Goal: Task Accomplishment & Management: Use online tool/utility

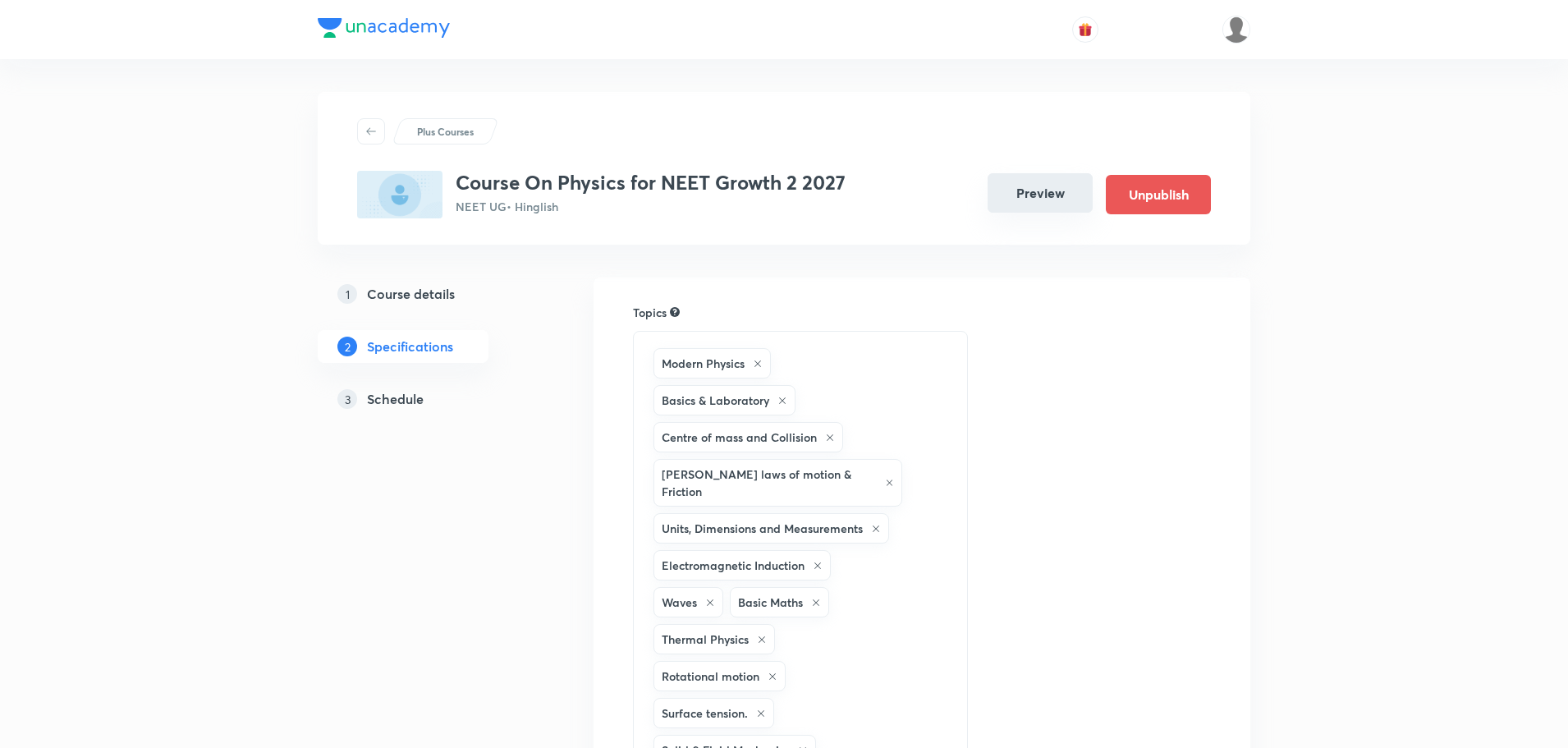
click at [1041, 195] on button "Preview" at bounding box center [1040, 193] width 105 height 40
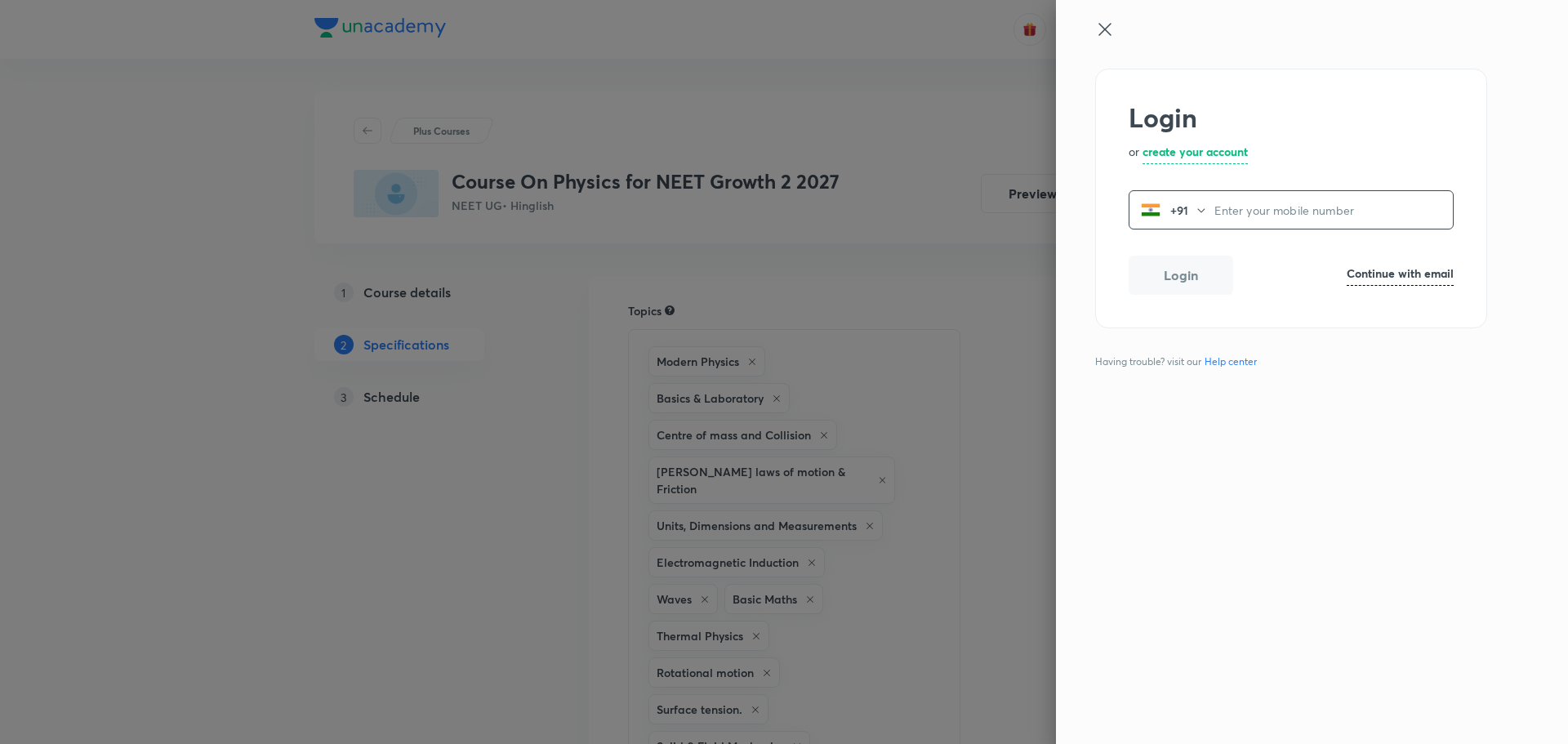
click at [1247, 217] on input "tel" at bounding box center [1334, 210] width 239 height 33
click at [1373, 270] on h6 "Continue with email" at bounding box center [1400, 272] width 107 height 17
paste input "operations.nashik@unacademy.com"
type input "operations.nashik@unacademy.com"
click at [1206, 281] on button "Login" at bounding box center [1181, 277] width 105 height 39
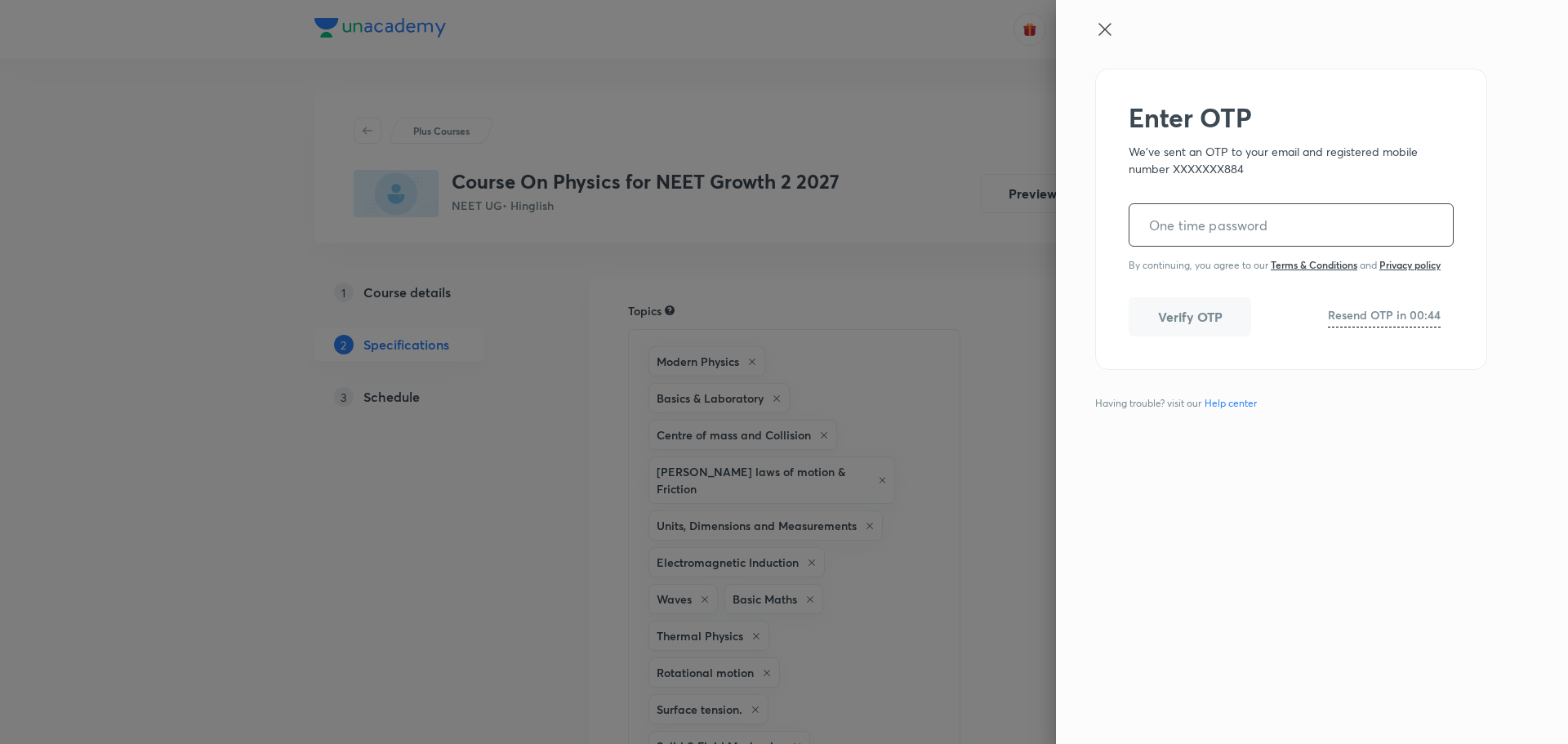
paste input "700481"
type input "700481"
click at [932, 501] on div at bounding box center [784, 372] width 1568 height 744
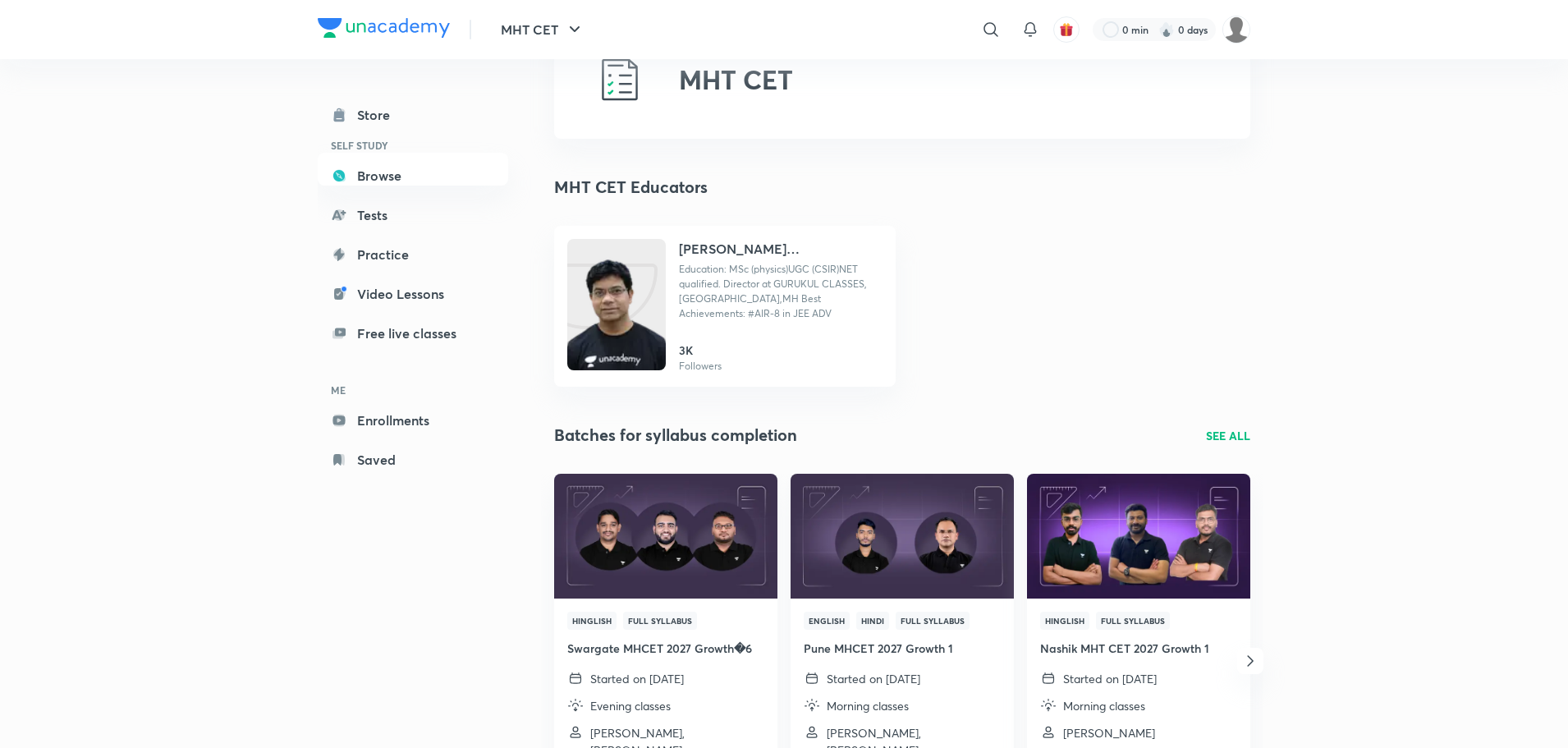
scroll to position [164, 0]
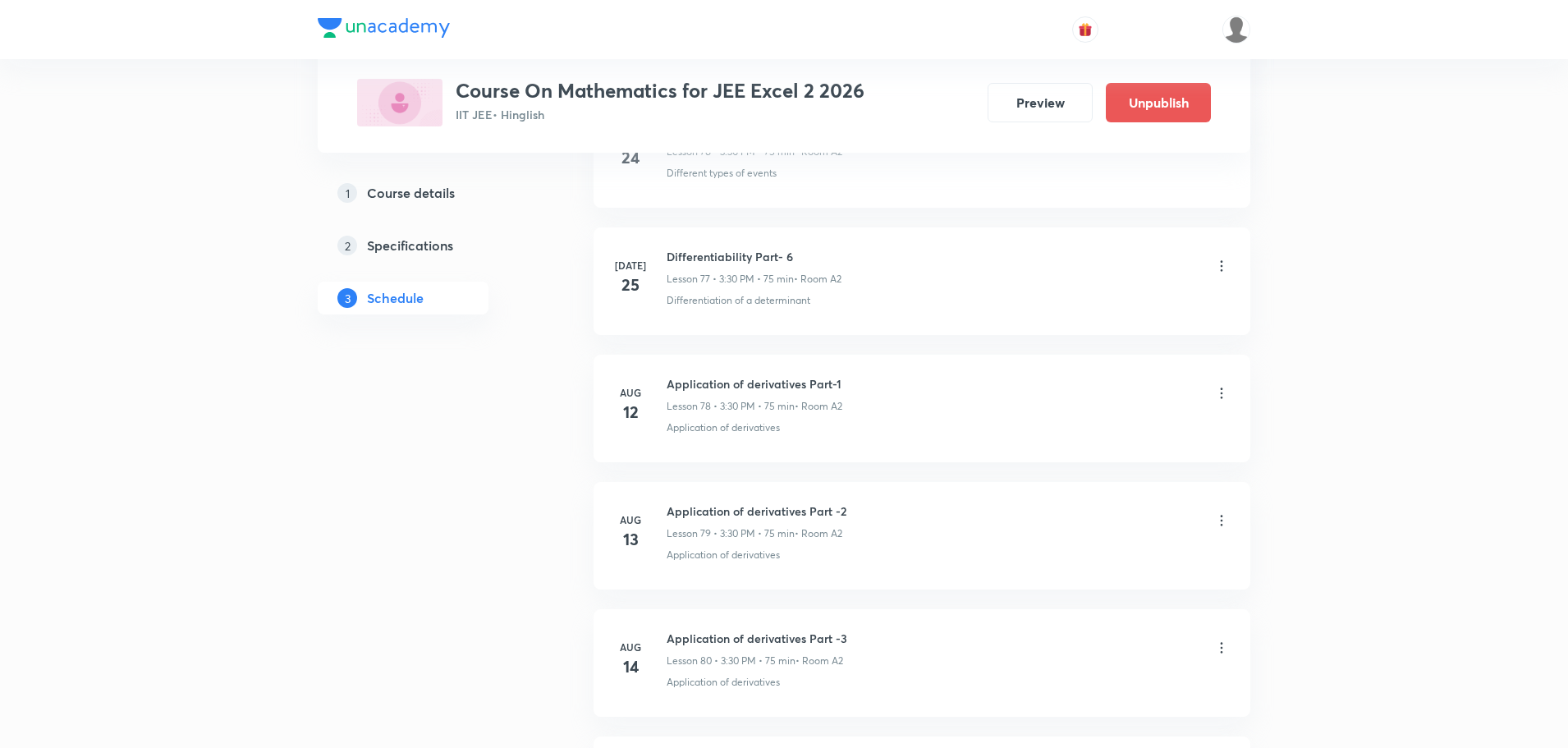
scroll to position [14947, 0]
click at [714, 516] on h6 "Vector Part - 2" at bounding box center [755, 515] width 178 height 18
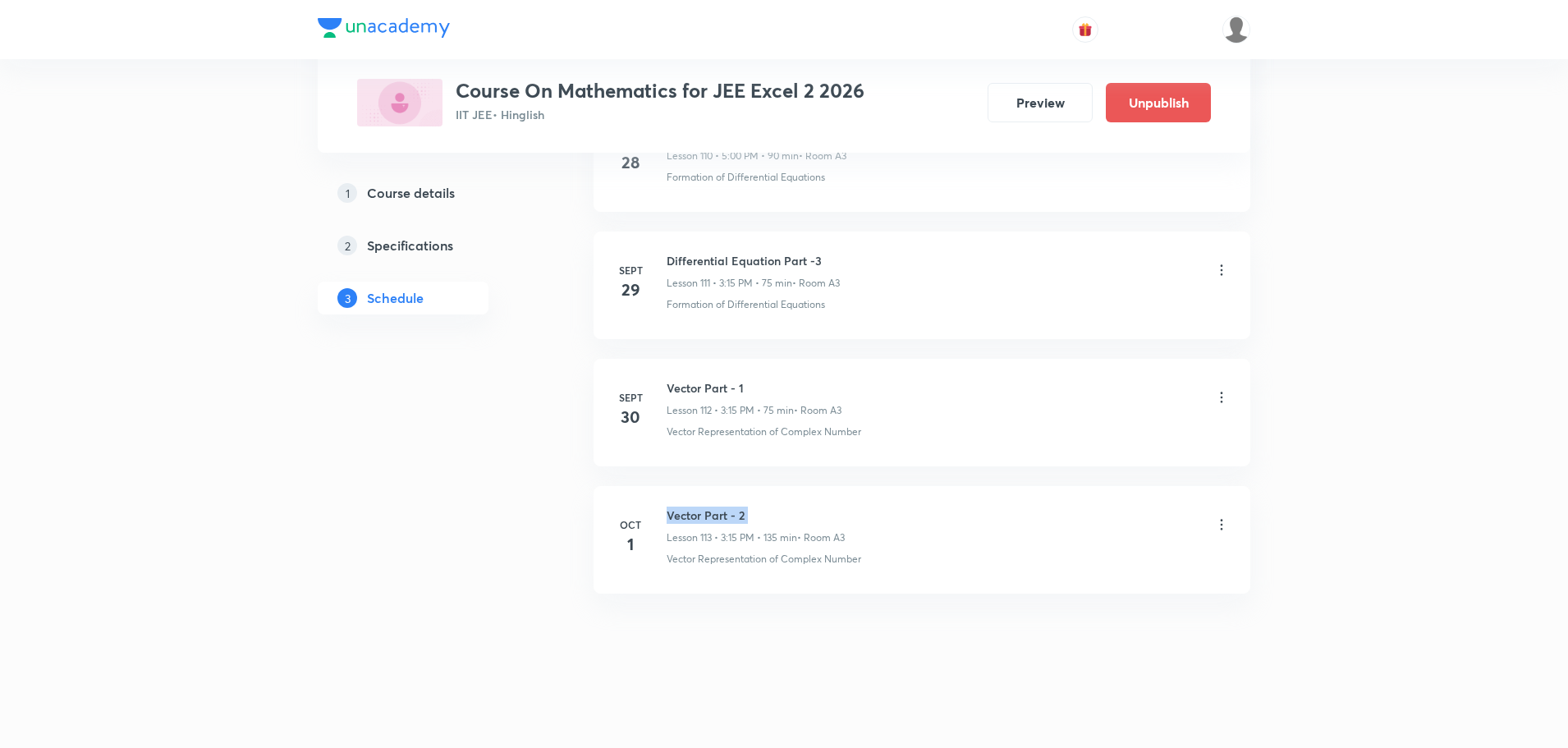
click at [714, 516] on h6 "Vector Part - 2" at bounding box center [755, 515] width 178 height 18
copy h6 "Vector Part - 2"
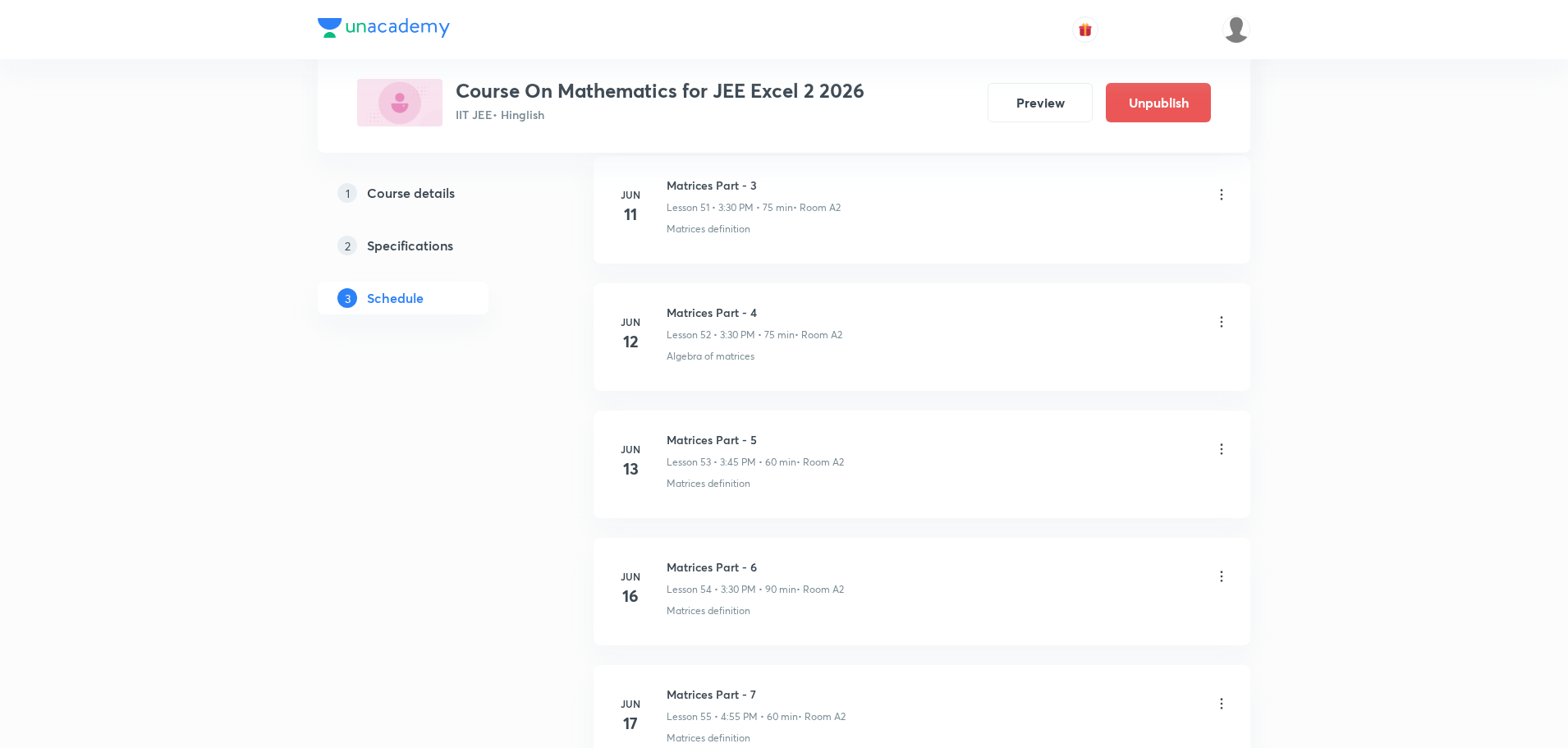
scroll to position [0, 0]
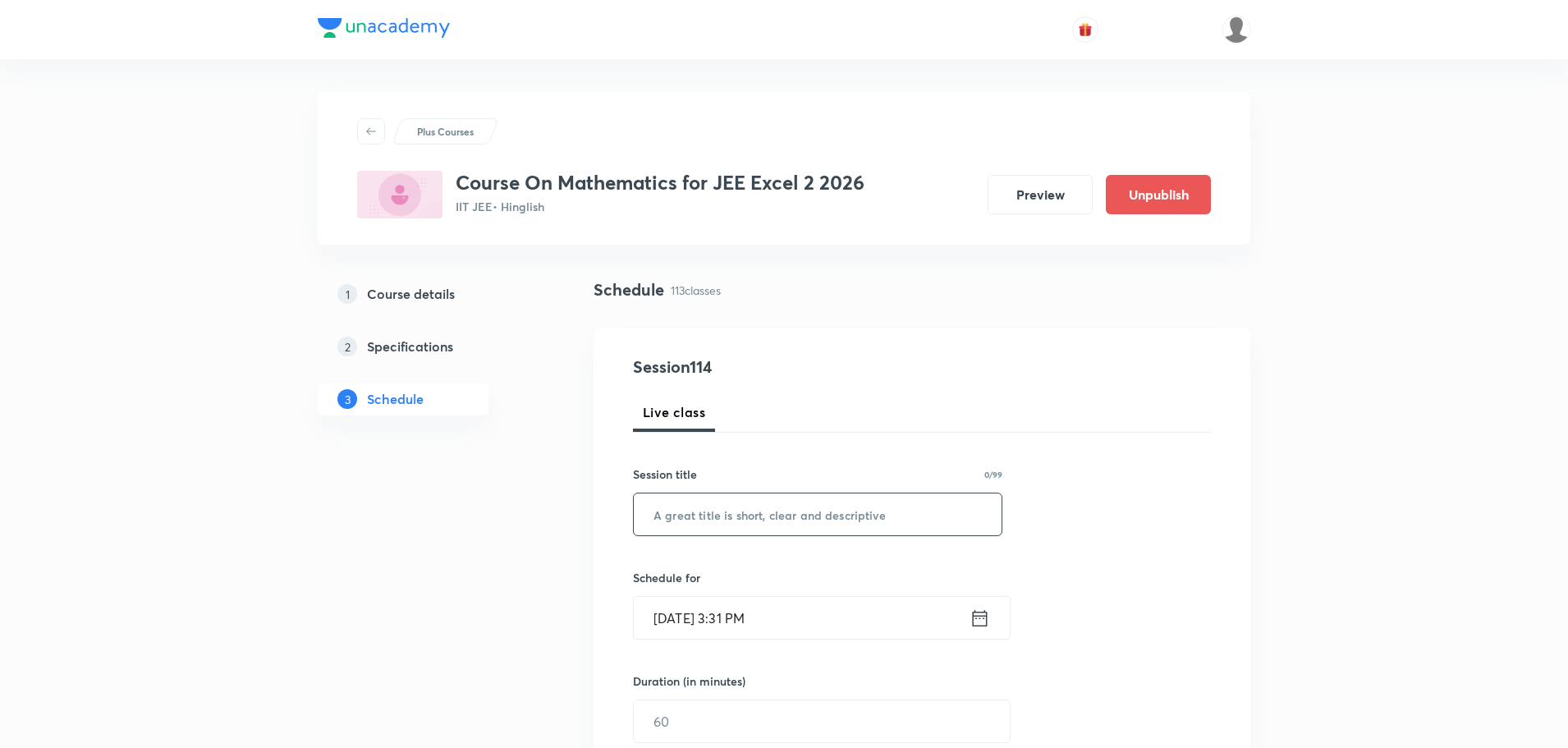
click at [931, 520] on input "text" at bounding box center [817, 514] width 368 height 42
paste input "Vector Part - 2"
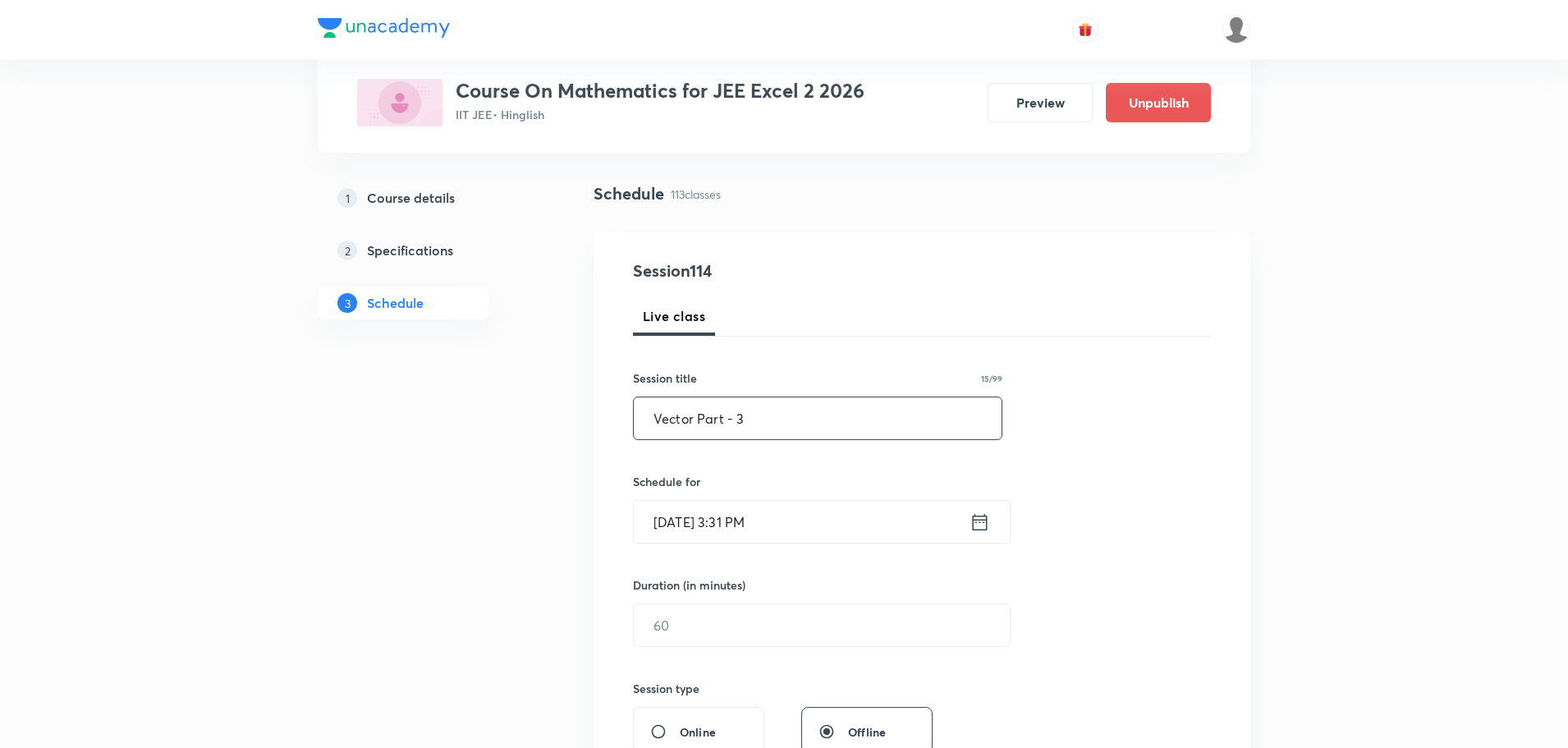
scroll to position [246, 0]
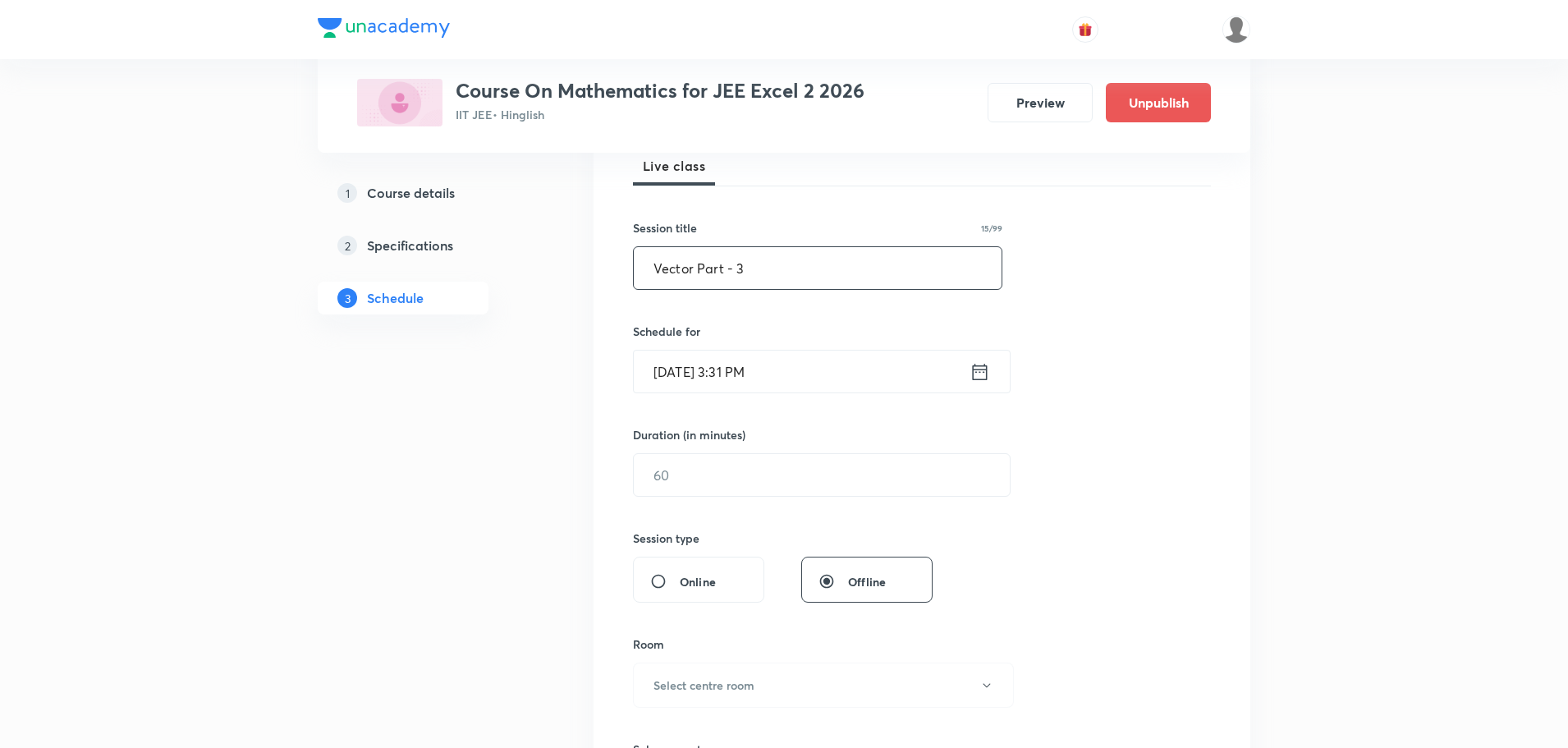
type input "Vector Part - 3"
click at [978, 370] on icon at bounding box center [980, 371] width 15 height 17
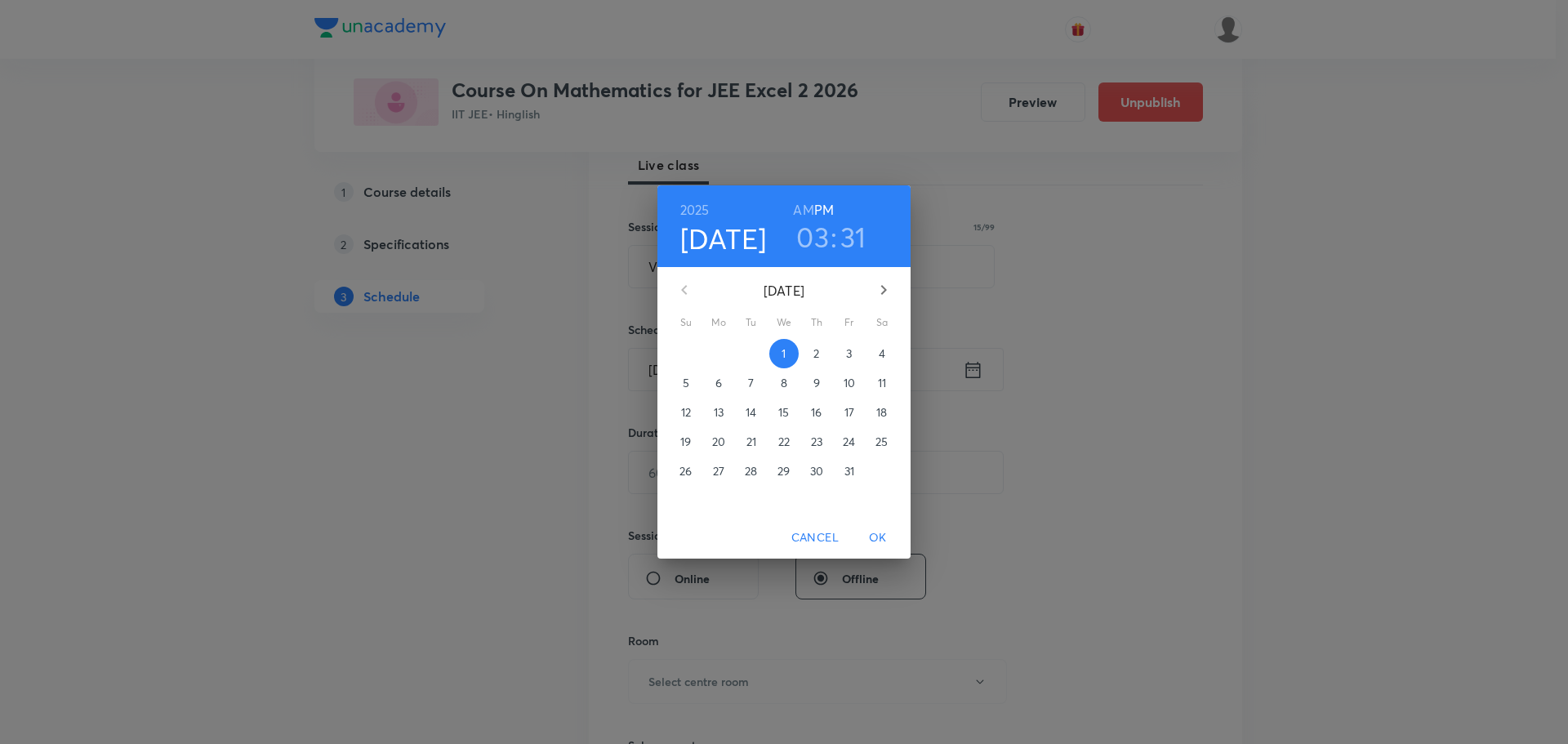
click at [851, 351] on p "3" at bounding box center [849, 353] width 6 height 17
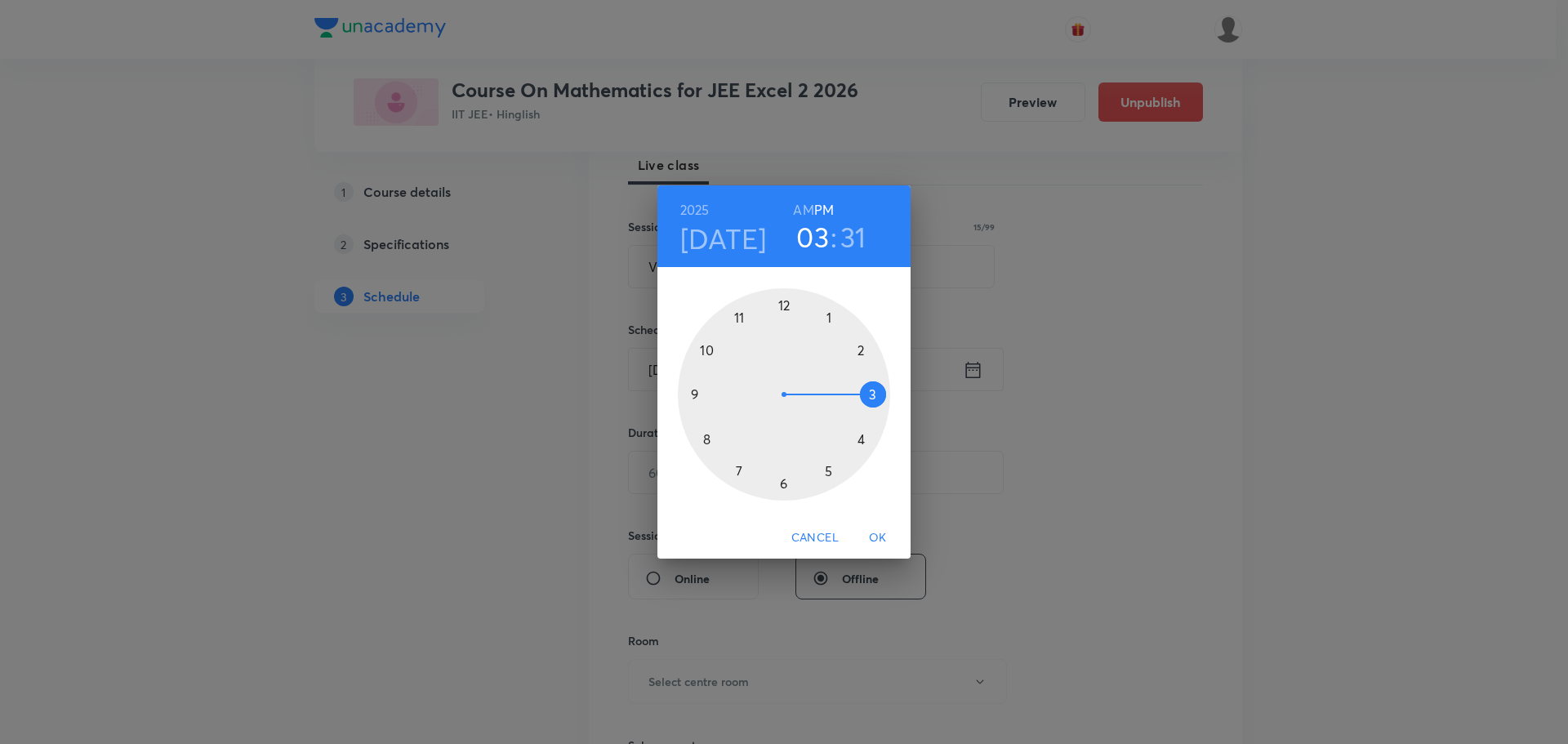
click at [875, 391] on div at bounding box center [784, 394] width 212 height 212
click at [873, 390] on div at bounding box center [784, 394] width 212 height 212
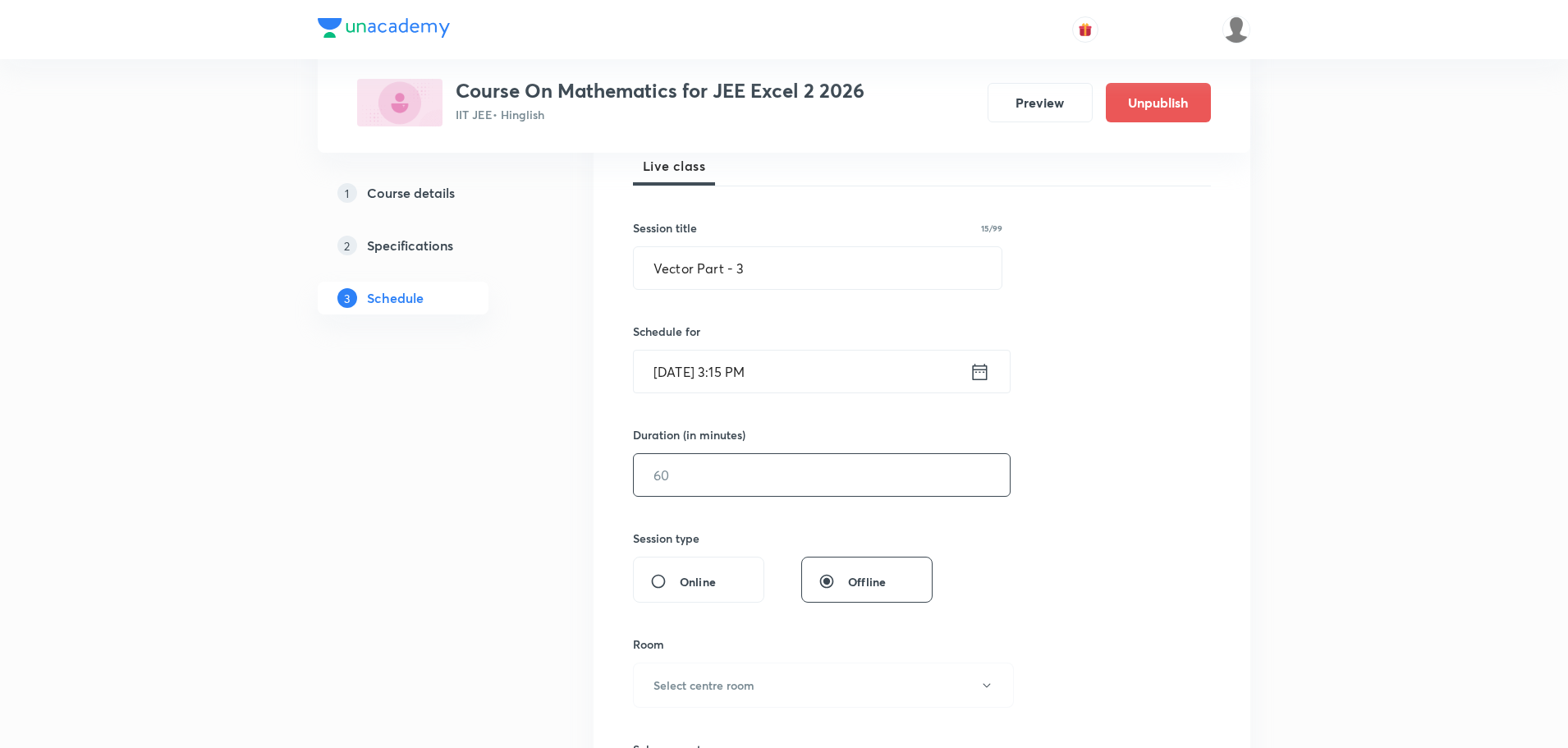
click at [716, 464] on input "text" at bounding box center [822, 474] width 376 height 42
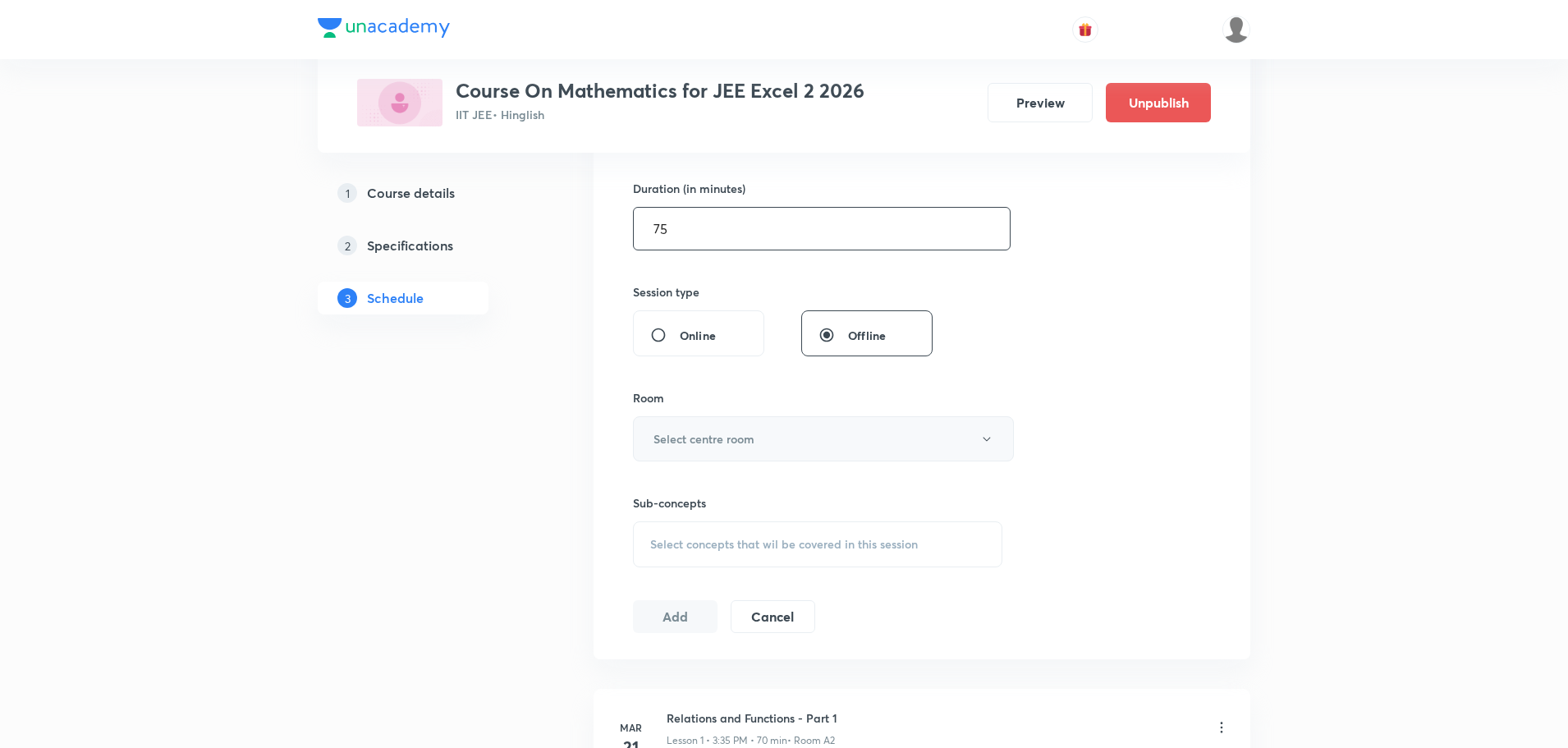
type input "75"
click at [797, 438] on button "Select centre room" at bounding box center [823, 438] width 381 height 45
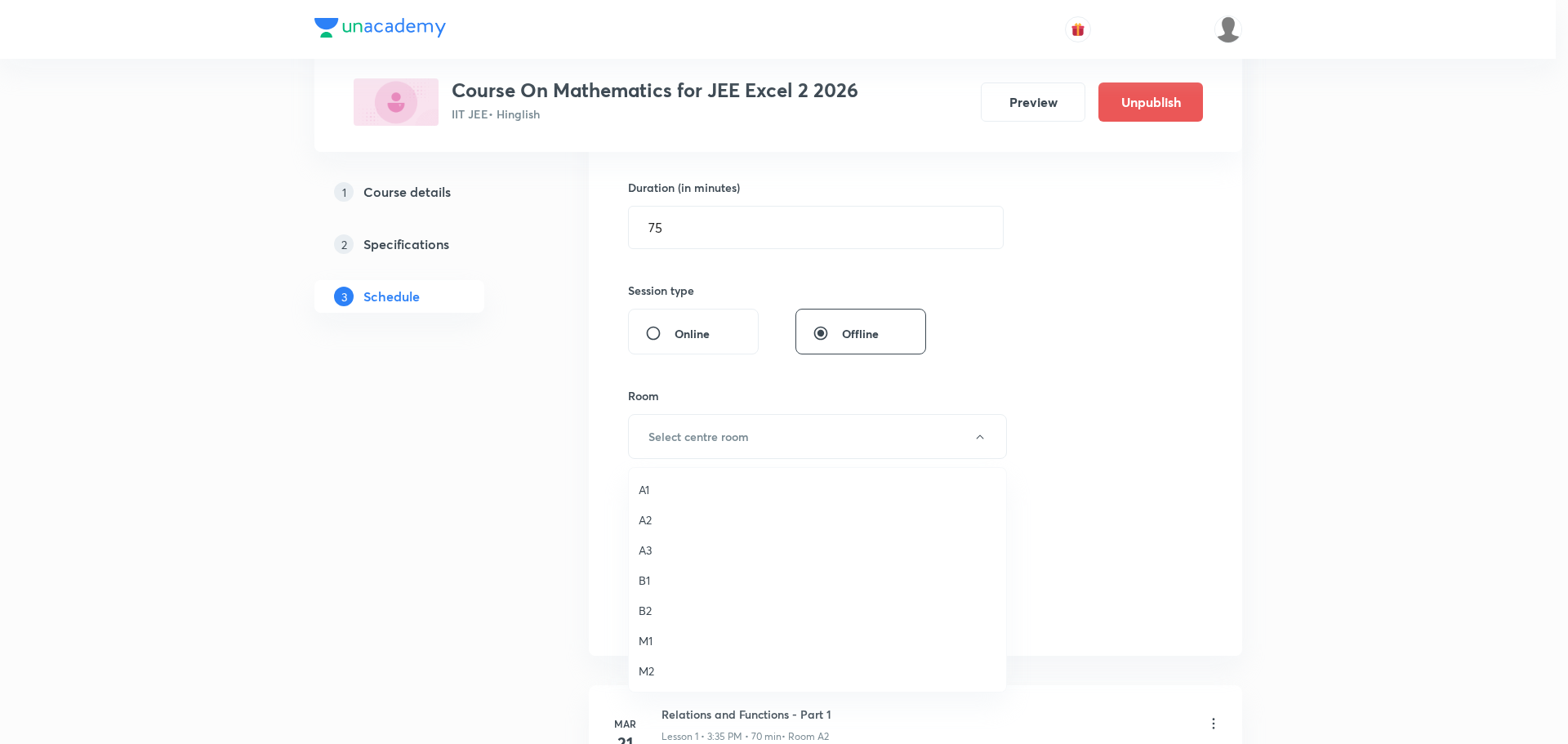
click at [663, 528] on li "A2" at bounding box center [817, 519] width 377 height 30
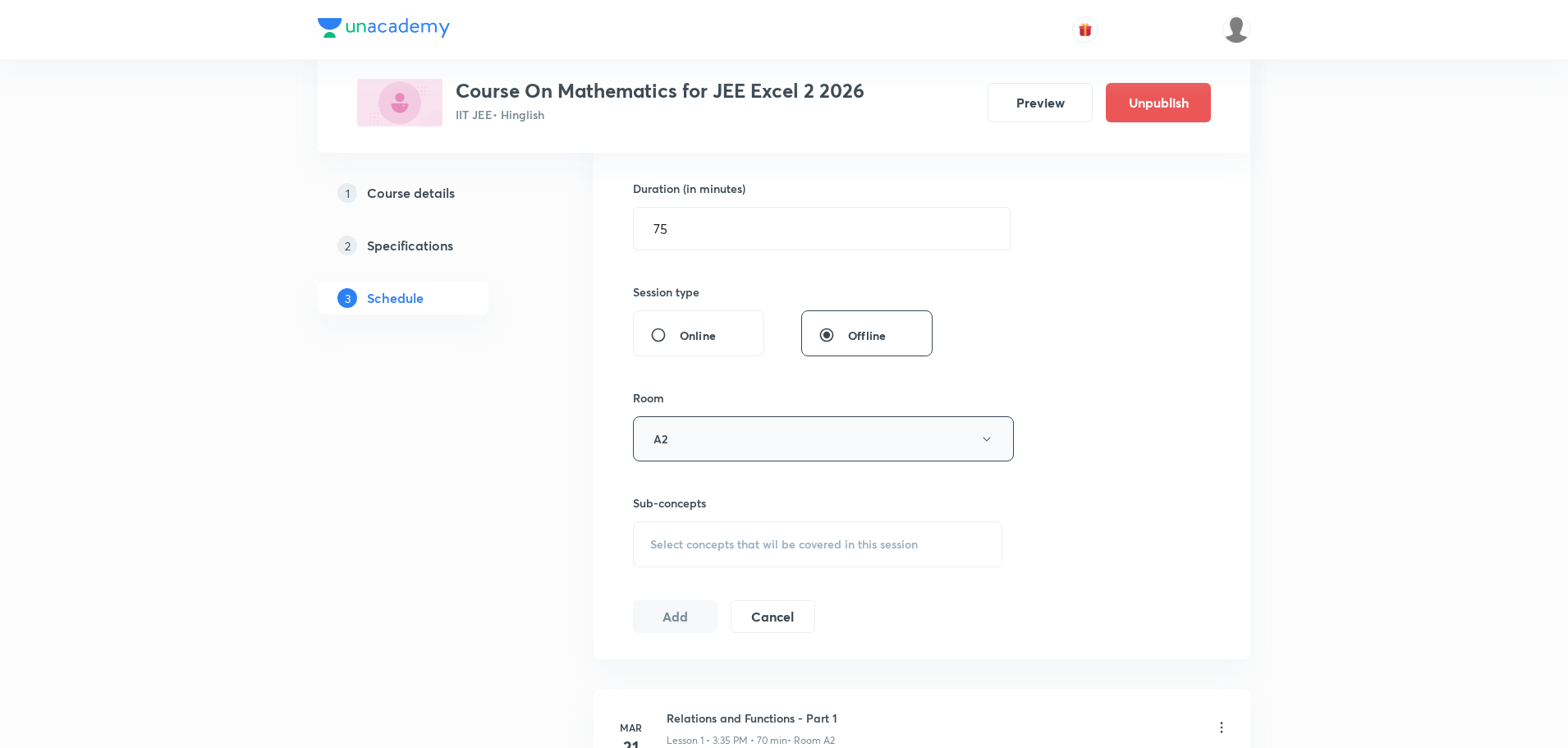
click at [703, 441] on button "A2" at bounding box center [823, 438] width 381 height 45
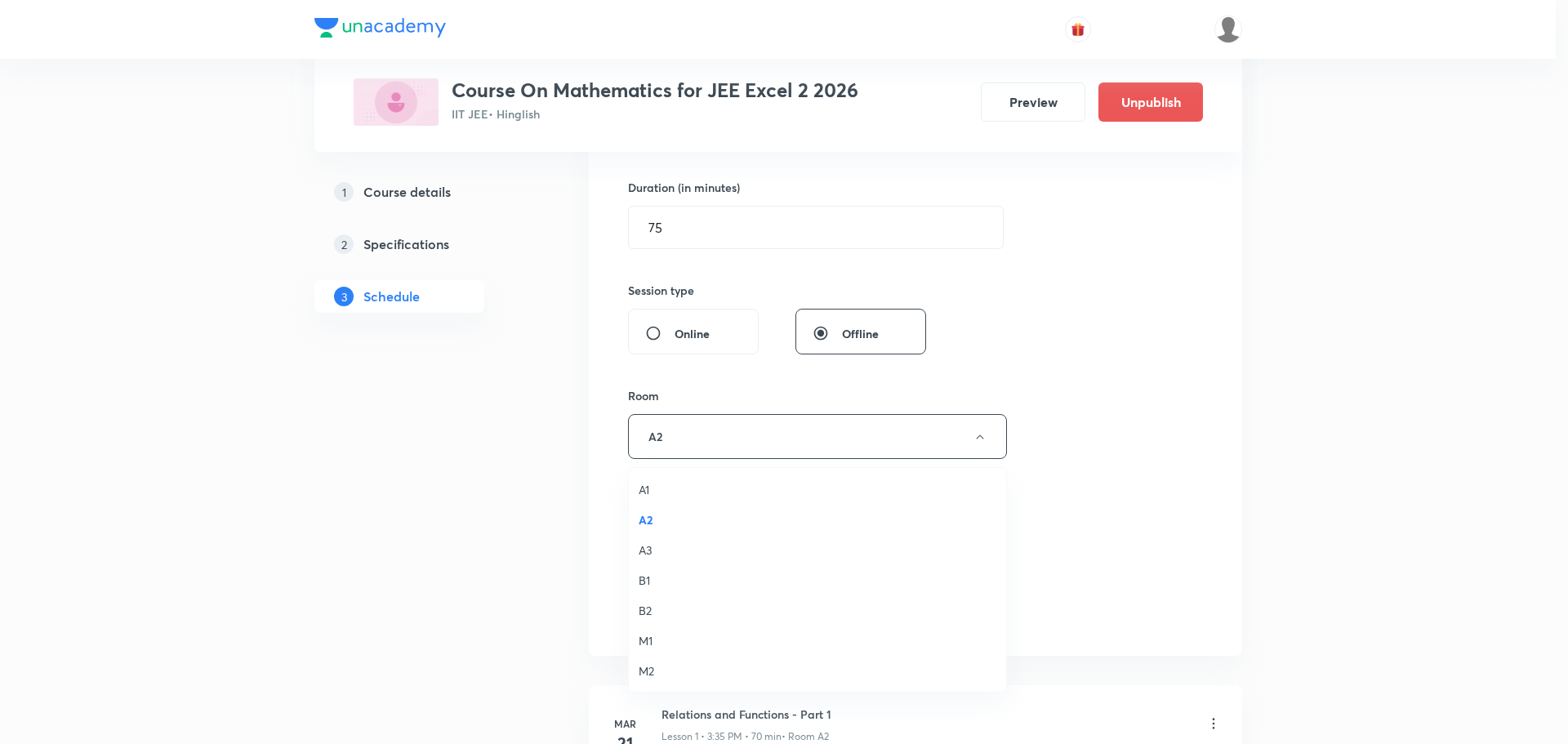
click at [663, 551] on span "A3" at bounding box center [817, 550] width 358 height 17
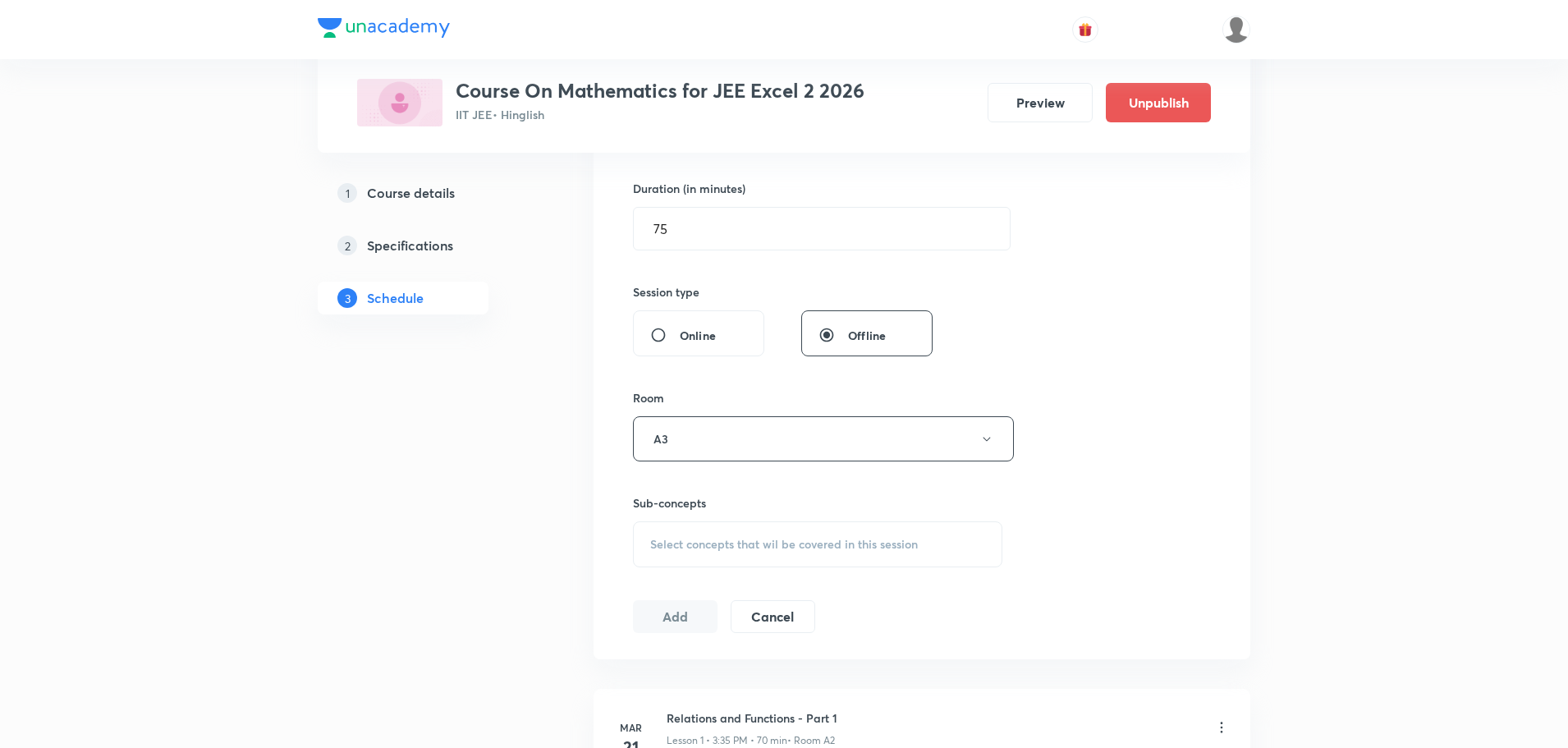
click at [698, 553] on div "Select concepts that wil be covered in this session" at bounding box center [817, 544] width 370 height 46
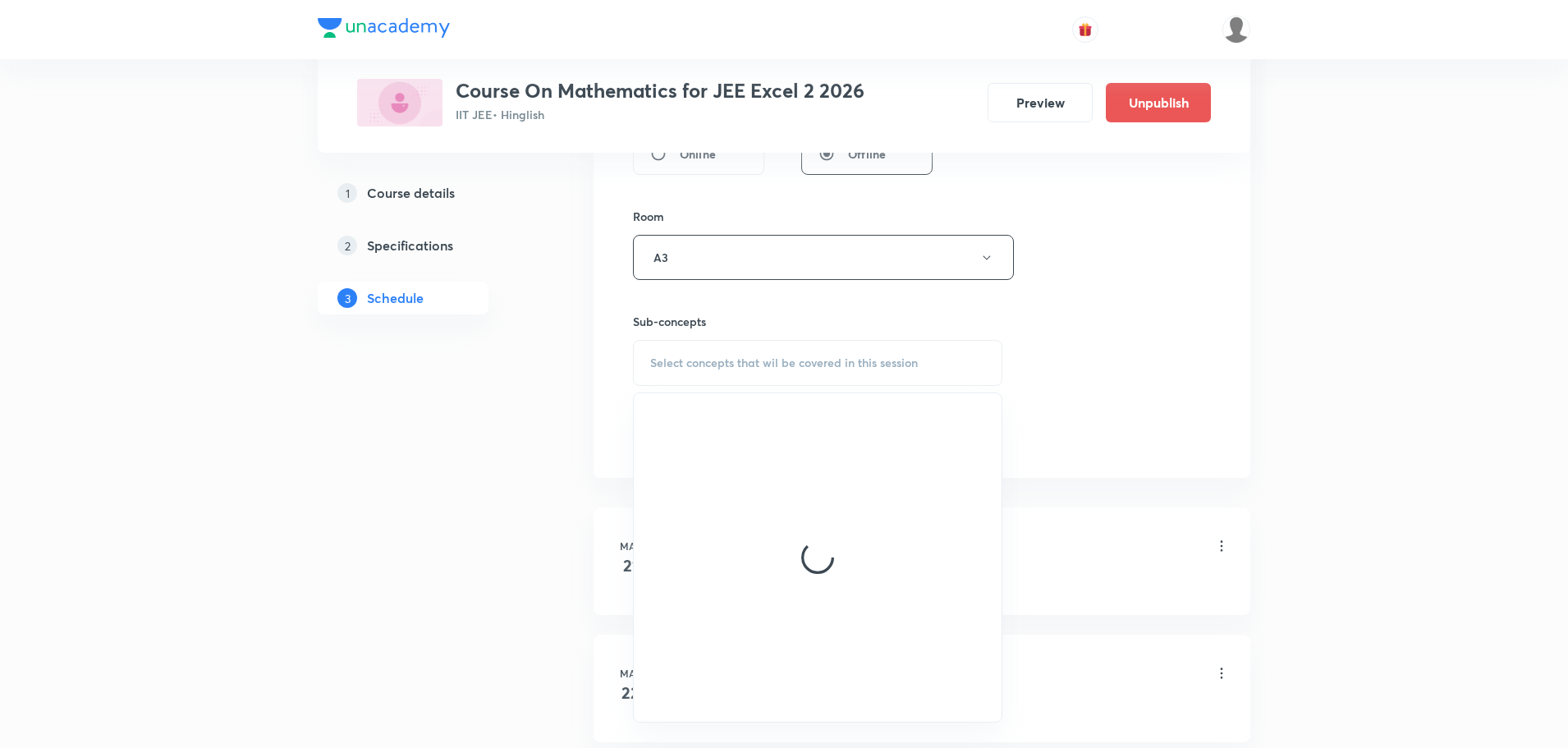
scroll to position [739, 0]
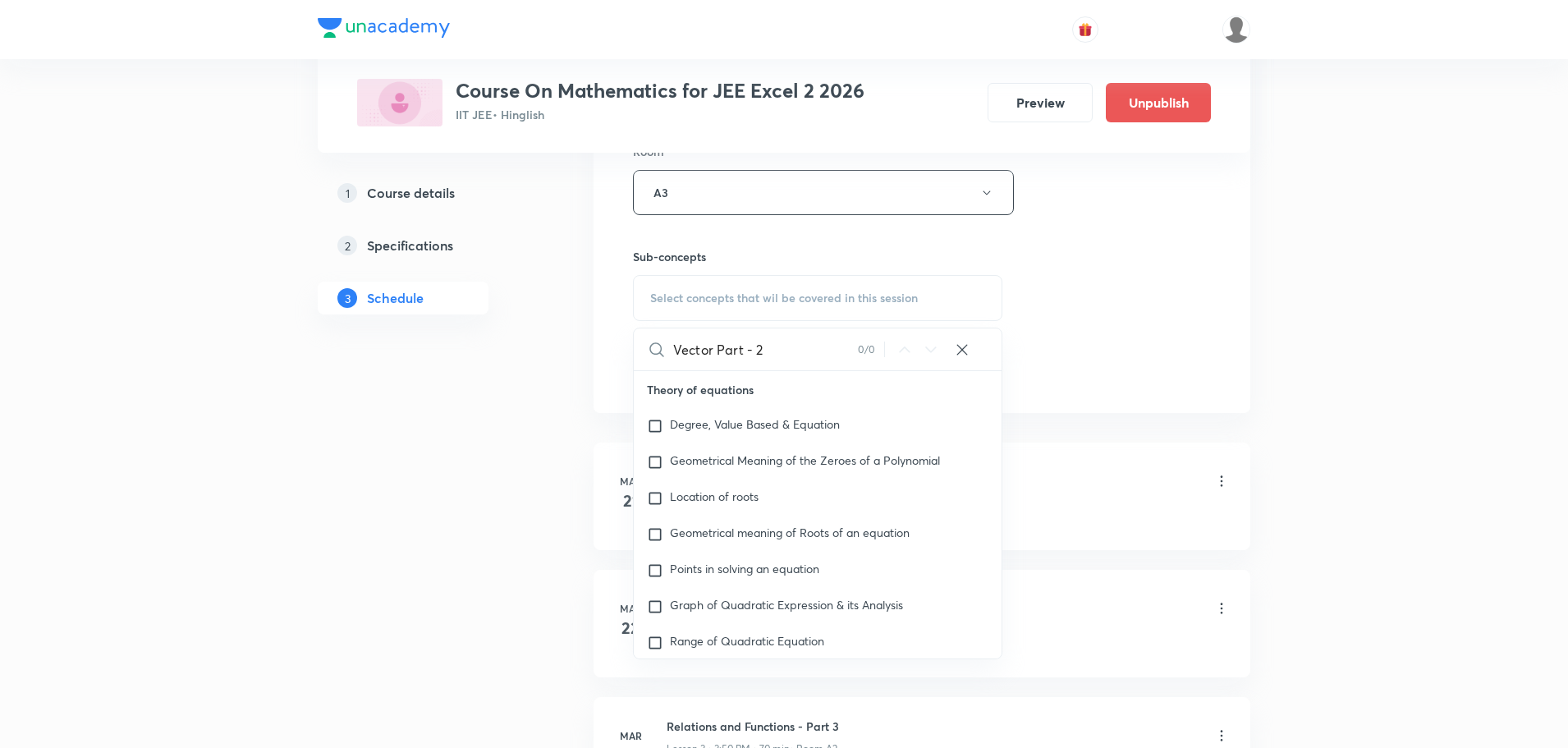
drag, startPoint x: 716, startPoint y: 347, endPoint x: 797, endPoint y: 350, distance: 81.1
click at [797, 350] on input "Vector Part - 2" at bounding box center [766, 349] width 184 height 42
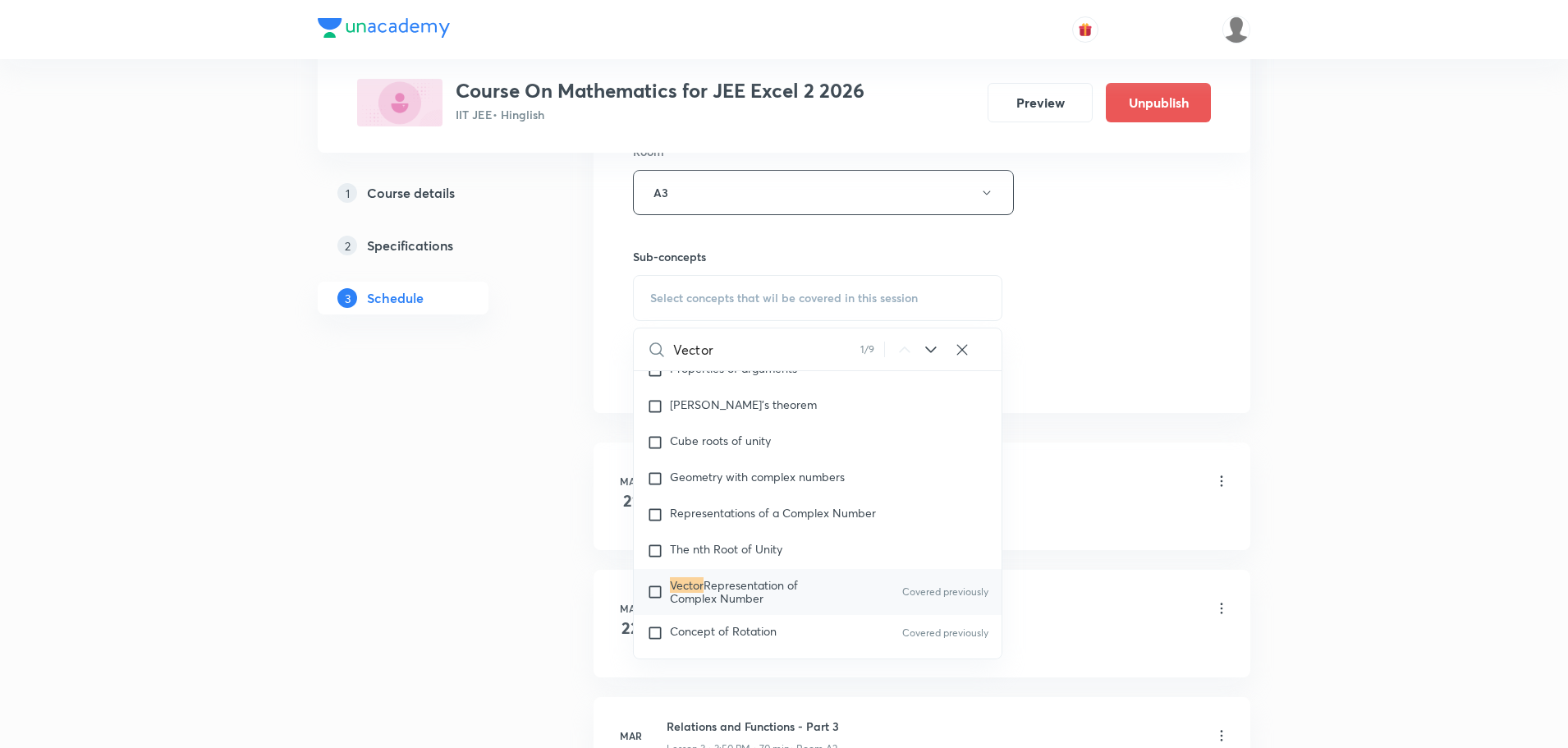
scroll to position [1118, 0]
type input "Vector"
click at [871, 590] on div "Vector Representation of Complex Number Covered previously" at bounding box center [817, 588] width 368 height 46
checkbox input "true"
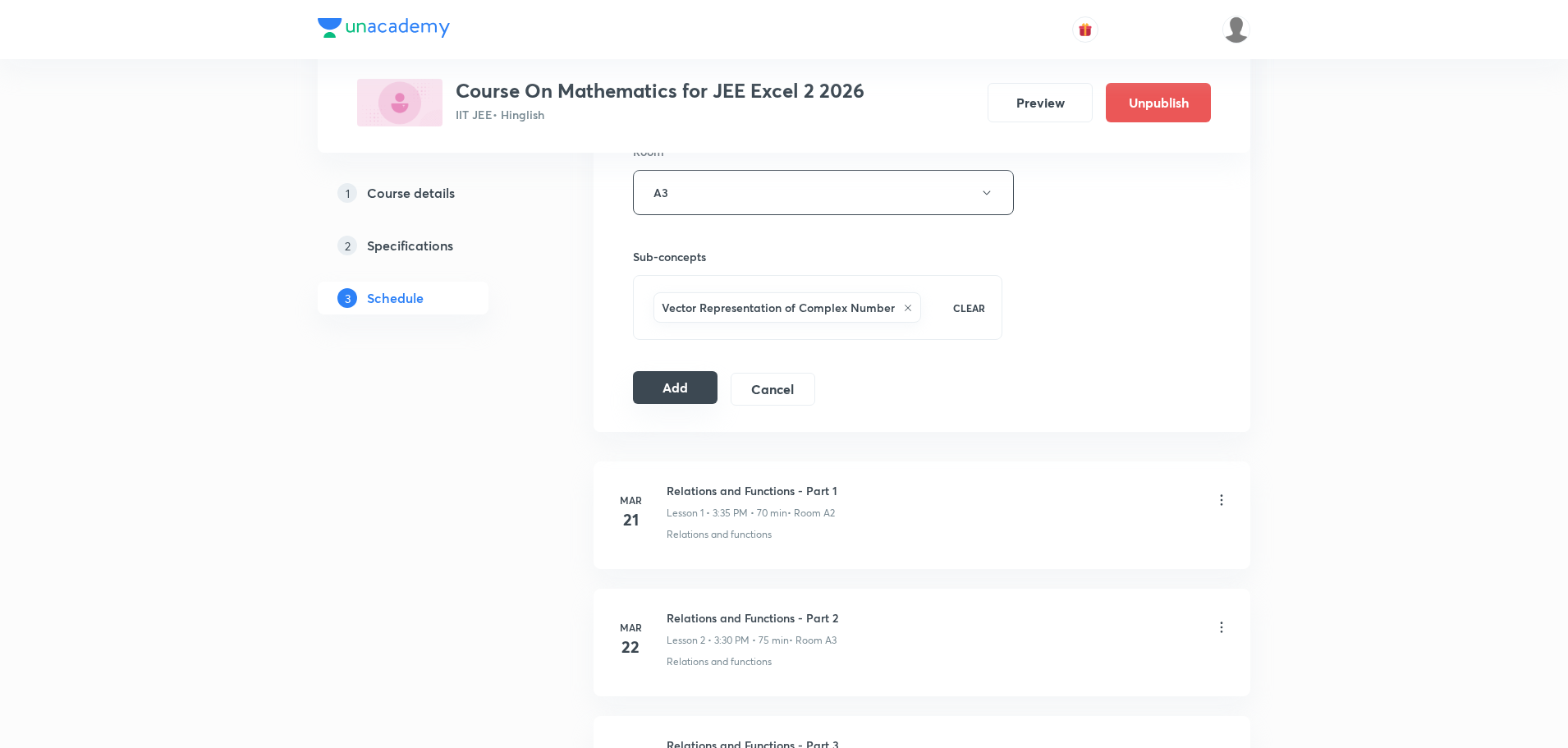
click at [664, 383] on button "Add" at bounding box center [675, 387] width 85 height 33
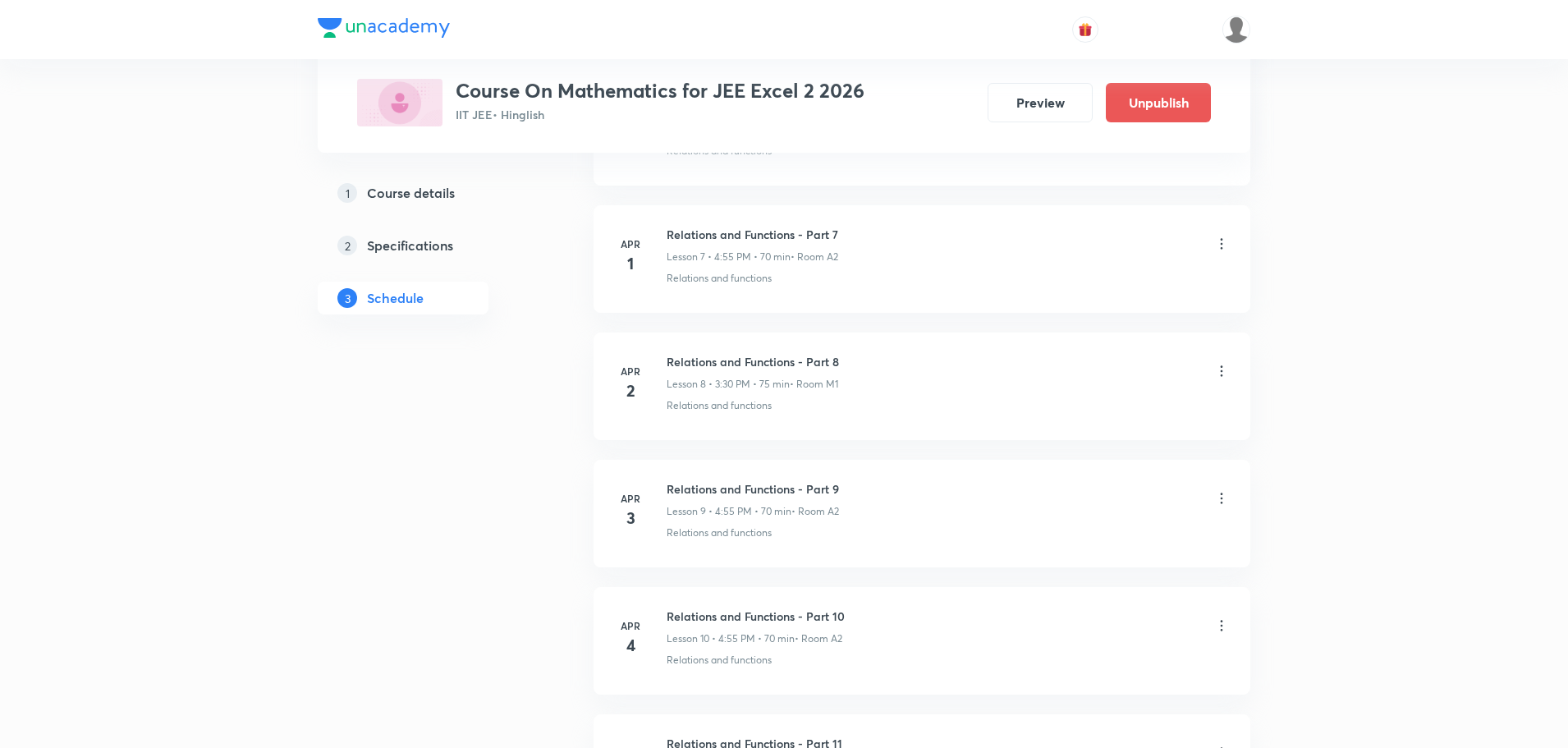
scroll to position [14320, 0]
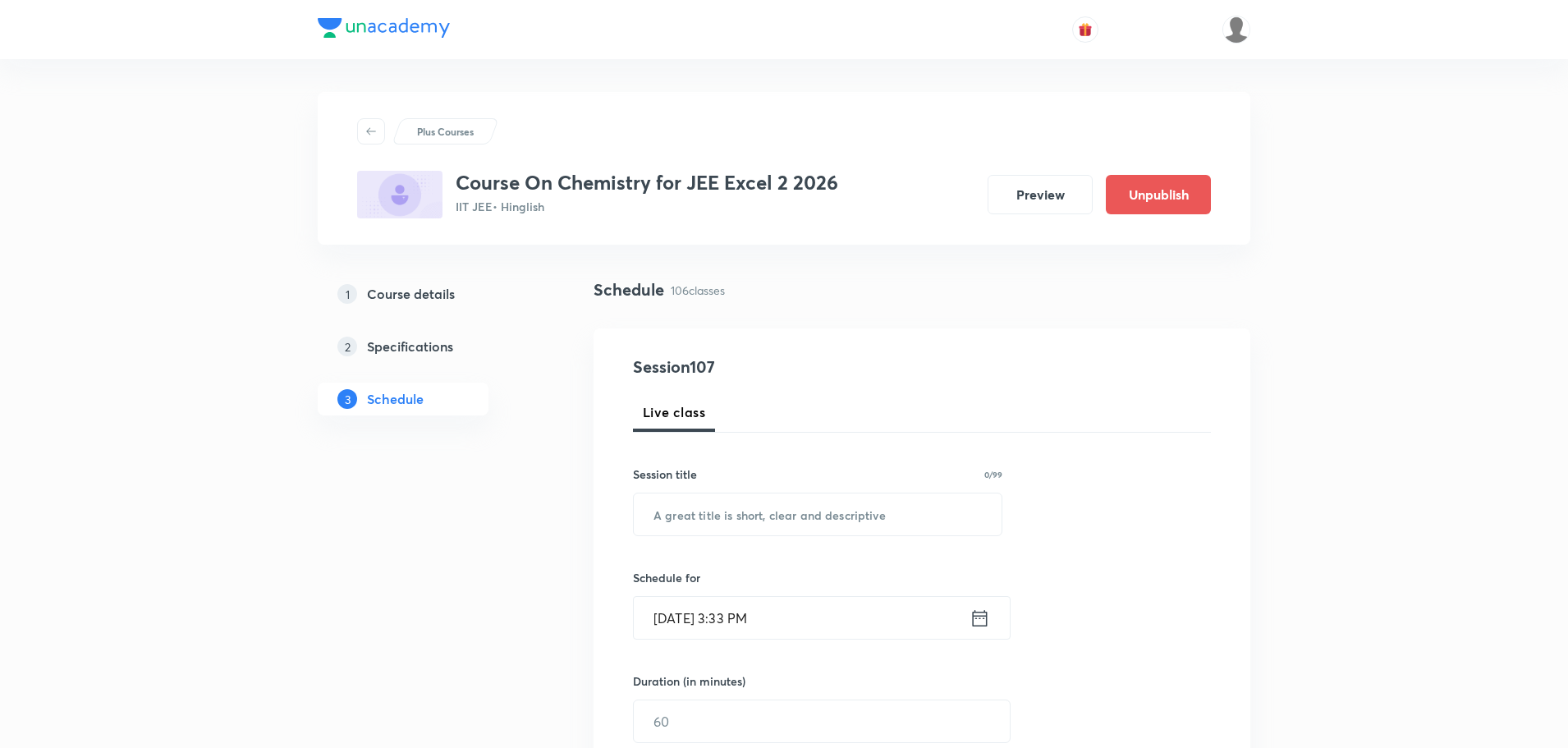
scroll to position [14056, 0]
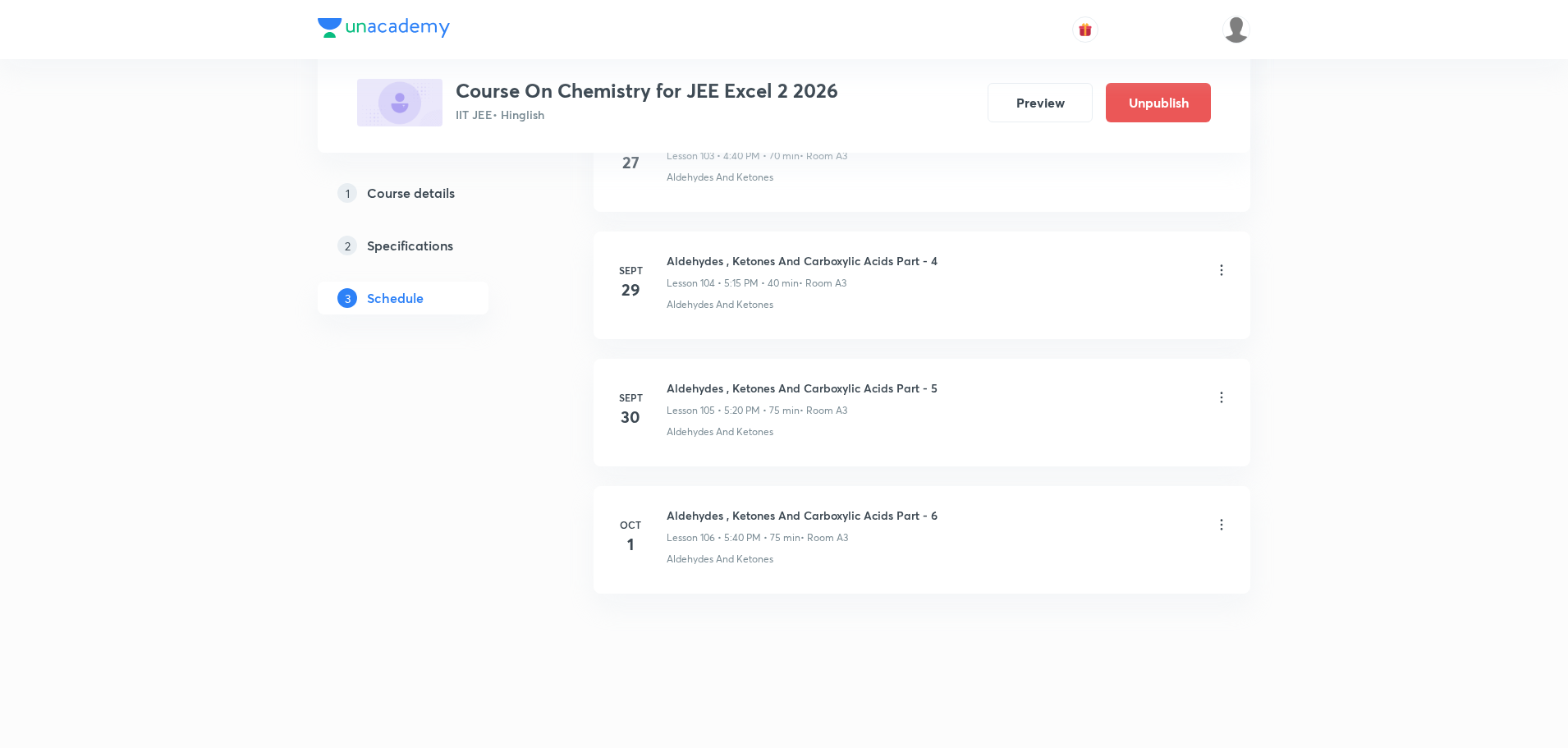
click at [878, 512] on h6 "Aldehydes , Ketones And Carboxylic Acids Part - 6" at bounding box center [802, 515] width 271 height 18
copy h6 "Aldehydes , Ketones And Carboxylic Acids Part - 6"
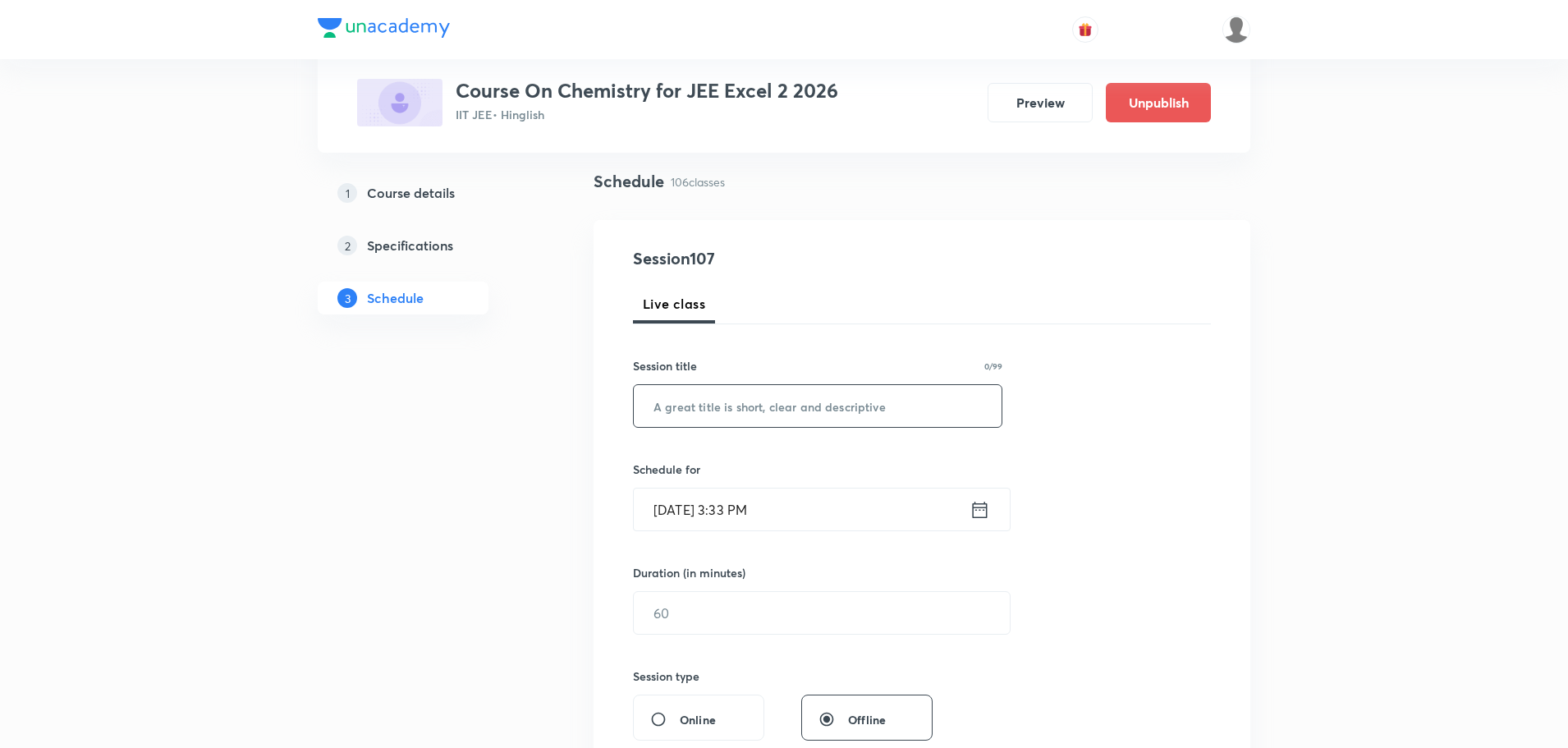
scroll to position [0, 0]
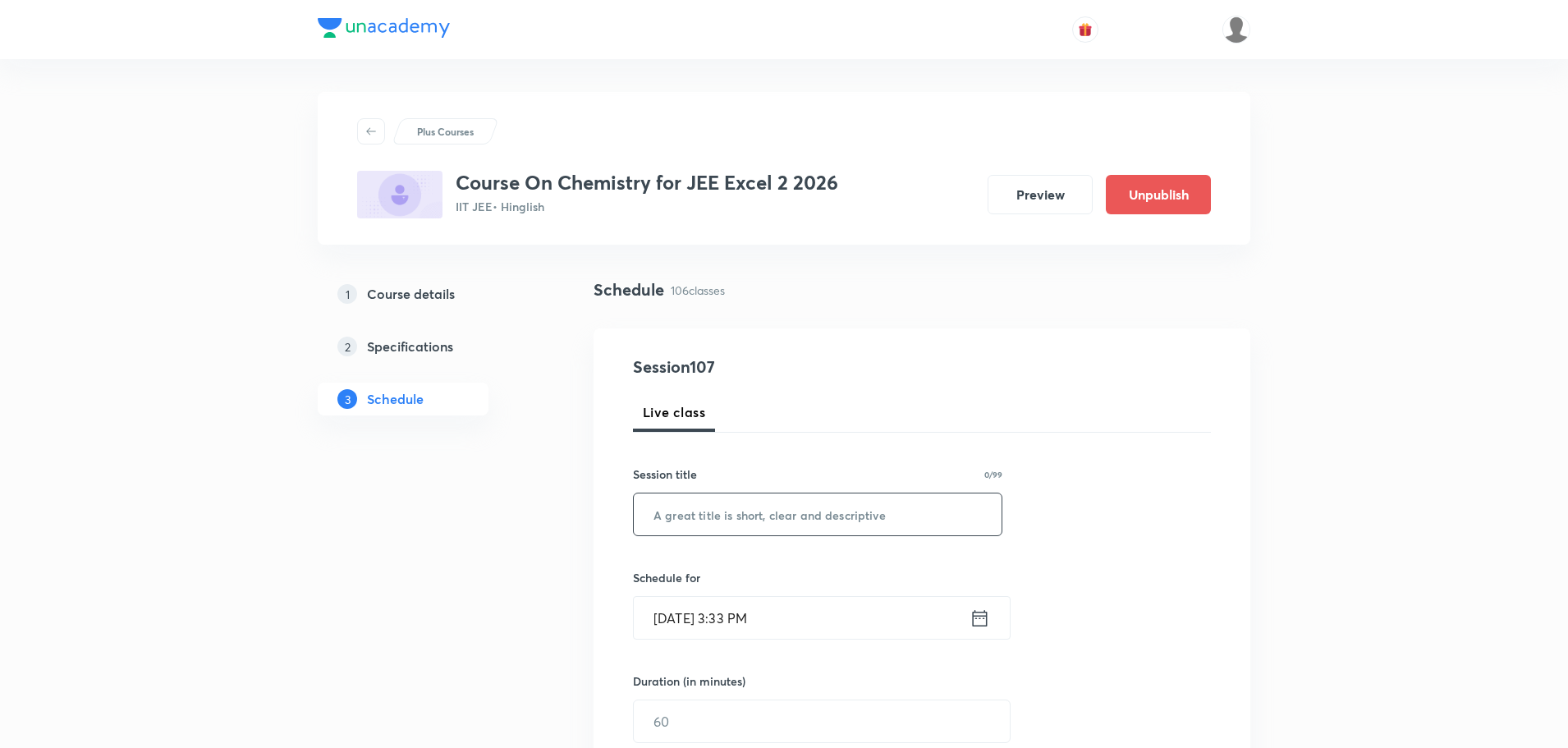
click at [774, 519] on input "text" at bounding box center [817, 514] width 368 height 42
paste input "Aldehydes , Ketones And Carboxylic Acids Part - 6"
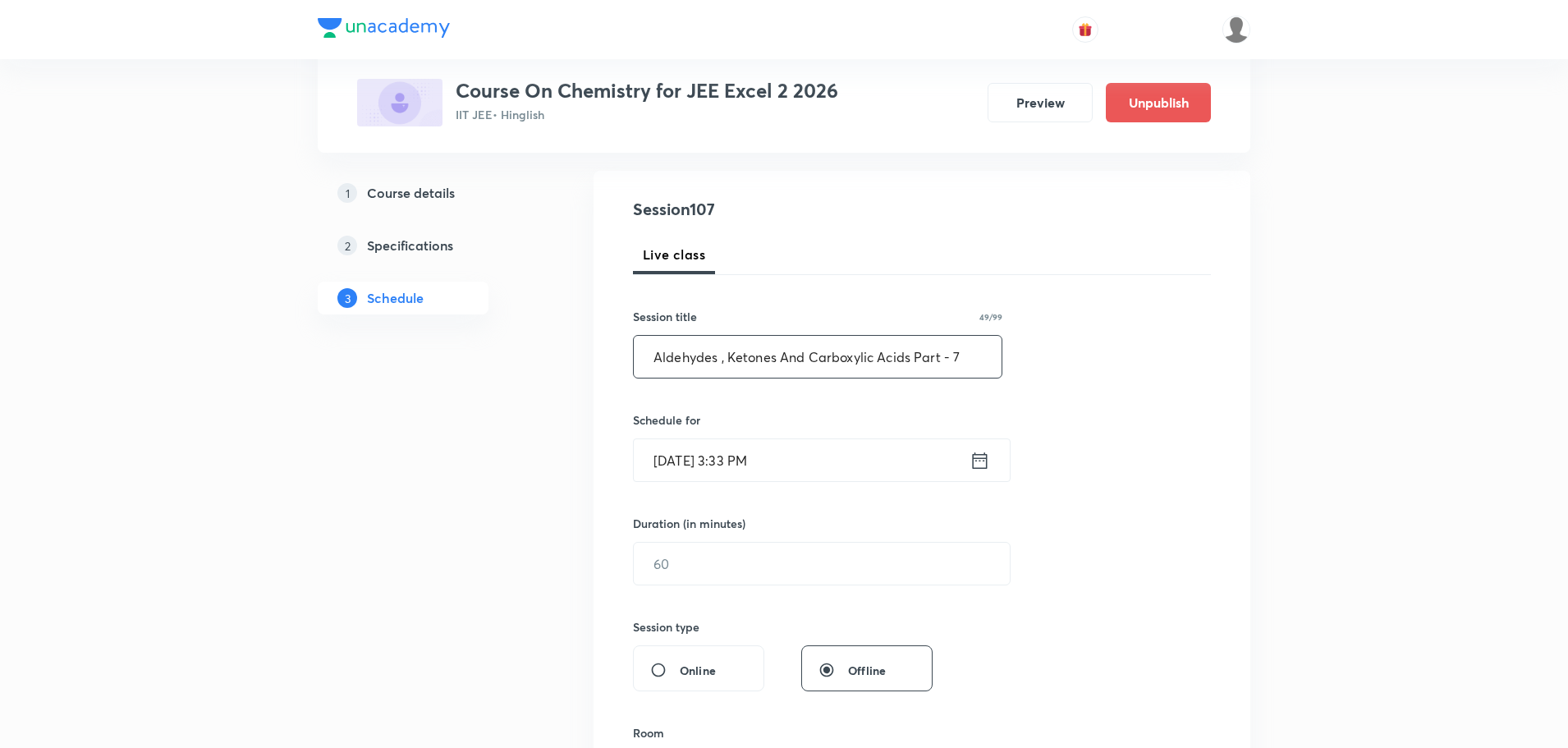
scroll to position [164, 0]
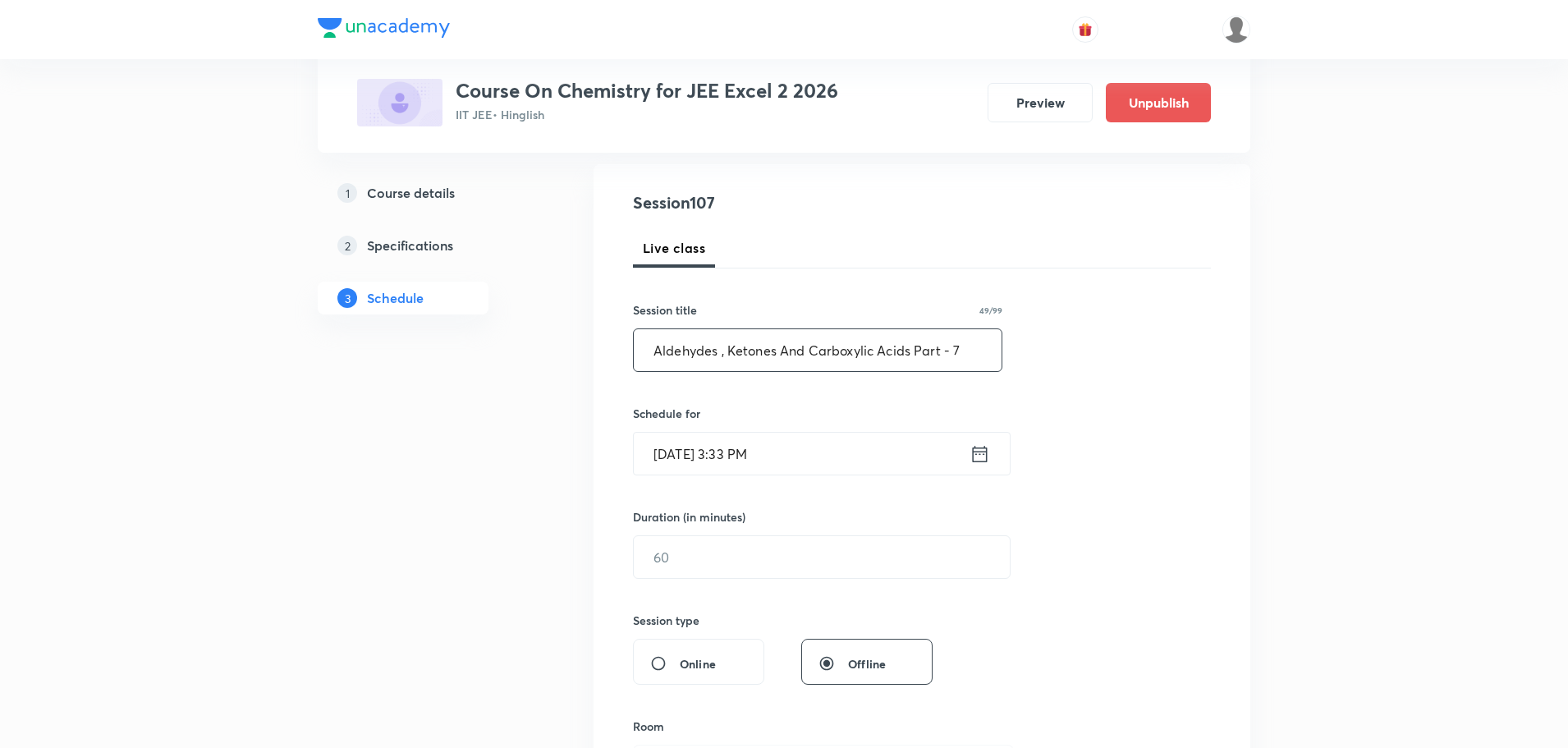
type input "Aldehydes , Ketones And Carboxylic Acids Part - 7"
click at [981, 460] on icon at bounding box center [980, 454] width 20 height 23
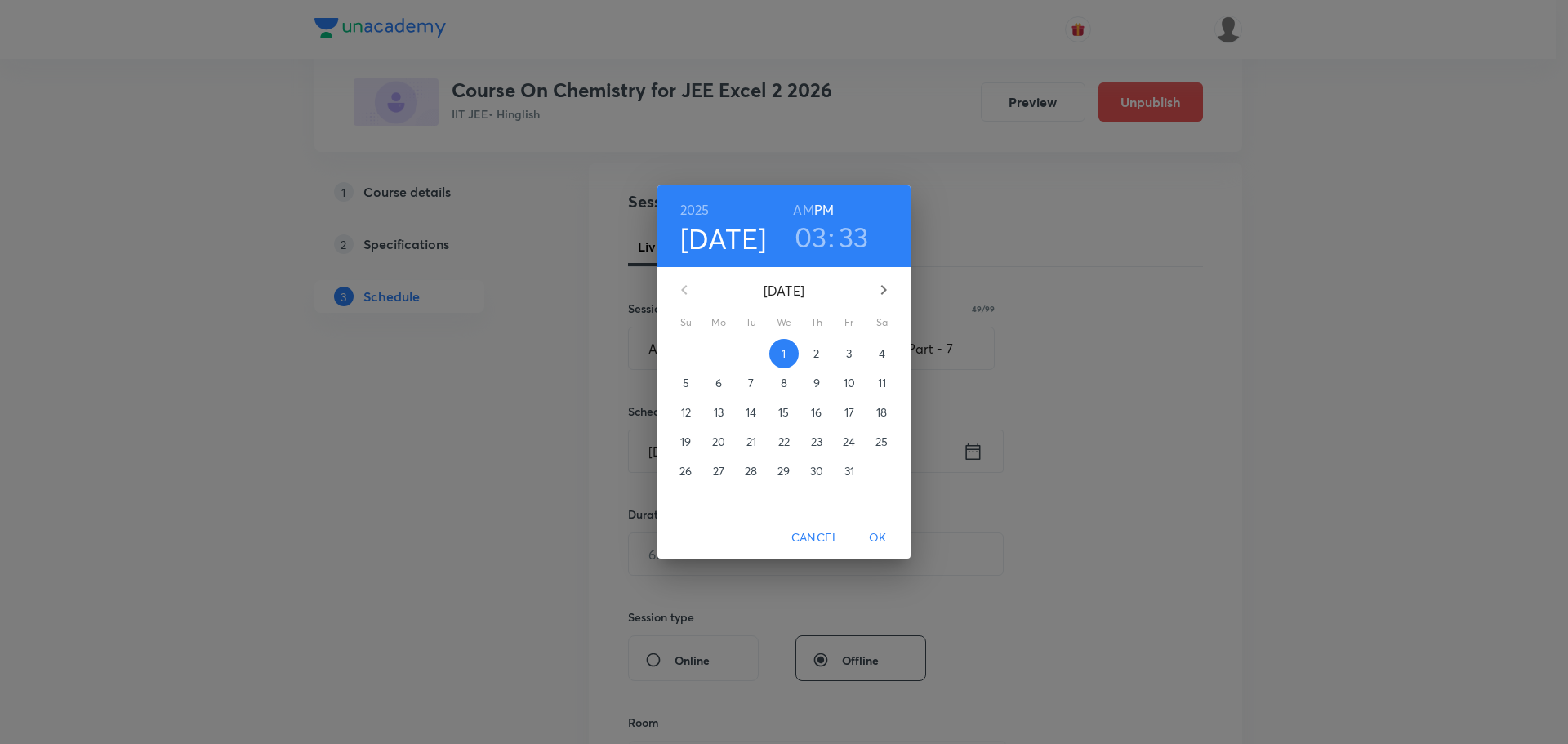
click at [851, 351] on p "3" at bounding box center [849, 353] width 6 height 17
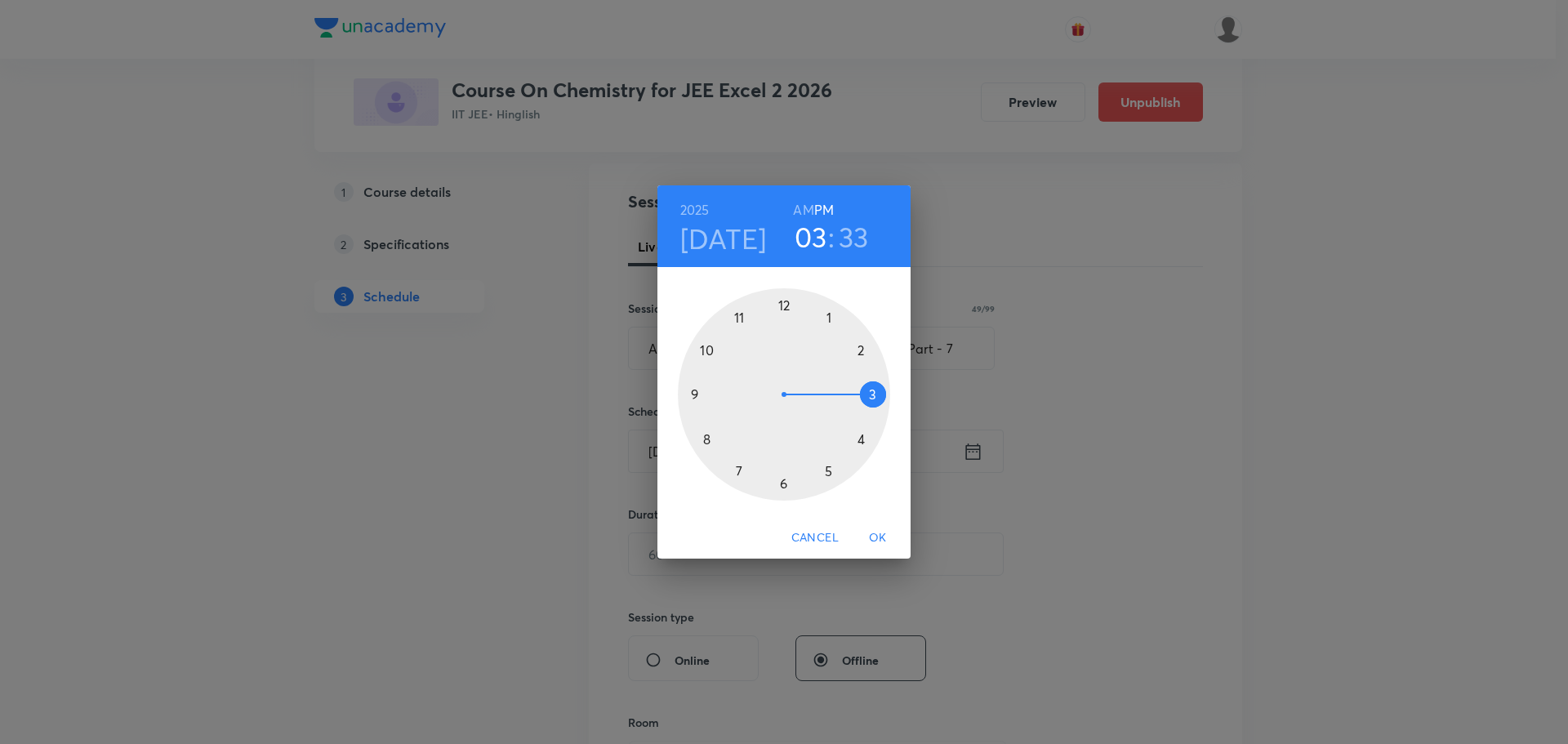
click at [860, 441] on div at bounding box center [784, 394] width 212 height 212
click at [707, 439] on div at bounding box center [784, 394] width 212 height 212
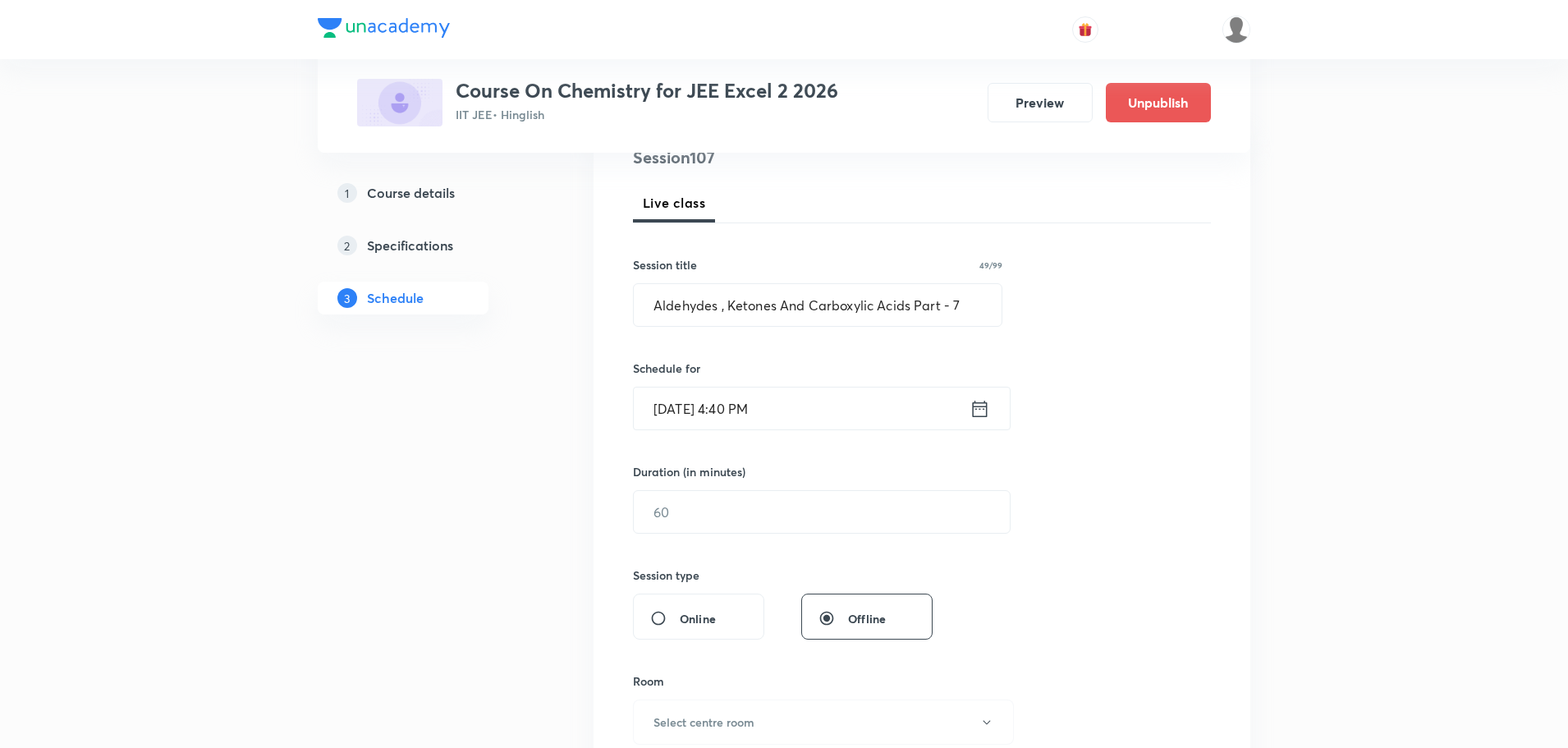
scroll to position [246, 0]
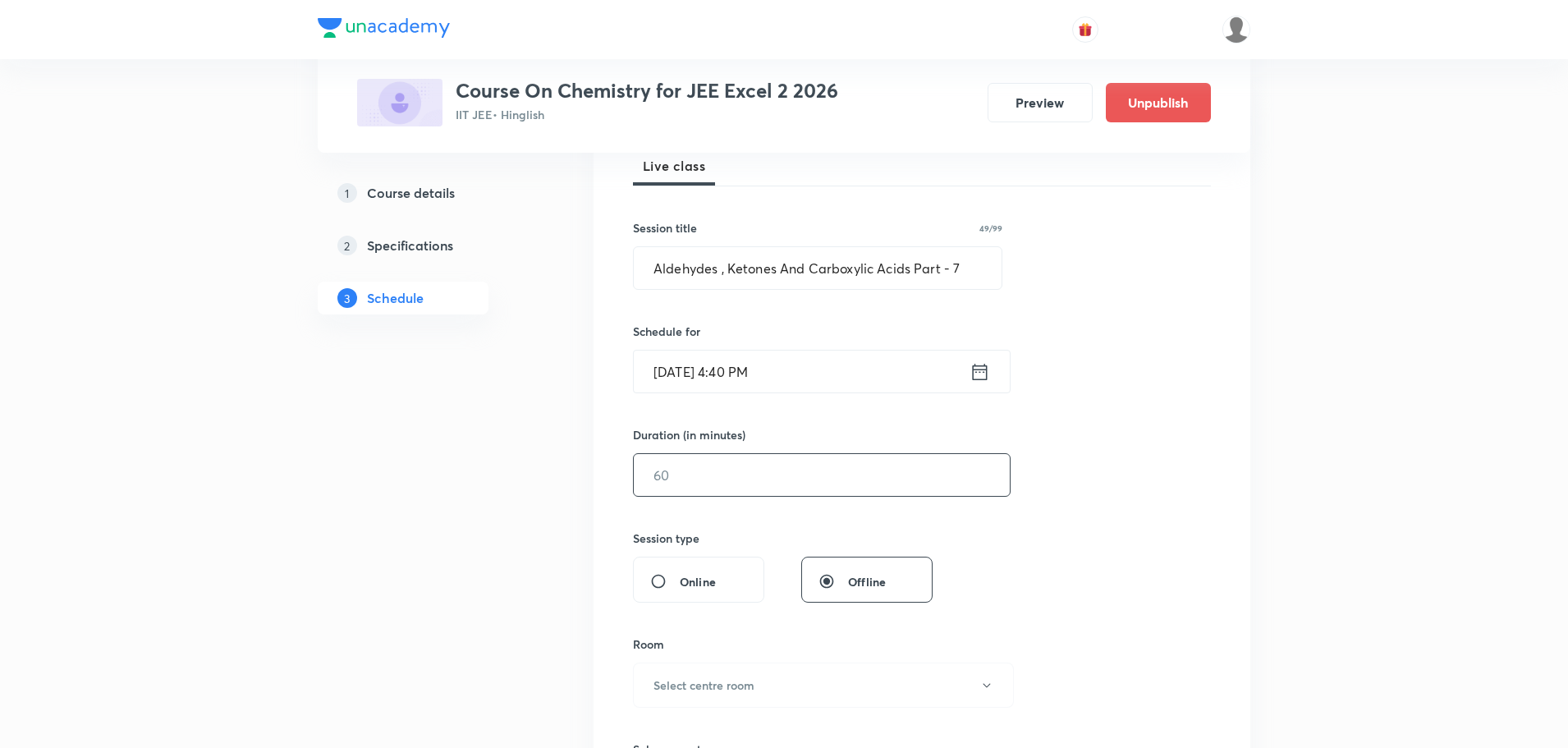
click at [736, 480] on input "text" at bounding box center [822, 474] width 376 height 42
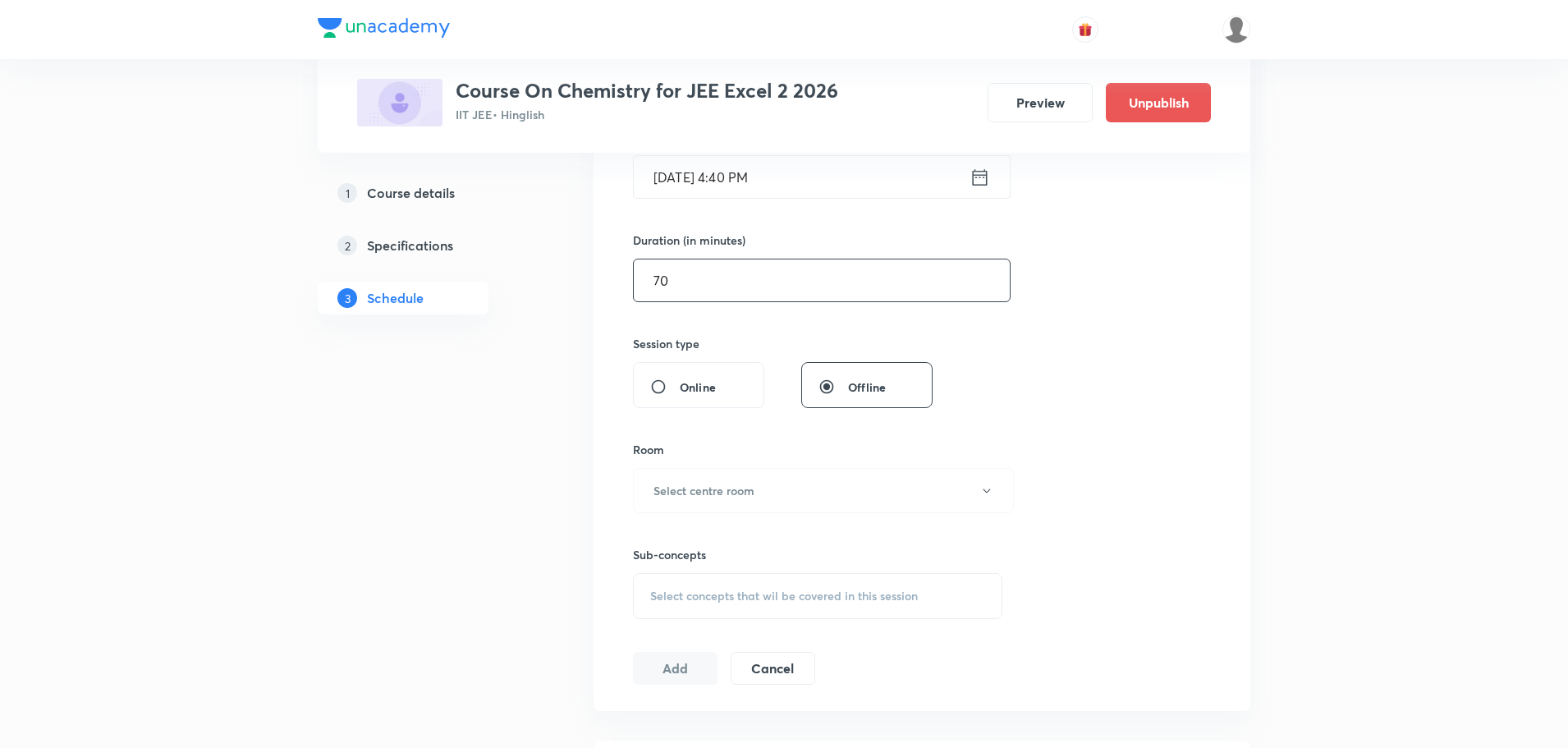
scroll to position [493, 0]
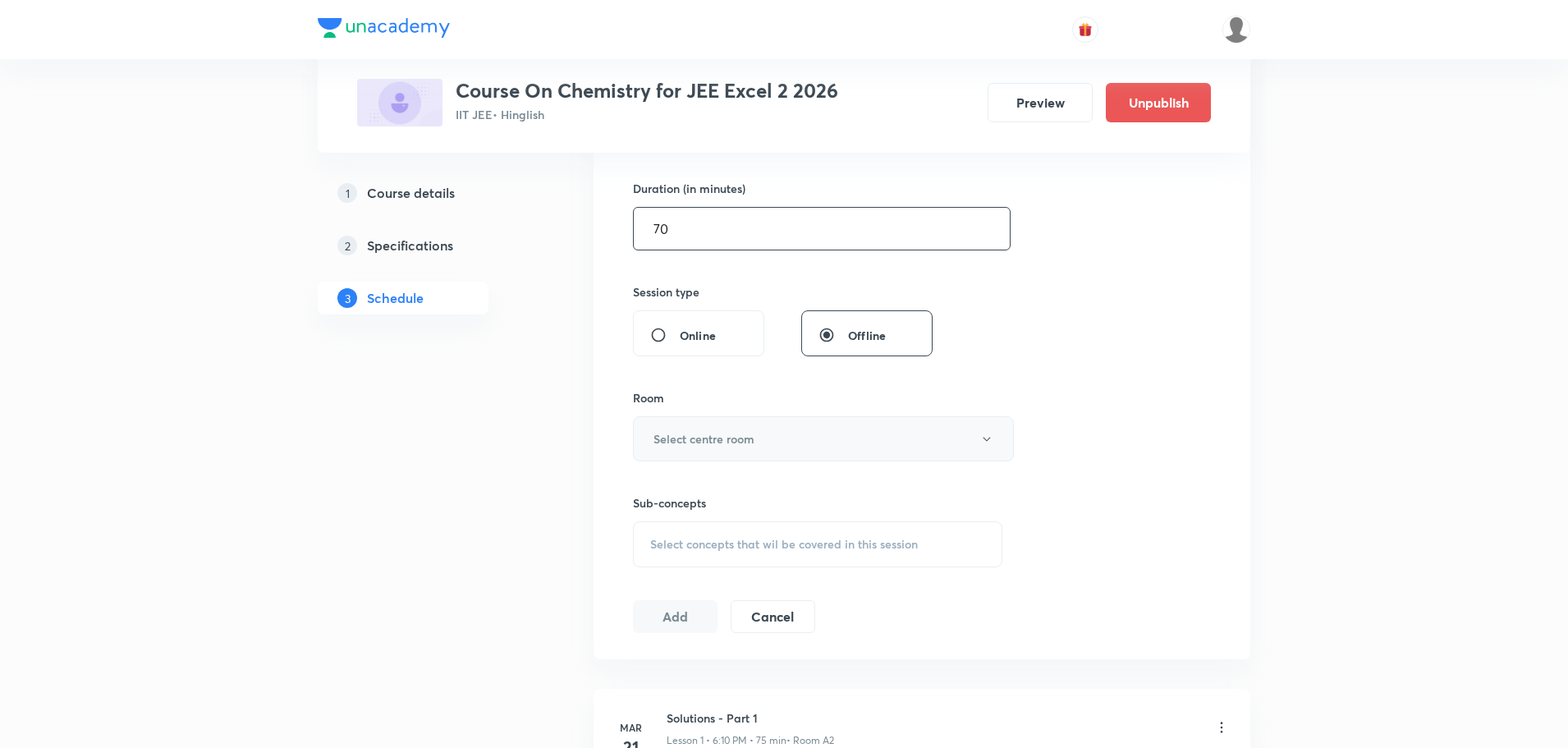
type input "70"
click at [746, 425] on button "Select centre room" at bounding box center [823, 438] width 381 height 45
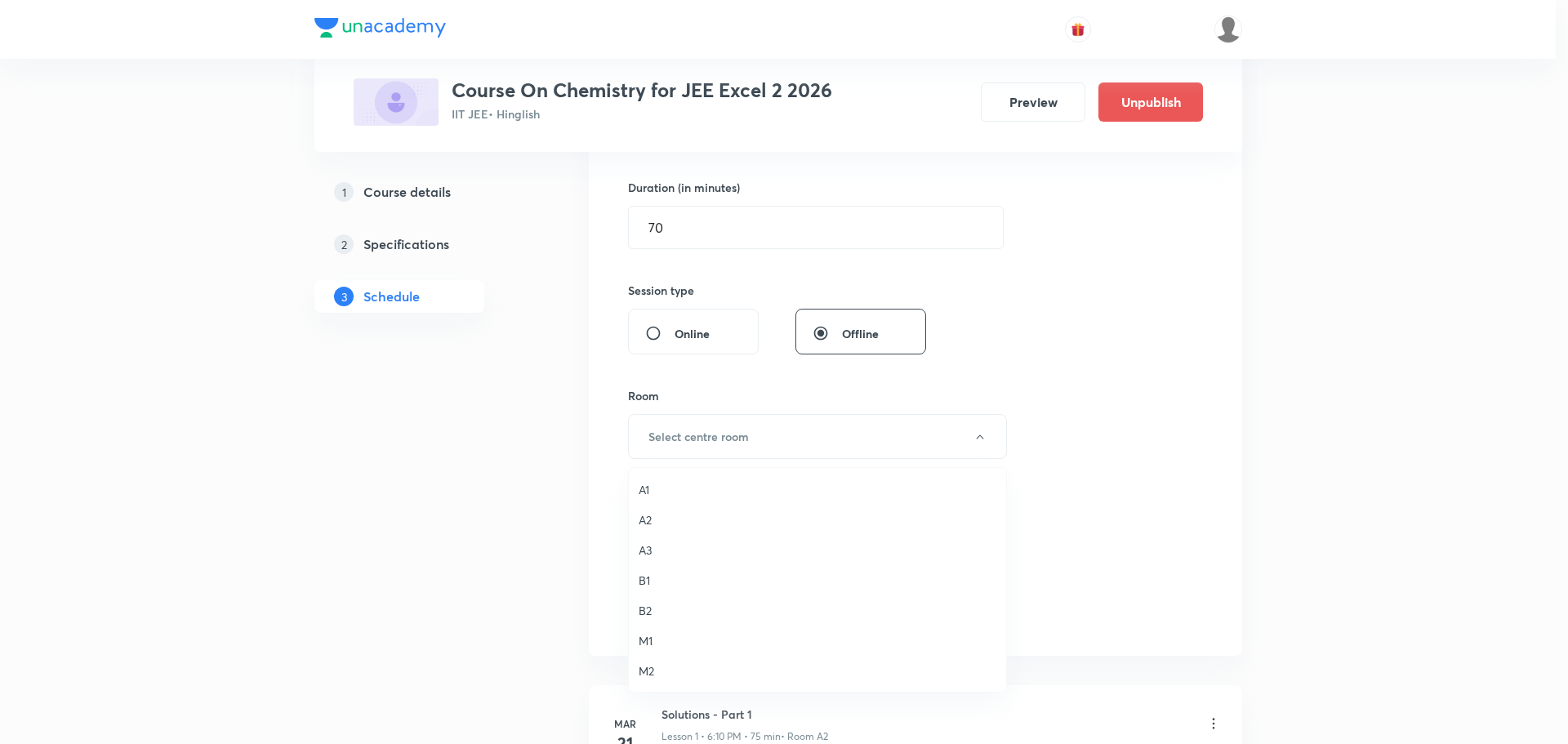
click at [653, 544] on span "A3" at bounding box center [817, 550] width 358 height 17
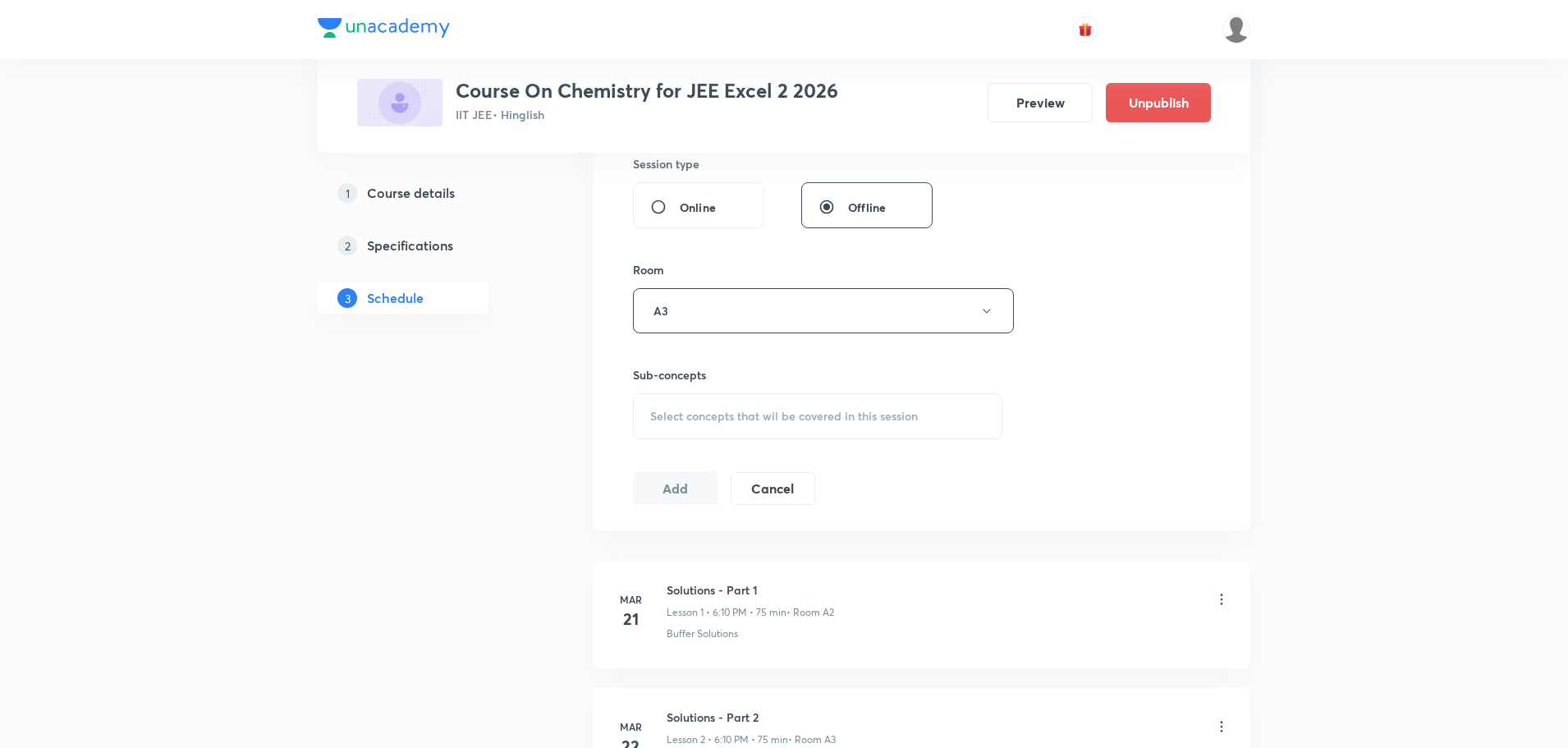
scroll to position [739, 0]
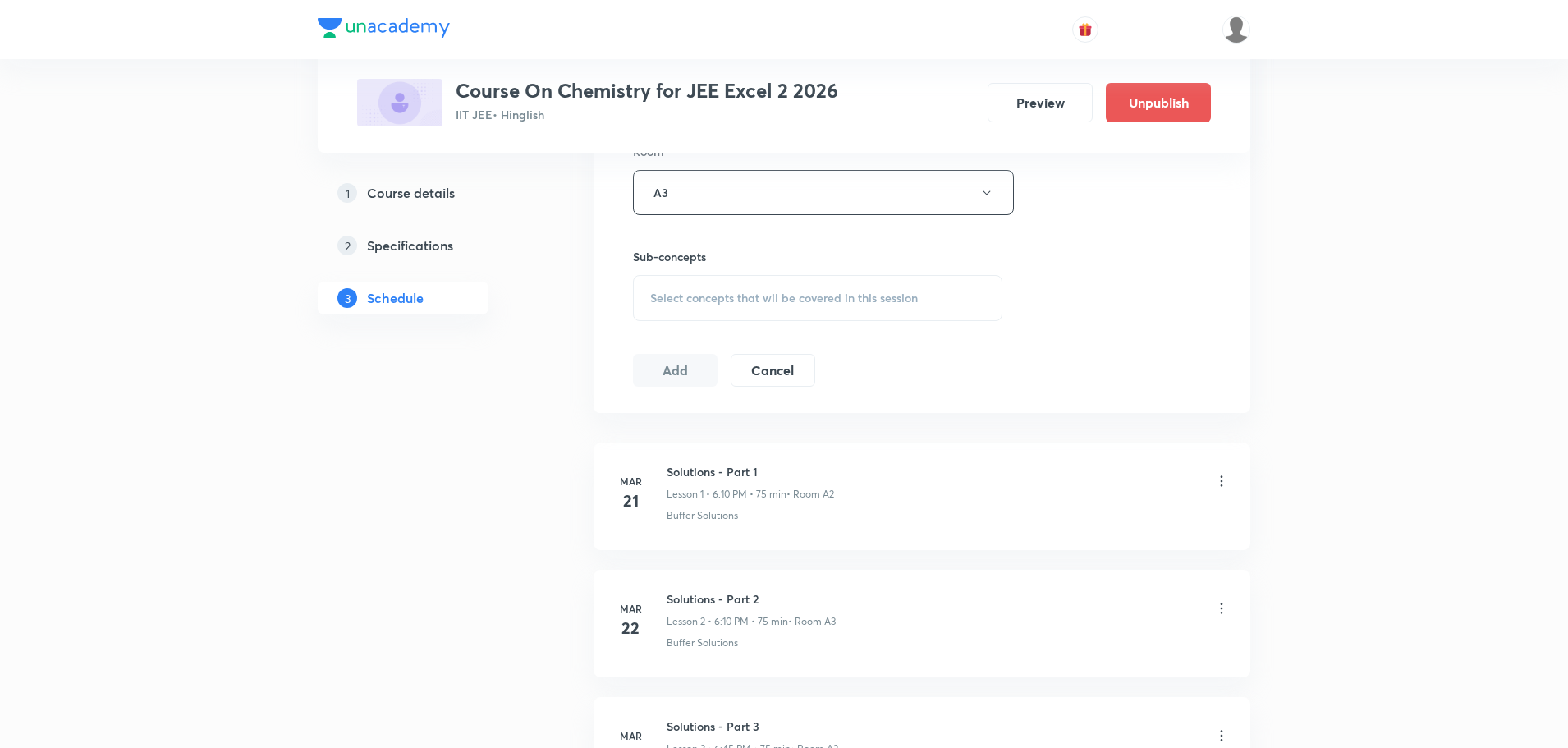
click at [780, 303] on span "Select concepts that wil be covered in this session" at bounding box center [784, 298] width 267 height 13
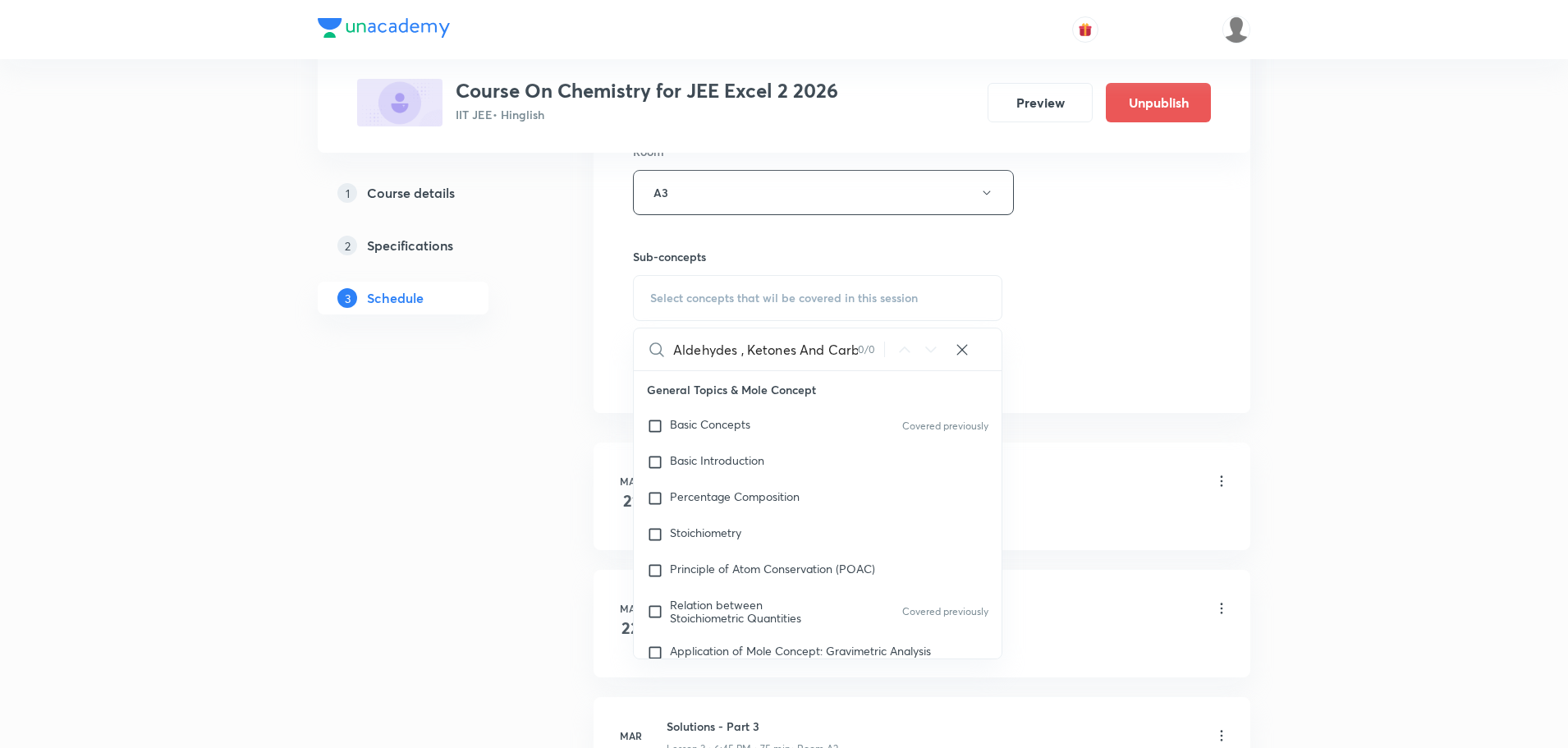
scroll to position [0, 123]
drag, startPoint x: 812, startPoint y: 350, endPoint x: 901, endPoint y: 347, distance: 89.1
click at [901, 347] on div "Aldehydes , Ketones And Carboxylic Acids Part - 6 0 / 0 ​" at bounding box center [817, 349] width 368 height 42
drag, startPoint x: 722, startPoint y: 349, endPoint x: 896, endPoint y: 351, distance: 174.0
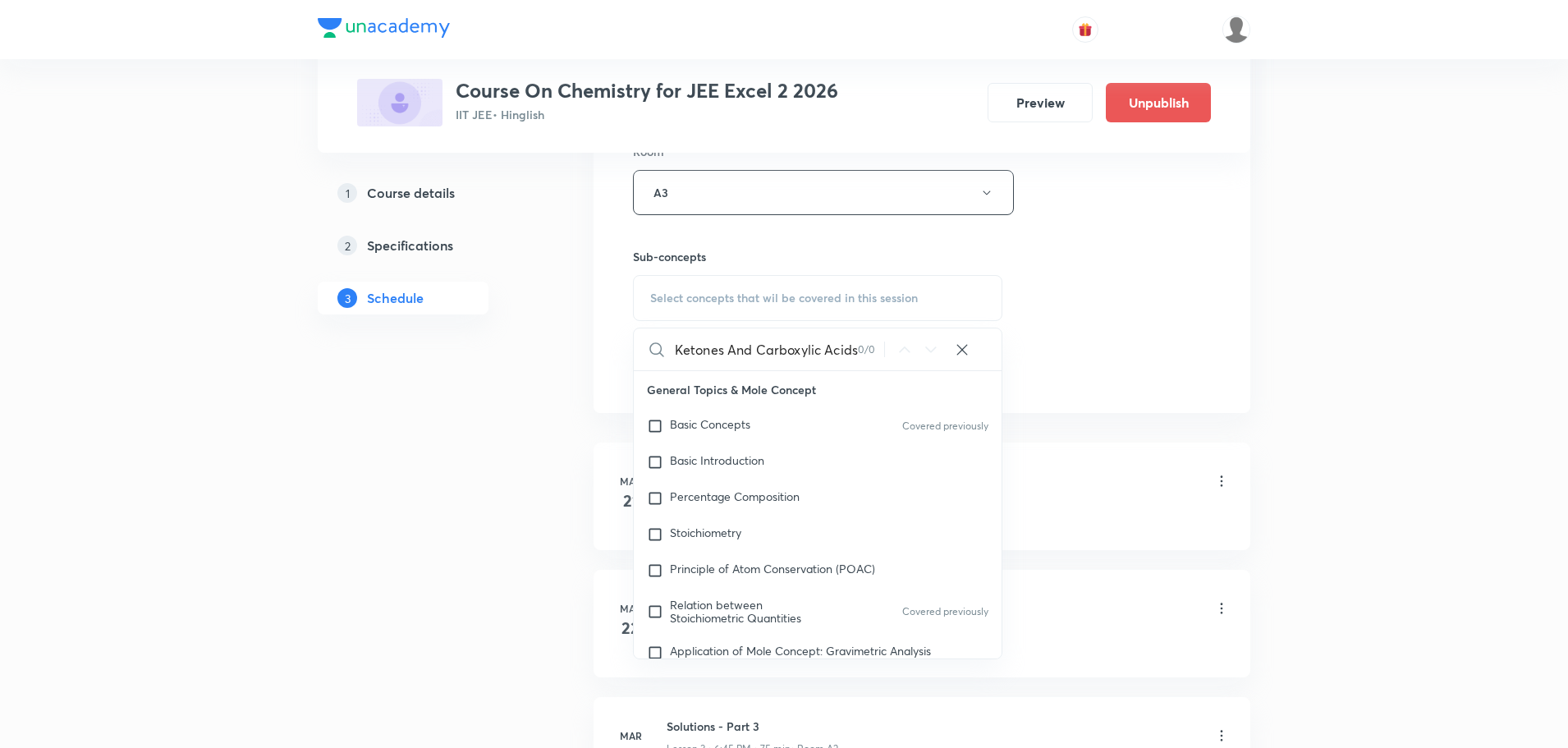
click at [896, 351] on div "Aldehydes , Ketones And Carboxylic Acids 0 / 0 ​" at bounding box center [817, 349] width 368 height 42
drag, startPoint x: 737, startPoint y: 350, endPoint x: 828, endPoint y: 353, distance: 91.0
click at [828, 353] on input "Aldehydes , Ketones" at bounding box center [766, 349] width 184 height 42
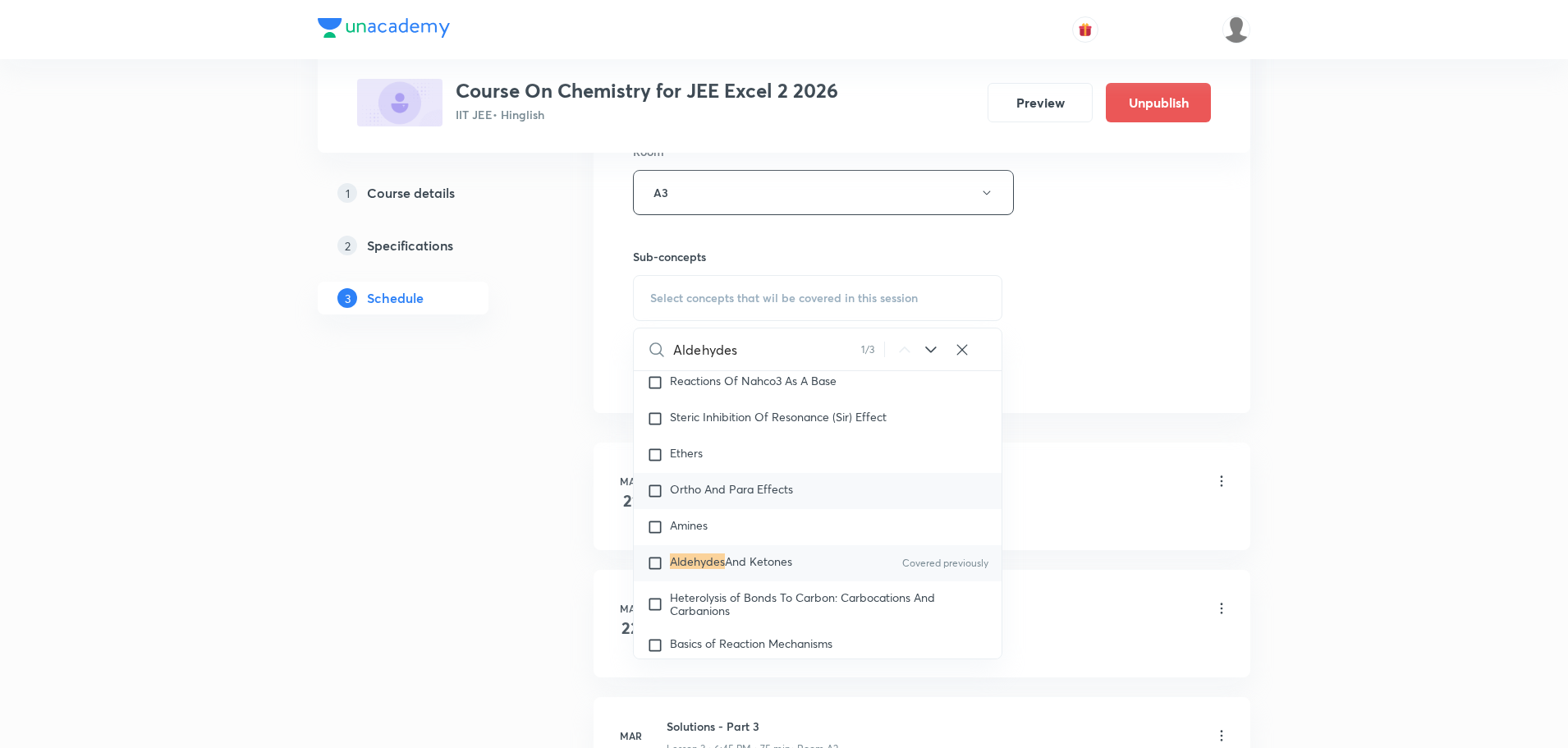
scroll to position [29047, 0]
type input "Aldehydes"
click at [750, 568] on span "And Ketones" at bounding box center [758, 560] width 67 height 16
checkbox input "true"
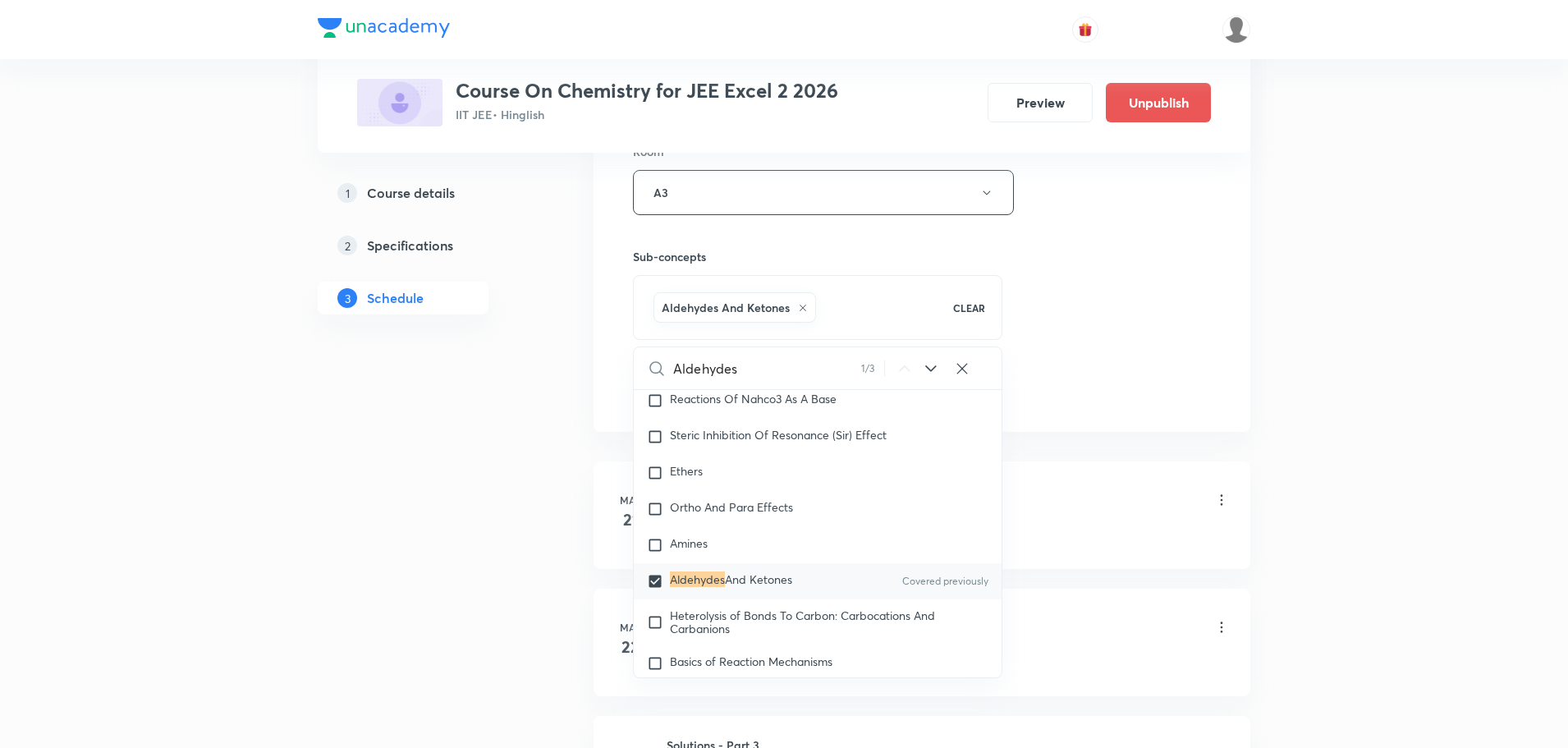
click at [1061, 350] on div "Session 107 Live class Session title 49/99 Aldehydes , Ketones And Carboxylic A…" at bounding box center [921, 10] width 578 height 790
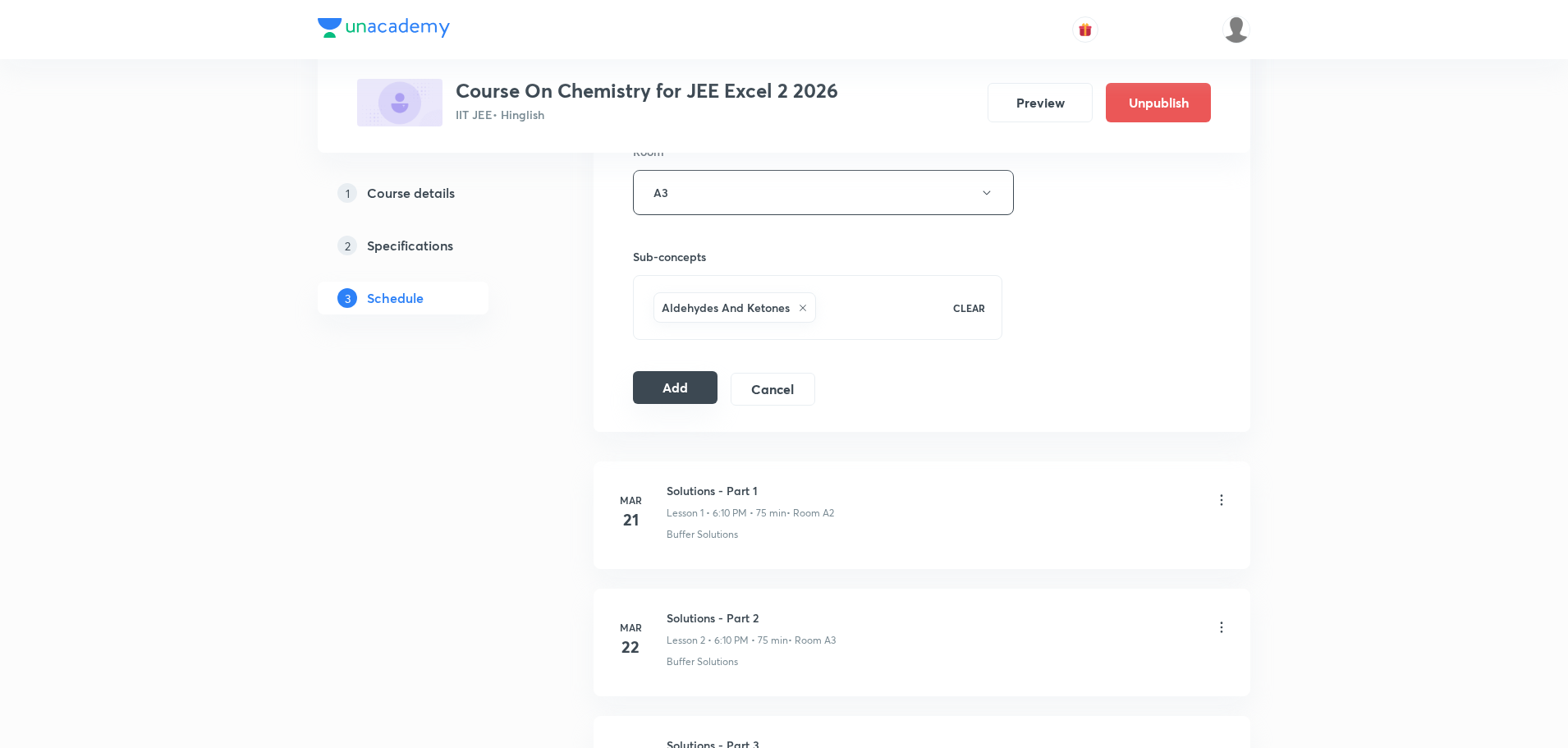
click at [695, 385] on button "Add" at bounding box center [675, 387] width 85 height 33
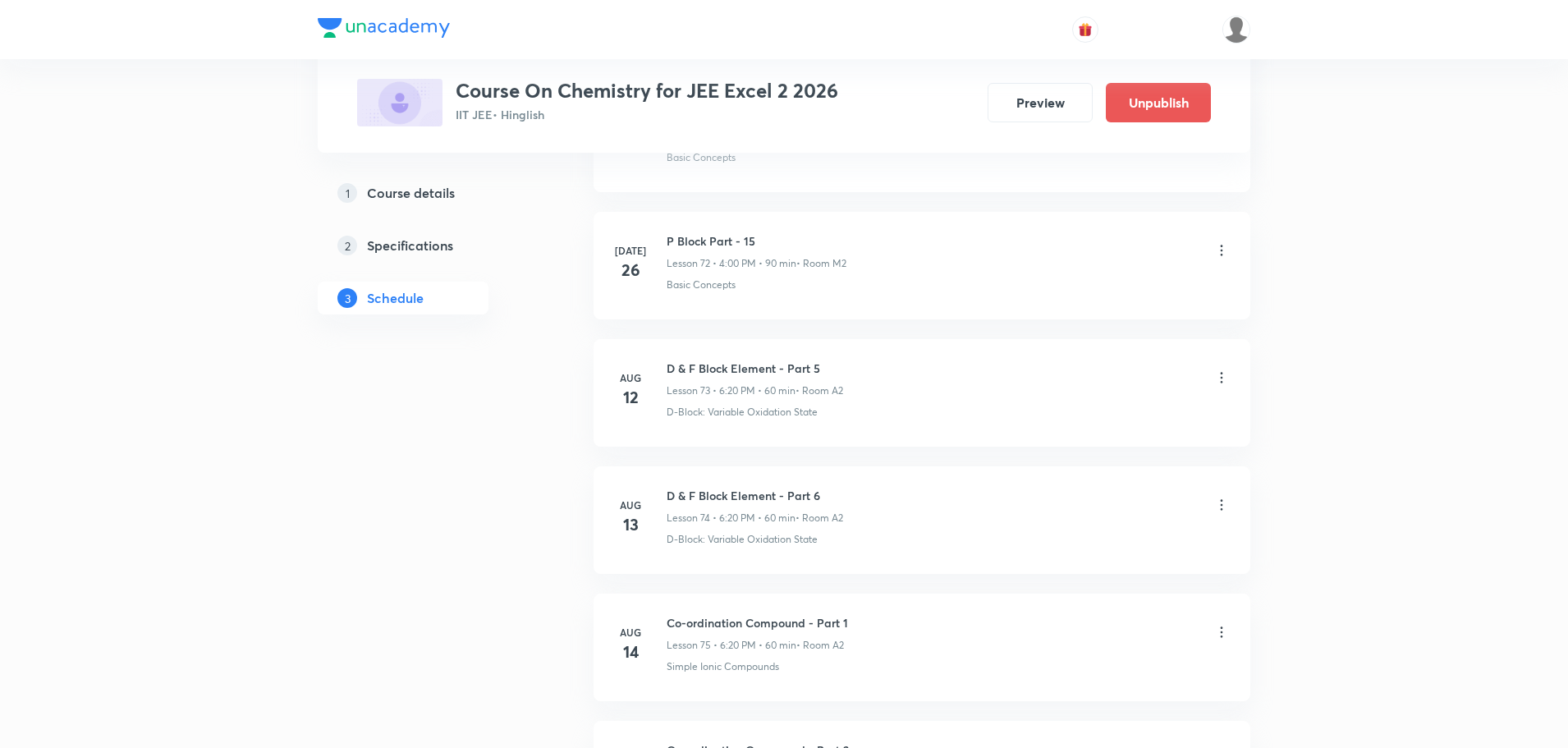
scroll to position [14075, 0]
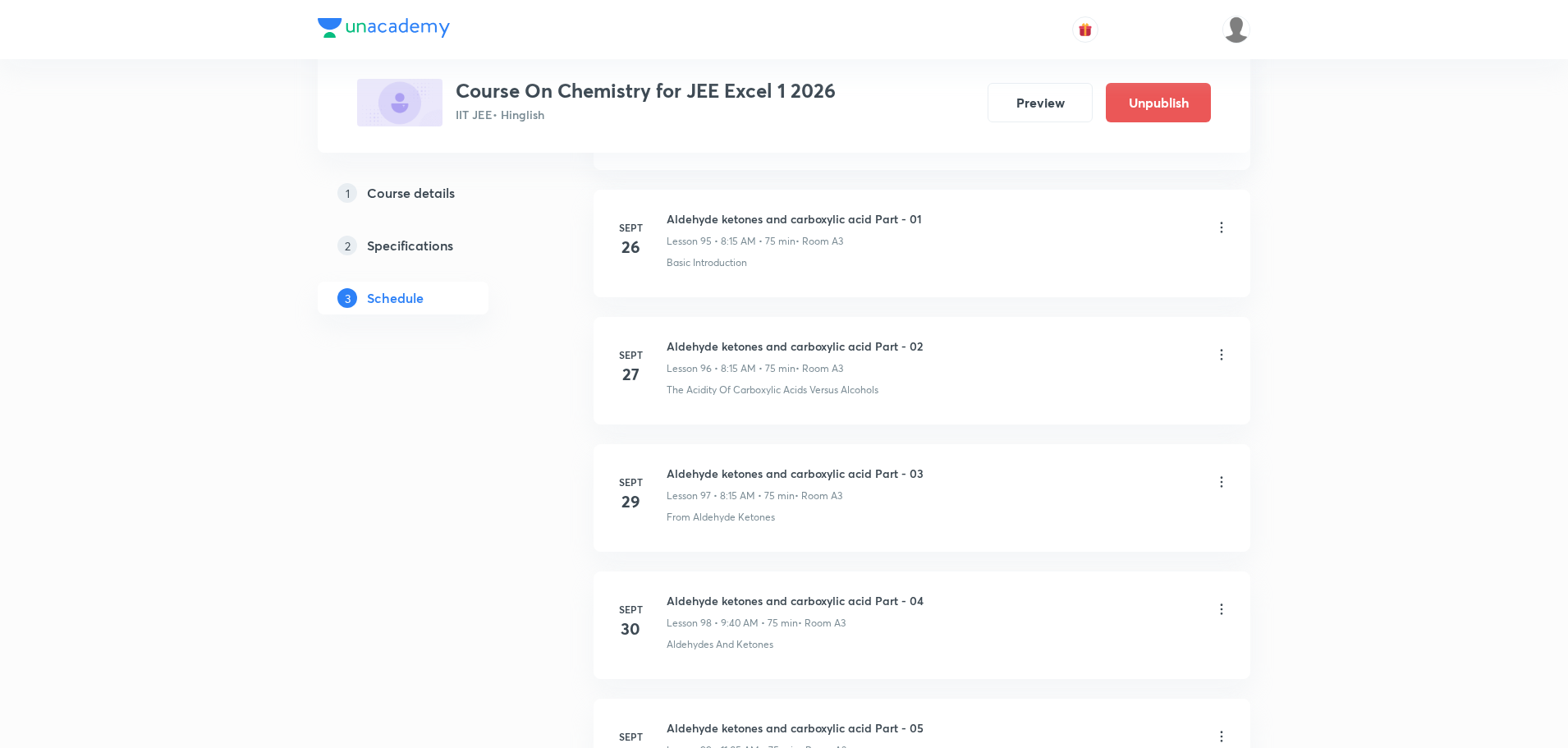
scroll to position [13294, 0]
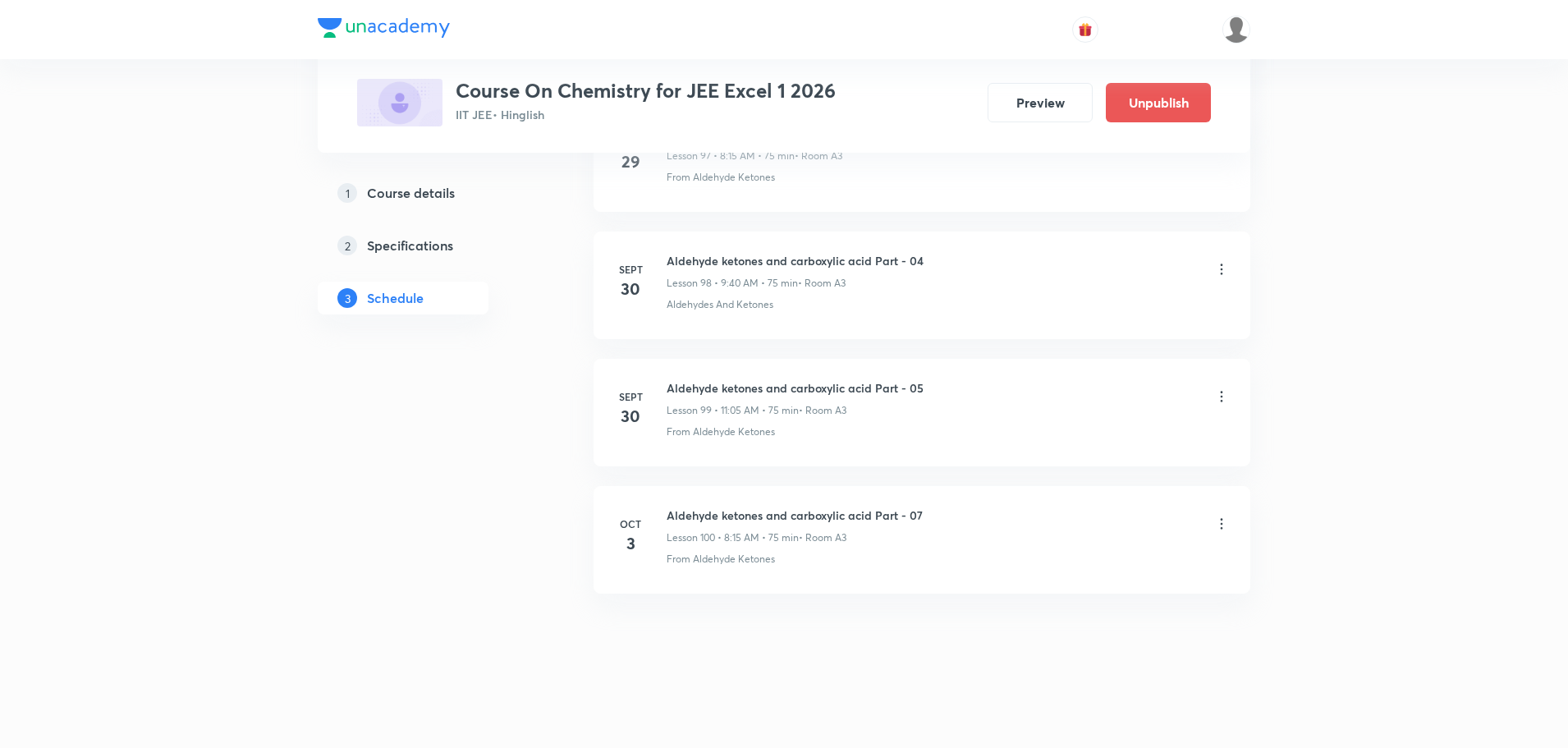
click at [803, 511] on h6 "Aldehyde ketones and carboxylic acid Part - 07" at bounding box center [795, 515] width 256 height 18
copy h6 "Aldehyde ketones and carboxylic acid Part - 07"
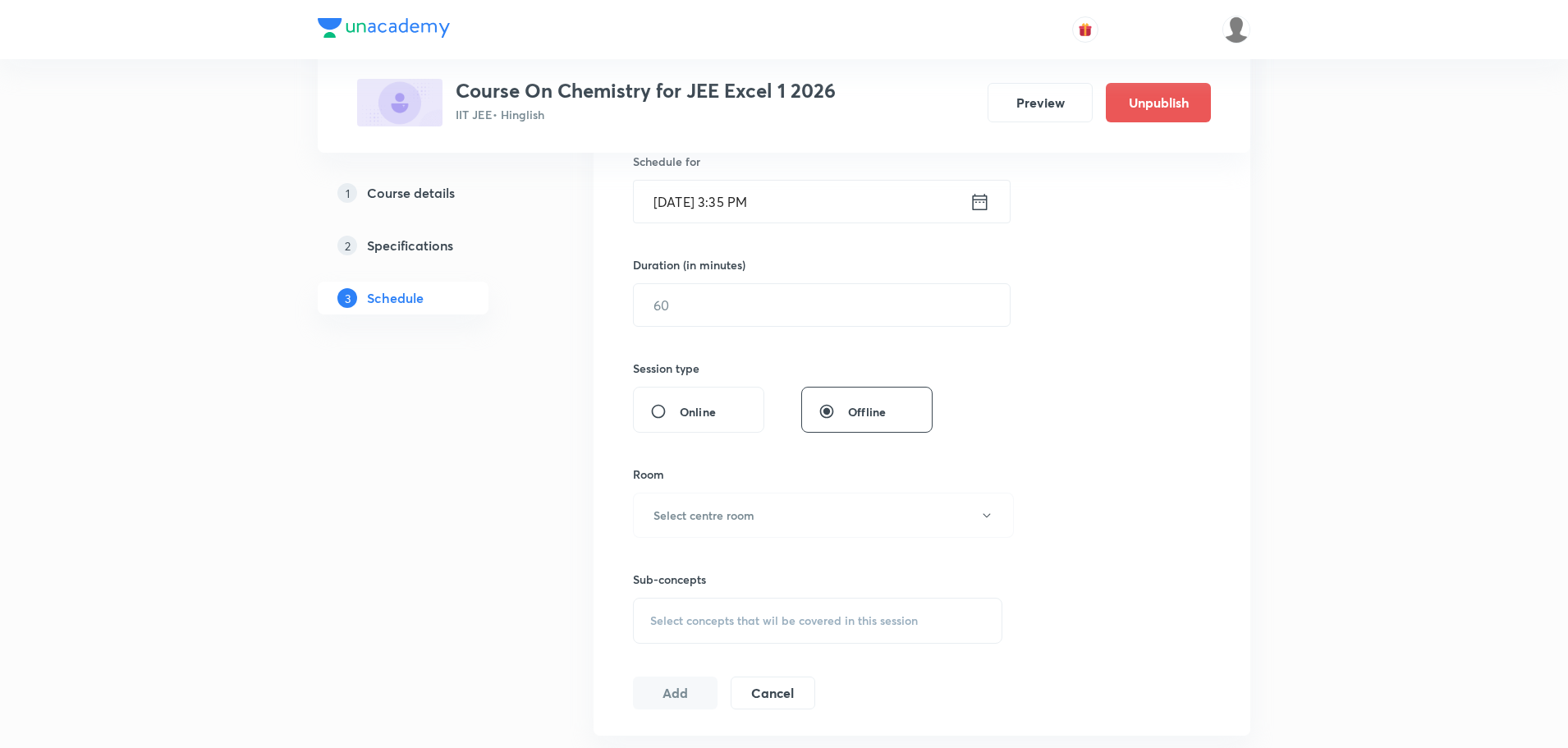
scroll to position [0, 0]
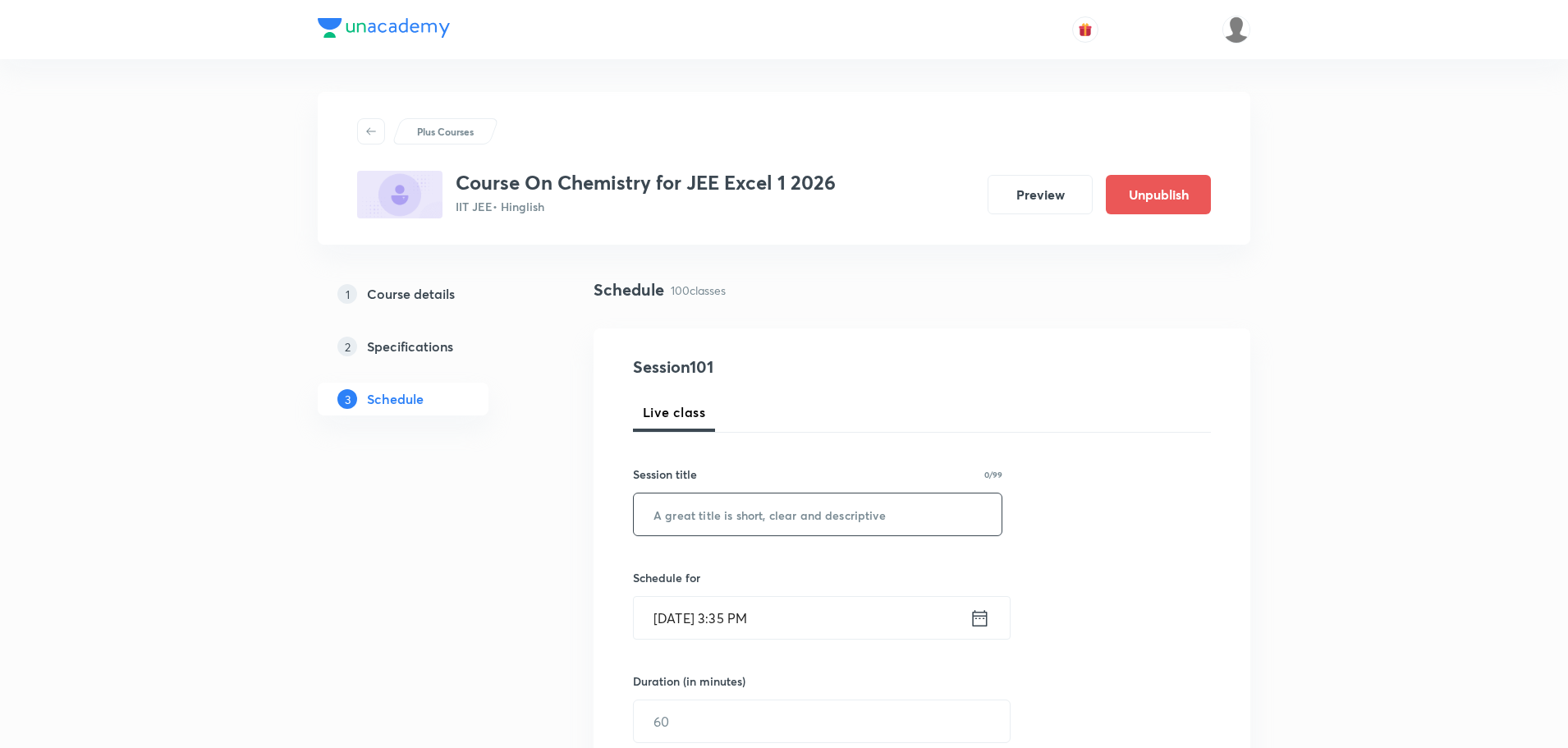
click at [746, 513] on input "text" at bounding box center [817, 514] width 368 height 42
paste input "Aldehyde ketones and carboxylic acid Part - 07"
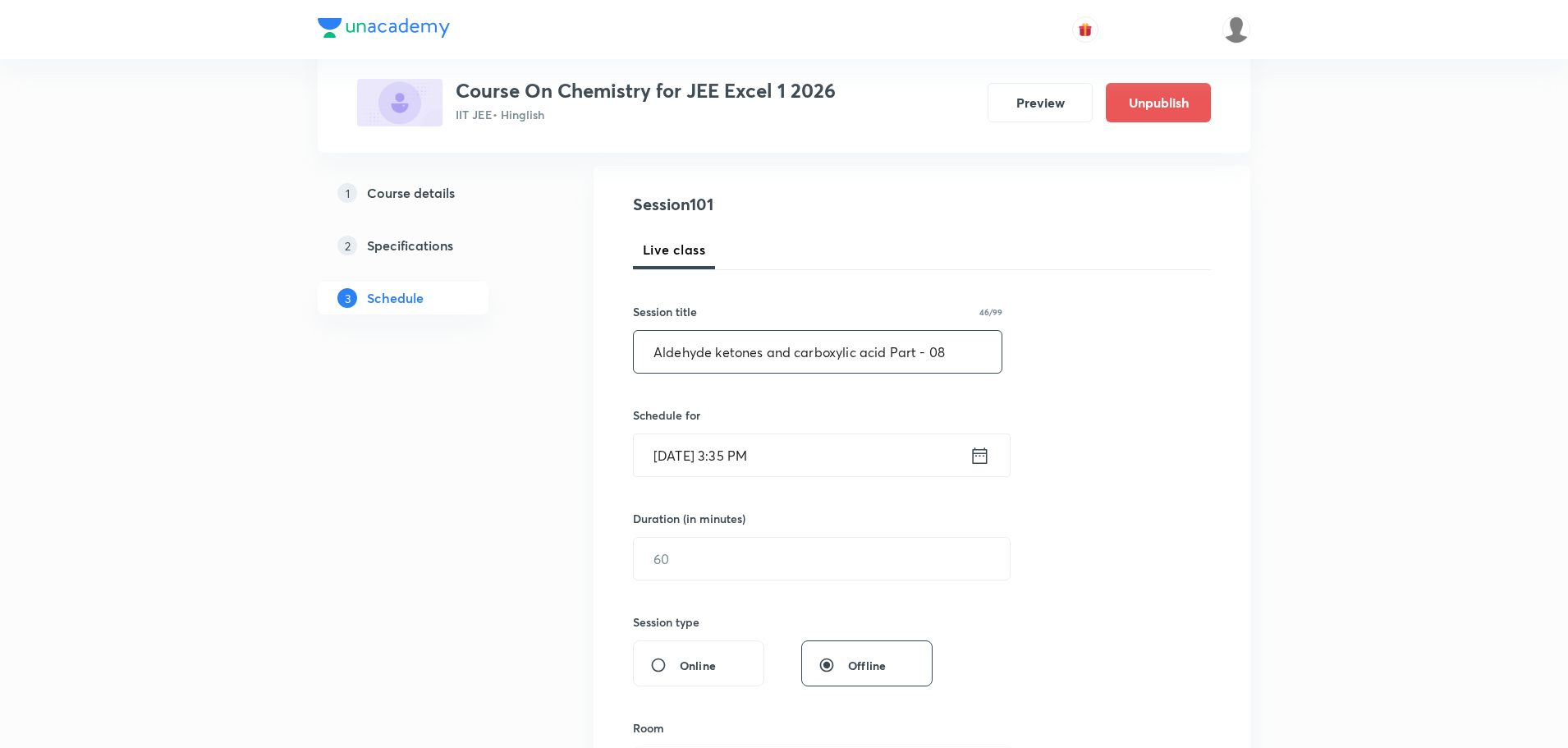
scroll to position [164, 0]
type input "Aldehyde ketones and carboxylic acid Part - 08"
click at [977, 461] on icon at bounding box center [980, 453] width 15 height 17
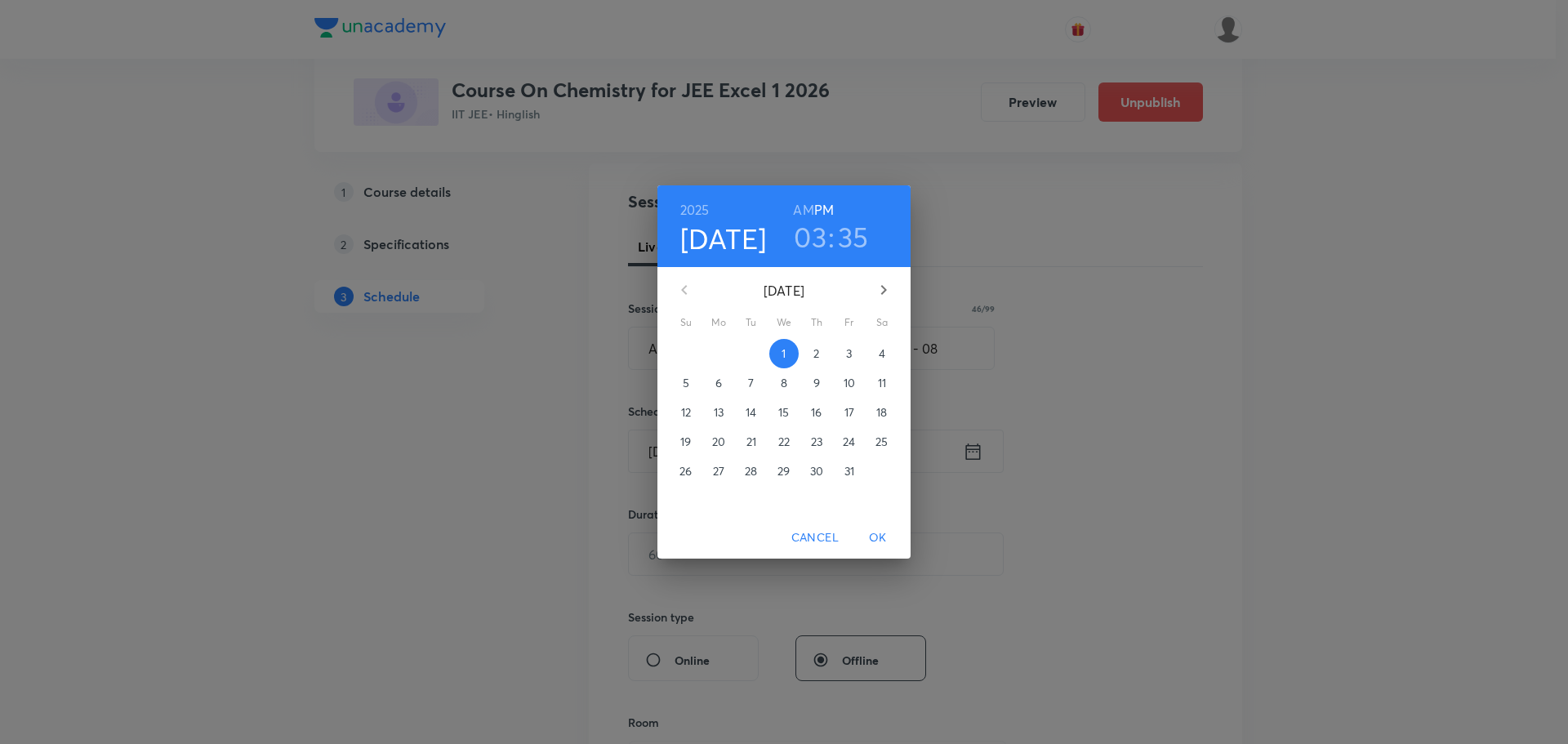
click at [883, 350] on p "4" at bounding box center [882, 353] width 6 height 17
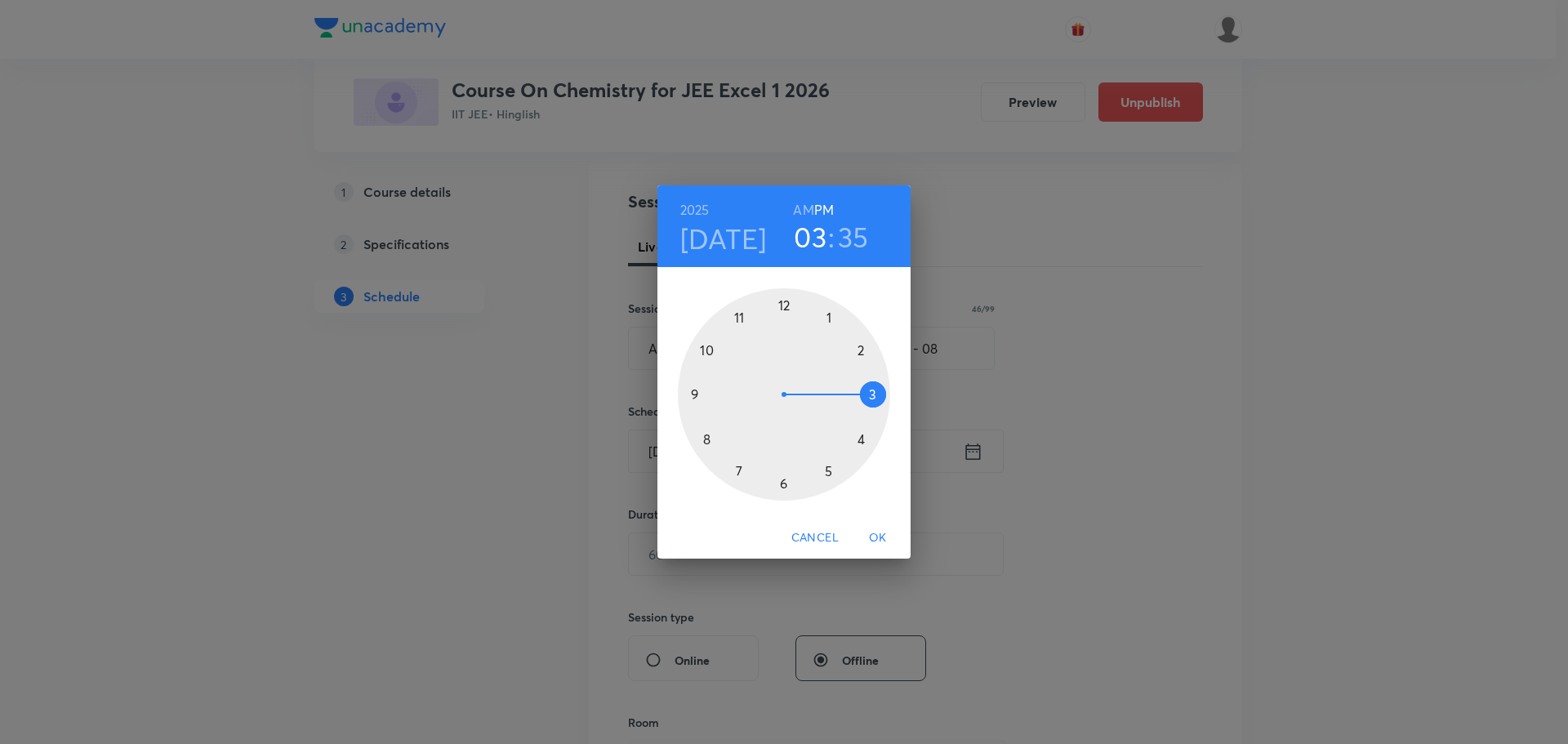
click at [796, 210] on h6 "AM" at bounding box center [803, 209] width 20 height 23
click at [707, 436] on div at bounding box center [784, 394] width 212 height 212
click at [873, 393] on div at bounding box center [784, 394] width 212 height 212
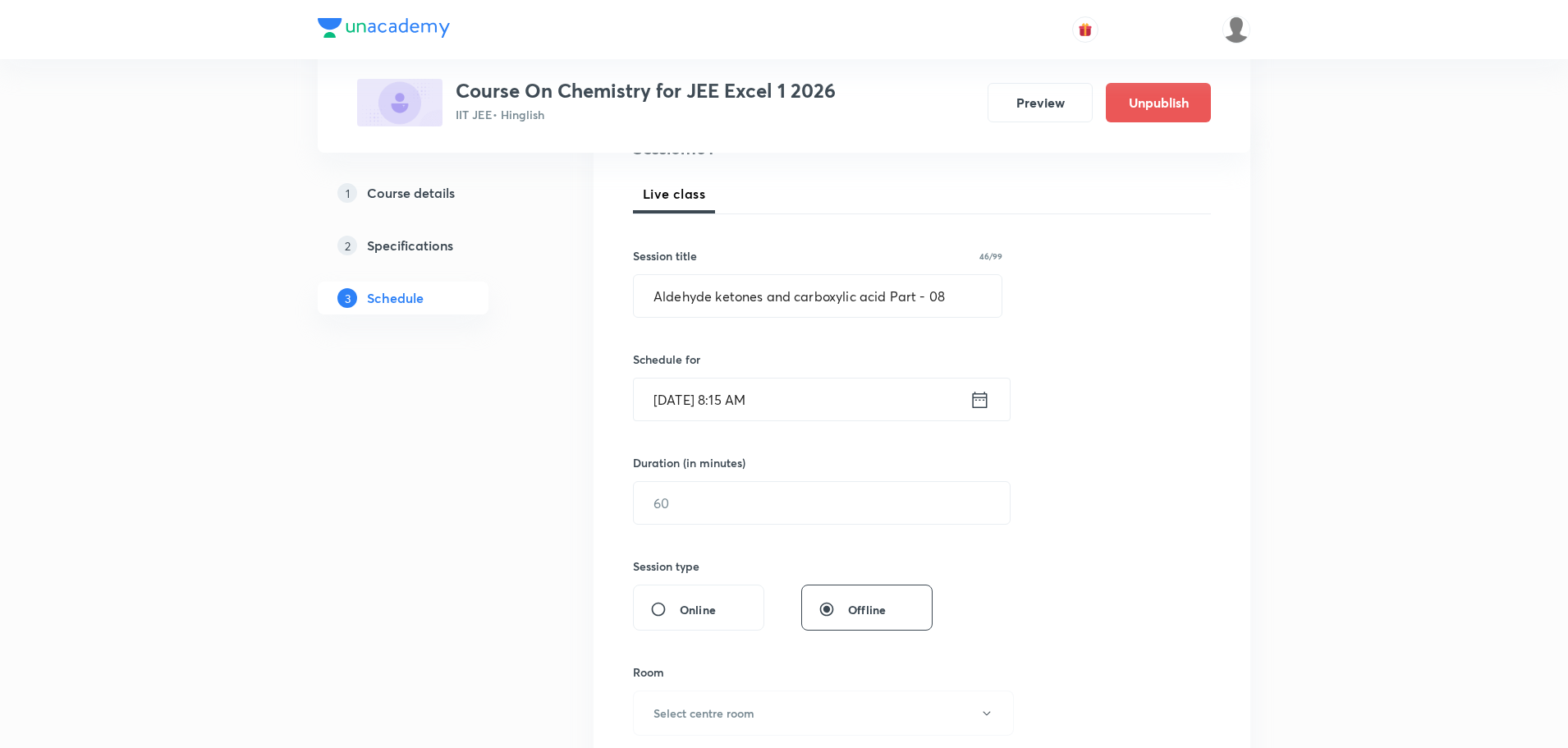
scroll to position [246, 0]
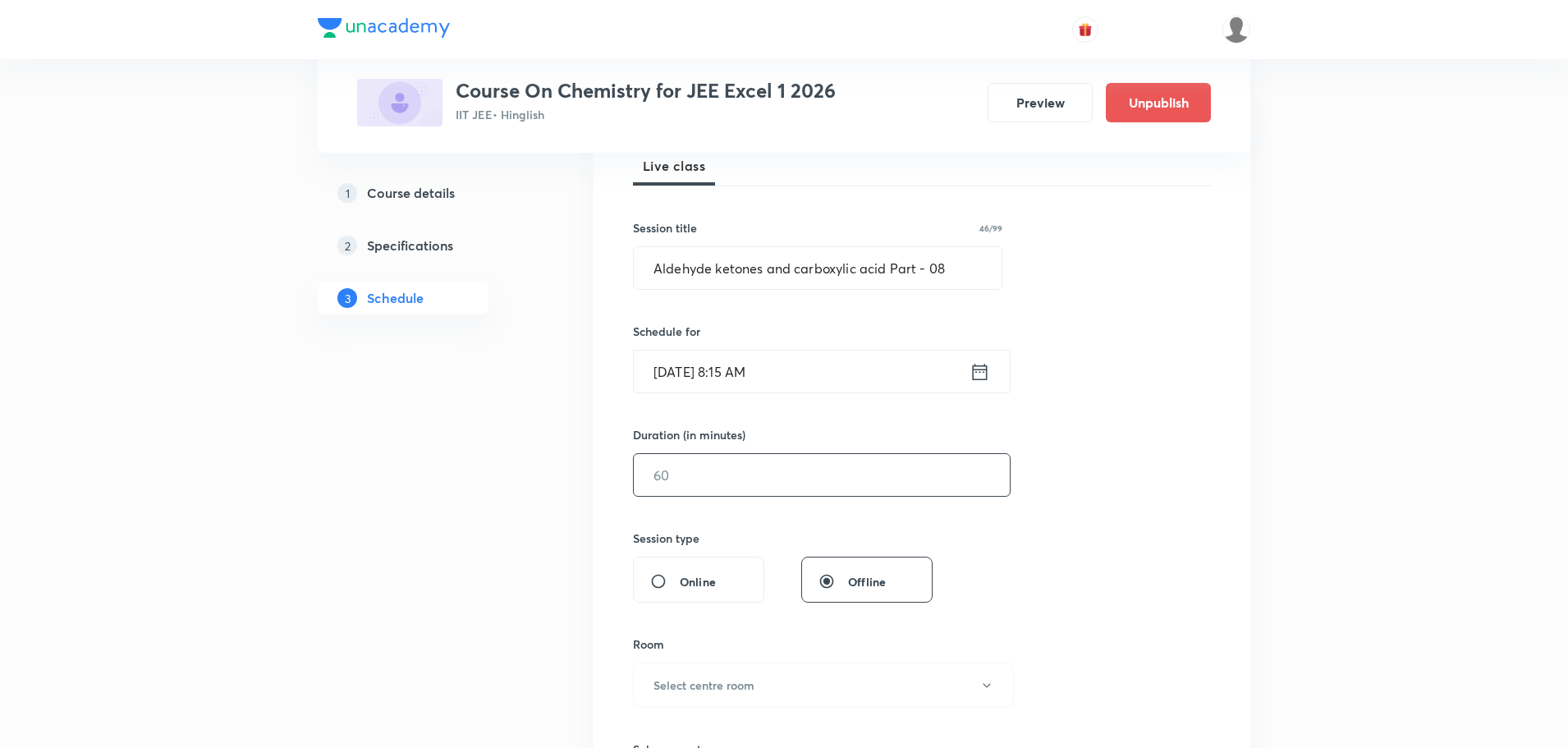
click at [873, 488] on input "text" at bounding box center [822, 474] width 376 height 42
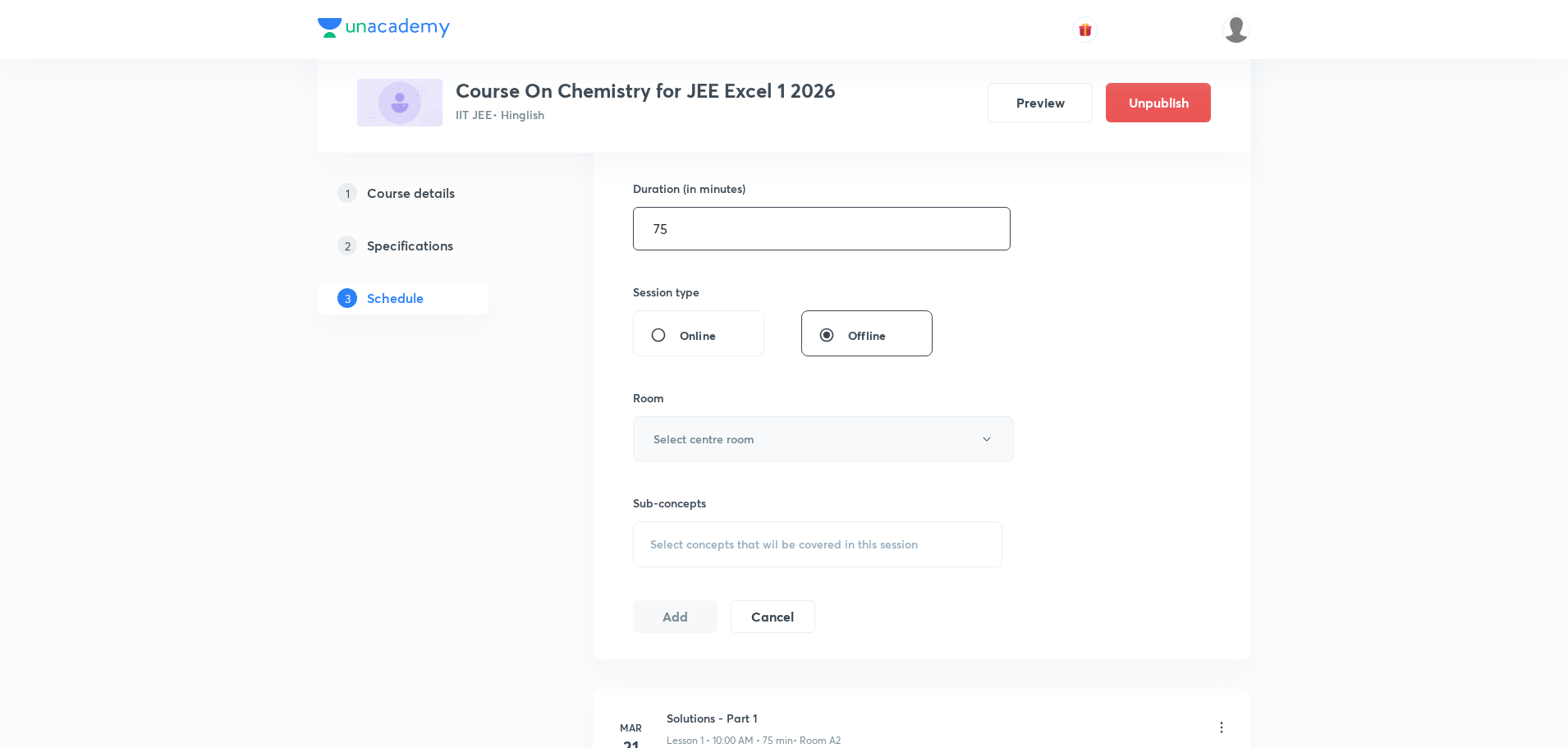
type input "75"
click at [765, 444] on button "Select centre room" at bounding box center [823, 438] width 381 height 45
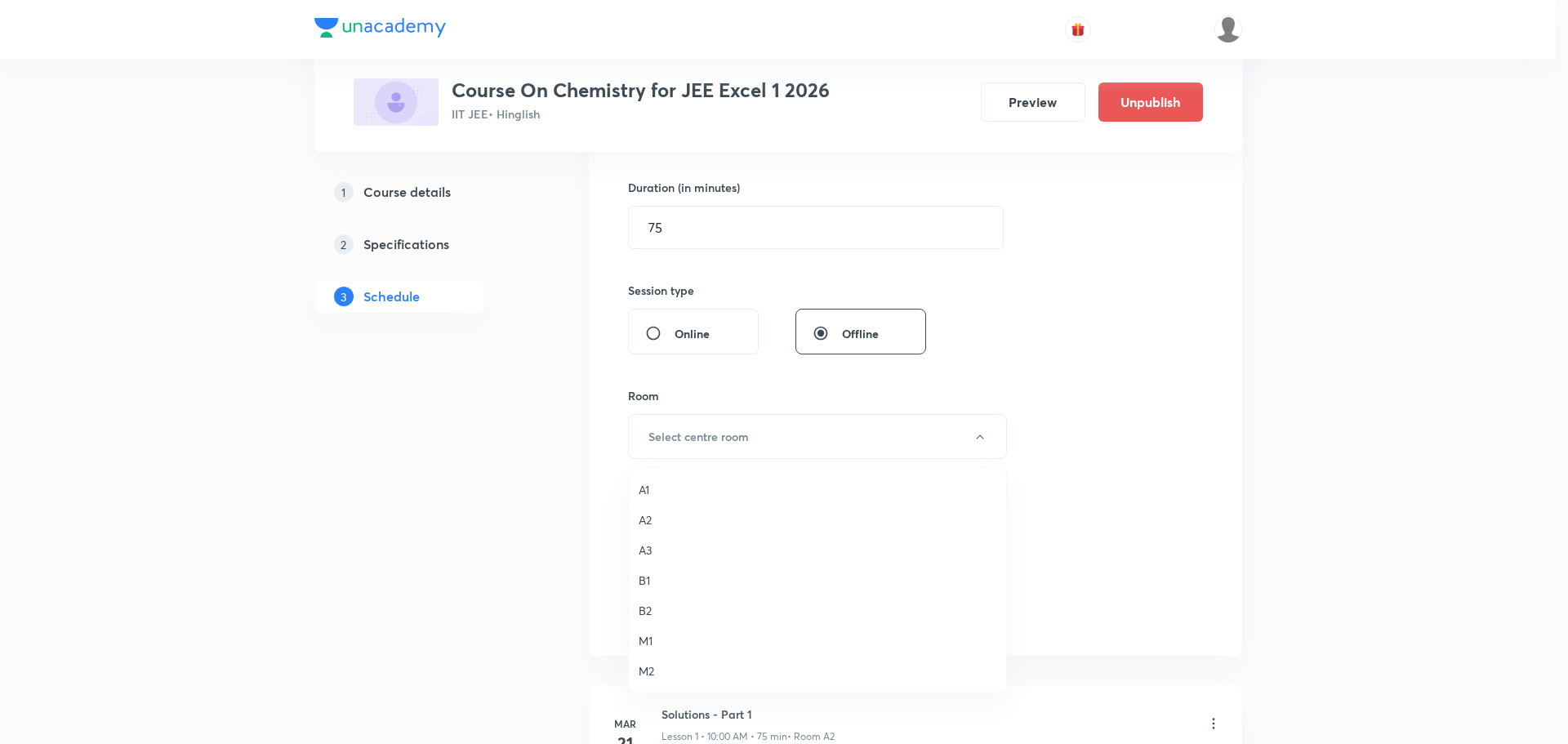
click at [645, 550] on span "A3" at bounding box center [817, 550] width 358 height 17
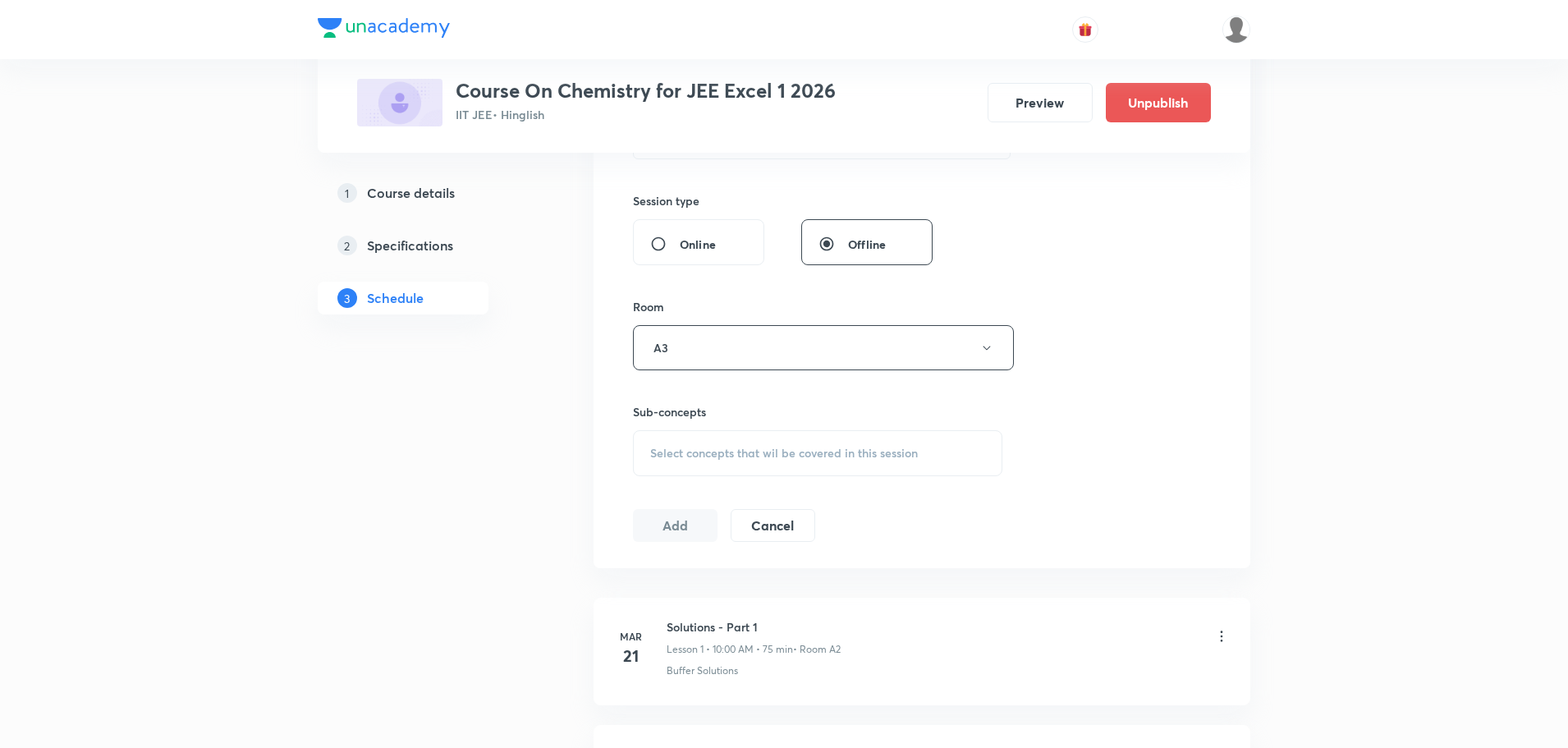
scroll to position [739, 0]
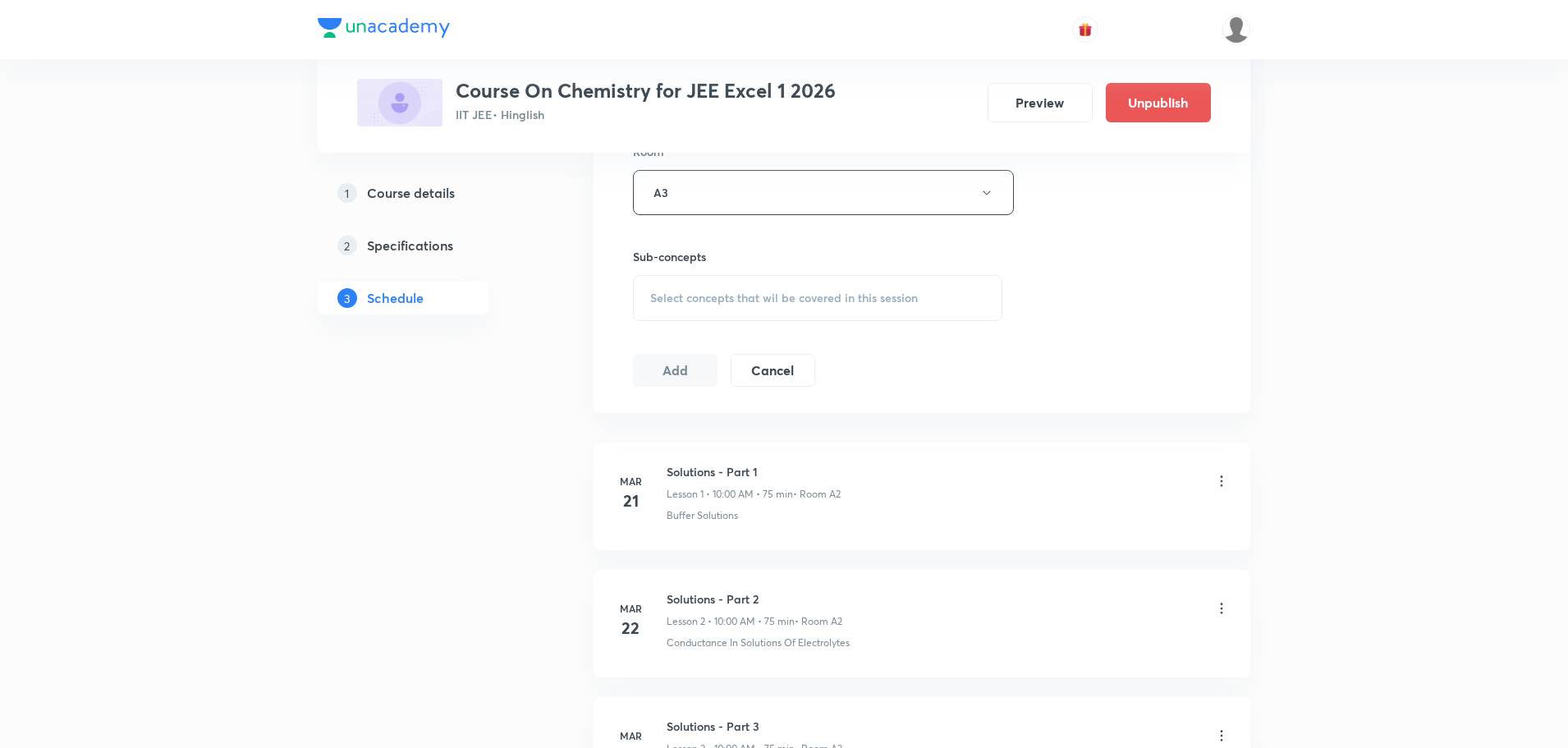
click at [712, 295] on span "Select concepts that wil be covered in this session" at bounding box center [784, 298] width 267 height 13
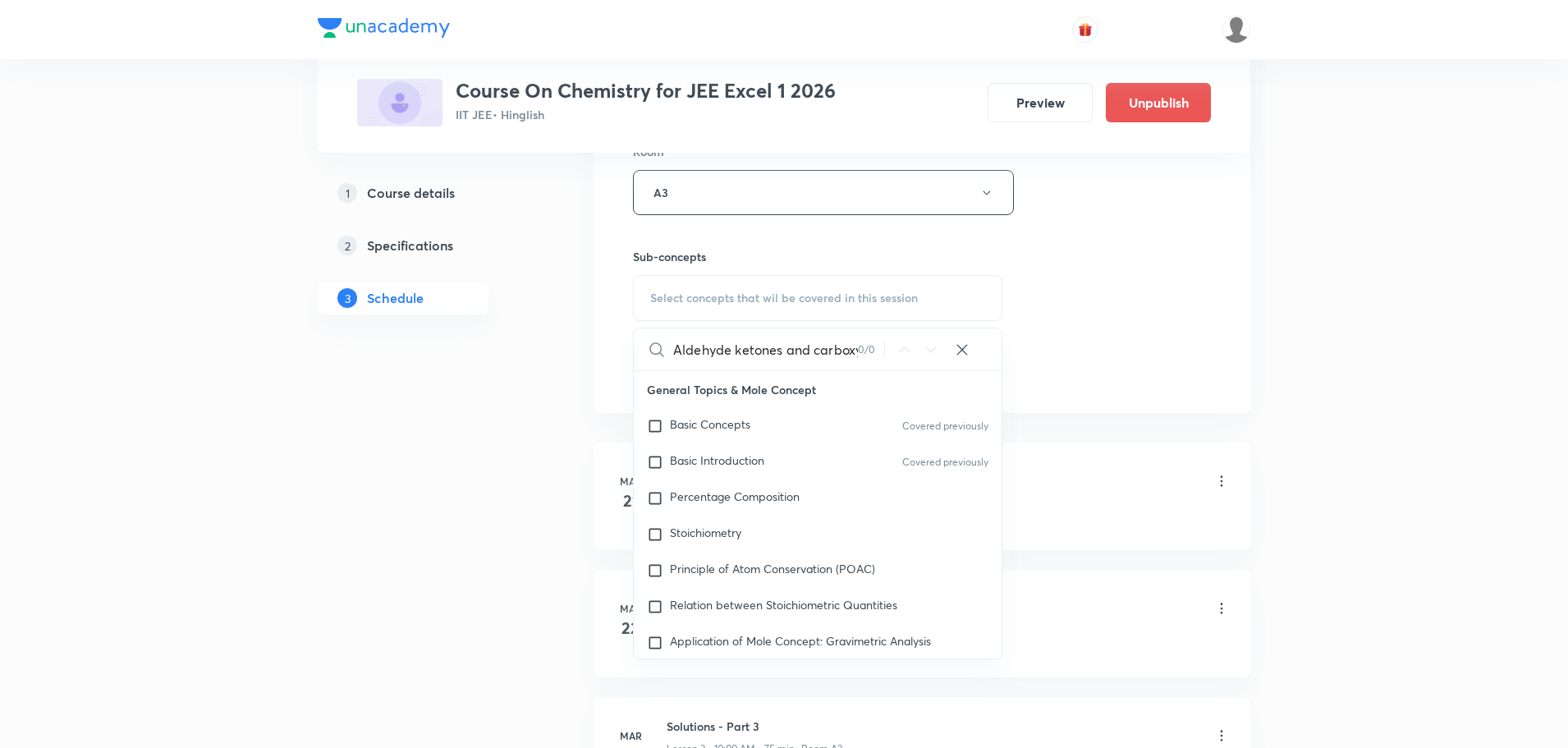
scroll to position [0, 105]
drag, startPoint x: 815, startPoint y: 349, endPoint x: 902, endPoint y: 350, distance: 87.0
click at [905, 350] on div "Aldehyde ketones and carboxylic acid Part - 07 0 / 0 ​" at bounding box center [817, 349] width 368 height 42
drag, startPoint x: 740, startPoint y: 350, endPoint x: 901, endPoint y: 352, distance: 161.0
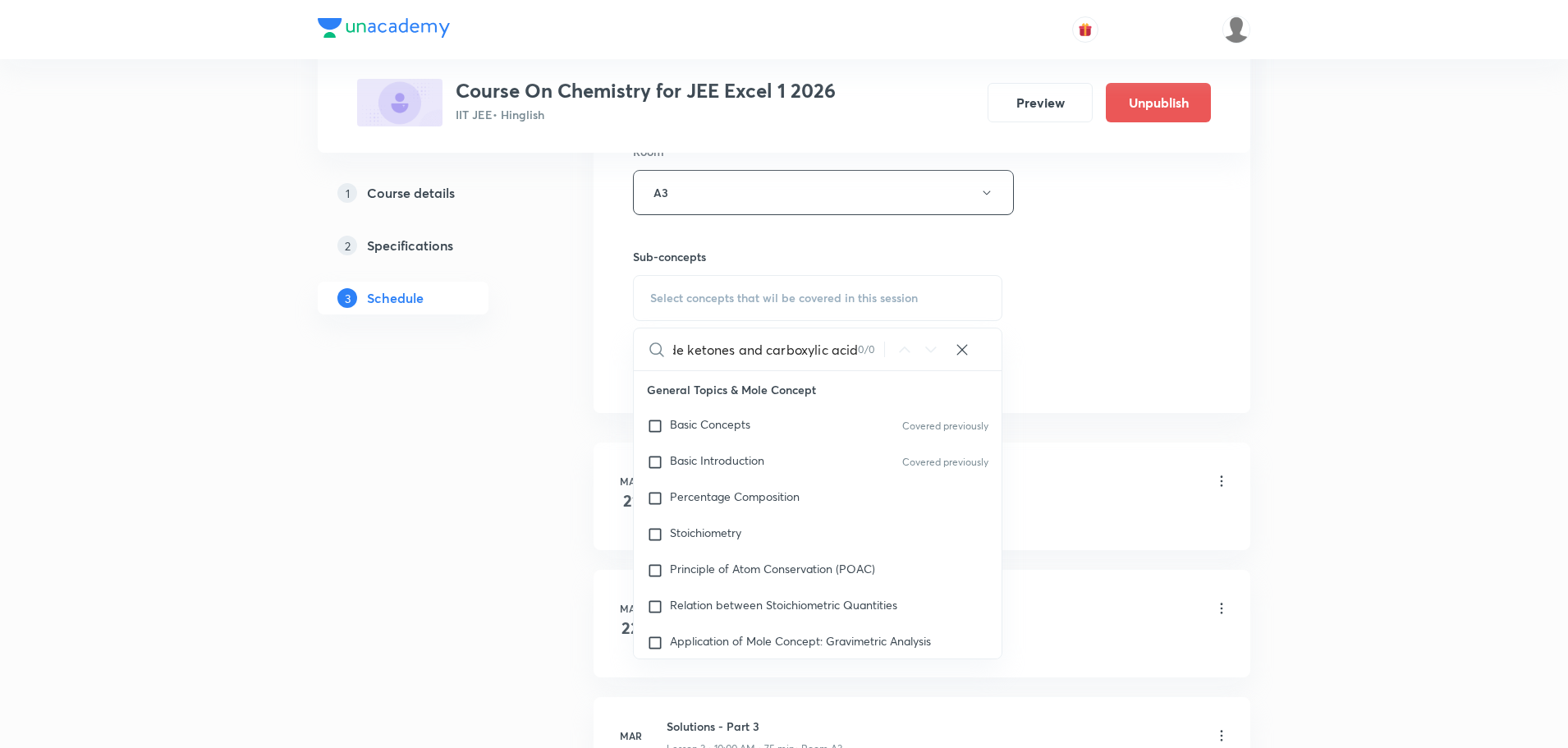
click at [901, 352] on div "Aldehyde ketones and carboxylic acid 0 / 0 ​" at bounding box center [817, 349] width 368 height 42
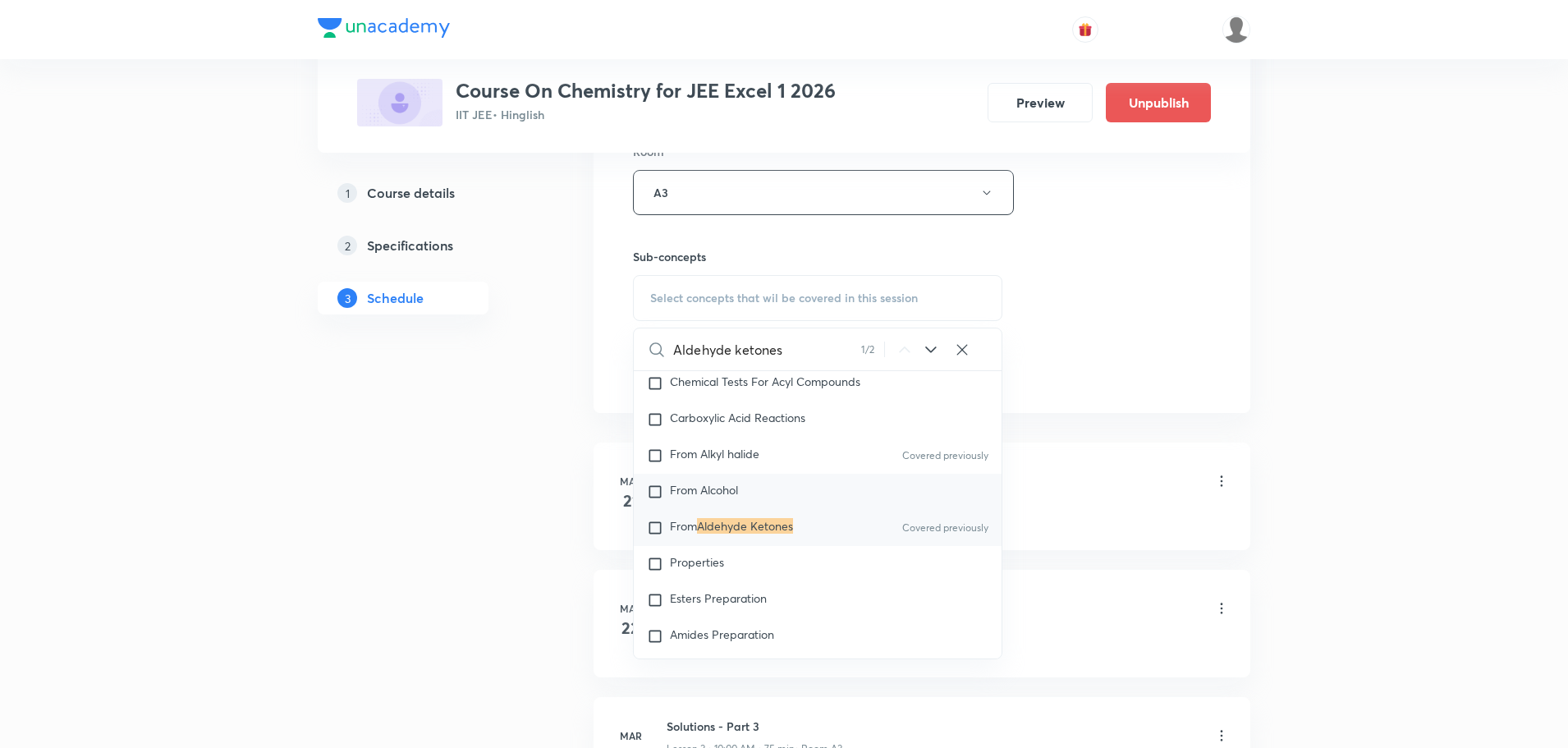
scroll to position [37848, 0]
type input "Aldehyde ketones"
click at [790, 532] on mark "Aldehyde Ketones" at bounding box center [745, 524] width 96 height 16
checkbox input "true"
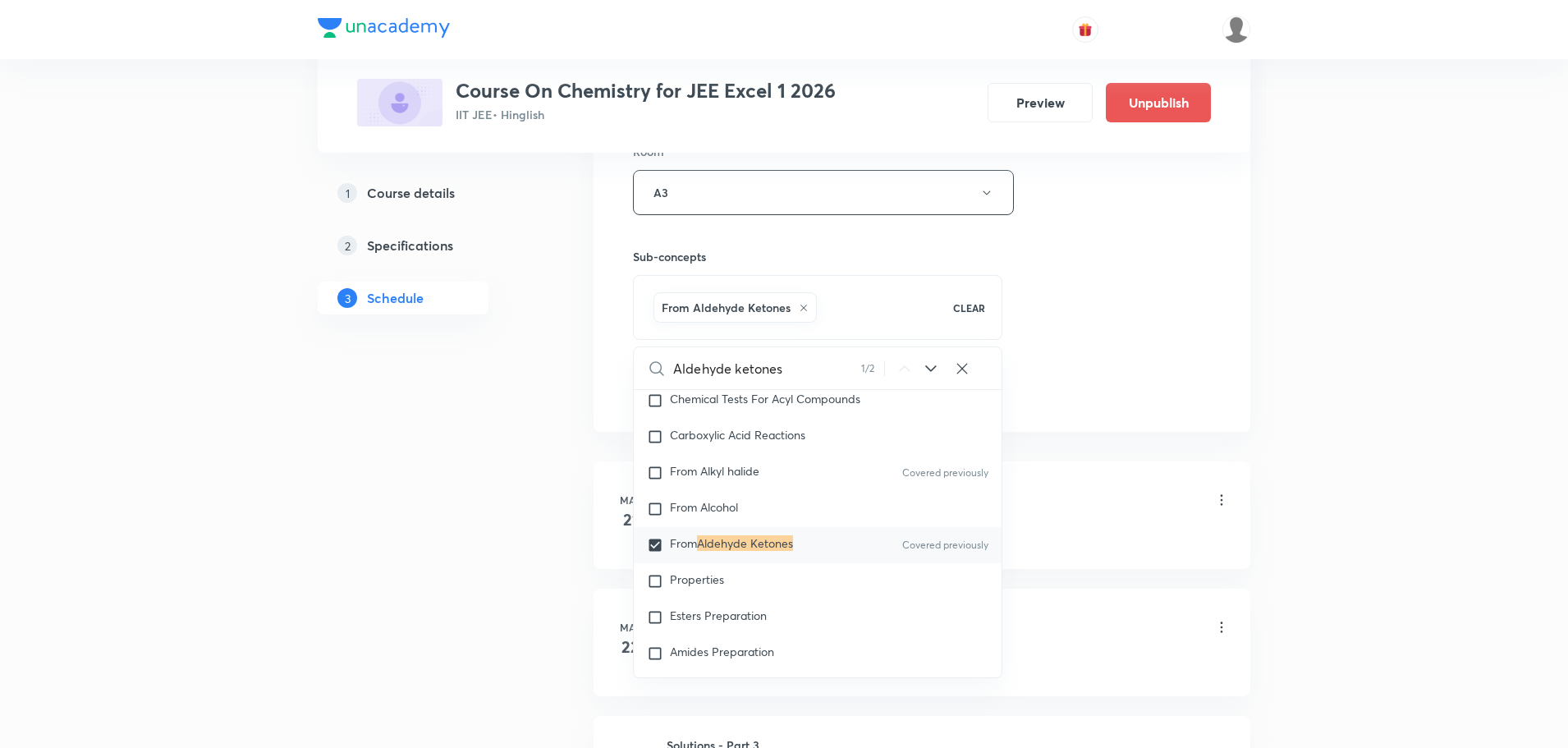
click at [1132, 366] on div "Session 101 Live class Session title 46/99 Aldehyde ketones and carboxylic acid…" at bounding box center [921, 10] width 578 height 790
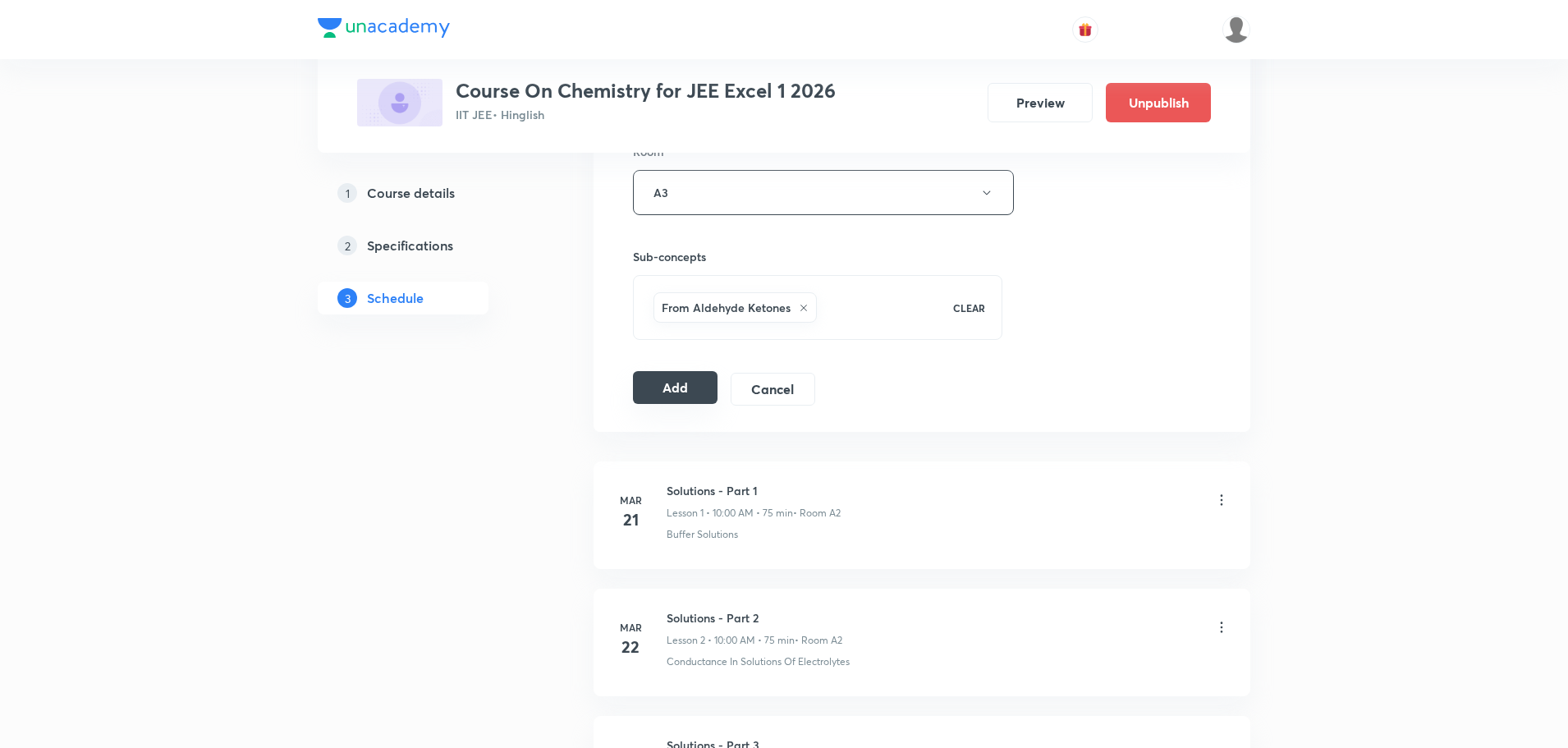
click at [688, 391] on button "Add" at bounding box center [675, 387] width 85 height 33
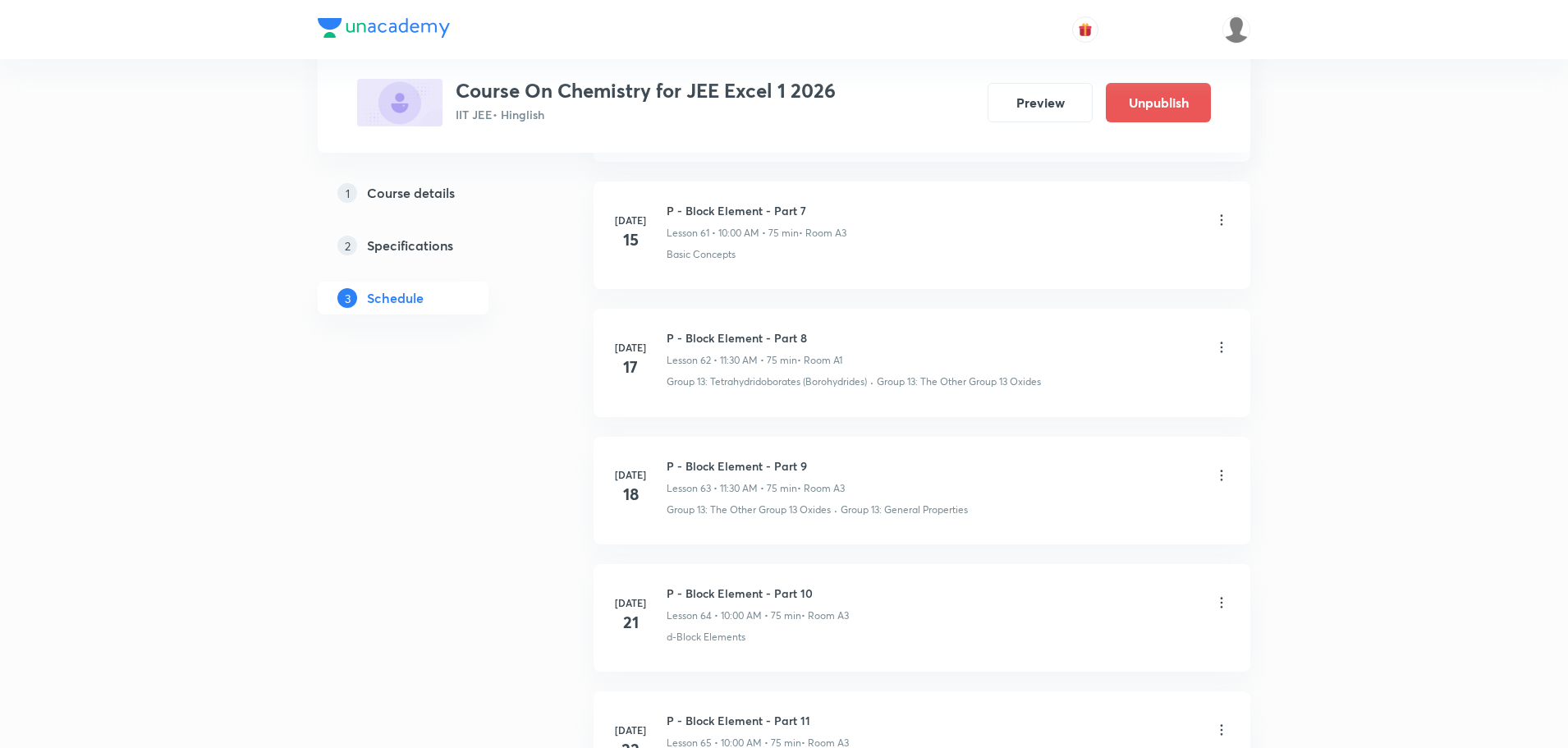
scroll to position [12667, 0]
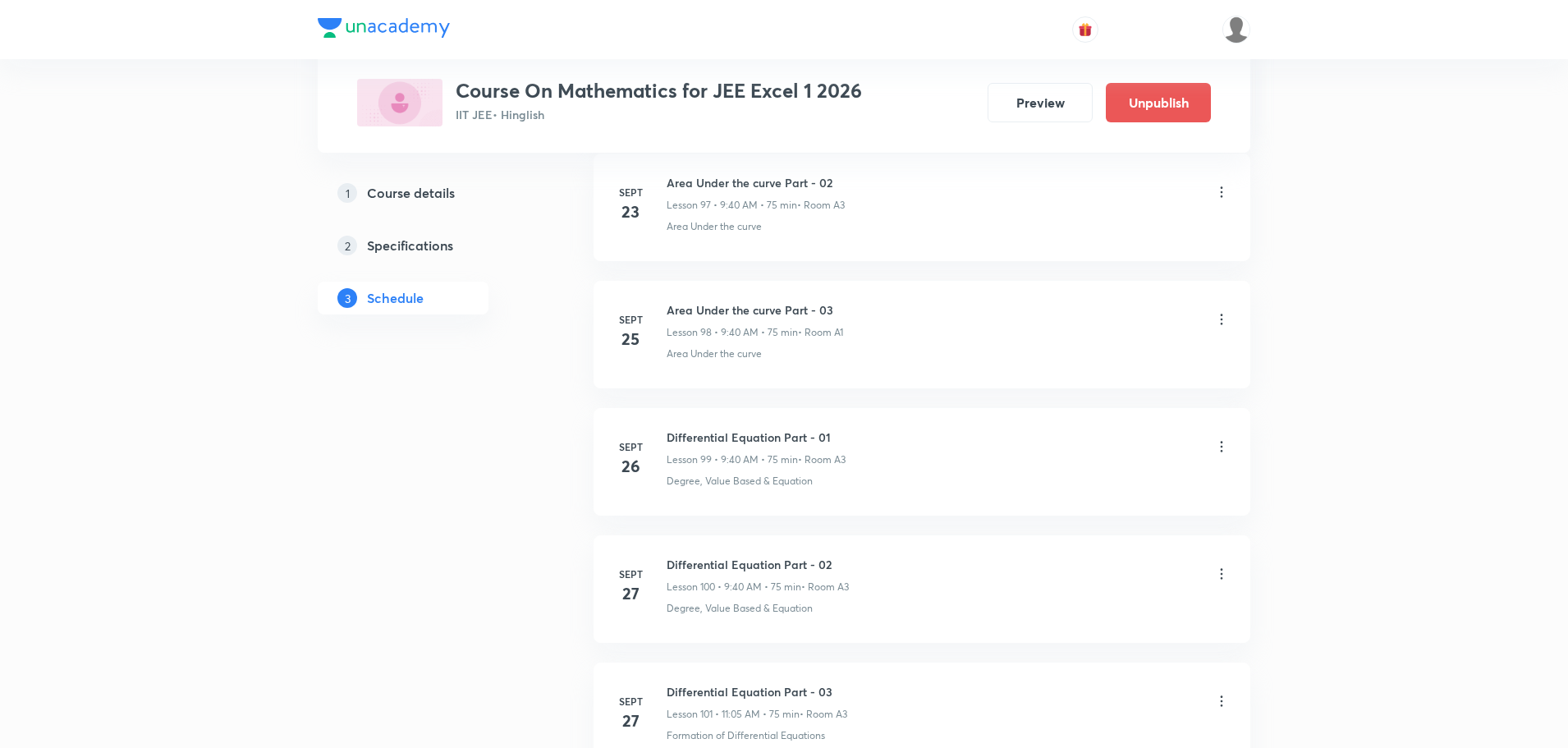
scroll to position [14057, 0]
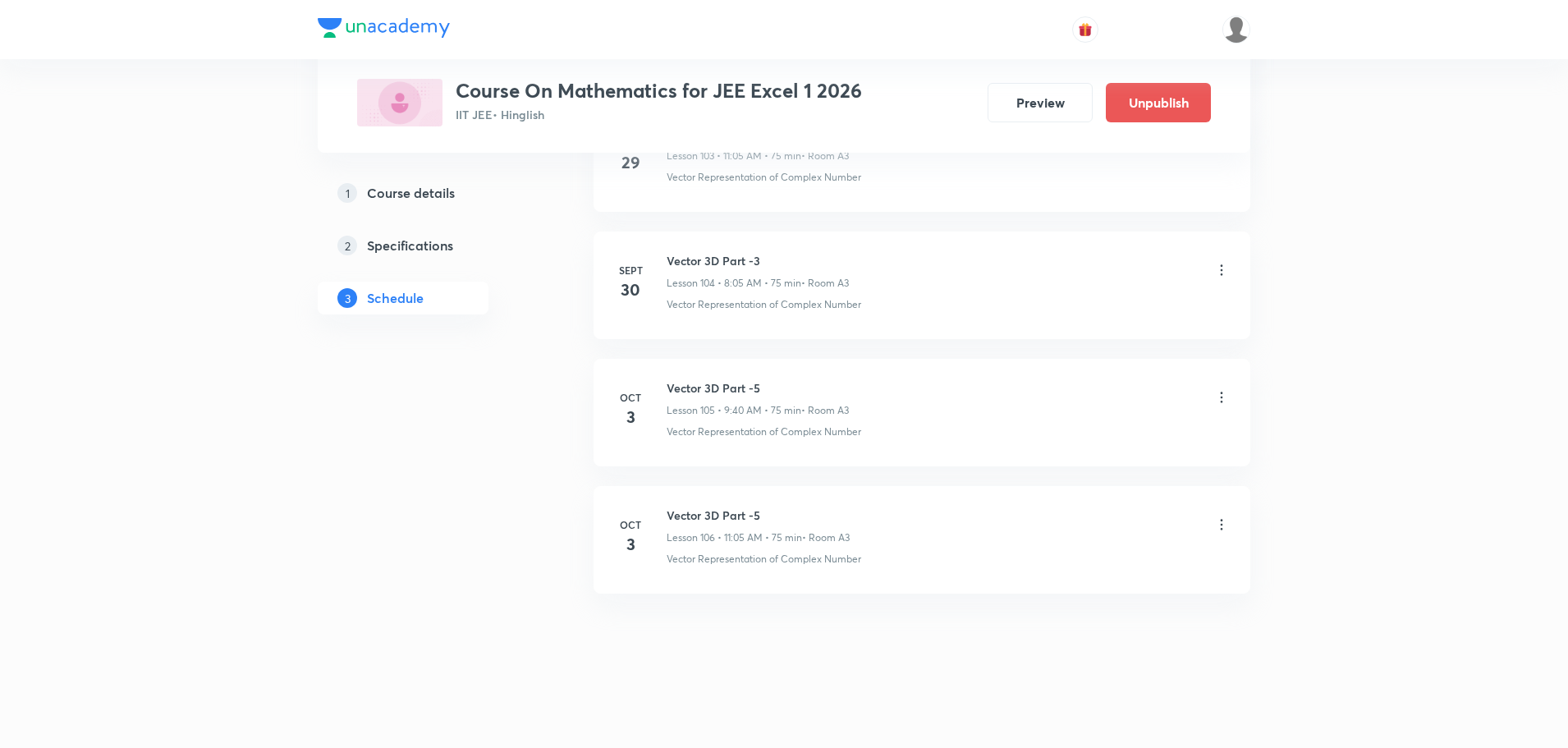
click at [719, 514] on h6 "Vector 3D Part -5" at bounding box center [758, 515] width 183 height 18
copy h6 "Vector 3D Part -5"
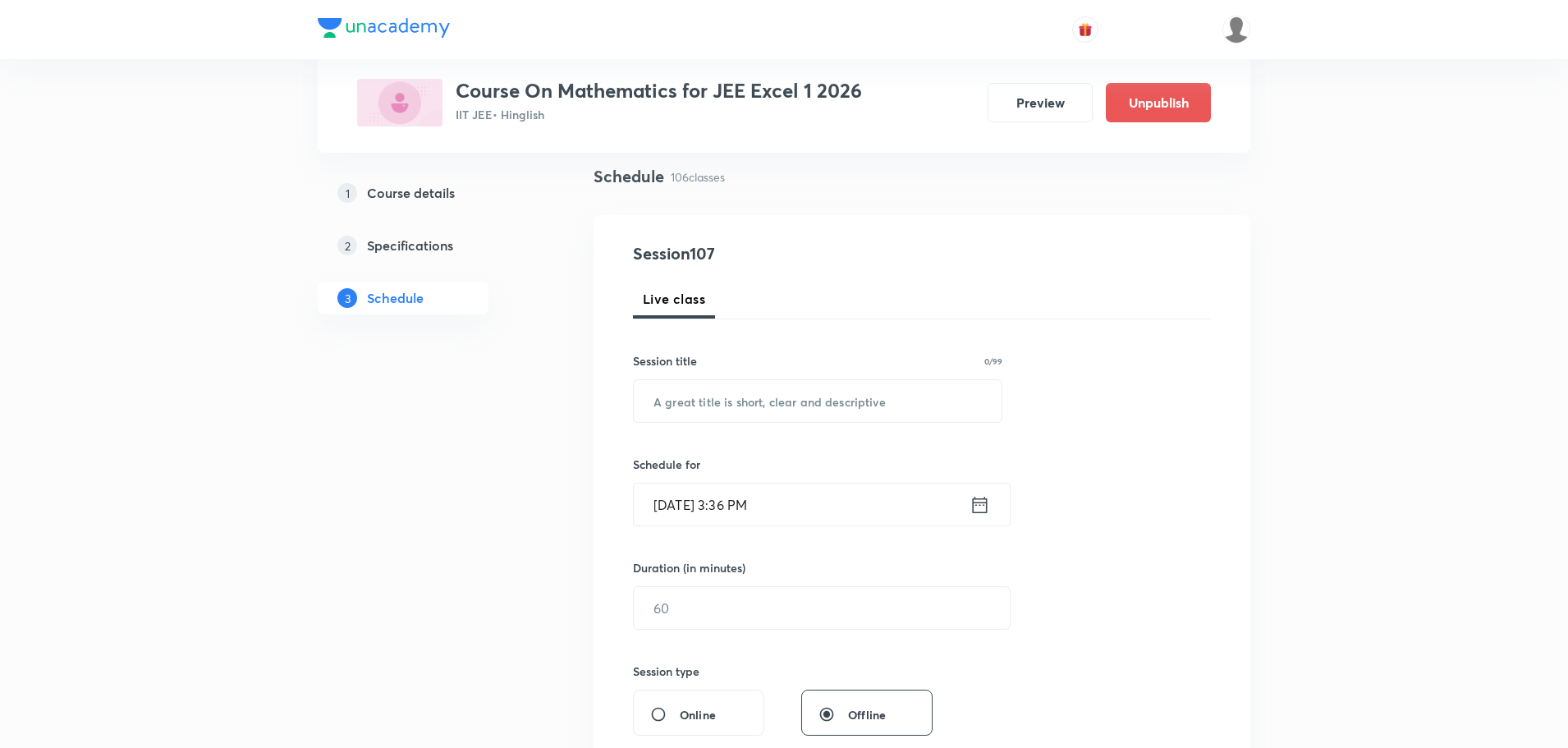
scroll to position [62, 0]
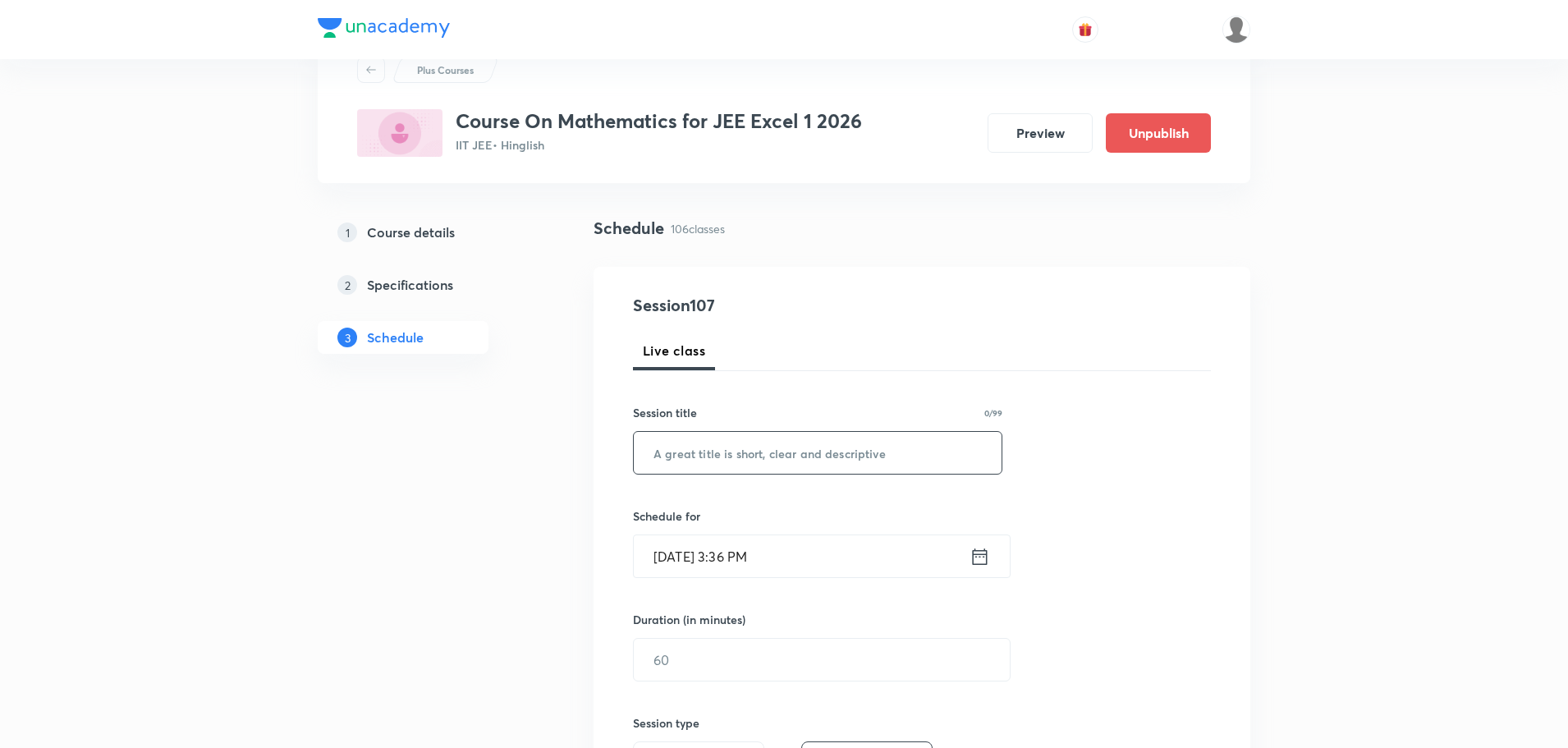
click at [728, 464] on input "text" at bounding box center [817, 452] width 368 height 42
paste input "Vector 3D Part -5"
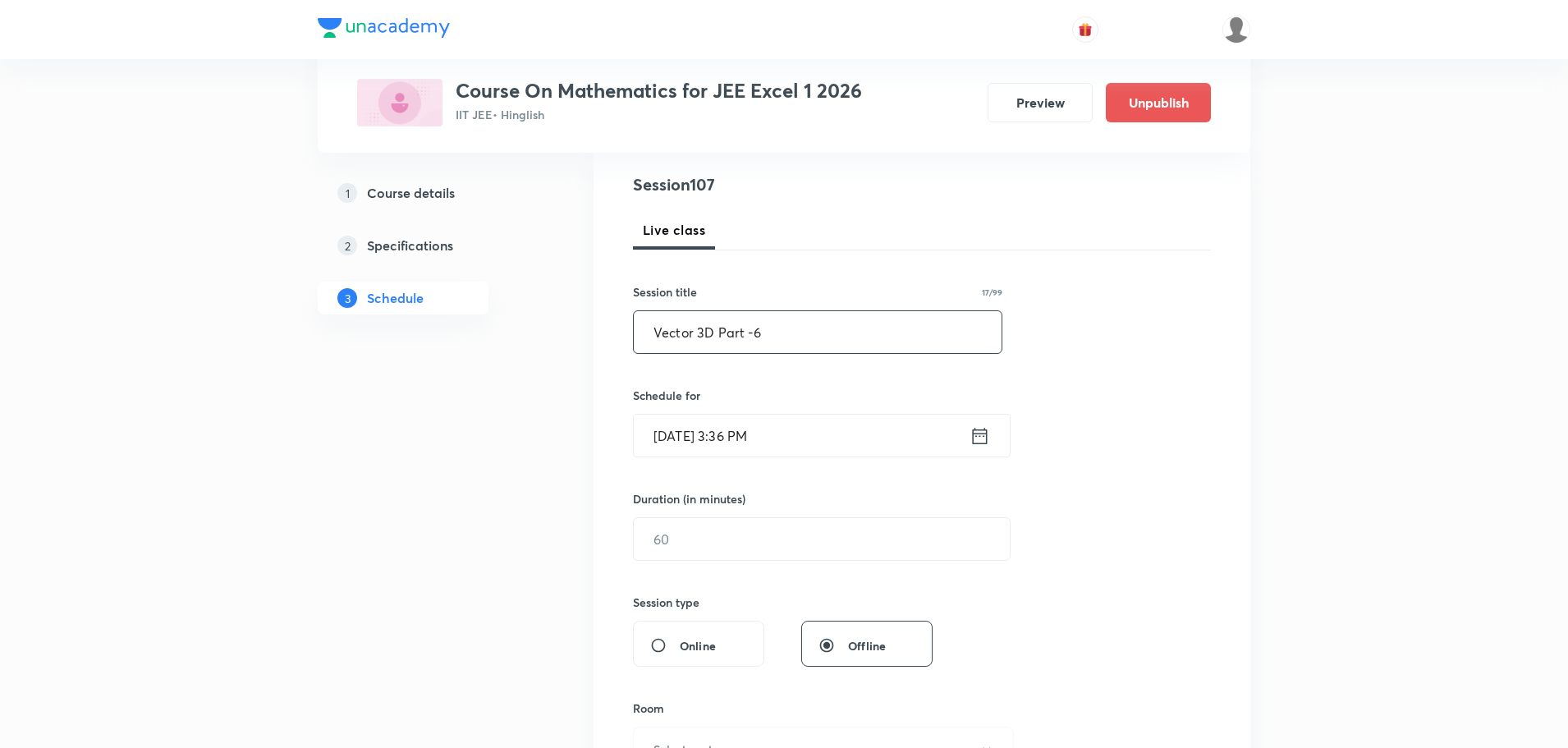
scroll to position [308, 0]
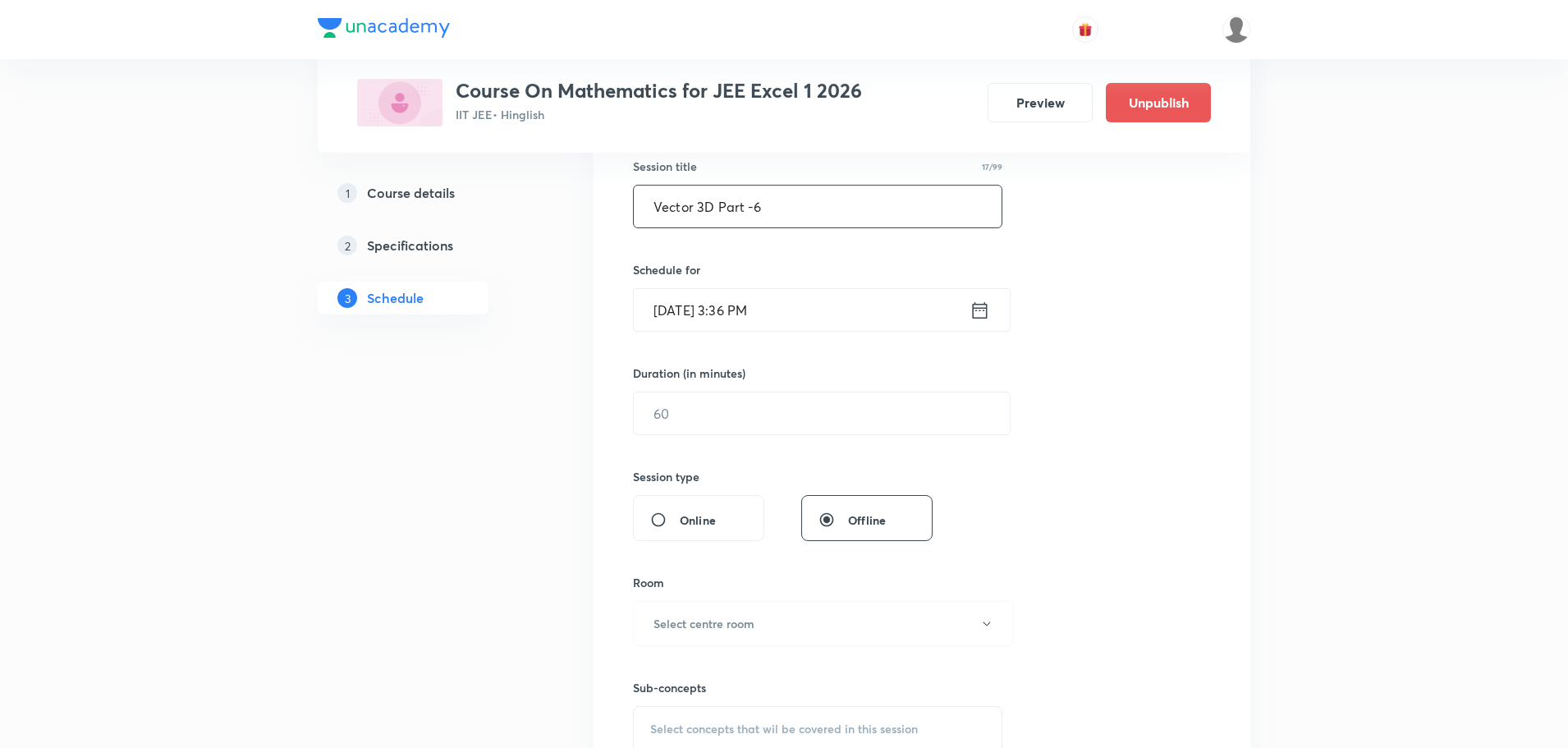
type input "Vector 3D Part -6"
click at [982, 313] on icon at bounding box center [980, 310] width 20 height 23
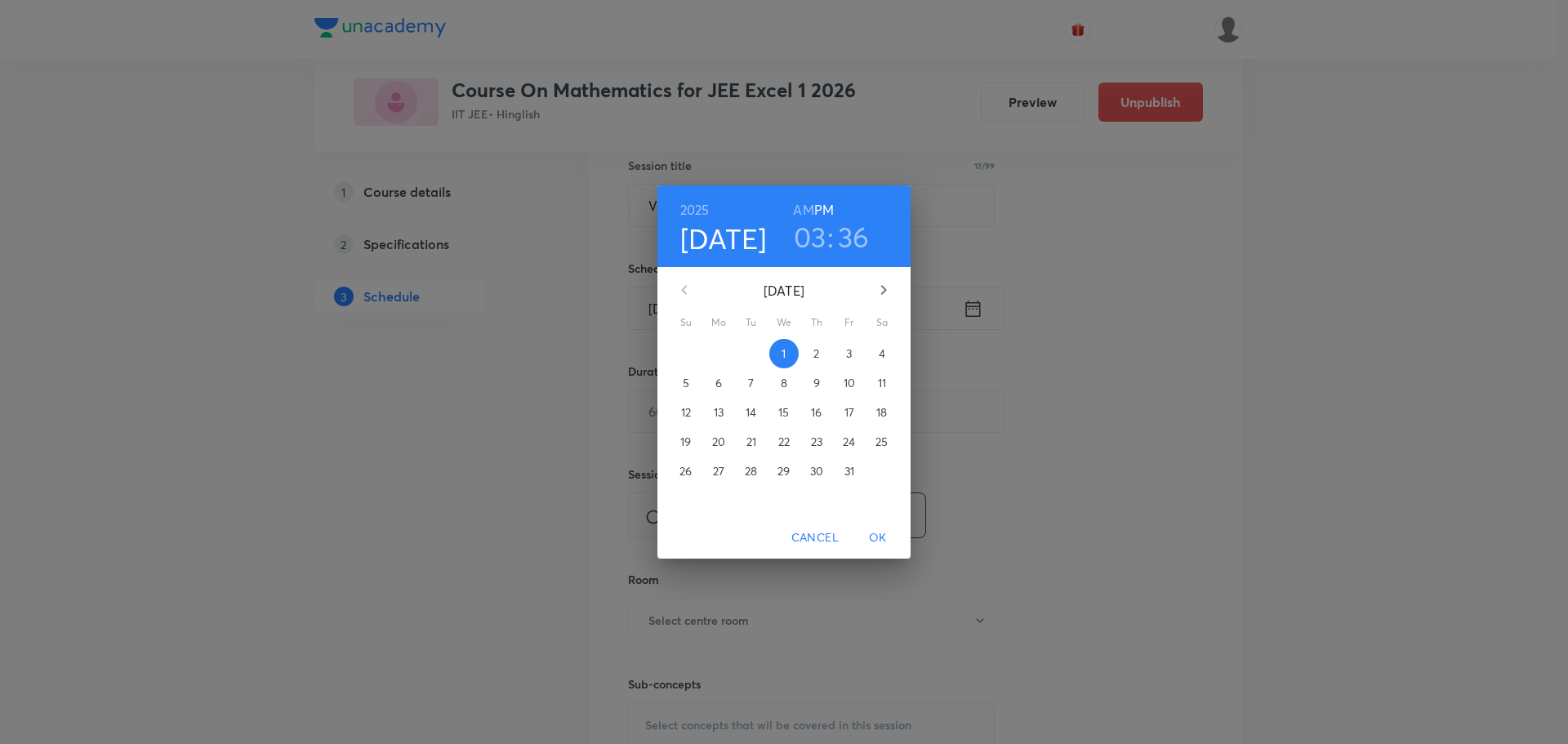
click at [887, 351] on span "4" at bounding box center [882, 353] width 29 height 17
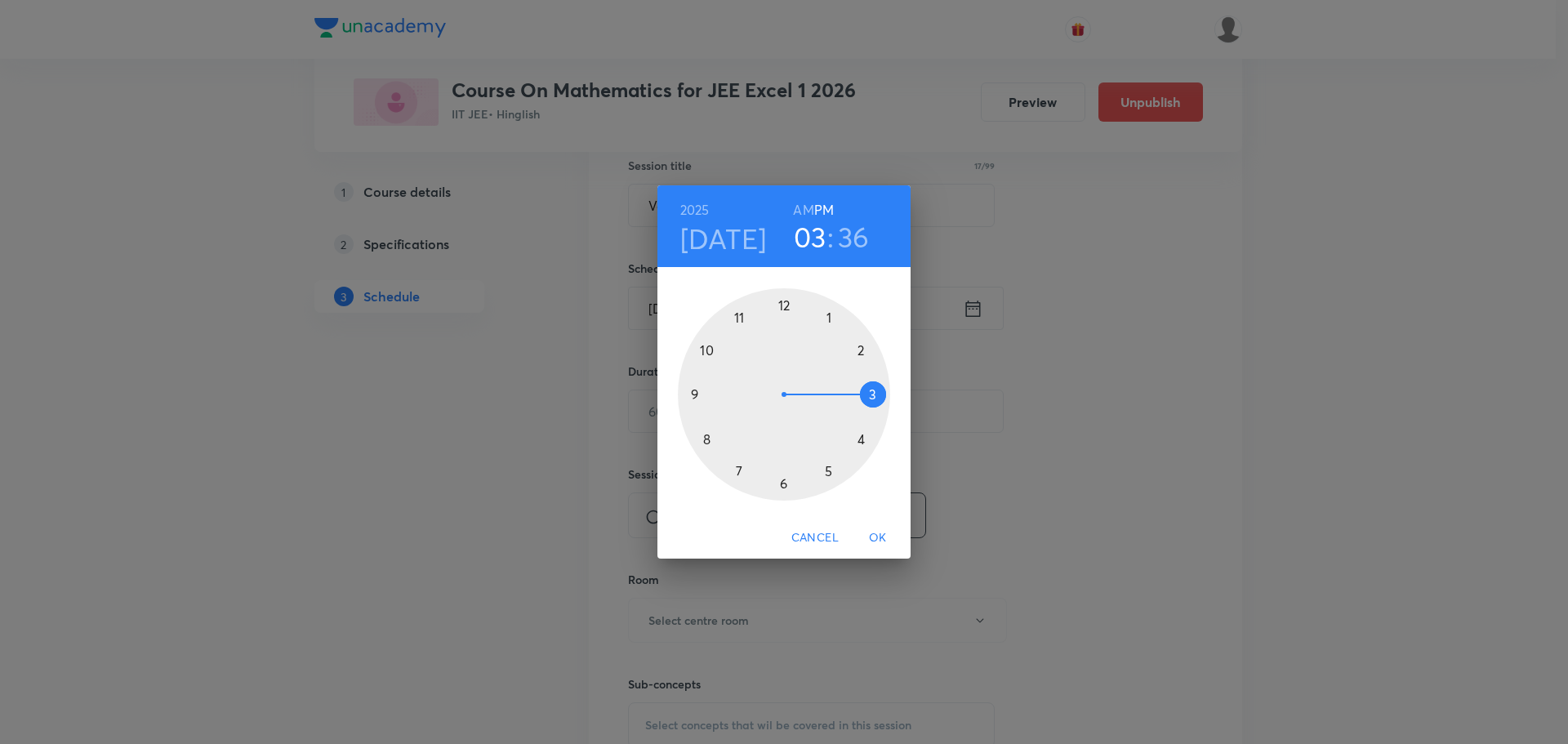
click at [690, 392] on div at bounding box center [784, 394] width 212 height 212
click at [798, 207] on h6 "AM" at bounding box center [803, 209] width 20 height 23
click at [704, 439] on div at bounding box center [784, 394] width 212 height 212
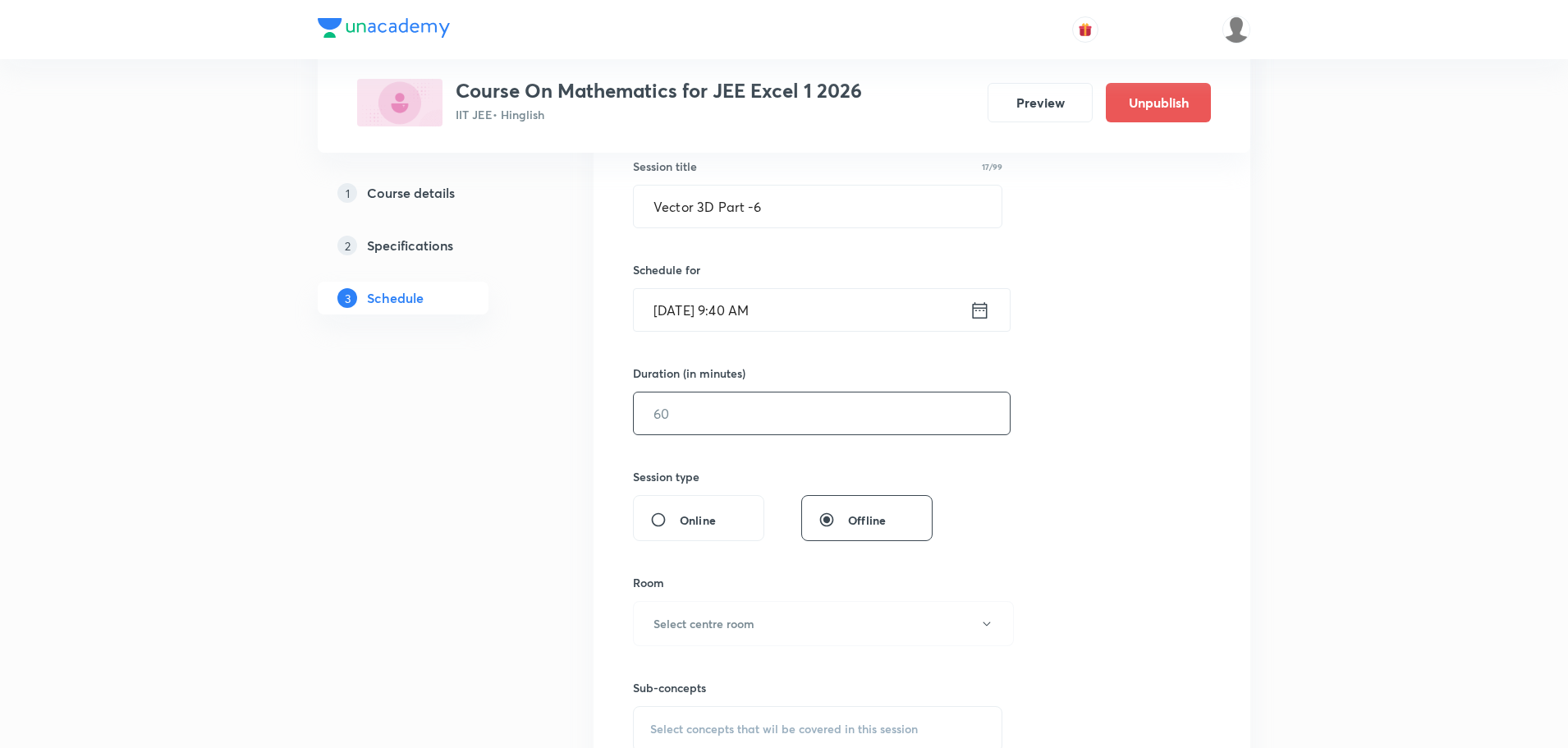
click at [743, 403] on input "text" at bounding box center [822, 412] width 376 height 42
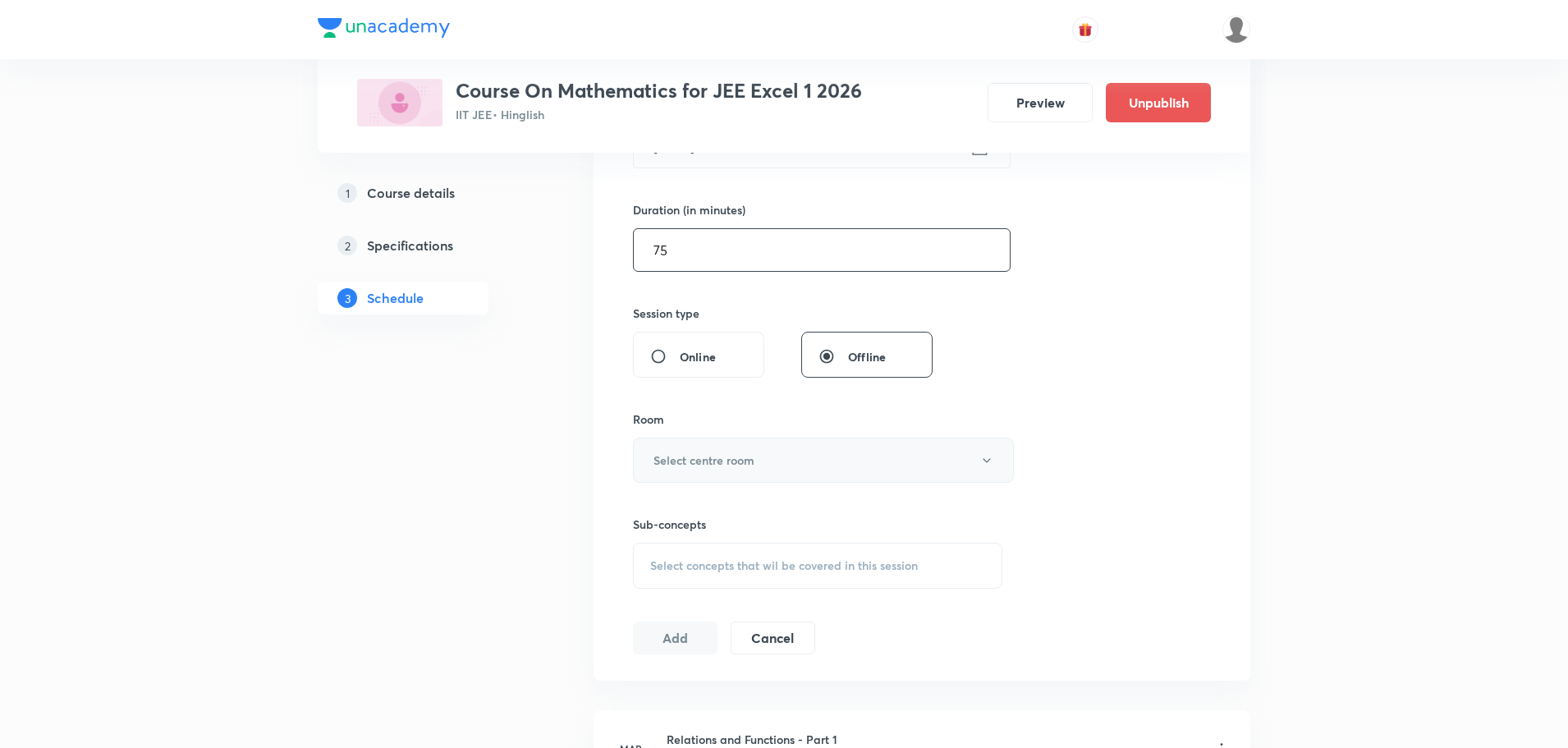
scroll to position [472, 0]
type input "75"
click at [730, 454] on h6 "Select centre room" at bounding box center [703, 459] width 101 height 18
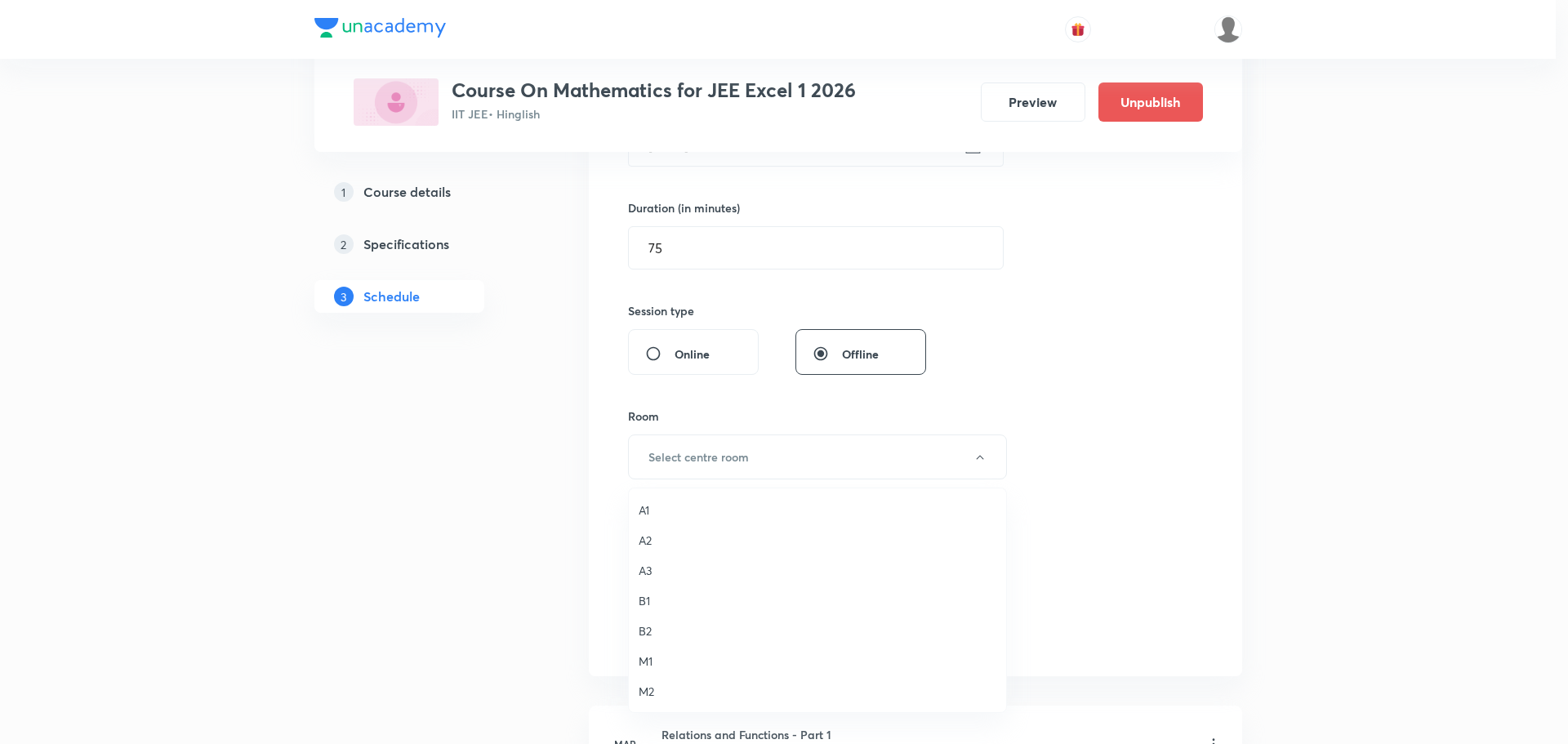
click at [654, 568] on span "A3" at bounding box center [817, 570] width 358 height 17
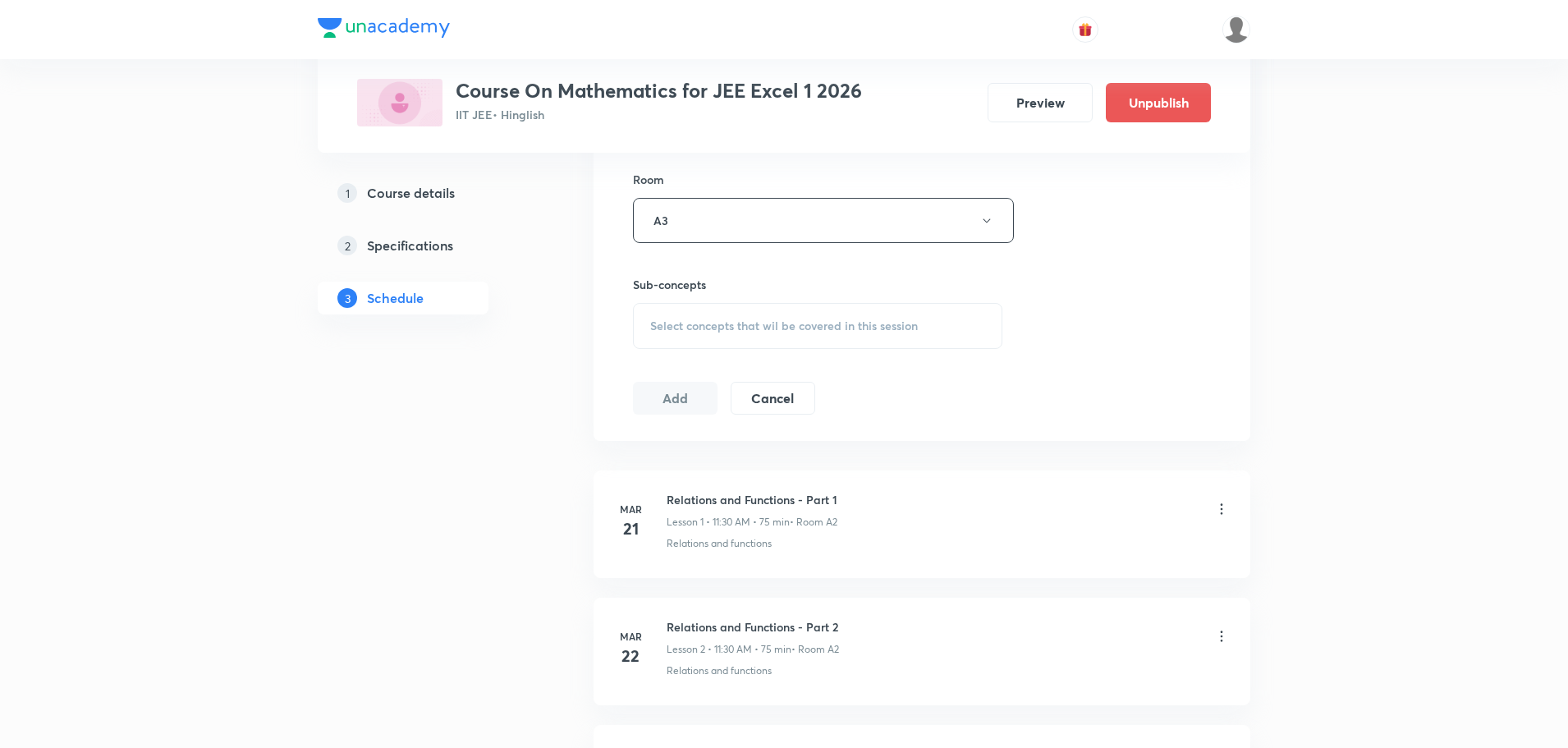
scroll to position [718, 0]
click at [725, 326] on div "Select concepts that wil be covered in this session" at bounding box center [817, 318] width 370 height 46
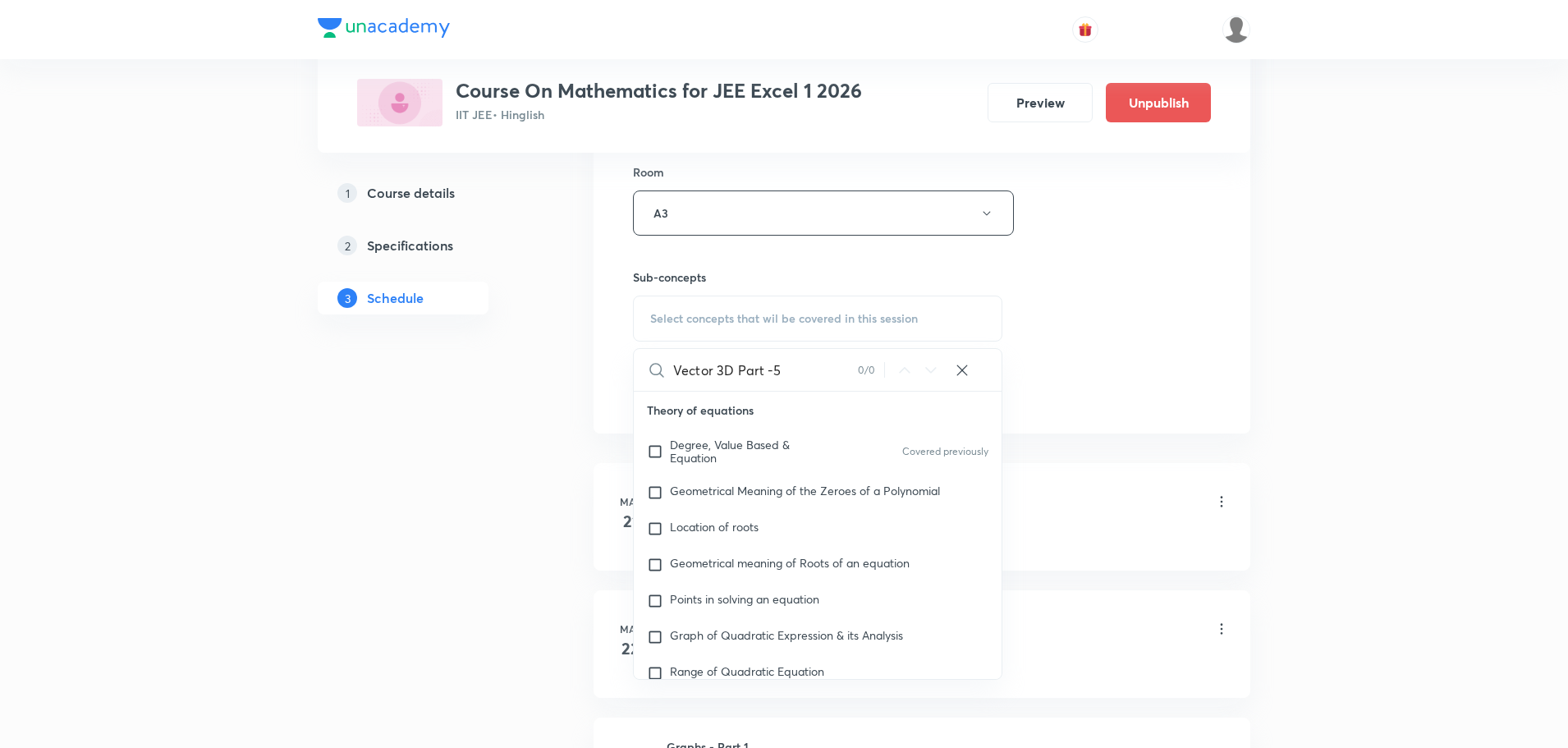
drag, startPoint x: 740, startPoint y: 370, endPoint x: 935, endPoint y: 377, distance: 195.1
click at [935, 377] on div "Vector 3D Part -5 0 / 0 ​" at bounding box center [817, 369] width 368 height 42
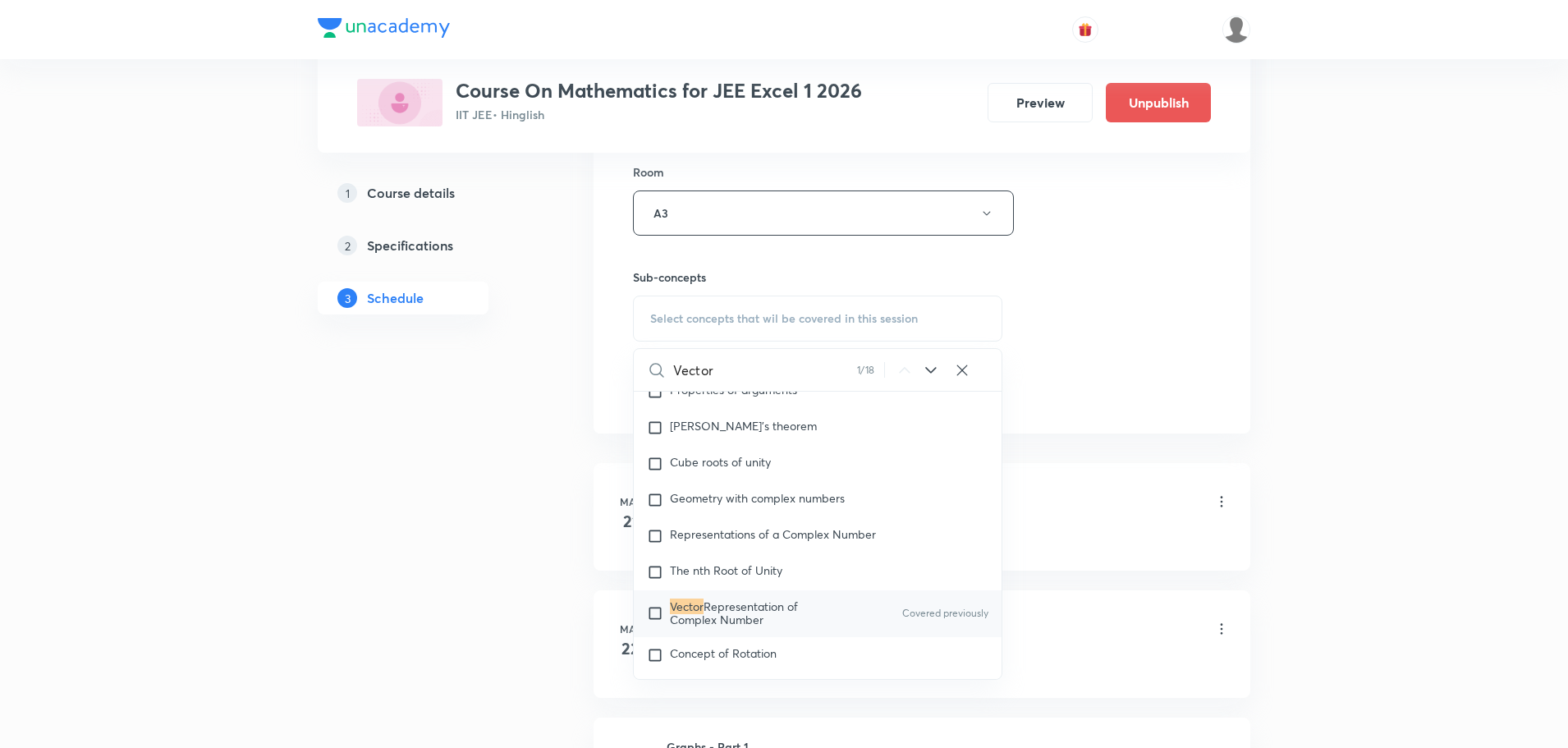
scroll to position [1128, 0]
type input "Vector"
click at [845, 620] on div "Vector Representation of Complex Number Covered previously" at bounding box center [817, 609] width 368 height 46
checkbox input "true"
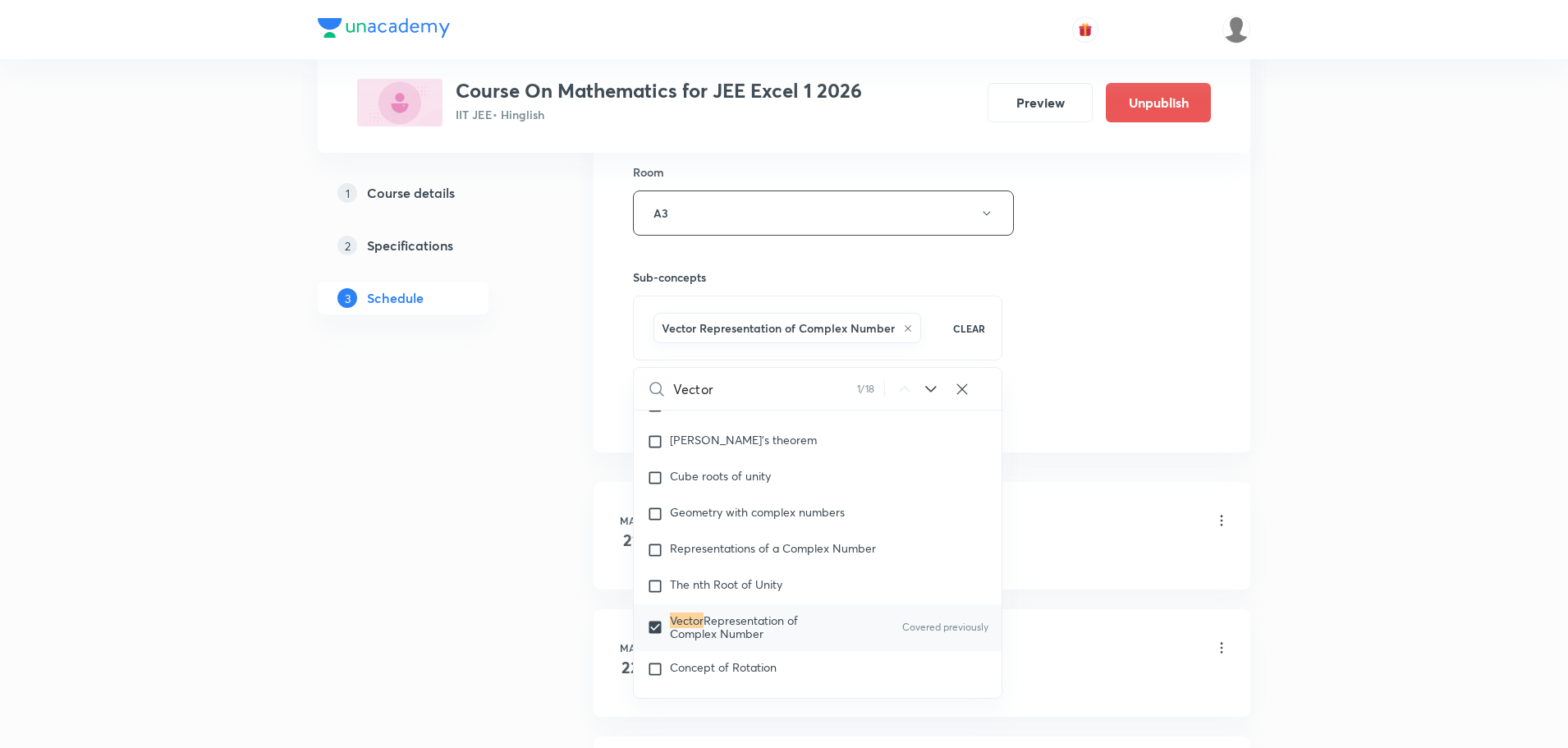
click at [1106, 382] on div "Session 107 Live class Session title 17/99 Vector 3D Part -6 ​ Schedule for Oct…" at bounding box center [921, 31] width 578 height 790
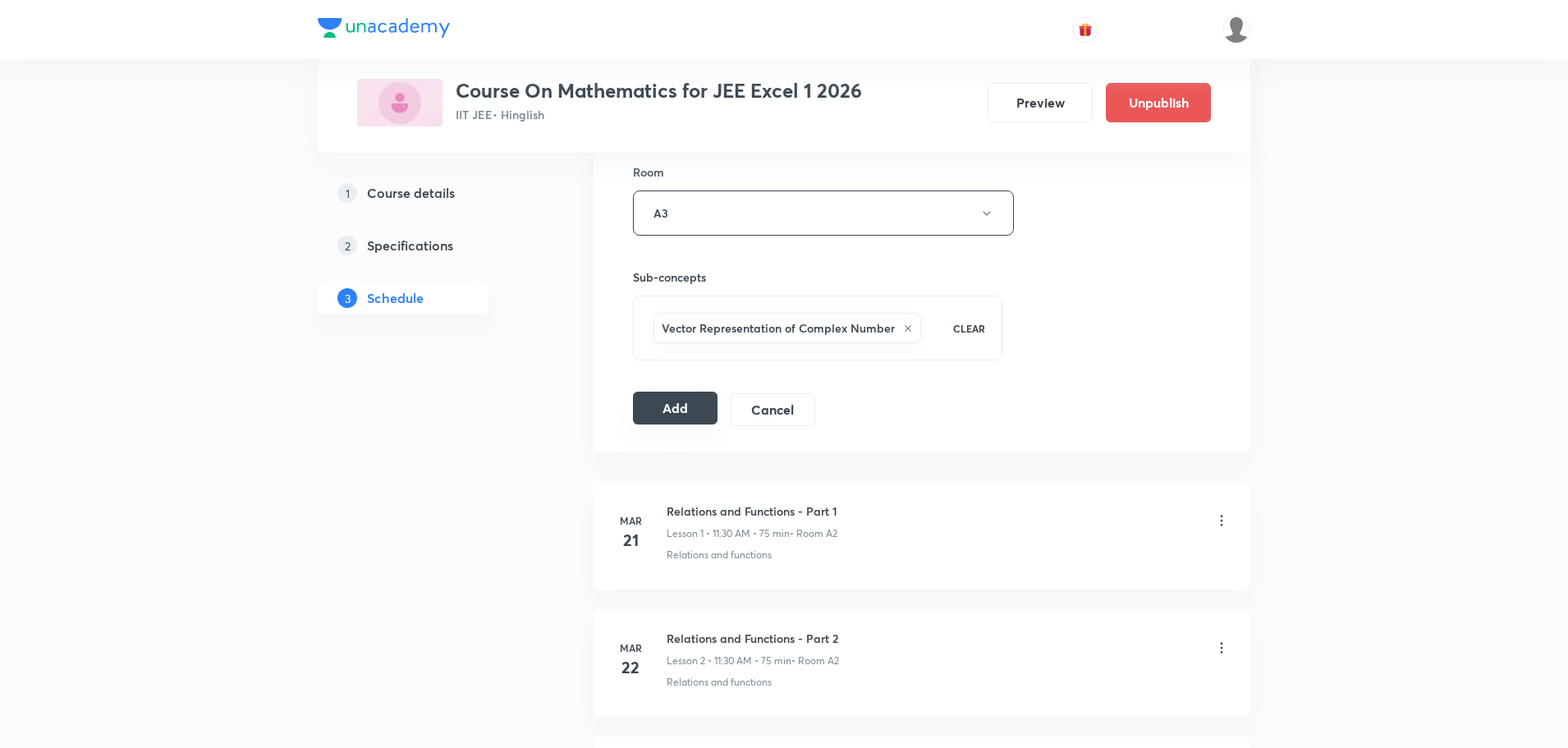
click at [671, 407] on button "Add" at bounding box center [675, 409] width 85 height 33
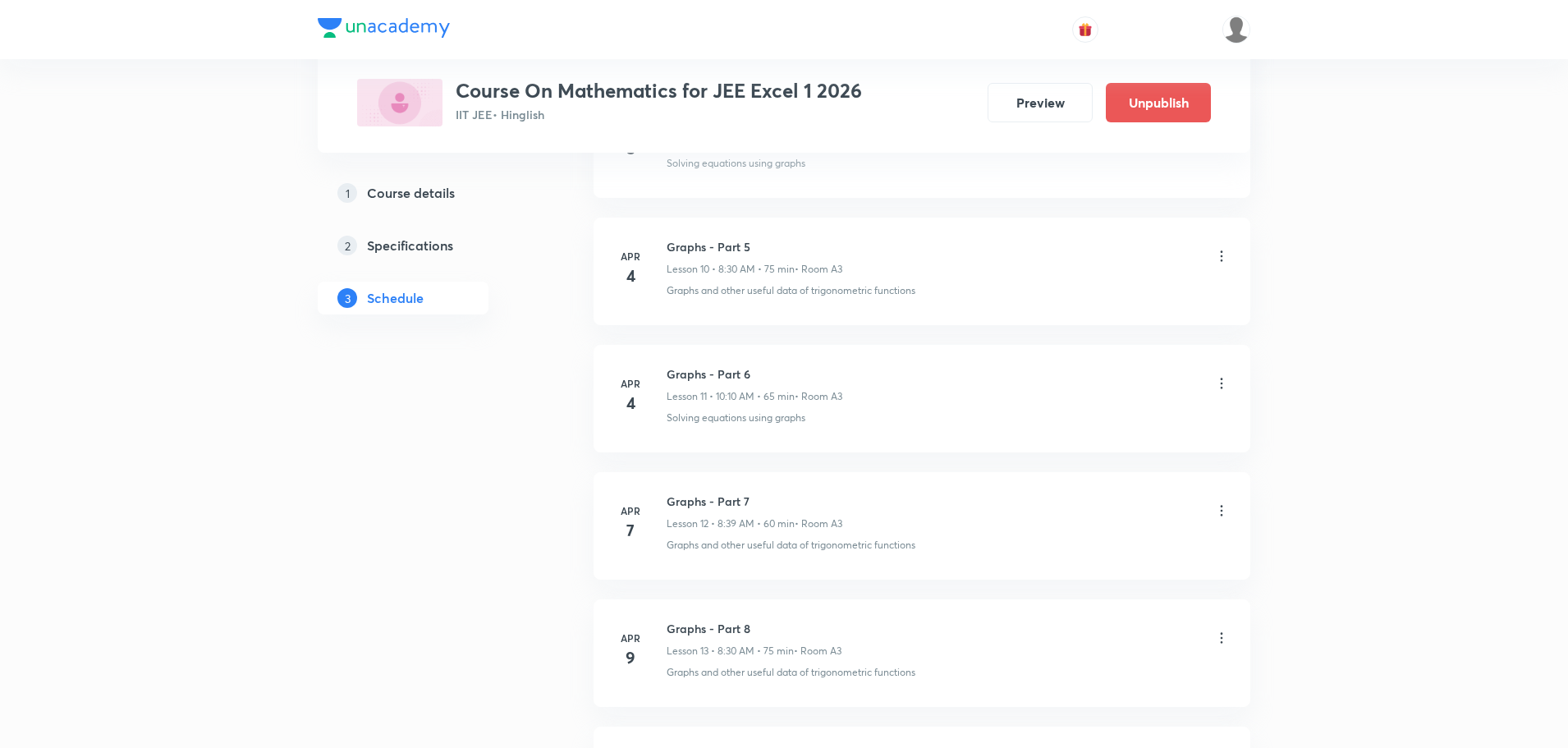
scroll to position [0, 0]
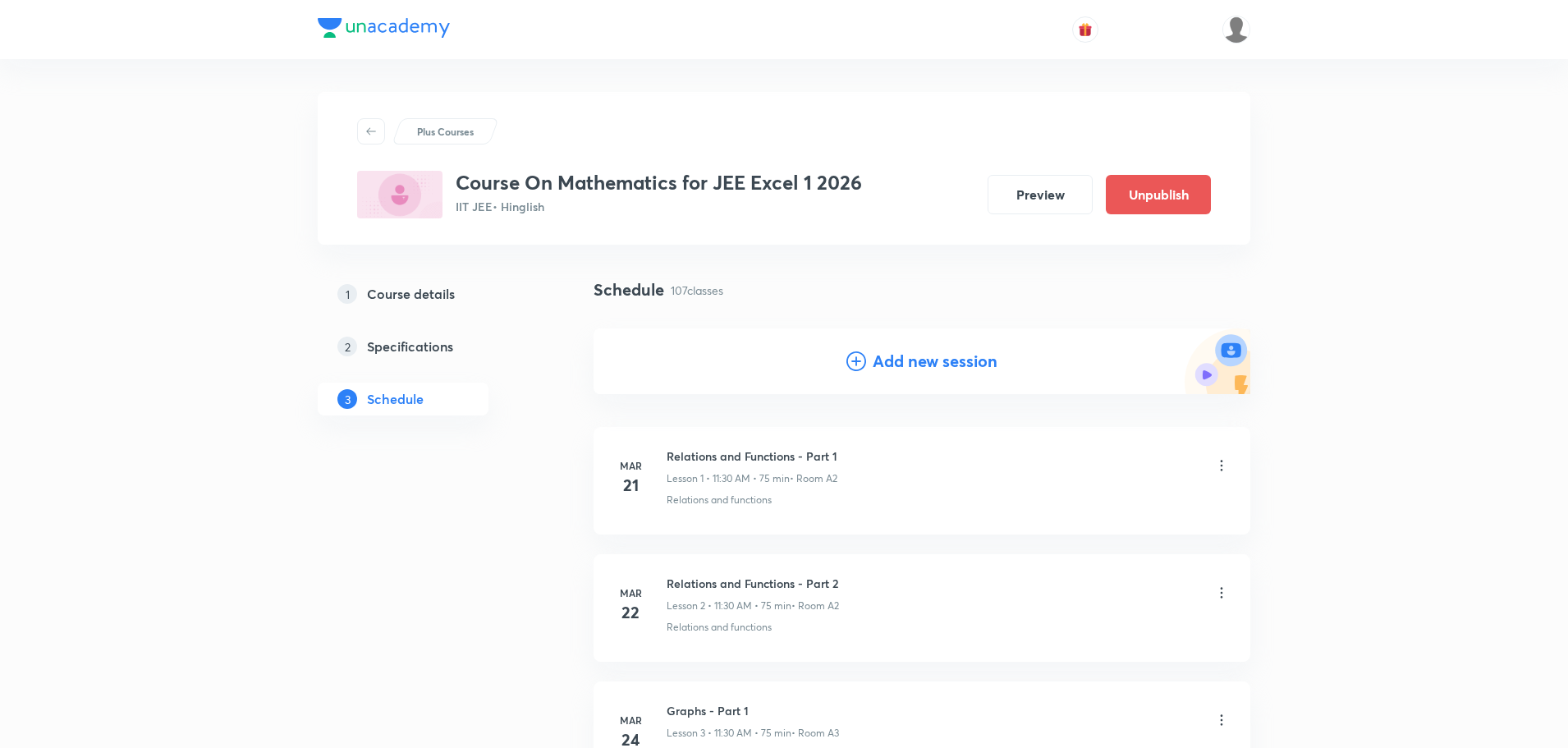
click at [854, 362] on icon at bounding box center [856, 361] width 19 height 19
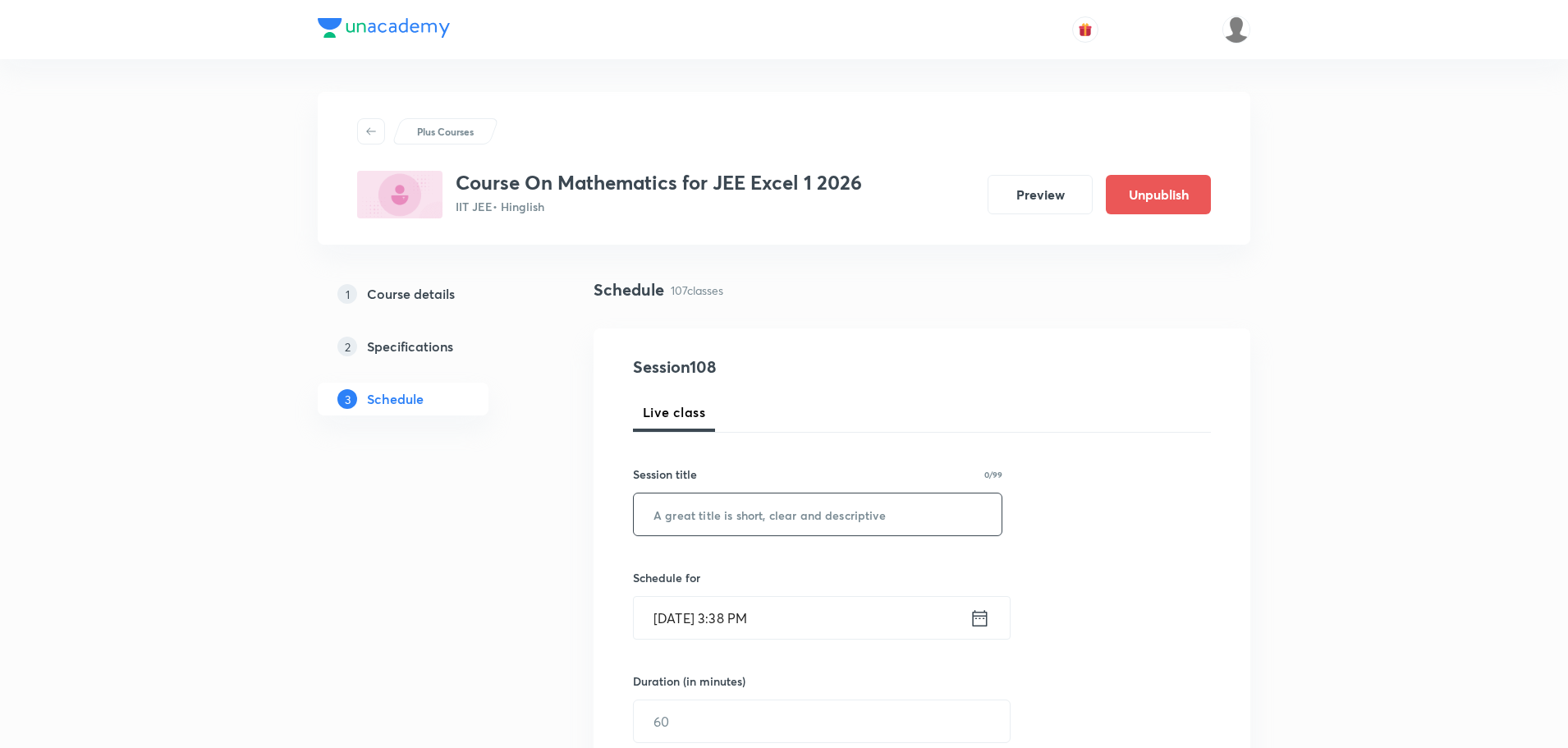
click at [795, 523] on input "text" at bounding box center [817, 514] width 368 height 42
paste input "Vector 3D Part -5"
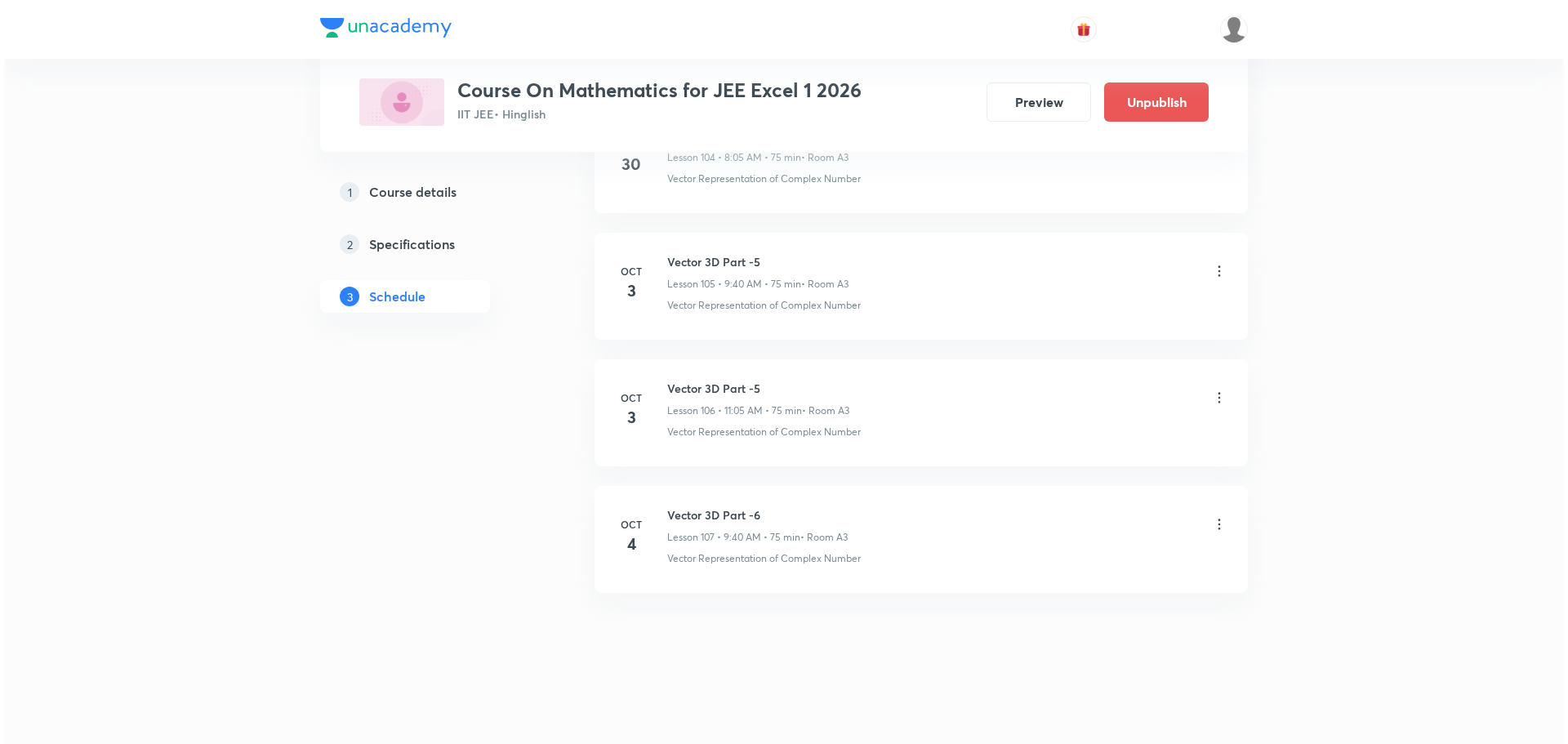
scroll to position [14108, 0]
type input "Vector 3D Part -6"
click at [1217, 396] on icon at bounding box center [1216, 395] width 17 height 17
click at [1086, 435] on li "Edit" at bounding box center [1131, 437] width 179 height 30
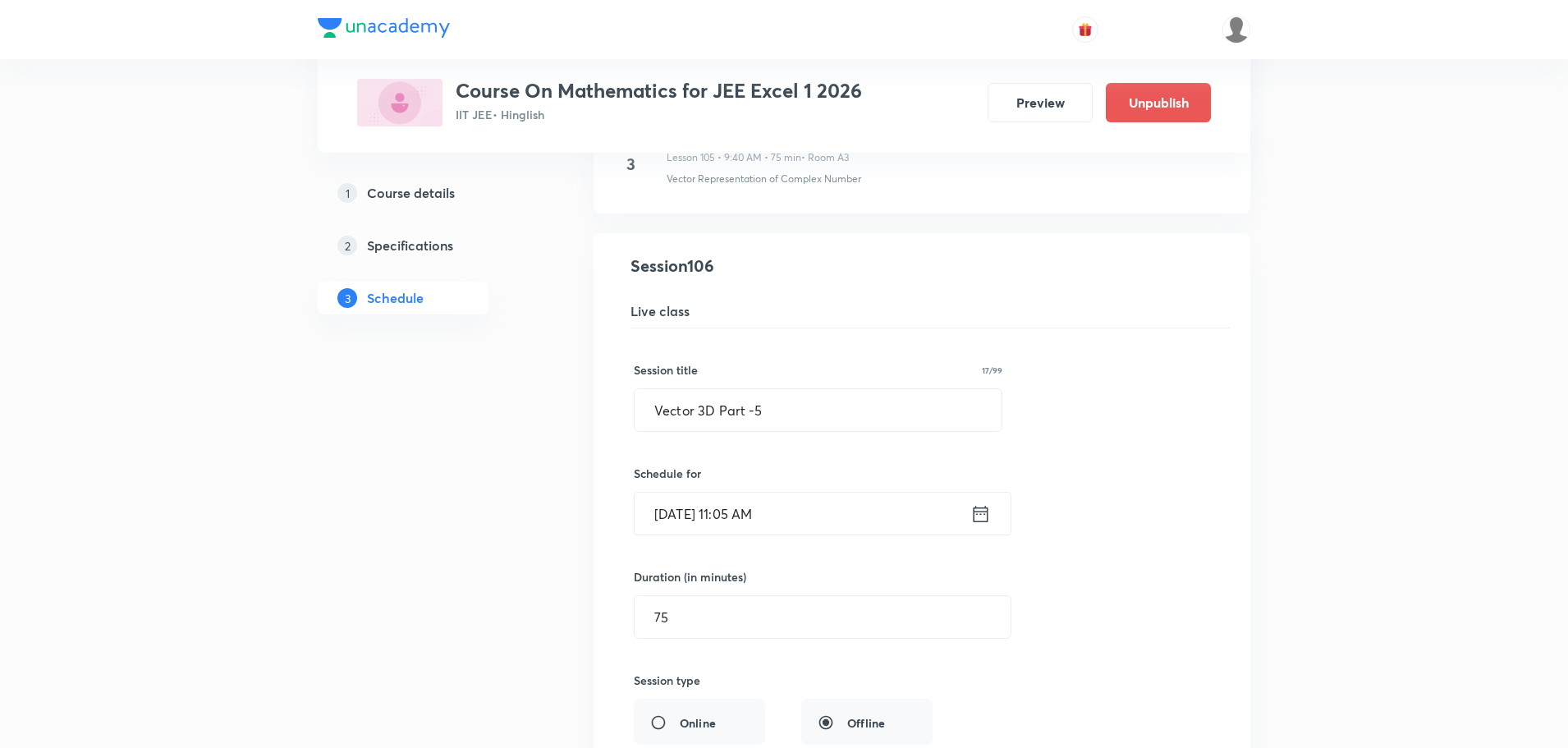
scroll to position [13405, 0]
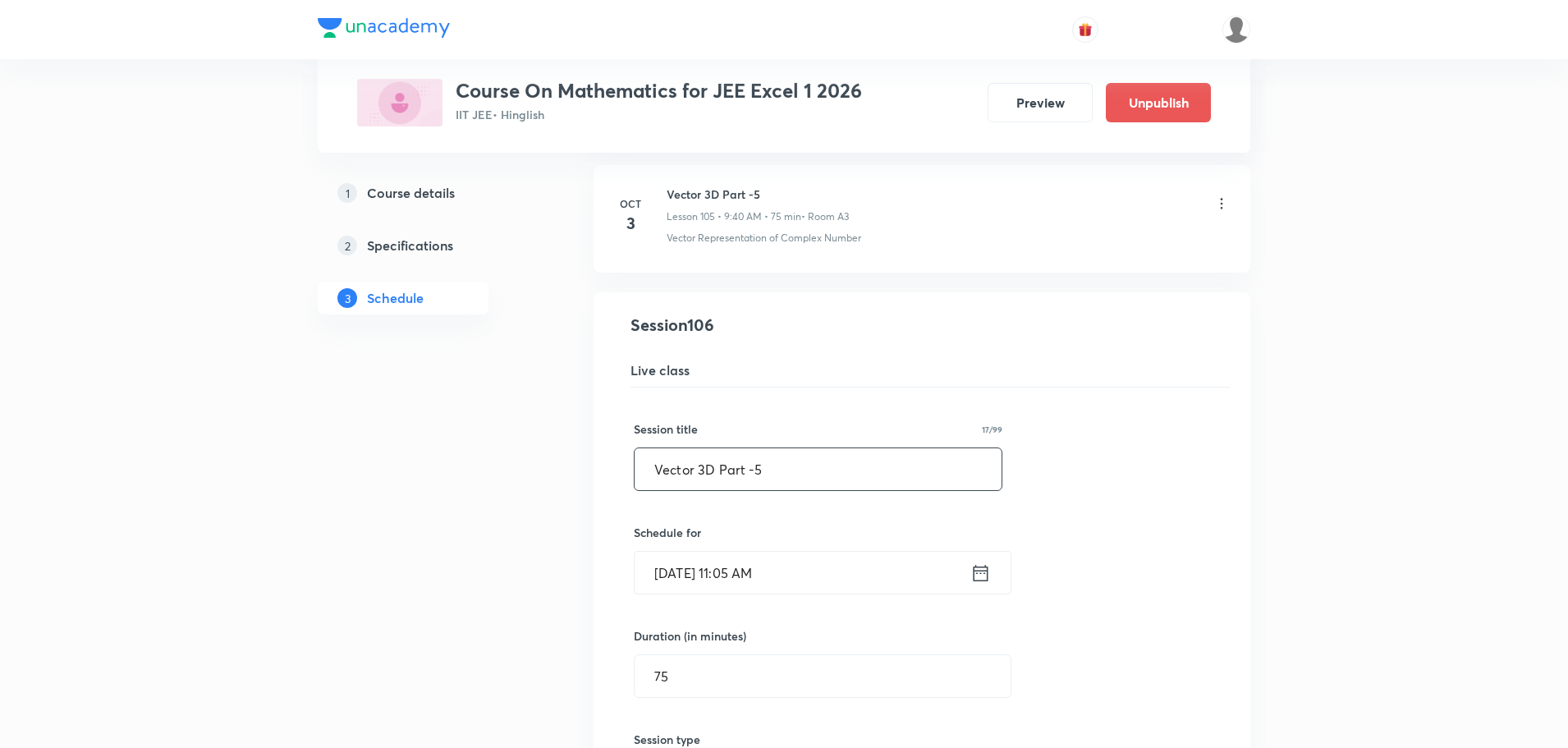
click at [777, 457] on input "Vector 3D Part -5" at bounding box center [818, 469] width 367 height 42
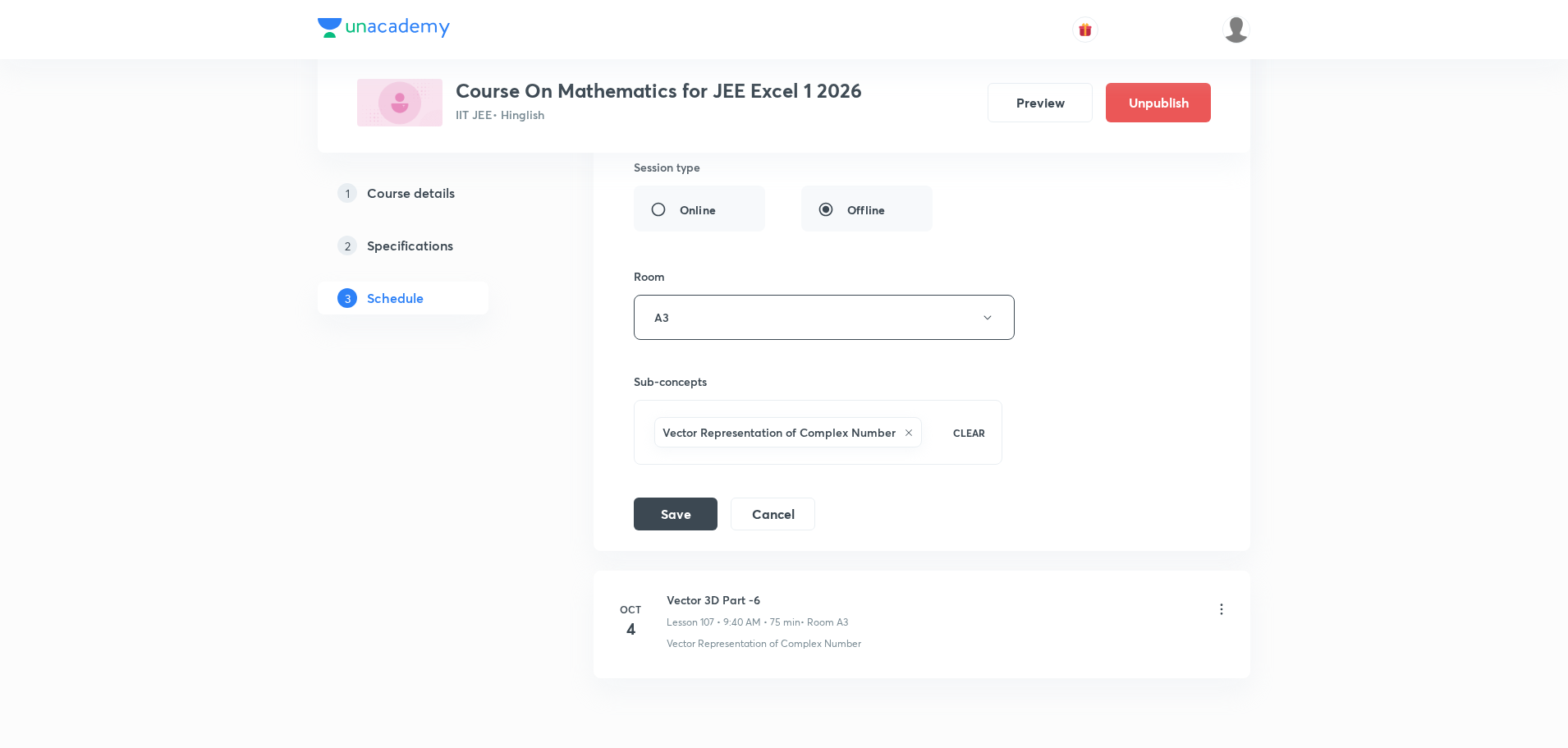
scroll to position [13980, 0]
type input "Vector 3D Part -6"
click at [697, 512] on button "Save" at bounding box center [675, 510] width 84 height 33
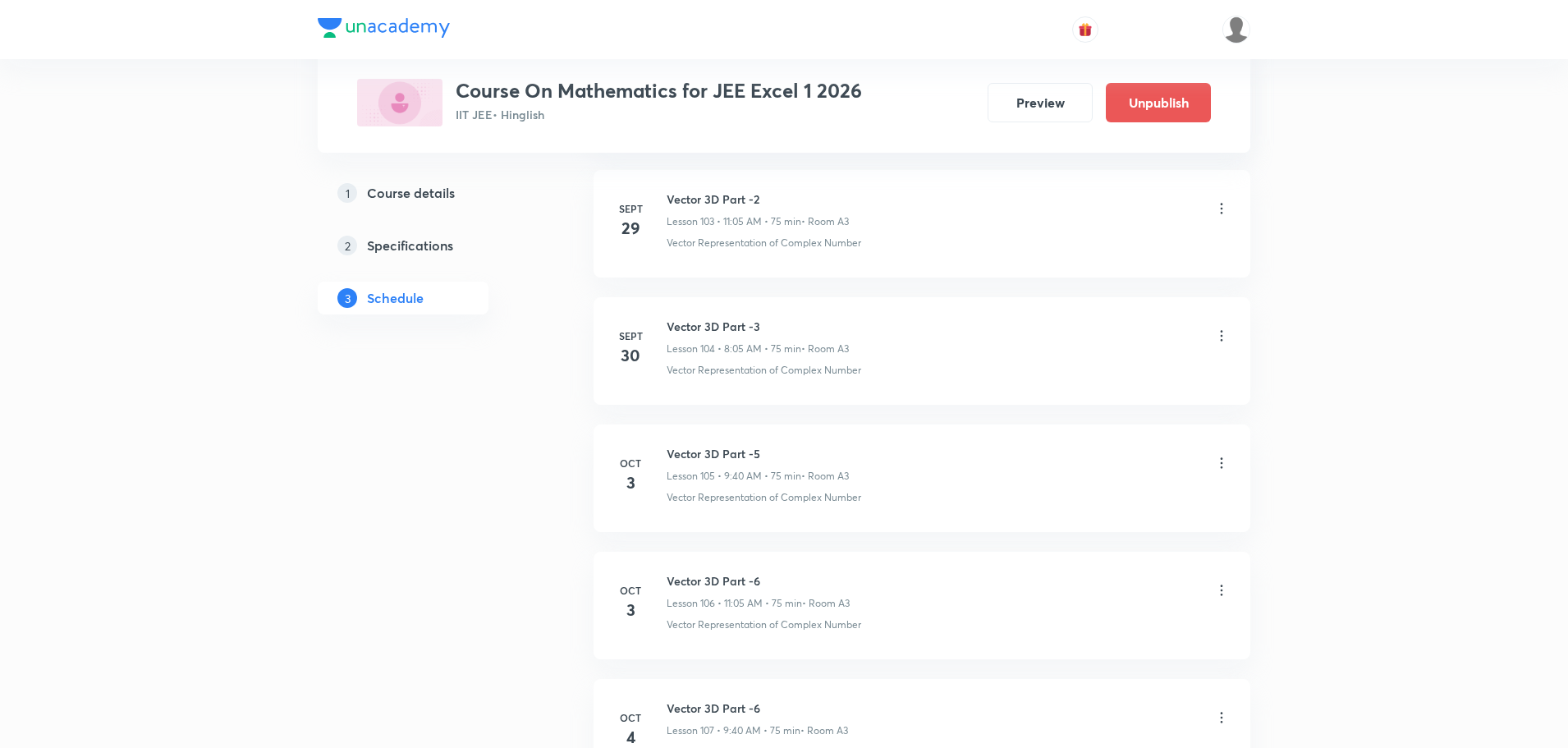
scroll to position [13266, 0]
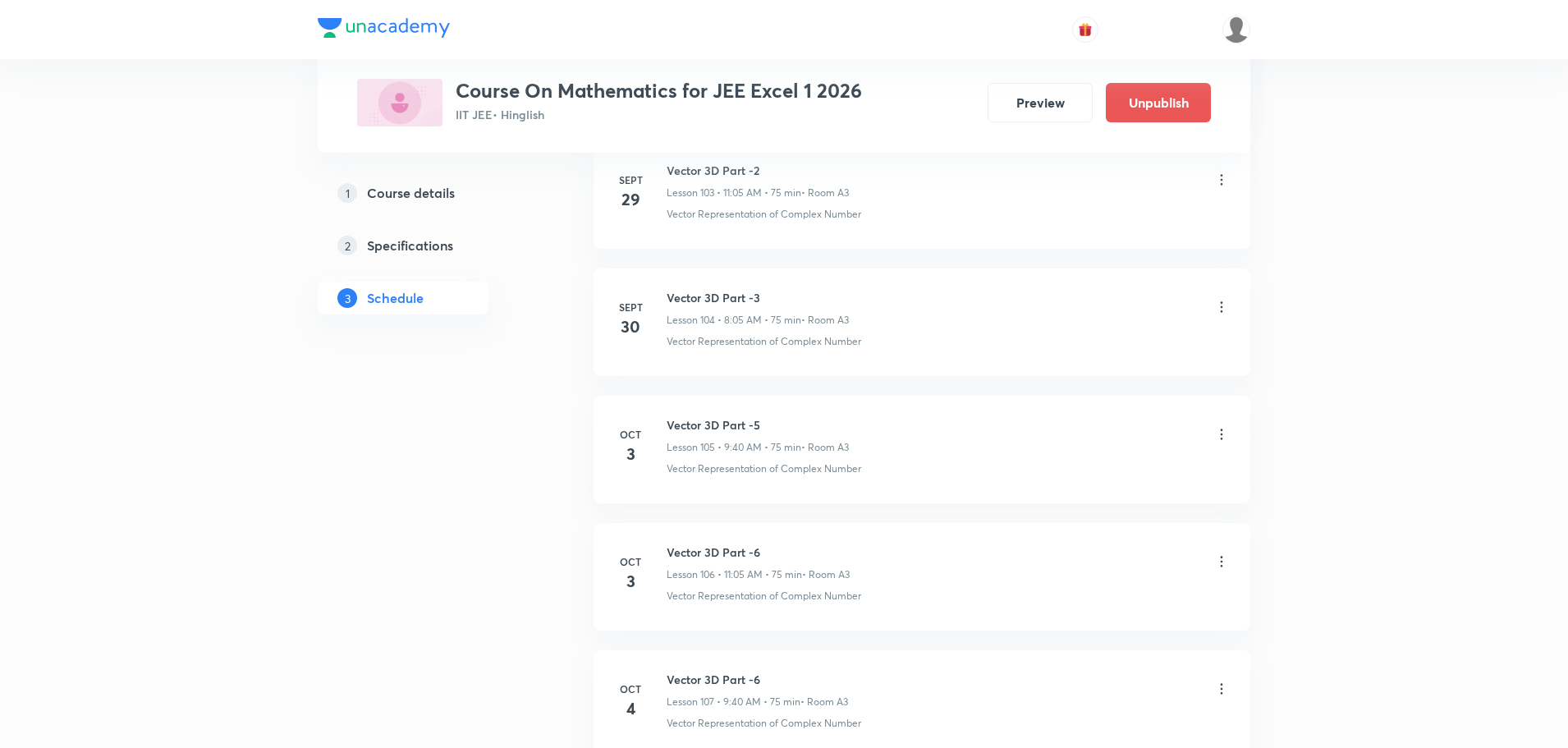
click at [1221, 433] on icon at bounding box center [1222, 434] width 17 height 17
click at [1088, 472] on li "Edit" at bounding box center [1137, 476] width 180 height 30
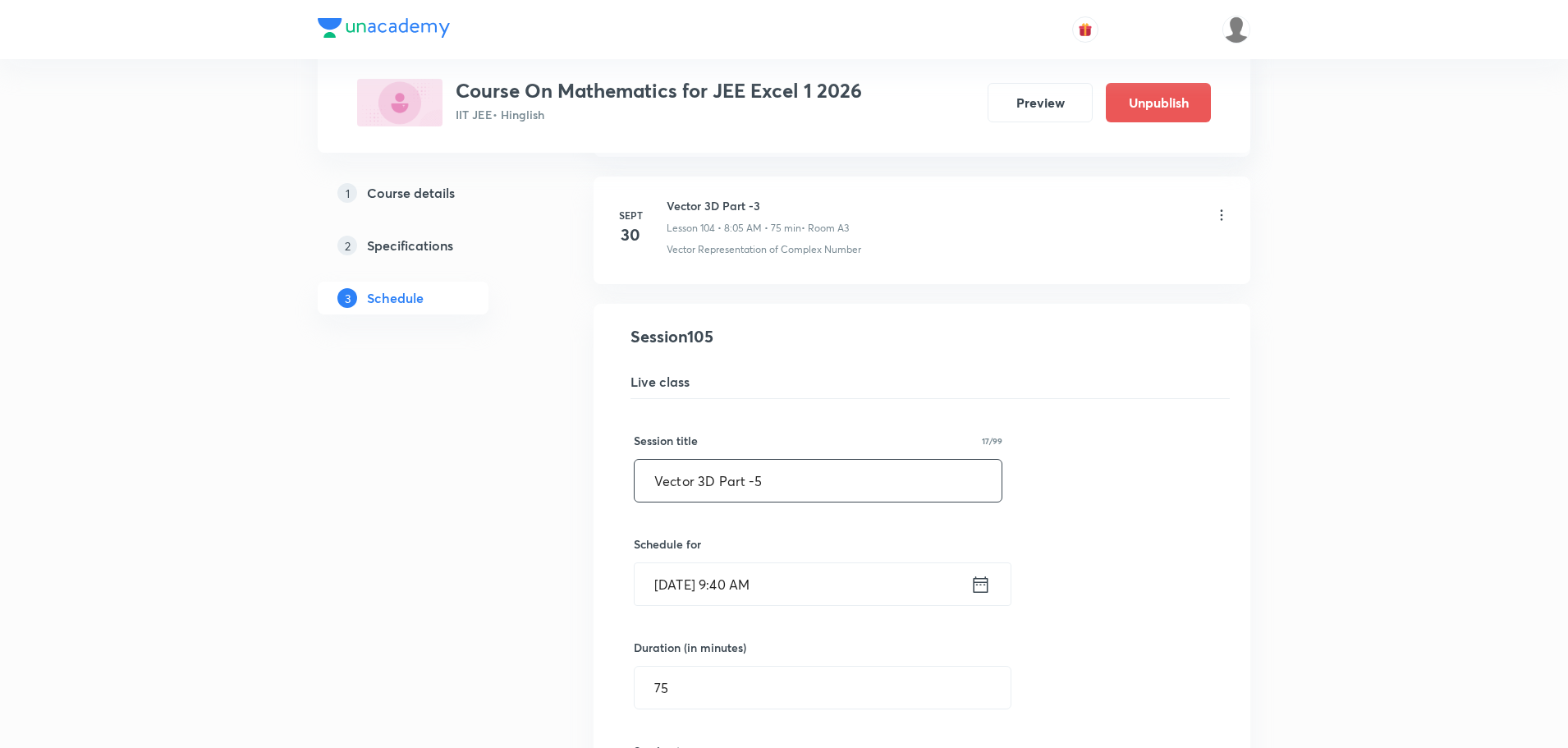
click at [775, 490] on input "Vector 3D Part -5" at bounding box center [818, 480] width 367 height 42
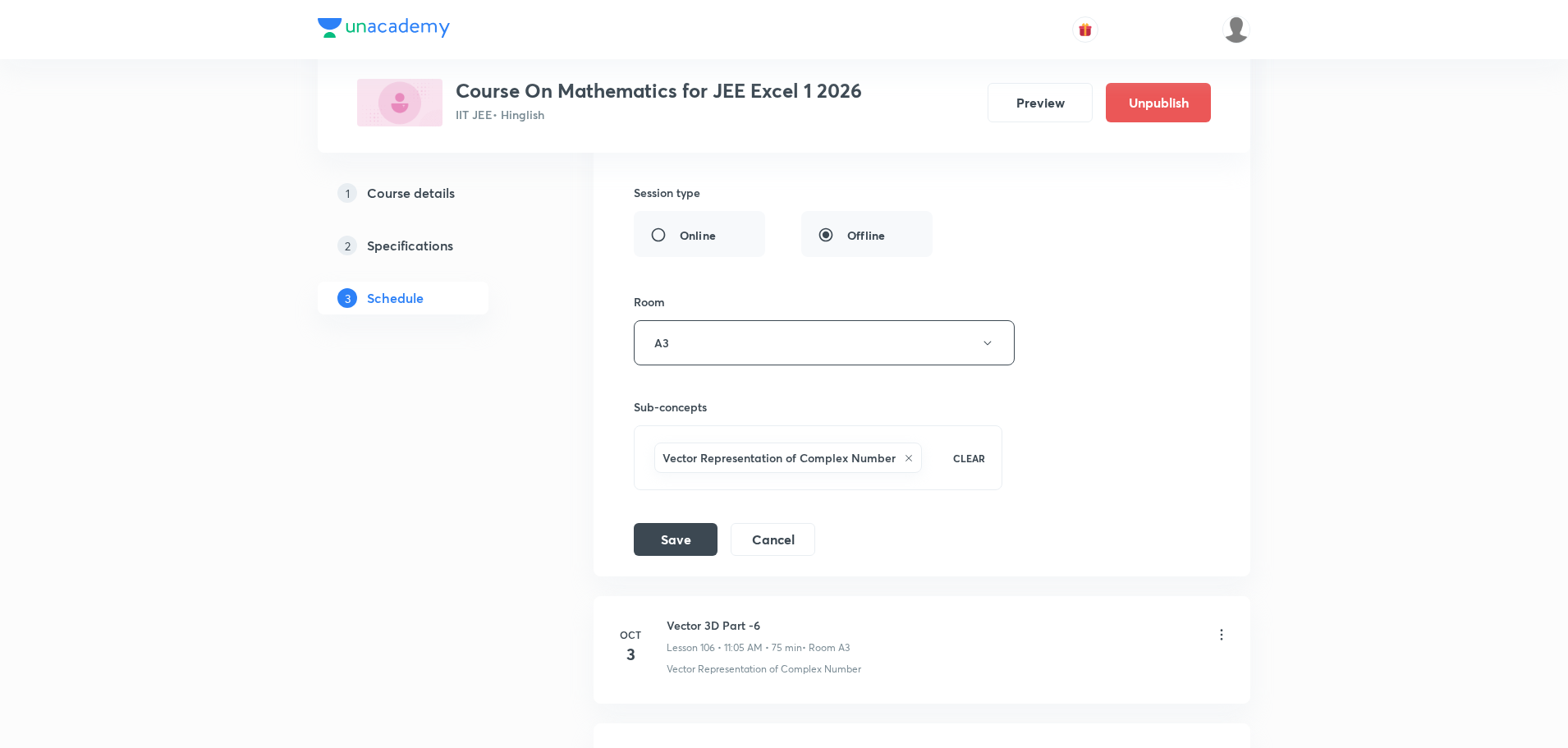
scroll to position [13840, 0]
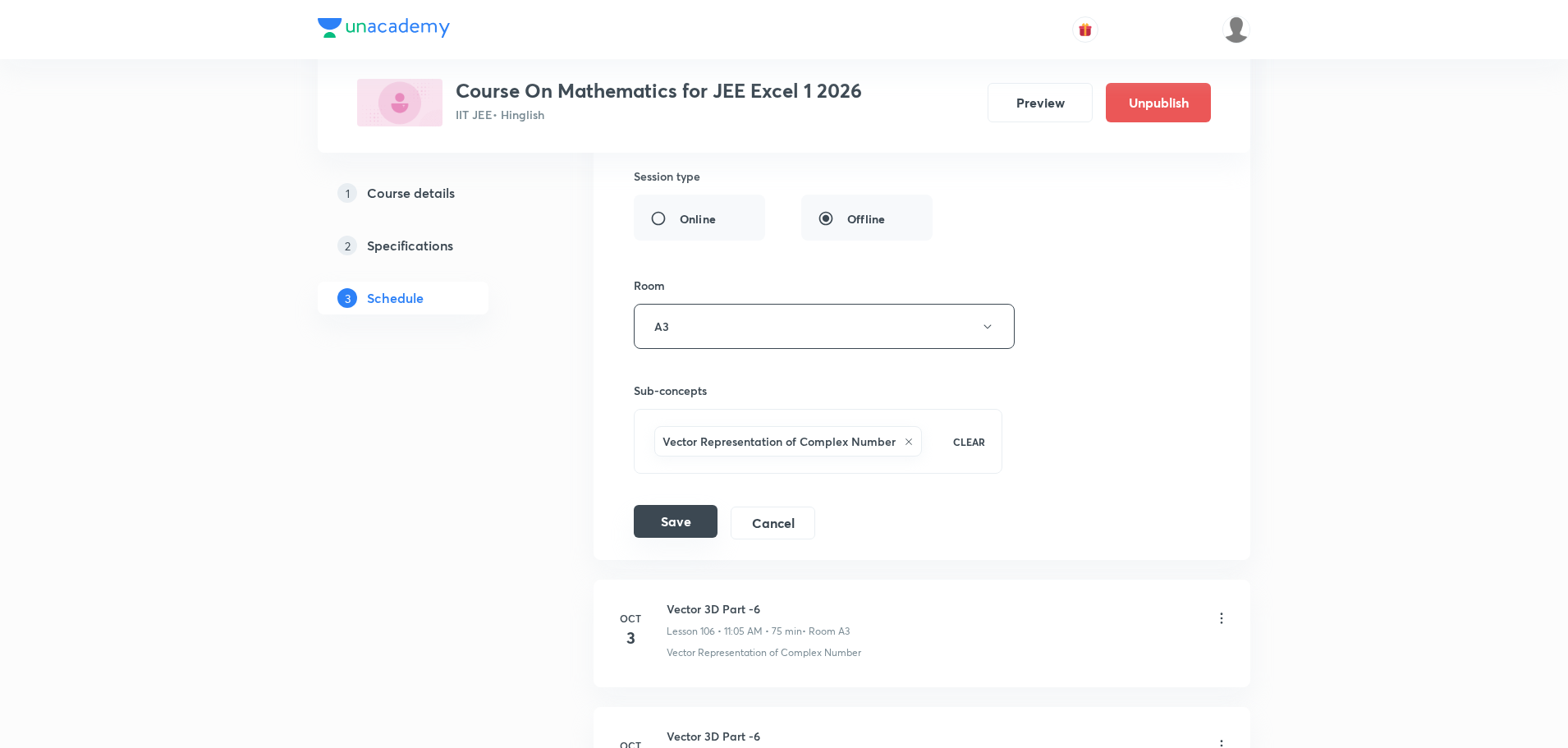
type input "Vector 3D Part -4"
click at [688, 516] on button "Save" at bounding box center [675, 521] width 84 height 33
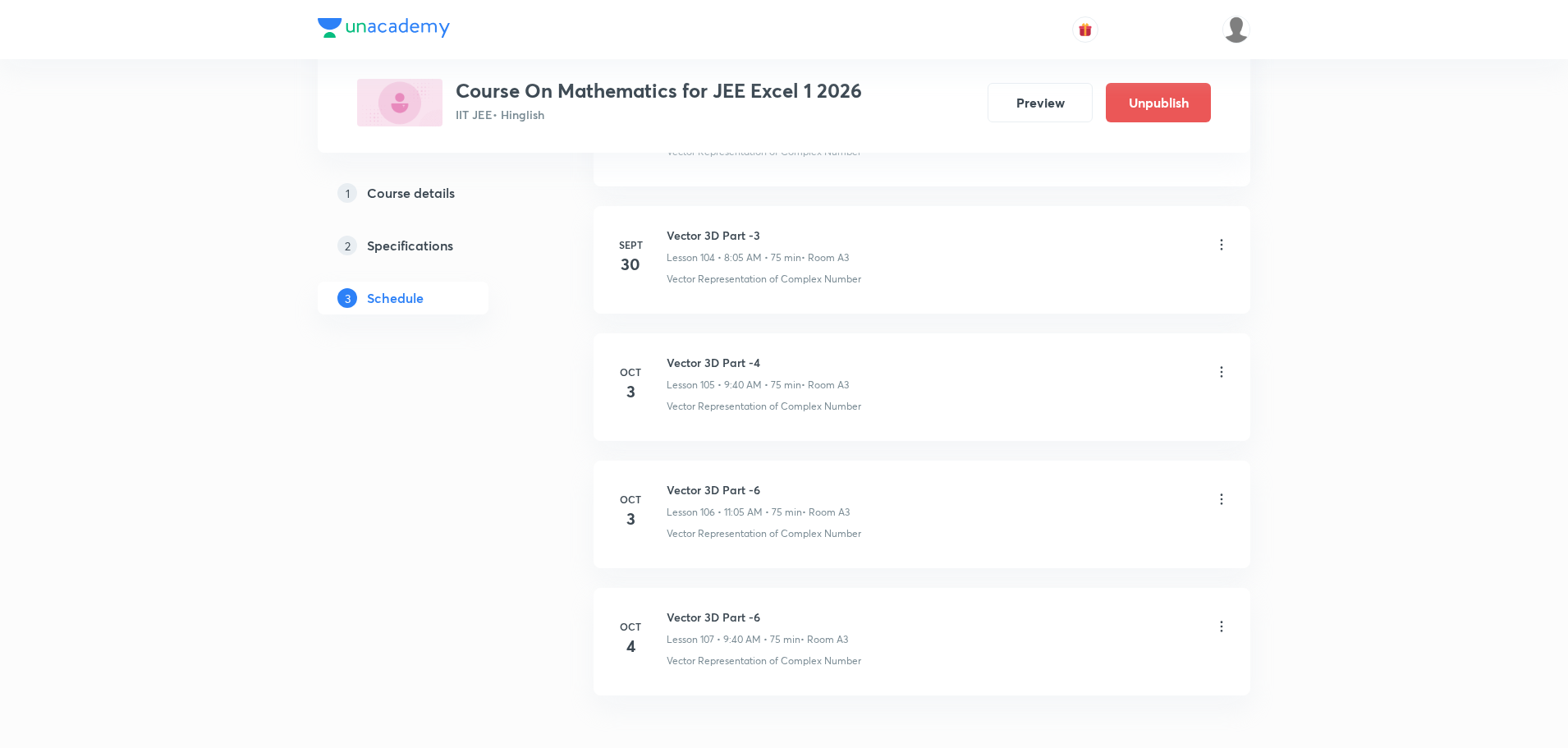
scroll to position [13348, 0]
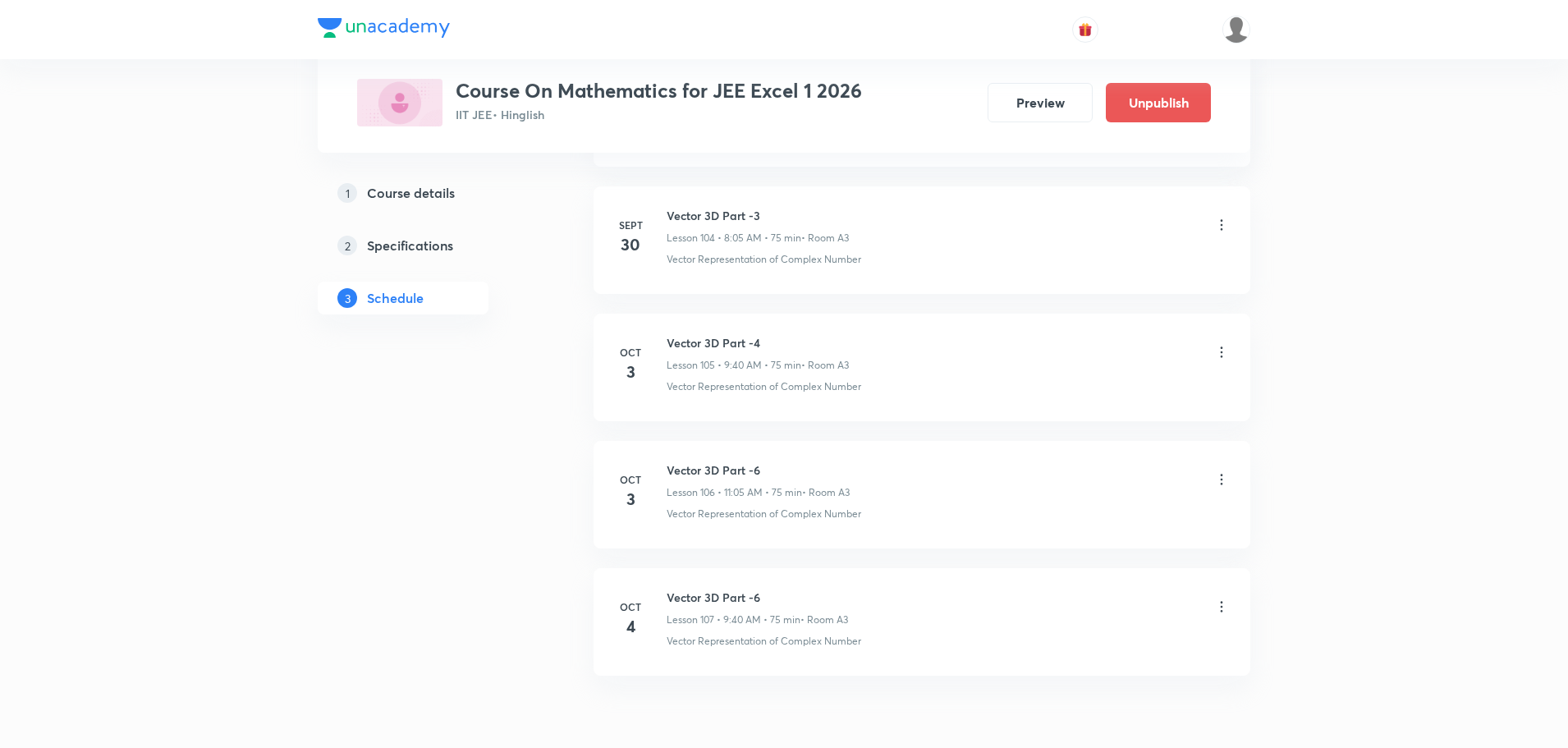
click at [1222, 478] on icon at bounding box center [1222, 480] width 17 height 17
click at [1092, 522] on li "Edit" at bounding box center [1137, 521] width 180 height 30
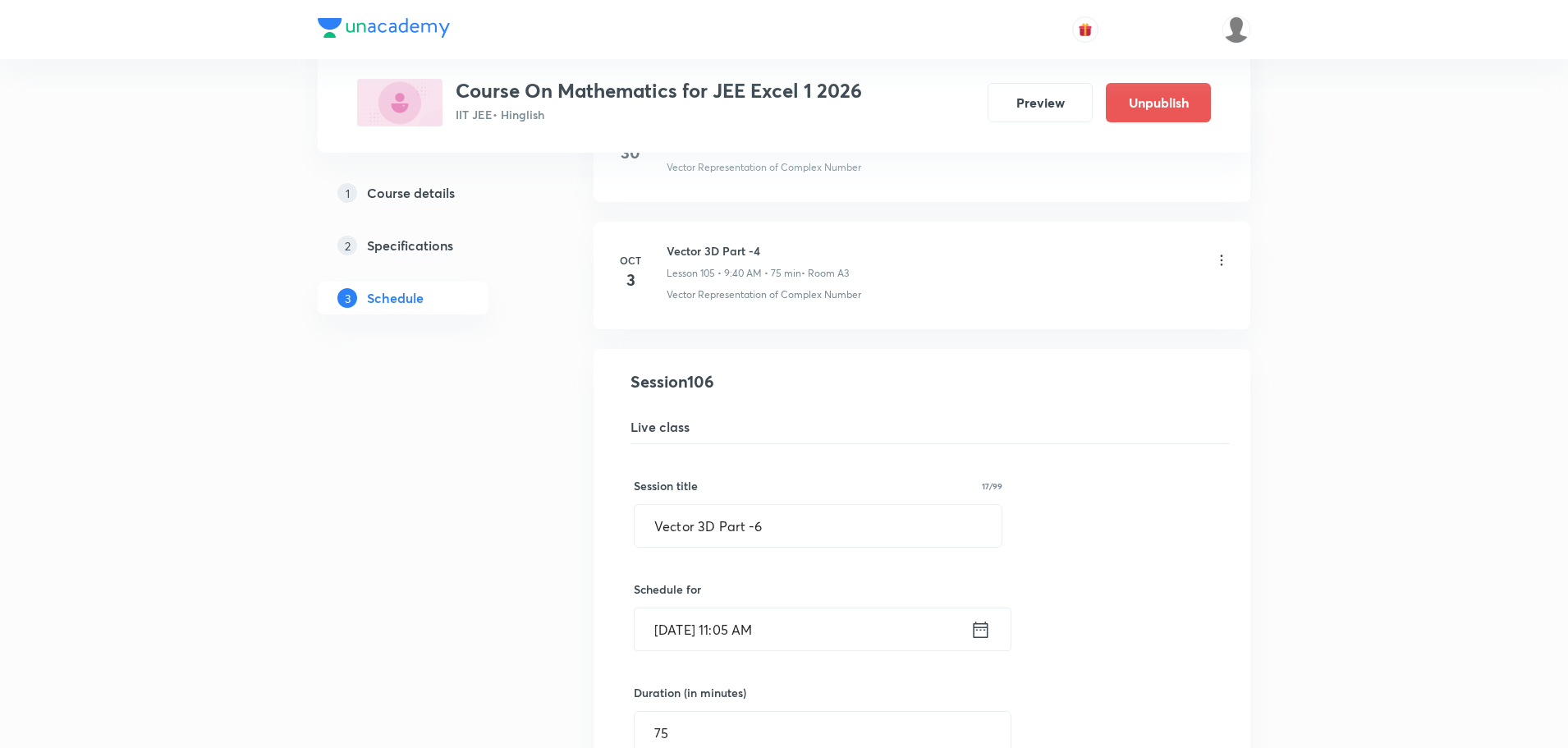
drag, startPoint x: 782, startPoint y: 507, endPoint x: 797, endPoint y: 549, distance: 44.6
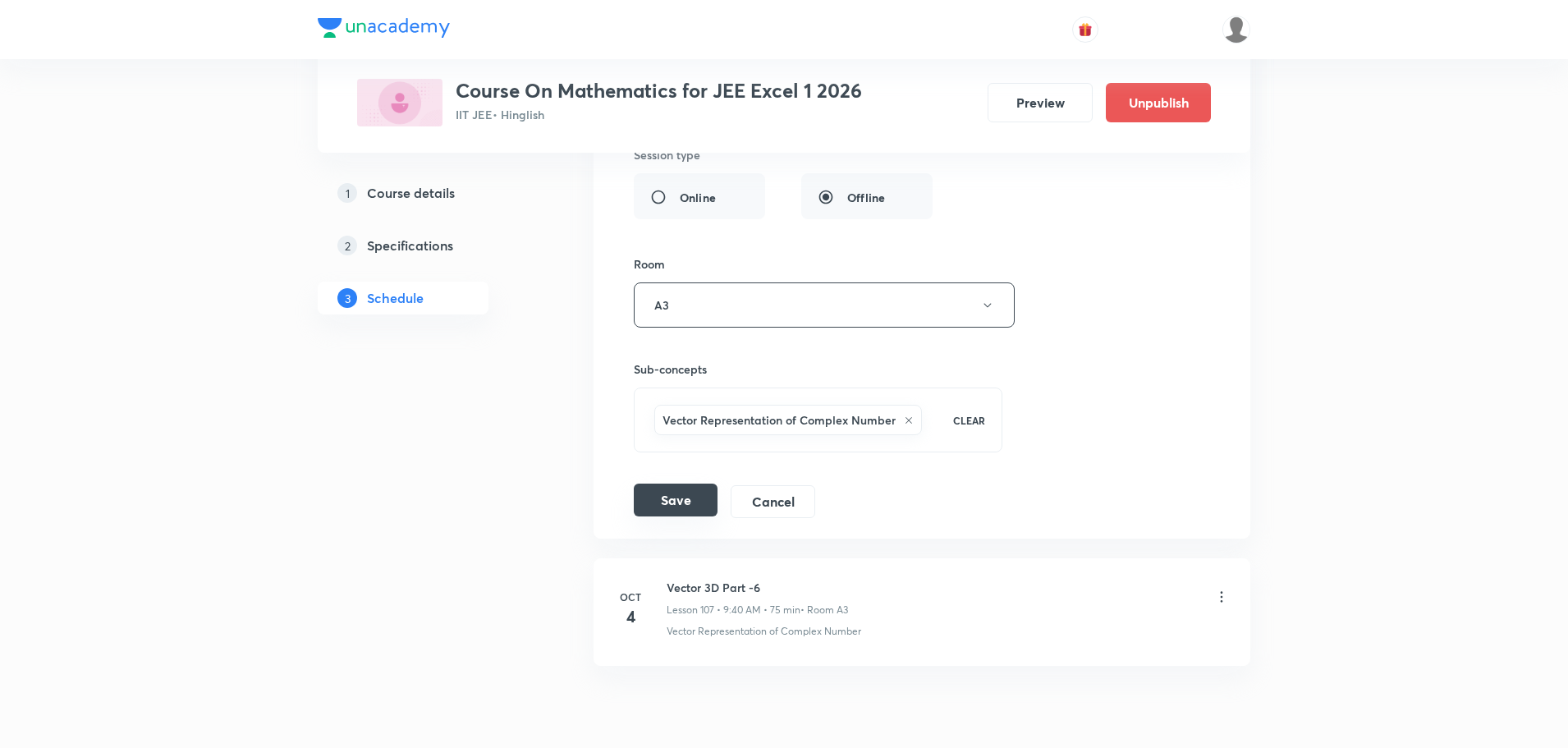
scroll to position [14004, 0]
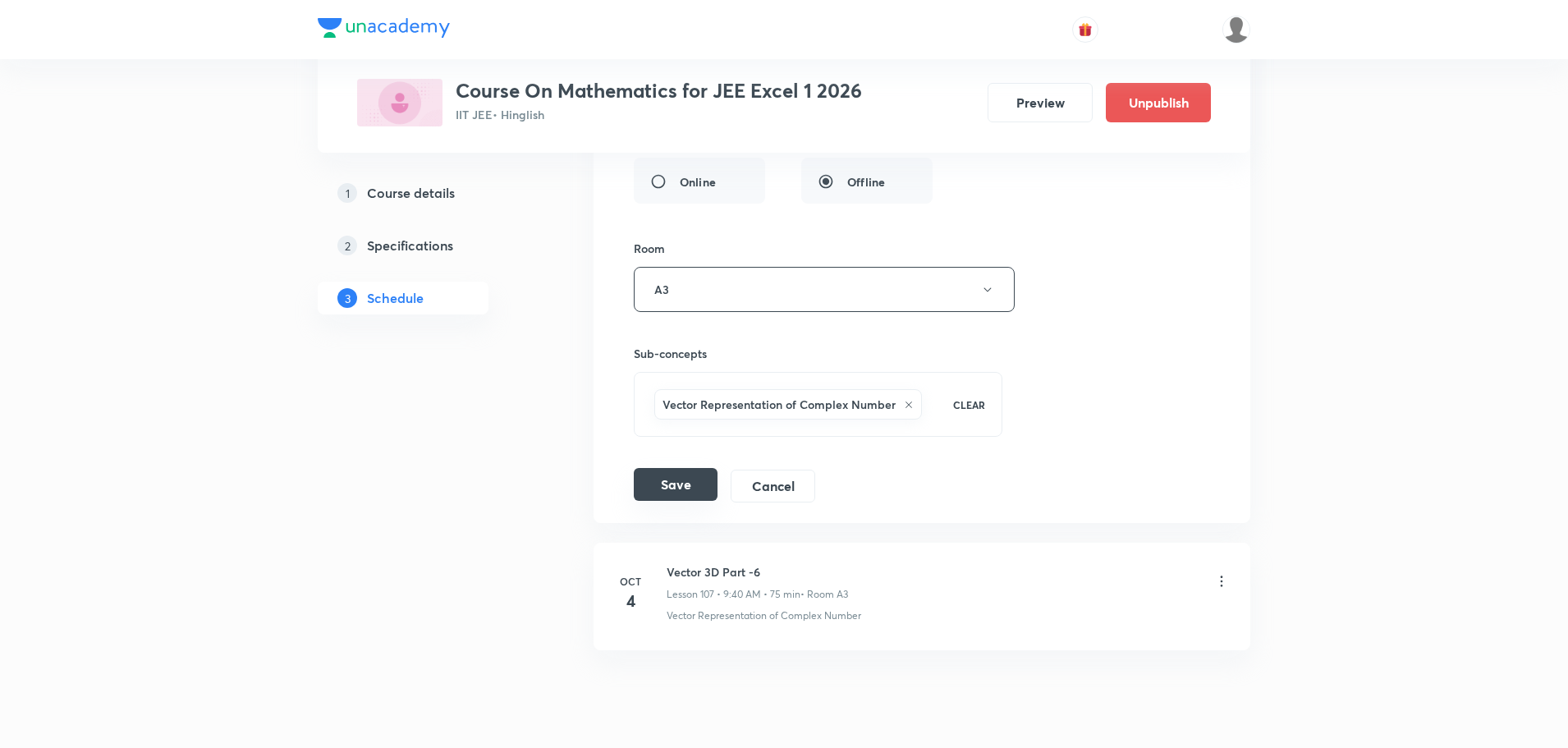
type input "Vector 3D Part -5"
click at [701, 501] on button "Save" at bounding box center [675, 484] width 84 height 33
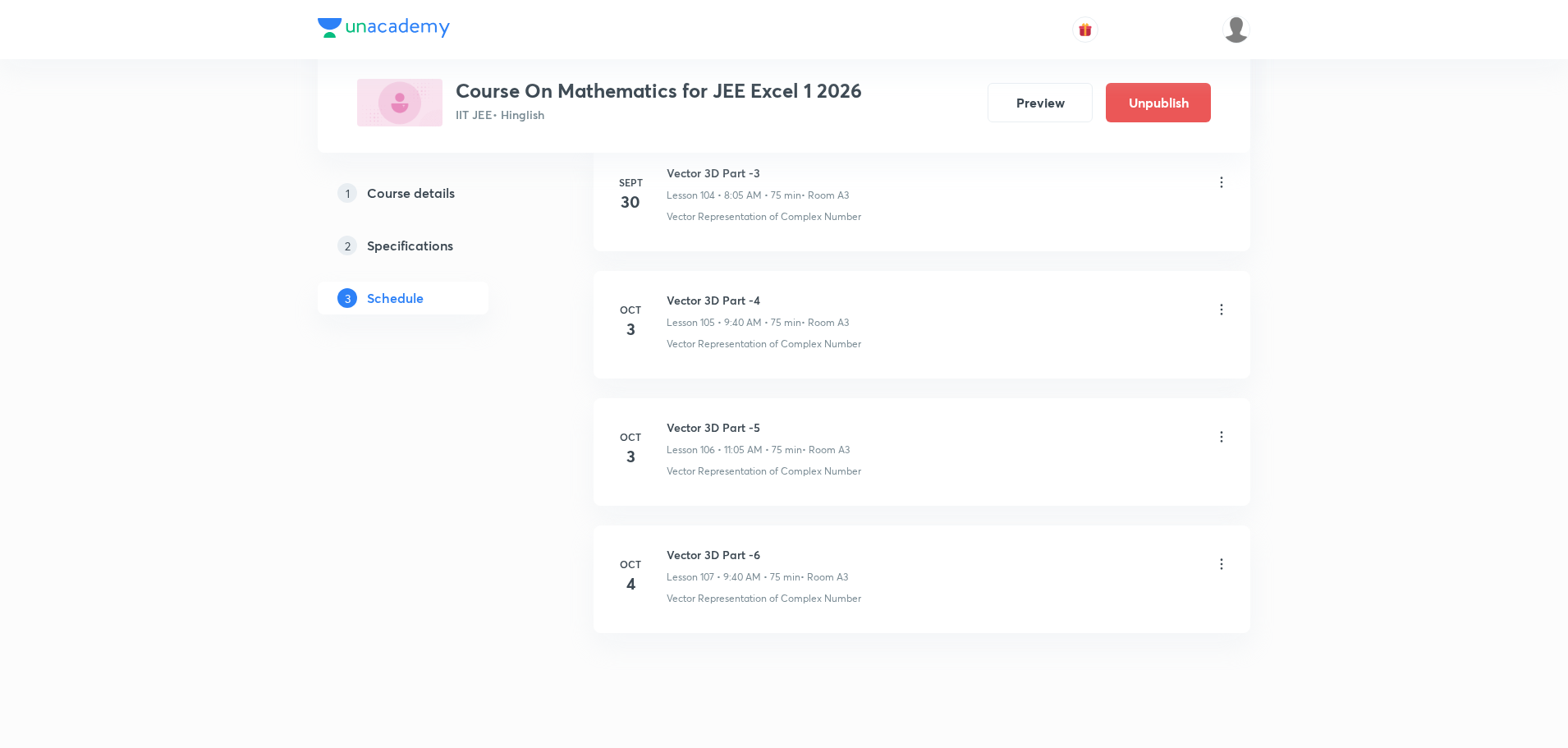
scroll to position [13430, 0]
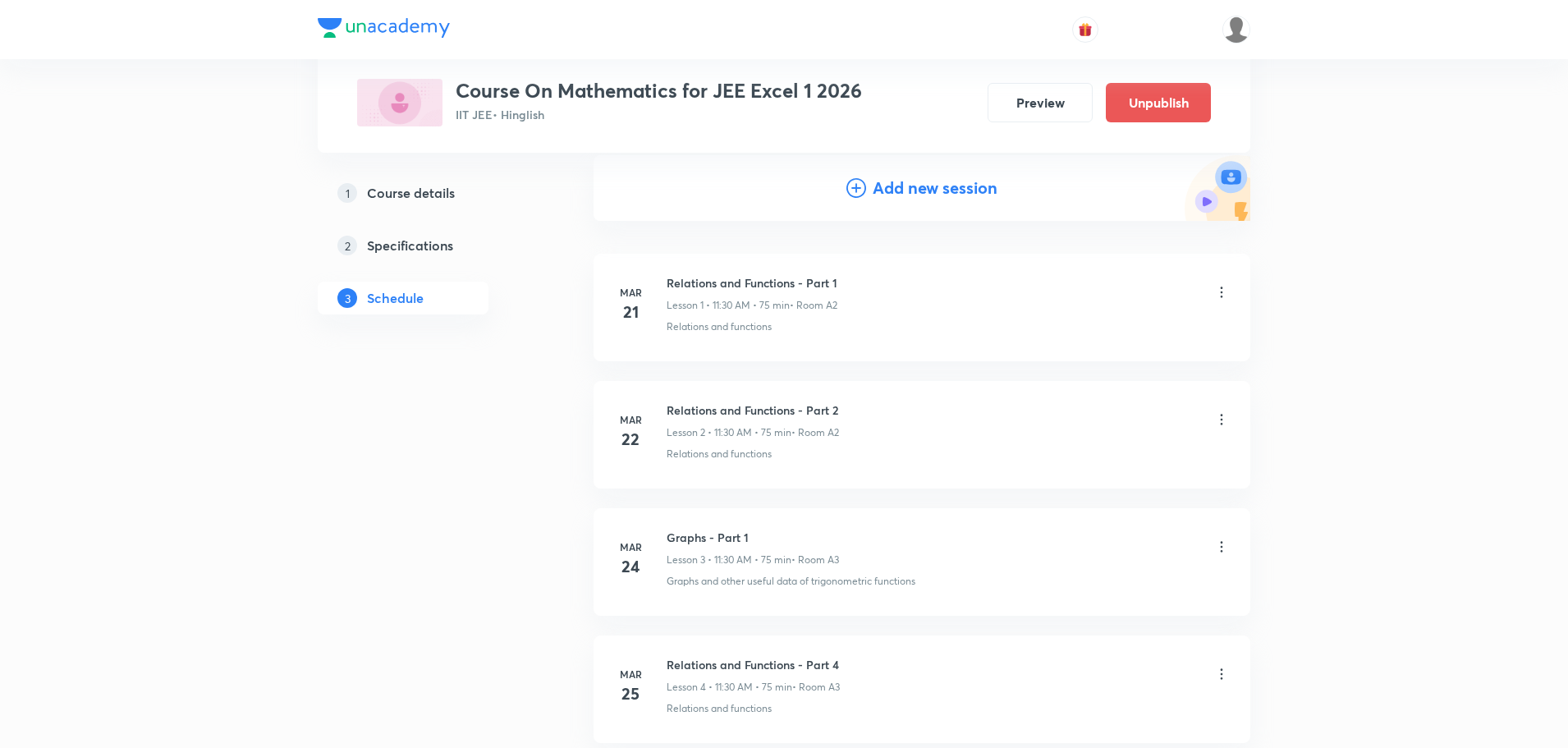
scroll to position [0, 0]
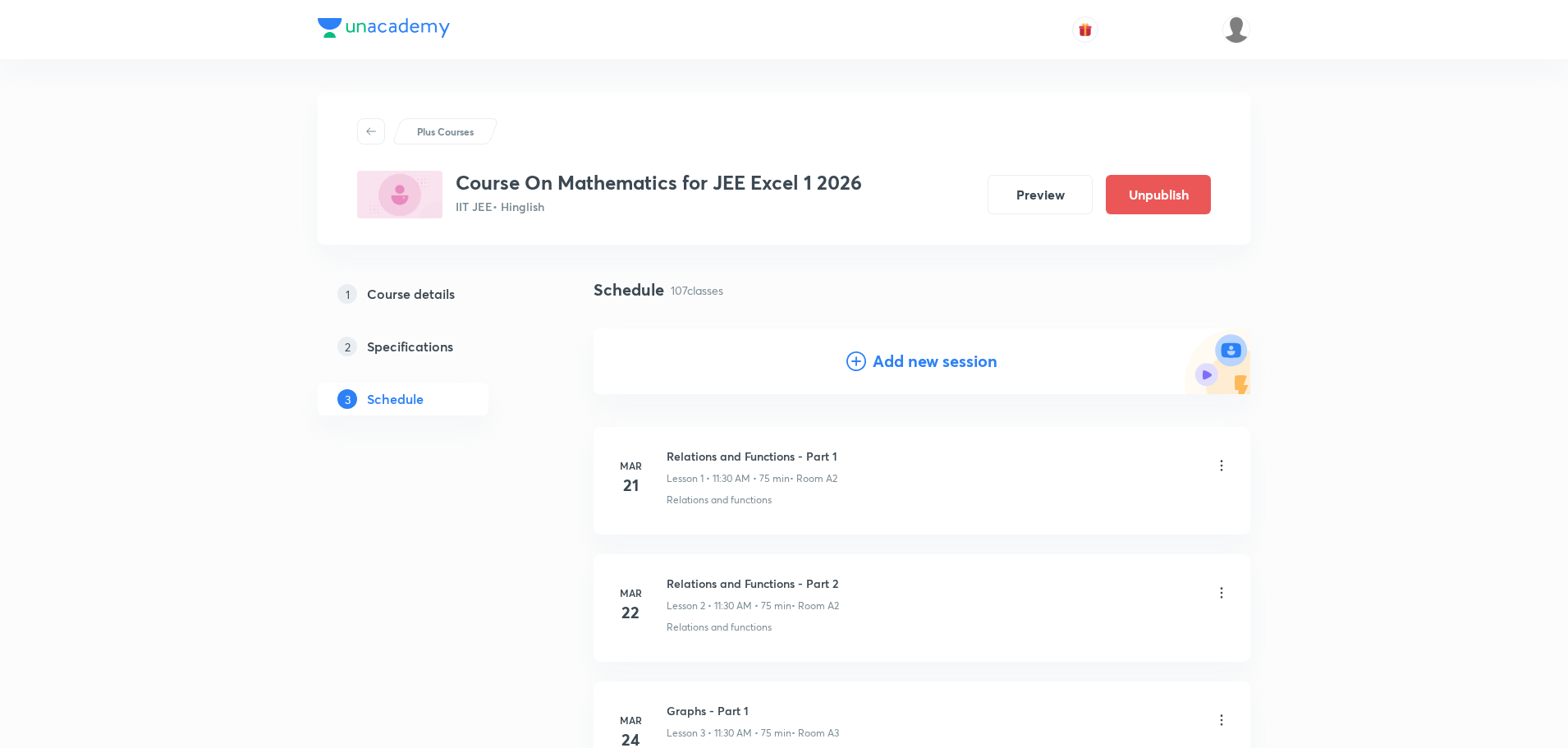
click at [854, 359] on icon at bounding box center [856, 361] width 19 height 19
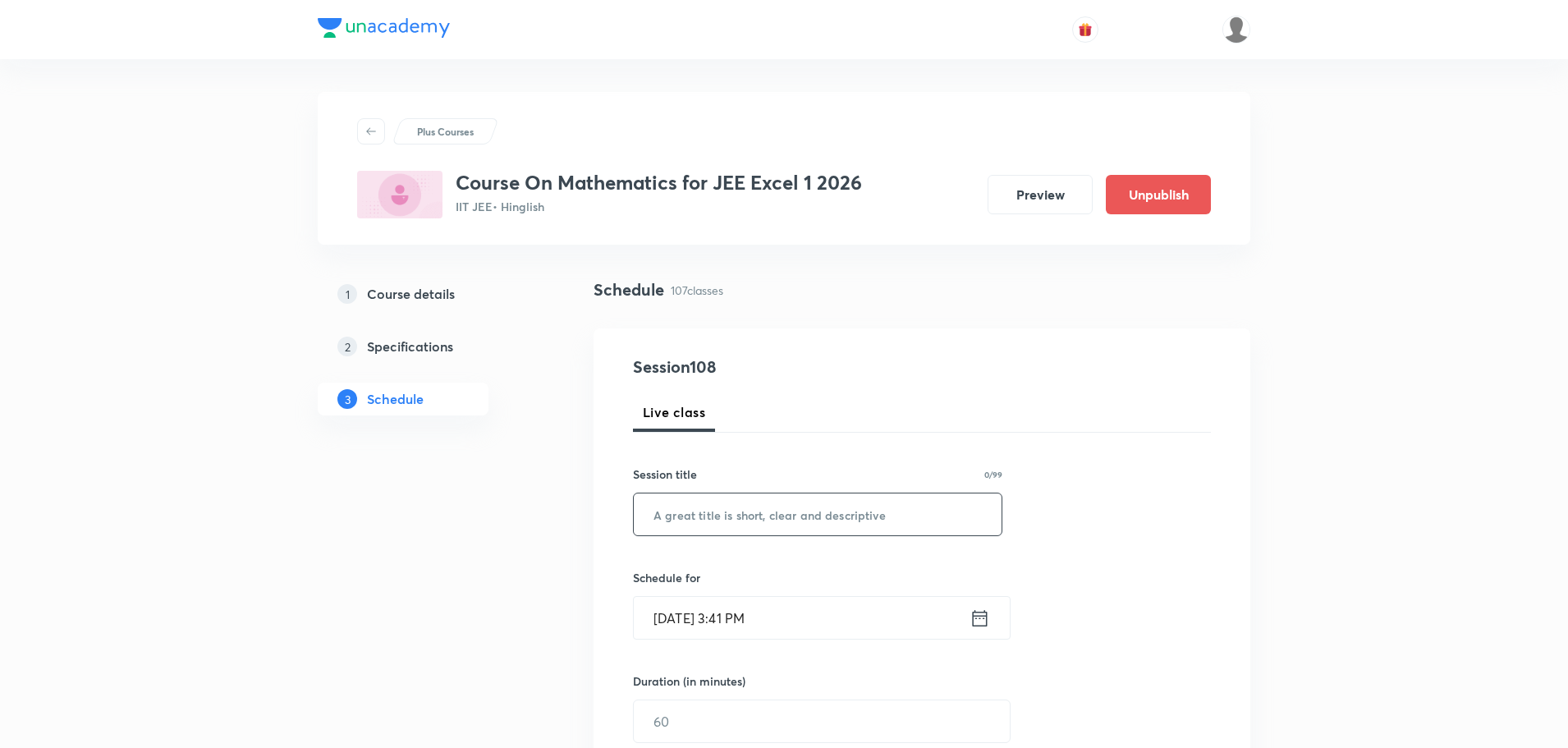
click at [766, 509] on input "text" at bounding box center [817, 514] width 368 height 42
paste input "Vector 3D Part -5"
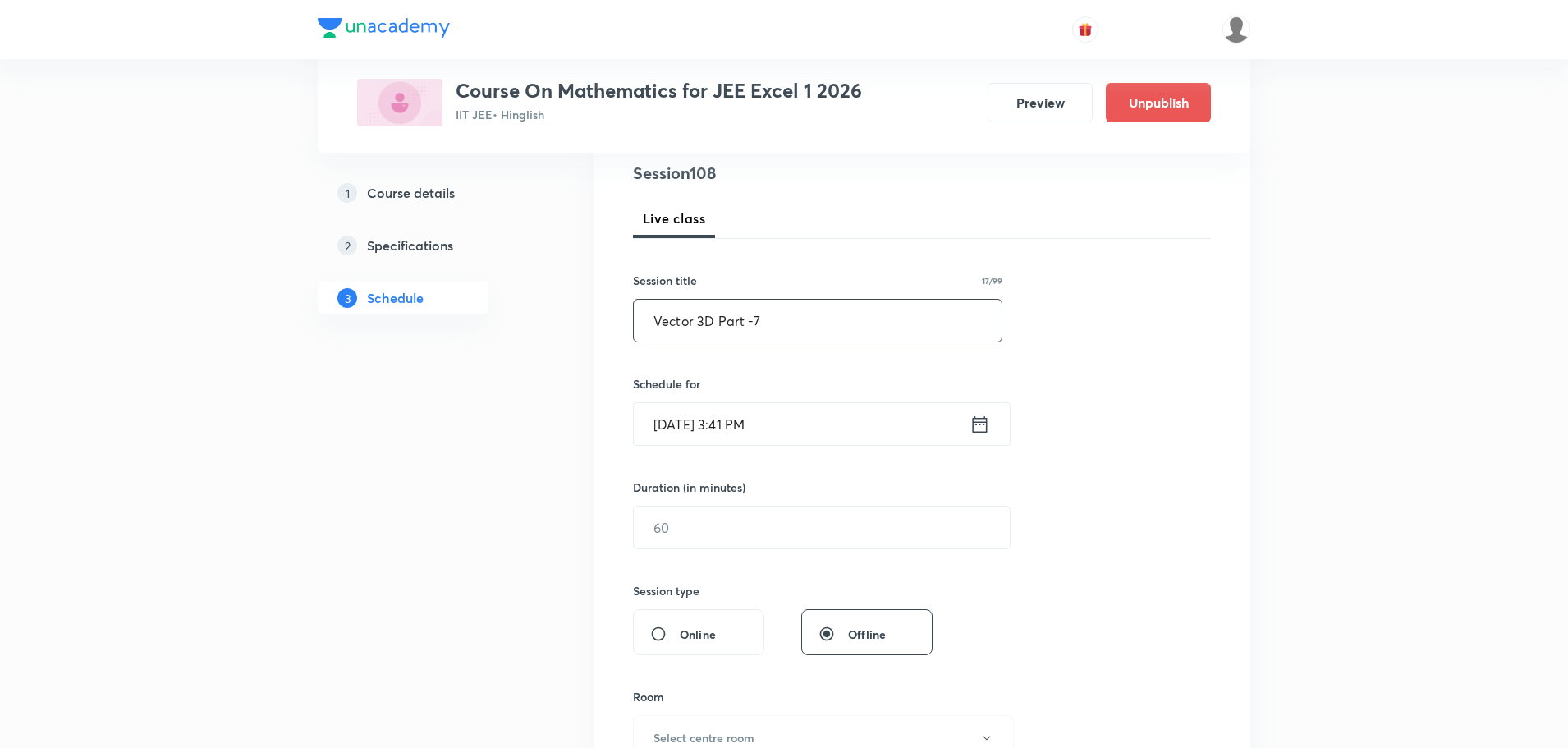
scroll to position [246, 0]
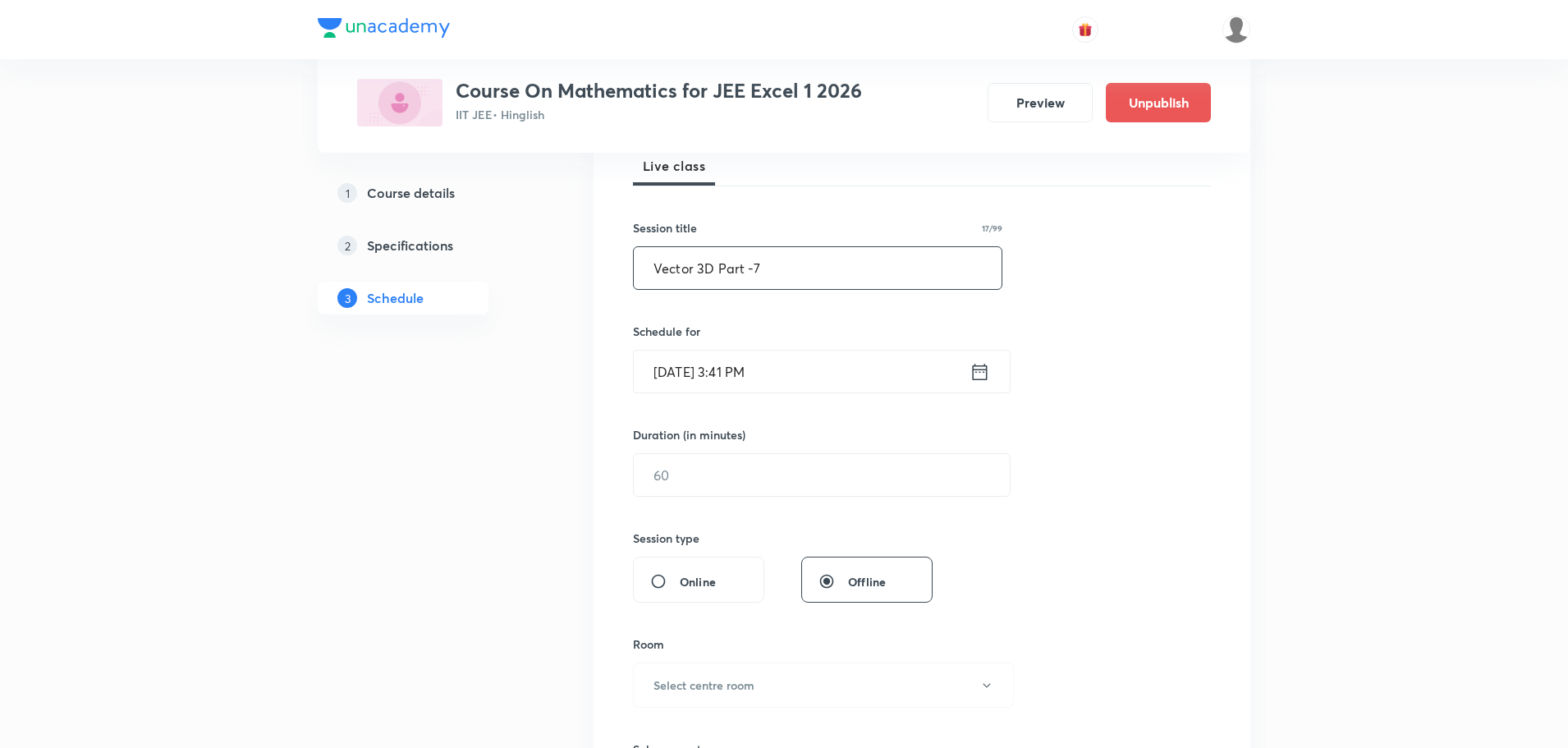
type input "Vector 3D Part -7"
click at [977, 370] on icon at bounding box center [980, 372] width 20 height 23
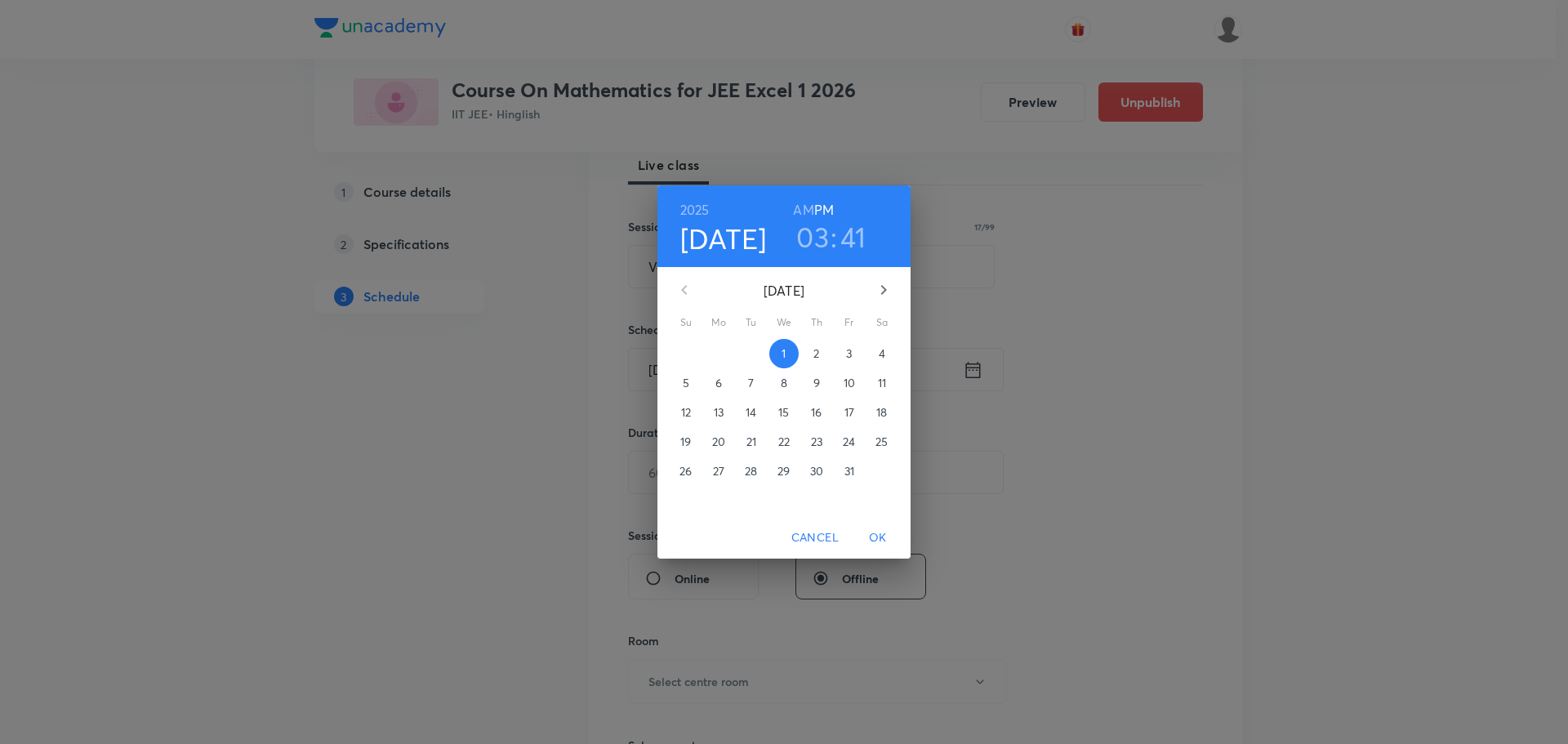
click at [879, 353] on p "4" at bounding box center [882, 353] width 6 height 17
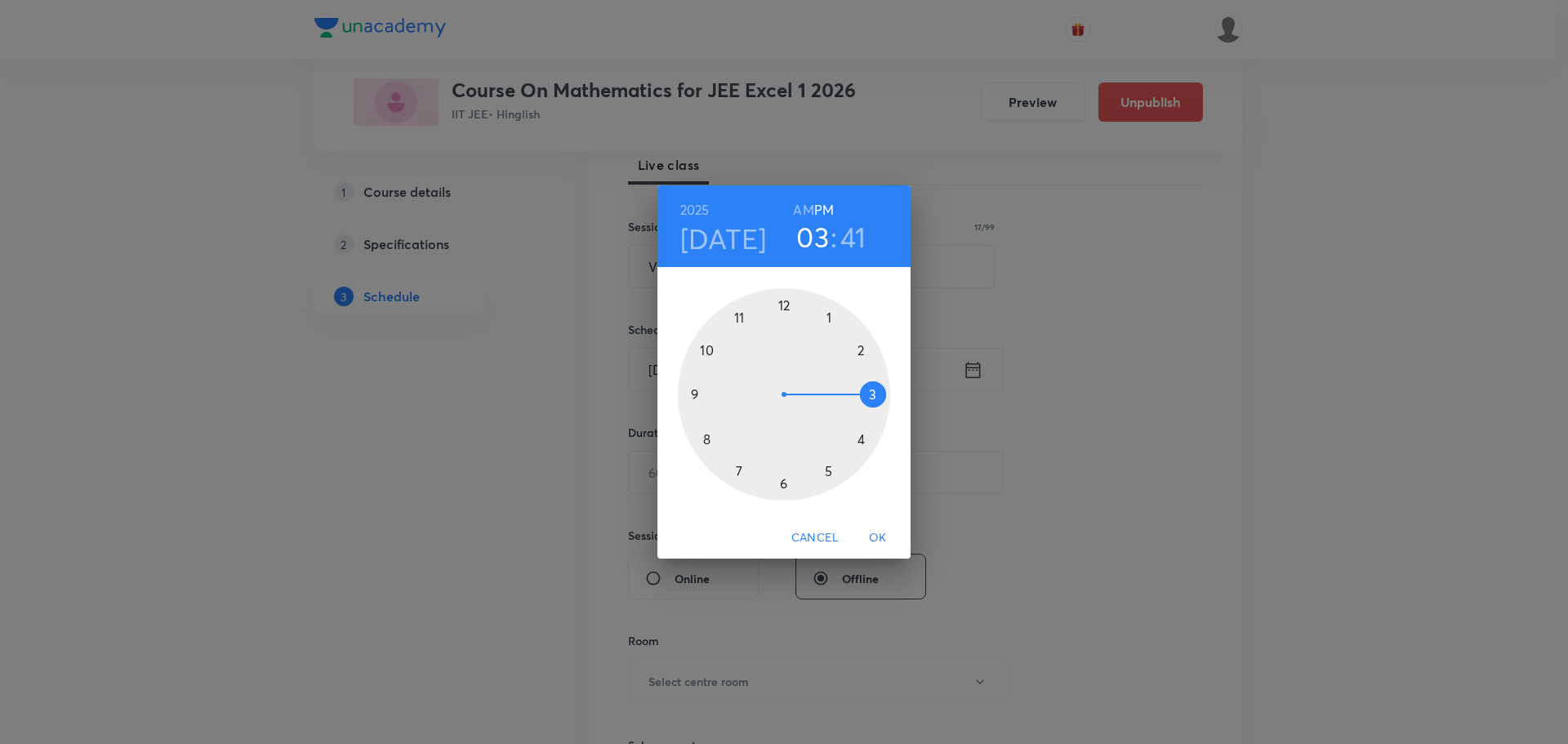
click at [806, 202] on h6 "AM" at bounding box center [803, 209] width 20 height 23
click at [737, 318] on div at bounding box center [784, 394] width 212 height 212
click at [828, 316] on div at bounding box center [784, 394] width 212 height 212
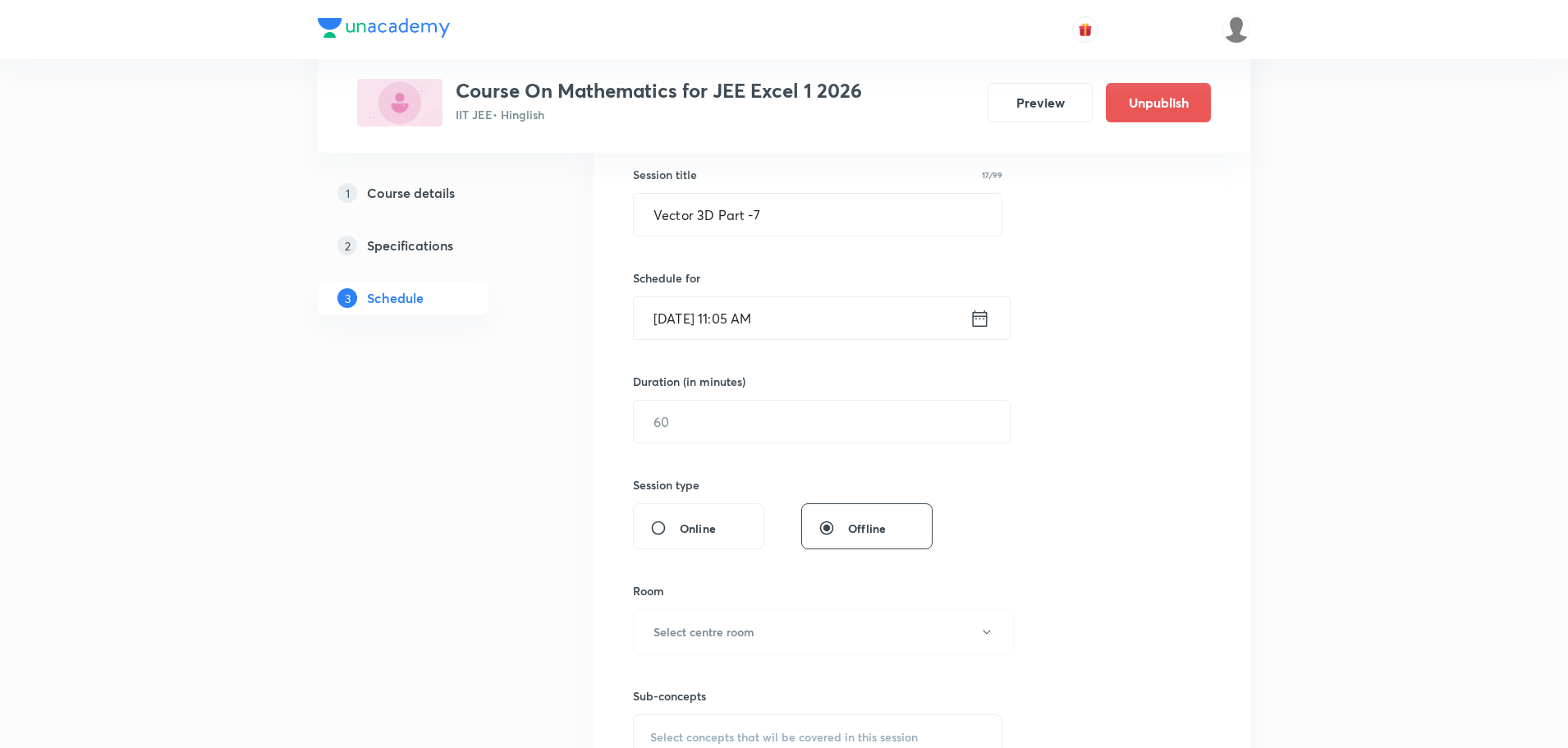
scroll to position [328, 0]
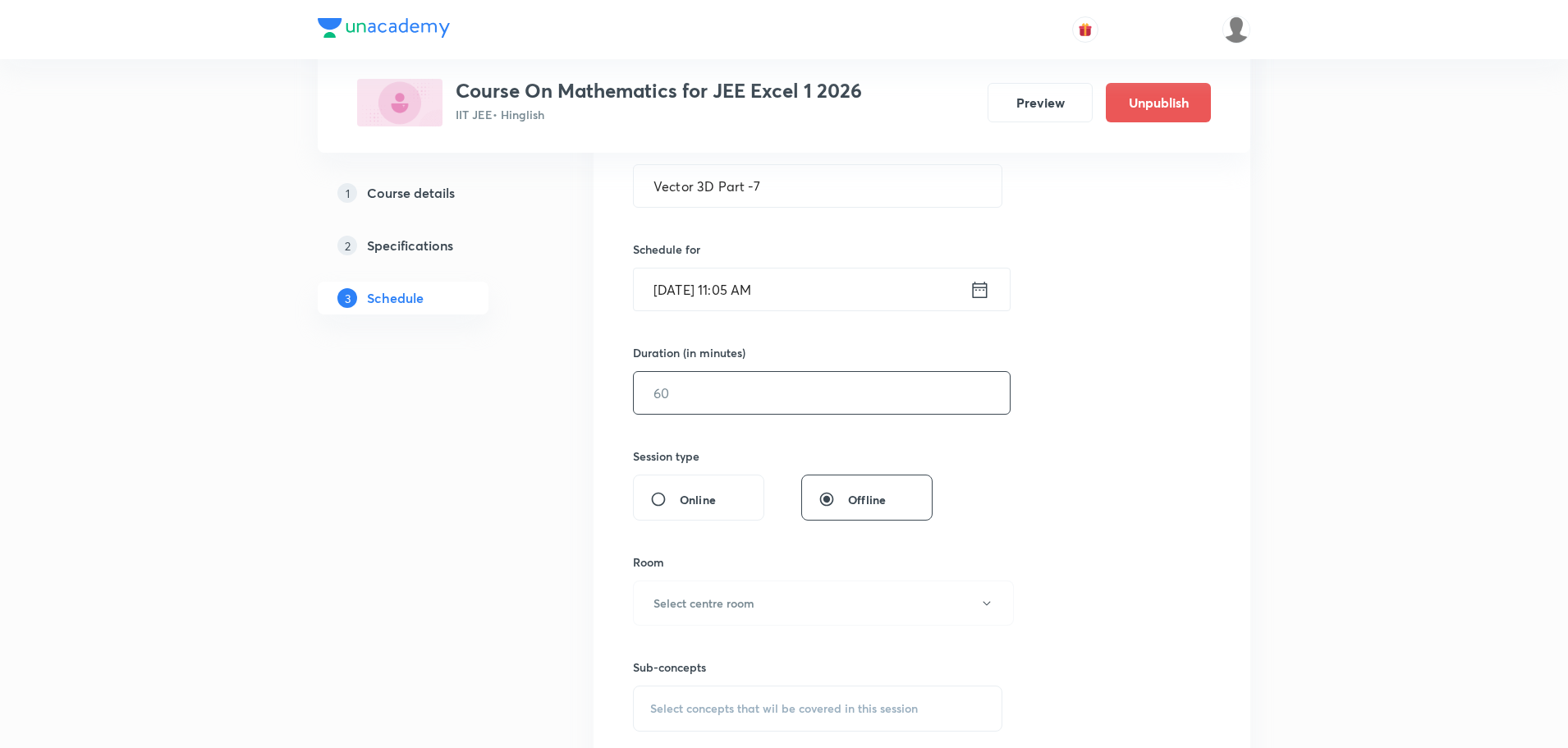
click at [779, 404] on input "text" at bounding box center [822, 392] width 376 height 42
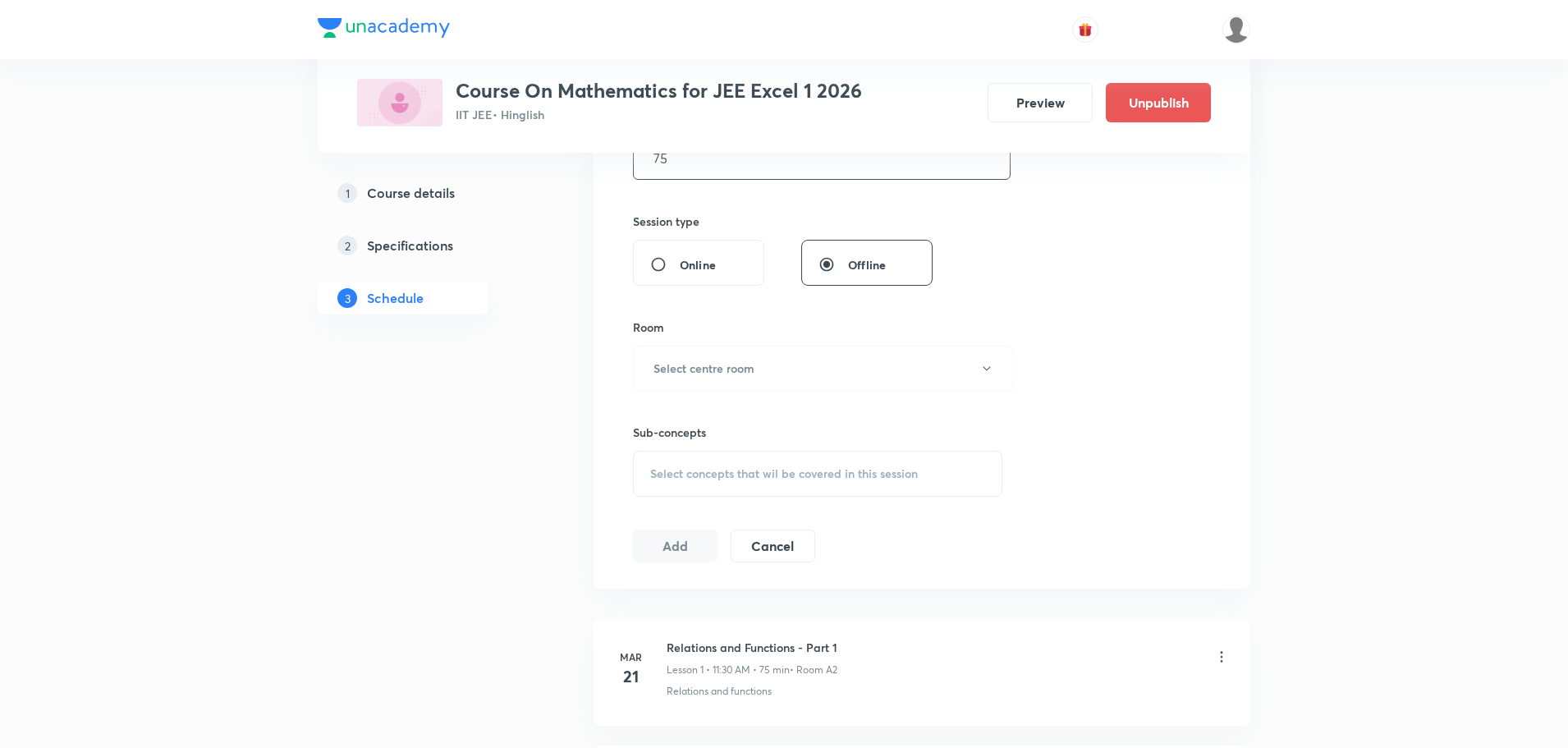
scroll to position [575, 0]
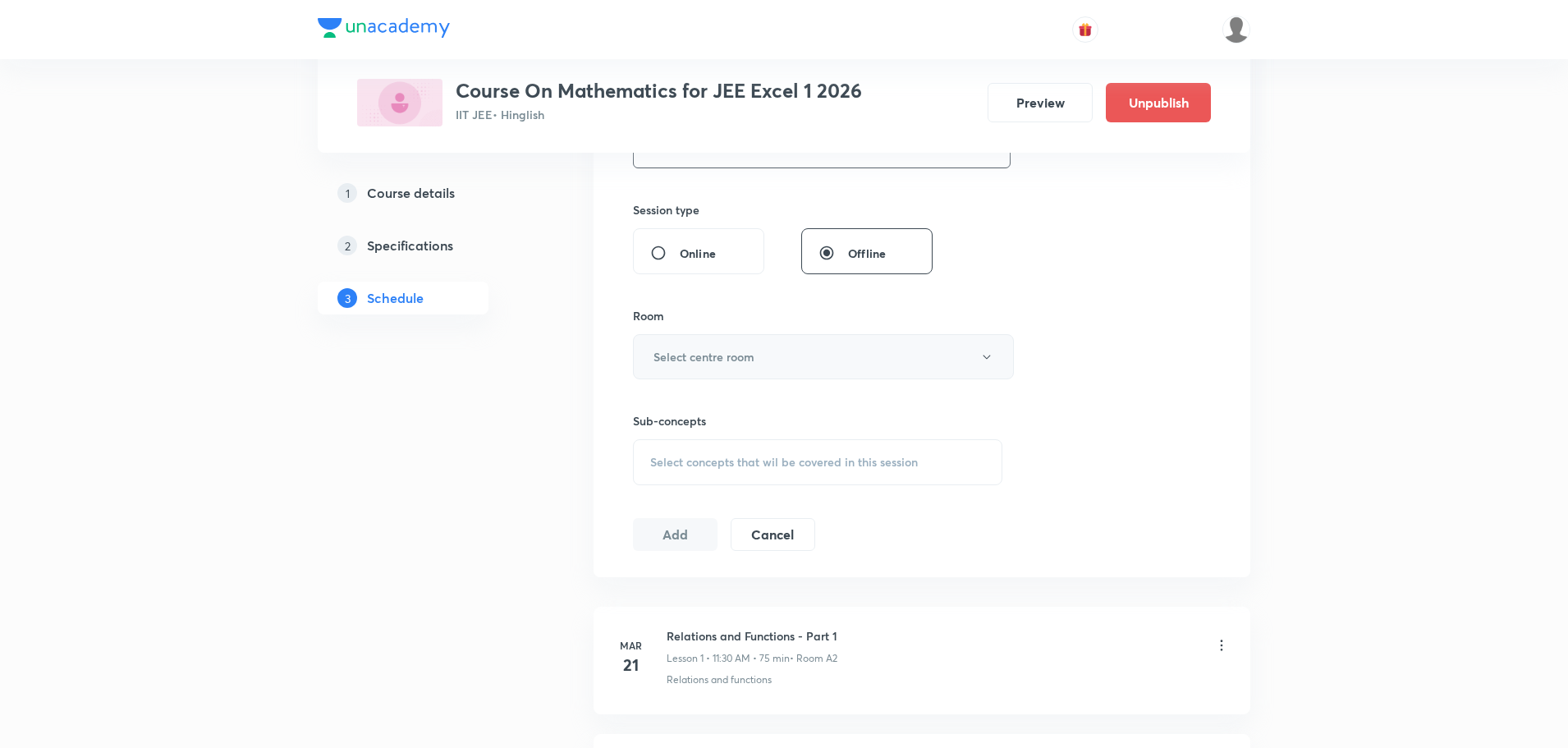
type input "75"
click at [718, 355] on h6 "Select centre room" at bounding box center [703, 356] width 101 height 18
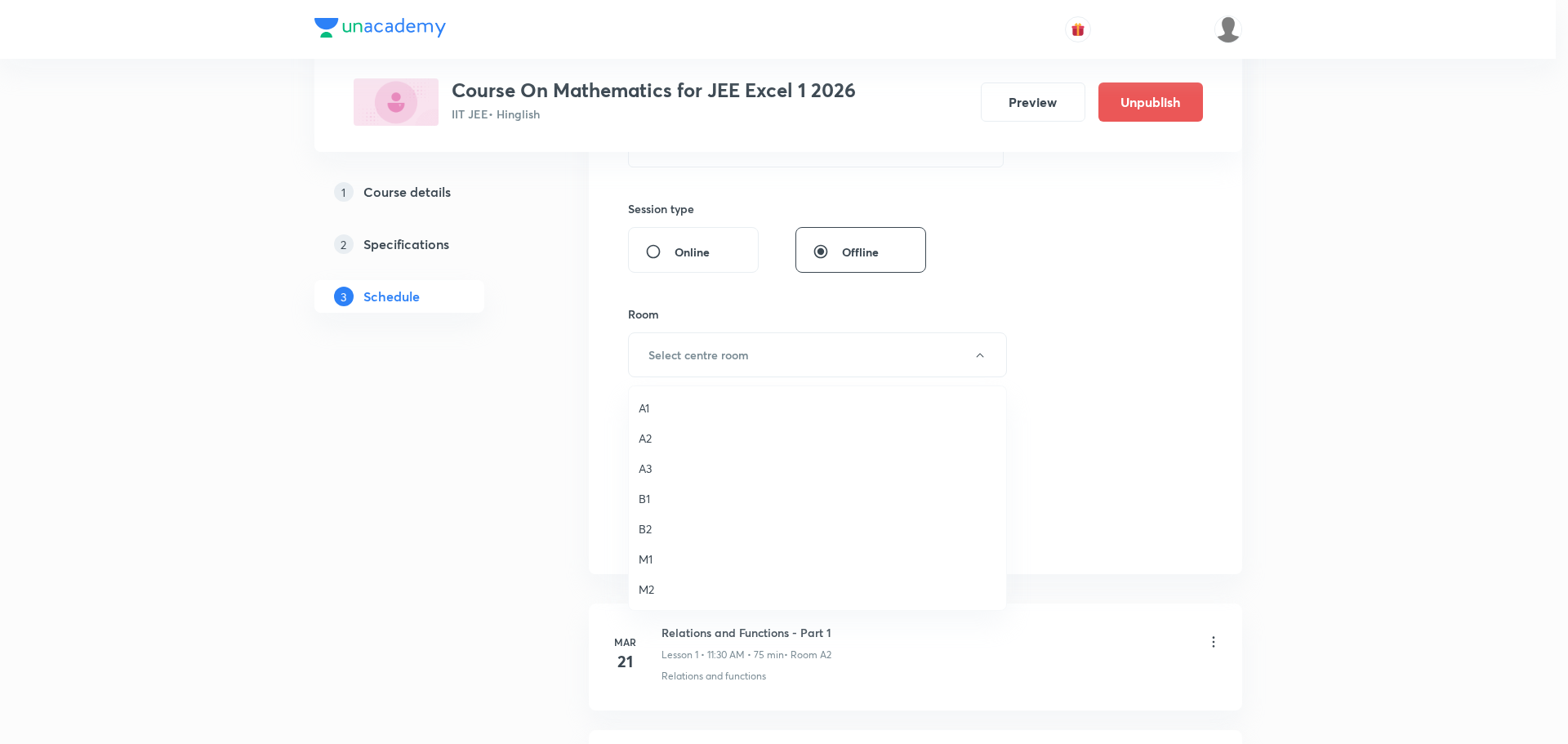
click at [663, 464] on span "A3" at bounding box center [817, 468] width 358 height 17
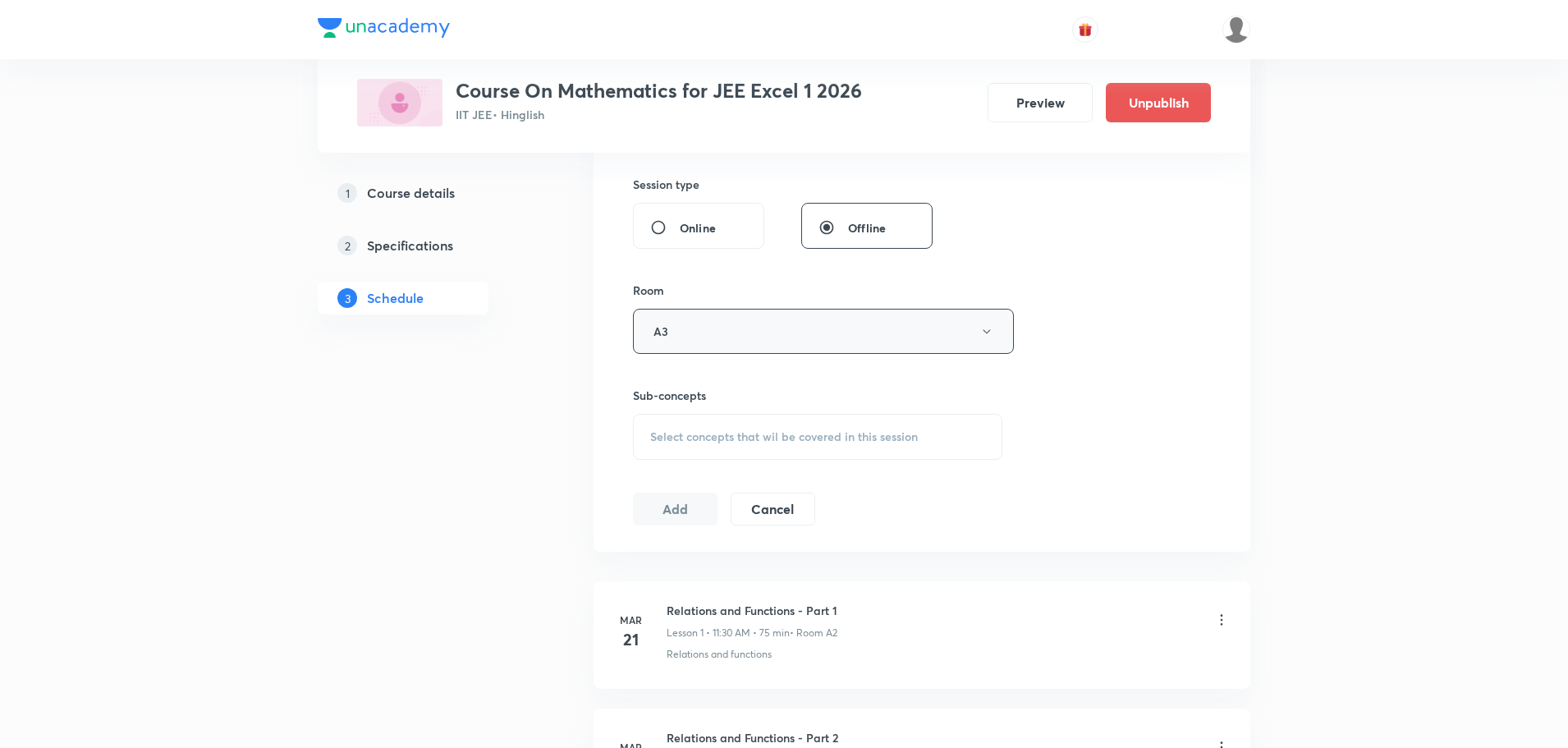
scroll to position [657, 0]
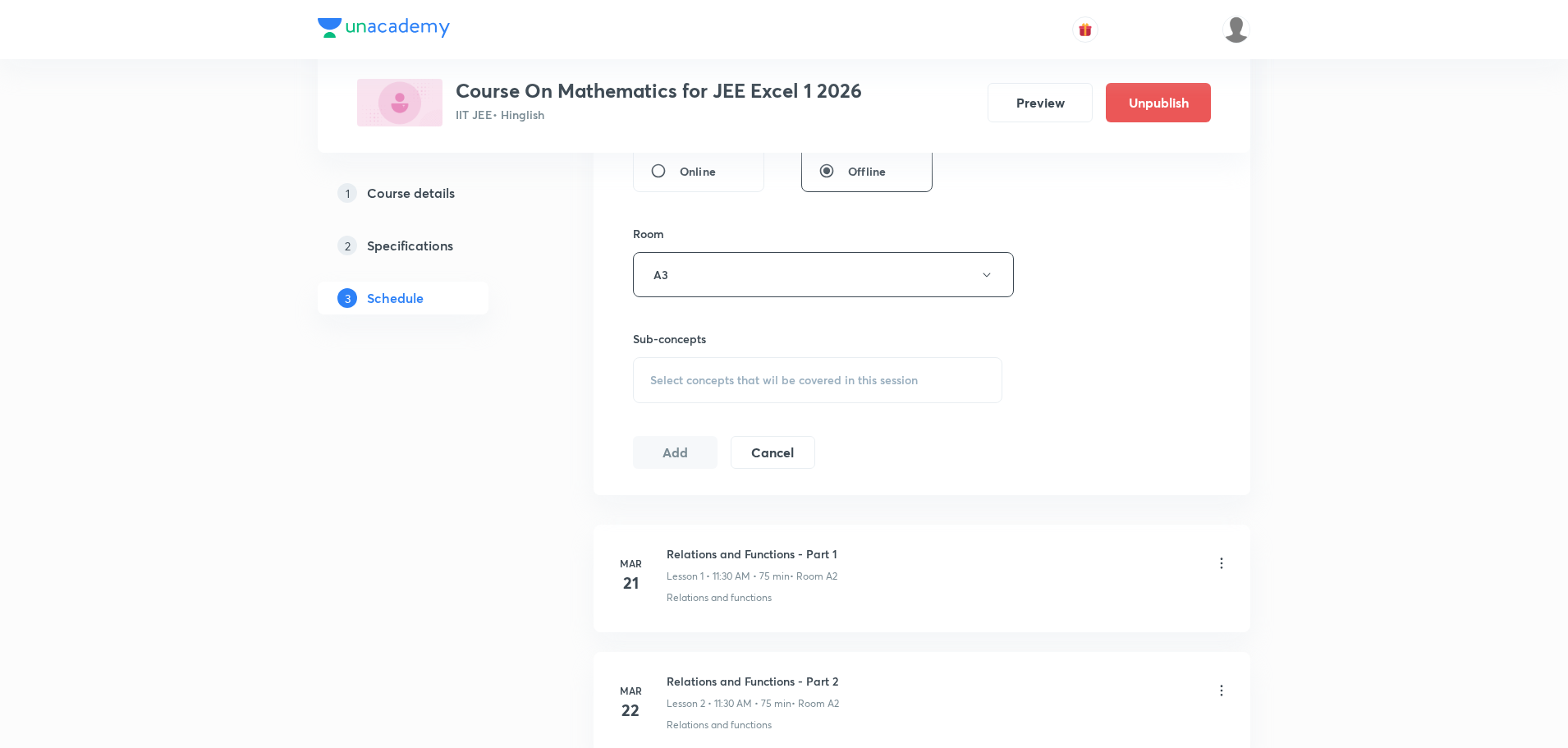
click at [818, 377] on span "Select concepts that wil be covered in this session" at bounding box center [784, 380] width 267 height 13
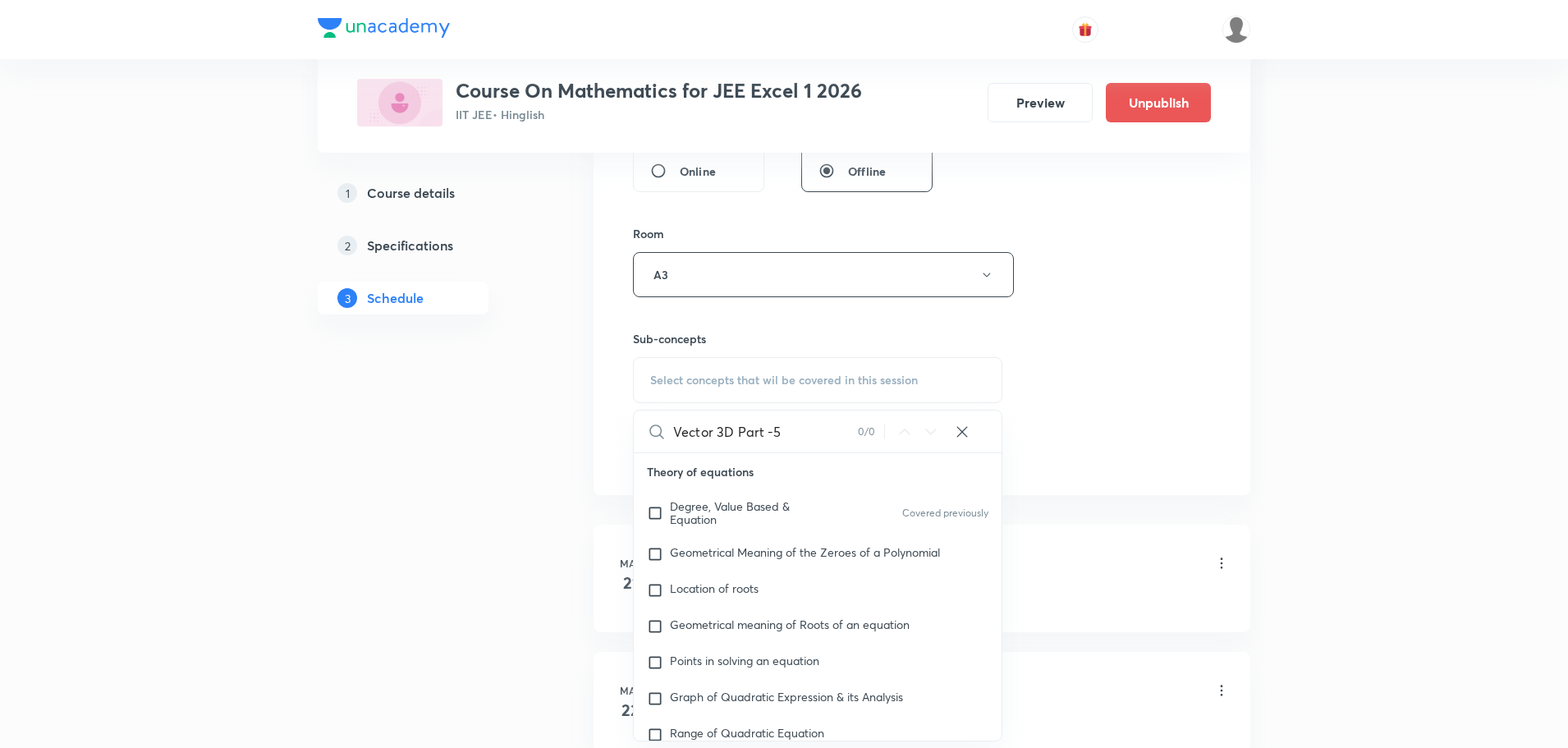
drag, startPoint x: 716, startPoint y: 432, endPoint x: 823, endPoint y: 437, distance: 107.1
click at [823, 437] on input "Vector 3D Part -5" at bounding box center [766, 431] width 184 height 42
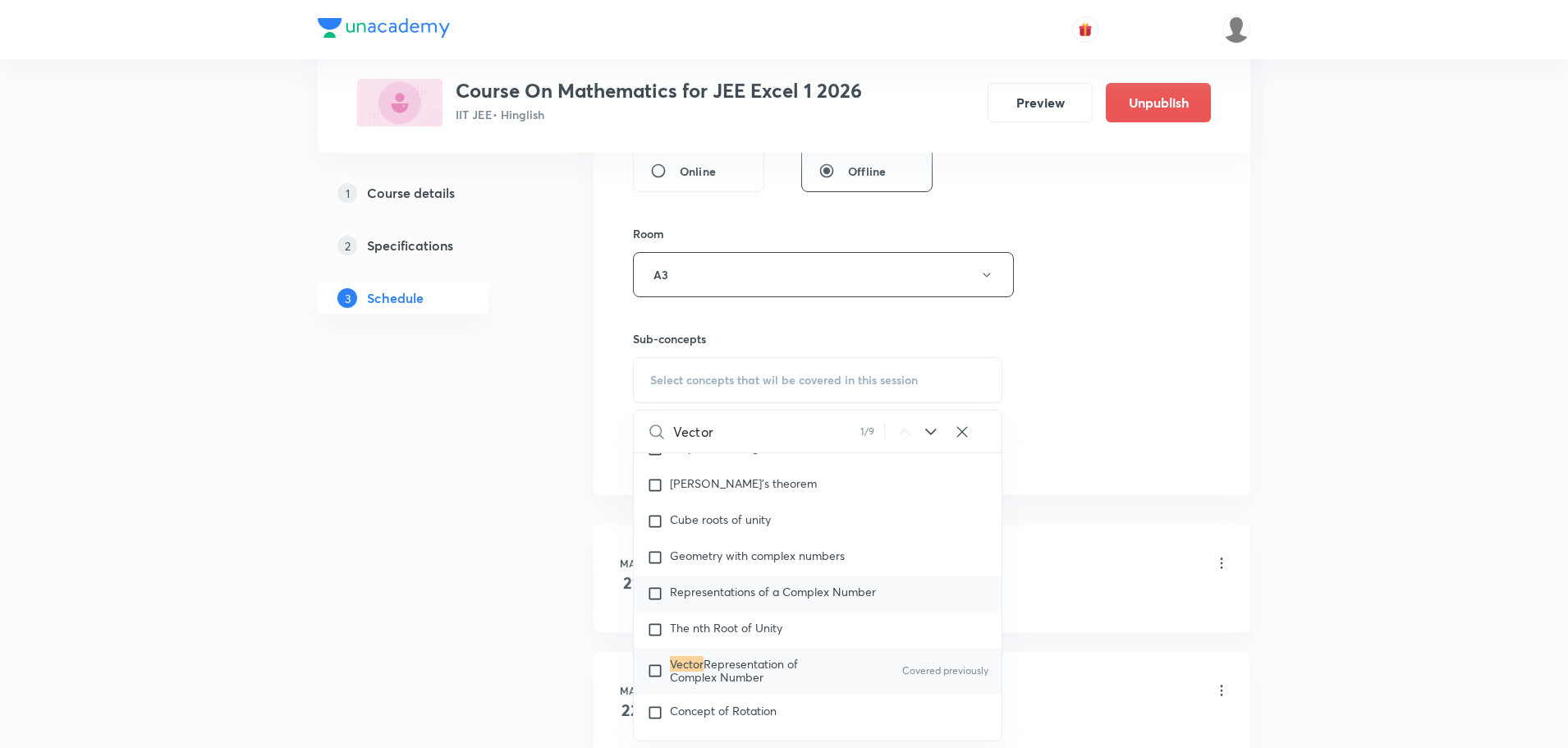
scroll to position [1128, 0]
type input "Vector"
click at [770, 664] on span "Representation of Complex Number" at bounding box center [733, 669] width 128 height 29
checkbox input "true"
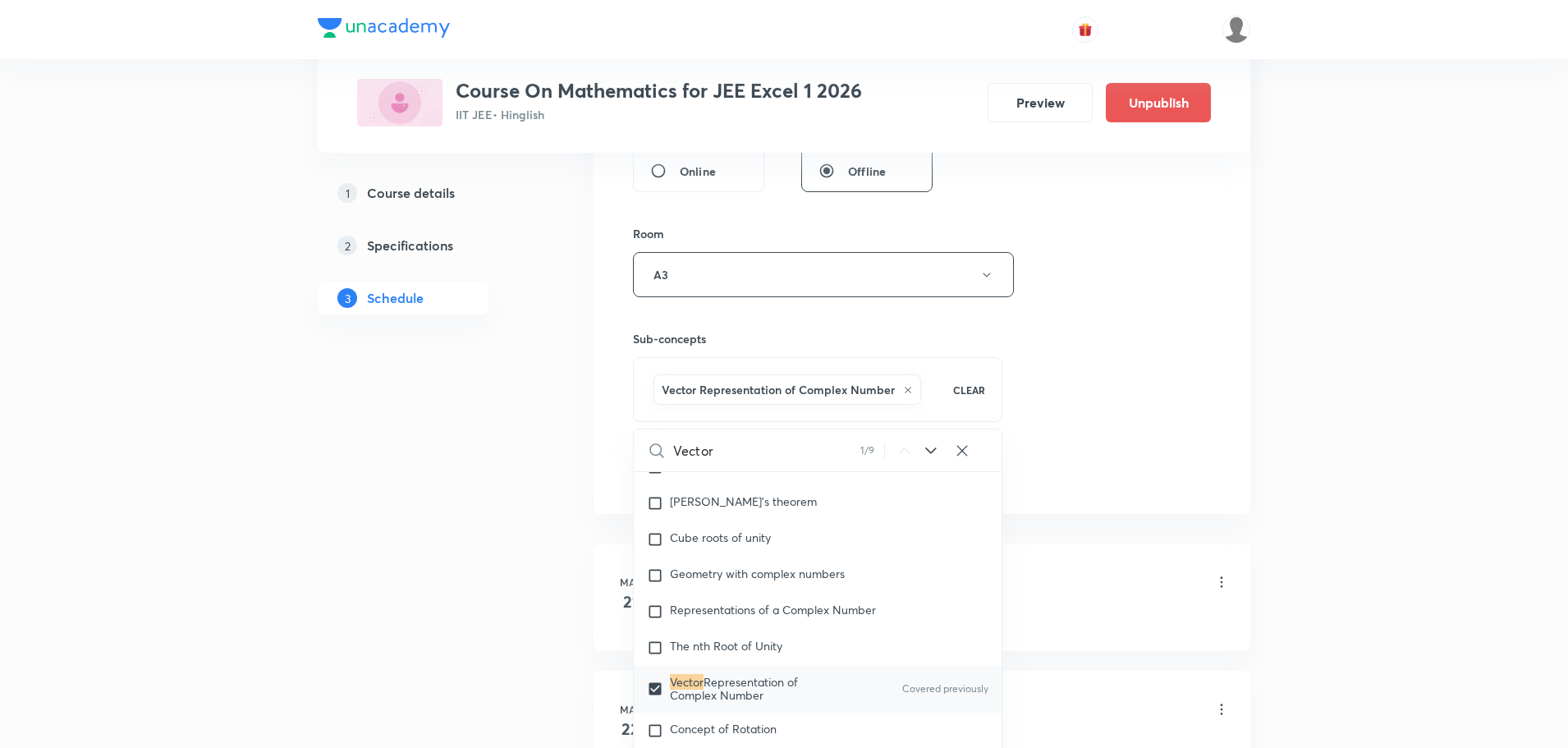
click at [1165, 401] on div "Session 108 Live class Session title 17/99 Vector 3D Part -7 ​ Schedule for Oct…" at bounding box center [921, 92] width 578 height 790
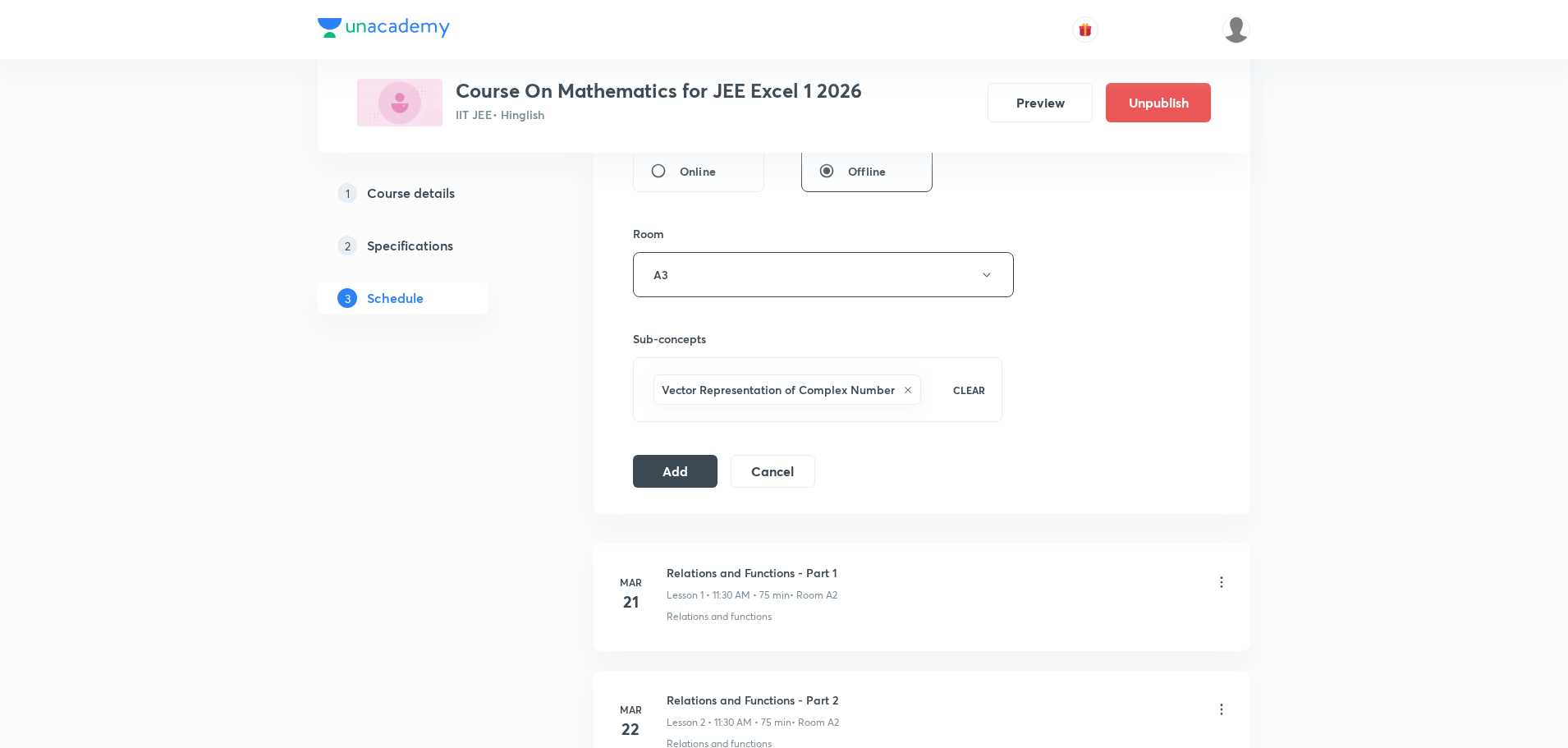
click at [686, 452] on div "Session 108 Live class Session title 17/99 Vector 3D Part -7 ​ Schedule for Oct…" at bounding box center [921, 92] width 578 height 790
click at [690, 474] on button "Add" at bounding box center [675, 469] width 85 height 33
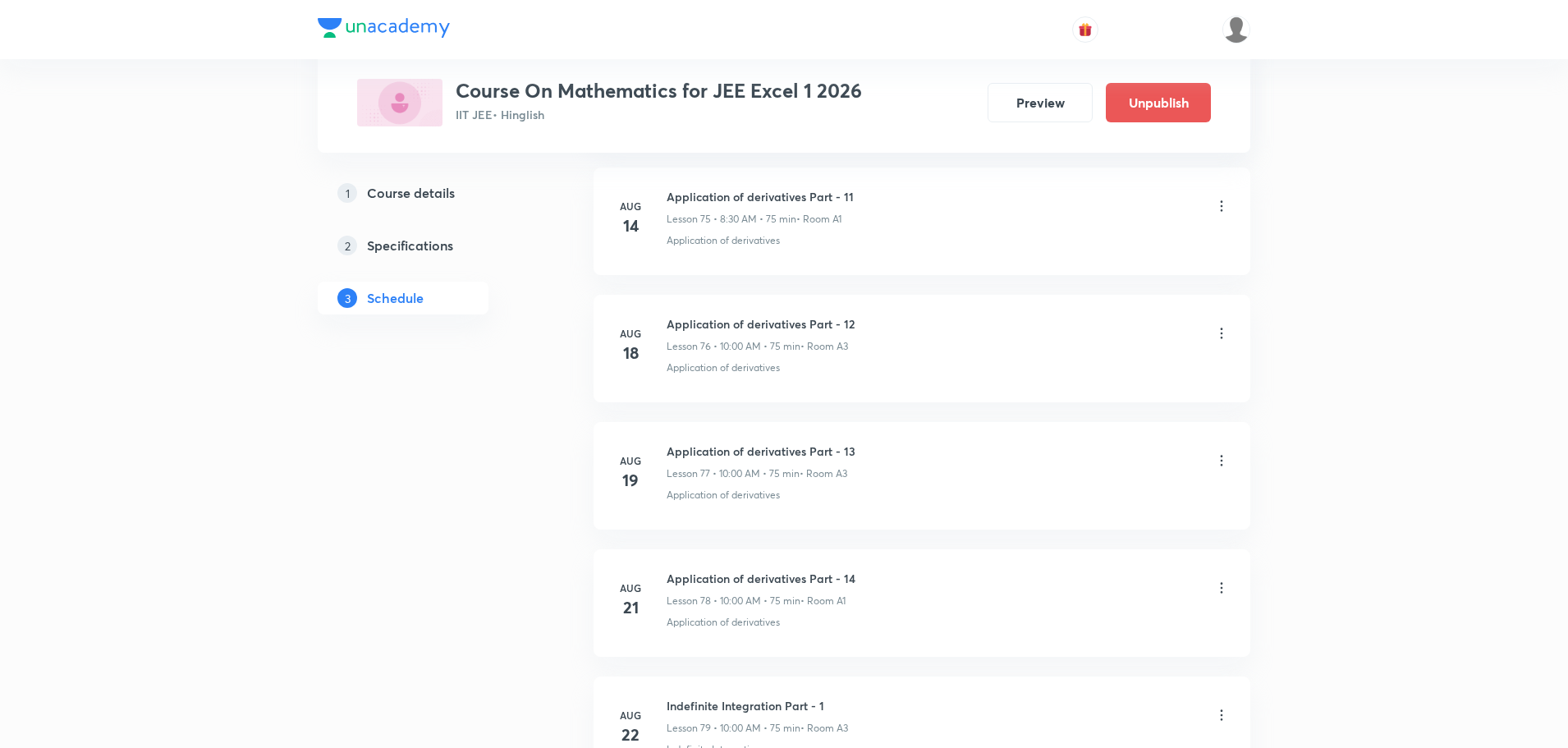
scroll to position [9708, 0]
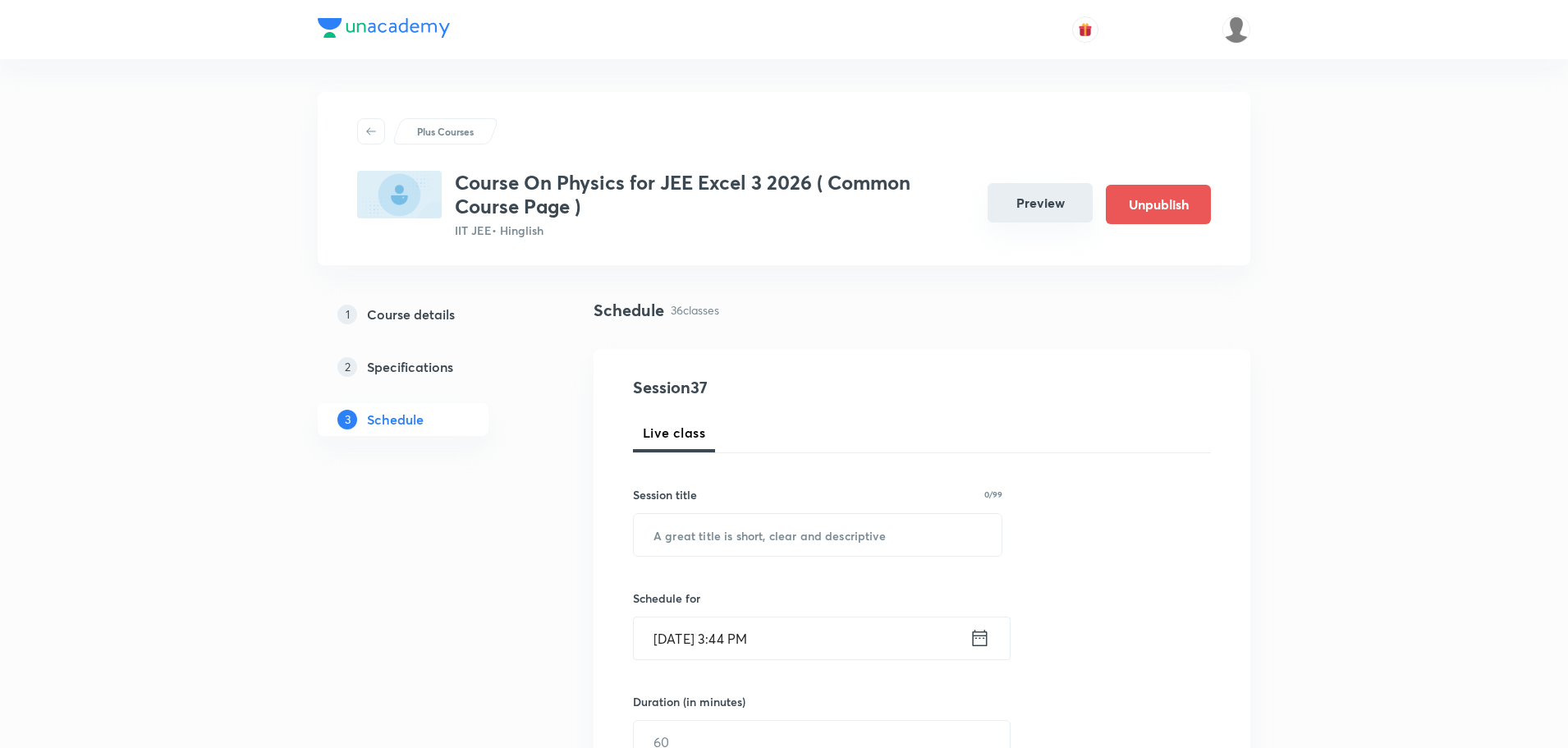
click at [1027, 196] on button "Preview" at bounding box center [1040, 202] width 105 height 40
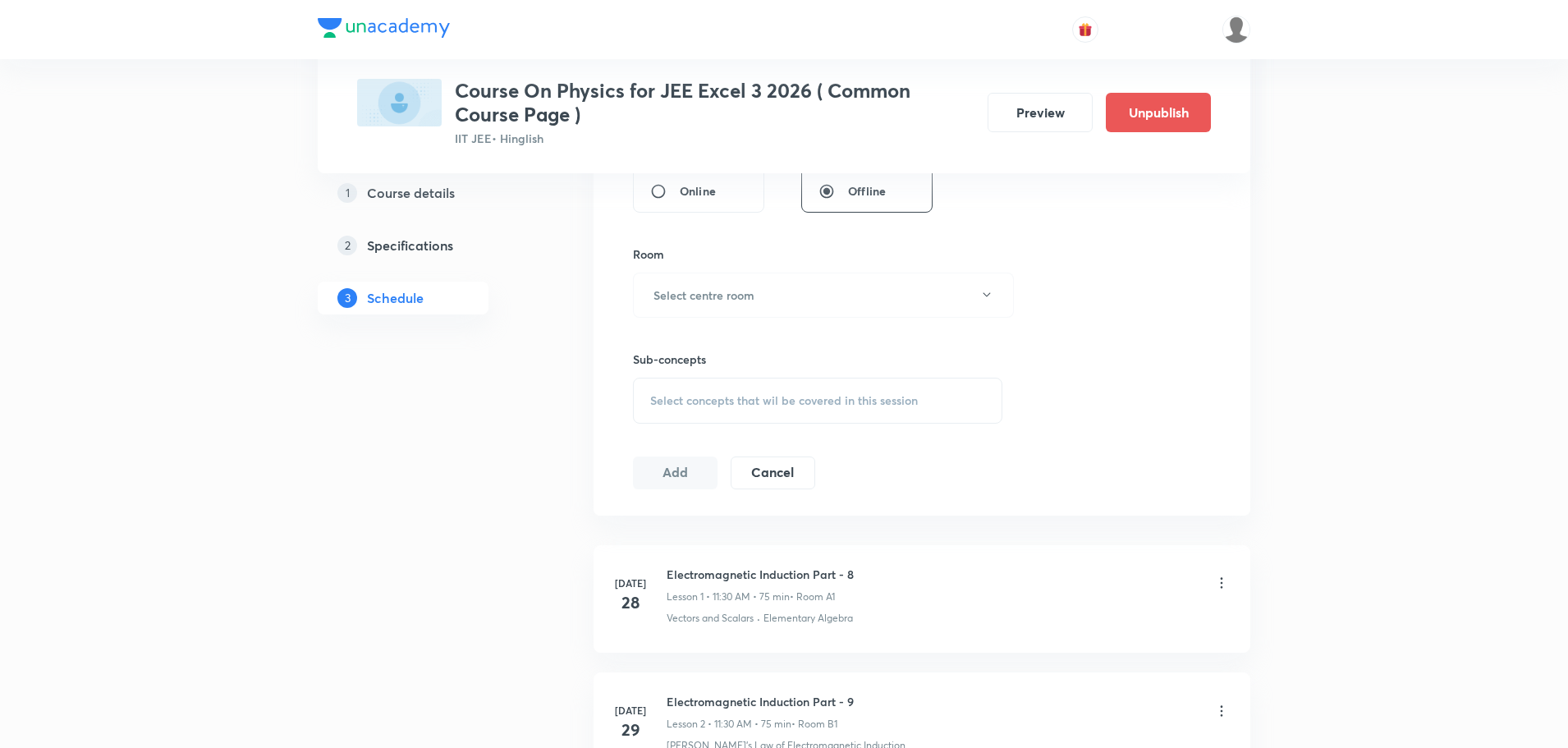
scroll to position [5170, 0]
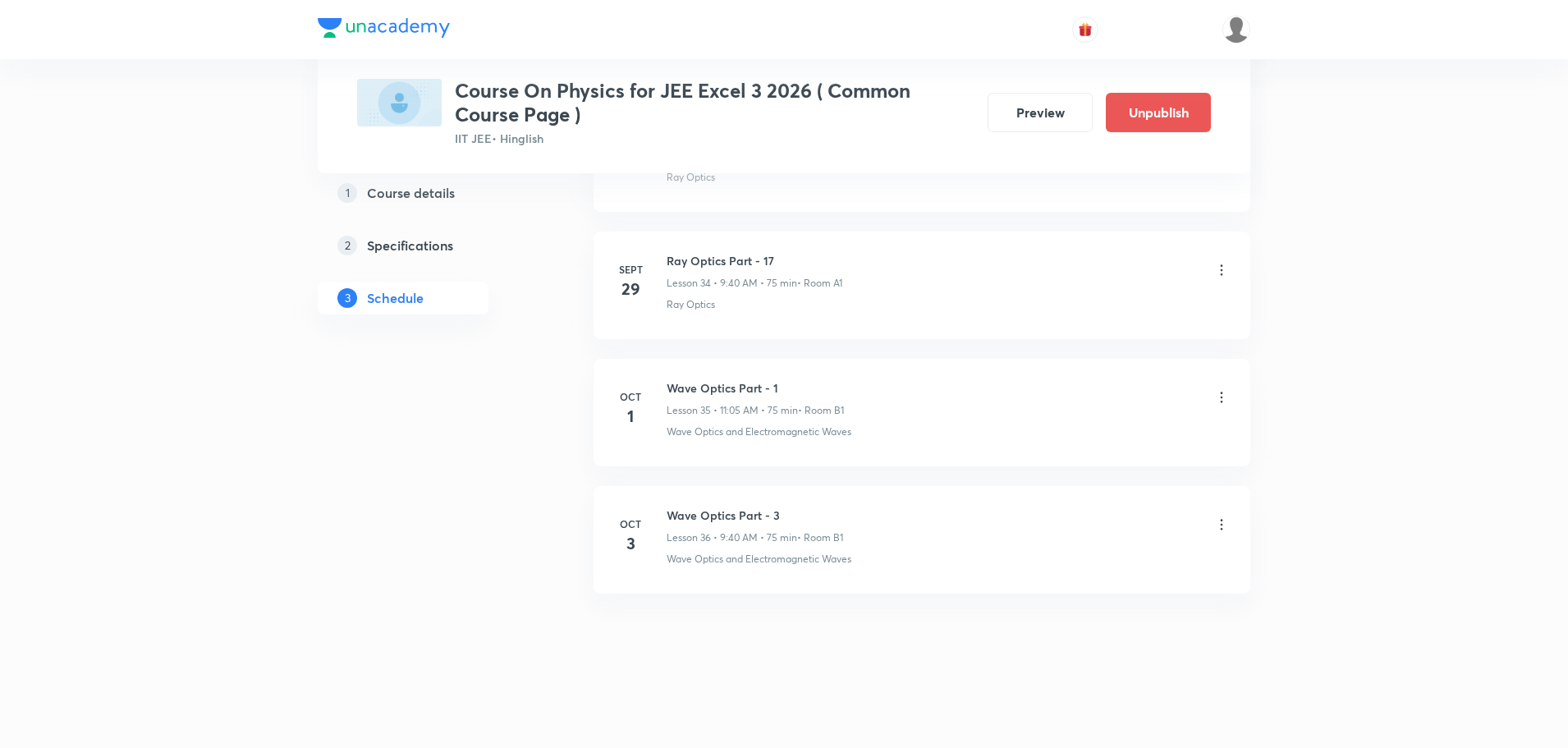
click at [741, 512] on h6 "Wave Optics Part - 3" at bounding box center [754, 515] width 176 height 18
copy h6 "Wave Optics Part - 3"
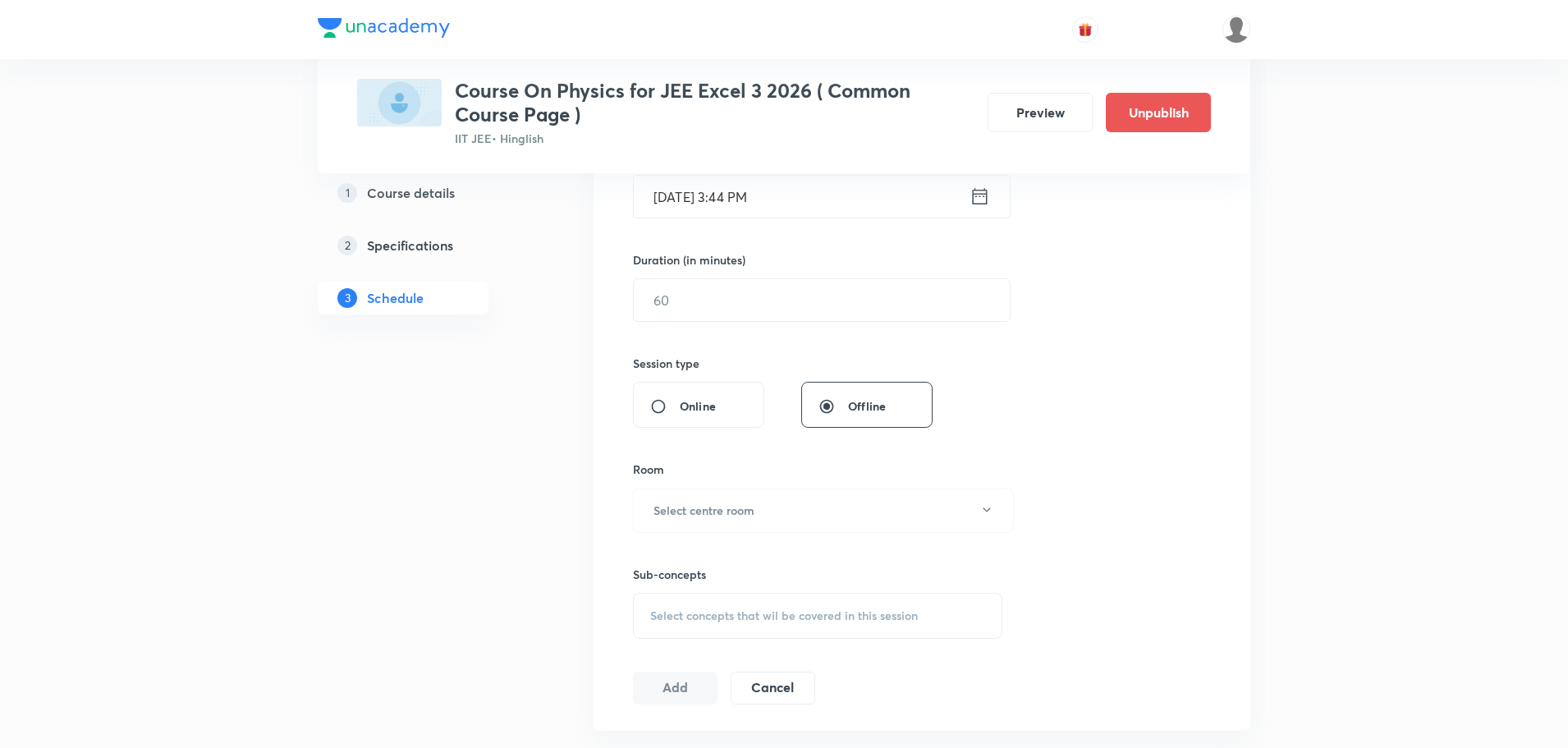
scroll to position [0, 0]
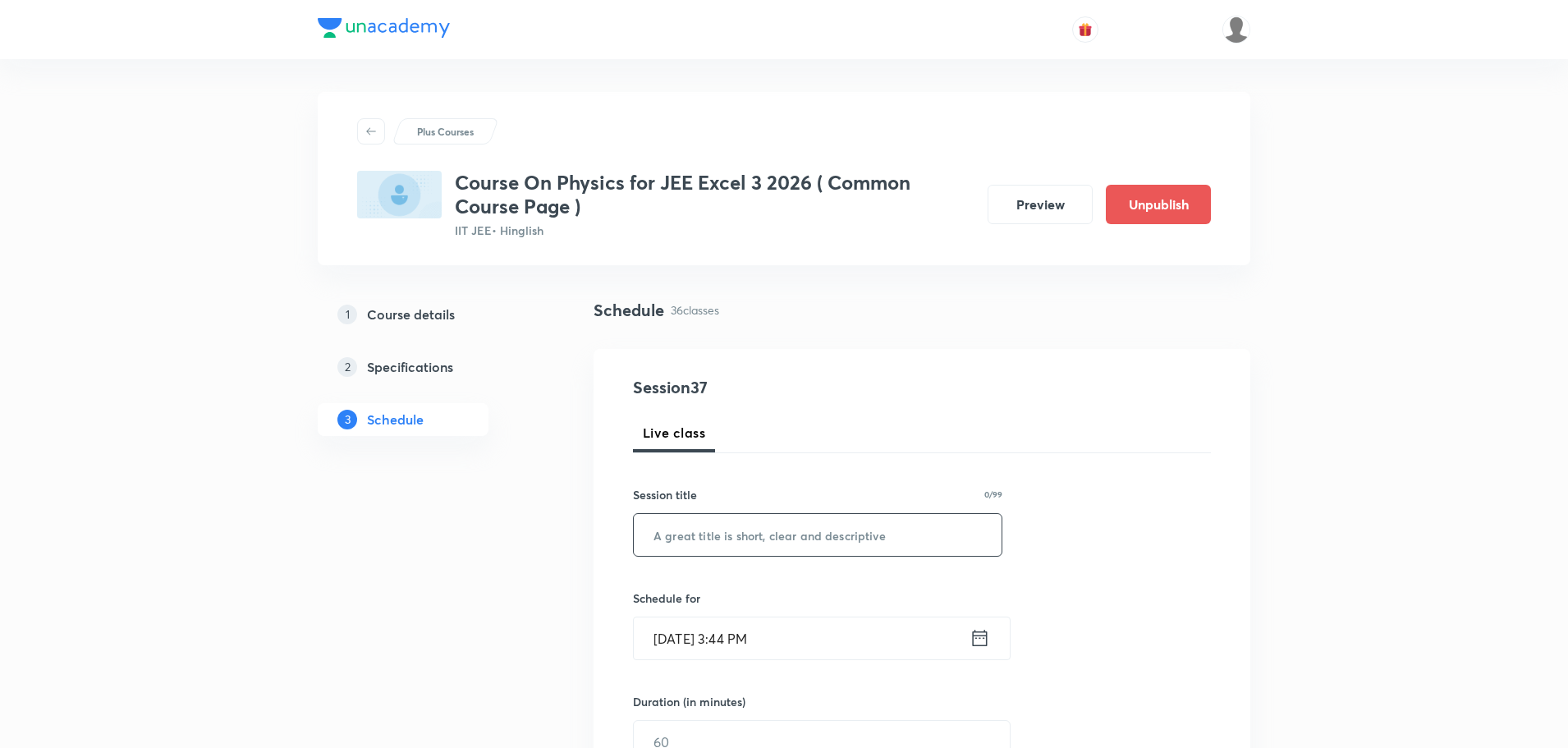
click at [842, 542] on input "text" at bounding box center [817, 534] width 368 height 42
paste input "Wave Optics Part - 3"
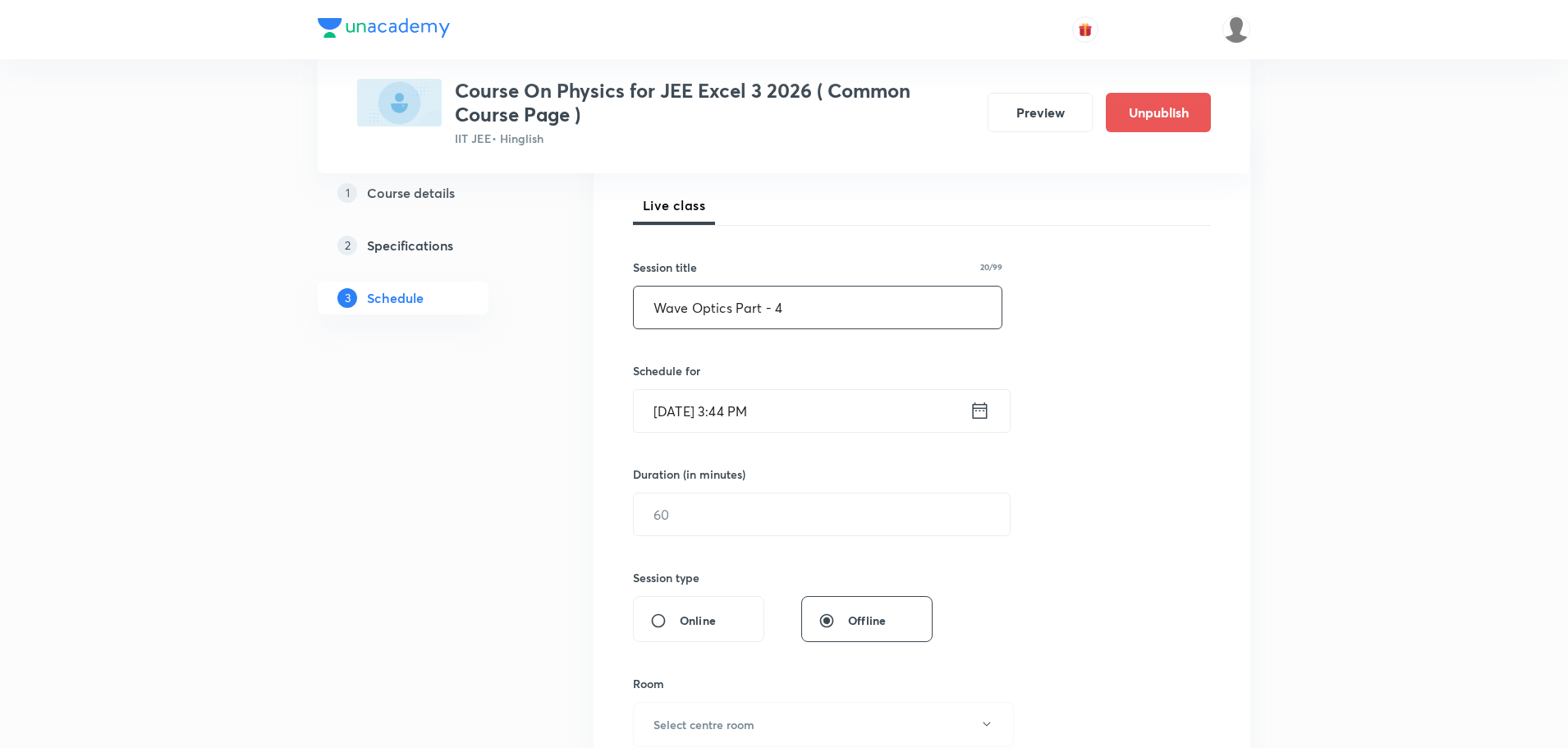
scroll to position [246, 0]
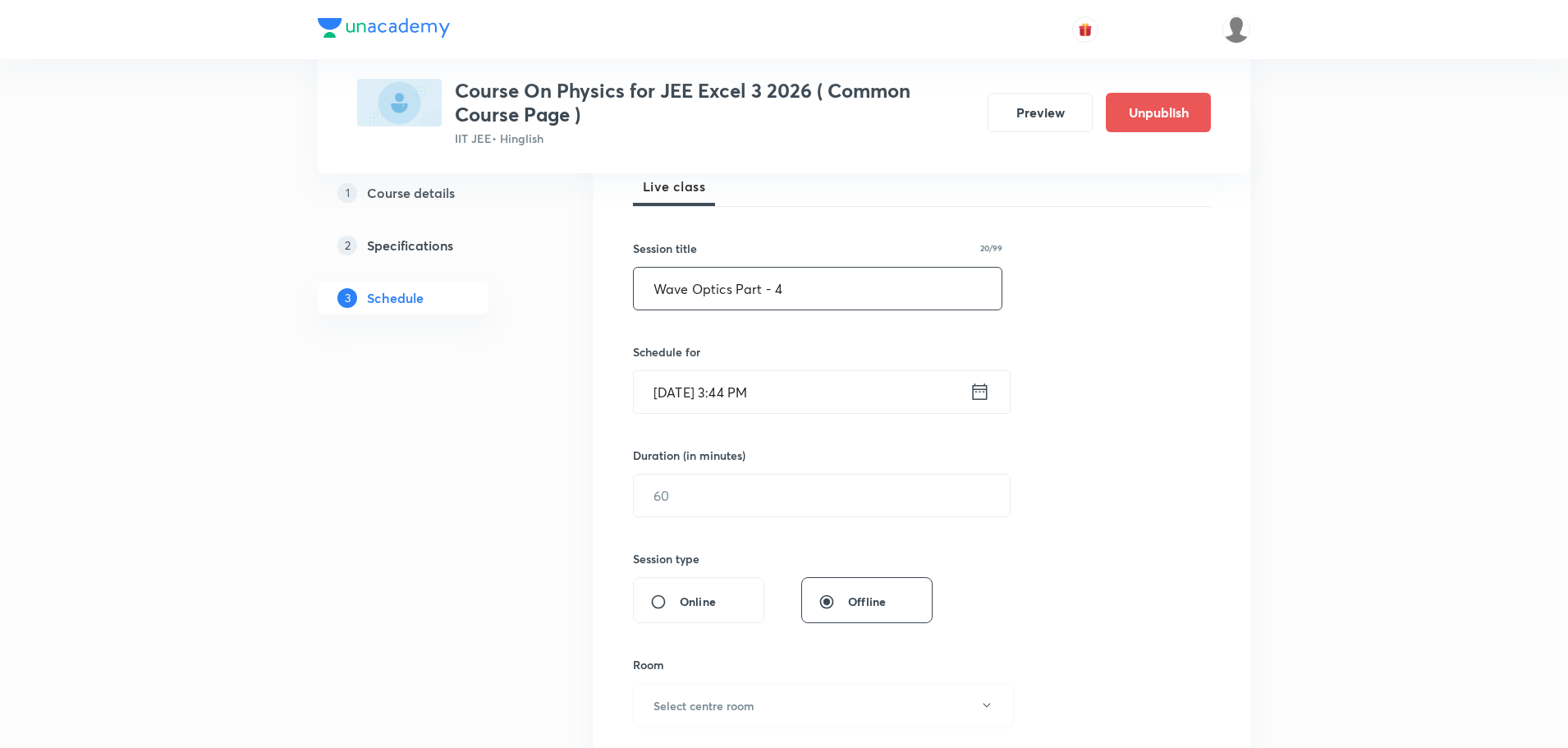
type input "Wave Optics Part - 4"
click at [980, 392] on icon at bounding box center [980, 392] width 15 height 17
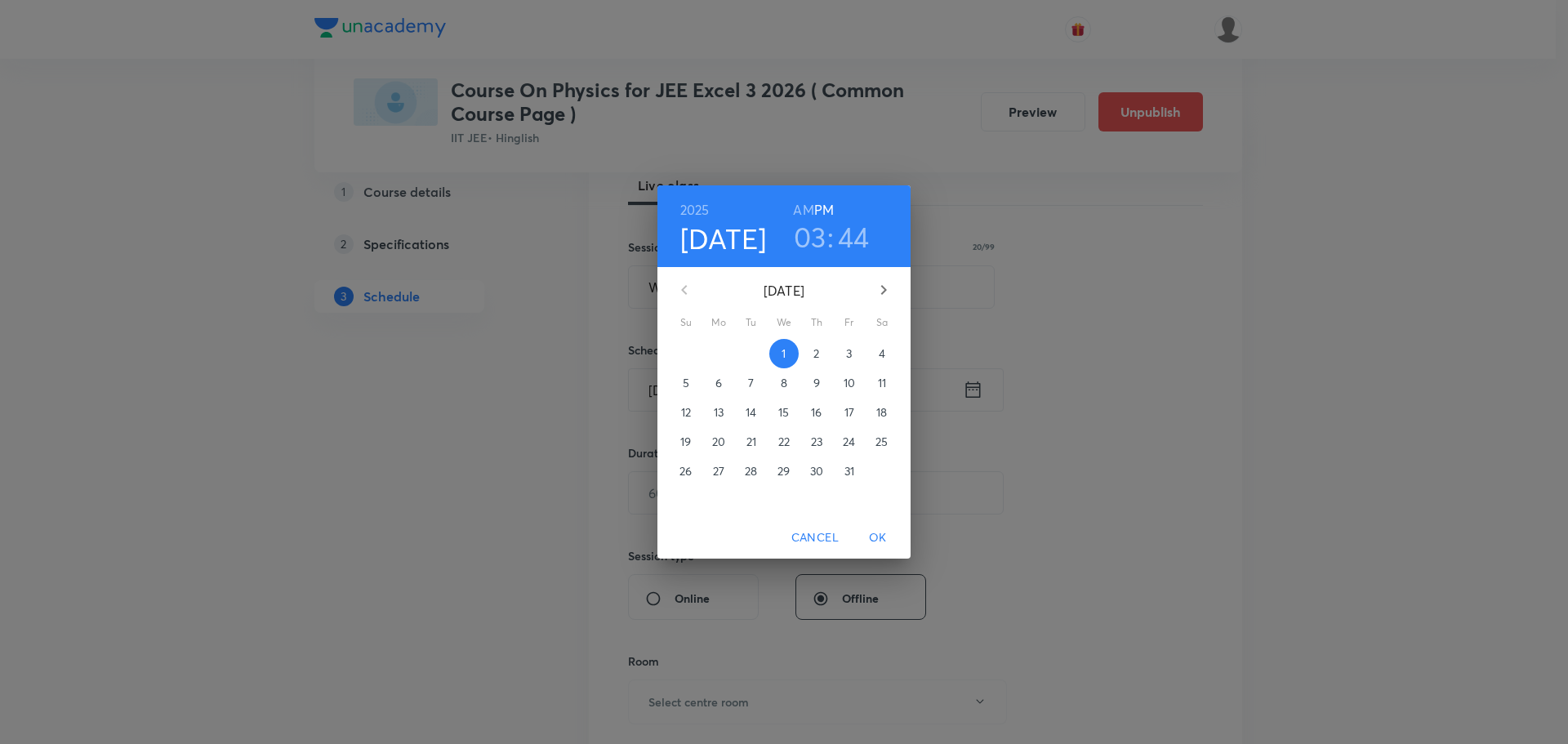
click at [883, 346] on p "4" at bounding box center [882, 353] width 6 height 17
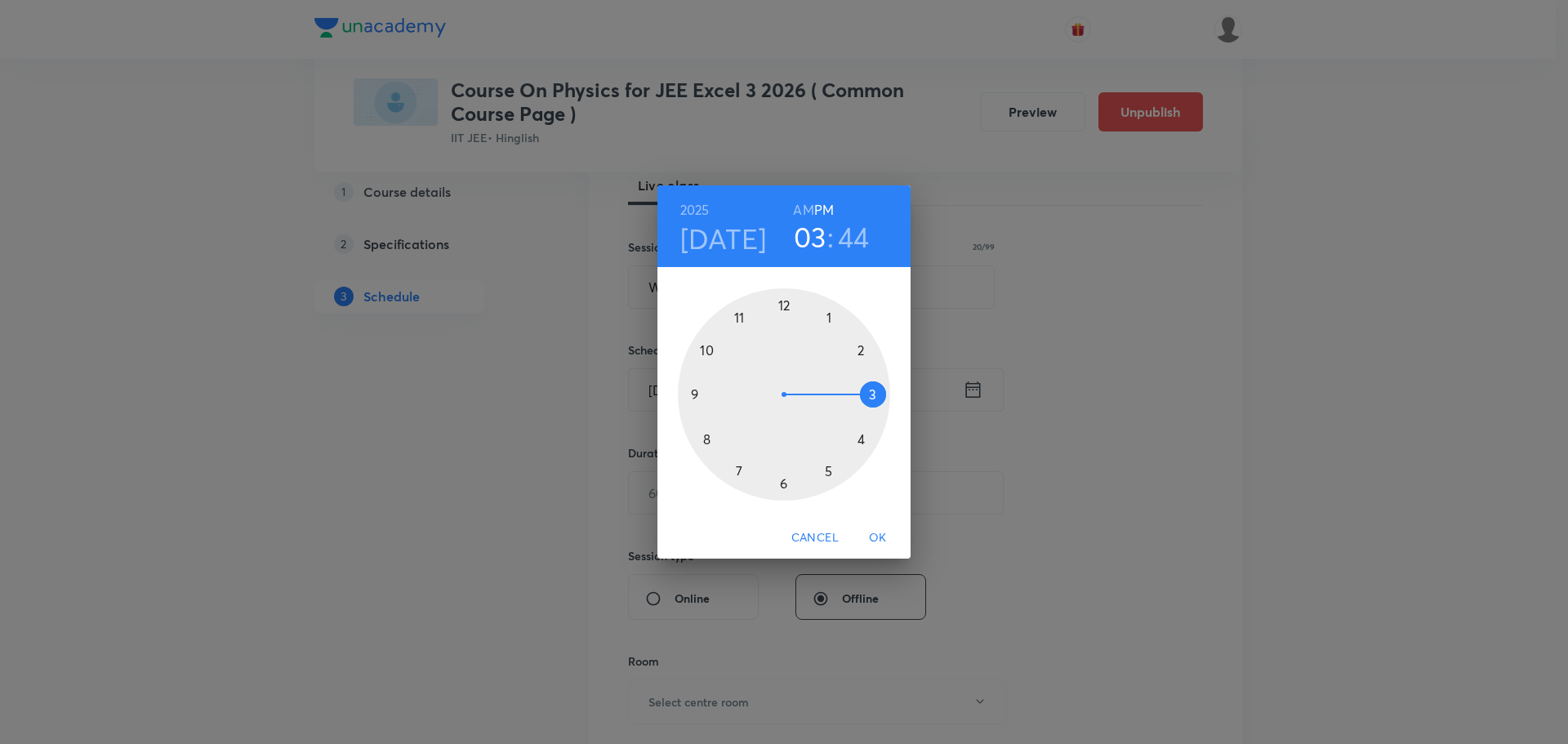
click at [798, 209] on h6 "AM" at bounding box center [803, 209] width 20 height 23
click at [705, 441] on div at bounding box center [784, 394] width 212 height 212
click at [872, 395] on div at bounding box center [784, 394] width 212 height 212
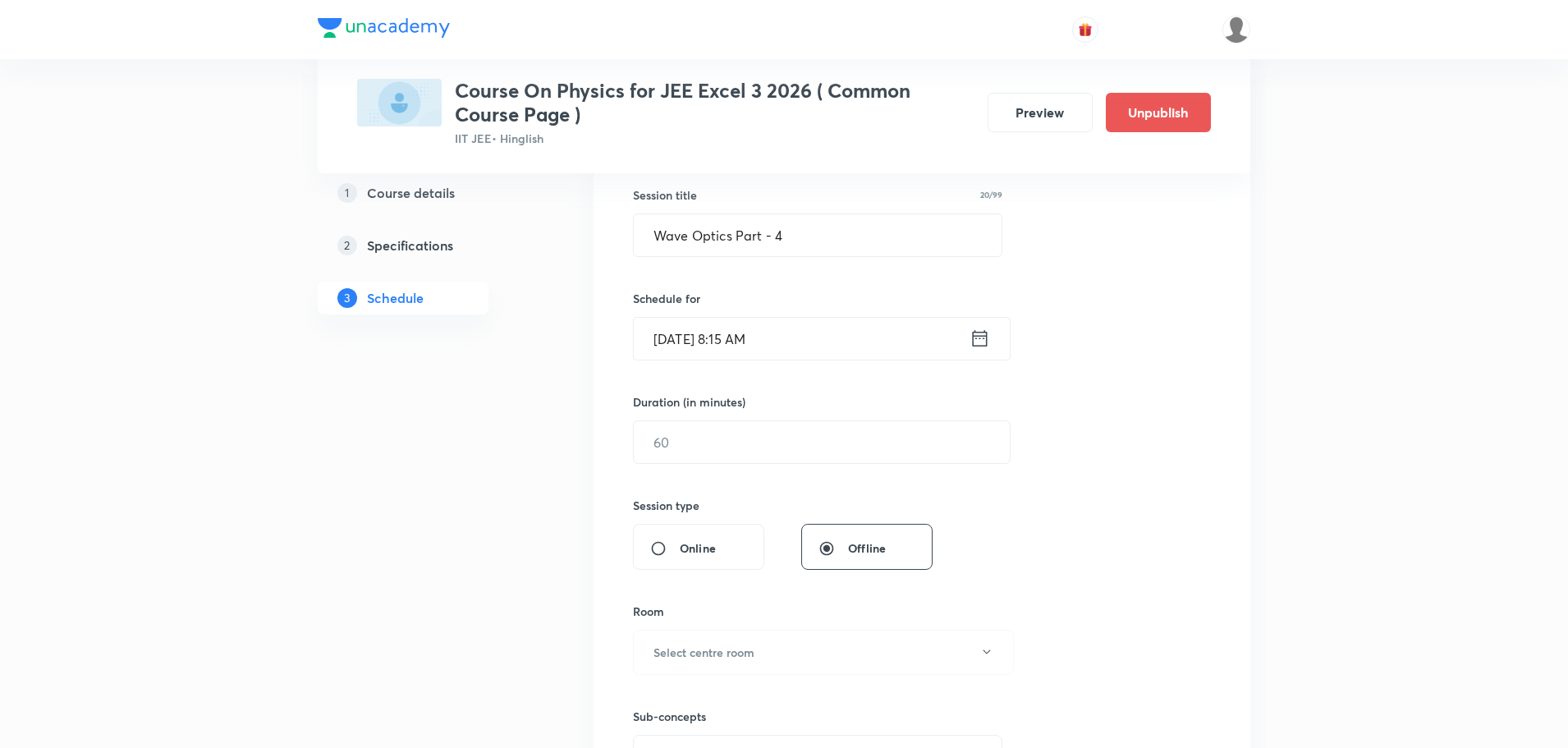
scroll to position [328, 0]
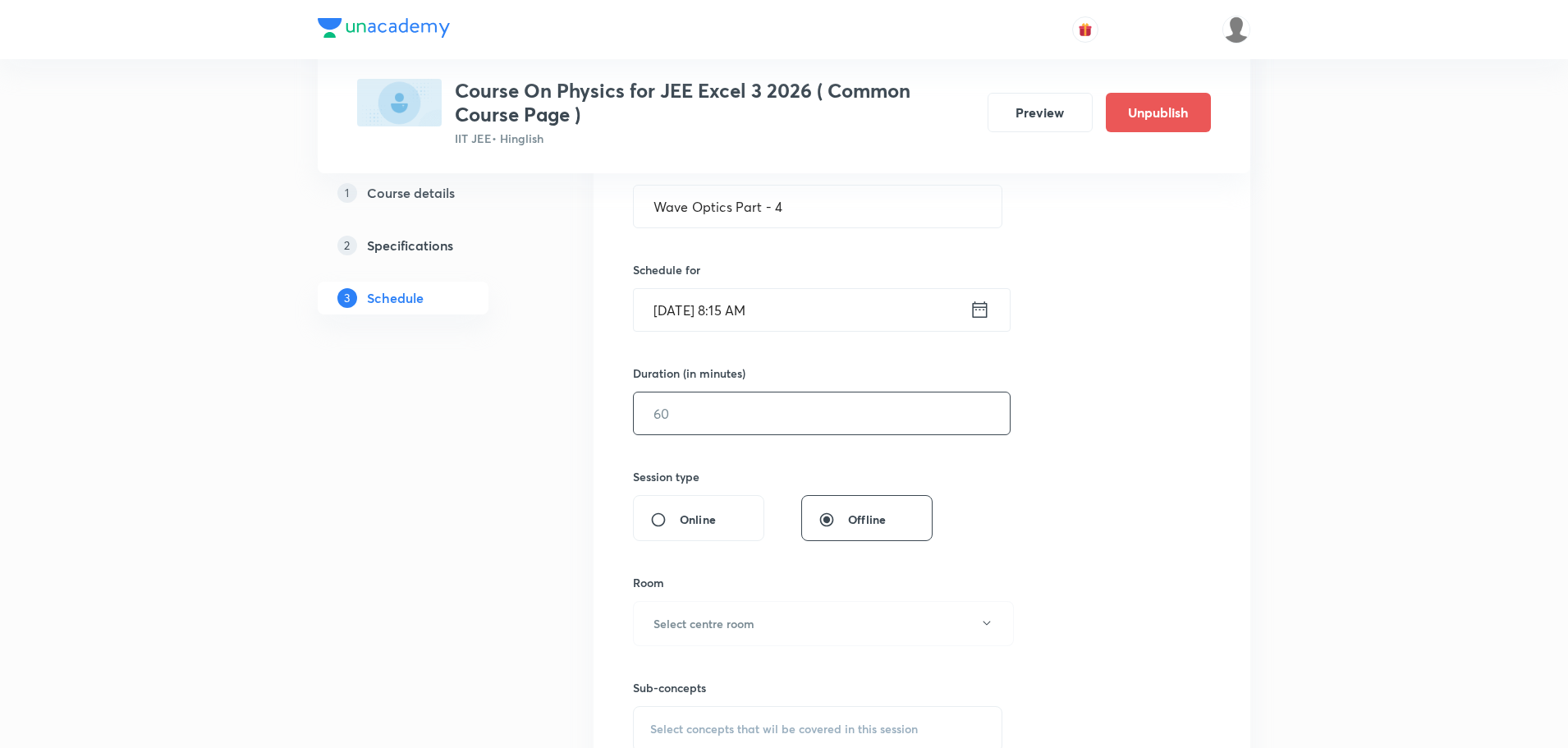
click at [754, 419] on input "text" at bounding box center [822, 412] width 376 height 42
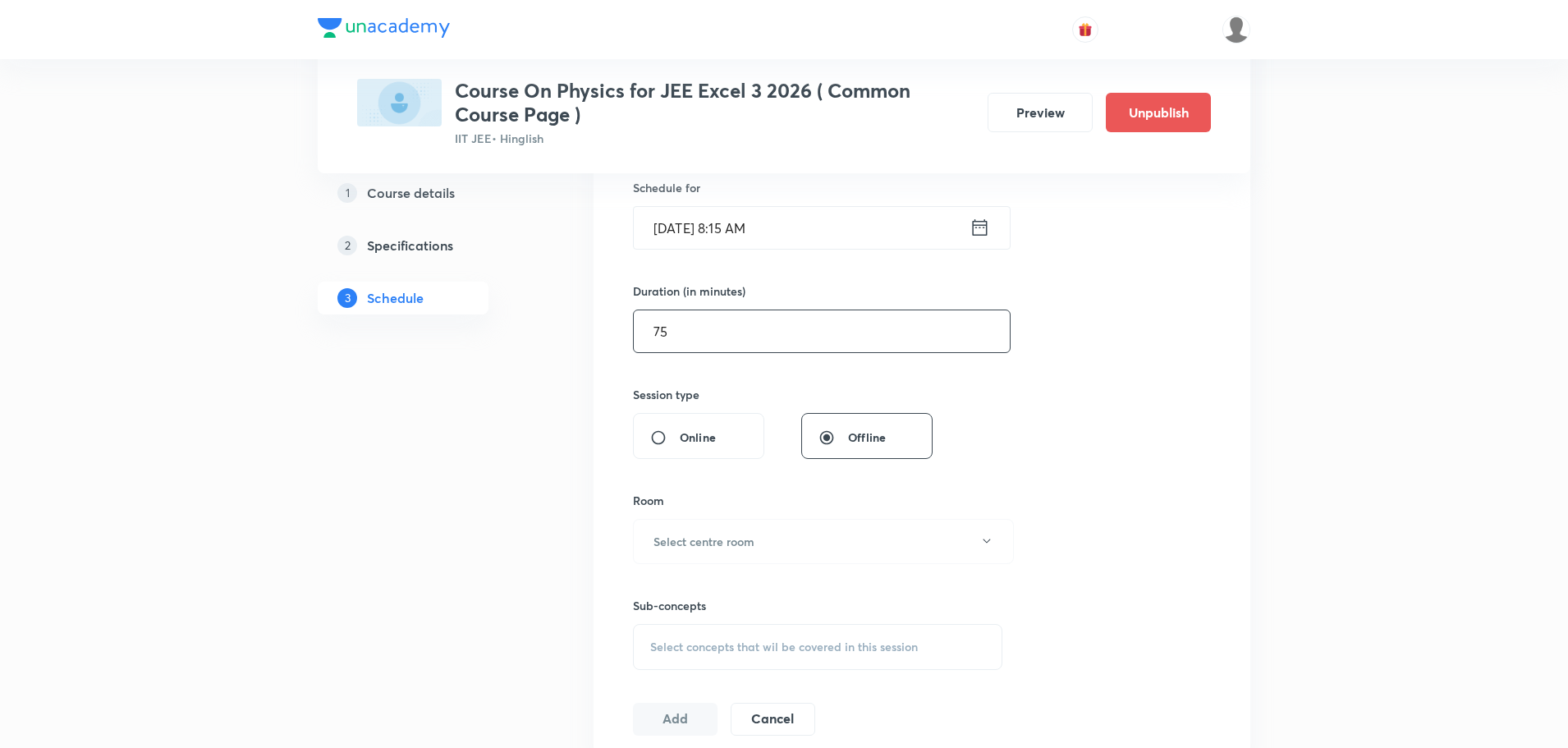
scroll to position [575, 0]
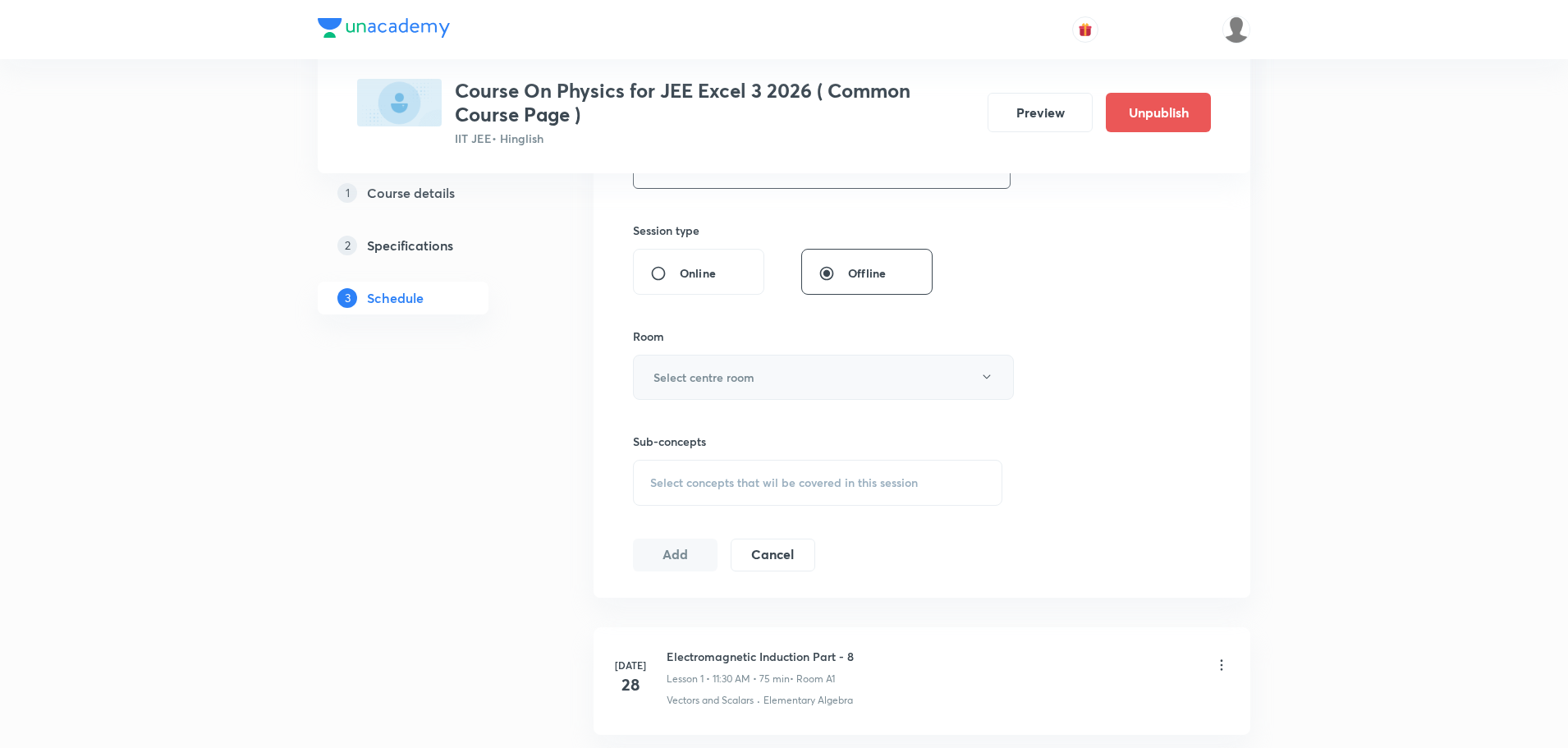
type input "75"
click at [763, 392] on button "Select centre room" at bounding box center [823, 377] width 381 height 45
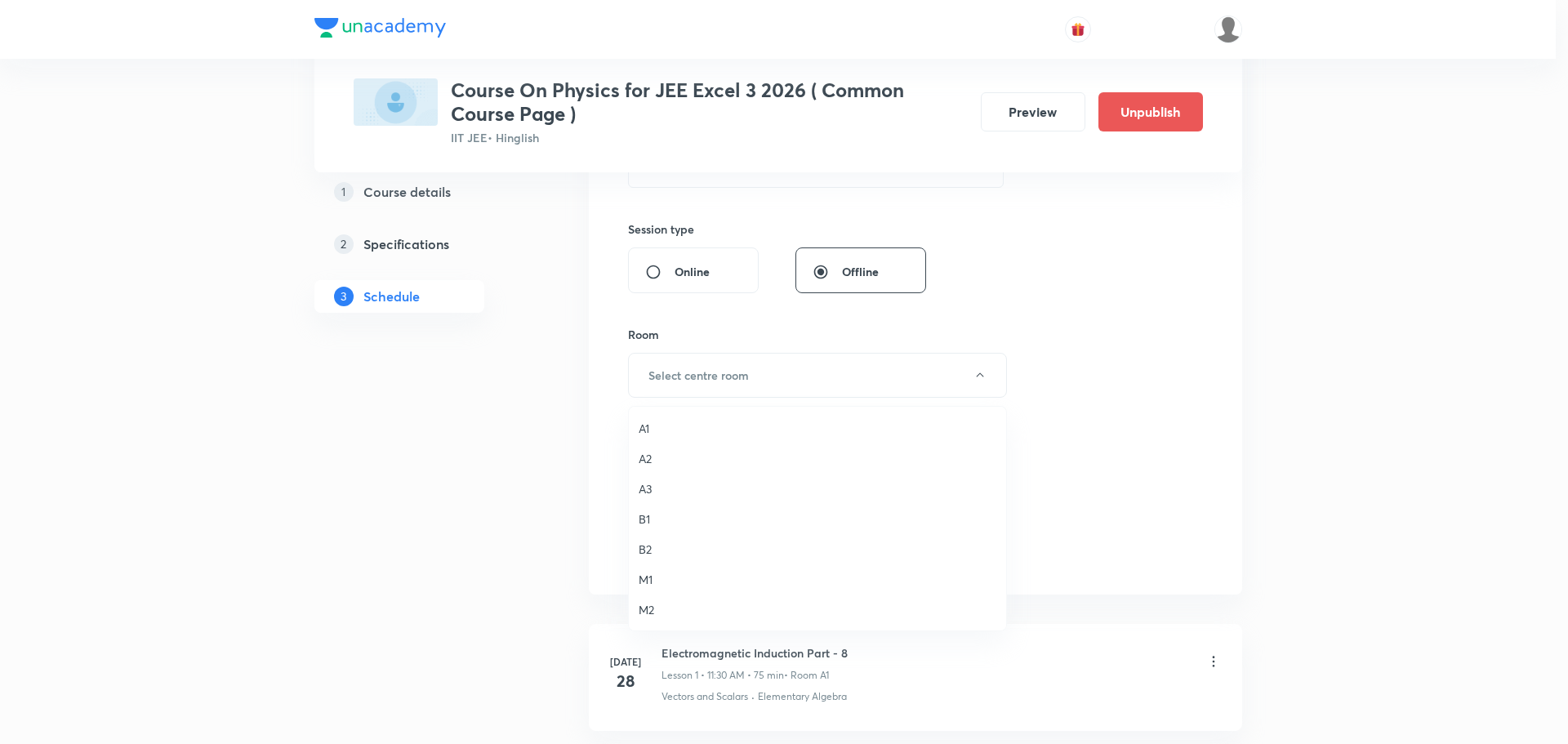
click at [651, 521] on span "B1" at bounding box center [817, 518] width 358 height 17
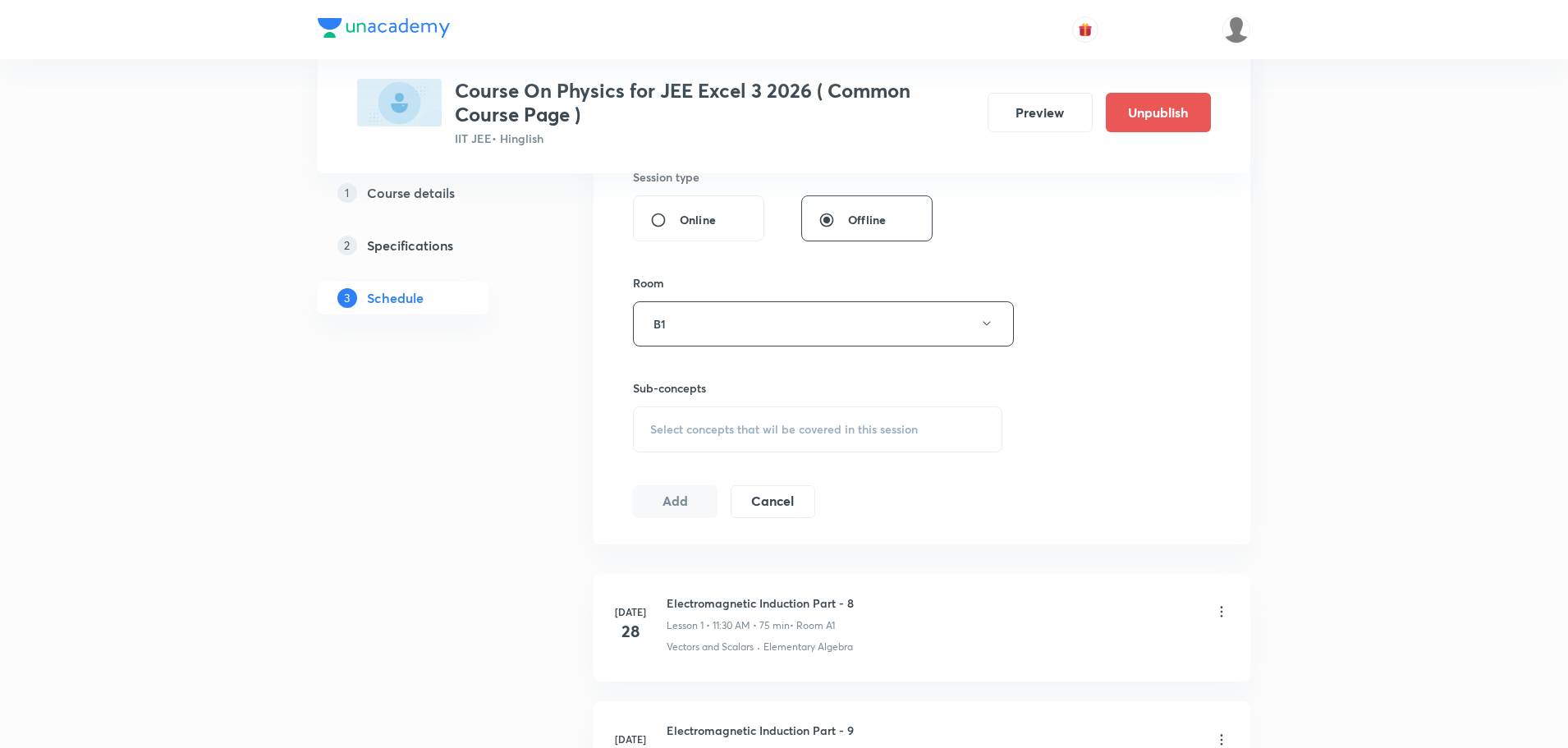
scroll to position [657, 0]
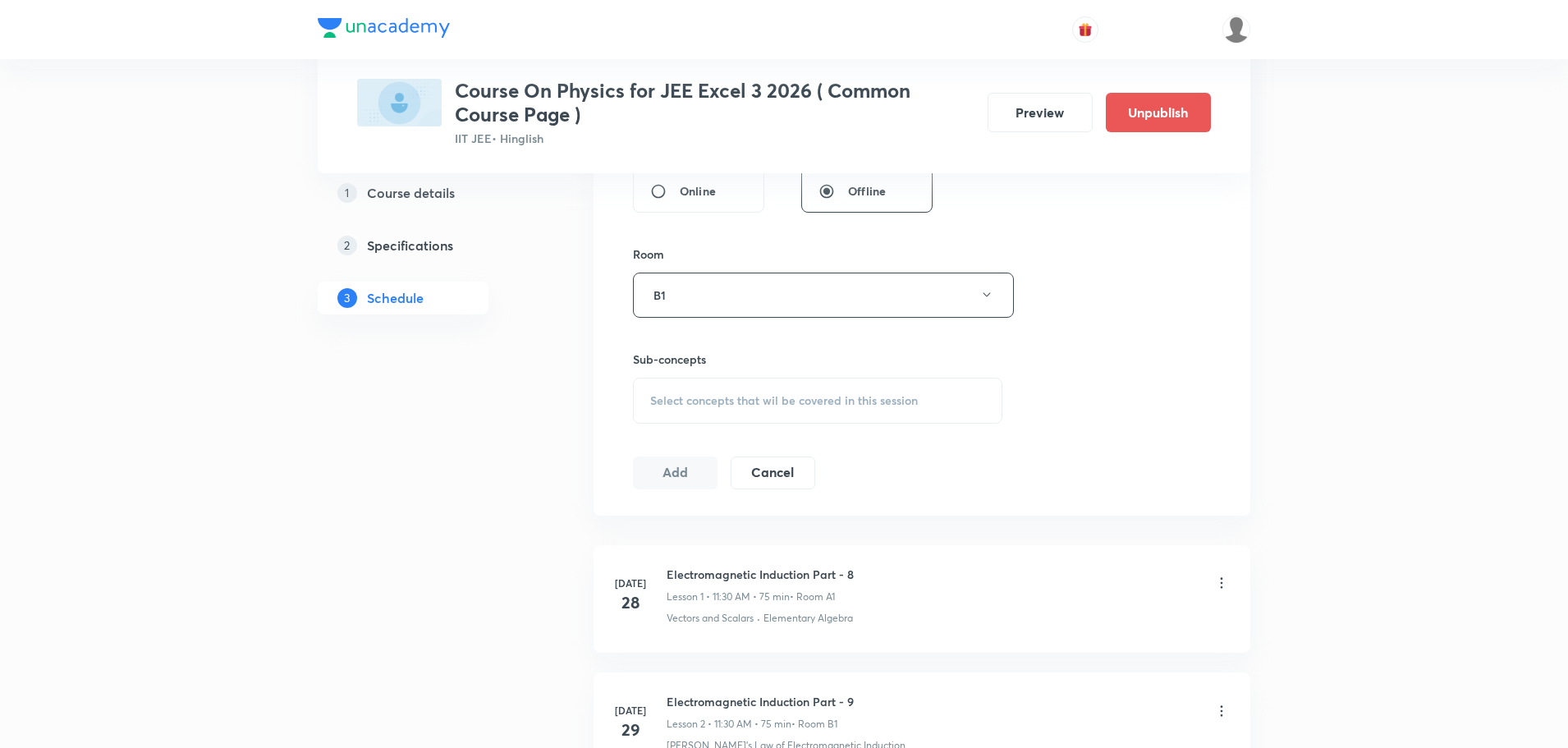
click at [715, 377] on div "Select concepts that wil be covered in this session" at bounding box center [817, 400] width 370 height 46
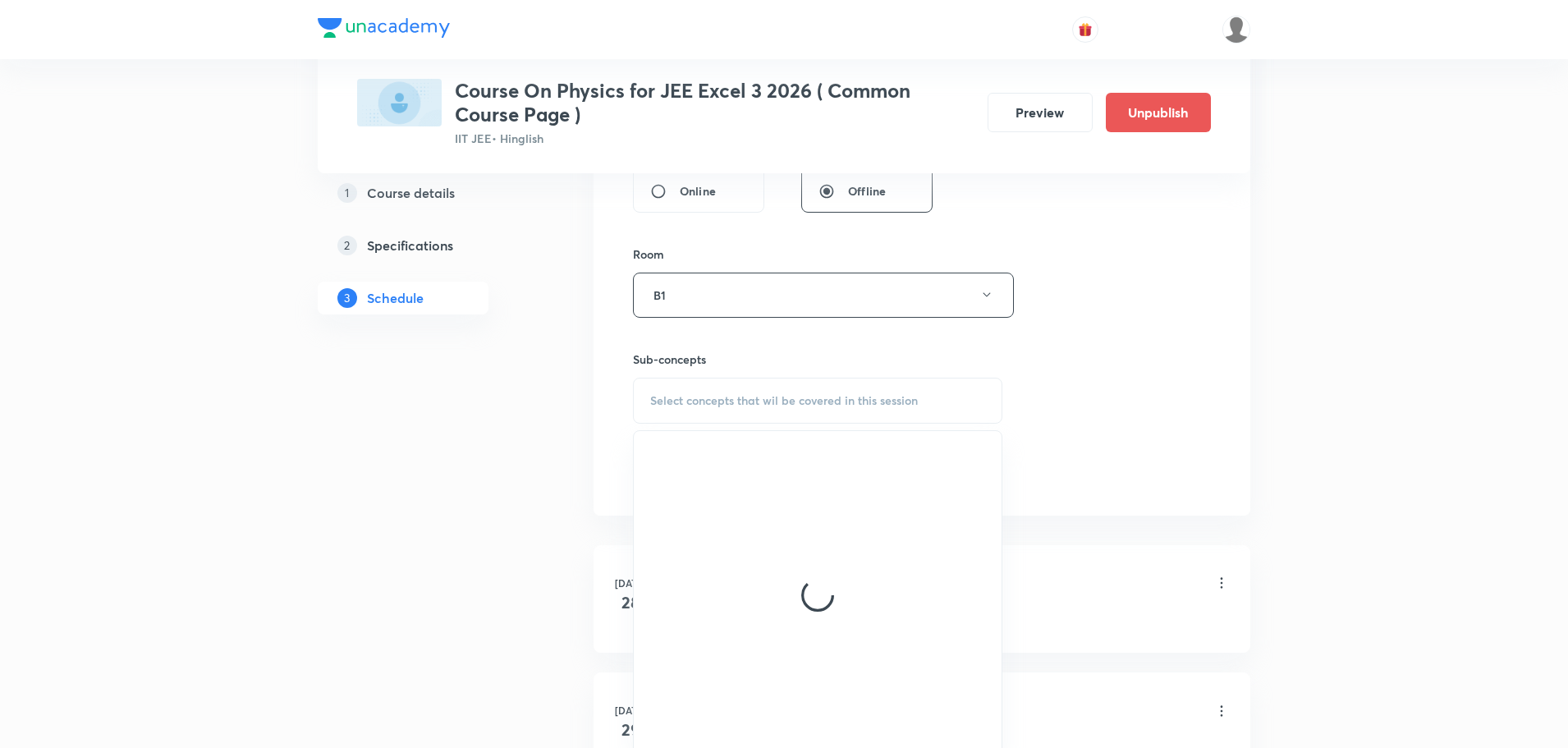
click at [714, 394] on span "Select concepts that wil be covered in this session" at bounding box center [784, 400] width 267 height 13
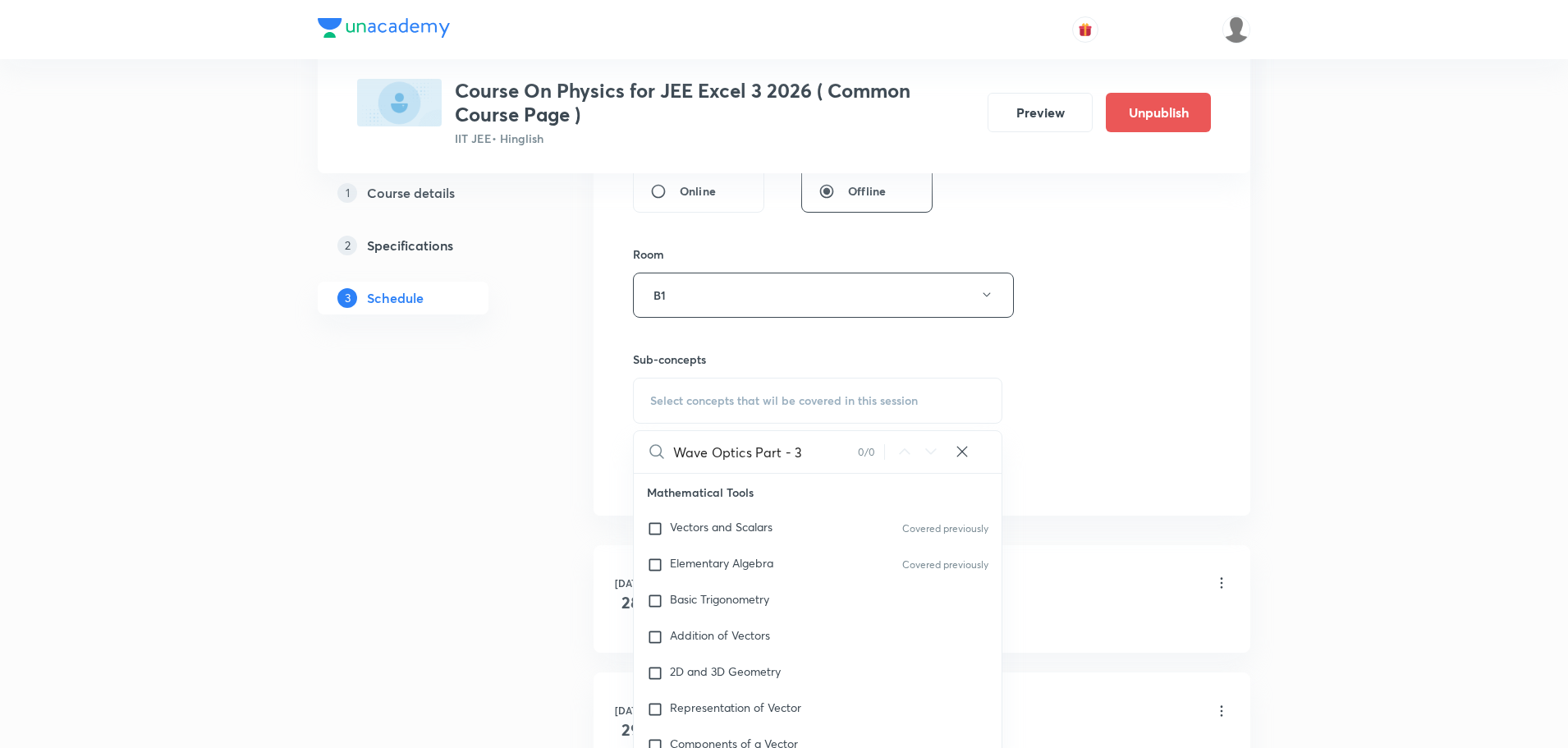
drag, startPoint x: 757, startPoint y: 456, endPoint x: 843, endPoint y: 455, distance: 86.0
click at [843, 455] on input "Wave Optics Part - 3" at bounding box center [766, 451] width 184 height 42
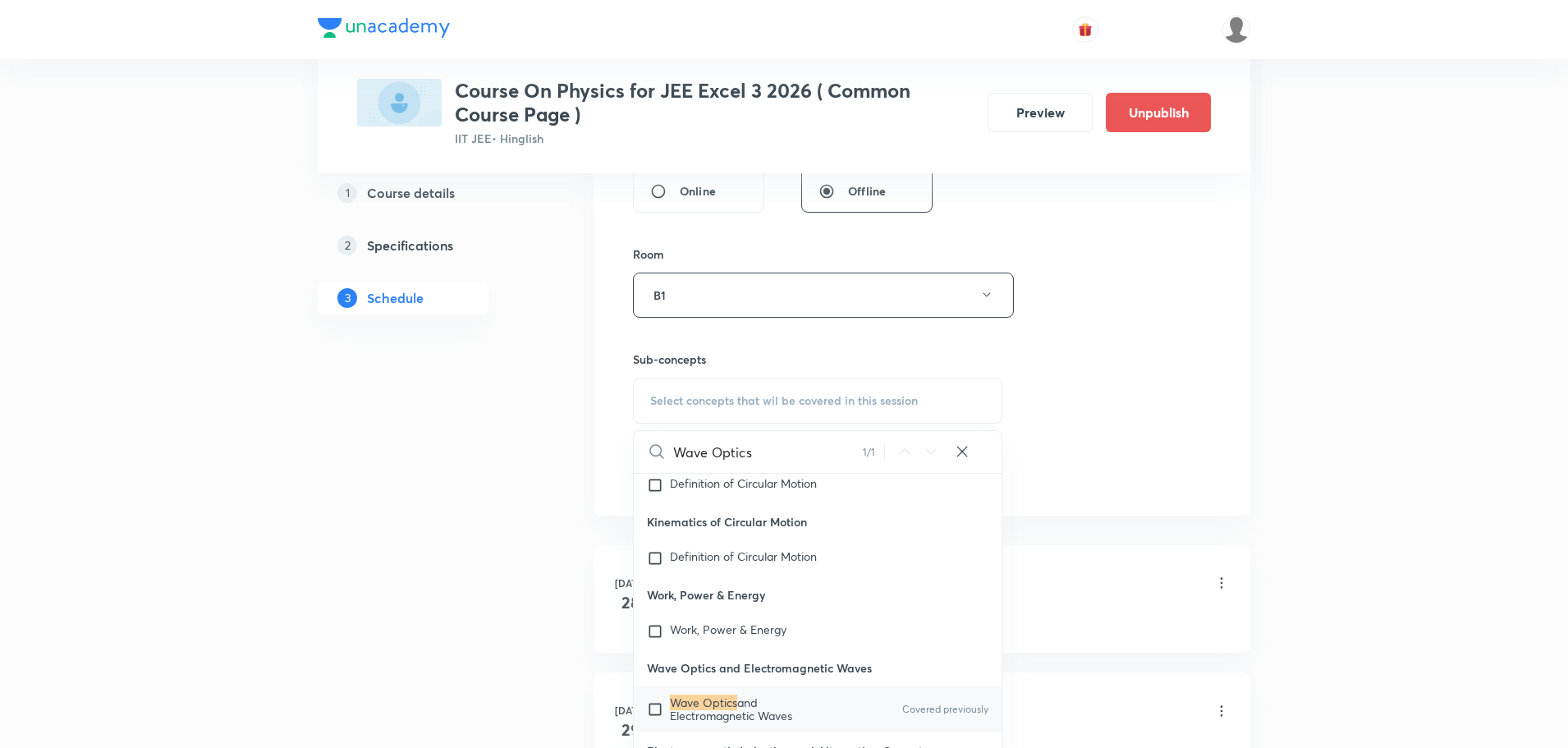
scroll to position [42887, 0]
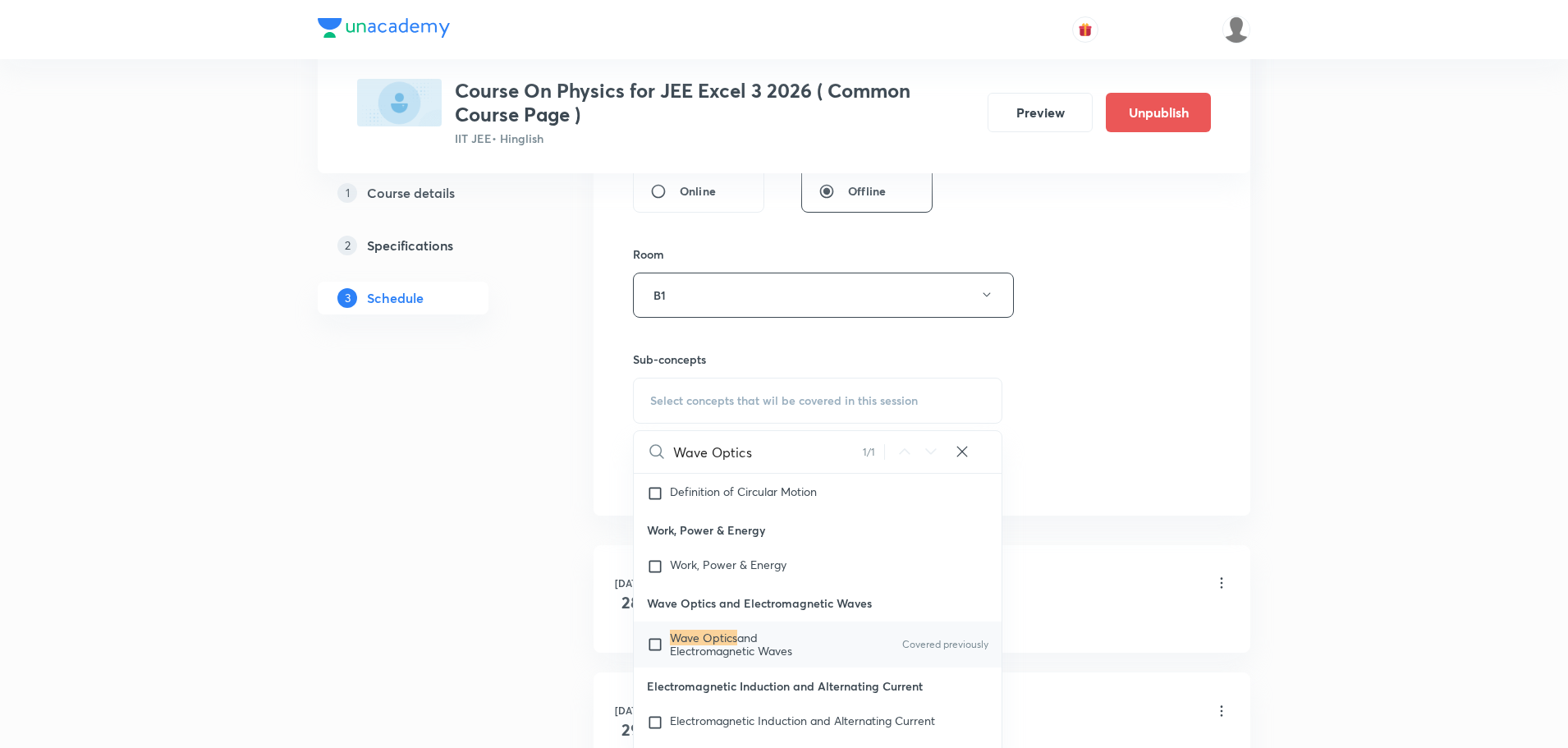
type input "Wave Optics"
click at [769, 658] on p "Wave Optics and Electromagnetic Waves" at bounding box center [753, 644] width 166 height 26
checkbox input "true"
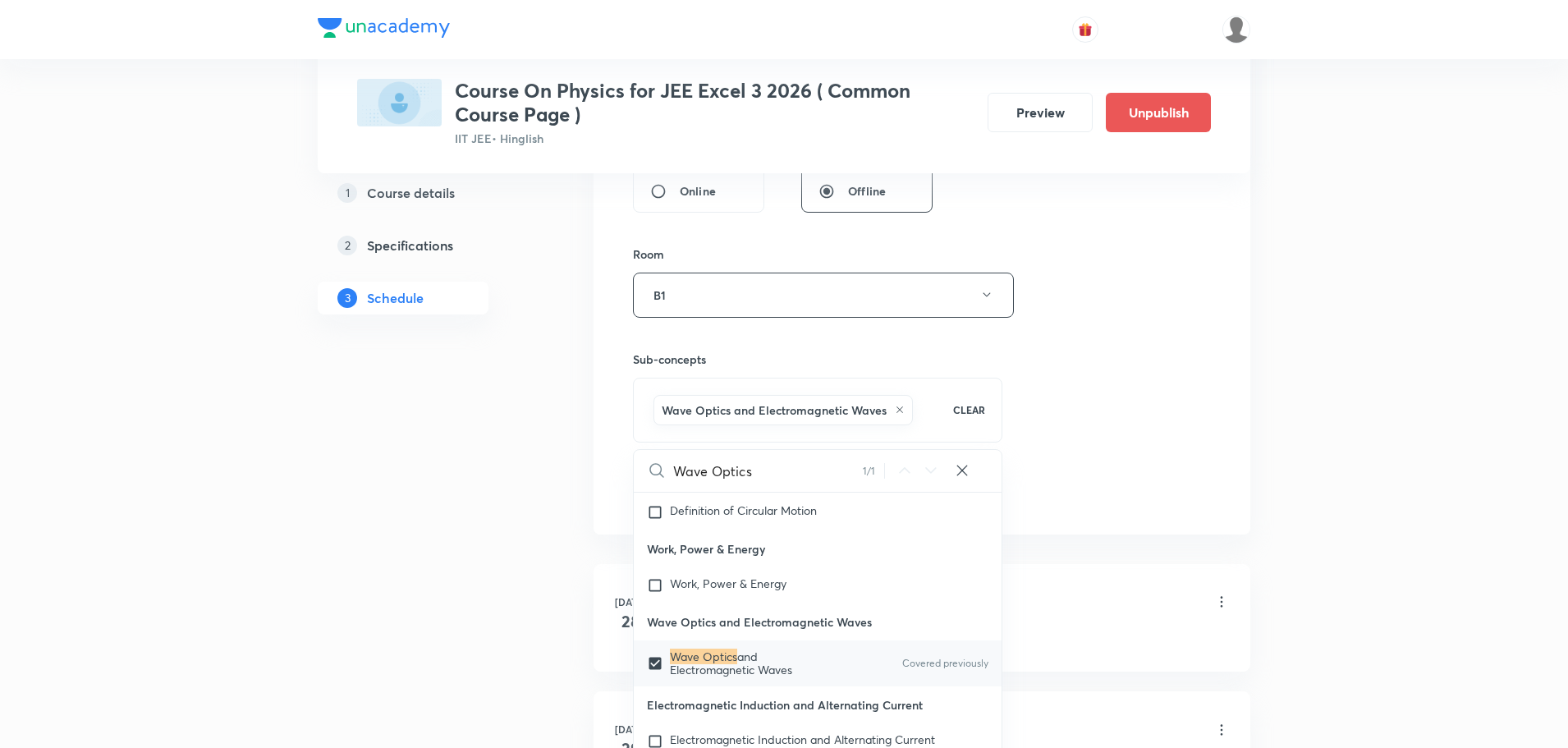
click at [1075, 503] on div "Session 37 Live class Session title 20/99 Wave Optics Part - 4 ​ Schedule for O…" at bounding box center [921, 113] width 578 height 790
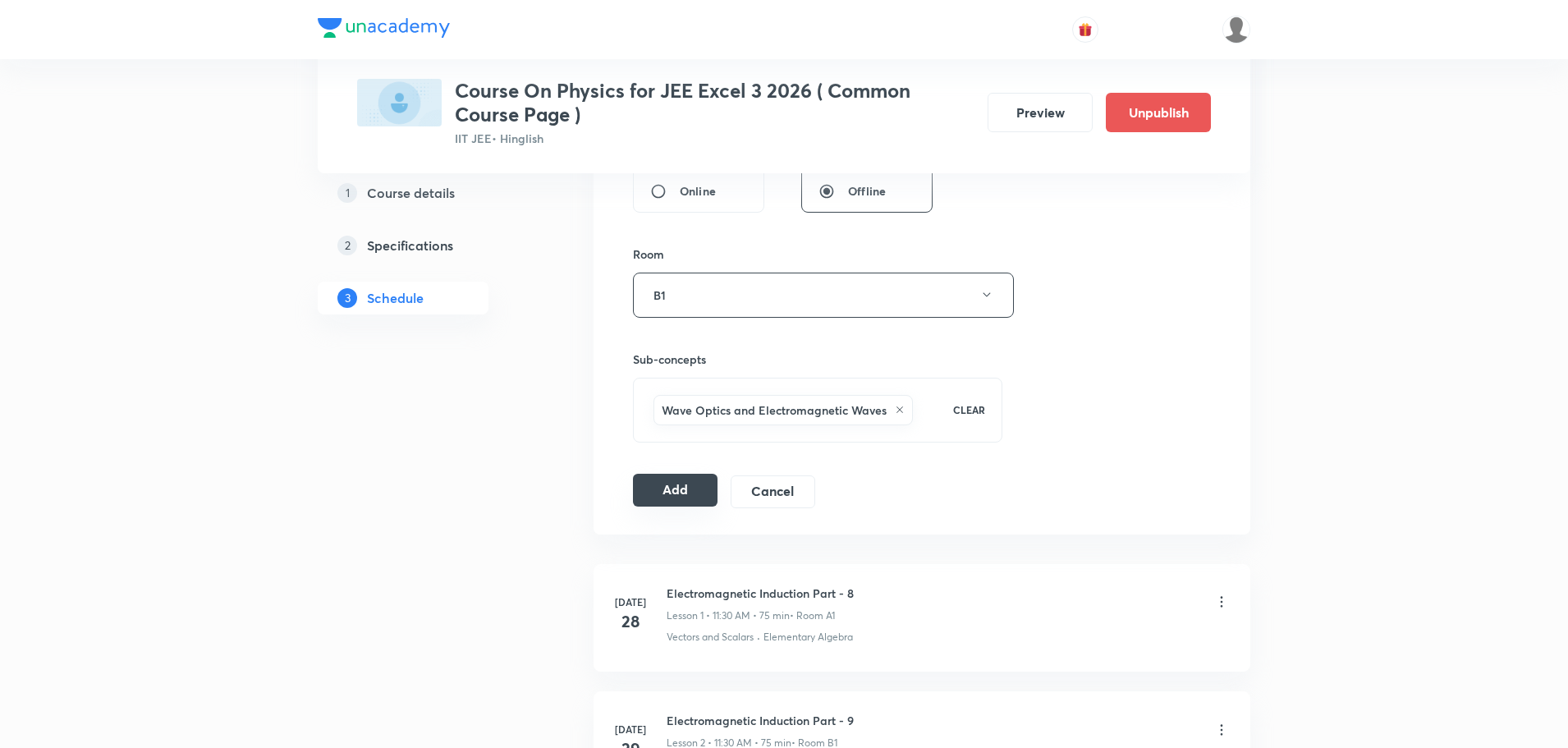
click at [659, 485] on button "Add" at bounding box center [675, 491] width 85 height 33
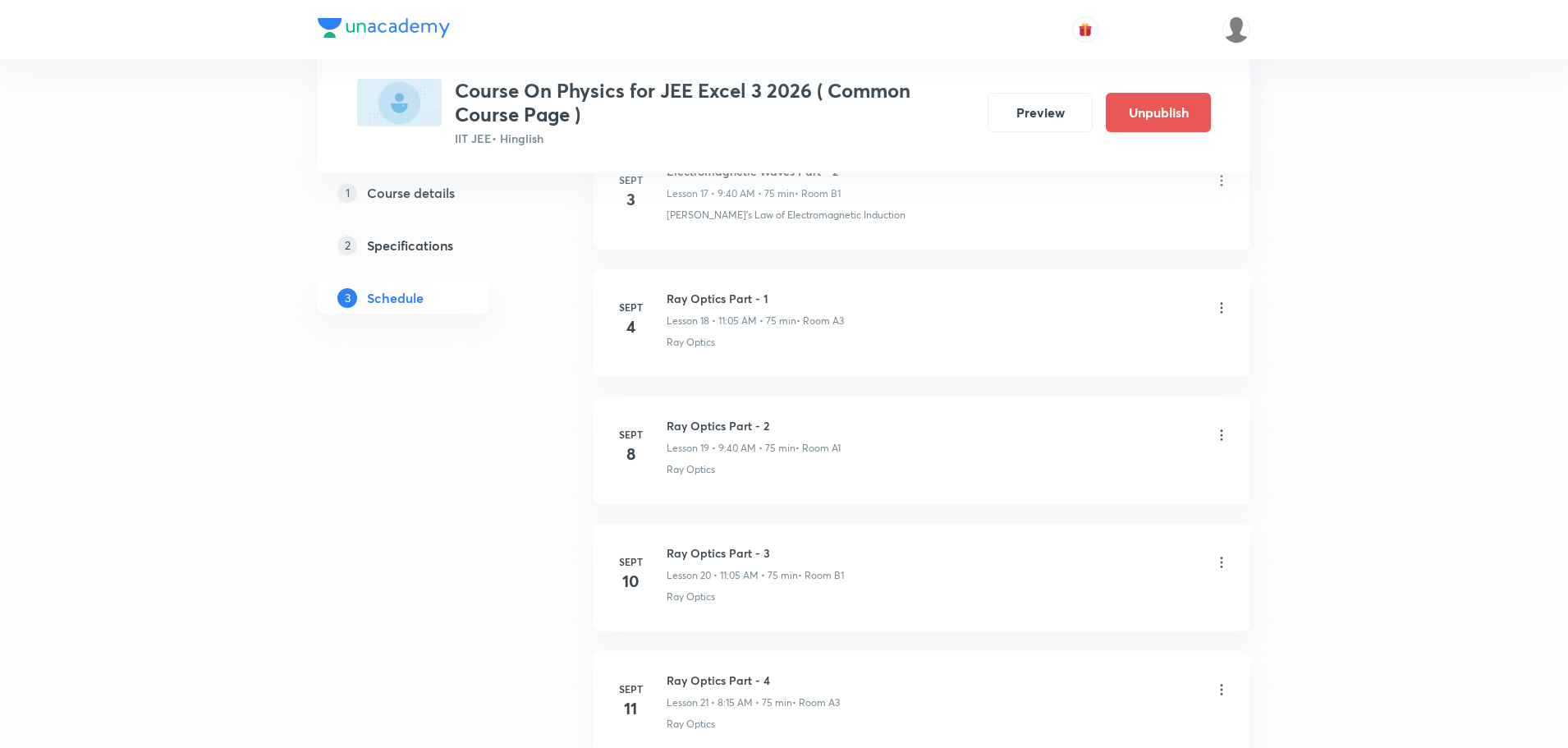
scroll to position [4542, 0]
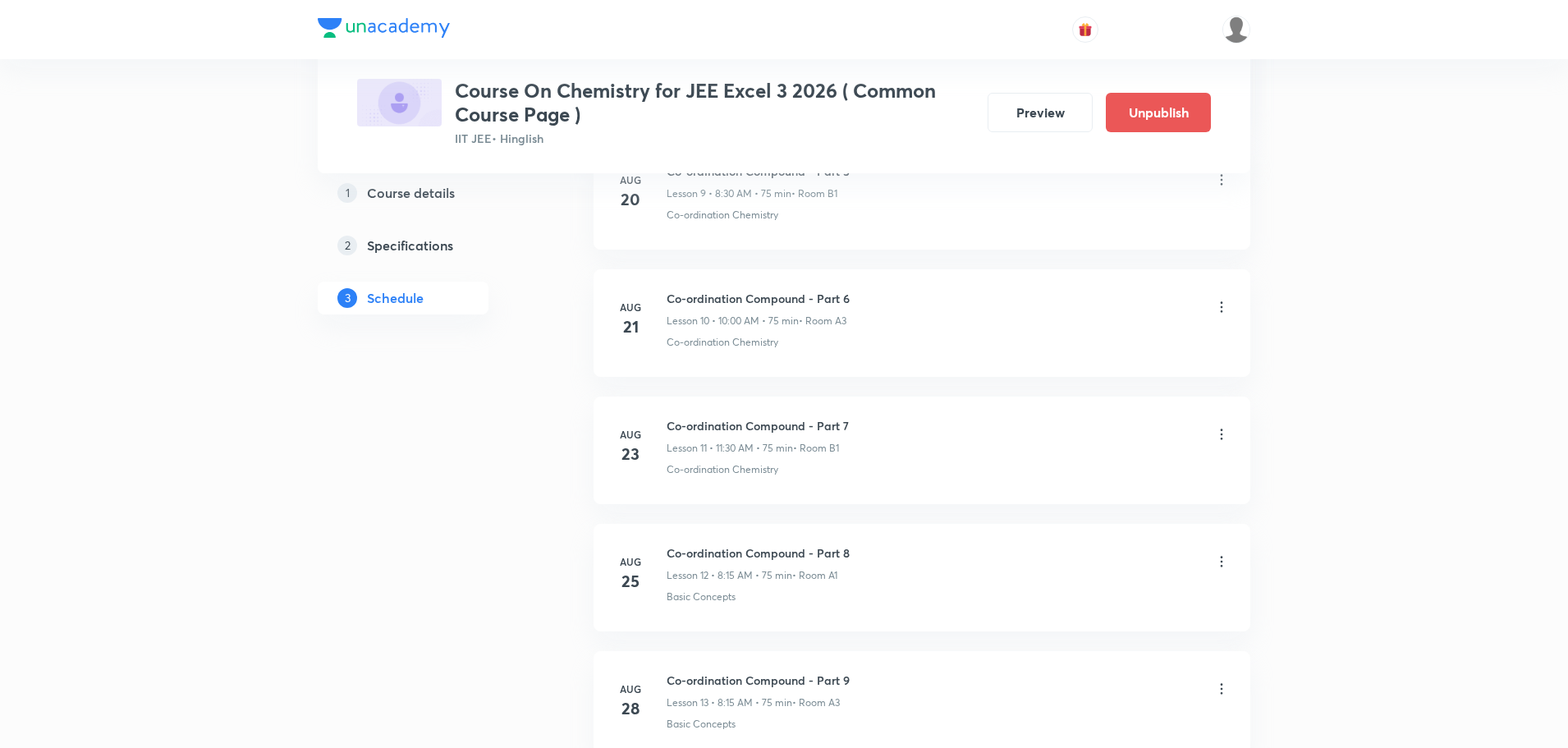
scroll to position [5170, 0]
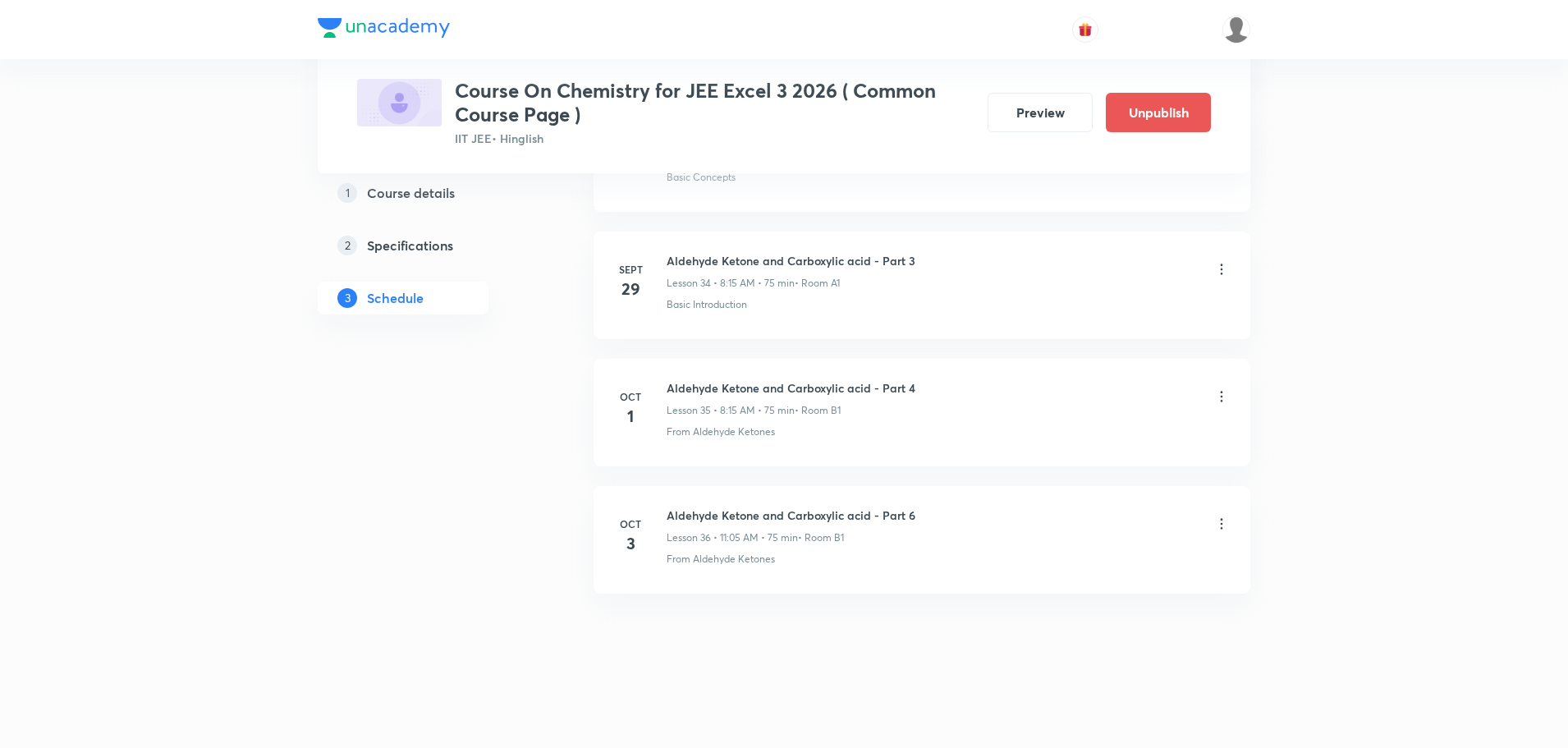
click at [849, 512] on h6 "Aldehyde Ketone and Carboxylic acid - Part 6" at bounding box center [791, 515] width 249 height 18
copy h6 "Aldehyde Ketone and Carboxylic acid - Part 6"
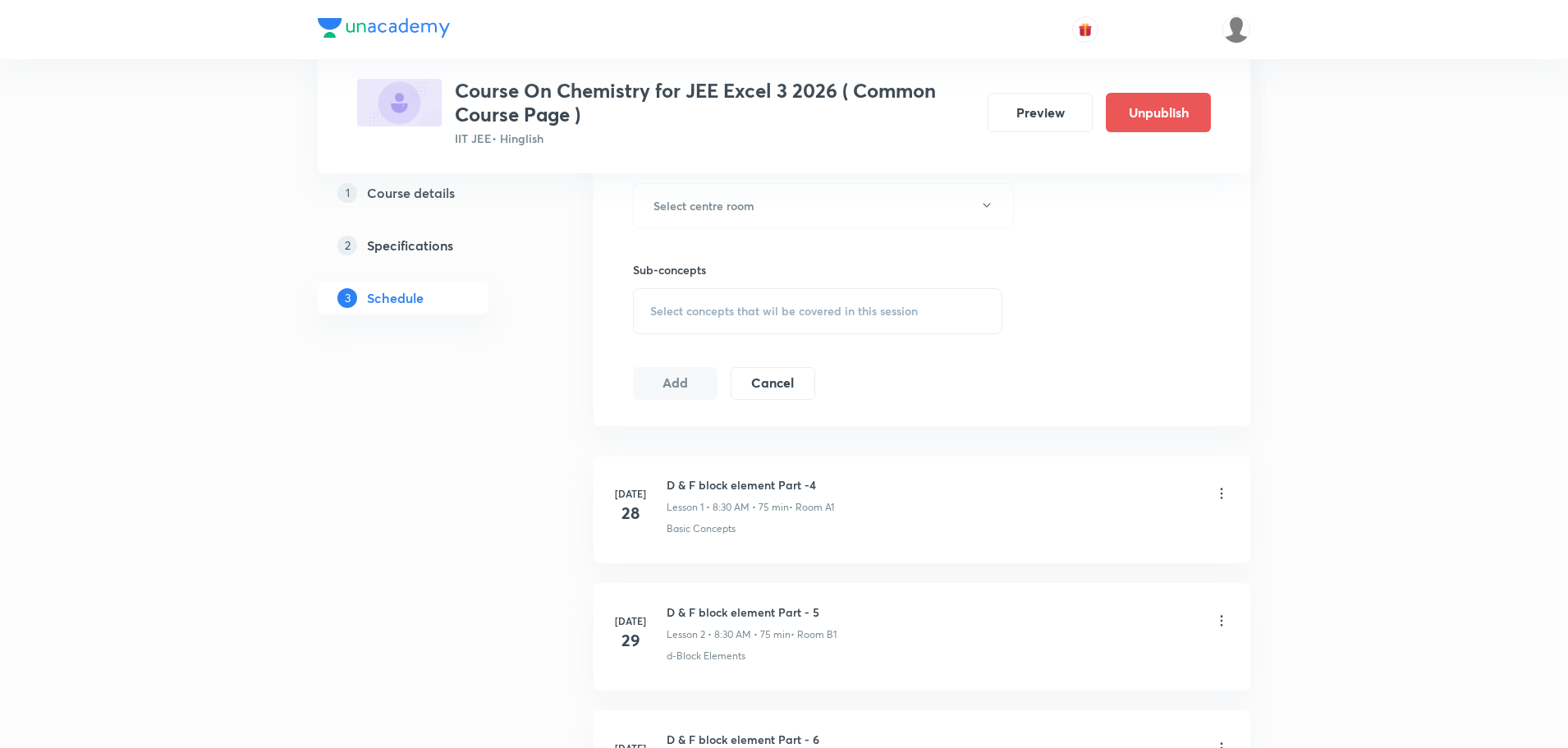
scroll to position [0, 0]
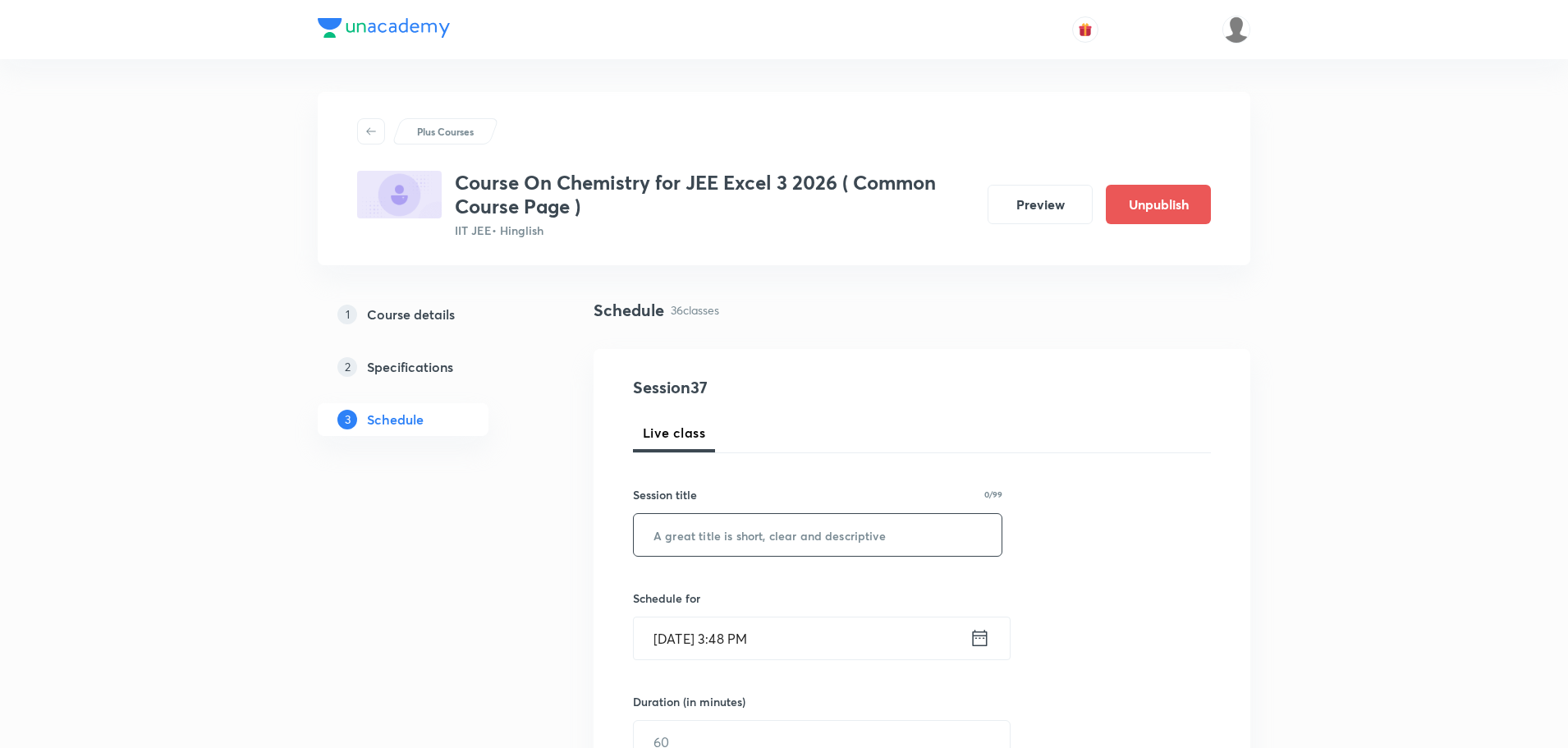
click at [728, 554] on input "text" at bounding box center [817, 534] width 368 height 42
paste input "Aldehyde Ketone and Carboxylic acid - Part 6"
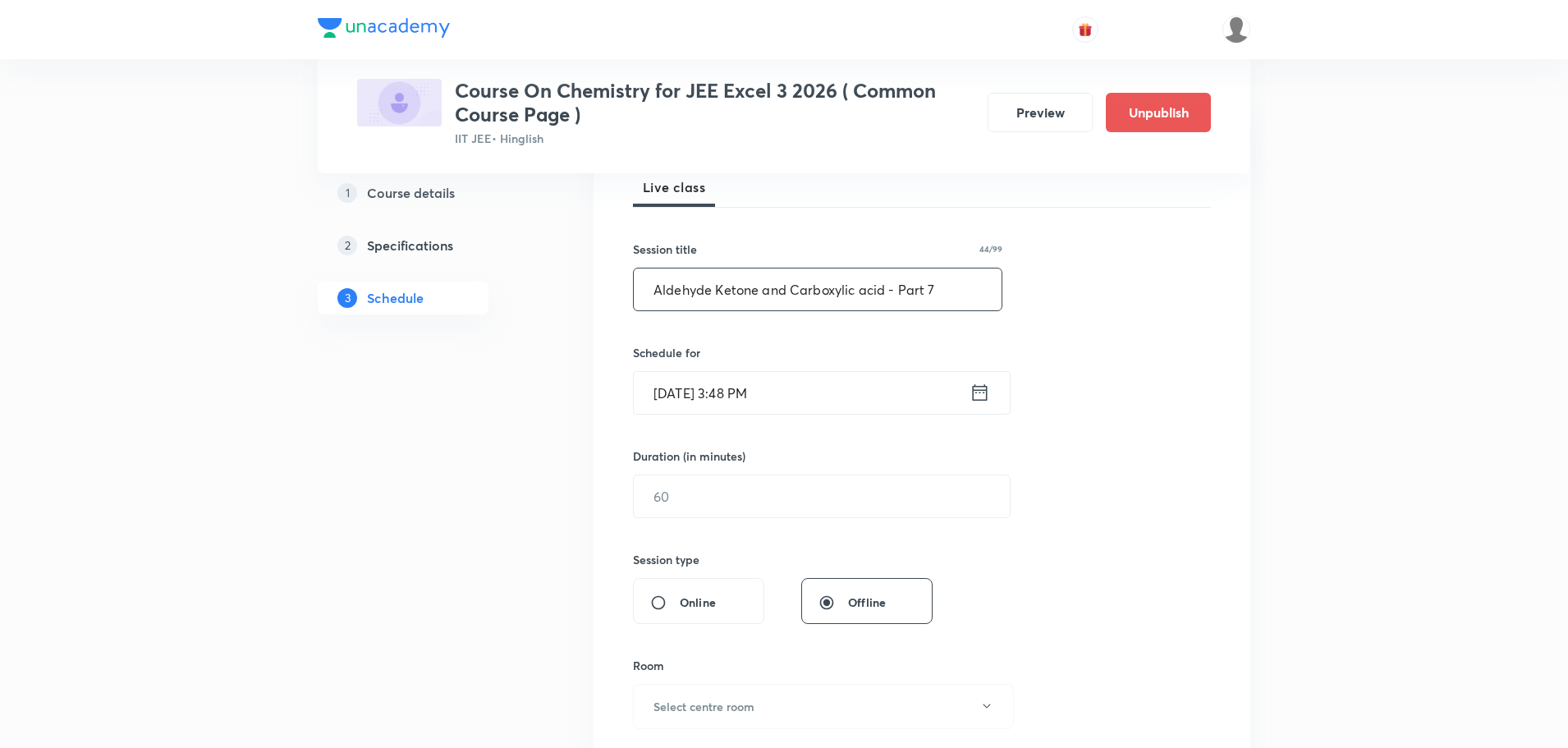
scroll to position [246, 0]
type input "Aldehyde Ketone and Carboxylic acid - Part 7"
click at [982, 400] on icon at bounding box center [980, 391] width 20 height 23
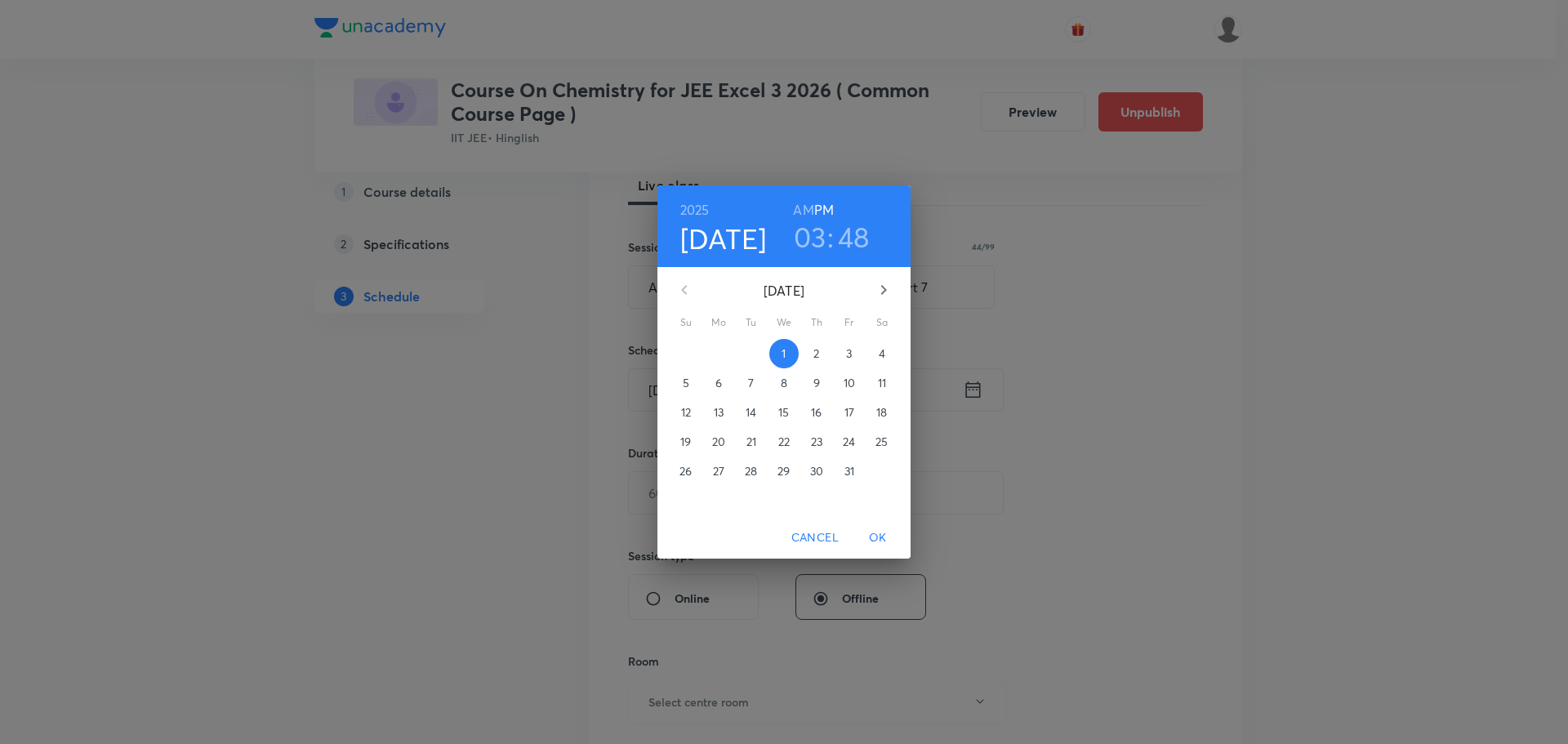
click at [879, 351] on p "4" at bounding box center [882, 353] width 6 height 17
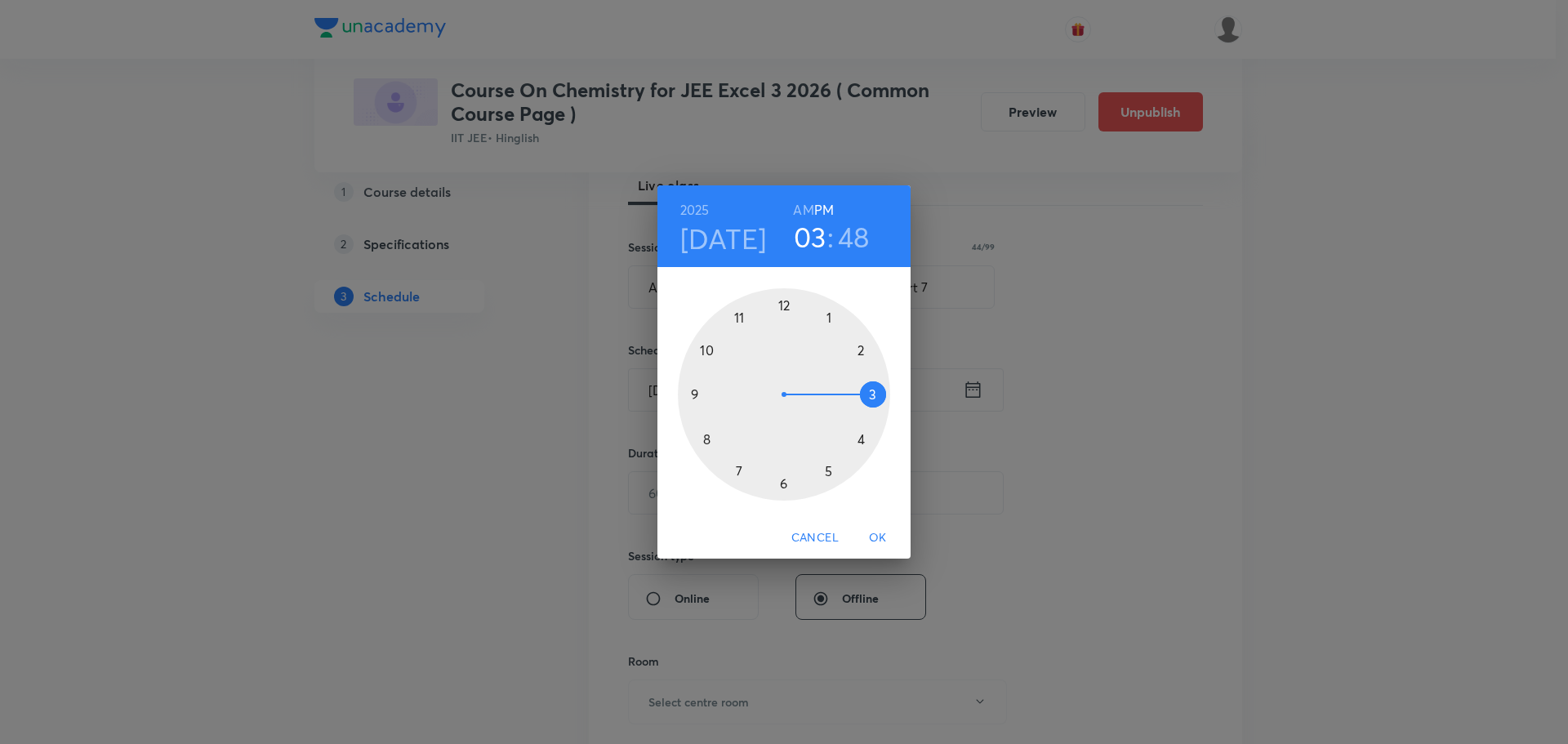
click at [695, 393] on div at bounding box center [784, 394] width 212 height 212
click at [799, 211] on h6 "AM" at bounding box center [803, 209] width 20 height 23
click at [706, 434] on div at bounding box center [784, 394] width 212 height 212
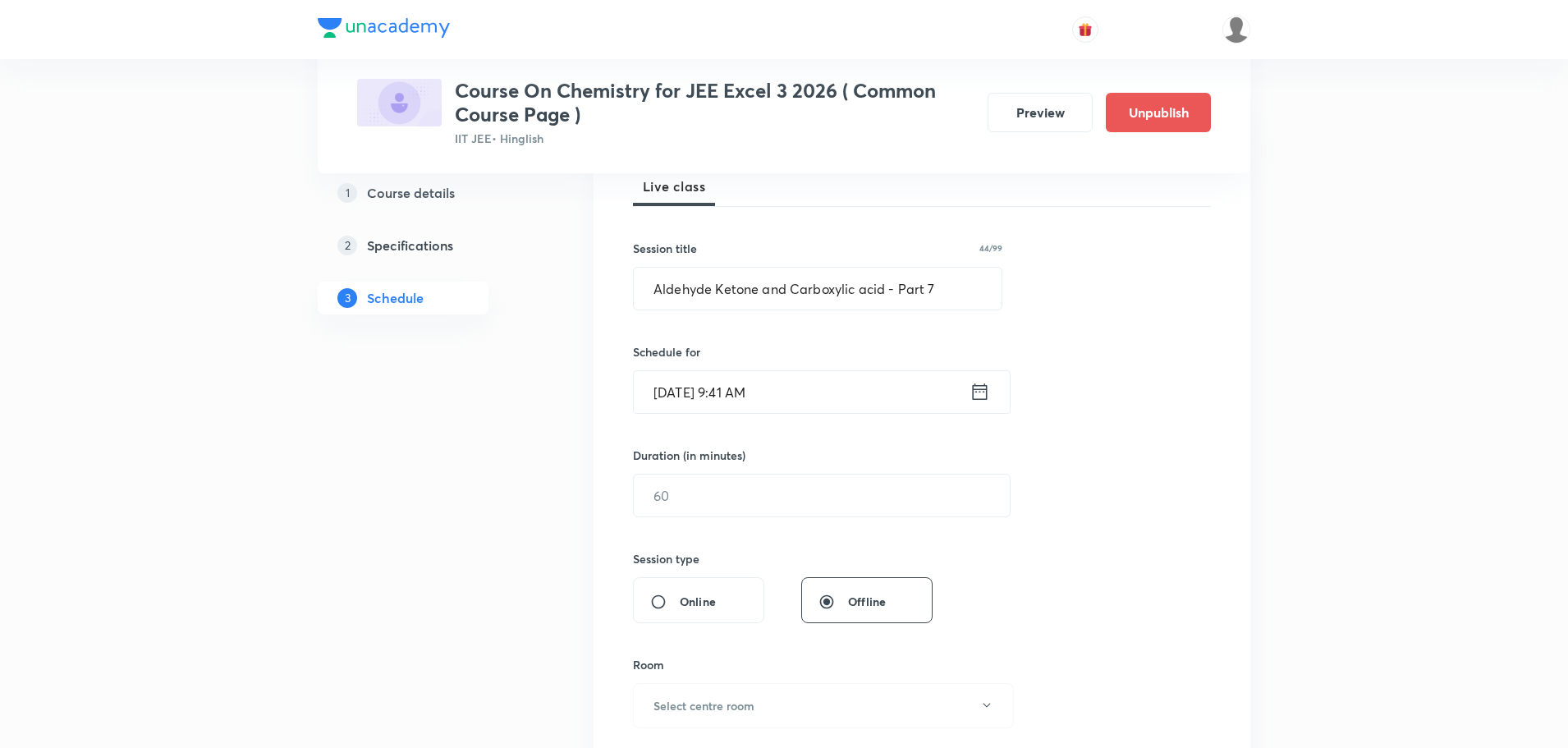
click at [973, 389] on icon at bounding box center [980, 392] width 15 height 17
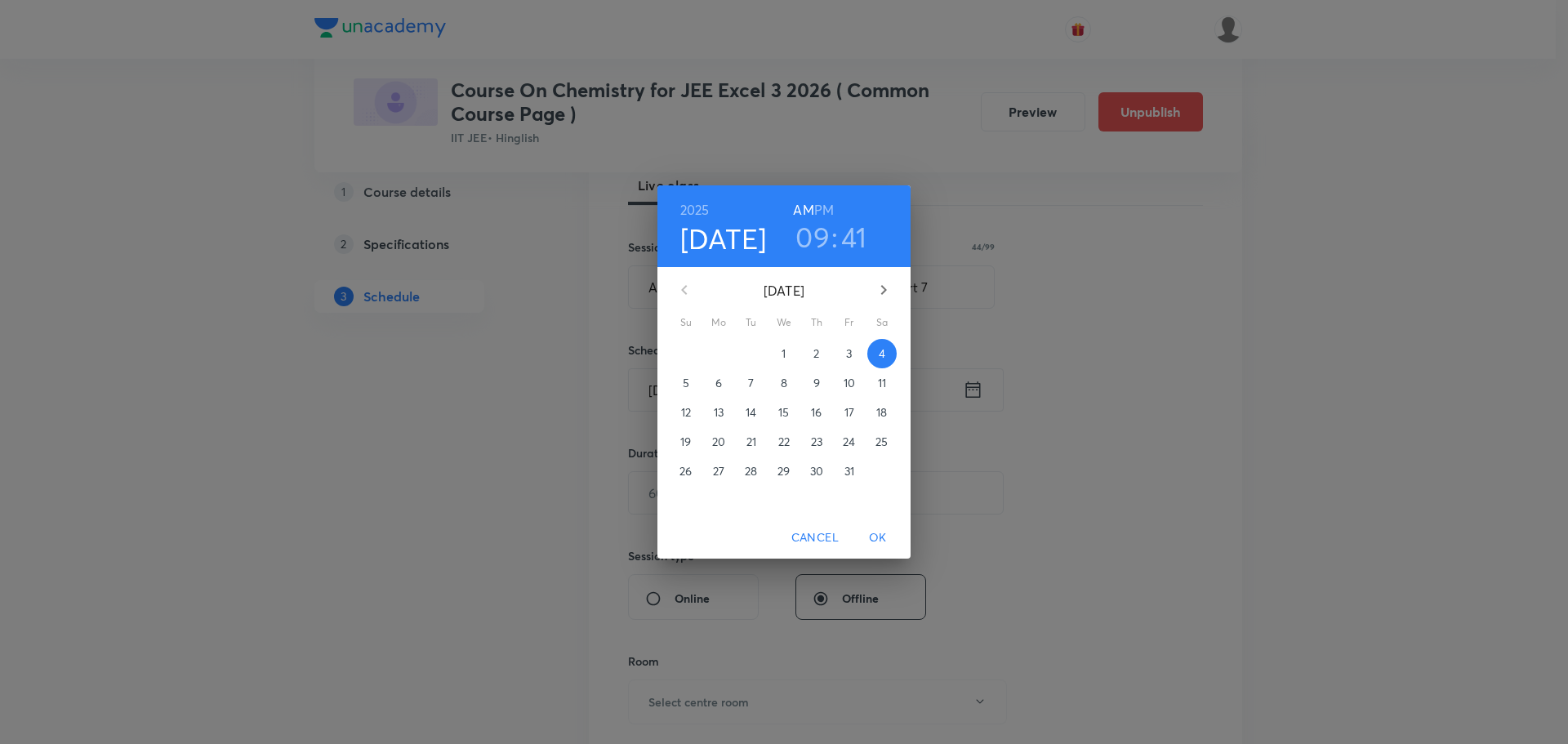
click at [864, 241] on h3 "41" at bounding box center [854, 236] width 26 height 34
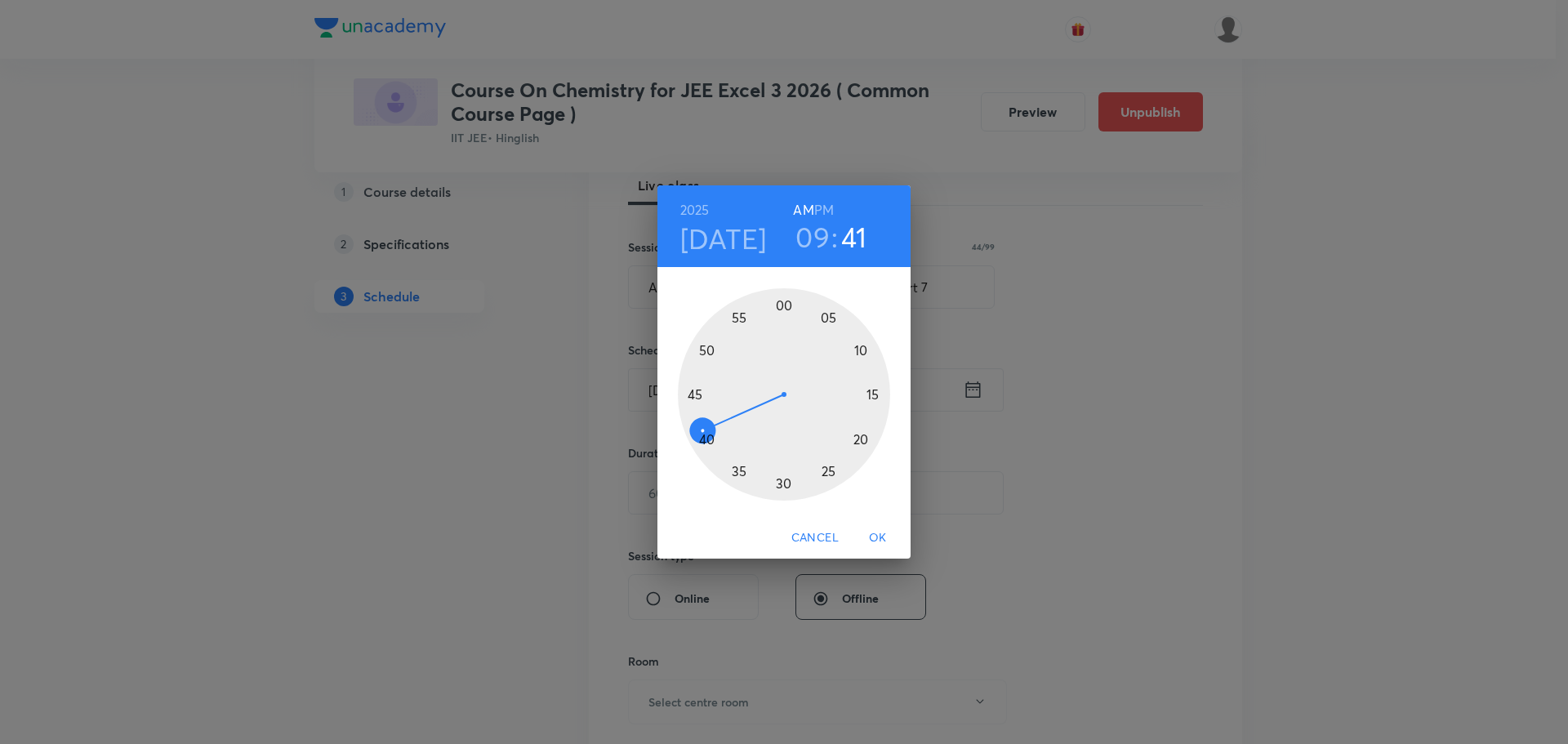
click at [709, 442] on div at bounding box center [784, 394] width 212 height 212
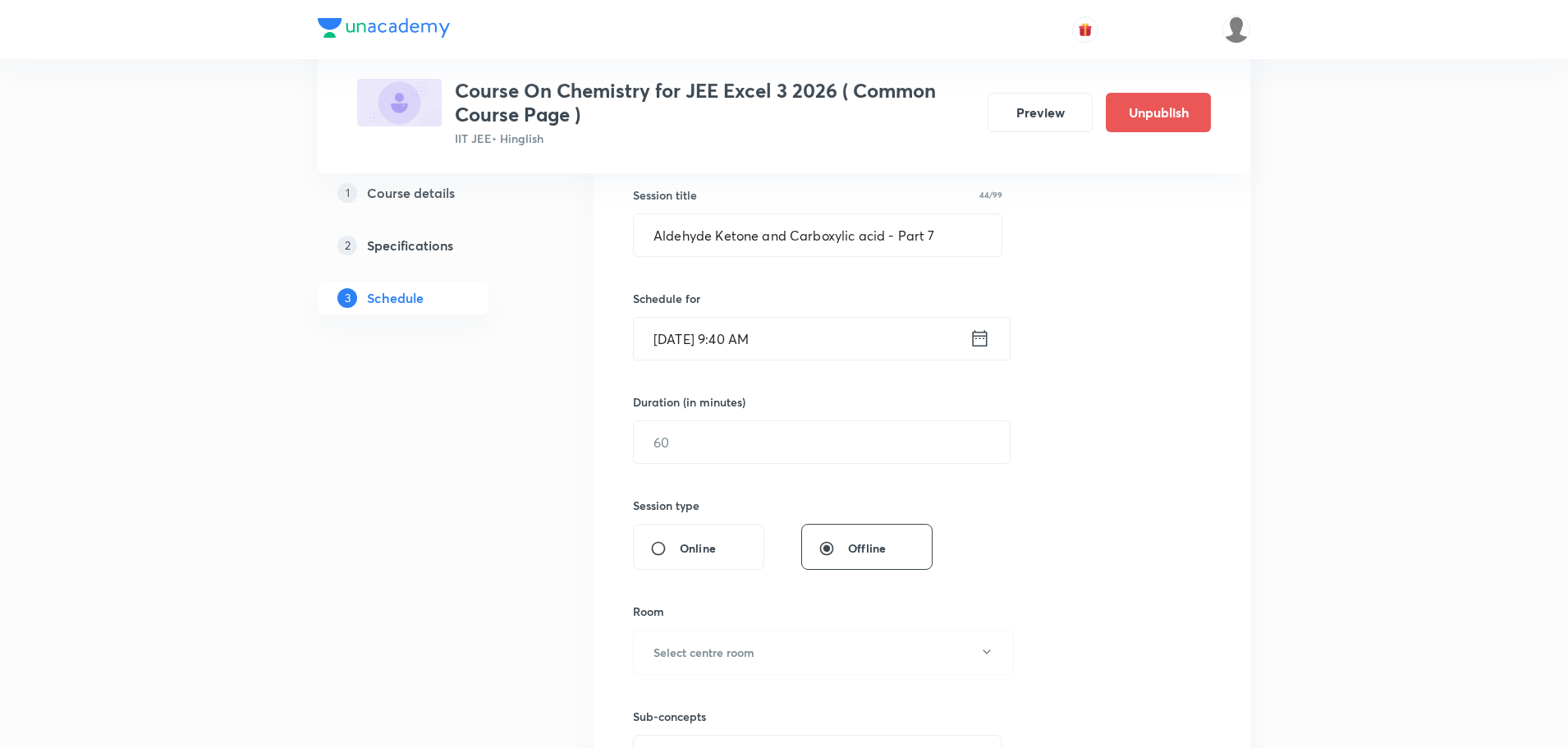
scroll to position [328, 0]
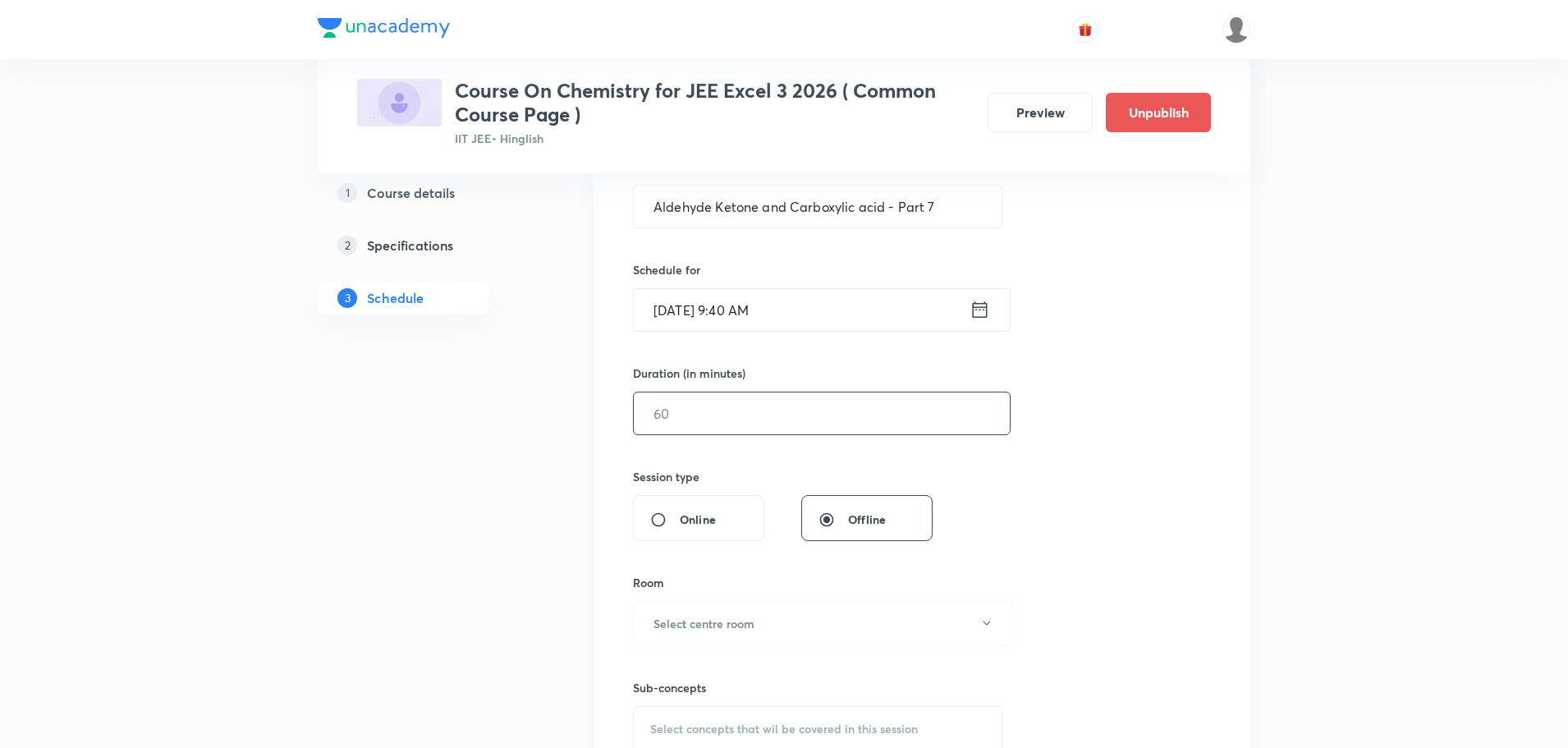
click at [709, 419] on input "text" at bounding box center [822, 412] width 376 height 42
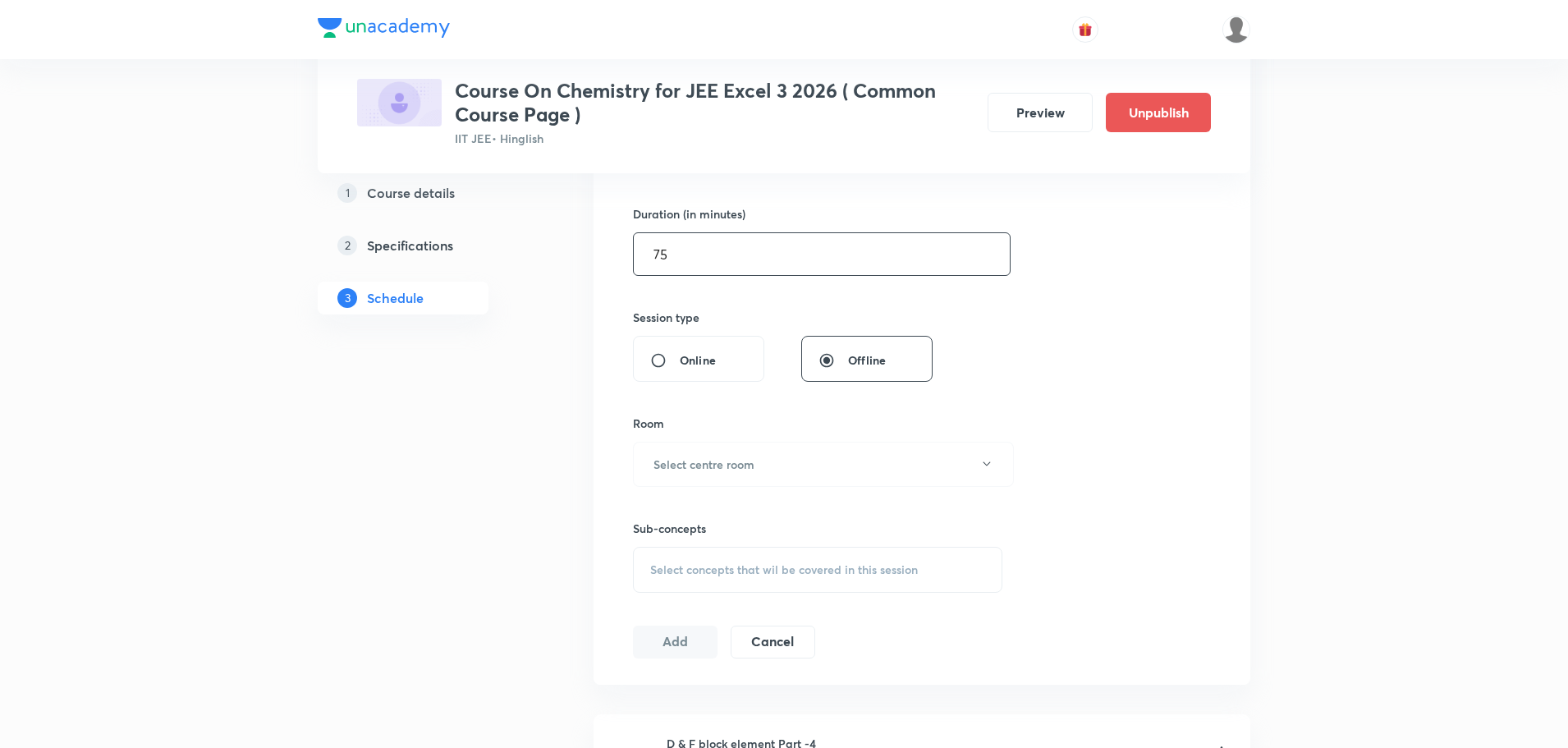
scroll to position [493, 0]
type input "75"
click at [715, 461] on h6 "Select centre room" at bounding box center [703, 459] width 101 height 18
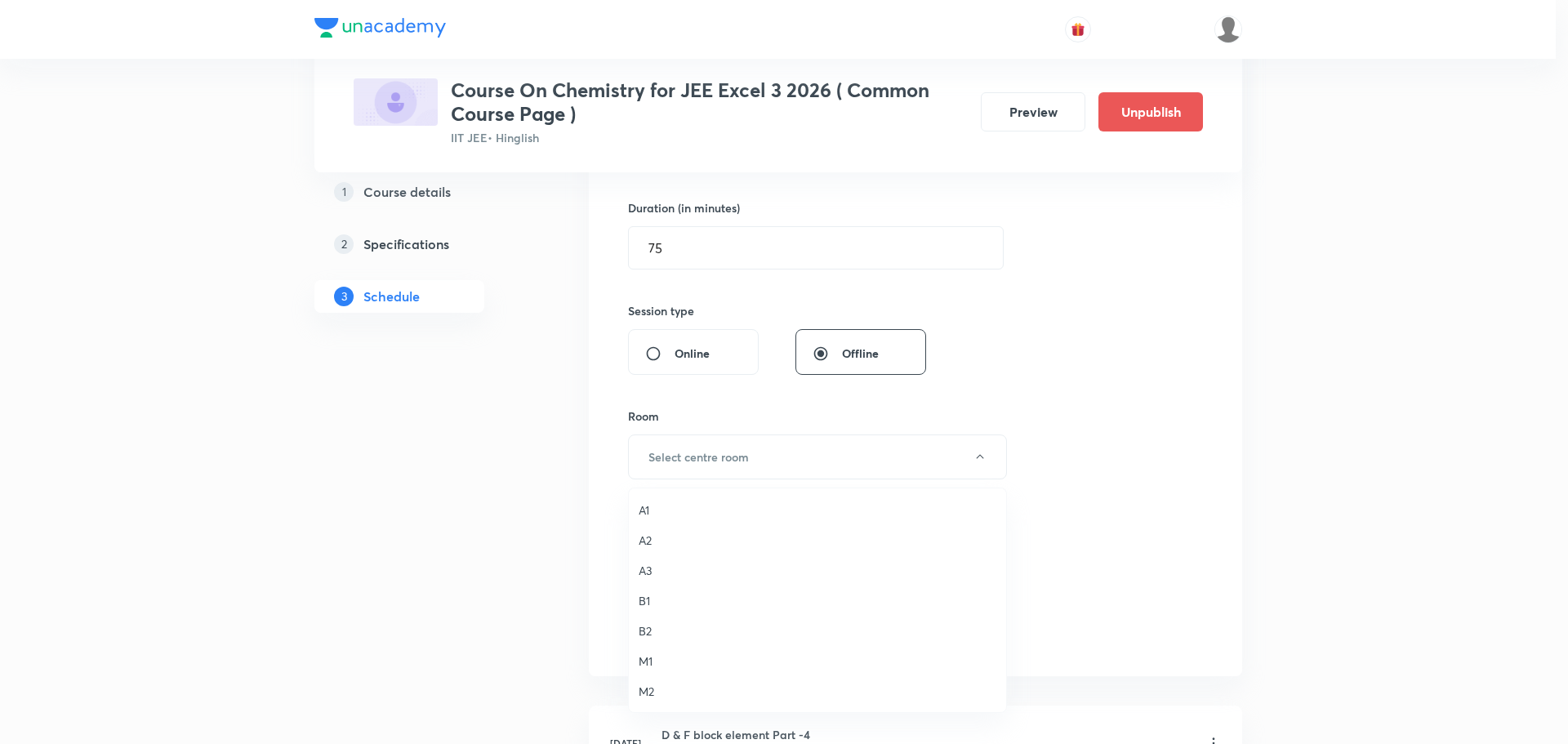
click at [647, 597] on span "B1" at bounding box center [817, 600] width 358 height 17
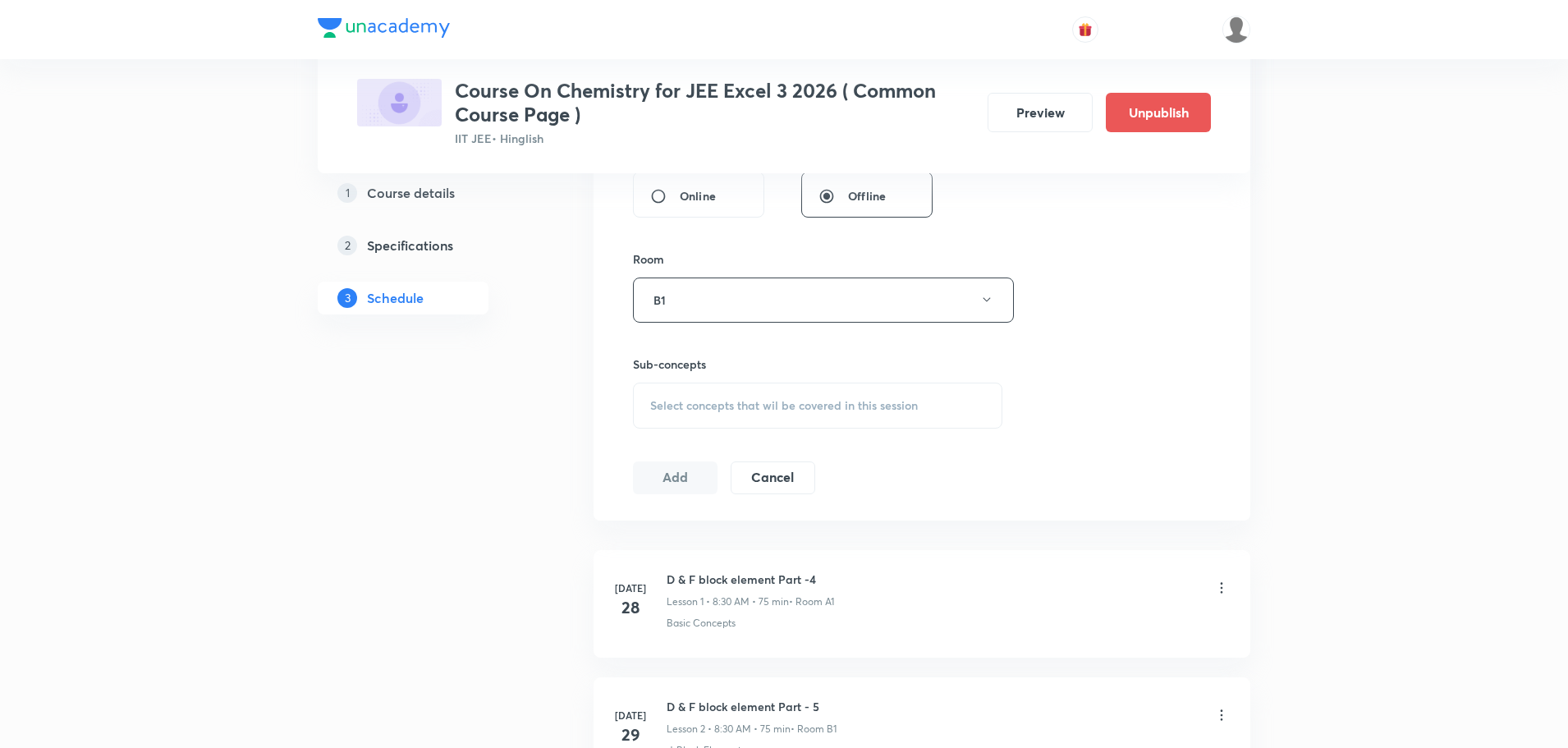
scroll to position [657, 0]
click at [712, 422] on div "Select concepts that wil be covered in this session" at bounding box center [817, 400] width 370 height 46
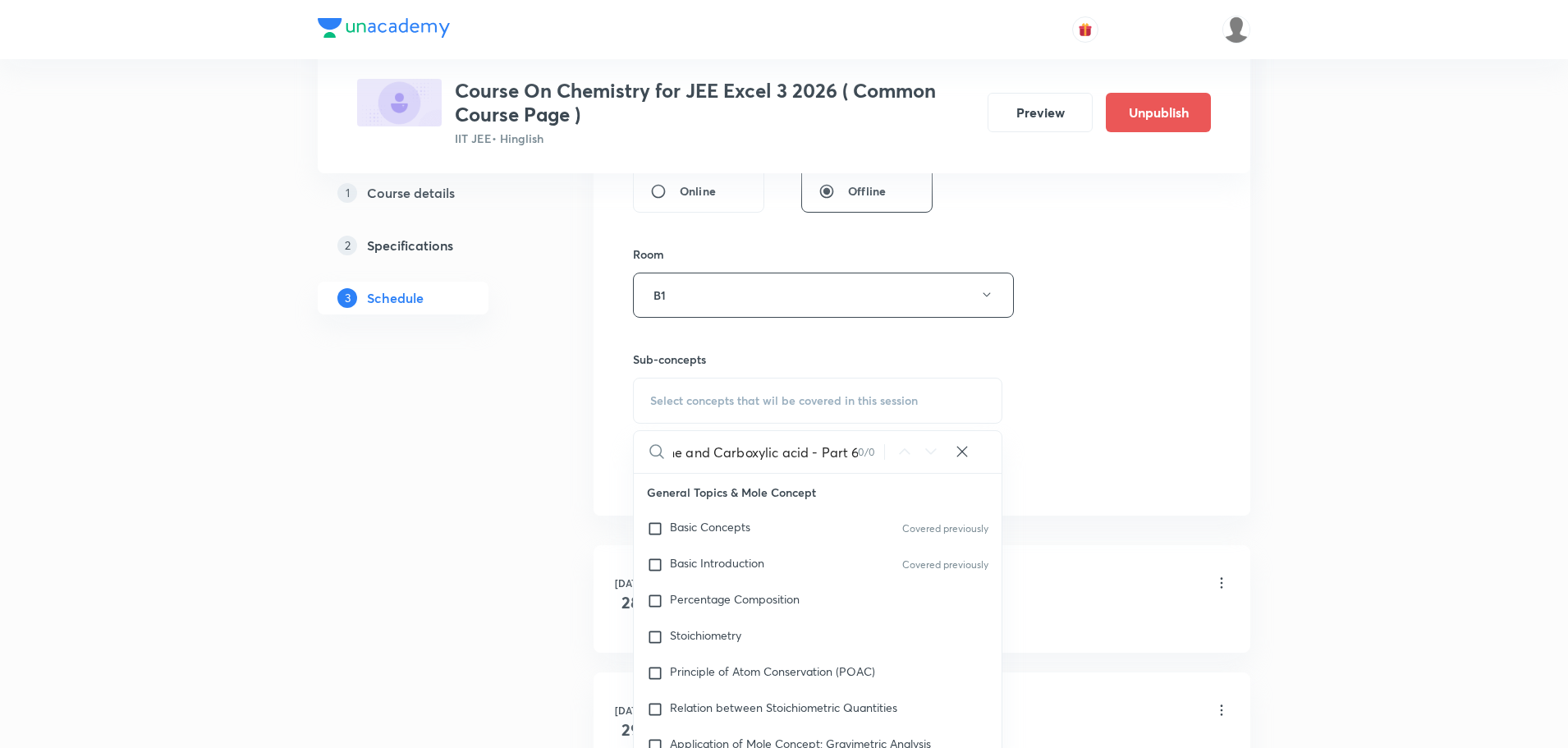
scroll to position [0, 97]
drag, startPoint x: 685, startPoint y: 454, endPoint x: 940, endPoint y: 452, distance: 255.0
click at [940, 452] on div "Aldehyde Ketone and Carboxylic acid - Part 6 0 / 0 ​" at bounding box center [817, 451] width 368 height 42
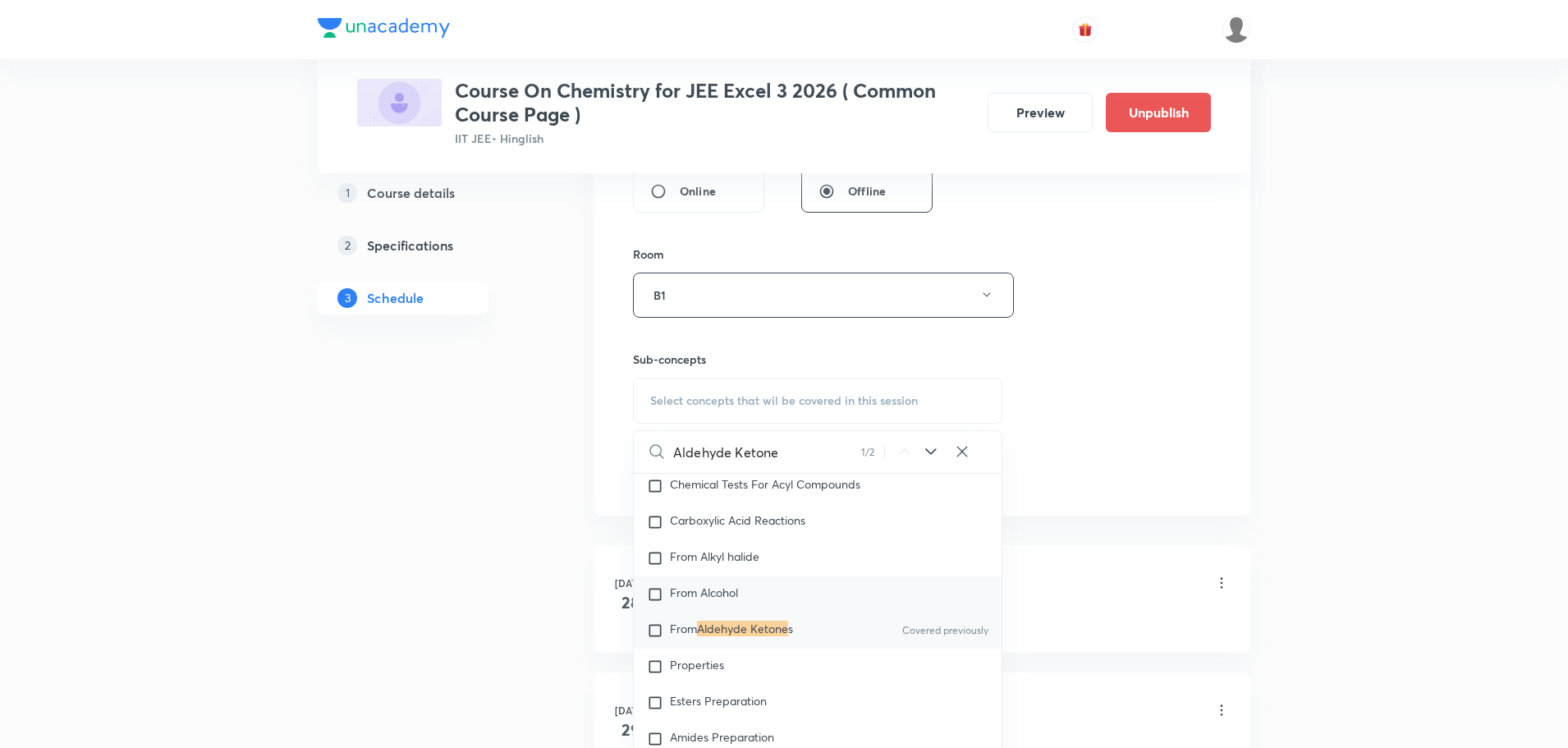
scroll to position [37749, 0]
type input "Aldehyde Ketone"
click at [769, 635] on mark "Aldehyde Ketone" at bounding box center [742, 626] width 91 height 16
checkbox input "true"
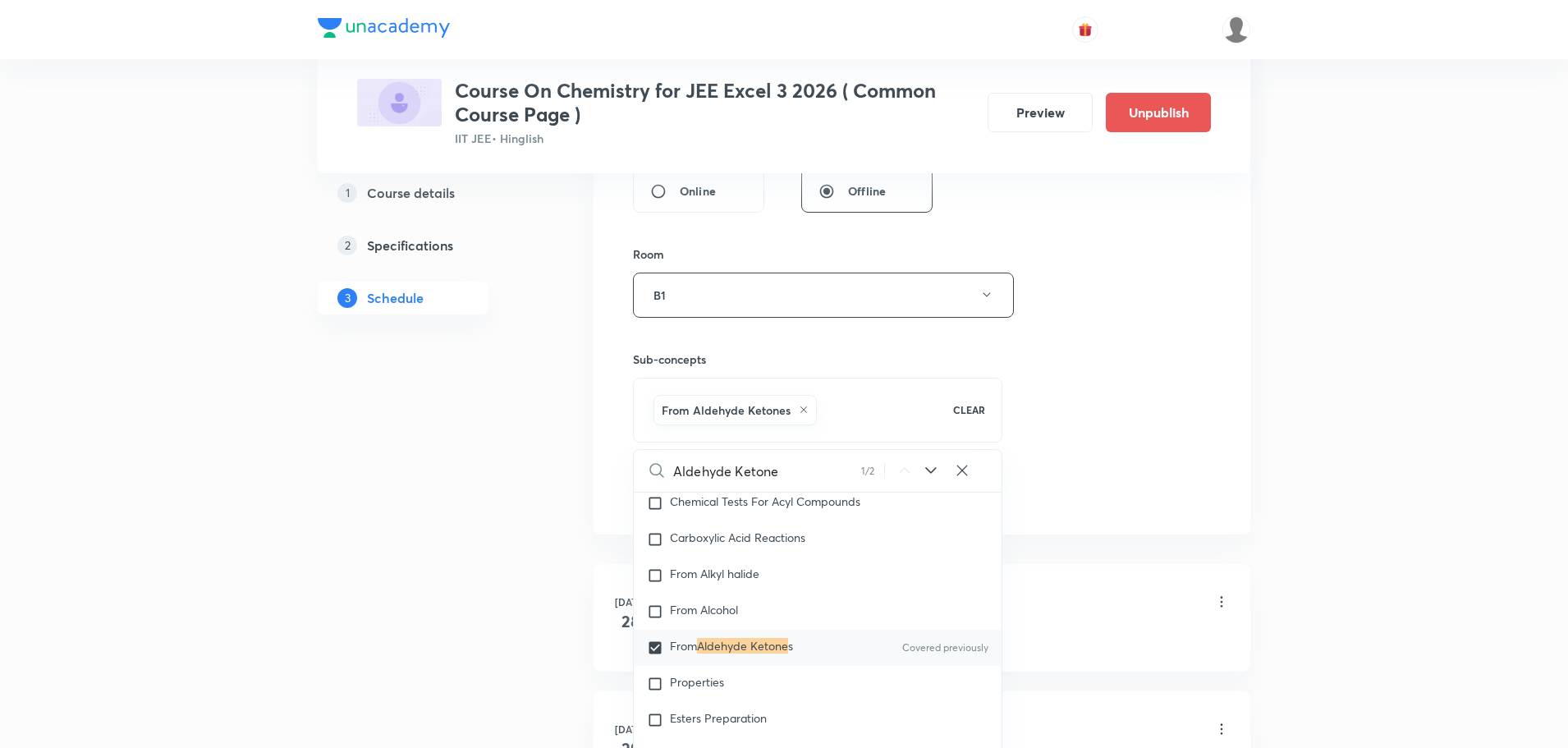
click at [1122, 393] on div "Session 37 Live class Session title 44/99 Aldehyde Ketone and Carboxylic acid -…" at bounding box center [921, 113] width 578 height 790
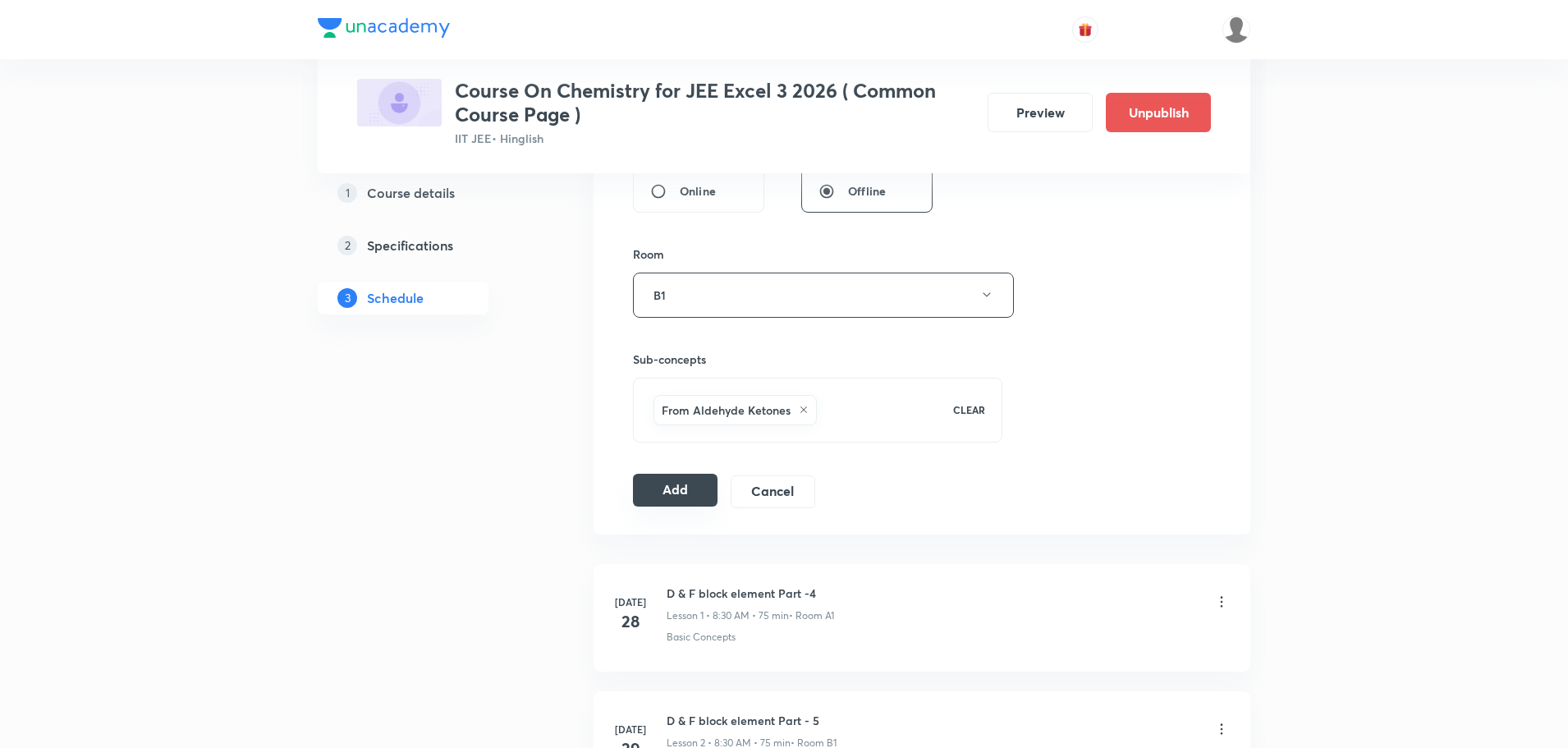
click at [683, 495] on button "Add" at bounding box center [675, 491] width 85 height 33
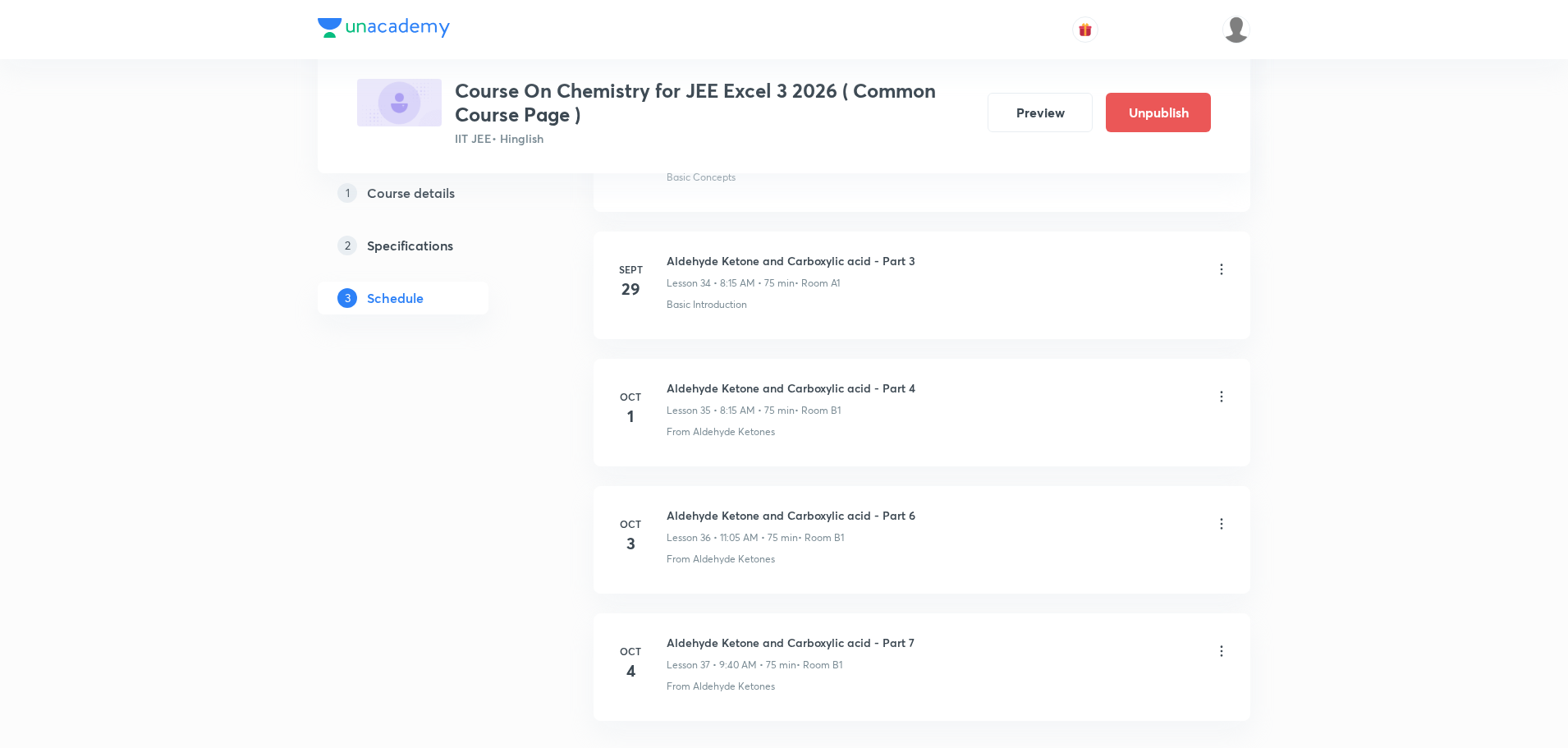
scroll to position [4542, 0]
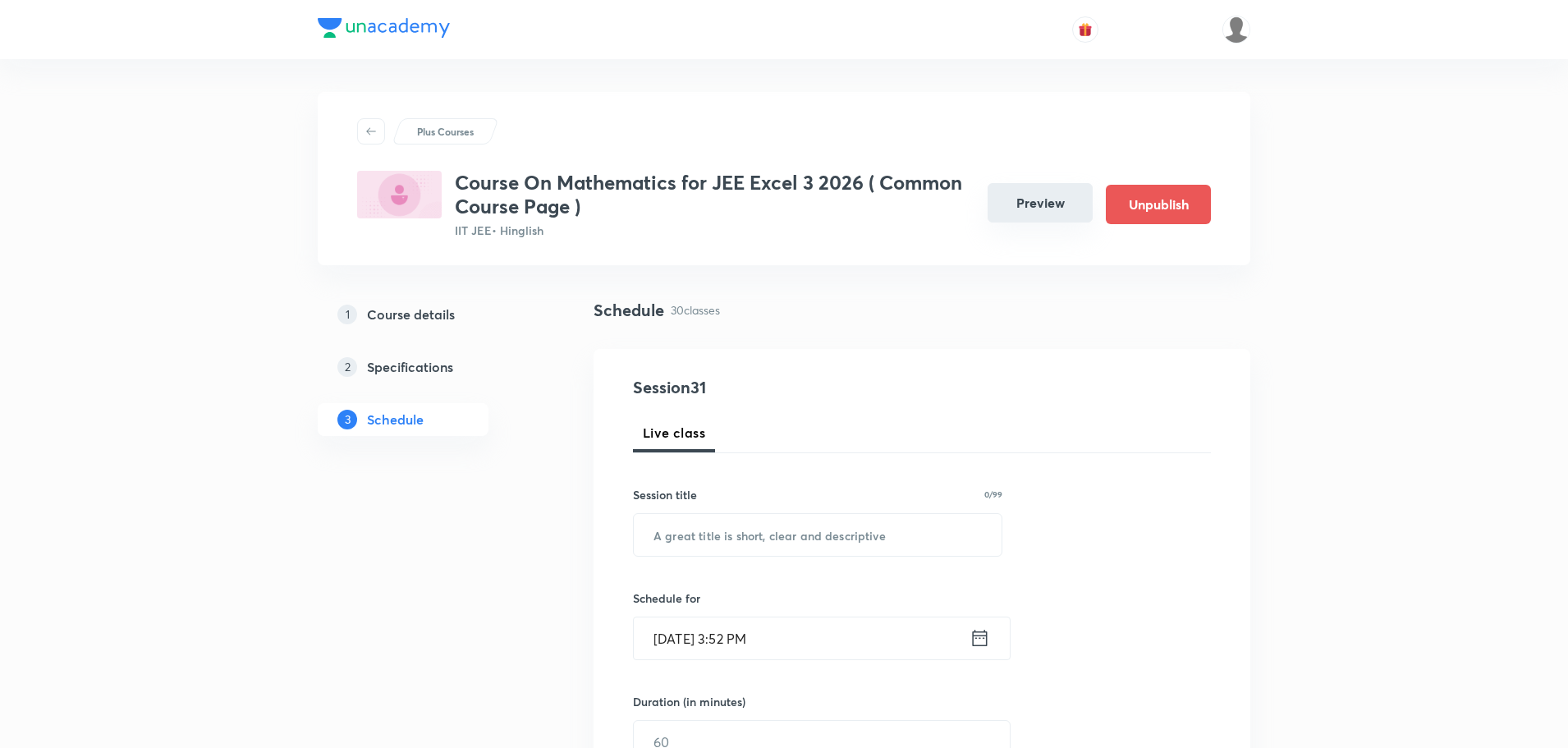
click at [1066, 197] on button "Preview" at bounding box center [1040, 202] width 105 height 40
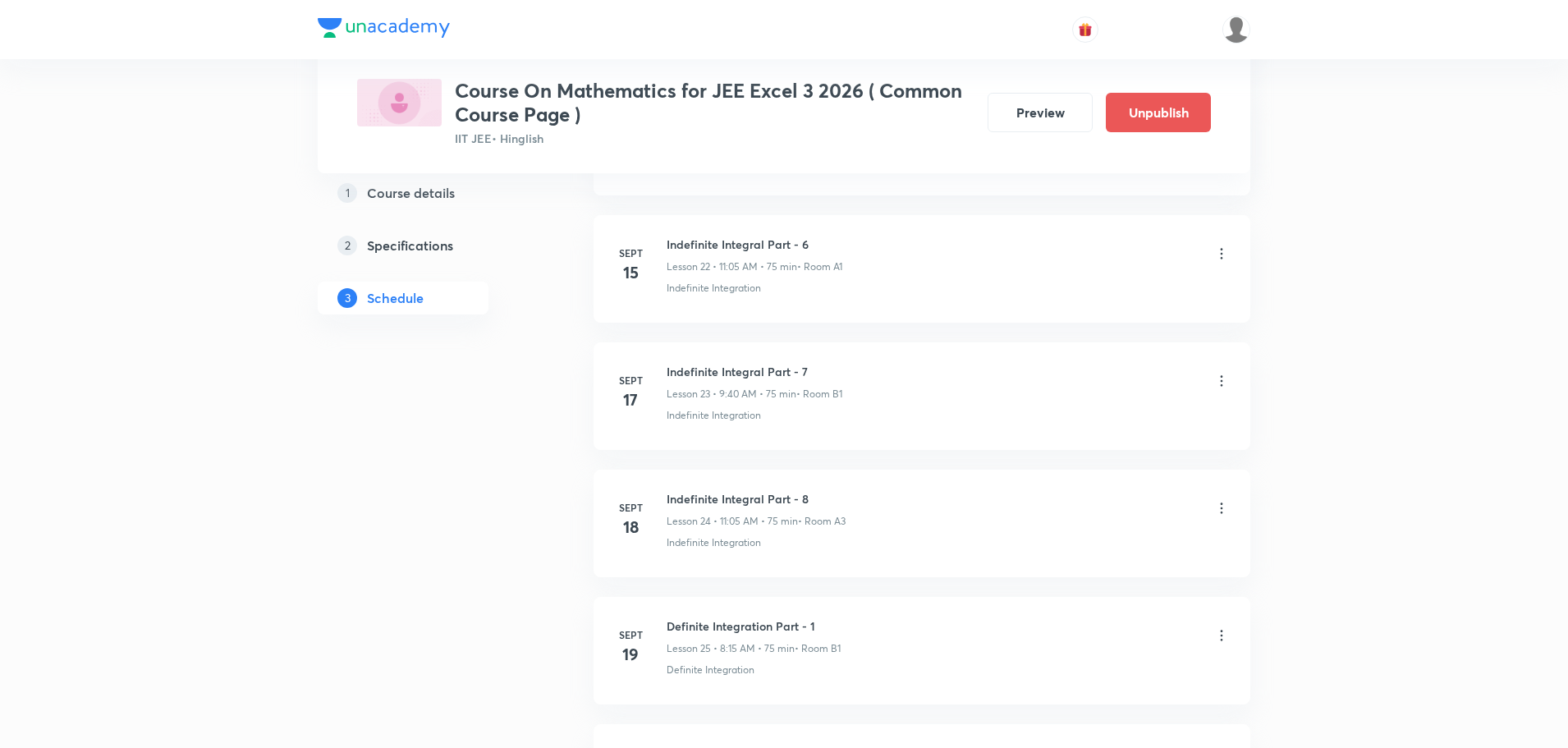
scroll to position [4407, 0]
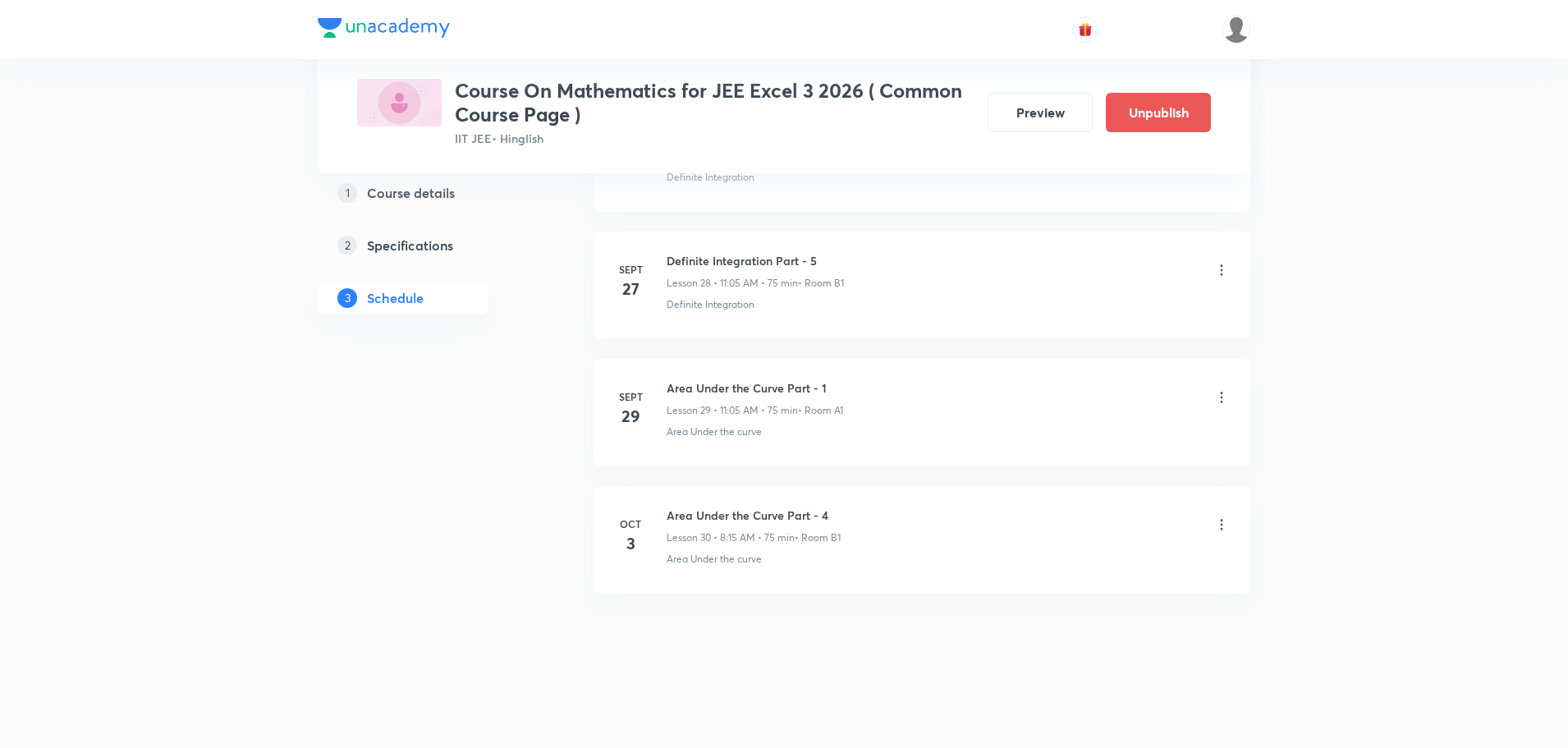
click at [739, 512] on h6 "Area Under the Curve Part - 4" at bounding box center [754, 515] width 174 height 18
copy h6 "Area Under the Curve Part - 4"
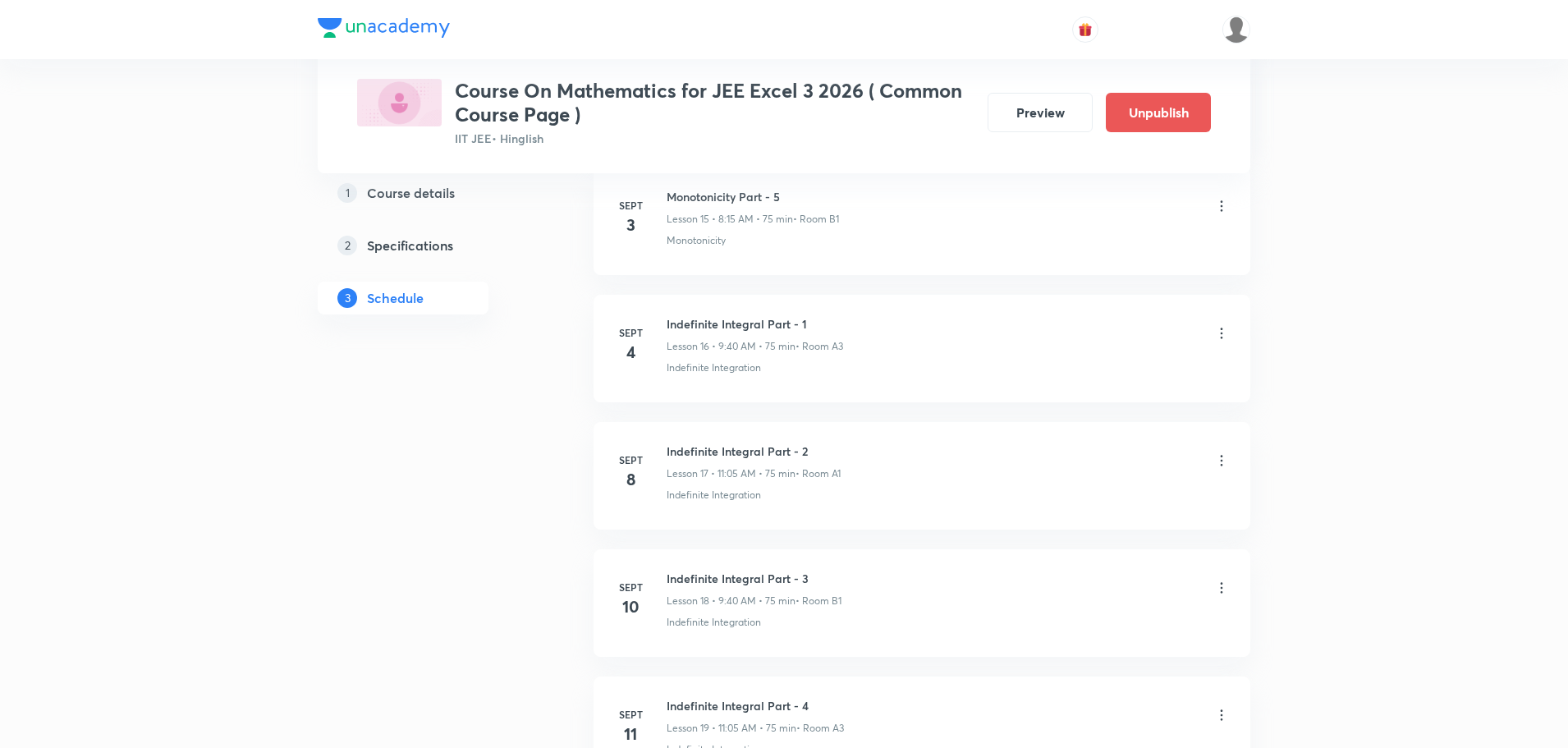
scroll to position [0, 0]
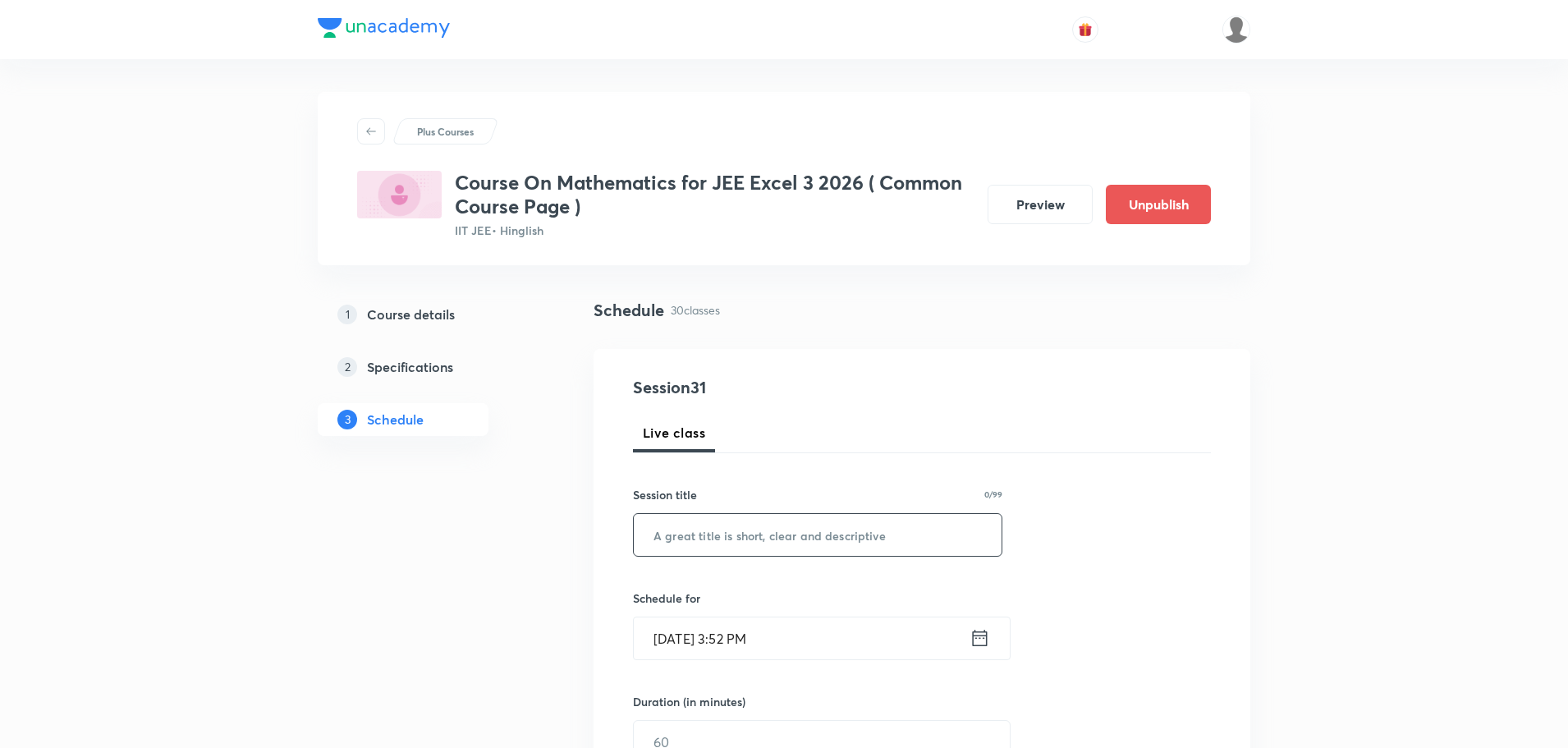
click at [761, 527] on input "text" at bounding box center [817, 534] width 368 height 42
paste input "Area Under the Curve Part - 4"
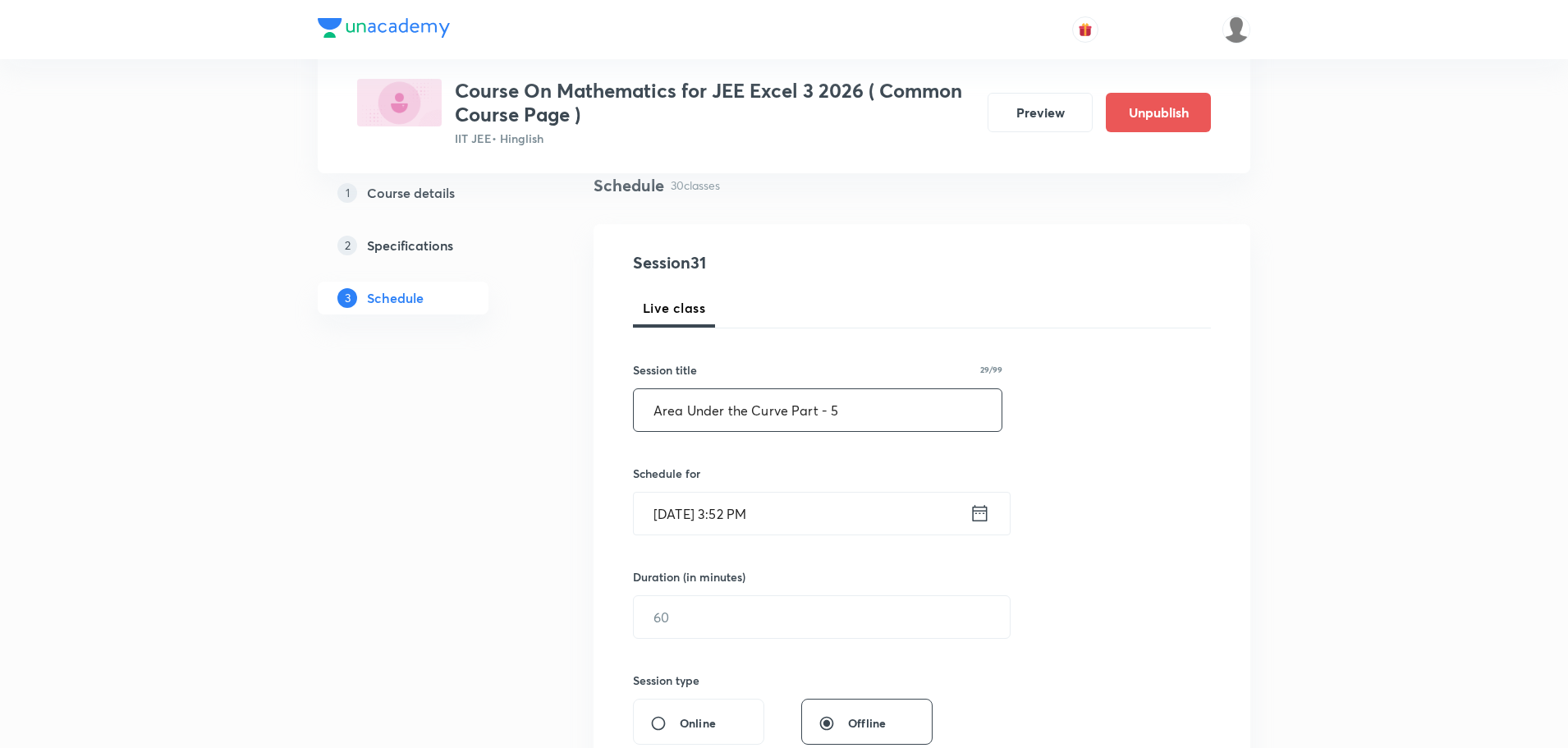
scroll to position [410, 0]
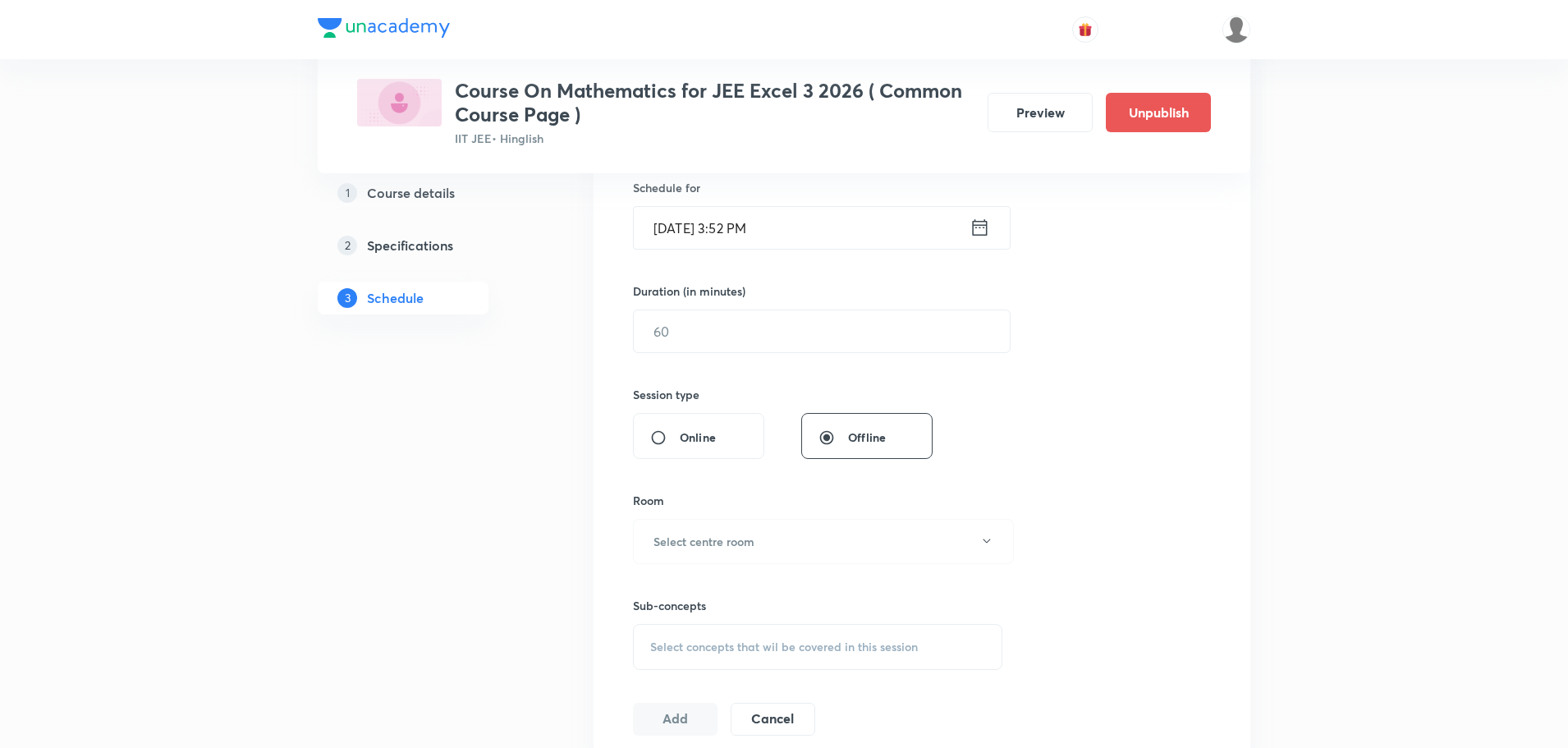
type input "Area Under the Curve Part - 5"
click at [975, 226] on icon at bounding box center [980, 228] width 15 height 17
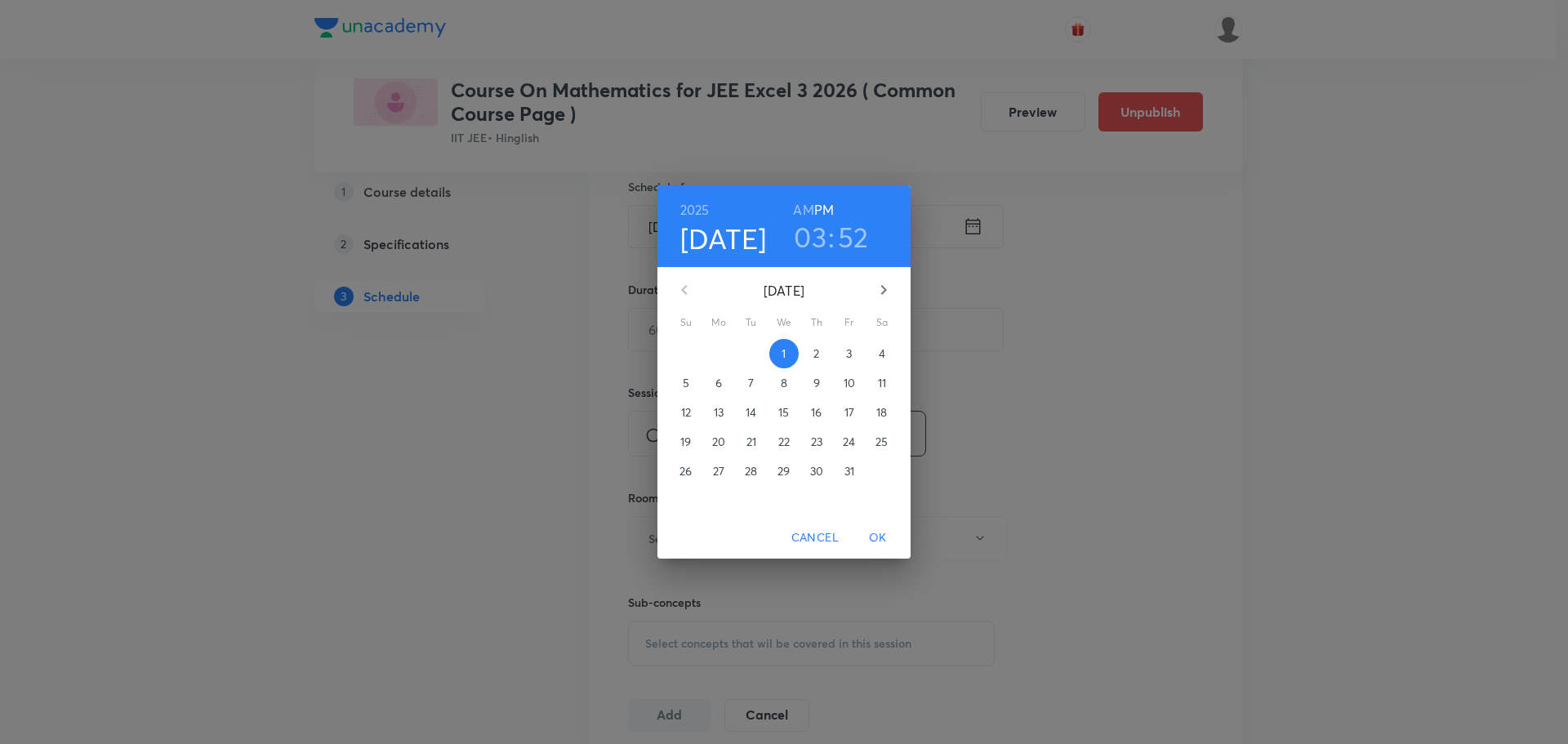
click at [879, 353] on p "4" at bounding box center [882, 353] width 6 height 17
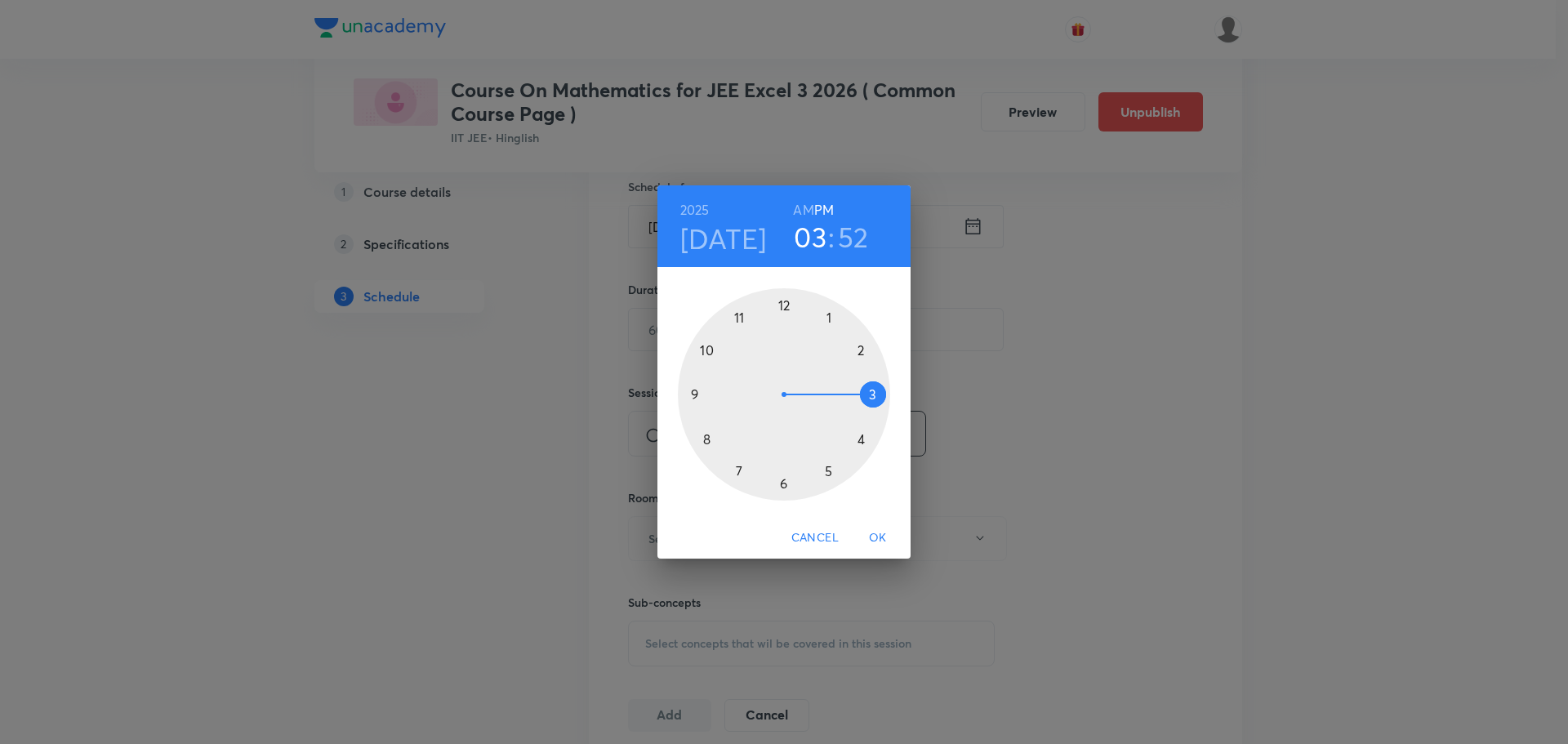
click at [804, 212] on h6 "AM" at bounding box center [803, 209] width 20 height 23
click at [740, 316] on div at bounding box center [784, 394] width 212 height 212
click at [829, 315] on div at bounding box center [784, 394] width 212 height 212
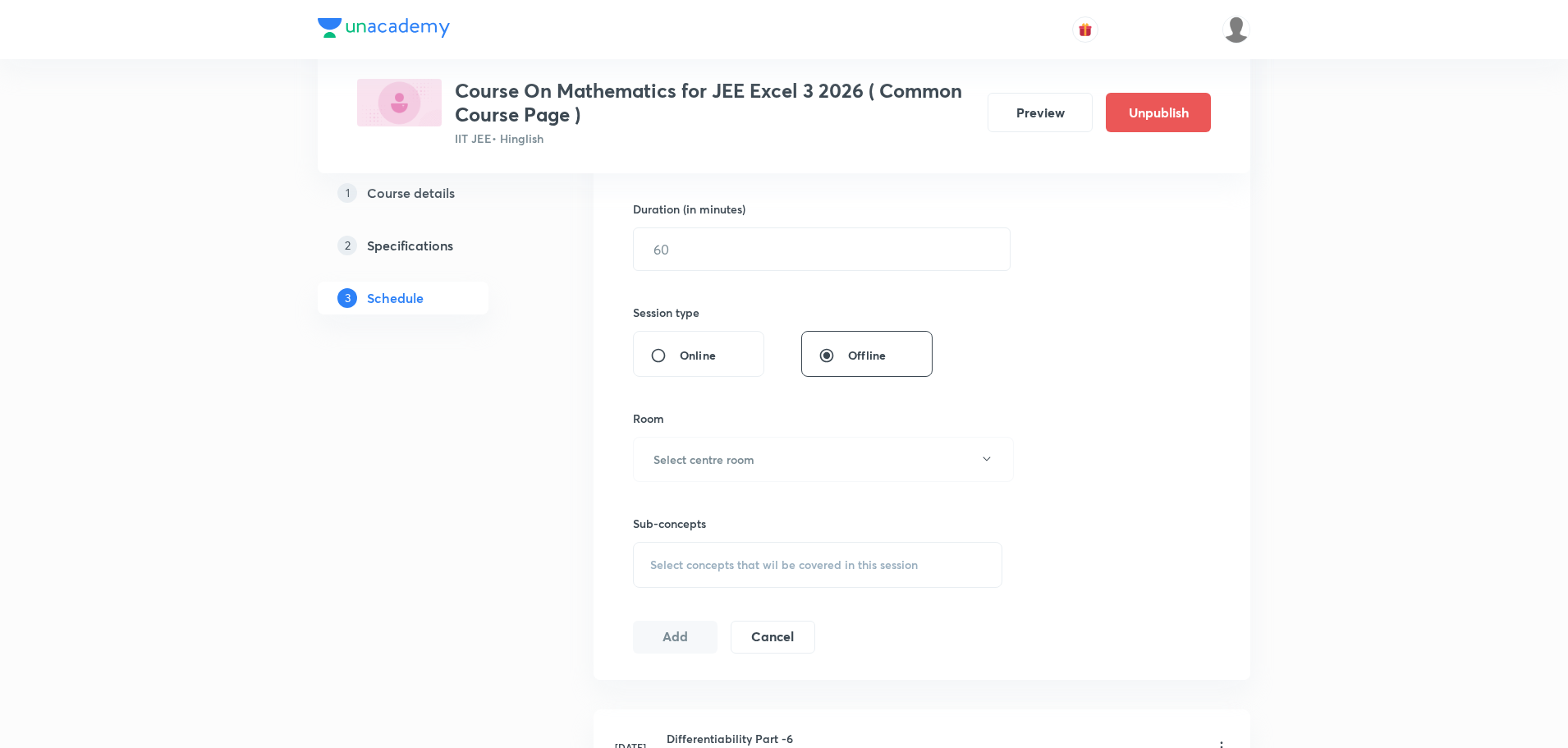
scroll to position [246, 0]
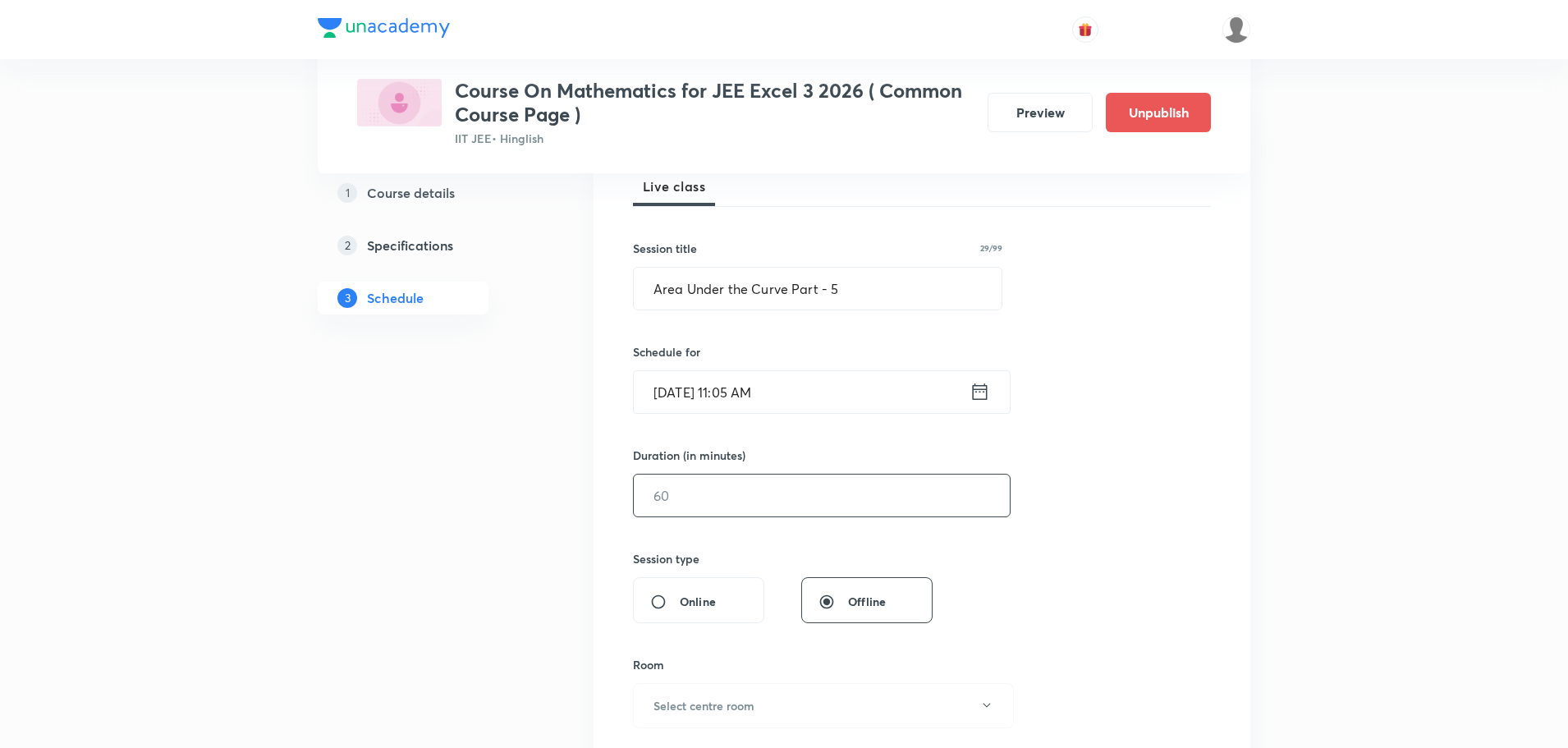
click at [736, 477] on input "text" at bounding box center [822, 494] width 376 height 42
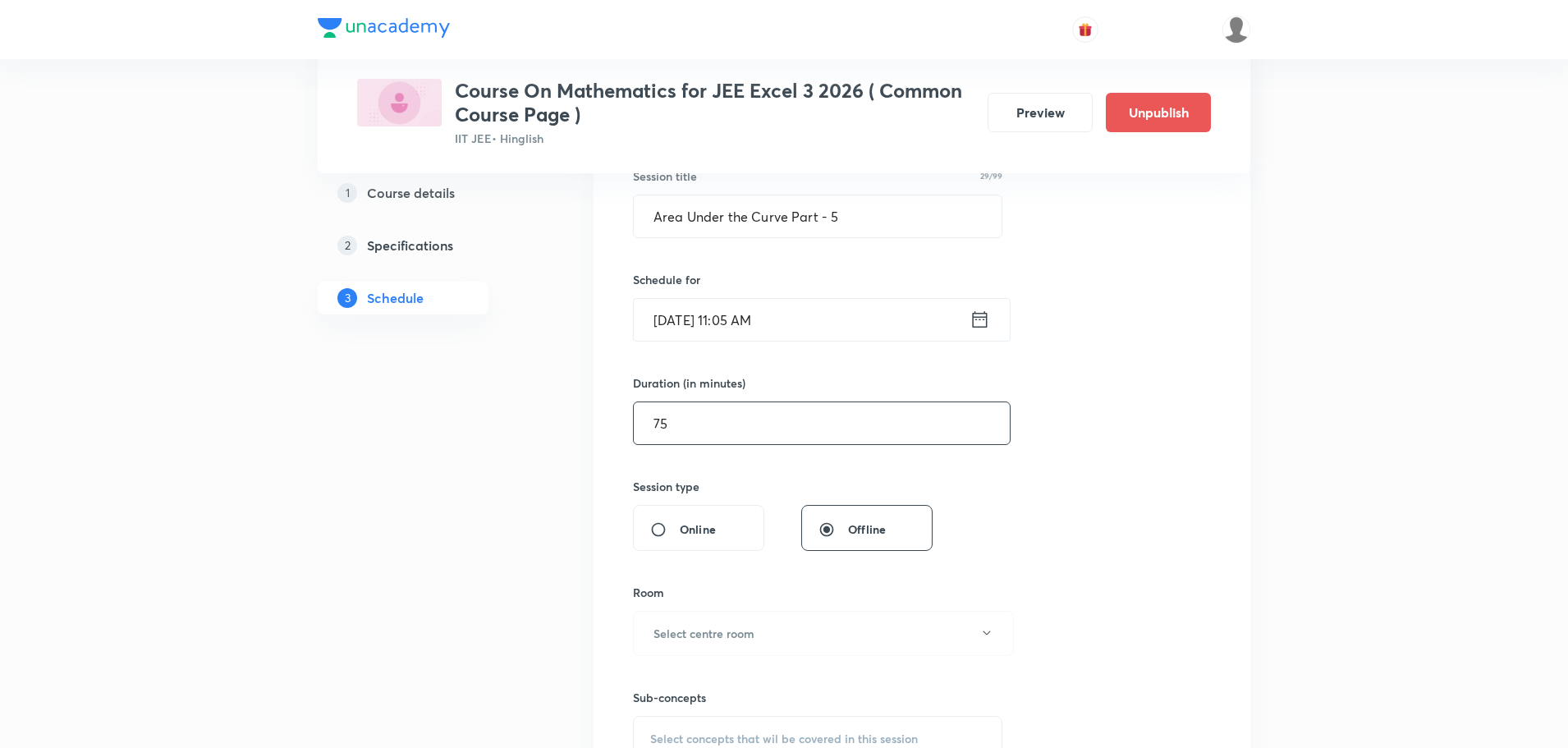
scroll to position [410, 0]
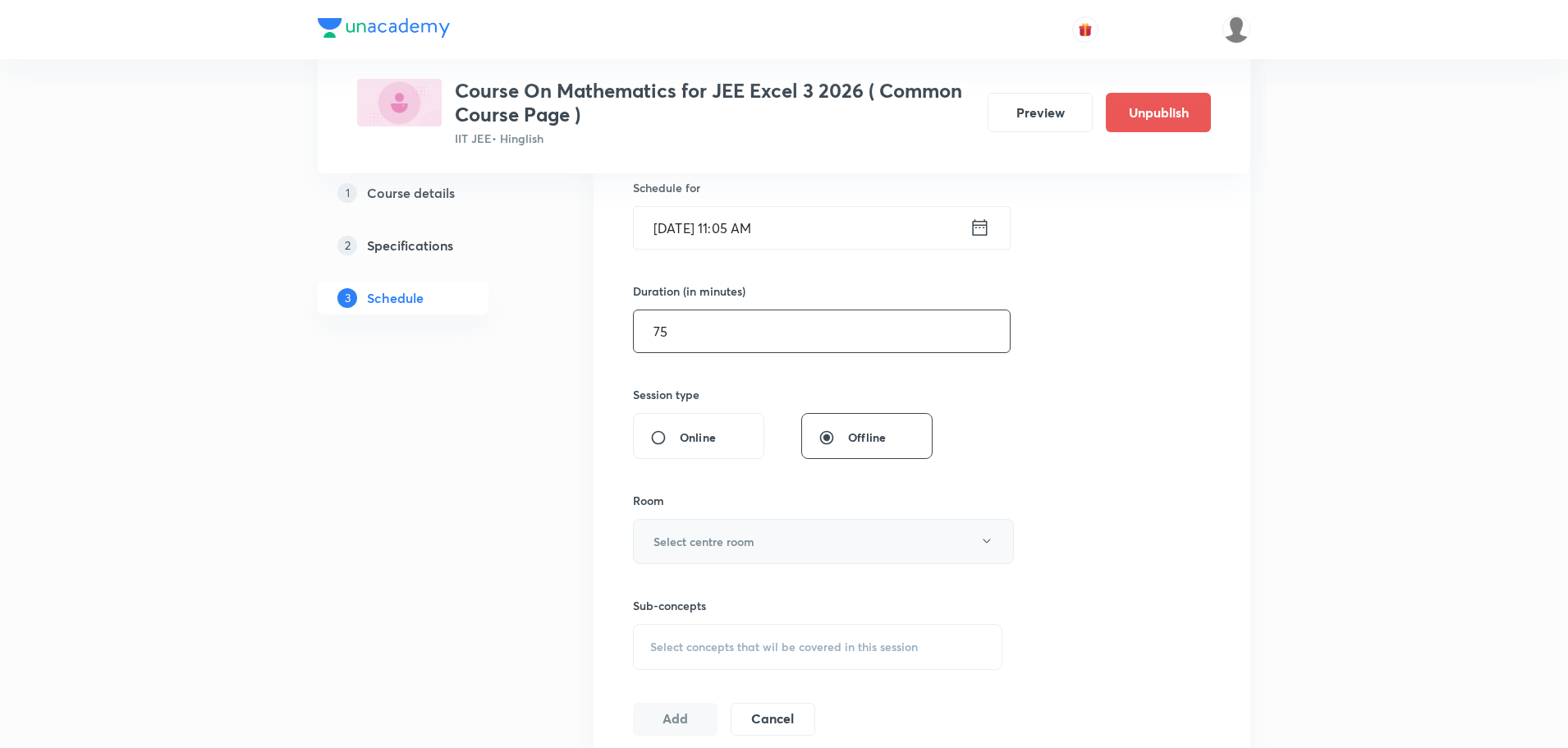
type input "75"
click at [740, 538] on h6 "Select centre room" at bounding box center [703, 541] width 101 height 18
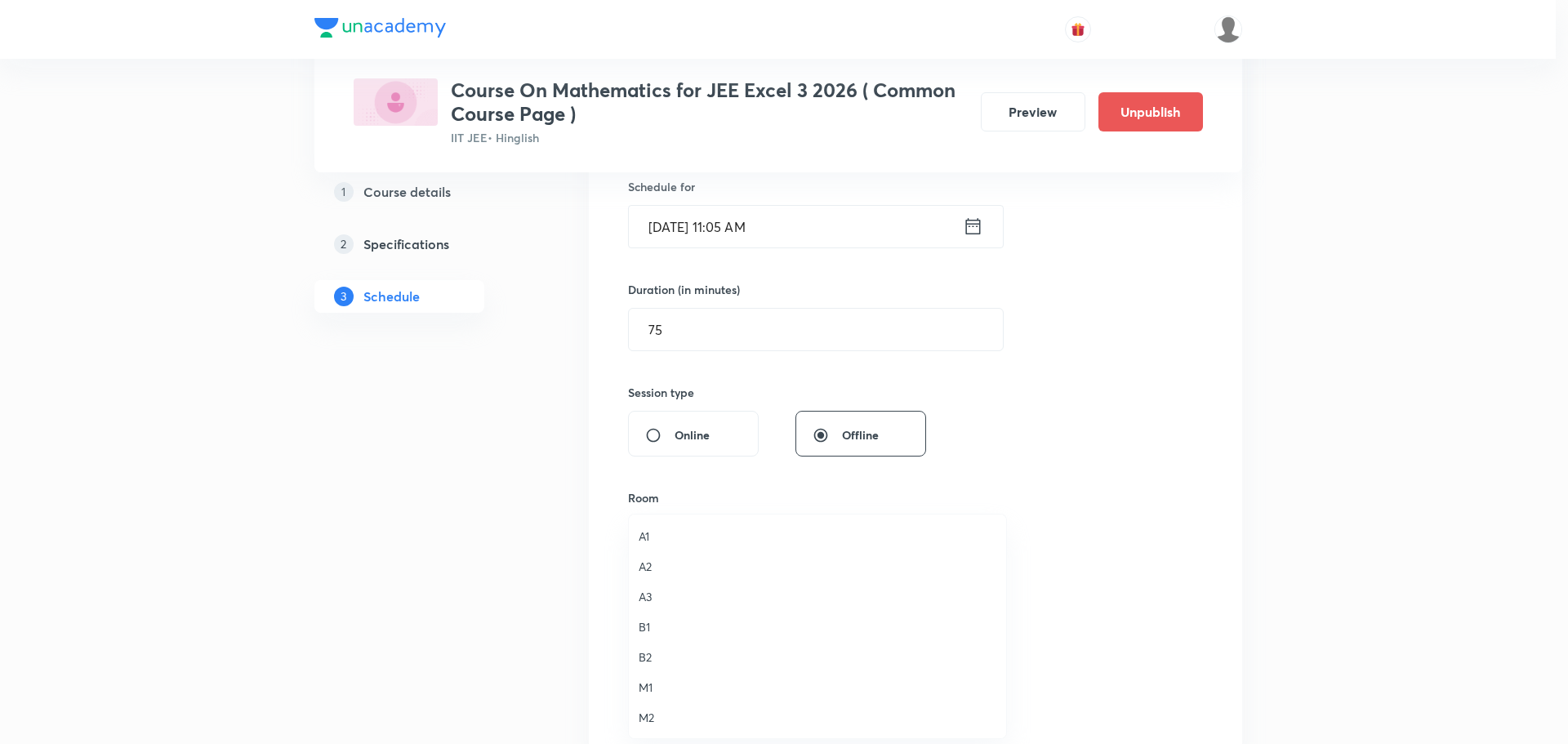
click at [643, 596] on span "A3" at bounding box center [817, 596] width 358 height 17
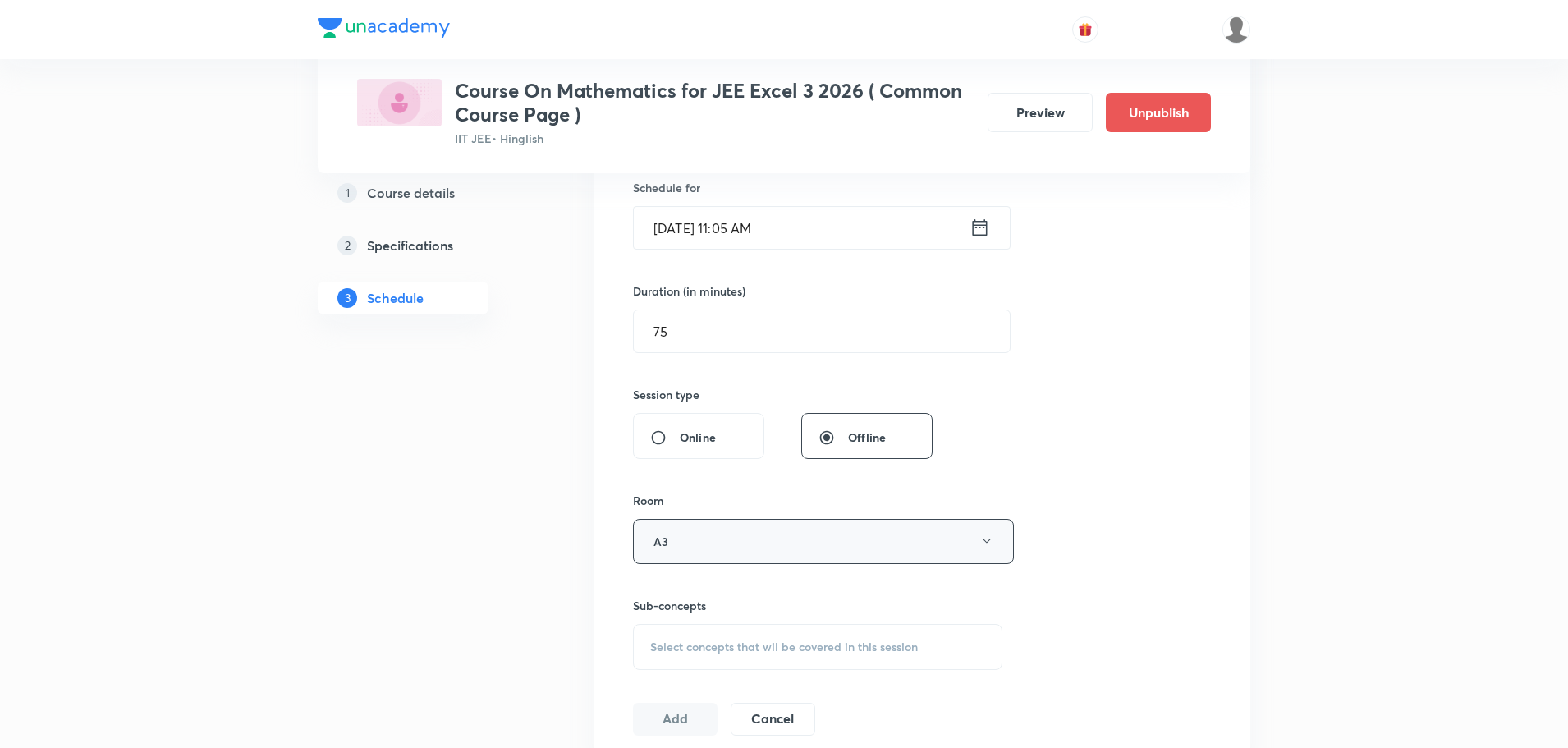
click at [711, 544] on button "A3" at bounding box center [823, 541] width 381 height 45
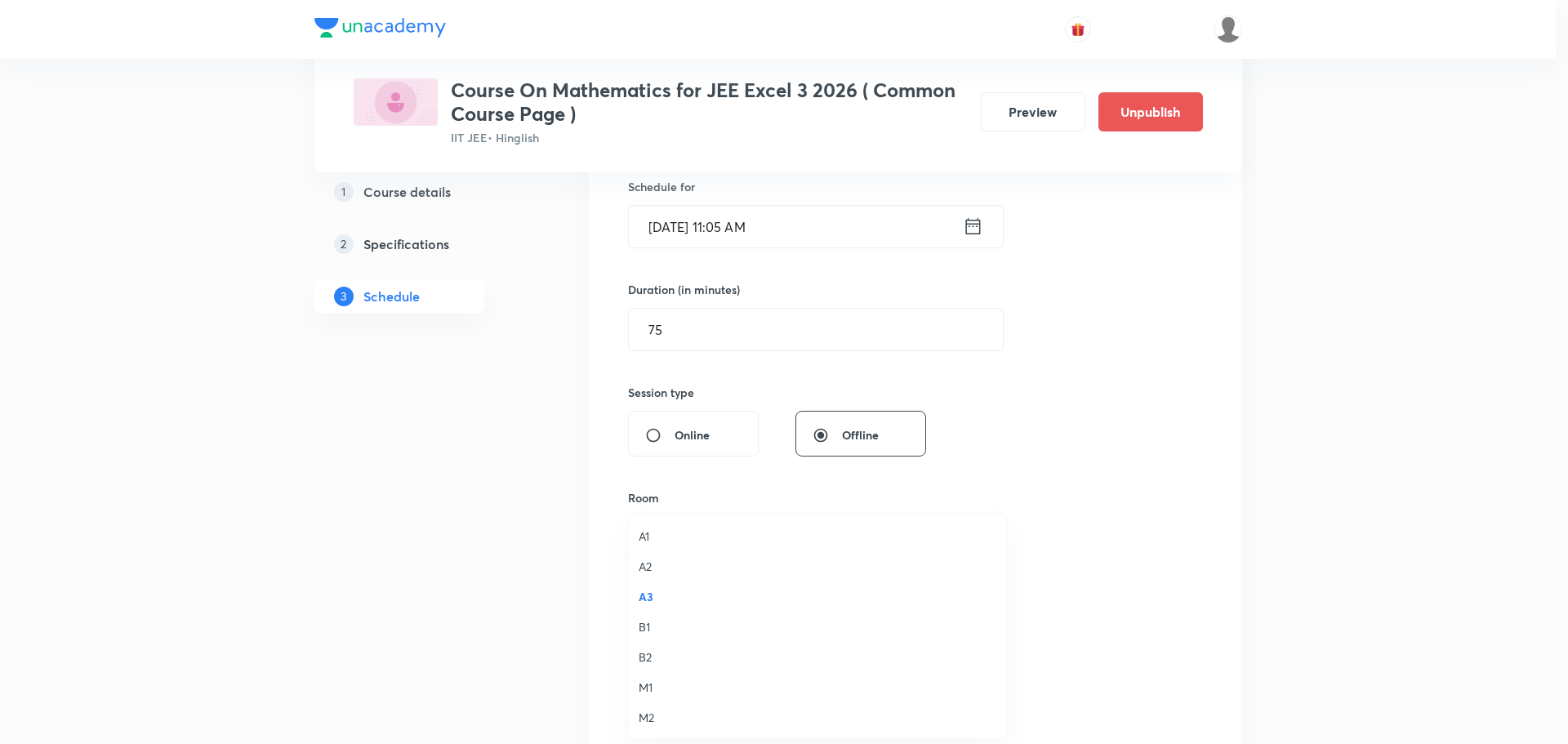
click at [652, 624] on span "B1" at bounding box center [817, 627] width 358 height 17
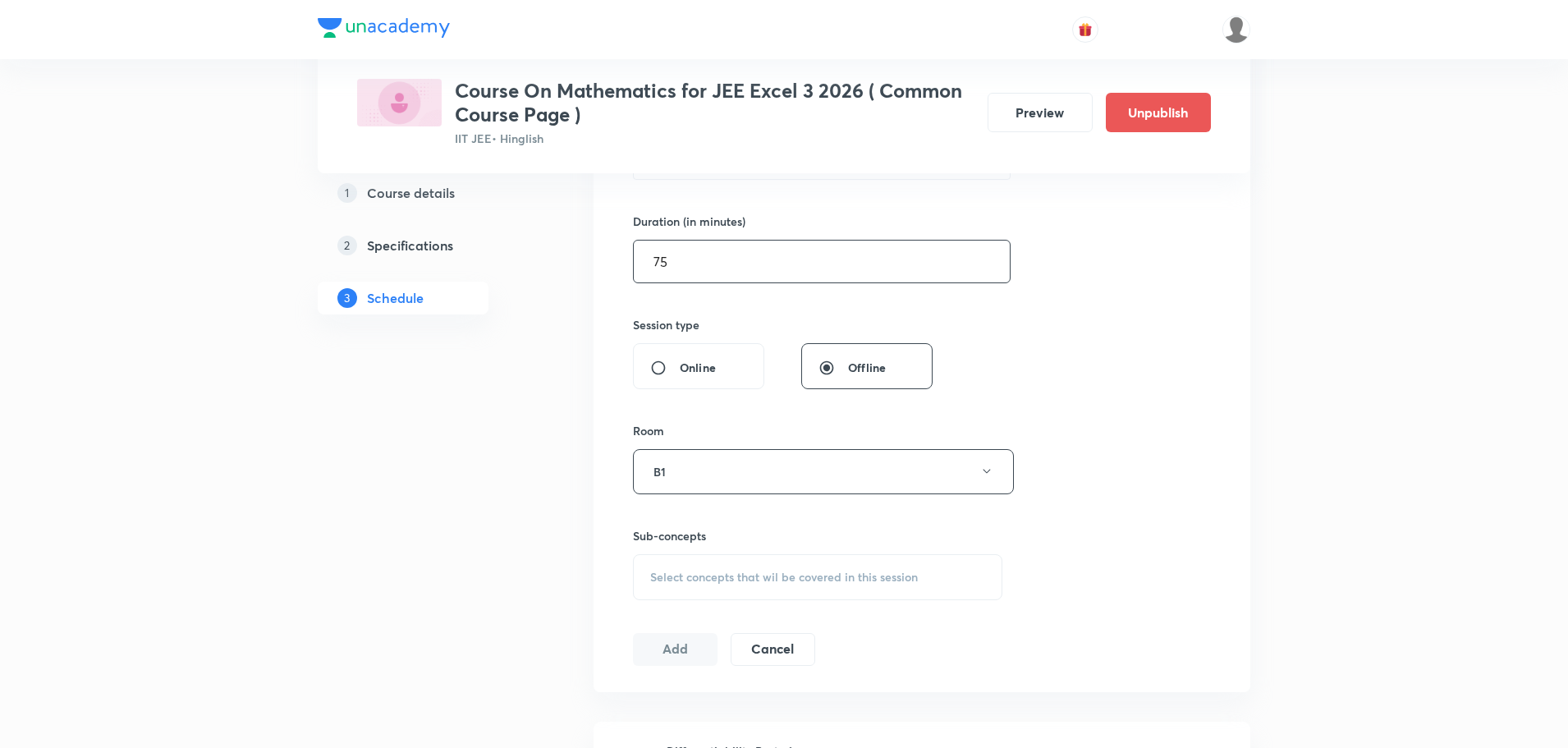
scroll to position [575, 0]
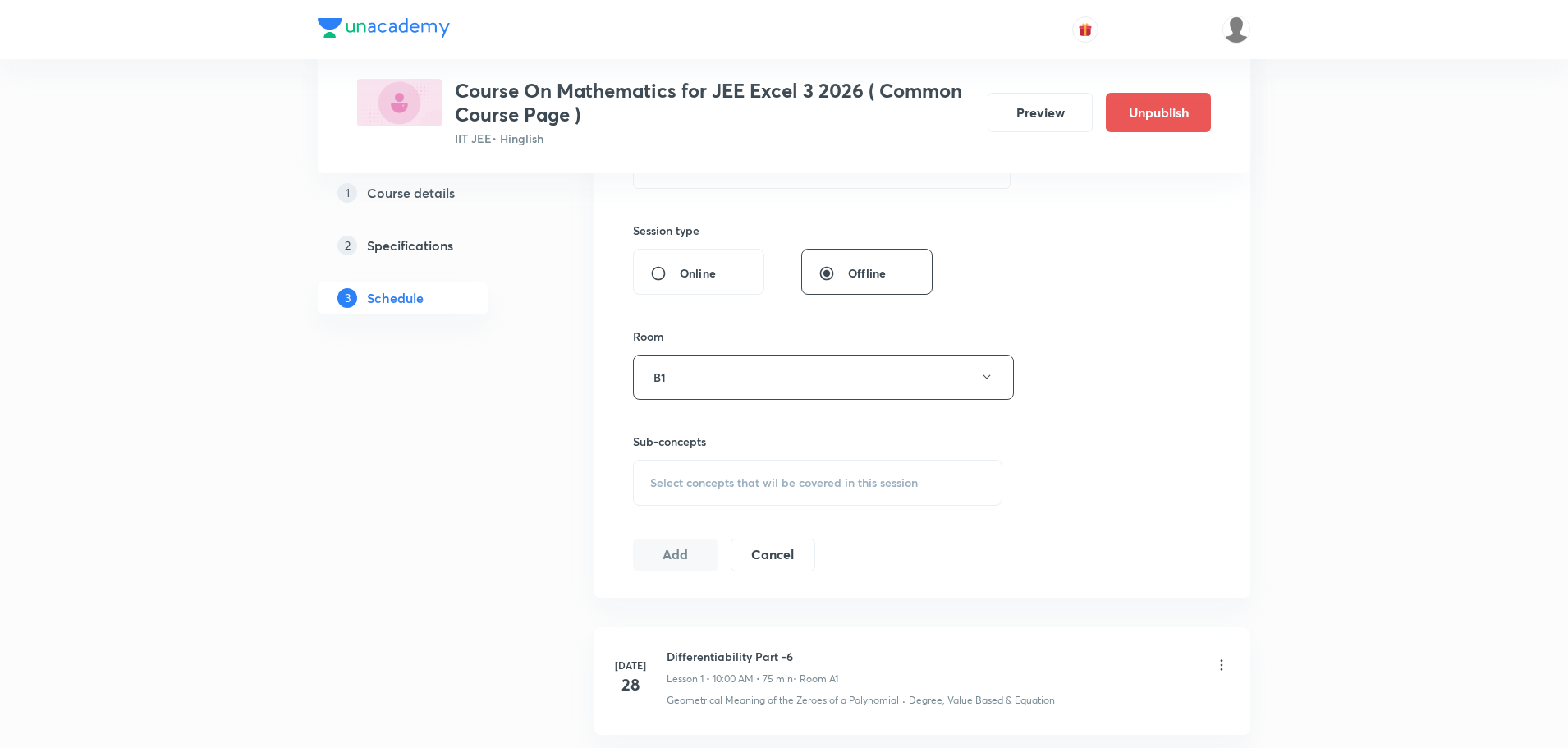
click at [726, 483] on span "Select concepts that wil be covered in this session" at bounding box center [784, 482] width 267 height 13
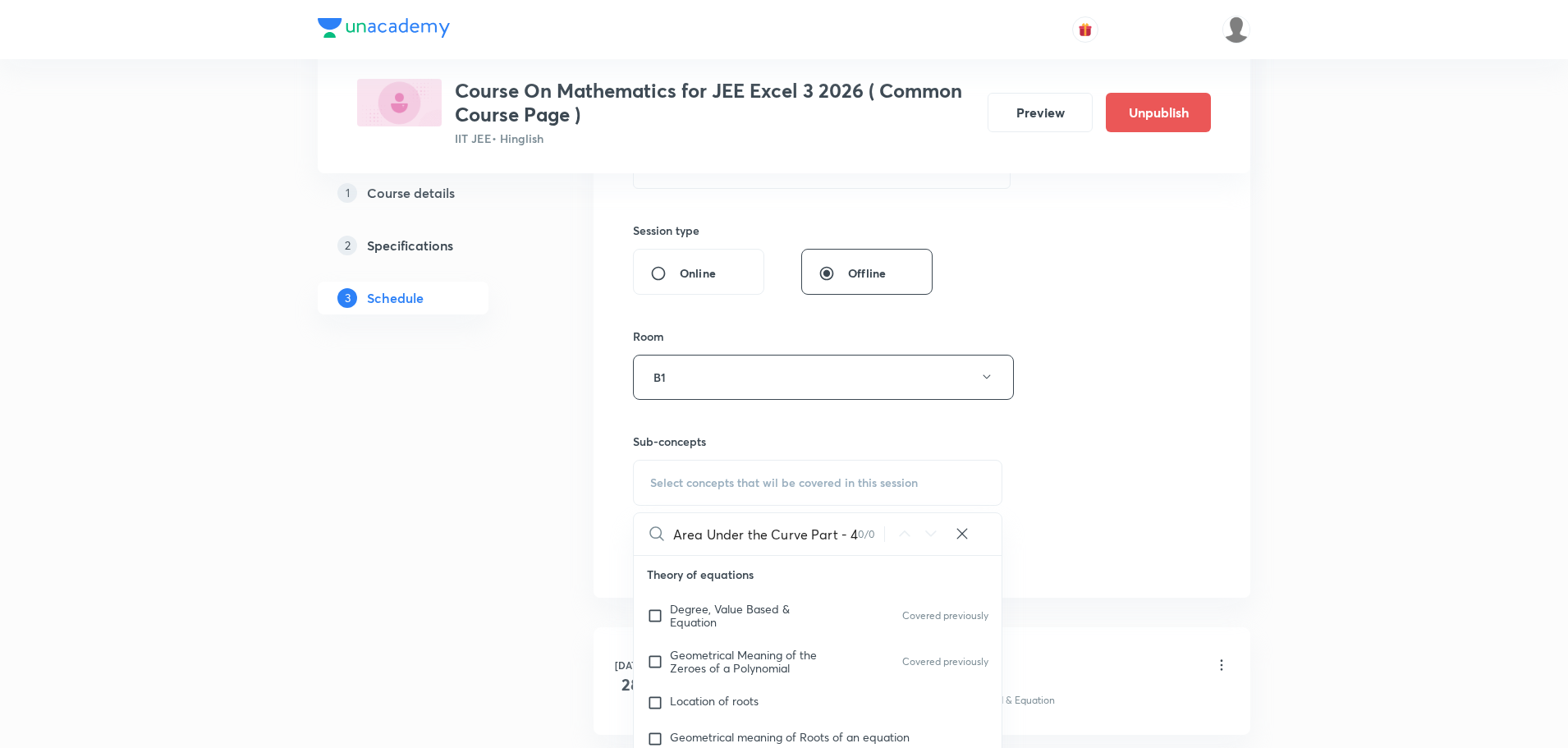
drag, startPoint x: 810, startPoint y: 536, endPoint x: 978, endPoint y: 531, distance: 168.1
click at [978, 531] on div "Area Under the Curve Part - 4 0 / 0 ​" at bounding box center [817, 533] width 368 height 42
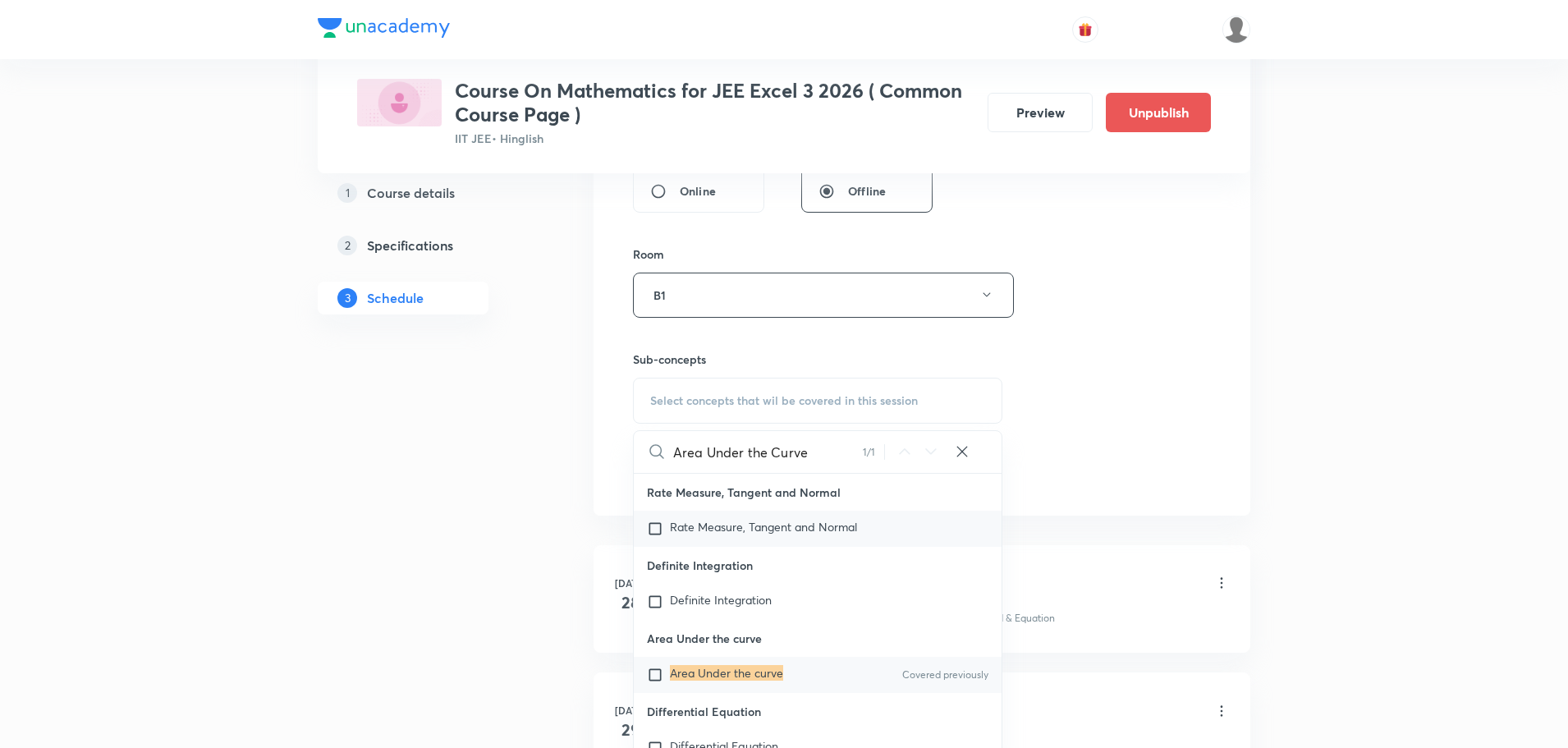
scroll to position [38305, 0]
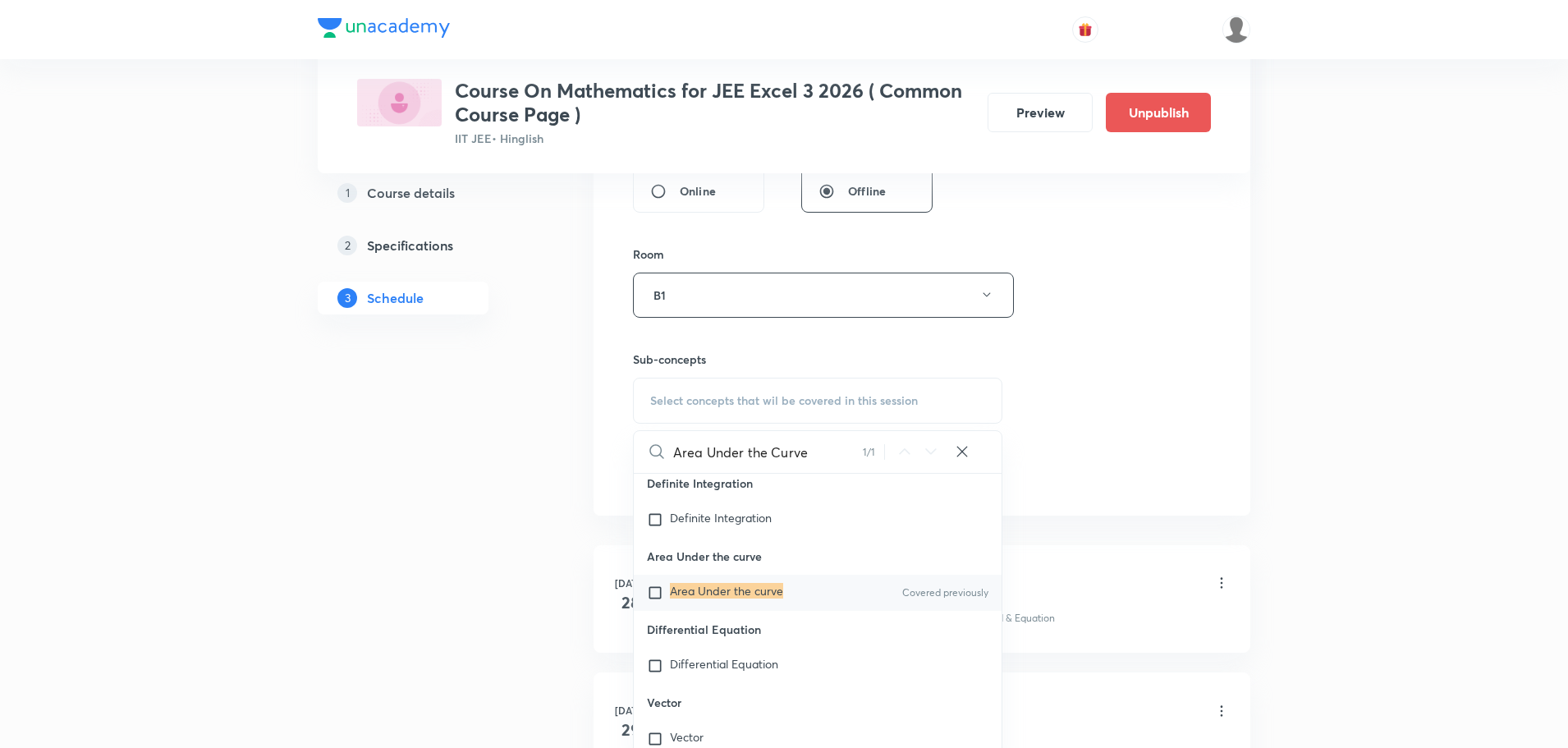
type input "Area Under the Curve"
click at [775, 599] on mark "Area Under the curve" at bounding box center [726, 590] width 113 height 16
checkbox input "true"
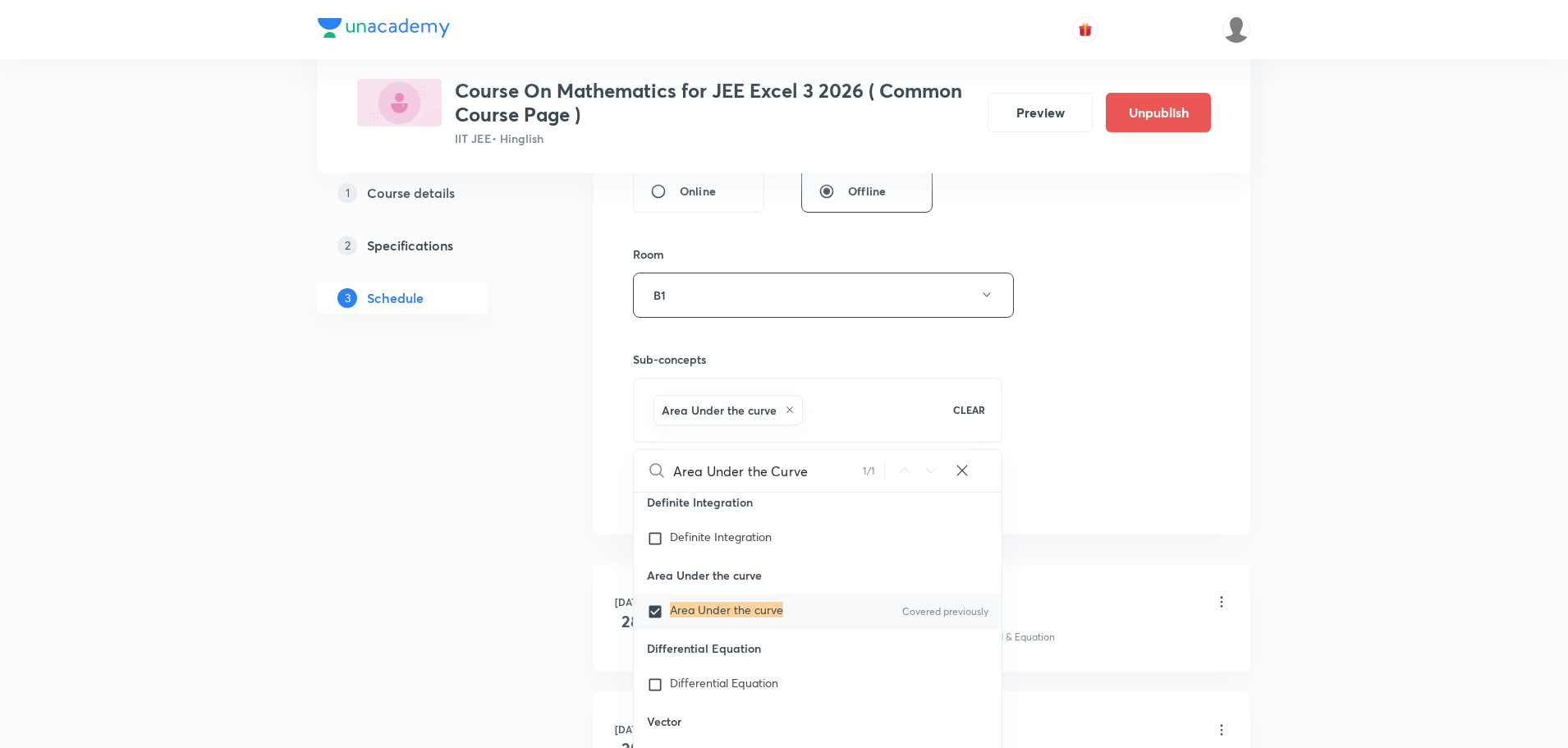
click at [1123, 465] on div "Session 31 Live class Session title 29/99 Area Under the Curve Part - 5 ​ Sched…" at bounding box center [921, 113] width 578 height 790
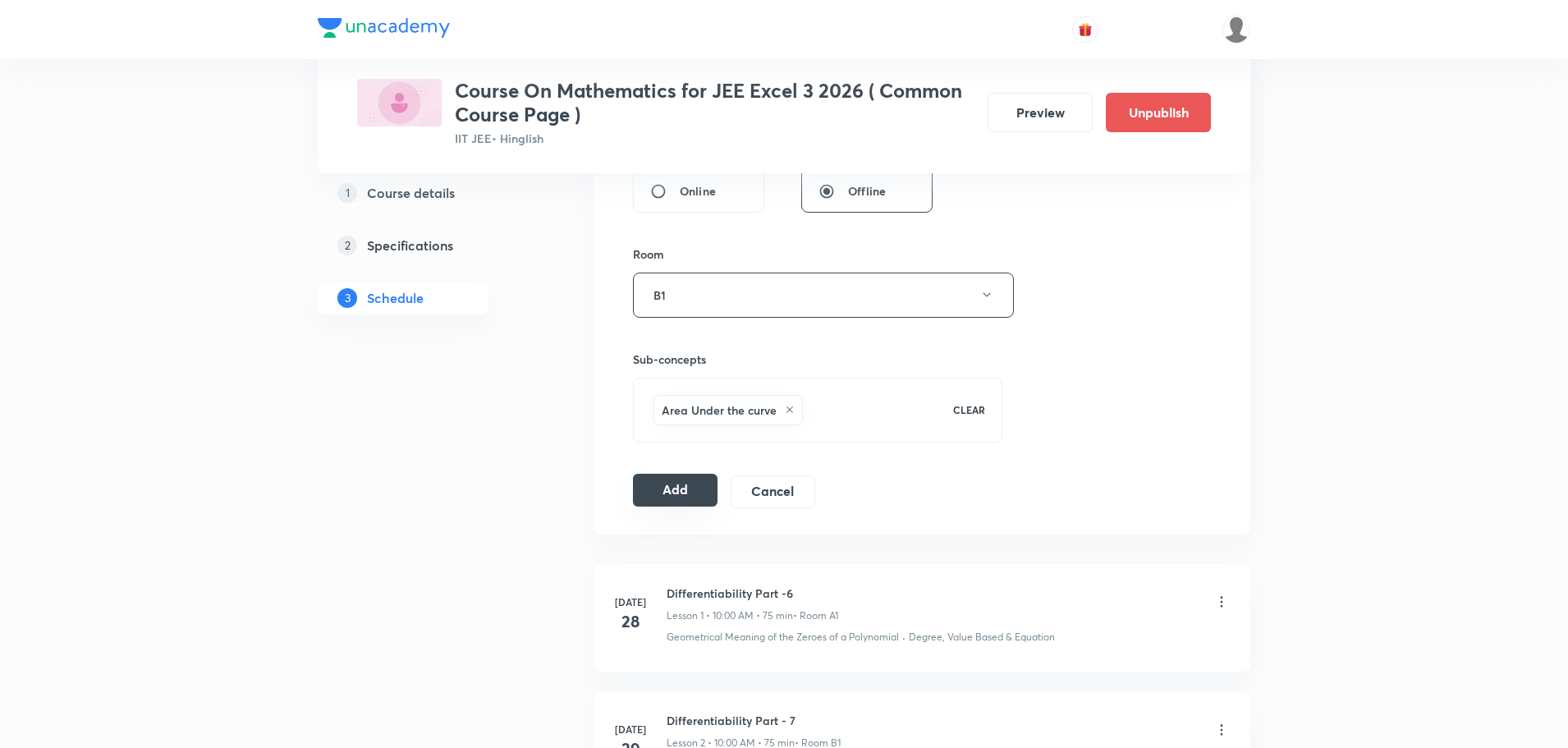
click at [692, 490] on button "Add" at bounding box center [675, 491] width 85 height 33
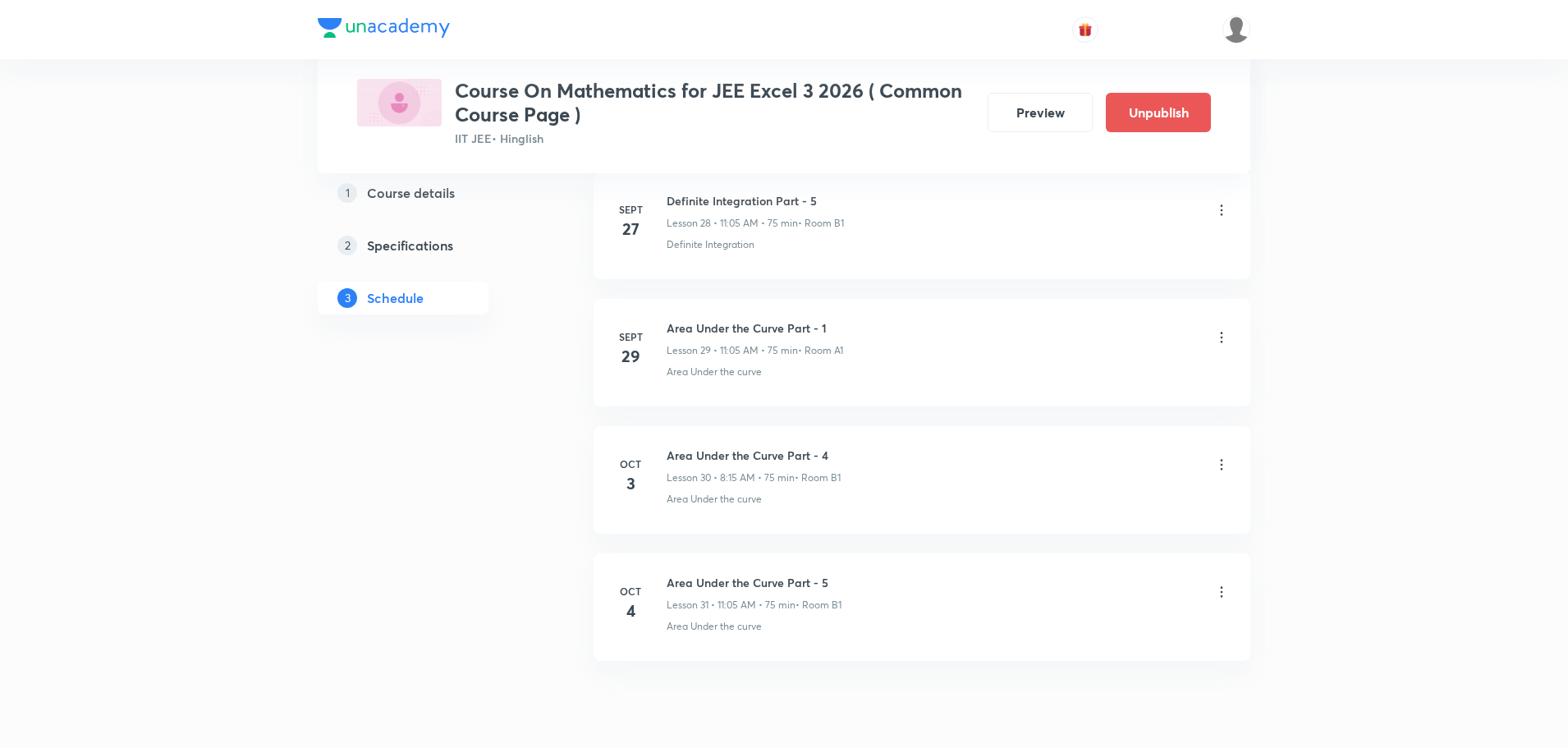
scroll to position [3780, 0]
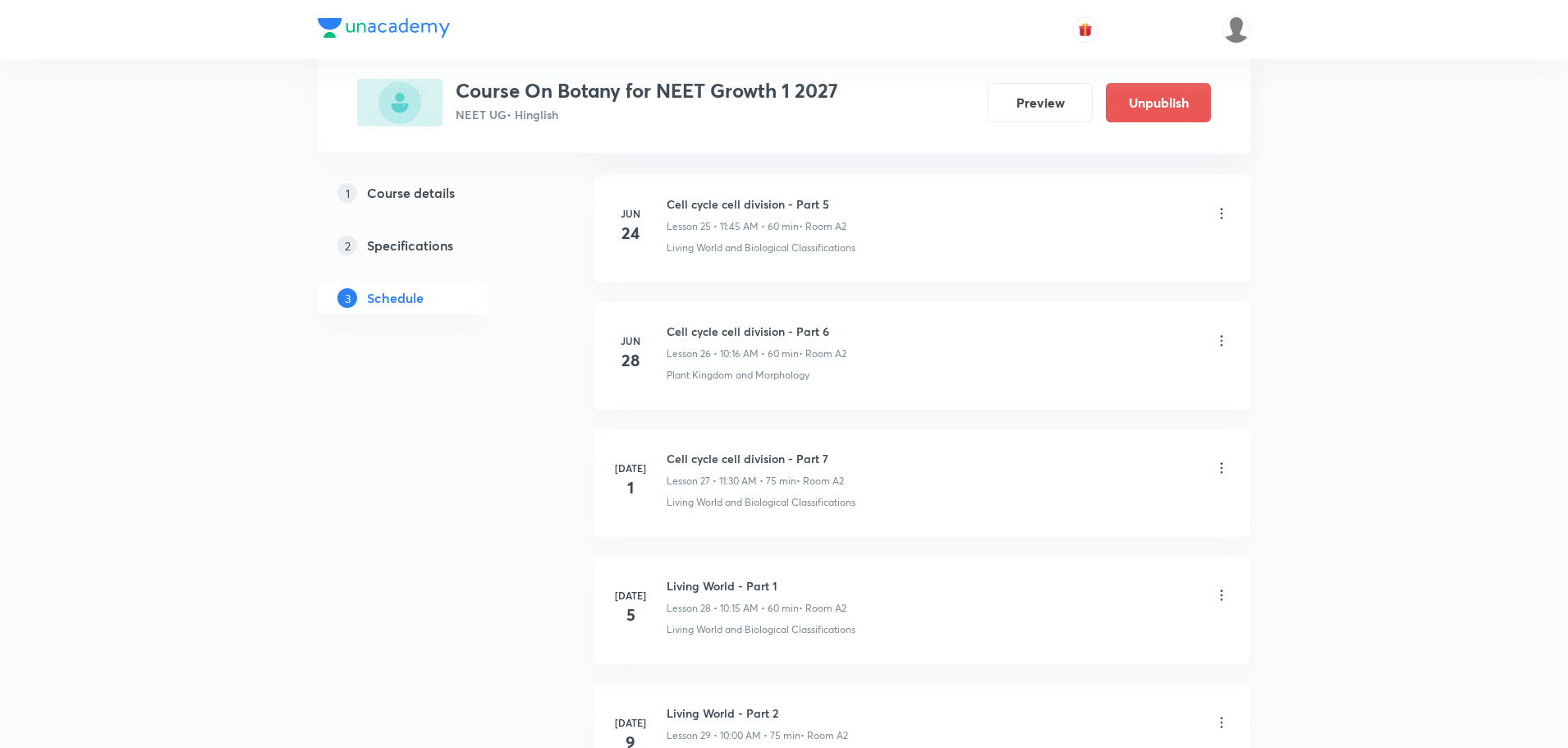
scroll to position [6803, 0]
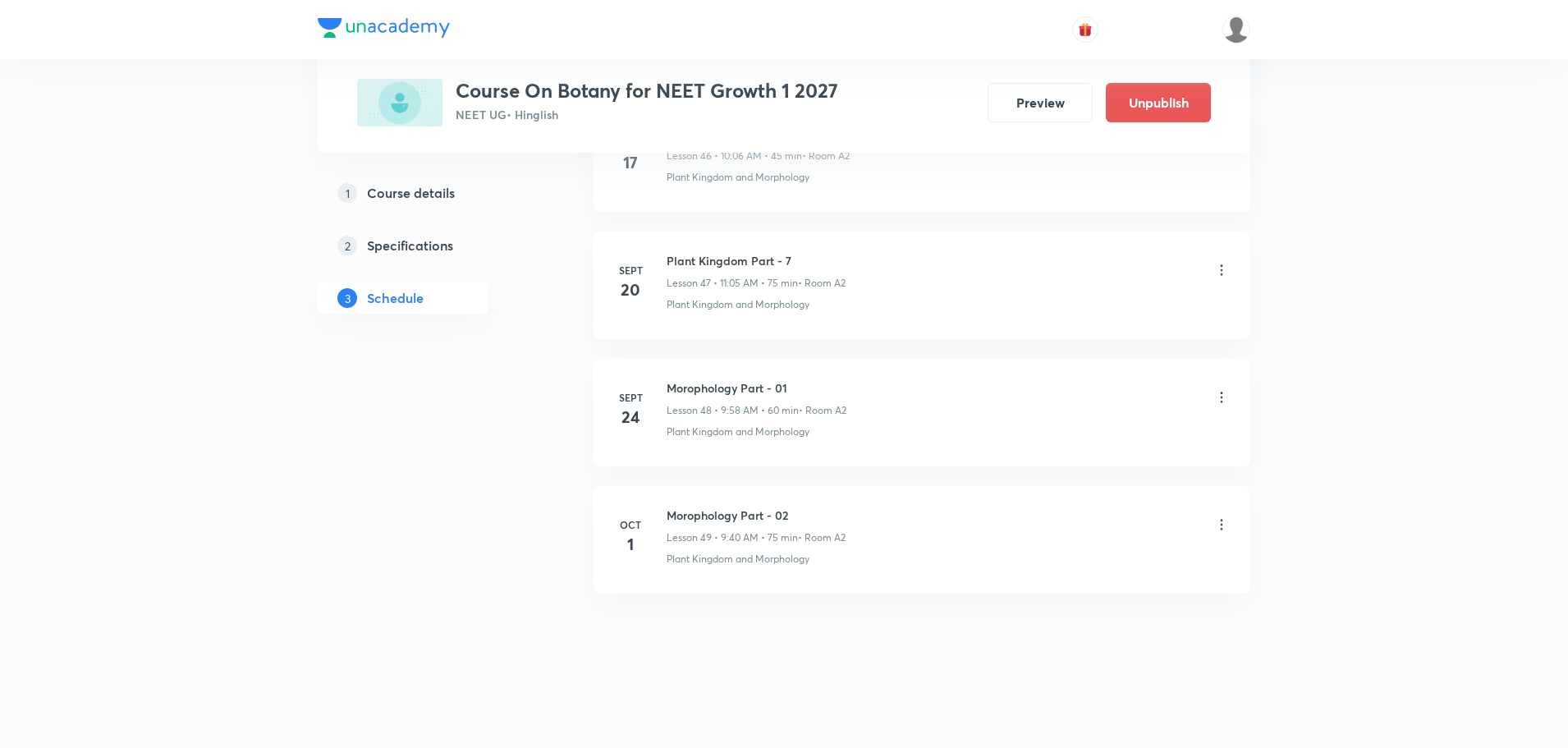
click at [743, 515] on h6 "Morophology Part - 02" at bounding box center [756, 515] width 179 height 18
copy h6 "Morophology Part - 02"
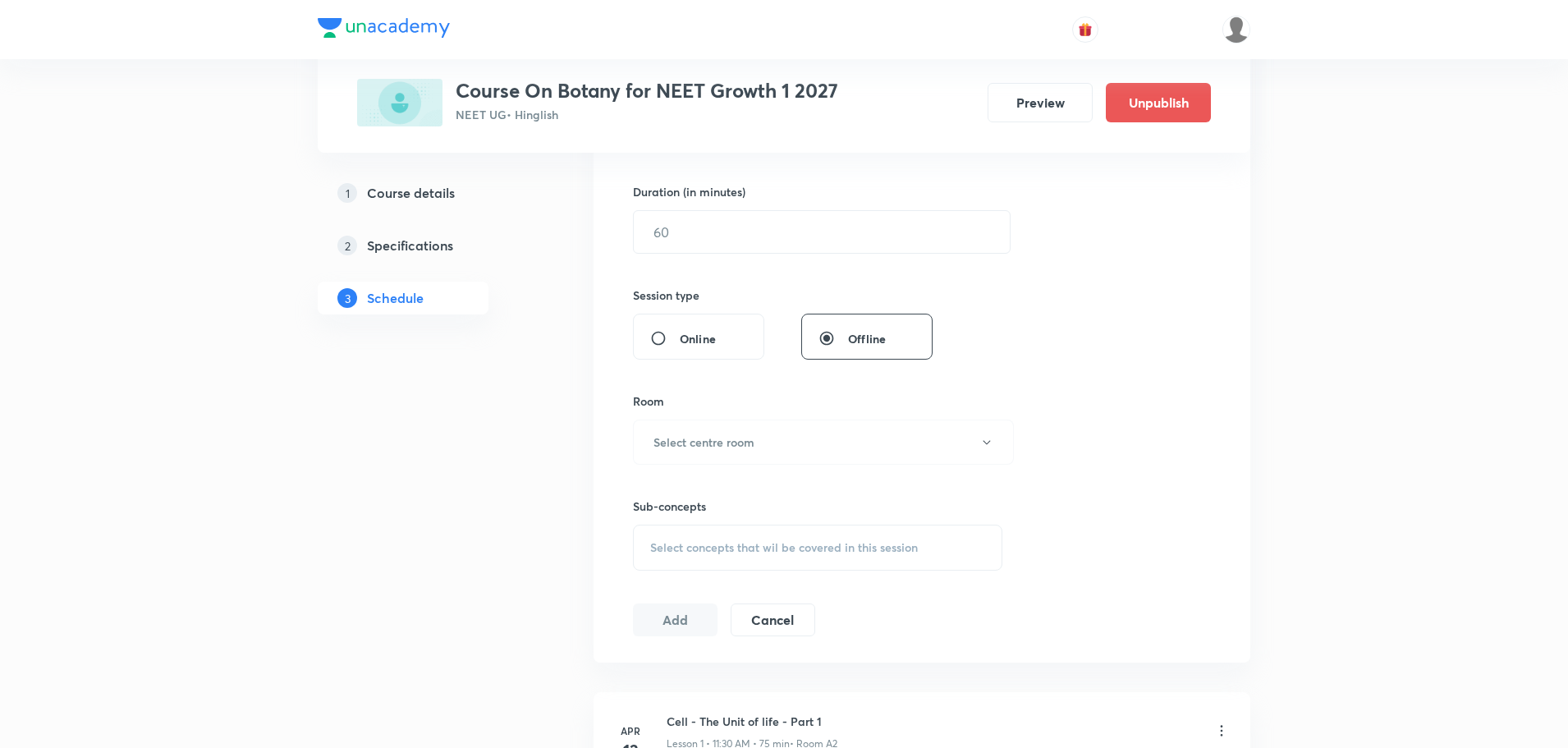
scroll to position [0, 0]
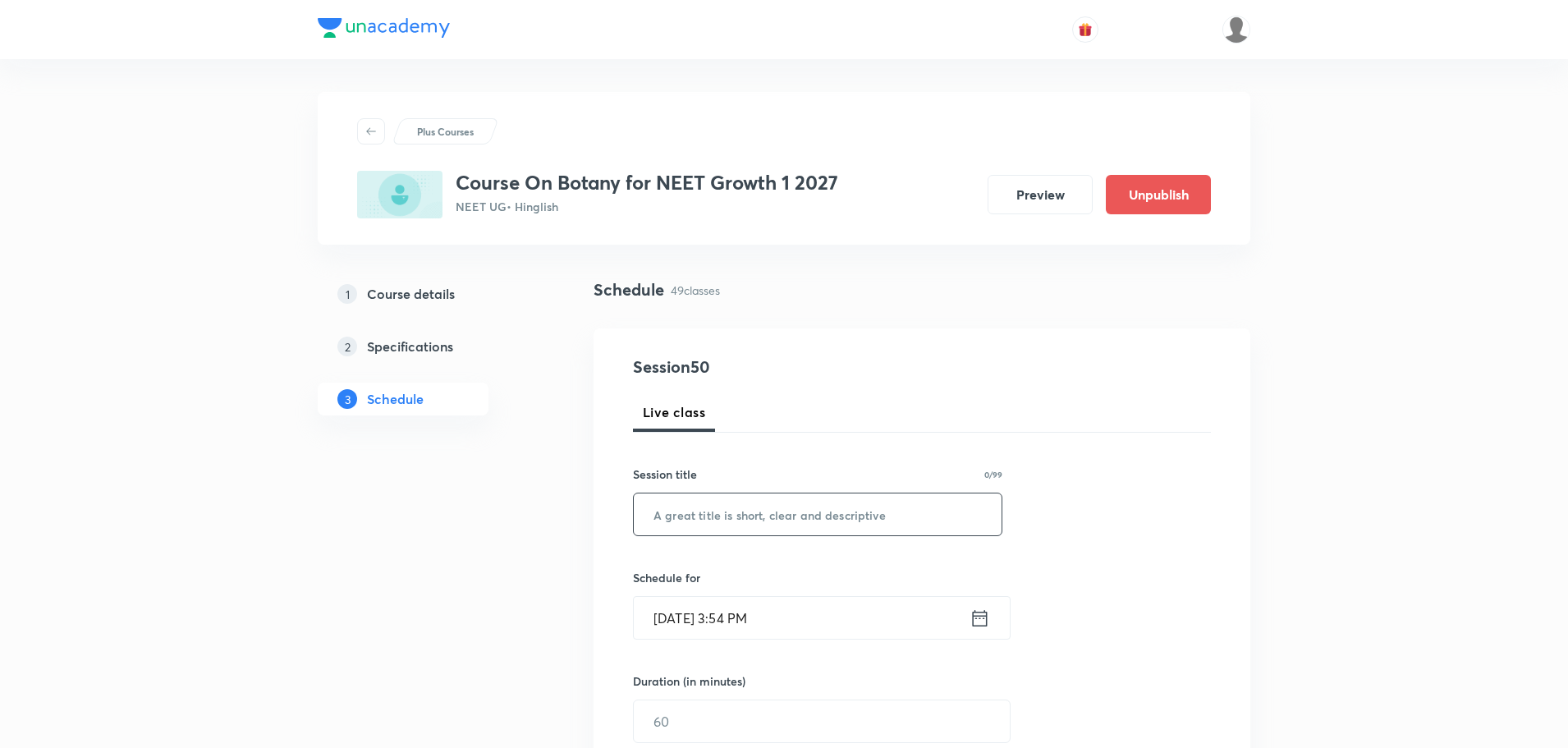
click at [743, 507] on input "text" at bounding box center [817, 514] width 368 height 42
paste input "Morophology Part - 02"
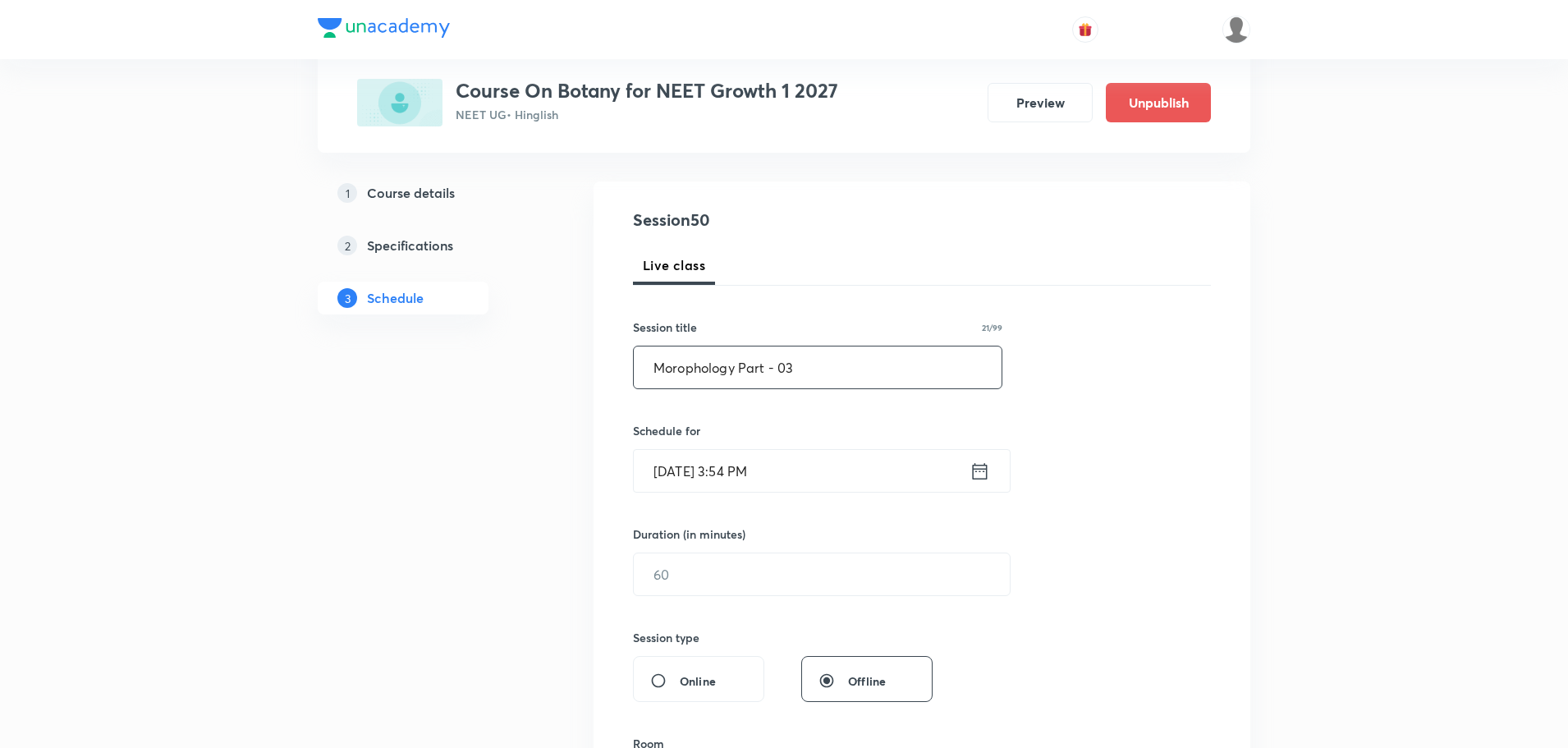
scroll to position [164, 0]
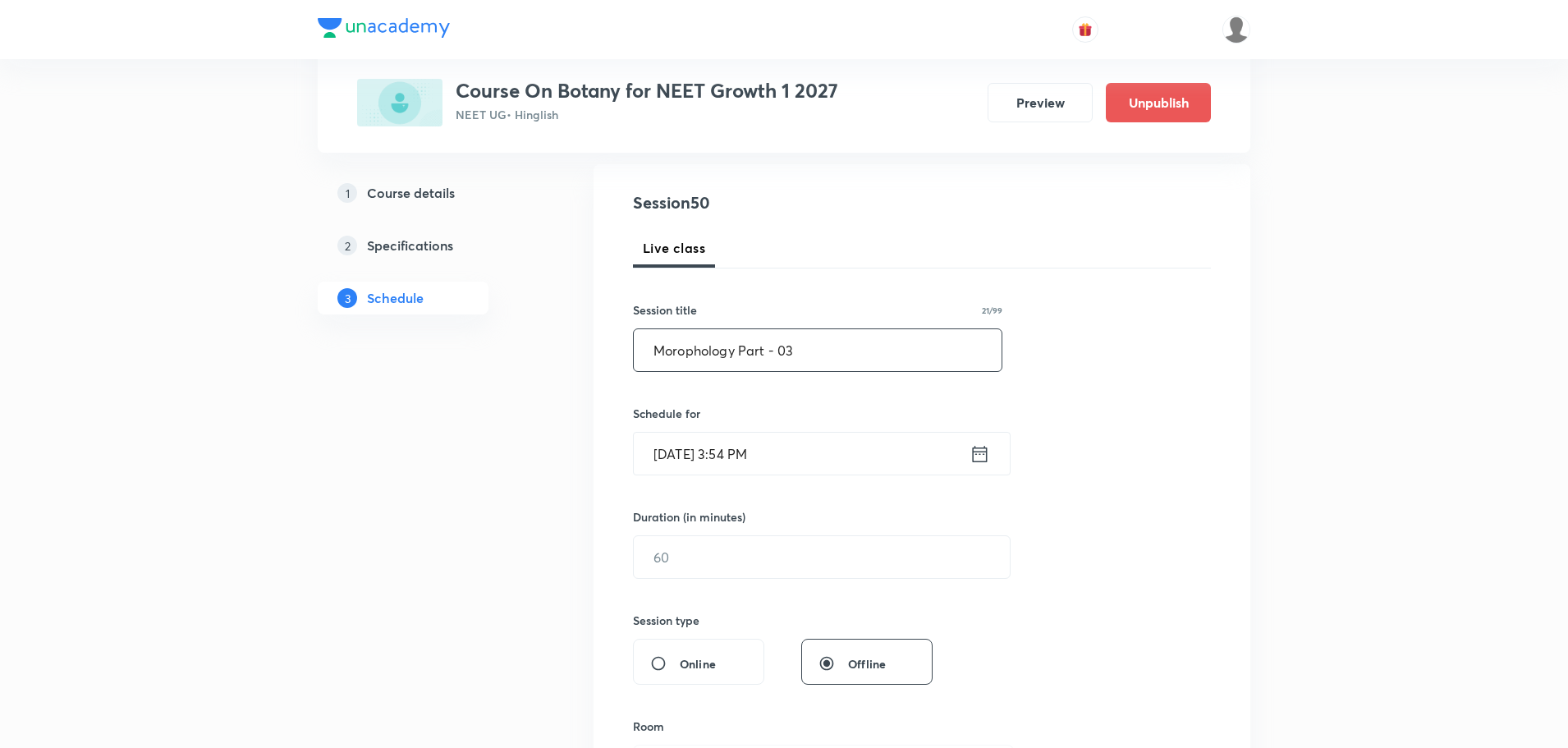
type input "Morophology Part - 03"
click at [964, 452] on input "[DATE] 3:54 PM" at bounding box center [802, 453] width 336 height 42
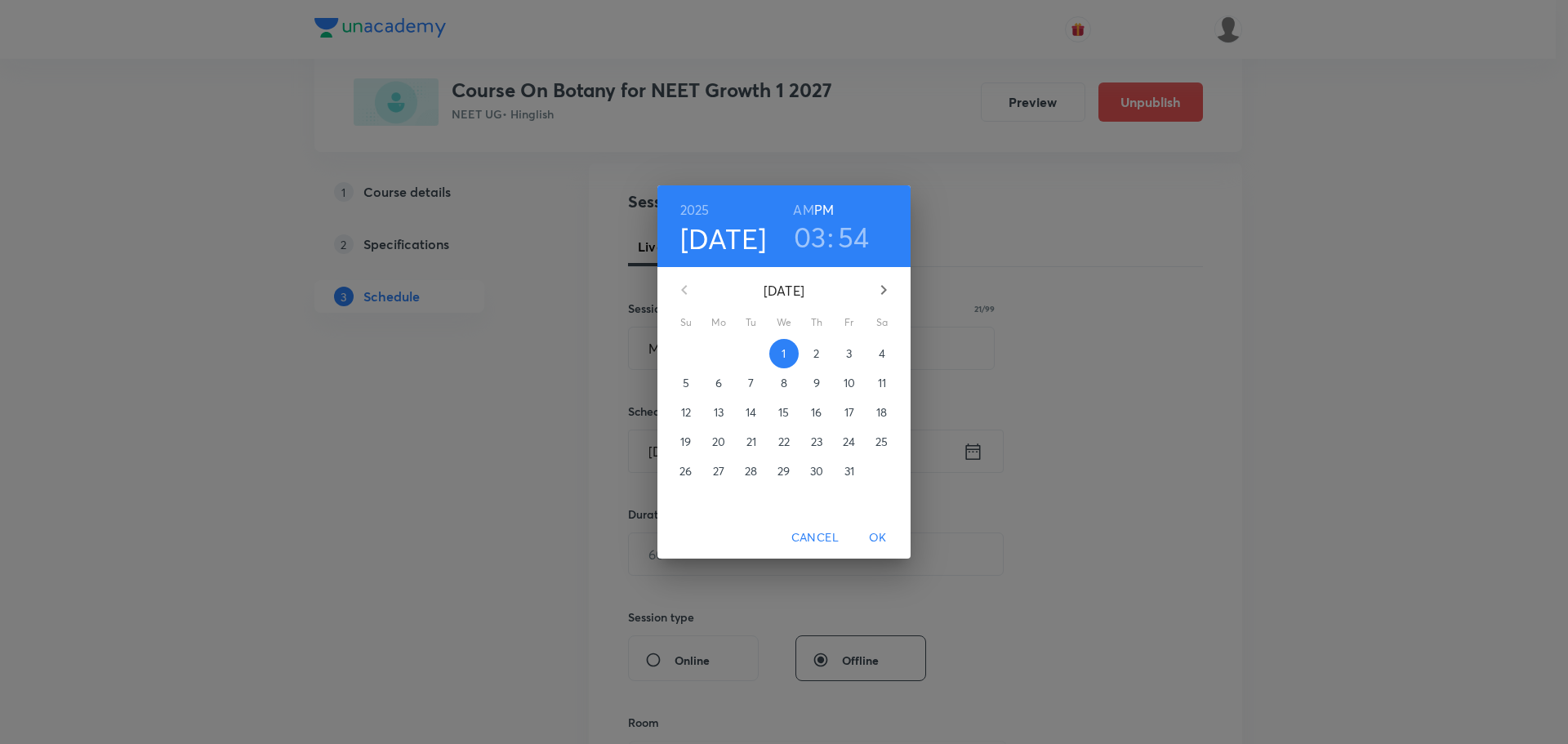
click at [879, 350] on p "4" at bounding box center [882, 353] width 6 height 17
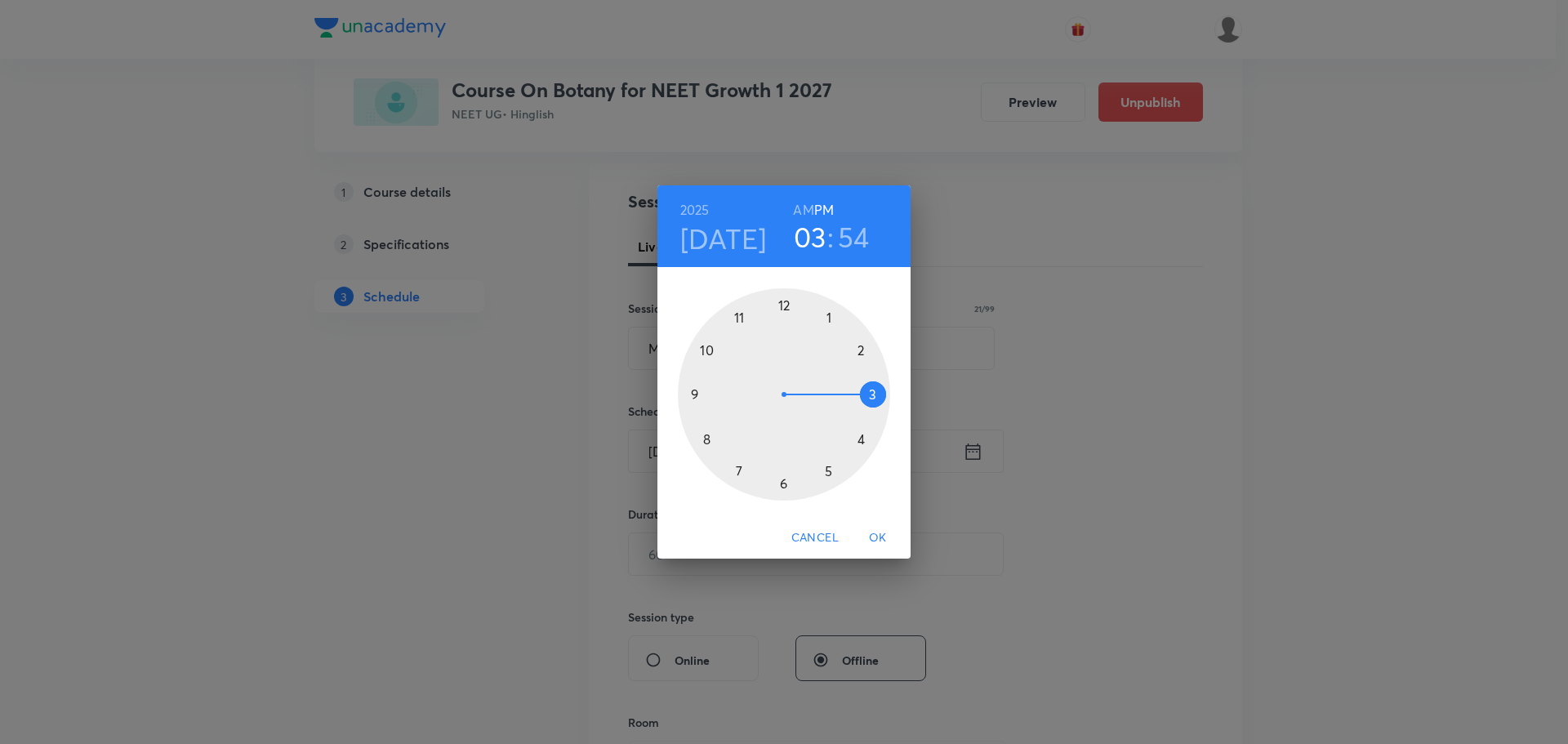
click at [705, 437] on div at bounding box center [784, 394] width 212 height 212
click at [806, 210] on h6 "AM" at bounding box center [803, 209] width 20 height 23
click at [871, 391] on div at bounding box center [784, 394] width 212 height 212
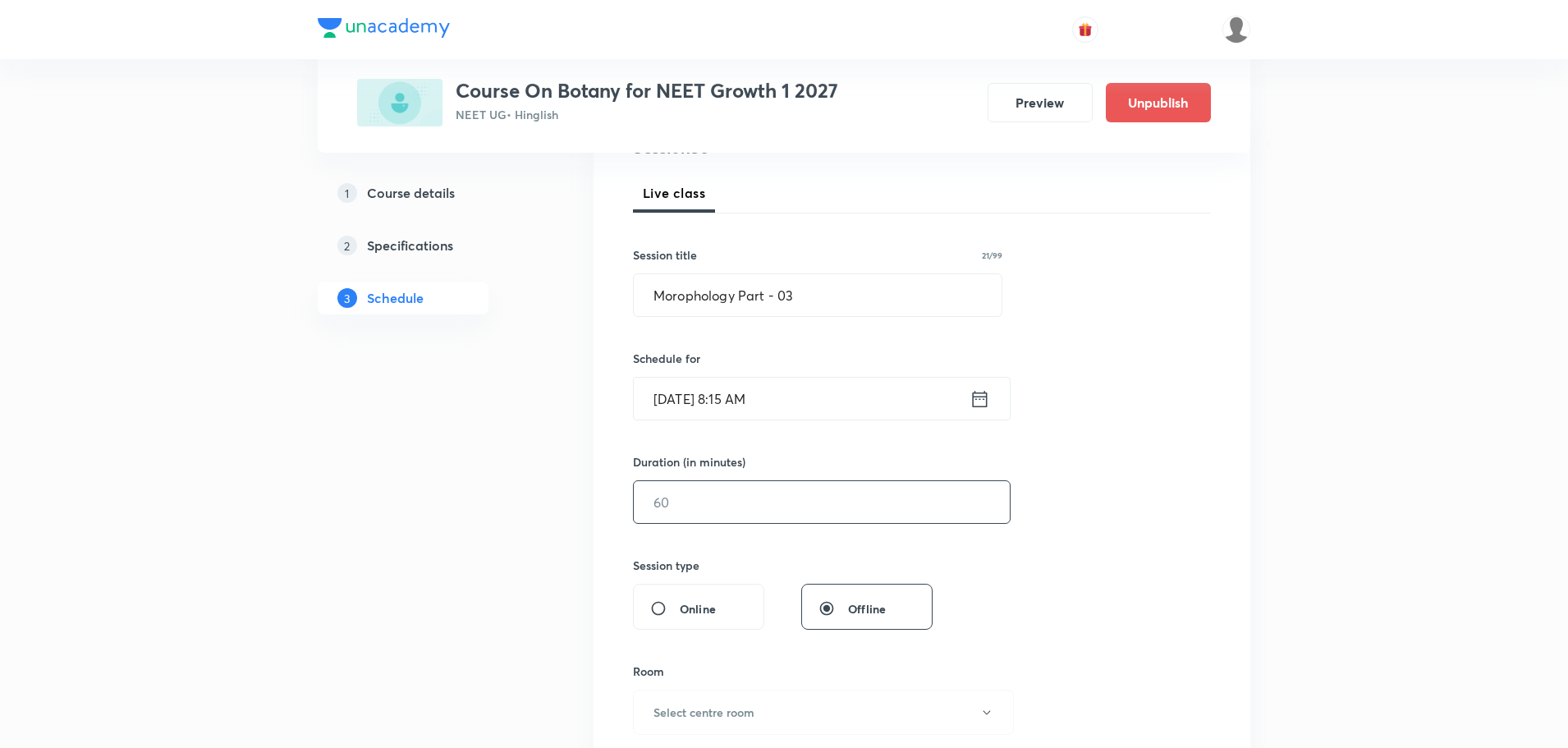
scroll to position [246, 0]
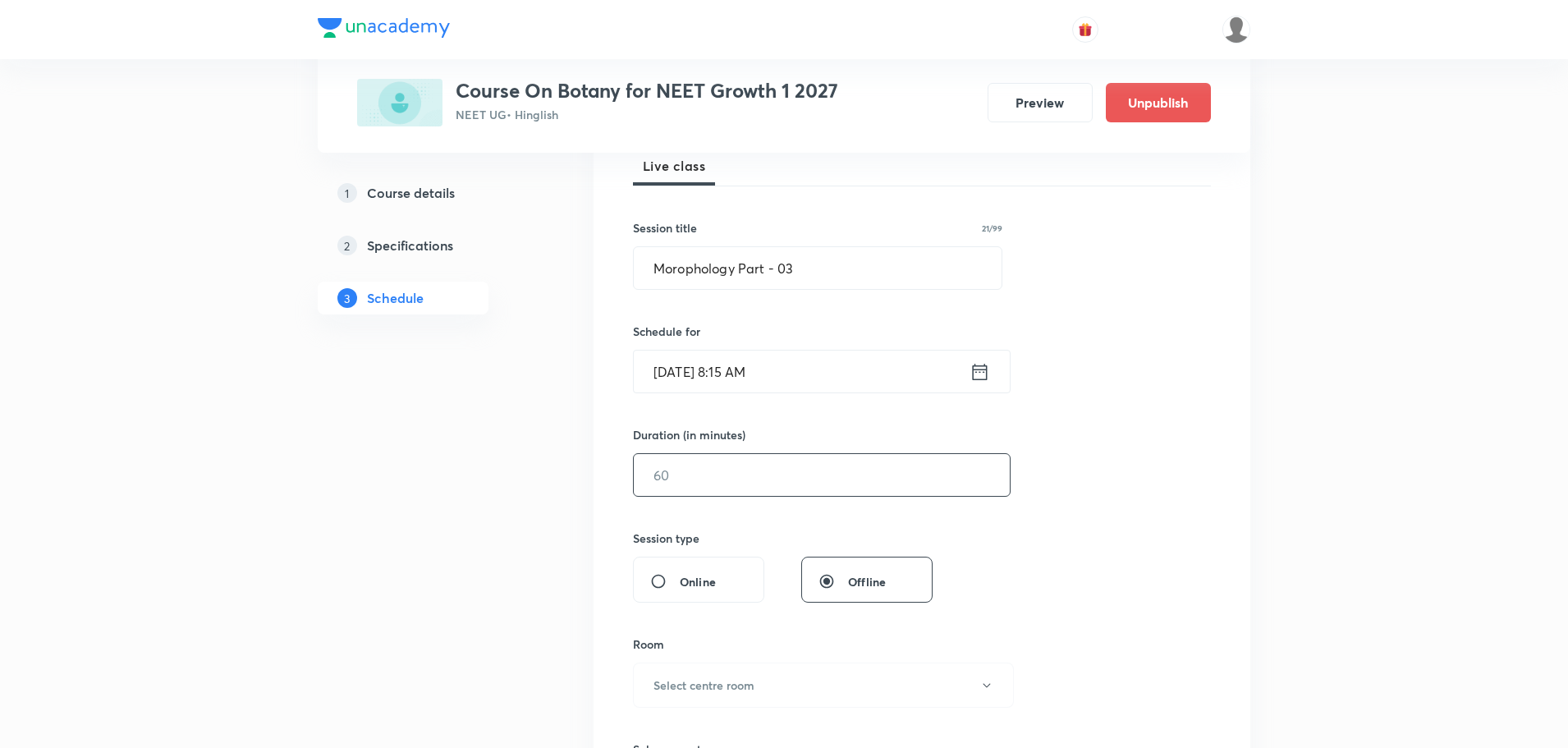
click at [683, 477] on input "text" at bounding box center [822, 474] width 376 height 42
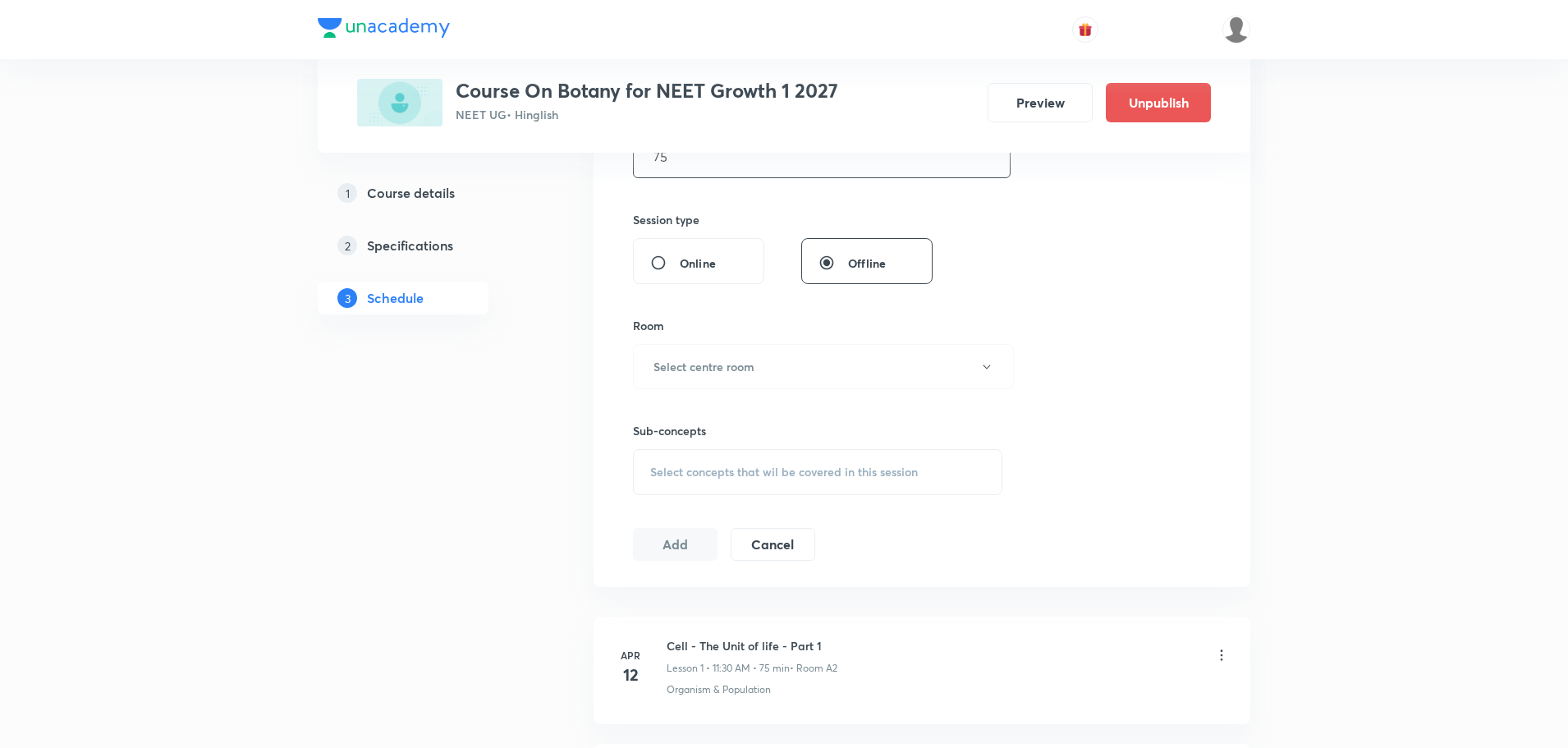
scroll to position [575, 0]
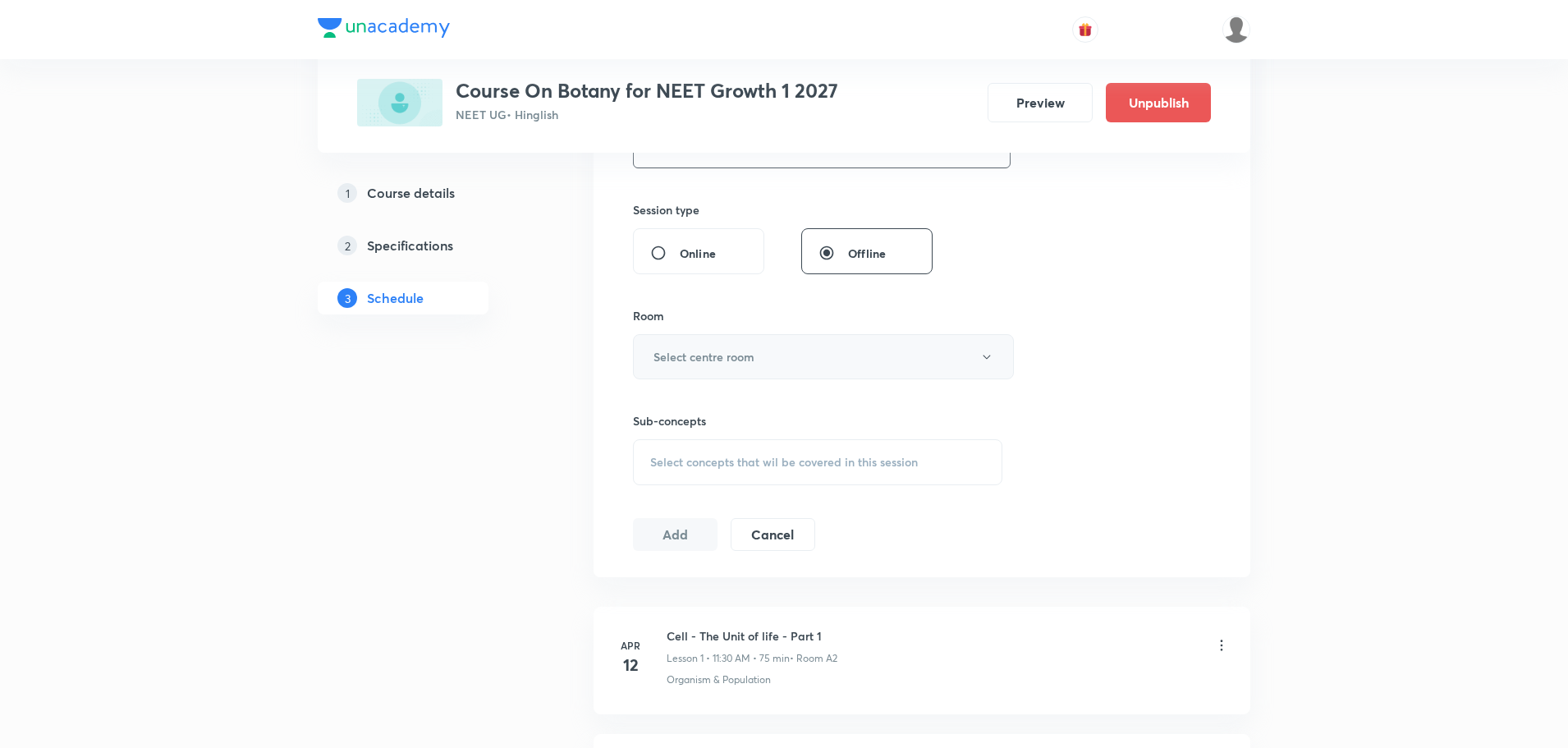
type input "75"
click at [766, 370] on button "Select centre room" at bounding box center [823, 356] width 381 height 45
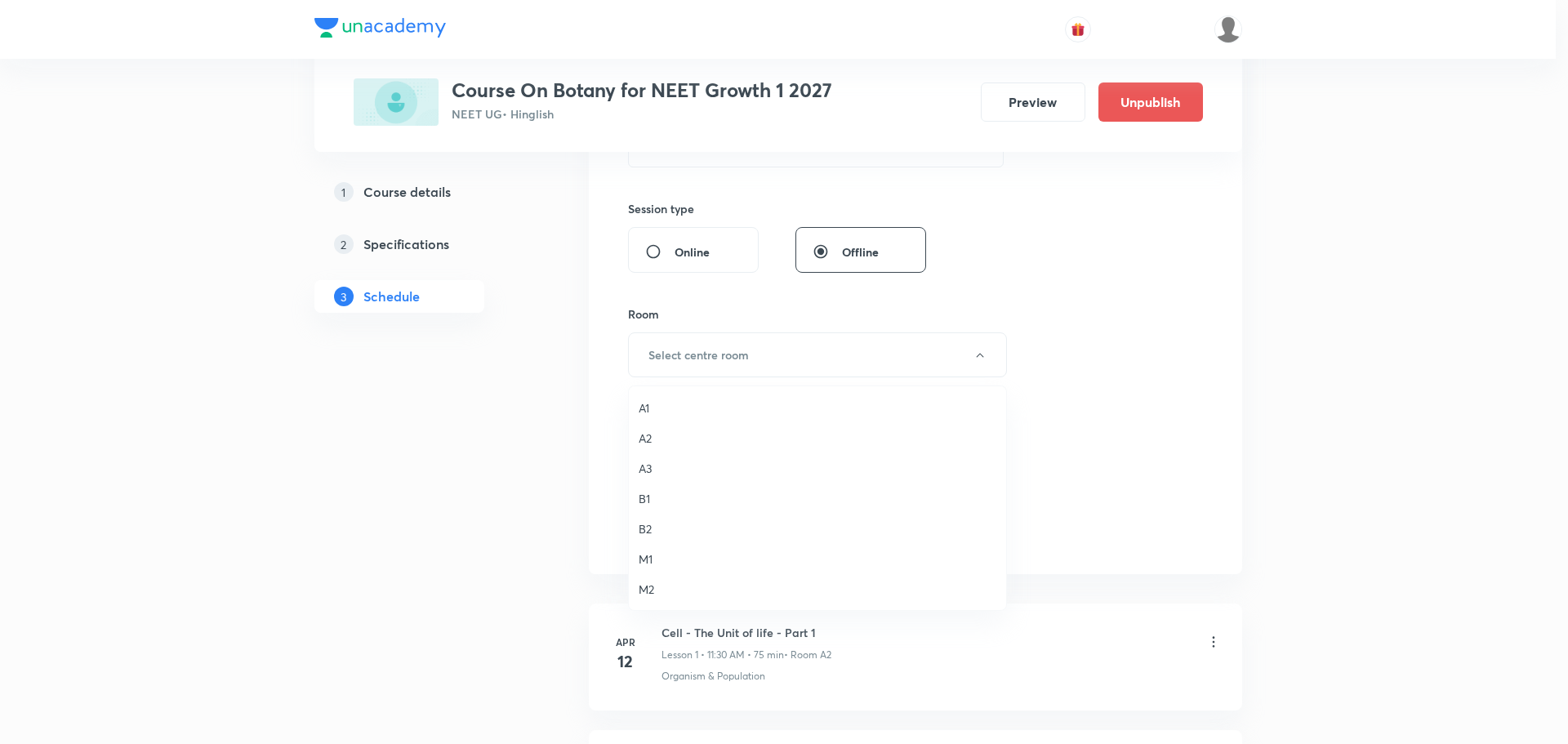
click at [653, 440] on span "A2" at bounding box center [817, 438] width 358 height 17
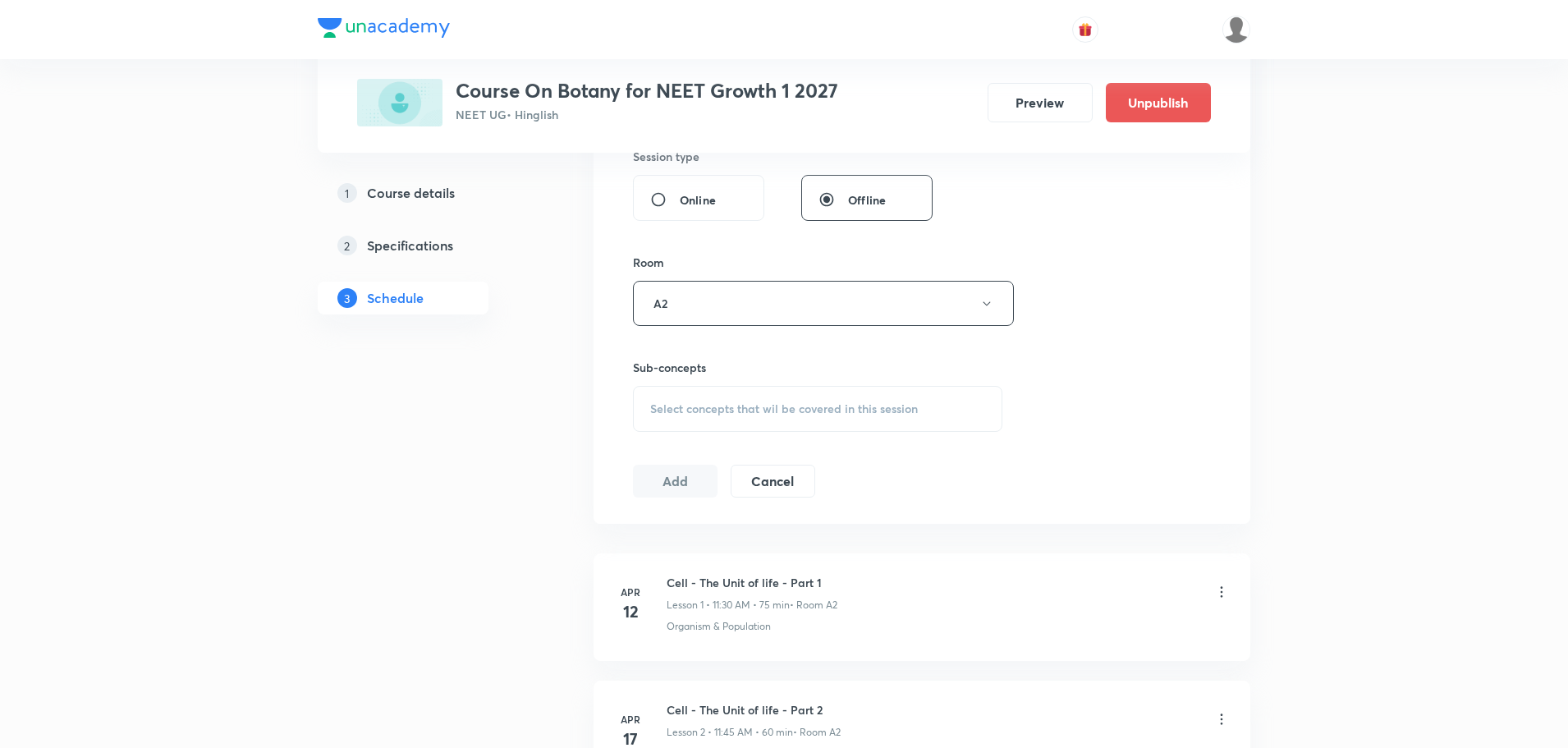
scroll to position [657, 0]
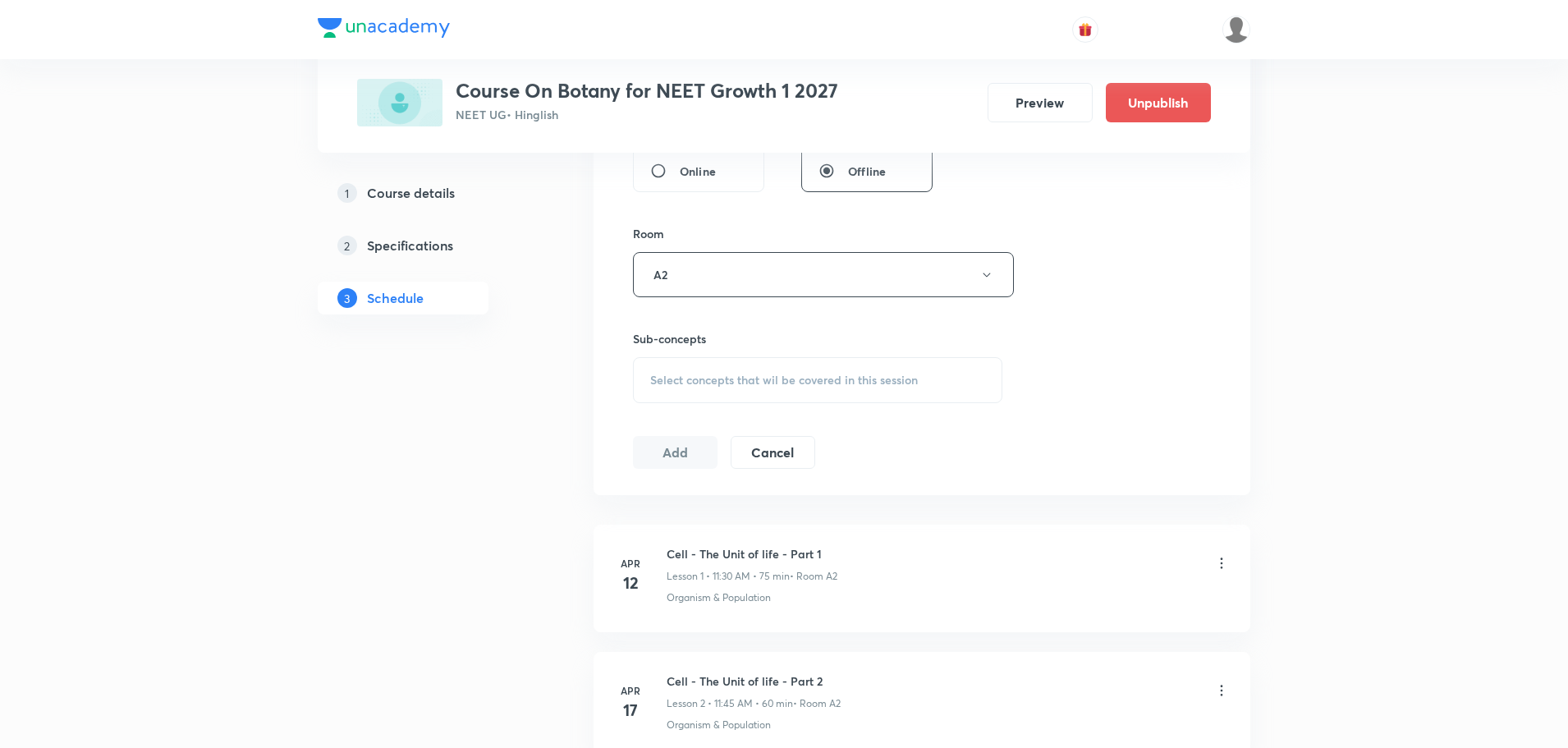
click at [693, 376] on span "Select concepts that wil be covered in this session" at bounding box center [784, 380] width 267 height 13
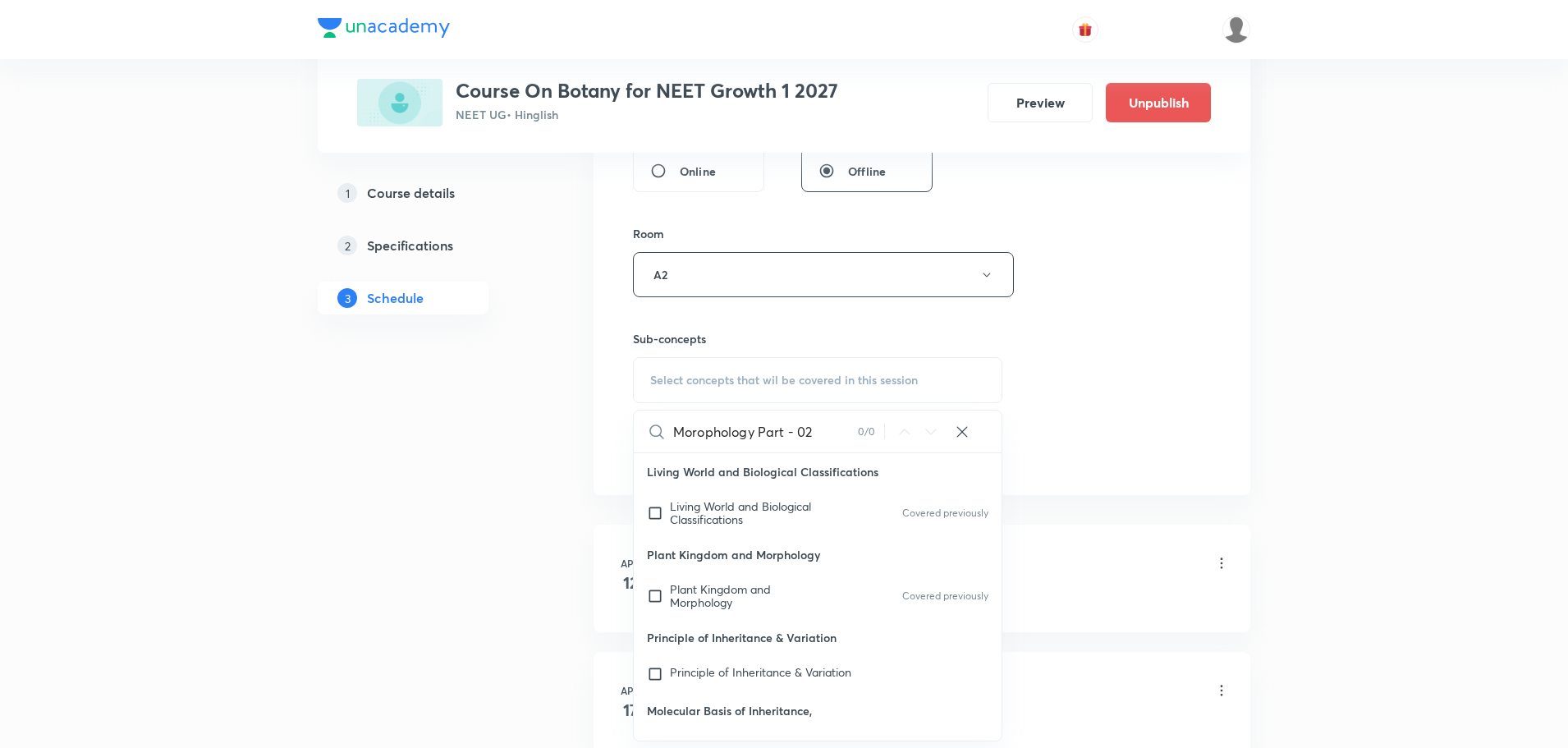
drag, startPoint x: 756, startPoint y: 432, endPoint x: 863, endPoint y: 444, distance: 107.7
click at [863, 443] on div "Morophology Part - 02 0 / 0 ​" at bounding box center [817, 431] width 368 height 42
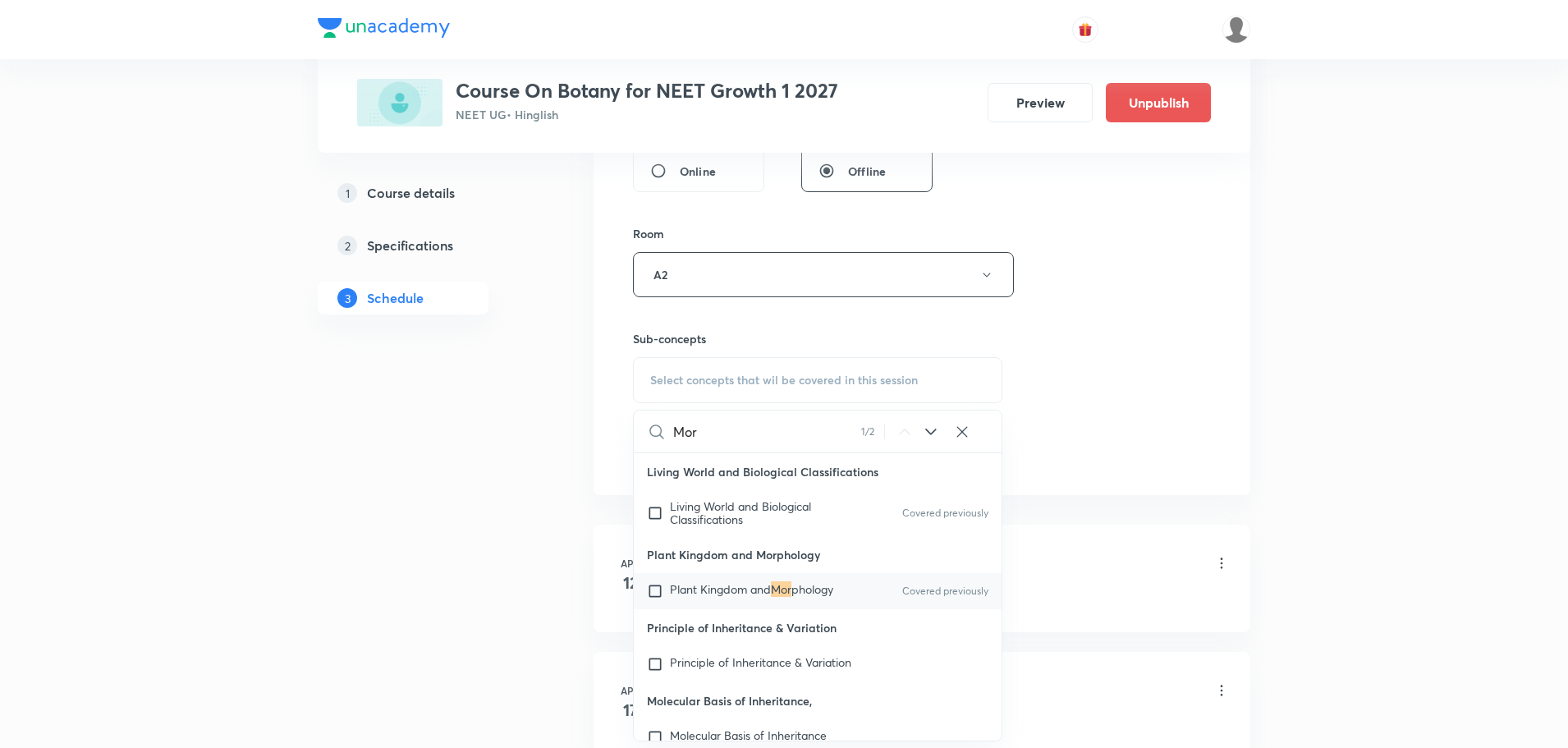
type input "Mor"
click at [736, 609] on div "Plant Kingdom and Mor phology Covered previously" at bounding box center [817, 590] width 368 height 36
checkbox input "true"
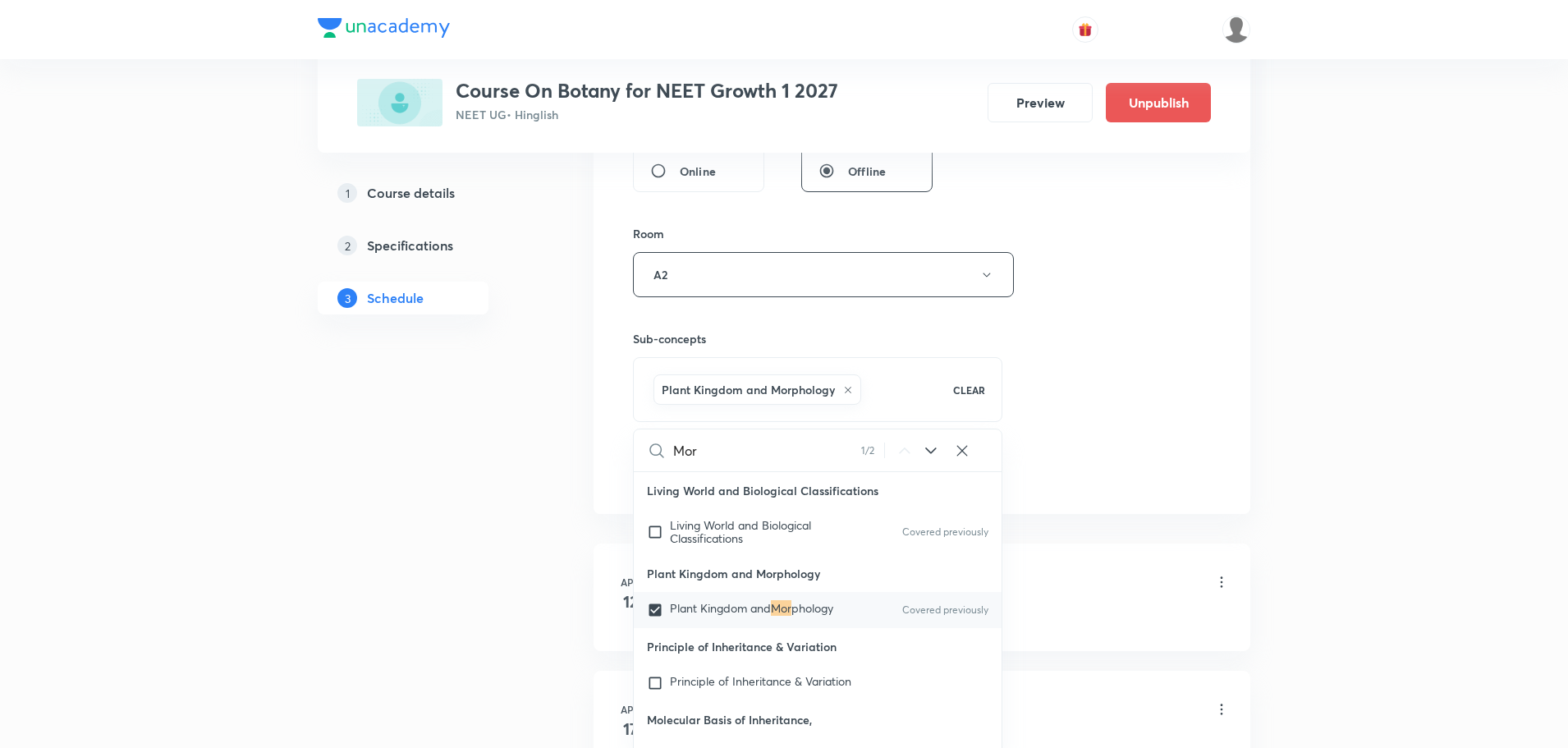
click at [1150, 393] on div "Session 50 Live class Session title 21/99 Morophology Part - 03 ​ Schedule for …" at bounding box center [921, 92] width 578 height 790
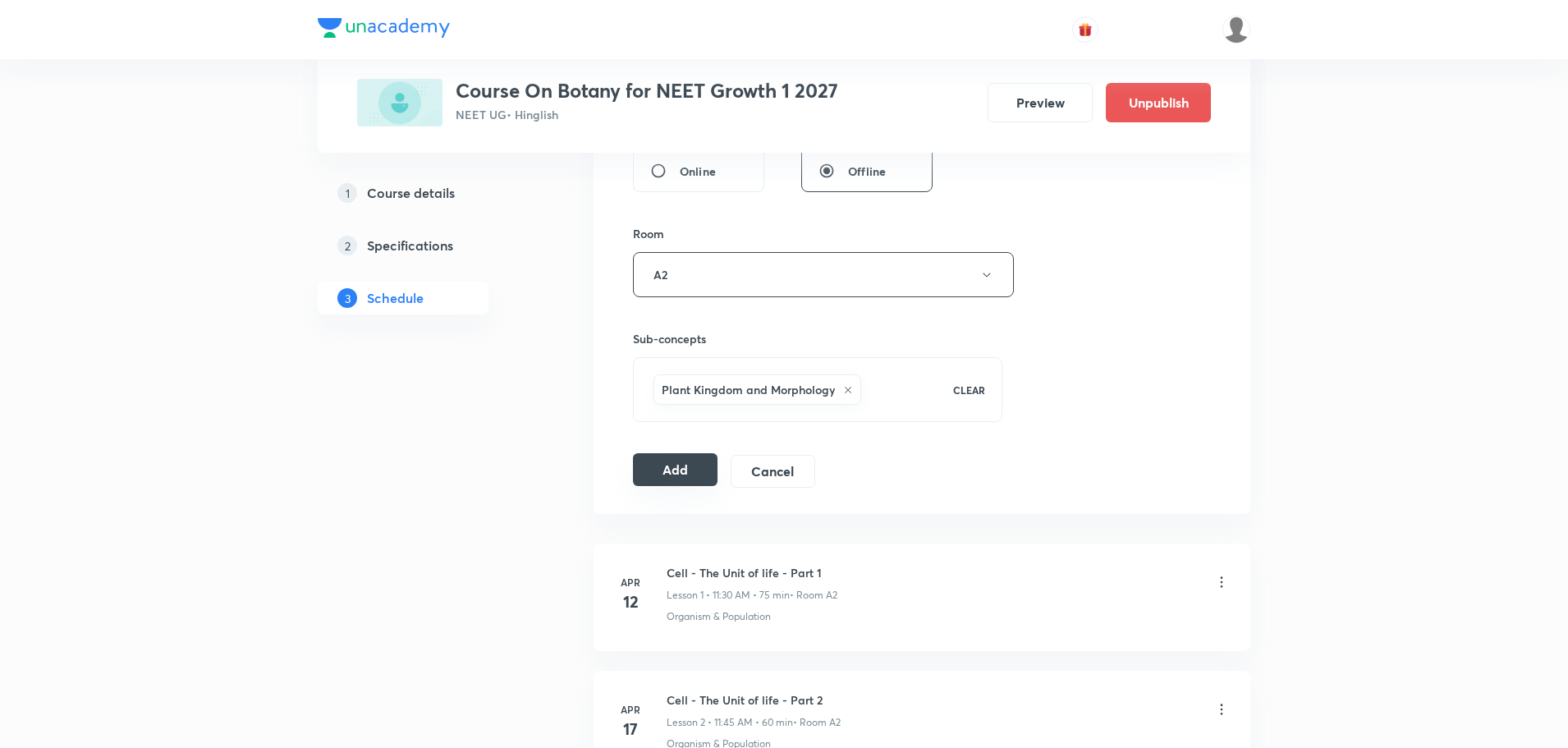
click at [661, 466] on button "Add" at bounding box center [675, 469] width 85 height 33
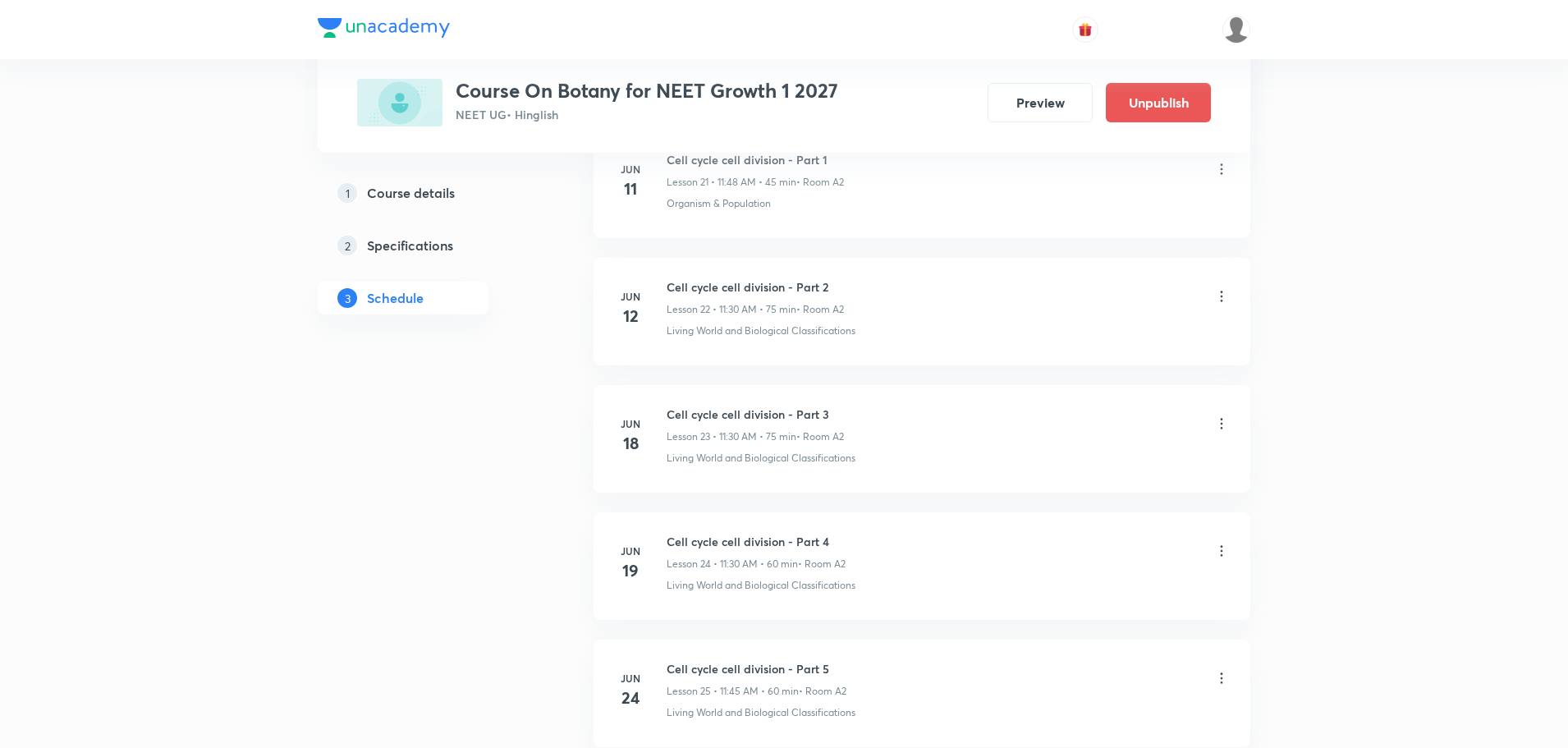
scroll to position [6176, 0]
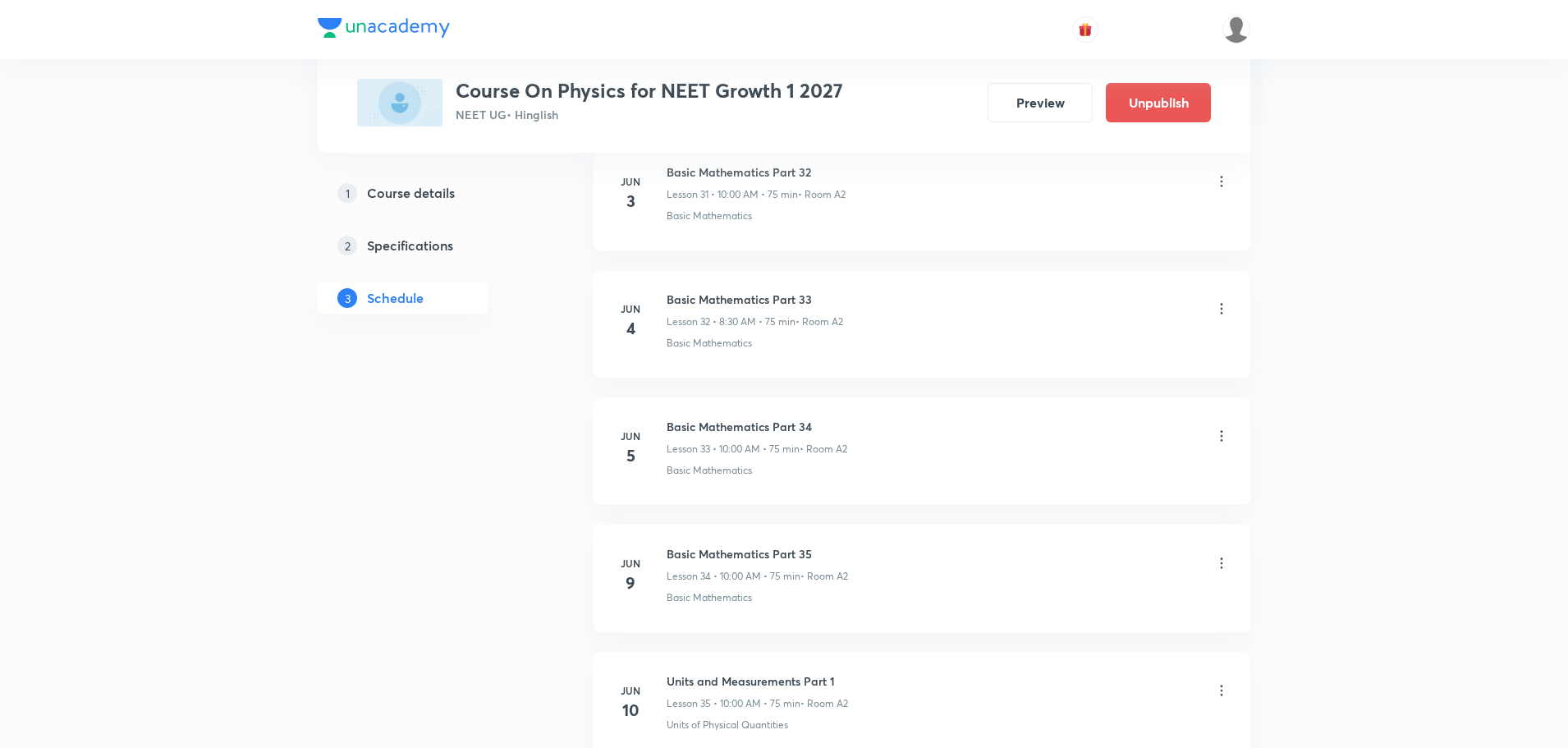
scroll to position [12784, 0]
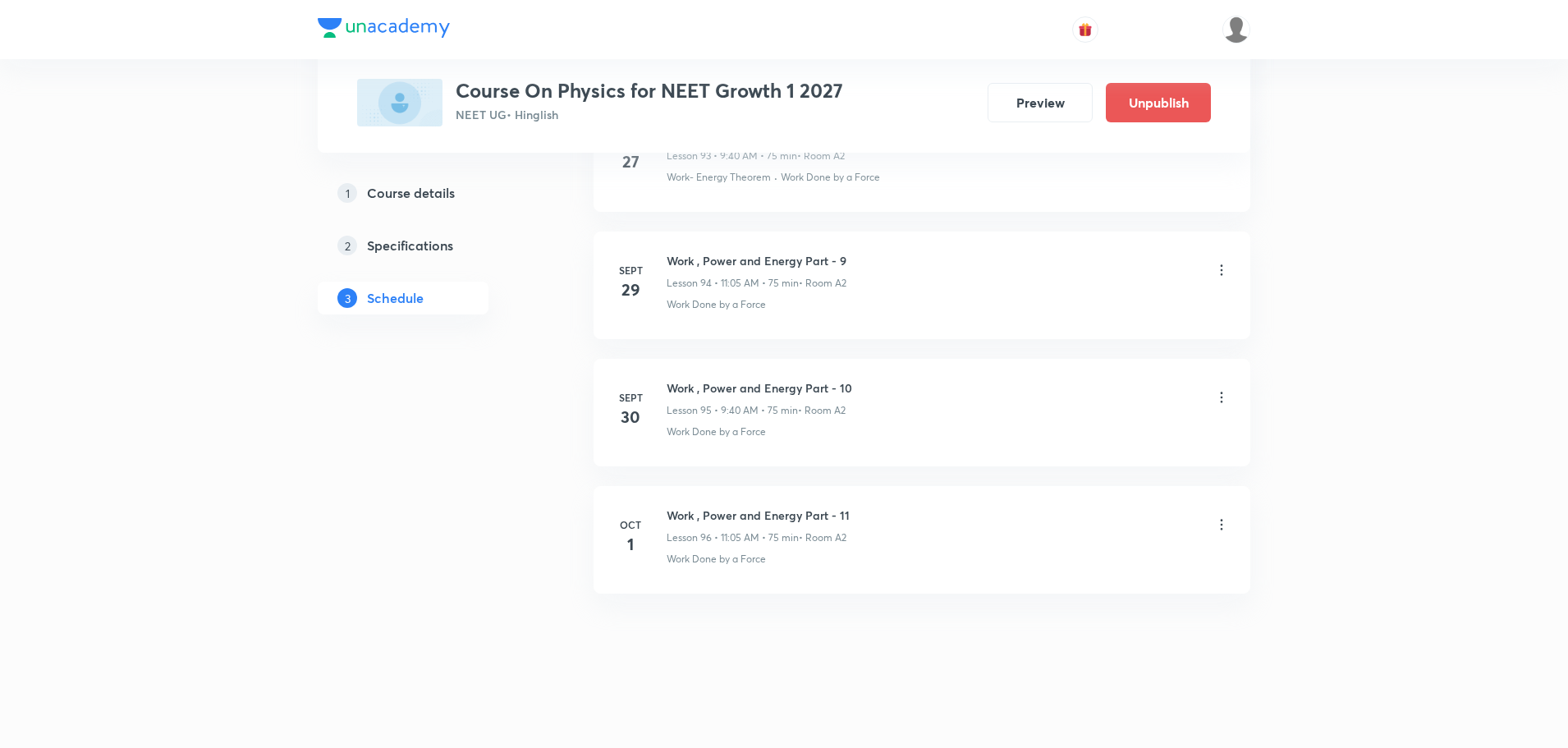
click at [782, 515] on h6 "Work , Power and Energy Part - 11" at bounding box center [758, 515] width 183 height 18
copy h6 "Work , Power and Energy Part - 11"
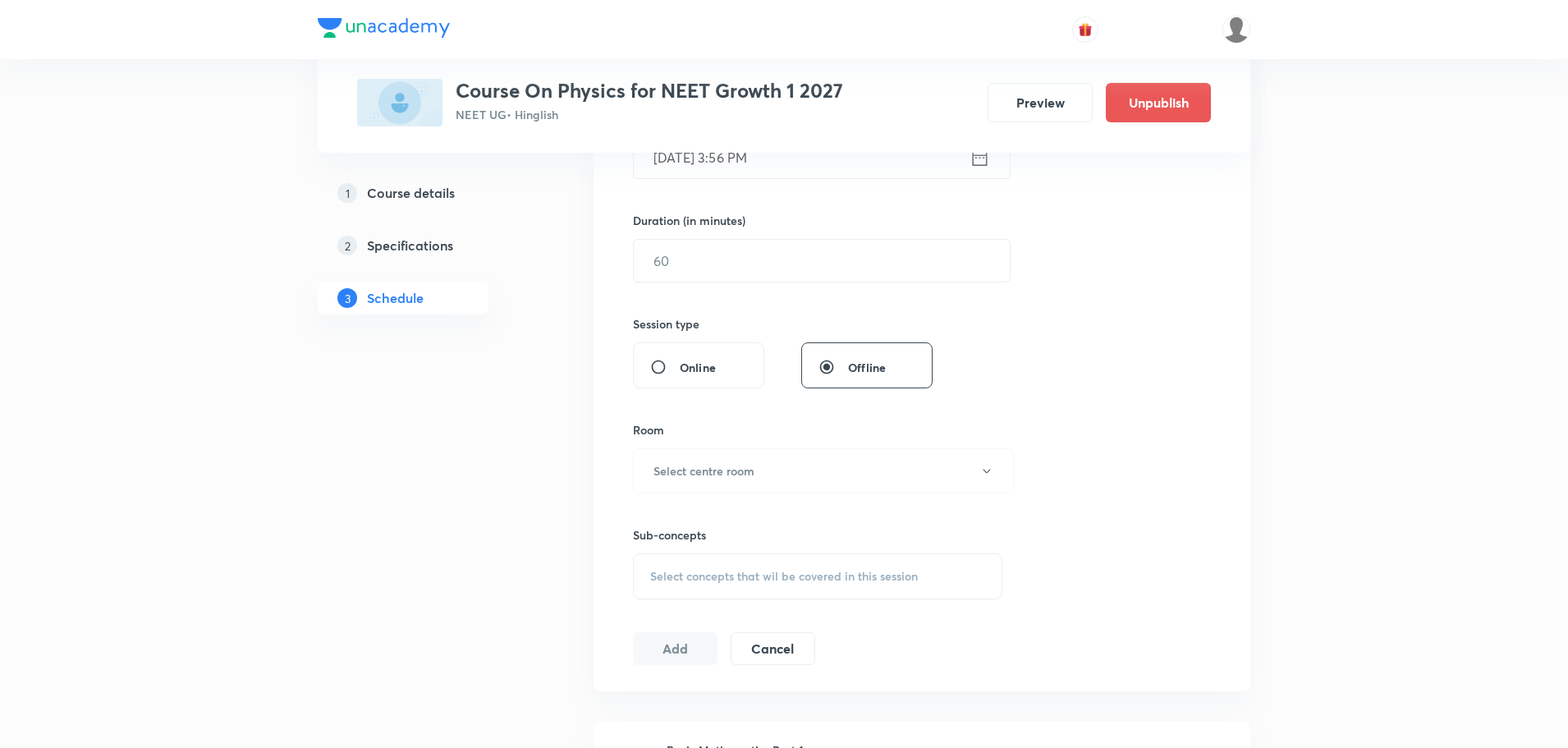
scroll to position [0, 0]
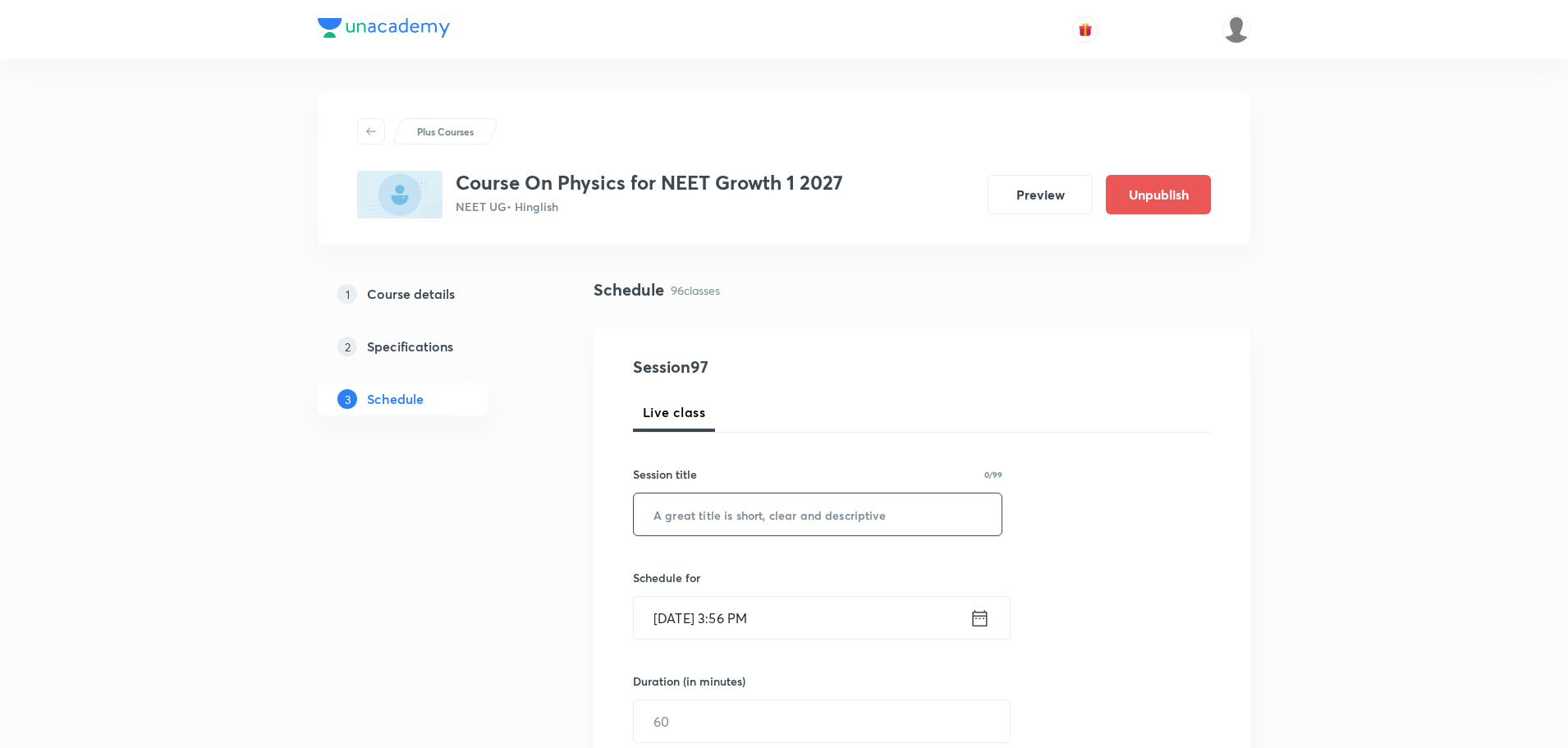
click at [821, 512] on input "text" at bounding box center [817, 514] width 368 height 42
paste input "Work , Power and Energy Part - 11"
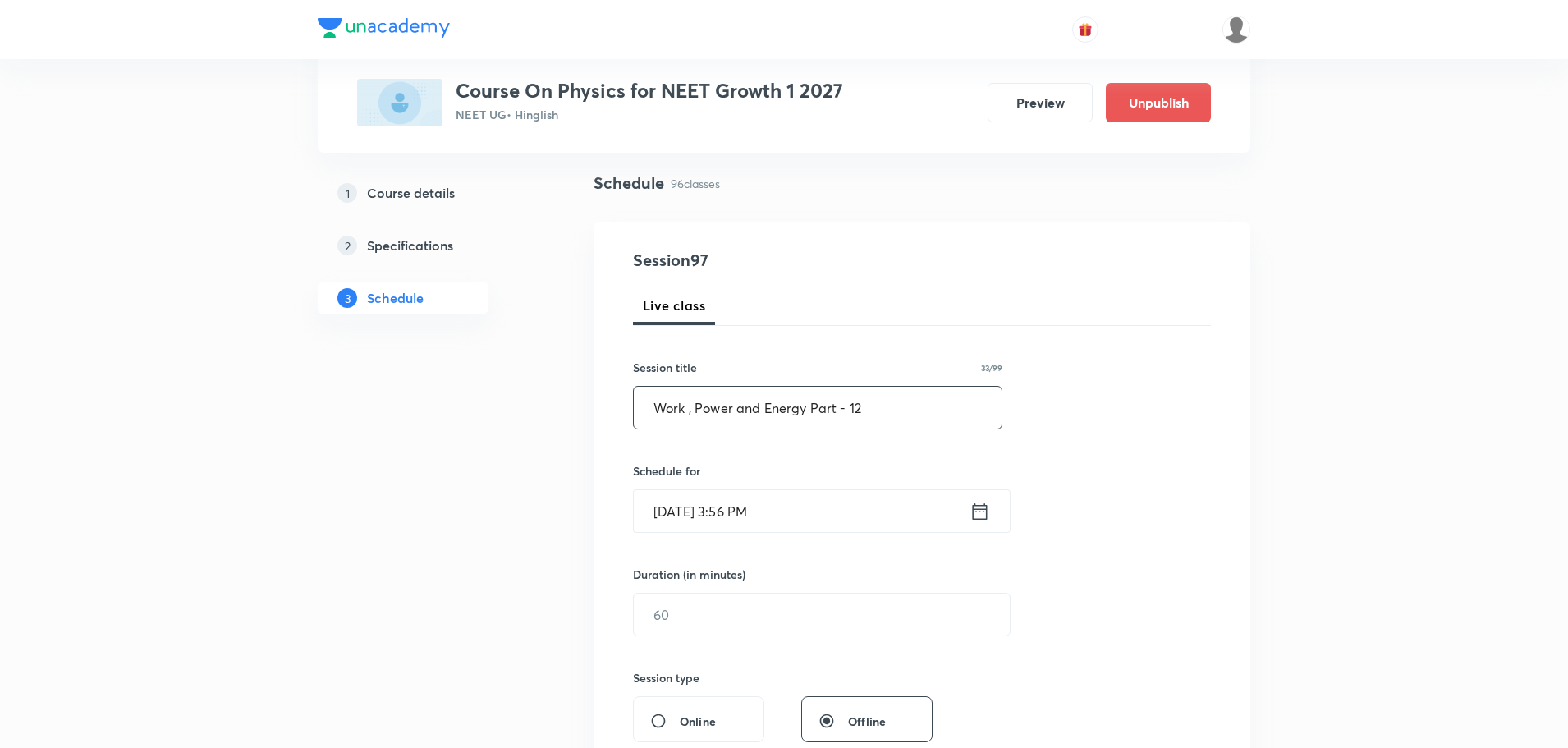
scroll to position [246, 0]
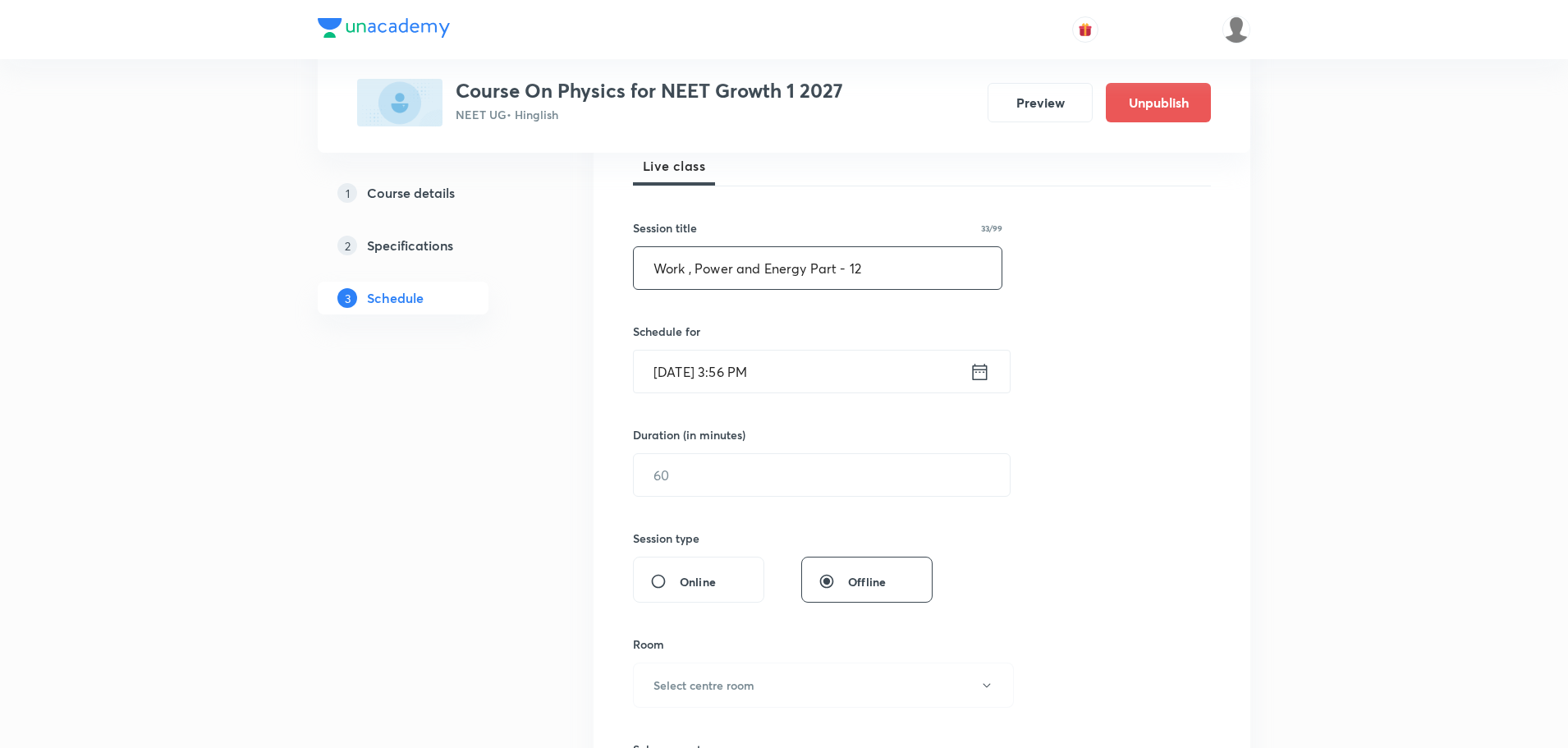
type input "Work , Power and Energy Part - 12"
click at [977, 374] on icon at bounding box center [980, 372] width 20 height 23
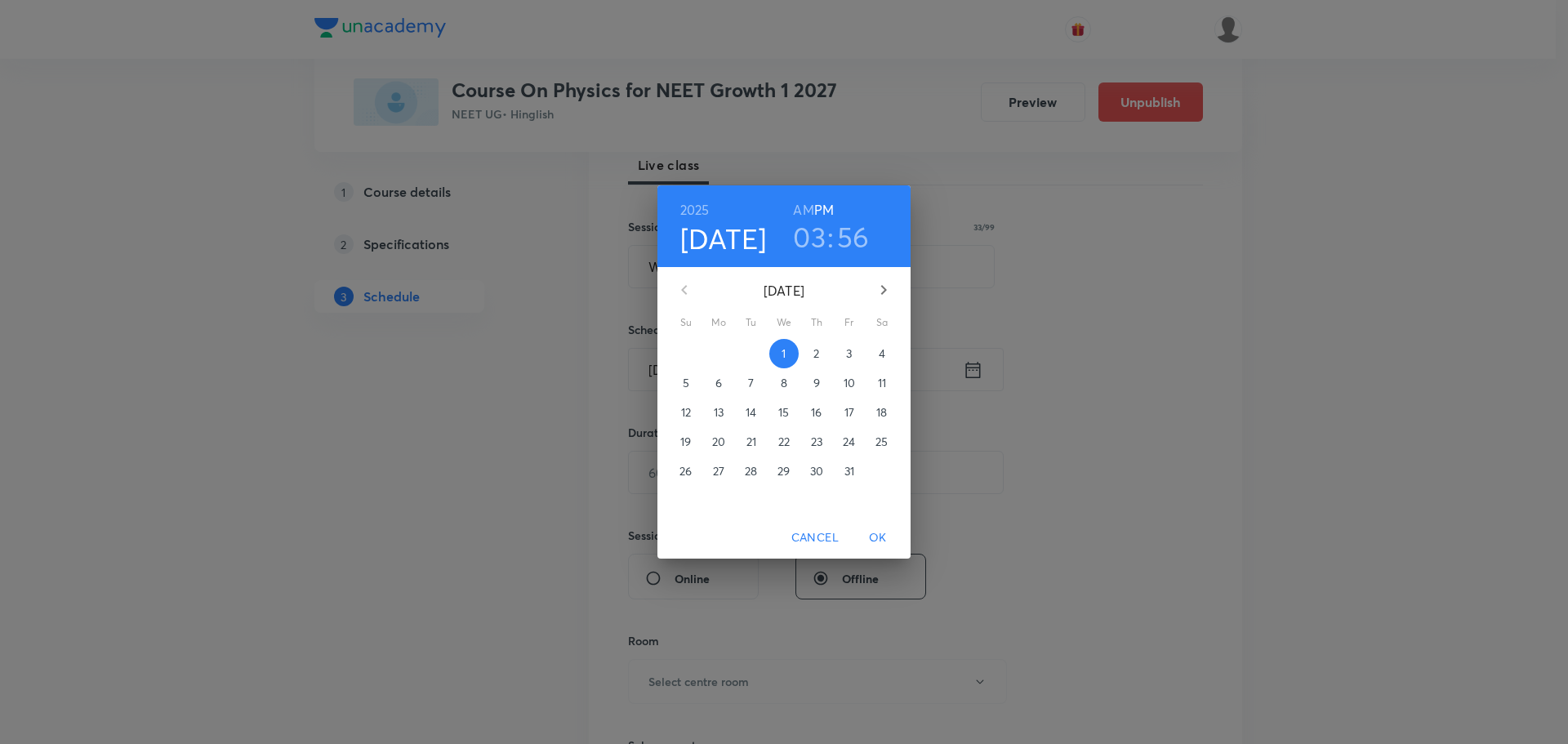
click at [875, 356] on span "4" at bounding box center [882, 353] width 29 height 17
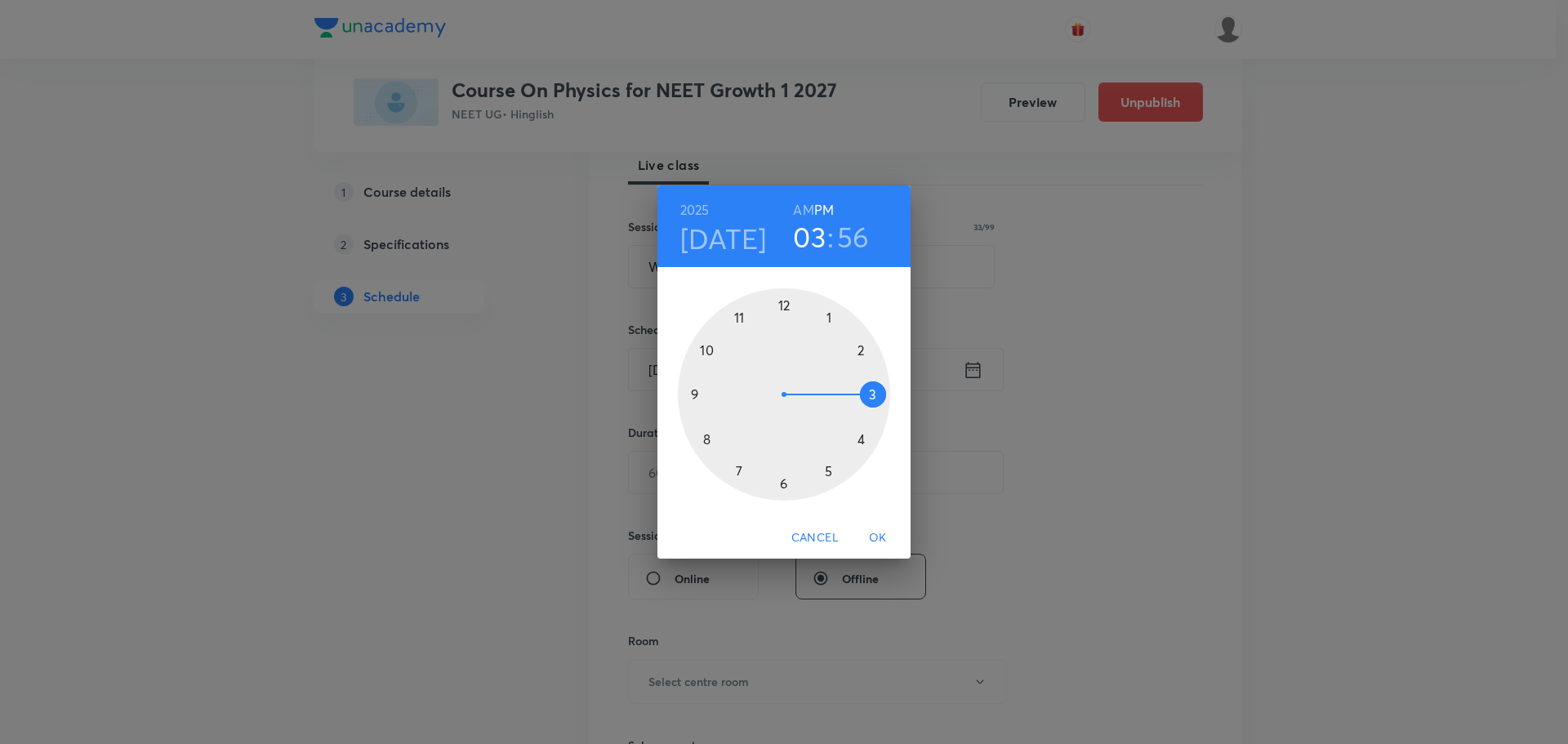
click at [796, 211] on h6 "AM" at bounding box center [803, 209] width 20 height 23
click at [697, 394] on div at bounding box center [784, 394] width 212 height 212
click at [706, 438] on div at bounding box center [784, 394] width 212 height 212
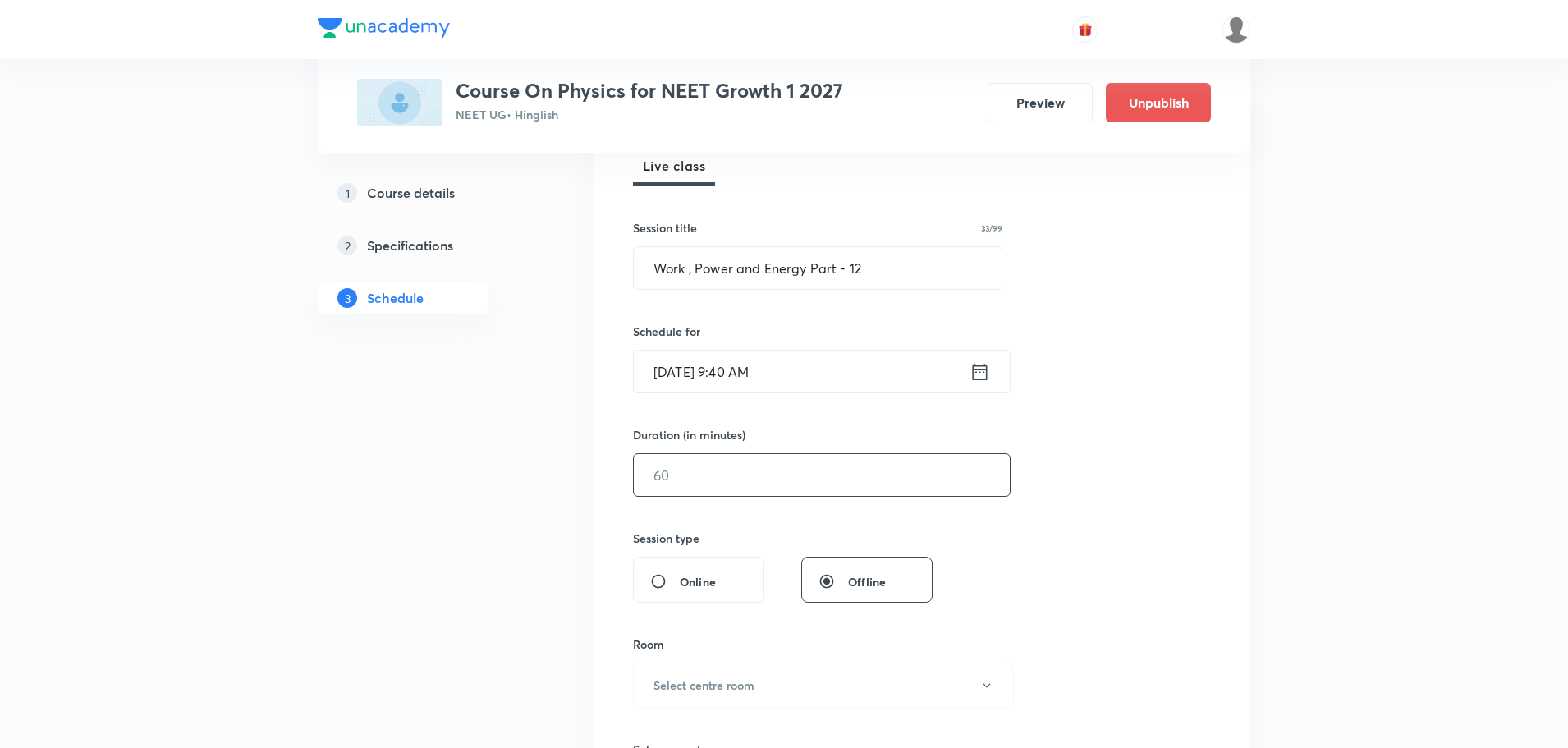
click at [700, 483] on input "text" at bounding box center [822, 474] width 376 height 42
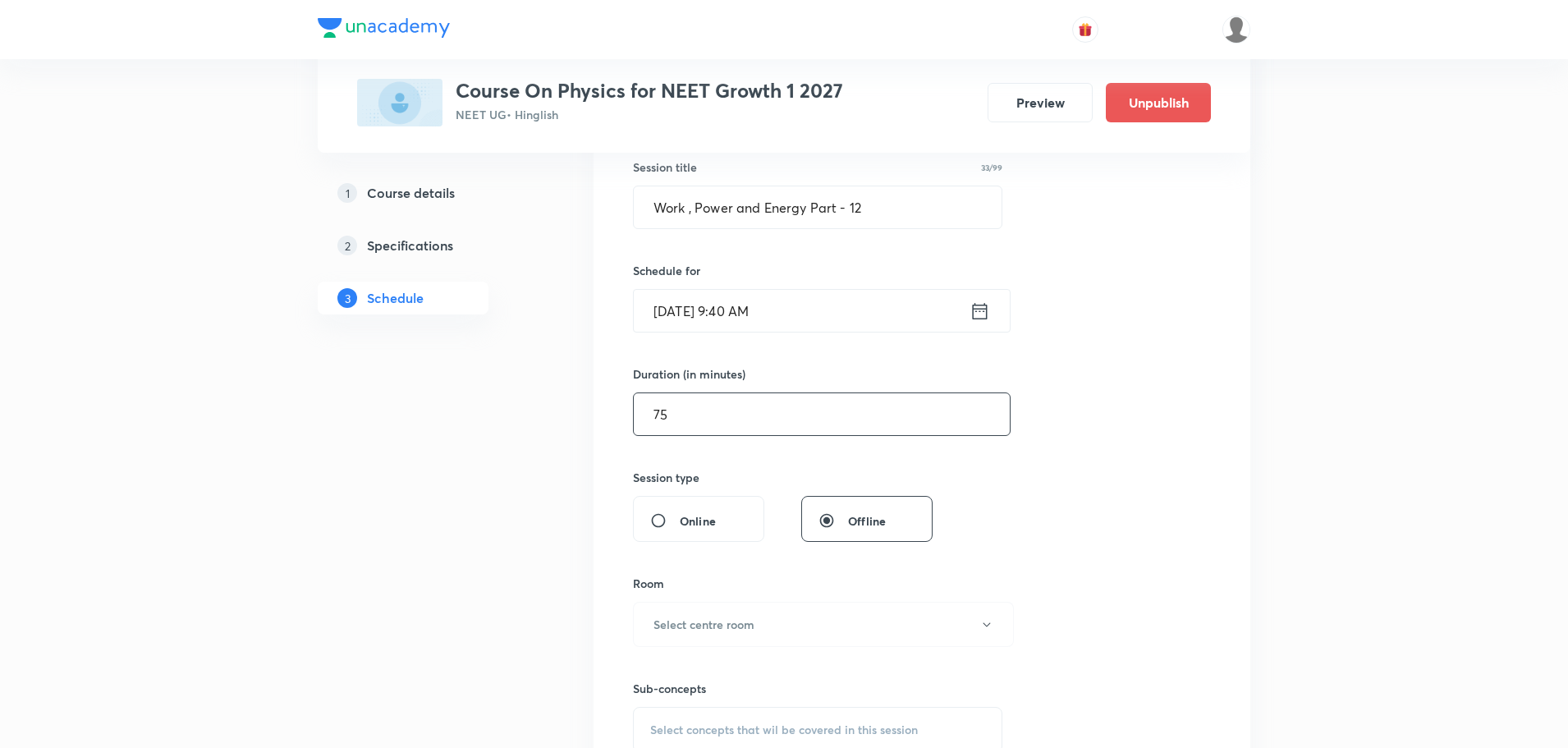
scroll to position [493, 0]
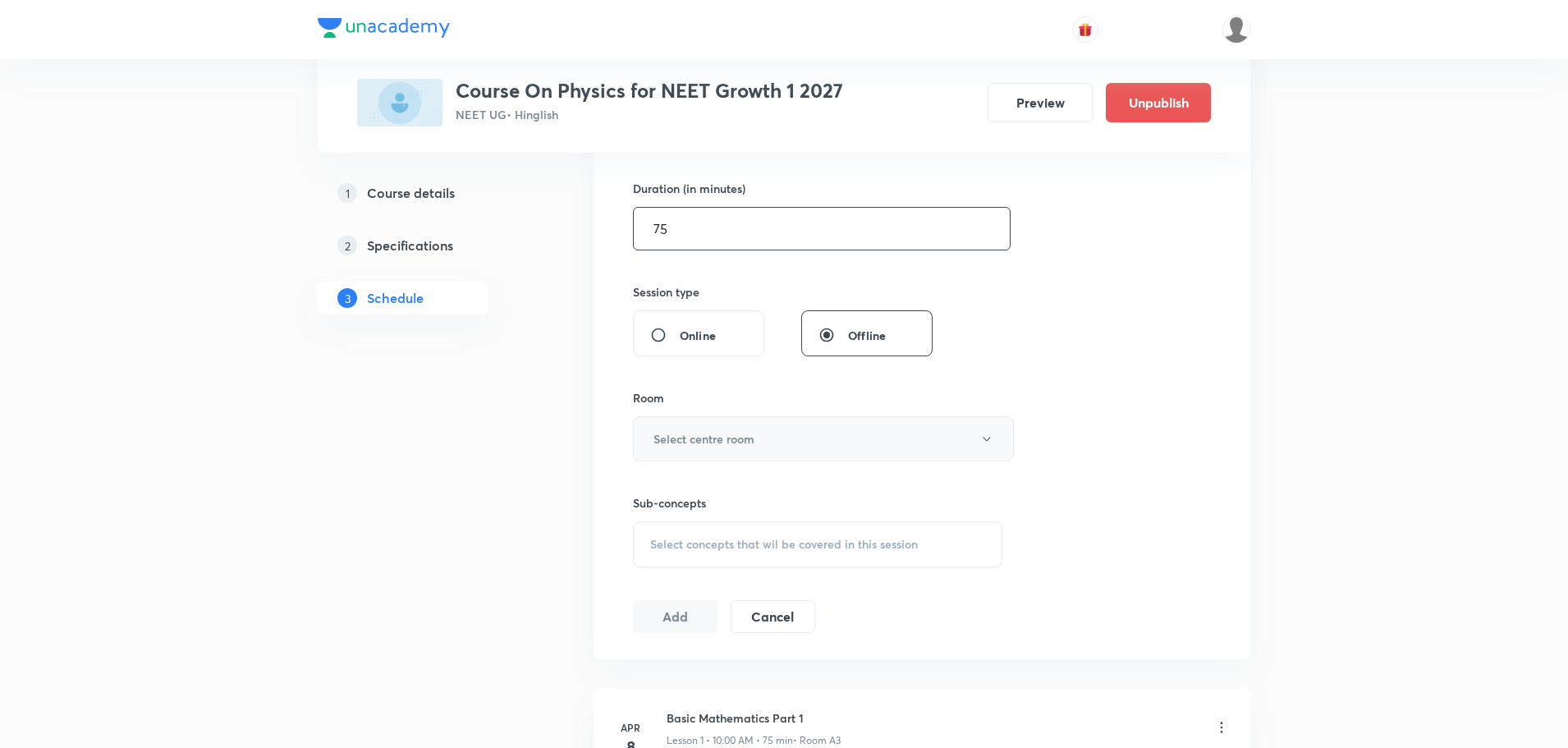
type input "75"
click at [703, 445] on h6 "Select centre room" at bounding box center [703, 438] width 101 height 18
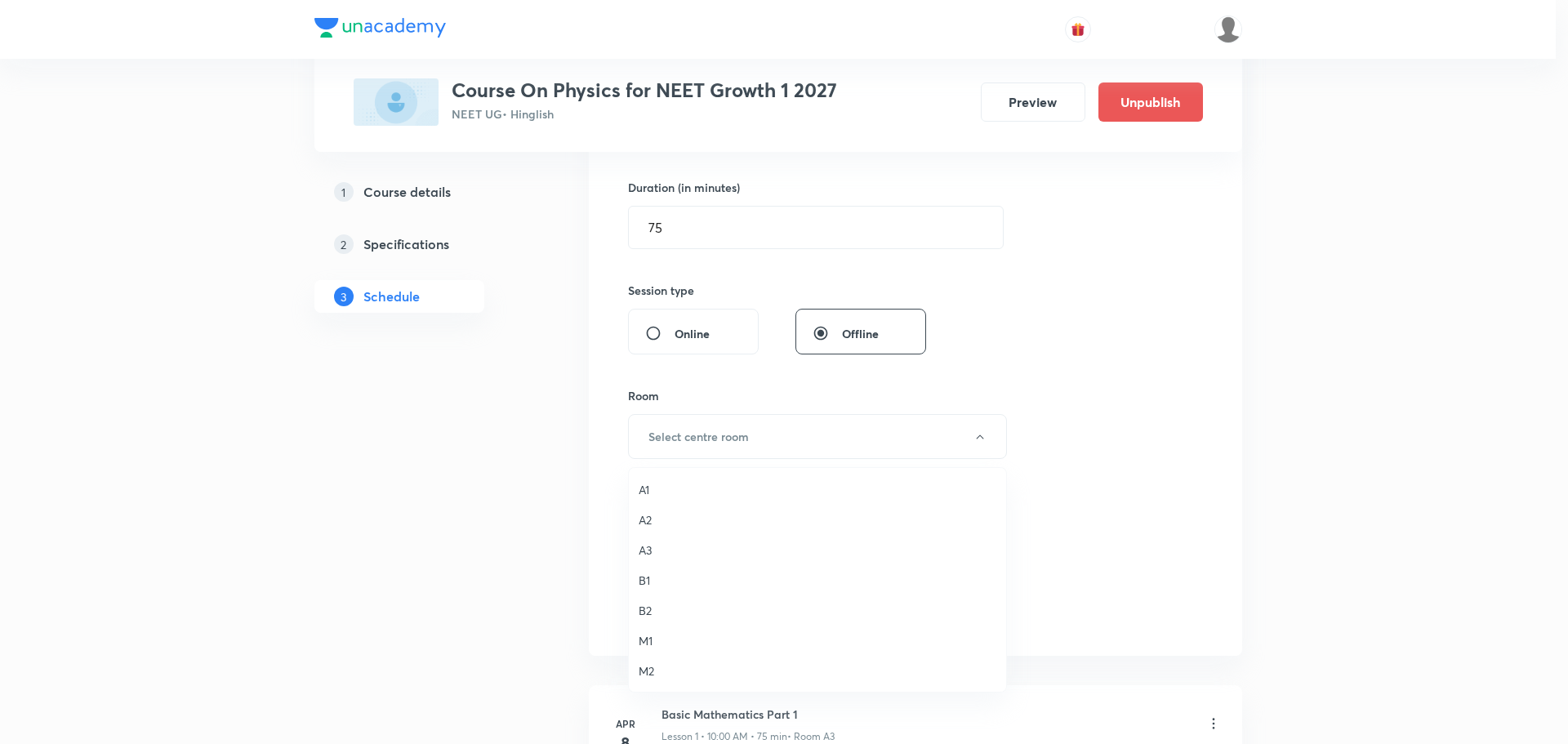
click at [651, 516] on span "A2" at bounding box center [817, 519] width 358 height 17
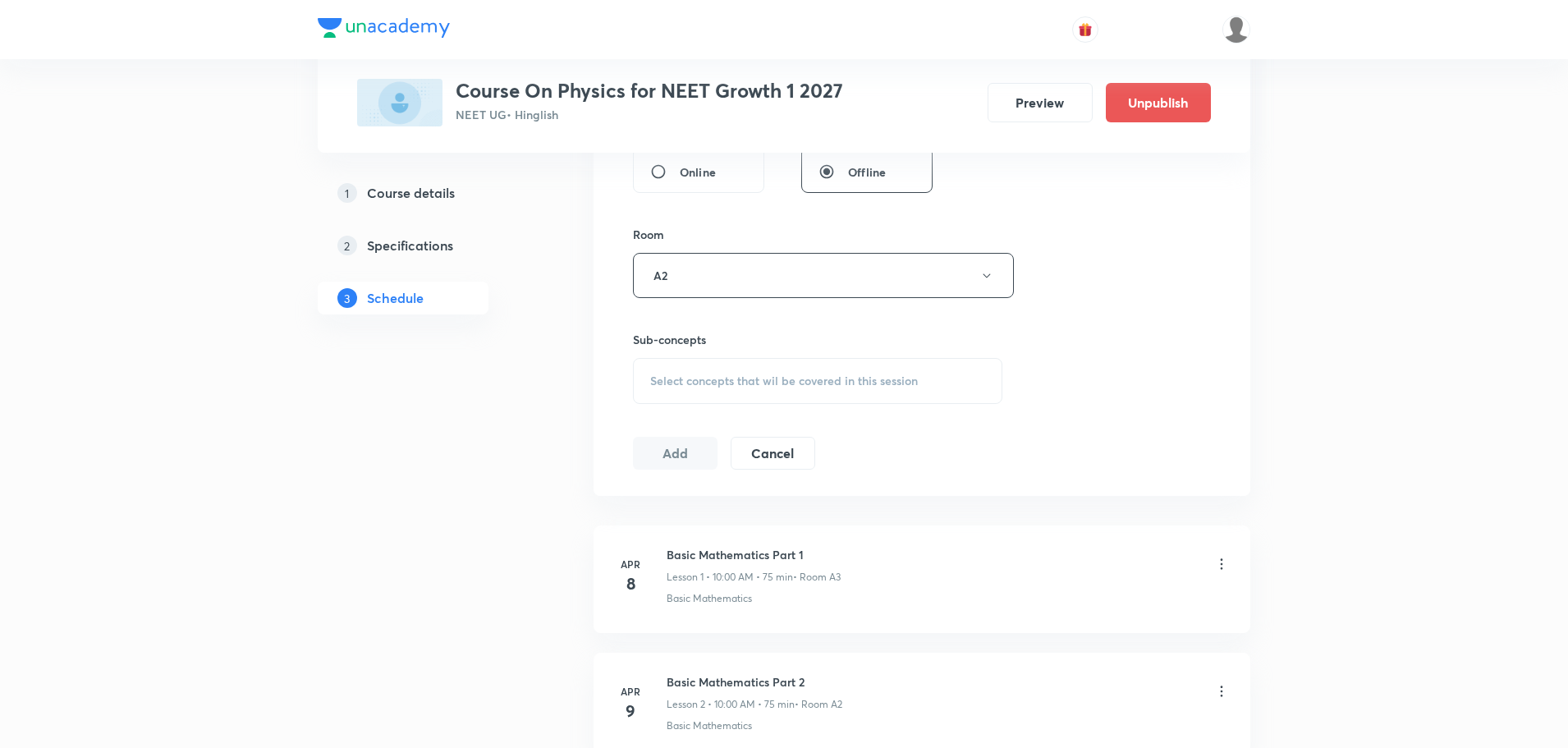
scroll to position [657, 0]
click at [715, 365] on div "Select concepts that wil be covered in this session" at bounding box center [817, 380] width 370 height 46
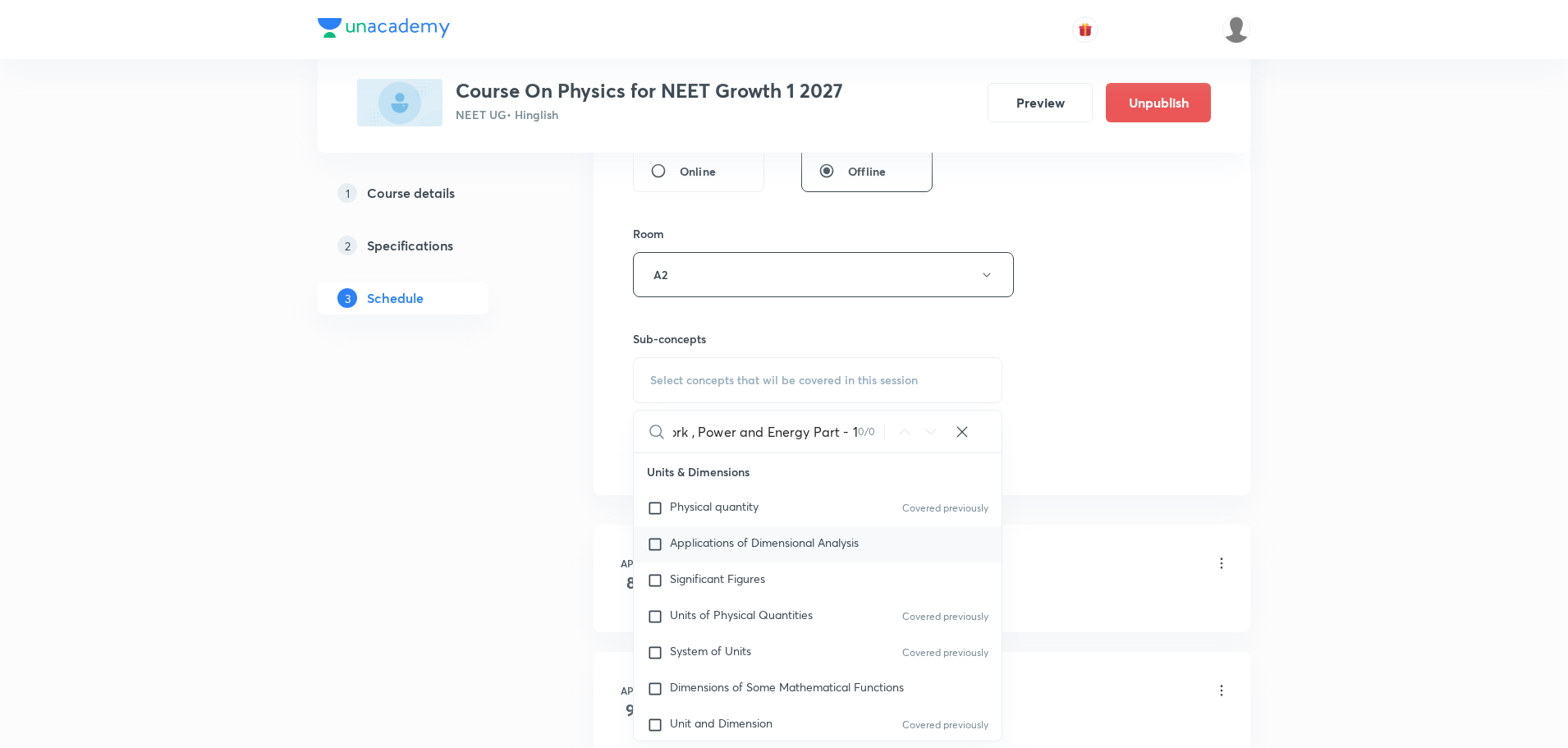
scroll to position [0, 17]
drag, startPoint x: 814, startPoint y: 429, endPoint x: 895, endPoint y: 422, distance: 81.3
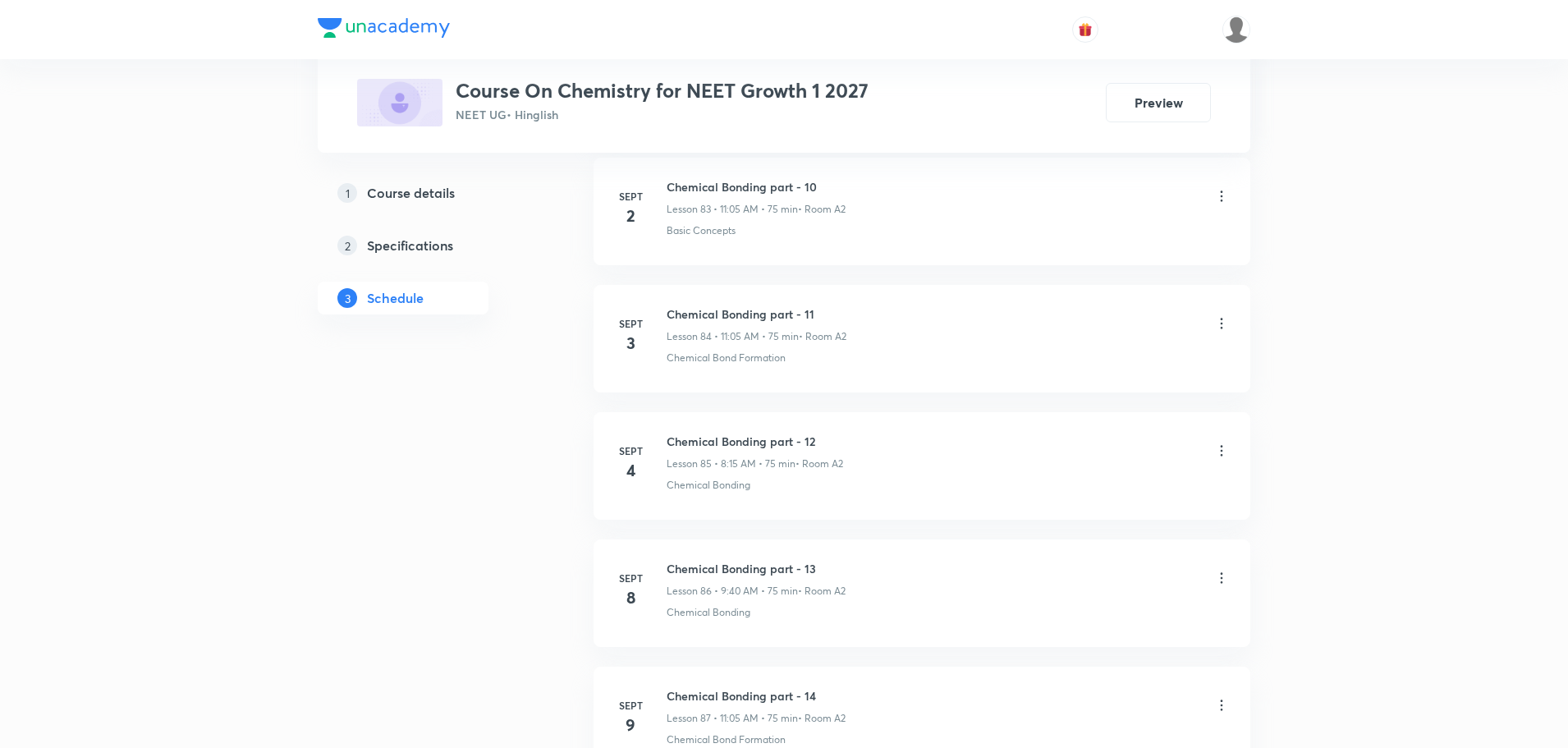
scroll to position [13292, 0]
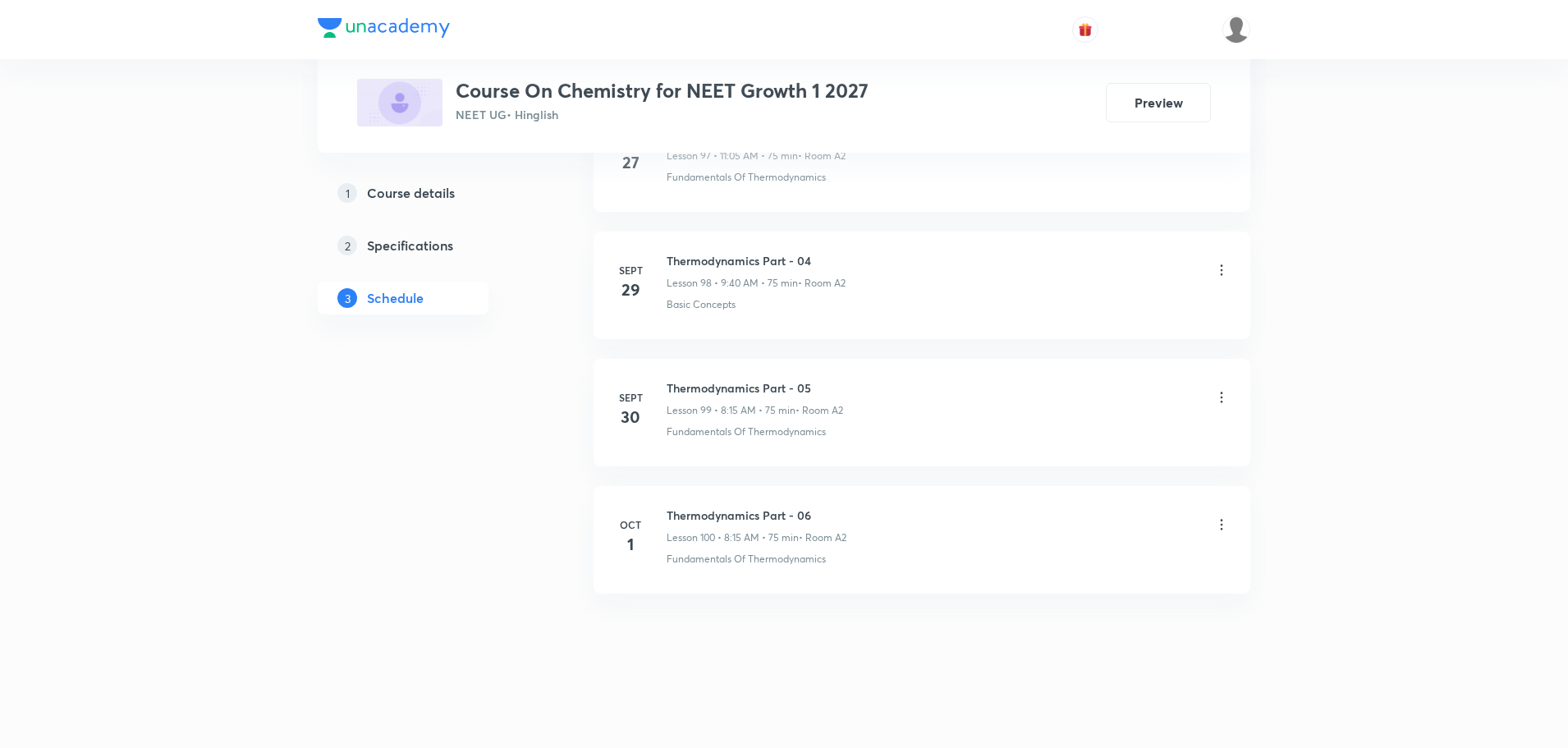
click at [766, 514] on h6 "Thermodynamics Part - 06" at bounding box center [756, 515] width 180 height 18
copy h6 "Thermodynamics Part - 06"
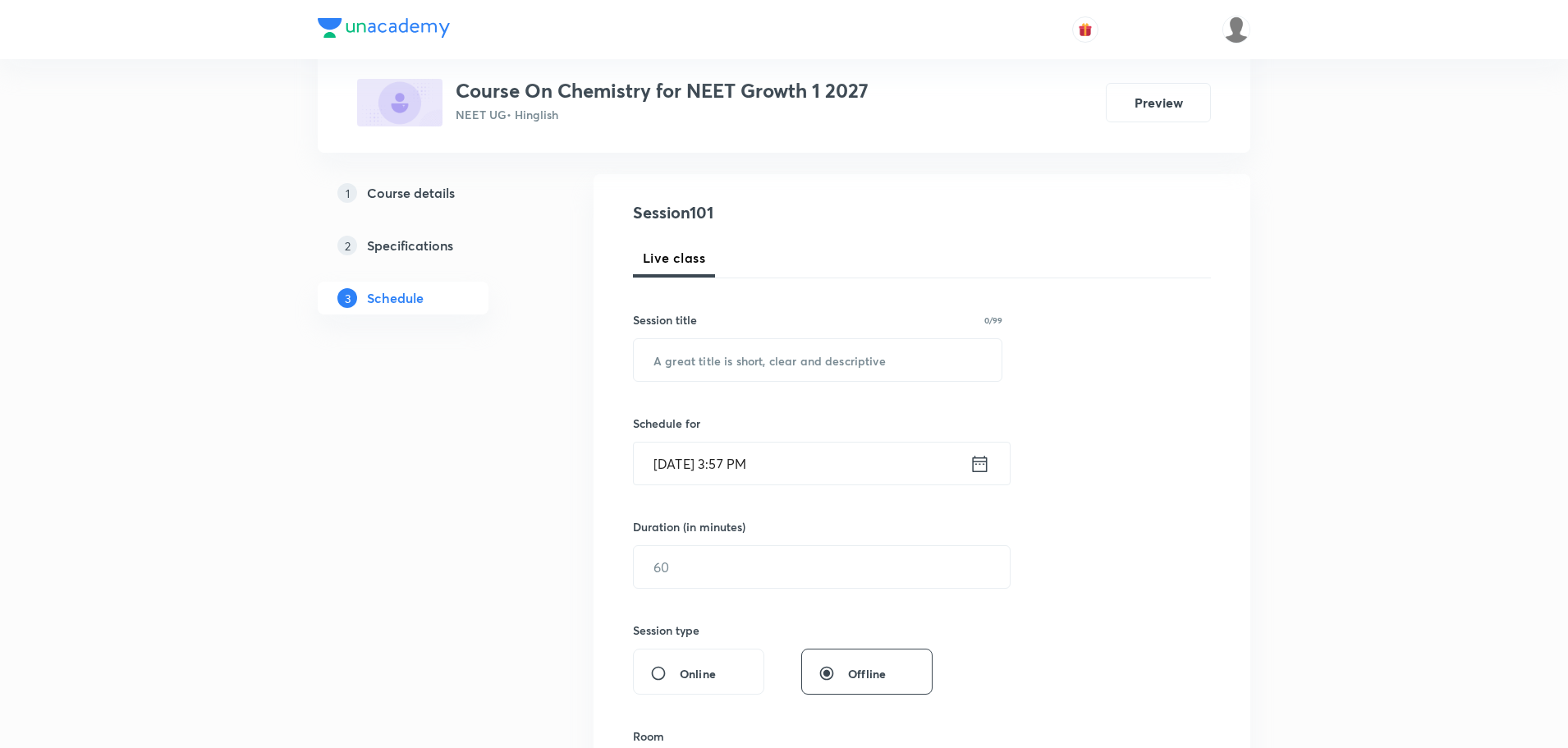
scroll to position [0, 0]
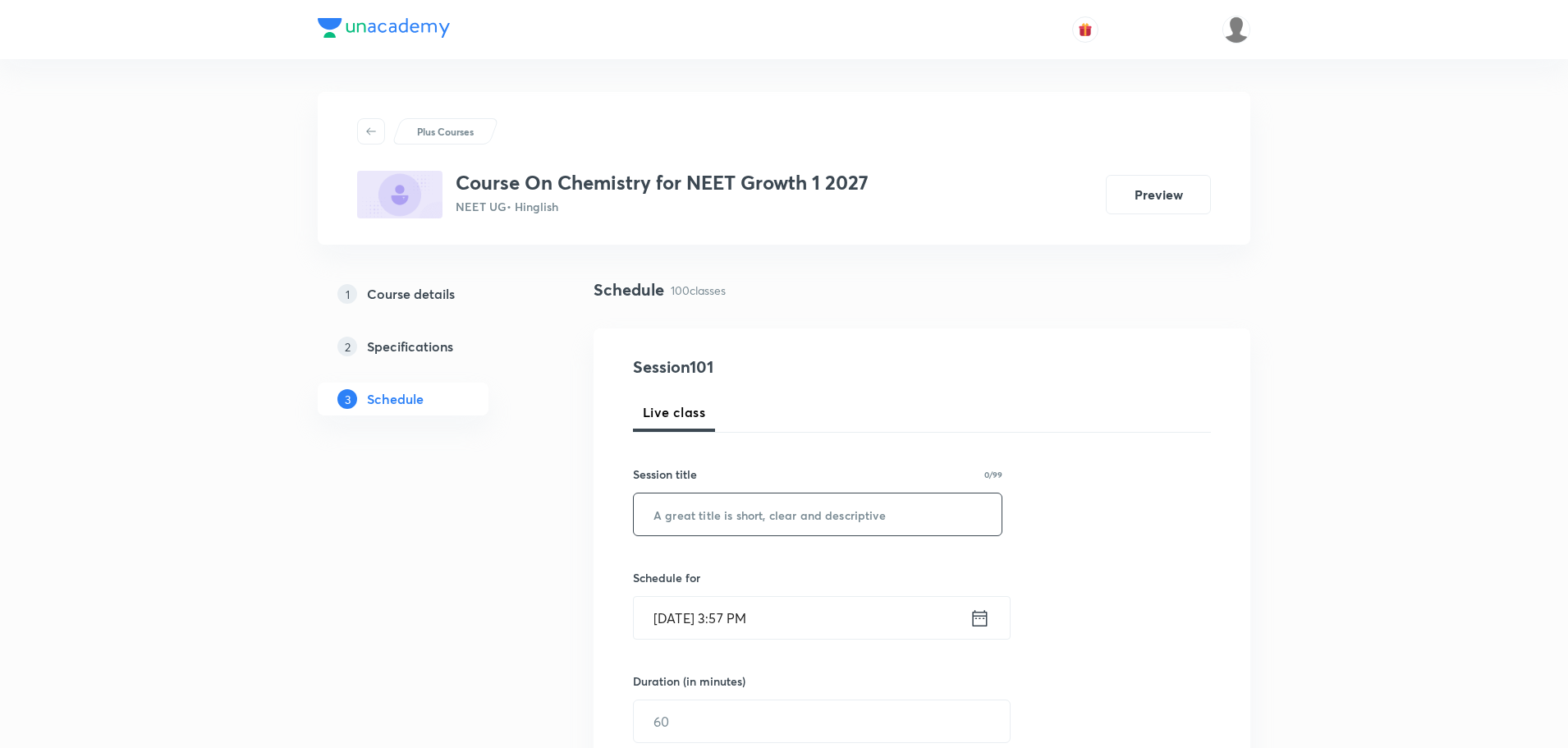
click at [719, 509] on input "text" at bounding box center [817, 514] width 368 height 42
paste input "Thermodynamics Part - 06"
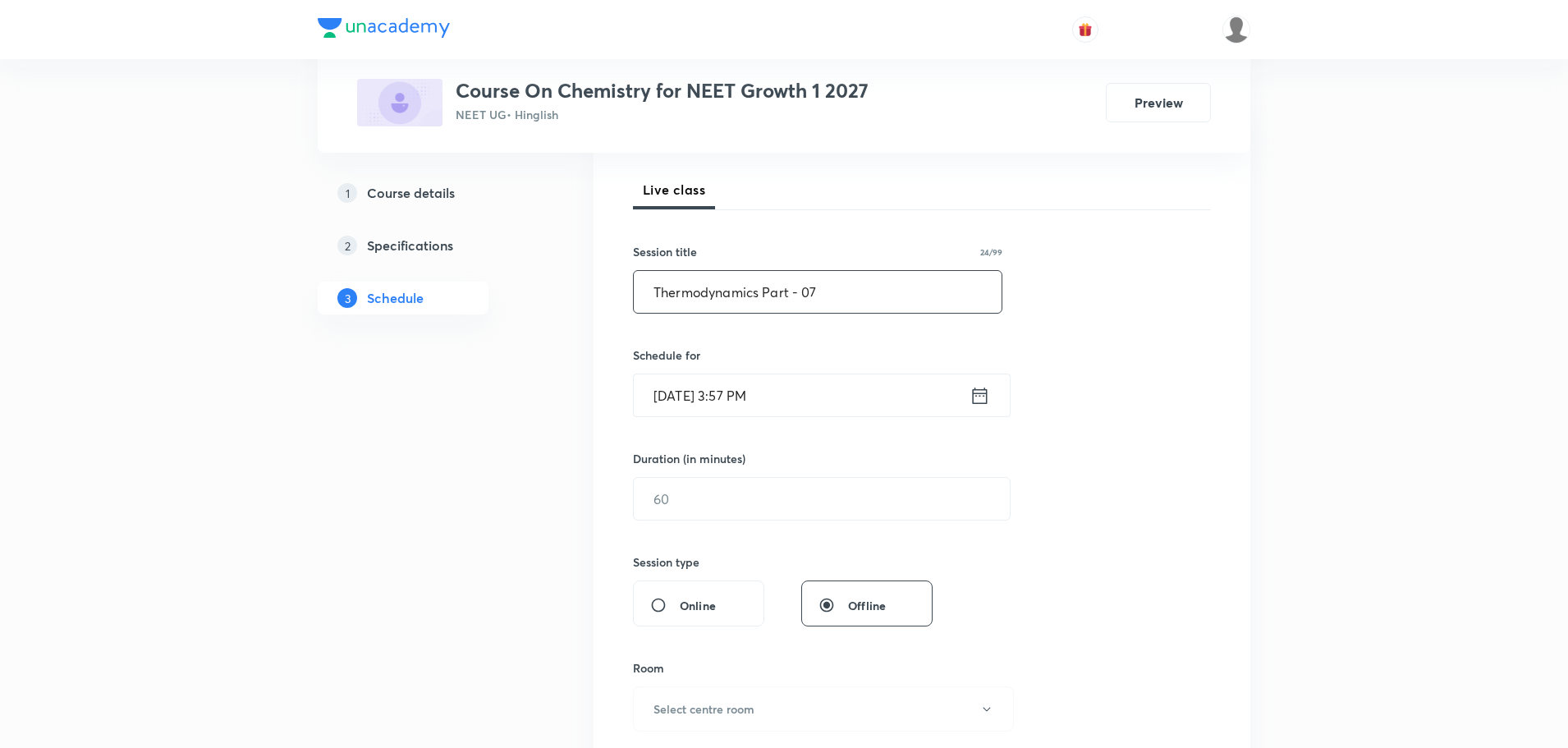
scroll to position [246, 0]
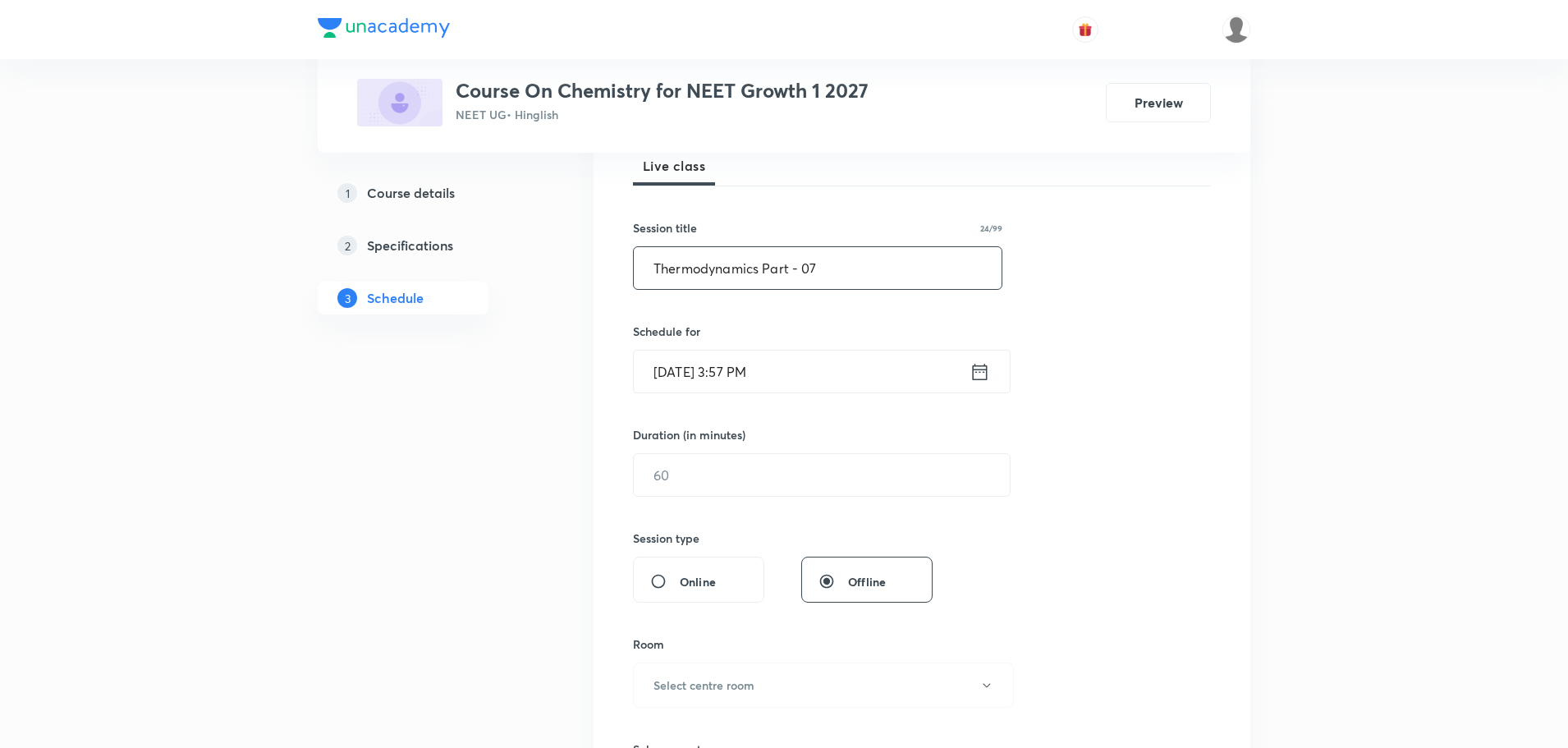
type input "Thermodynamics Part - 07"
click at [987, 375] on icon at bounding box center [980, 371] width 15 height 17
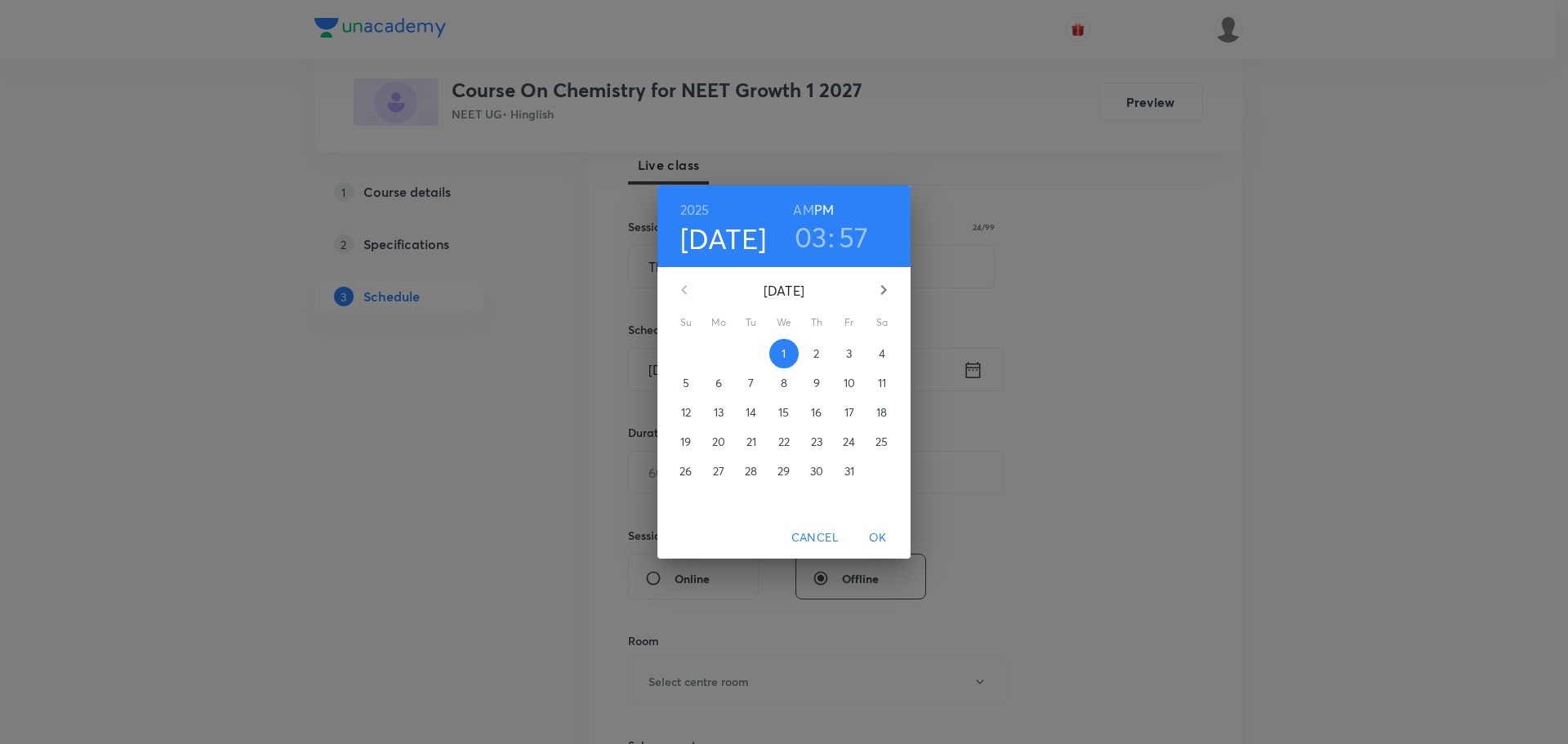
click at [877, 357] on span "4" at bounding box center [882, 353] width 29 height 17
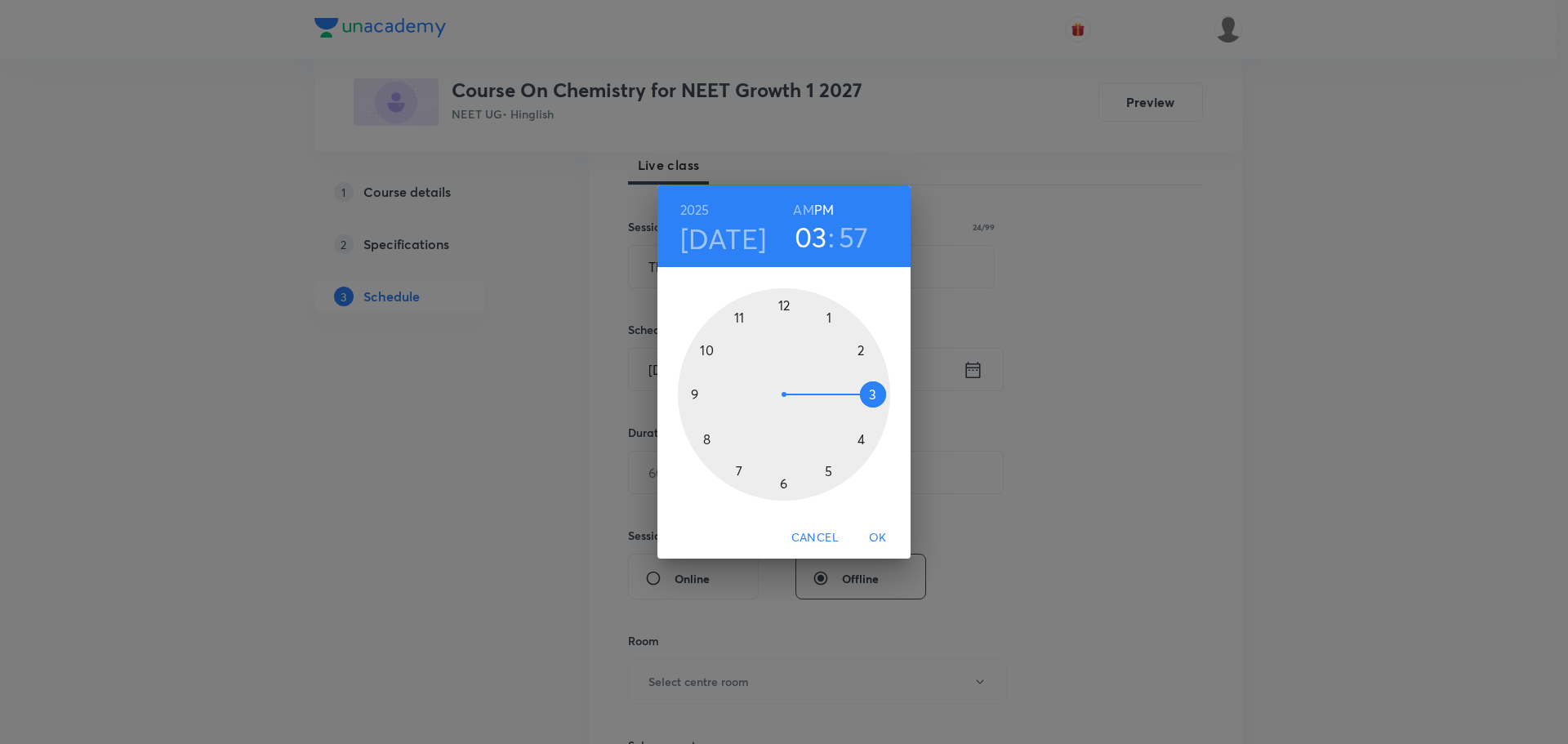
click at [734, 318] on div at bounding box center [784, 394] width 212 height 212
click at [801, 210] on h6 "AM" at bounding box center [803, 209] width 20 height 23
click at [829, 314] on div at bounding box center [784, 394] width 212 height 212
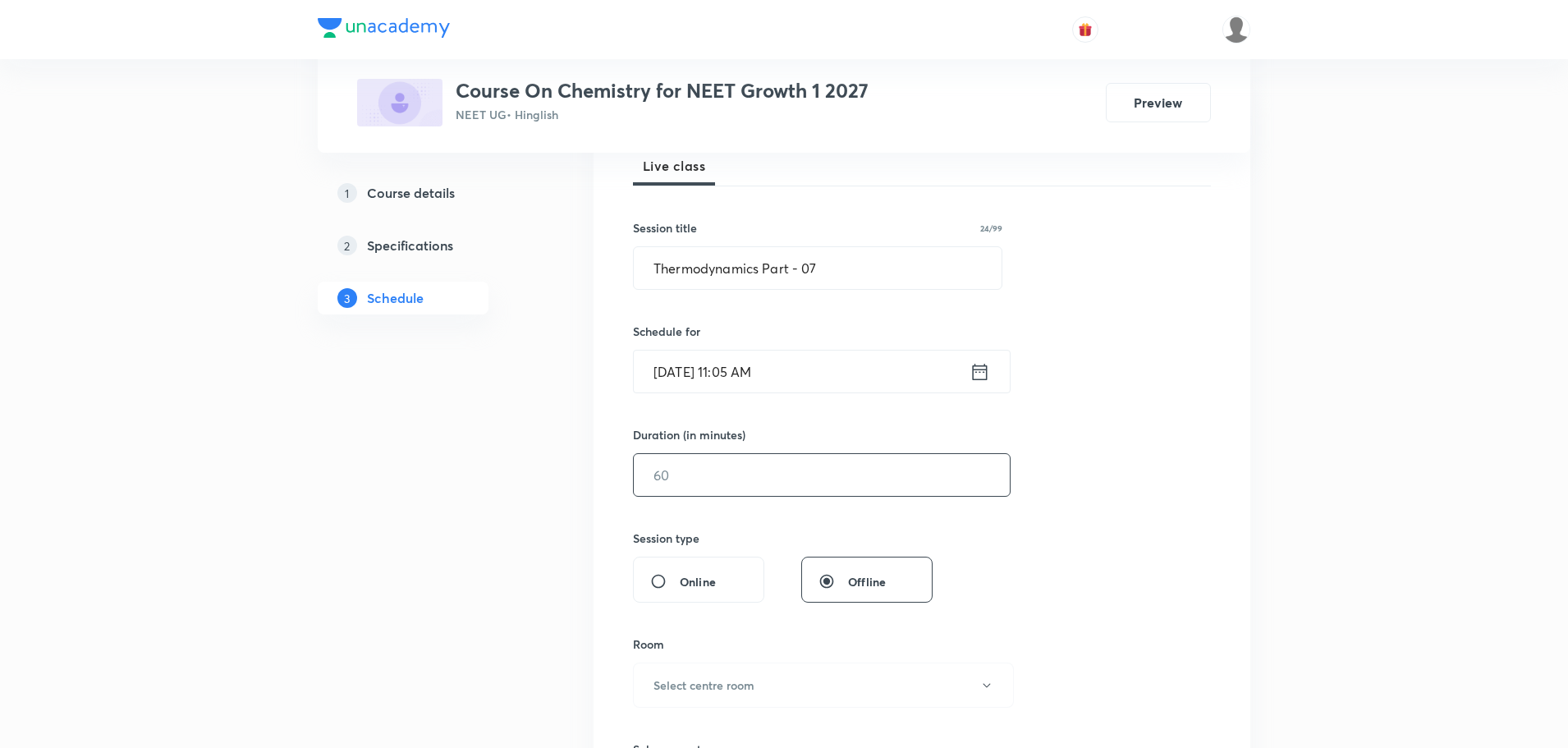
click at [757, 480] on input "text" at bounding box center [822, 474] width 376 height 42
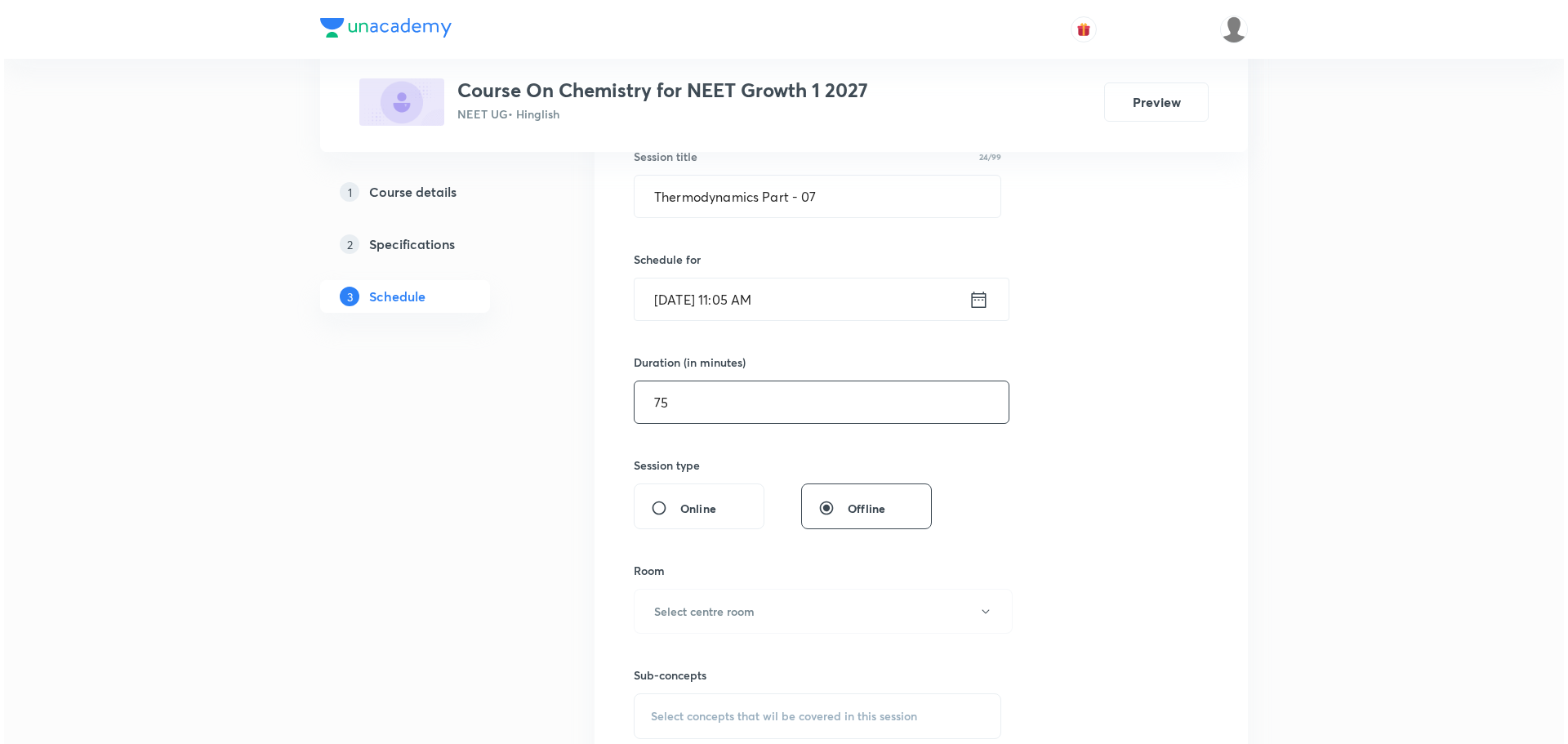
scroll to position [408, 0]
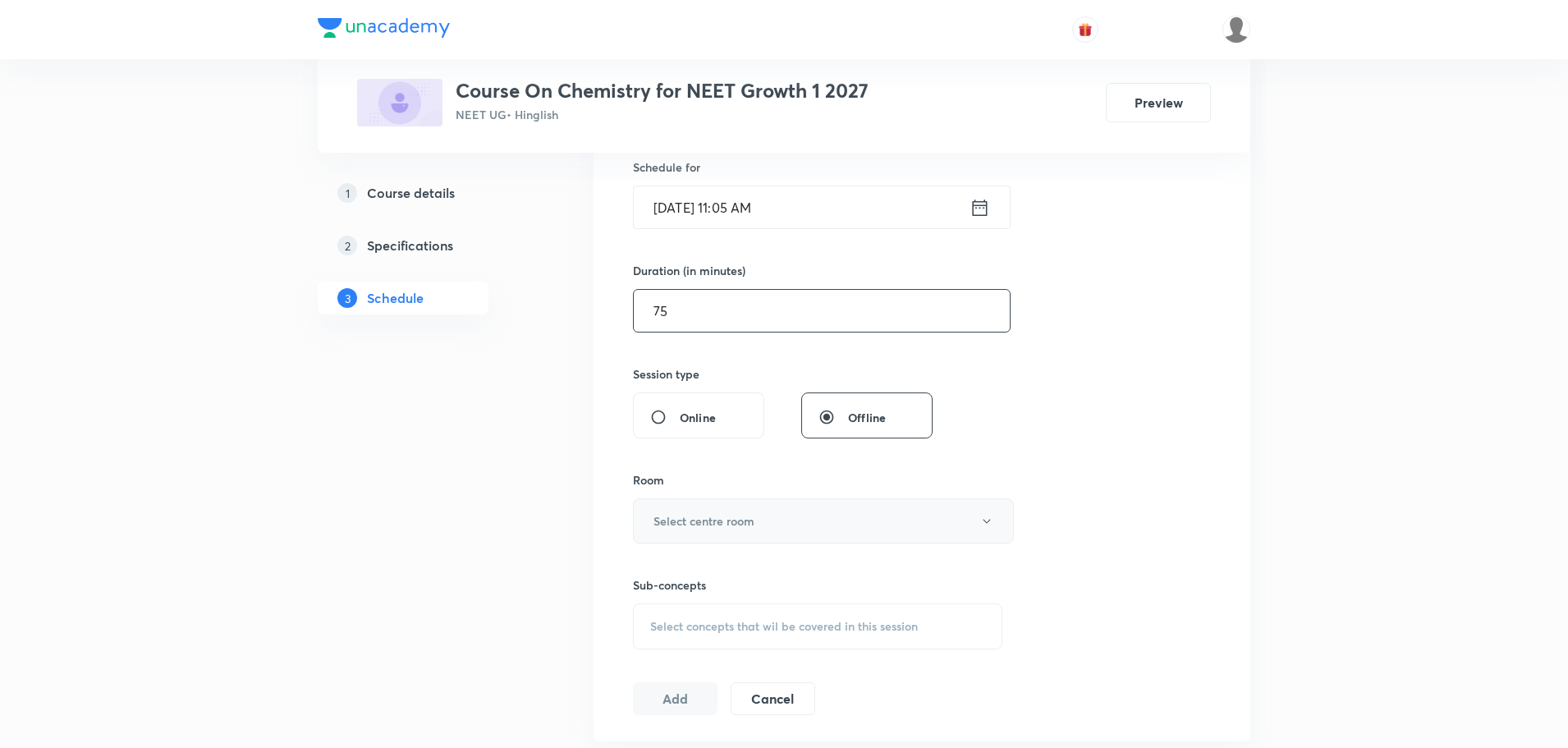
type input "75"
click at [740, 530] on button "Select centre room" at bounding box center [823, 520] width 381 height 45
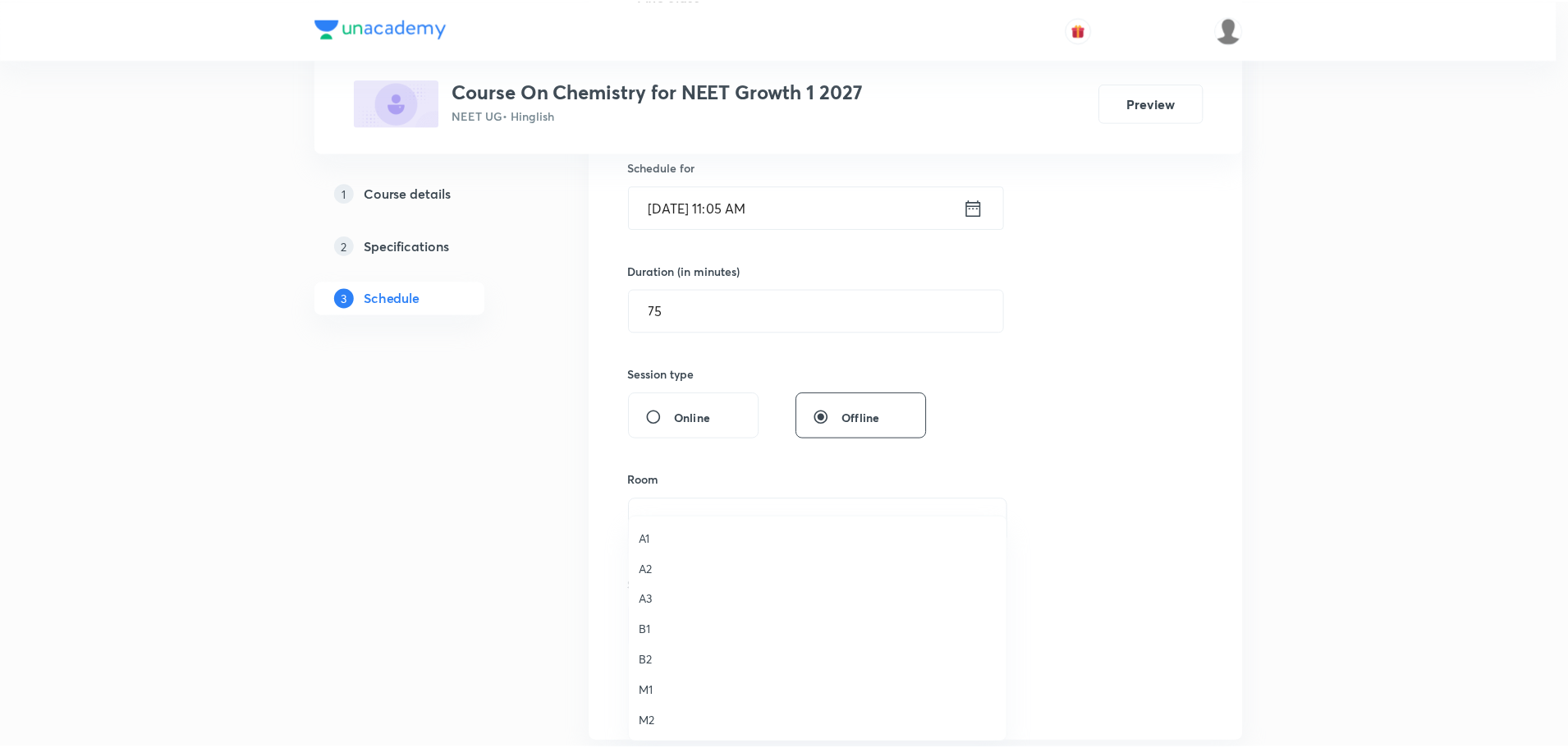
scroll to position [1, 0]
click at [658, 570] on span "A2" at bounding box center [822, 568] width 360 height 18
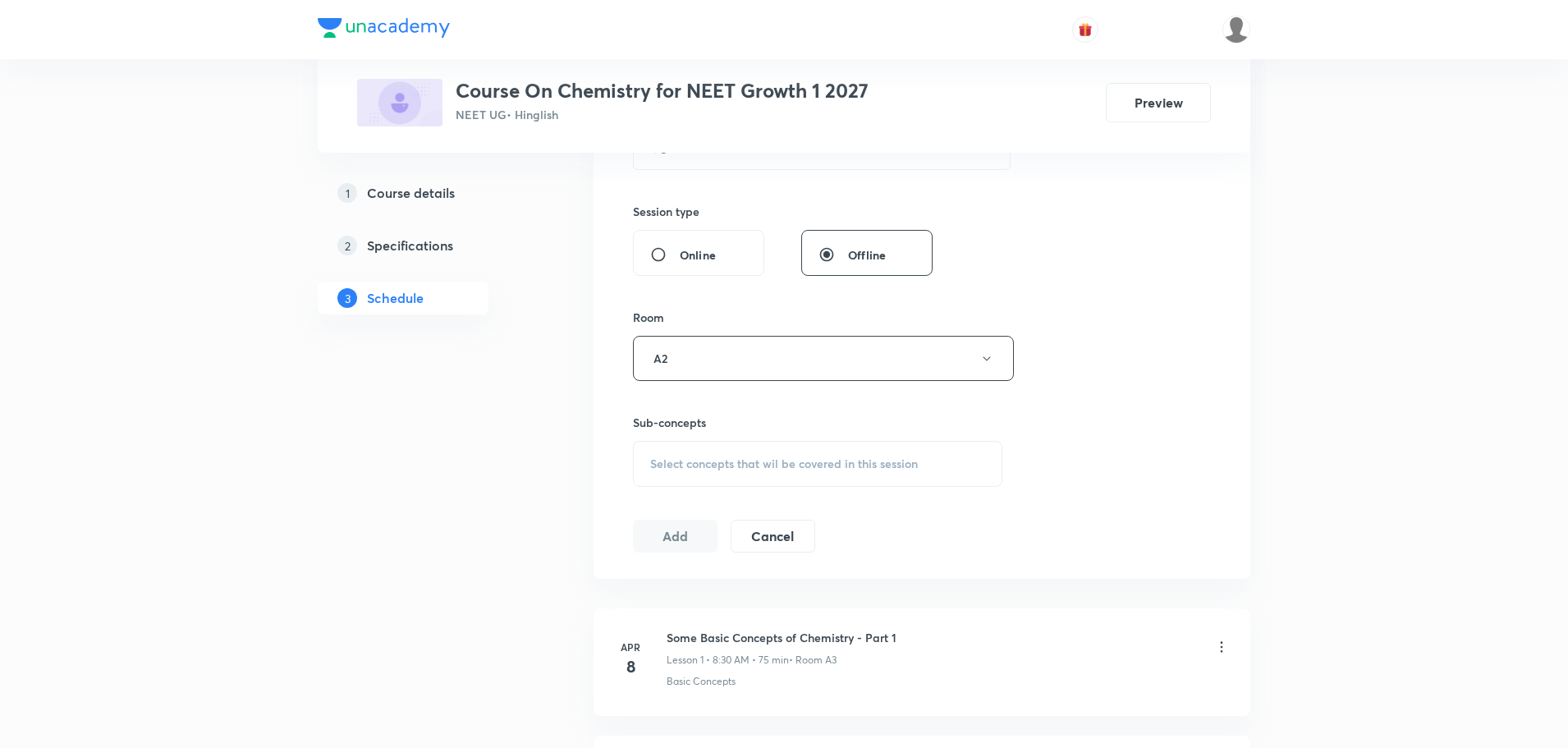
scroll to position [575, 0]
click at [695, 451] on div "Select concepts that wil be covered in this session" at bounding box center [817, 462] width 370 height 46
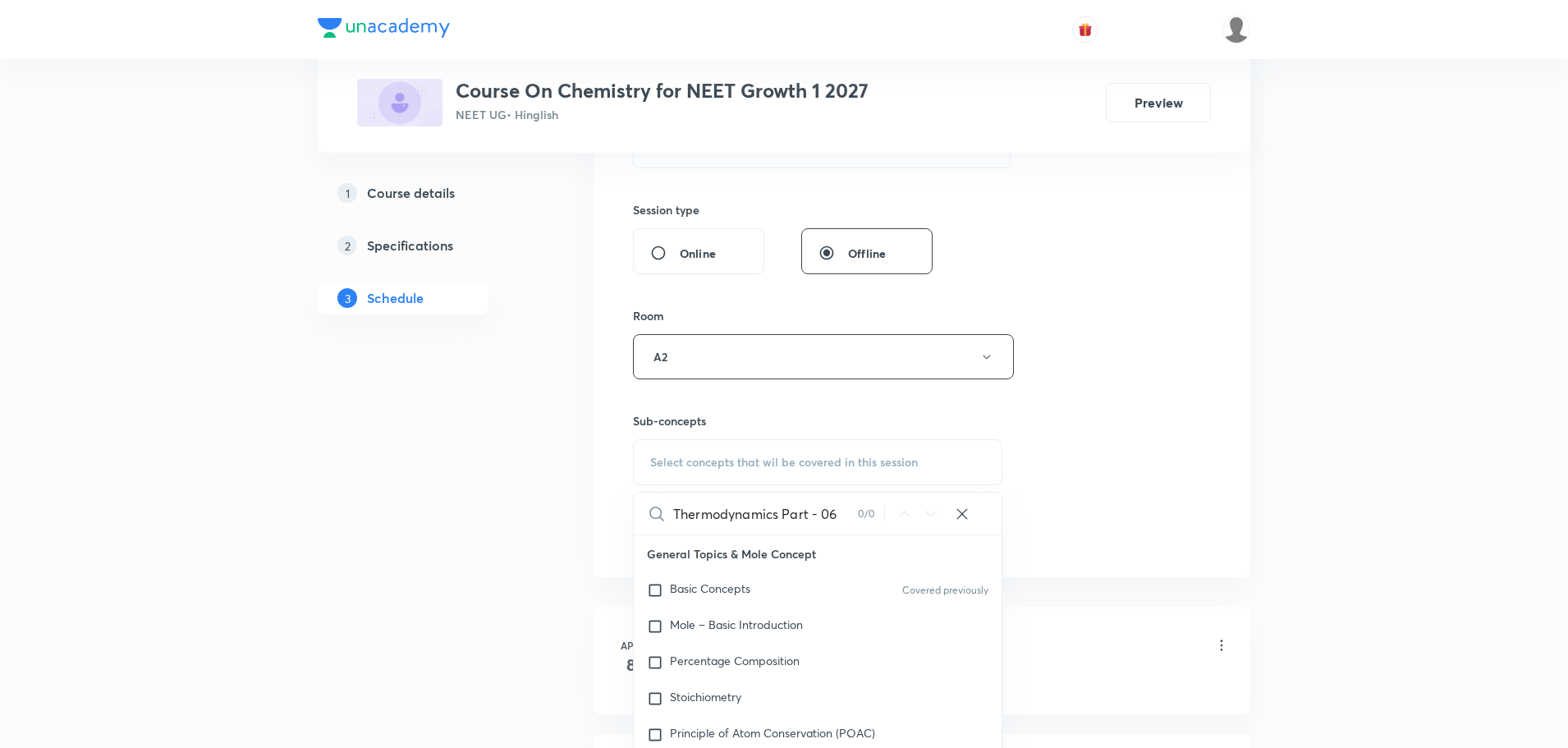
drag, startPoint x: 776, startPoint y: 517, endPoint x: 867, endPoint y: 524, distance: 91.3
click at [867, 524] on div "Thermodynamics Part - 06 0 / 0 ​" at bounding box center [817, 513] width 368 height 42
click at [767, 509] on input "Thermodynamics Part - 06" at bounding box center [766, 513] width 184 height 42
drag, startPoint x: 780, startPoint y: 513, endPoint x: 861, endPoint y: 509, distance: 81.1
click at [861, 509] on div "Thermodynamics Part - 06 0 / 0 ​" at bounding box center [817, 513] width 368 height 42
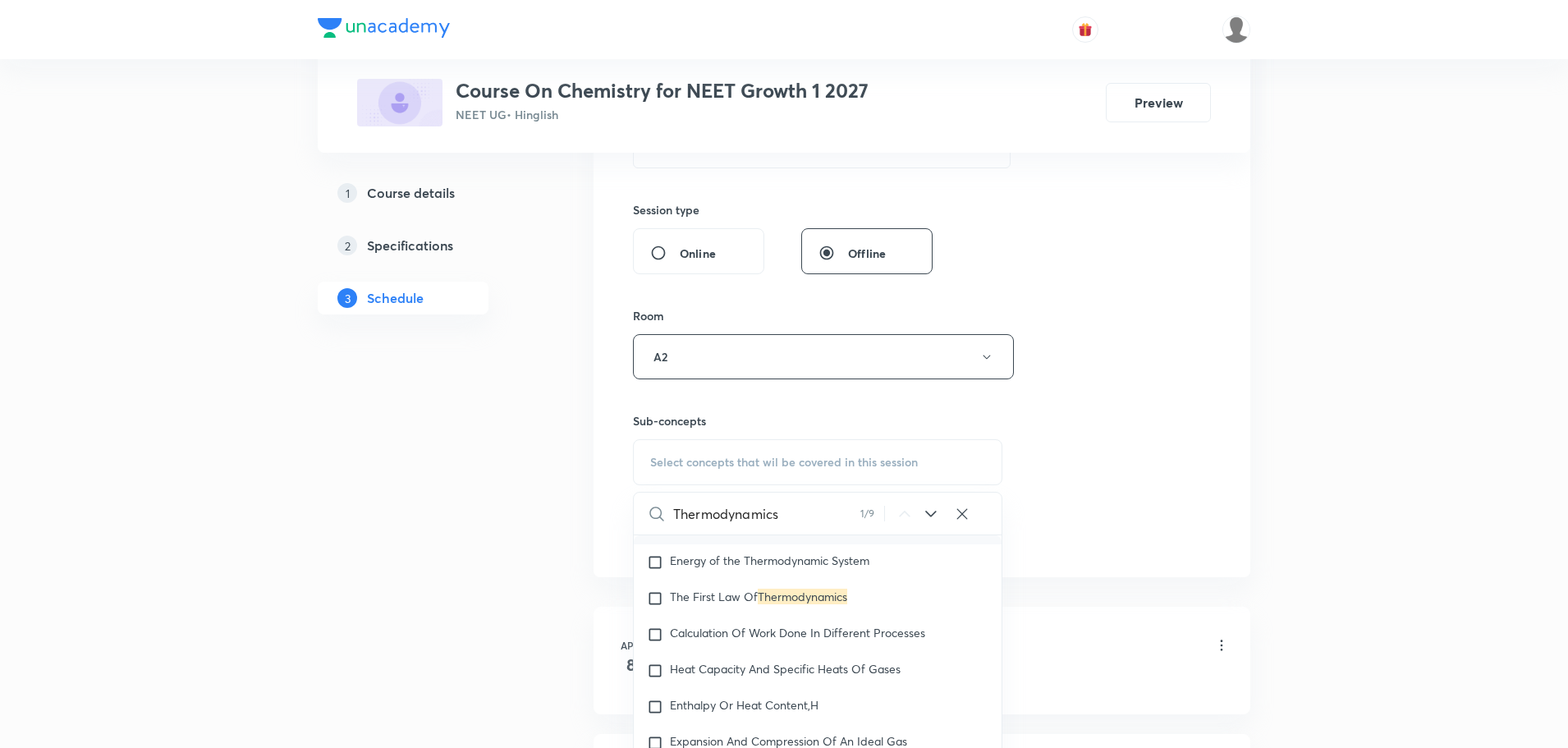
scroll to position [3797, 0]
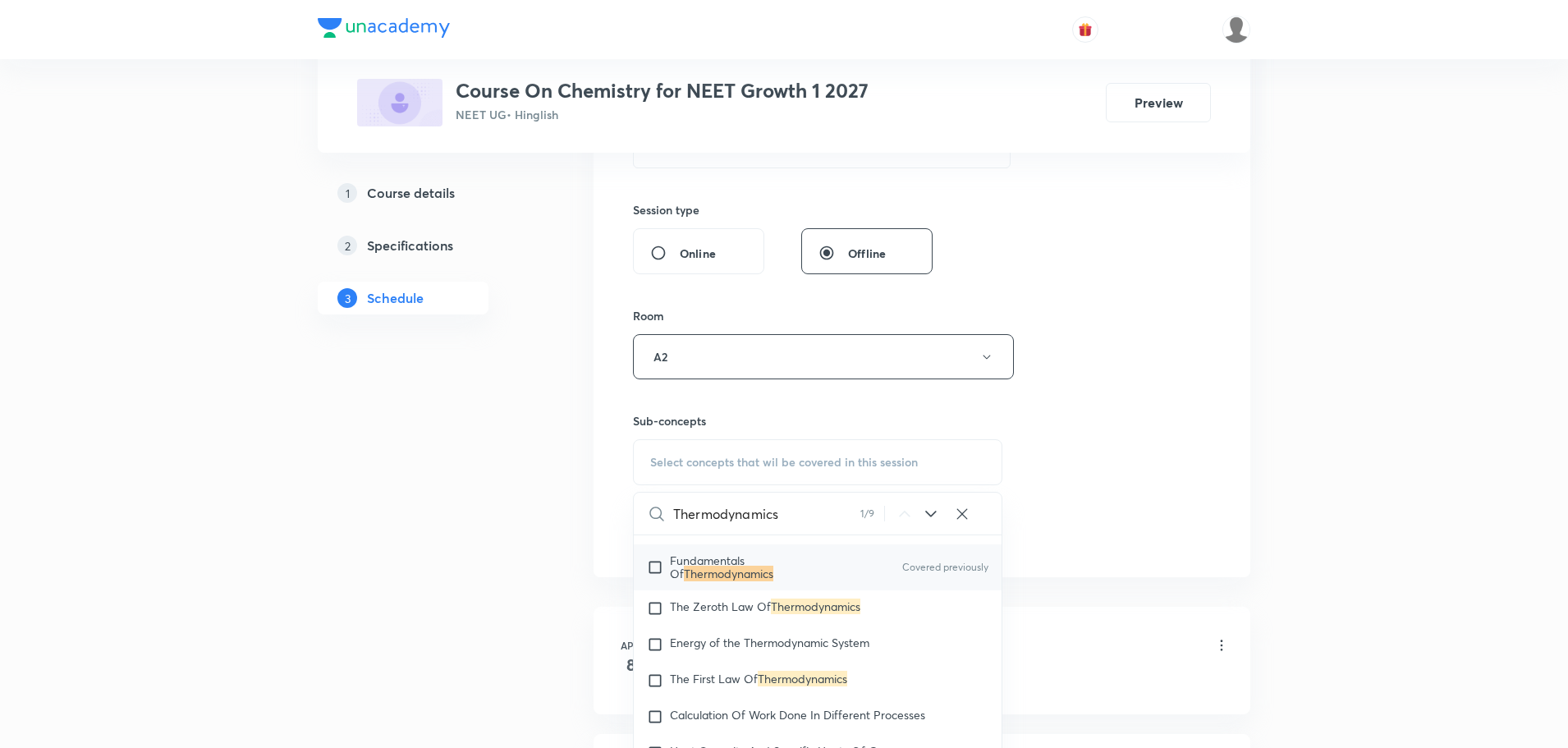
type input "Thermodynamics"
click at [744, 581] on span "Fundamentals Of" at bounding box center [707, 566] width 75 height 29
checkbox input "true"
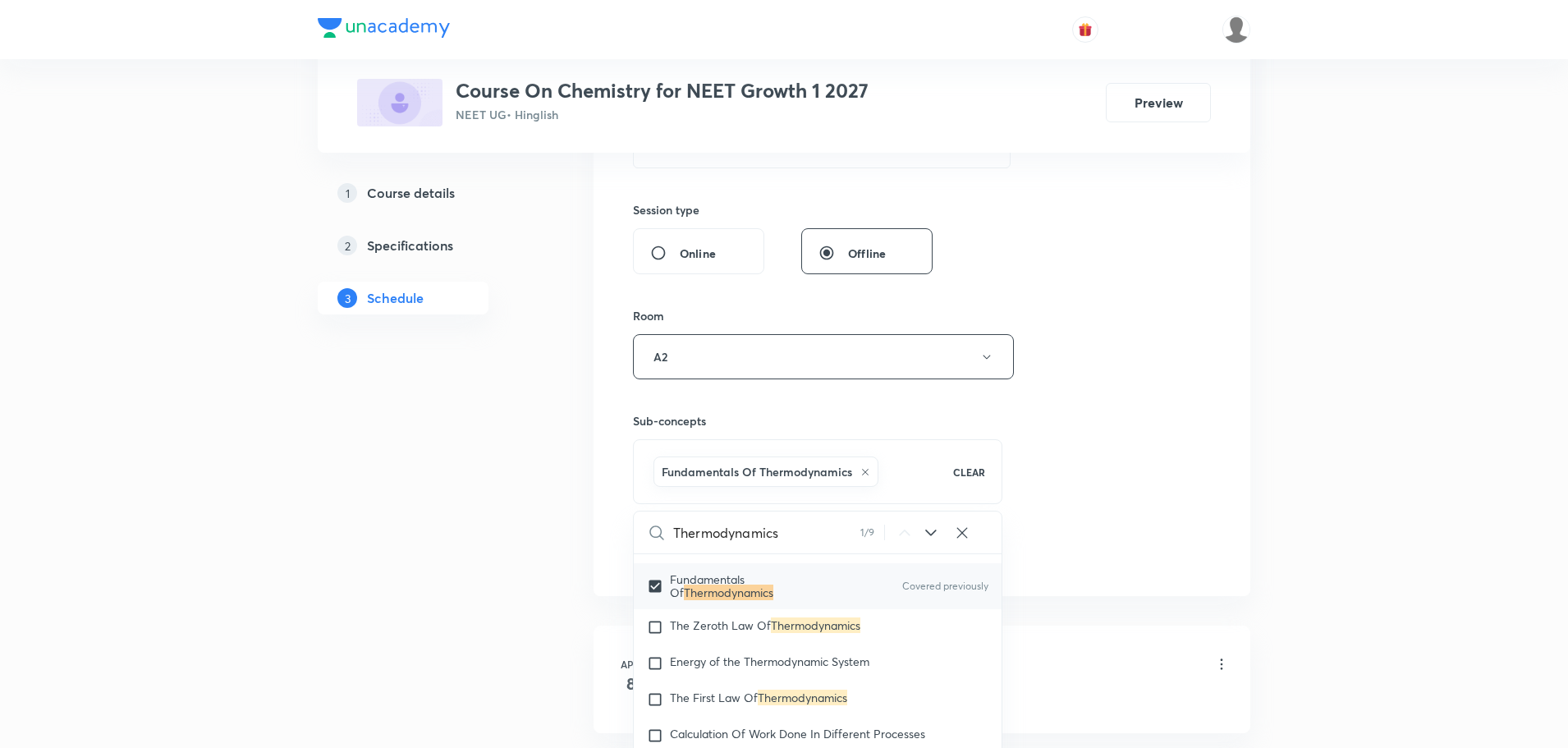
click at [1048, 414] on div "Session 101 Live class Session title 24/99 Thermodynamics Part - 07 ​ Schedule …" at bounding box center [921, 174] width 578 height 790
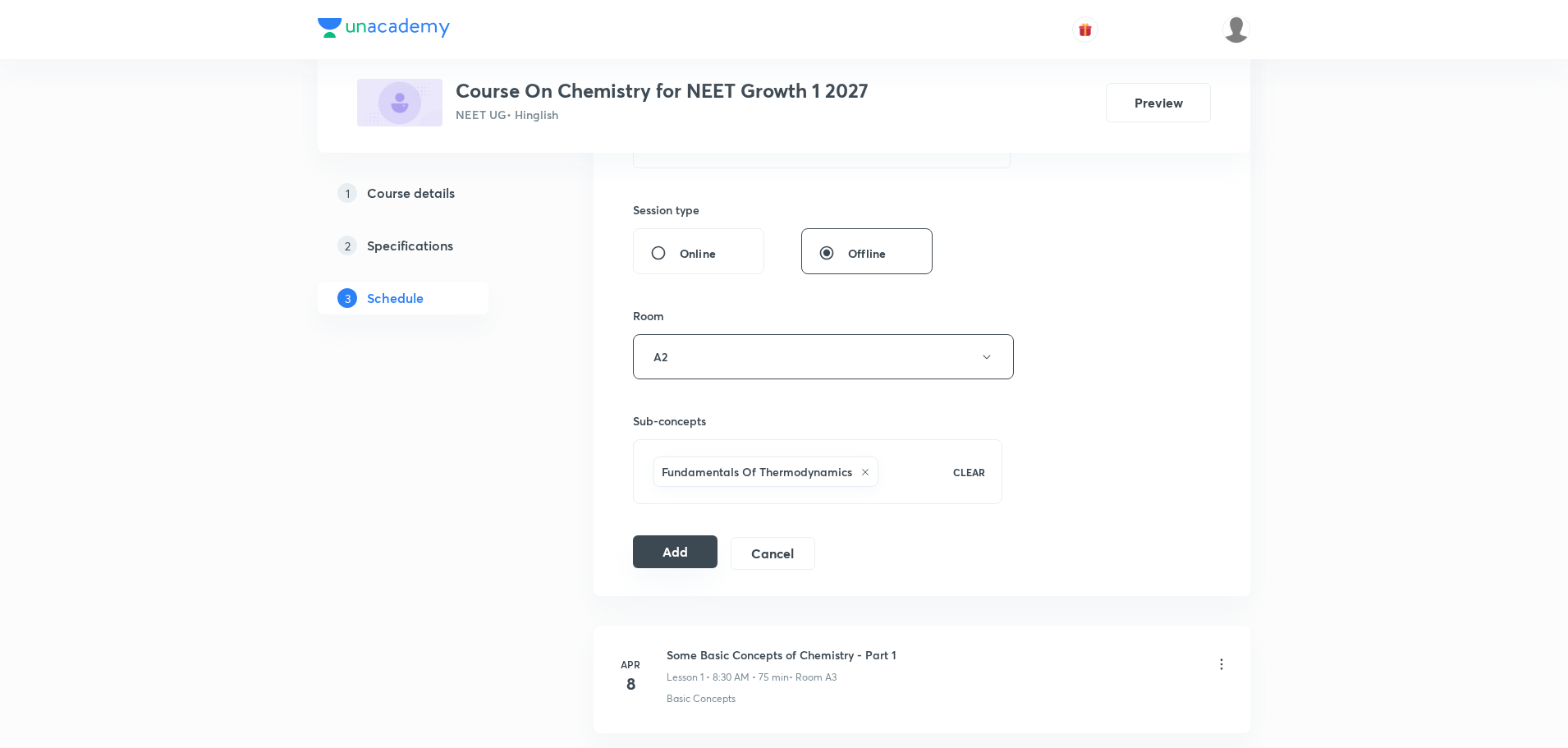
click at [698, 556] on button "Add" at bounding box center [675, 552] width 85 height 33
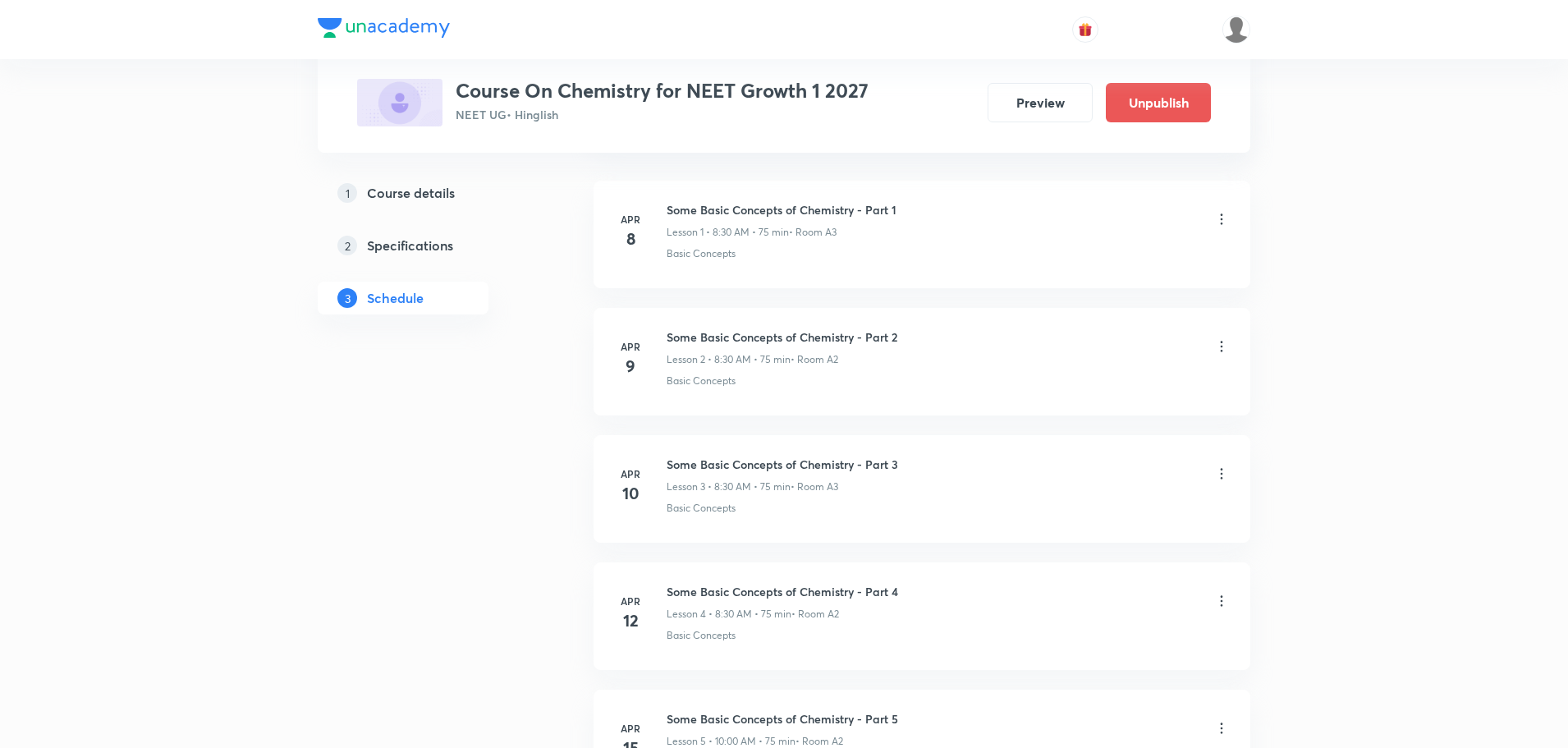
scroll to position [12665, 0]
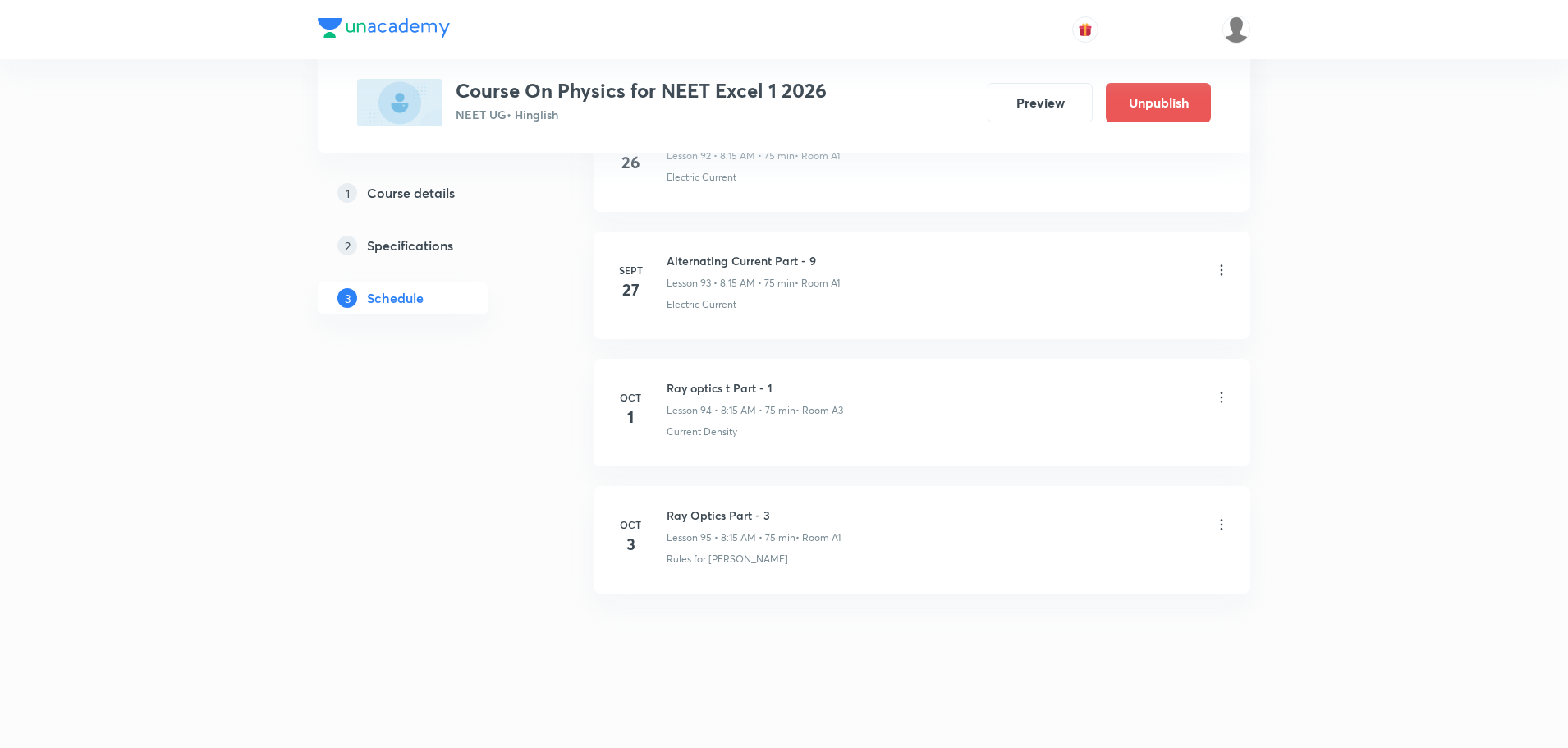
click at [729, 512] on h6 "Ray Optics Part - 3" at bounding box center [754, 515] width 174 height 18
copy h6 "Ray Optics Part - 3"
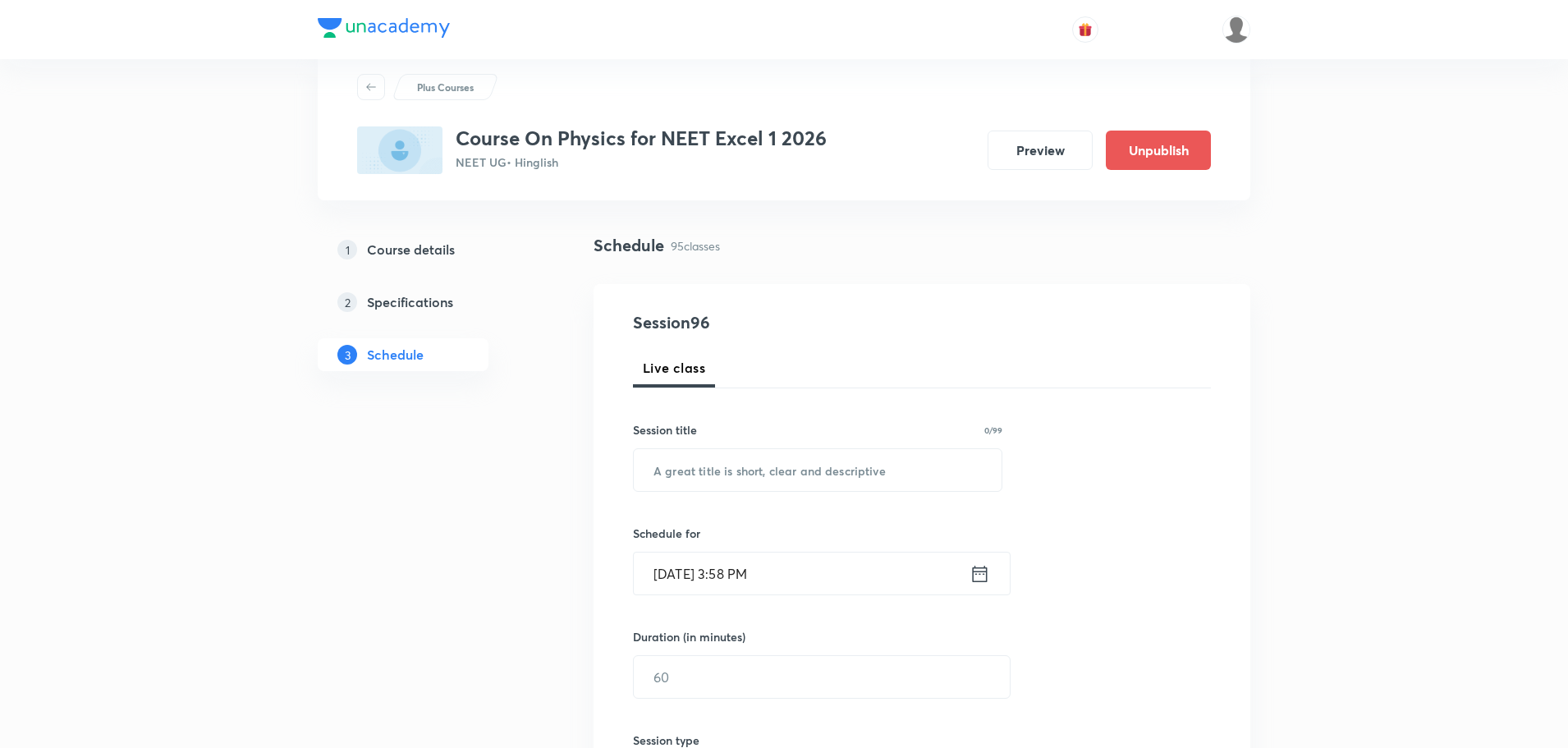
scroll to position [0, 0]
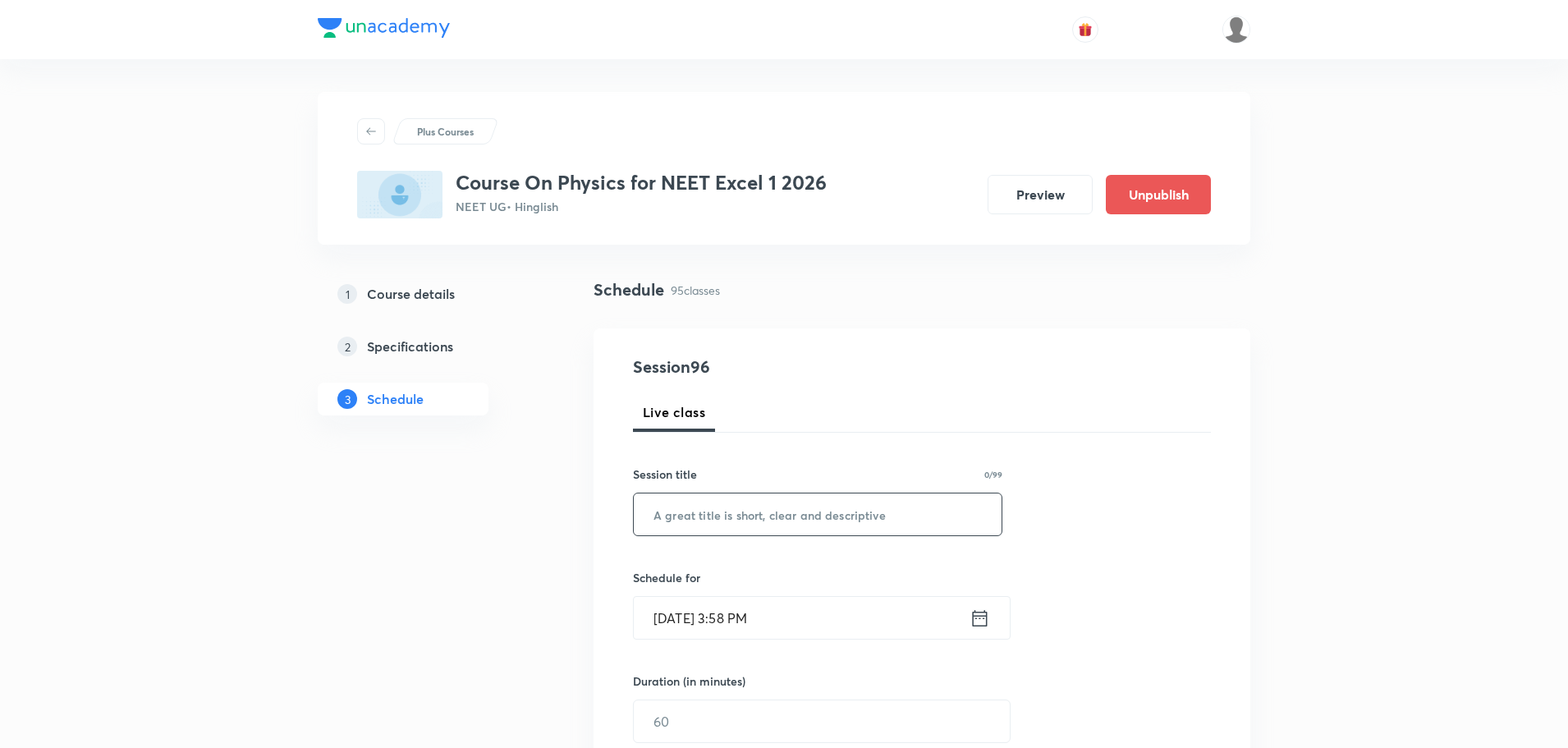
click at [748, 513] on input "text" at bounding box center [817, 514] width 368 height 42
paste input "Ray Optics Part - 3"
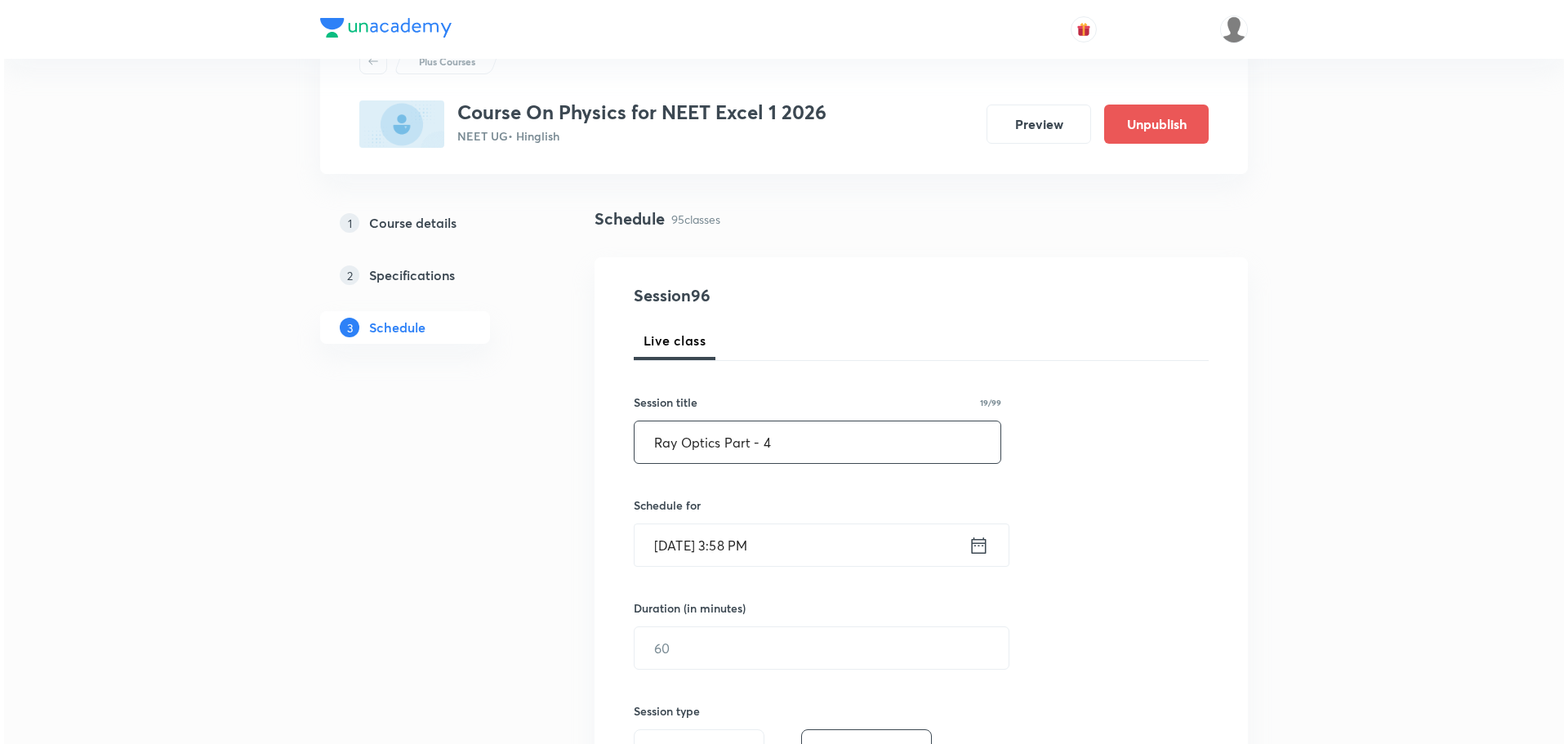
scroll to position [163, 0]
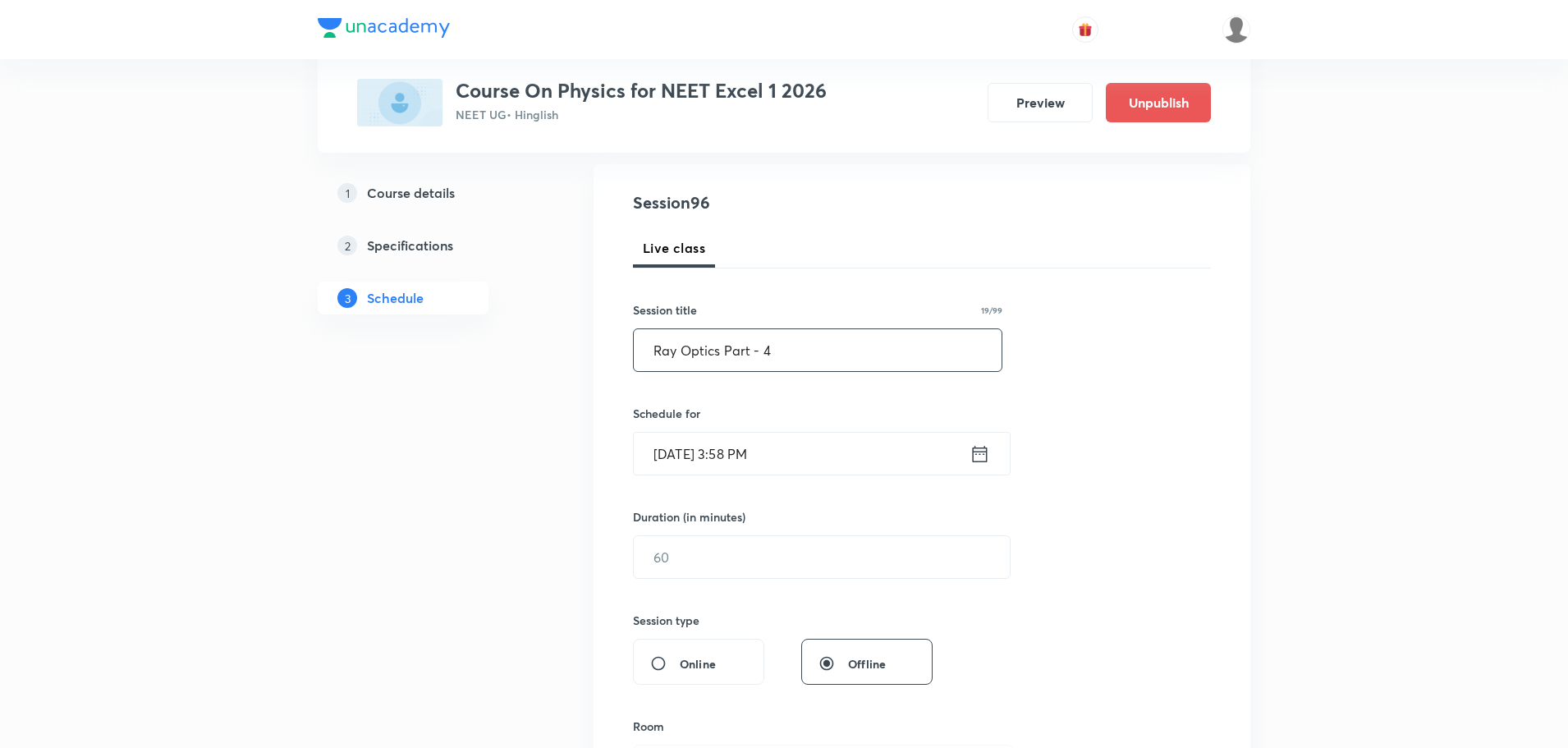
type input "Ray Optics Part - 4"
click at [983, 459] on icon at bounding box center [980, 454] width 20 height 23
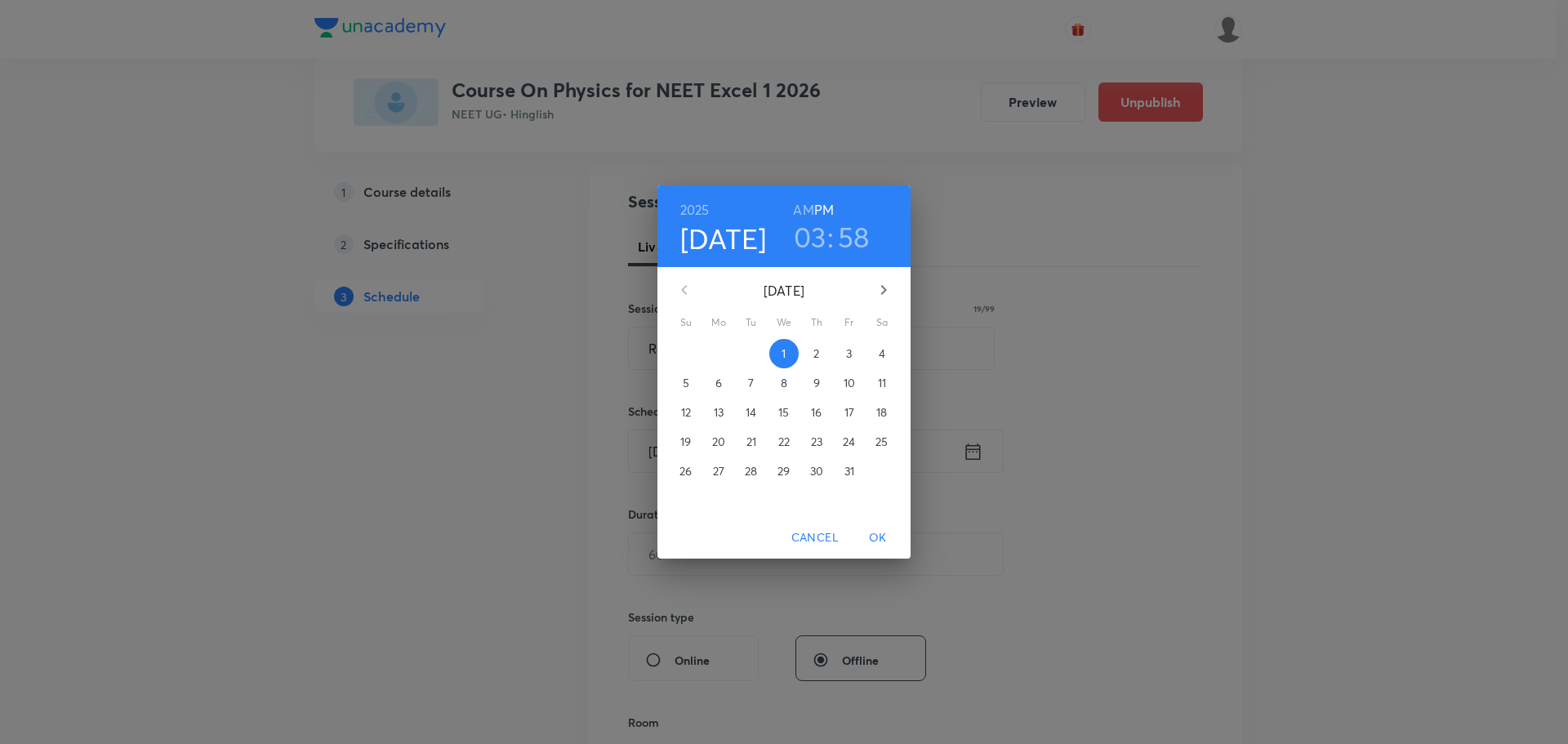
click at [883, 353] on p "4" at bounding box center [882, 353] width 6 height 17
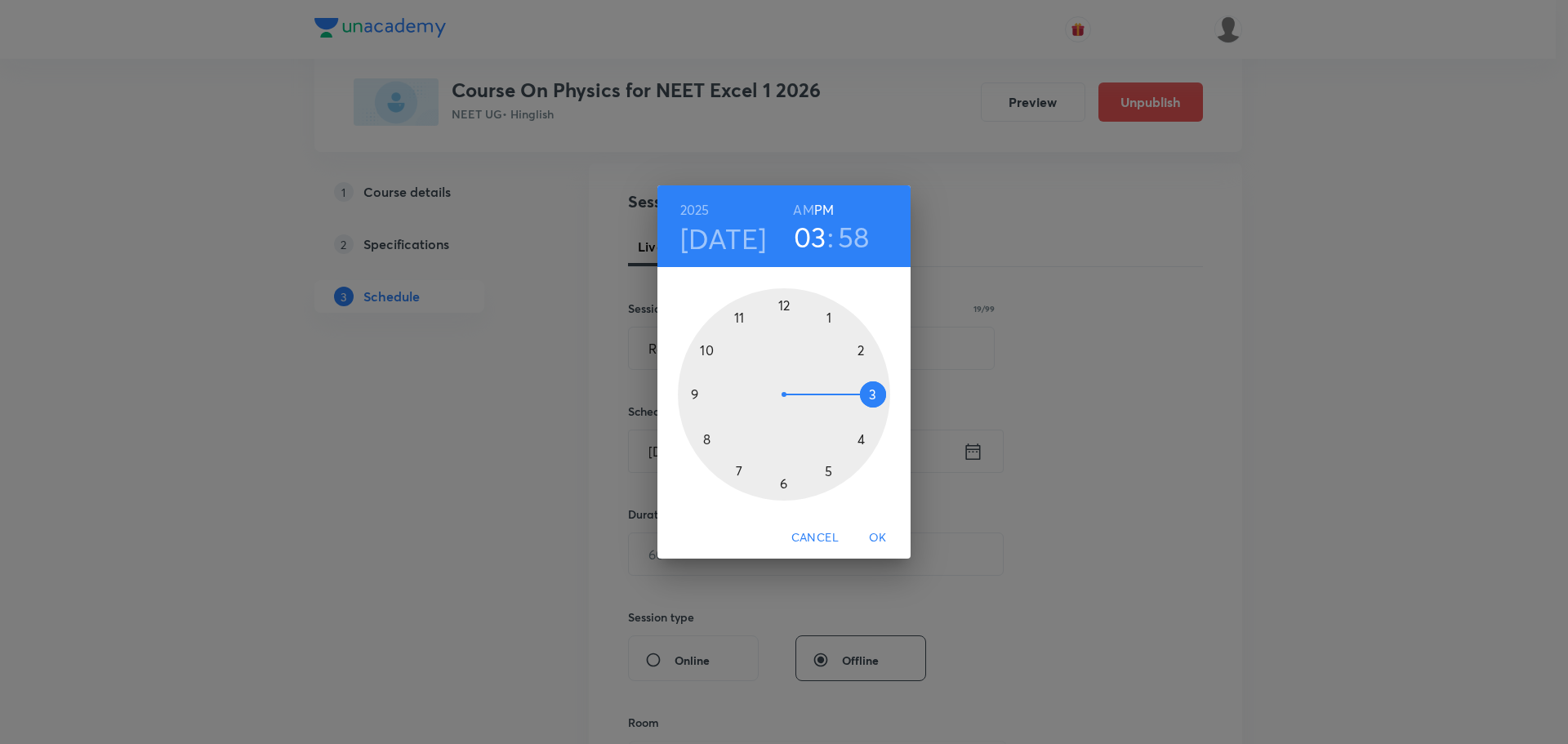
click at [801, 201] on h6 "AM" at bounding box center [803, 209] width 20 height 23
click at [706, 439] on div at bounding box center [784, 394] width 212 height 212
click at [874, 392] on div at bounding box center [784, 394] width 212 height 212
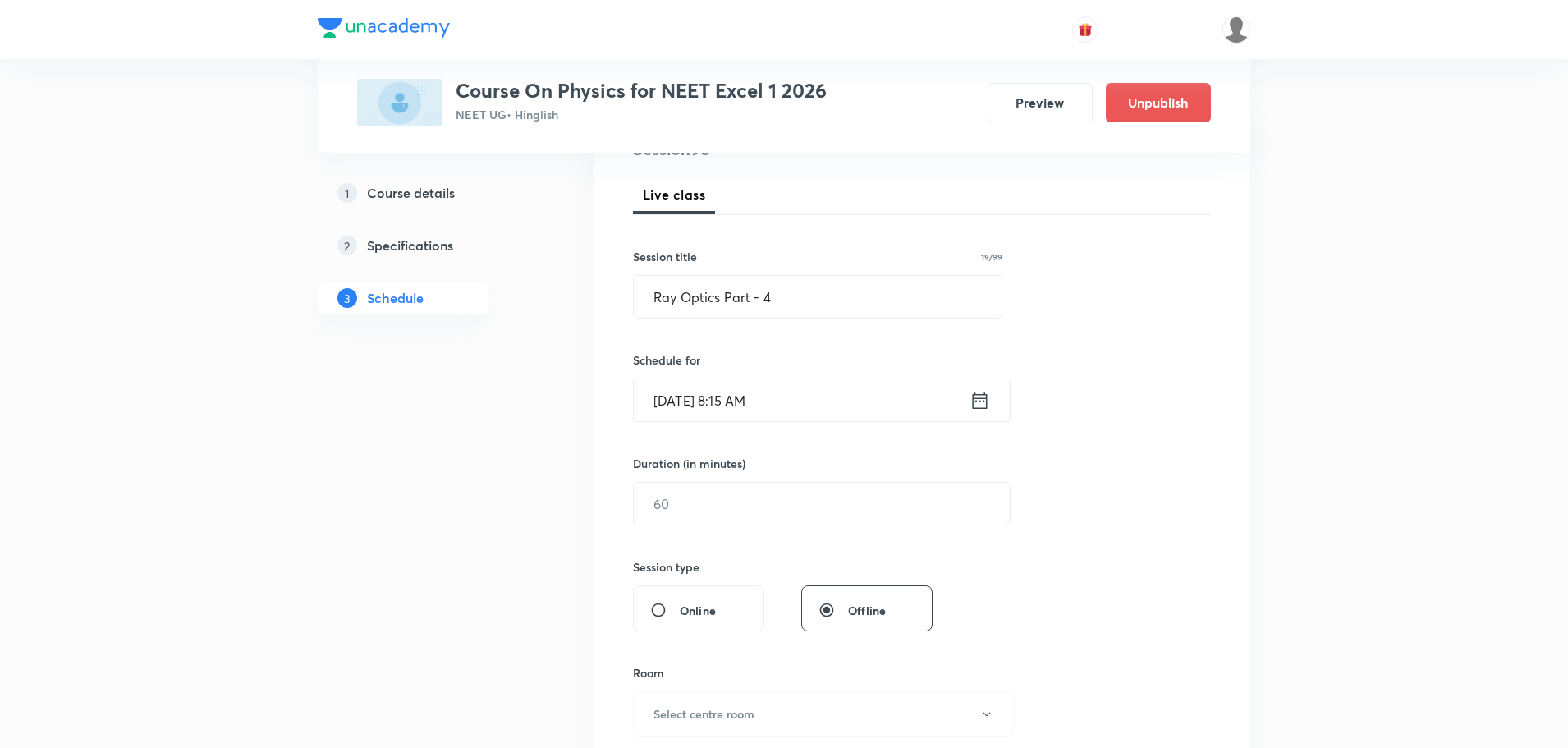
scroll to position [246, 0]
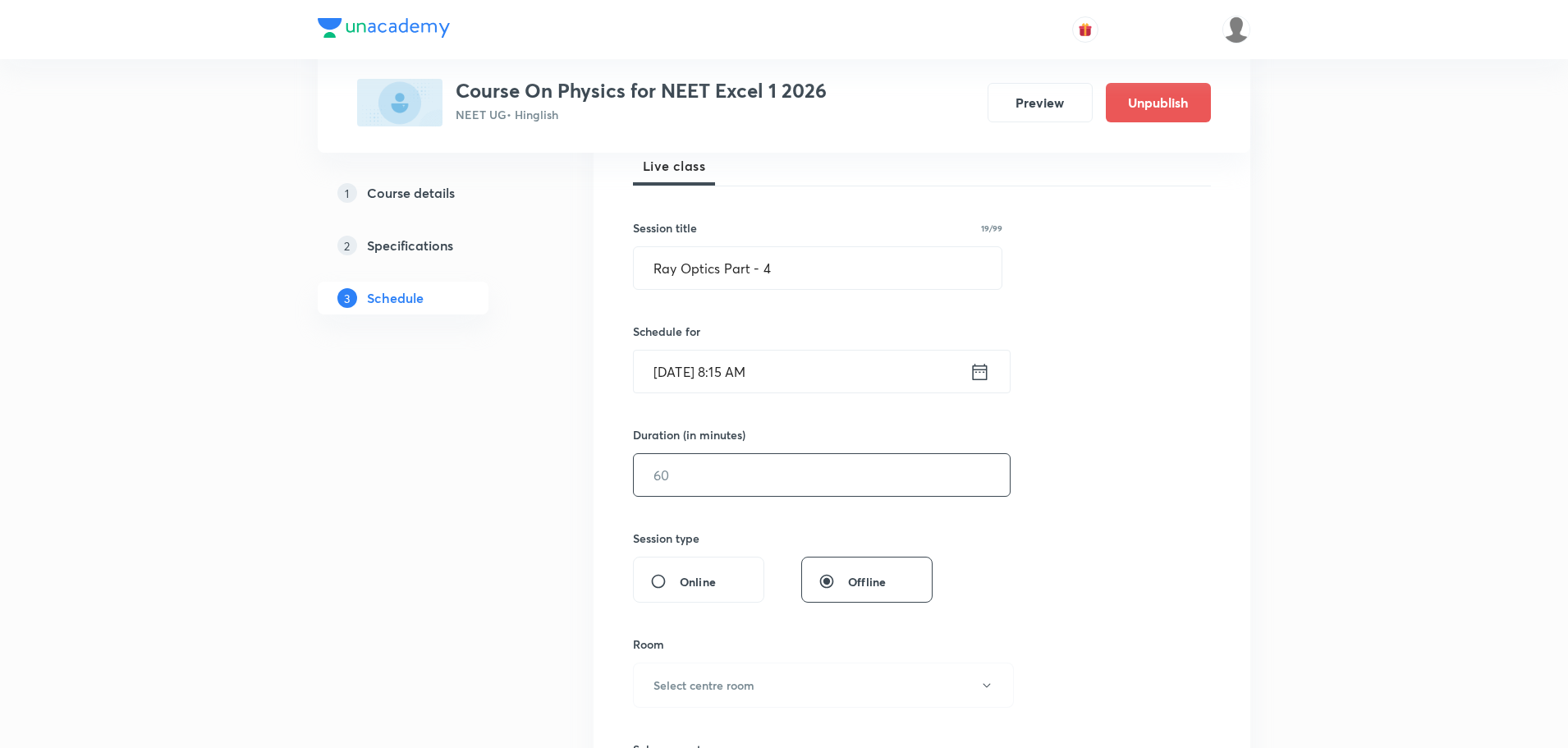
click at [771, 477] on input "text" at bounding box center [822, 474] width 376 height 42
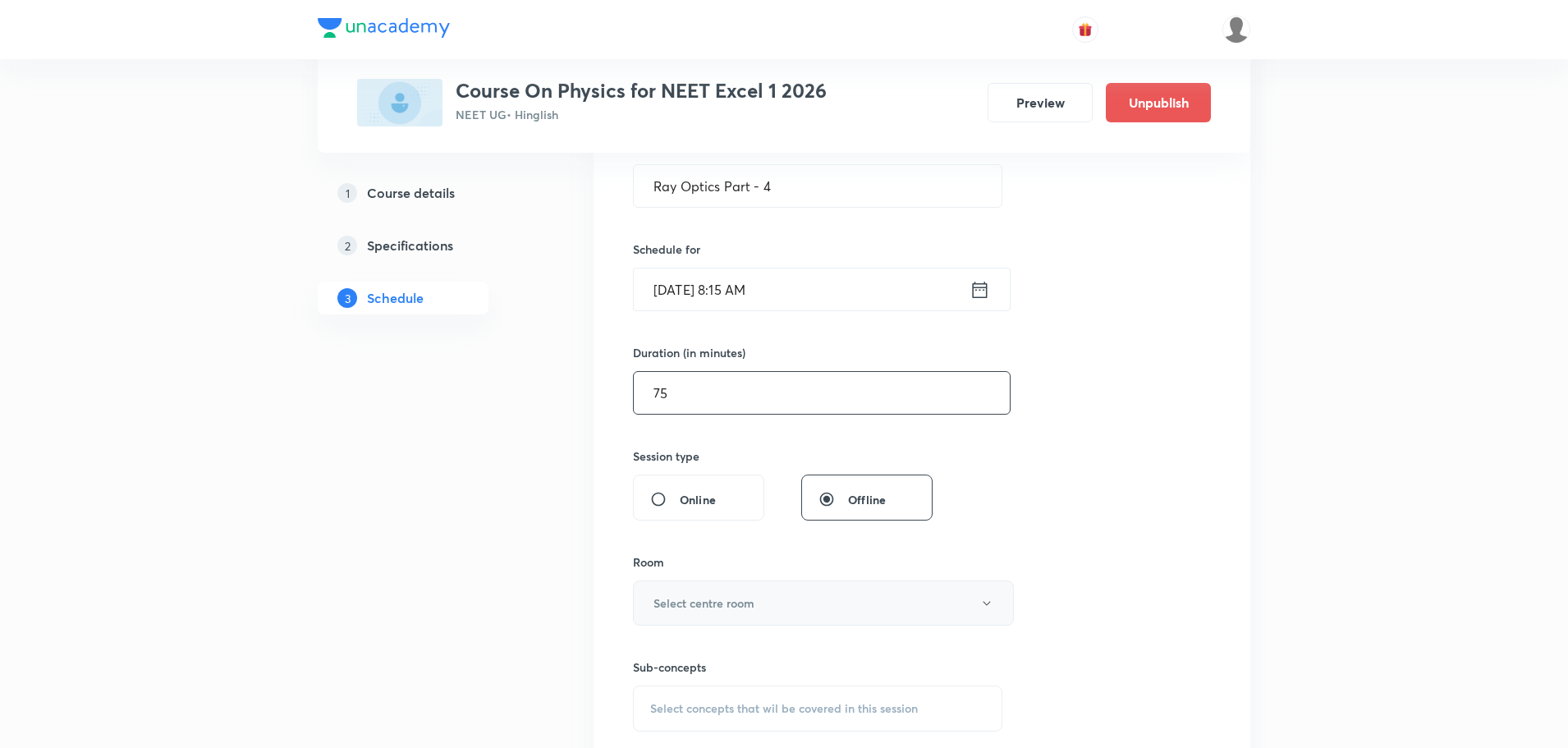
type input "75"
click at [708, 615] on button "Select centre room" at bounding box center [823, 602] width 381 height 45
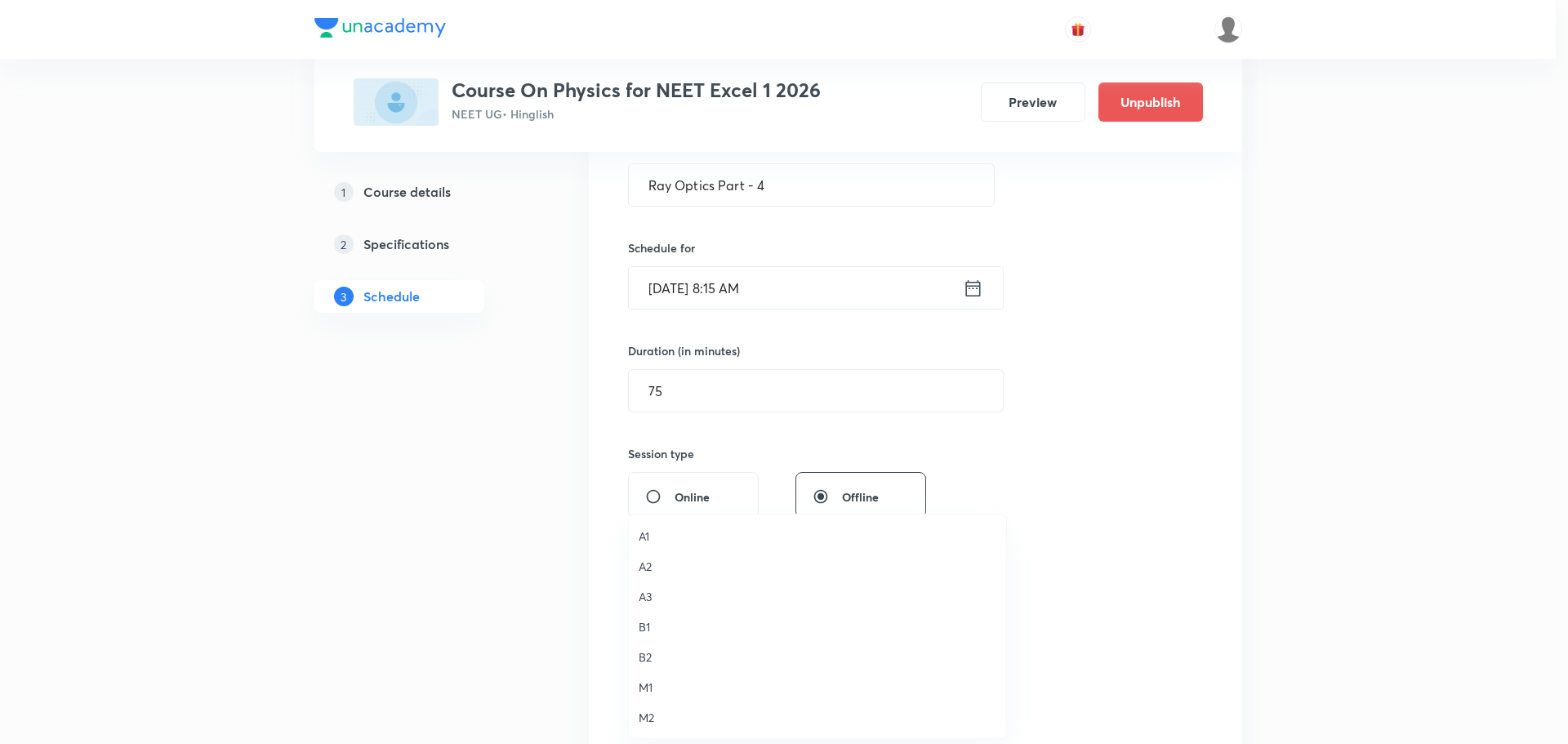
click at [650, 534] on span "A1" at bounding box center [817, 536] width 358 height 17
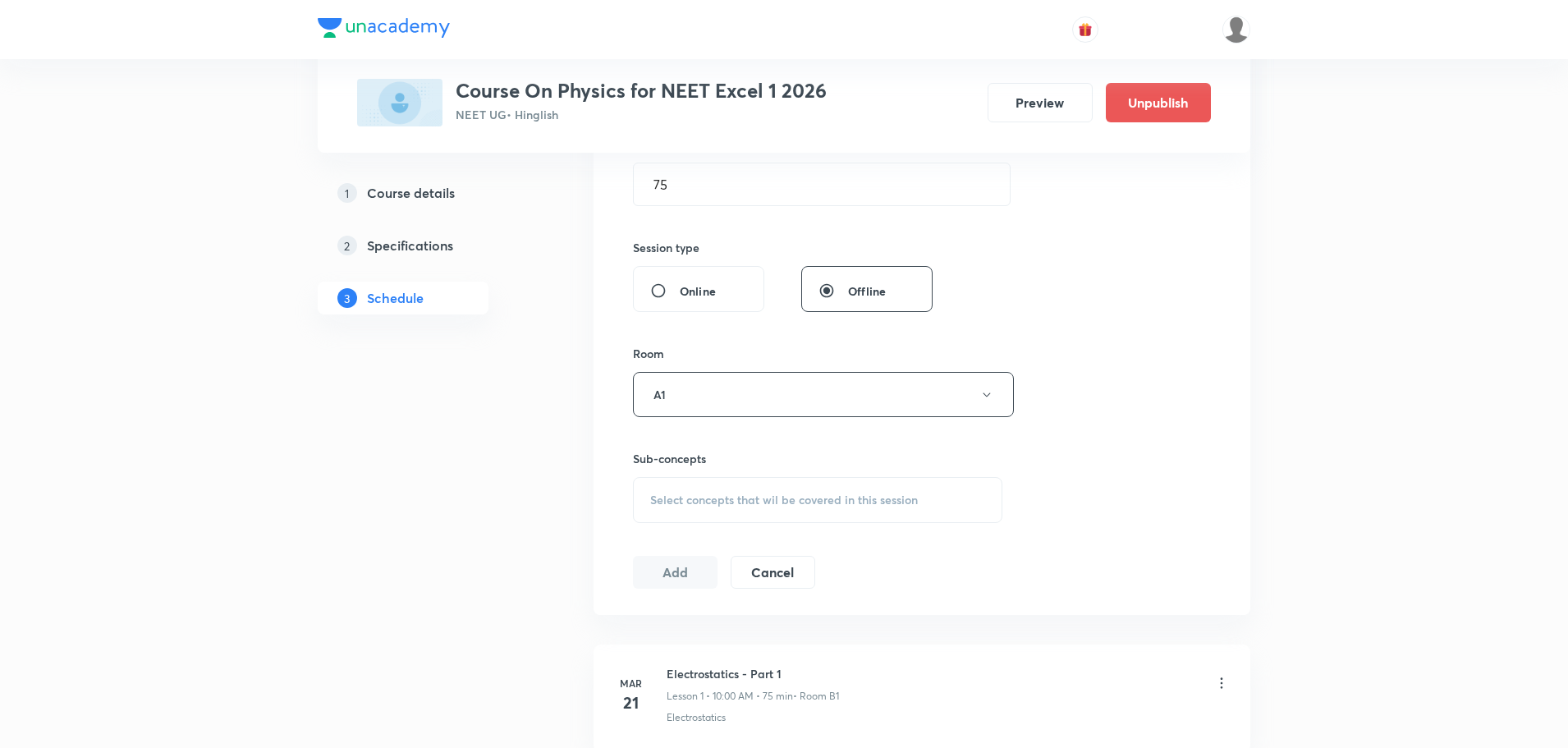
scroll to position [575, 0]
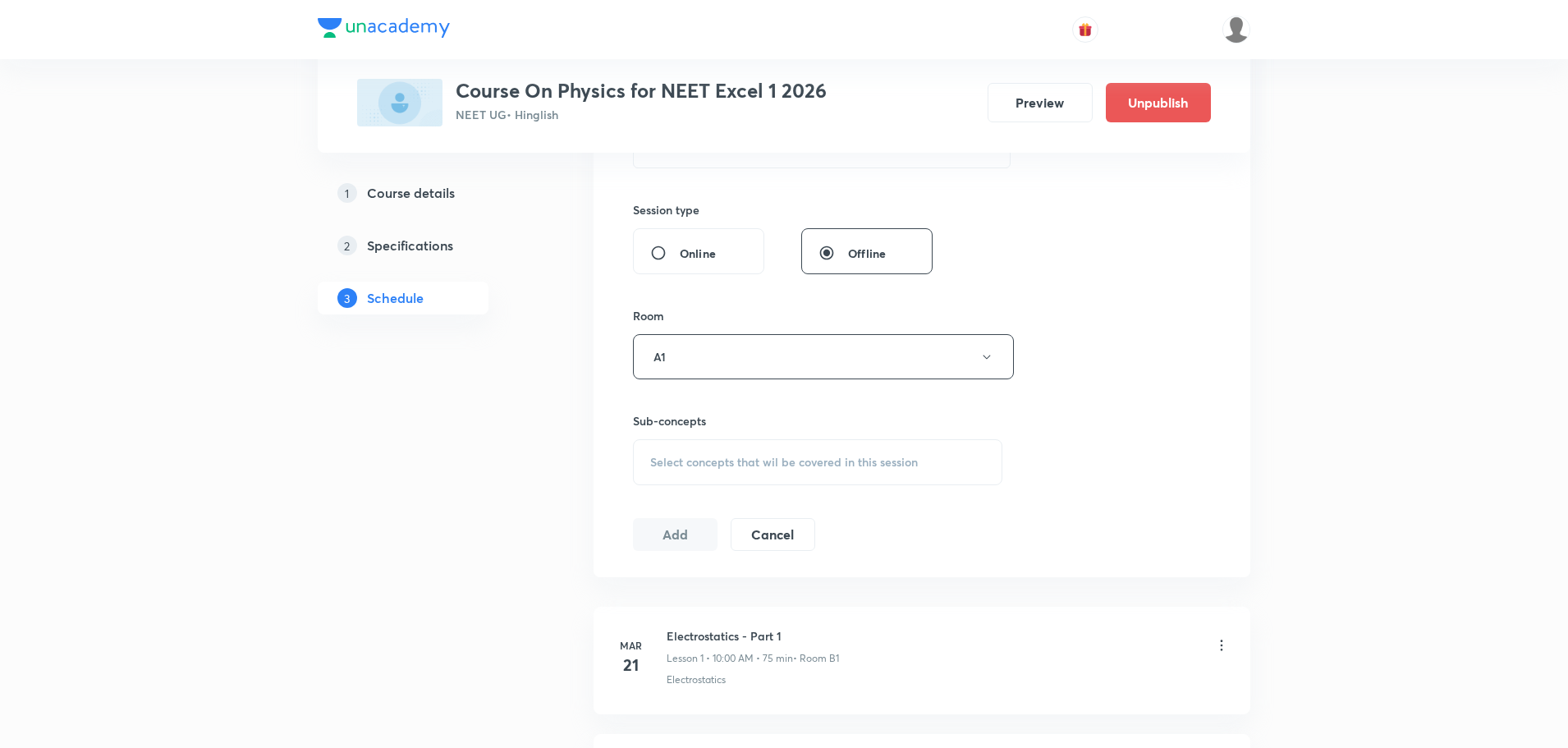
click at [681, 472] on div "Select concepts that wil be covered in this session" at bounding box center [817, 462] width 370 height 46
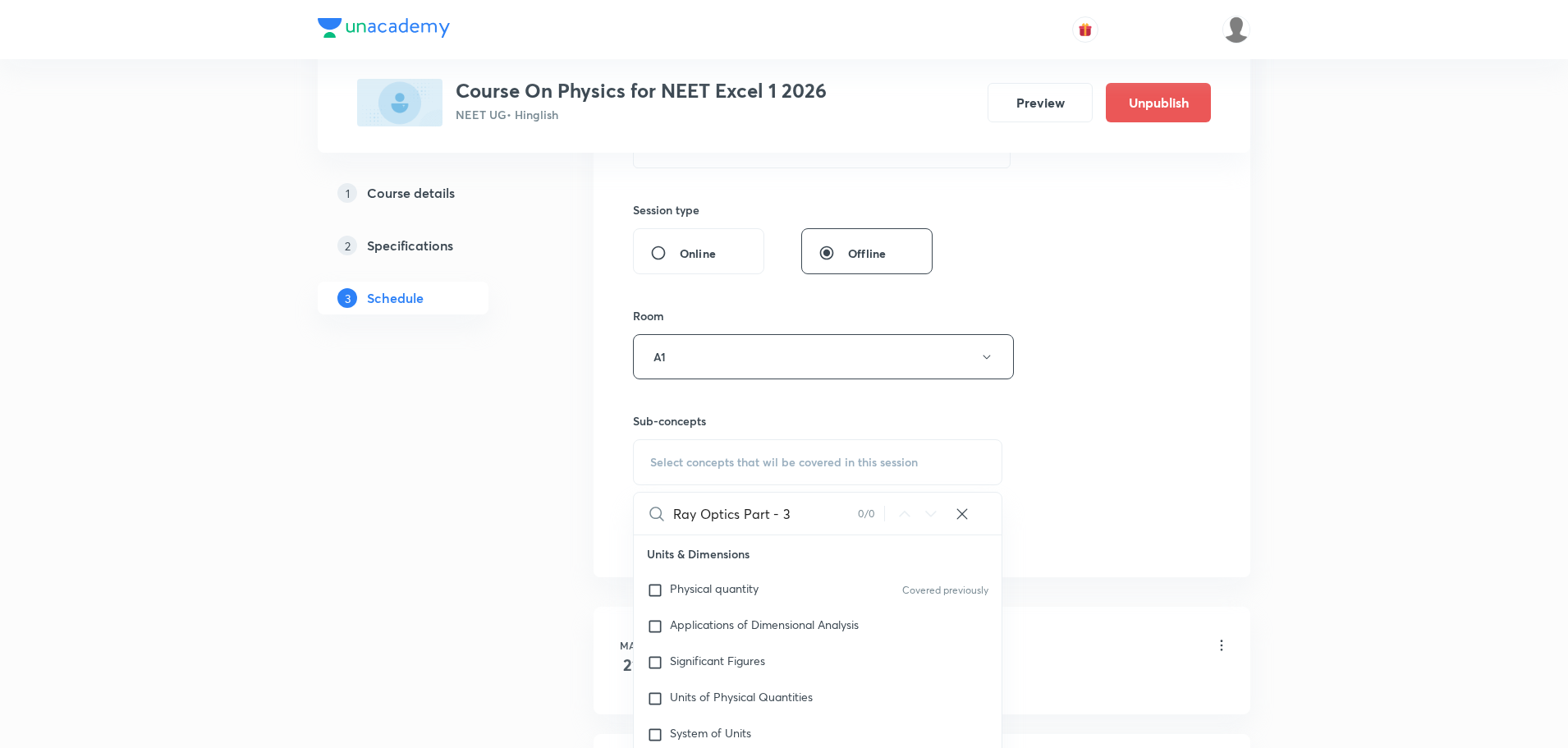
drag, startPoint x: 743, startPoint y: 512, endPoint x: 834, endPoint y: 524, distance: 91.8
click at [834, 524] on input "Ray Optics Part - 3" at bounding box center [766, 513] width 184 height 42
drag, startPoint x: 700, startPoint y: 520, endPoint x: 795, endPoint y: 518, distance: 95.0
click at [795, 518] on input "Ray Optics" at bounding box center [766, 513] width 184 height 42
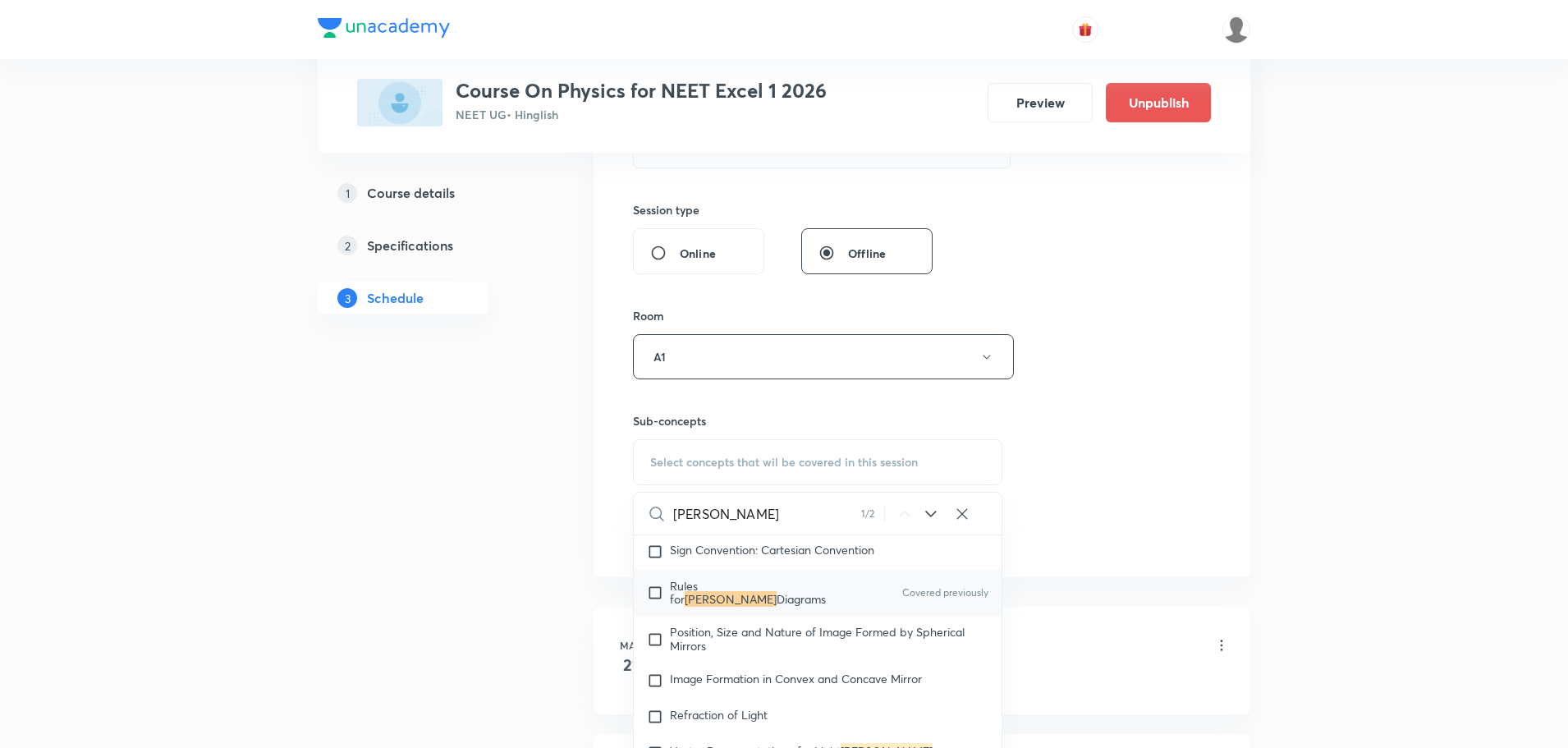
scroll to position [23254, 0]
type input "[PERSON_NAME]"
click at [777, 587] on span "Diagrams" at bounding box center [801, 594] width 49 height 16
checkbox input "true"
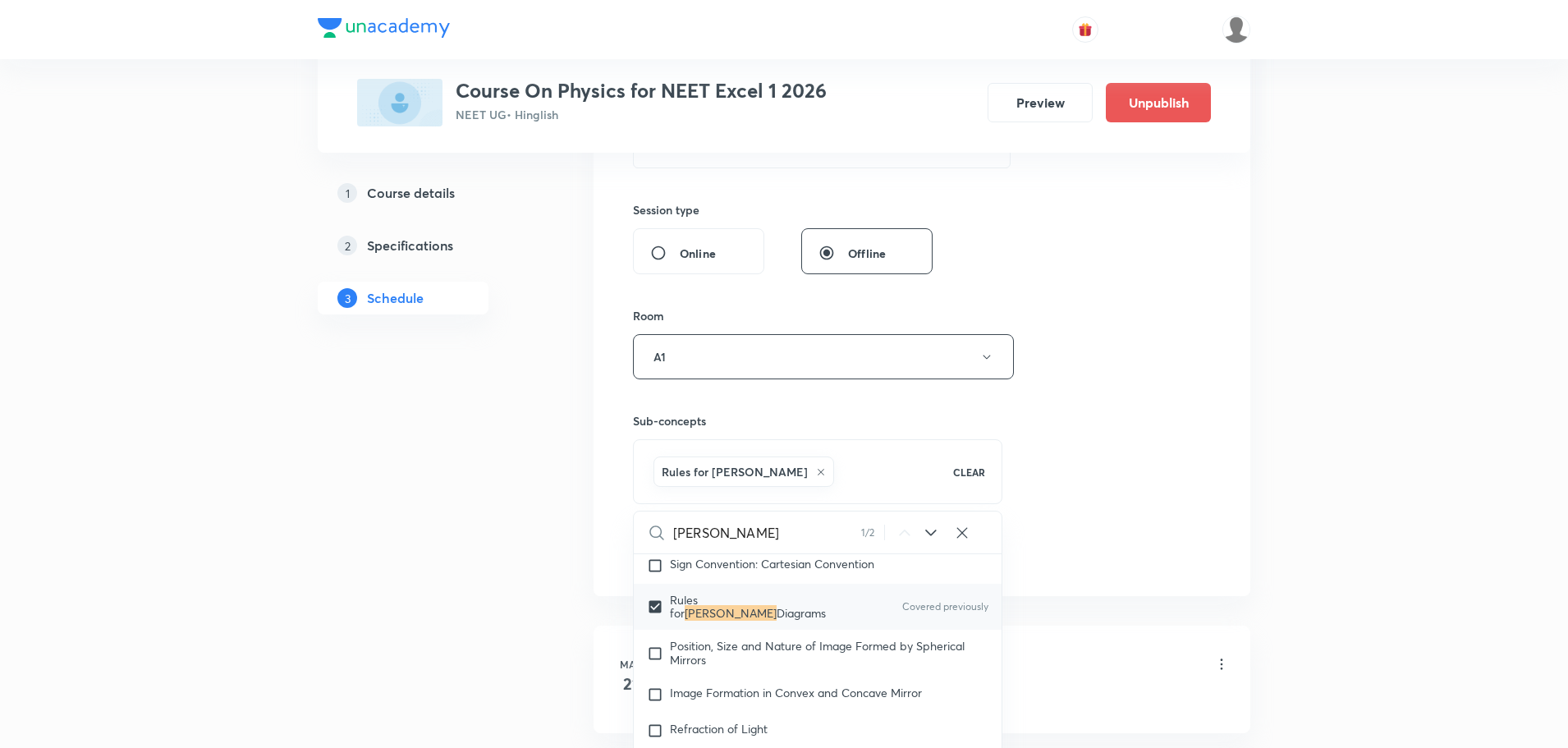
click at [1000, 384] on div "Sub-concepts Rules for Ray Diagrams CLEAR Ray 1 / 2 ​ Units & Dimensions Physic…" at bounding box center [817, 441] width 370 height 125
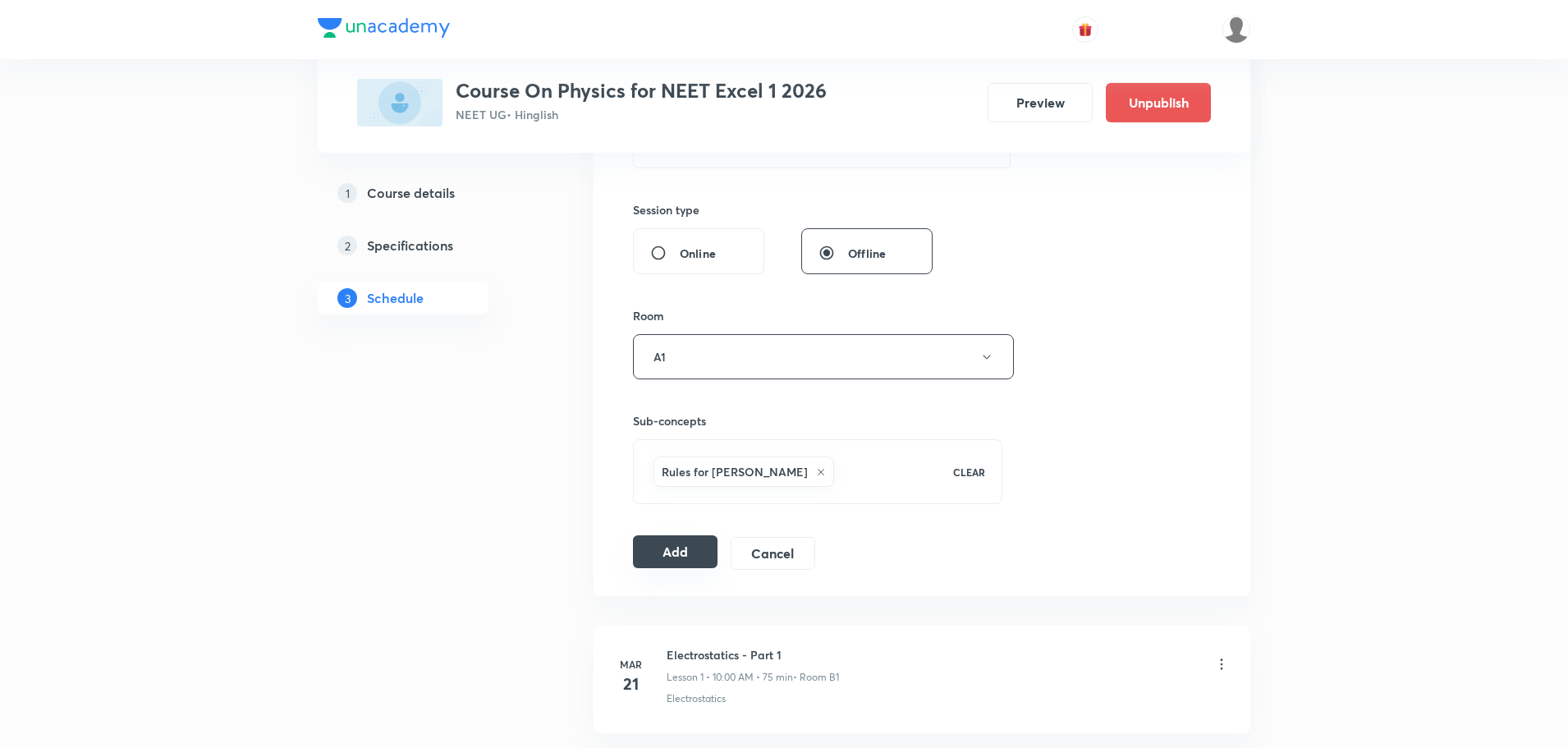
click at [676, 548] on button "Add" at bounding box center [675, 552] width 85 height 33
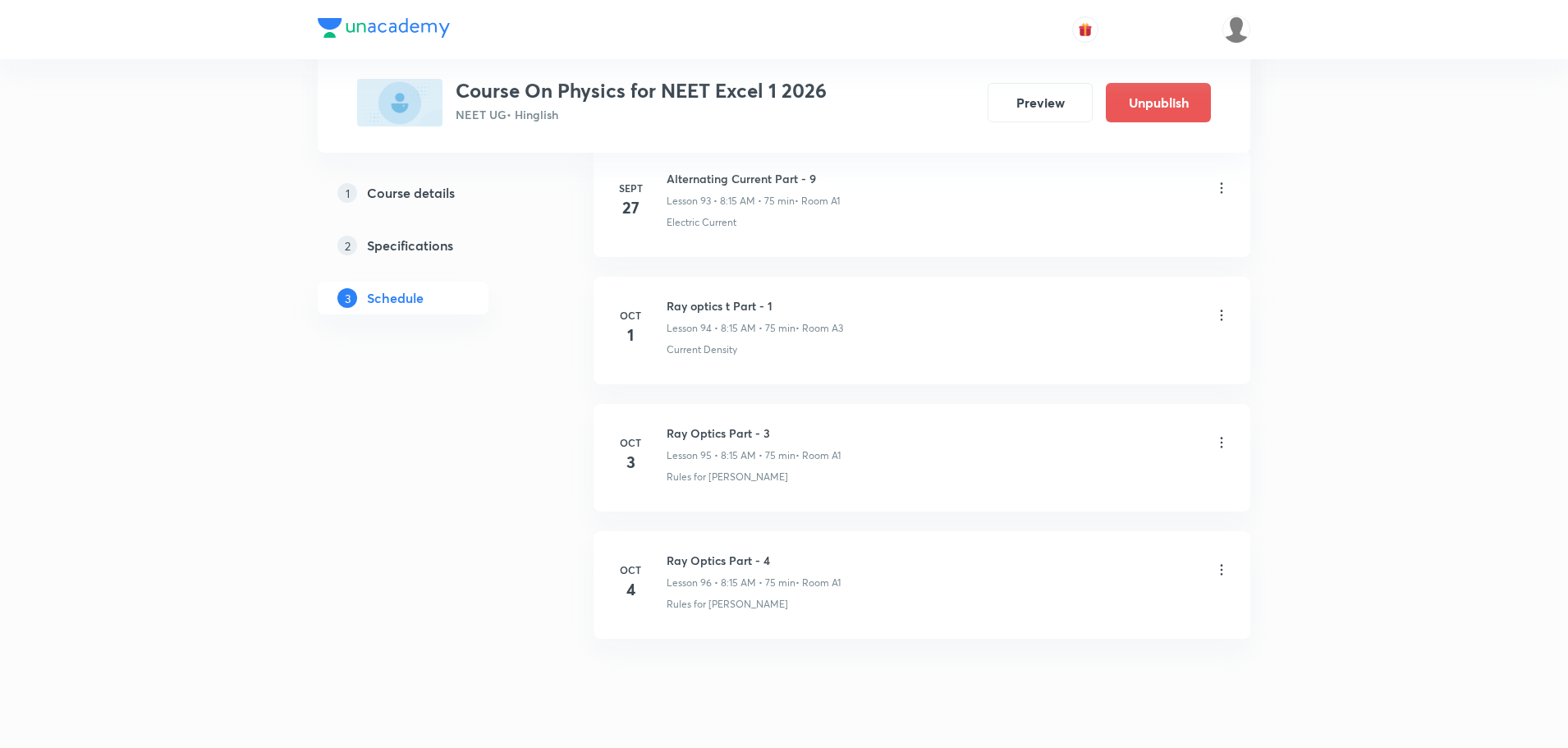
scroll to position [12029, 0]
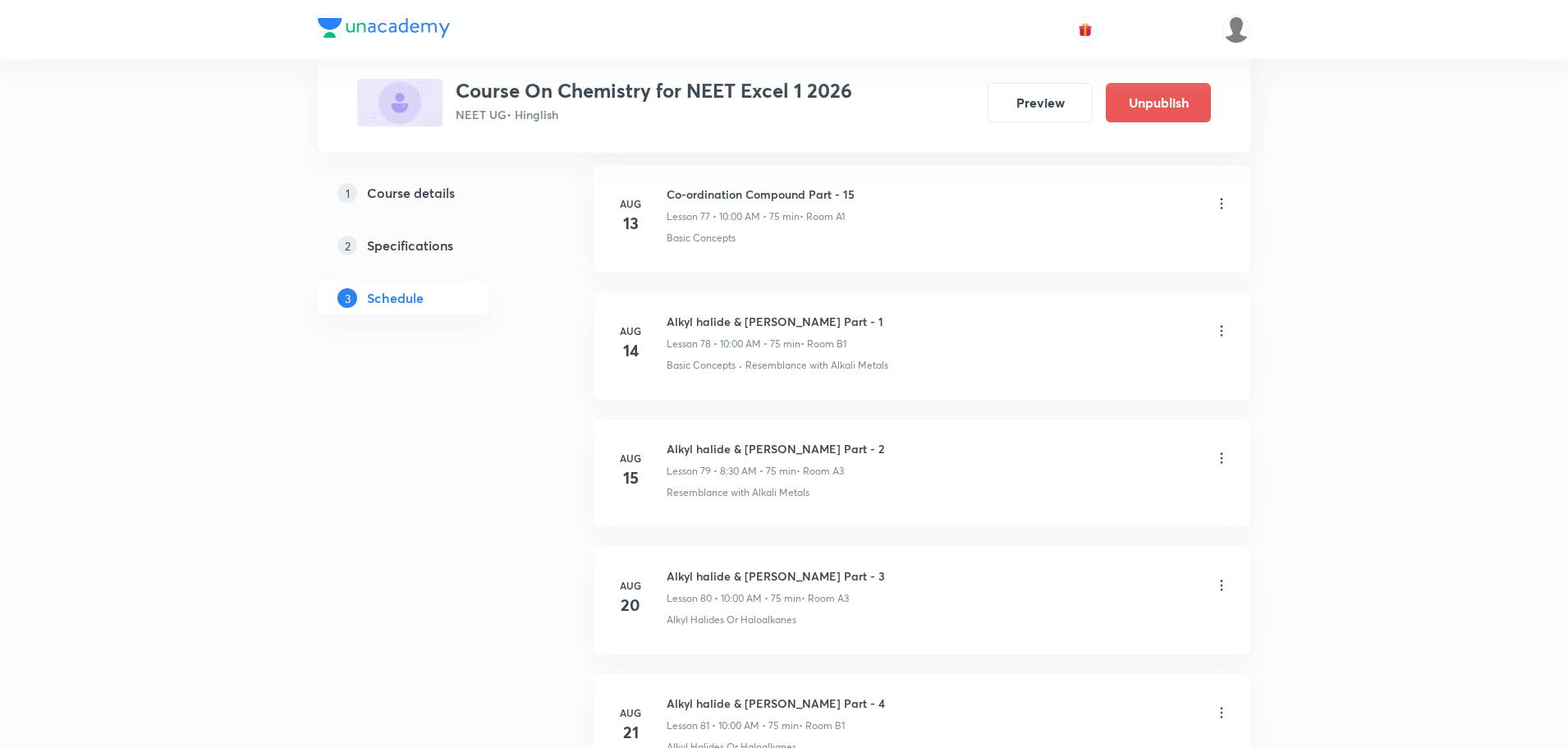
scroll to position [13802, 0]
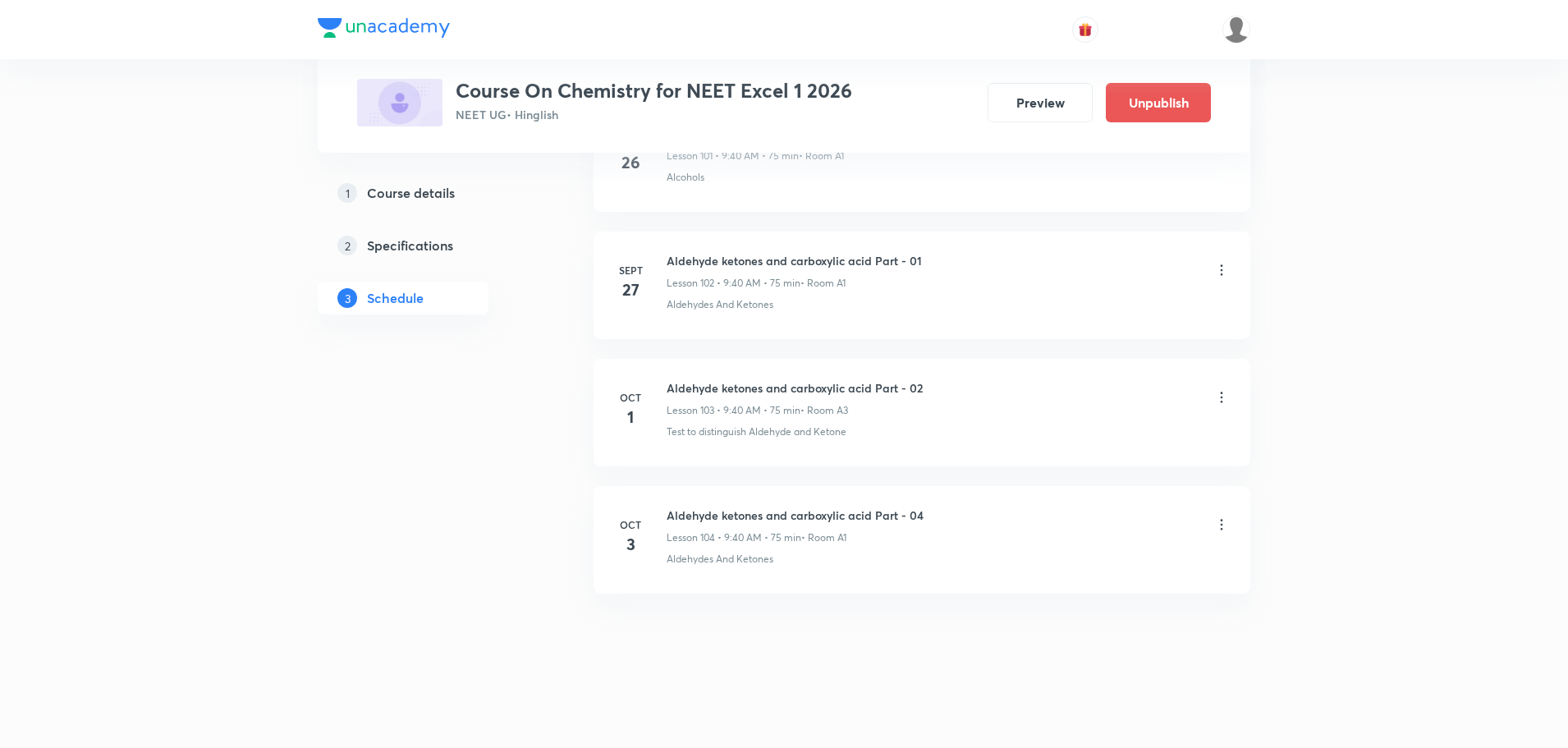
click at [835, 516] on h6 "Aldehyde ketones and carboxylic acid Part - 04" at bounding box center [795, 515] width 257 height 18
copy h6 "Aldehyde ketones and carboxylic acid Part - 04"
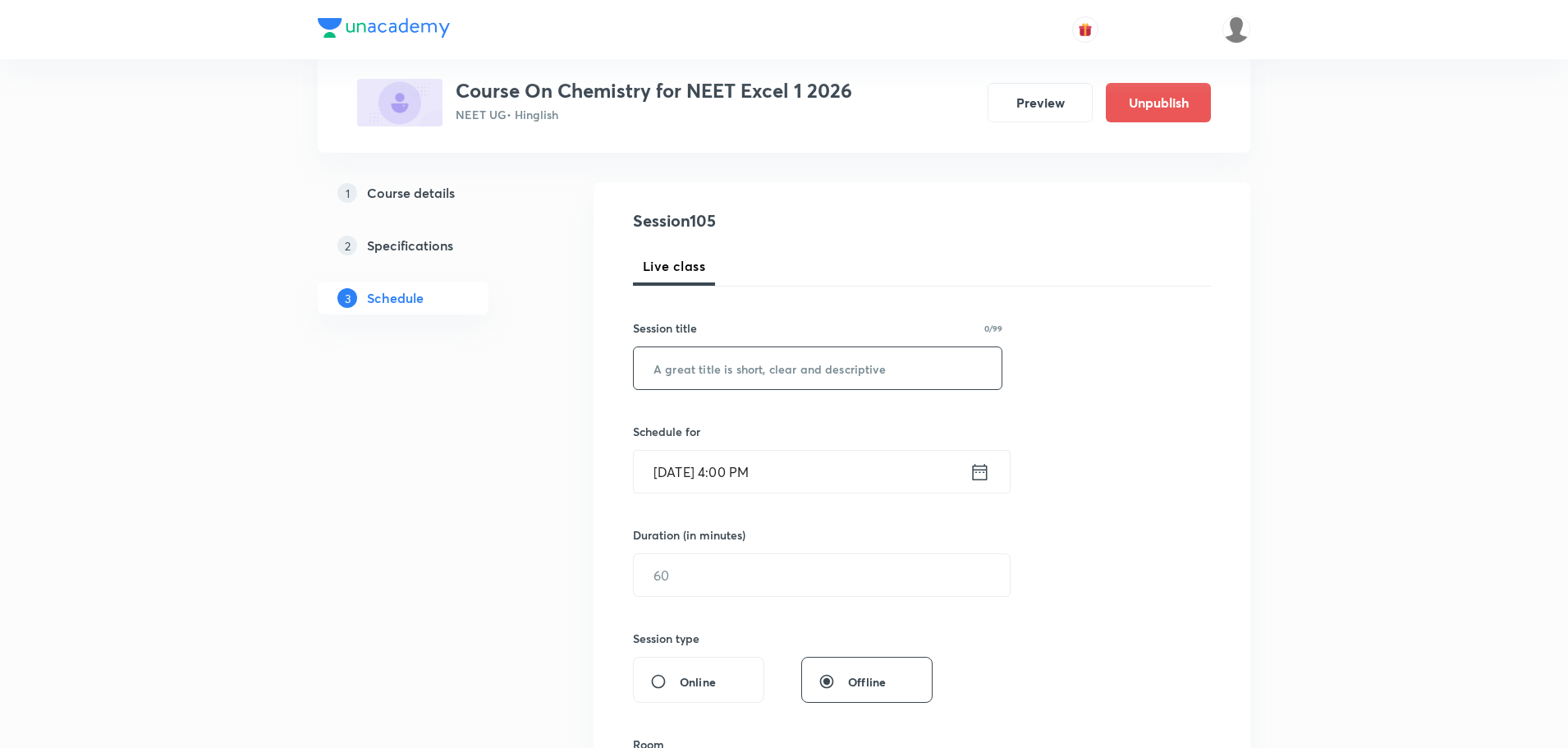
scroll to position [85, 0]
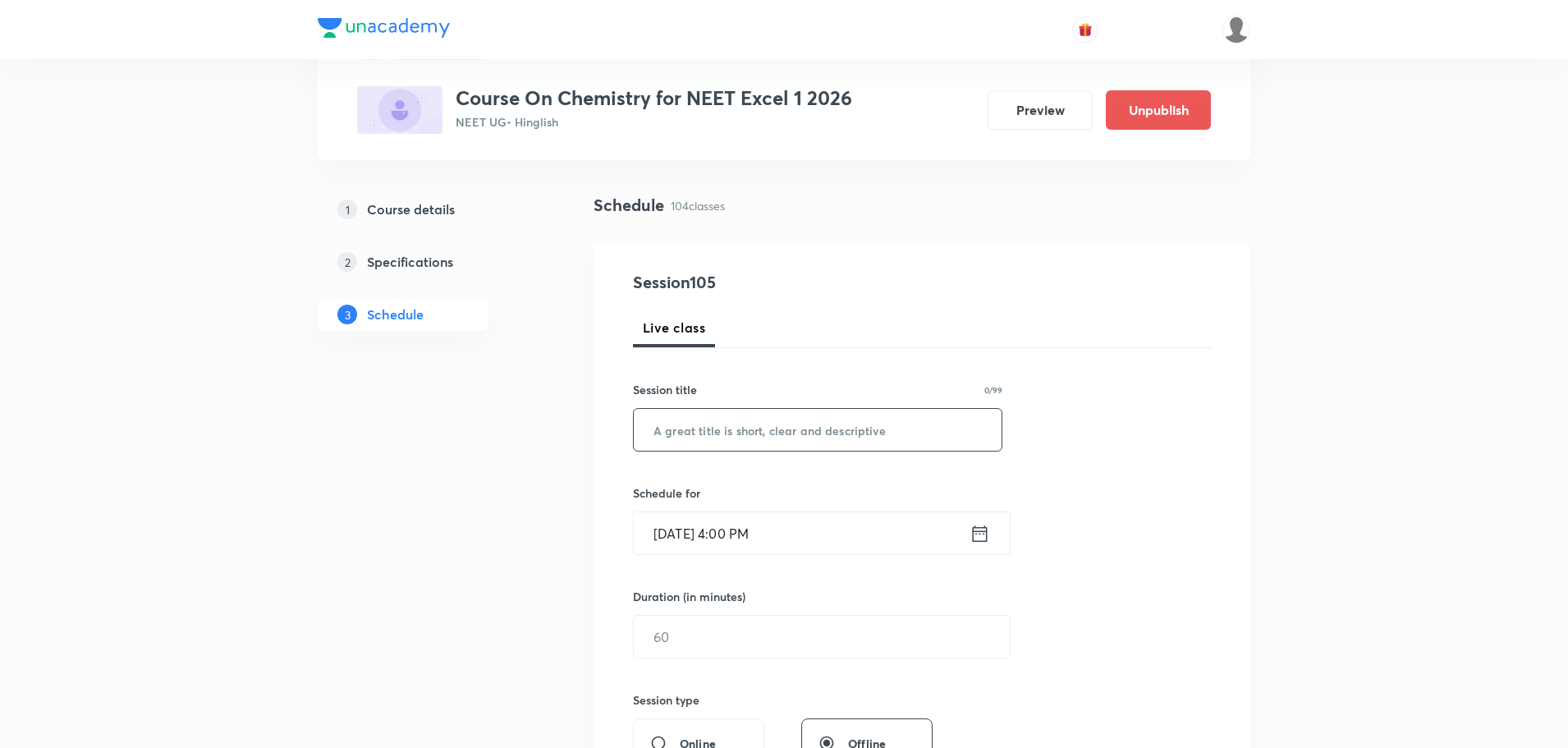
click at [741, 447] on input "text" at bounding box center [817, 429] width 368 height 42
paste input "Aldehyde ketones and carboxylic acid Part - 04"
drag, startPoint x: 767, startPoint y: 430, endPoint x: 994, endPoint y: 412, distance: 227.7
click at [994, 412] on input "Aldehyde ketones and carboxylic acid Part - 04" at bounding box center [817, 429] width 368 height 42
click at [737, 430] on input "Aldehyde ketones" at bounding box center [817, 429] width 368 height 42
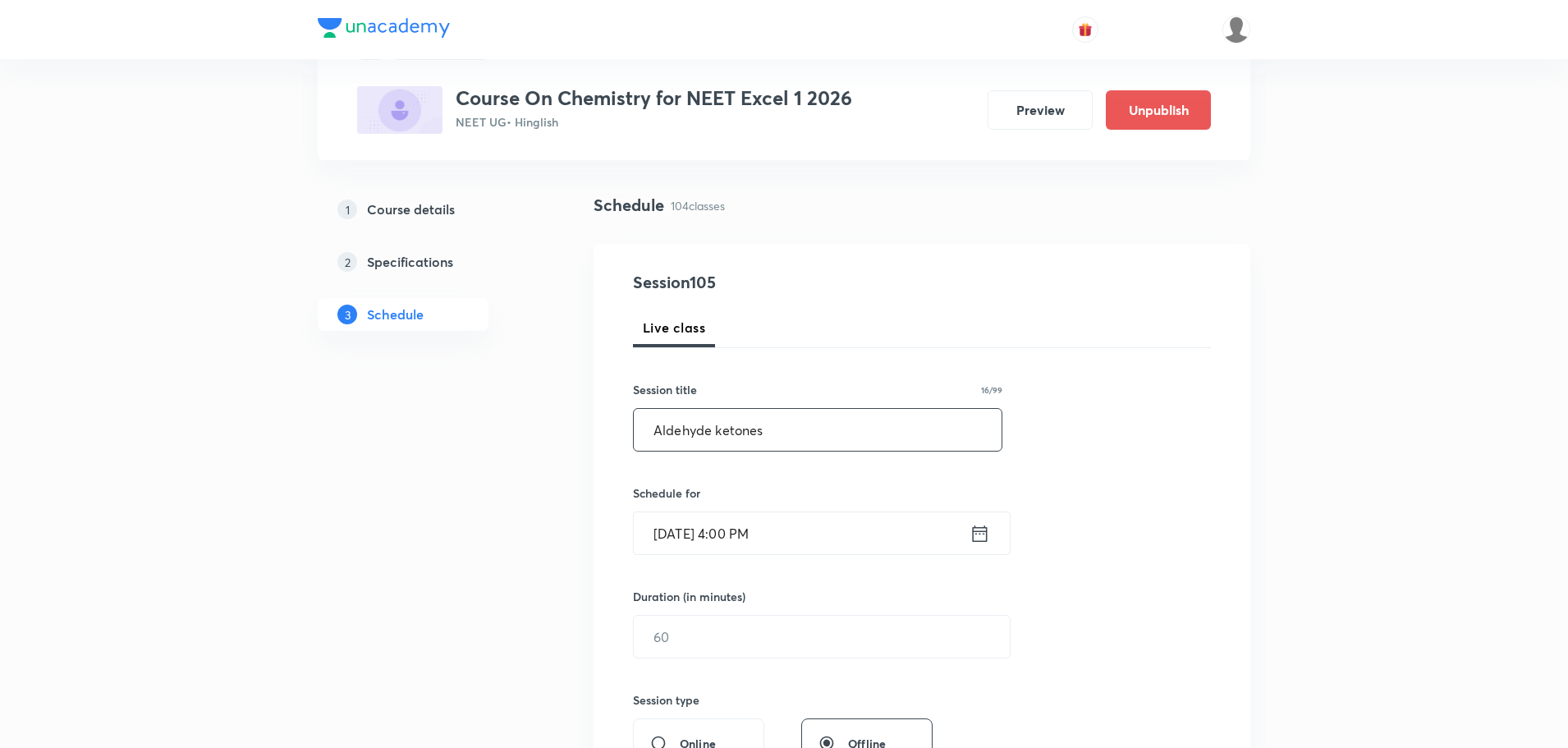
click at [737, 430] on input "Aldehyde ketones" at bounding box center [817, 429] width 368 height 42
click at [963, 419] on input "Aldehyde ketones and carboxylic acid Part - 04" at bounding box center [817, 429] width 368 height 42
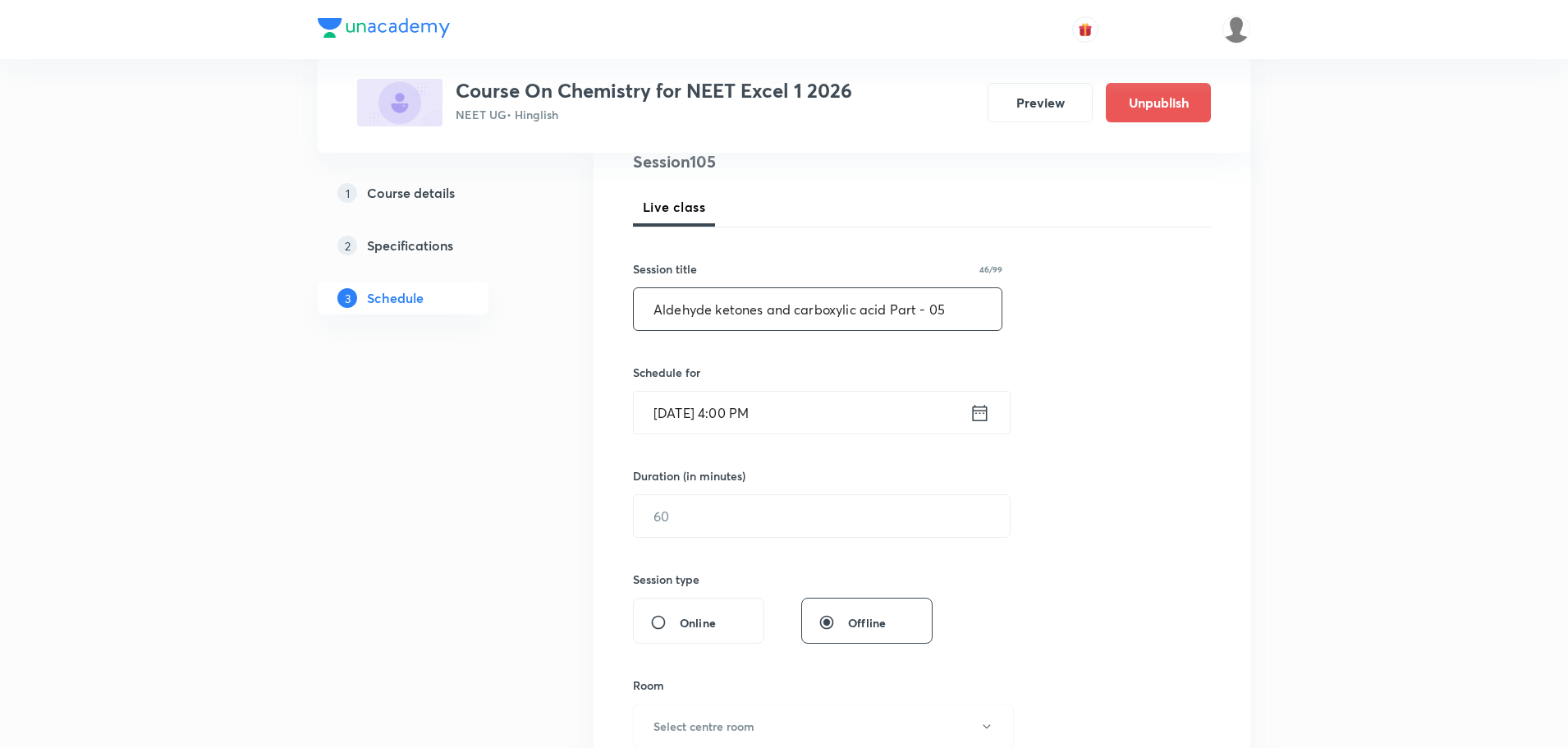
scroll to position [249, 0]
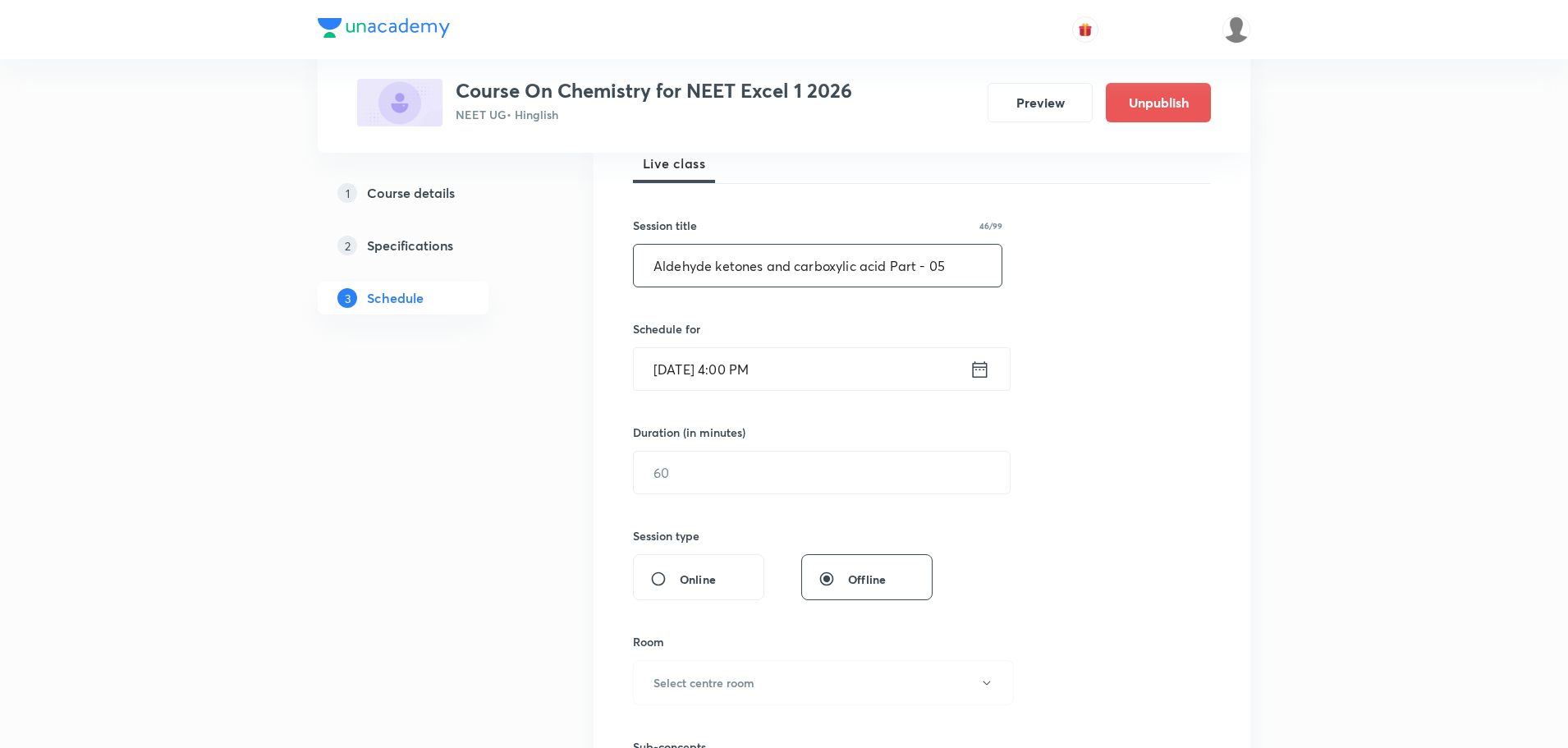
type input "Aldehyde ketones and carboxylic acid Part - 05"
click at [978, 379] on icon at bounding box center [980, 369] width 20 height 23
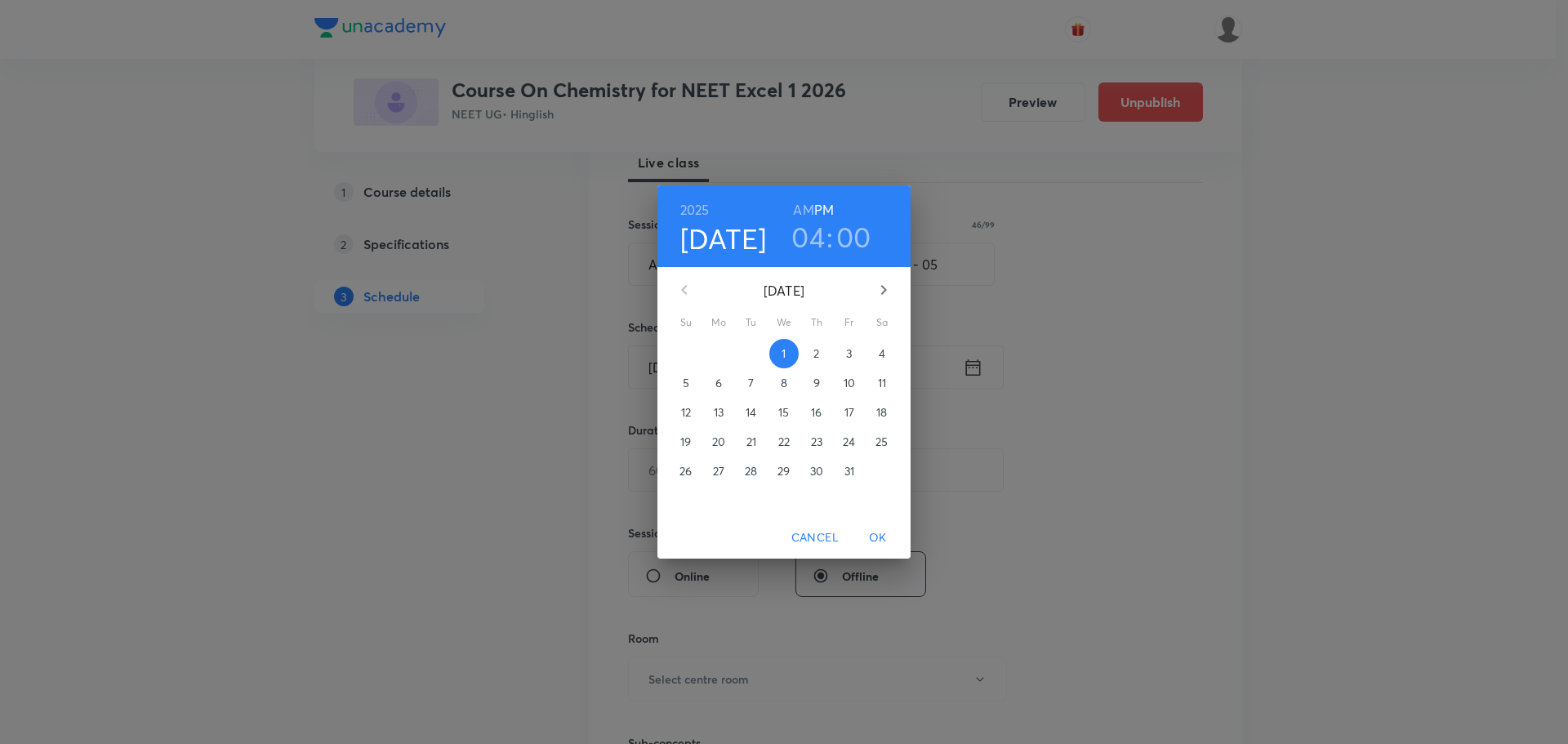
click at [880, 356] on p "4" at bounding box center [882, 353] width 6 height 17
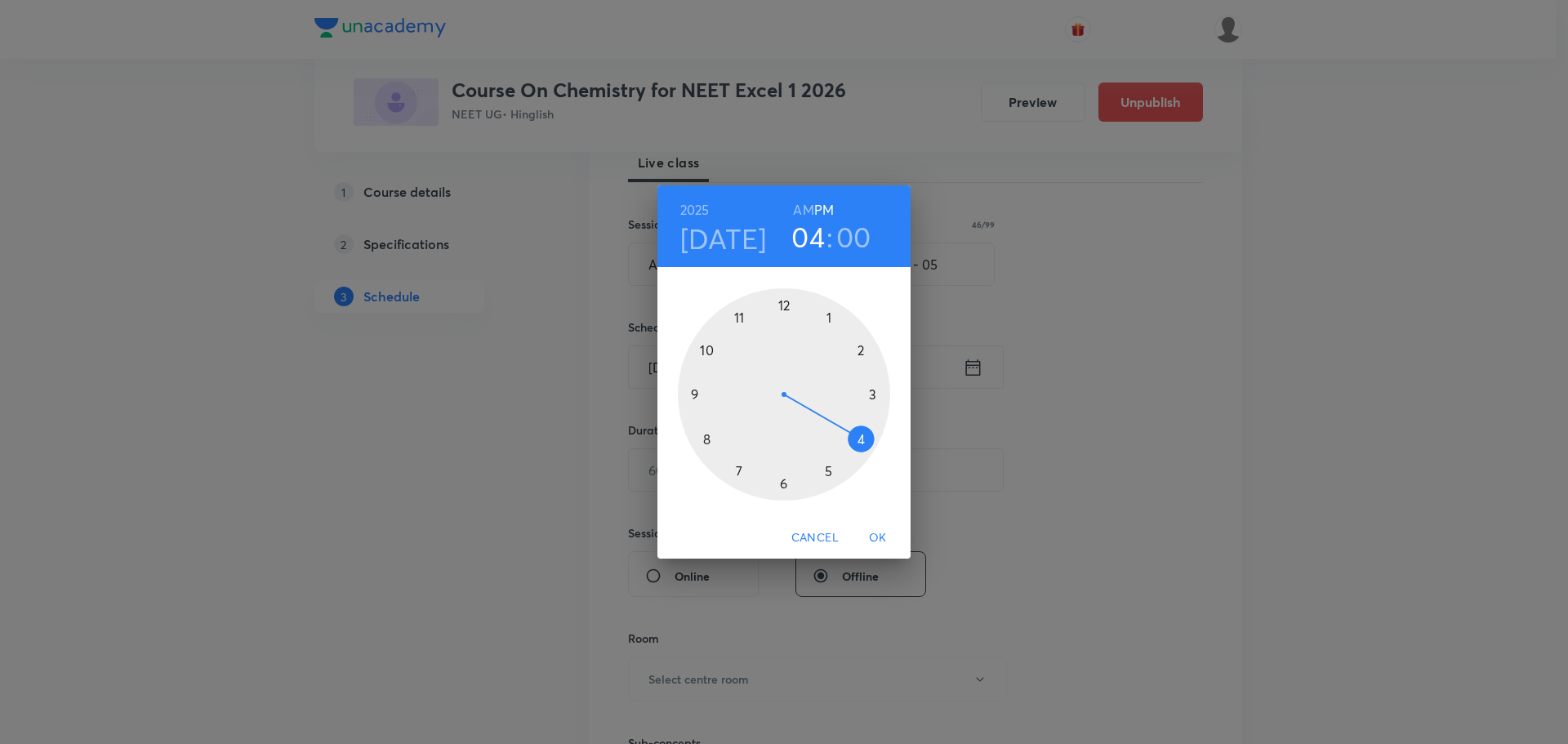
click at [692, 391] on div at bounding box center [784, 394] width 212 height 212
click at [801, 208] on h6 "AM" at bounding box center [803, 209] width 20 height 23
click at [706, 442] on div at bounding box center [784, 394] width 212 height 212
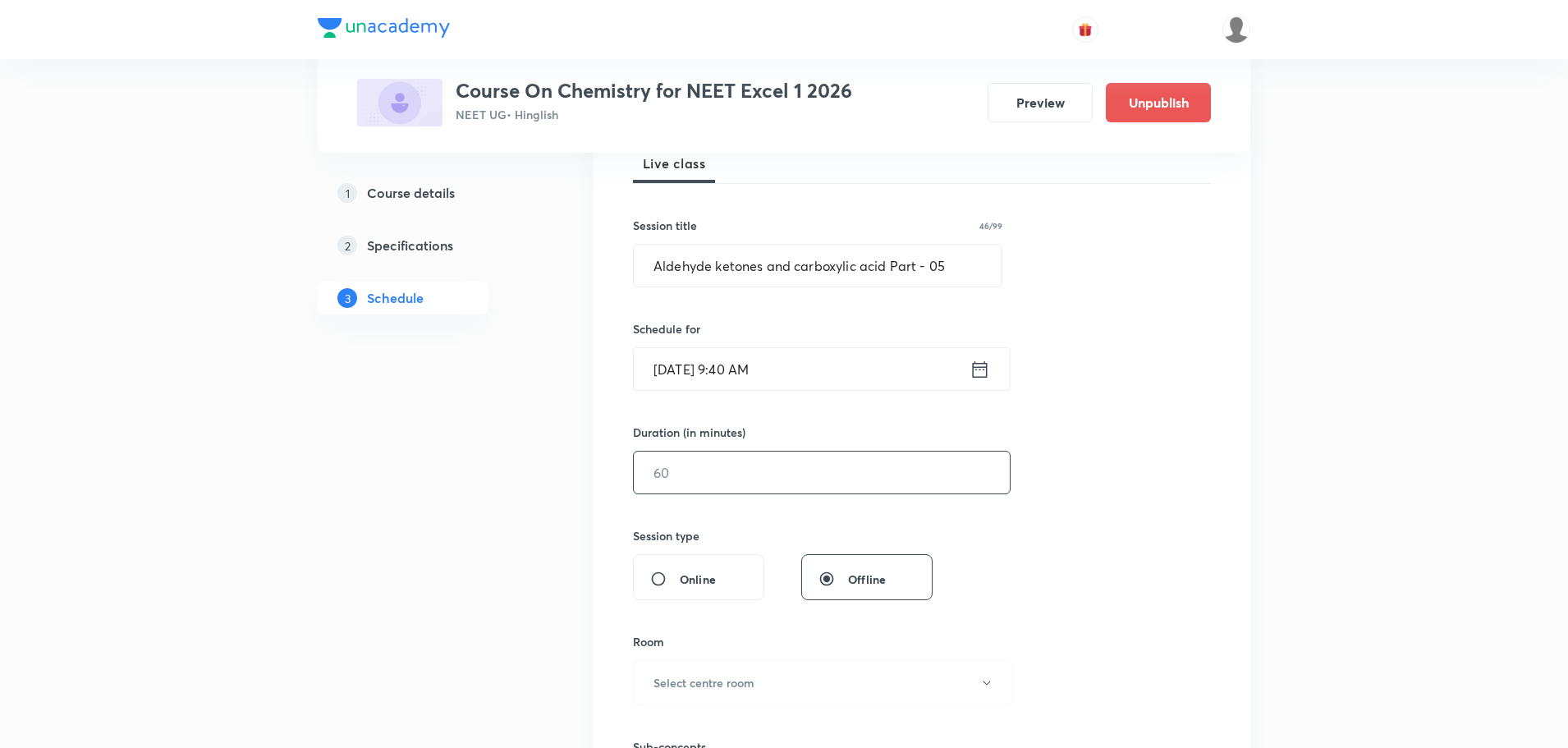
click at [708, 485] on input "text" at bounding box center [822, 472] width 376 height 42
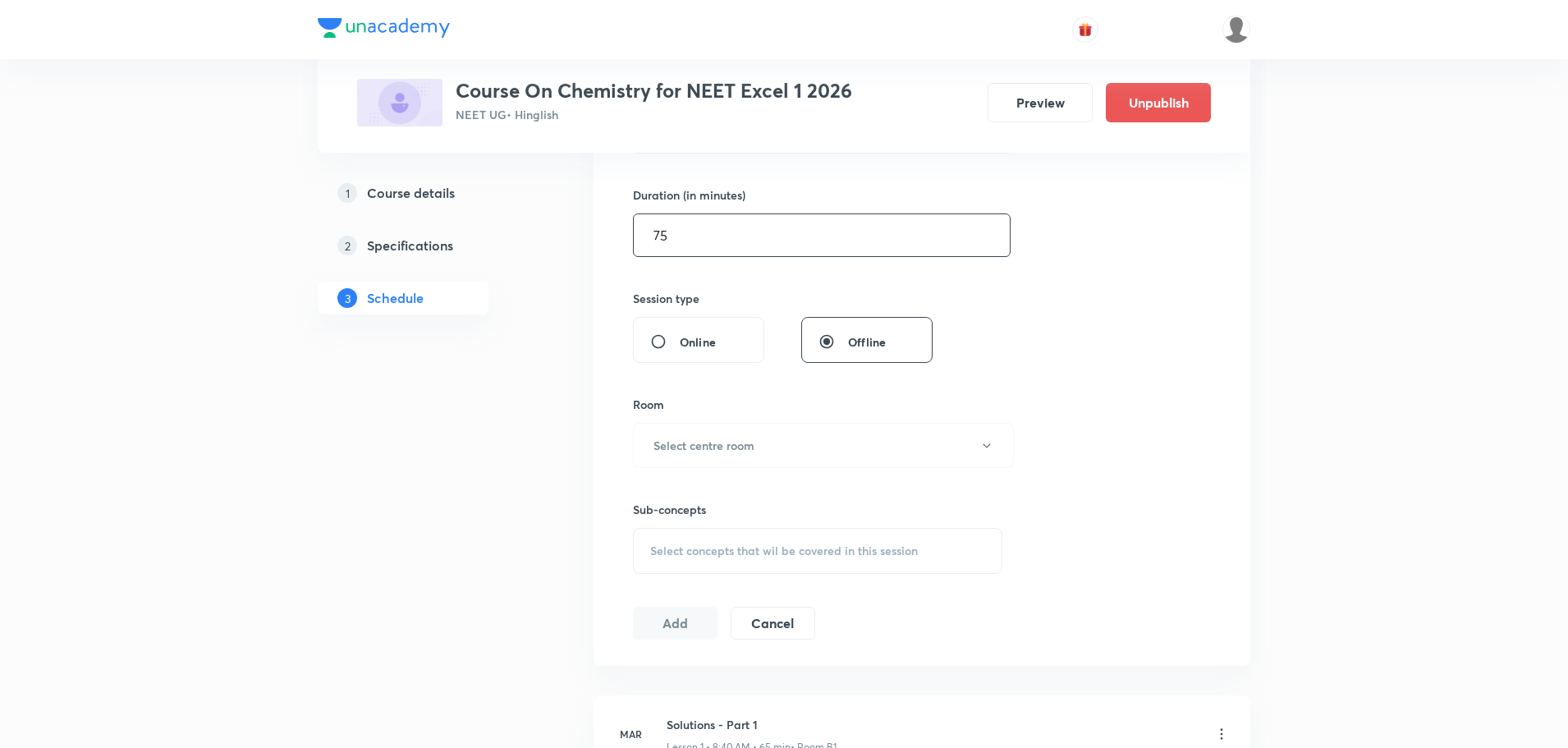
scroll to position [495, 0]
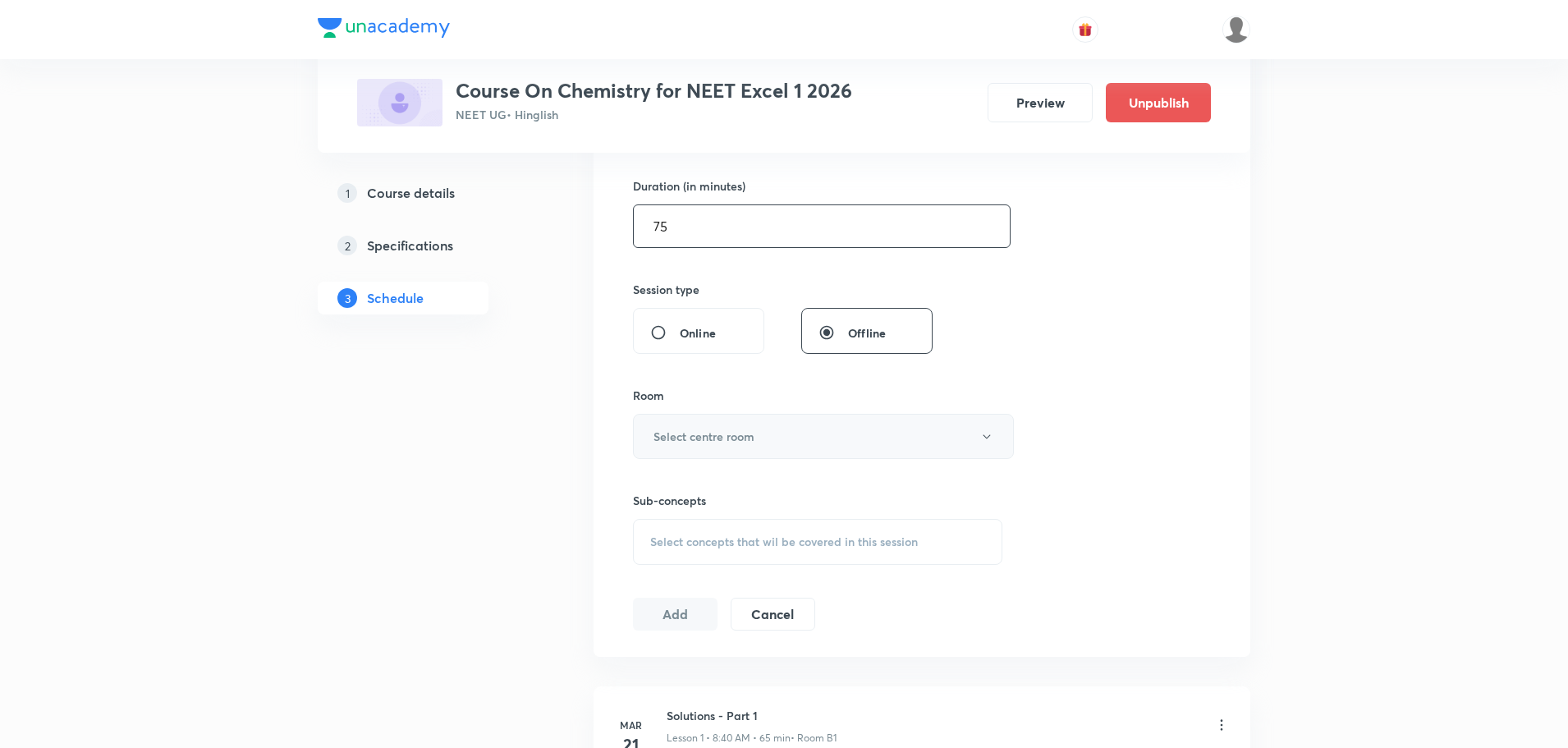
type input "75"
click at [695, 446] on button "Select centre room" at bounding box center [823, 436] width 381 height 45
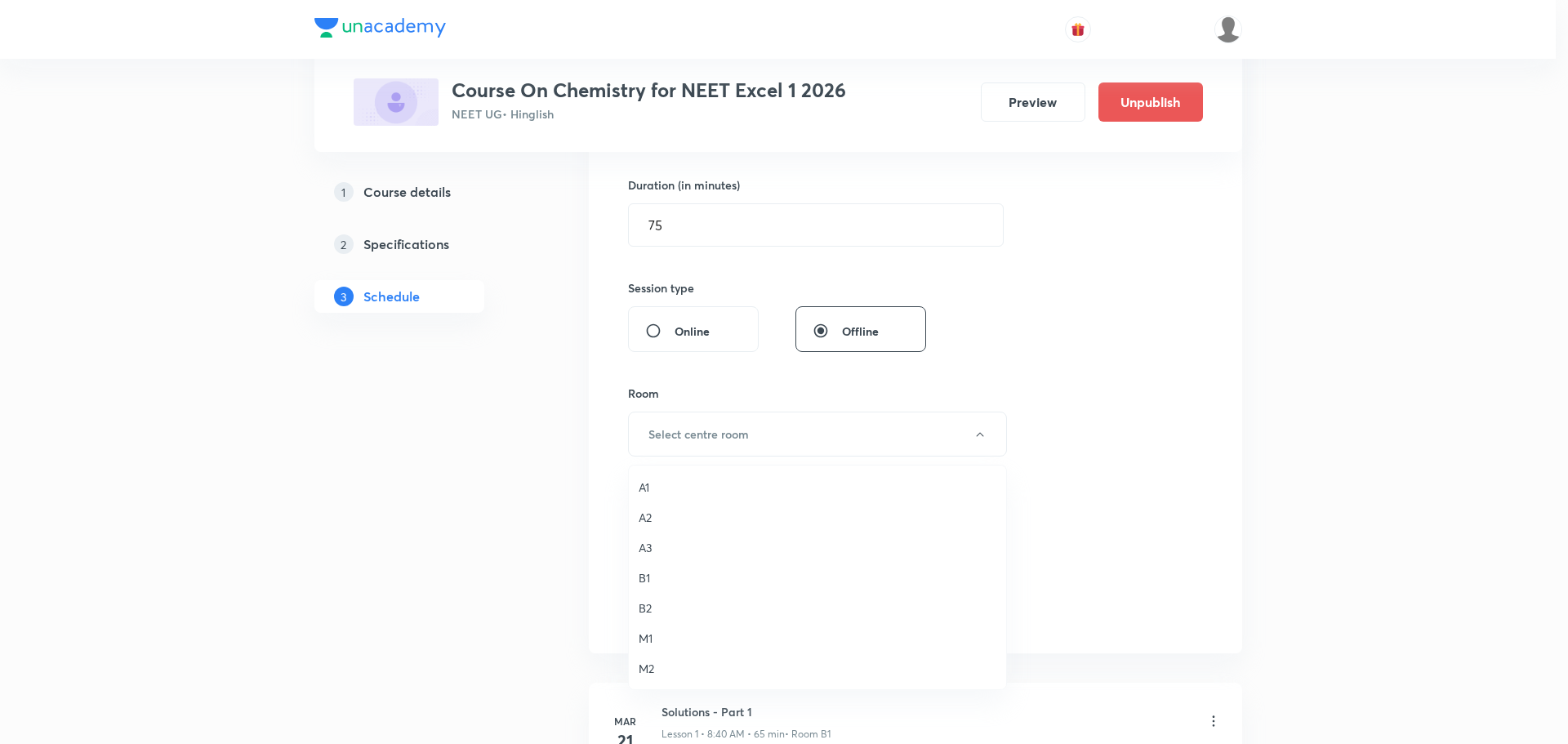
click at [655, 482] on span "A1" at bounding box center [817, 487] width 358 height 17
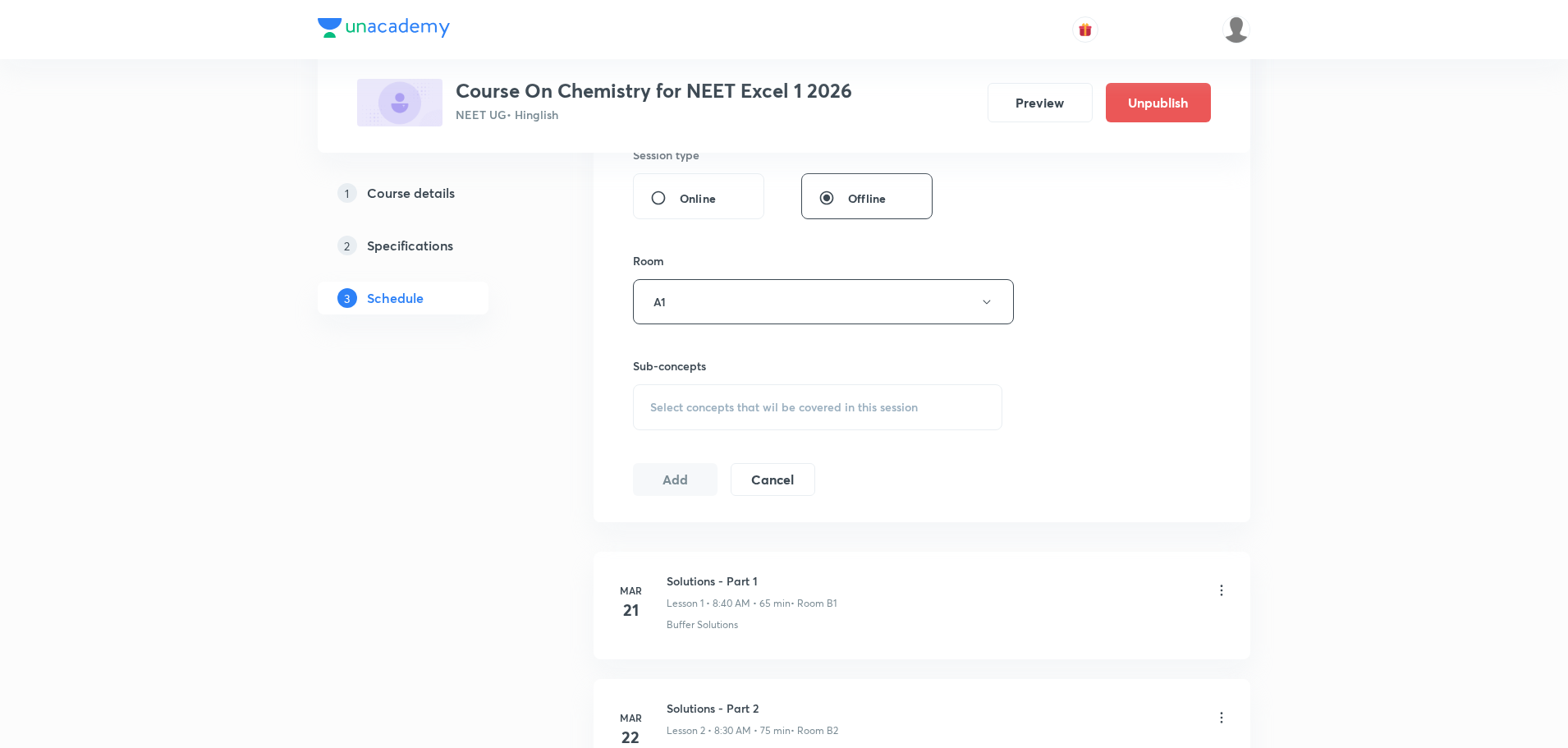
scroll to position [659, 0]
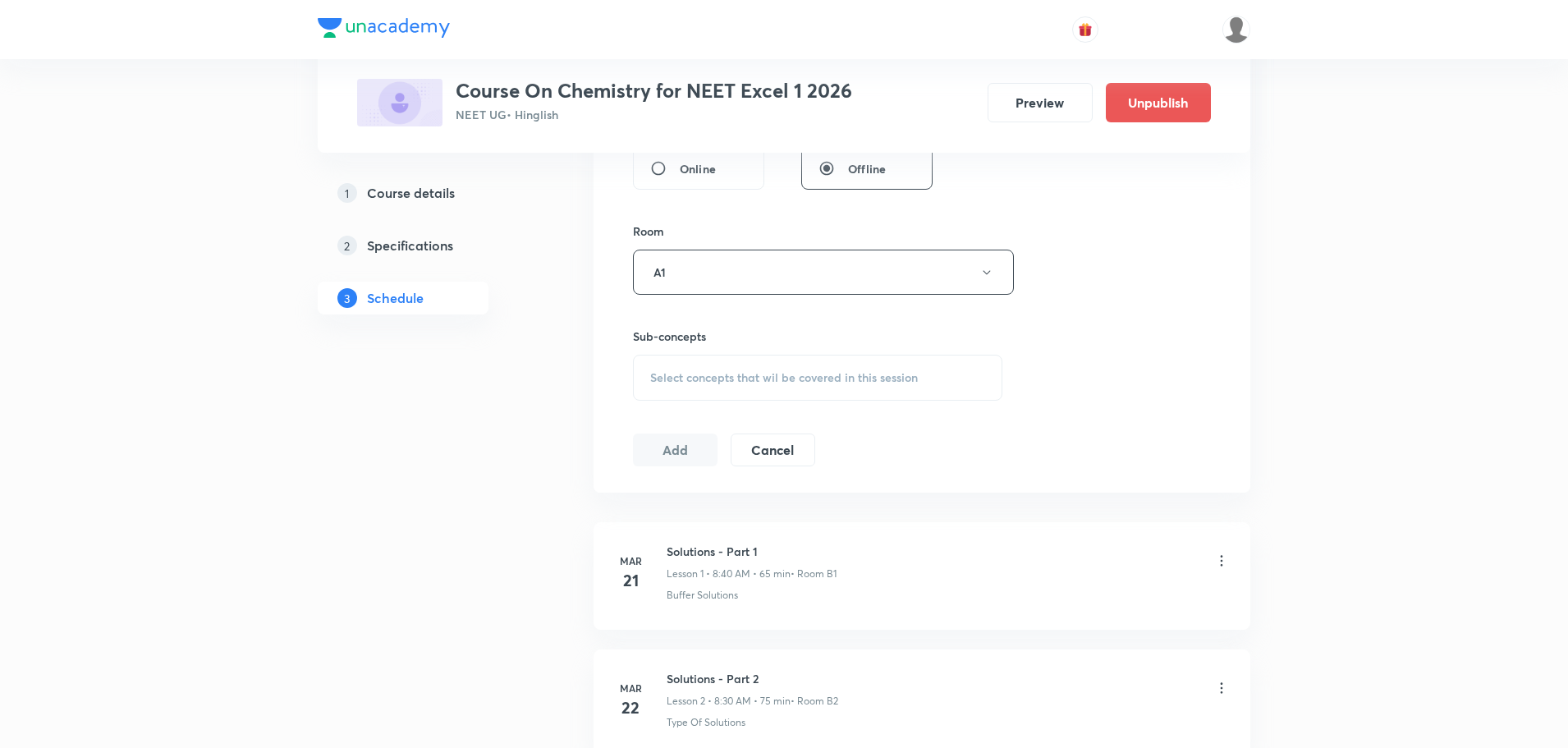
click at [748, 380] on span "Select concepts that wil be covered in this session" at bounding box center [784, 377] width 267 height 13
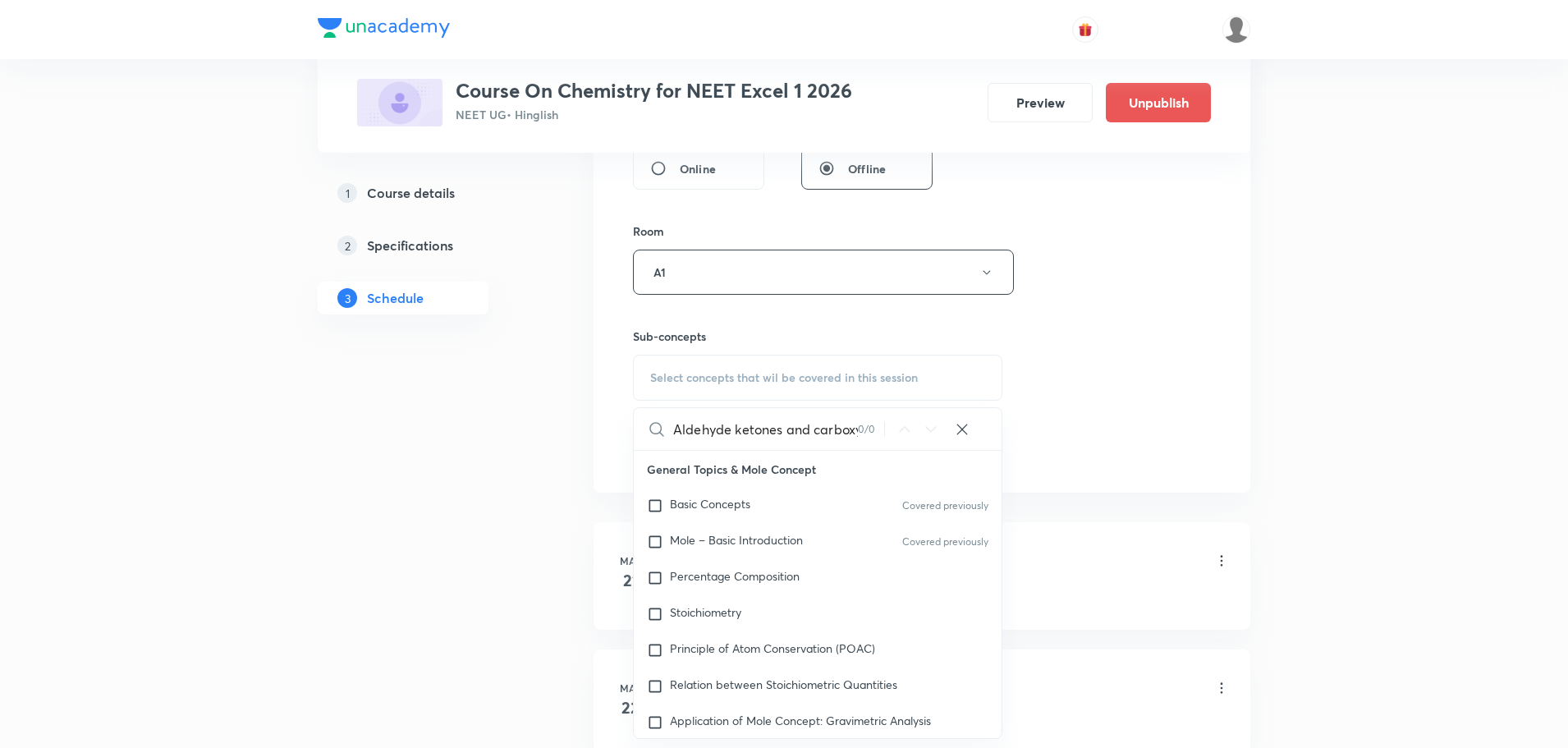
scroll to position [0, 106]
drag, startPoint x: 690, startPoint y: 432, endPoint x: 879, endPoint y: 433, distance: 189.0
click at [879, 433] on div "Aldehyde ketones and carboxylic acid Part - 04 0 / 0 ​" at bounding box center [817, 428] width 368 height 42
drag, startPoint x: 731, startPoint y: 424, endPoint x: 787, endPoint y: 422, distance: 56.0
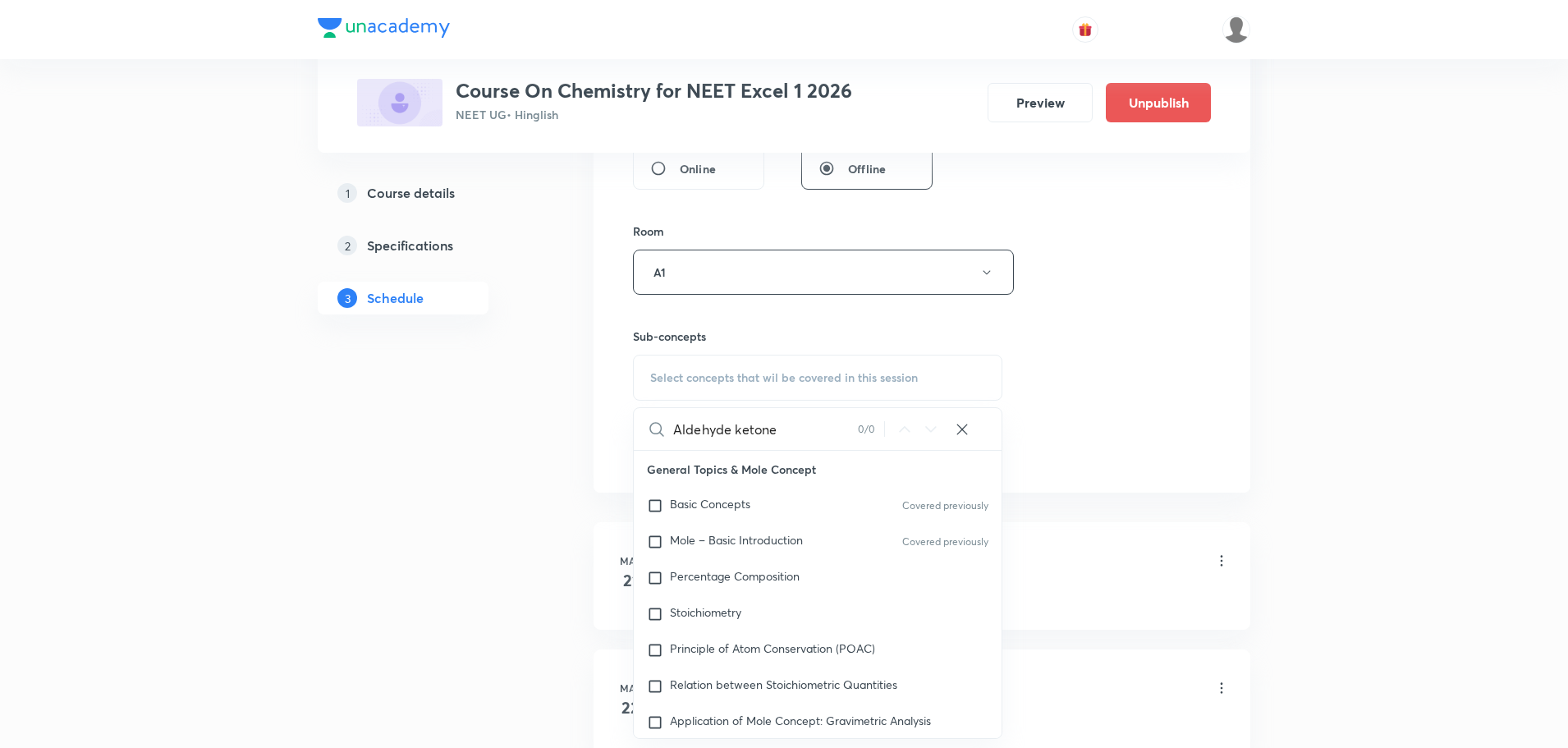
click at [787, 422] on input "Aldehyde ketone" at bounding box center [766, 428] width 184 height 42
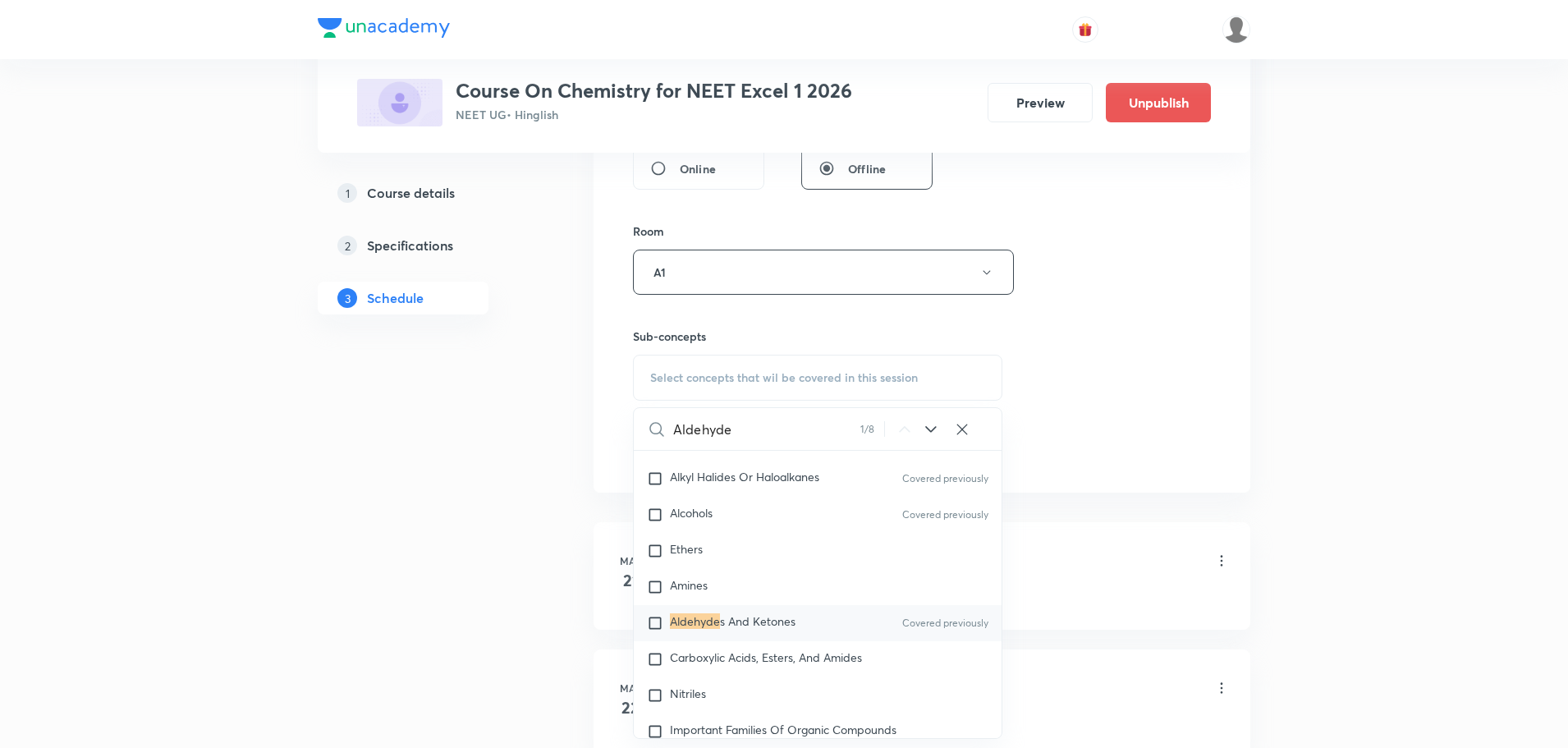
scroll to position [30684, 0]
type input "Aldehyde"
click at [772, 628] on span "s And Ketones" at bounding box center [758, 620] width 76 height 16
checkbox input "true"
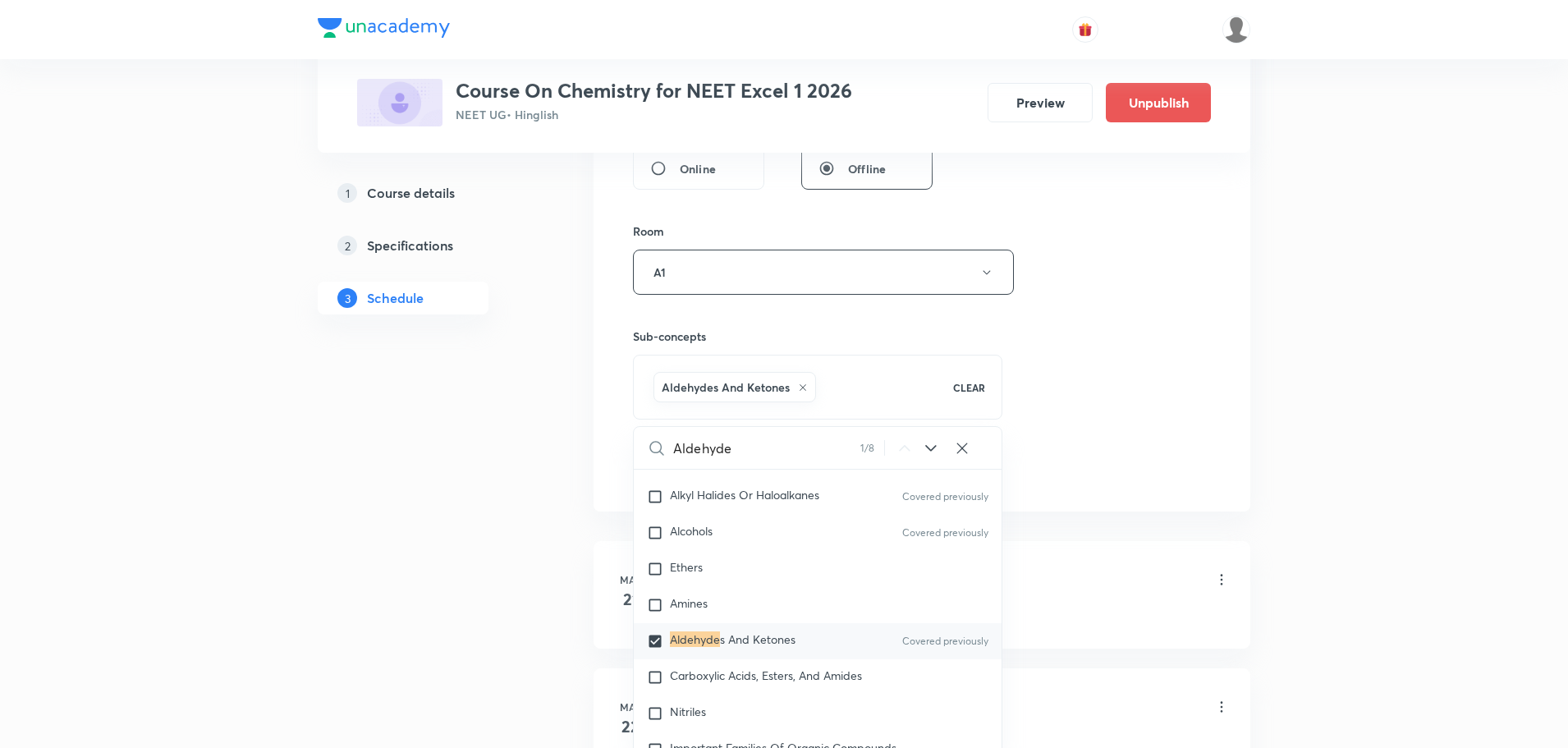
click at [1133, 376] on div "Session 105 Live class Session title 46/99 Aldehyde ketones and carboxylic acid…" at bounding box center [921, 90] width 578 height 790
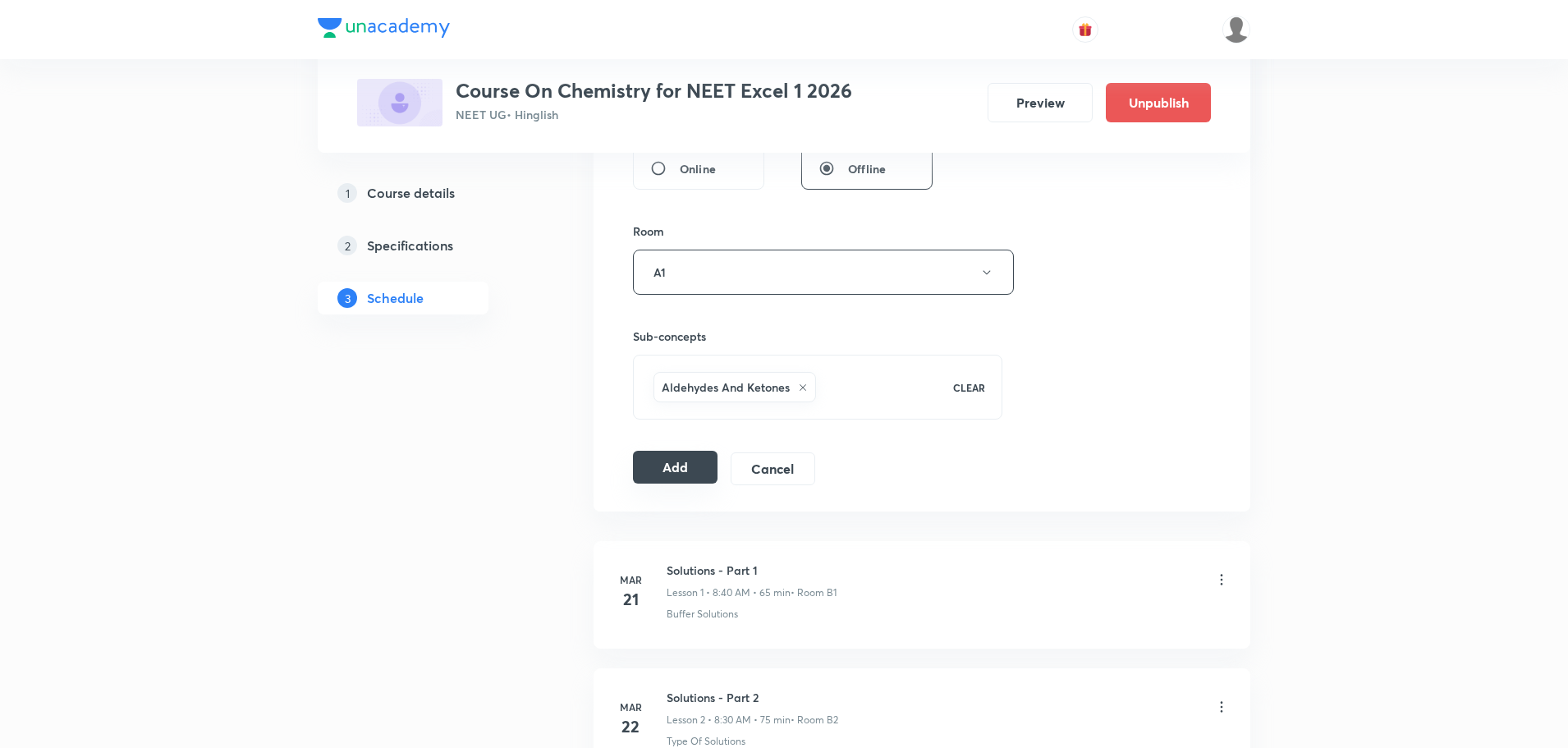
click at [661, 474] on button "Add" at bounding box center [675, 468] width 85 height 33
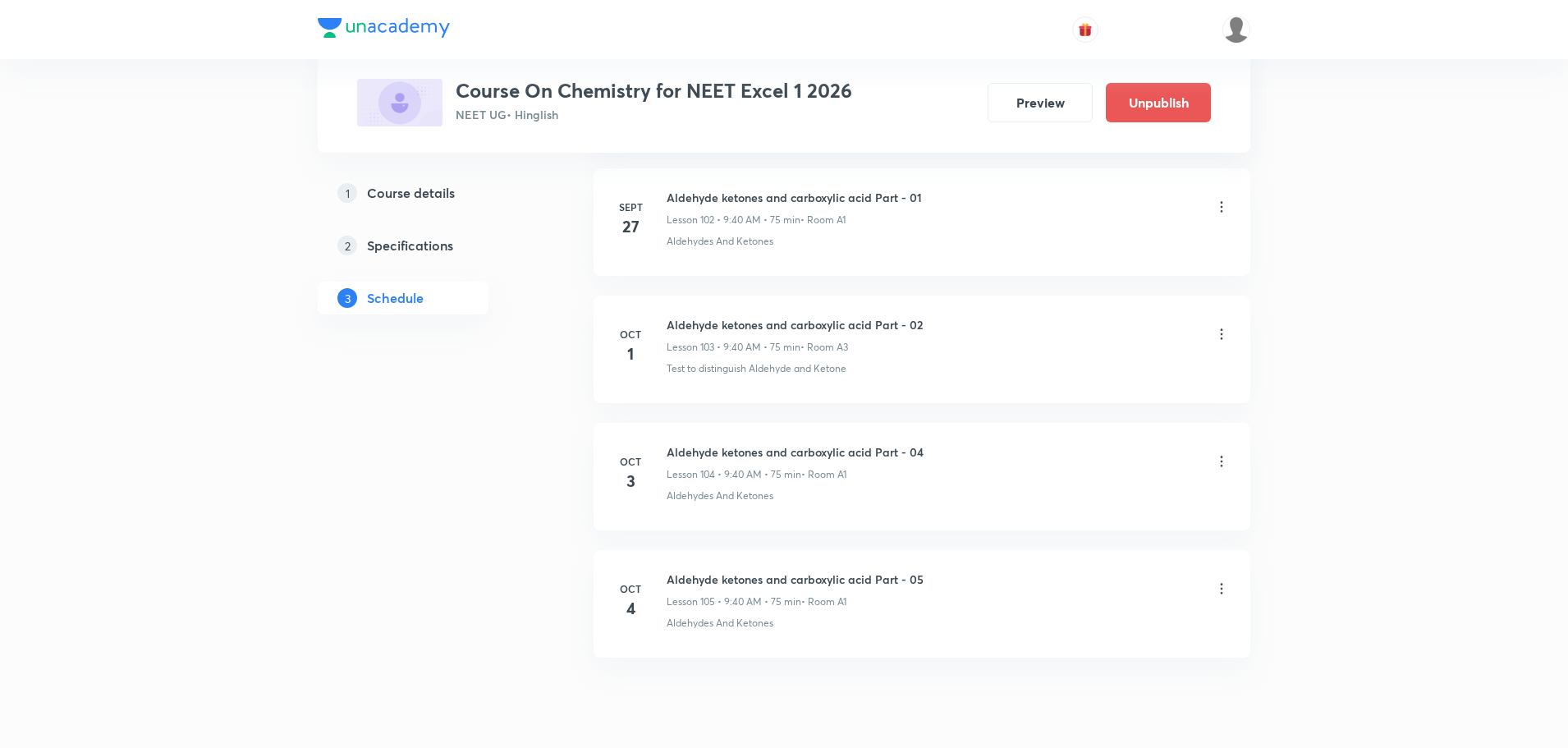
scroll to position [13174, 0]
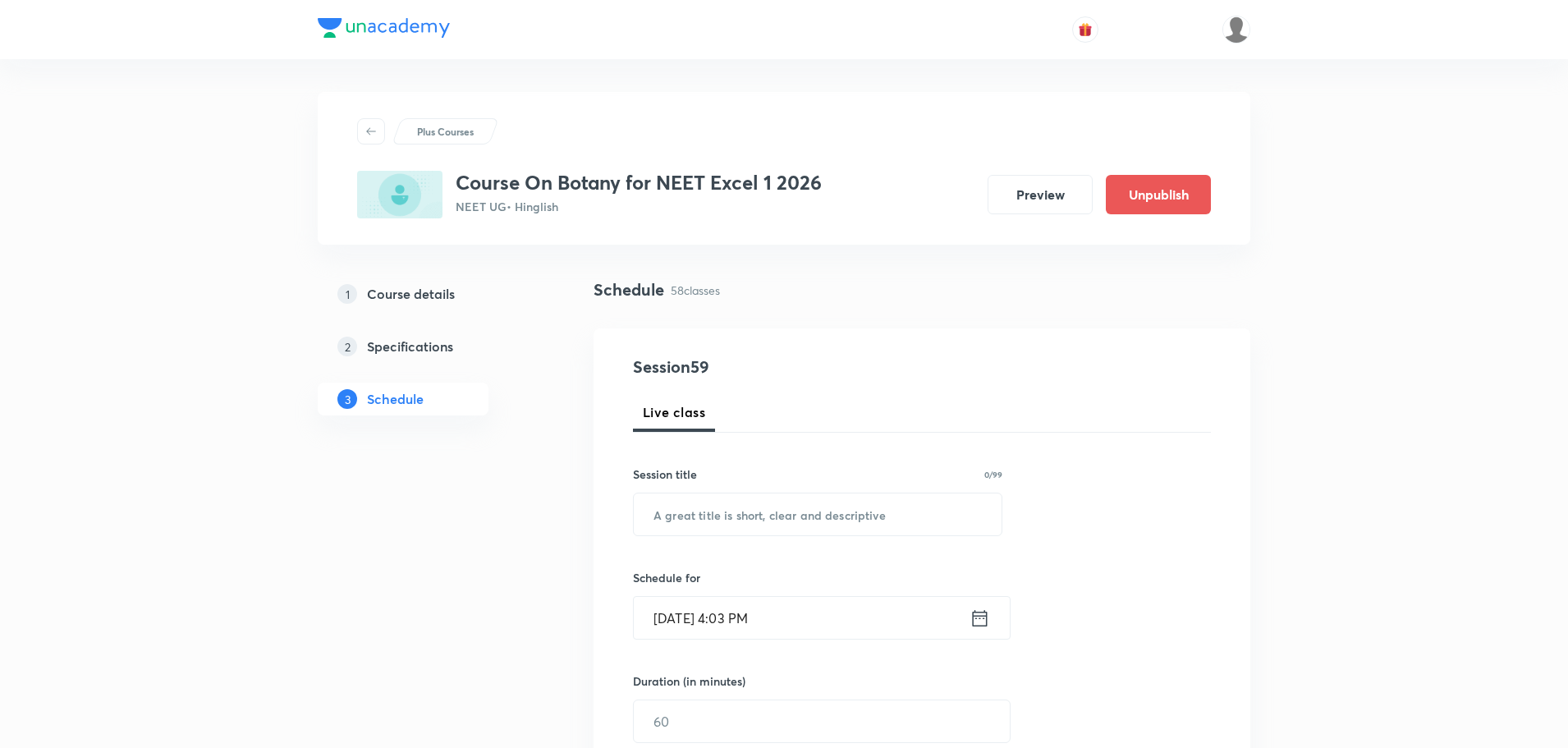
scroll to position [7949, 0]
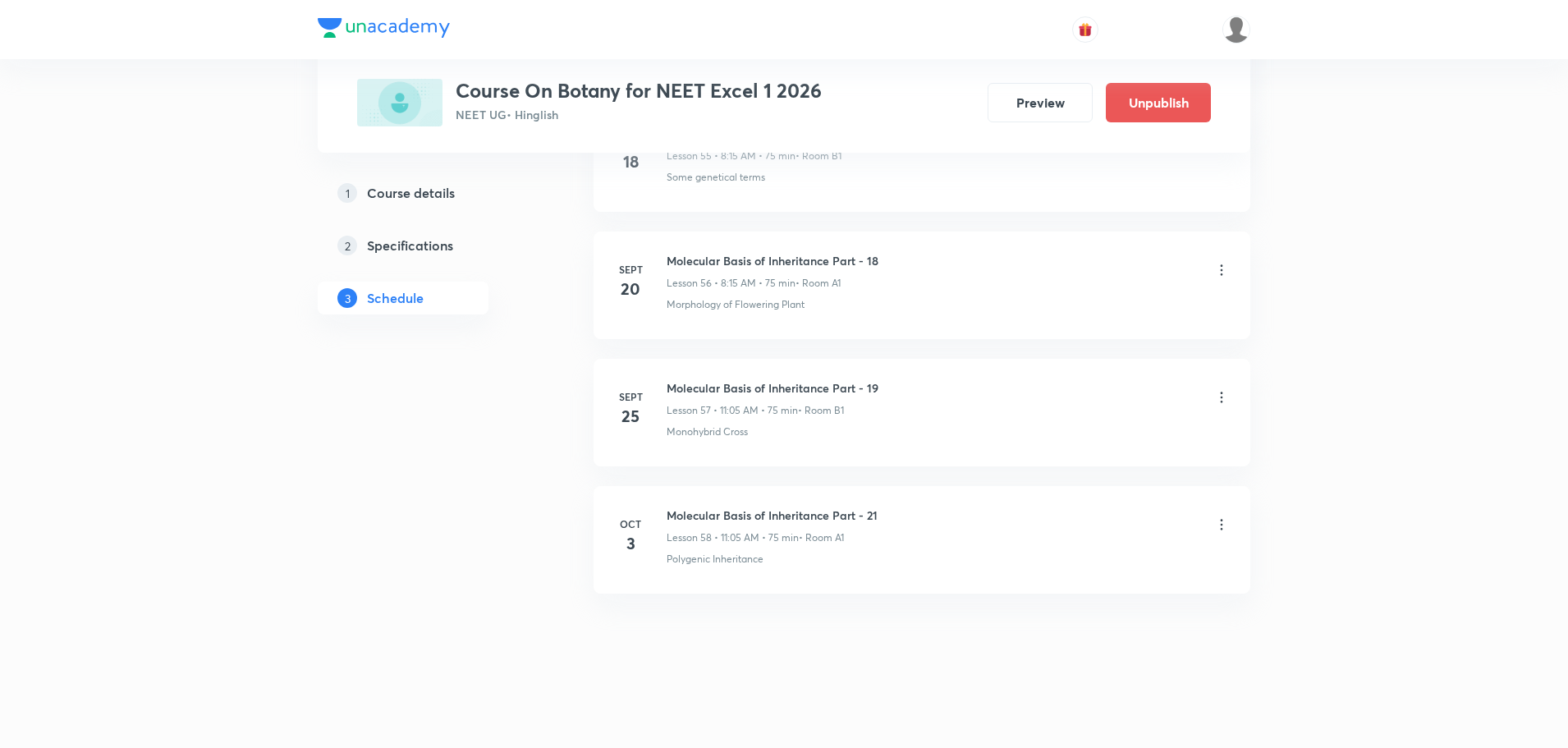
click at [726, 512] on h6 "Molecular Basis of Inheritance Part - 21" at bounding box center [772, 515] width 211 height 18
copy h6 "Molecular Basis of Inheritance Part - 21"
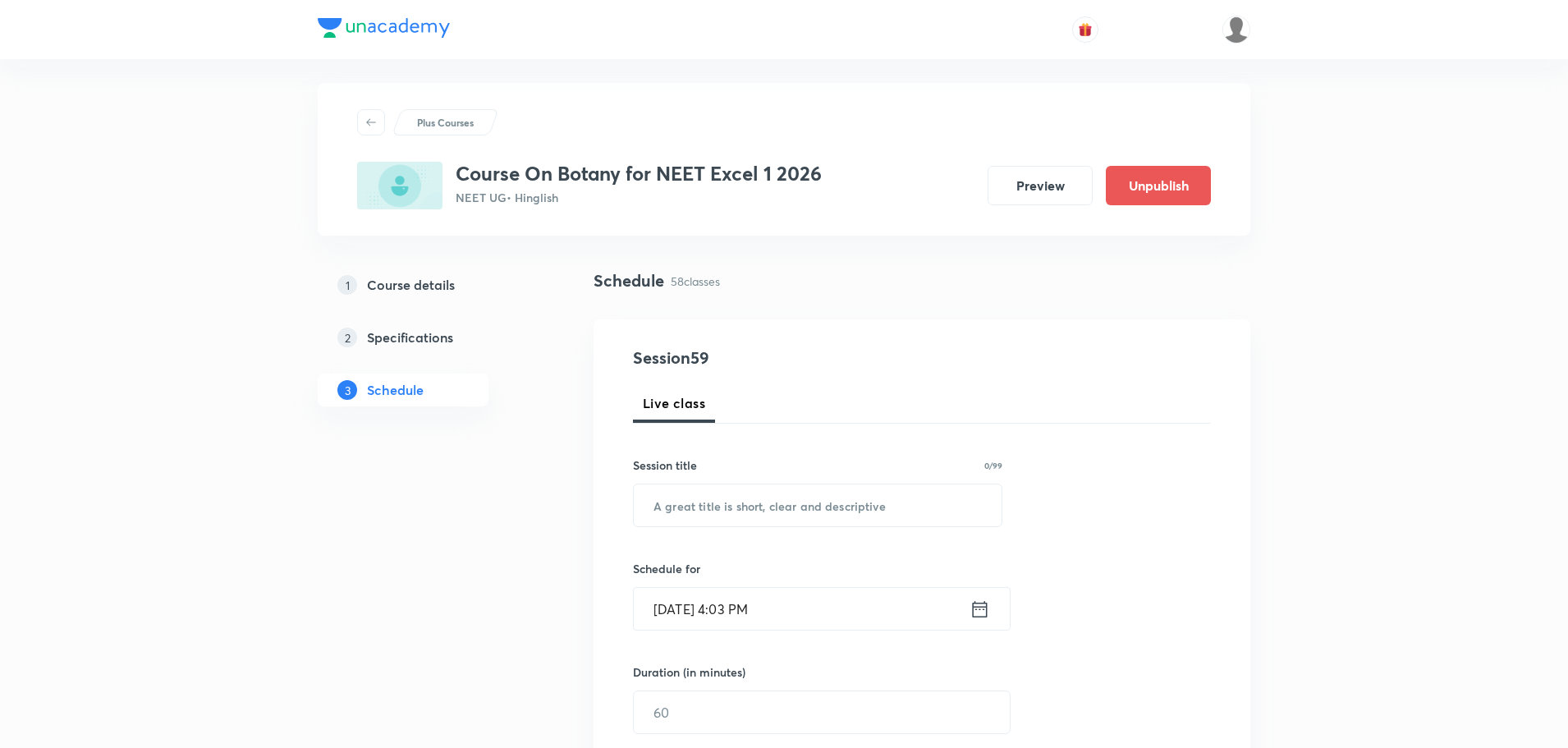
scroll to position [66, 0]
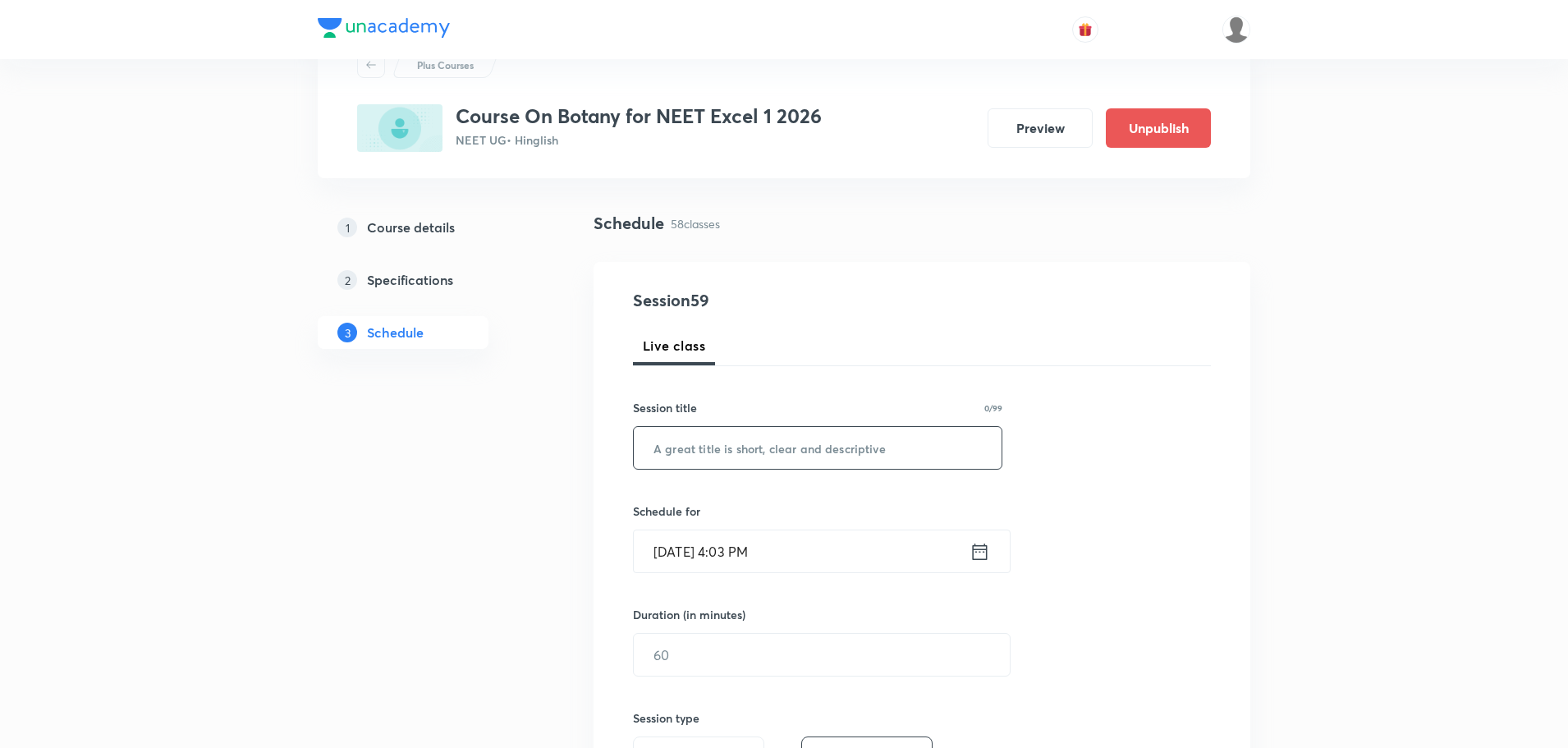
click at [846, 436] on input "text" at bounding box center [817, 447] width 368 height 42
paste input "Molecular Basis of Inheritance Part - 21"
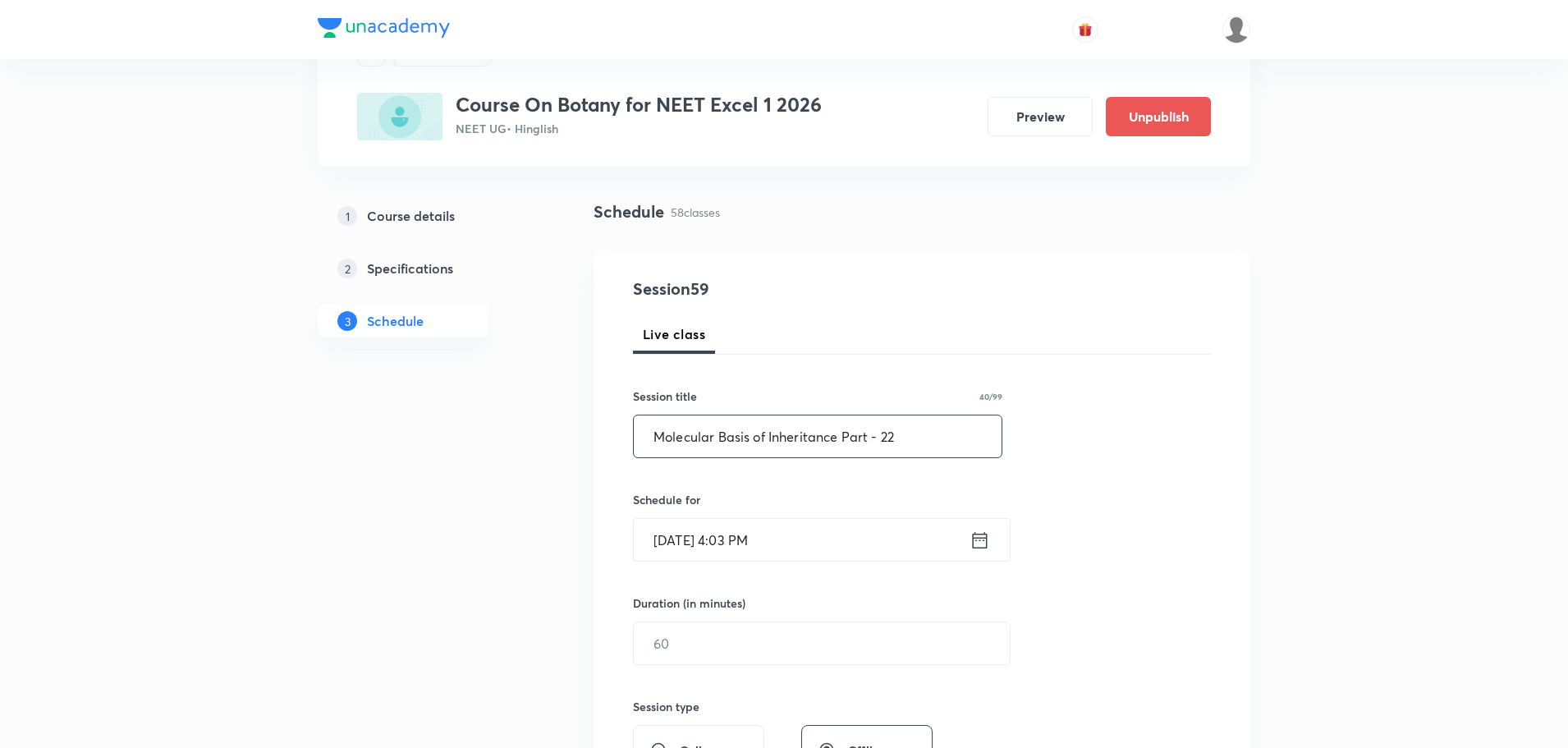
scroll to position [231, 0]
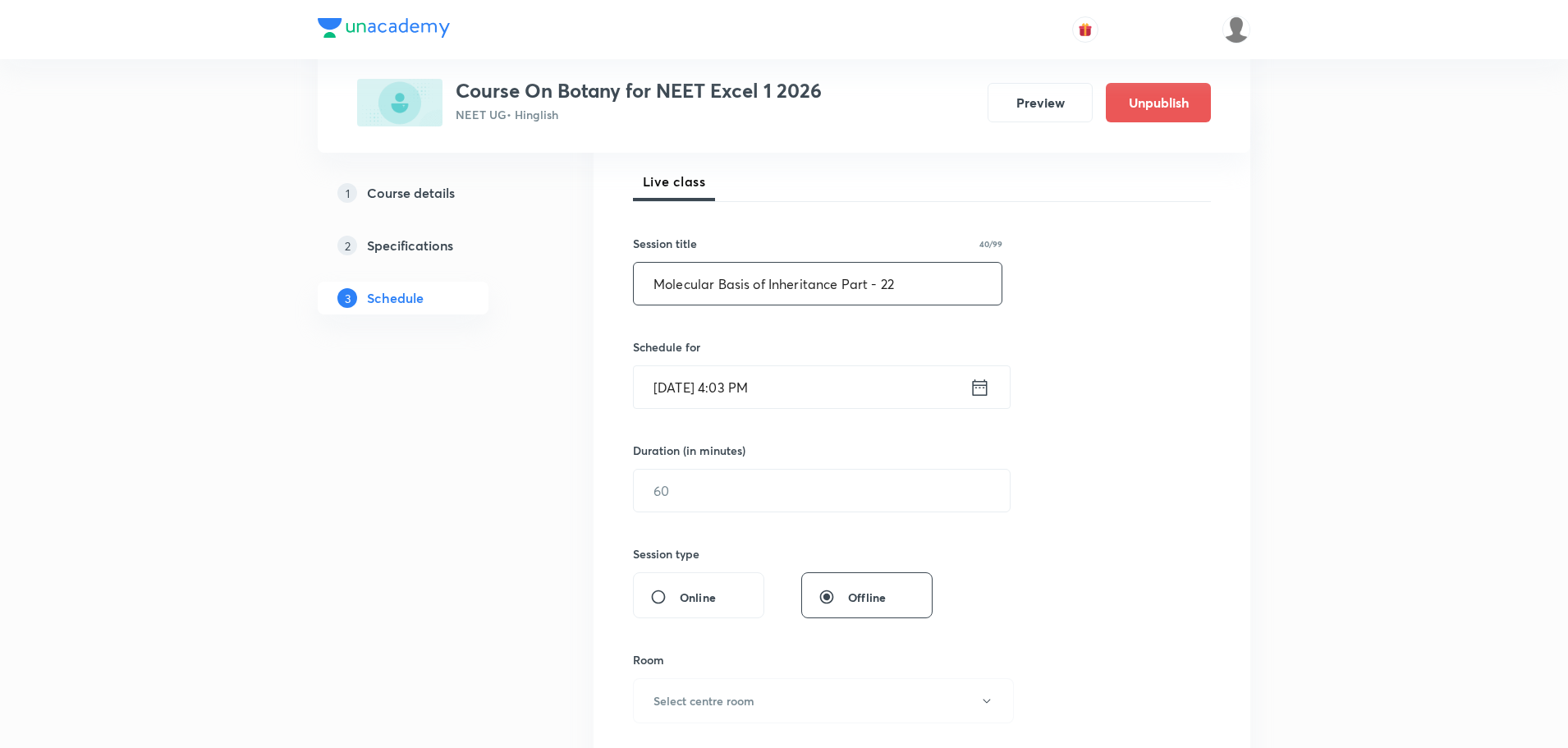
type input "Molecular Basis of Inheritance Part - 22"
click at [979, 388] on icon at bounding box center [980, 387] width 20 height 23
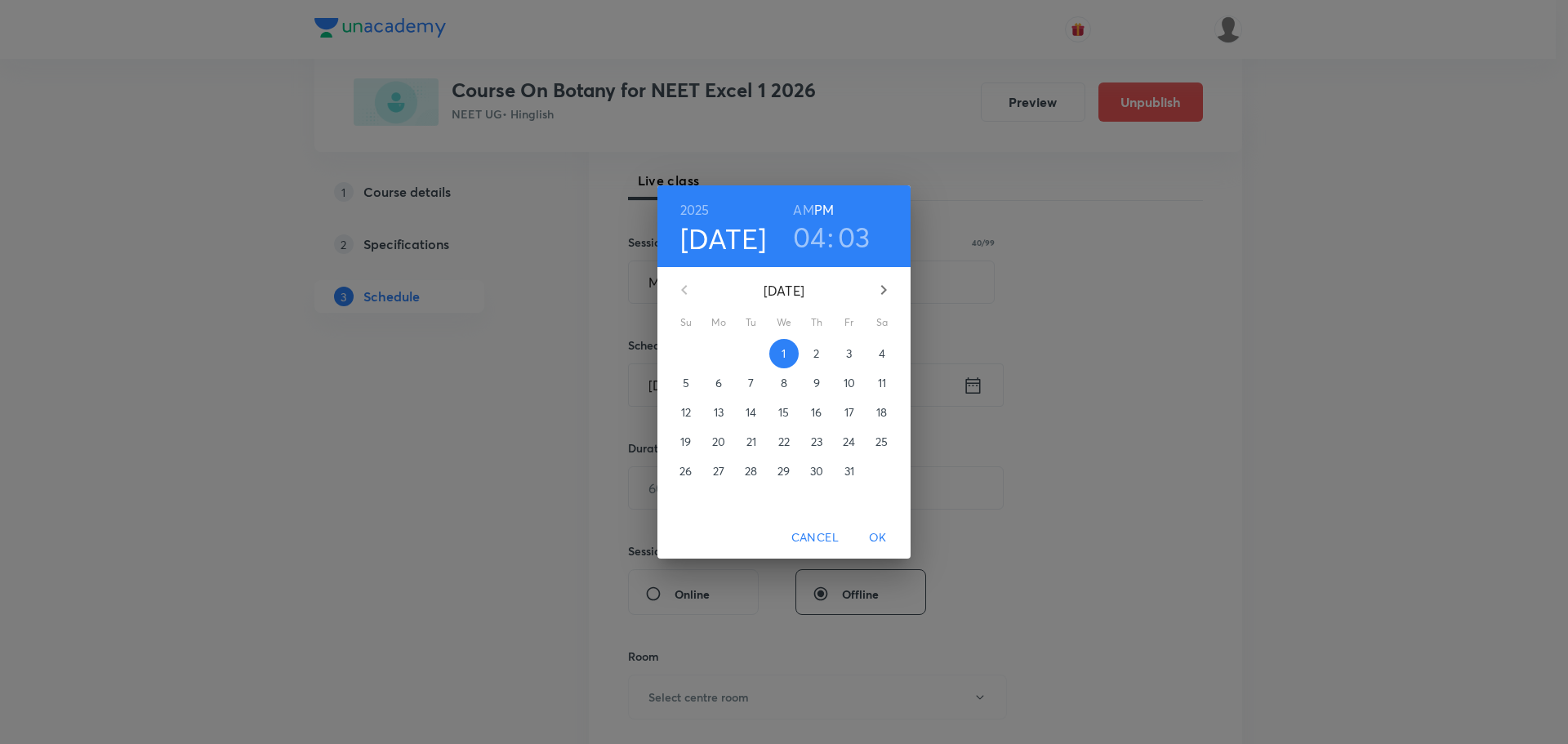
click at [886, 352] on span "4" at bounding box center [882, 353] width 29 height 17
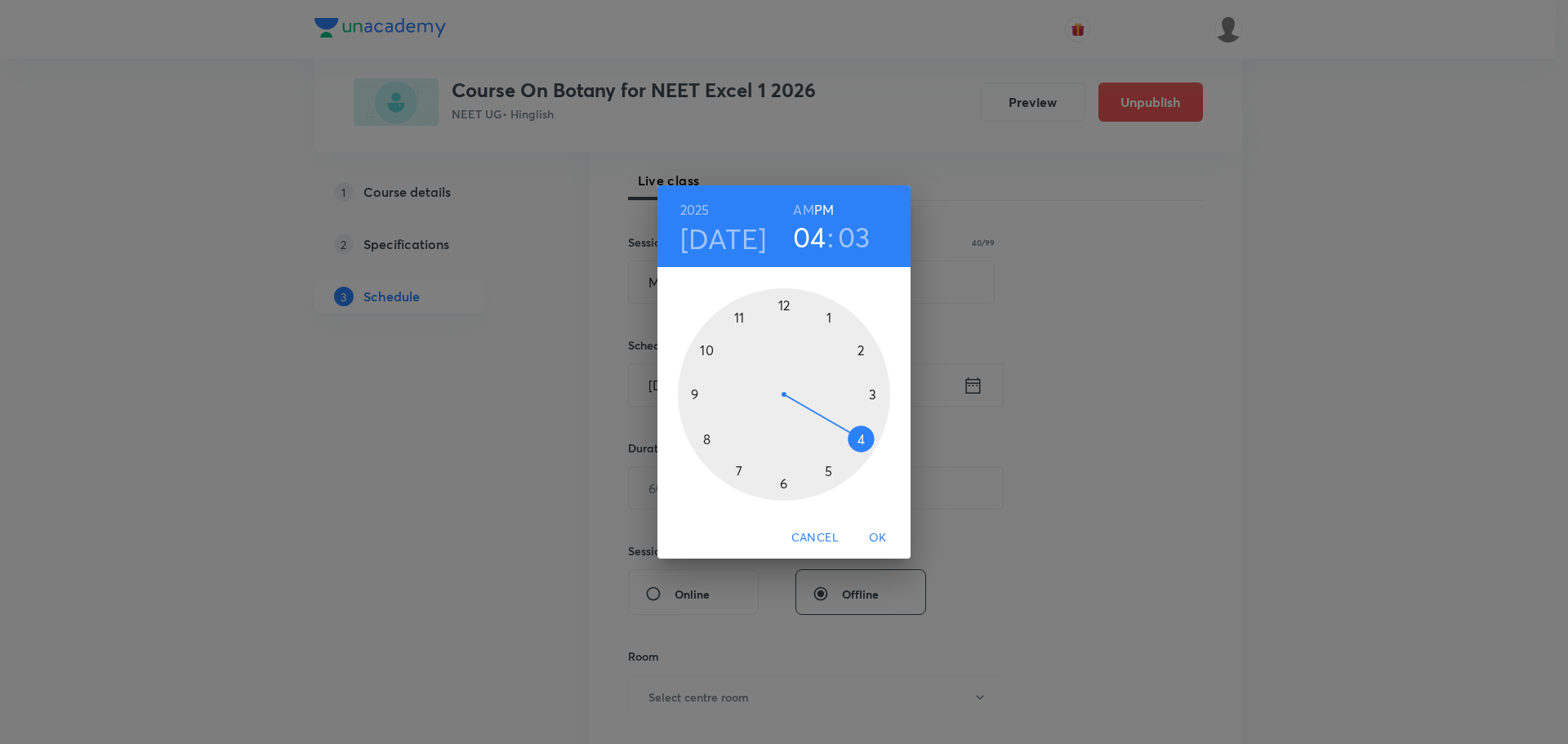
click at [801, 207] on h6 "AM" at bounding box center [803, 209] width 20 height 23
click at [736, 316] on div at bounding box center [784, 394] width 212 height 212
click at [829, 313] on div at bounding box center [784, 394] width 212 height 212
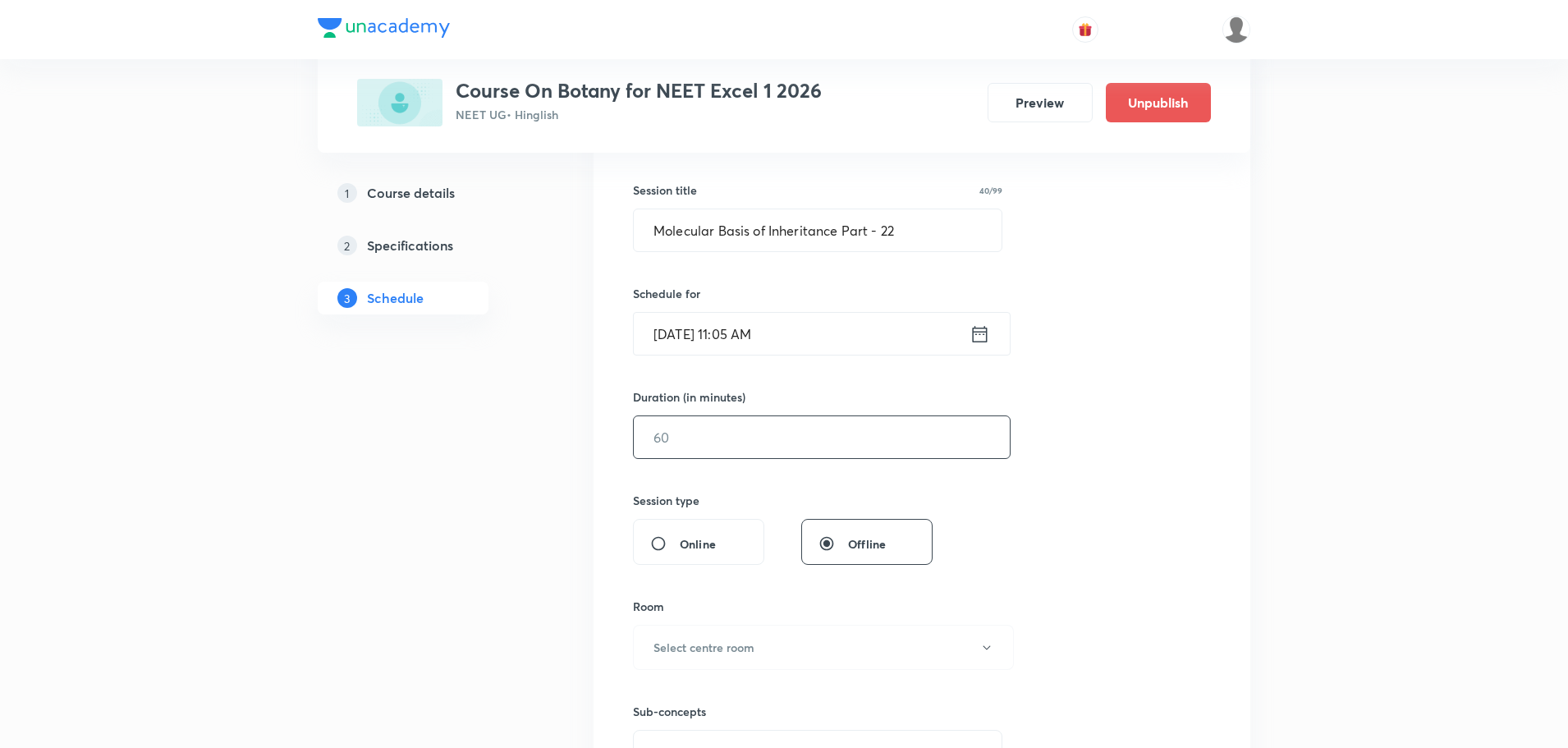
scroll to position [313, 0]
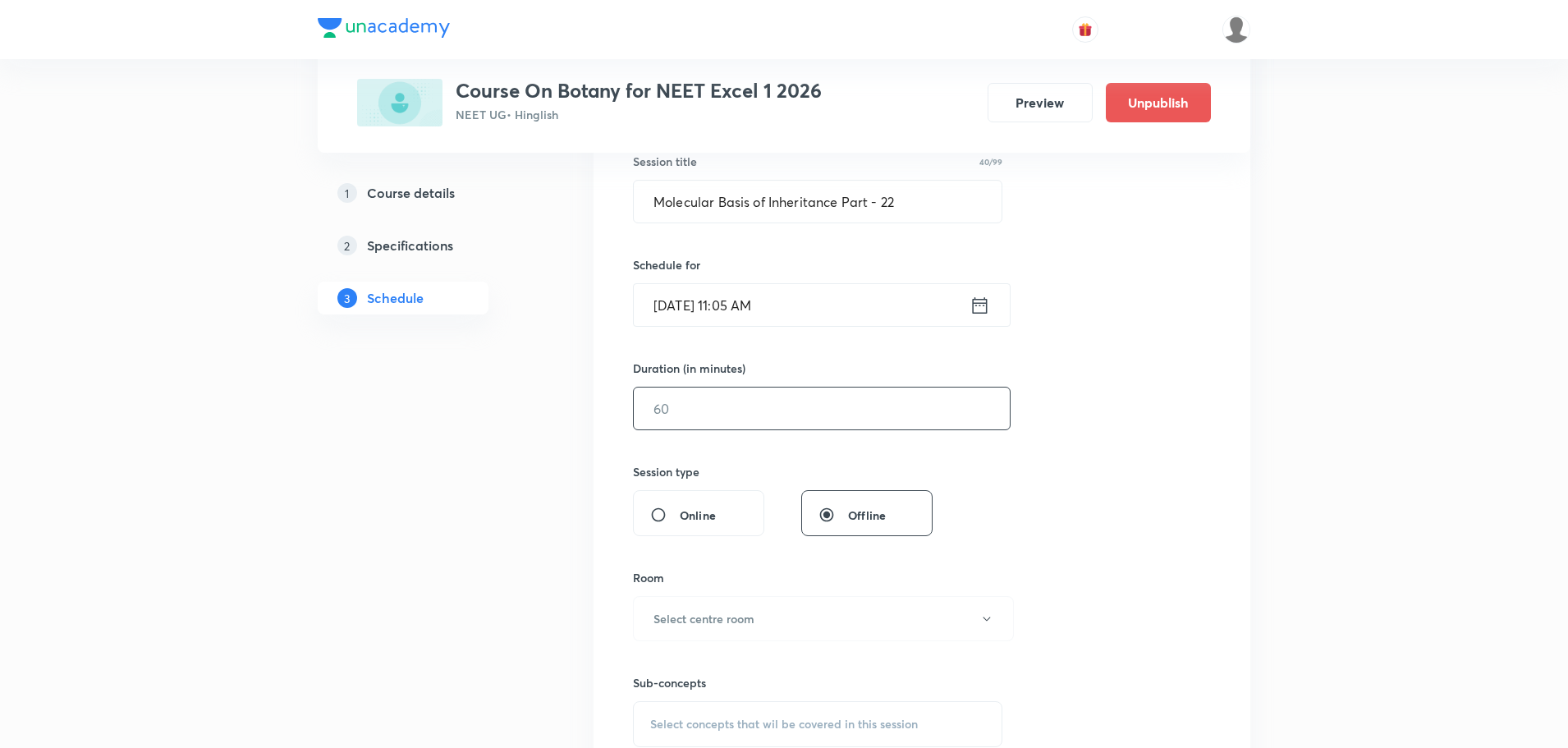
click at [792, 417] on input "text" at bounding box center [822, 408] width 376 height 42
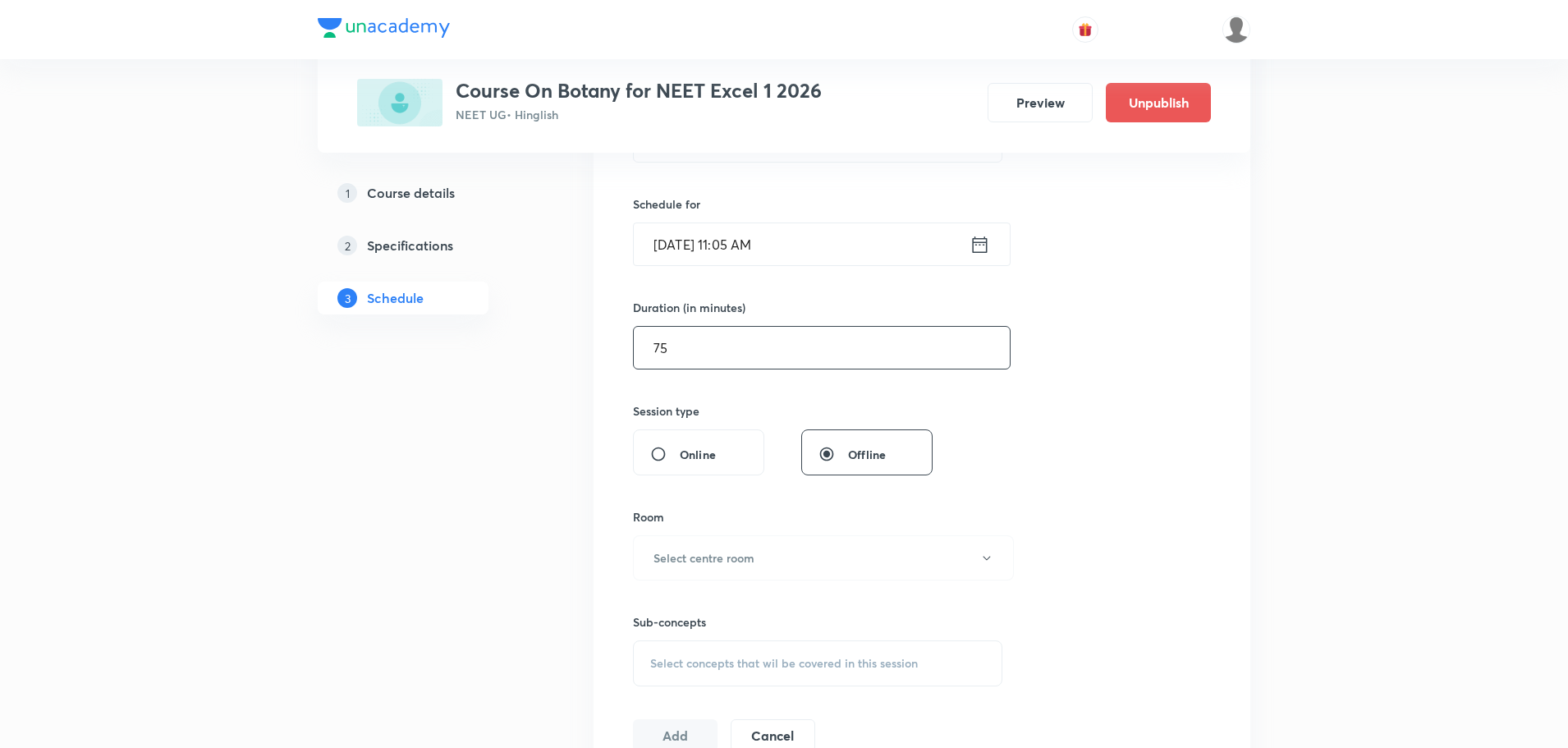
scroll to position [477, 0]
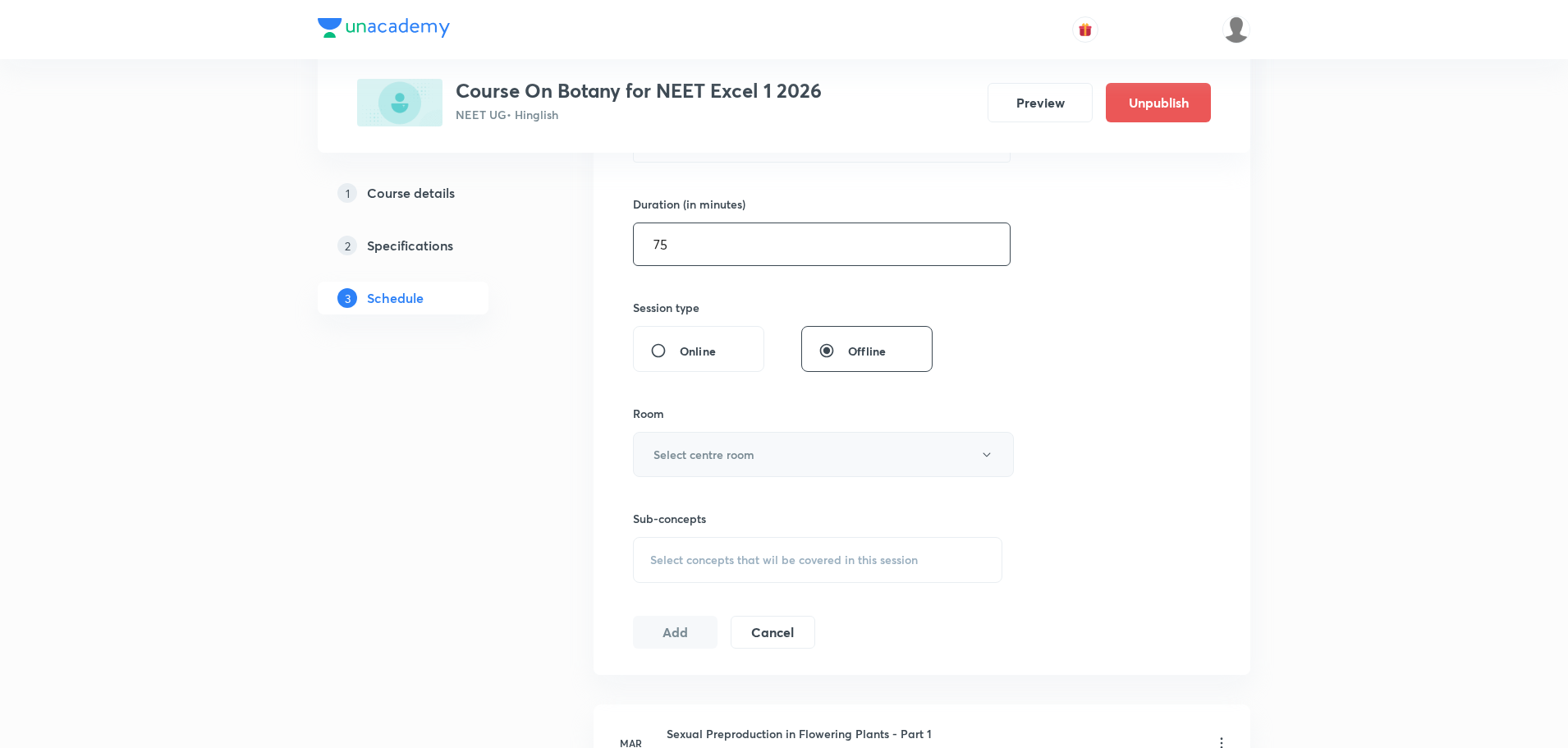
type input "75"
click at [764, 453] on button "Select centre room" at bounding box center [823, 454] width 381 height 45
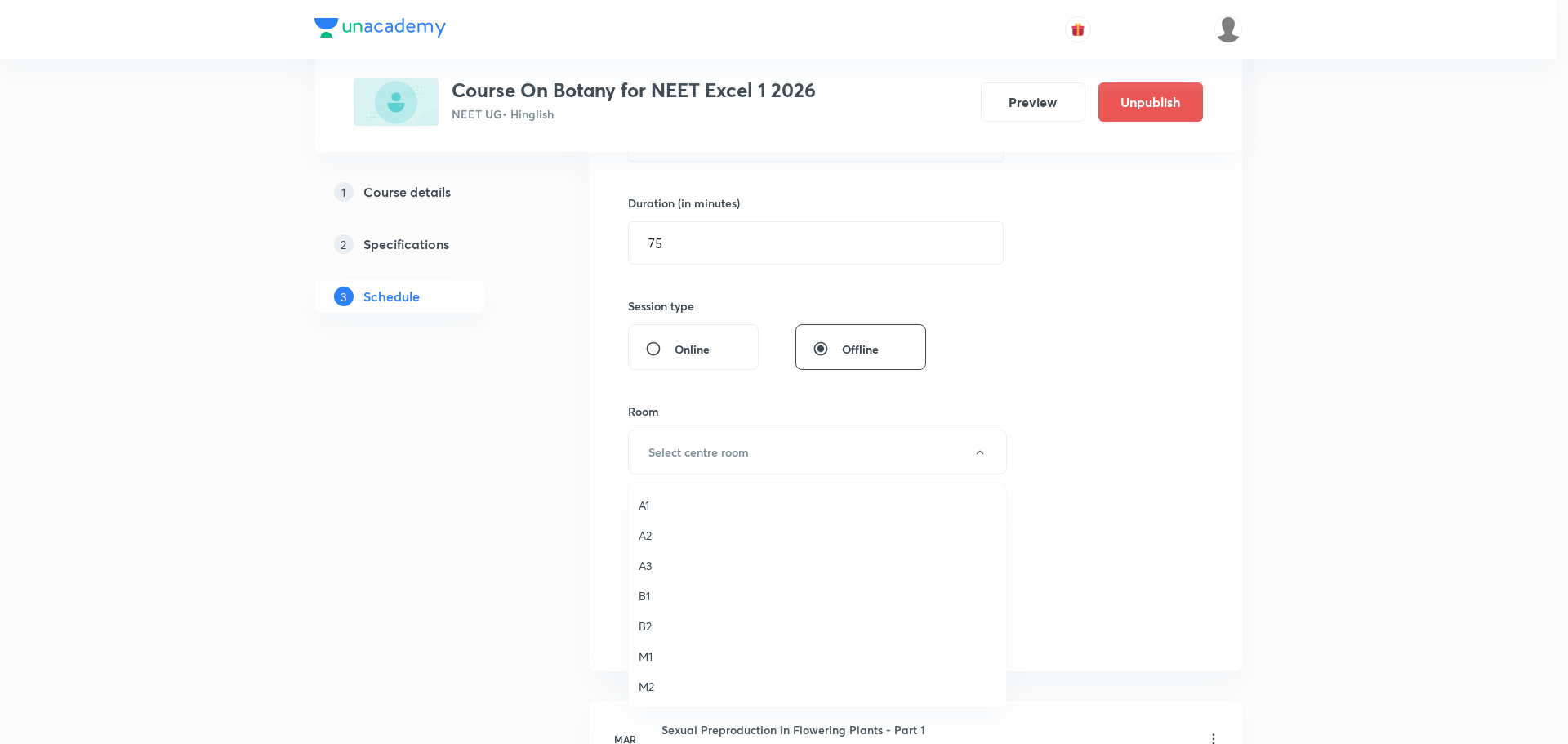
click at [646, 532] on span "A2" at bounding box center [817, 535] width 358 height 17
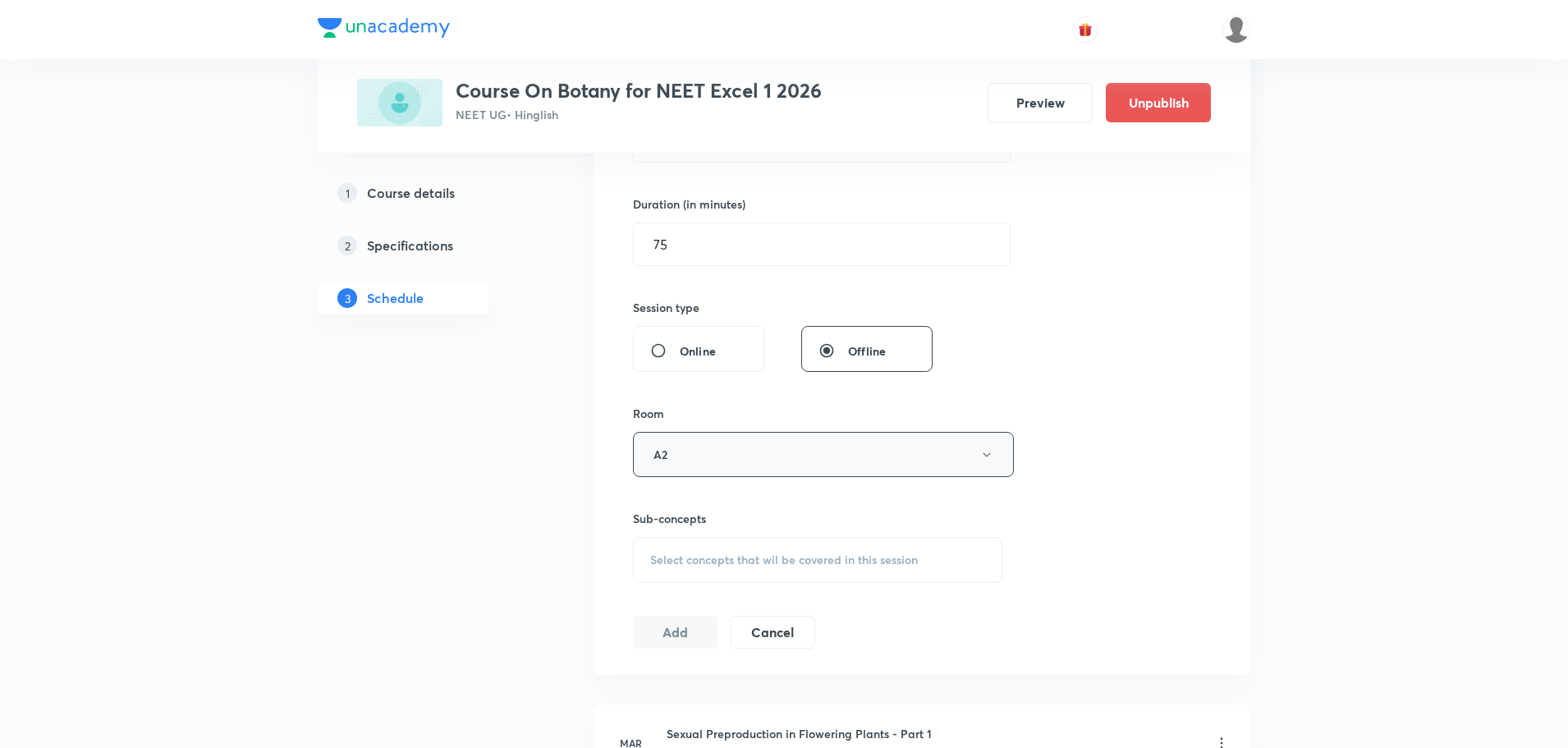
click at [687, 453] on button "A2" at bounding box center [823, 454] width 381 height 45
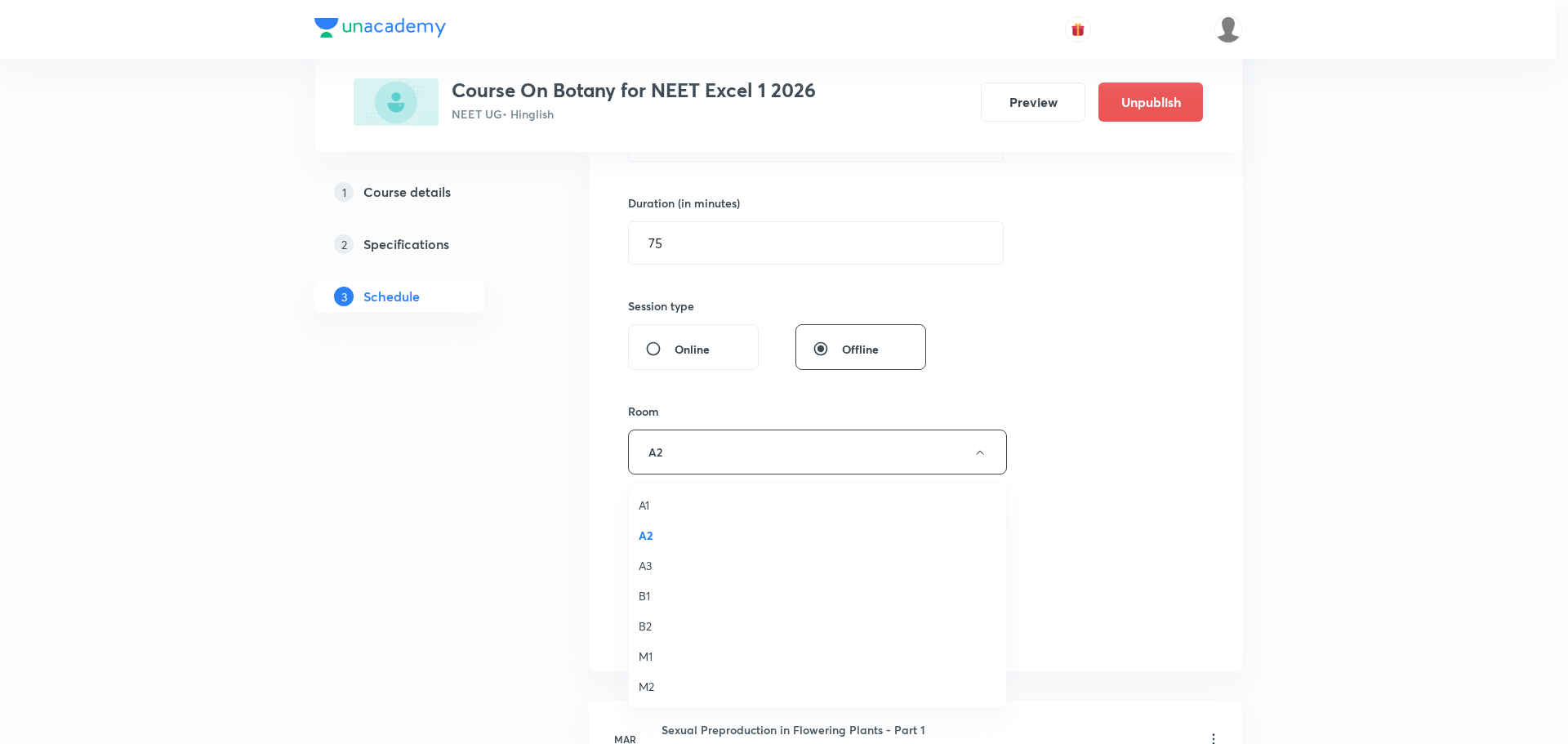
click at [658, 503] on span "A1" at bounding box center [817, 505] width 358 height 17
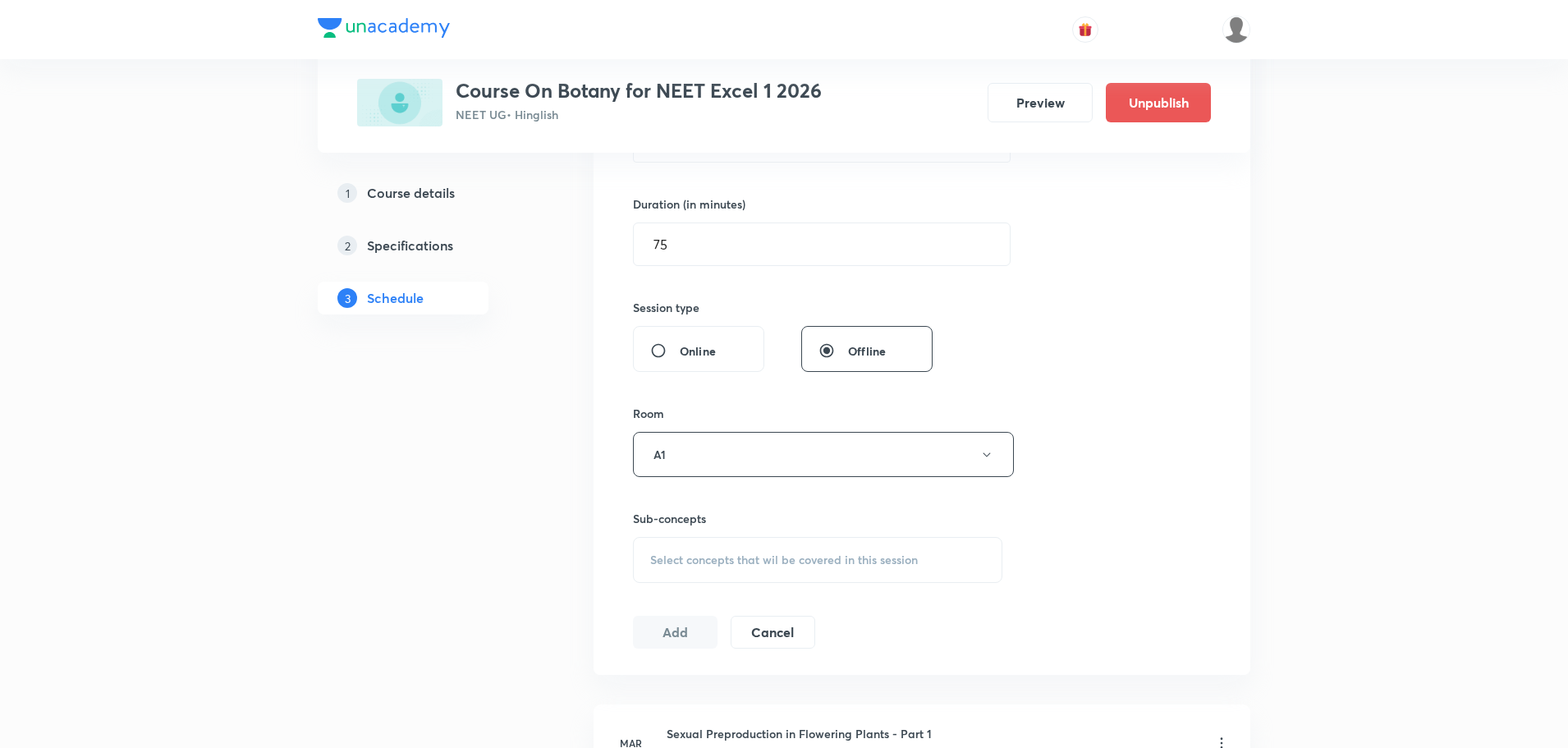
scroll to position [641, 0]
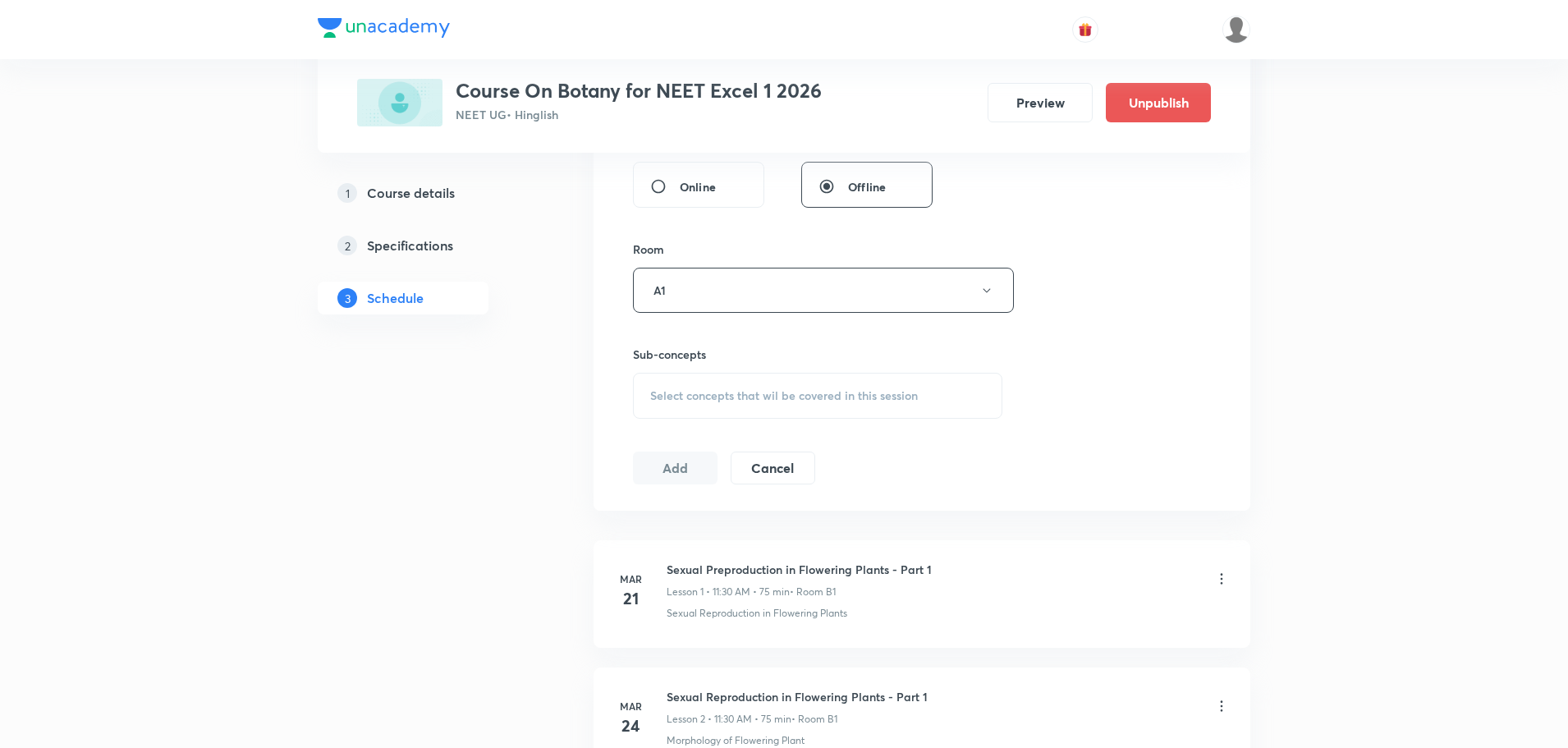
click at [713, 404] on div "Select concepts that wil be covered in this session" at bounding box center [817, 396] width 370 height 46
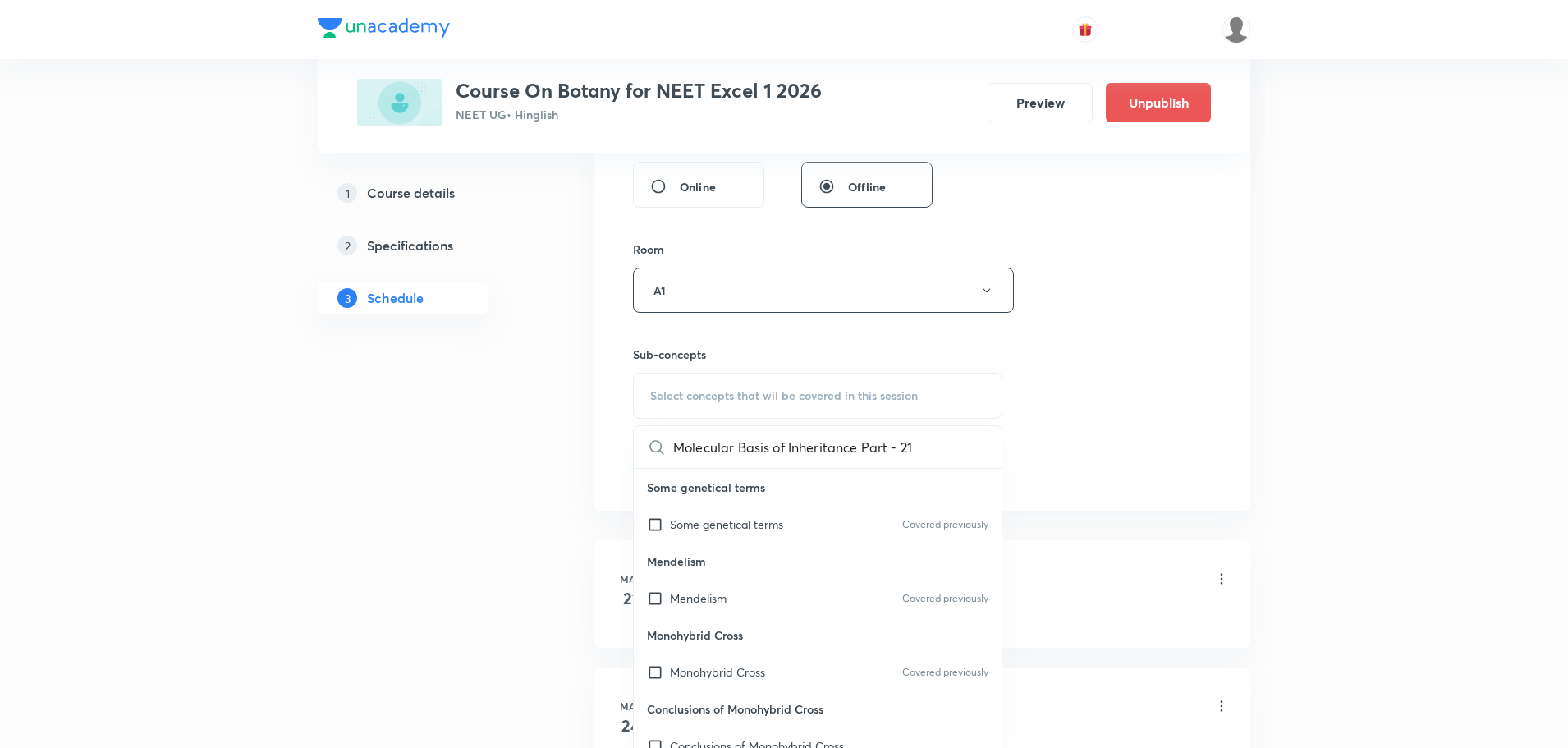
scroll to position [0, 54]
drag, startPoint x: 810, startPoint y: 449, endPoint x: 881, endPoint y: 451, distance: 71.0
click at [881, 451] on div "Molecular Basis of Inheritance Part - 21 0 / 0 ​" at bounding box center [817, 446] width 368 height 42
type input "Molecular Basis of Inheritance"
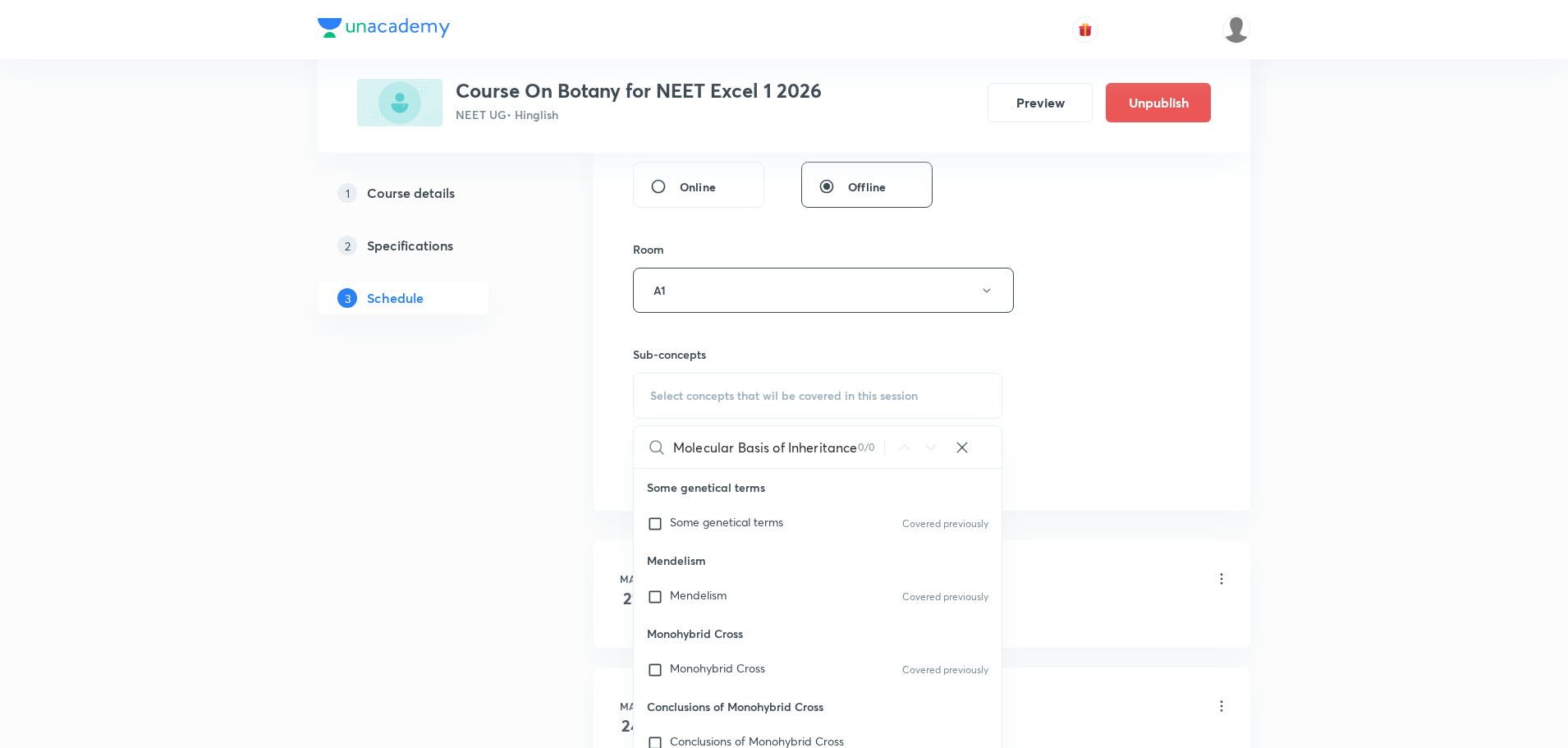
scroll to position [0, 0]
drag, startPoint x: 788, startPoint y: 449, endPoint x: 609, endPoint y: 447, distance: 179.0
click at [609, 447] on div "Session 59 Live class Session title 40/99 Molecular Basis of Inheritance Part -…" at bounding box center [922, 99] width 657 height 824
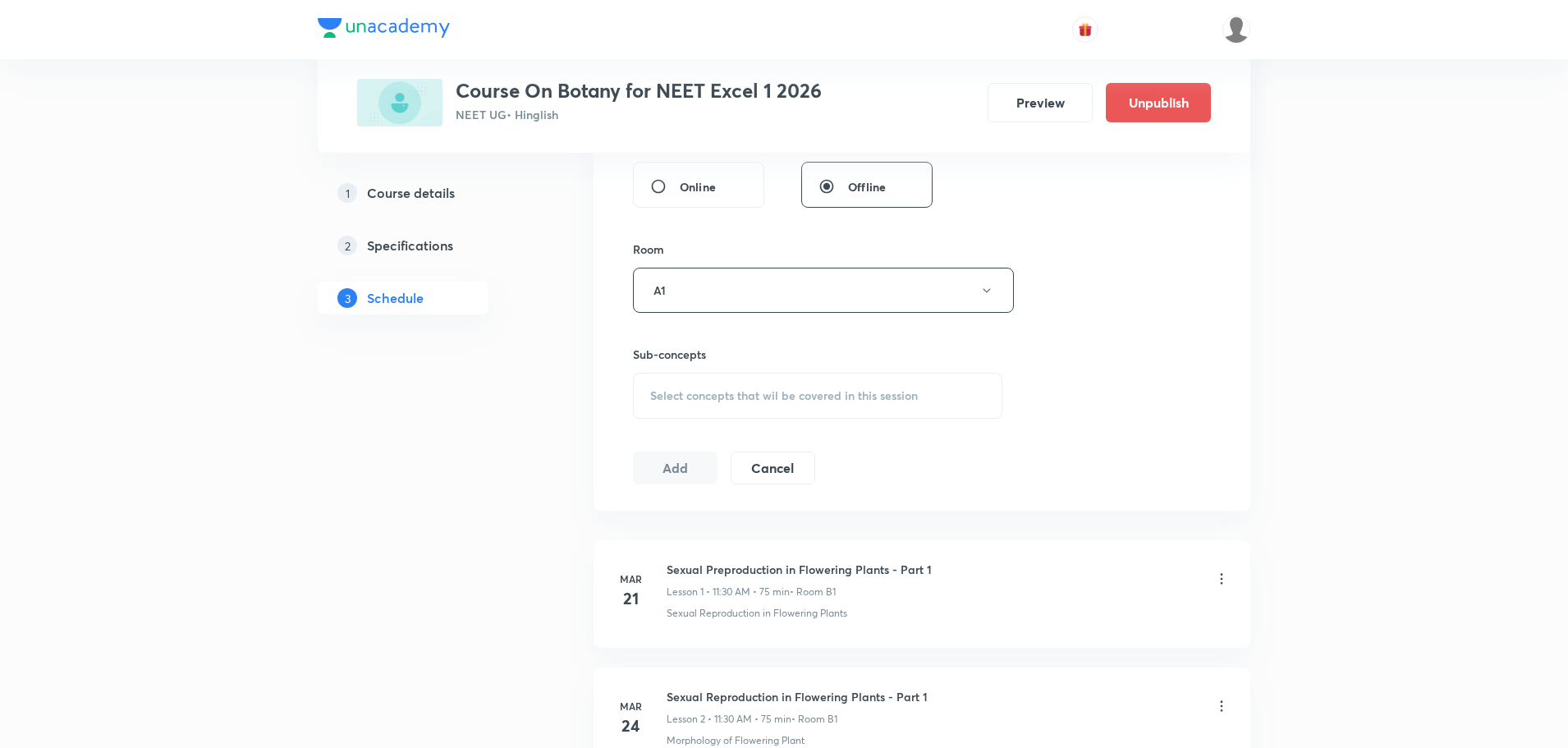
click at [728, 398] on span "Select concepts that wil be covered in this session" at bounding box center [784, 396] width 267 height 13
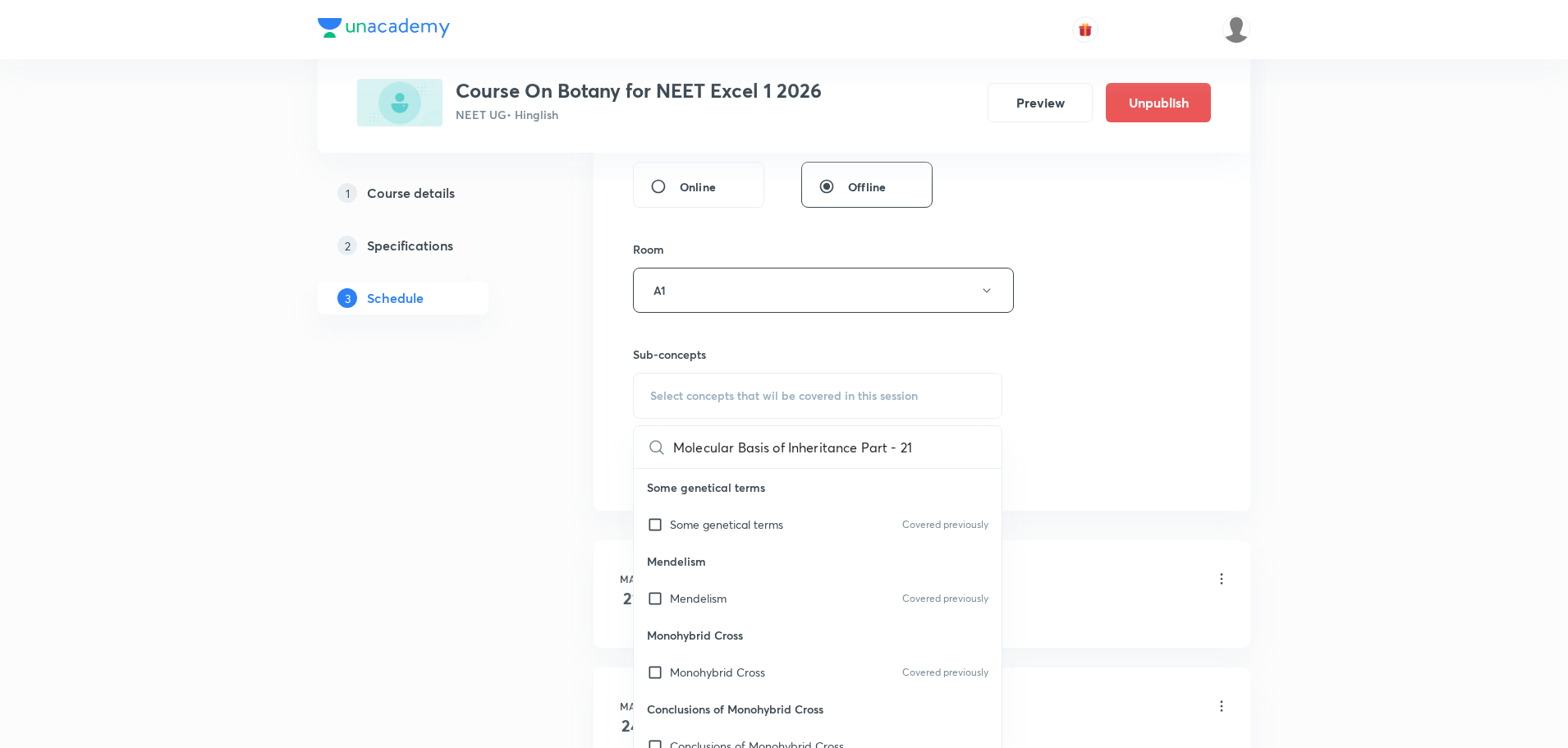
scroll to position [0, 54]
drag, startPoint x: 805, startPoint y: 440, endPoint x: 862, endPoint y: 445, distance: 57.2
click at [862, 445] on div "Molecular Basis of Inheritance Part - 21 0 / 0 ​" at bounding box center [817, 446] width 368 height 42
drag, startPoint x: 785, startPoint y: 445, endPoint x: 672, endPoint y: 434, distance: 113.5
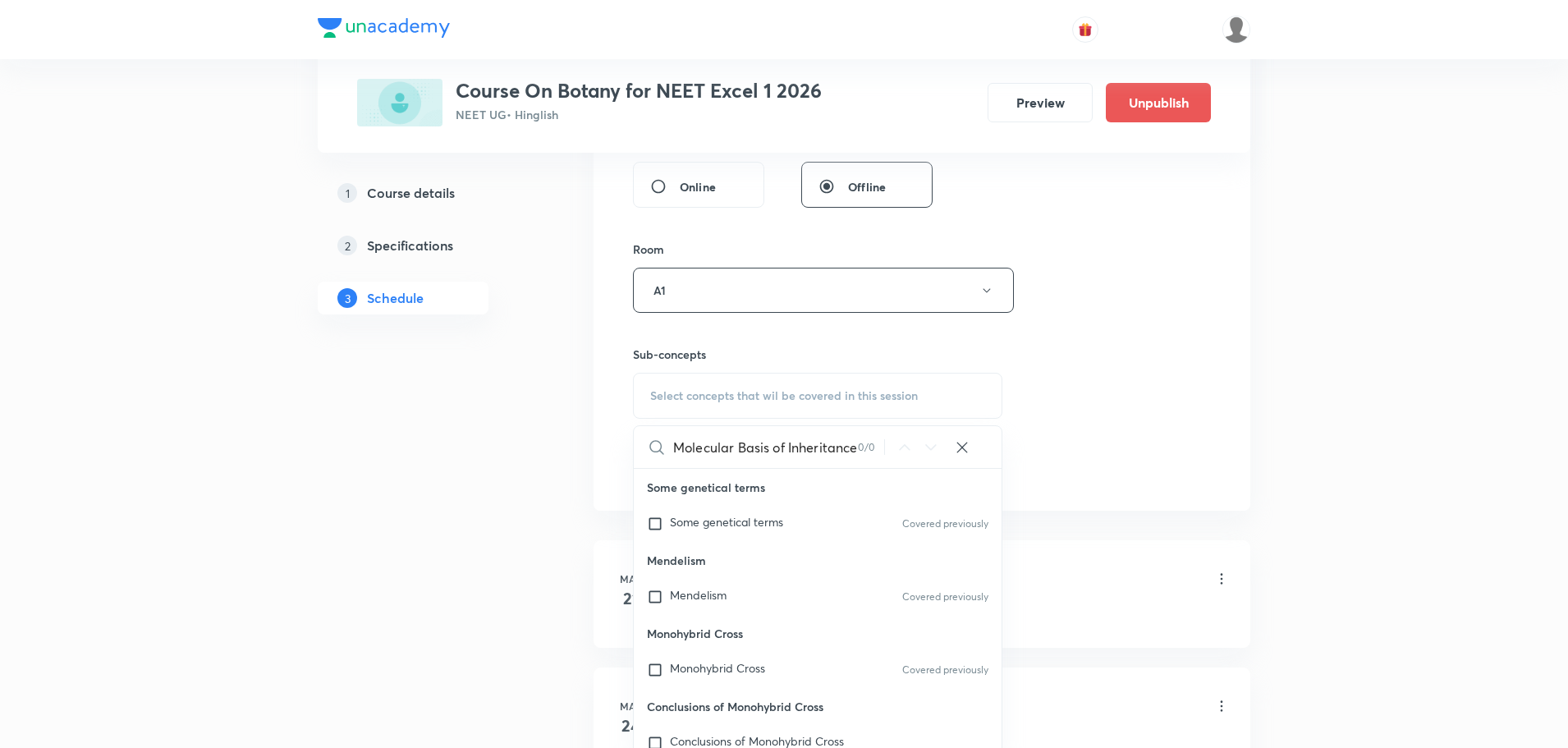
click at [672, 434] on div "Molecular Basis of Inheritance 0 / 0 ​" at bounding box center [817, 446] width 368 height 42
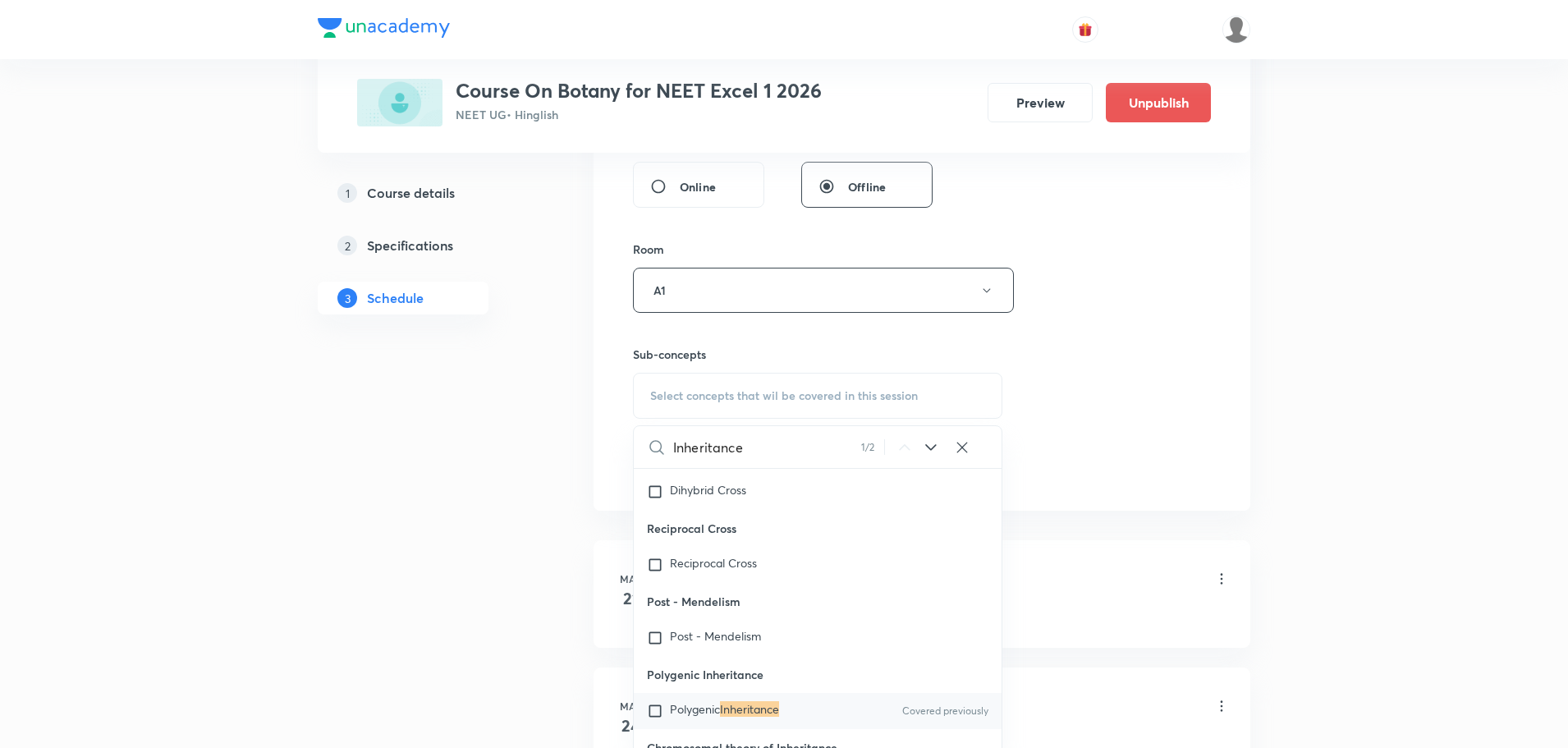
scroll to position [428, 0]
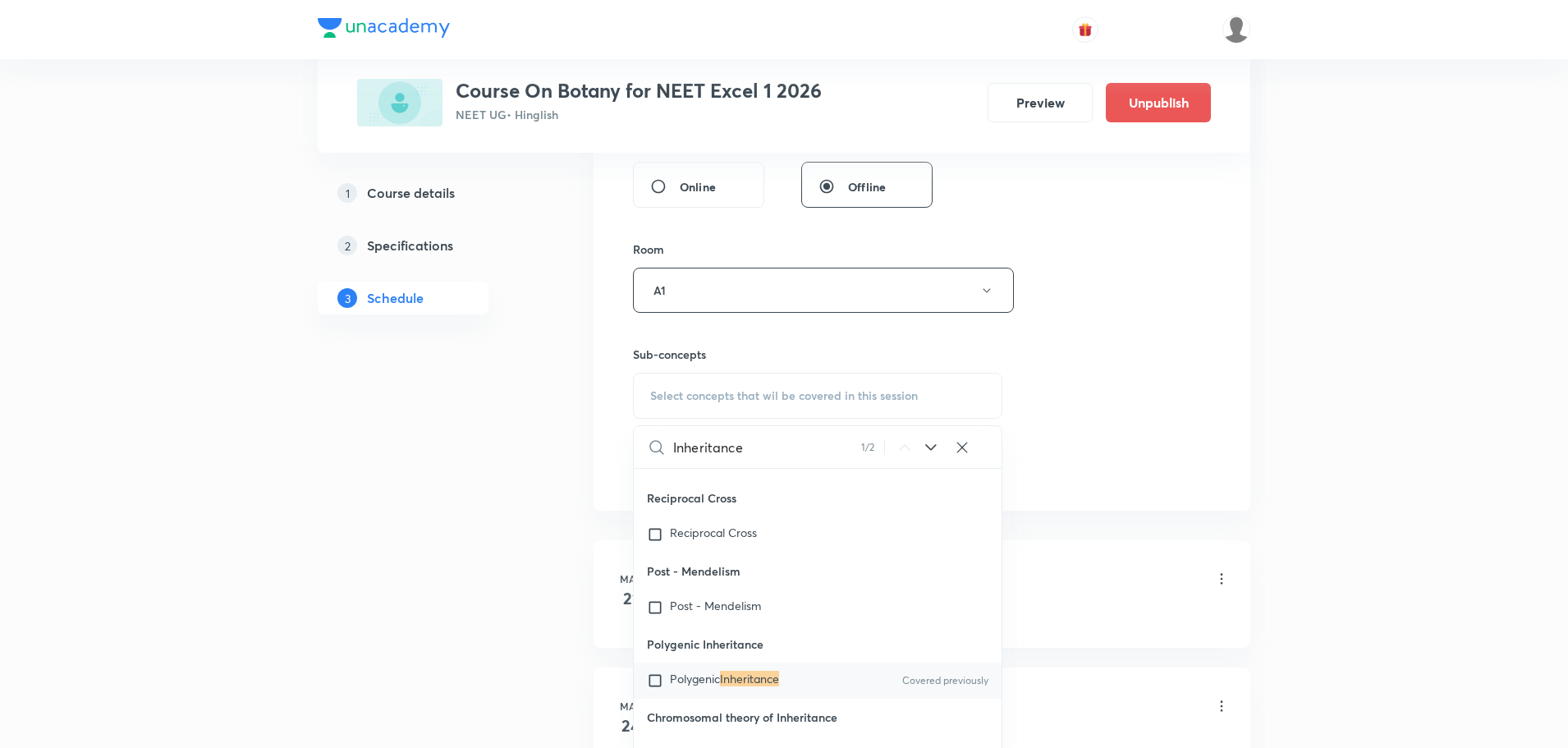
type input "Inheritance"
click at [758, 670] on div "Polygenic Inheritance Covered previously" at bounding box center [817, 680] width 368 height 36
checkbox input "true"
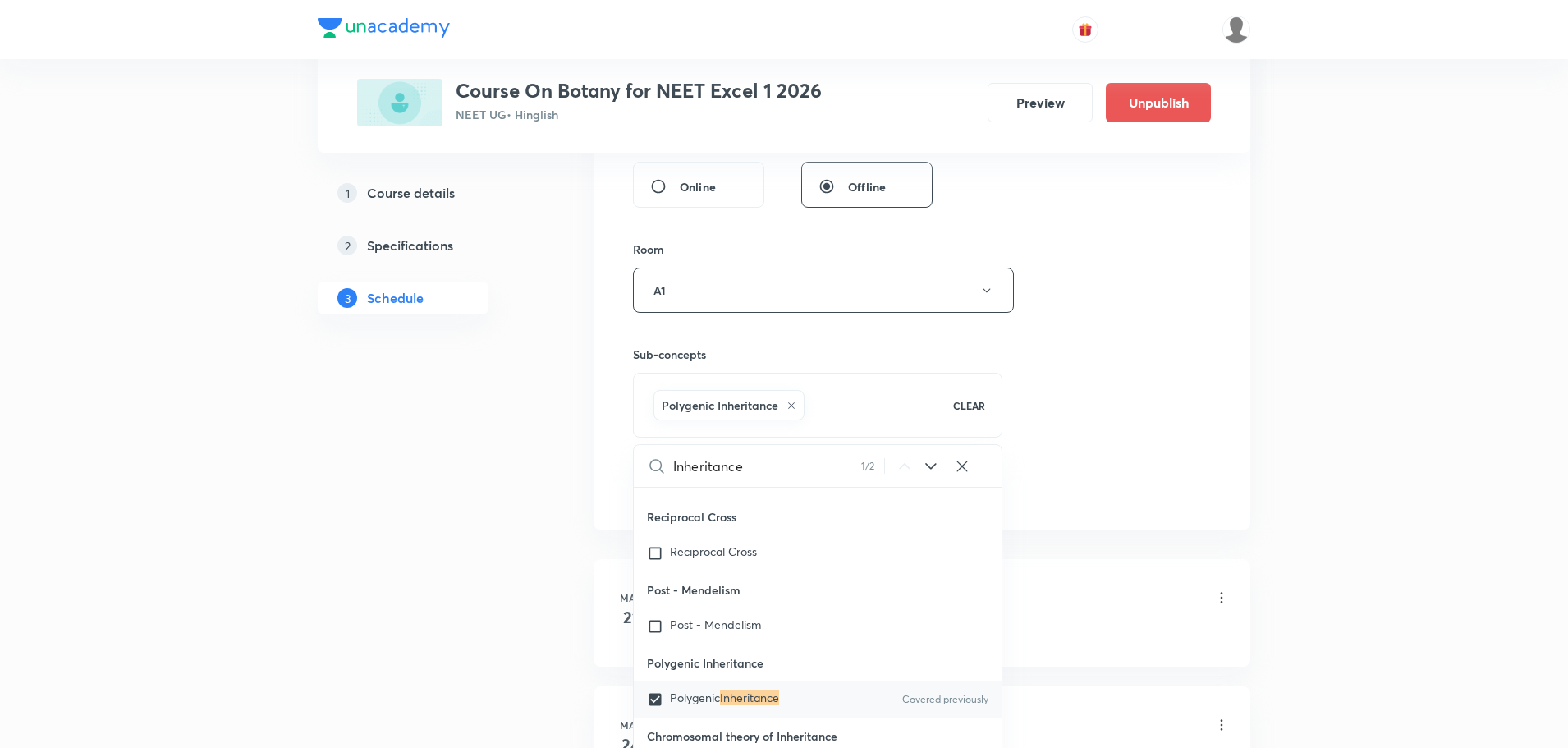
click at [1125, 389] on div "Session 59 Live class Session title 40/99 Molecular Basis of Inheritance Part -…" at bounding box center [921, 108] width 578 height 790
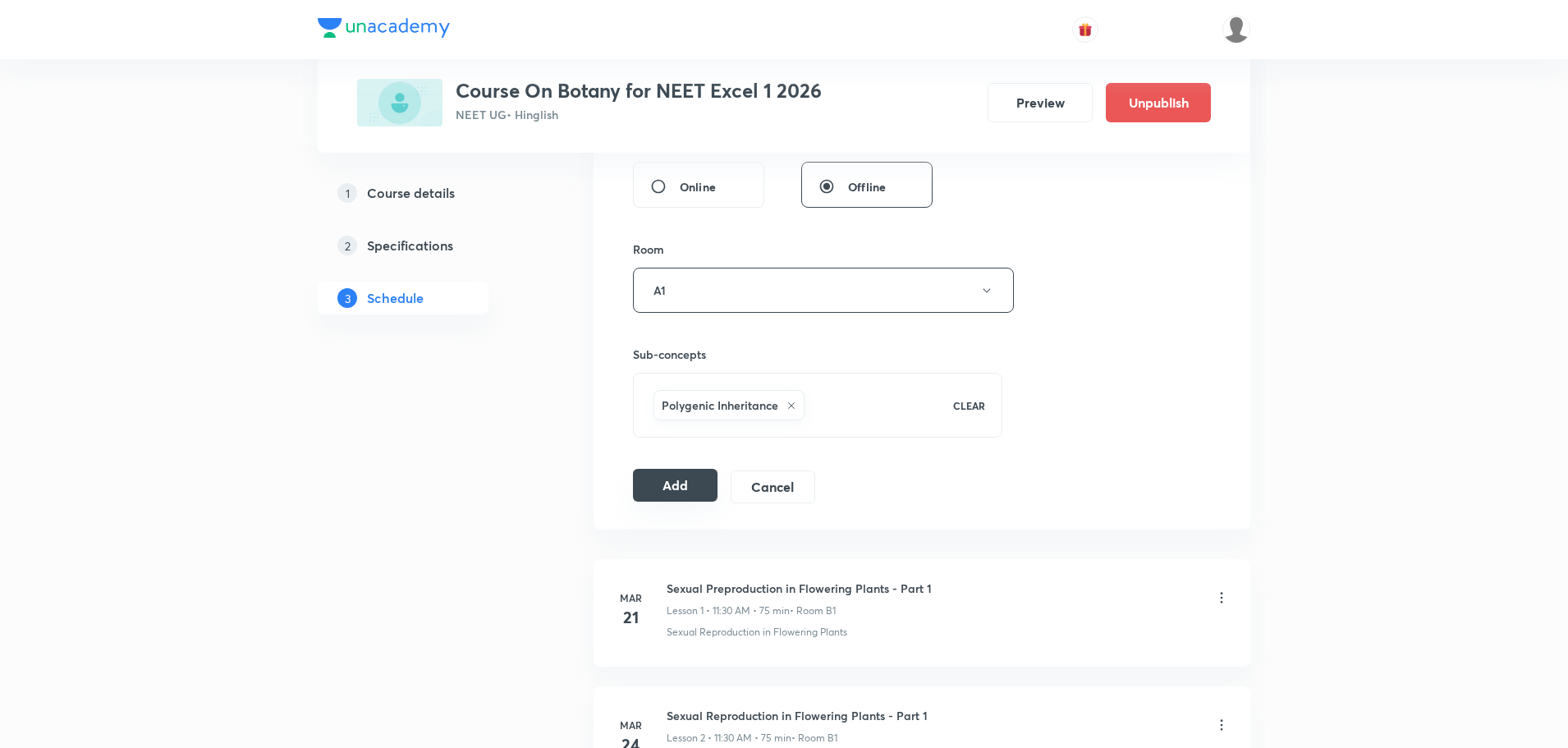
click at [683, 493] on button "Add" at bounding box center [675, 485] width 85 height 33
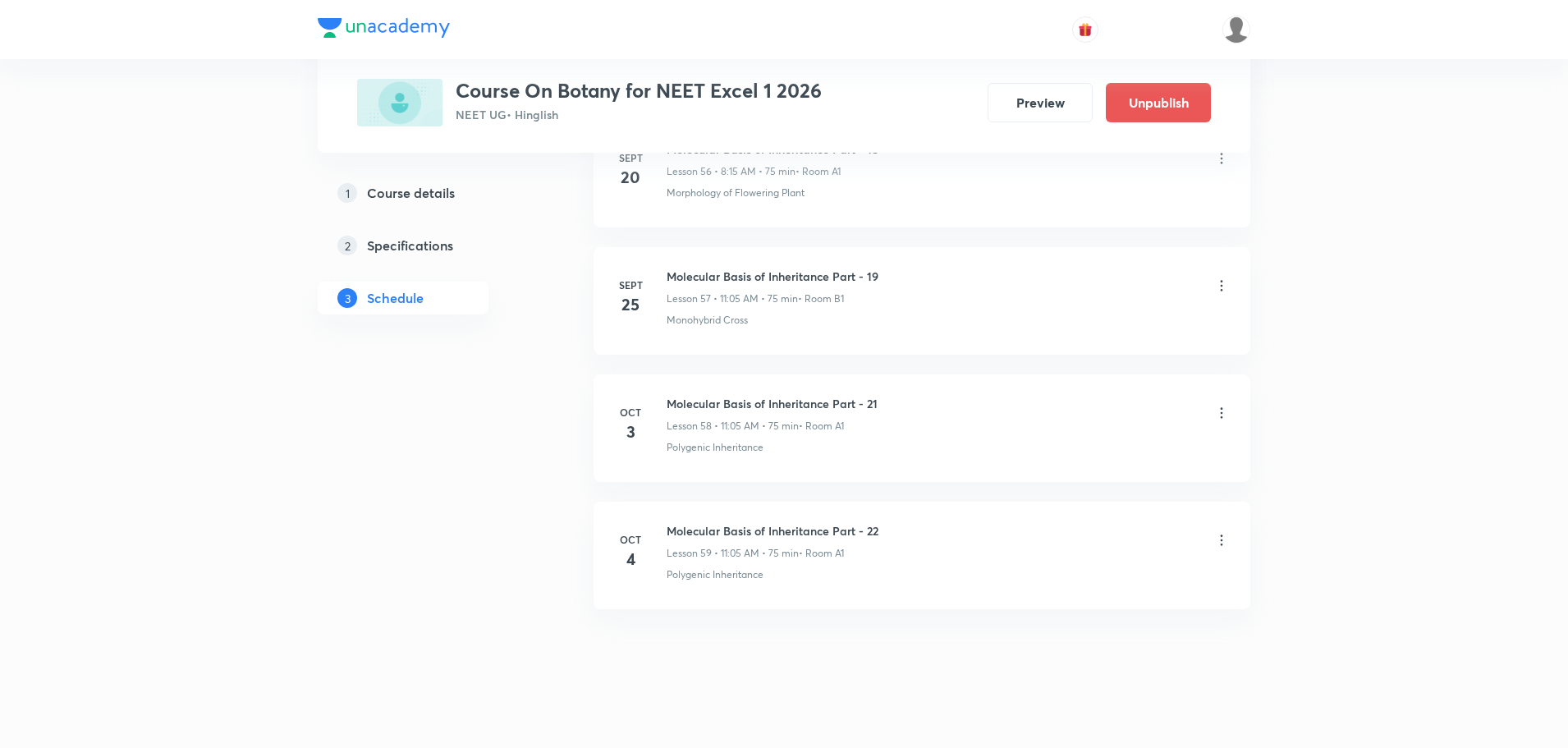
scroll to position [7321, 0]
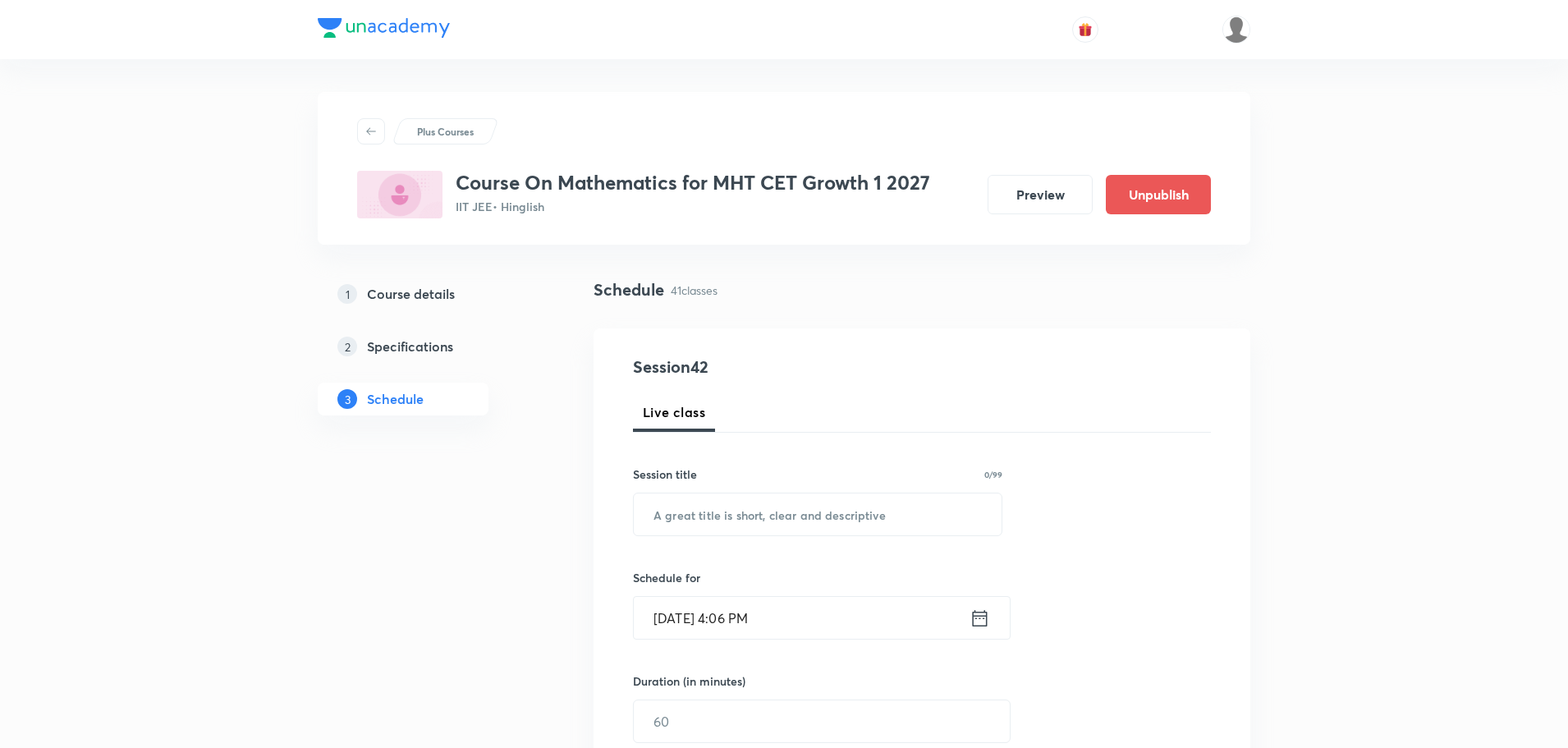
scroll to position [5785, 0]
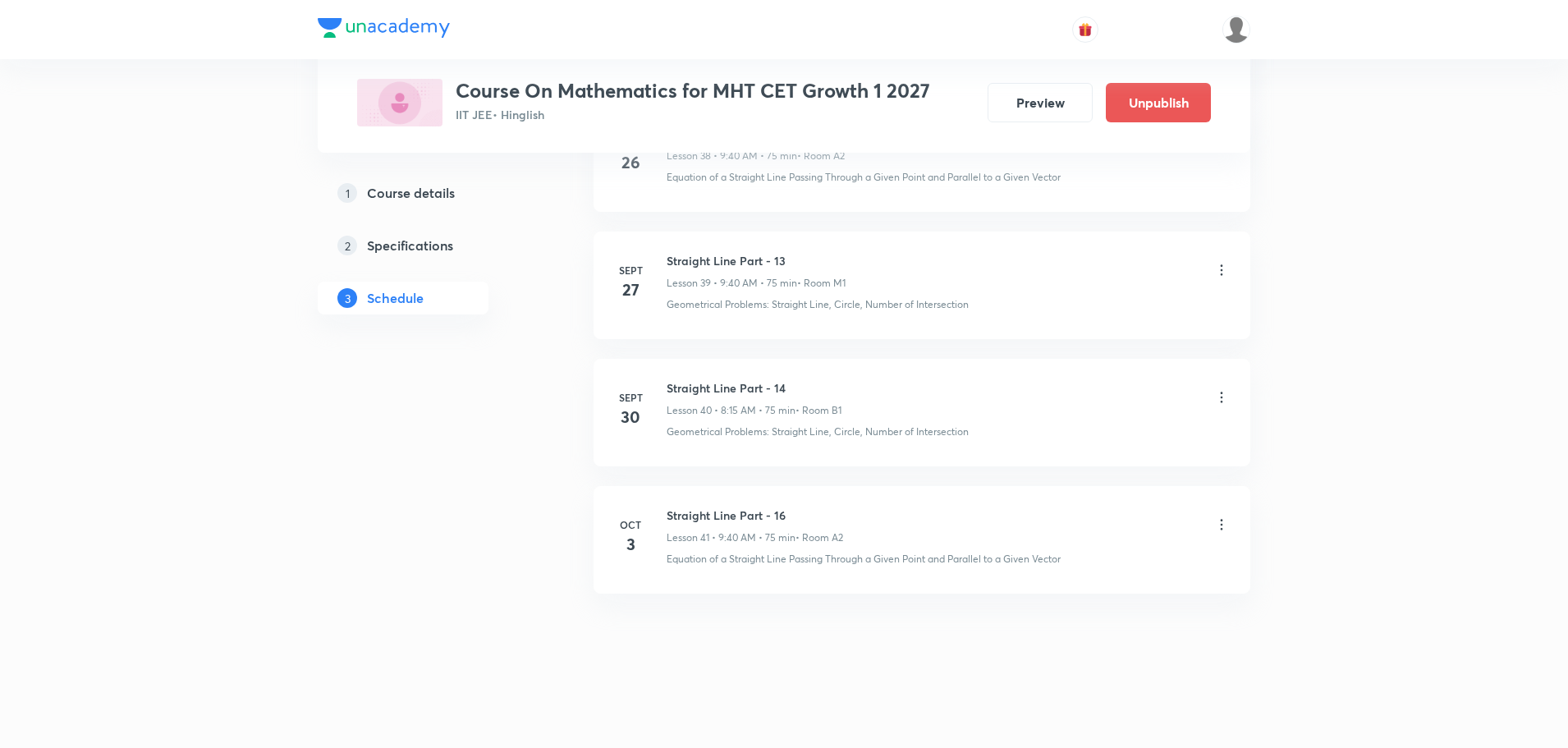
click at [723, 515] on h6 "Straight Line Part - 16" at bounding box center [754, 515] width 176 height 18
copy h6 "Straight Line Part - 16"
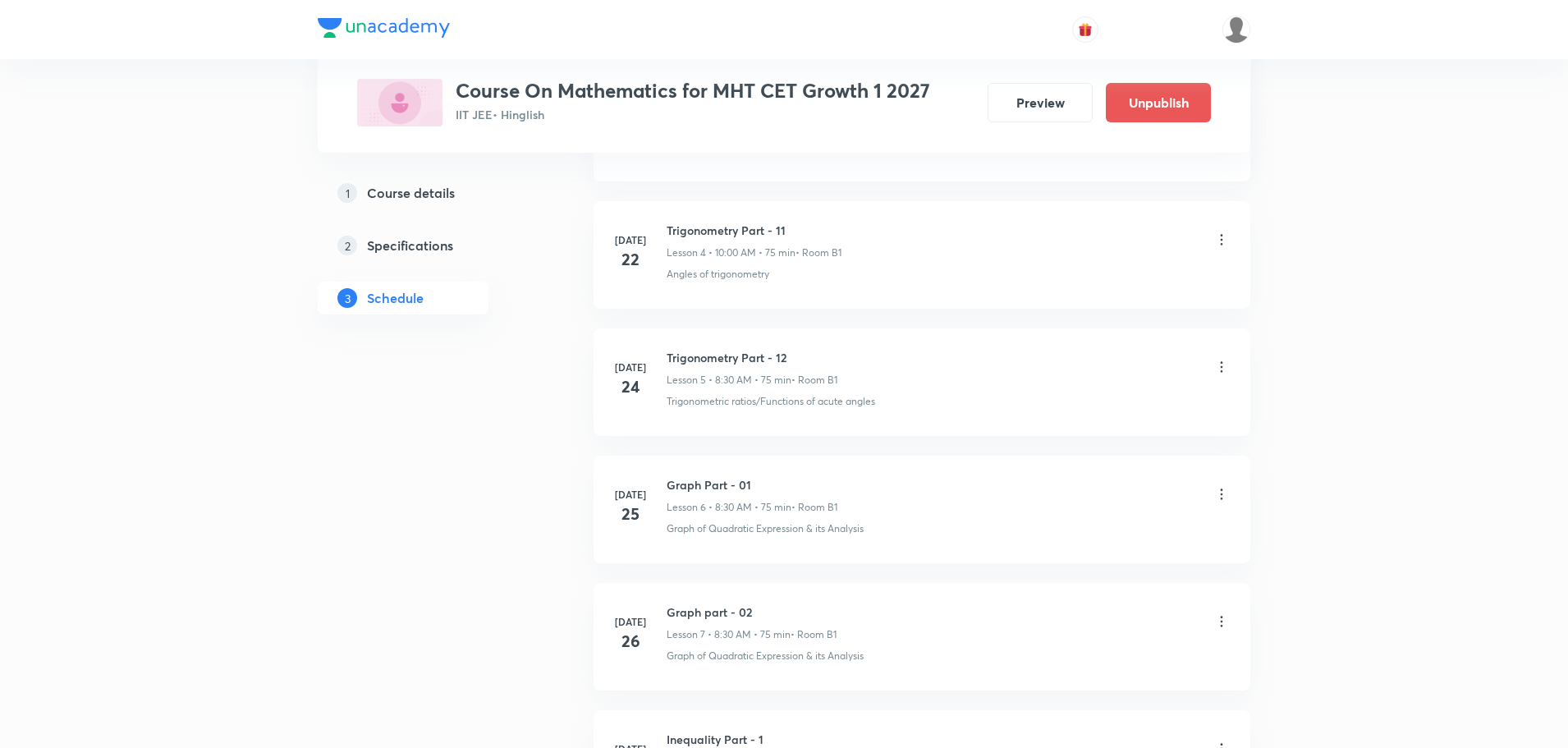
scroll to position [0, 0]
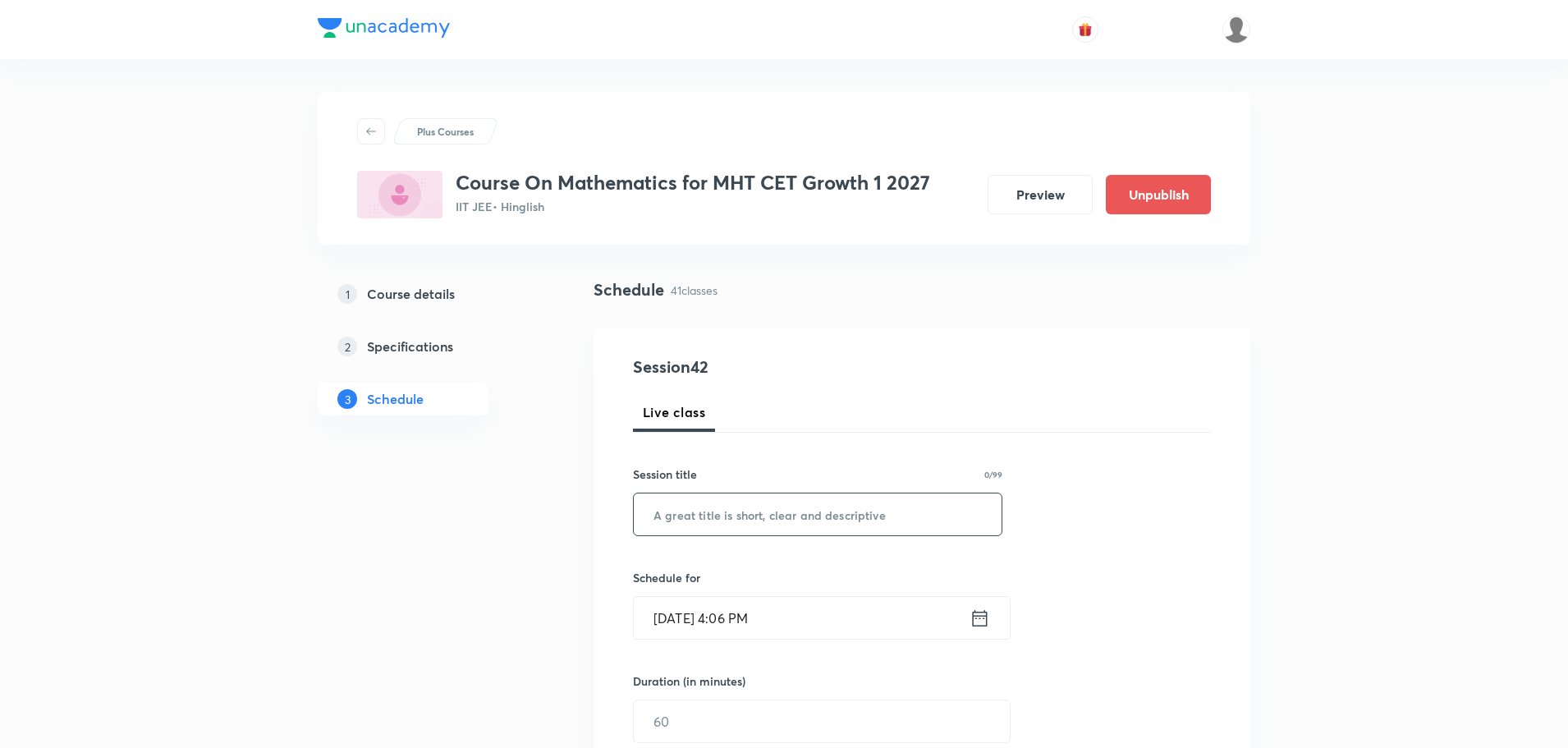
click at [761, 500] on input "text" at bounding box center [817, 514] width 368 height 42
paste input "Straight Line Part - 16"
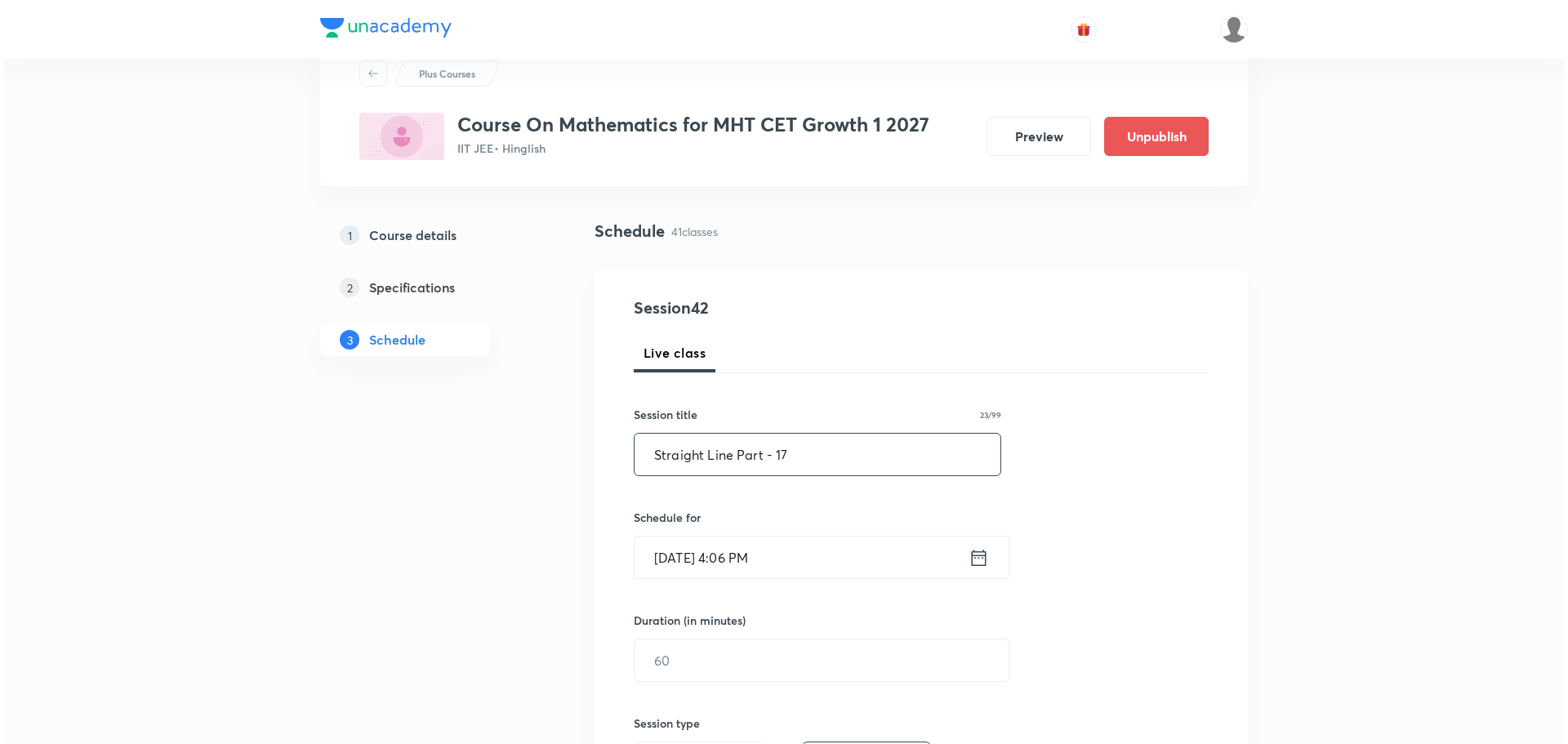
scroll to position [82, 0]
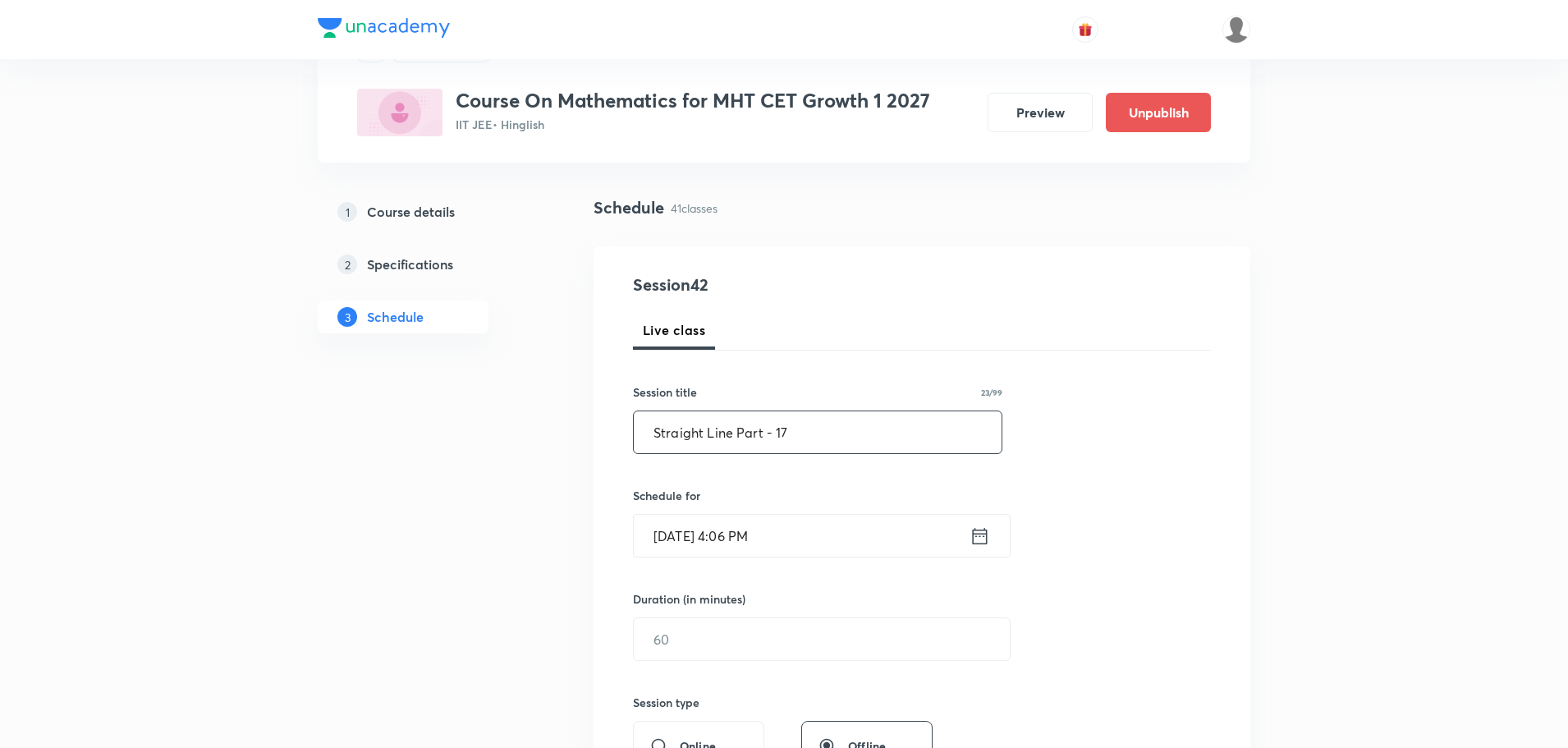
type input "Straight Line Part - 17"
click at [977, 534] on icon at bounding box center [980, 535] width 15 height 17
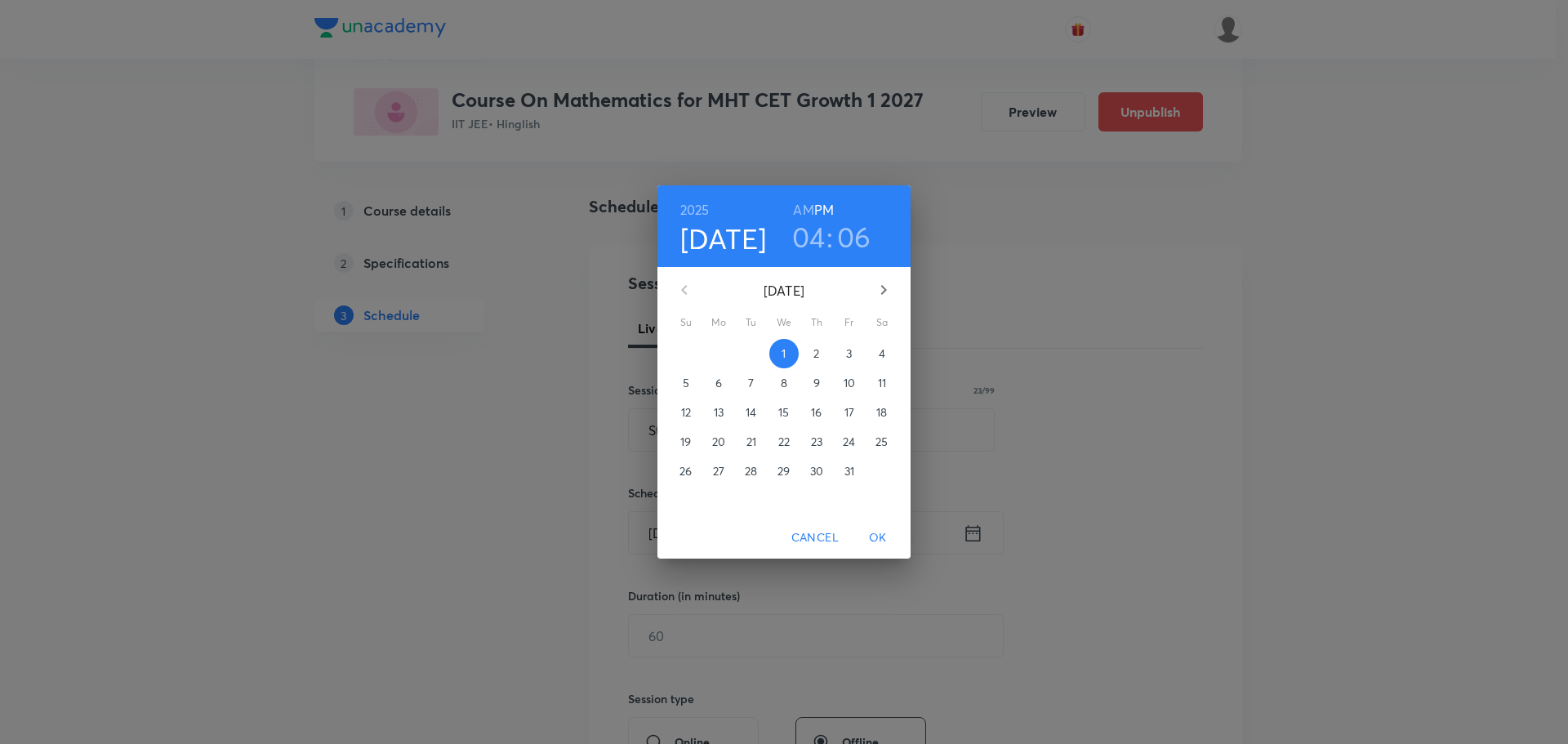
click at [877, 353] on span "4" at bounding box center [882, 353] width 29 height 17
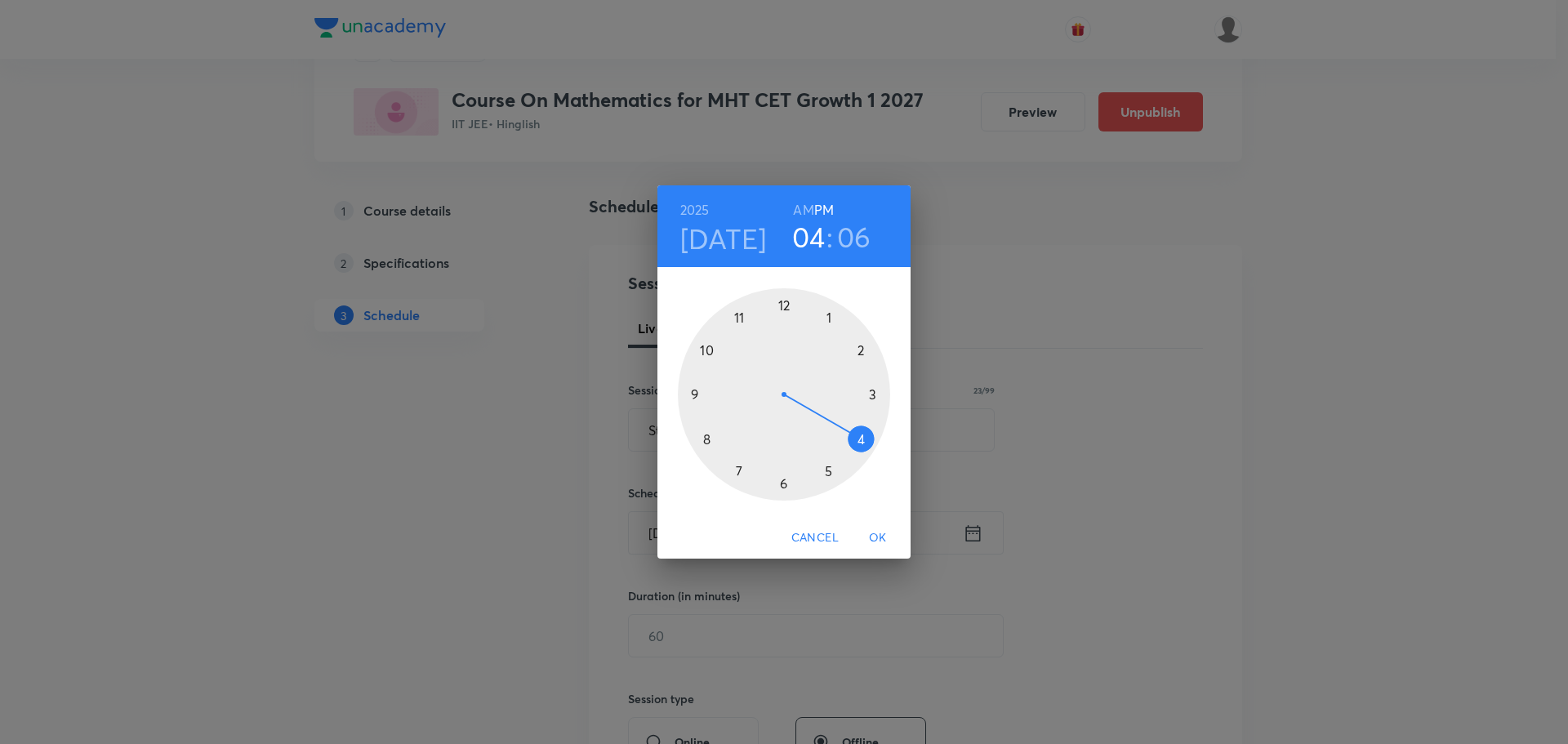
click at [800, 208] on h6 "AM" at bounding box center [803, 209] width 20 height 23
click at [705, 441] on div at bounding box center [784, 394] width 212 height 212
click at [874, 392] on div at bounding box center [784, 394] width 212 height 212
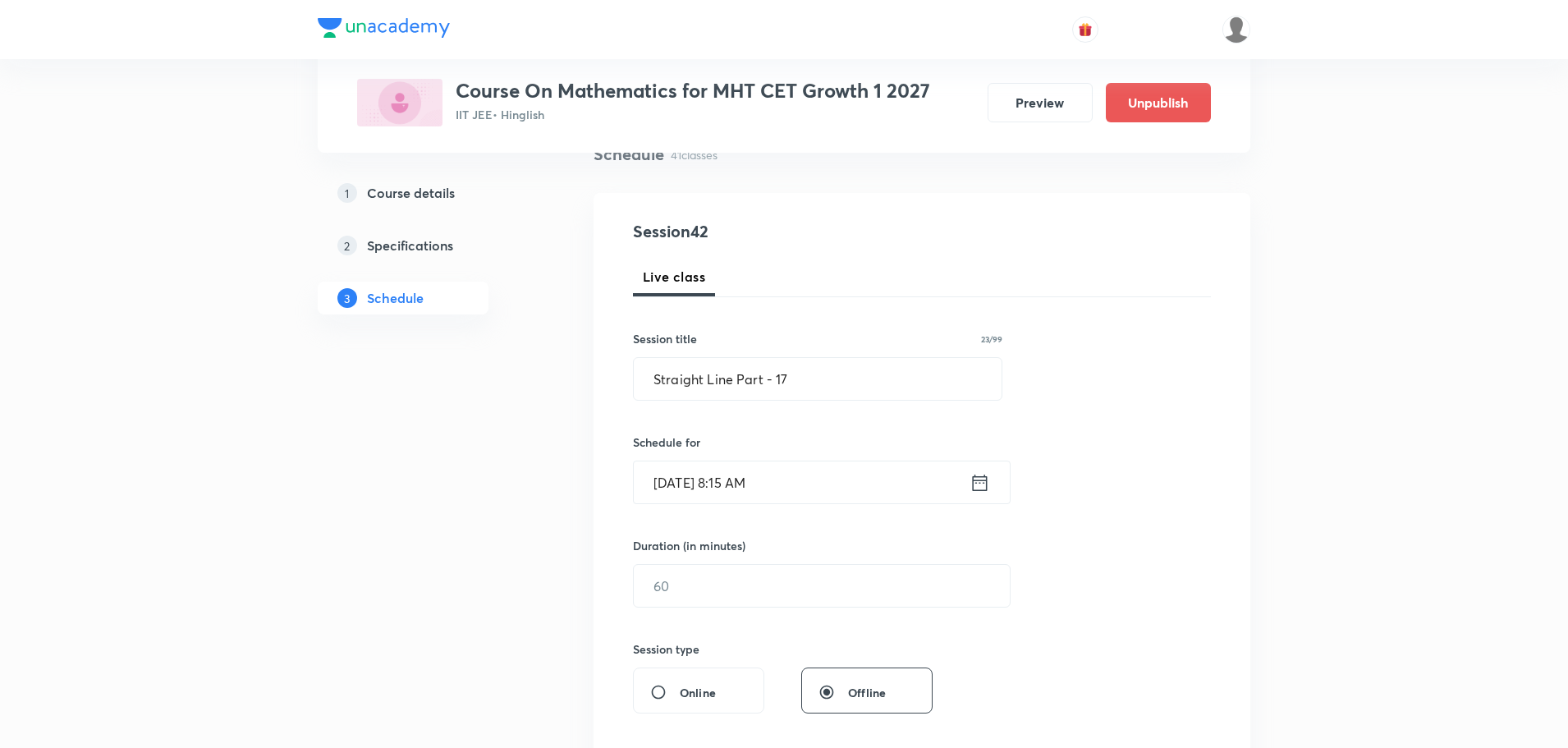
scroll to position [164, 0]
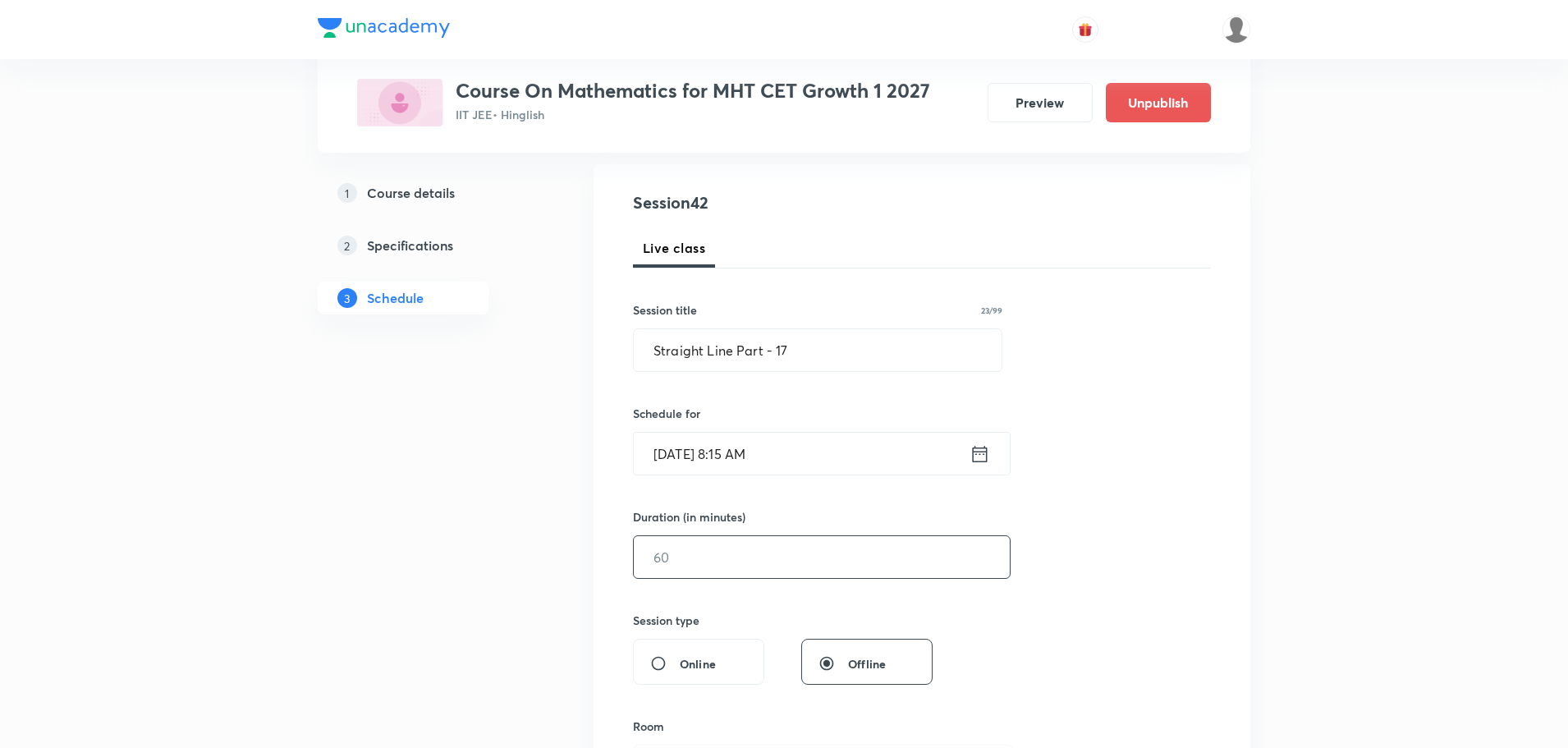
click at [766, 542] on input "text" at bounding box center [822, 556] width 376 height 42
type input "75"
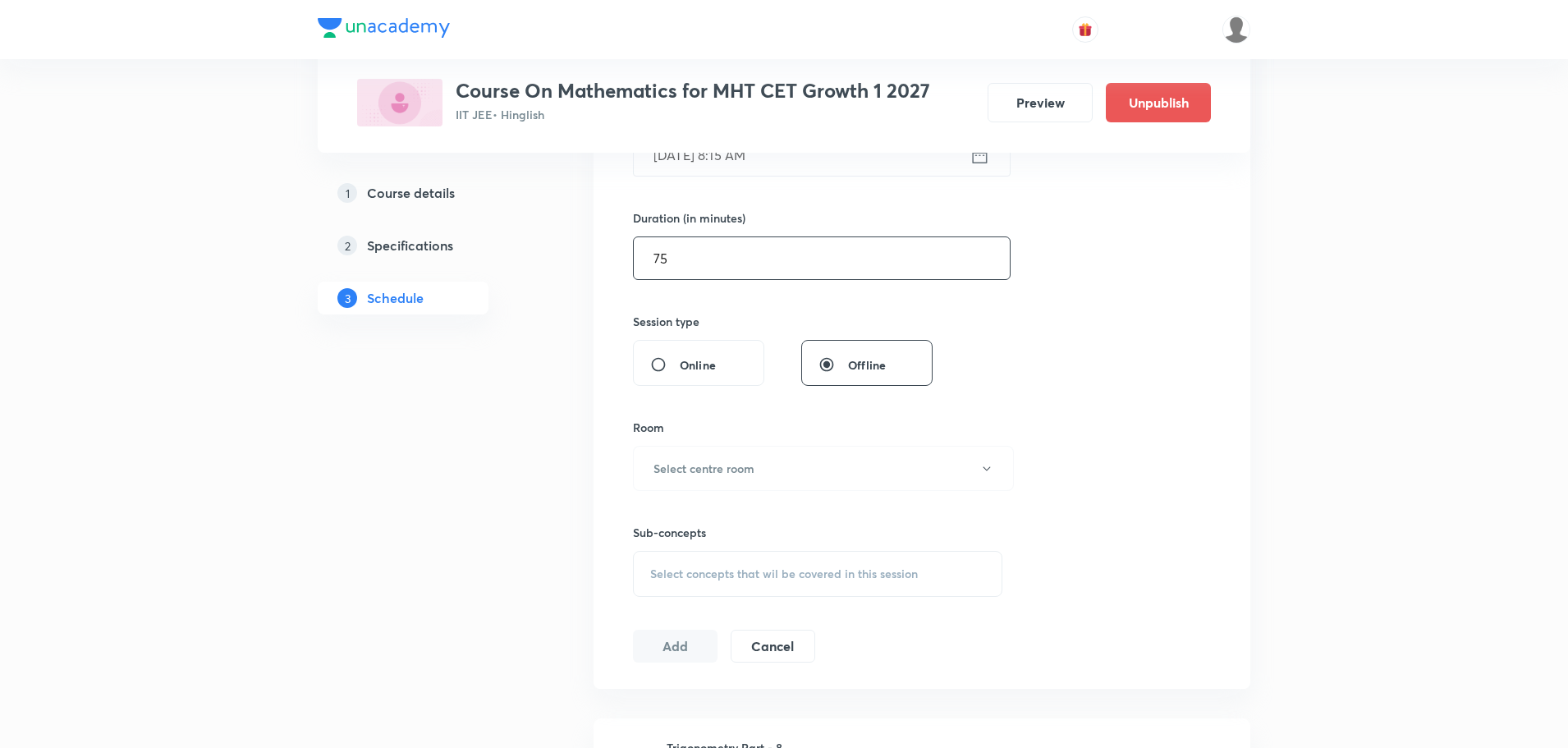
scroll to position [328, 0]
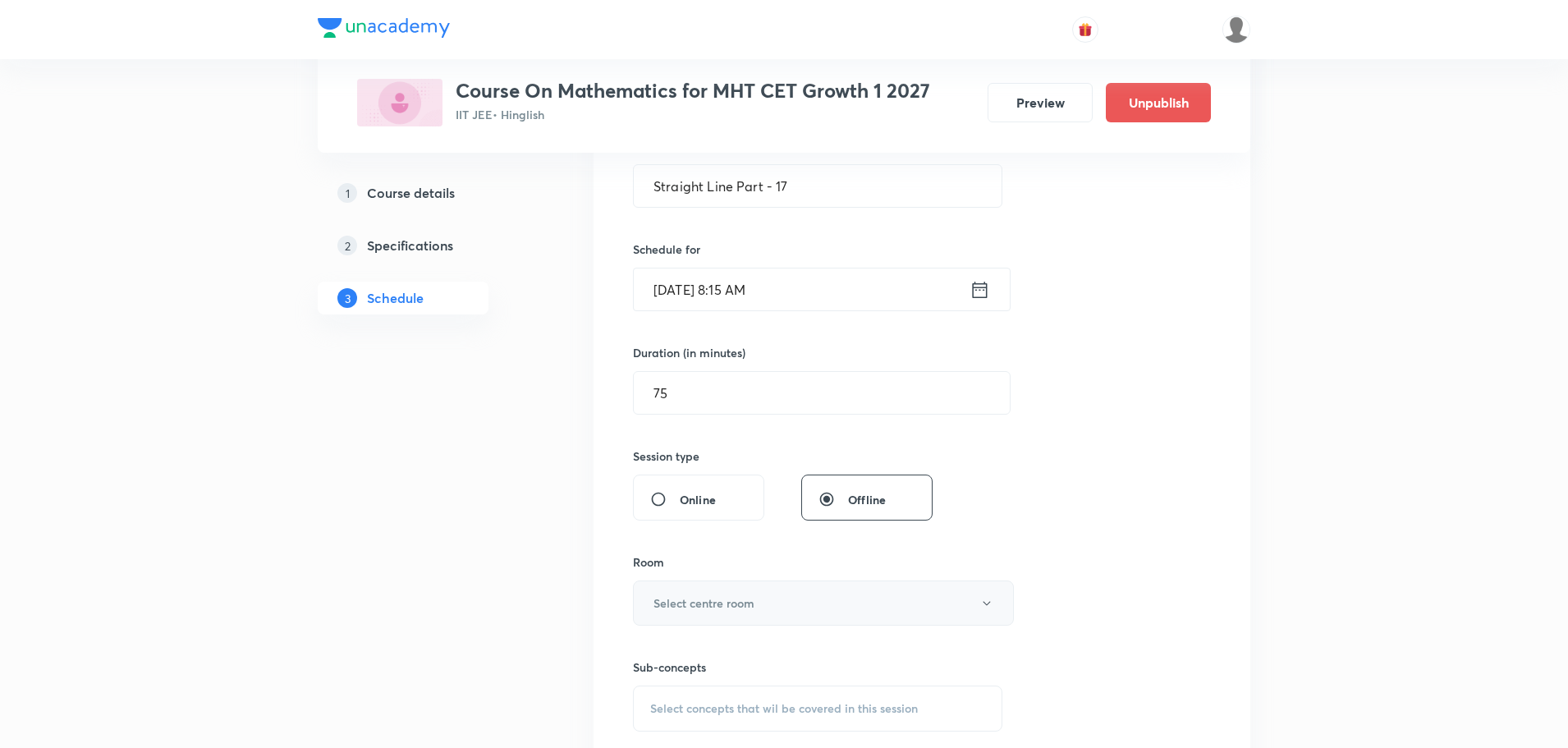
click at [760, 613] on button "Select centre room" at bounding box center [823, 602] width 381 height 45
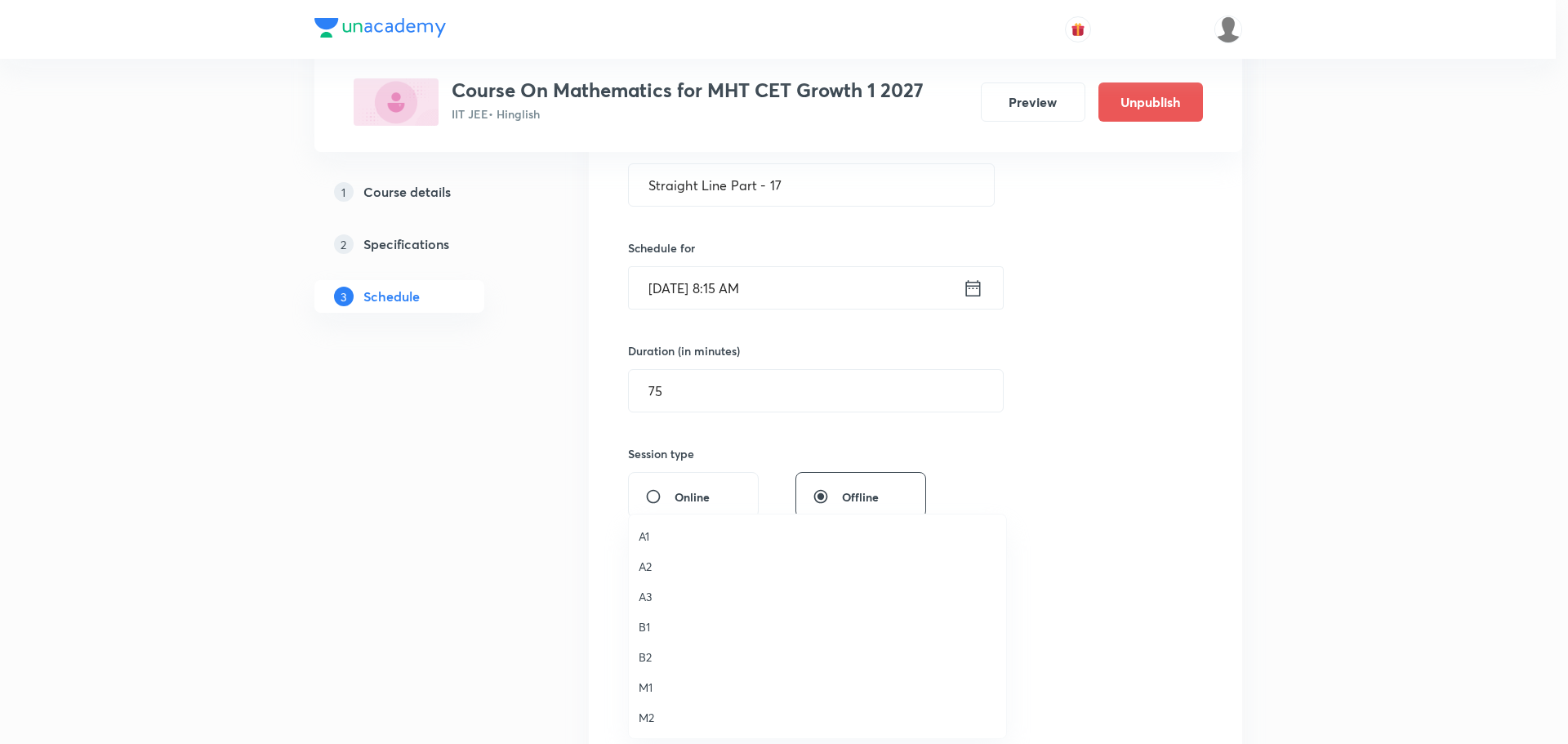
click at [655, 683] on span "M1" at bounding box center [817, 687] width 358 height 17
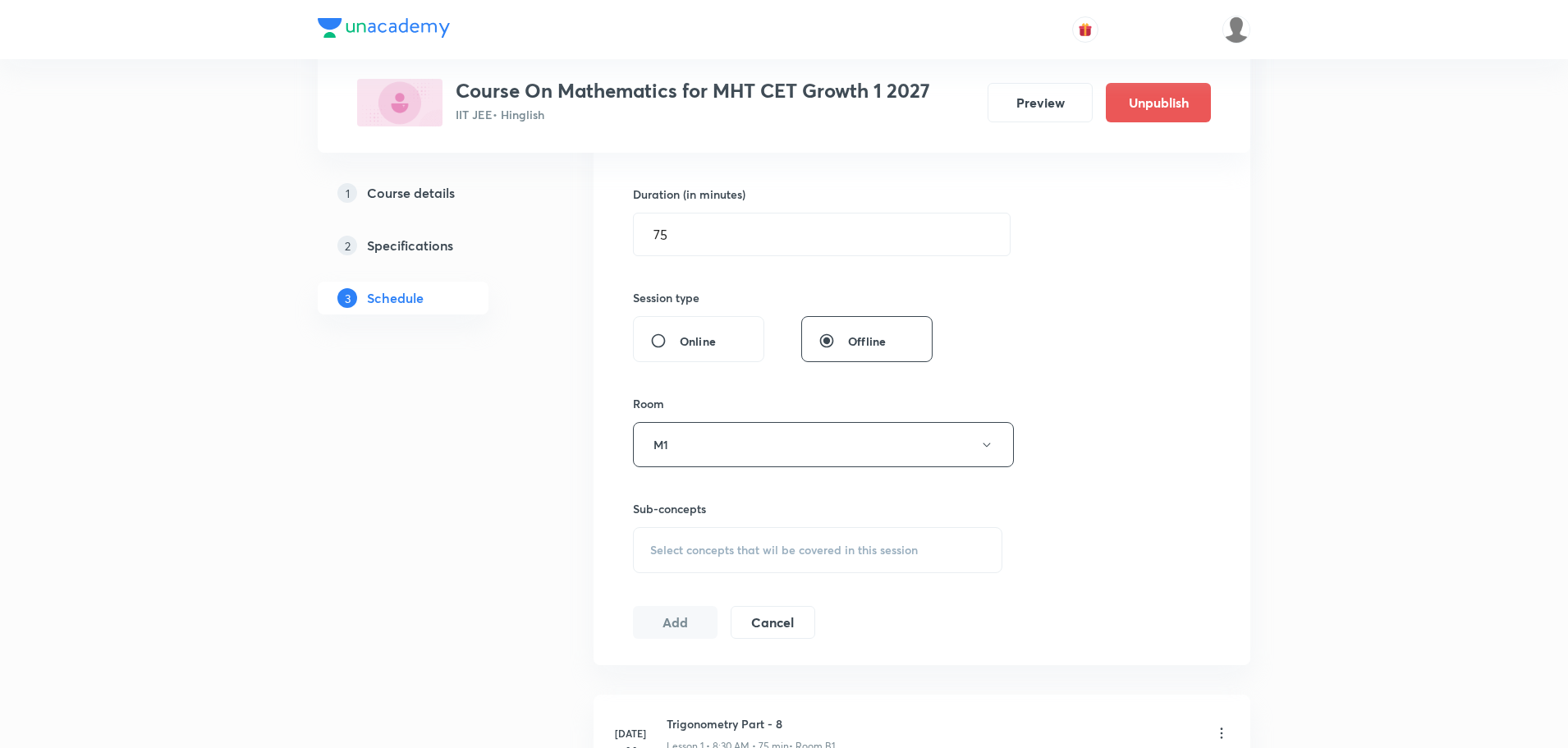
scroll to position [493, 0]
click at [756, 547] on span "Select concepts that wil be covered in this session" at bounding box center [784, 544] width 267 height 13
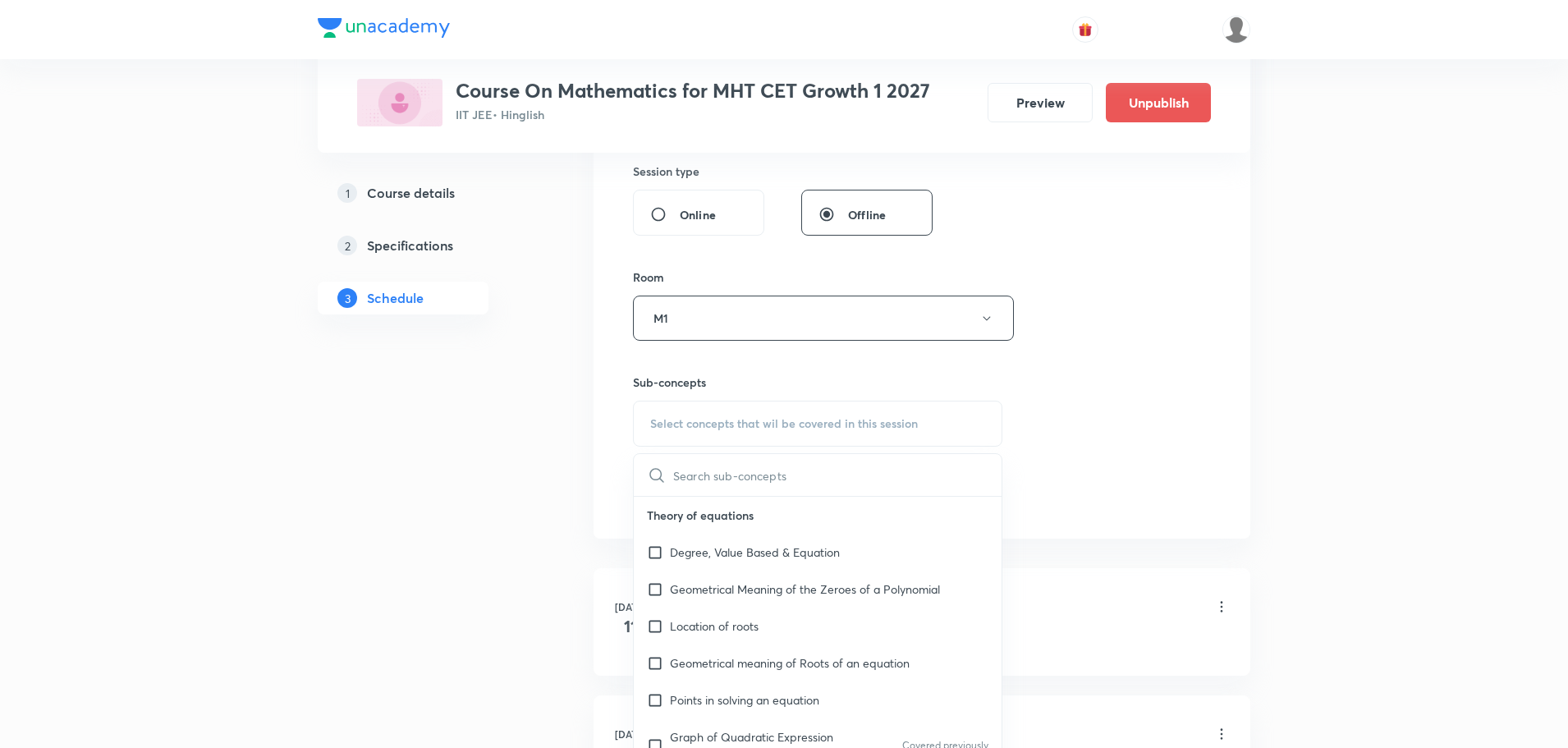
scroll to position [657, 0]
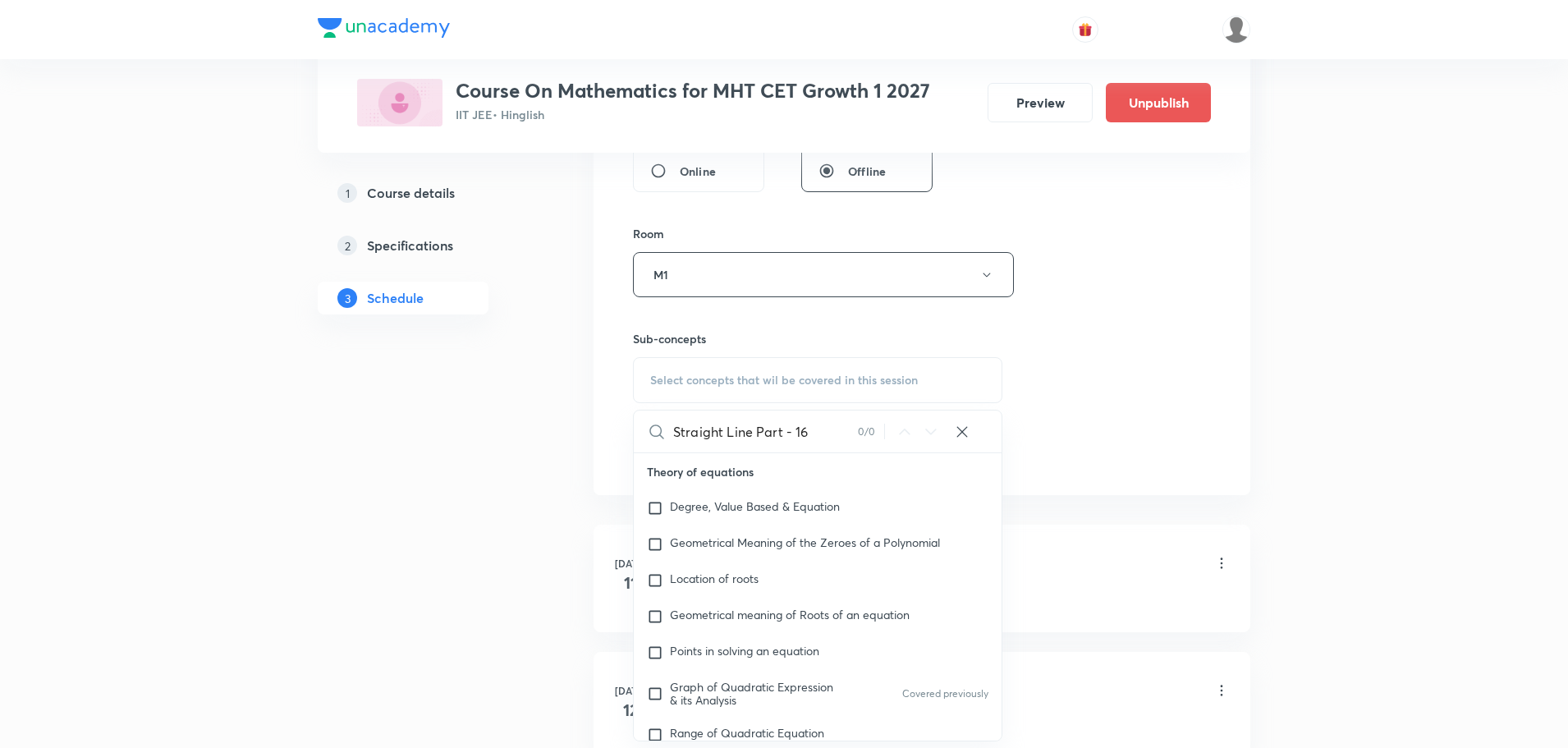
drag, startPoint x: 757, startPoint y: 432, endPoint x: 821, endPoint y: 434, distance: 64.0
click at [821, 434] on input "Straight Line Part - 16" at bounding box center [766, 431] width 184 height 42
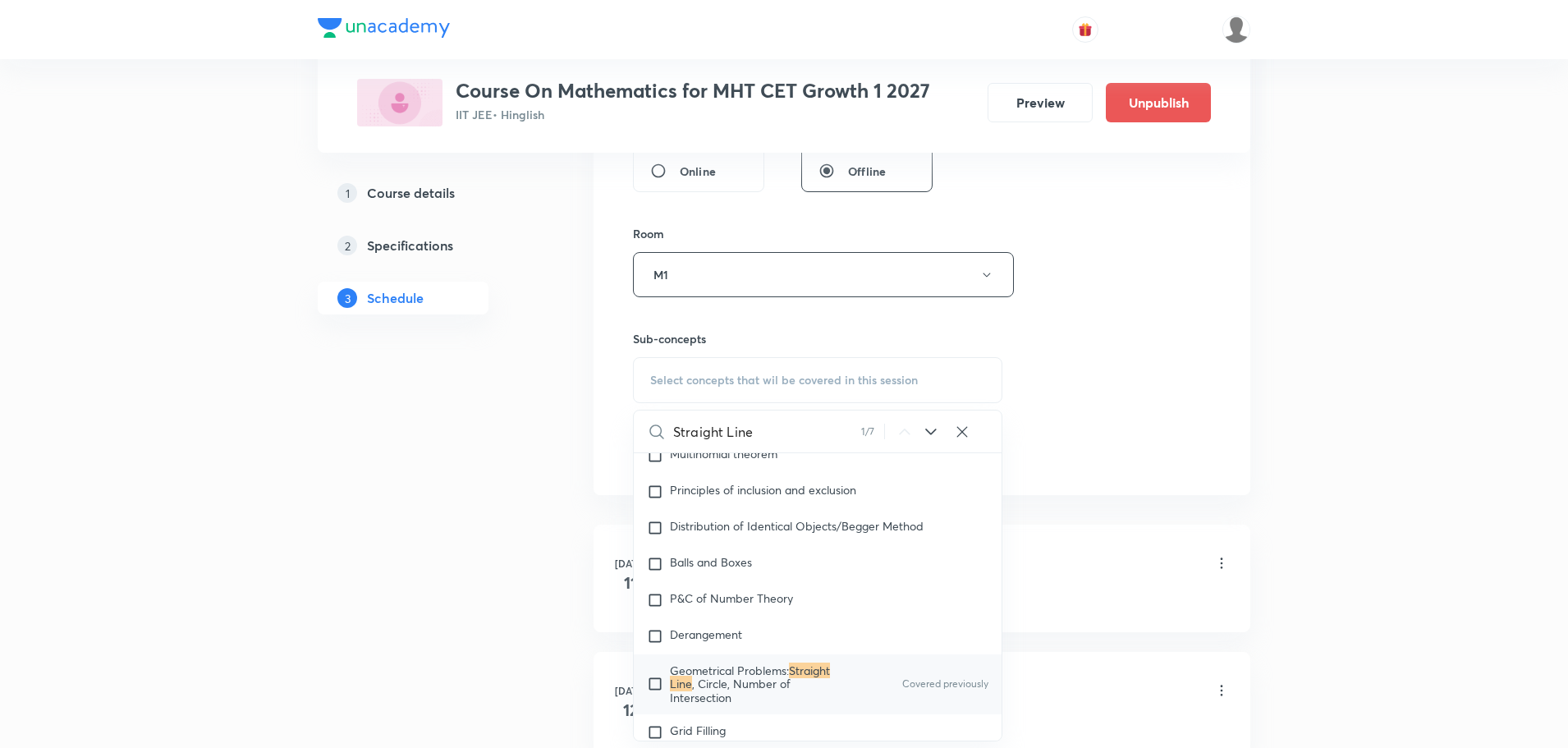
scroll to position [3338, 0]
type input "Straight Line"
click at [758, 678] on span ", Circle, Number of Intersection" at bounding box center [730, 692] width 121 height 29
checkbox input "true"
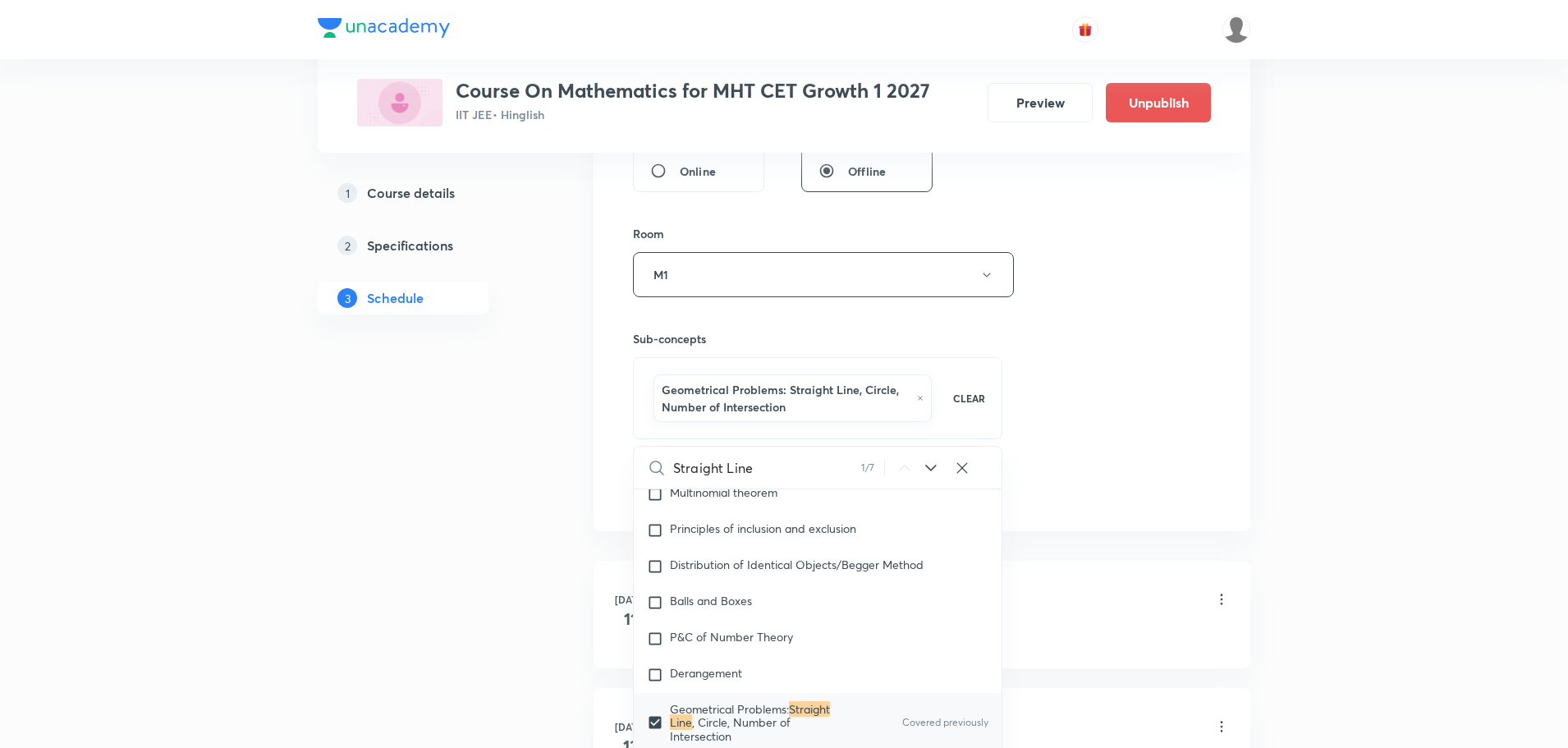
click at [1080, 421] on div "Session 42 Live class Session title 23/99 Straight Line Part - 17 ​ Schedule fo…" at bounding box center [921, 101] width 578 height 807
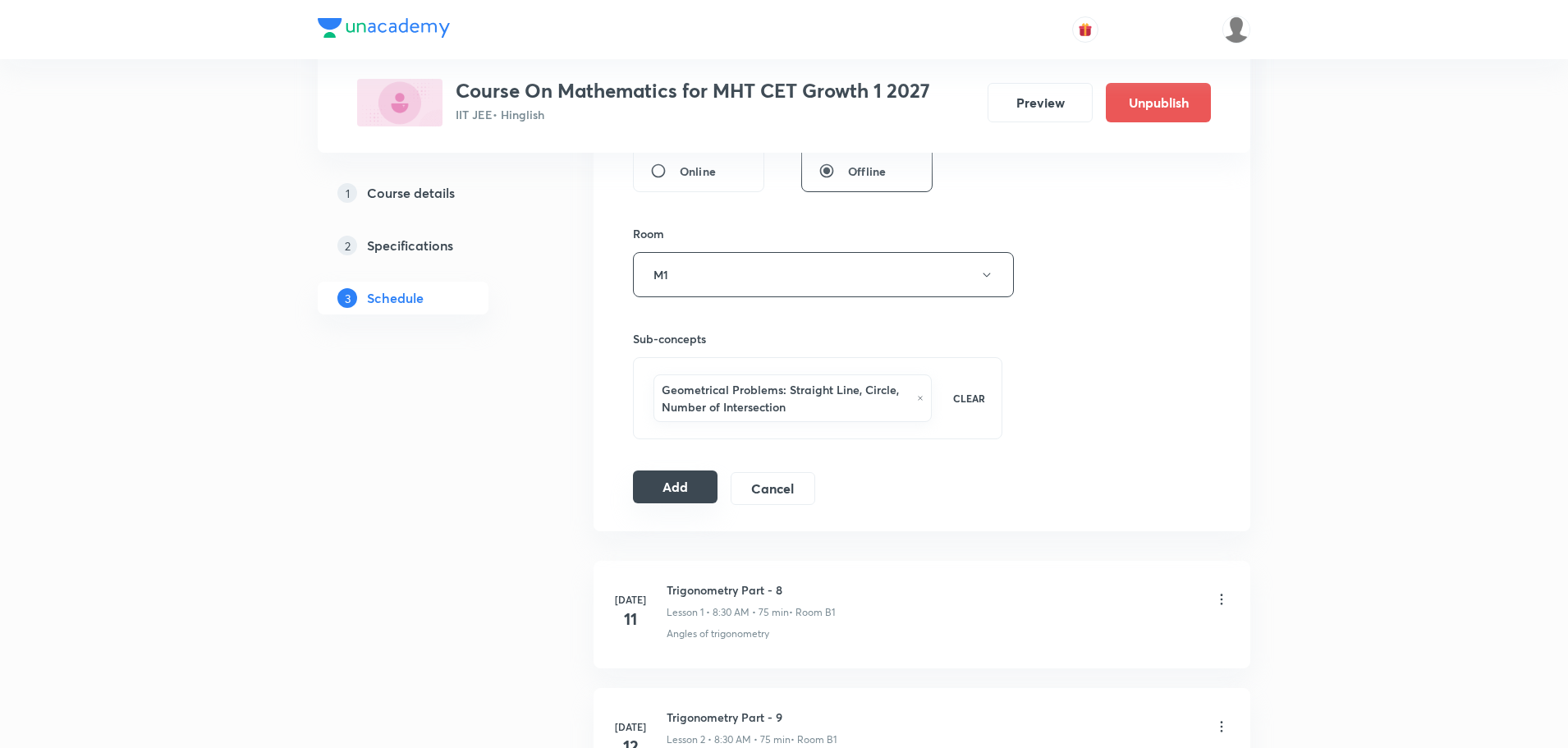
click at [689, 503] on button "Add" at bounding box center [675, 487] width 85 height 33
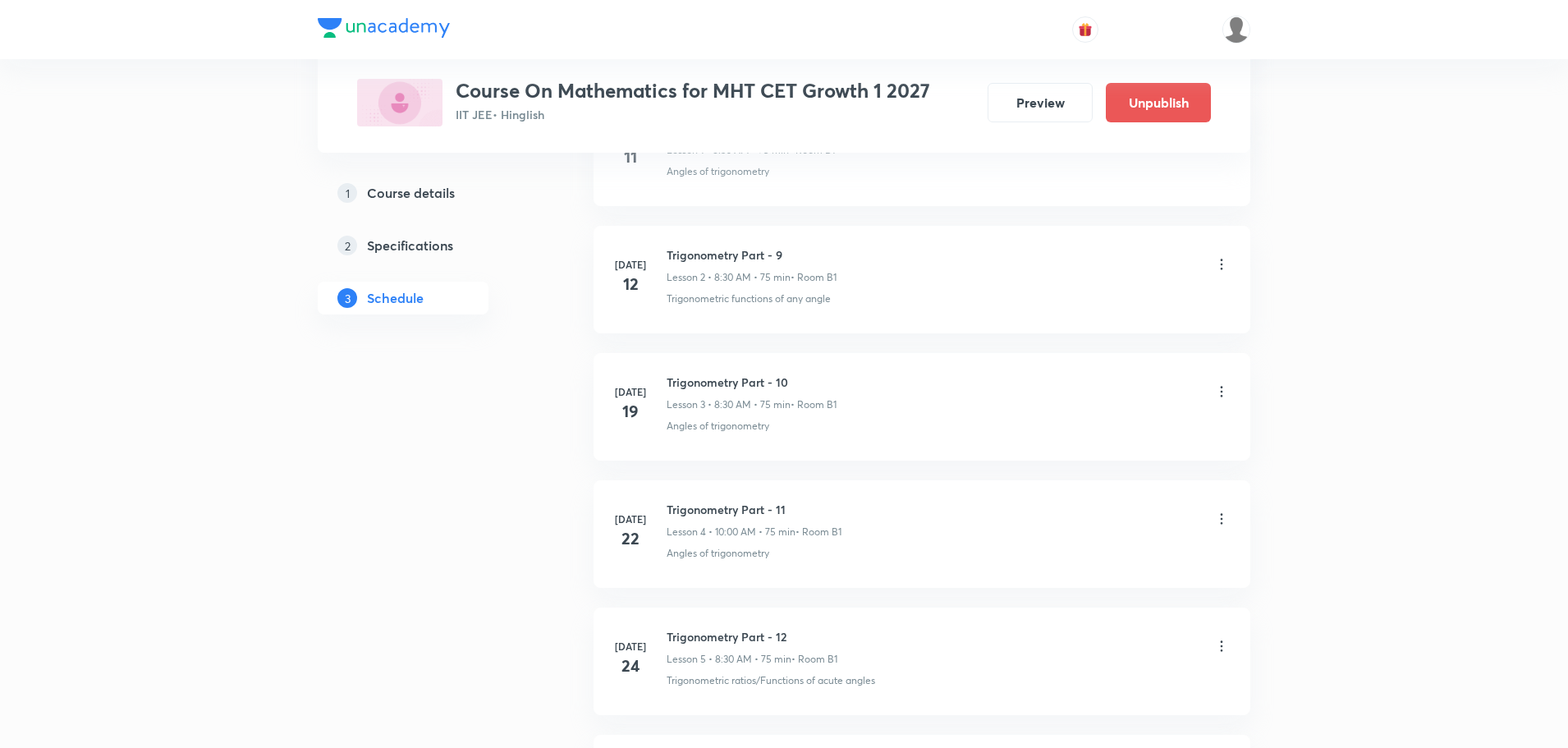
scroll to position [5158, 0]
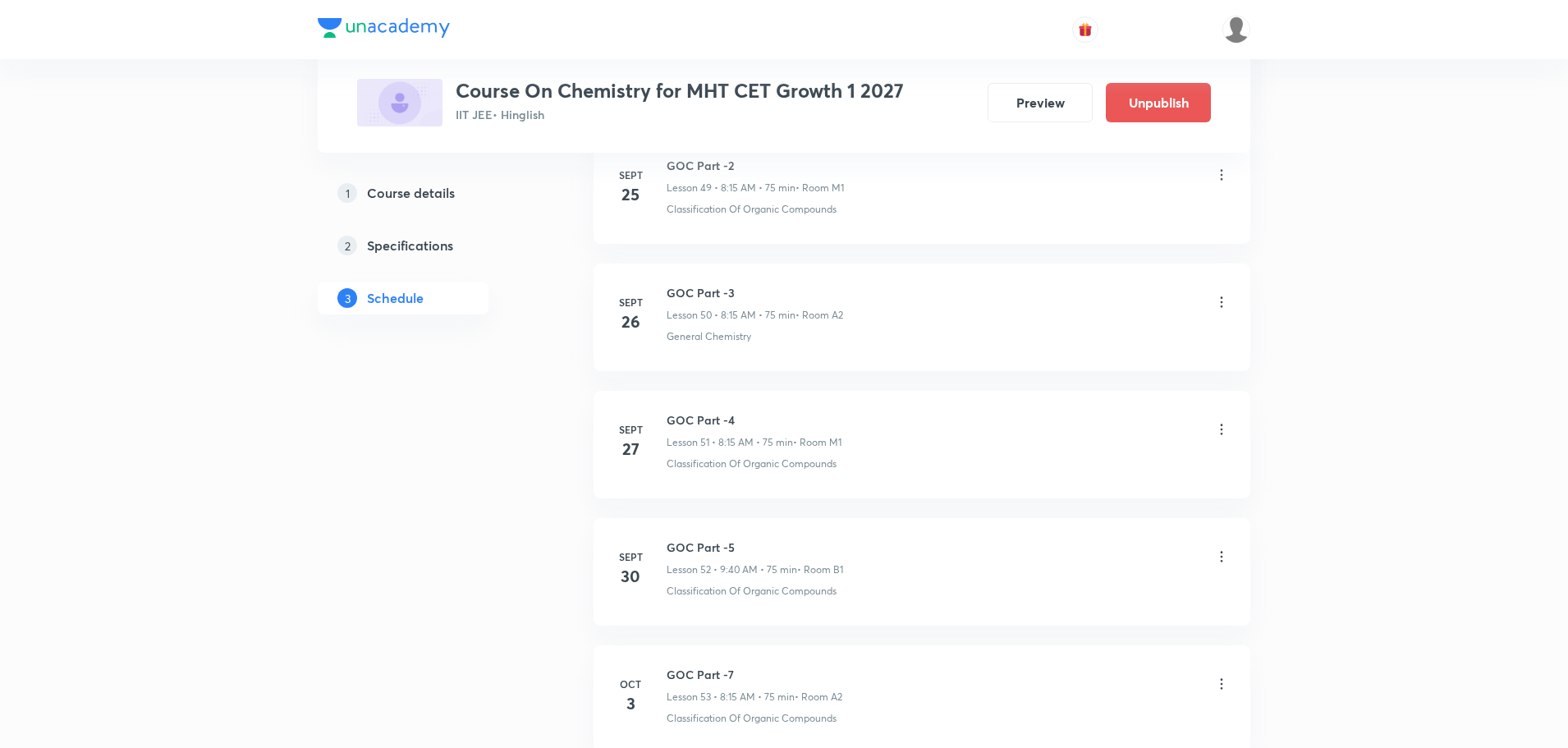
scroll to position [7312, 0]
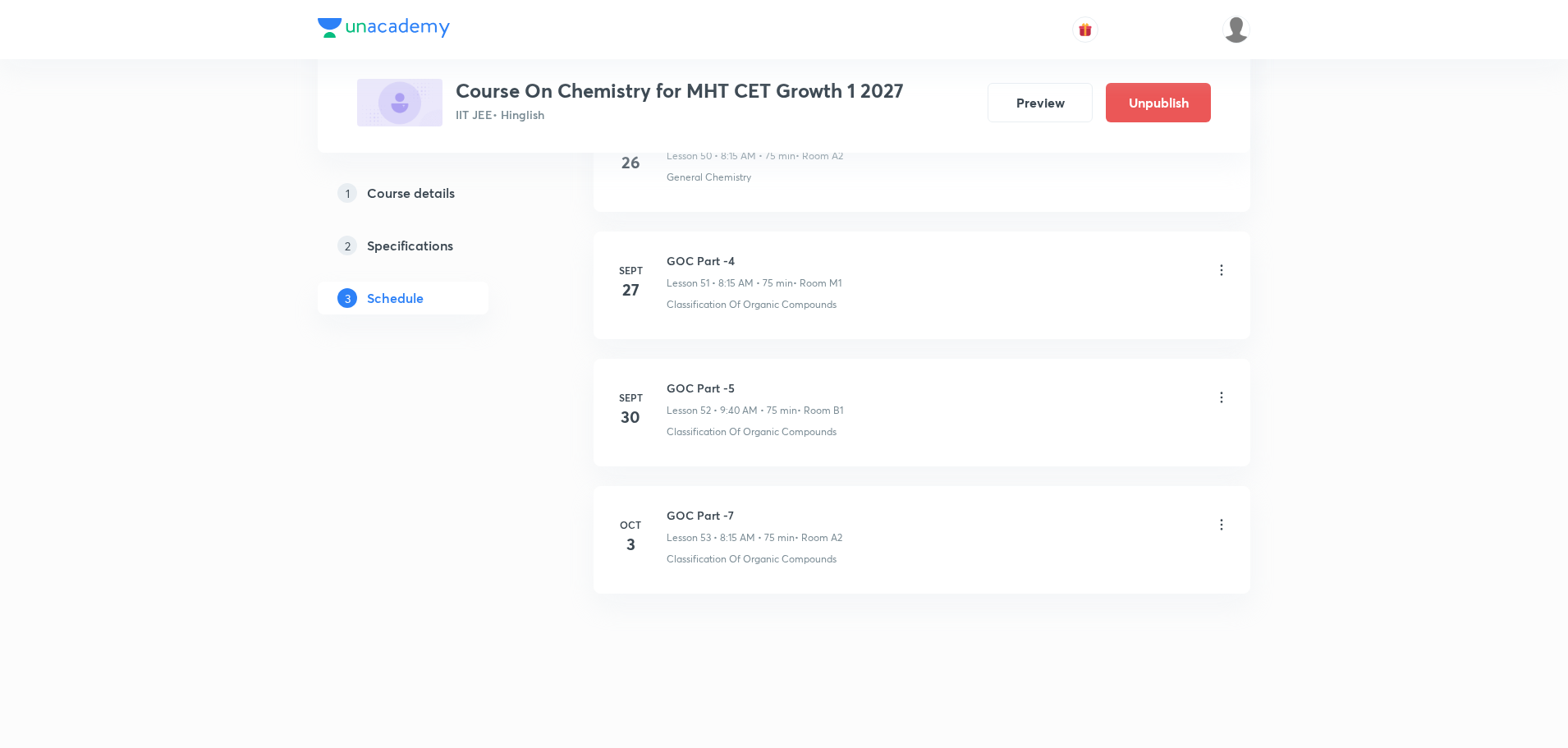
click at [686, 508] on h6 "GOC Part -7" at bounding box center [754, 515] width 175 height 18
copy h6 "GOC Part -7"
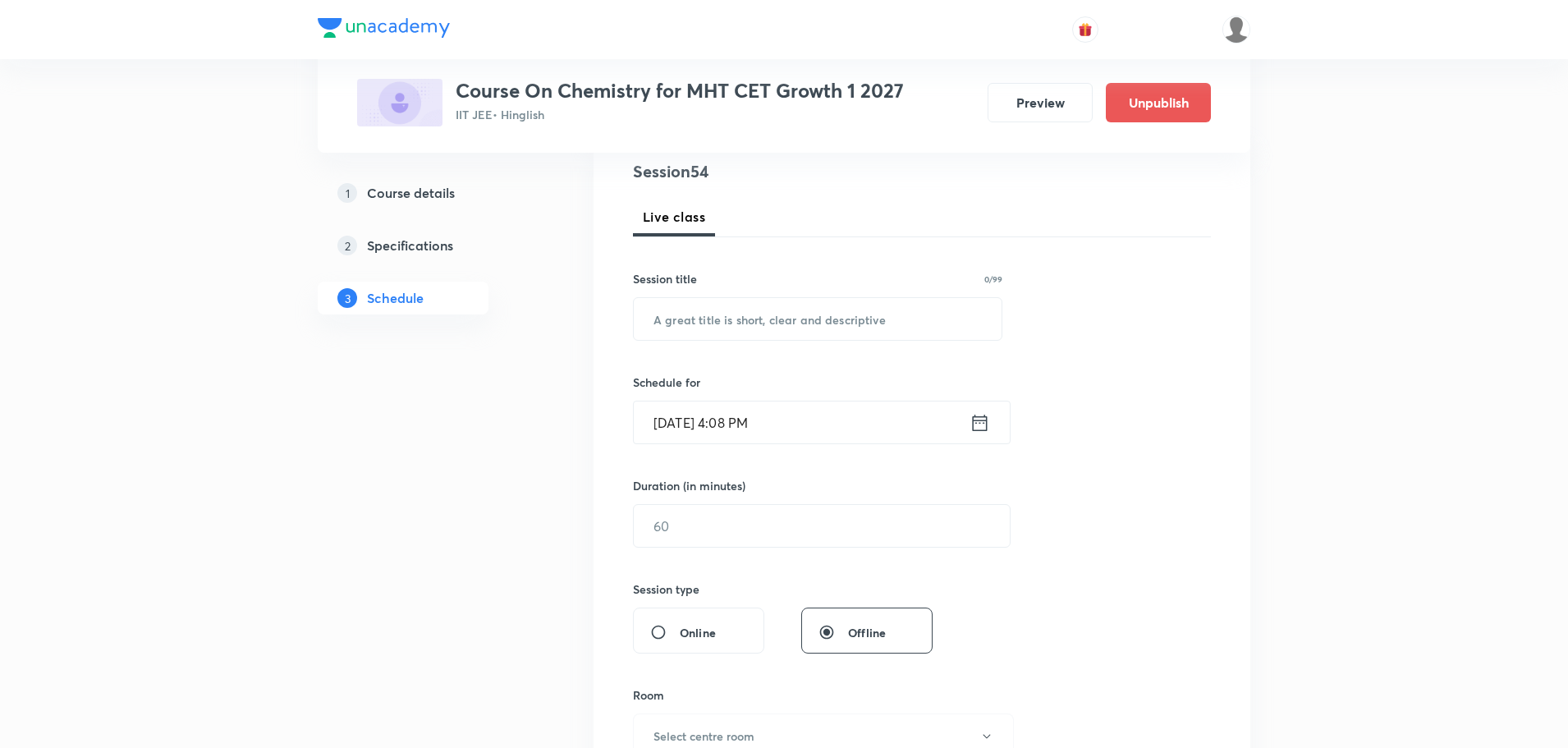
scroll to position [0, 0]
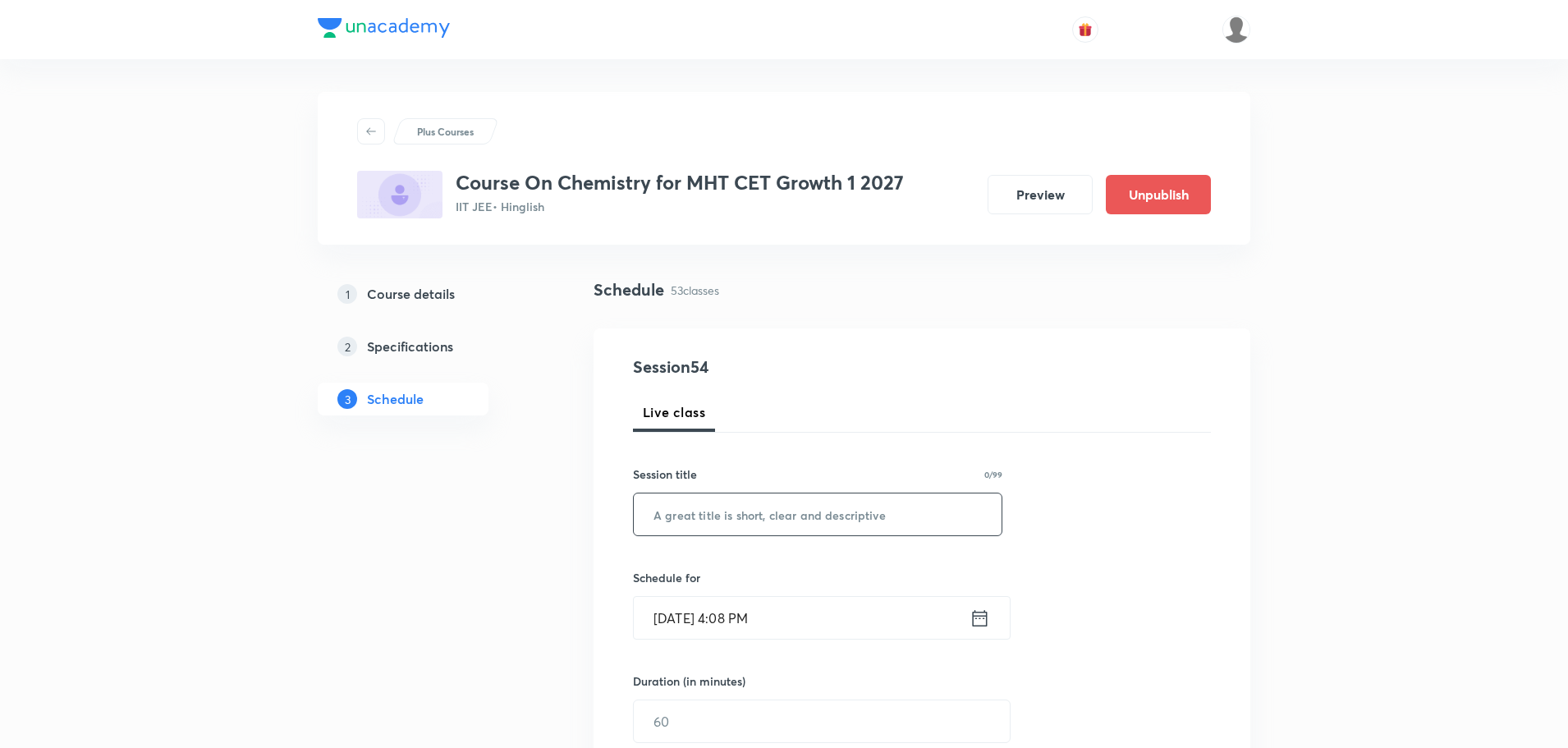
click at [826, 510] on input "text" at bounding box center [817, 514] width 368 height 42
paste input "GOC Part -7"
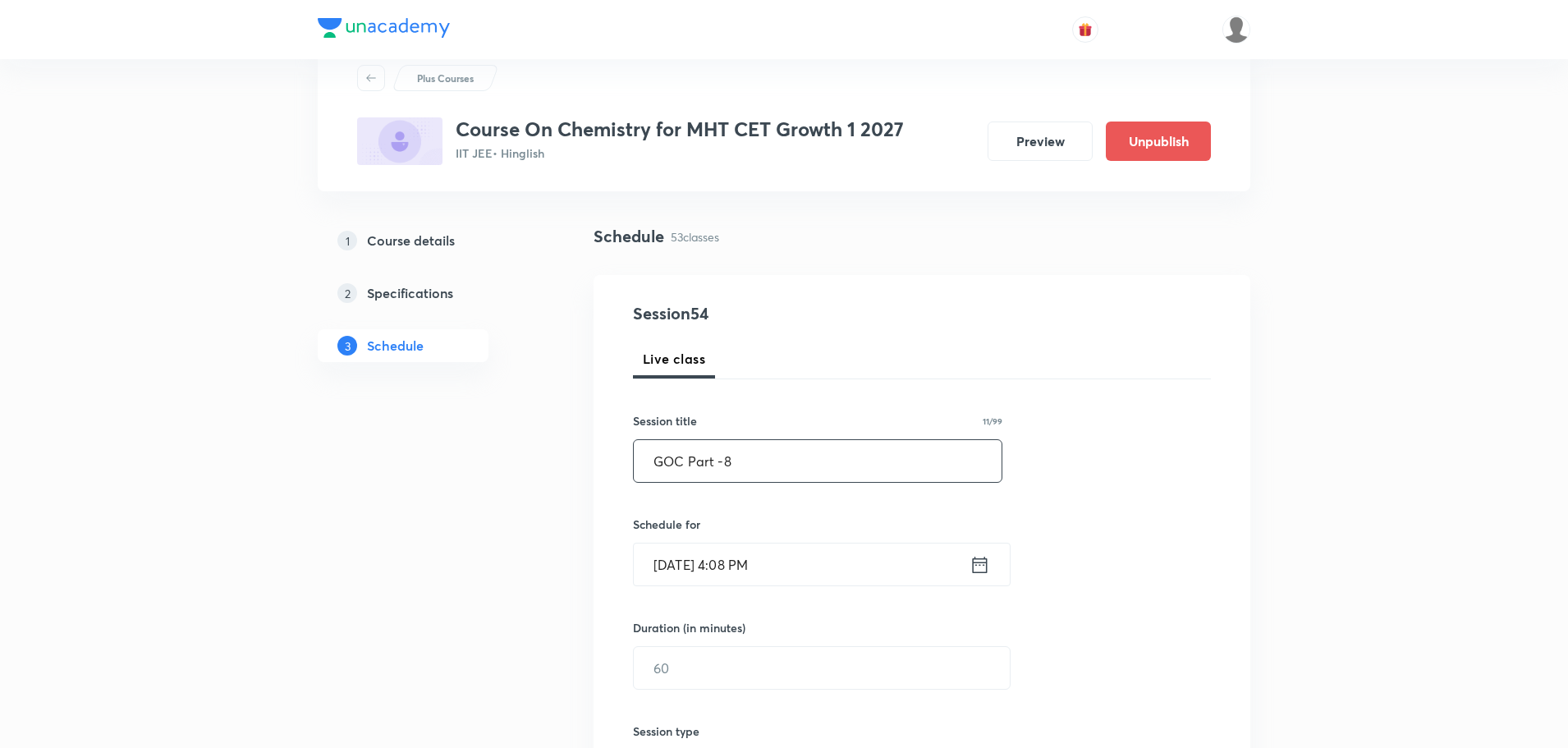
scroll to position [82, 0]
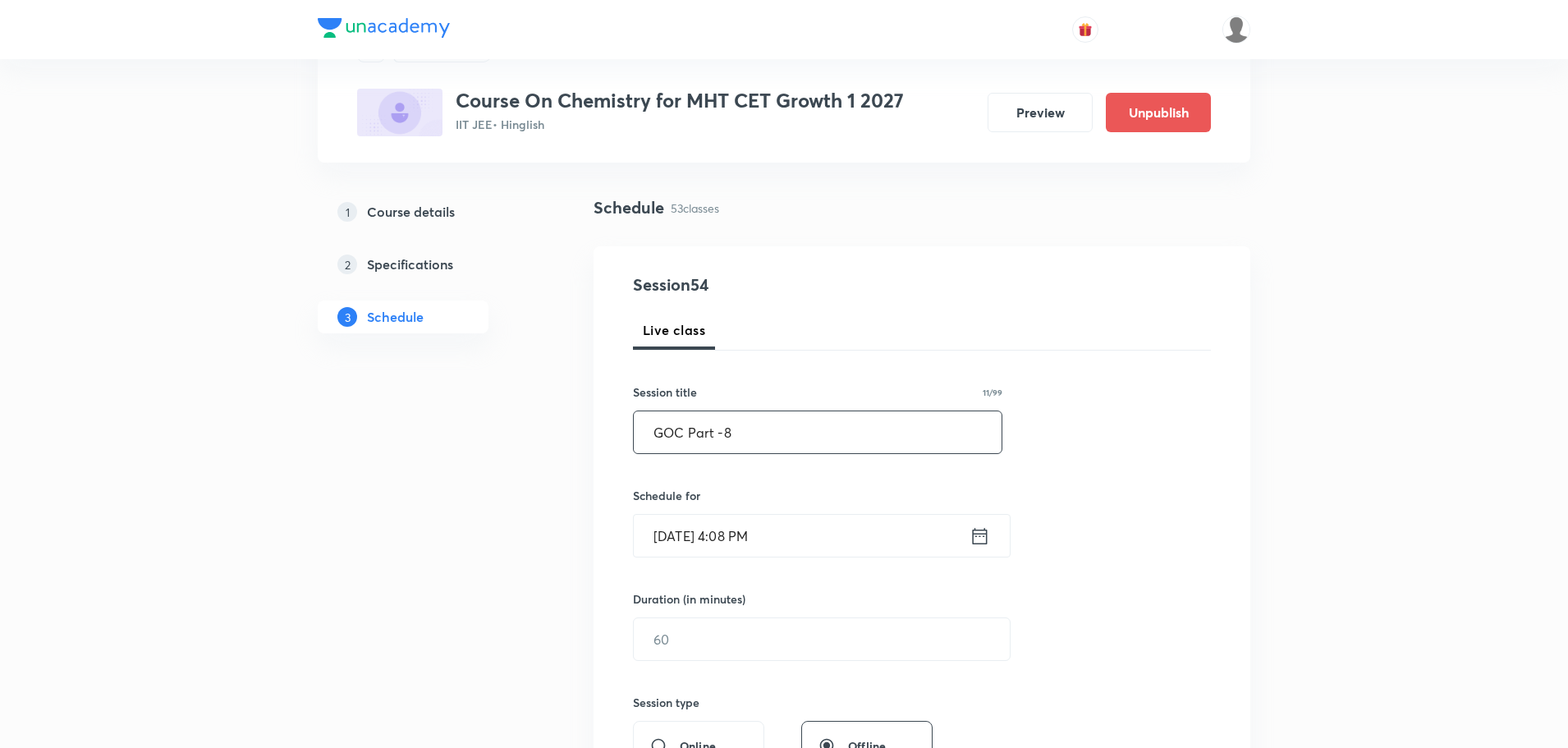
type input "GOC Part -8"
click at [981, 531] on icon at bounding box center [980, 536] width 20 height 23
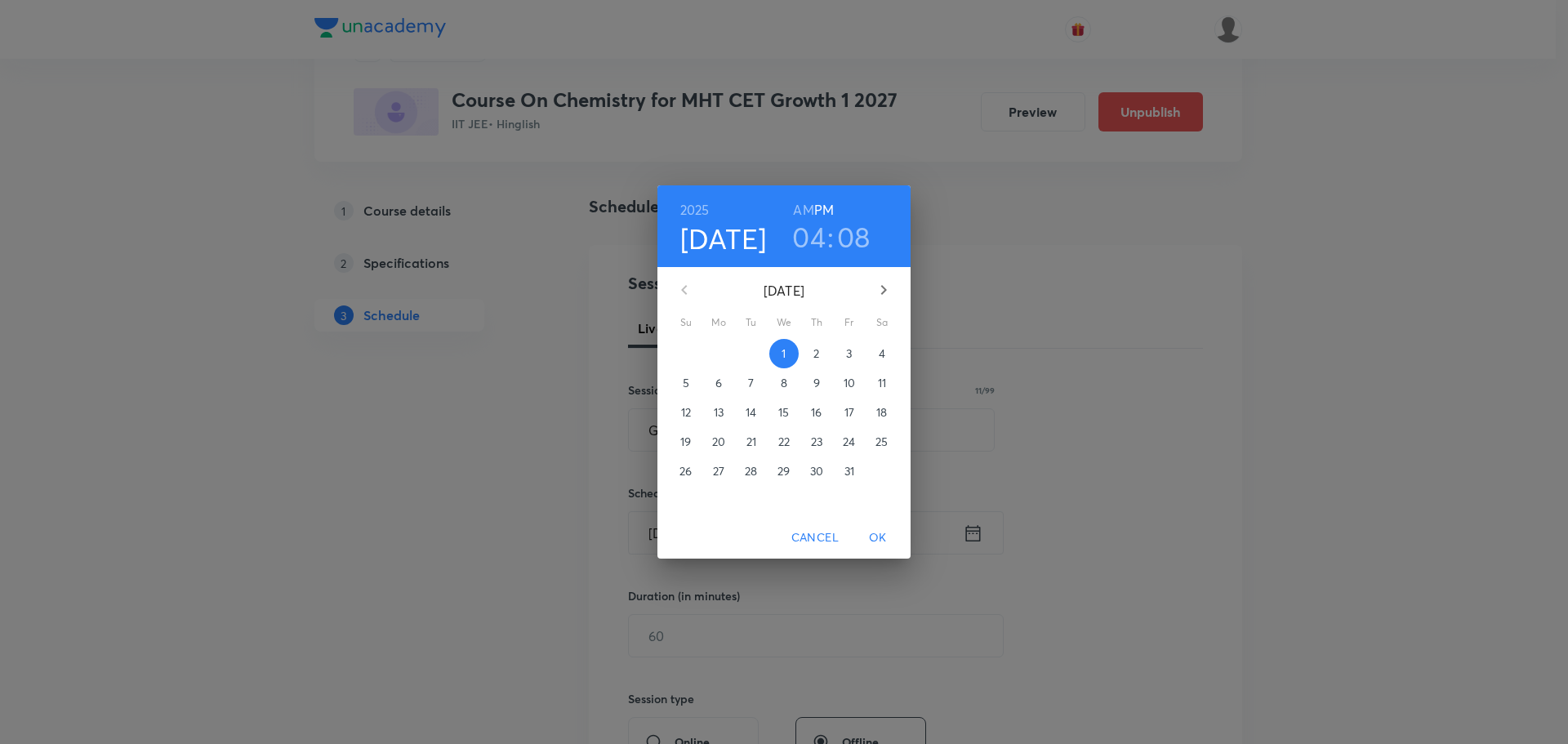
click at [798, 205] on h6 "AM" at bounding box center [803, 209] width 20 height 23
click at [876, 350] on span "4" at bounding box center [882, 353] width 29 height 17
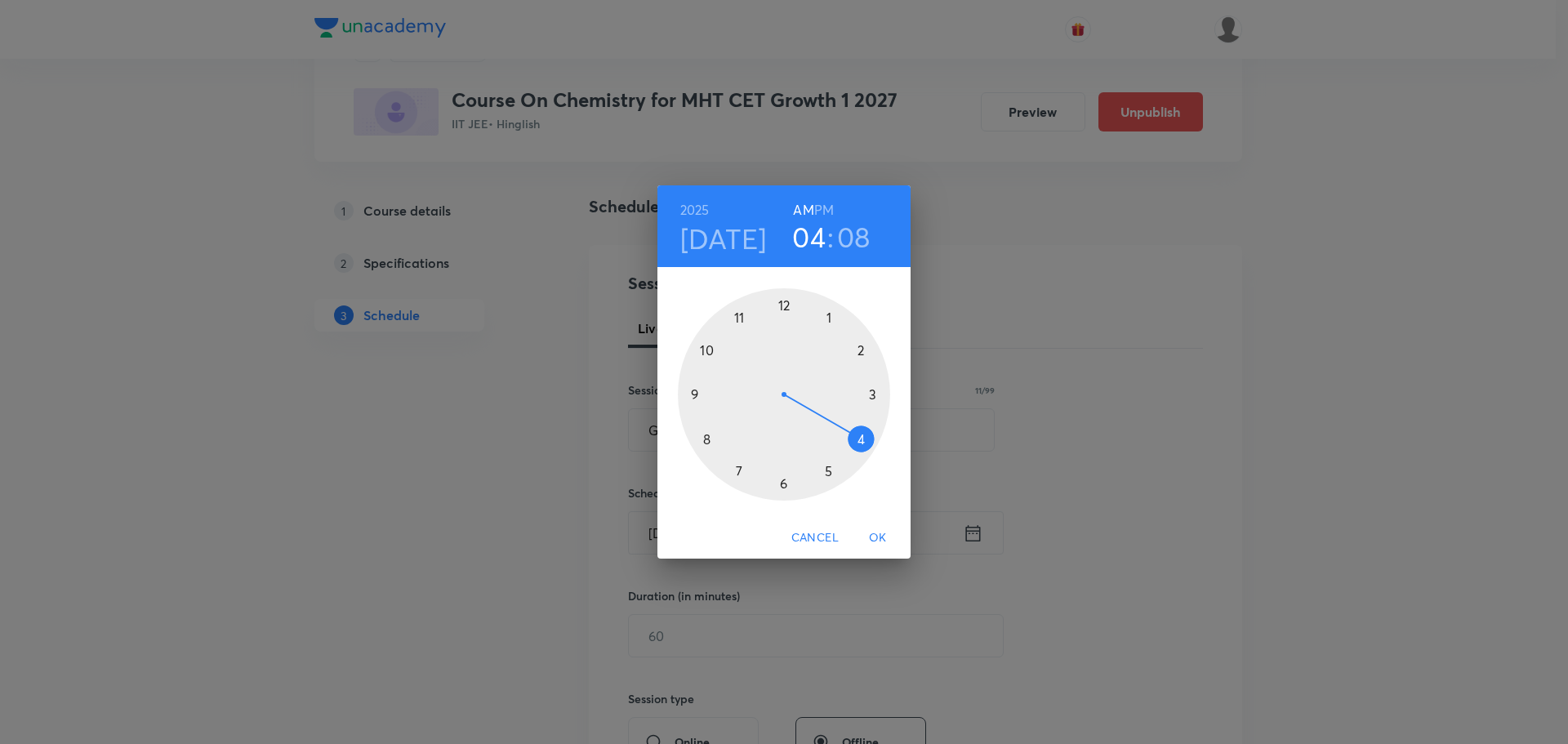
click at [695, 394] on div at bounding box center [784, 394] width 212 height 212
click at [704, 439] on div at bounding box center [784, 394] width 212 height 212
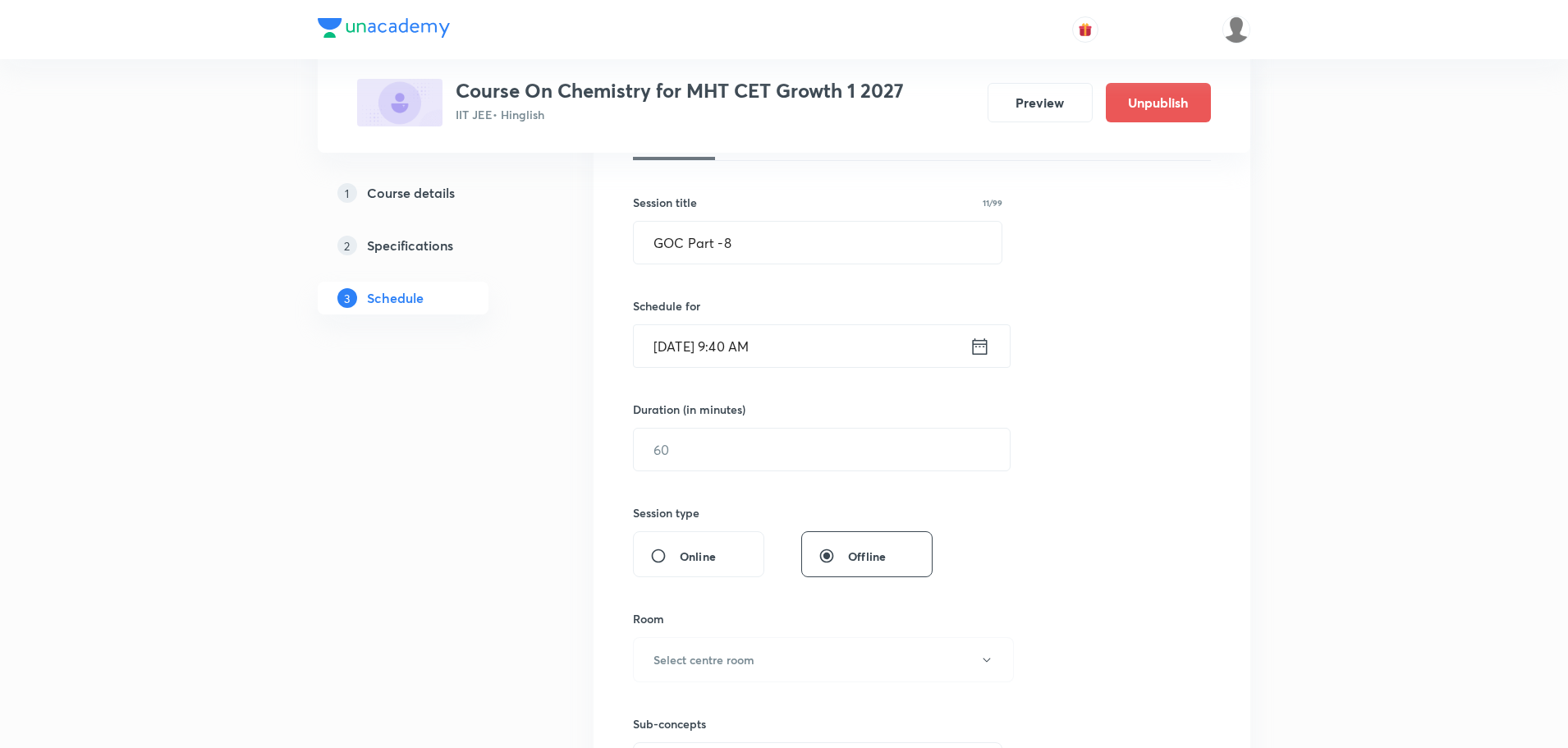
scroll to position [328, 0]
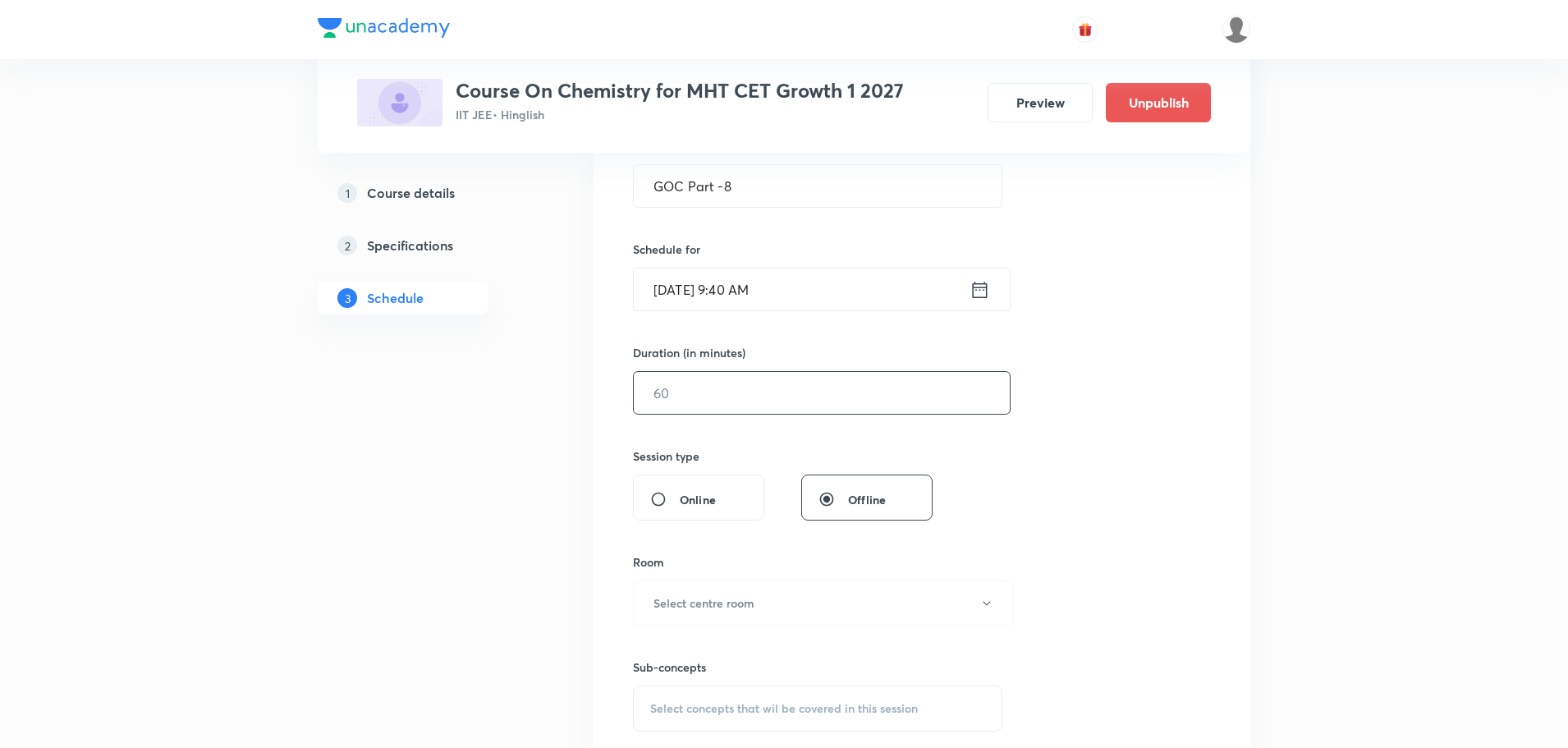
click at [766, 398] on input "text" at bounding box center [822, 392] width 376 height 42
type input "75"
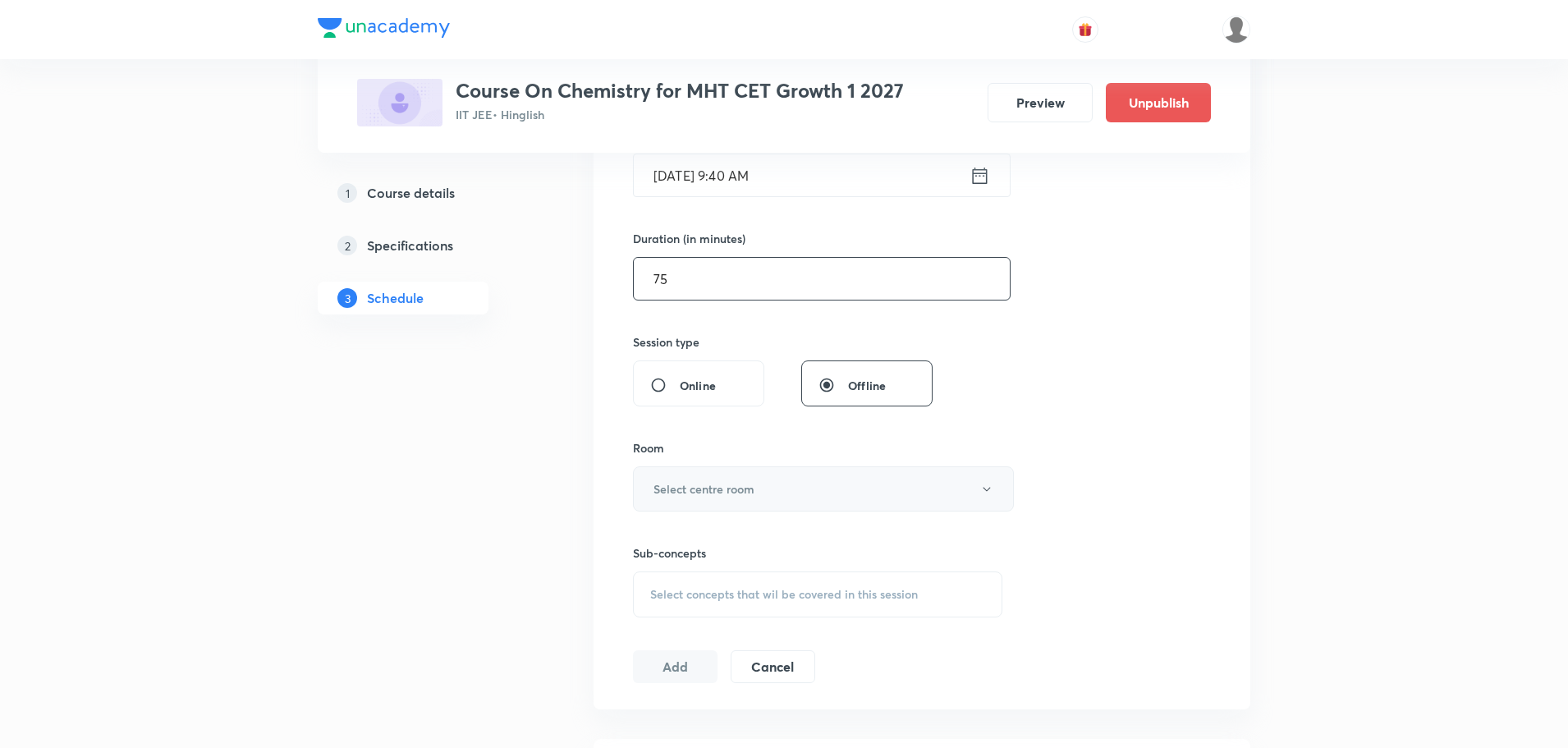
scroll to position [410, 0]
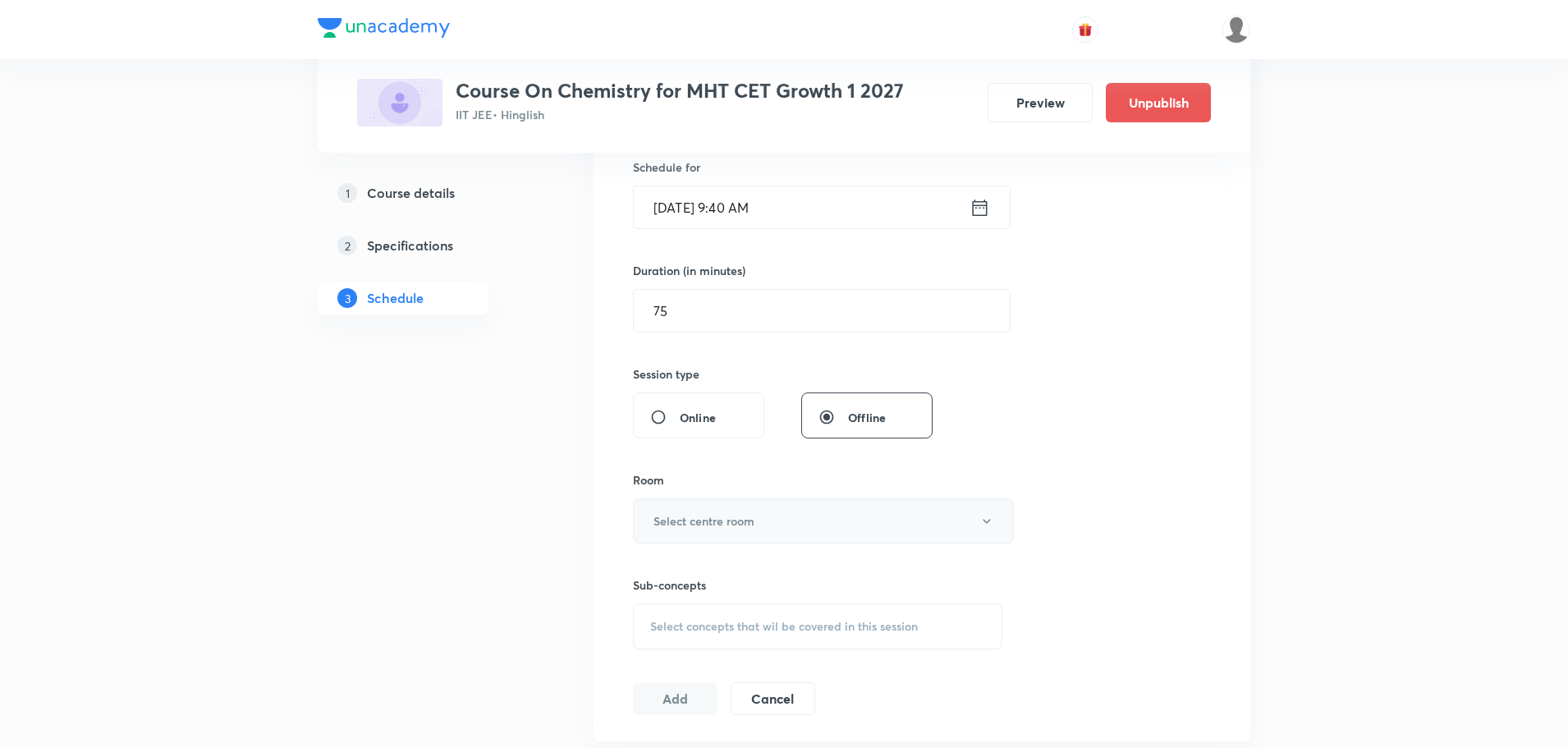
click at [701, 508] on button "Select centre room" at bounding box center [823, 520] width 381 height 45
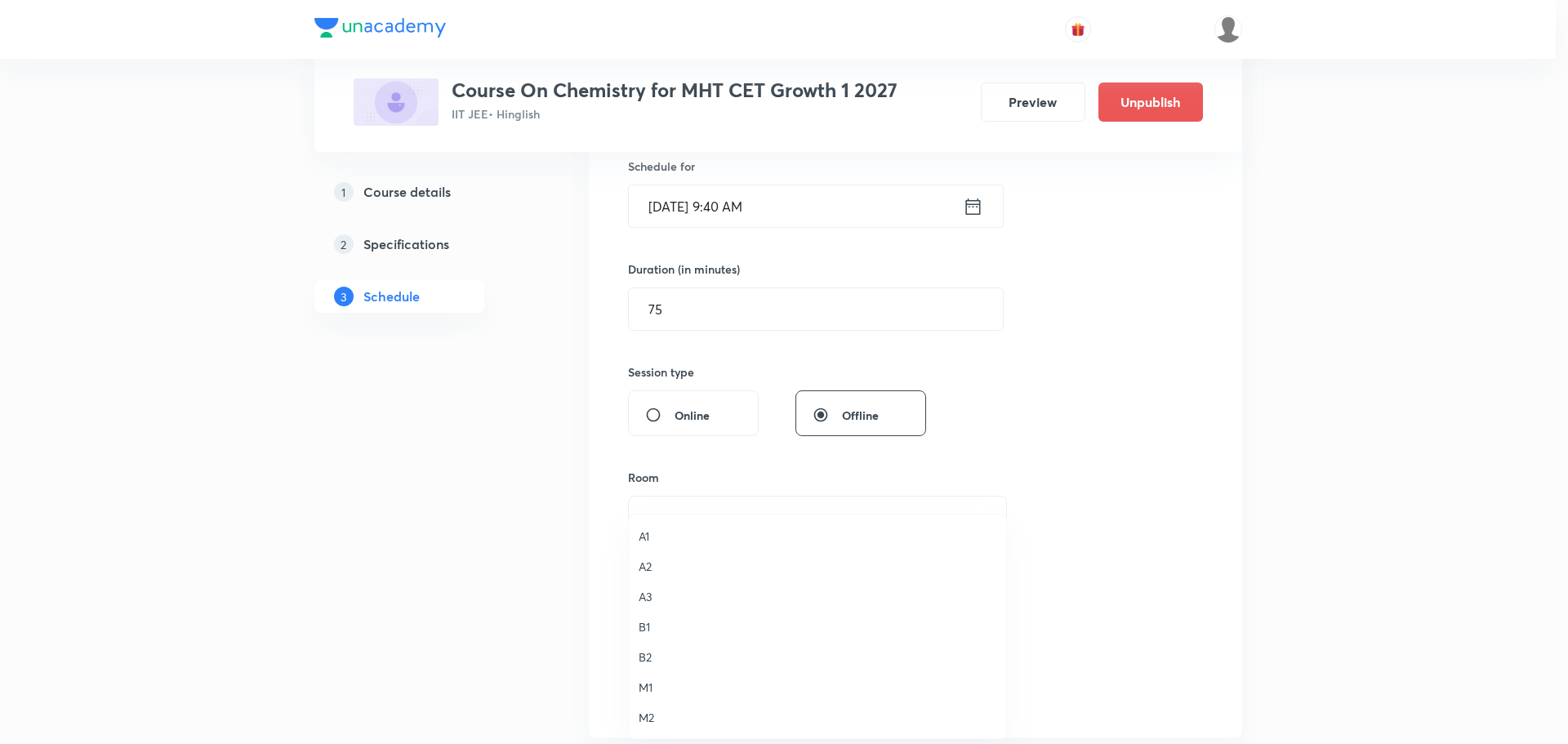
click at [654, 686] on span "M1" at bounding box center [817, 687] width 358 height 17
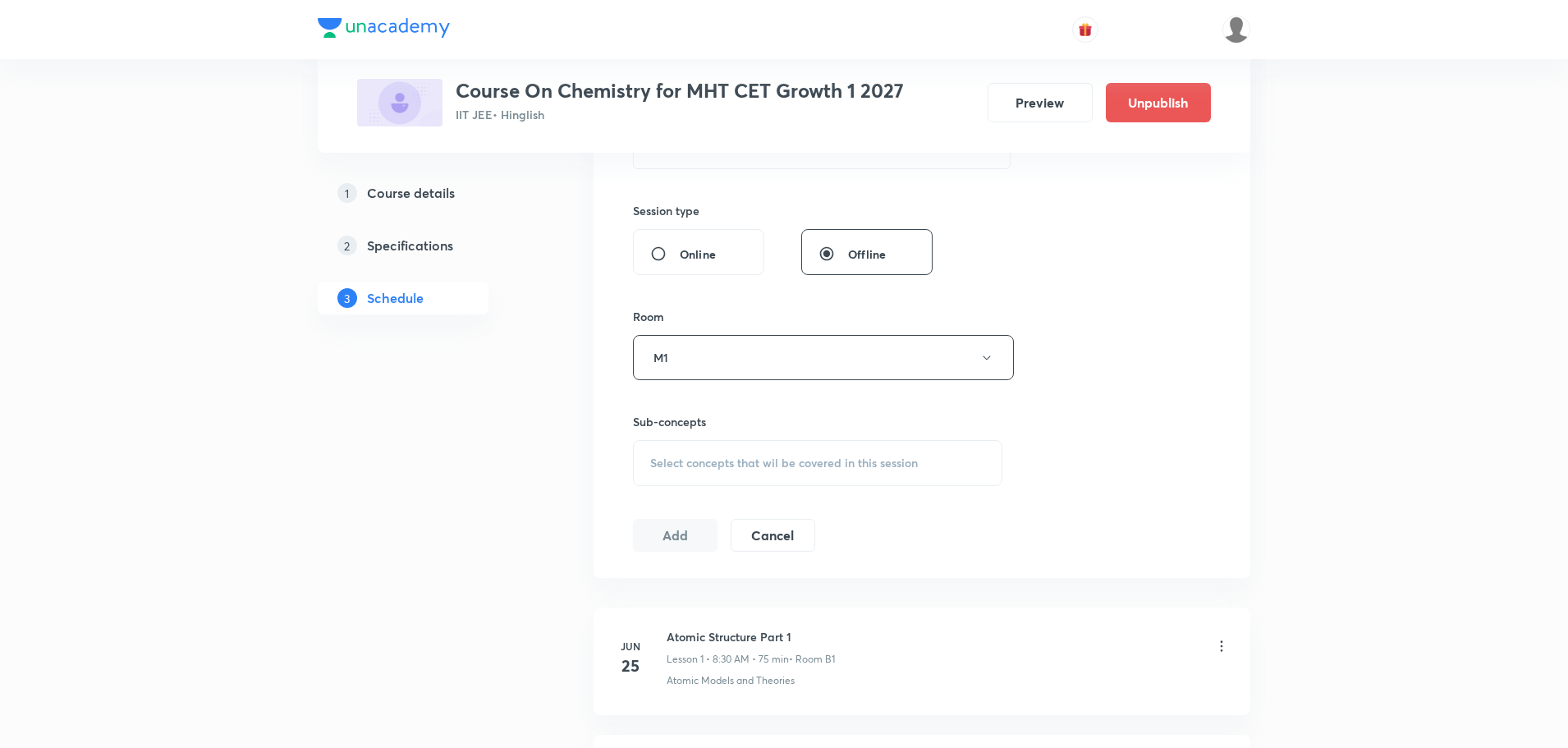
scroll to position [575, 0]
click at [747, 467] on span "Select concepts that wil be covered in this session" at bounding box center [784, 462] width 267 height 13
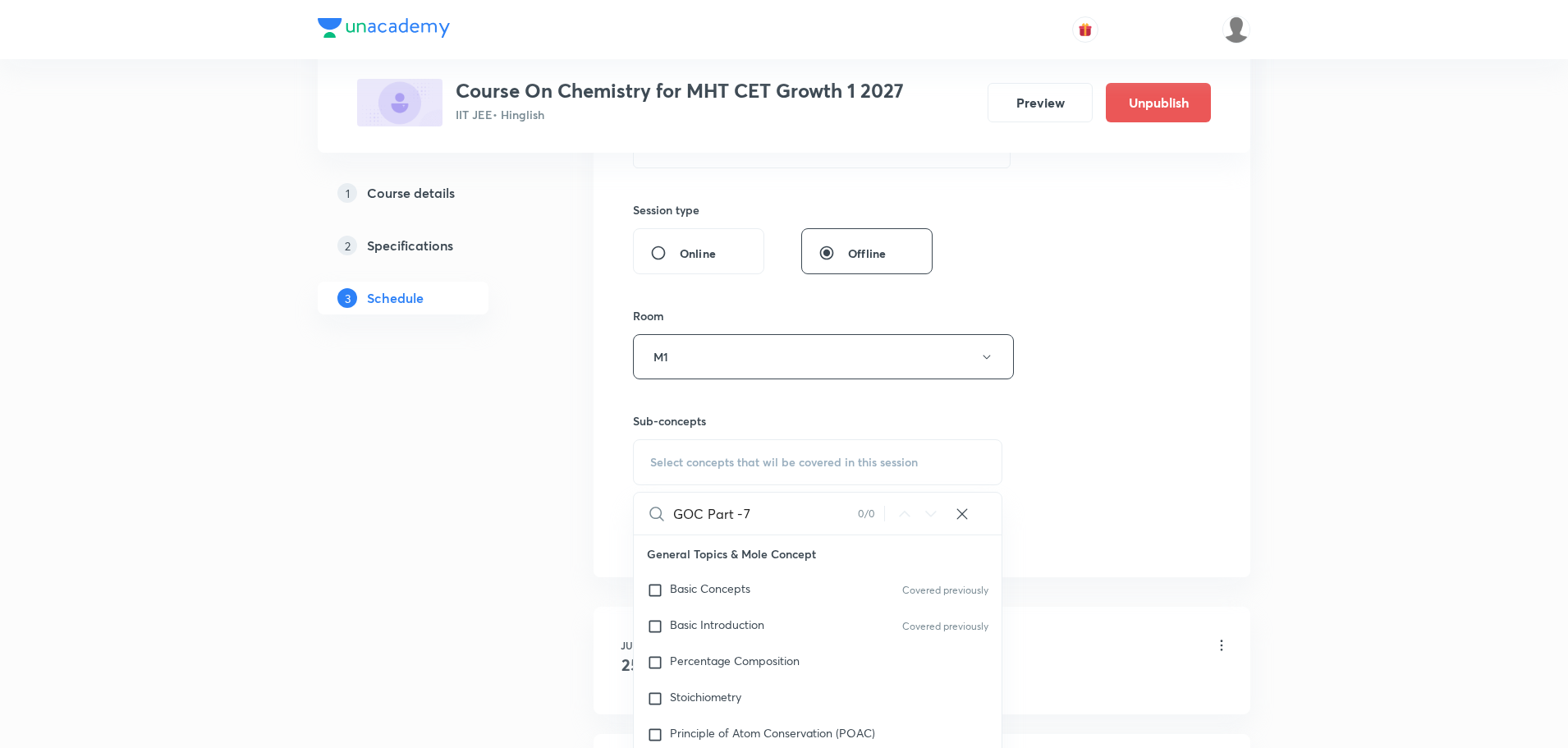
drag, startPoint x: 673, startPoint y: 517, endPoint x: 802, endPoint y: 512, distance: 129.1
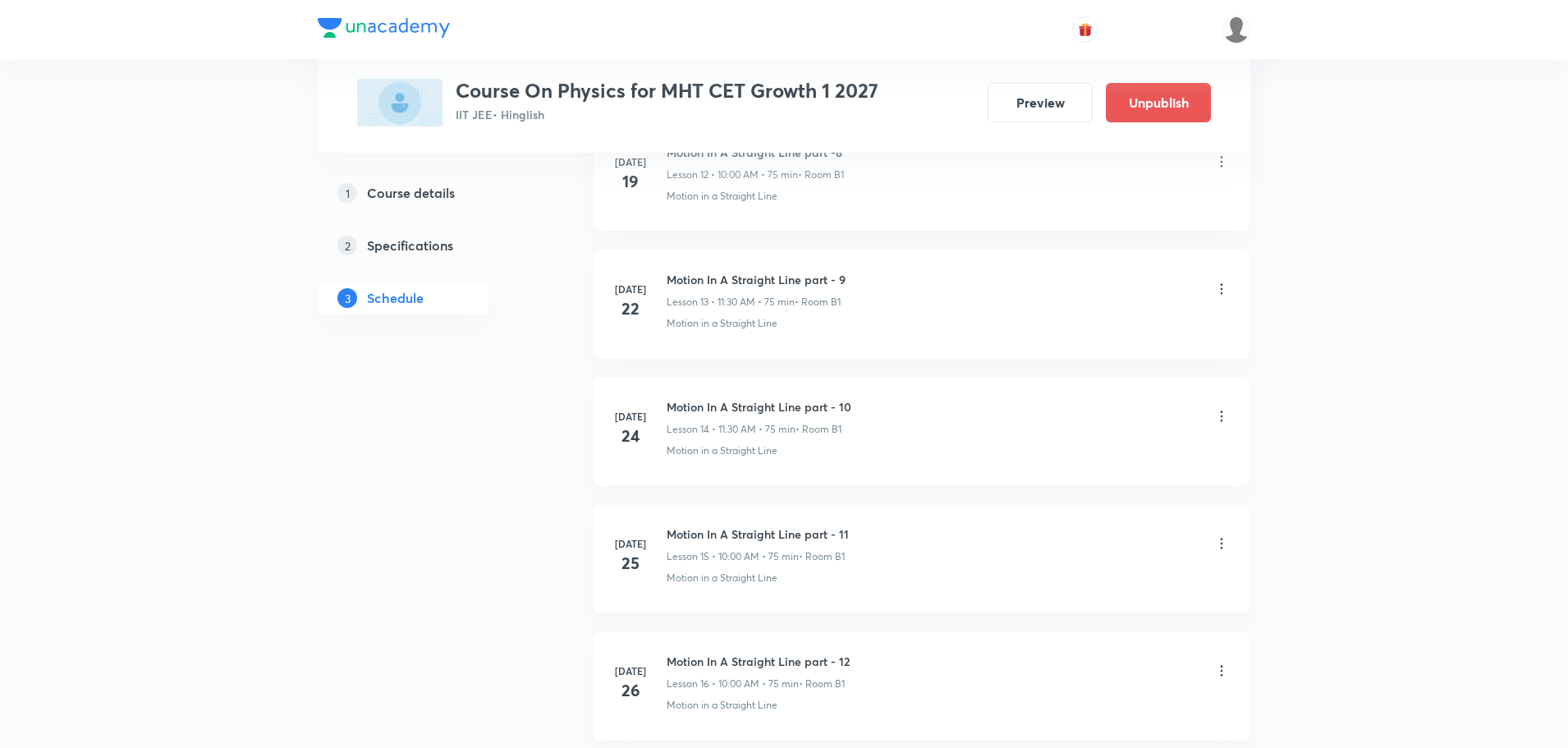
scroll to position [6548, 0]
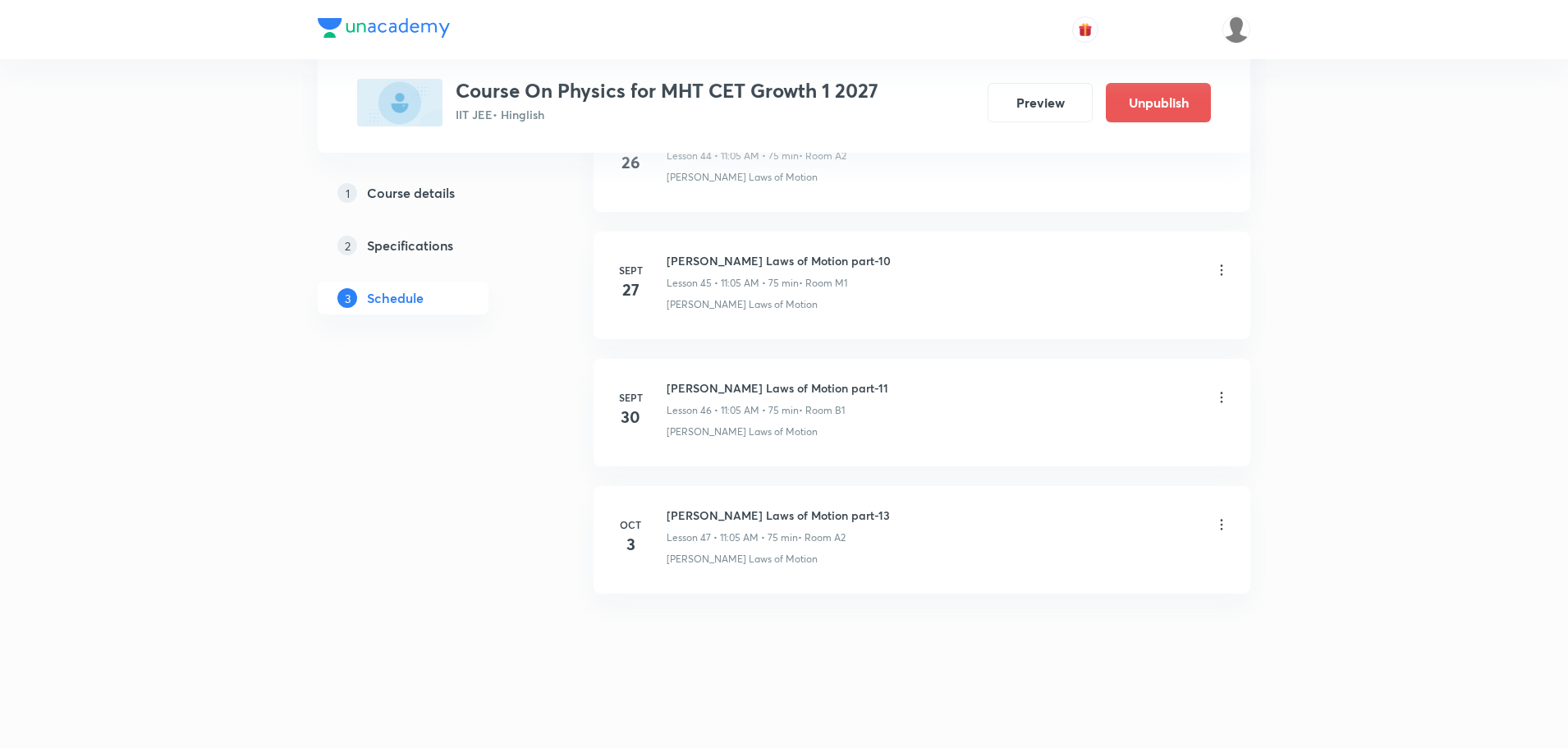
click at [774, 518] on h6 "[PERSON_NAME] Laws of Motion part-13" at bounding box center [778, 515] width 223 height 18
copy h6 "[PERSON_NAME] Laws of Motion part-13"
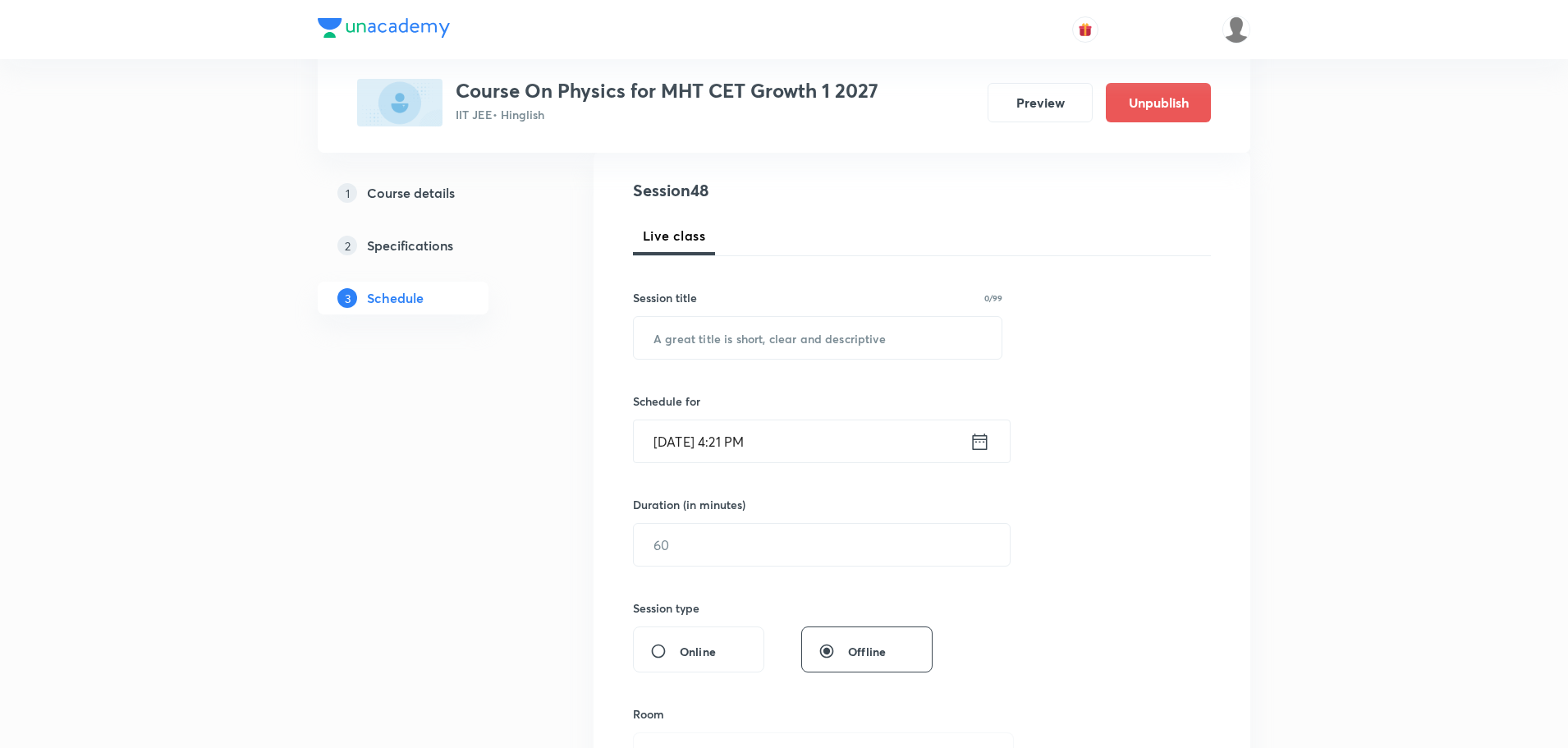
scroll to position [0, 0]
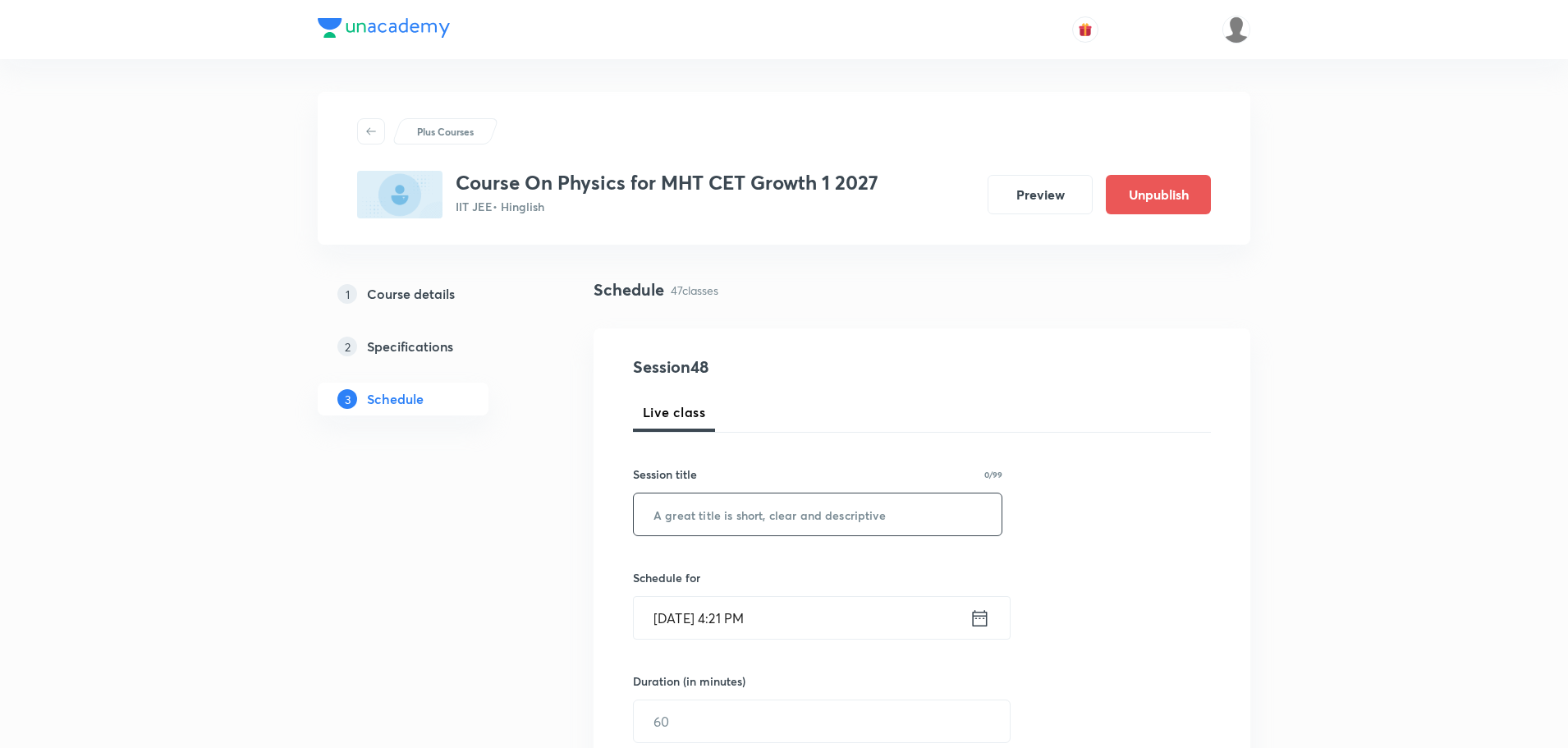
click at [834, 514] on input "text" at bounding box center [817, 514] width 368 height 42
paste input "[PERSON_NAME] Laws of Motion part-13"
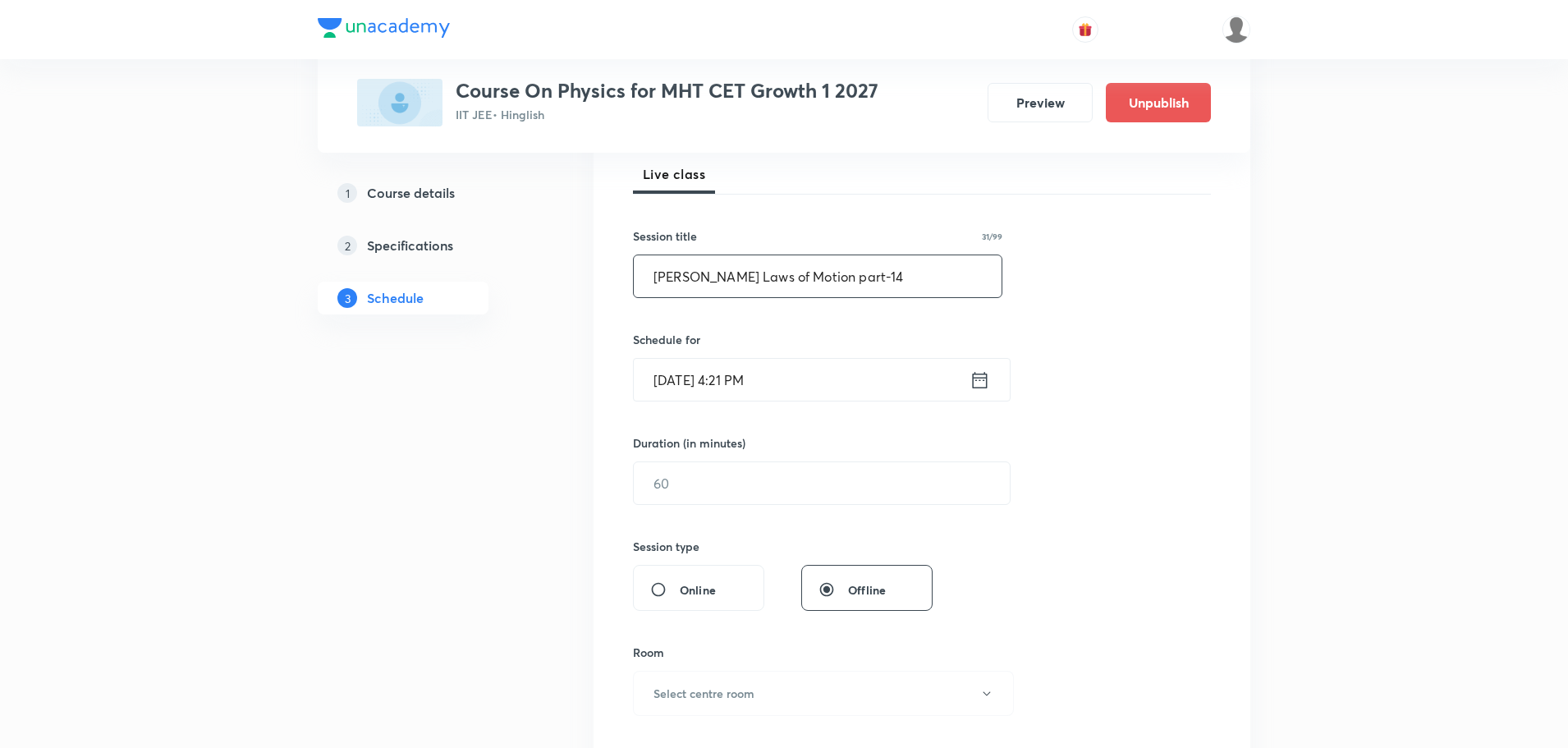
scroll to position [246, 0]
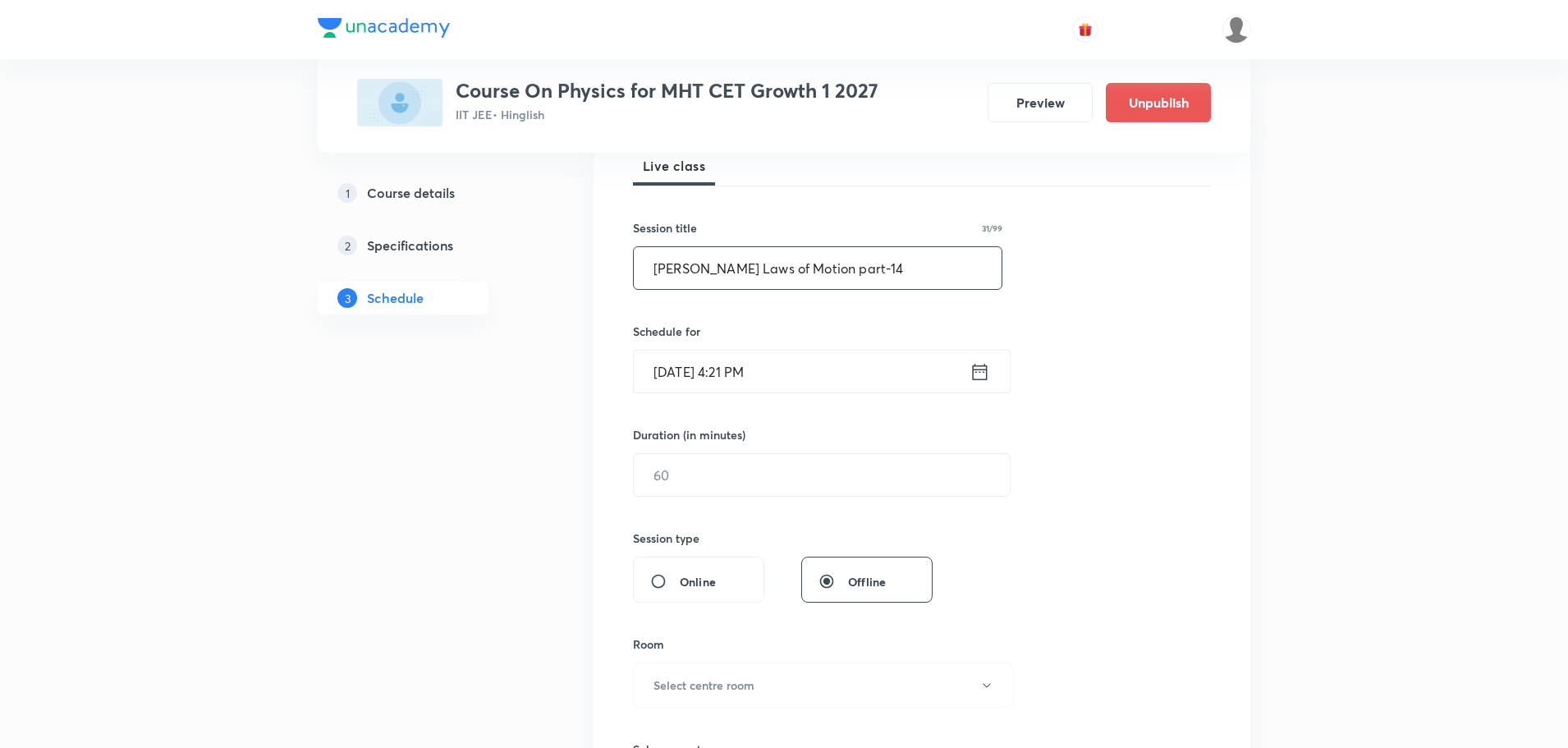
type input "[PERSON_NAME] Laws of Motion part-14"
click at [986, 373] on icon at bounding box center [980, 372] width 20 height 23
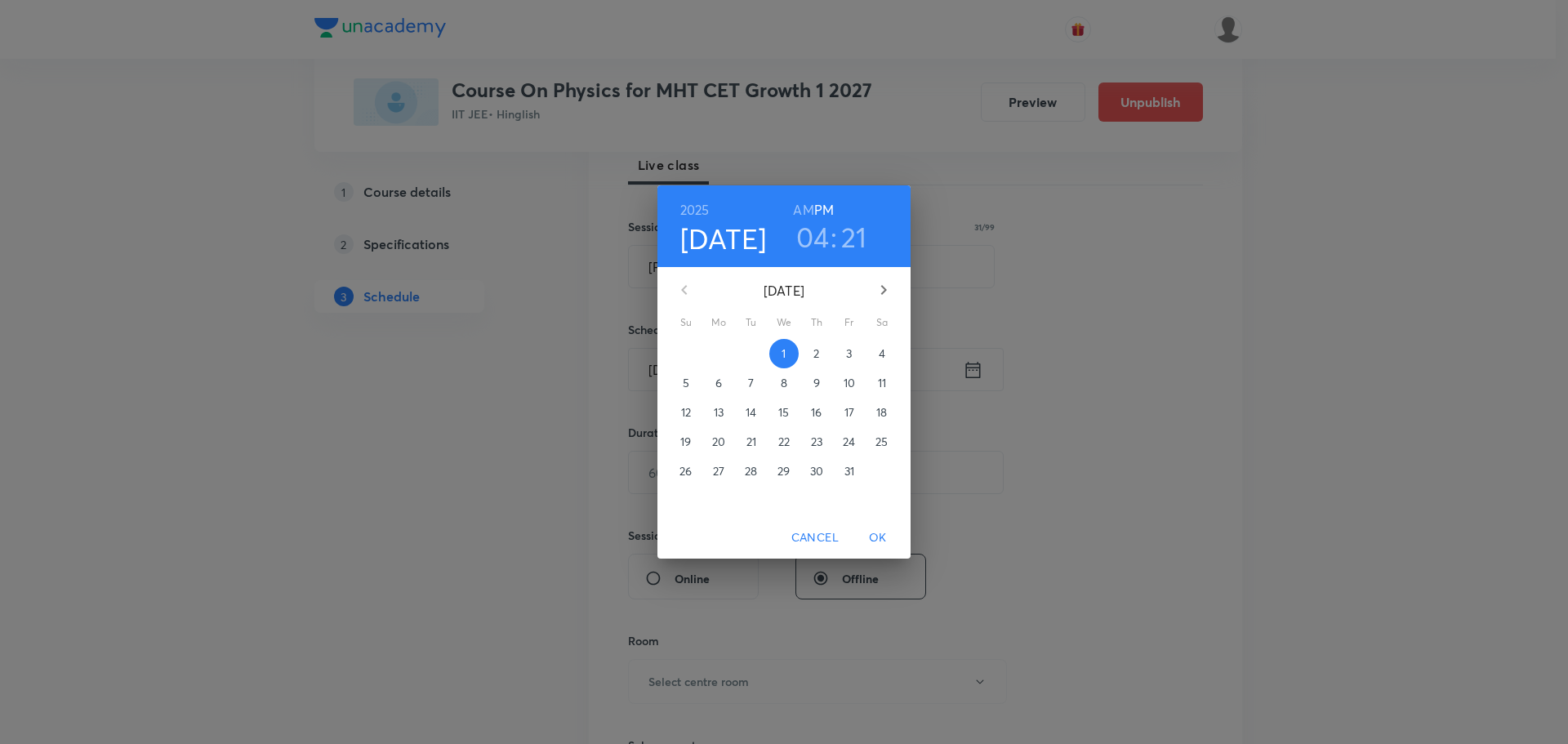
click at [889, 350] on span "4" at bounding box center [882, 353] width 29 height 17
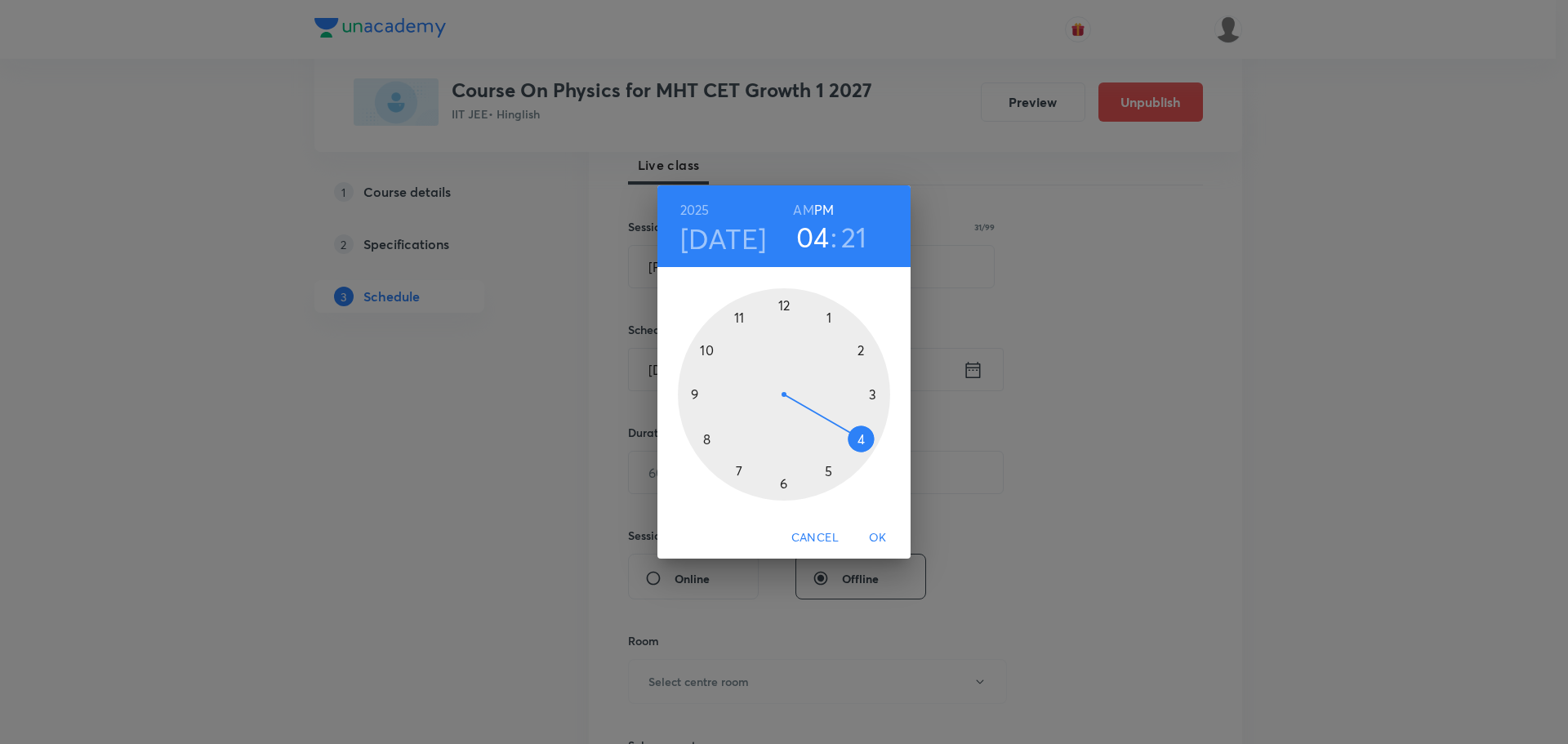
click at [794, 207] on h6 "AM" at bounding box center [803, 209] width 20 height 23
click at [740, 311] on div at bounding box center [784, 394] width 212 height 212
click at [827, 315] on div at bounding box center [784, 394] width 212 height 212
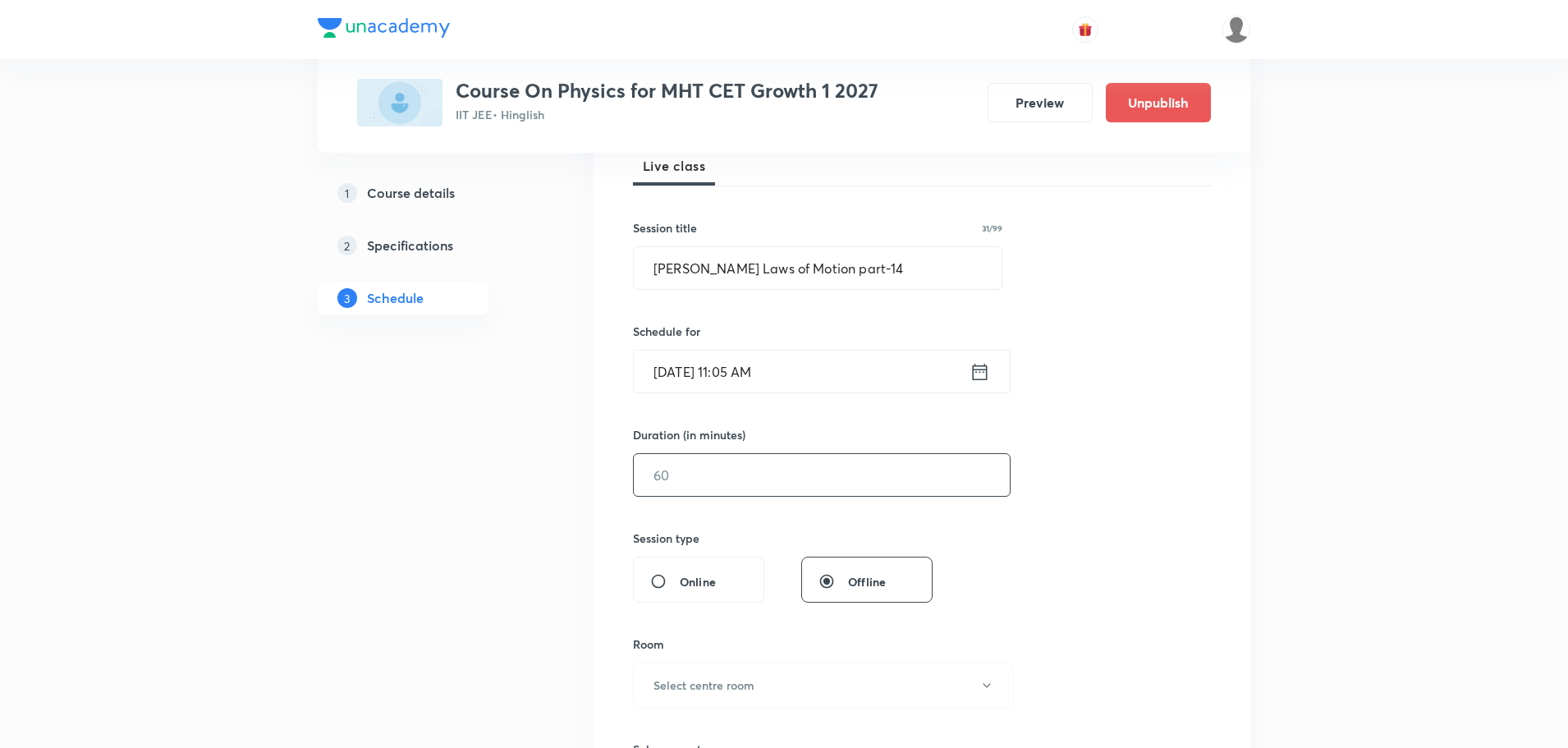
scroll to position [328, 0]
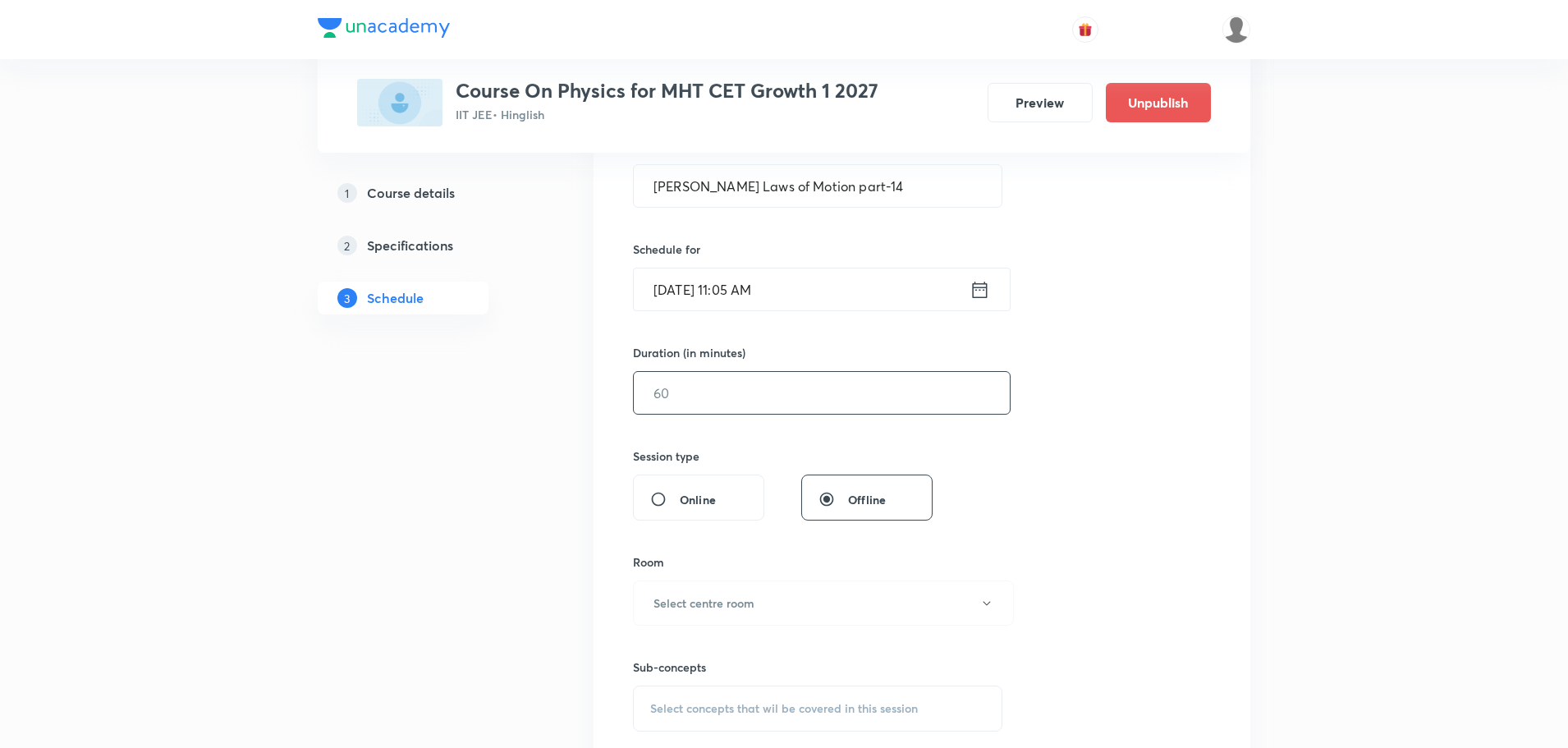
click at [769, 409] on input "text" at bounding box center [822, 392] width 376 height 42
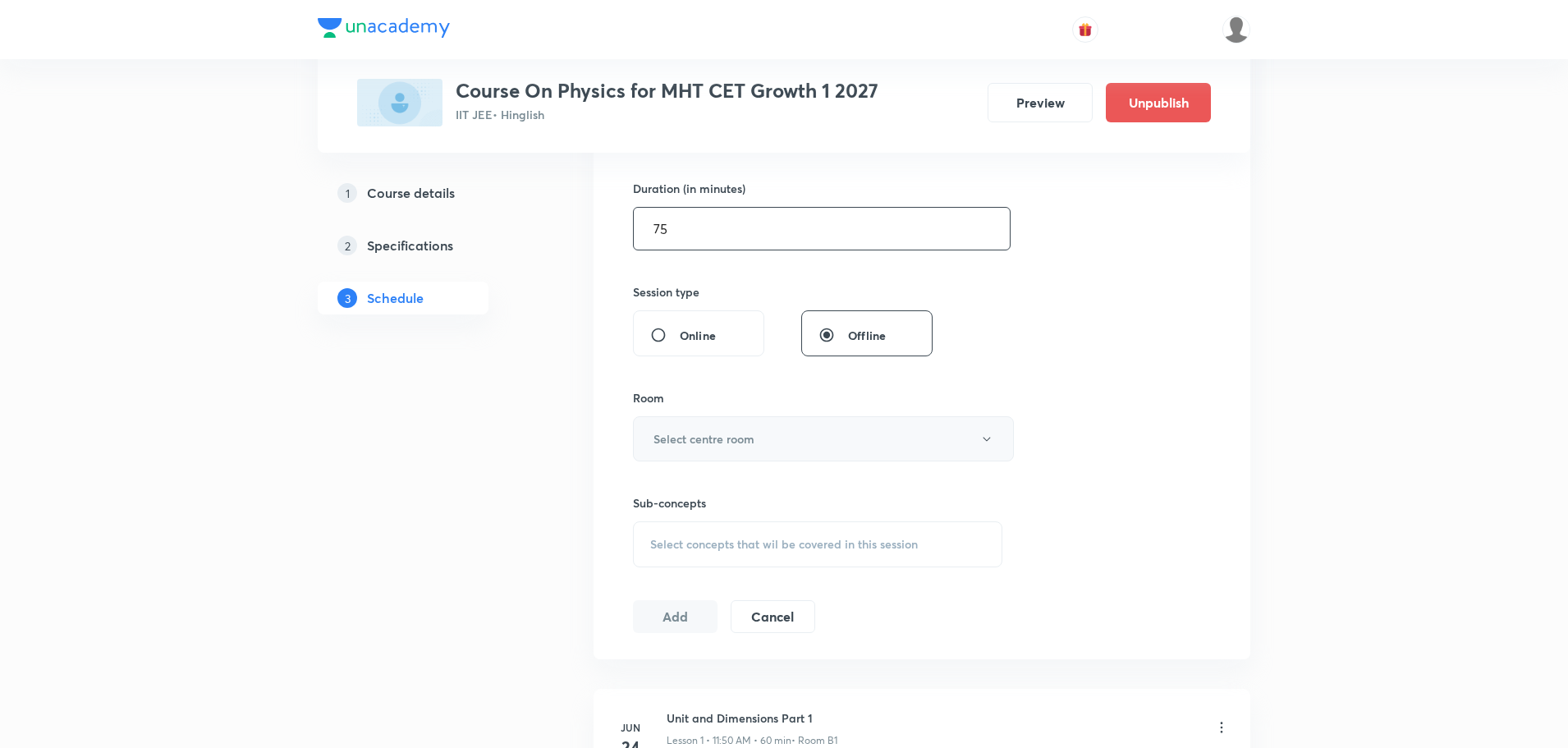
type input "75"
click at [767, 449] on button "Select centre room" at bounding box center [823, 438] width 381 height 45
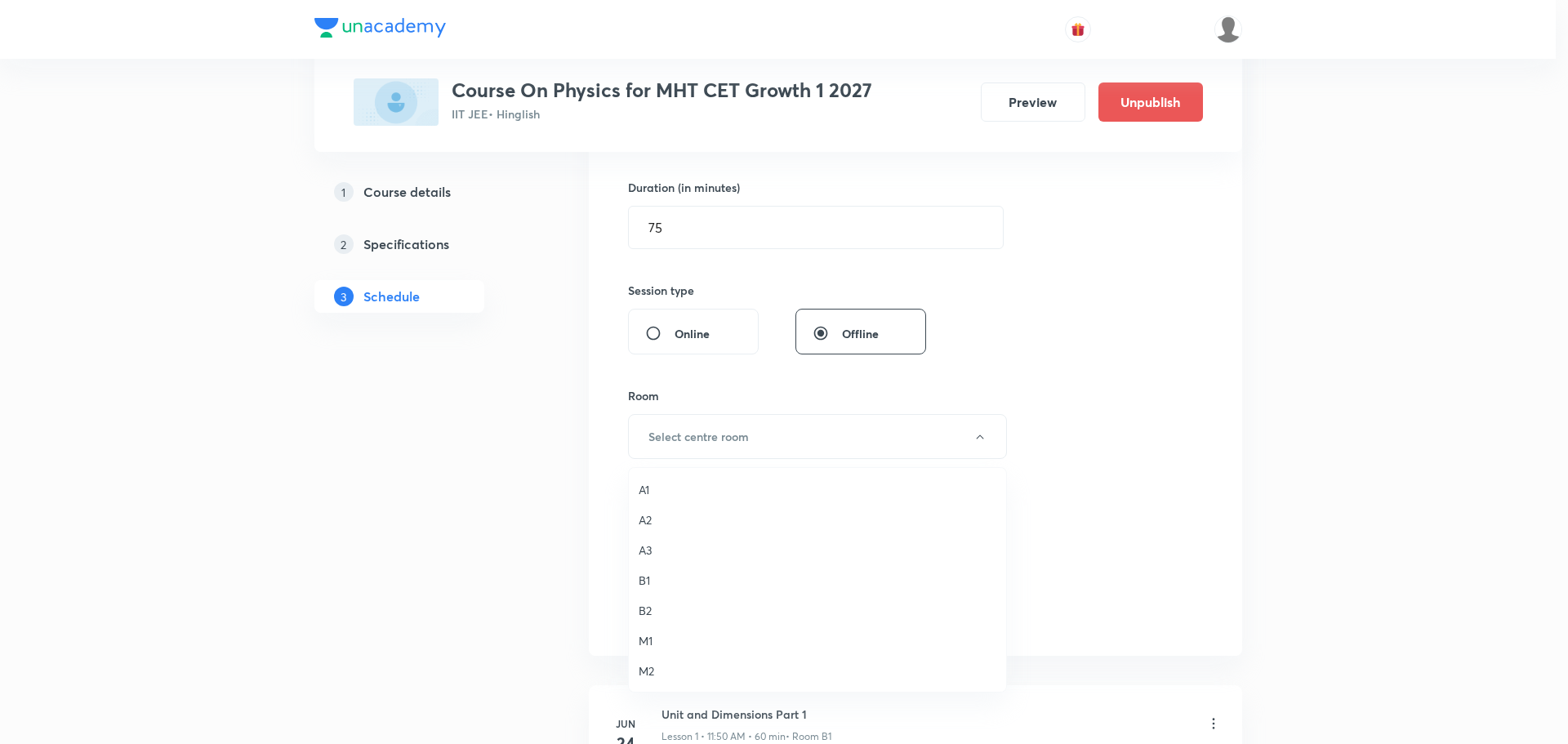
click at [644, 635] on span "M1" at bounding box center [817, 640] width 358 height 17
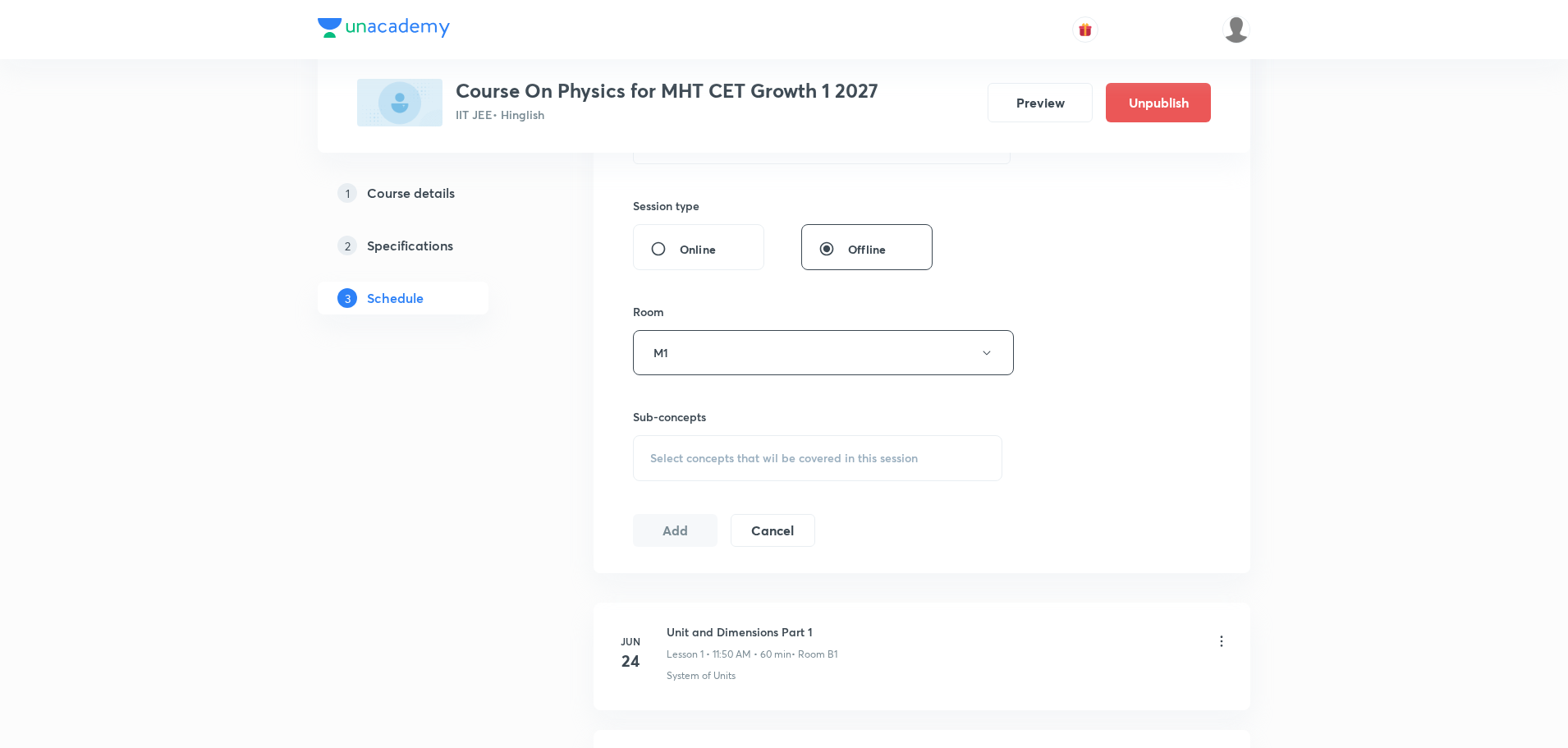
scroll to position [739, 0]
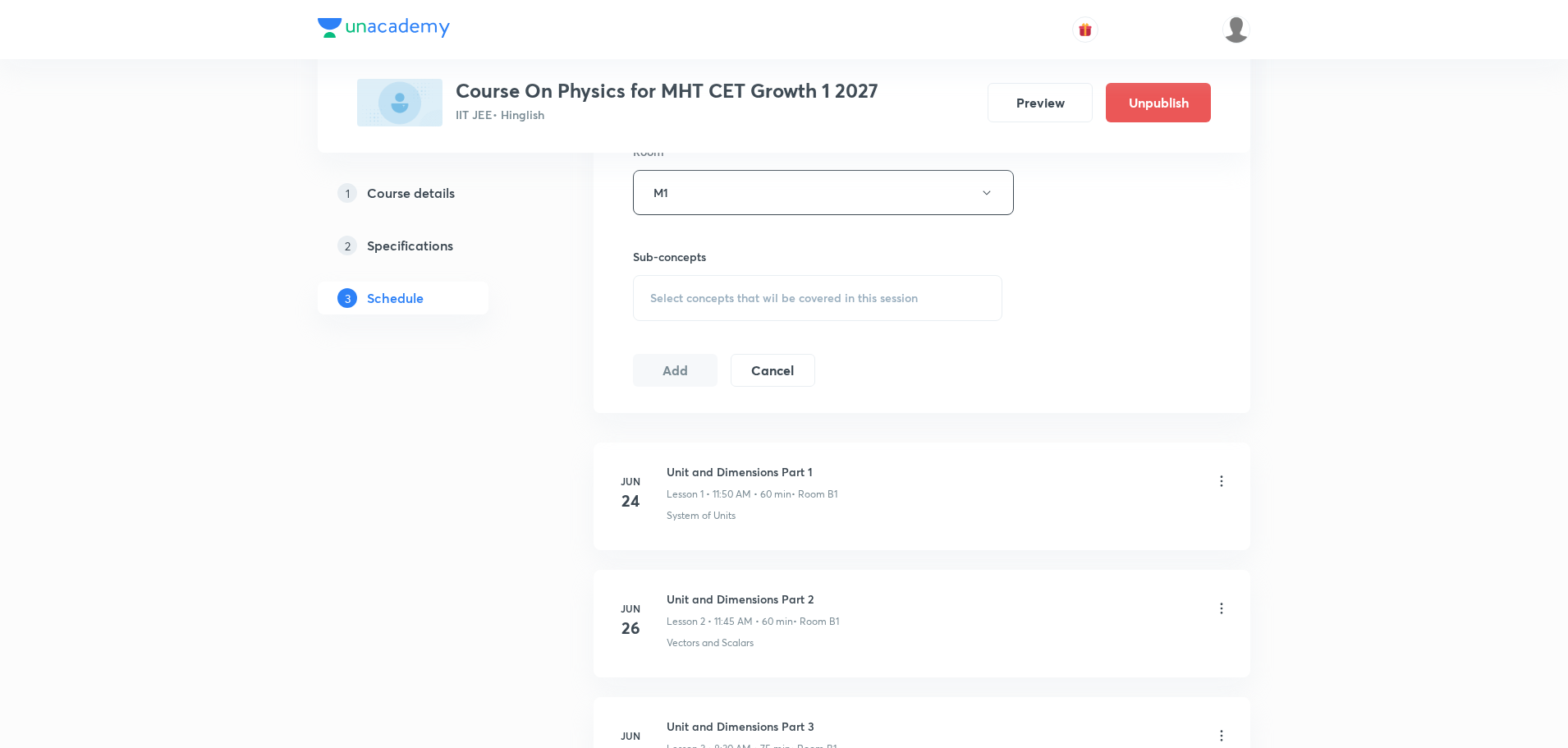
click at [771, 292] on span "Select concepts that wil be covered in this session" at bounding box center [784, 298] width 267 height 13
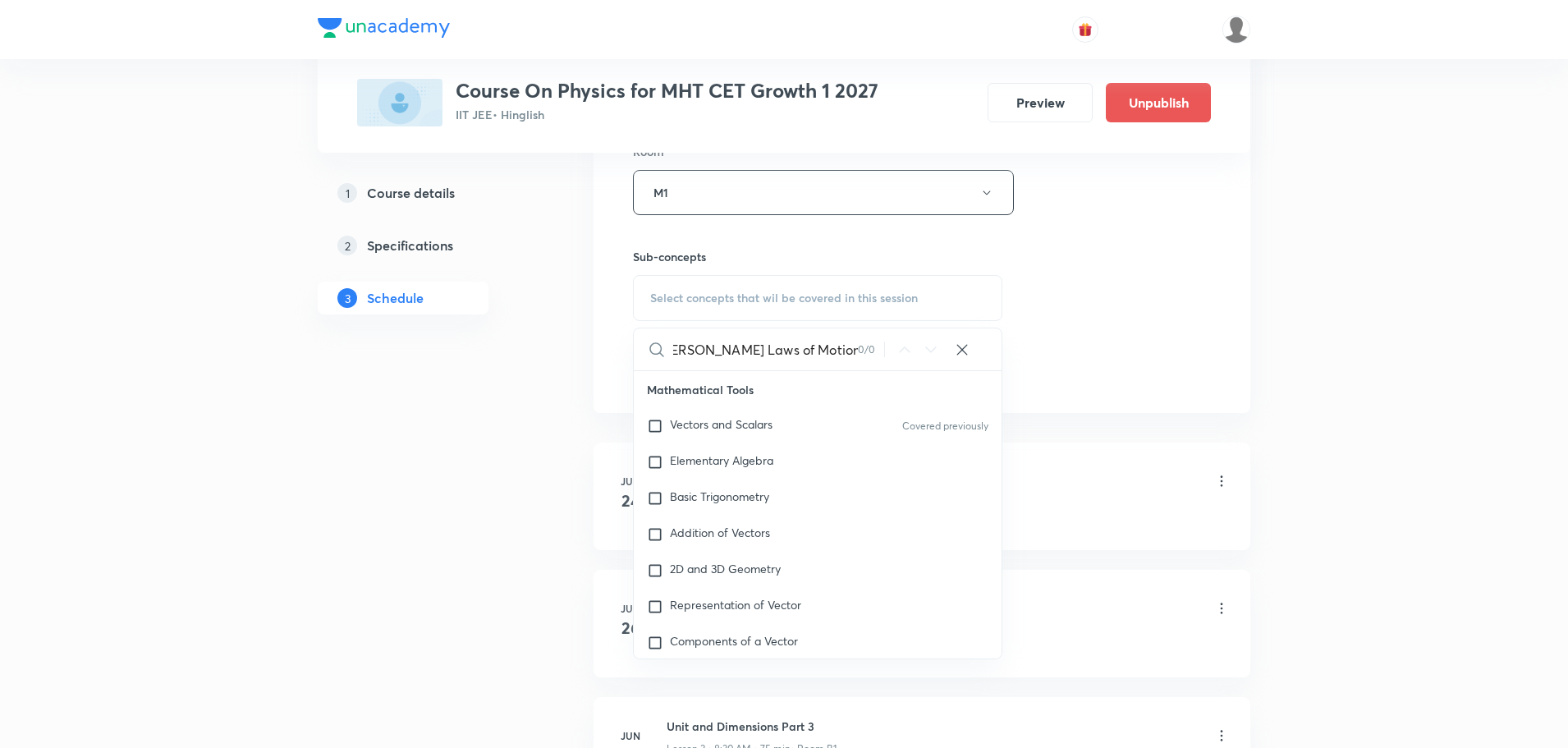
scroll to position [0, 16]
drag, startPoint x: 817, startPoint y: 353, endPoint x: 911, endPoint y: 364, distance: 94.6
click at [911, 364] on div "Newton's Laws of Motion part-13 0 / 0 ​" at bounding box center [817, 349] width 368 height 42
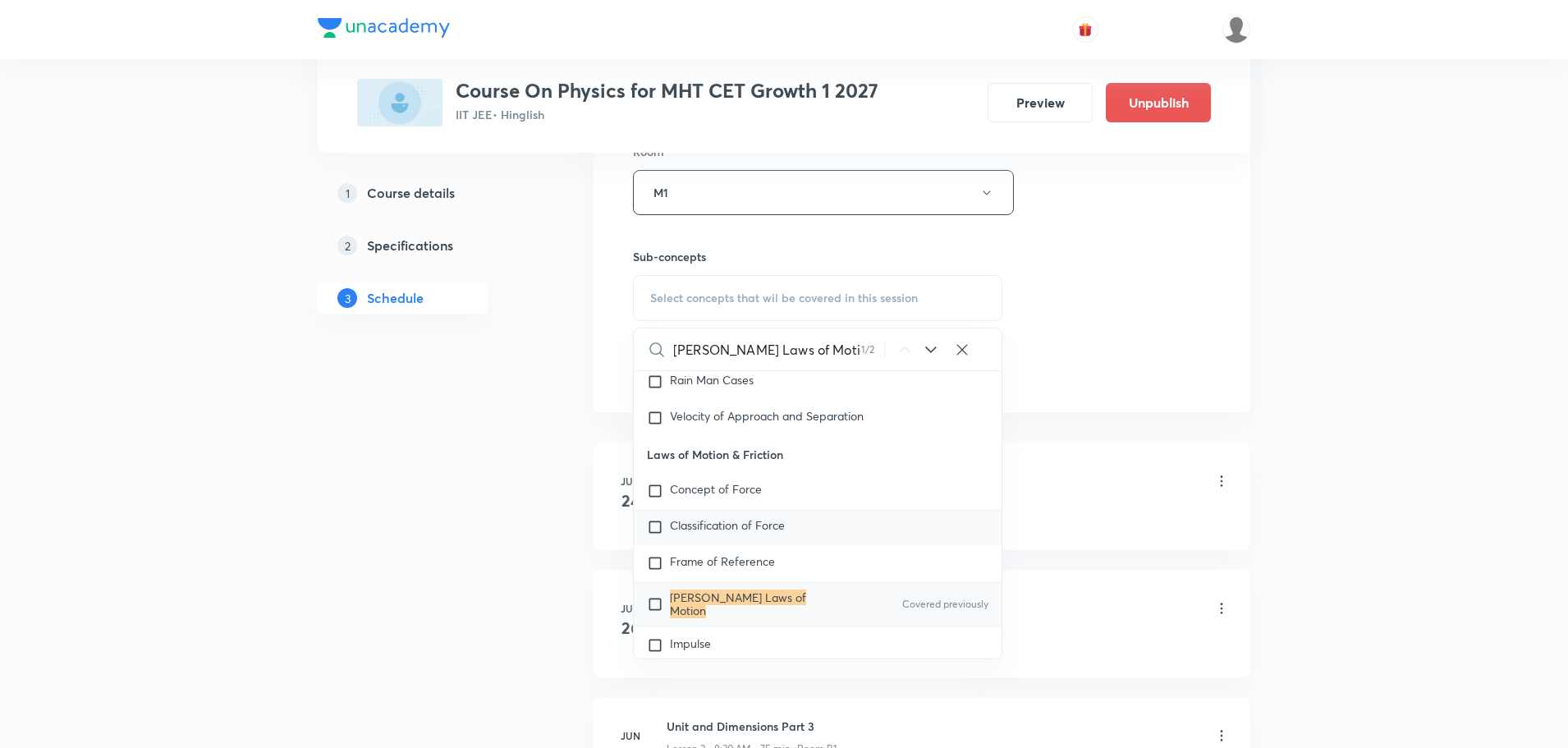
scroll to position [2615, 0]
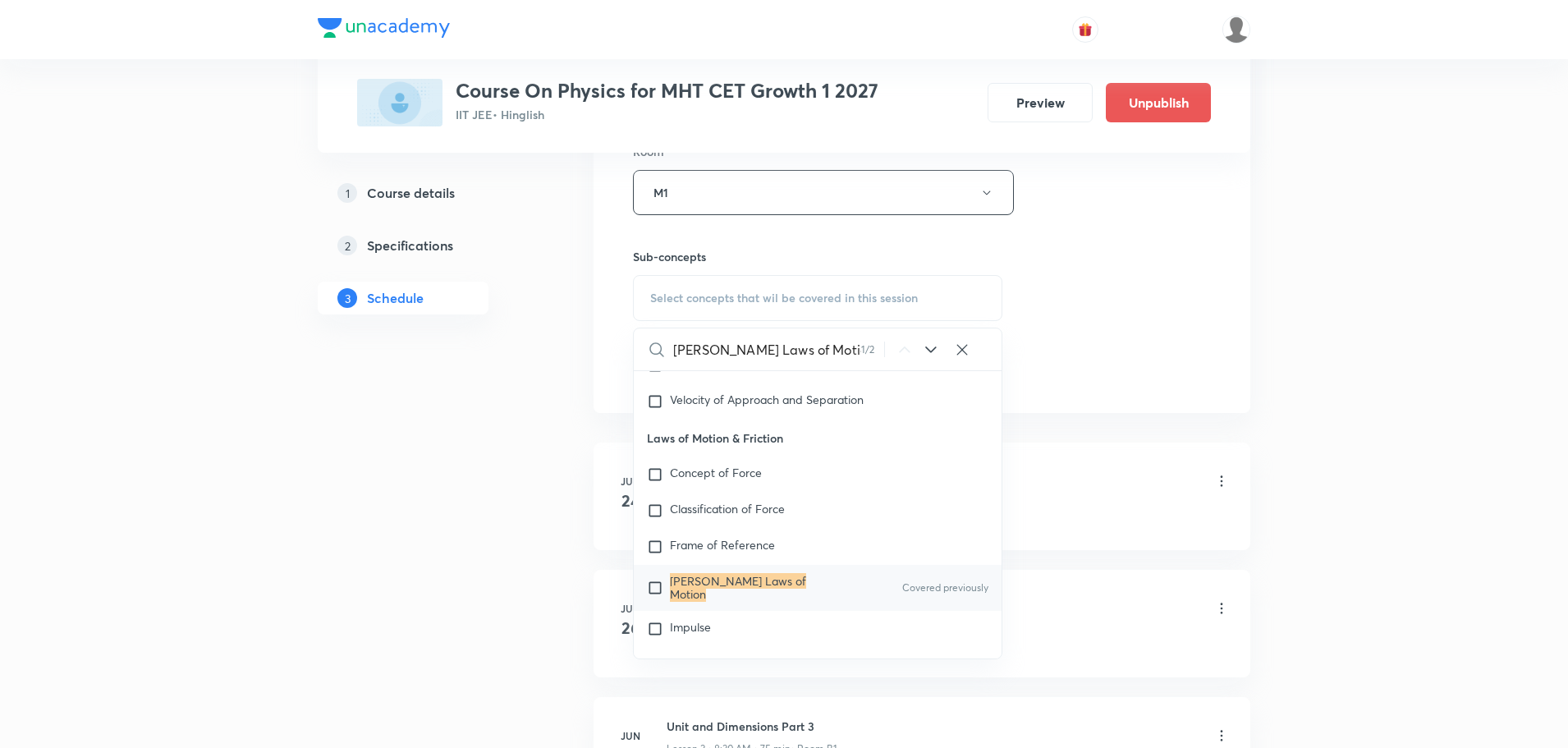
type input "Newton's Laws of Motion"
click at [813, 574] on div "Newton's Laws of Motion Covered previously" at bounding box center [817, 588] width 368 height 46
checkbox input "true"
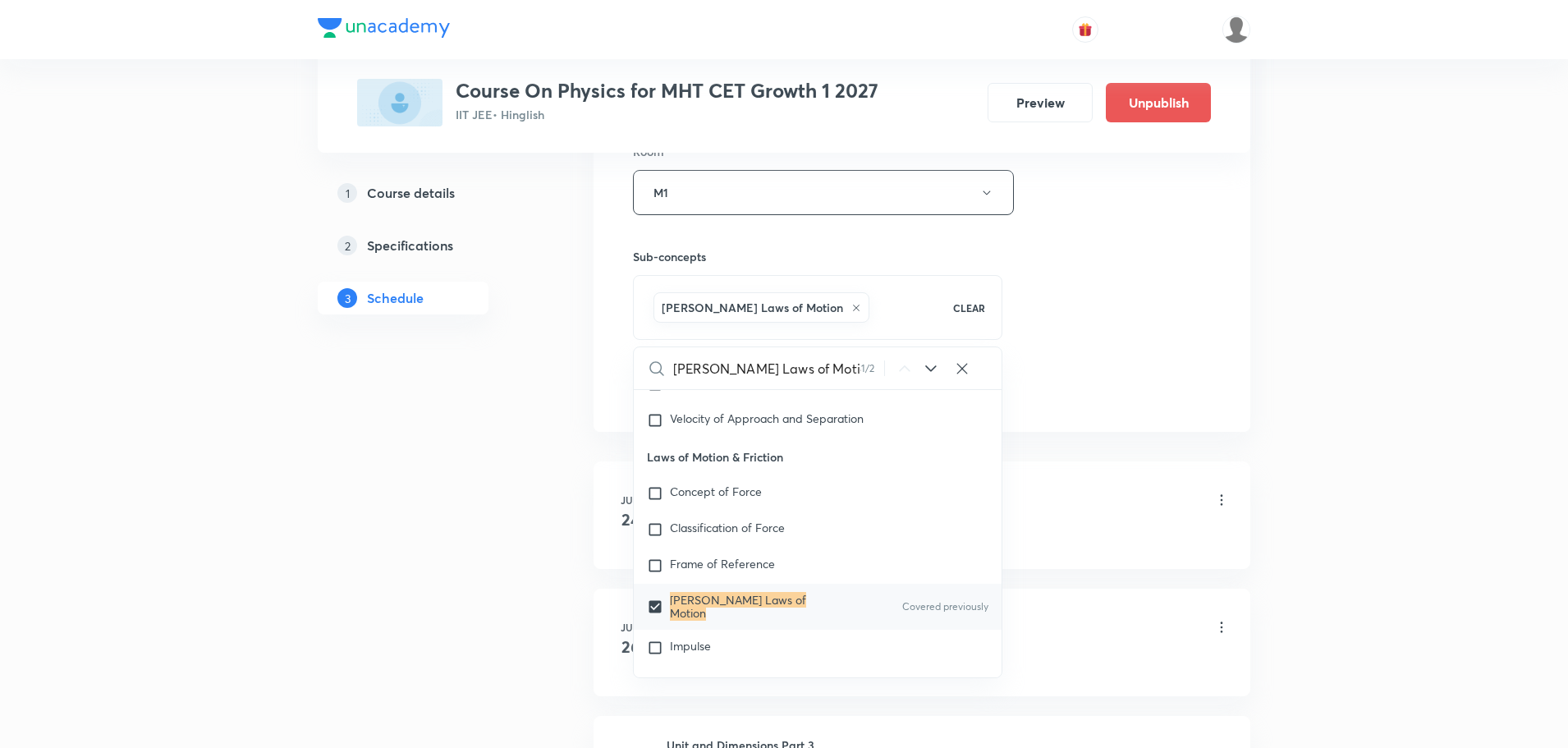
click at [1081, 296] on div "Session 48 Live class Session title 31/99 Newton's Laws of Motion part-14 ​ Sch…" at bounding box center [921, 10] width 578 height 790
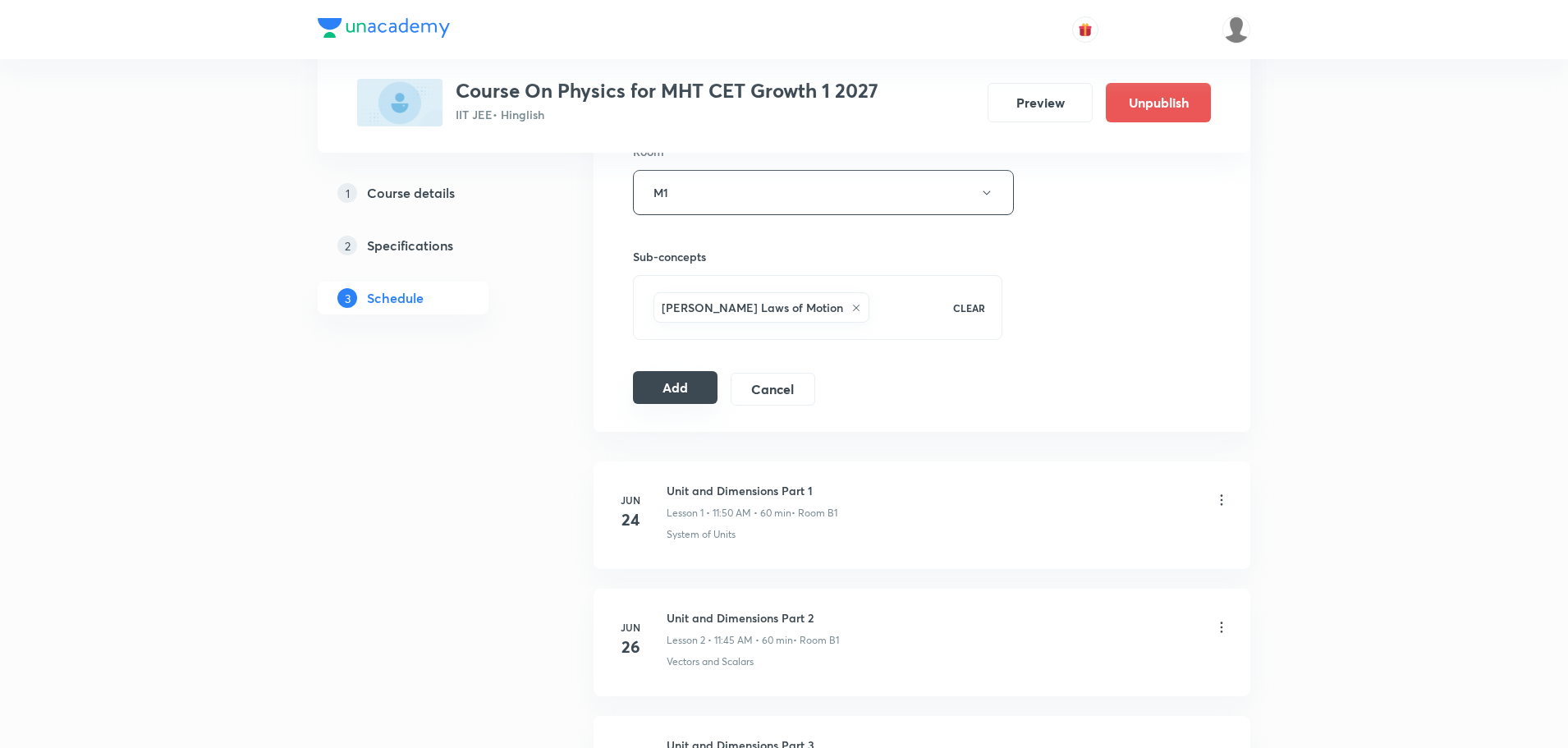
click at [692, 385] on button "Add" at bounding box center [675, 387] width 85 height 33
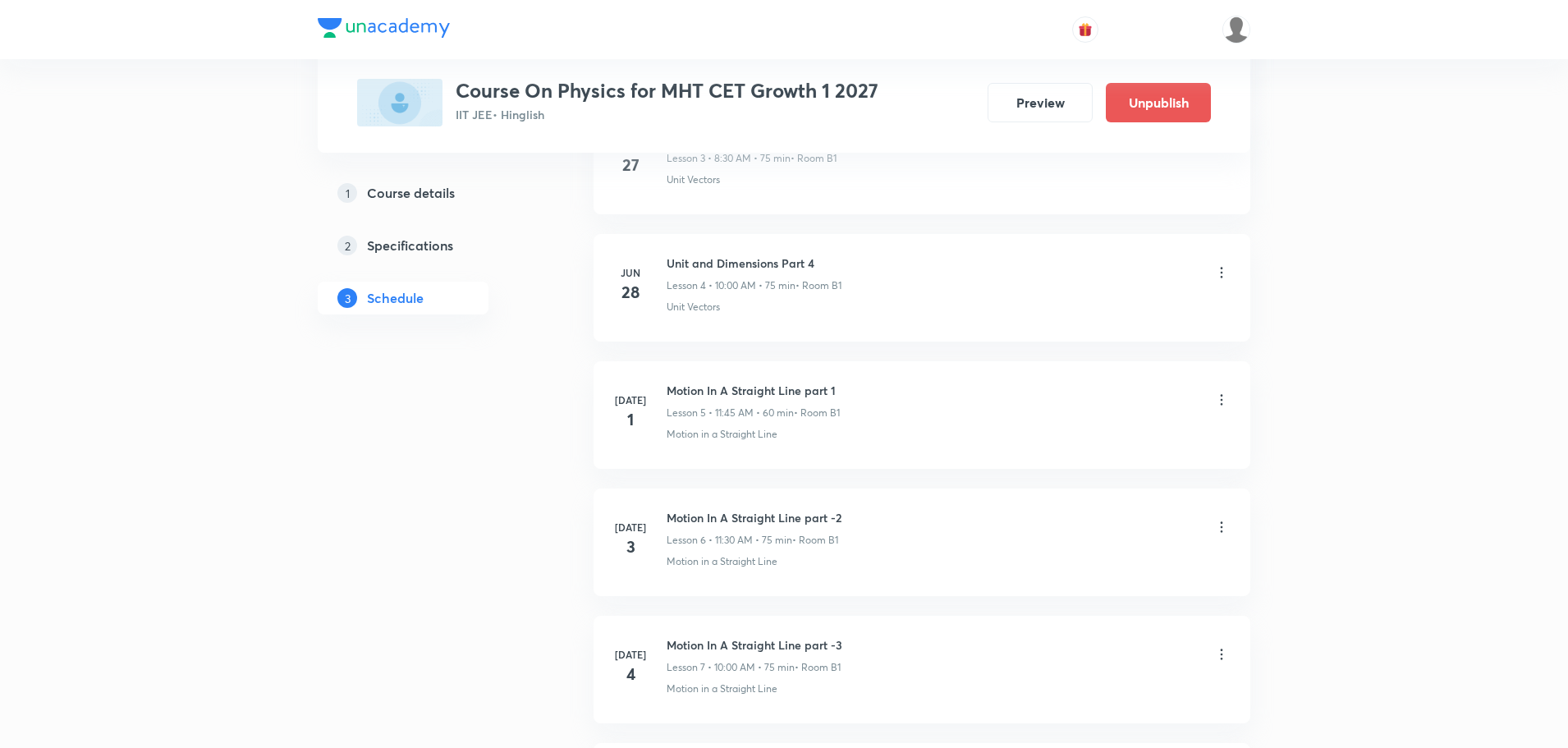
scroll to position [5921, 0]
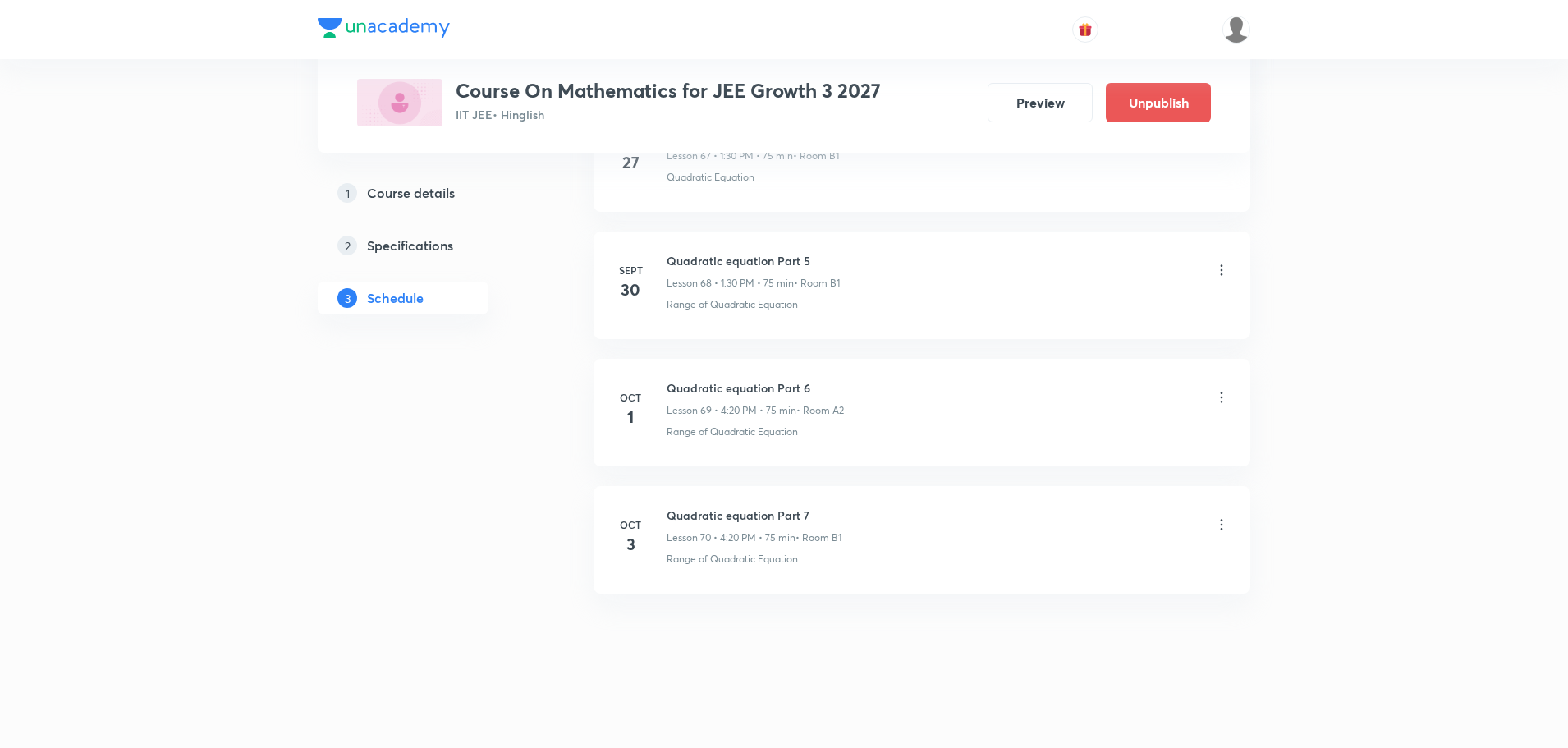
click at [734, 512] on h6 "Quadratic equation Part 7" at bounding box center [754, 515] width 175 height 18
copy h6 "Quadratic equation Part 7"
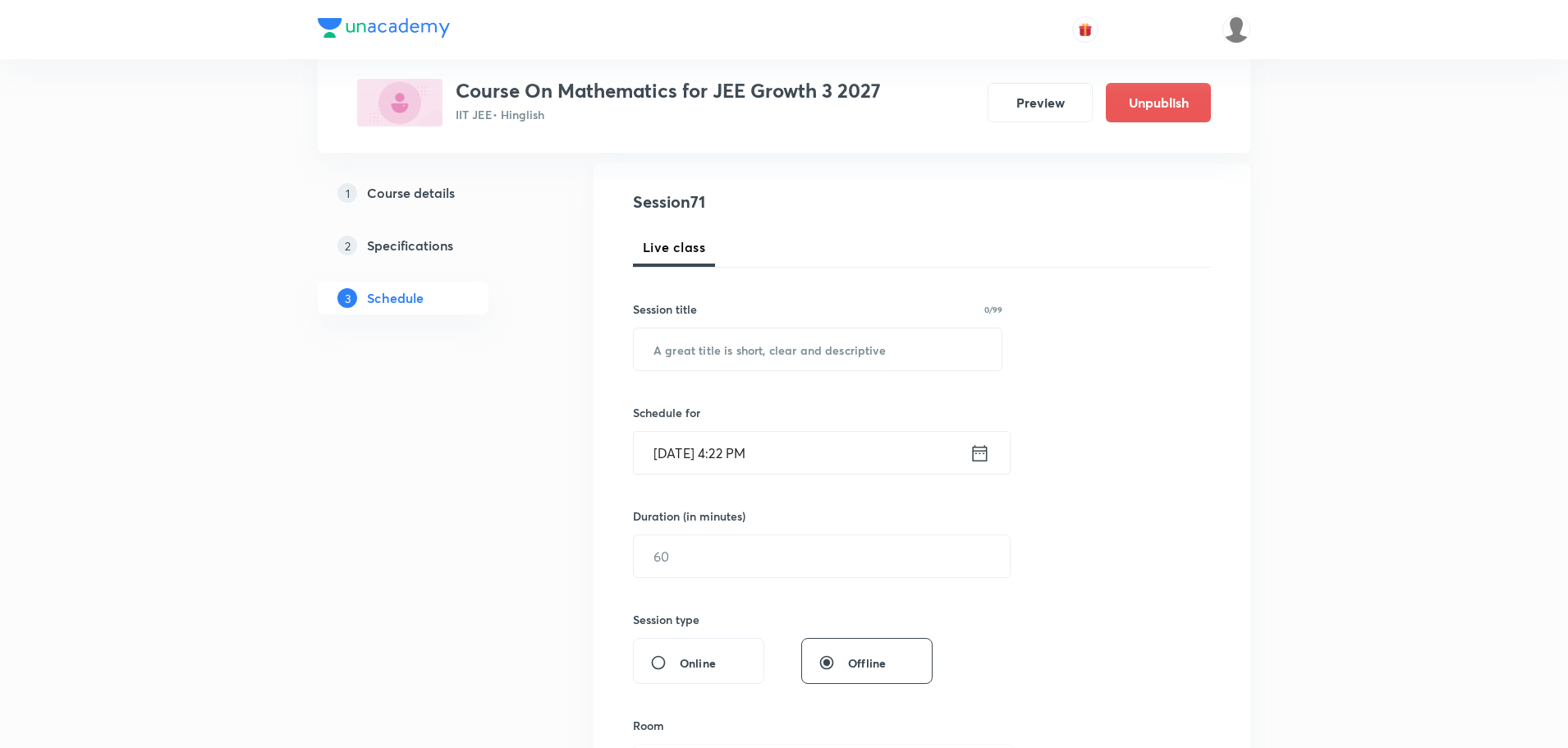
scroll to position [0, 0]
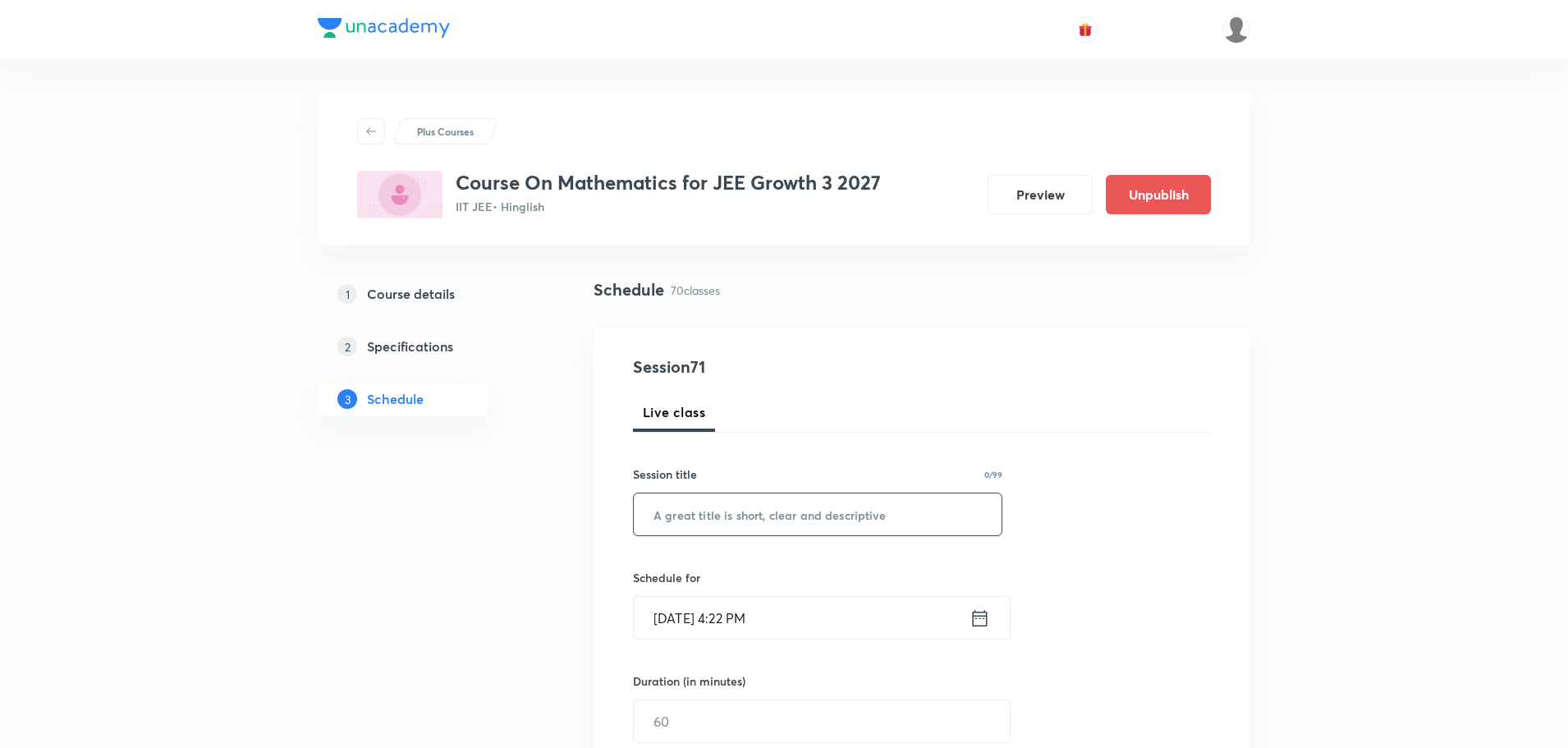
click at [715, 521] on input "text" at bounding box center [817, 514] width 368 height 42
paste input "Quadratic equation Part 7"
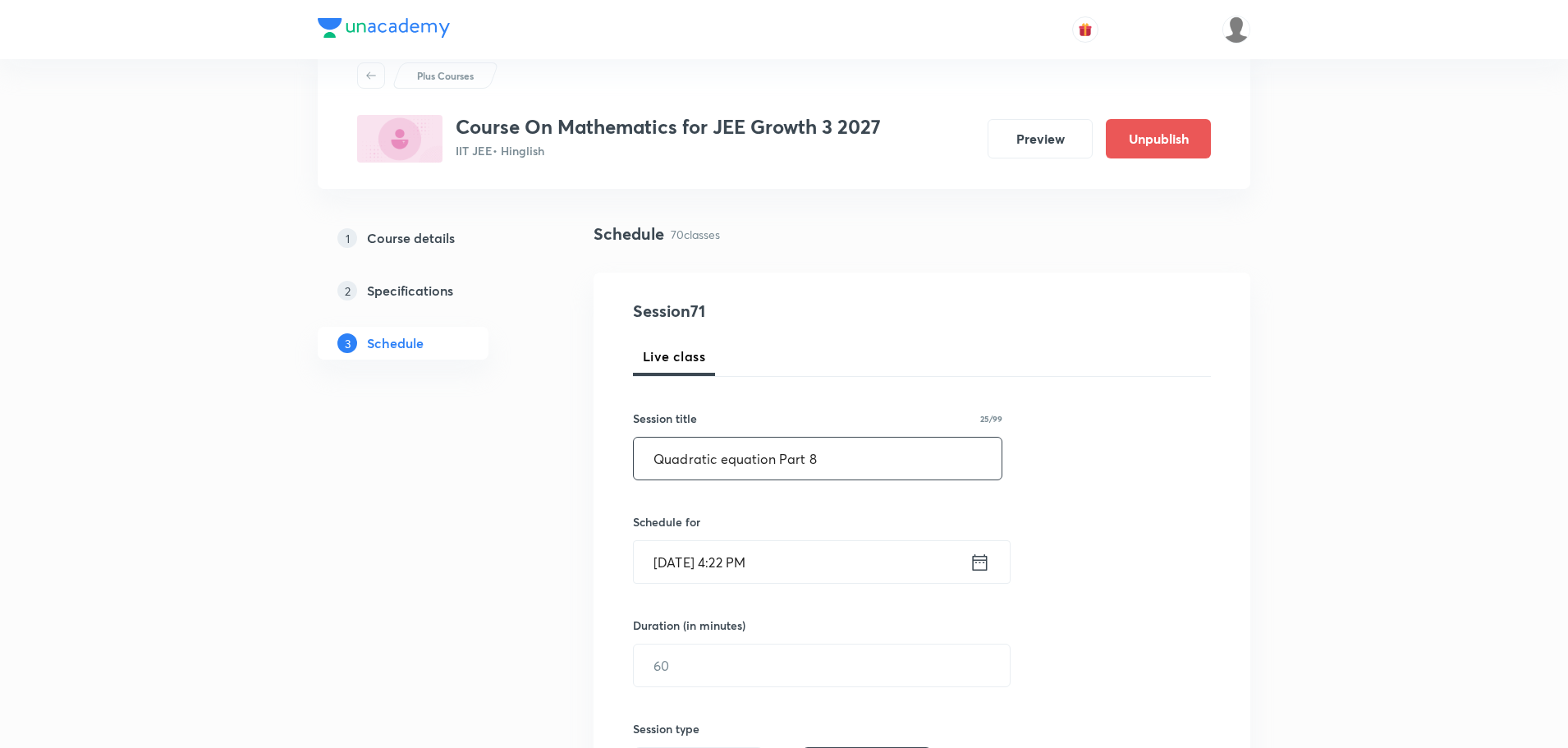
scroll to position [82, 0]
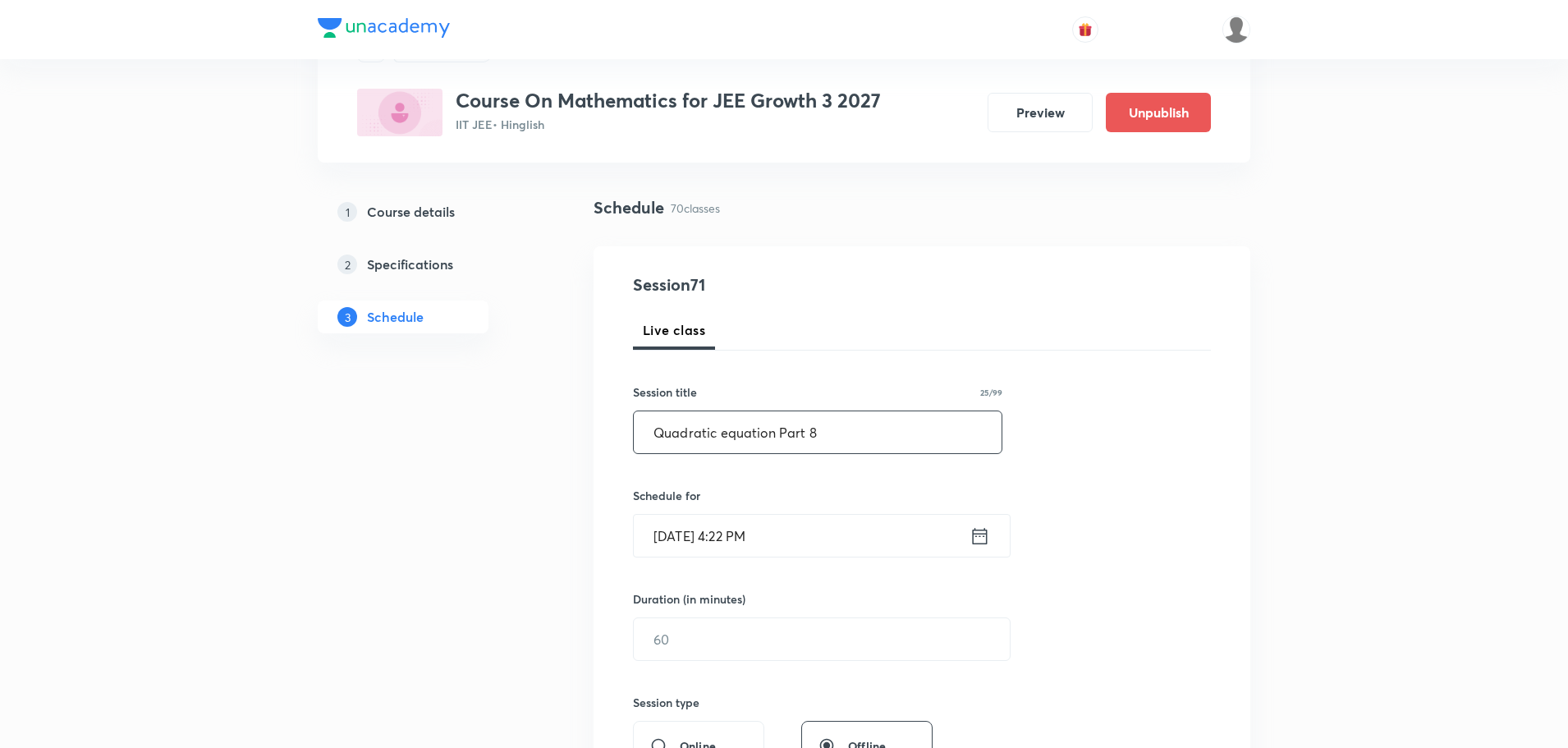
type input "Quadratic equation Part 8"
click at [989, 543] on icon at bounding box center [980, 536] width 20 height 23
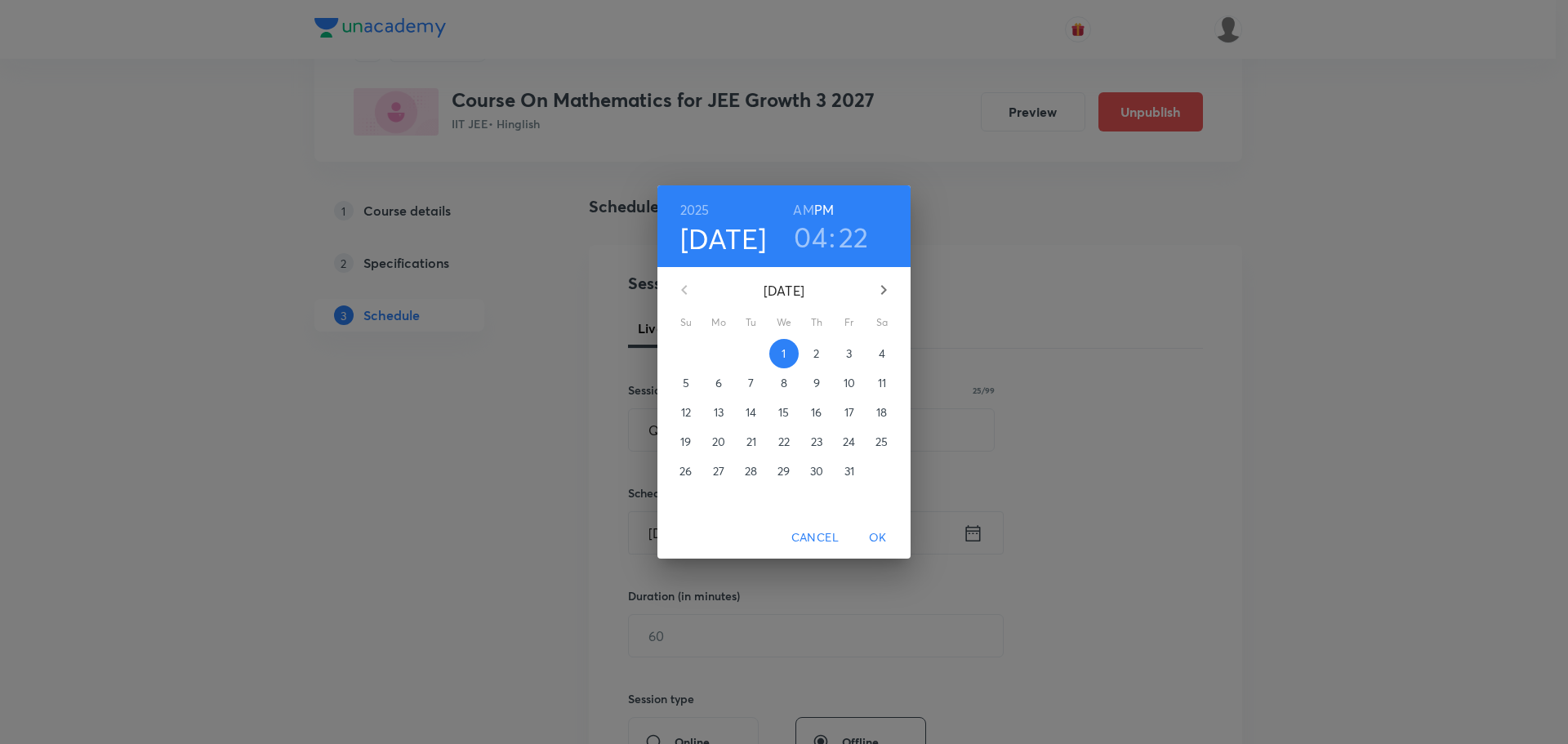
click at [886, 353] on span "4" at bounding box center [882, 353] width 29 height 17
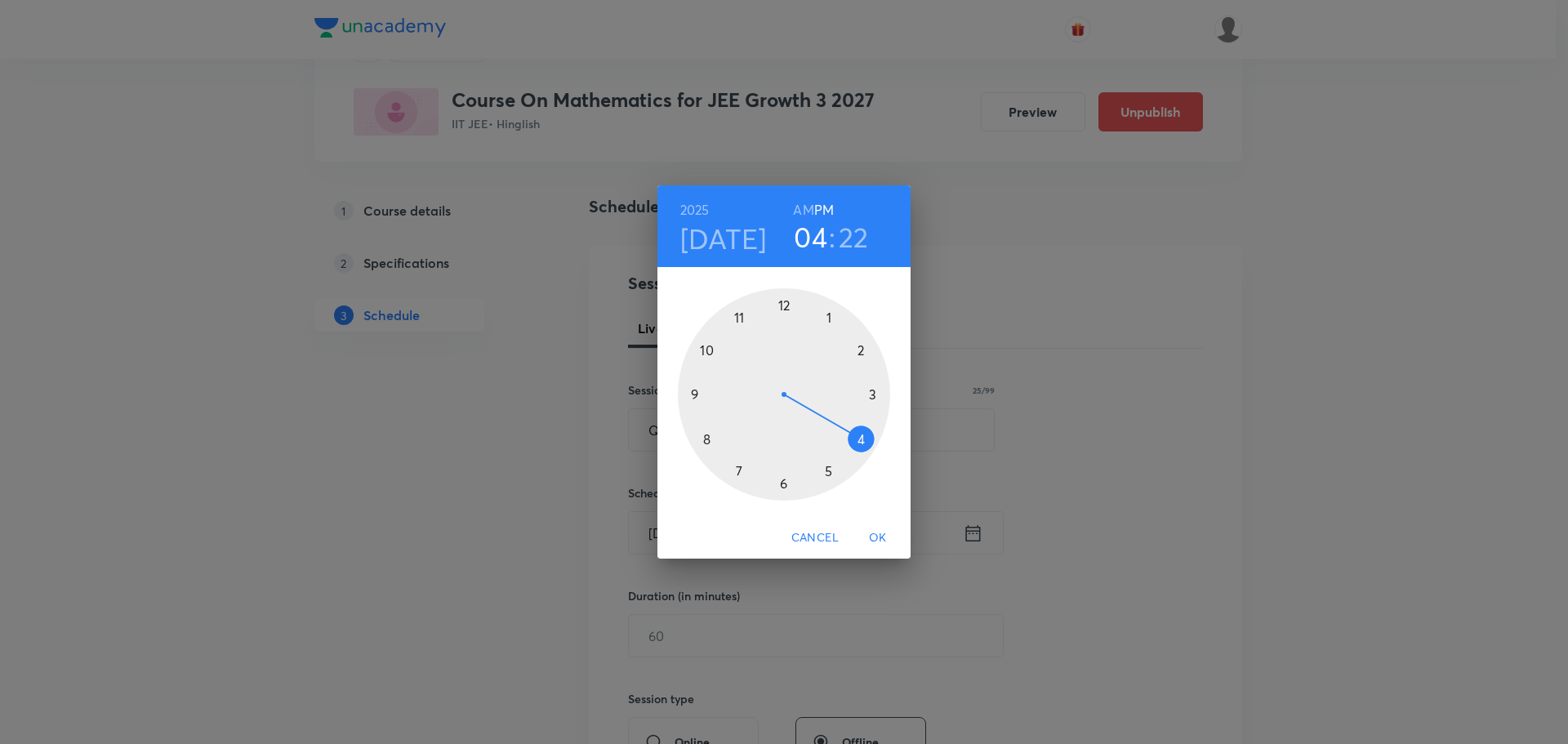
click at [828, 316] on div at bounding box center [784, 394] width 212 height 212
click at [784, 479] on div at bounding box center [784, 394] width 212 height 212
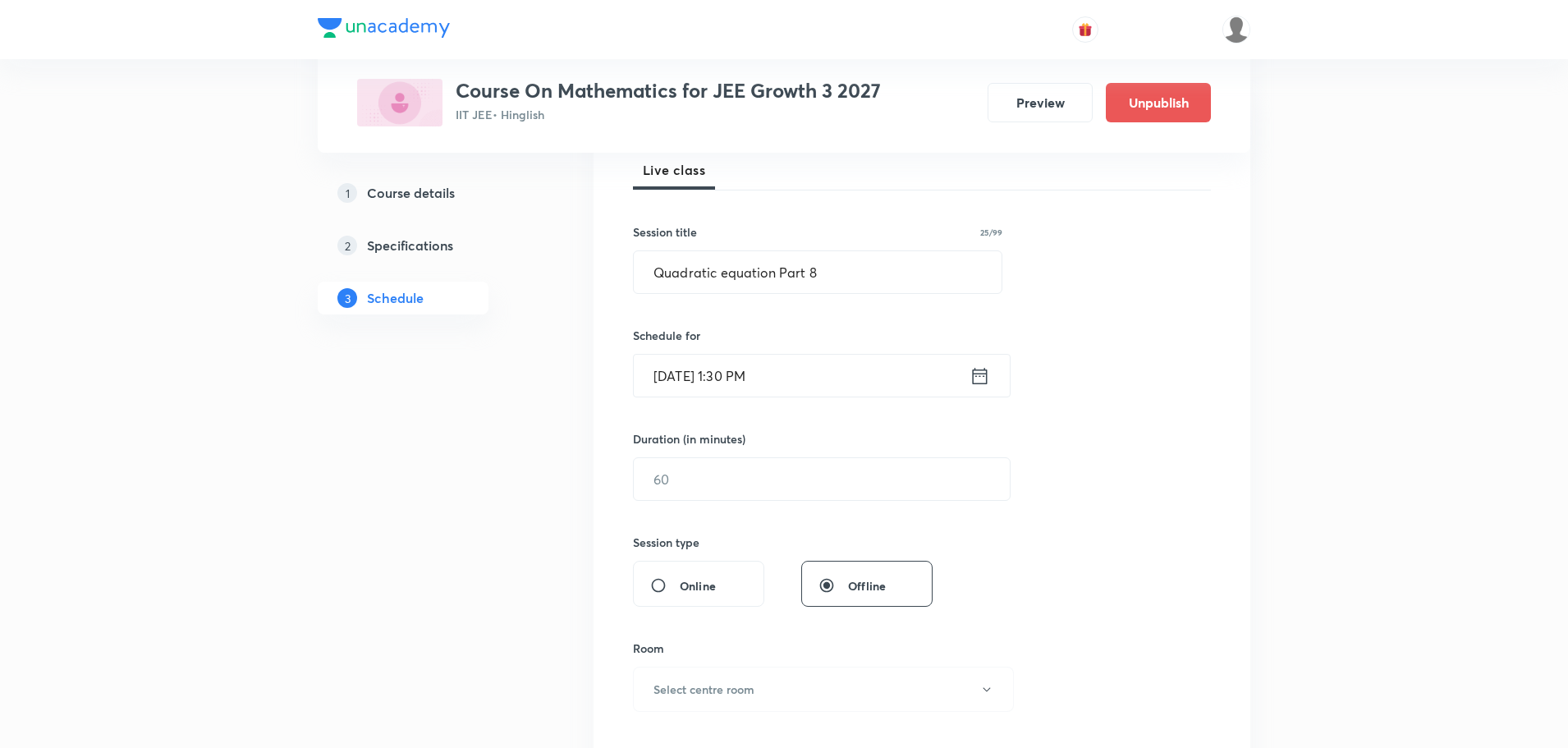
scroll to position [246, 0]
click at [773, 469] on input "text" at bounding box center [822, 474] width 376 height 42
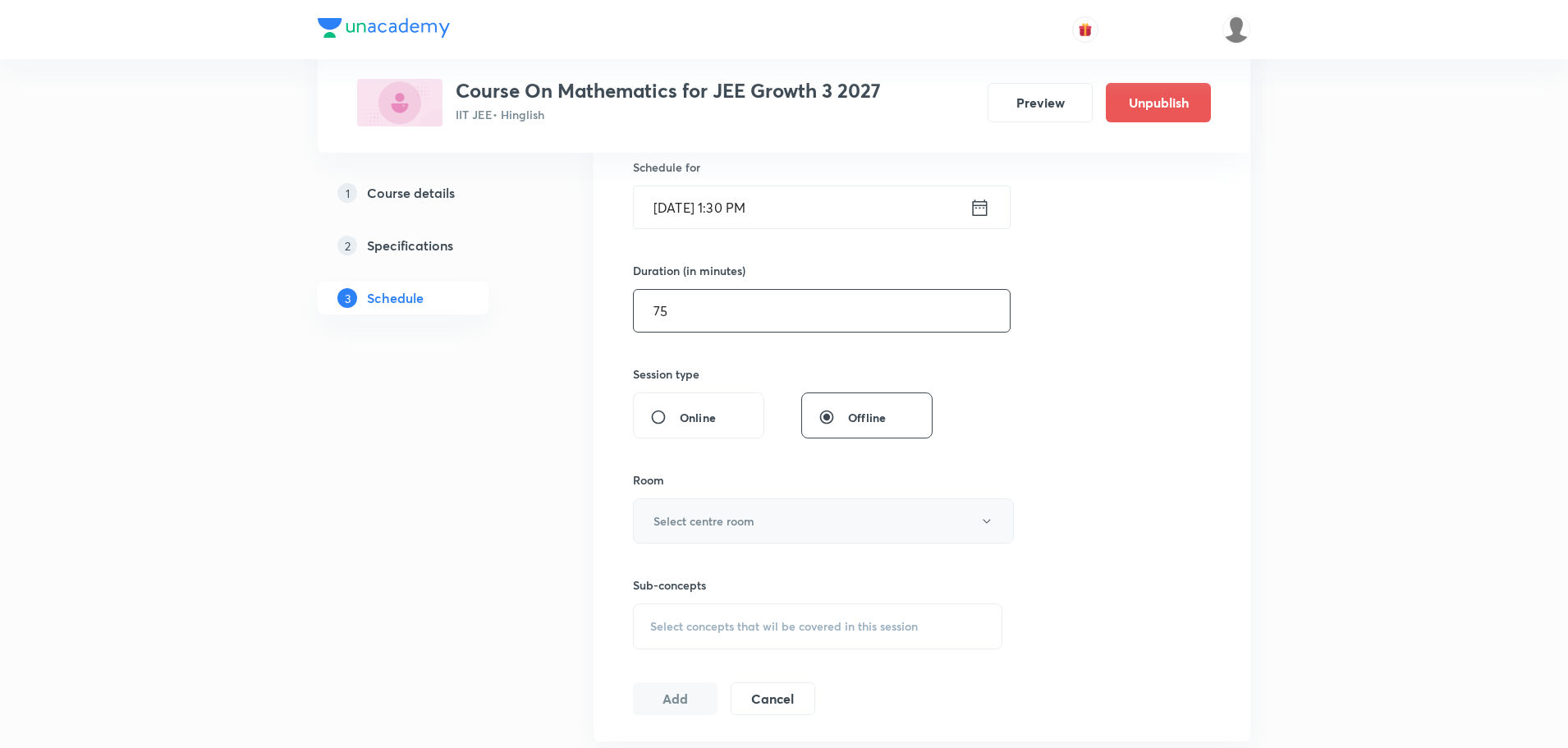
type input "75"
click at [713, 519] on h6 "Select centre room" at bounding box center [703, 520] width 101 height 18
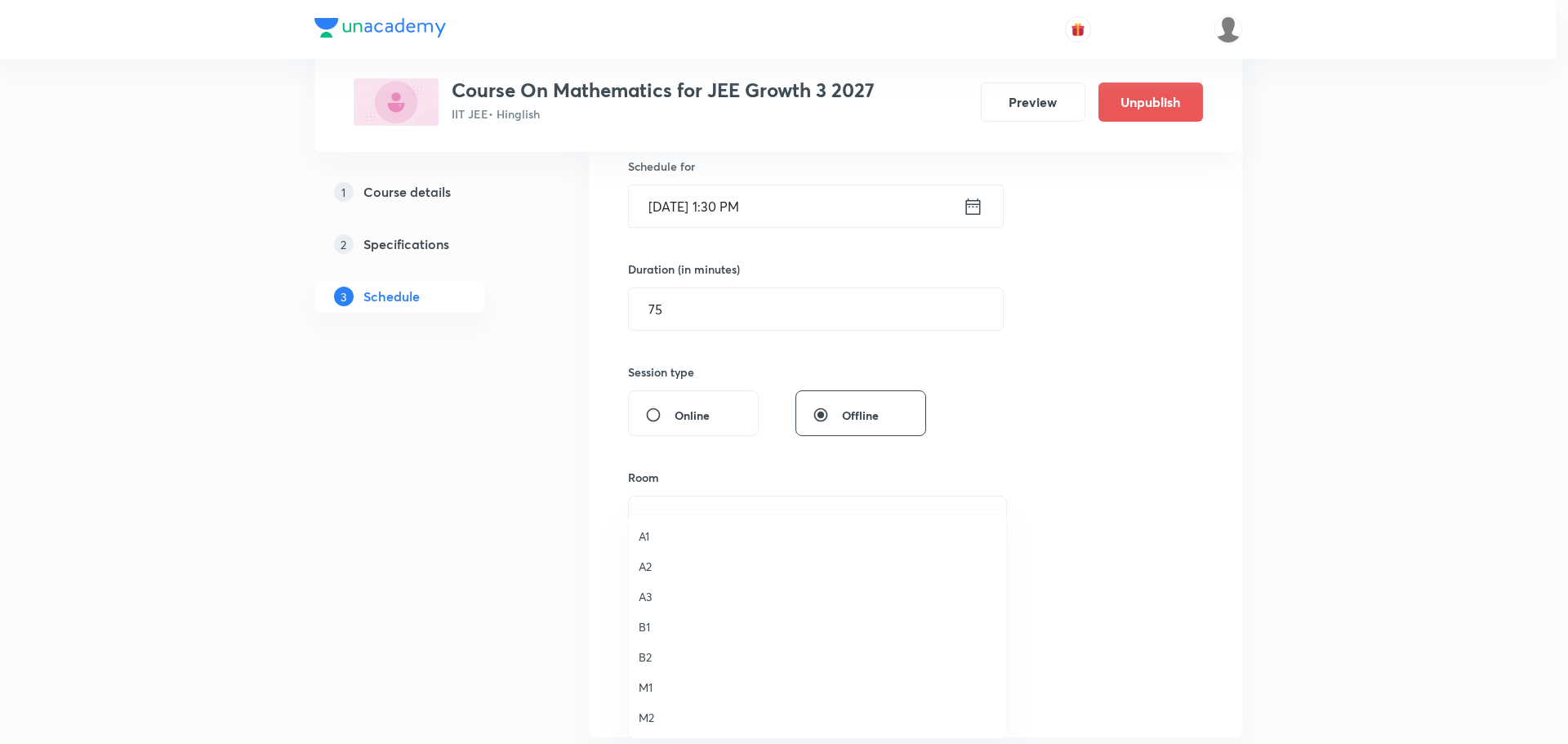
click at [646, 629] on span "B1" at bounding box center [817, 627] width 358 height 17
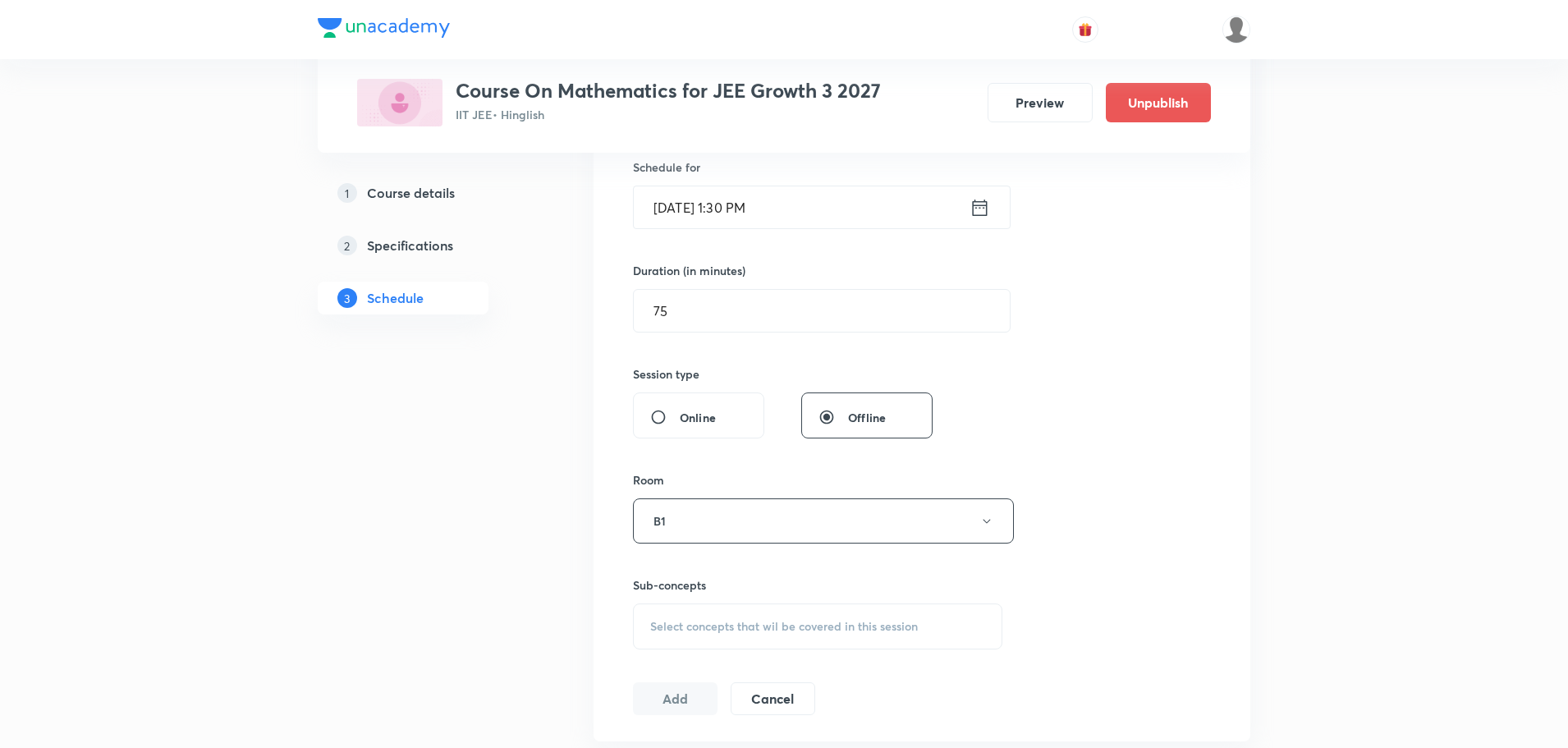
scroll to position [575, 0]
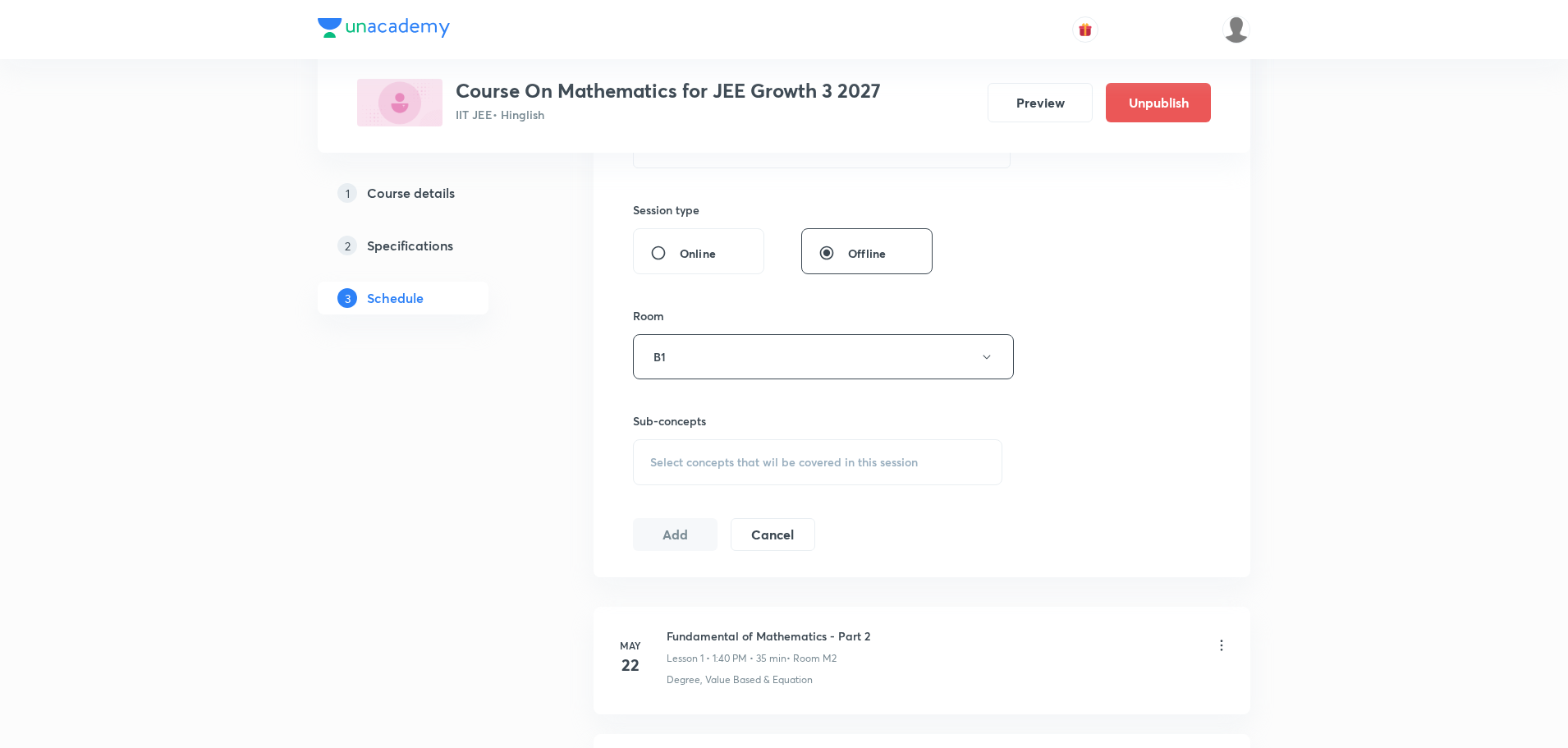
click at [706, 471] on div "Select concepts that wil be covered in this session" at bounding box center [817, 462] width 370 height 46
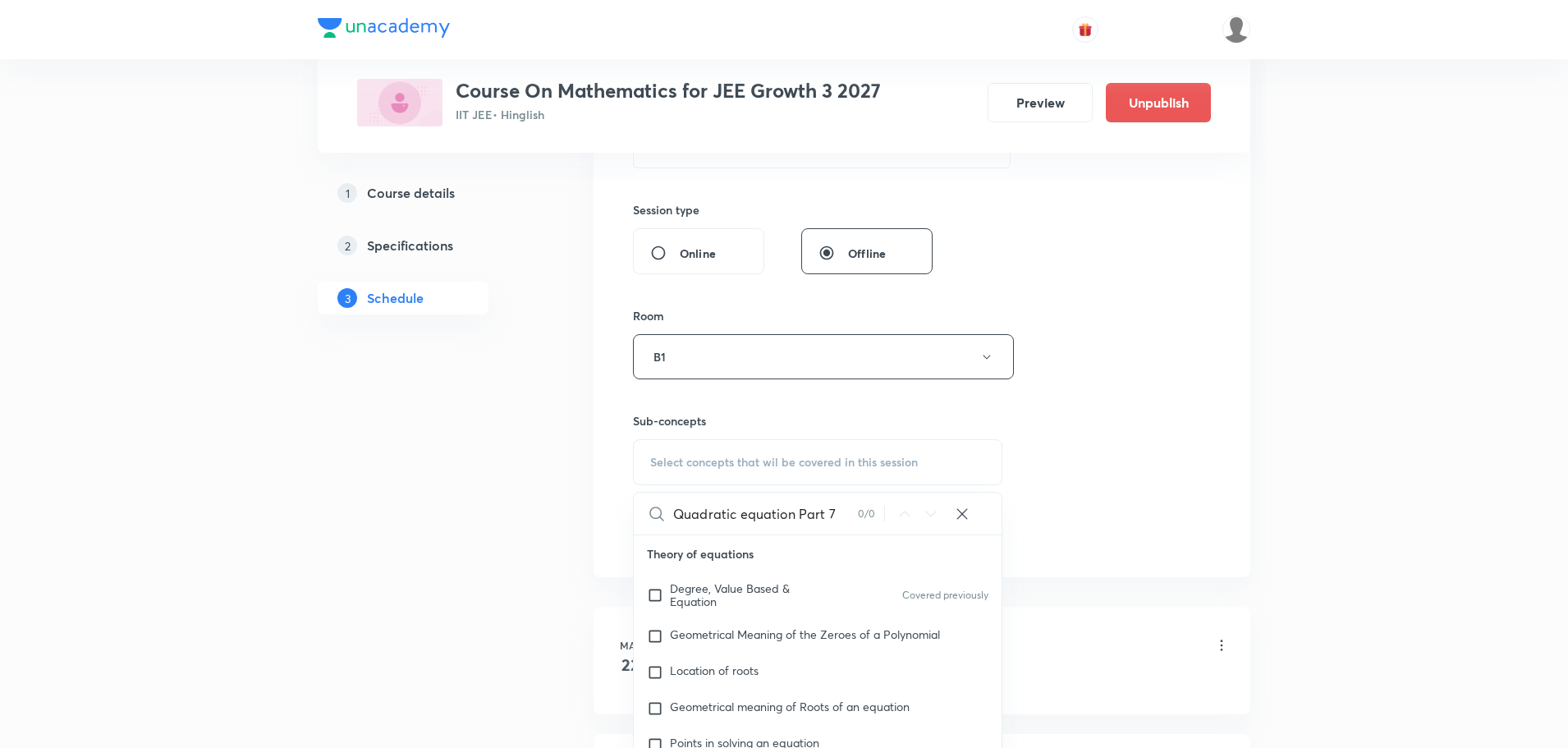
drag, startPoint x: 790, startPoint y: 511, endPoint x: 830, endPoint y: 513, distance: 40.0
click at [830, 513] on input "Quadratic equation Part 7" at bounding box center [766, 513] width 184 height 42
click at [806, 520] on input "Quadratic equation Part 7" at bounding box center [766, 513] width 184 height 42
drag, startPoint x: 797, startPoint y: 514, endPoint x: 893, endPoint y: 511, distance: 96.0
click at [893, 511] on div "Quadratic equation Part 7 0 / 0 ​" at bounding box center [817, 513] width 368 height 42
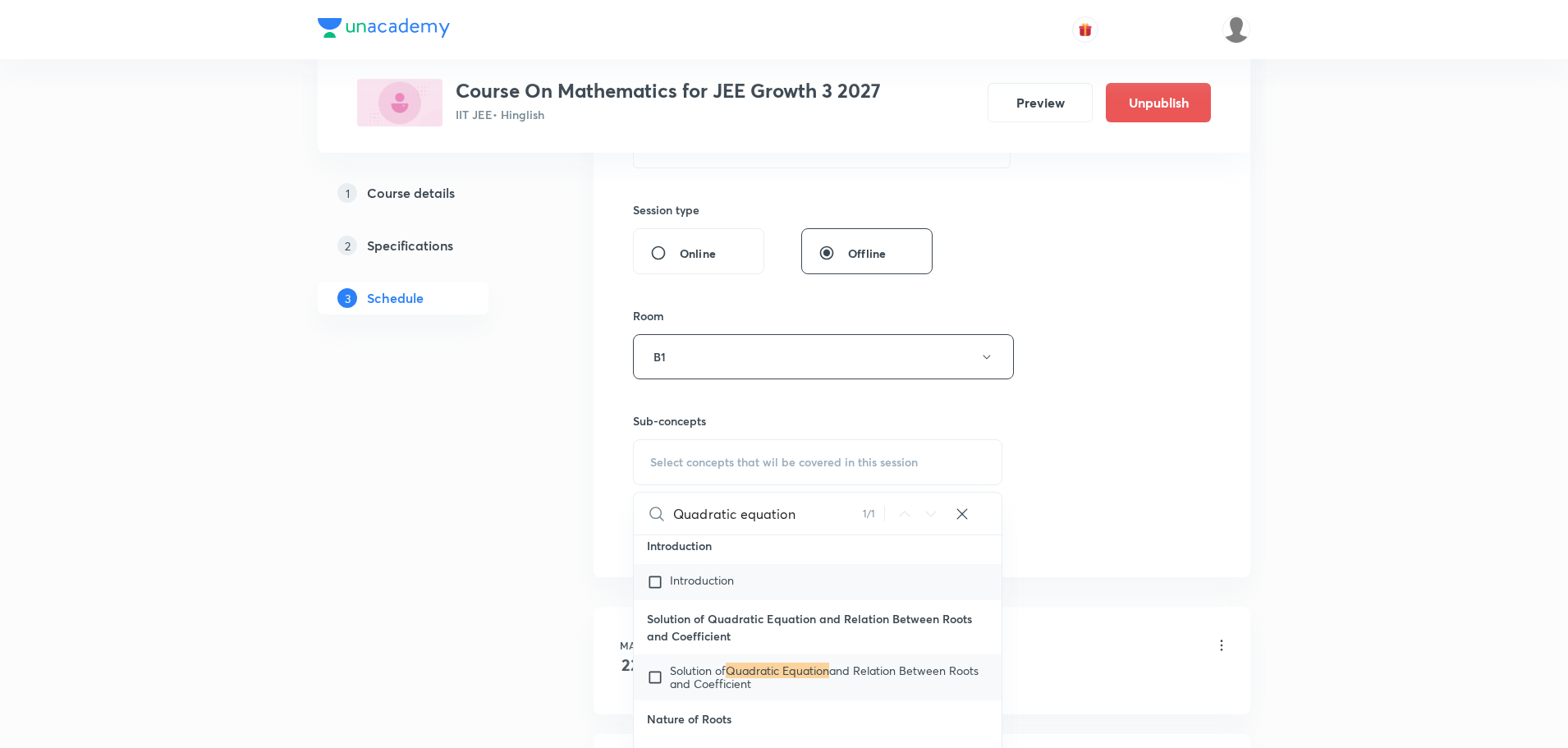
scroll to position [23001, 0]
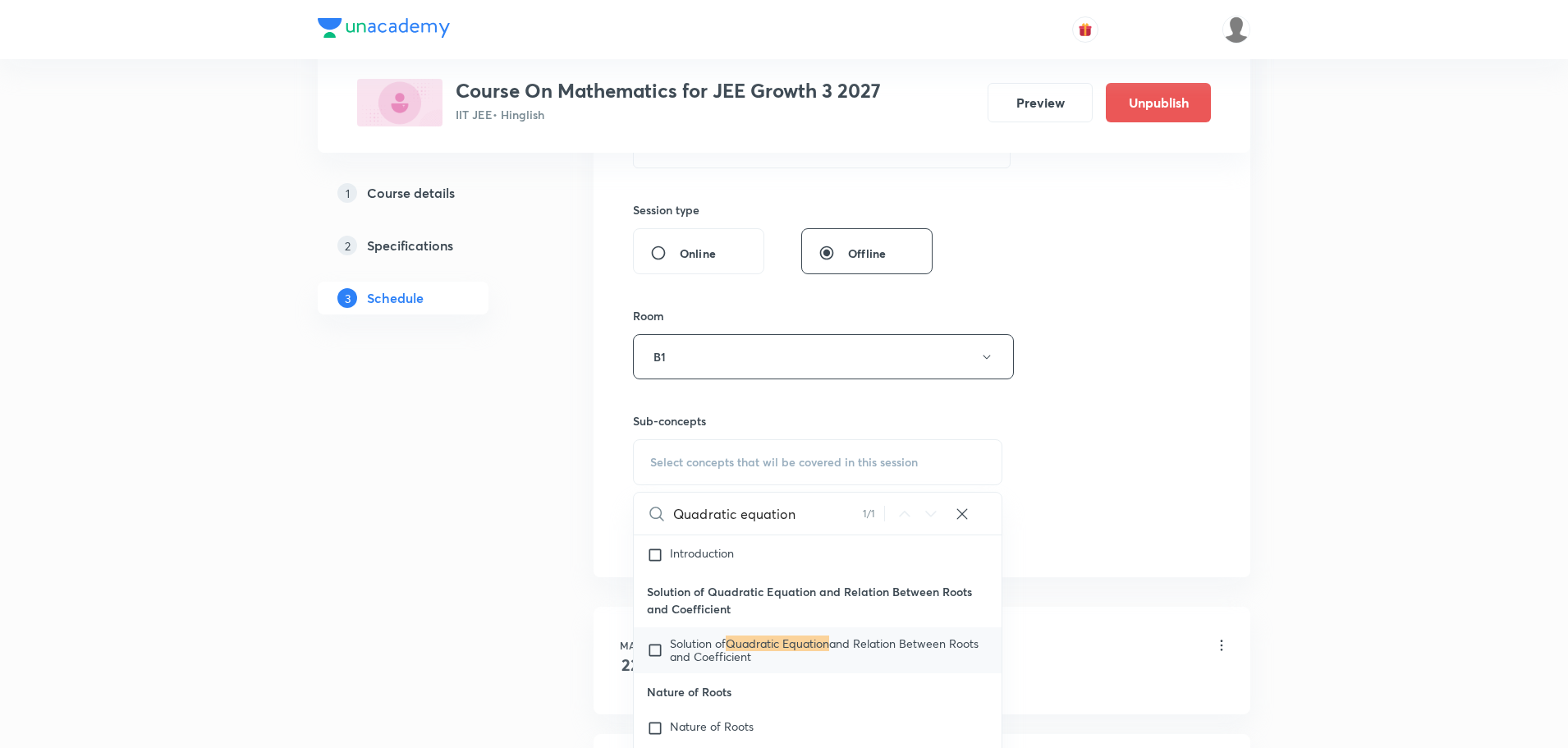
type input "Quadratic equation"
click at [784, 651] on mark "Quadratic Equation" at bounding box center [778, 643] width 103 height 16
checkbox input "true"
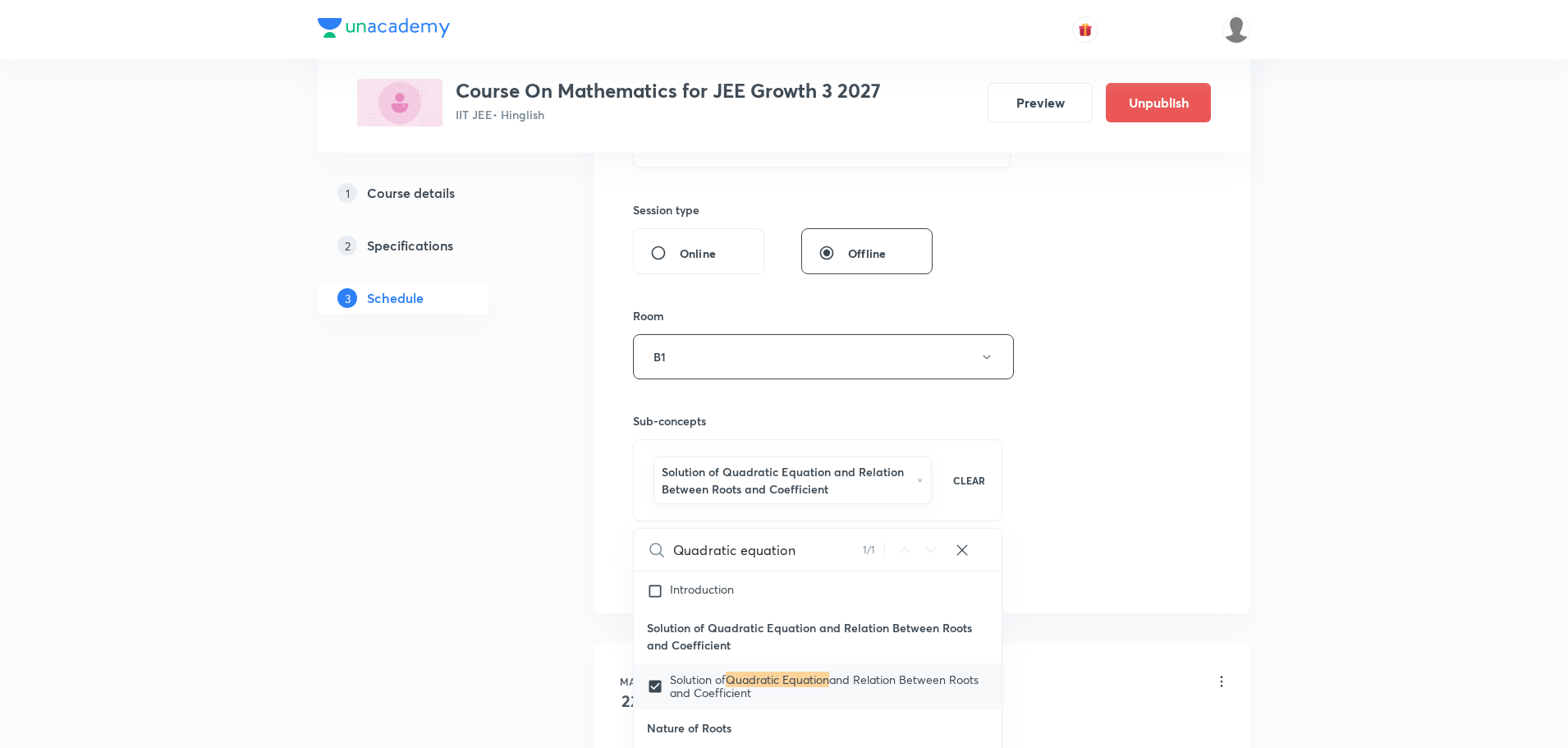
click at [1133, 471] on div "Session 71 Live class Session title 25/99 Quadratic equation Part 8 ​ Schedule …" at bounding box center [921, 183] width 578 height 807
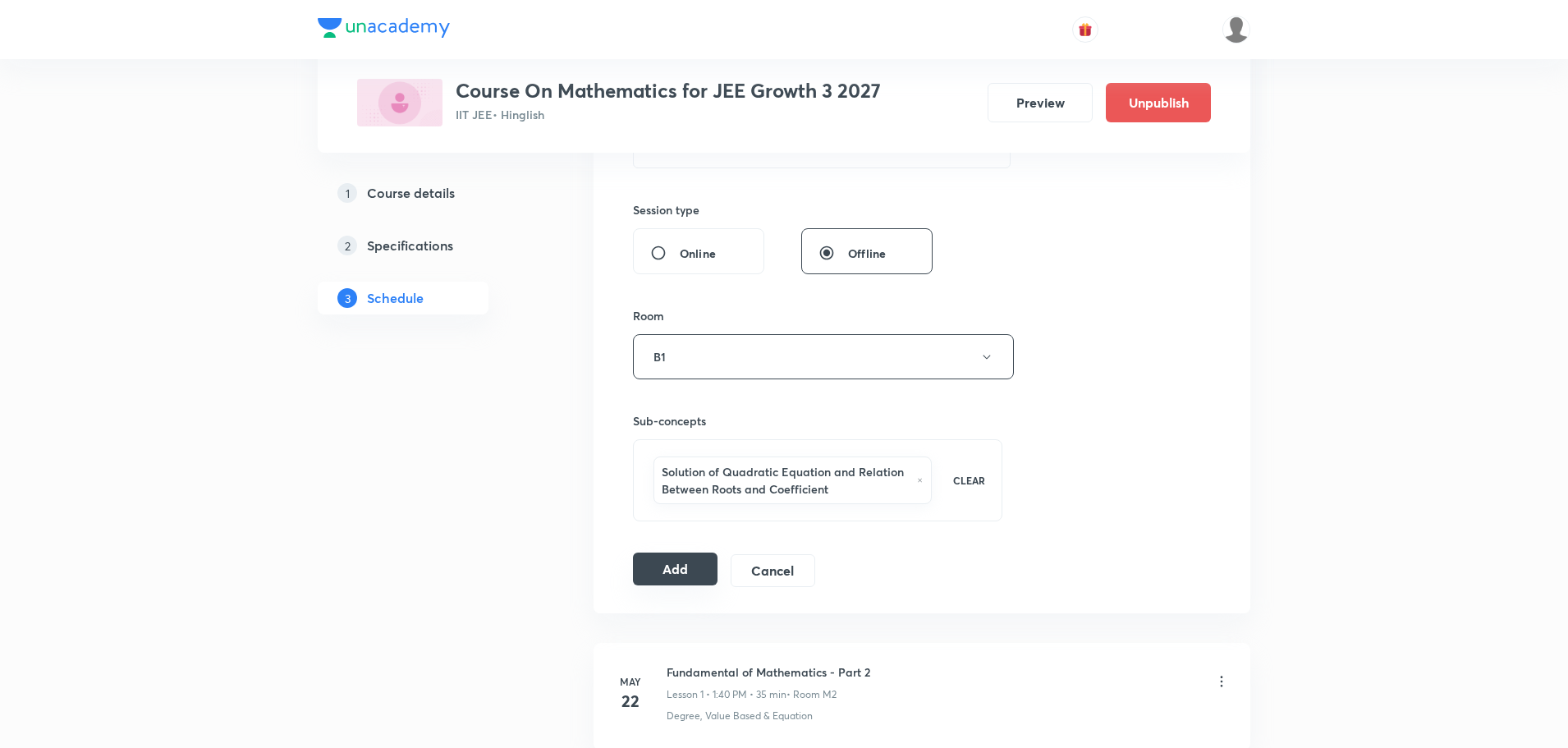
click at [677, 573] on button "Add" at bounding box center [675, 569] width 85 height 33
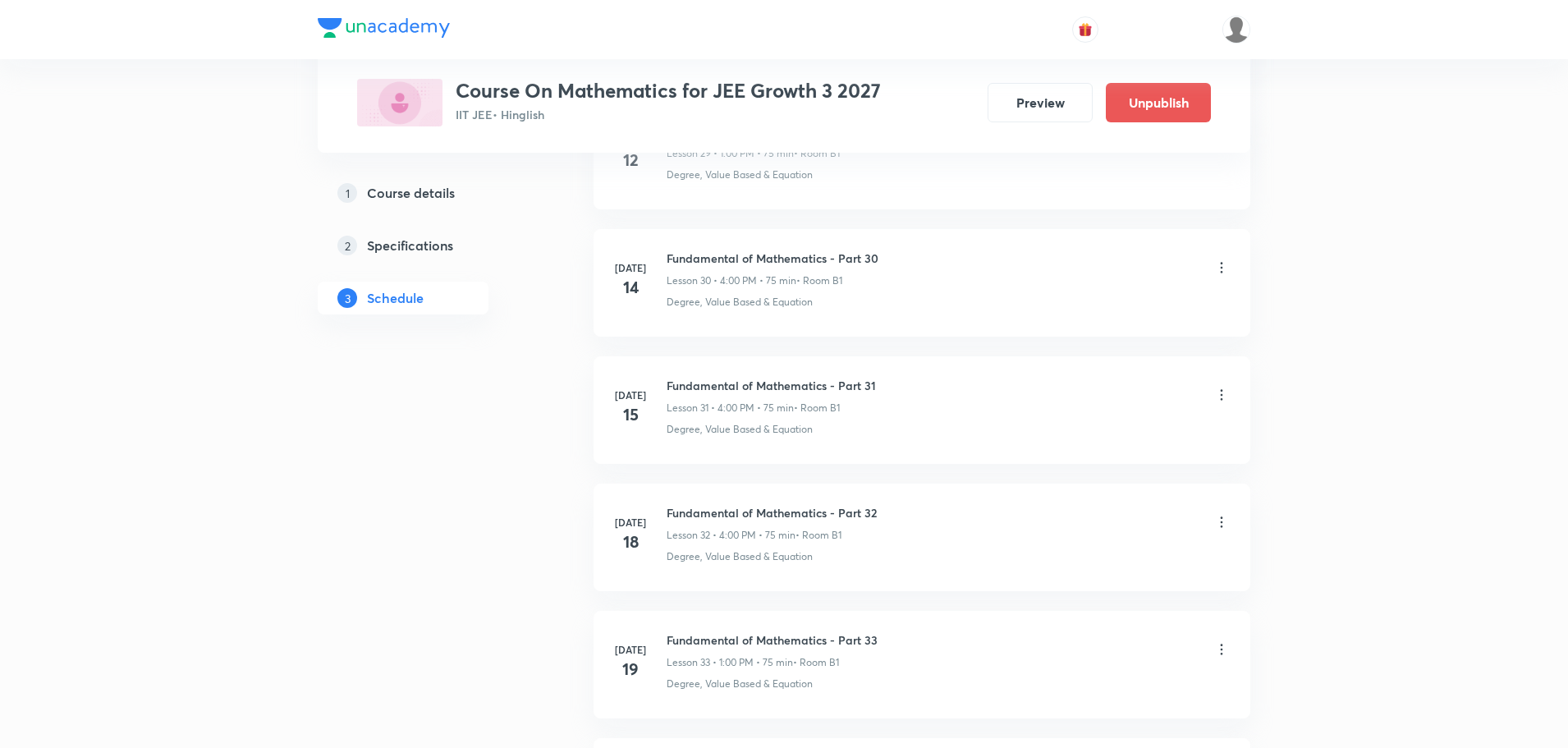
scroll to position [8721, 0]
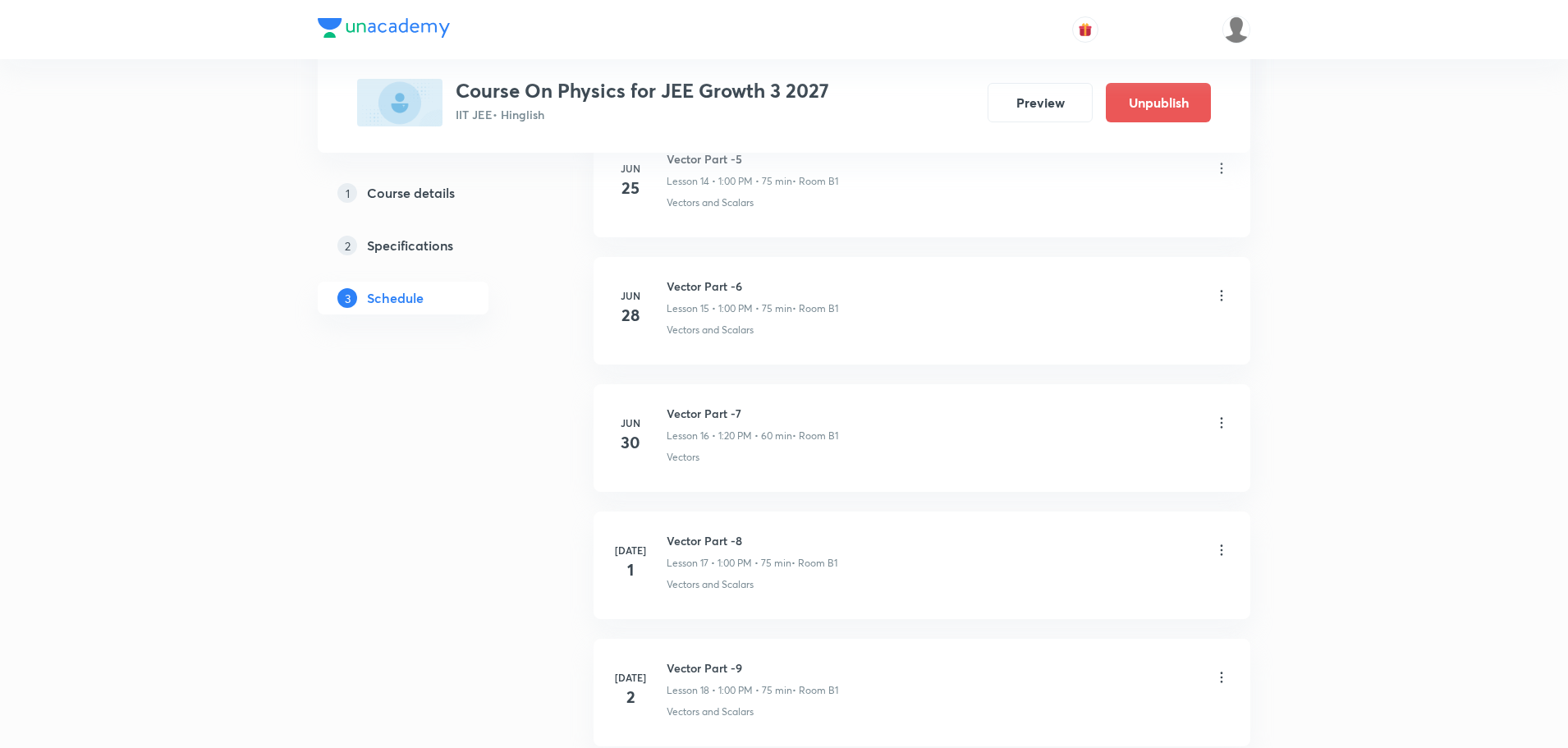
scroll to position [9475, 0]
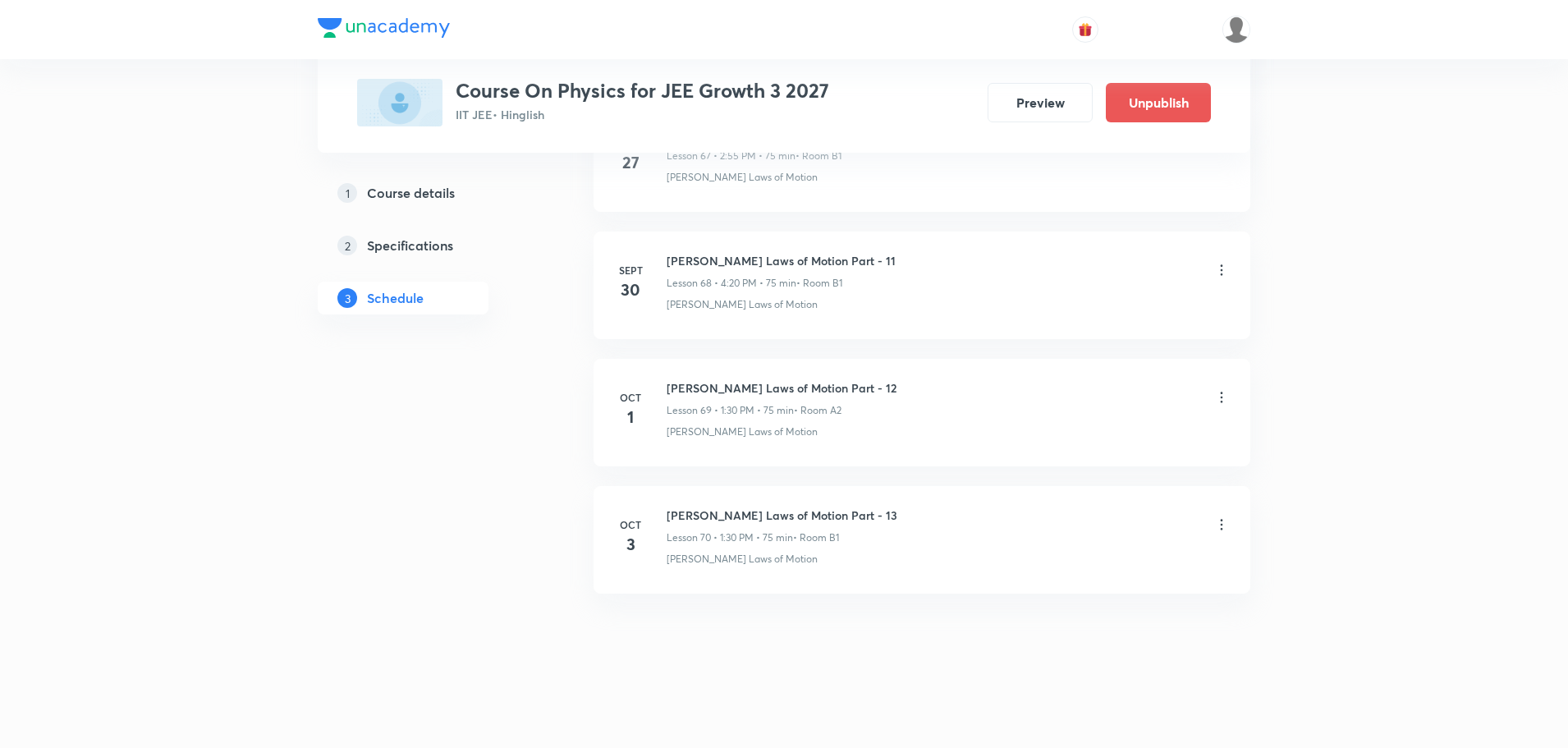
click at [796, 548] on div "Newton's Laws of Motion Part - 13 Lesson 70 • 1:30 PM • 75 min • Room B1 Newton…" at bounding box center [948, 536] width 564 height 60
click at [815, 513] on h6 "Newton's Laws of Motion Part - 13" at bounding box center [782, 515] width 231 height 18
copy h6 "Newton's Laws of Motion Part - 13"
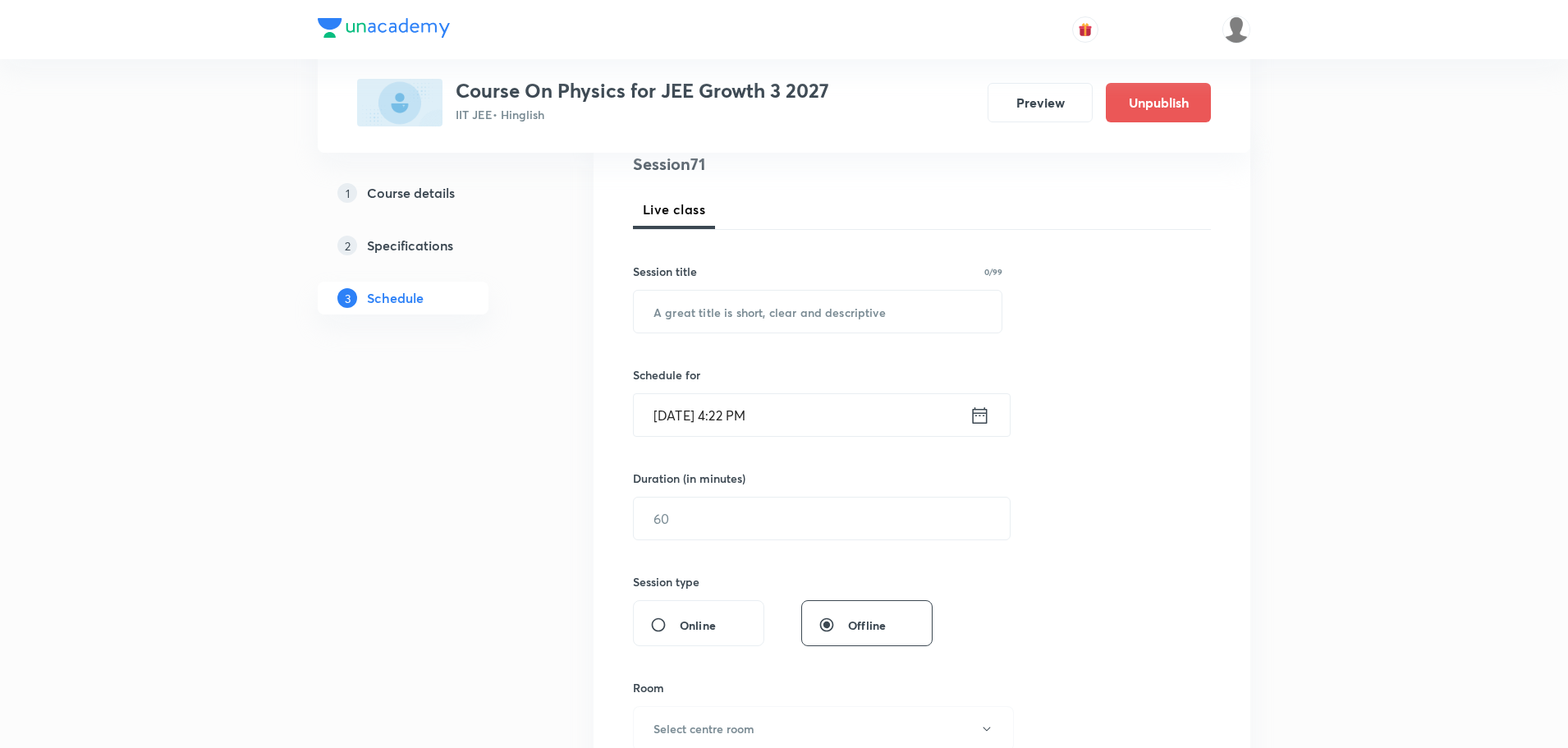
scroll to position [0, 0]
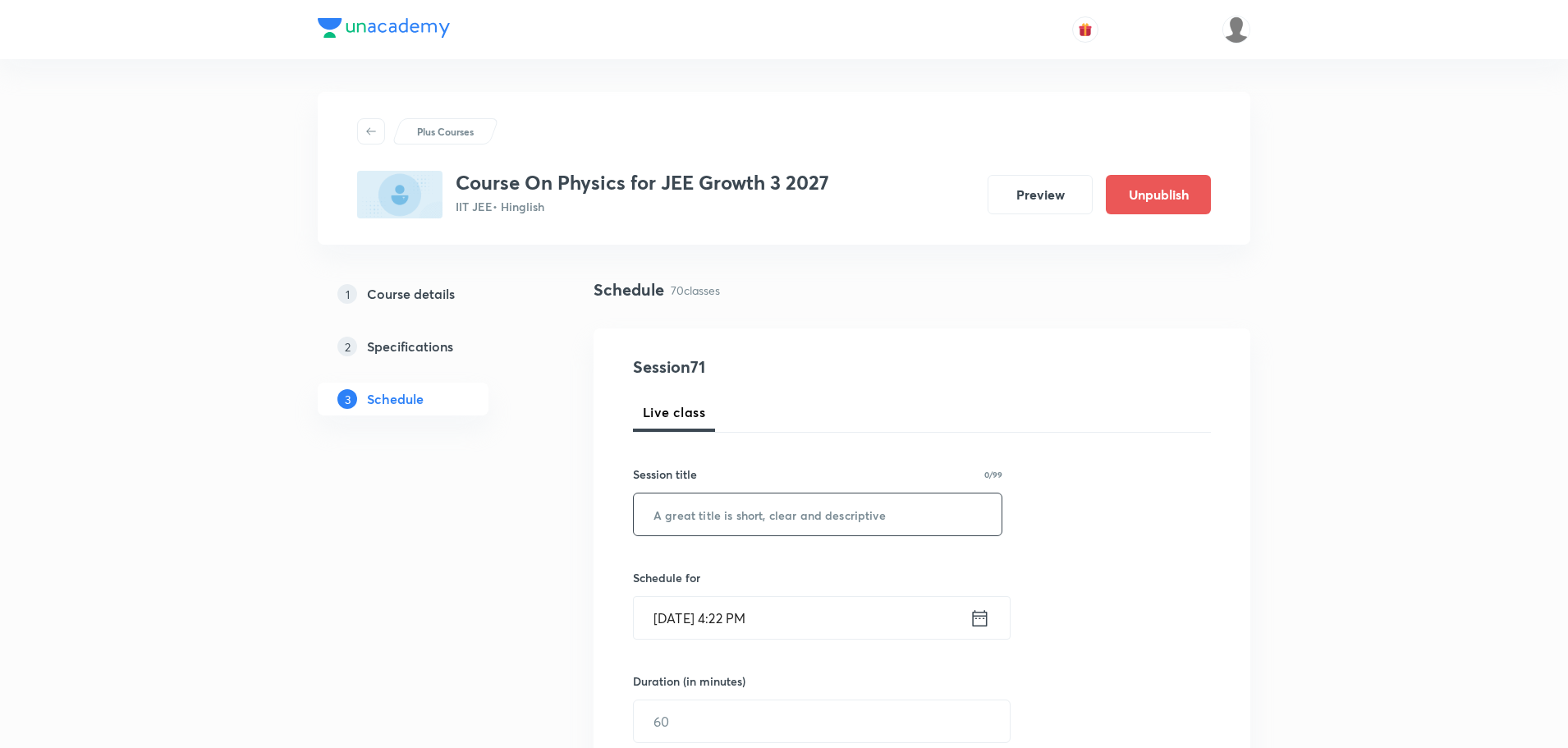
click at [763, 522] on input "text" at bounding box center [817, 514] width 368 height 42
paste input "Newton's Laws of Motion Part - 13"
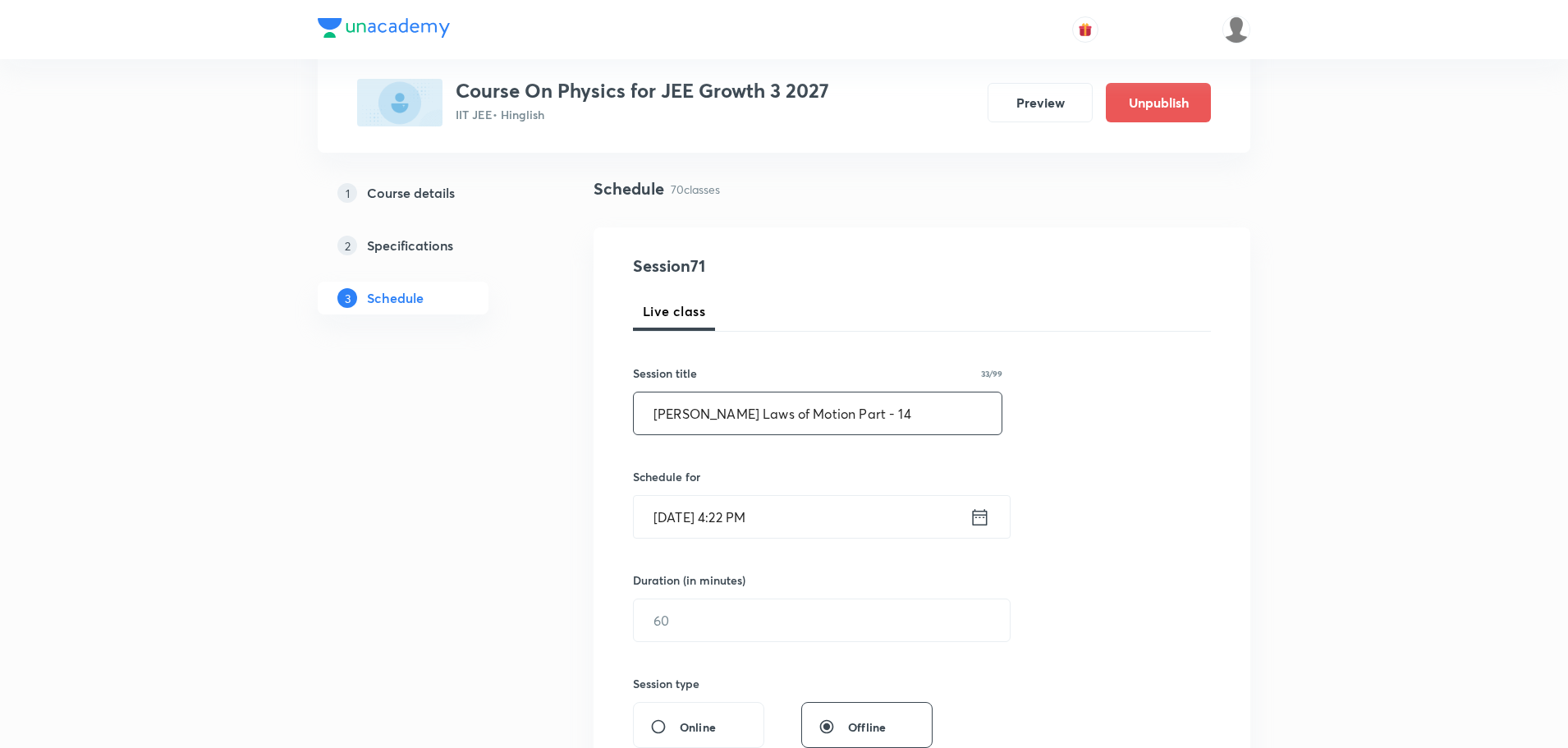
scroll to position [246, 0]
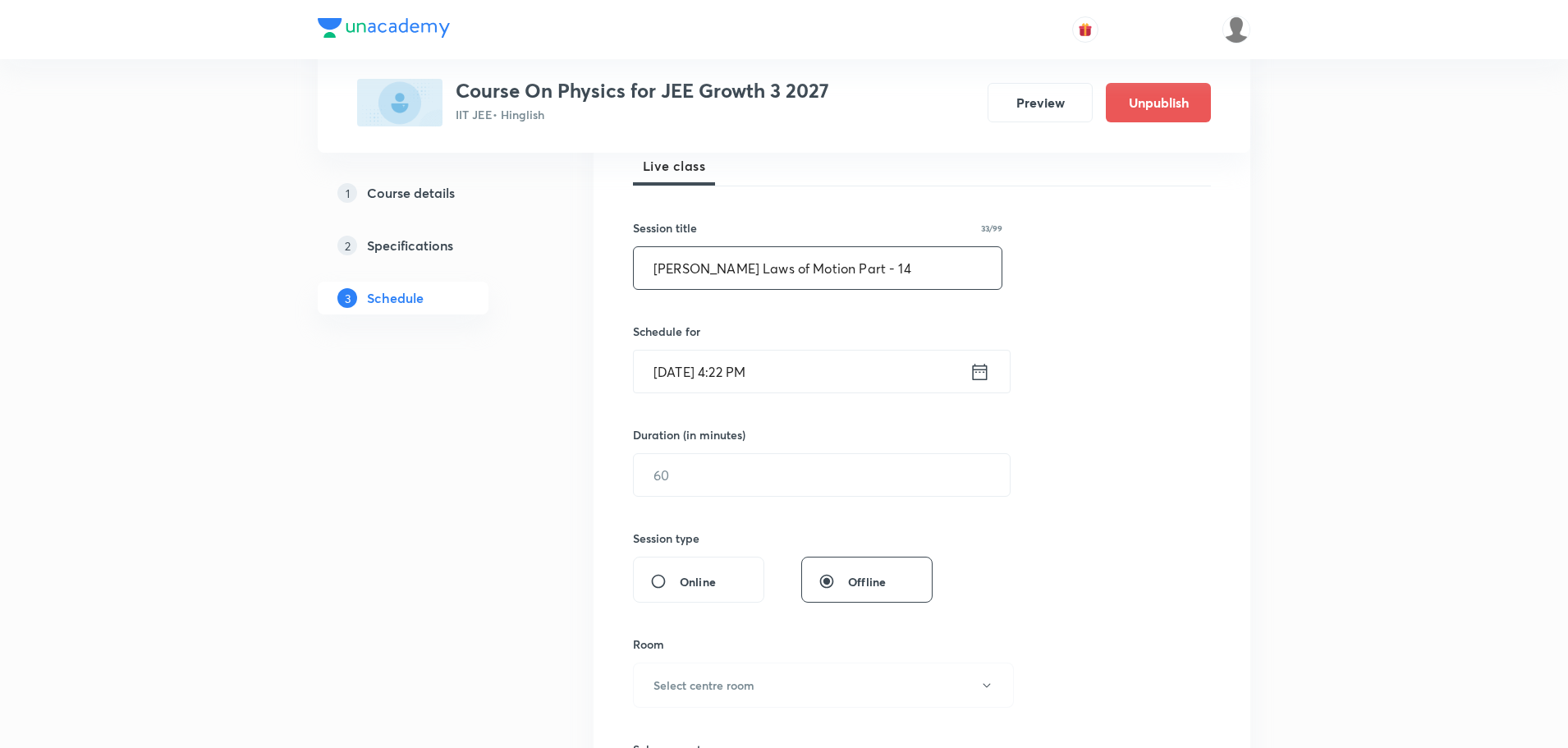
type input "Newton's Laws of Motion Part - 14"
click at [981, 373] on icon at bounding box center [980, 372] width 20 height 23
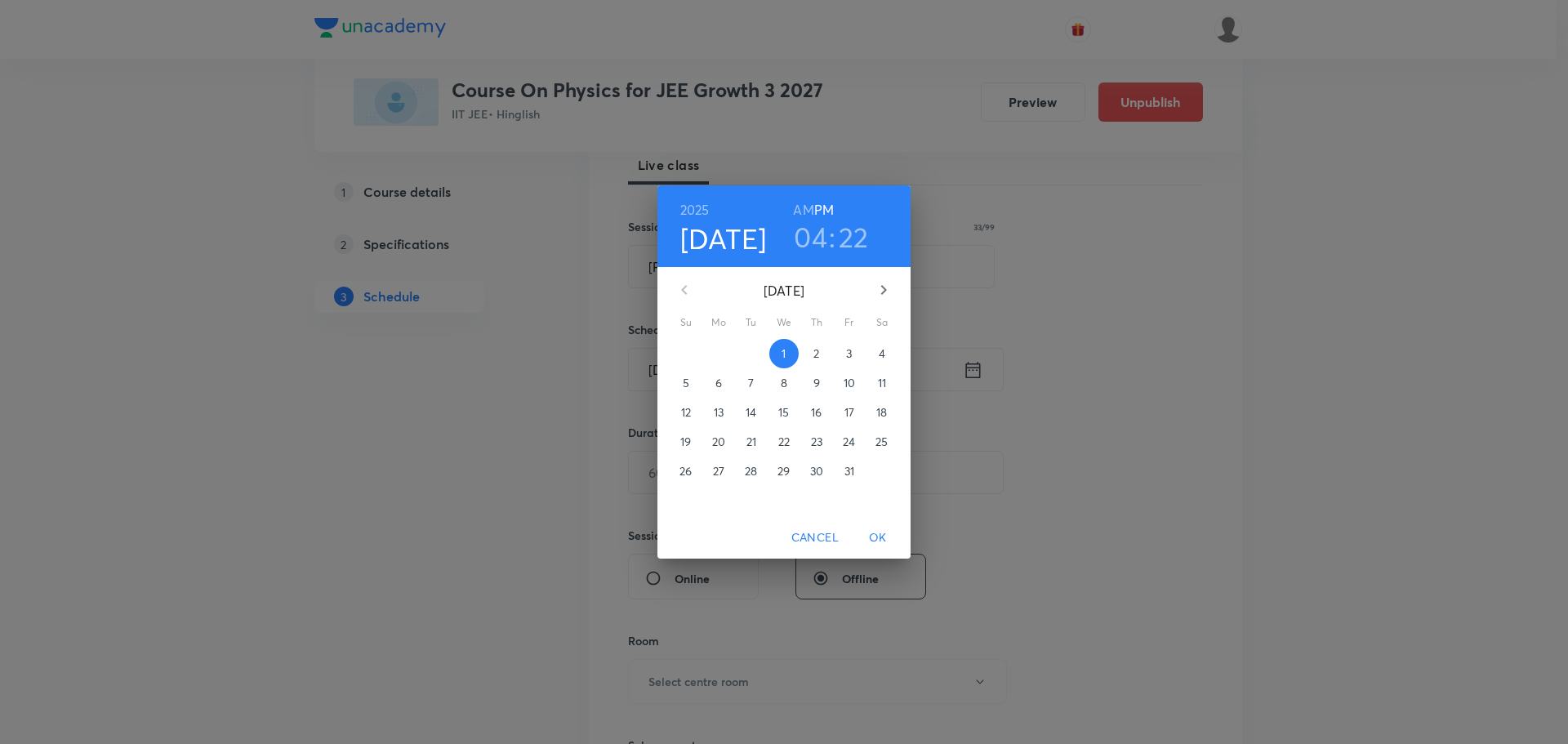
click at [881, 352] on p "4" at bounding box center [882, 353] width 6 height 17
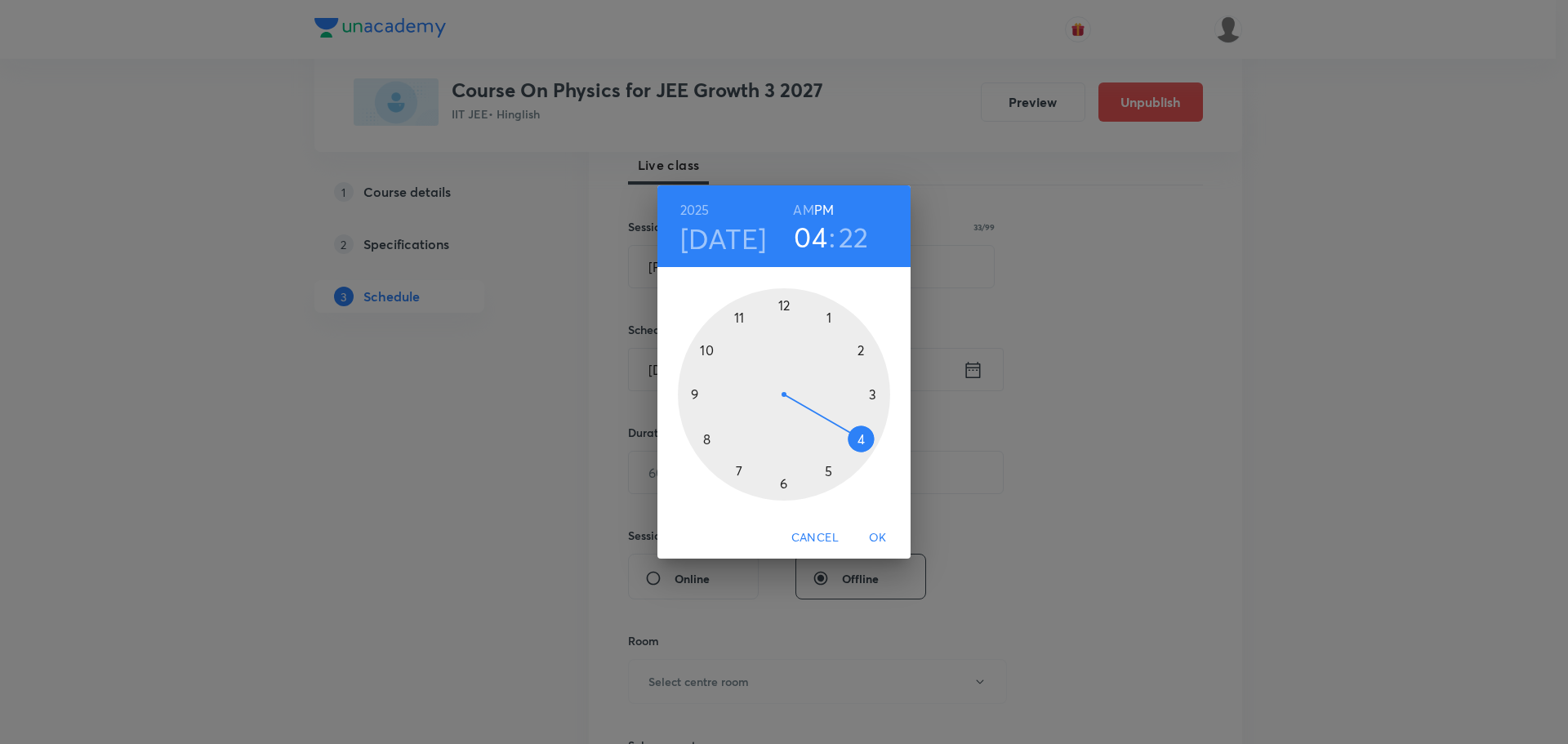
click at [861, 350] on div at bounding box center [784, 394] width 212 height 212
click at [740, 320] on div at bounding box center [784, 394] width 212 height 212
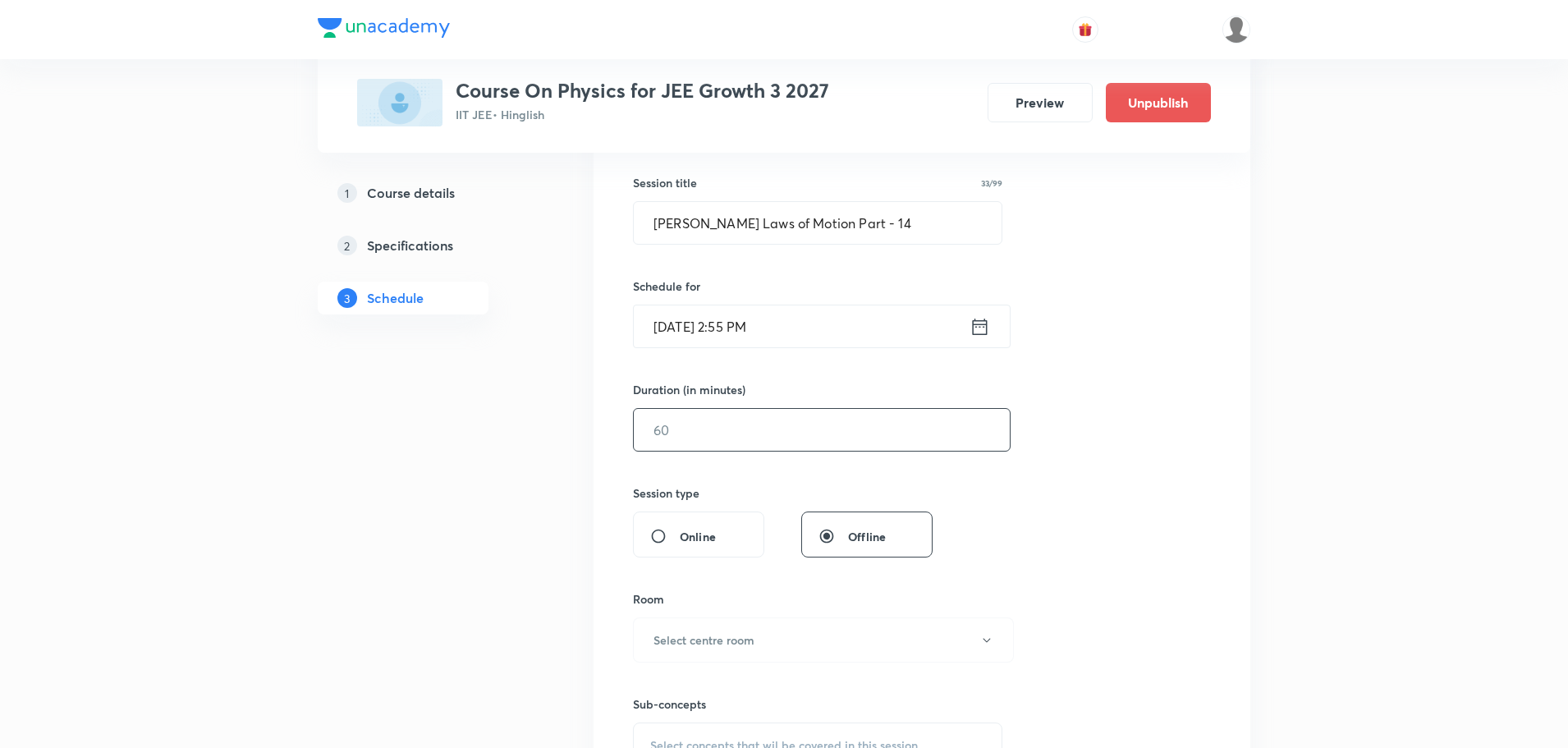
scroll to position [328, 0]
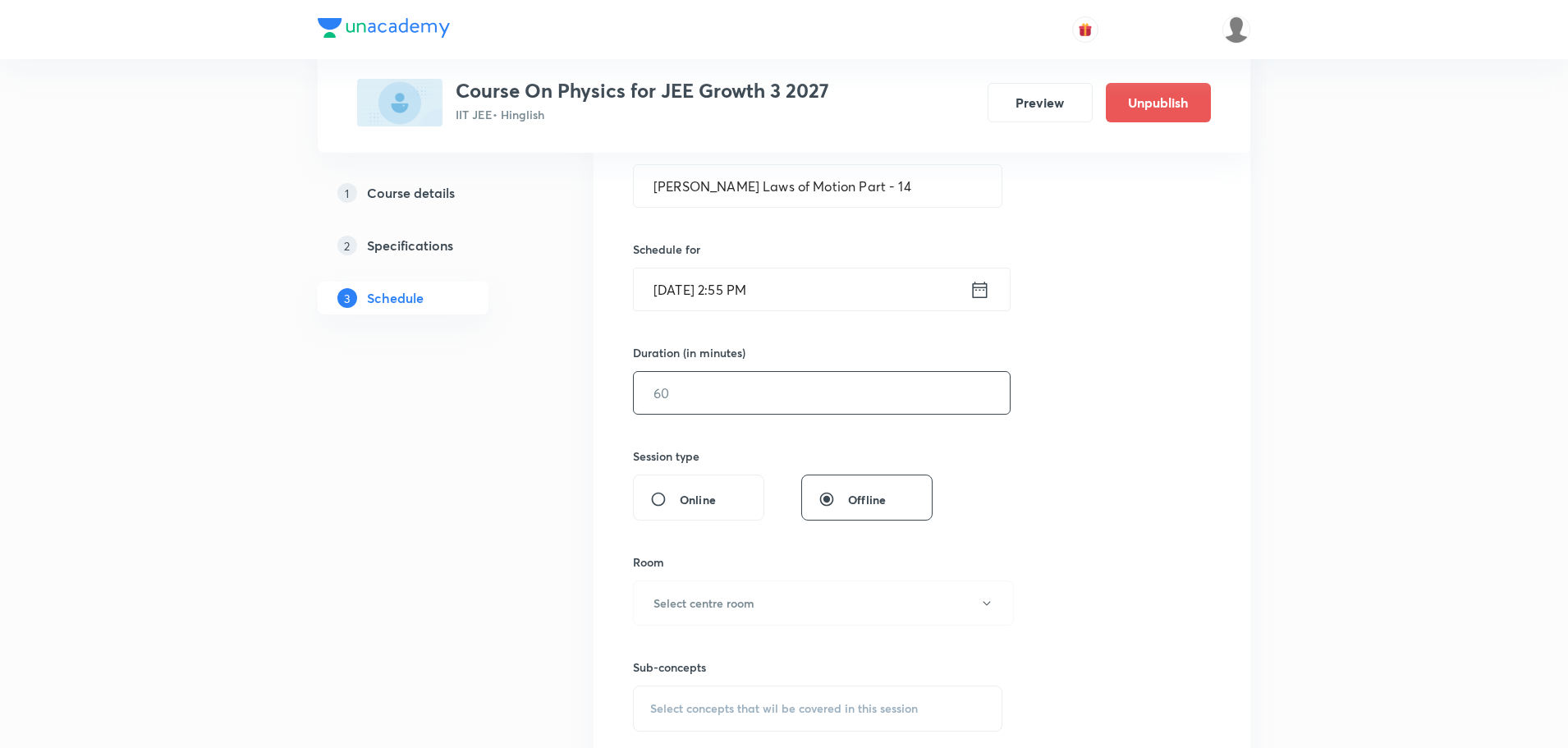
drag, startPoint x: 759, startPoint y: 371, endPoint x: 754, endPoint y: 385, distance: 14.9
click at [756, 379] on div "​" at bounding box center [821, 392] width 377 height 43
type input "5"
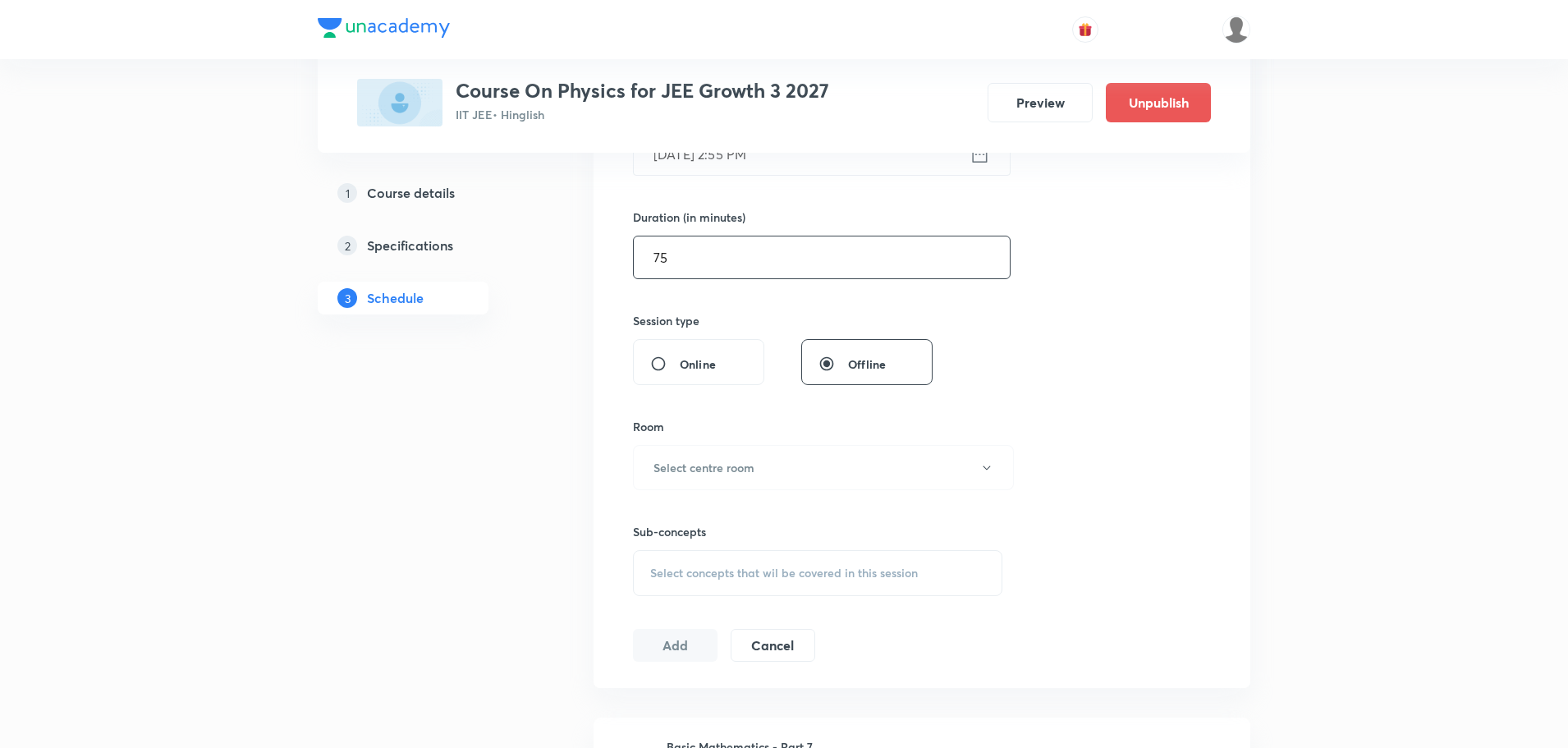
scroll to position [493, 0]
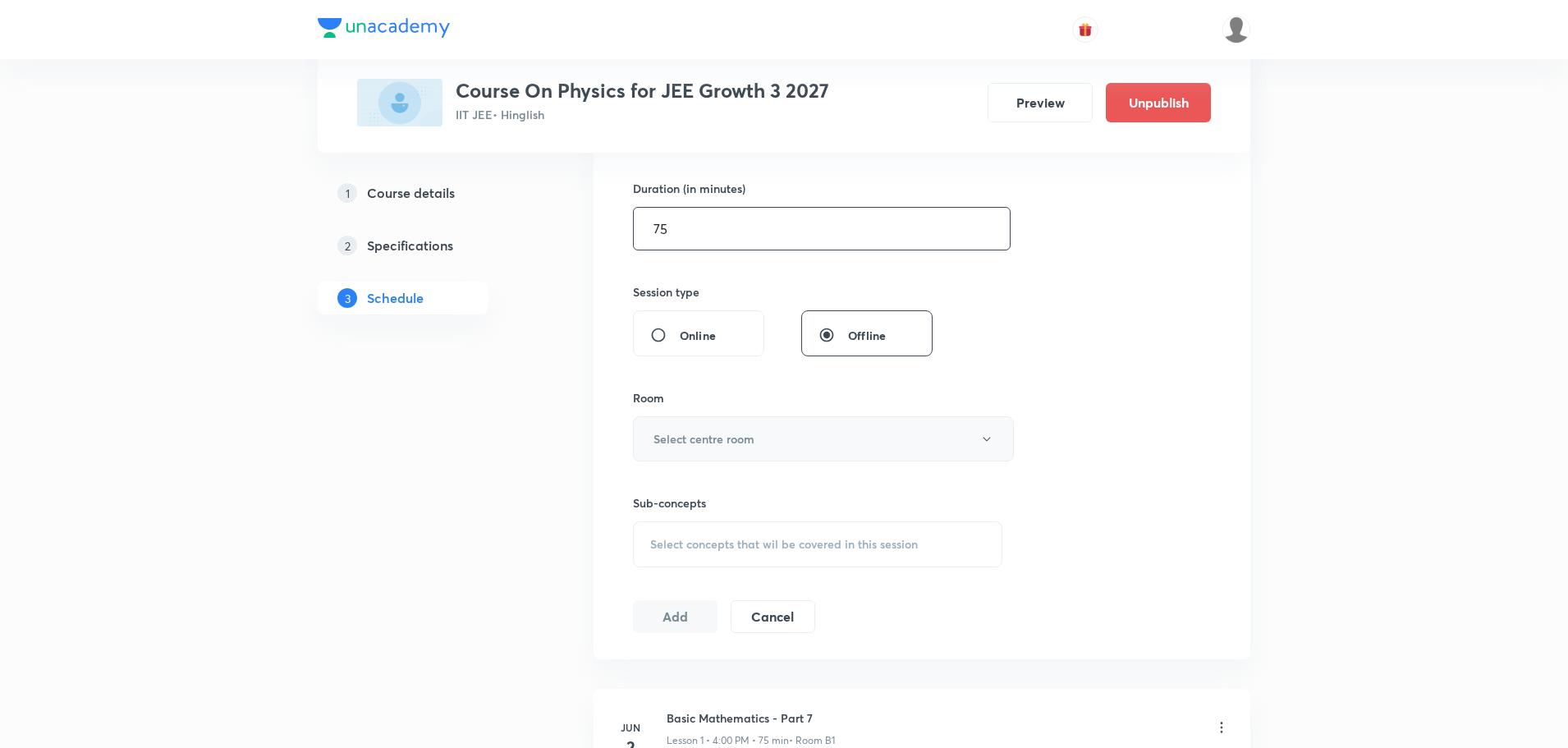
type input "75"
click at [739, 439] on h6 "Select centre room" at bounding box center [703, 438] width 101 height 18
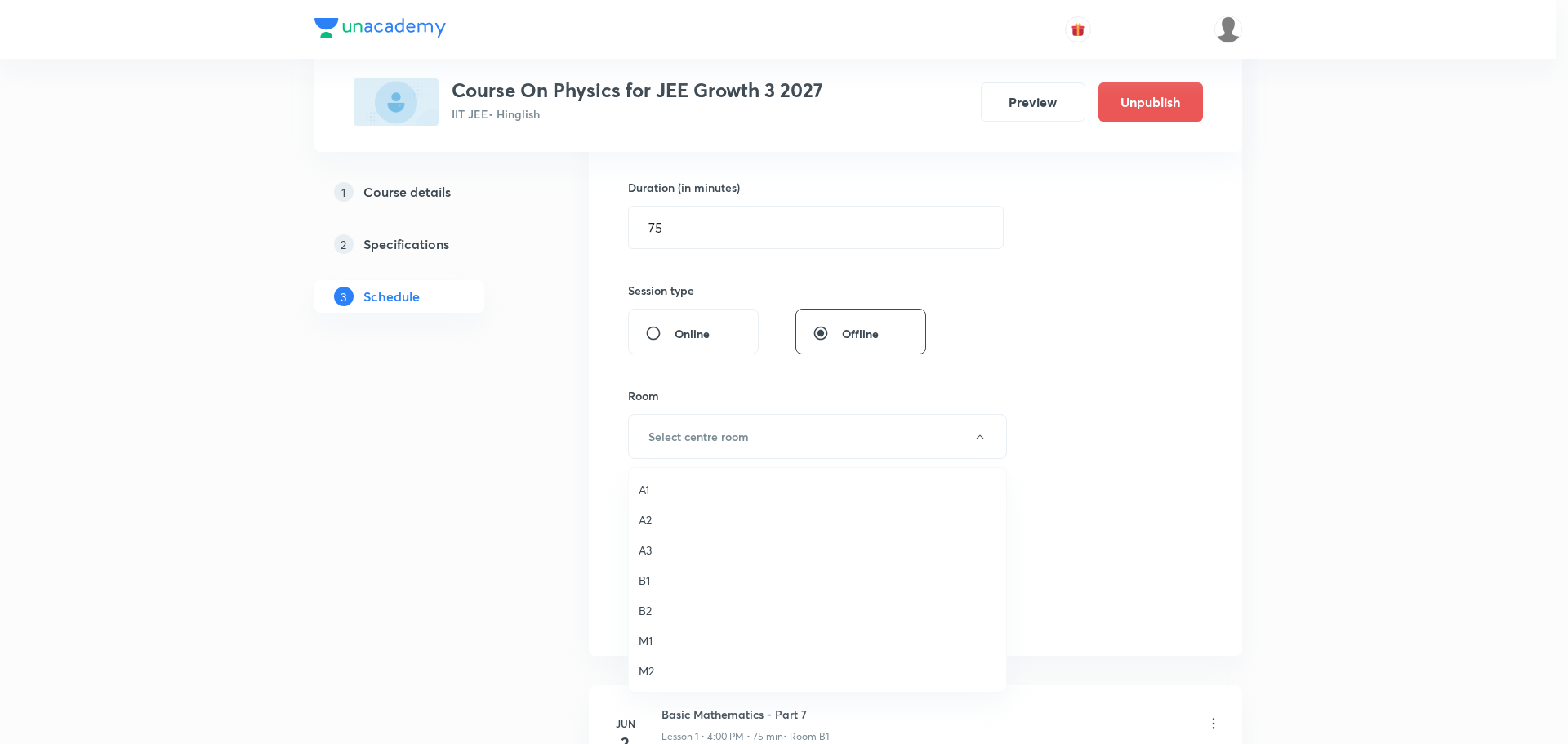
click at [651, 576] on span "B1" at bounding box center [817, 580] width 358 height 17
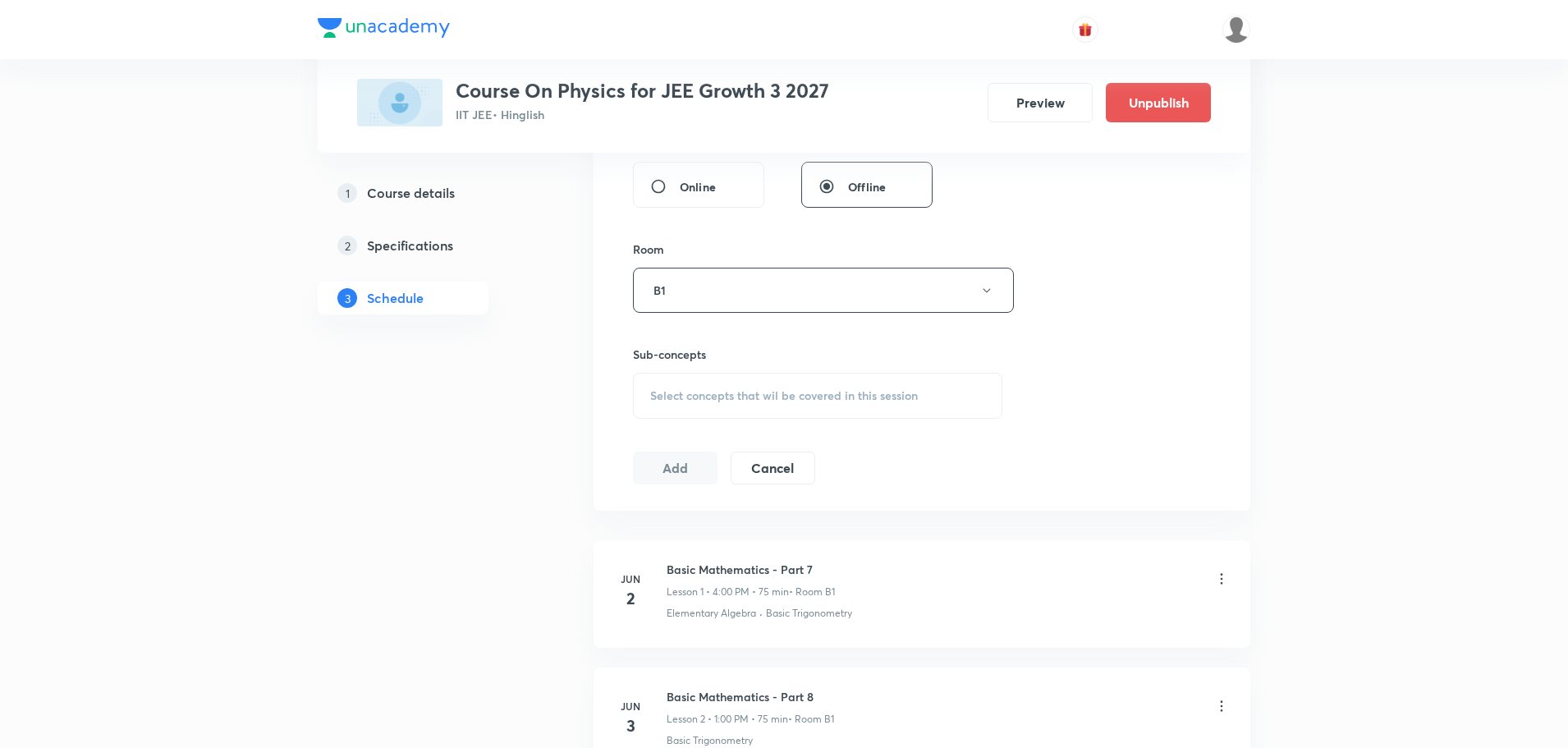
scroll to position [739, 0]
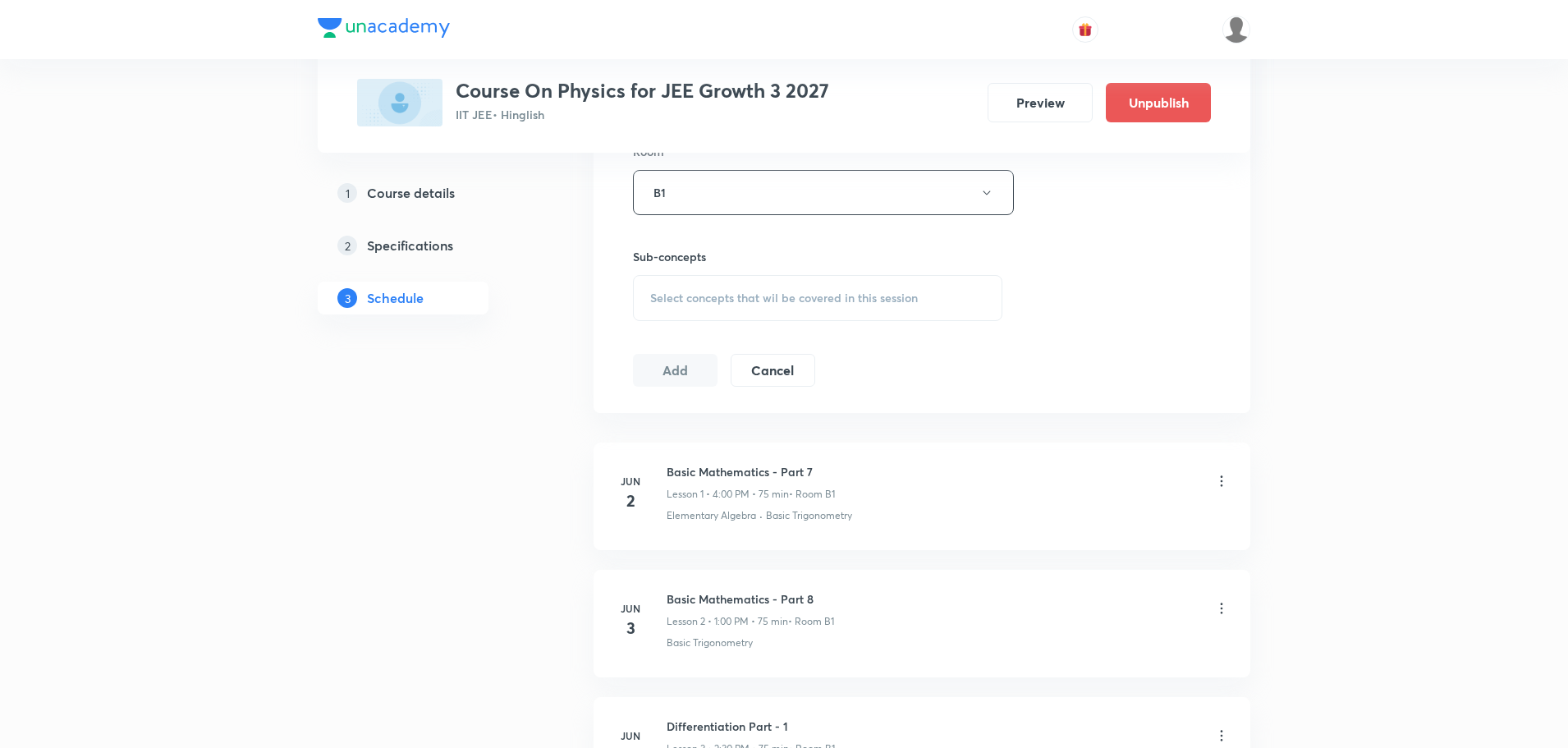
click at [736, 299] on span "Select concepts that wil be covered in this session" at bounding box center [784, 298] width 267 height 13
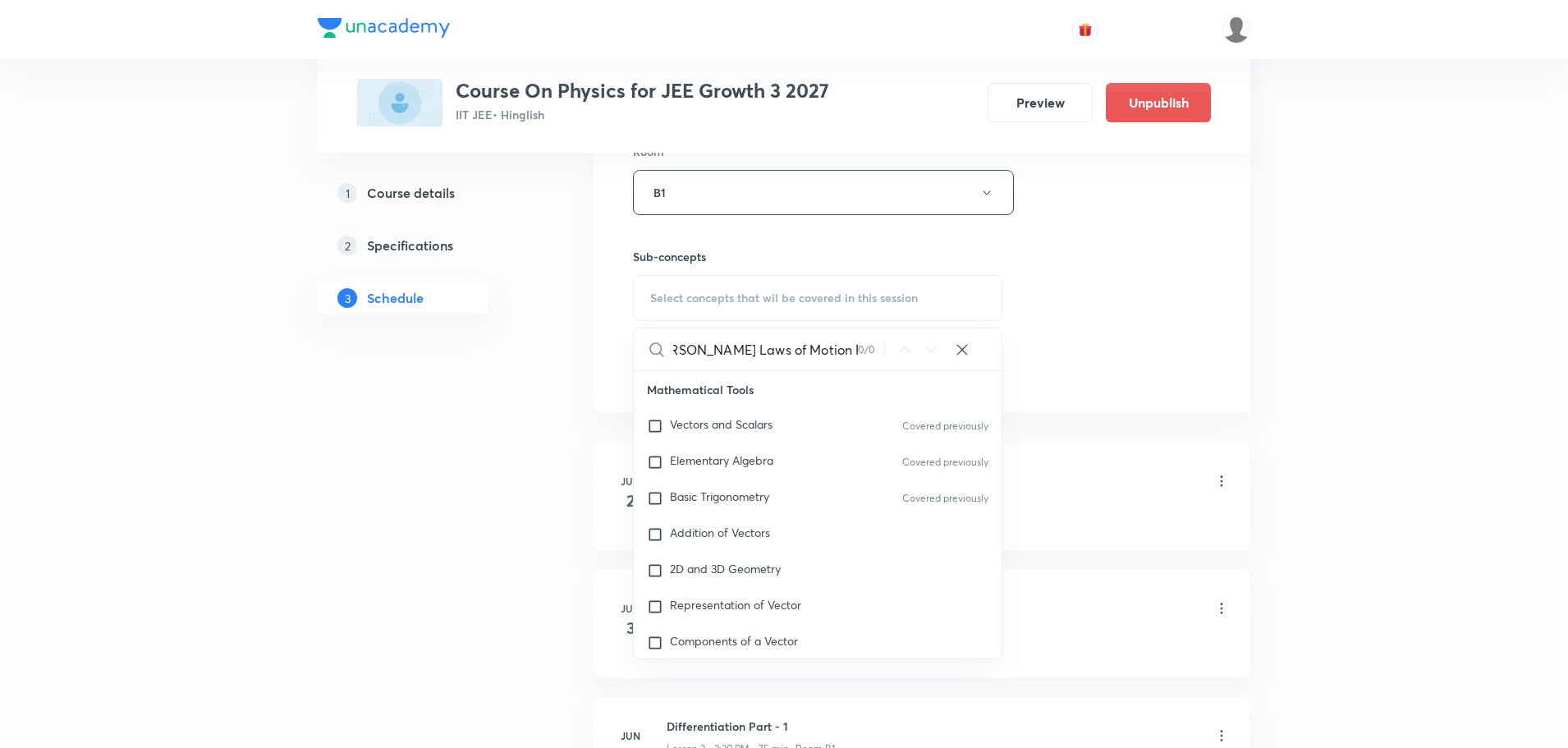
scroll to position [0, 24]
drag, startPoint x: 810, startPoint y: 356, endPoint x: 880, endPoint y: 350, distance: 70.3
click at [880, 350] on div "Newton's Laws of Motion Part - 13 0 / 0 ​" at bounding box center [817, 349] width 368 height 42
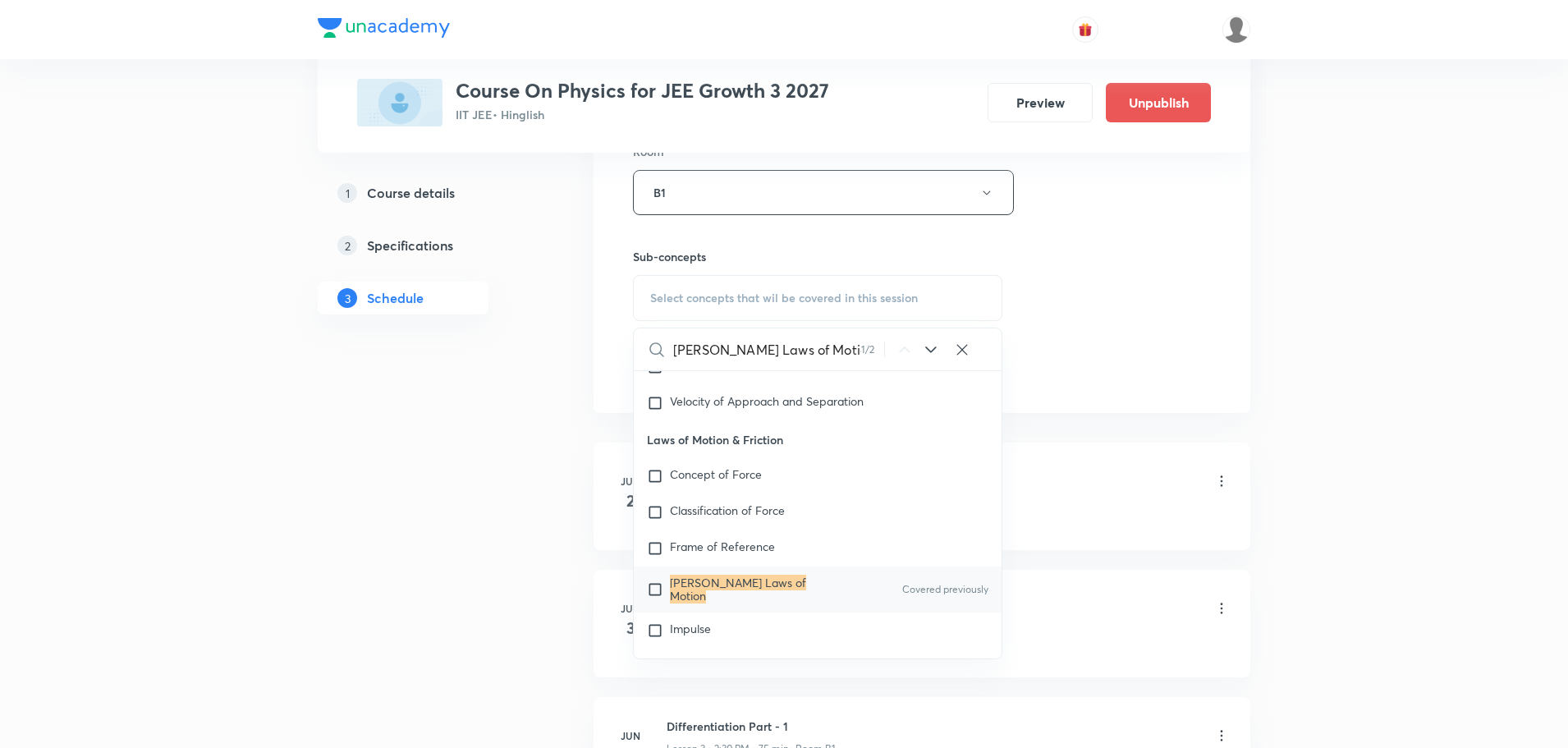
scroll to position [2602, 0]
type input "Newton's Laws of Motion"
click at [771, 586] on mark "Newton's Laws of Motion" at bounding box center [738, 587] width 137 height 29
checkbox input "true"
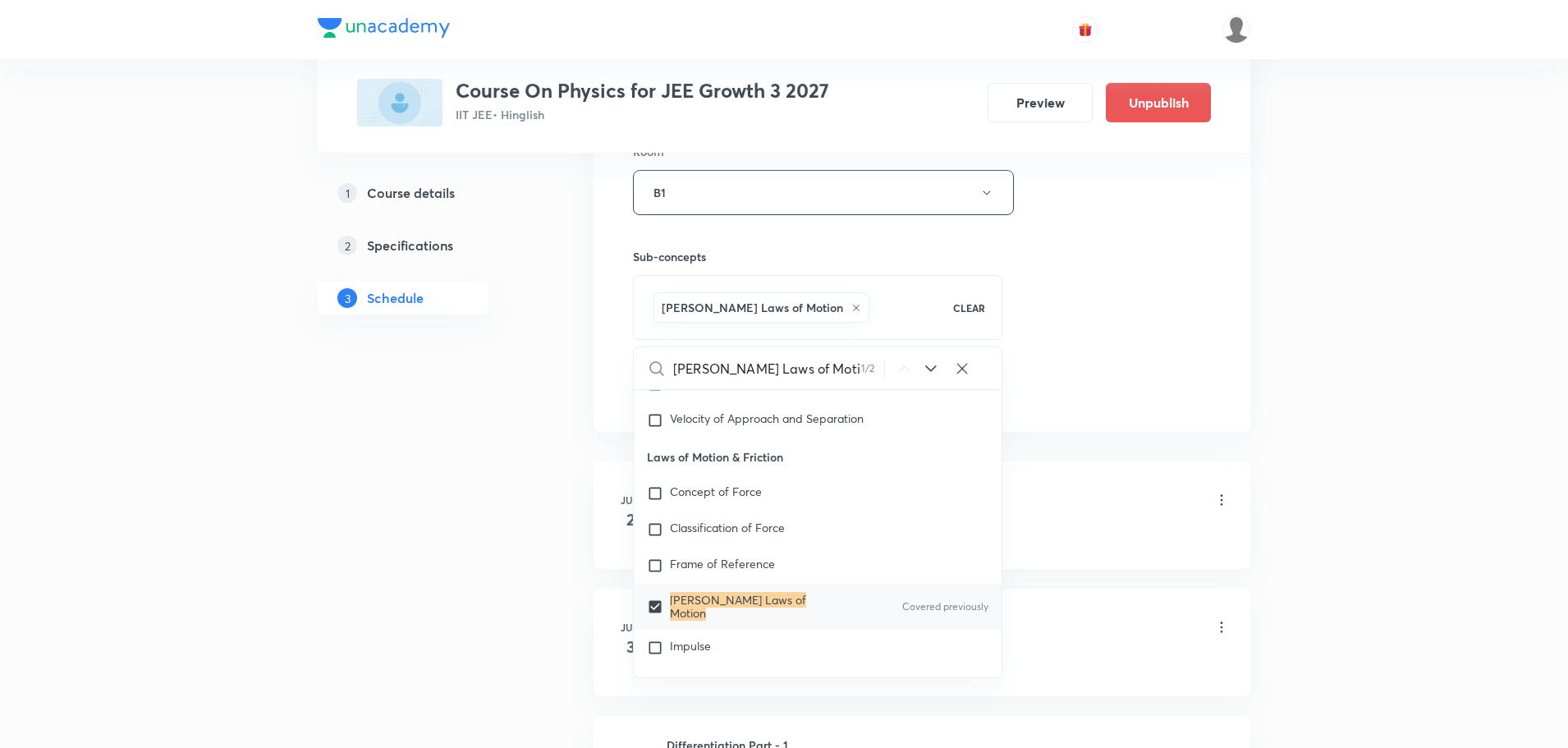
click at [1087, 385] on div "Session 71 Live class Session title 33/99 Newton's Laws of Motion Part - 14 ​ S…" at bounding box center [921, 10] width 578 height 790
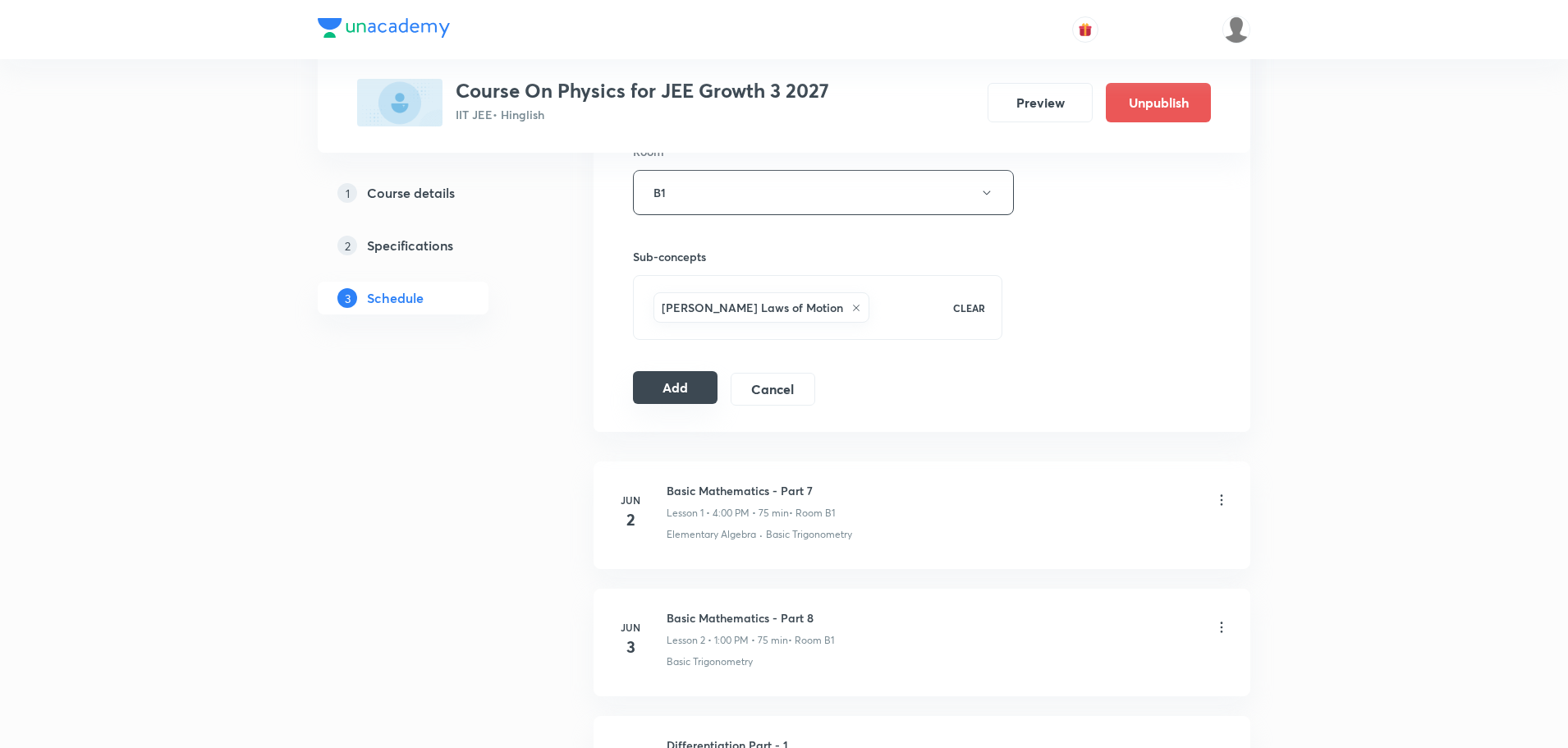
click at [686, 393] on button "Add" at bounding box center [675, 387] width 85 height 33
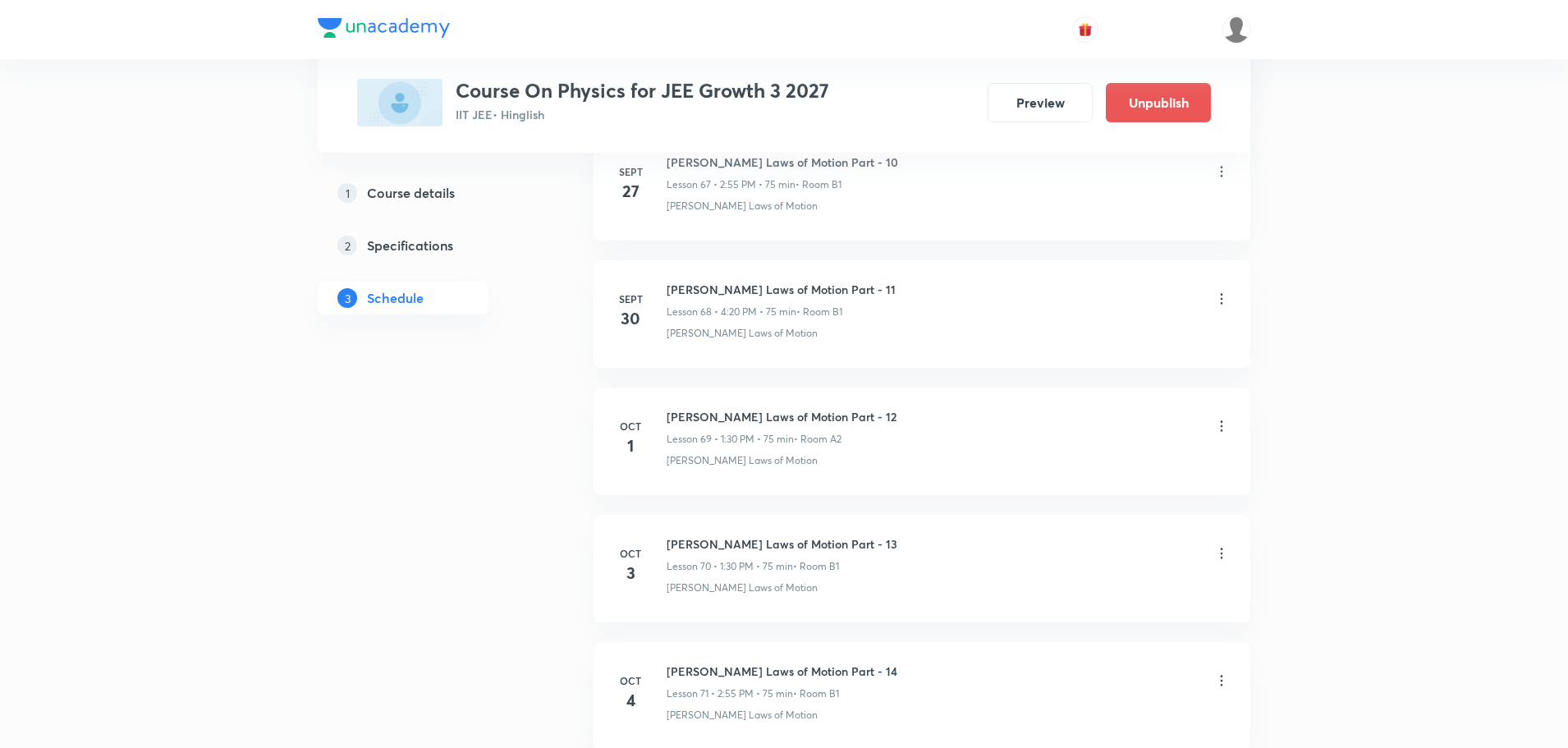
scroll to position [8437, 0]
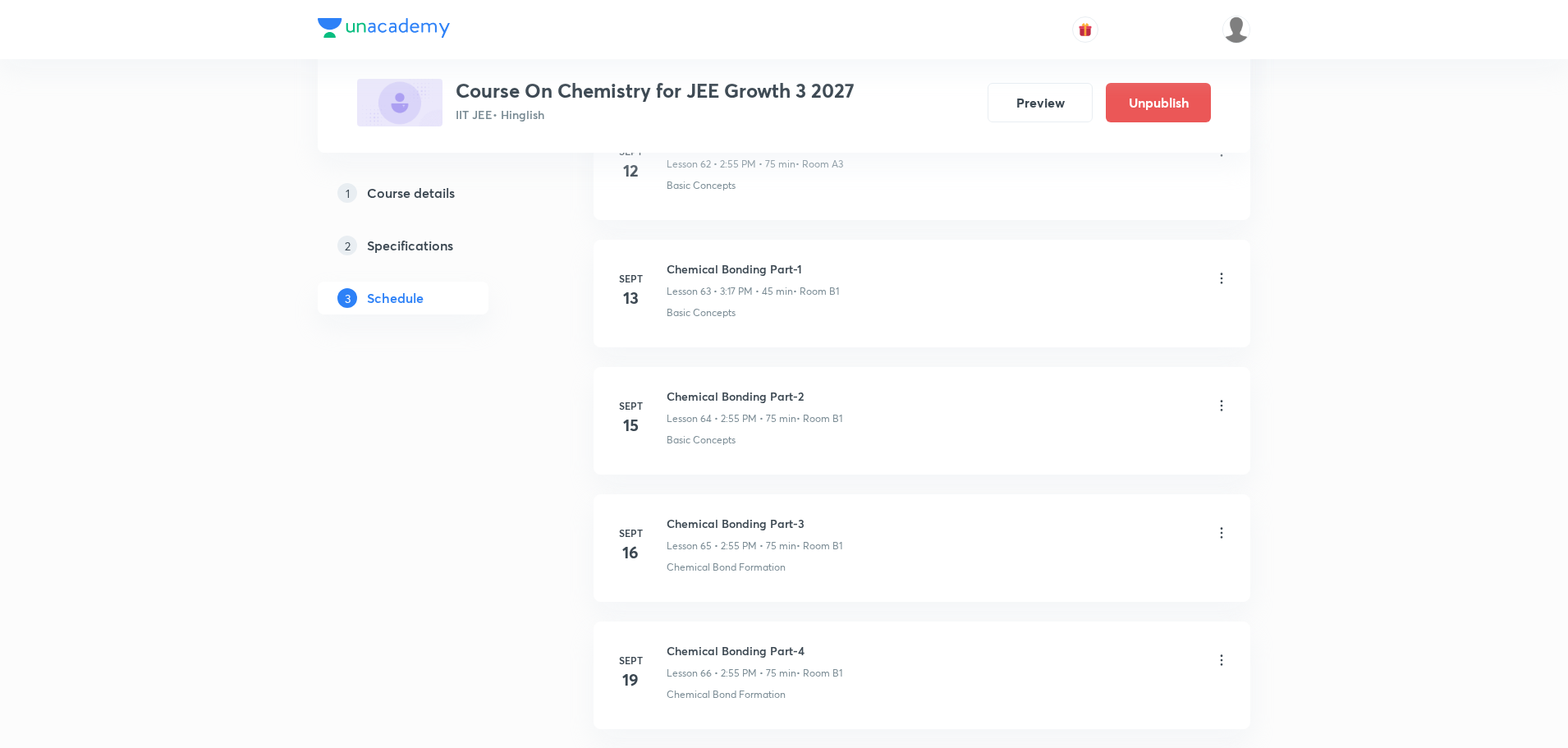
scroll to position [9984, 0]
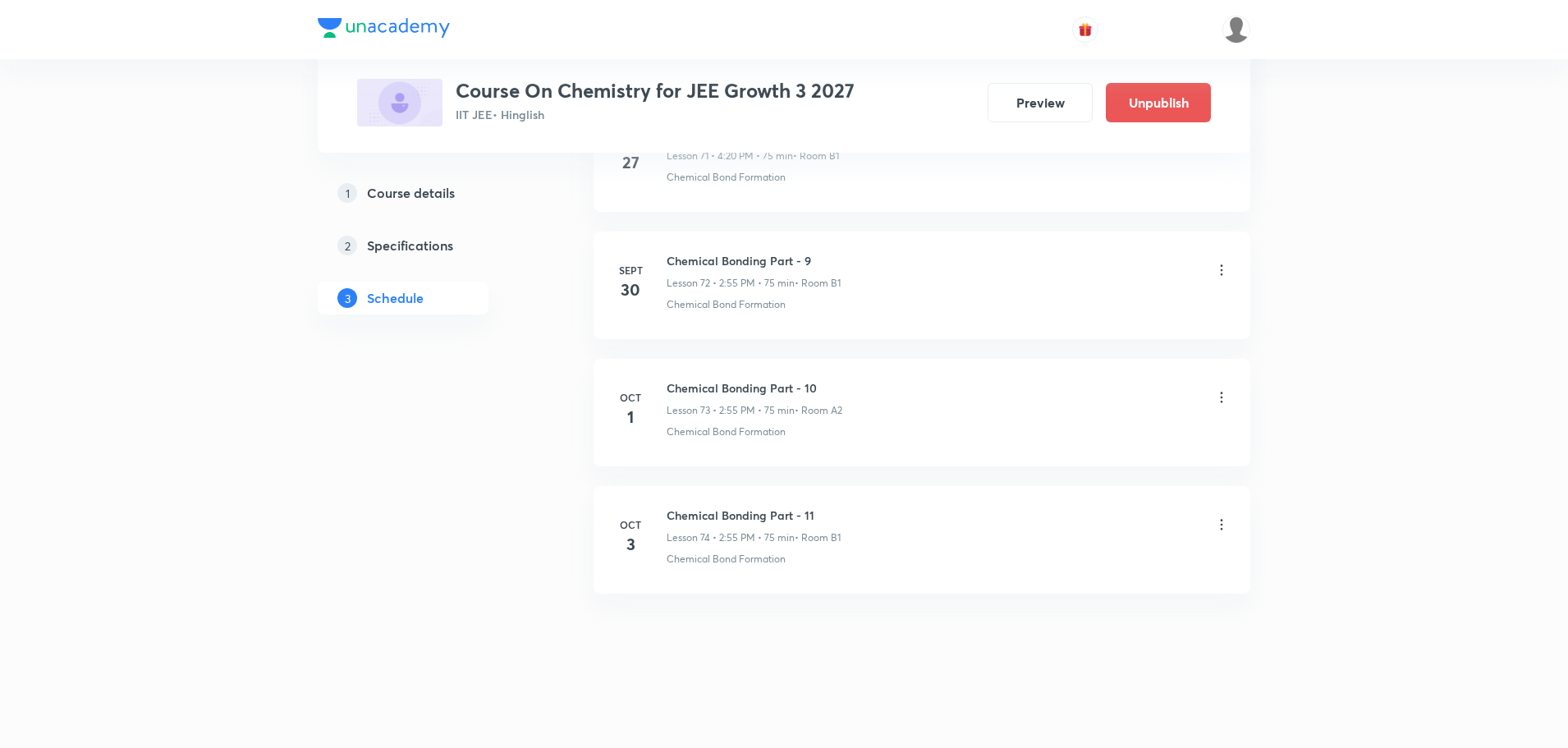
click at [753, 507] on h6 "Chemical Bonding Part - 11" at bounding box center [754, 515] width 174 height 18
copy h6 "Chemical Bonding Part - 11"
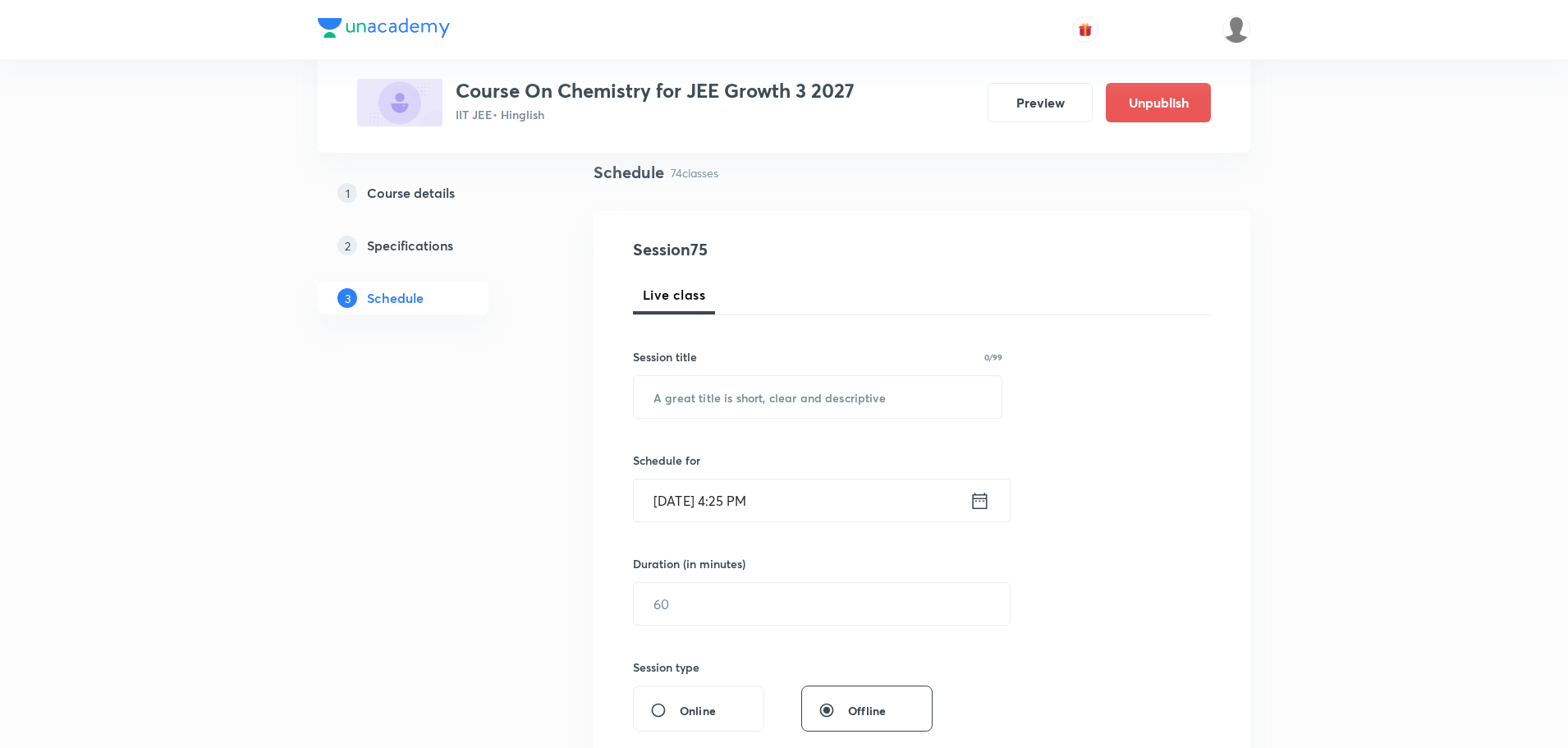
scroll to position [0, 0]
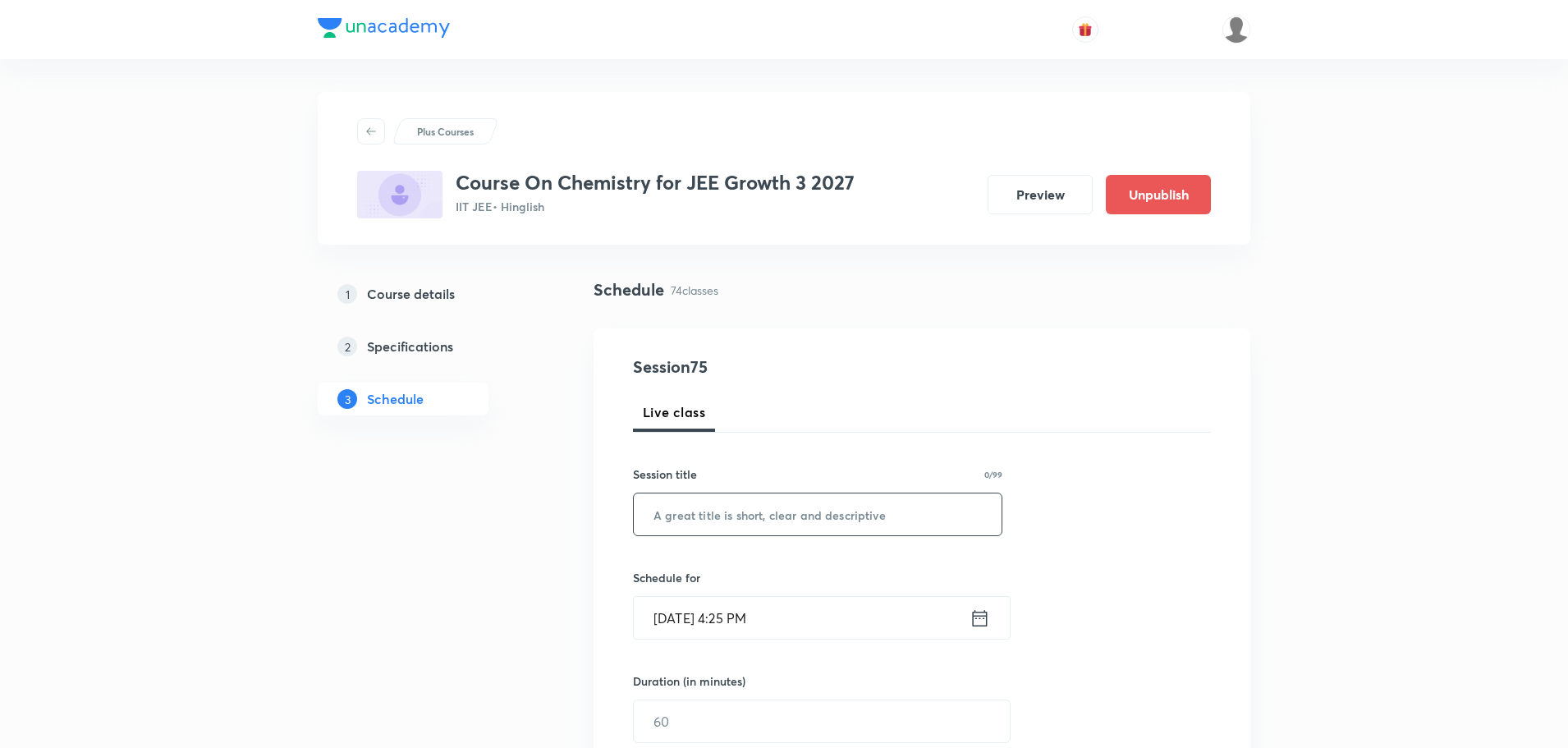
click at [780, 516] on input "text" at bounding box center [817, 514] width 368 height 42
paste input "Chemical Bonding Part - 11"
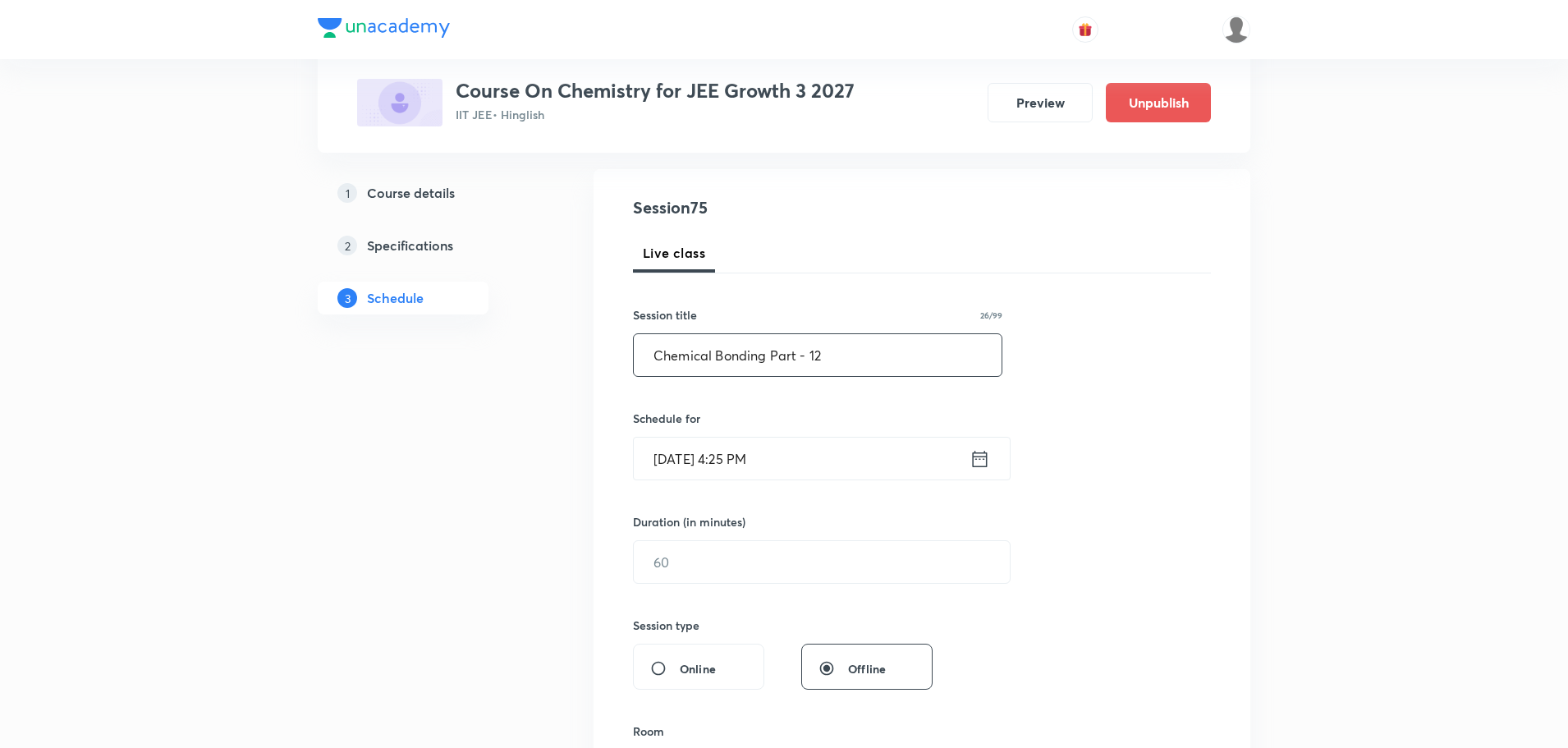
scroll to position [164, 0]
type input "Chemical Bonding Part - 12"
click at [982, 456] on icon at bounding box center [980, 454] width 20 height 23
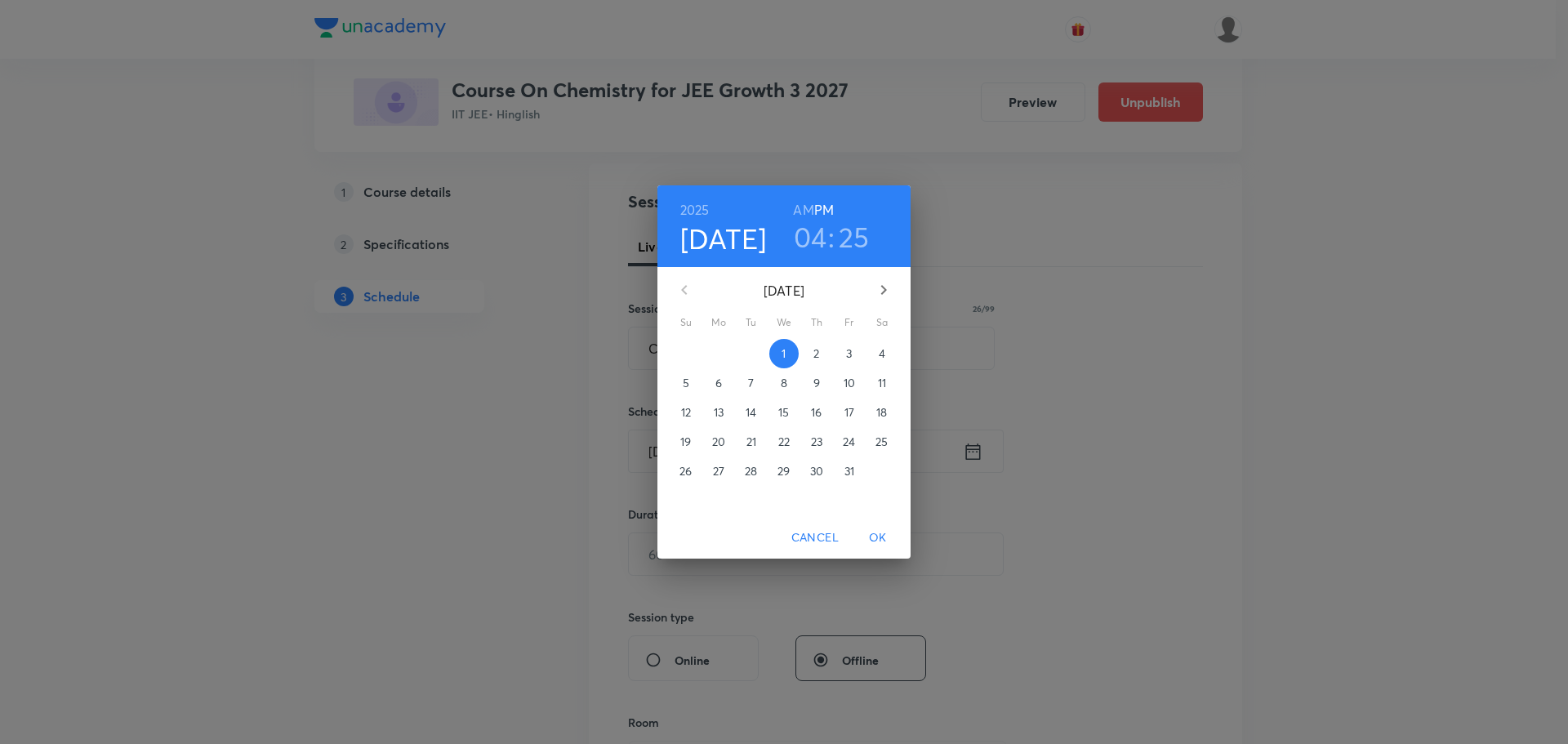
click at [885, 353] on p "4" at bounding box center [882, 353] width 6 height 17
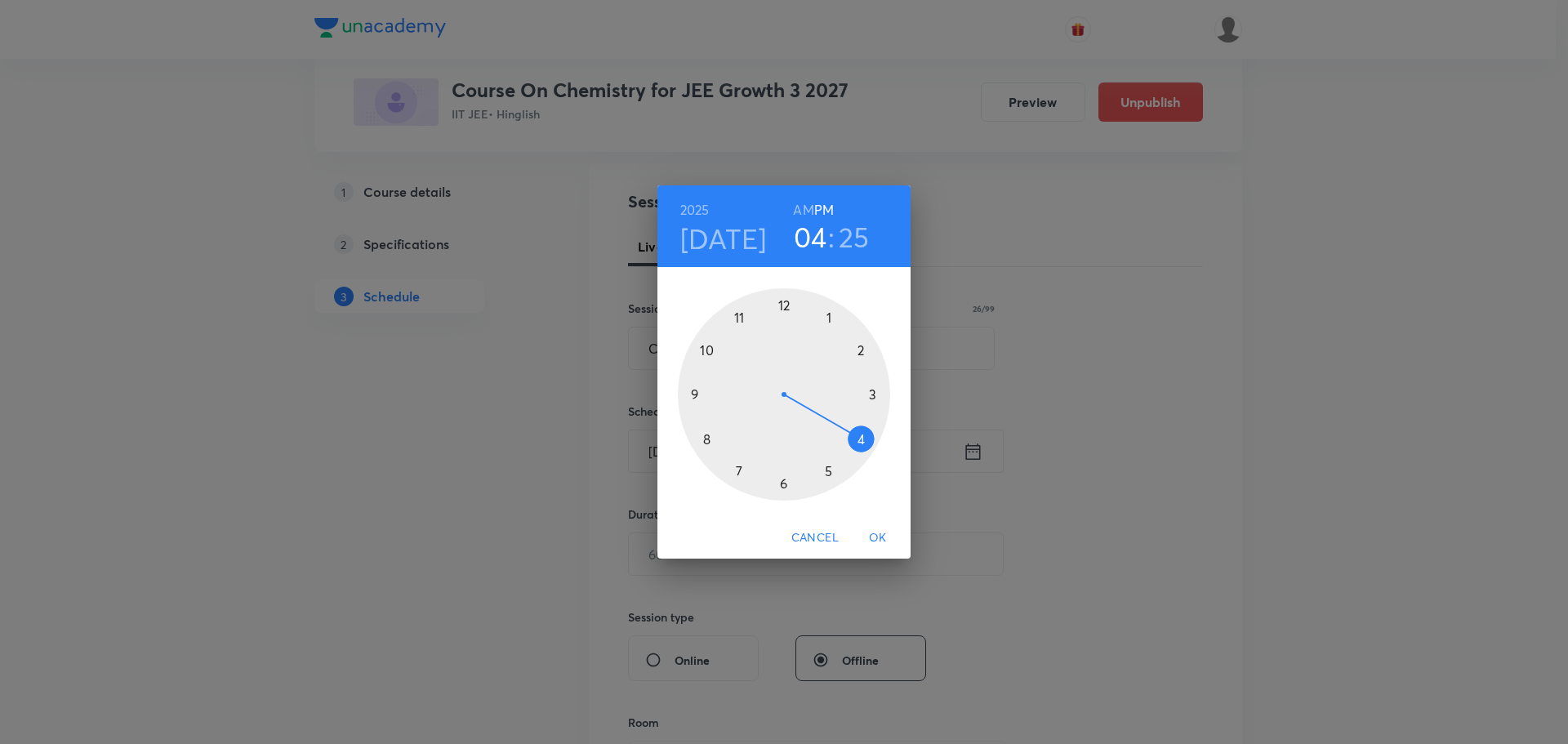
click at [862, 439] on div at bounding box center [784, 394] width 212 height 212
click at [862, 436] on div at bounding box center [784, 394] width 212 height 212
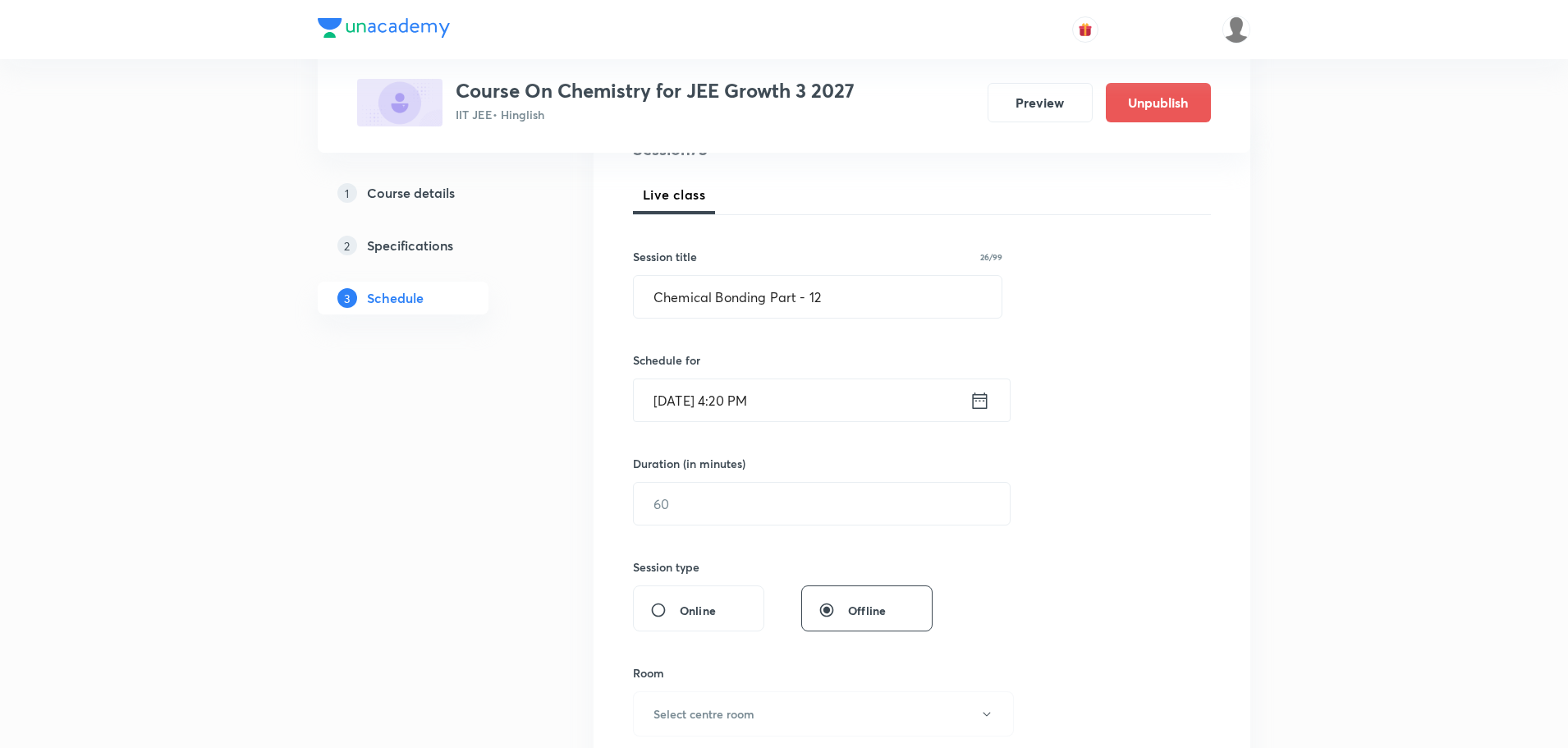
scroll to position [246, 0]
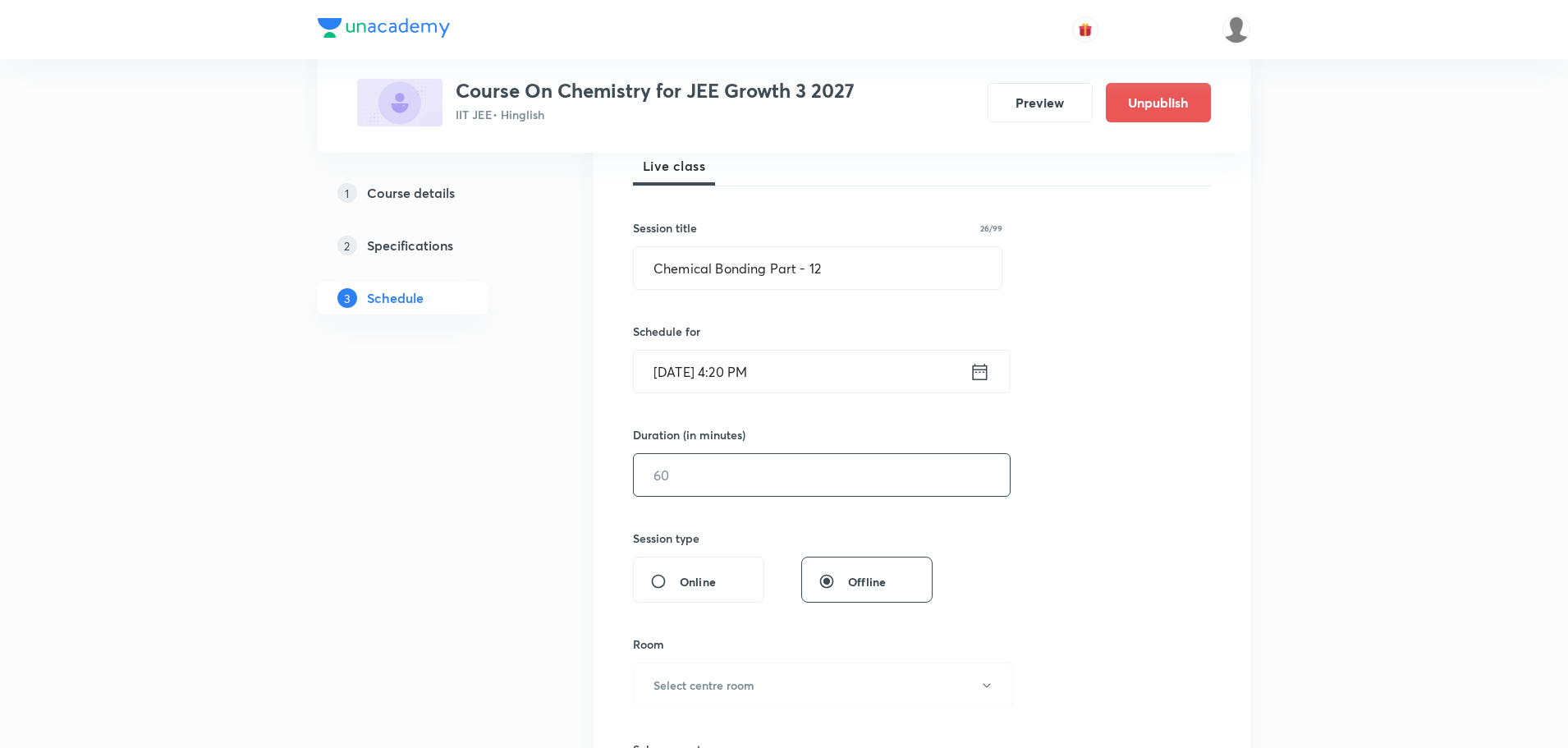
click at [728, 466] on input "text" at bounding box center [822, 474] width 376 height 42
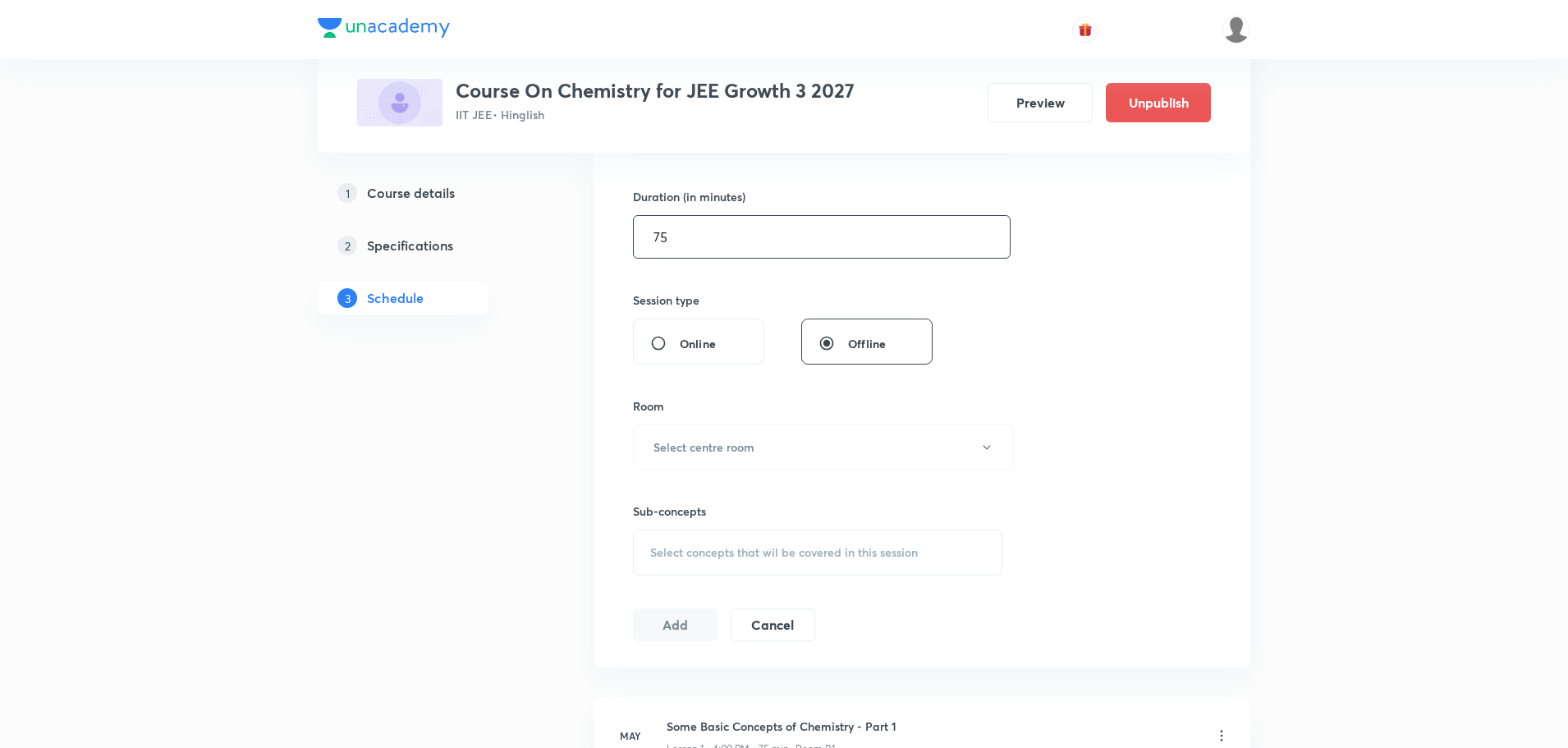
scroll to position [493, 0]
type input "75"
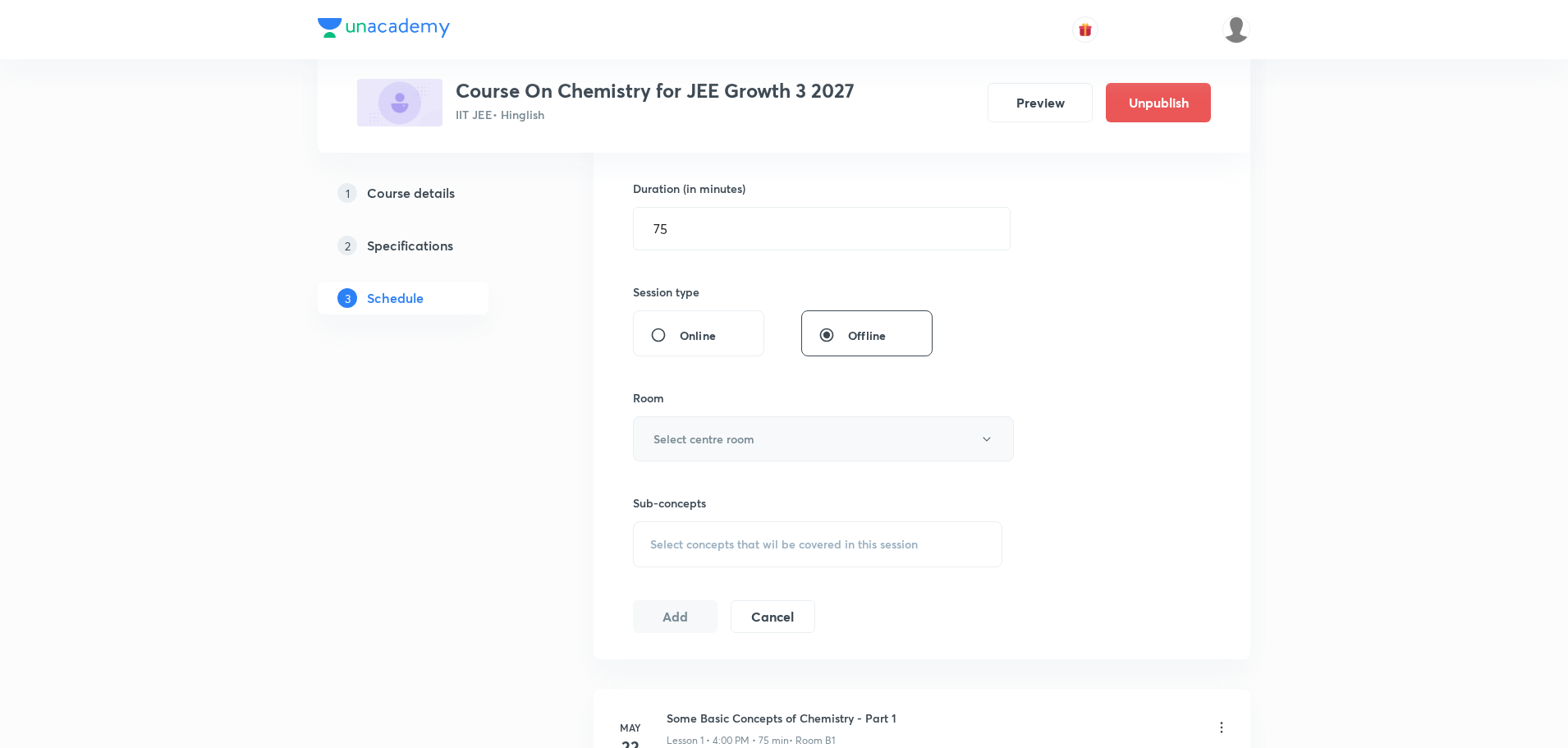
click at [727, 429] on button "Select centre room" at bounding box center [823, 438] width 381 height 45
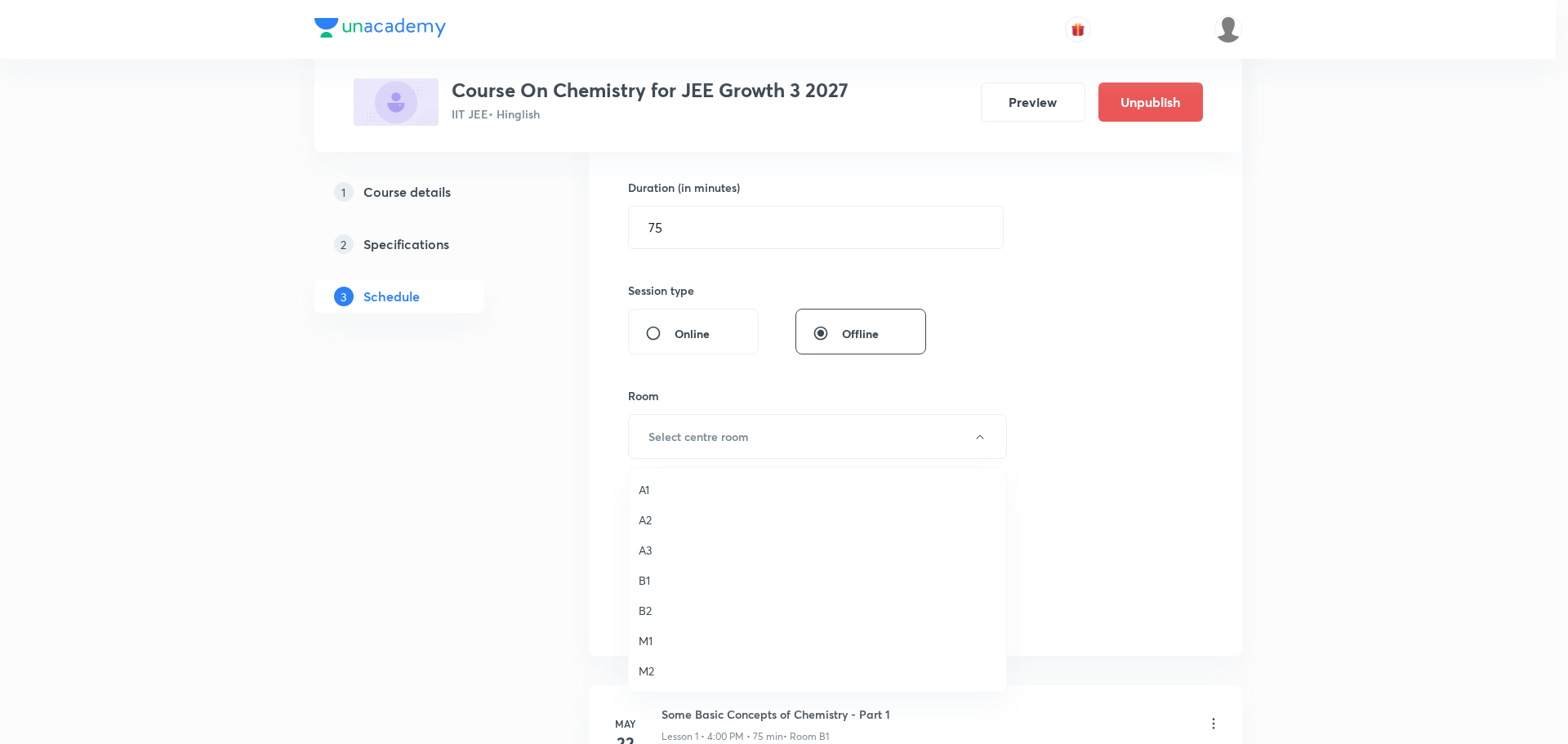
click at [646, 579] on span "B1" at bounding box center [817, 580] width 358 height 17
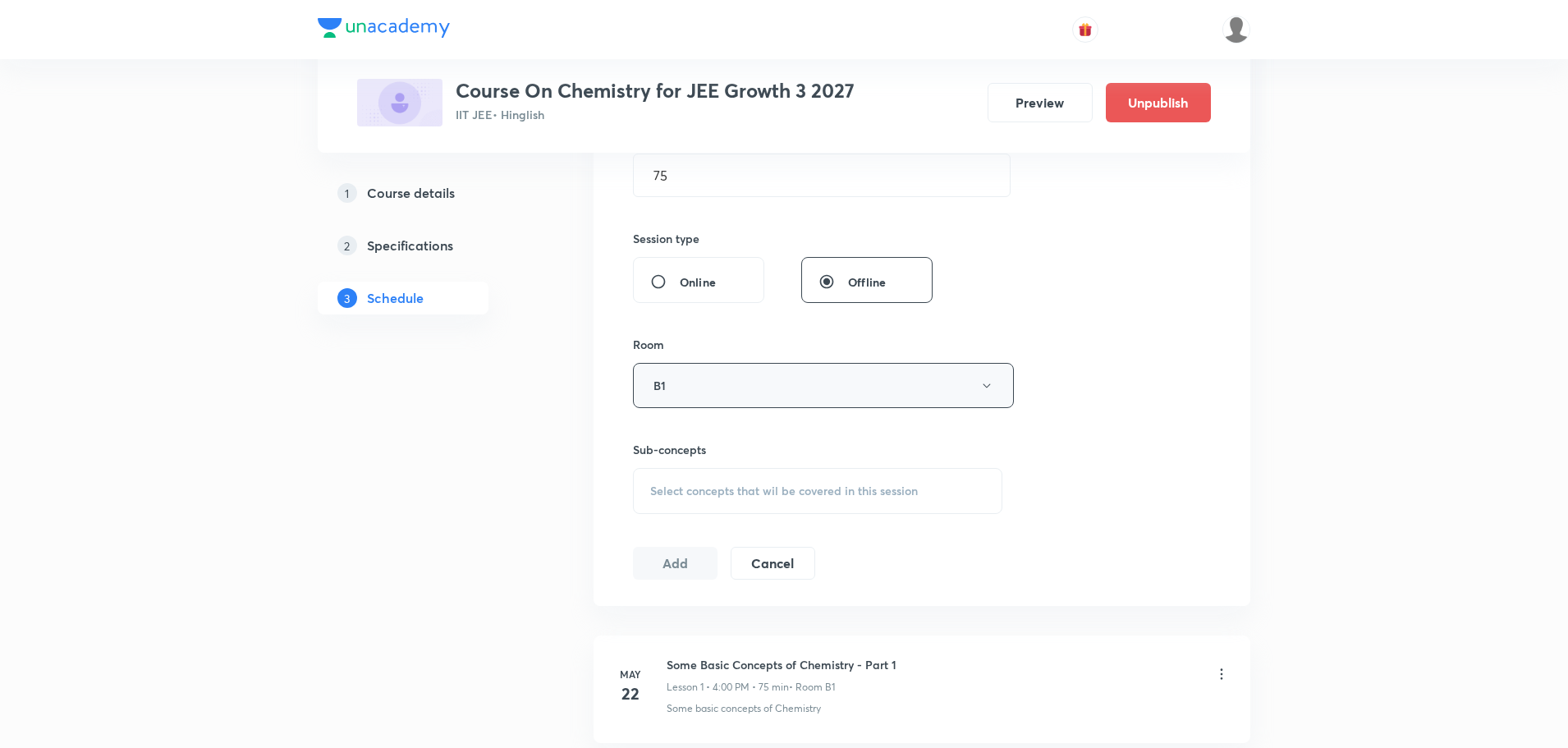
scroll to position [575, 0]
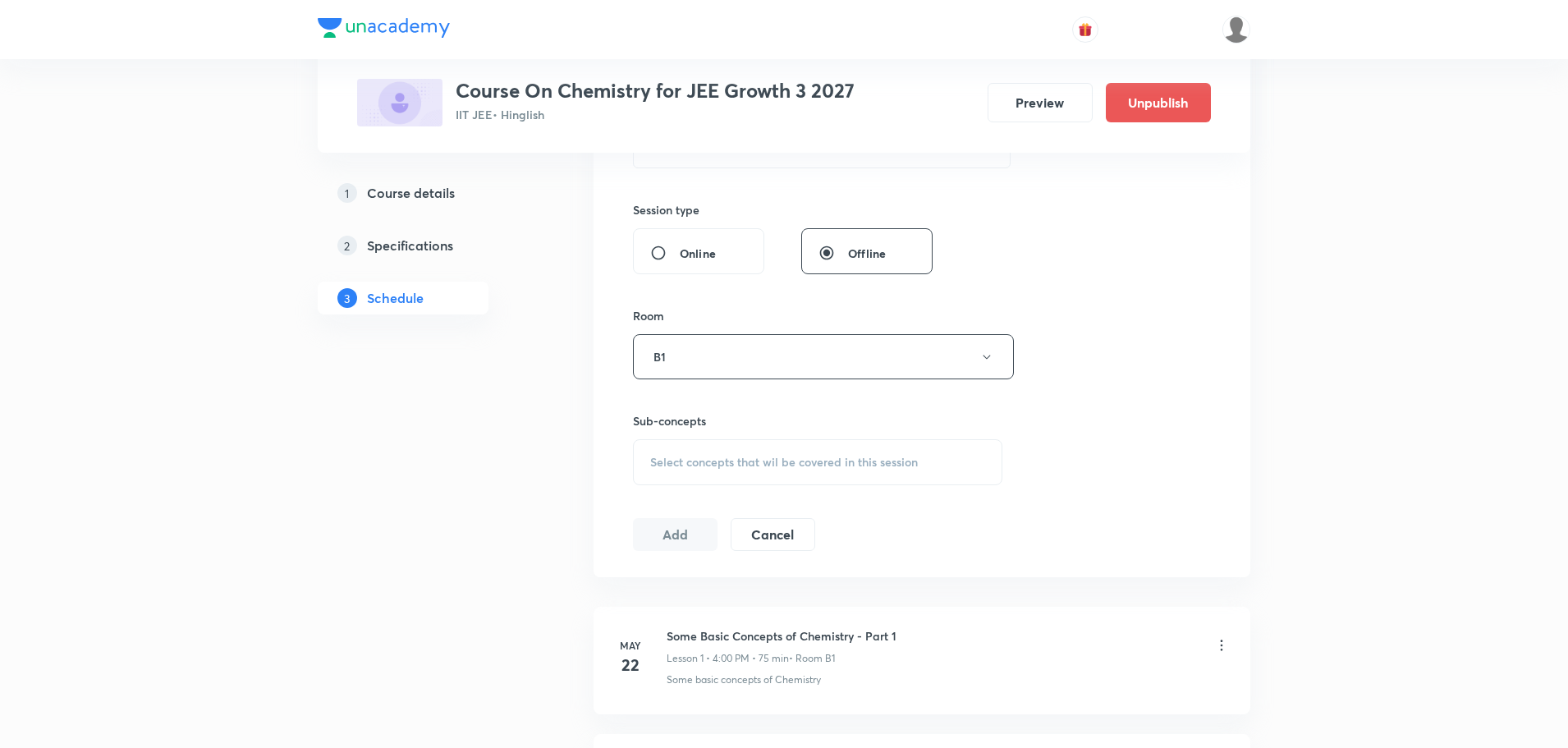
click at [678, 468] on span "Select concepts that wil be covered in this session" at bounding box center [784, 462] width 267 height 13
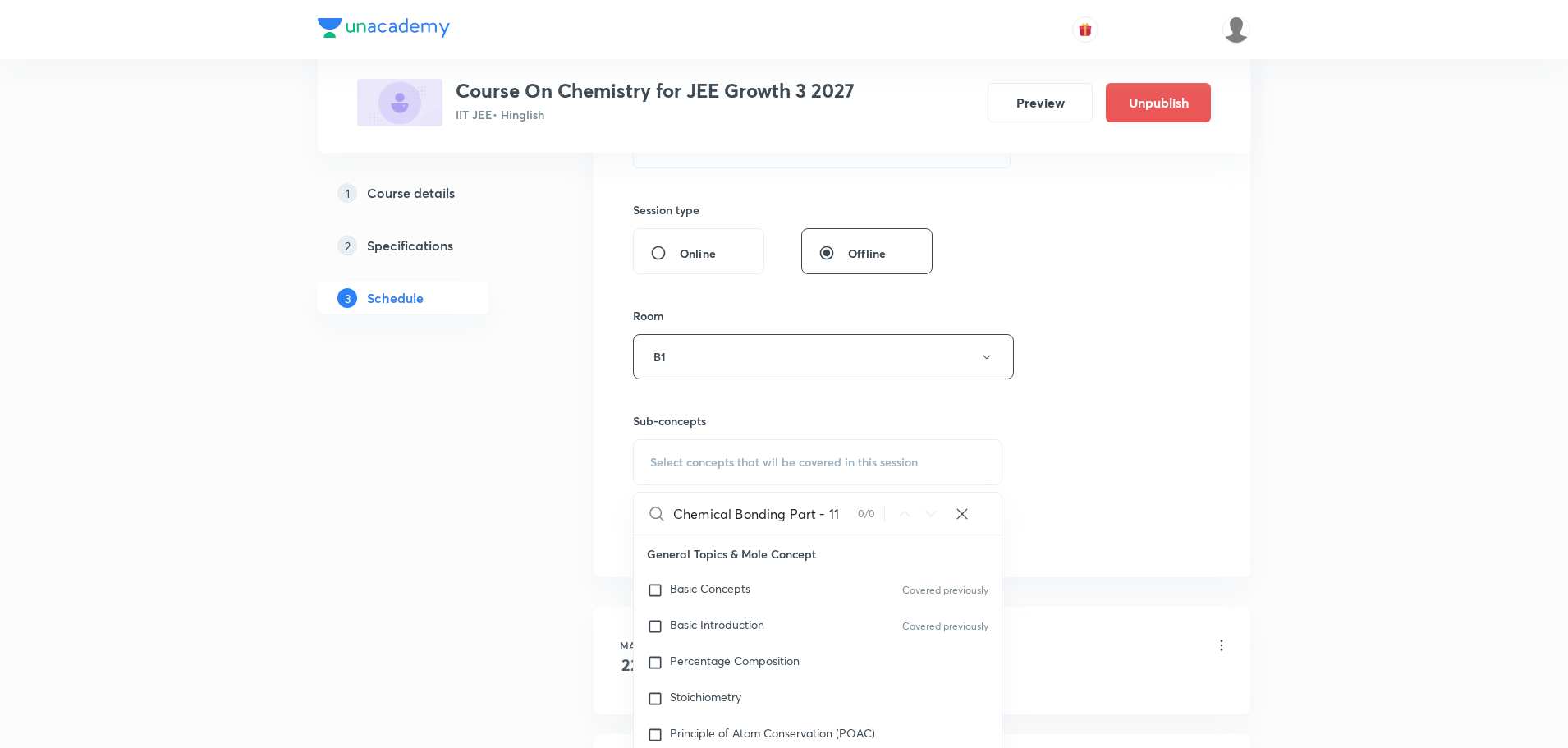
drag, startPoint x: 790, startPoint y: 516, endPoint x: 888, endPoint y: 519, distance: 98.0
click at [888, 519] on div "Chemical Bonding Part - 11 0 / 0 ​" at bounding box center [817, 513] width 368 height 42
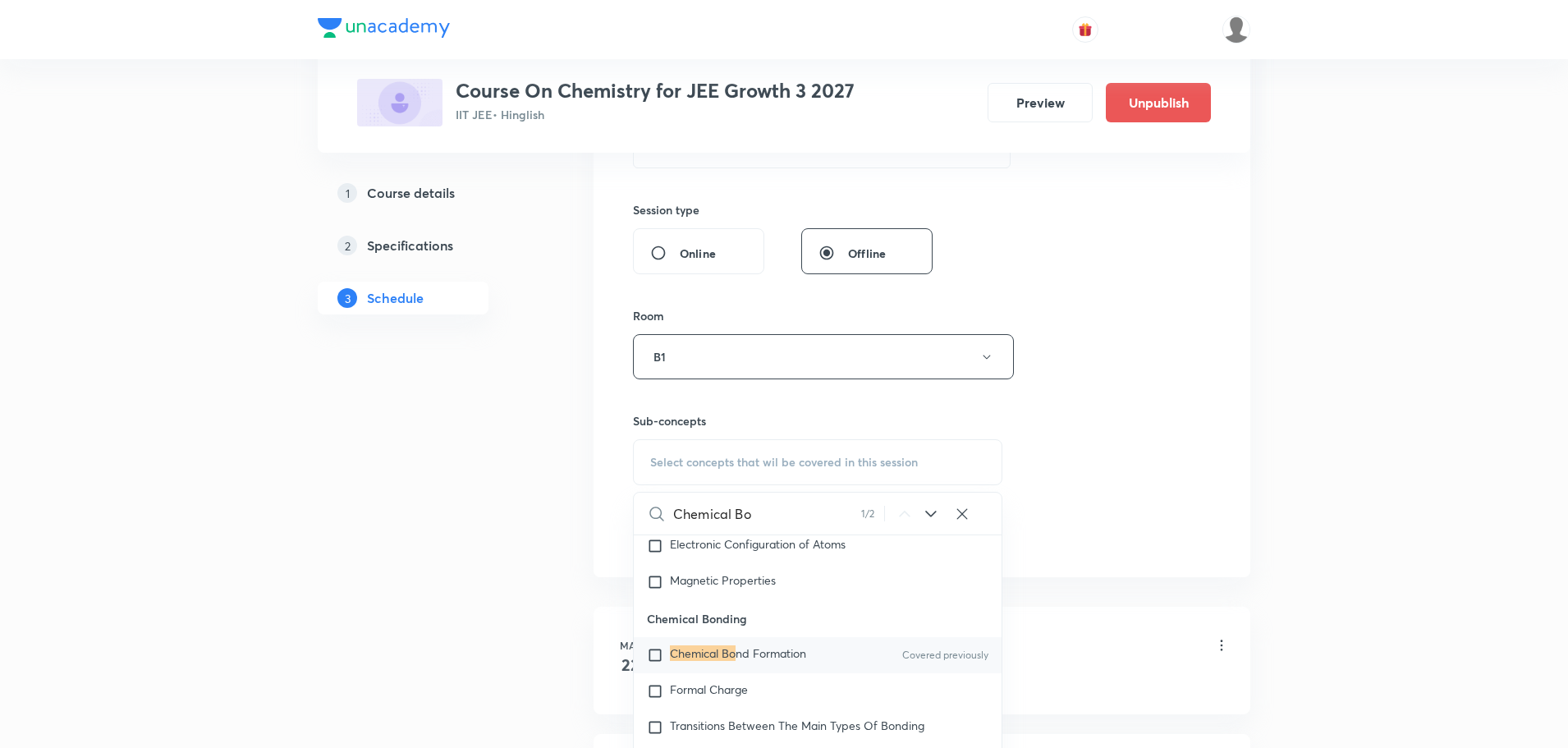
type input "Chemical Bo"
click at [795, 661] on span "nd Formation" at bounding box center [770, 653] width 71 height 16
checkbox input "true"
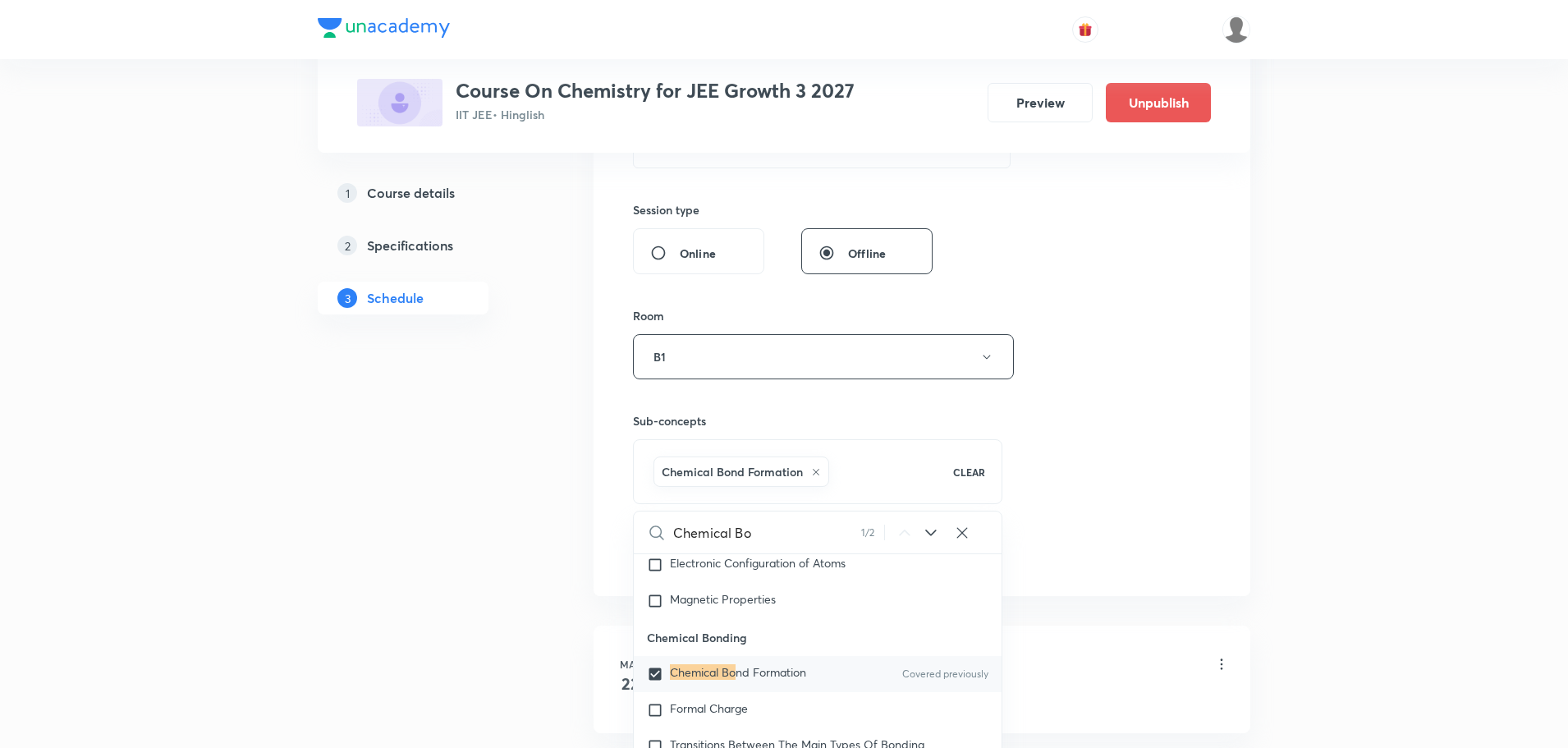
click at [1075, 441] on div "Session 75 Live class Session title 26/99 Chemical Bonding Part - 12 ​ Schedule…" at bounding box center [921, 174] width 578 height 790
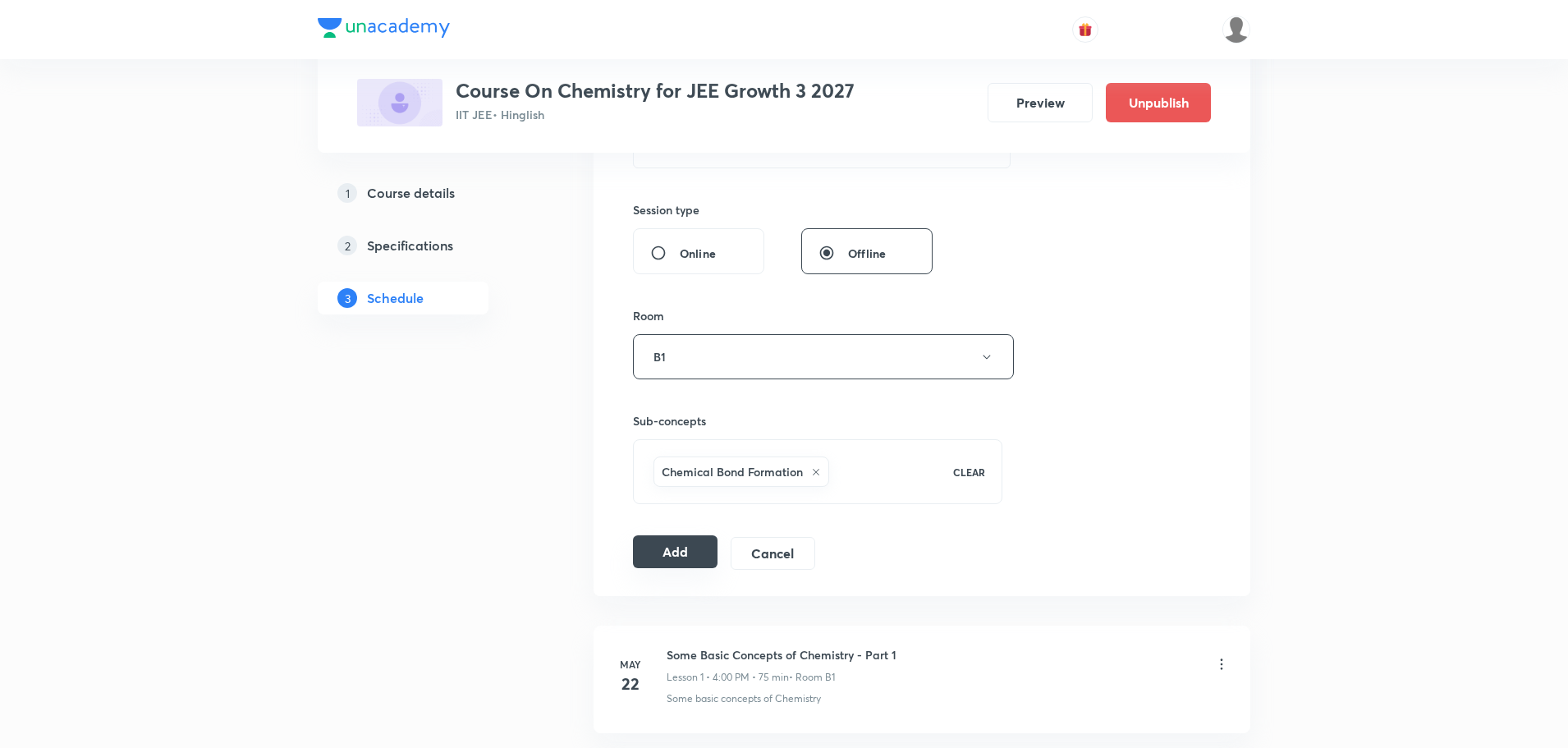
click at [678, 559] on button "Add" at bounding box center [675, 552] width 85 height 33
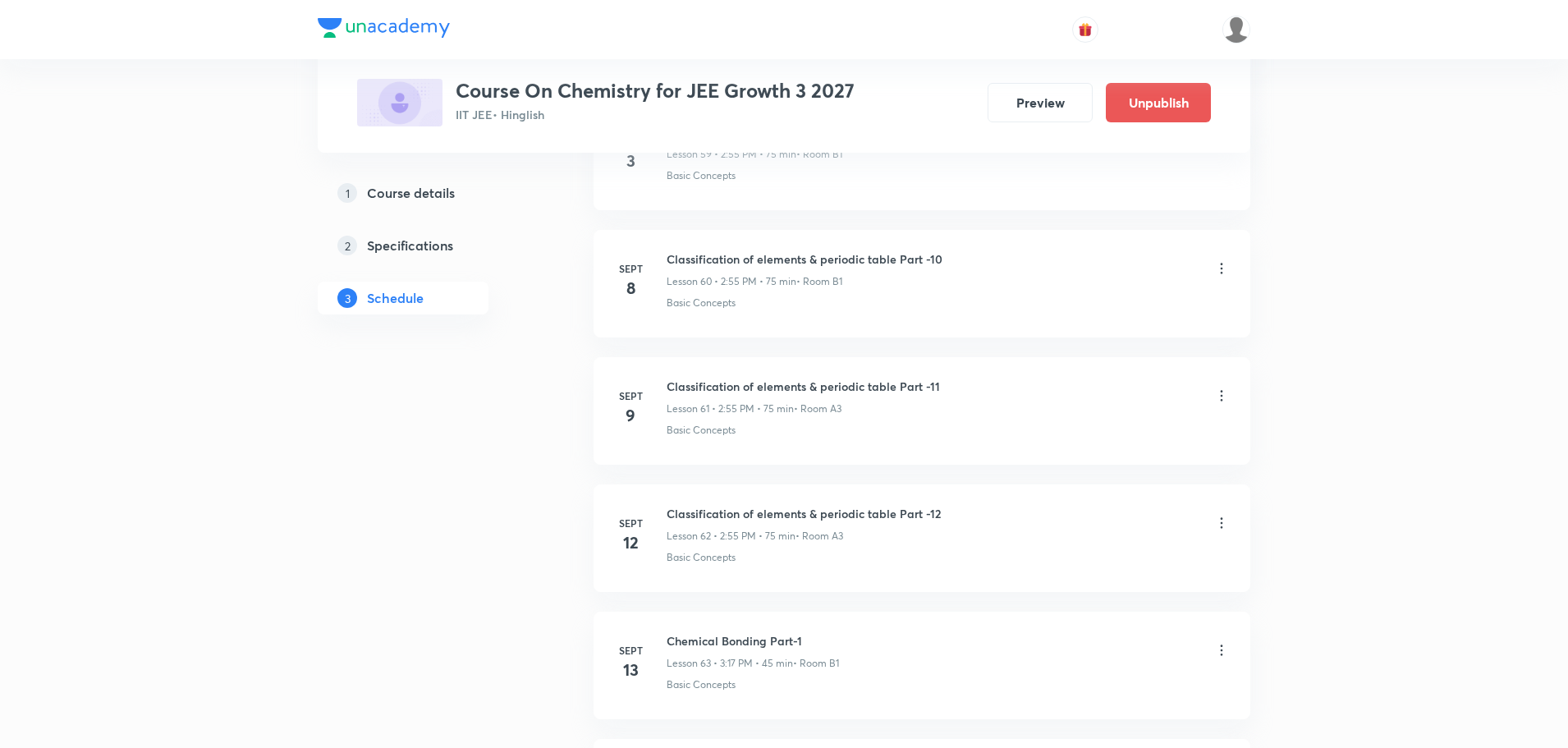
scroll to position [9357, 0]
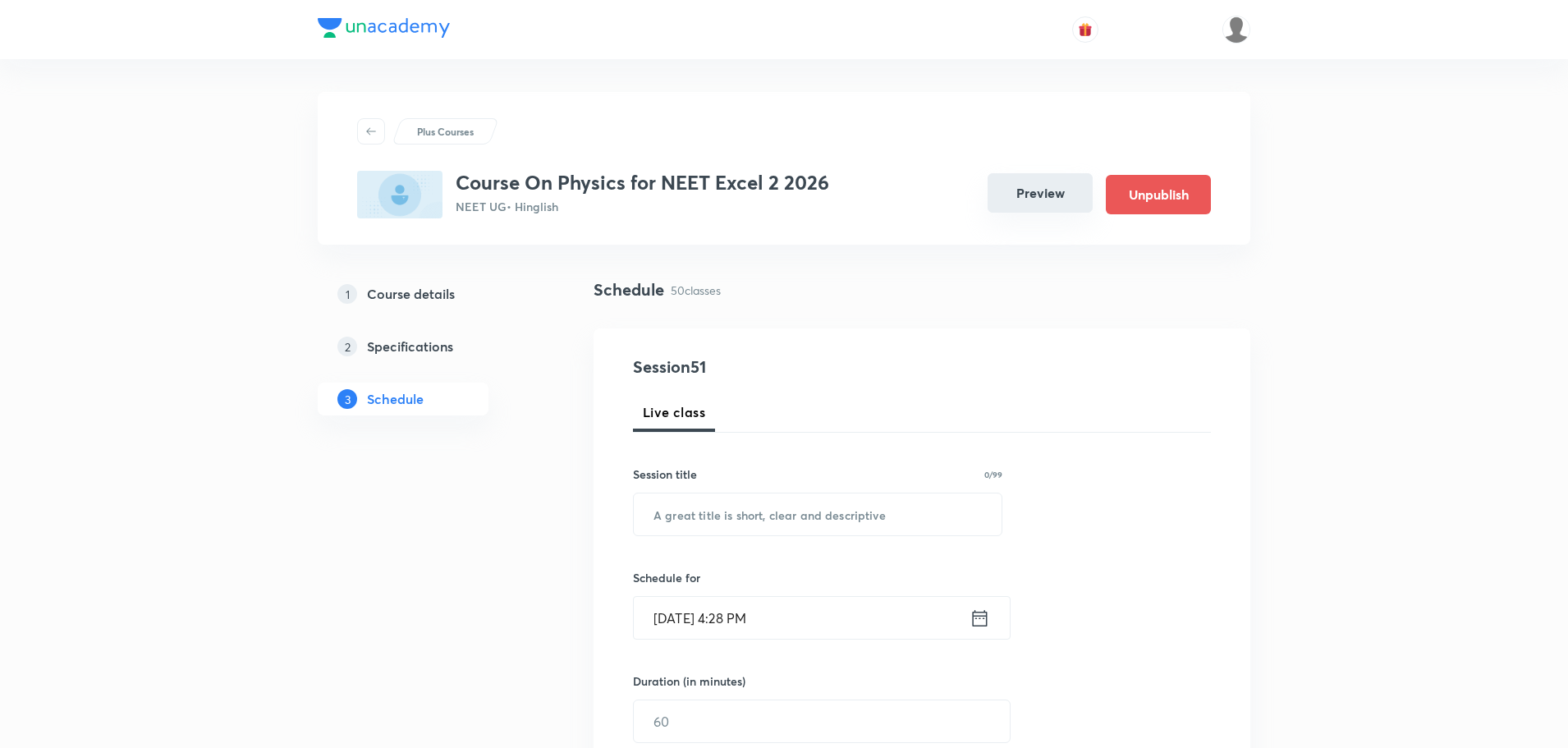
click at [1068, 204] on button "Preview" at bounding box center [1040, 193] width 105 height 40
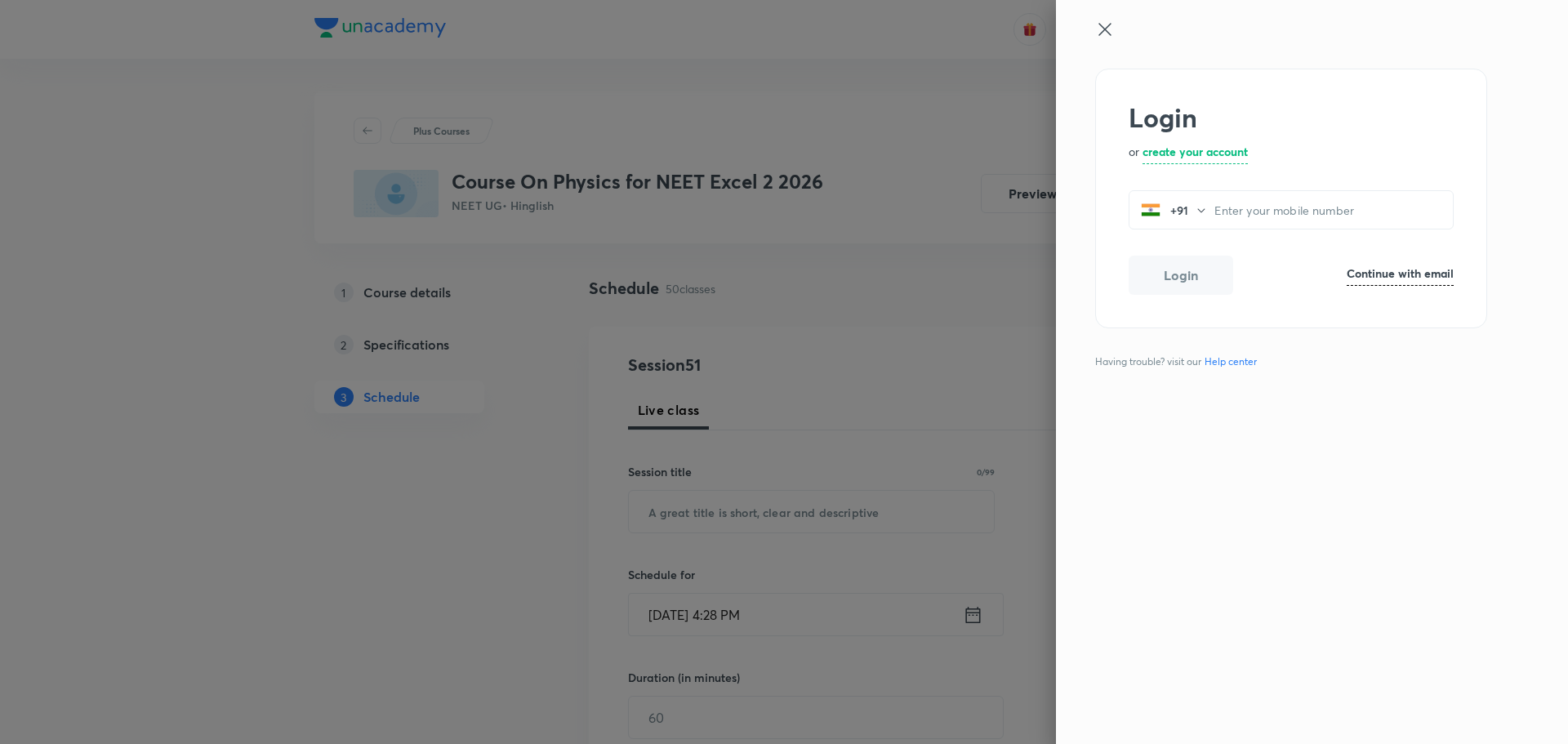
click at [1099, 36] on icon at bounding box center [1105, 28] width 19 height 19
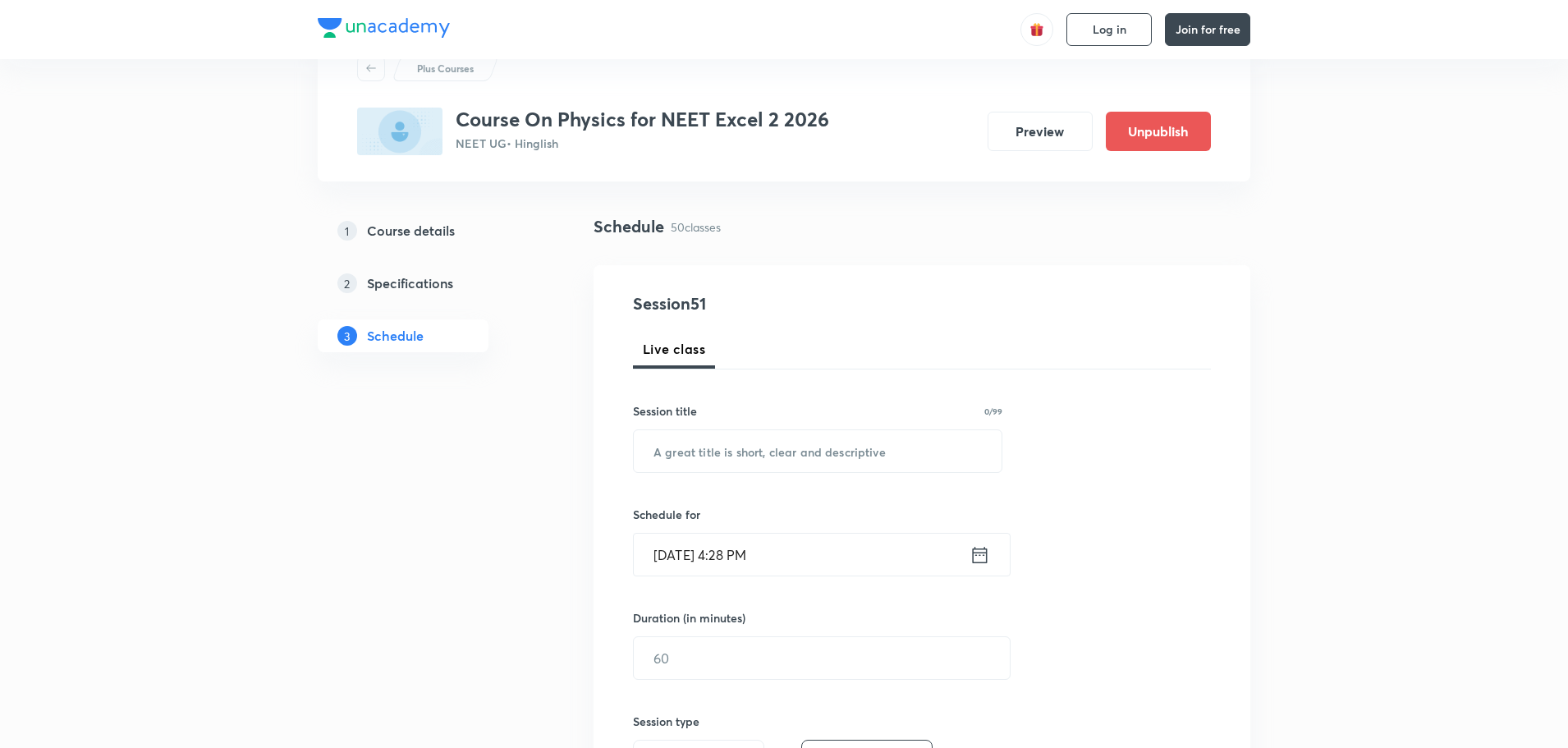
scroll to position [82, 0]
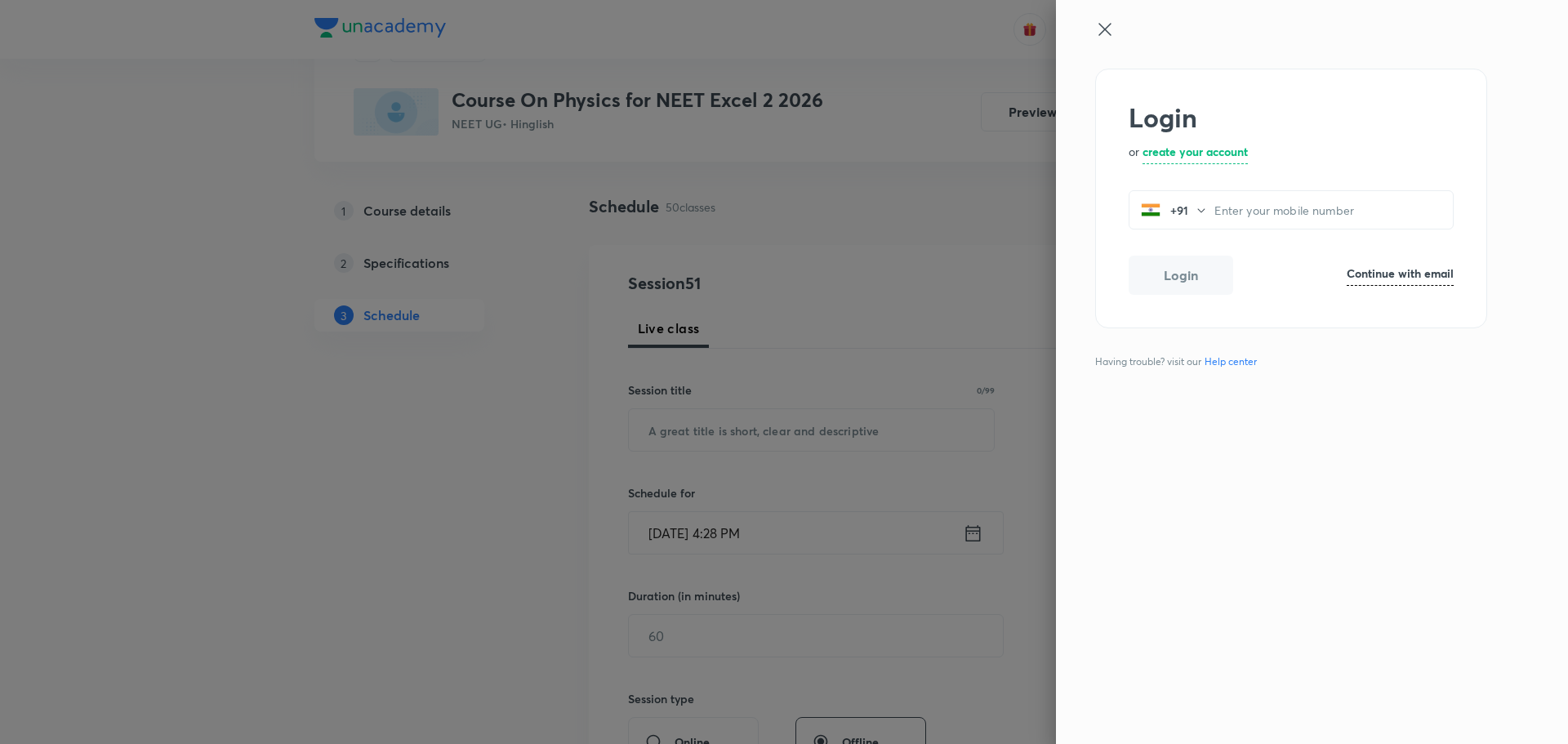
click at [1372, 269] on h6 "Continue with email" at bounding box center [1400, 272] width 107 height 17
paste input "[EMAIL_ADDRESS][DOMAIN_NAME]"
type input "[EMAIL_ADDRESS][DOMAIN_NAME]"
click at [1219, 283] on button "Login" at bounding box center [1181, 277] width 105 height 39
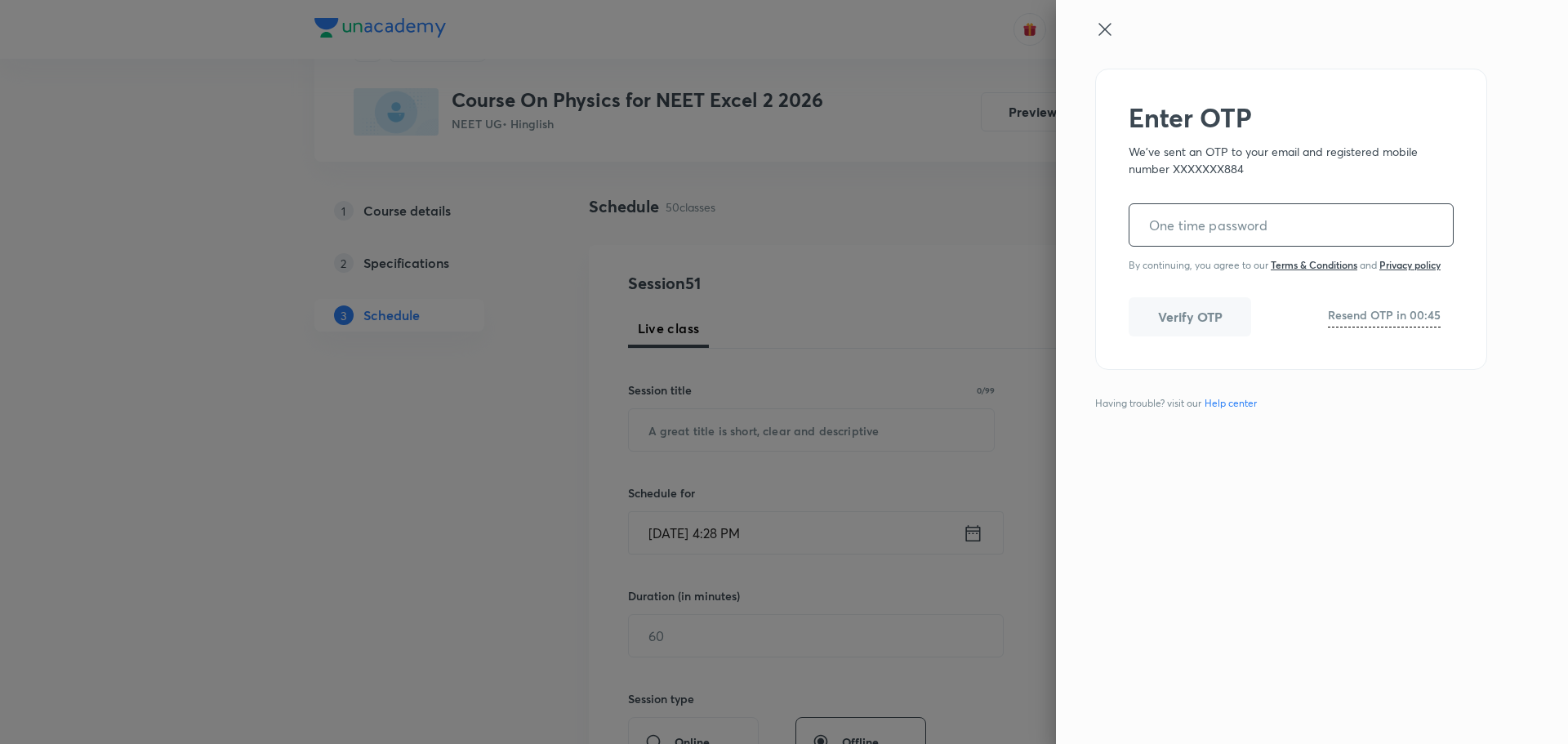
paste input "081134"
type input "081134"
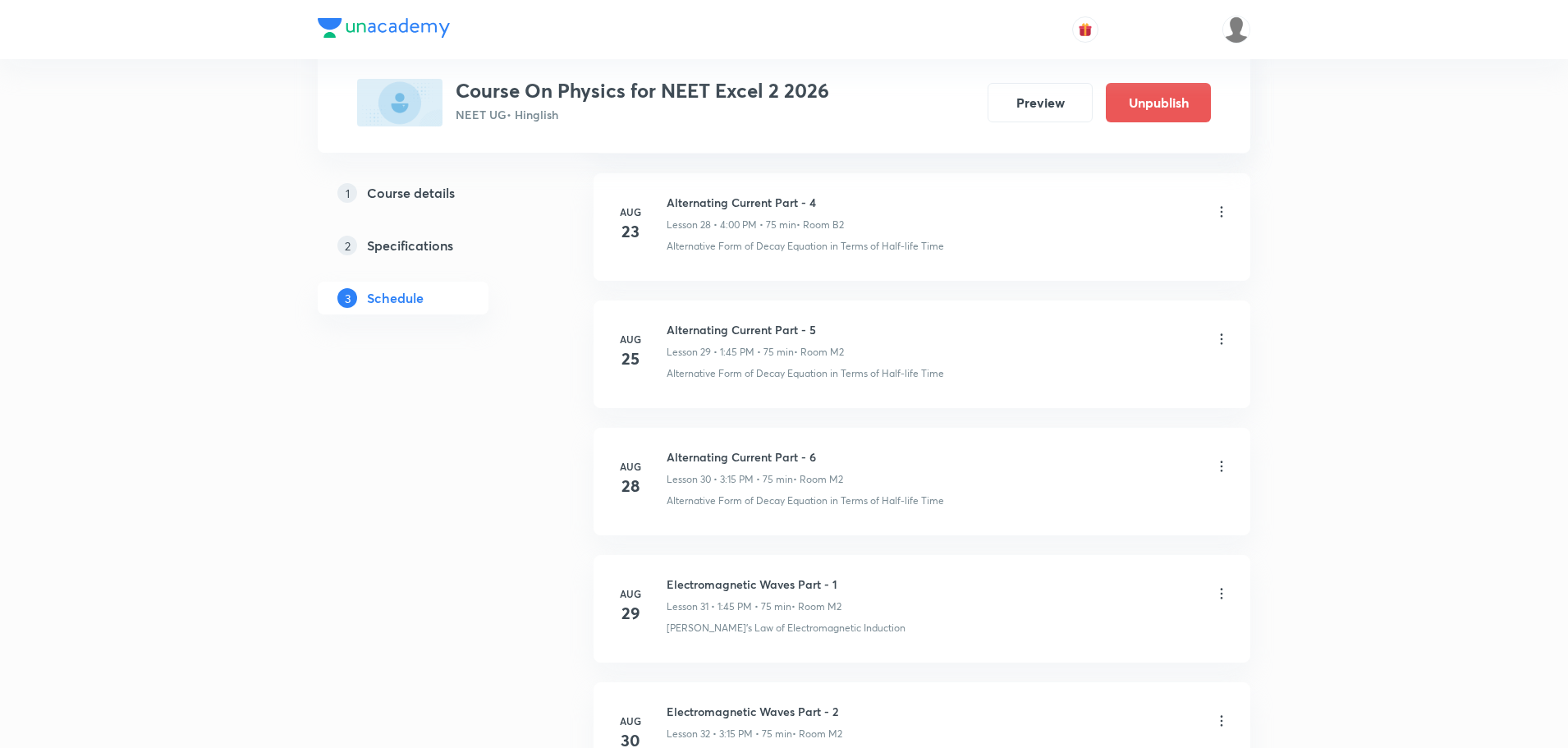
scroll to position [6930, 0]
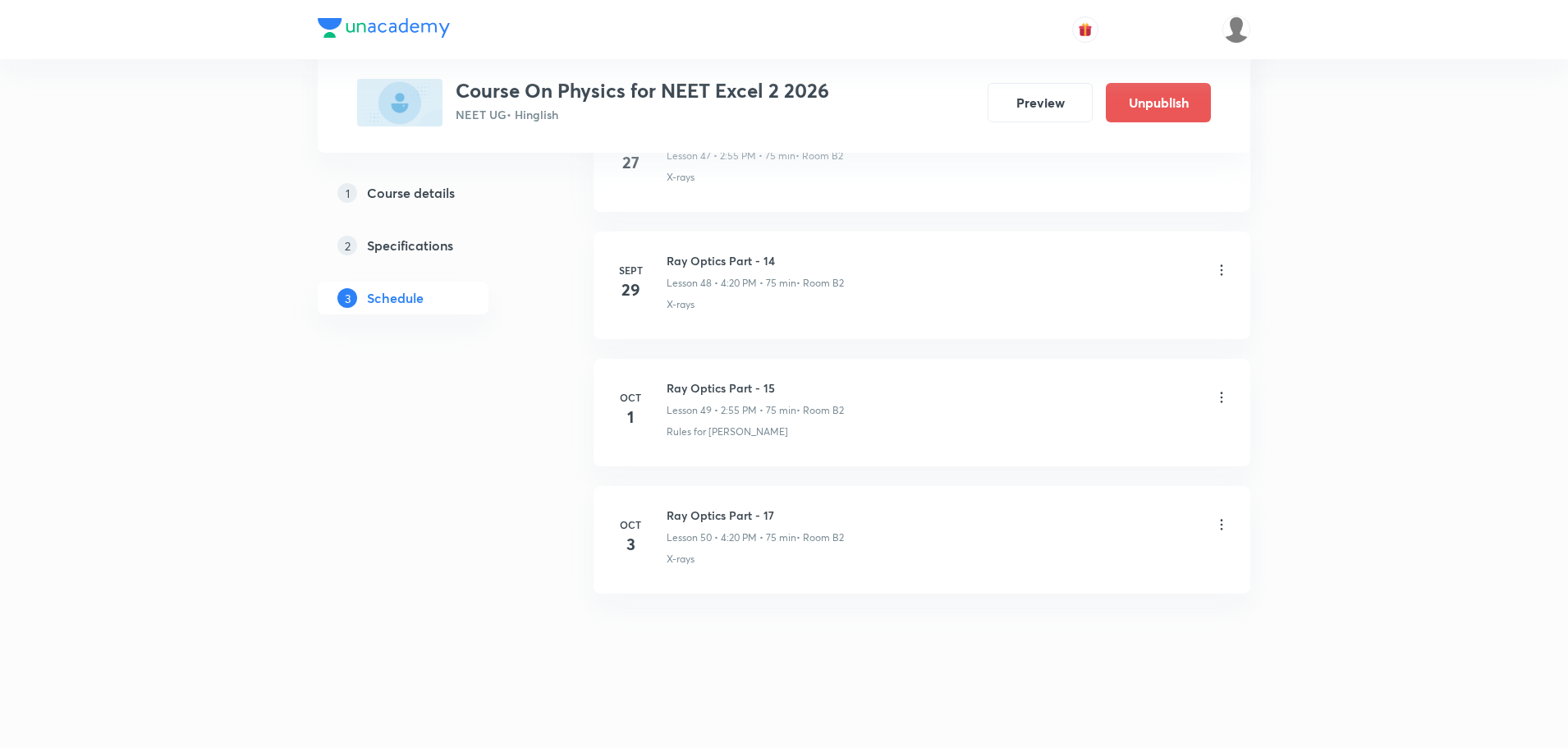
click at [734, 516] on h6 "Ray Optics Part - 17" at bounding box center [755, 515] width 177 height 18
click at [716, 518] on h6 "Ray Optics Part - 17" at bounding box center [755, 515] width 177 height 18
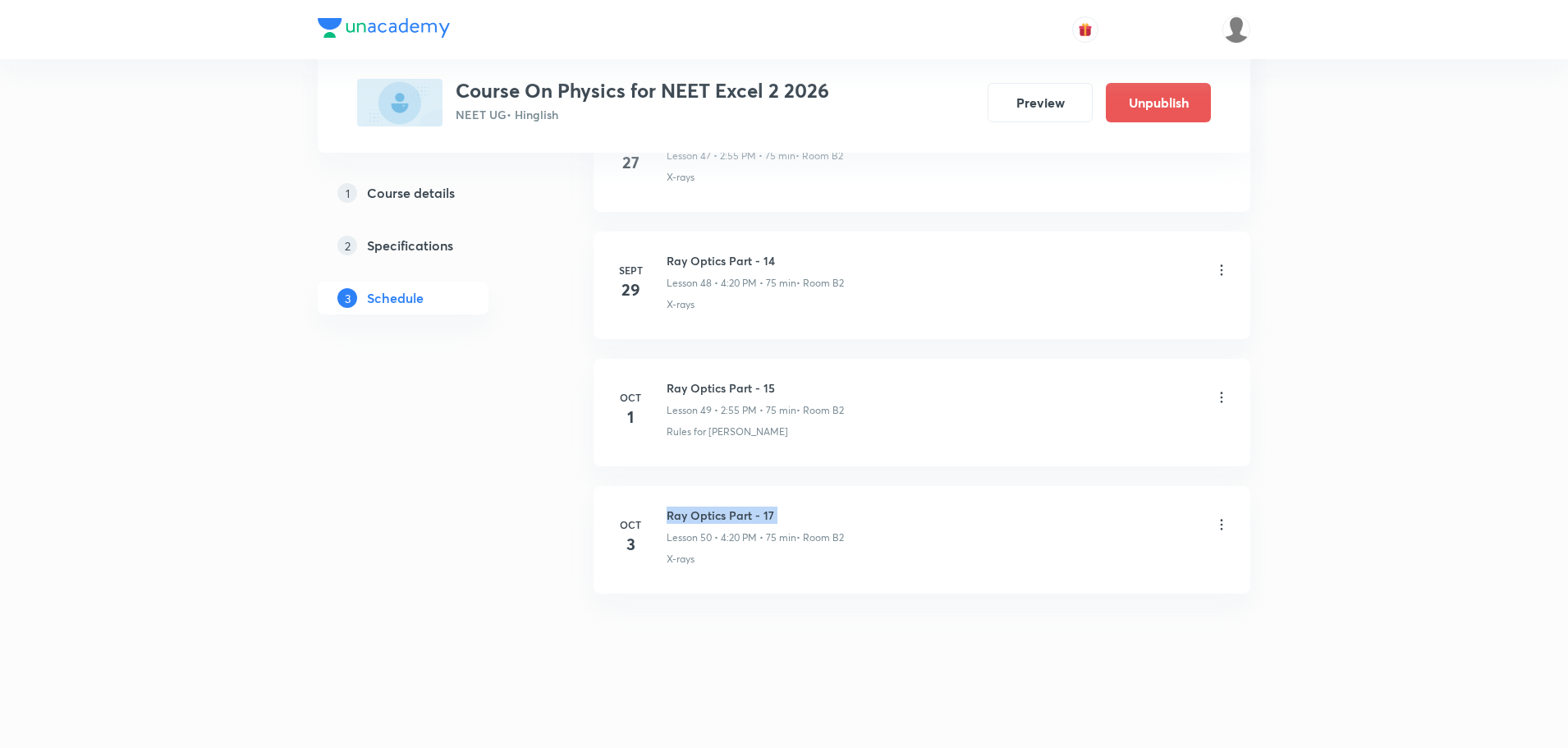
click at [716, 518] on h6 "Ray Optics Part - 17" at bounding box center [755, 515] width 177 height 18
click at [720, 516] on h6 "Ray Optics Part - 17" at bounding box center [755, 515] width 177 height 18
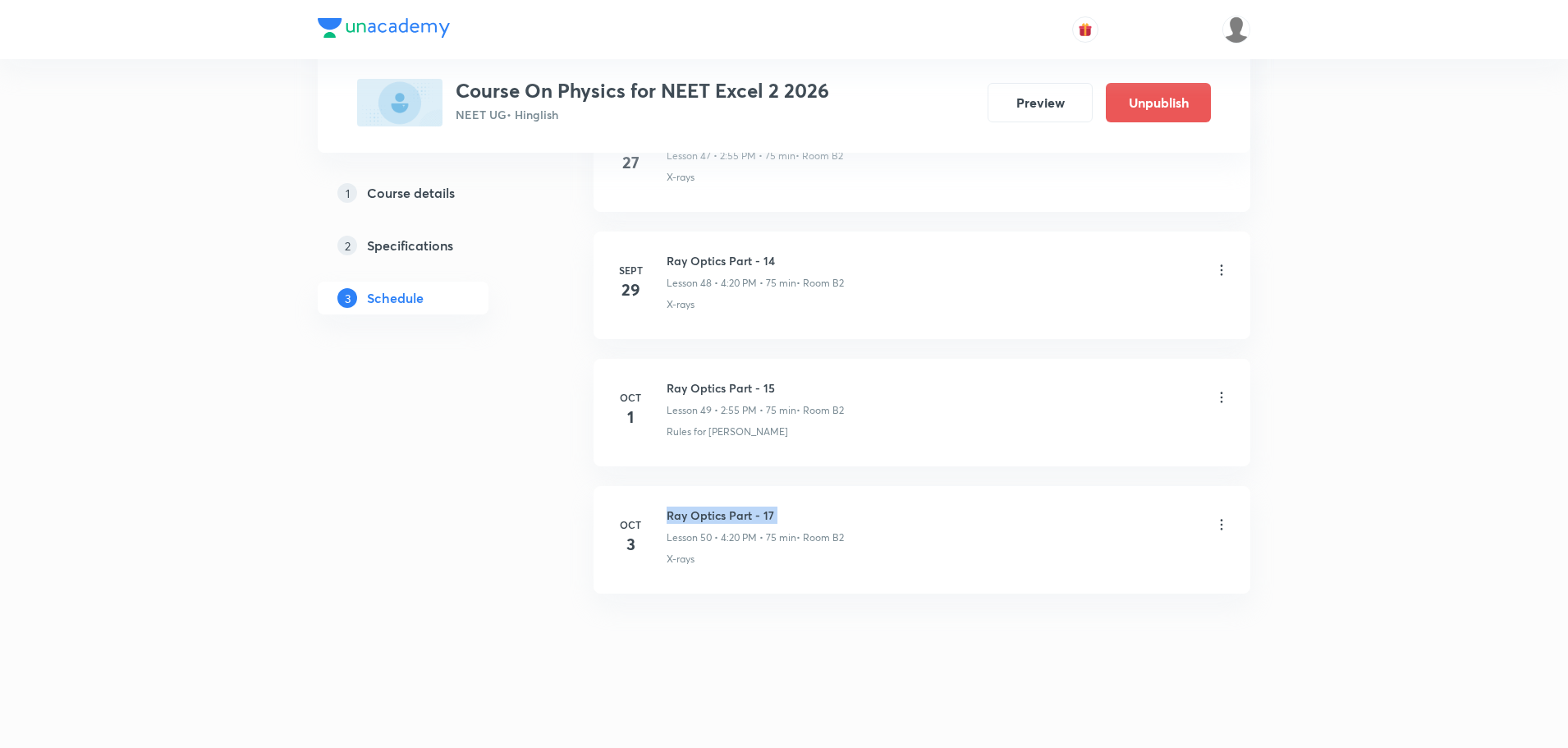
click at [720, 516] on h6 "Ray Optics Part - 17" at bounding box center [755, 515] width 177 height 18
copy h6 "Ray Optics Part - 17"
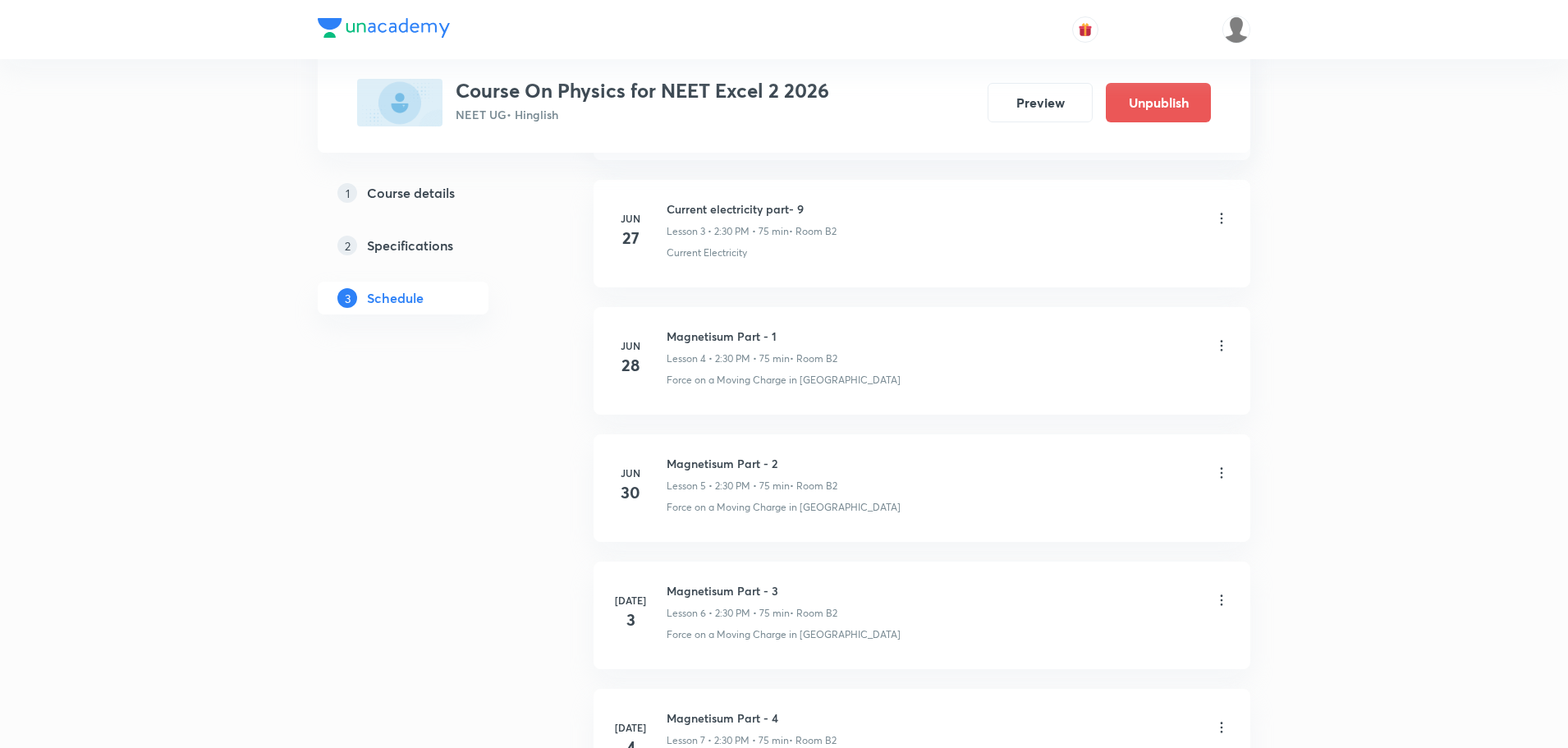
scroll to position [0, 0]
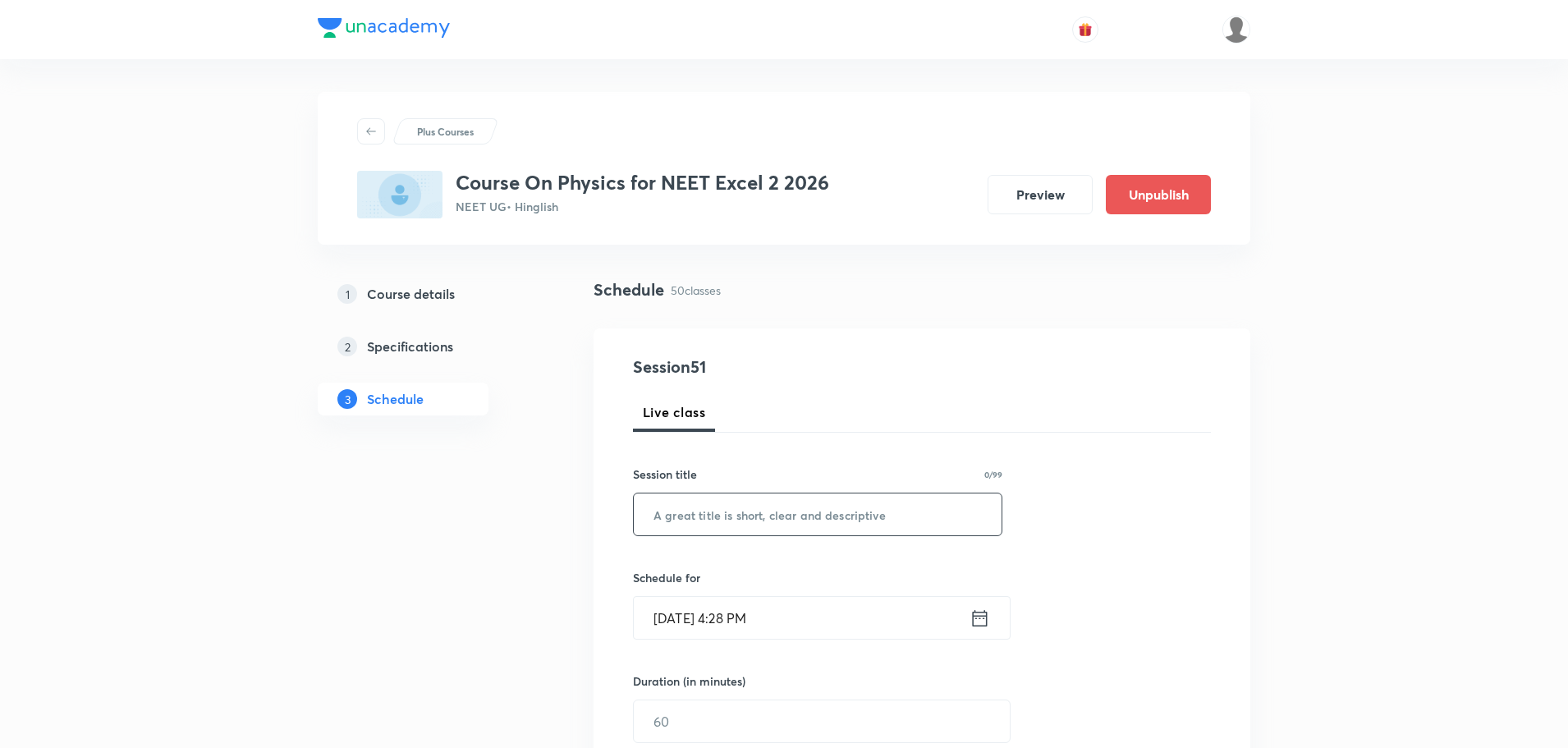
click at [921, 517] on input "text" at bounding box center [817, 514] width 368 height 42
paste input "081134"
type input "081134"
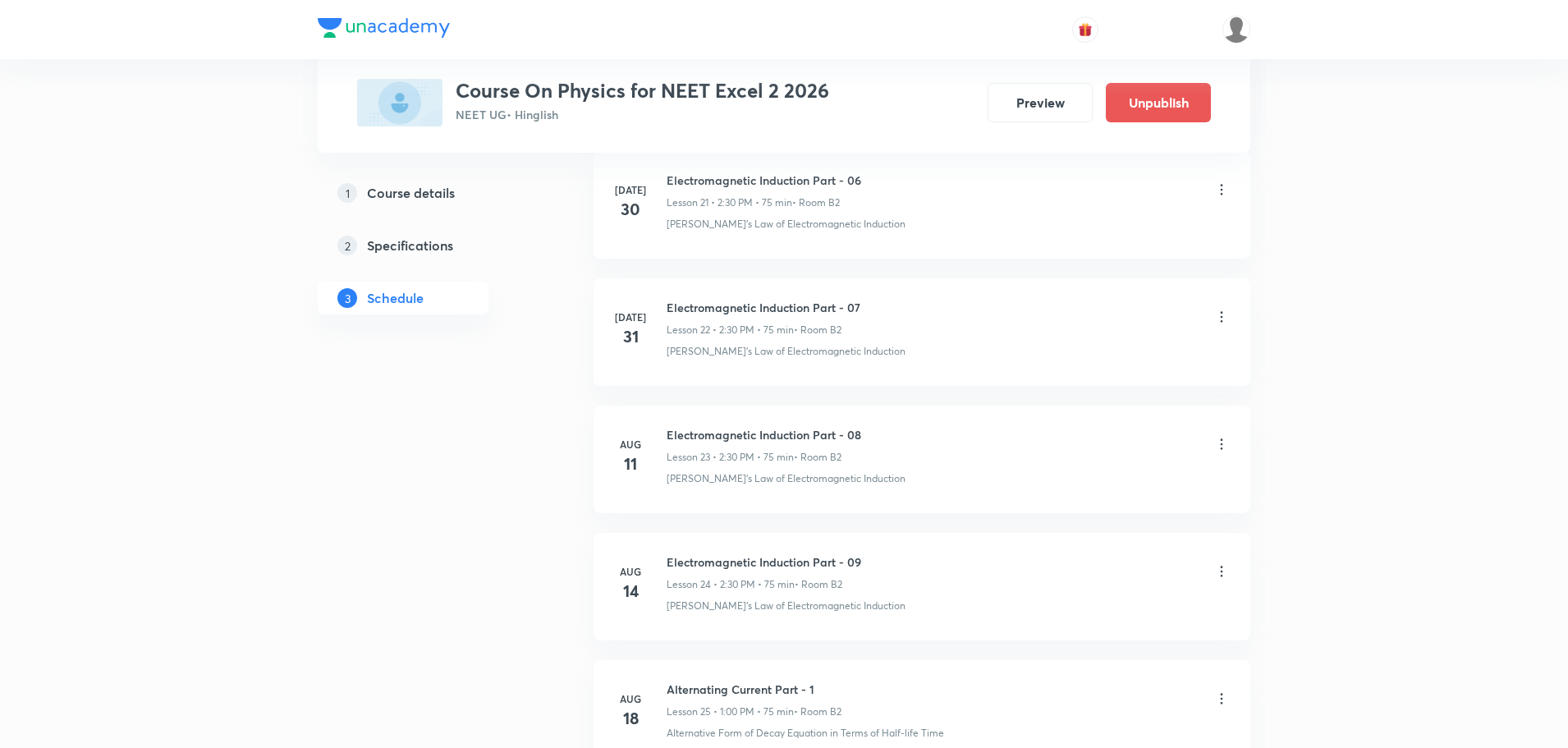
scroll to position [6930, 0]
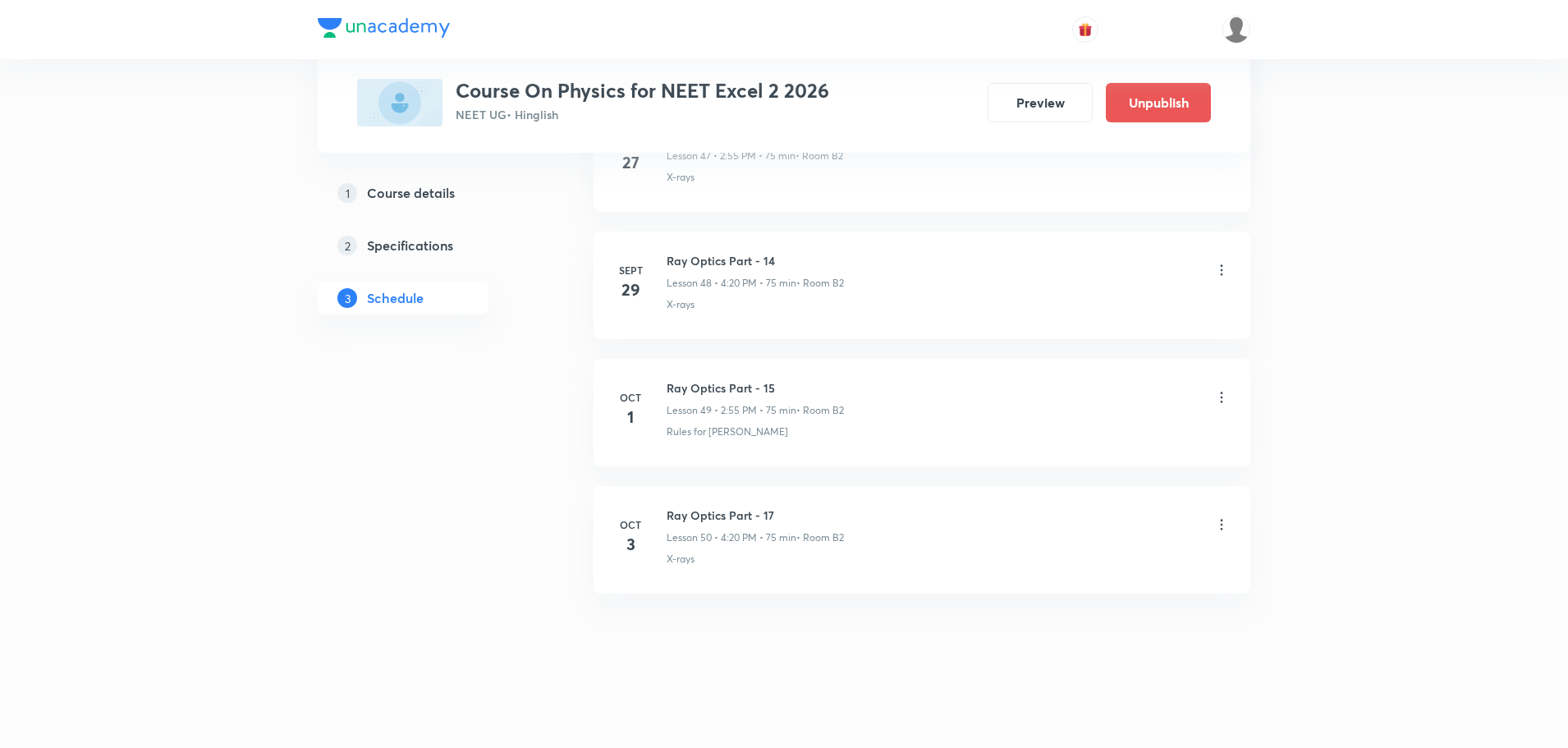
click at [716, 505] on li "Oct 3 Ray Optics Part - 17 Lesson 50 • 4:20 PM • 75 min • Room B2 X-rays" at bounding box center [922, 540] width 657 height 108
click at [716, 515] on h6 "Ray Optics Part - 17" at bounding box center [755, 515] width 177 height 18
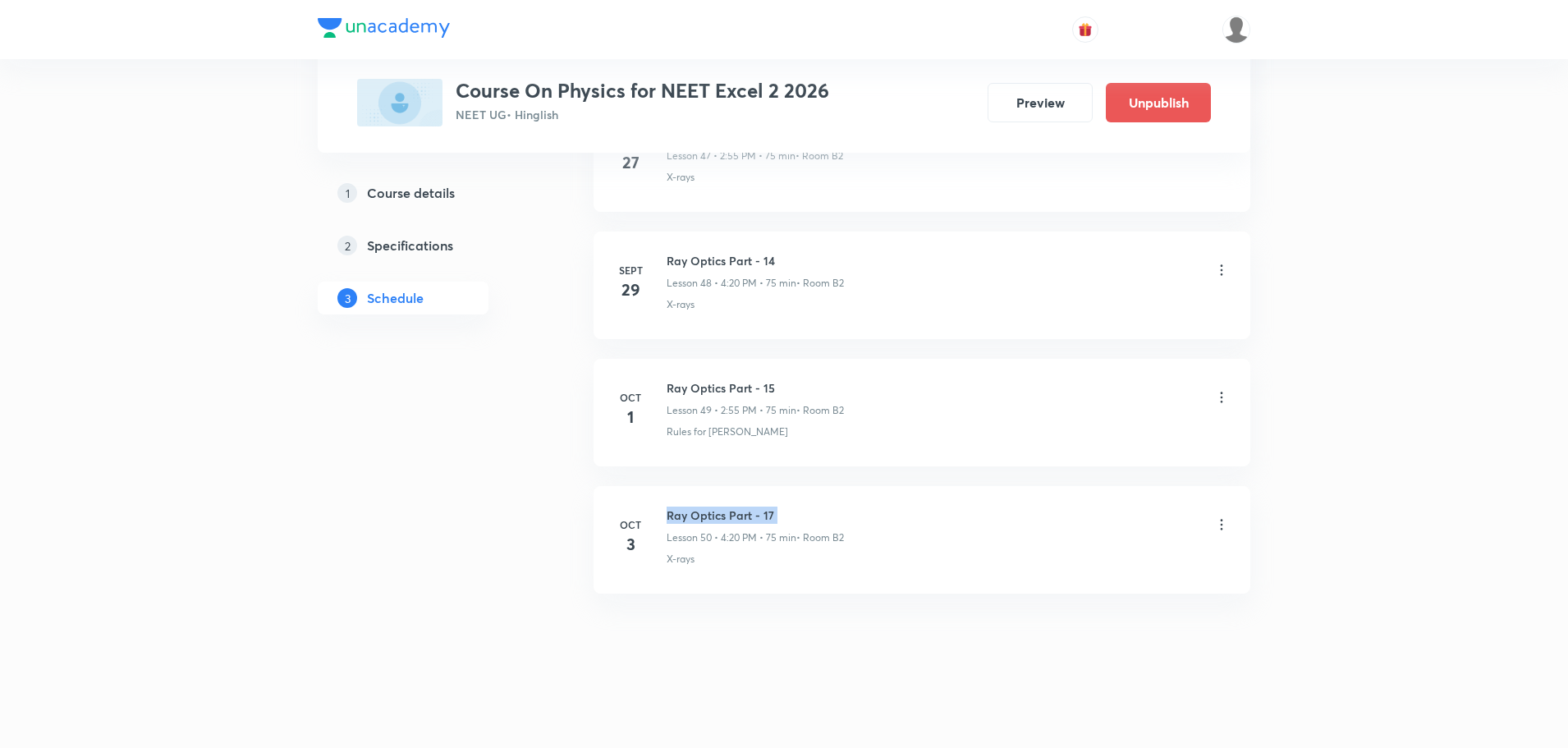
copy h6 "Ray Optics Part - 17"
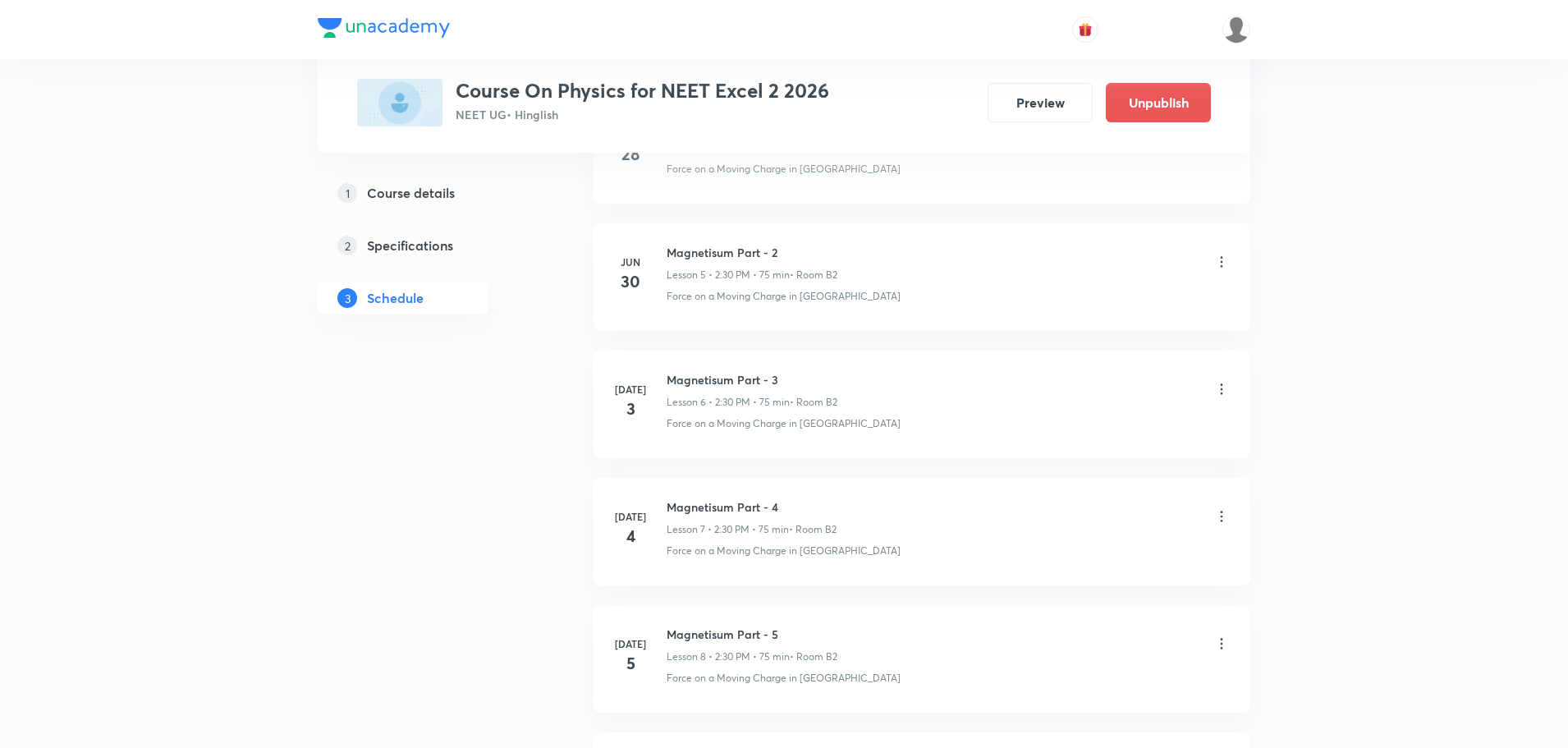
scroll to position [0, 0]
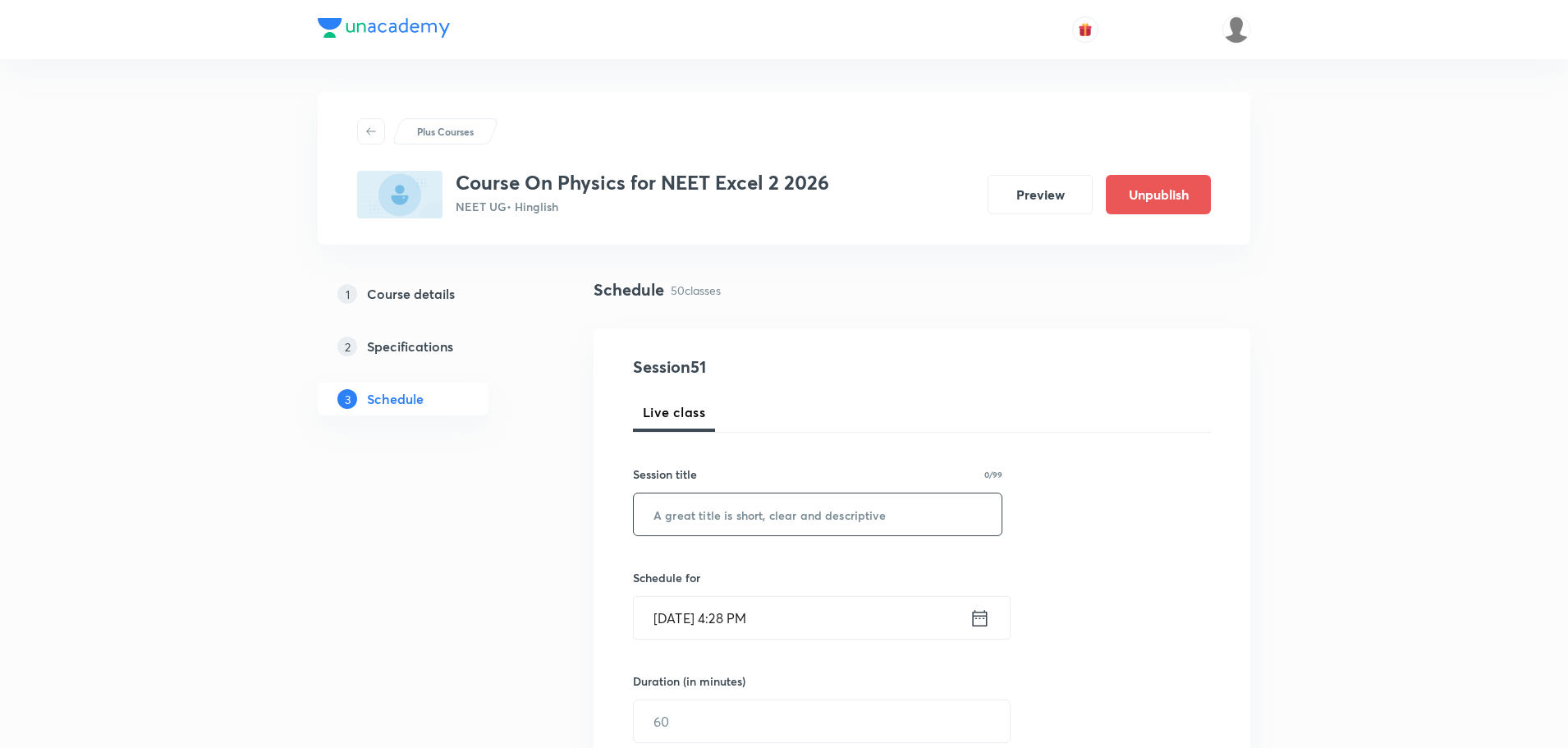
click at [721, 519] on input "text" at bounding box center [817, 514] width 368 height 42
paste input "Ray Optics Part - 17"
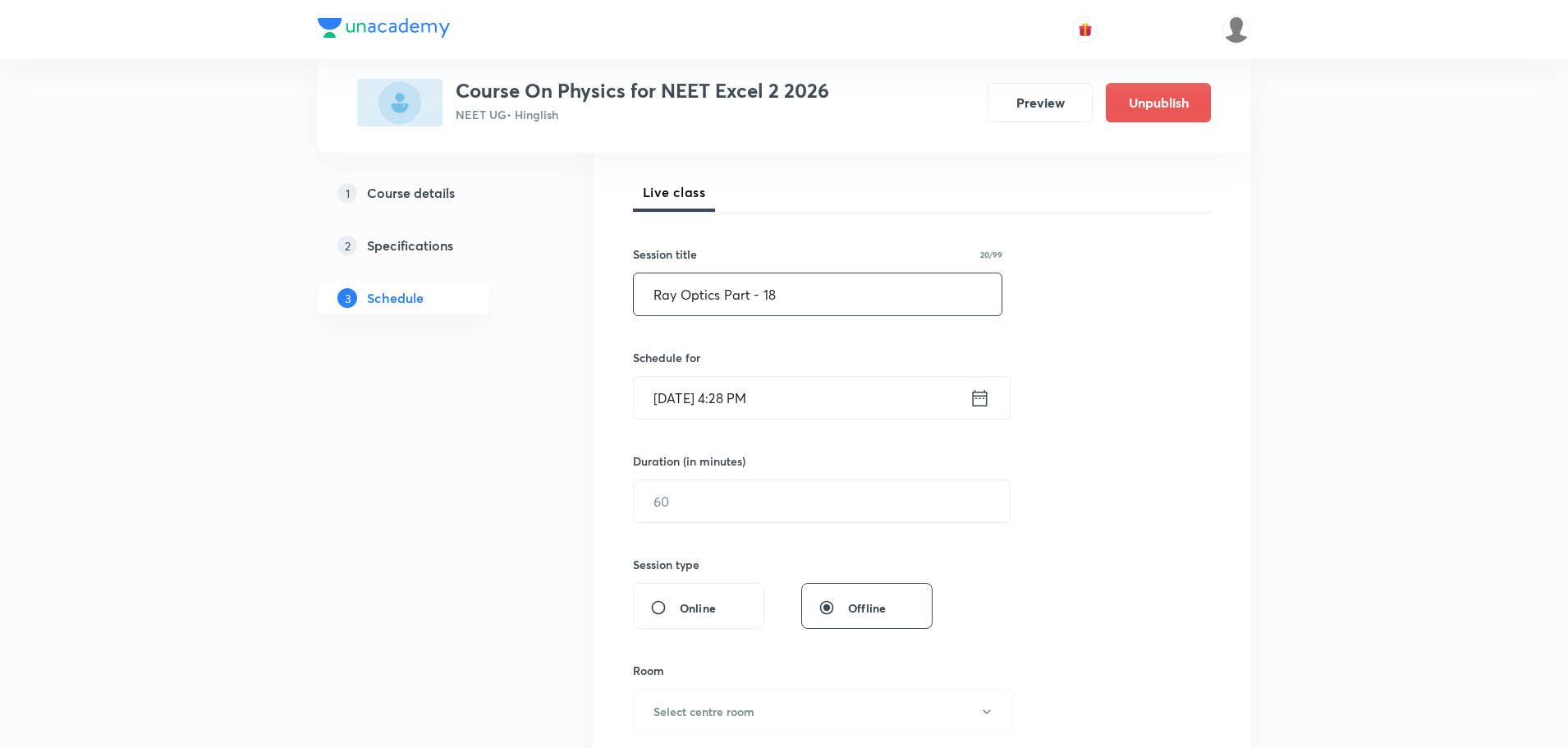
scroll to position [246, 0]
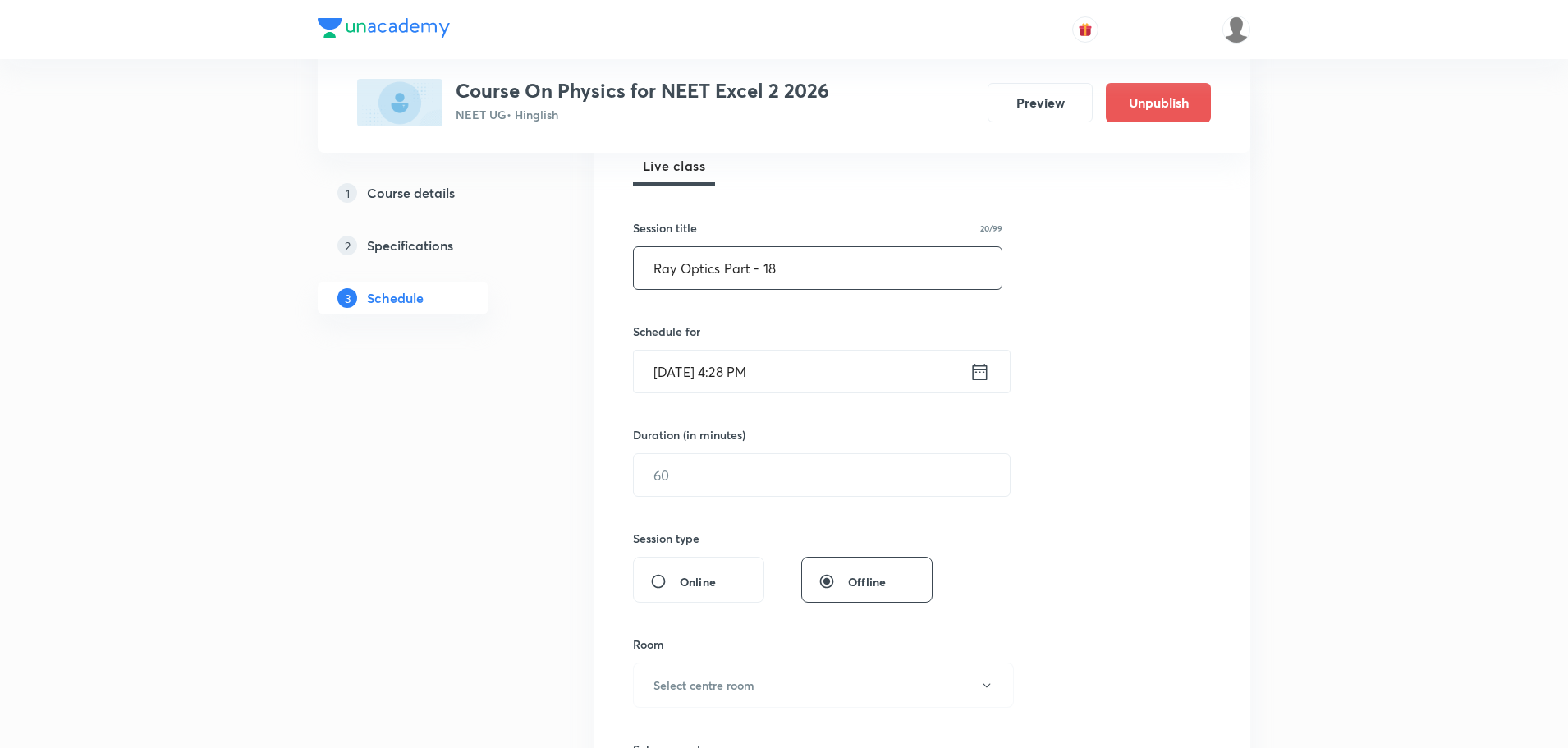
type input "Ray Optics Part - 18"
click at [984, 378] on icon at bounding box center [980, 372] width 20 height 23
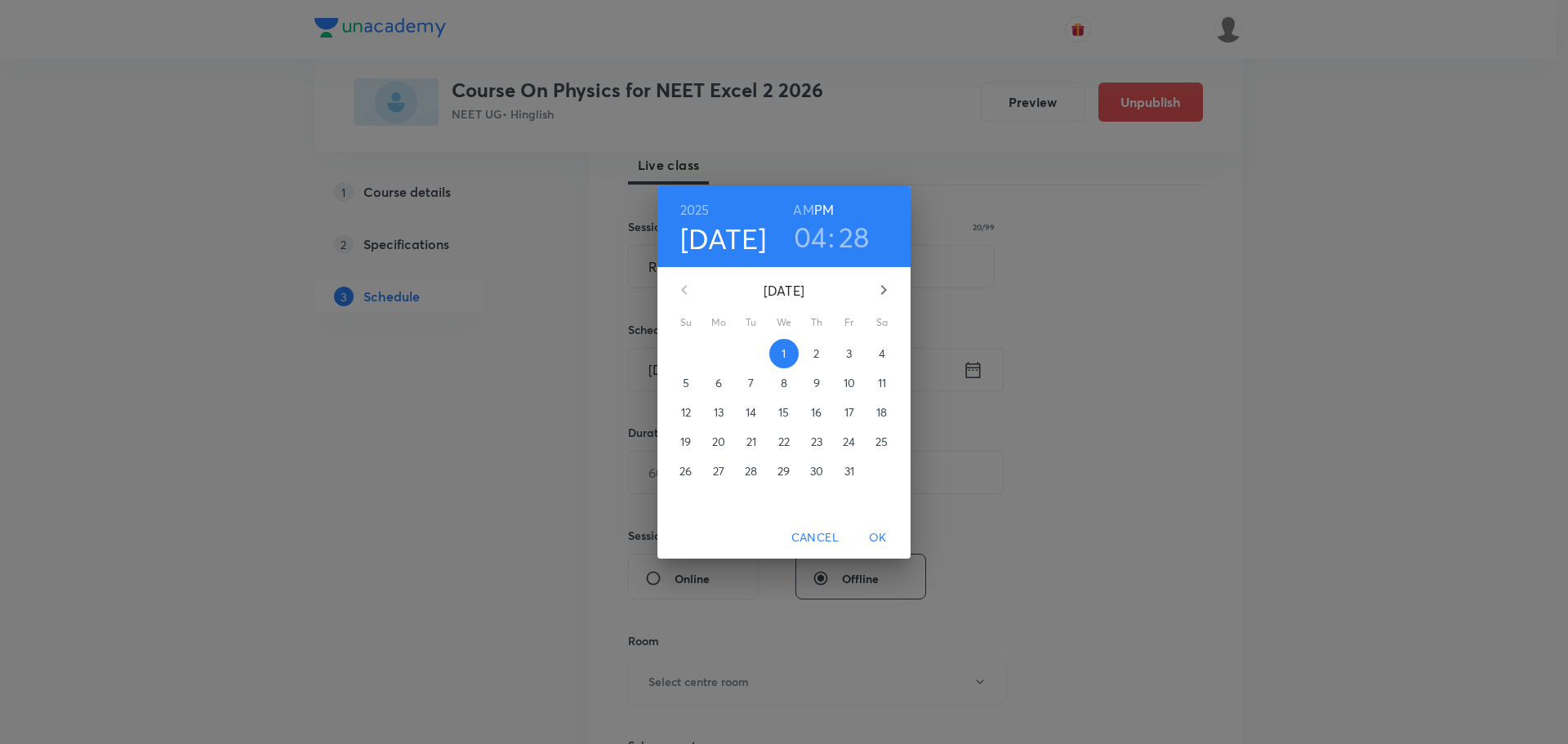
click at [815, 355] on p "2" at bounding box center [817, 353] width 6 height 17
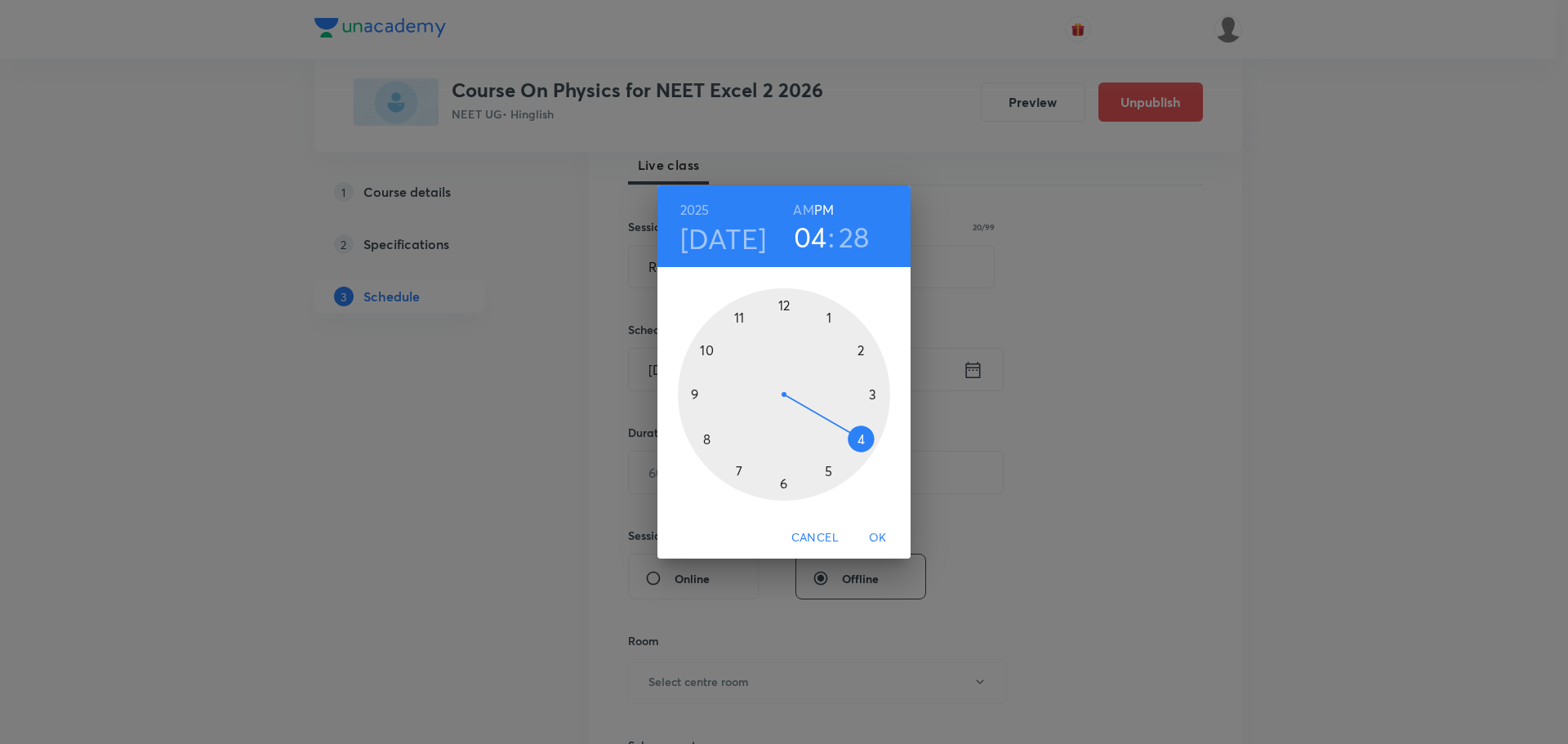
click at [862, 346] on div at bounding box center [784, 394] width 212 height 212
click at [740, 313] on div at bounding box center [784, 394] width 212 height 212
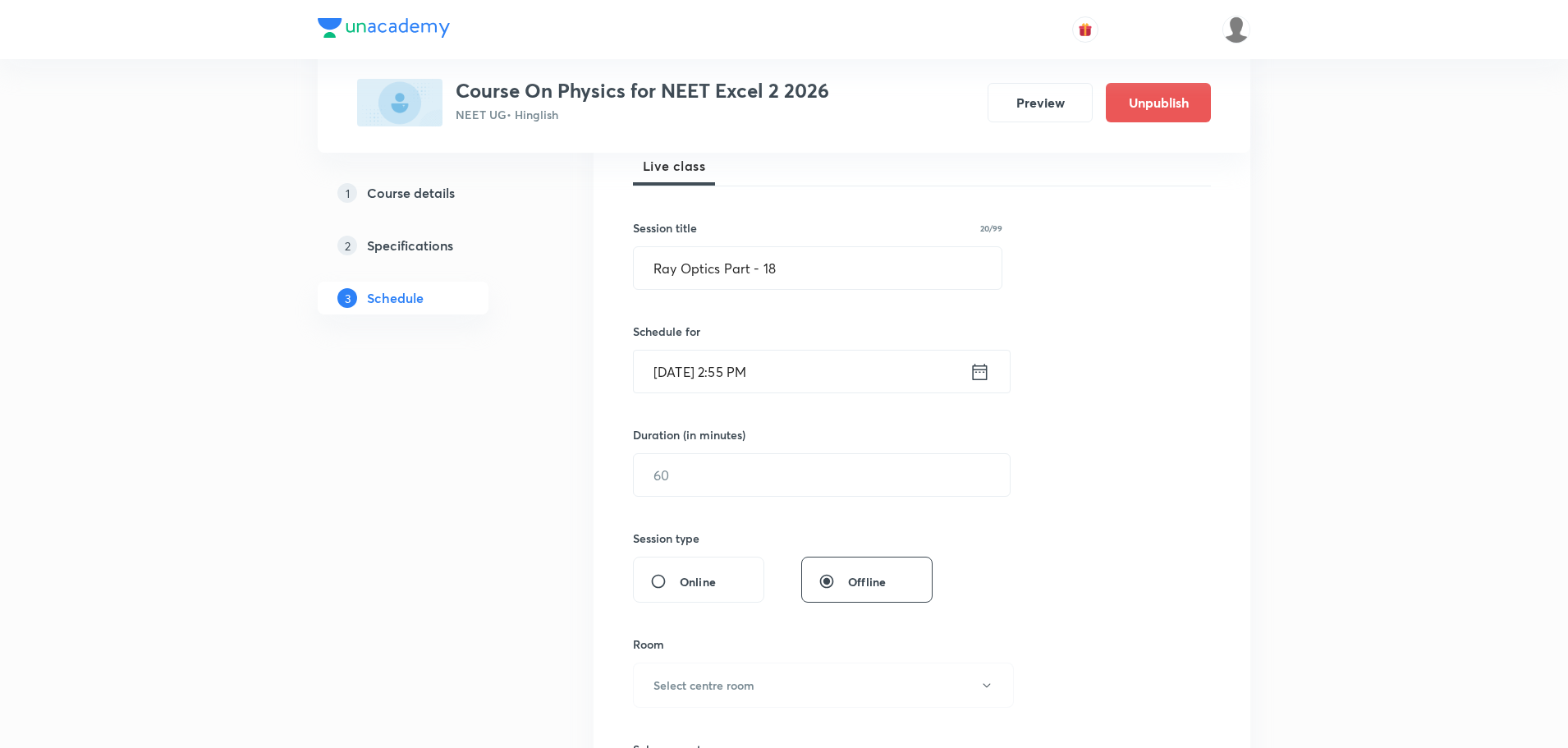
click at [980, 373] on icon at bounding box center [980, 372] width 20 height 23
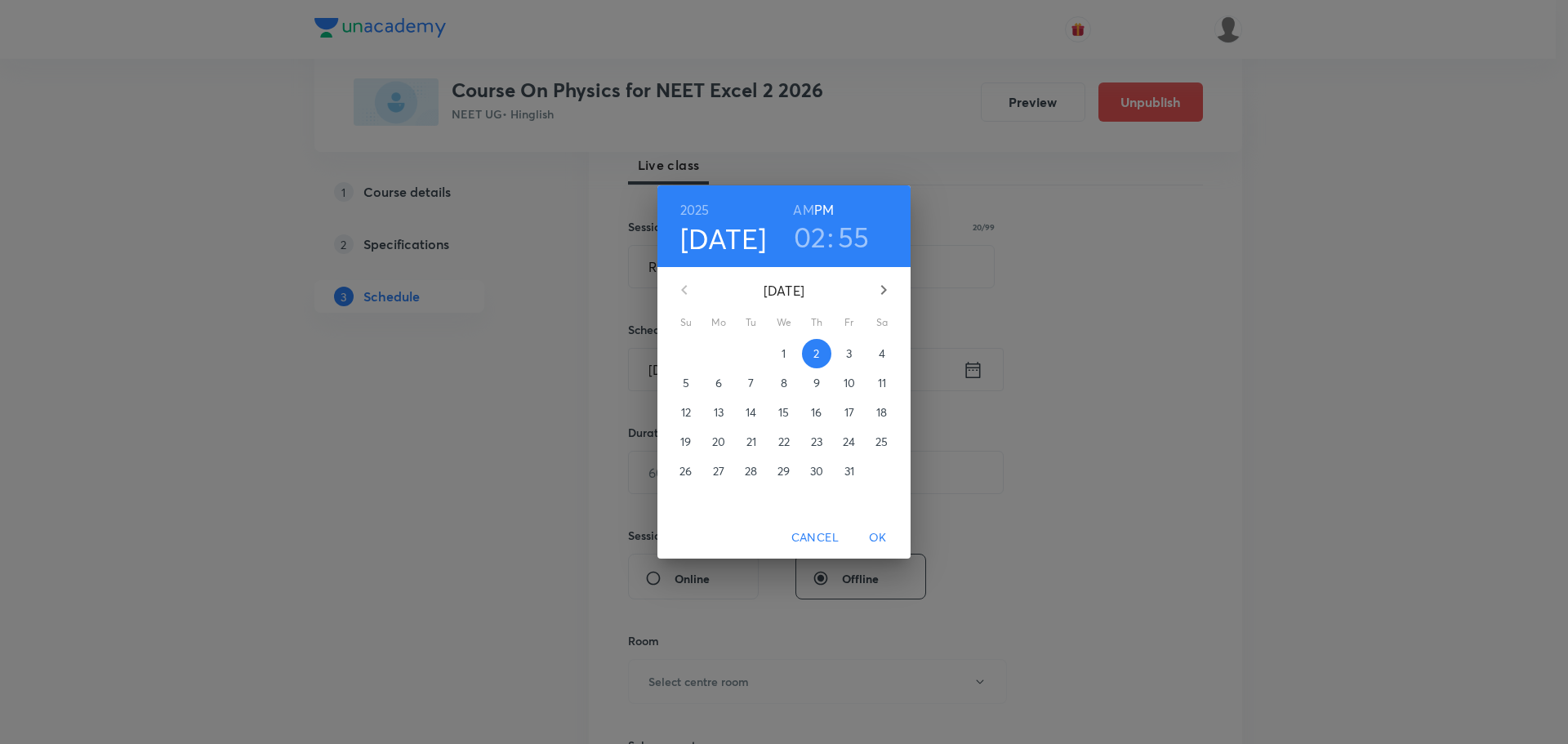
click at [885, 349] on p "4" at bounding box center [882, 353] width 6 height 17
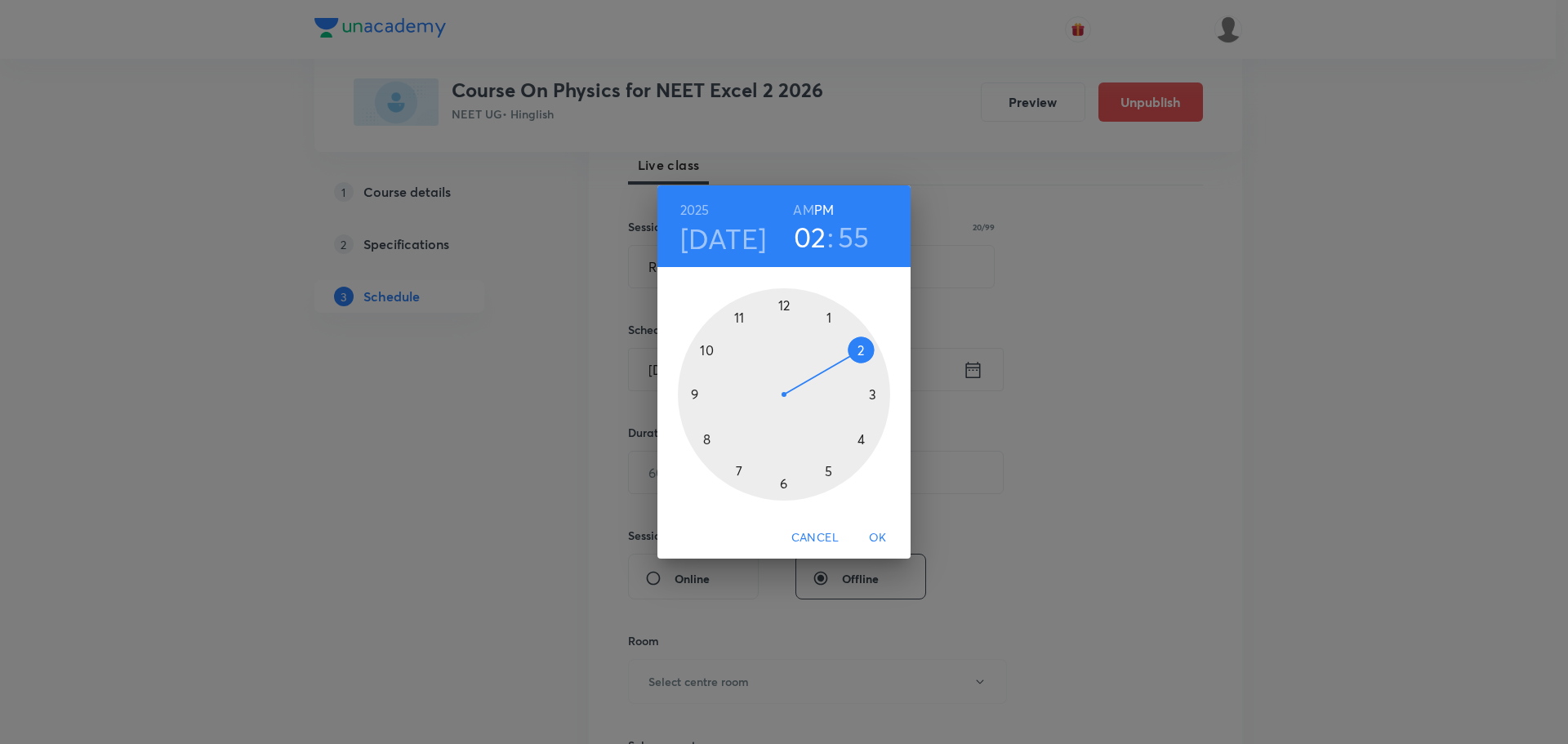
click at [880, 536] on span "OK" at bounding box center [877, 538] width 39 height 20
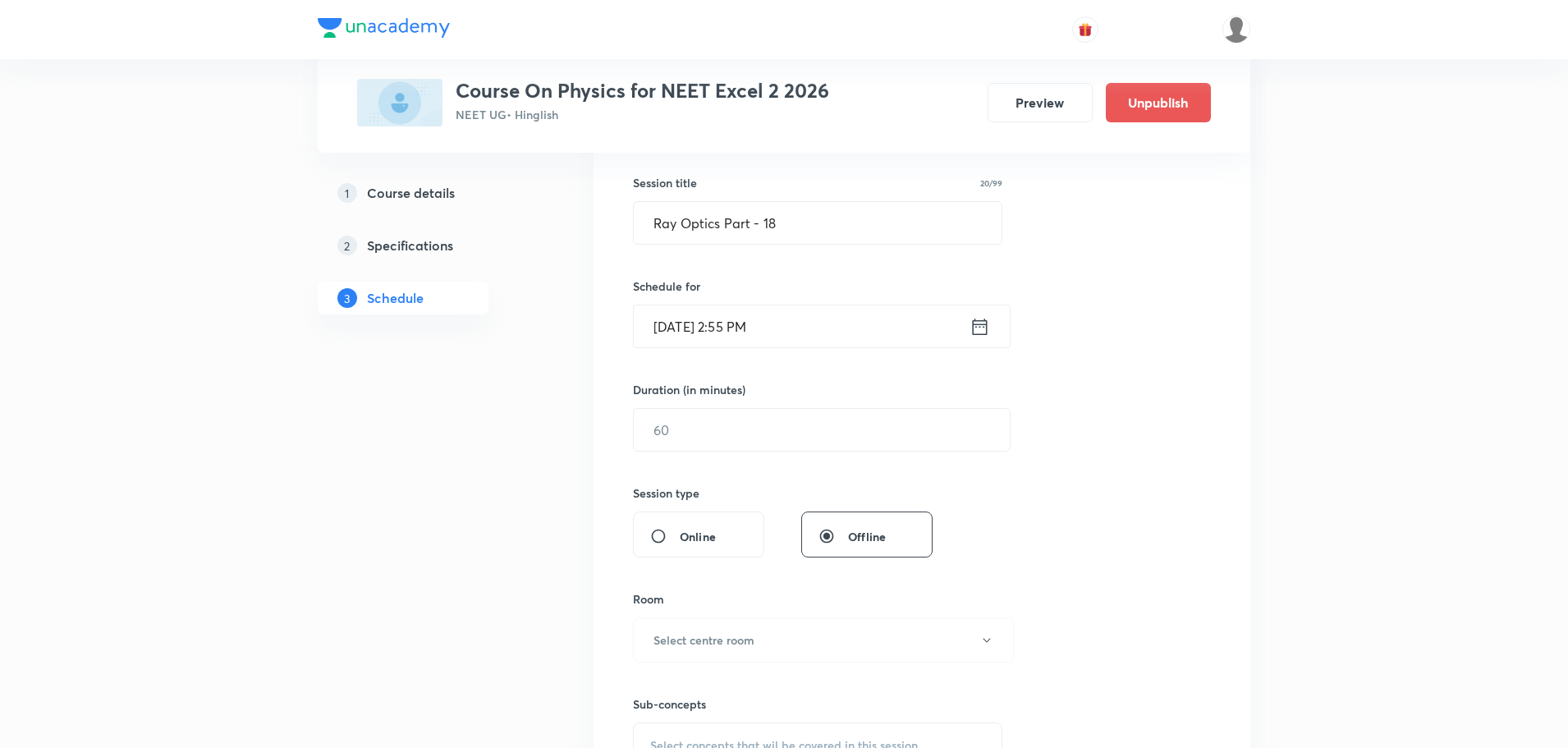
scroll to position [328, 0]
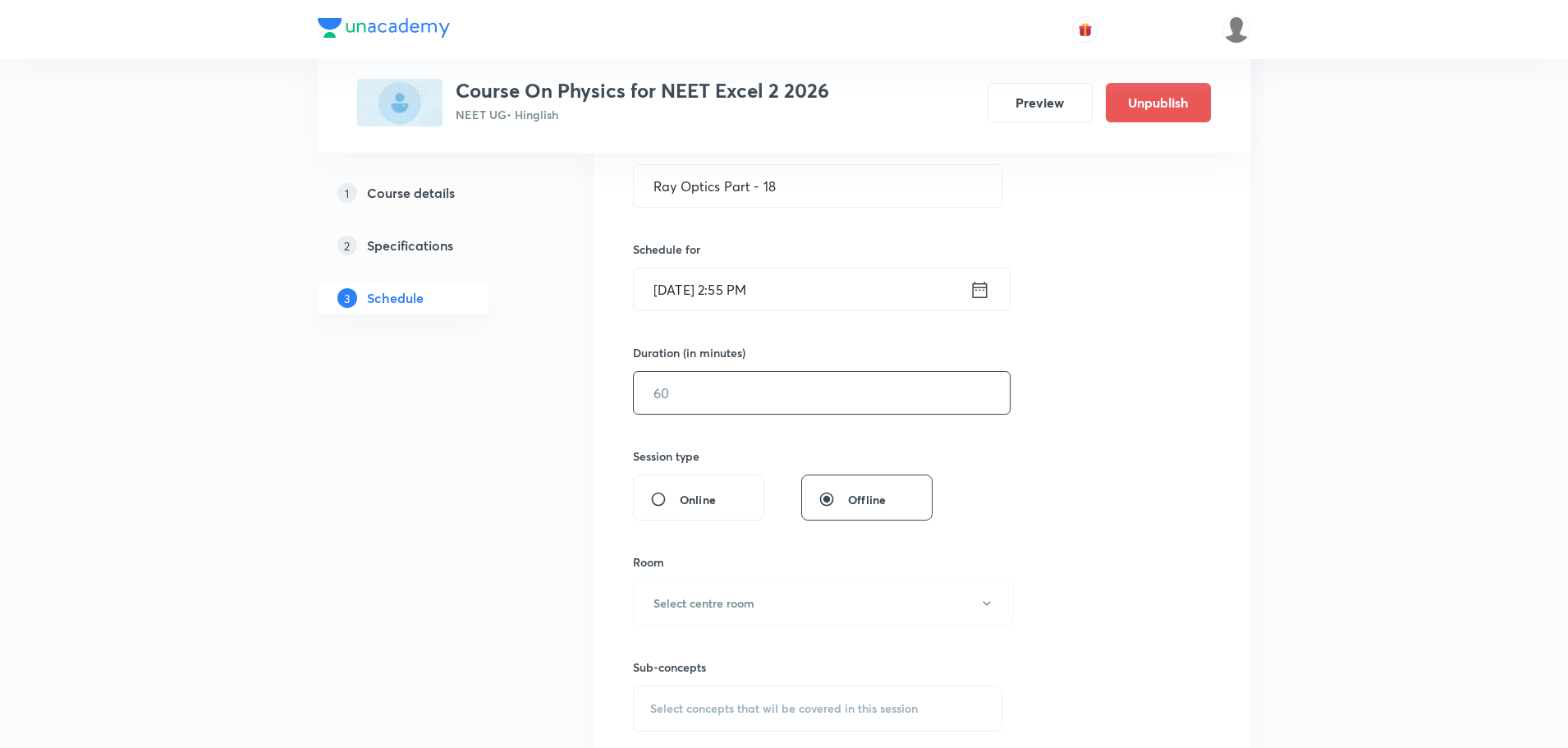
click at [835, 399] on input "text" at bounding box center [822, 392] width 376 height 42
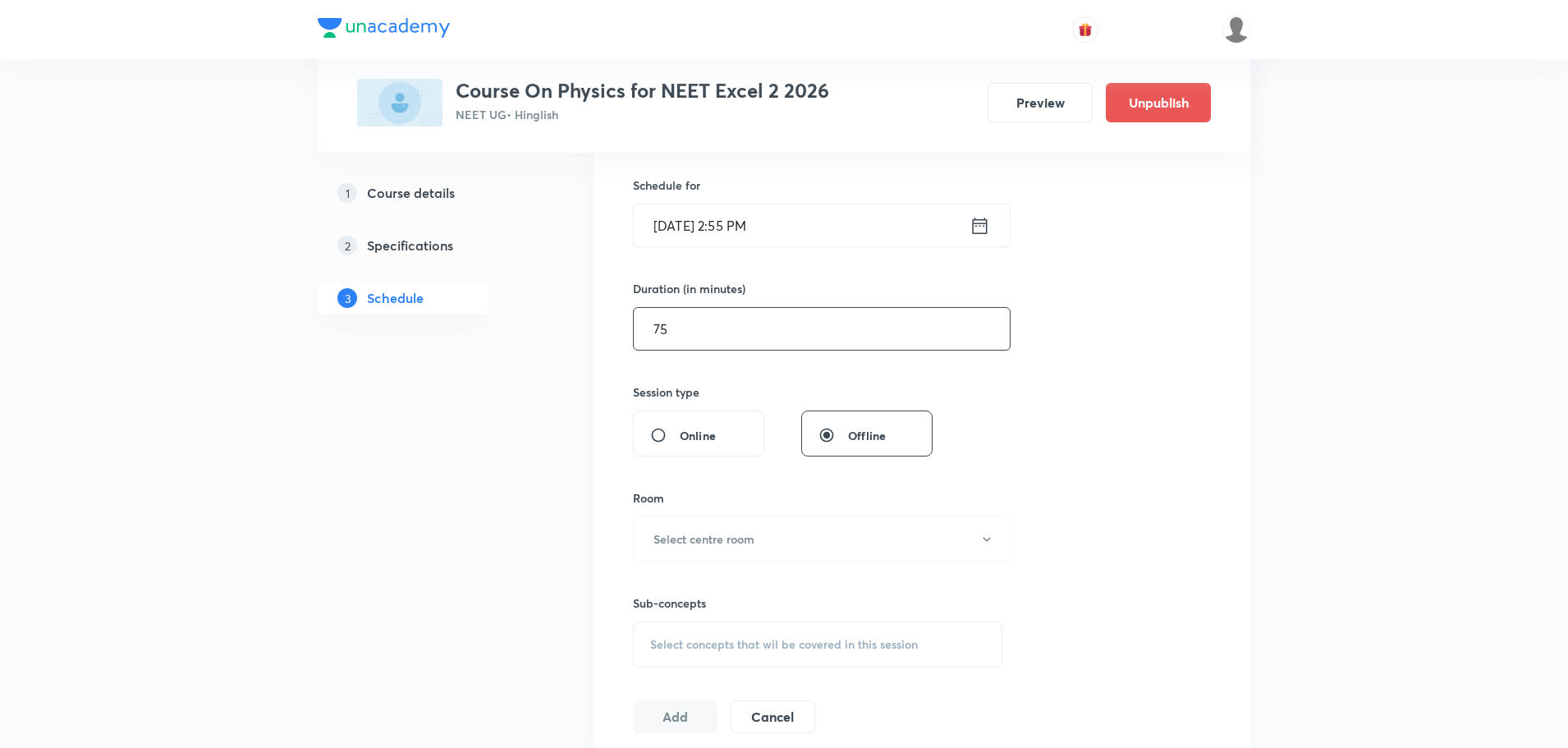
scroll to position [657, 0]
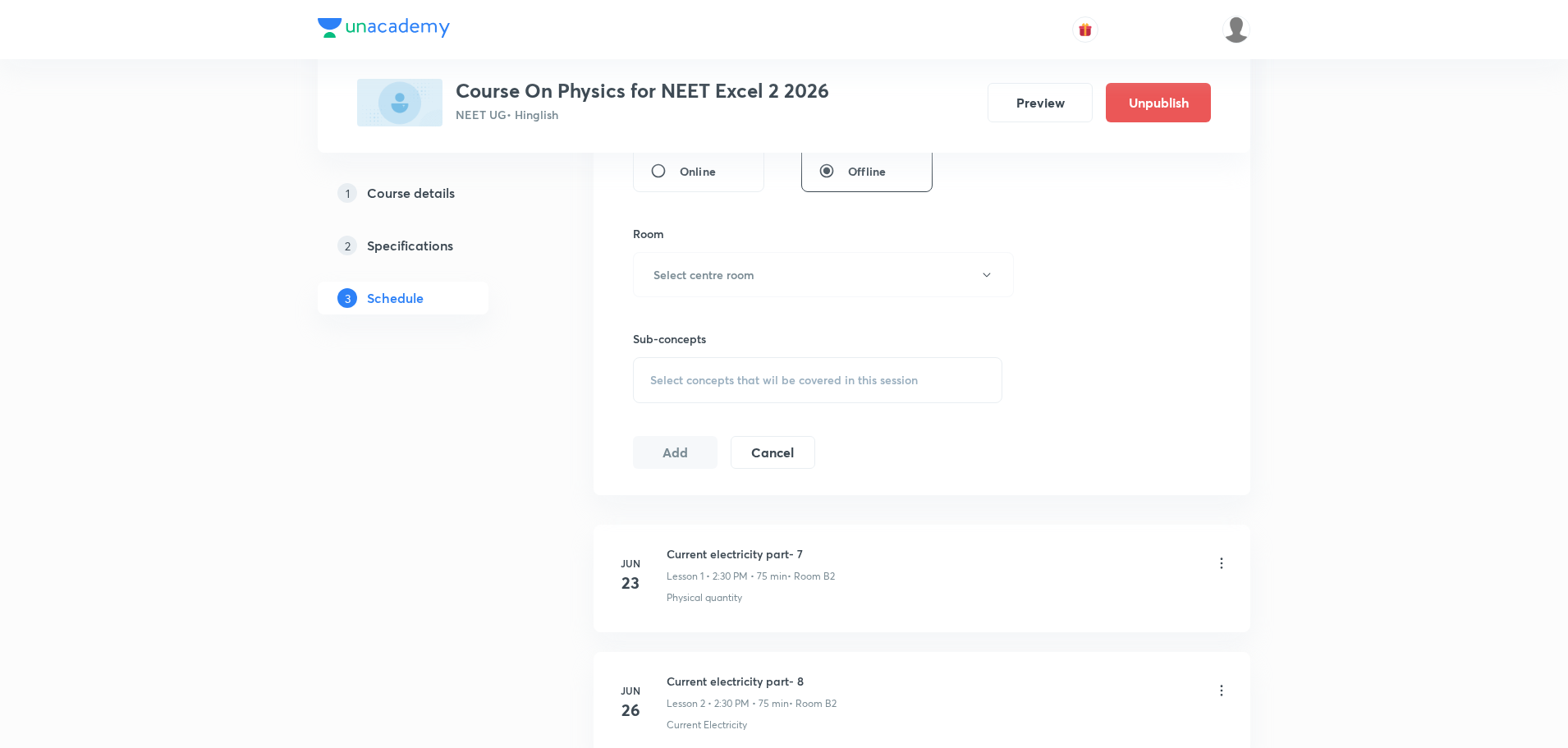
type input "75"
click at [713, 370] on div "Select concepts that wil be covered in this session" at bounding box center [817, 380] width 370 height 46
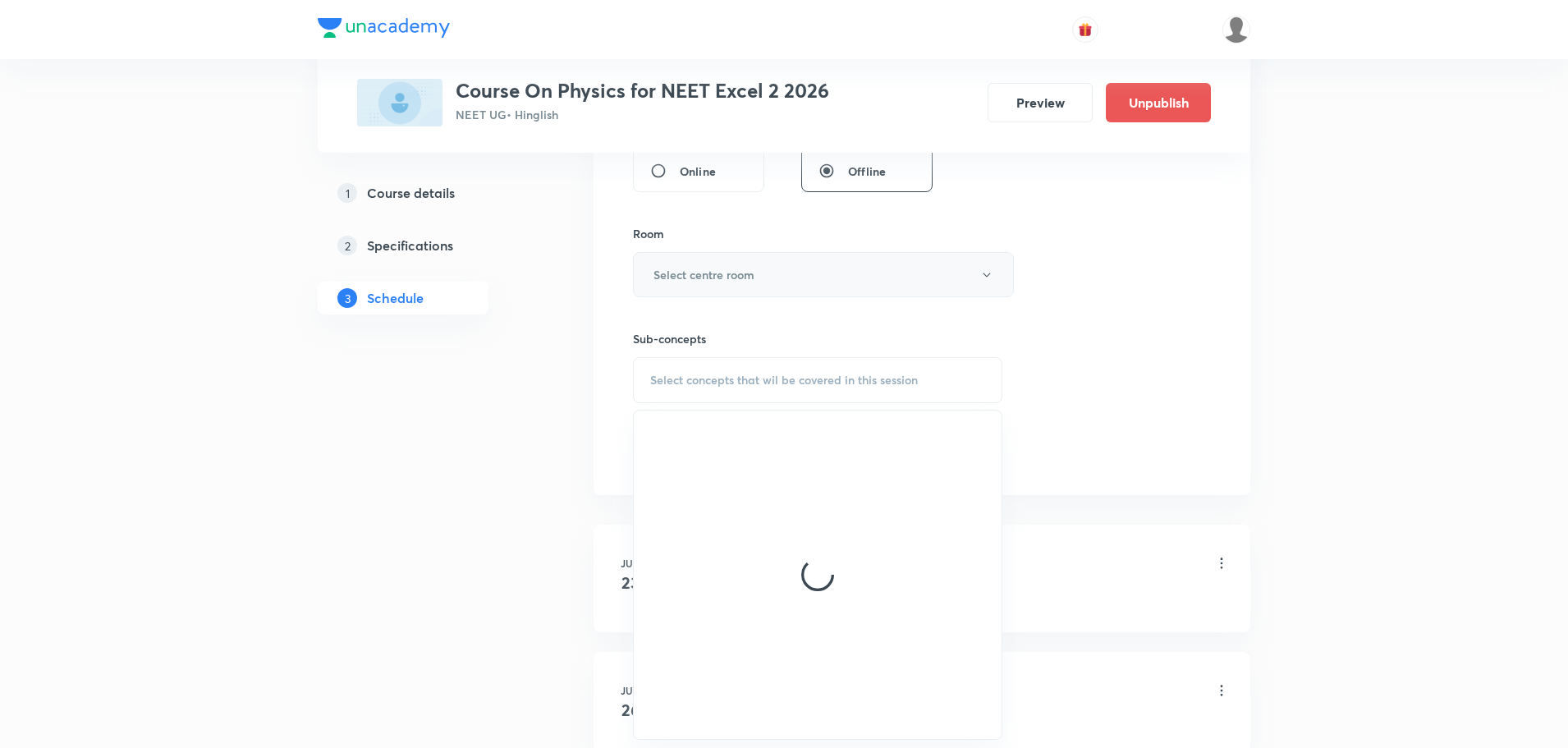
click at [706, 290] on button "Select centre room" at bounding box center [823, 274] width 381 height 45
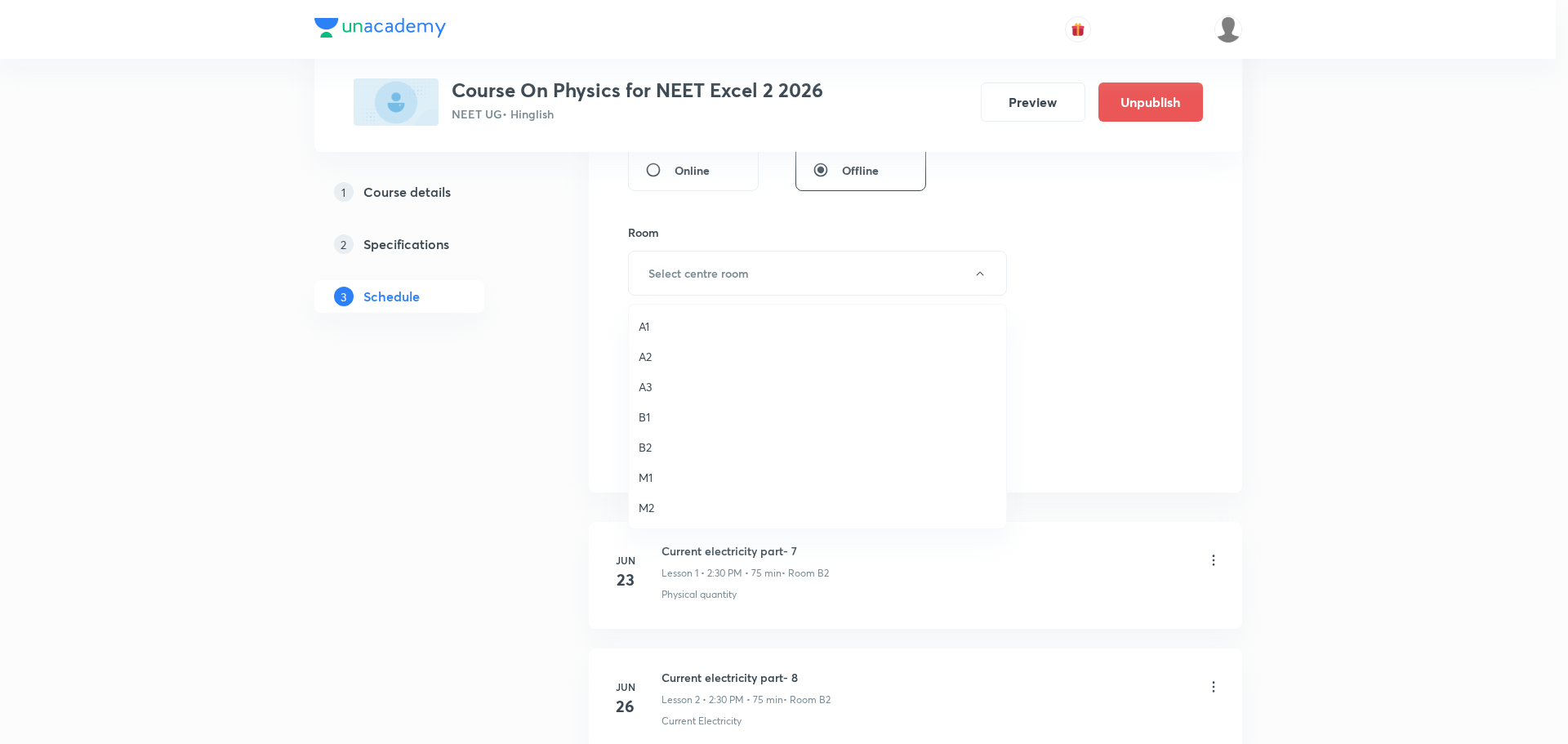
click at [647, 447] on span "B2" at bounding box center [817, 447] width 358 height 17
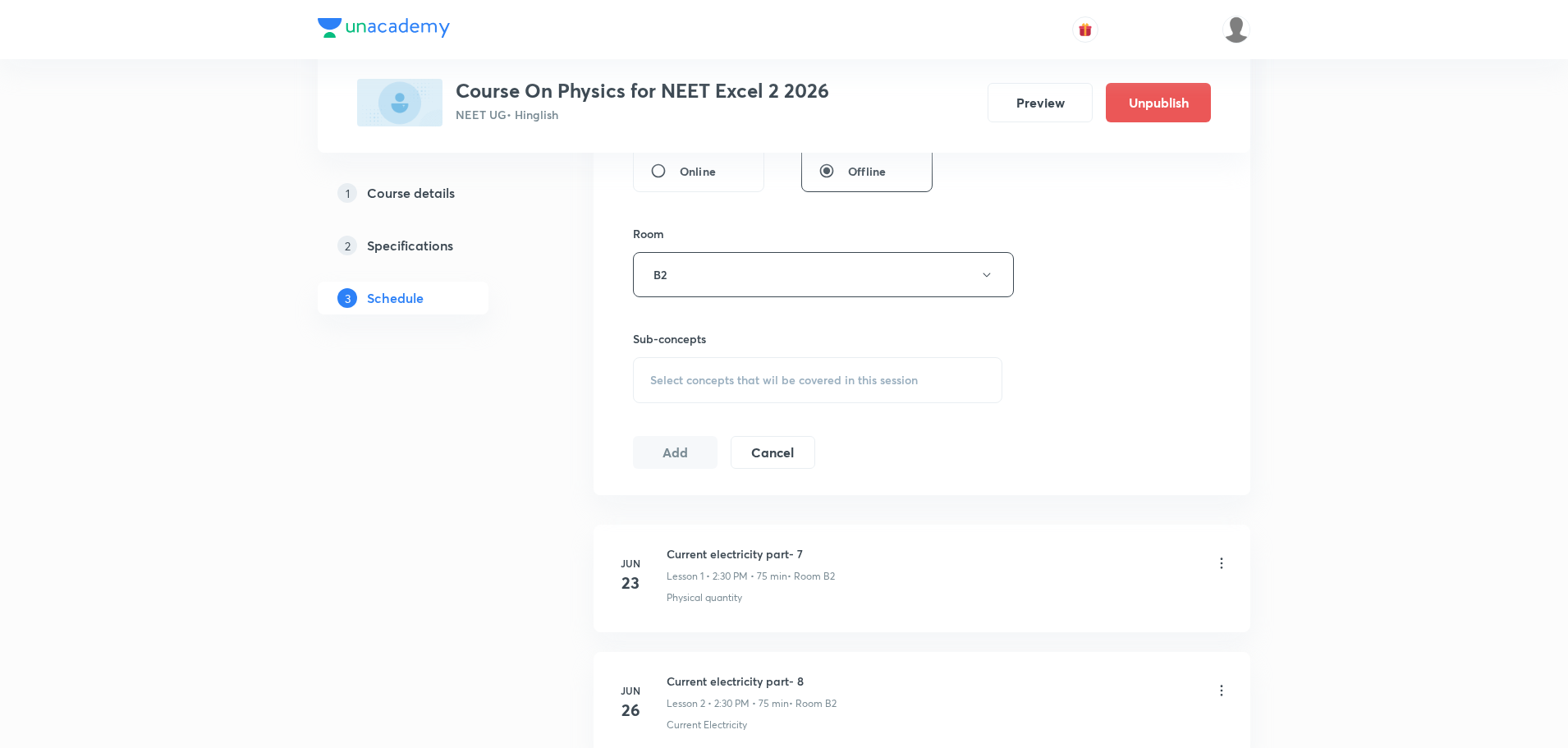
click at [773, 386] on span "Select concepts that wil be covered in this session" at bounding box center [784, 380] width 267 height 13
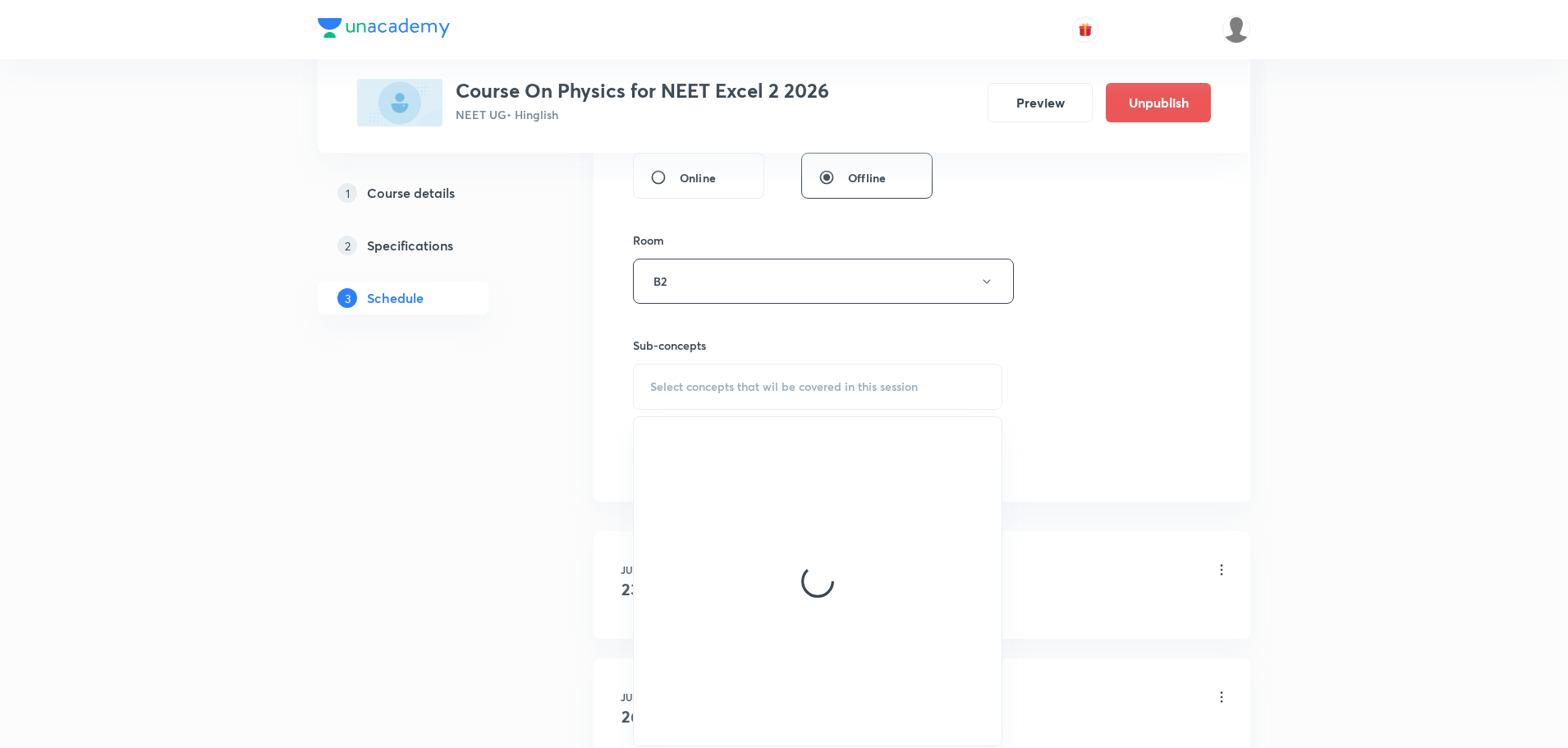
scroll to position [410, 0]
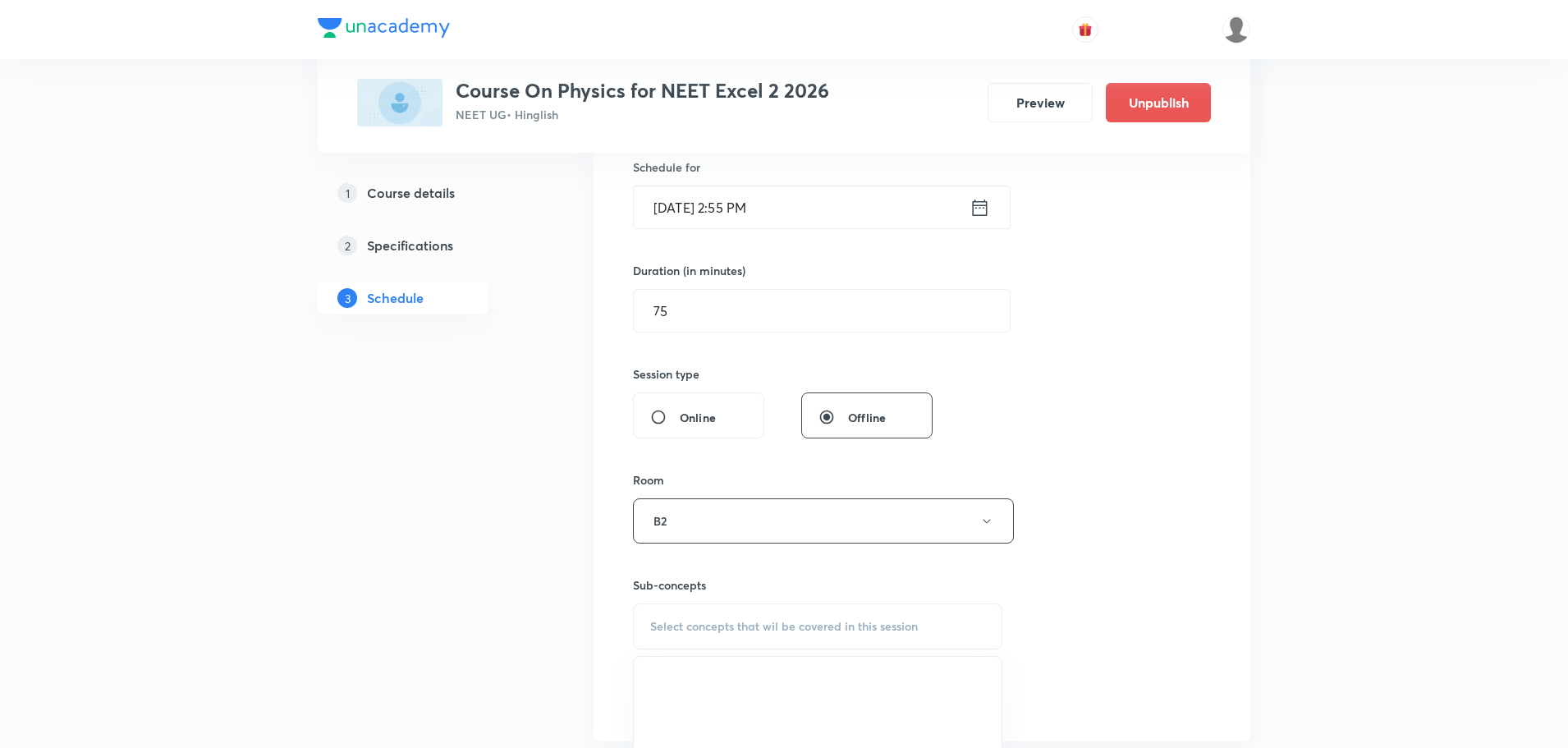
click at [1115, 397] on div "Session 51 Live class Session title 20/99 Ray Optics Part - 18 ​ Schedule for O…" at bounding box center [921, 329] width 578 height 771
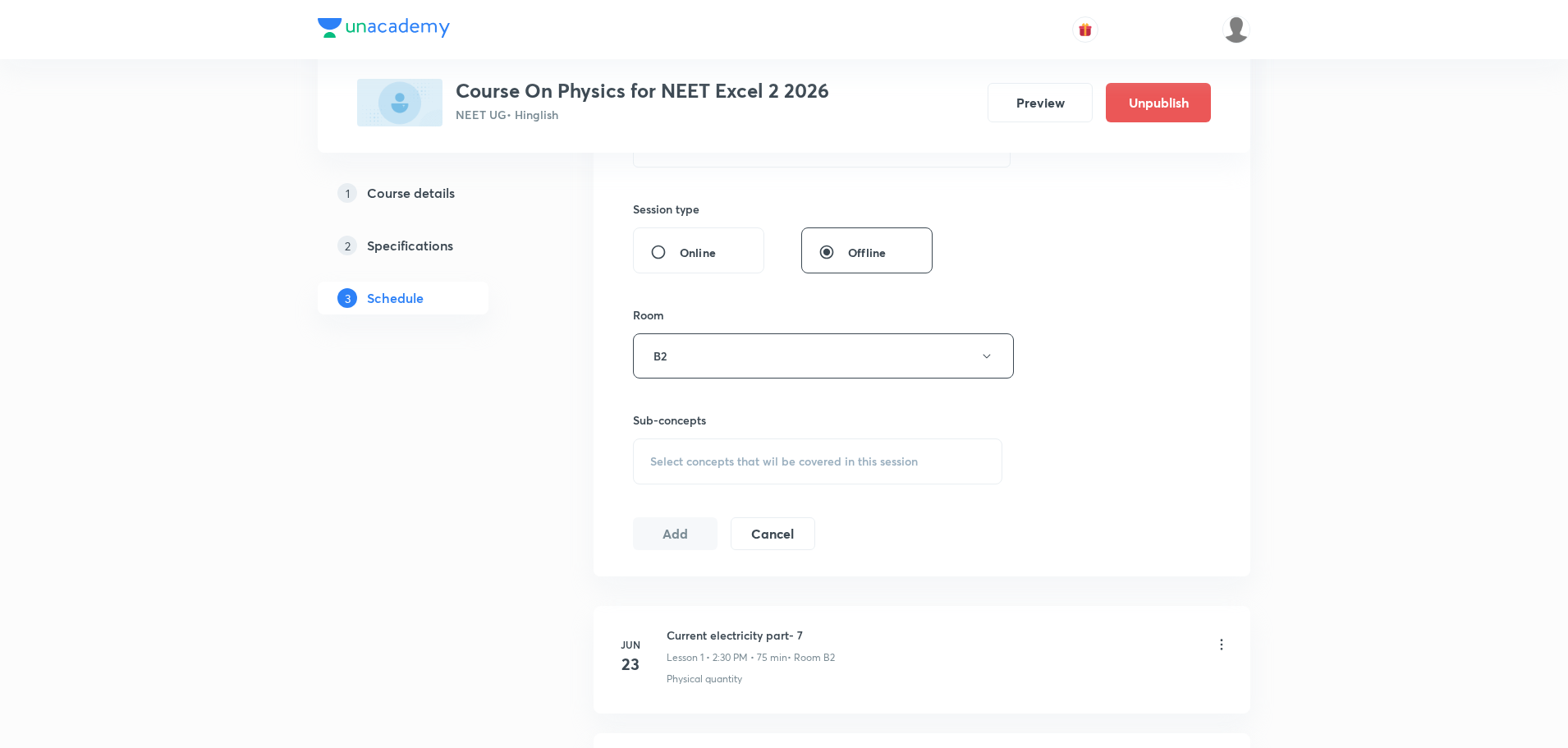
scroll to position [575, 0]
click at [765, 457] on span "Select concepts that wil be covered in this session" at bounding box center [784, 462] width 267 height 13
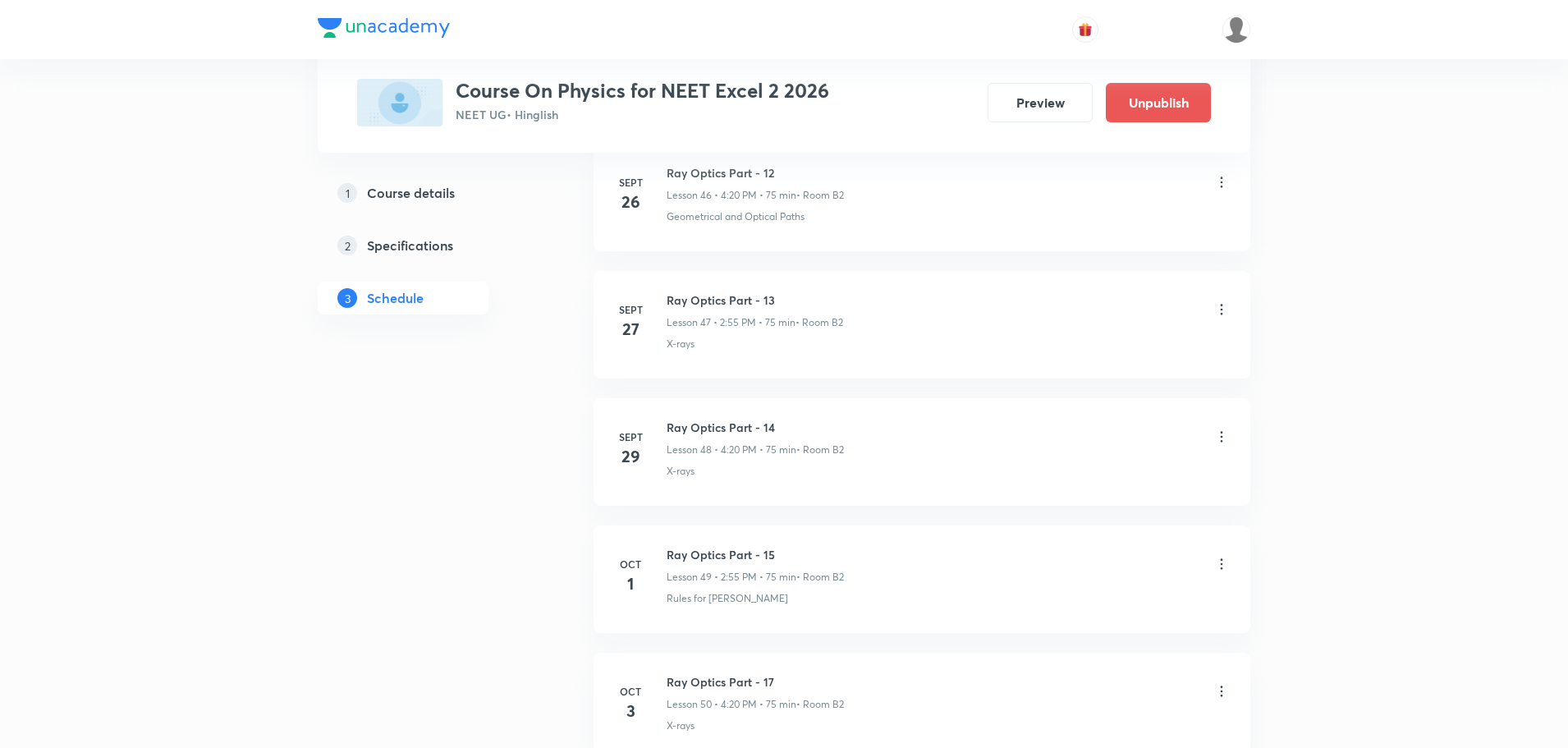
scroll to position [6930, 0]
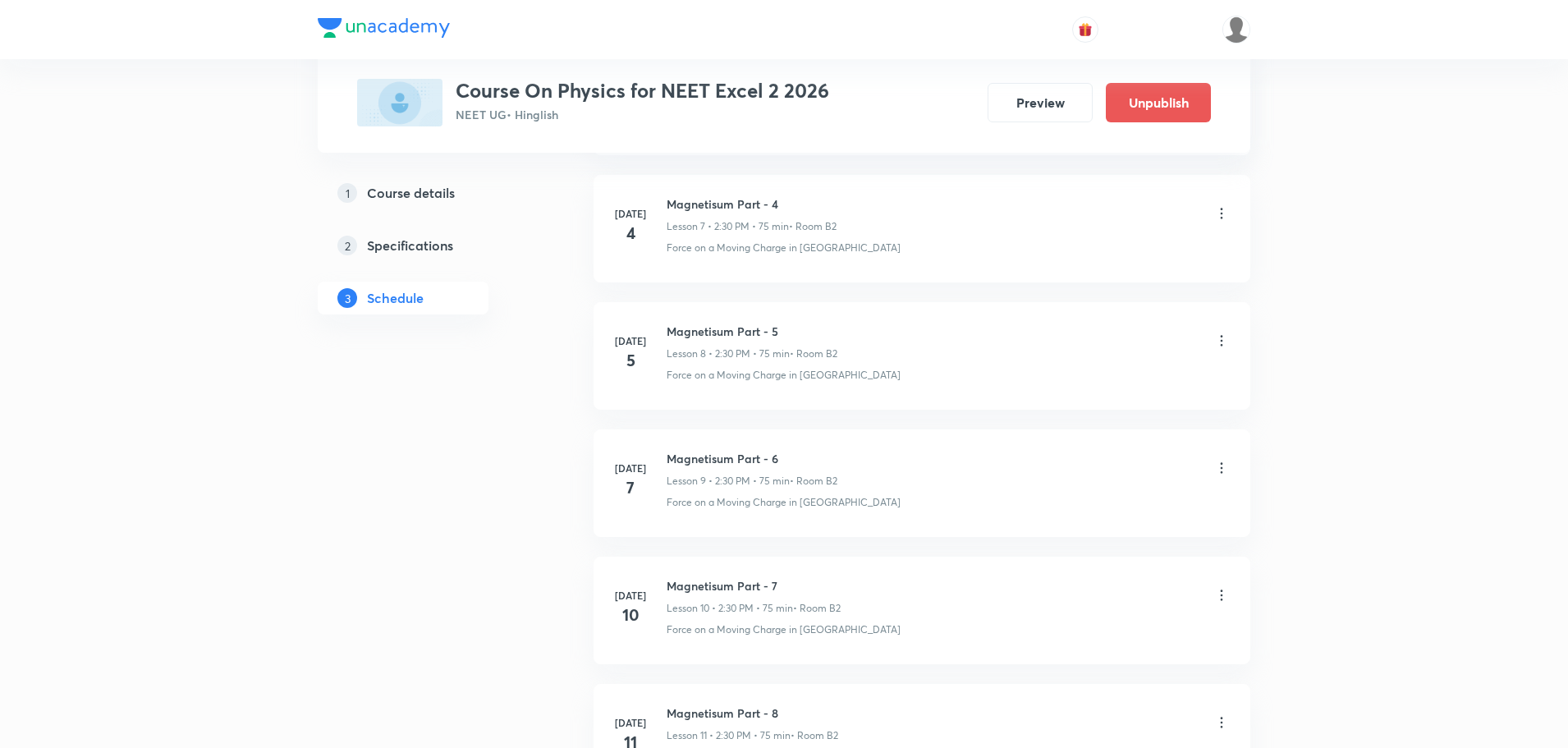
scroll to position [6930, 0]
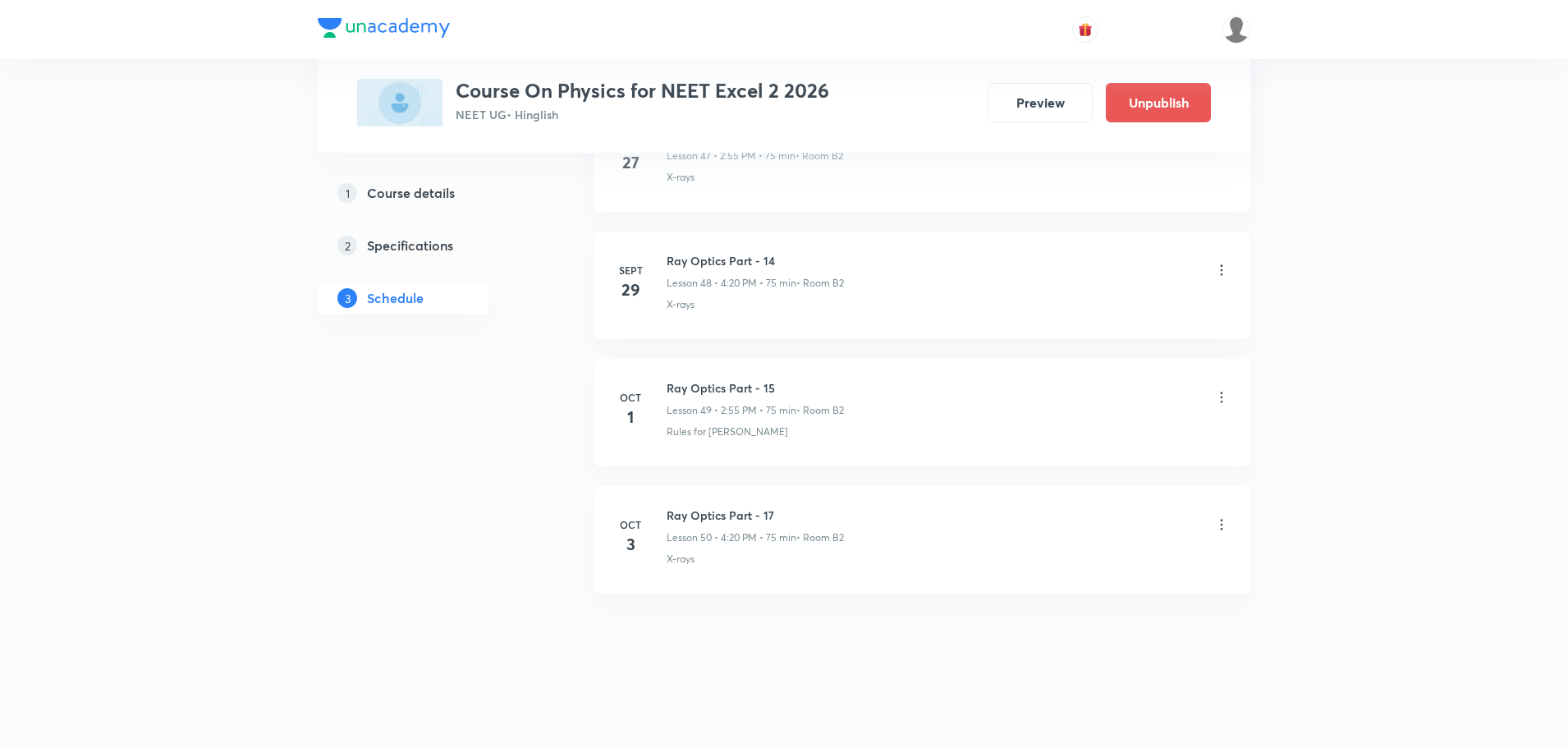
click at [751, 517] on h6 "Ray Optics Part - 17" at bounding box center [755, 515] width 177 height 18
copy h6 "Ray Optics Part - 17"
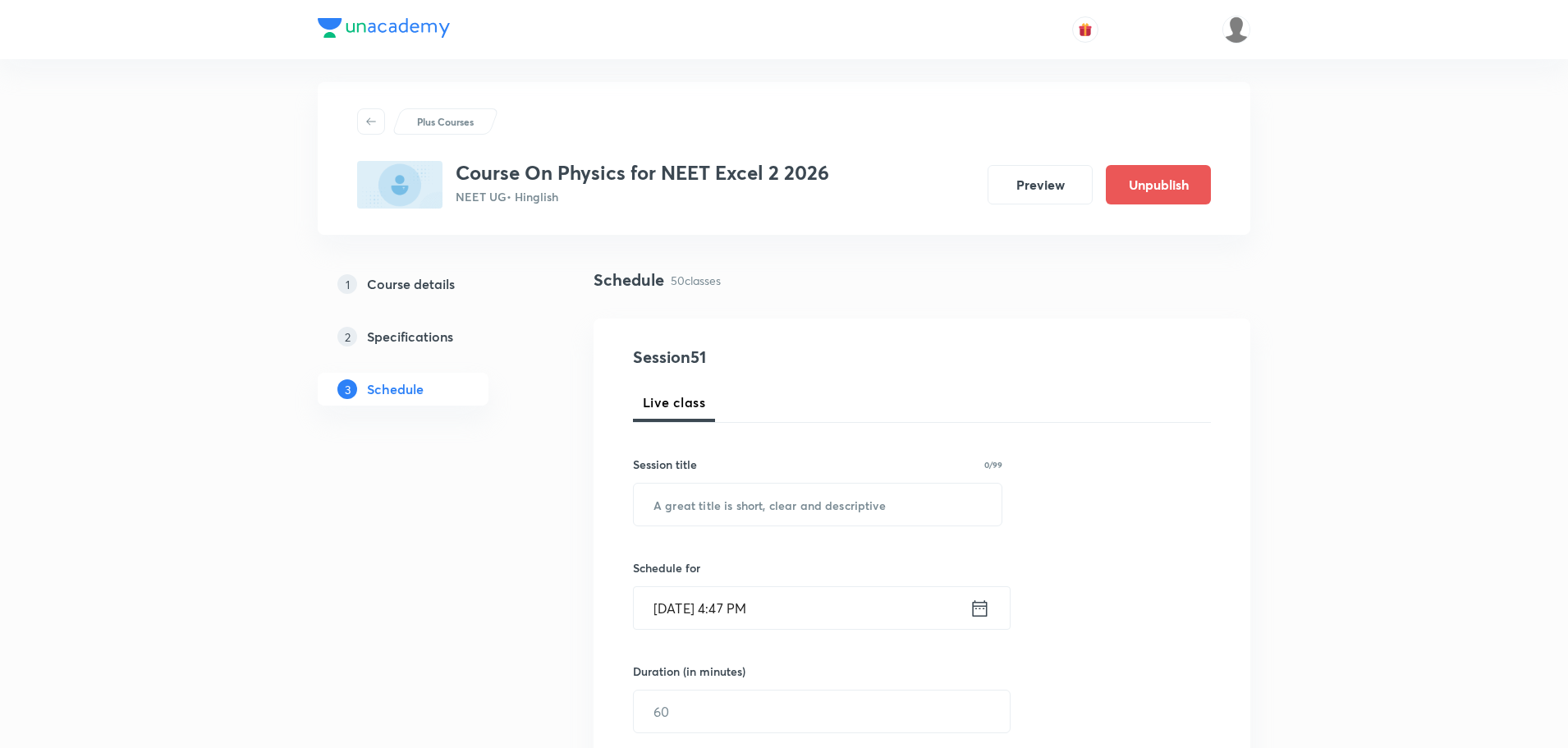
scroll to position [0, 0]
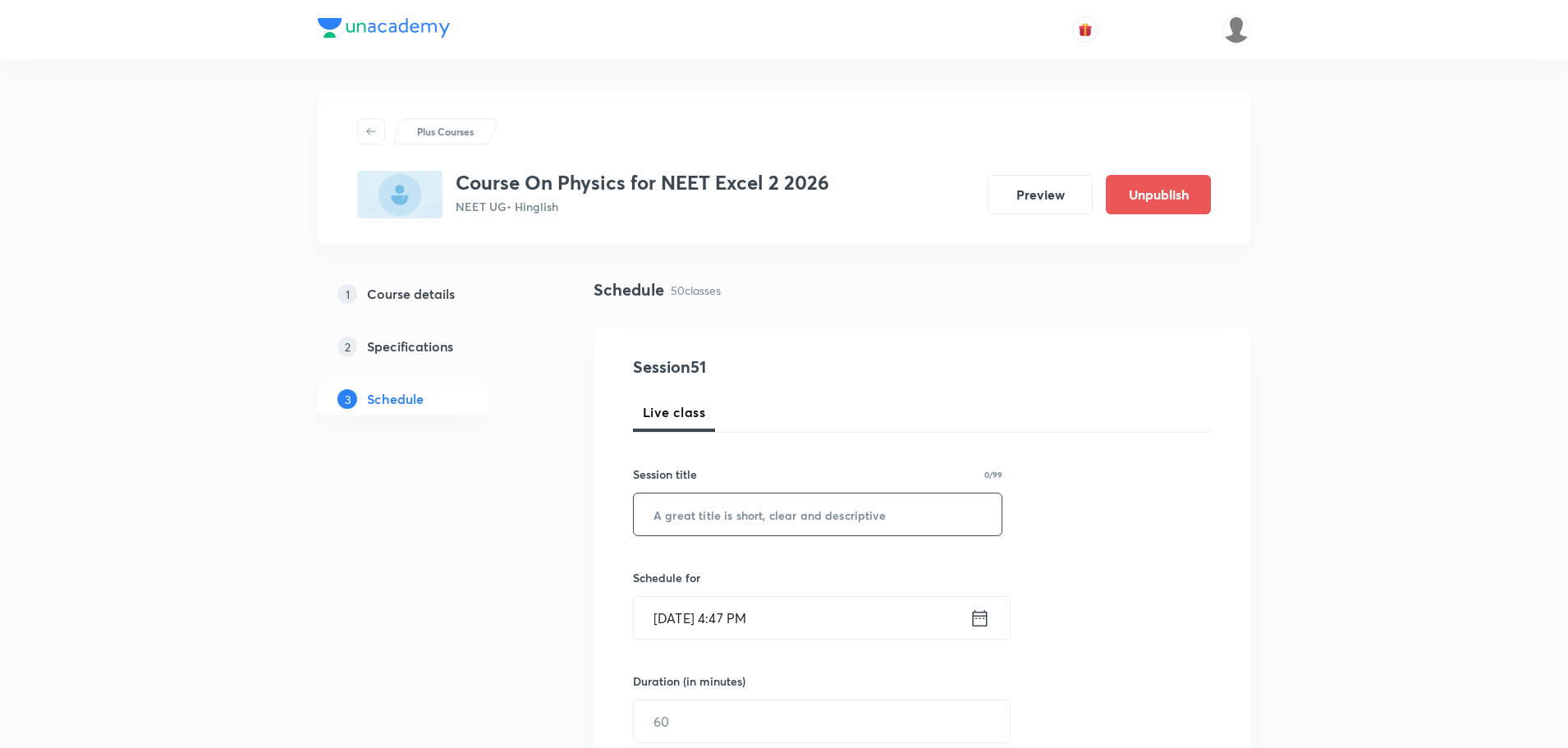
click at [735, 522] on input "text" at bounding box center [817, 514] width 368 height 42
paste input "Ray Optics Part - 17"
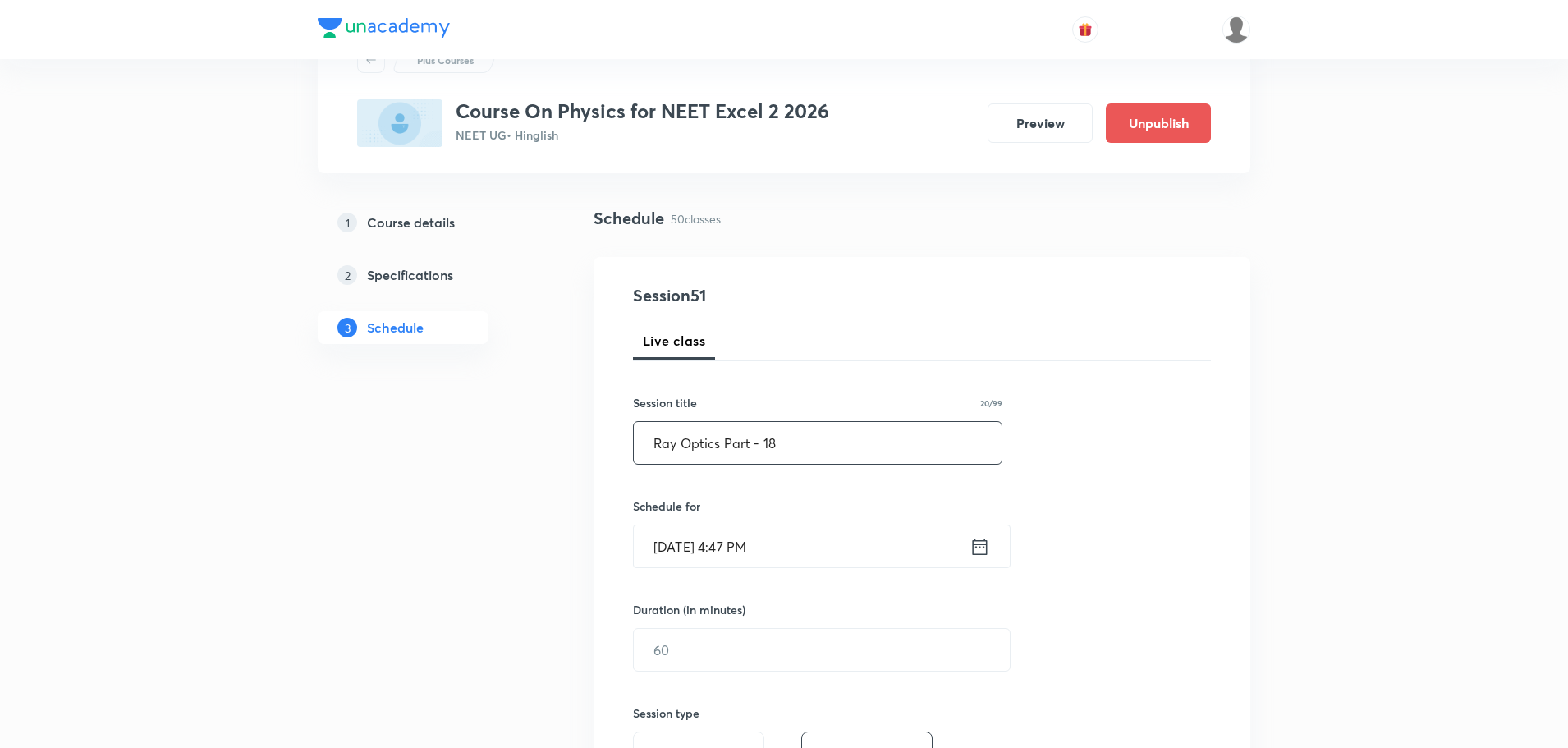
scroll to position [164, 0]
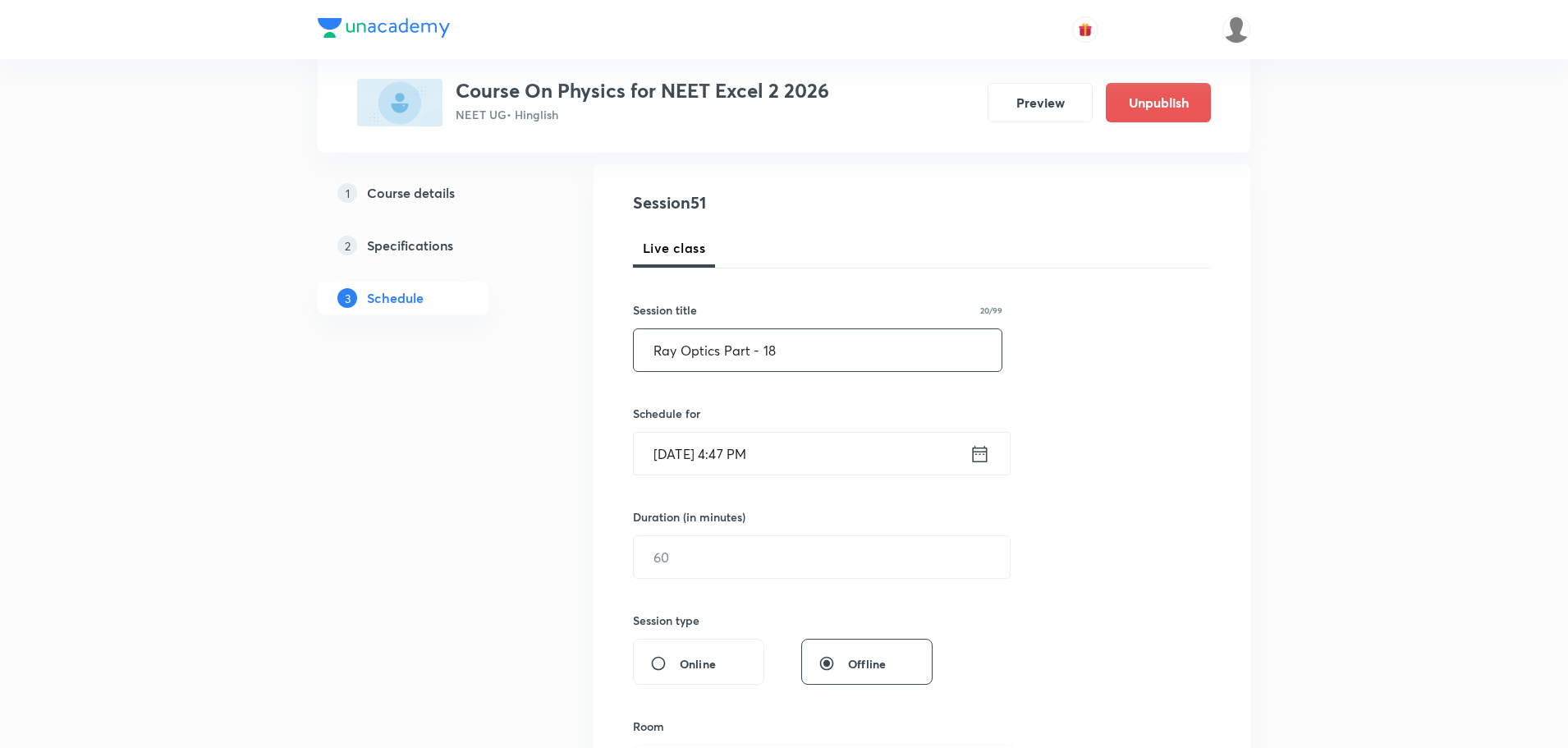
type input "Ray Optics Part - 18"
click at [980, 460] on icon at bounding box center [980, 454] width 20 height 23
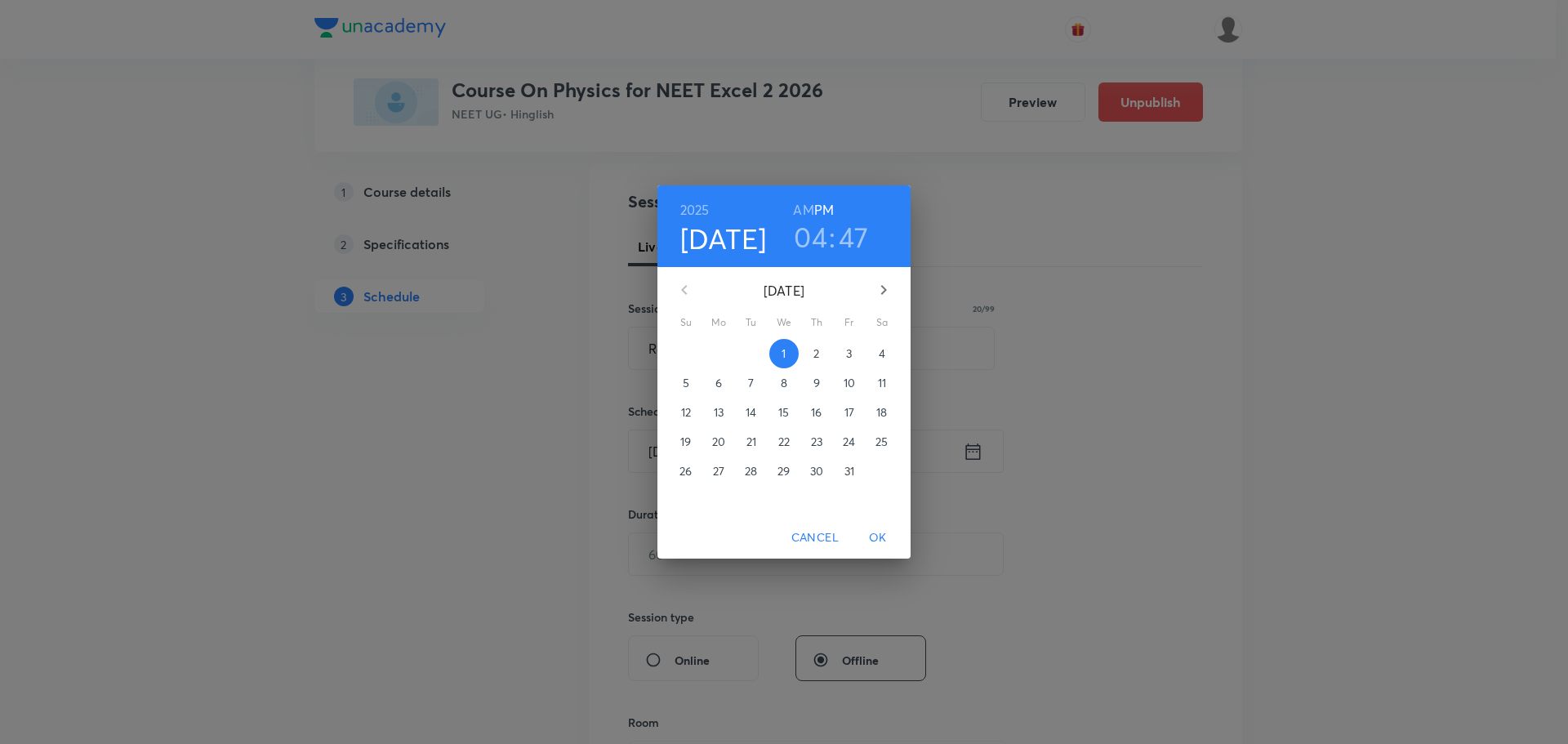
click at [877, 347] on span "4" at bounding box center [882, 353] width 29 height 17
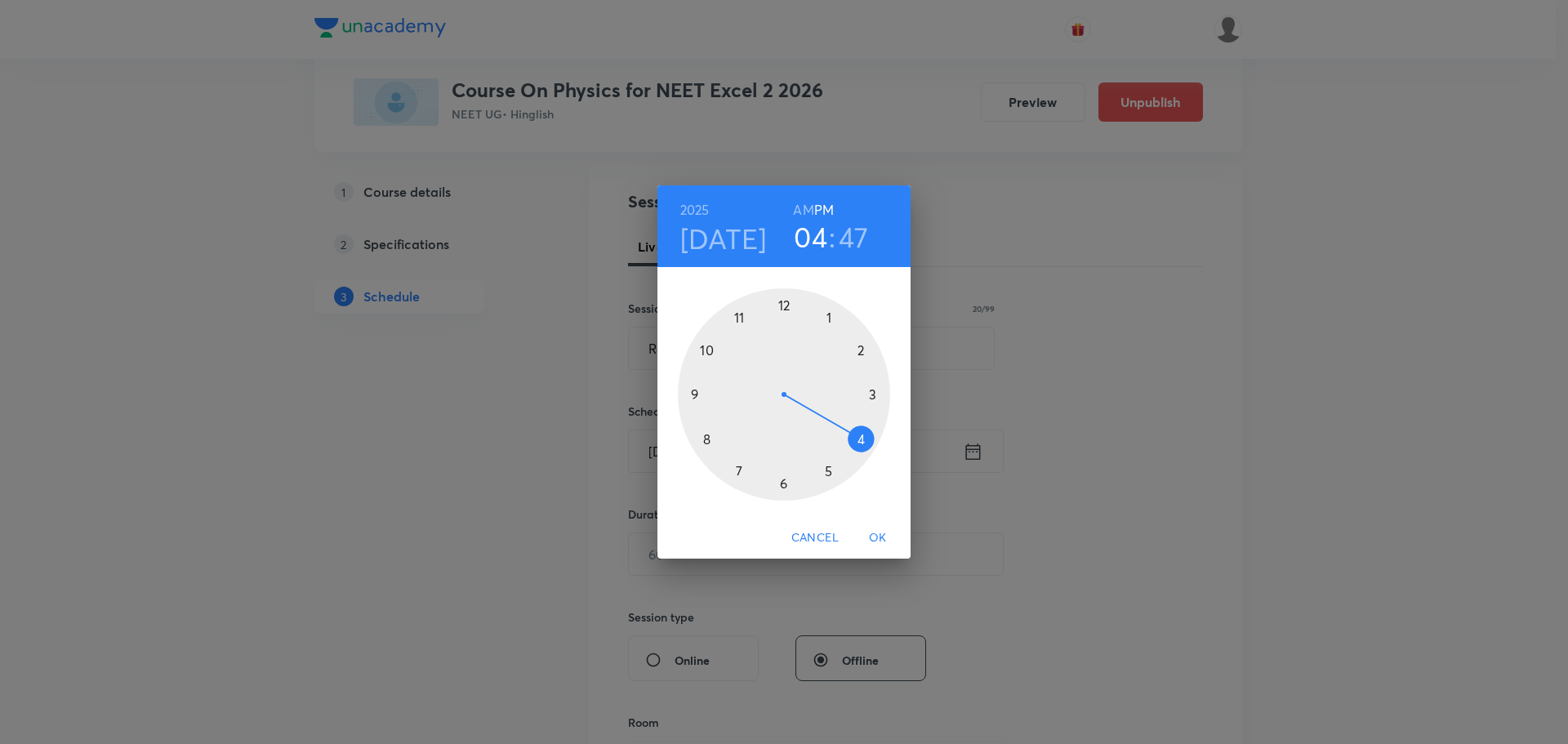
click at [860, 348] on div at bounding box center [784, 394] width 212 height 212
click at [736, 316] on div at bounding box center [784, 394] width 212 height 212
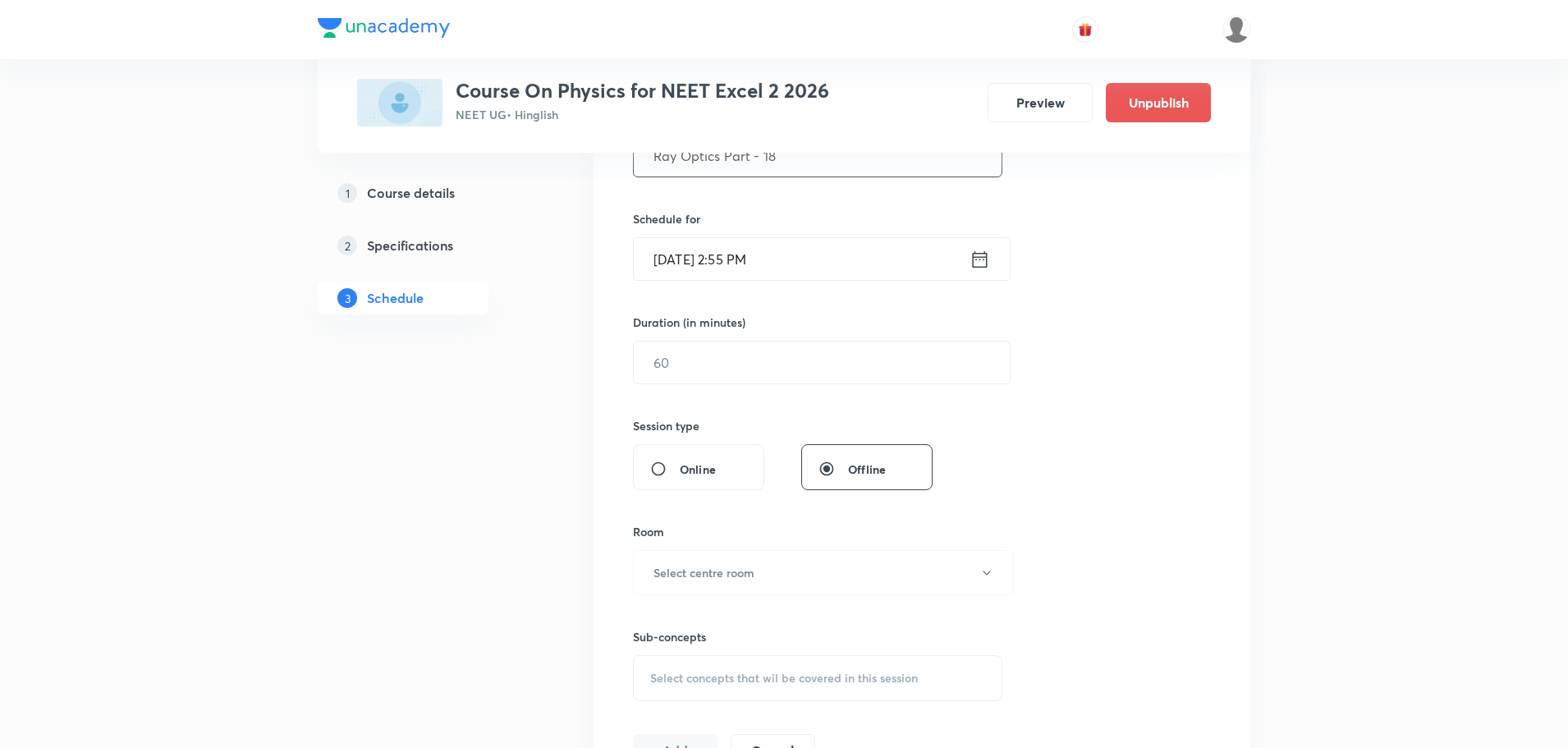
scroll to position [410, 0]
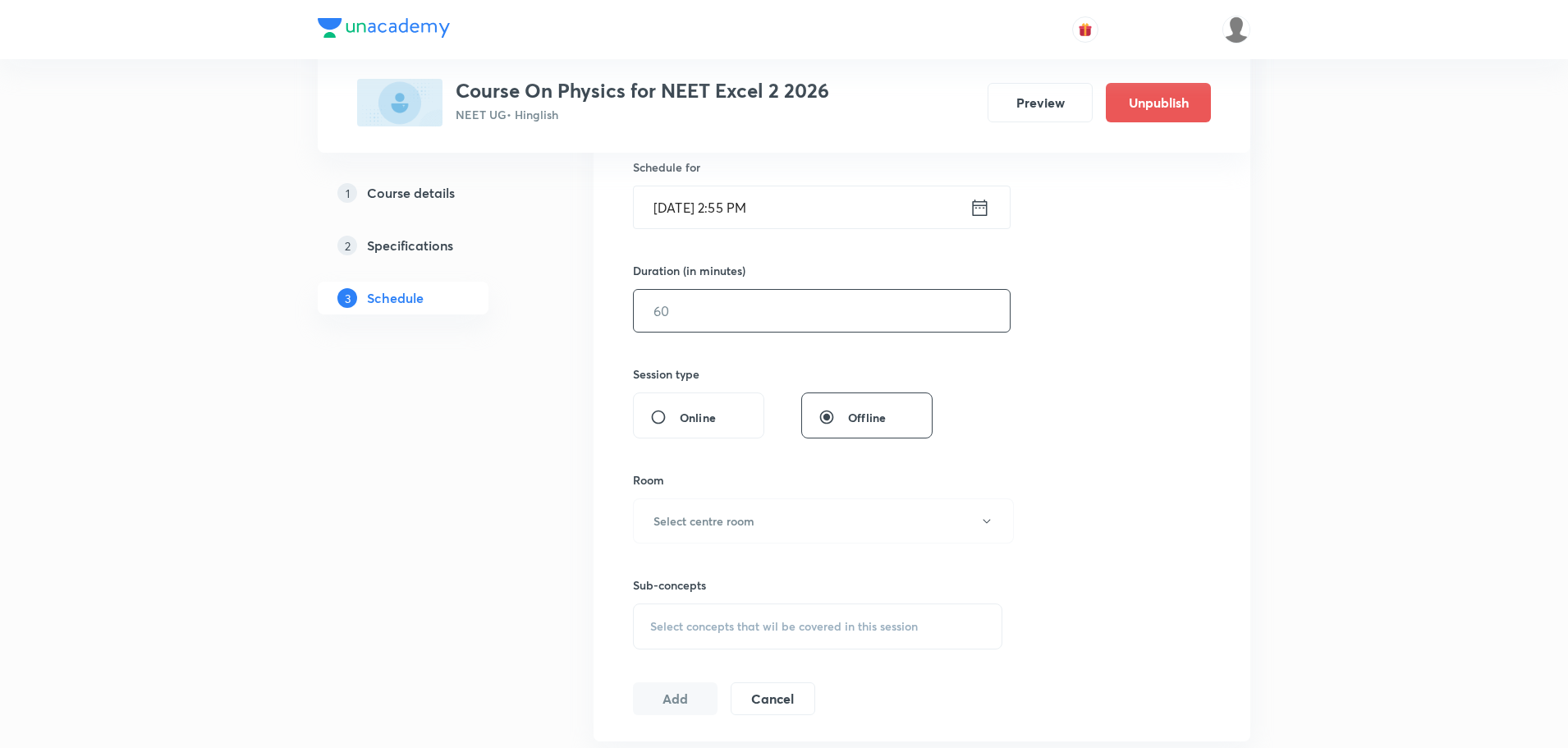
click at [837, 329] on input "text" at bounding box center [822, 310] width 376 height 42
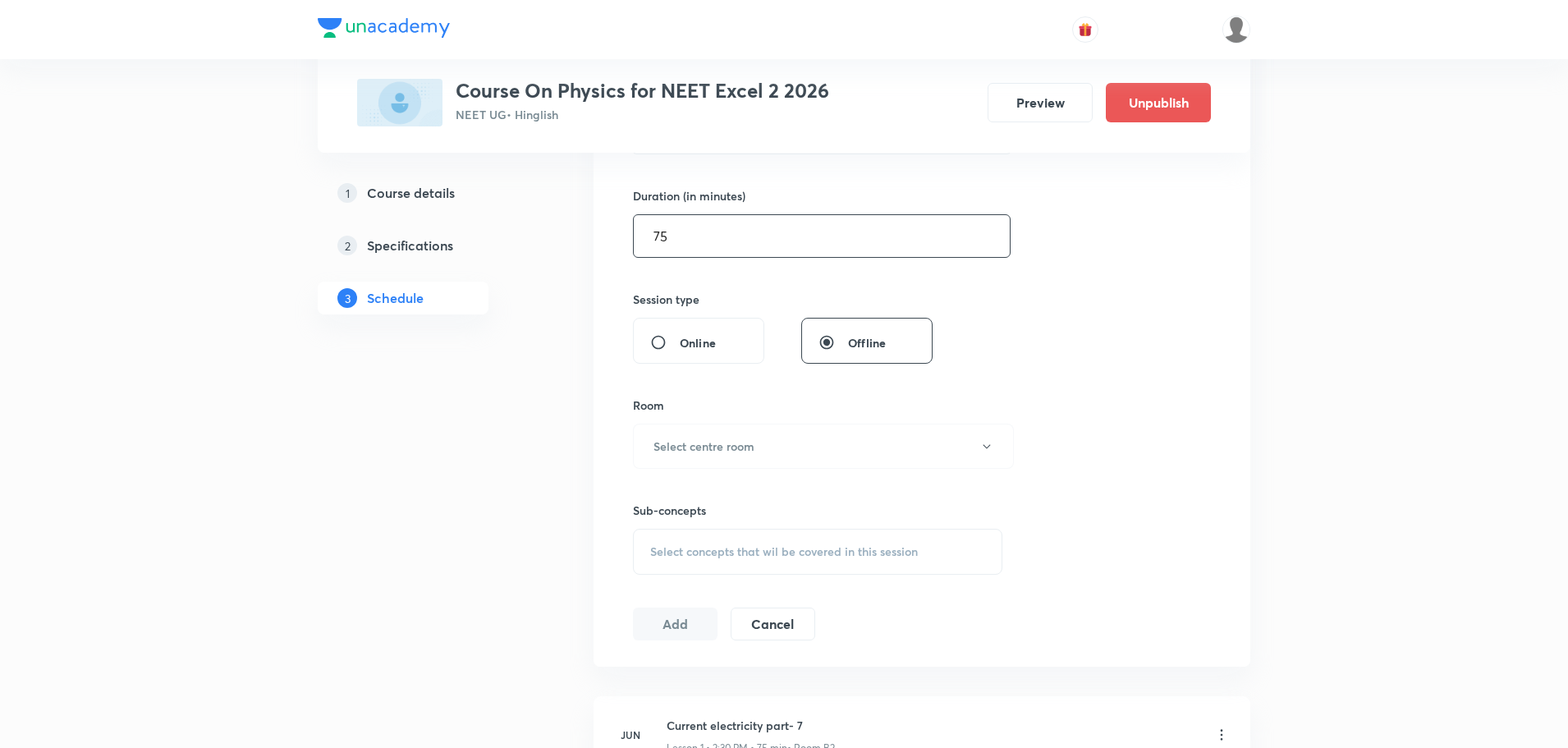
scroll to position [575, 0]
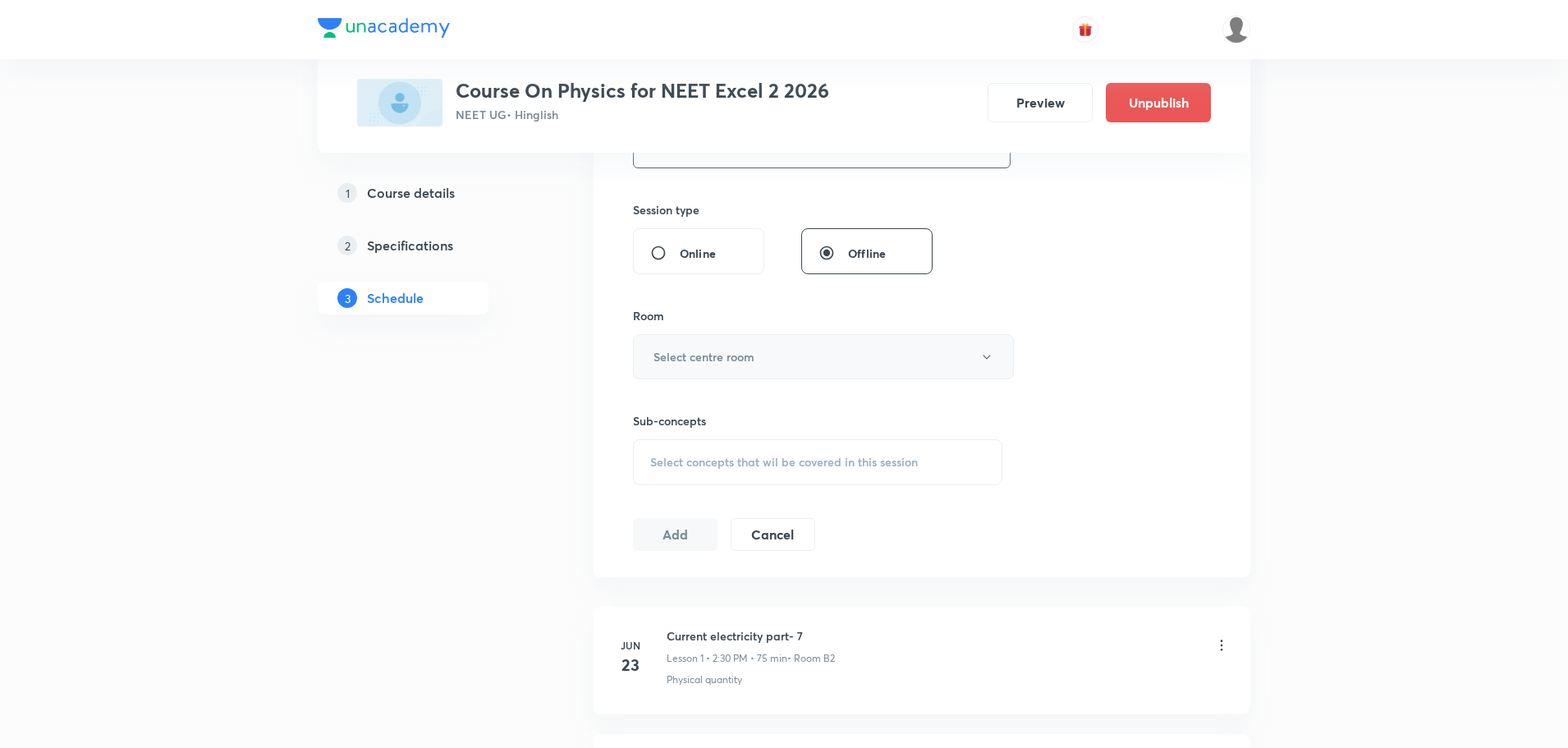
type input "75"
click at [788, 364] on button "Select centre room" at bounding box center [823, 356] width 381 height 45
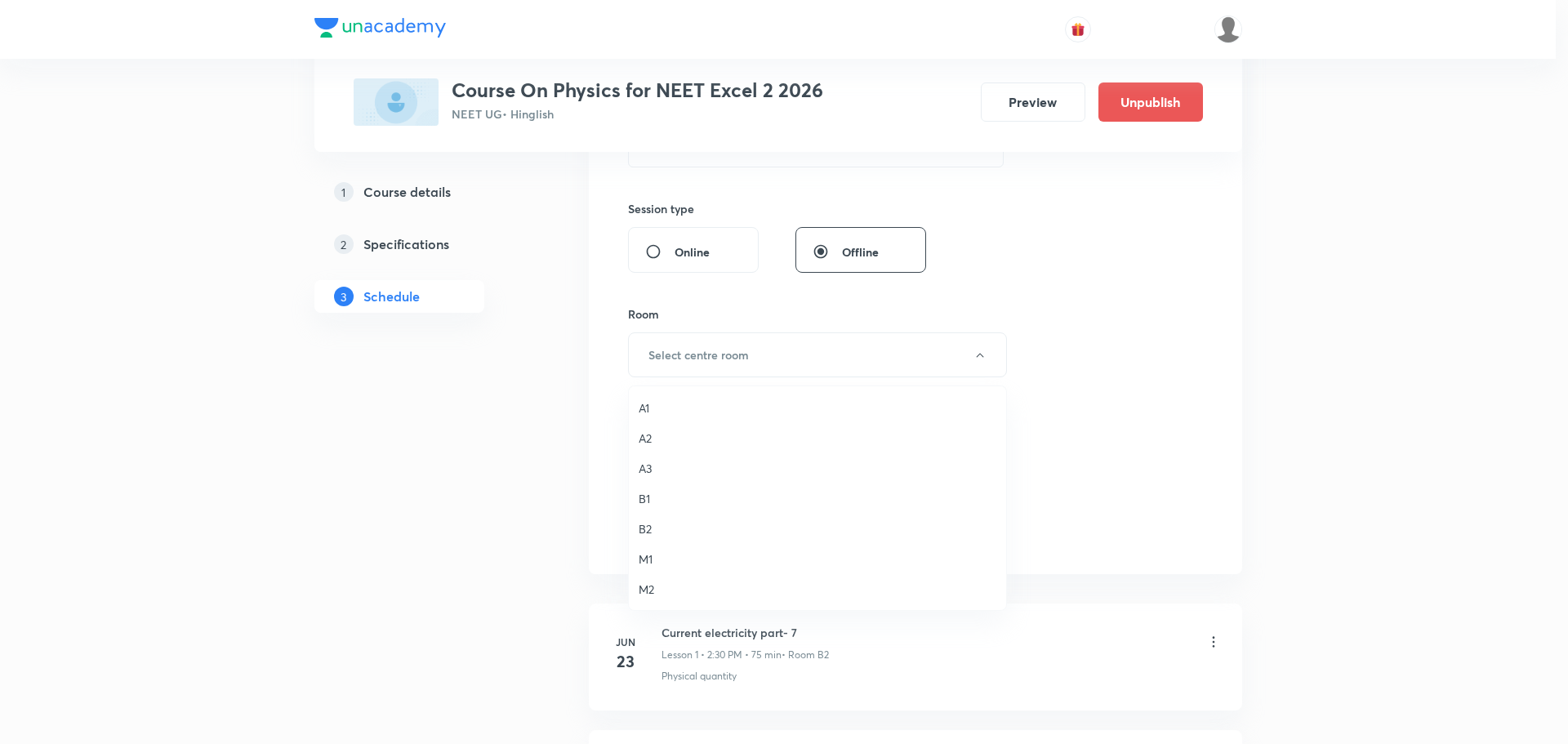
click at [658, 530] on span "B2" at bounding box center [817, 528] width 358 height 17
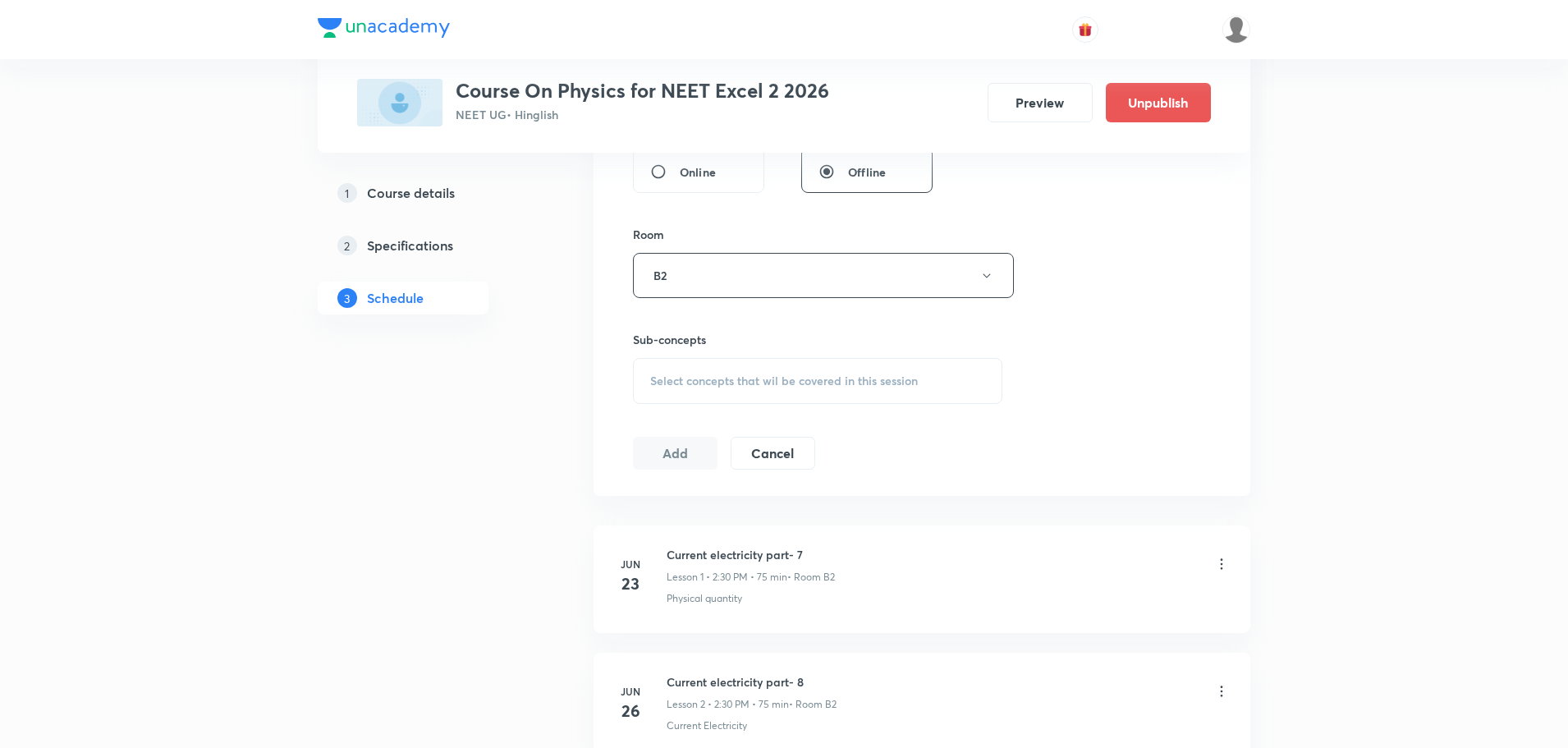
scroll to position [657, 0]
click at [734, 397] on div "Select concepts that wil be covered in this session" at bounding box center [817, 380] width 370 height 46
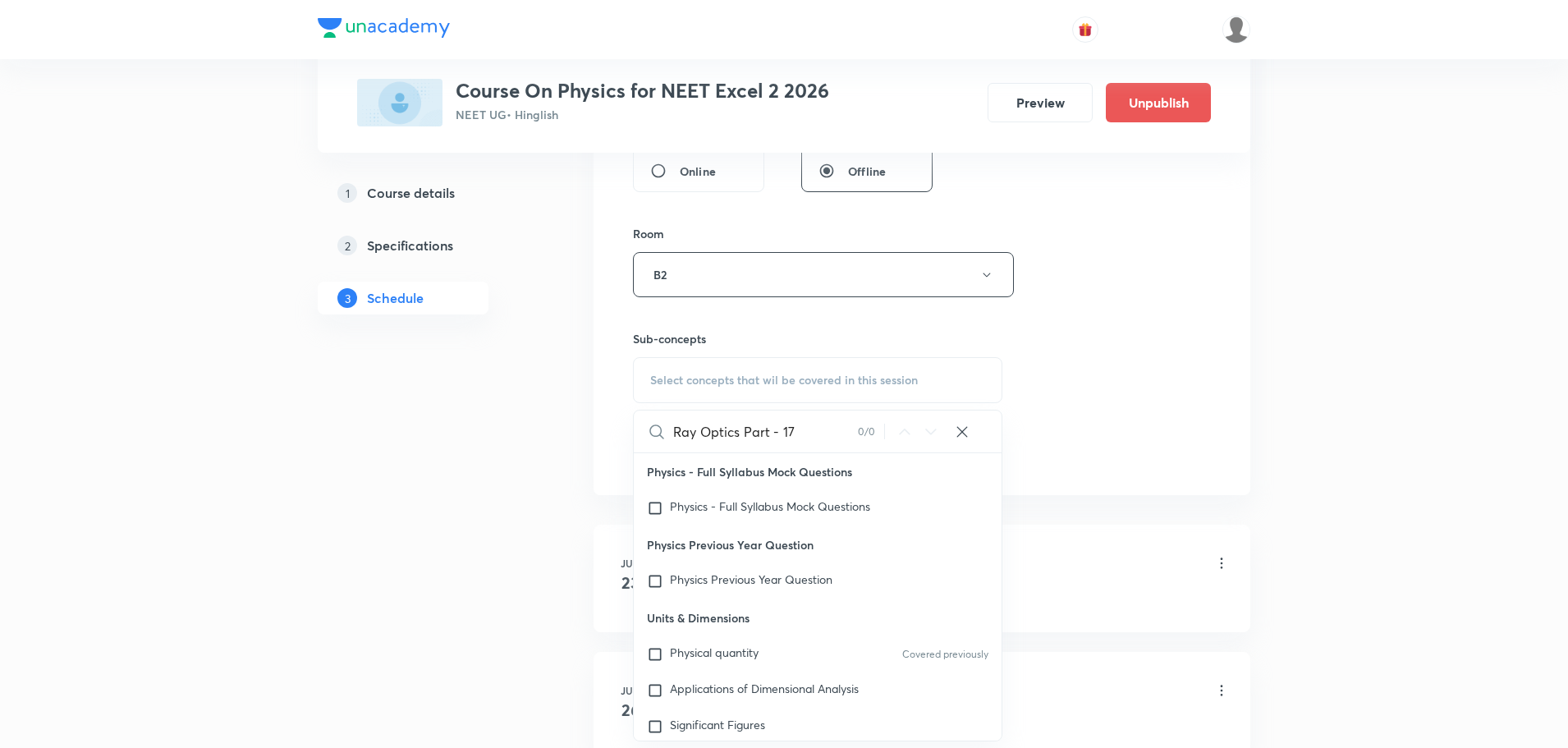
drag, startPoint x: 742, startPoint y: 431, endPoint x: 829, endPoint y: 424, distance: 87.3
click at [829, 424] on input "Ray Optics Part - 17" at bounding box center [766, 431] width 184 height 42
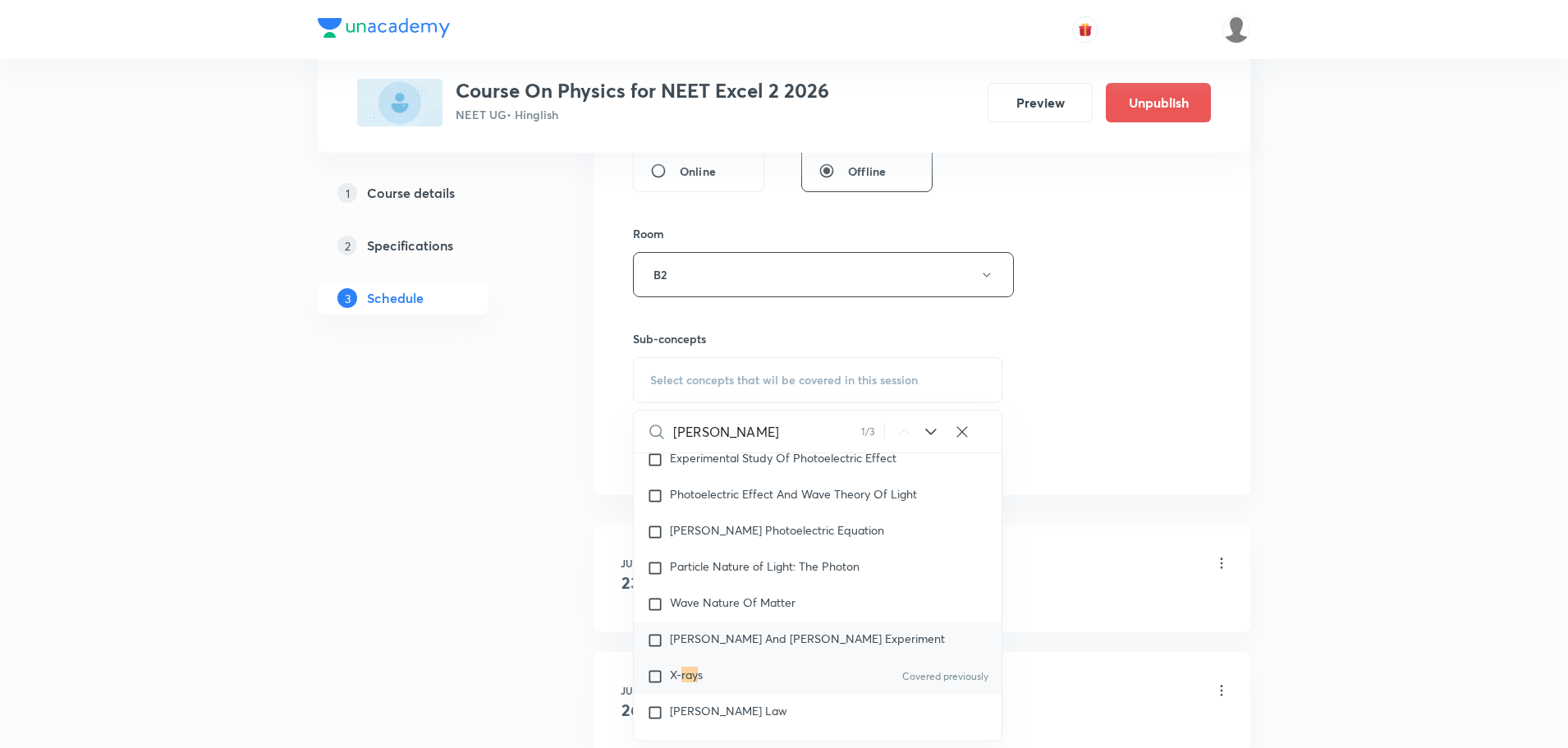
scroll to position [20865, 0]
type input "Ray"
drag, startPoint x: 748, startPoint y: 661, endPoint x: 1082, endPoint y: 445, distance: 397.8
click at [747, 661] on div "X- ray s Covered previously" at bounding box center [817, 675] width 368 height 36
checkbox input "true"
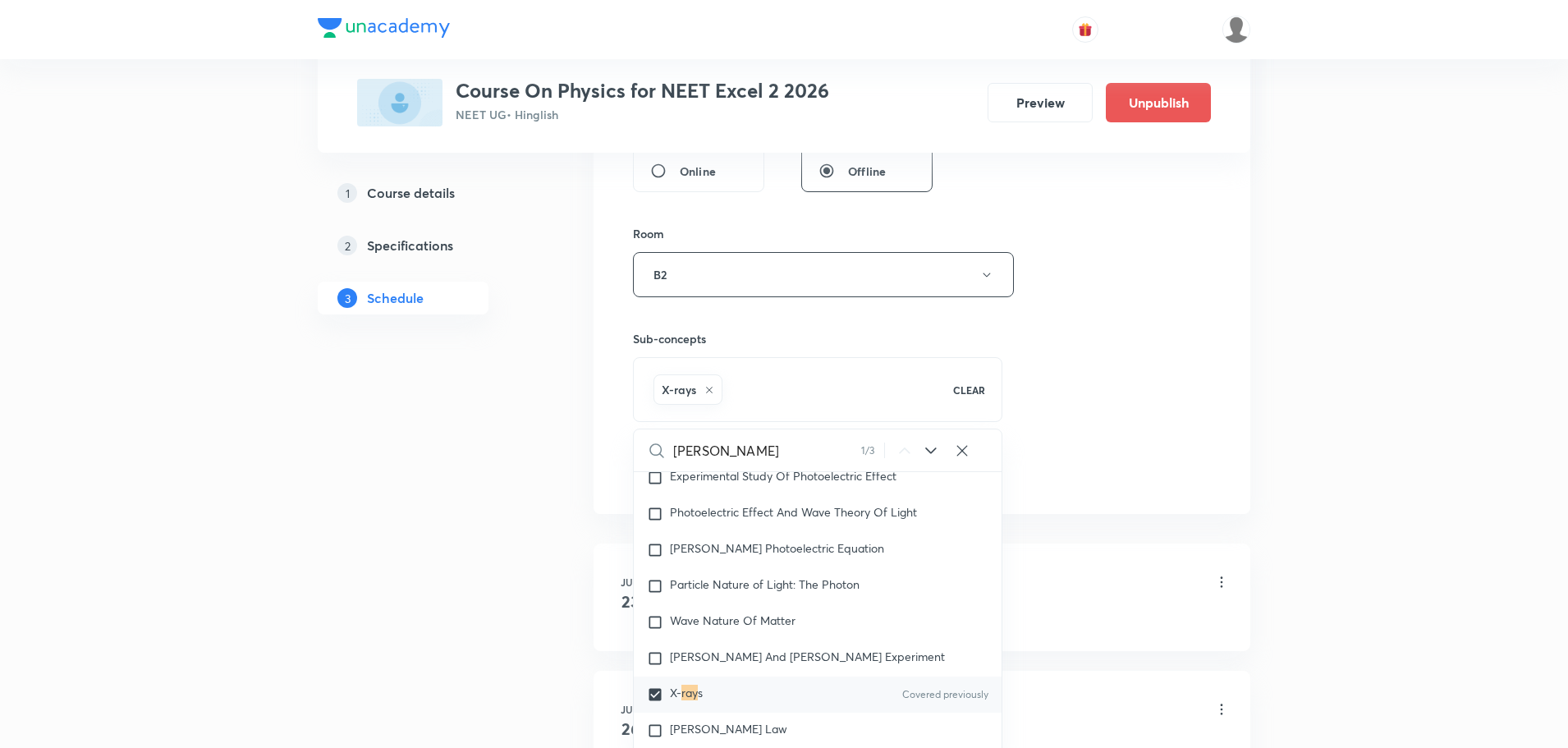
click at [1093, 430] on div "Session 51 Live class Session title 20/99 Ray Optics Part - 18 ​ Schedule for O…" at bounding box center [921, 92] width 578 height 790
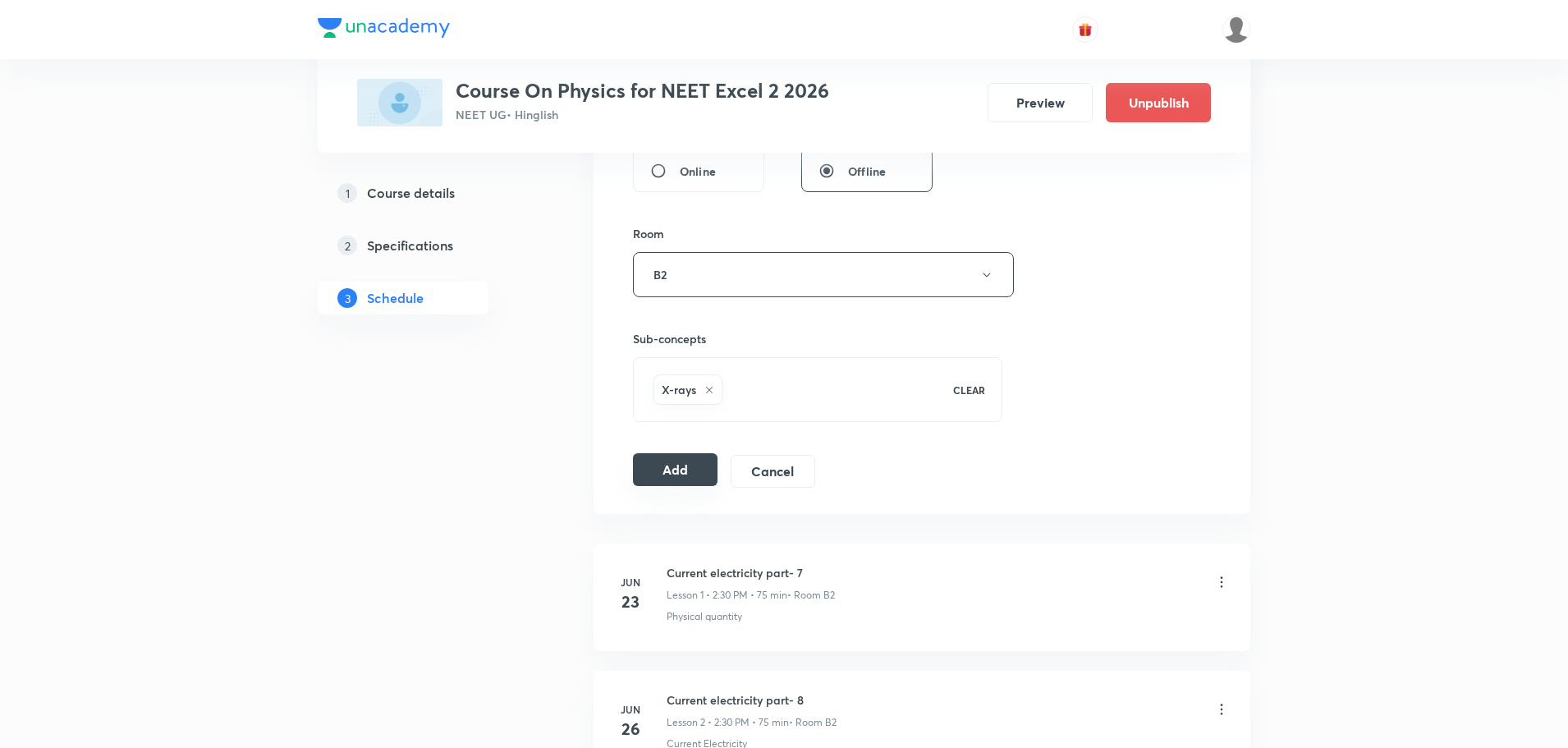
click at [660, 462] on button "Add" at bounding box center [675, 469] width 85 height 33
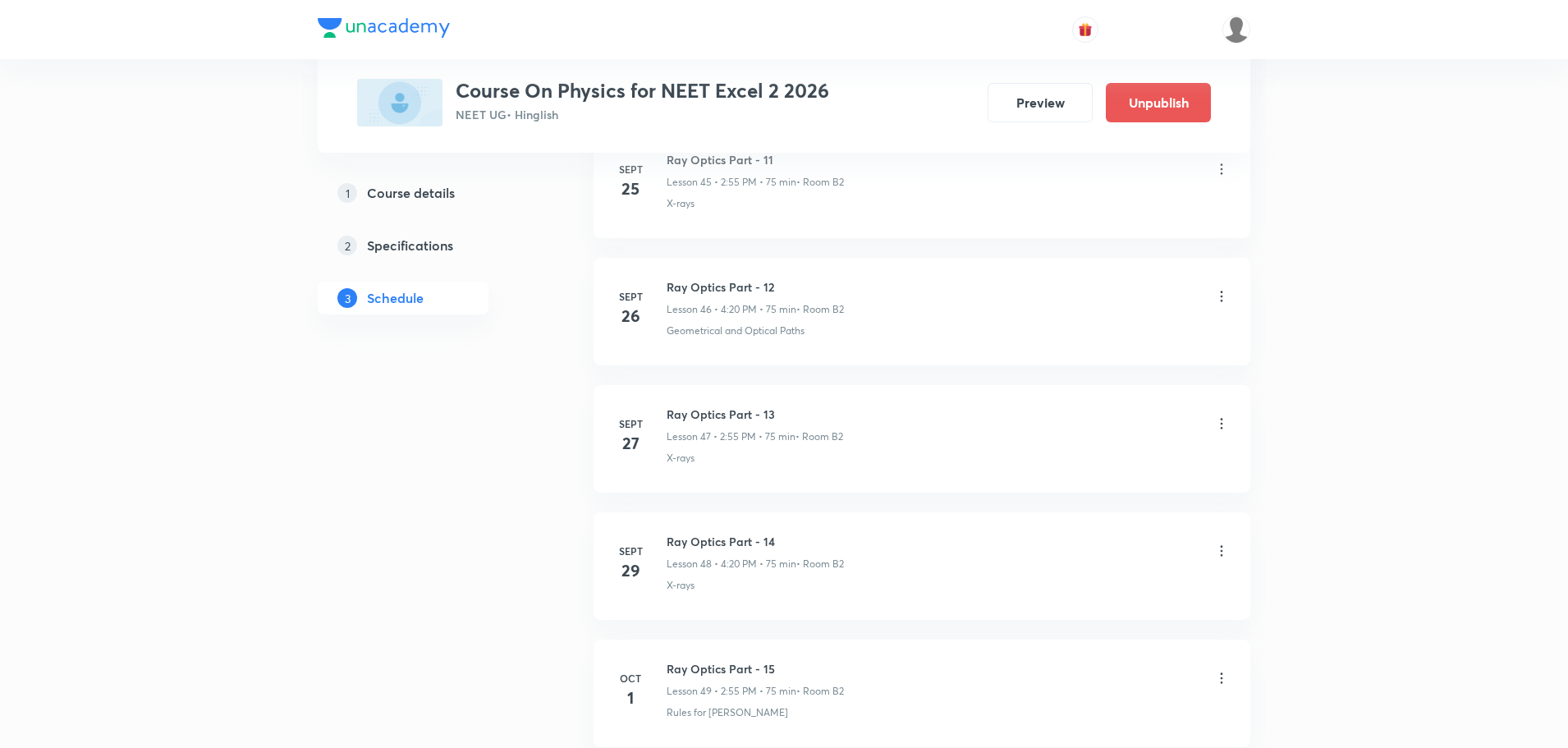
scroll to position [5893, 0]
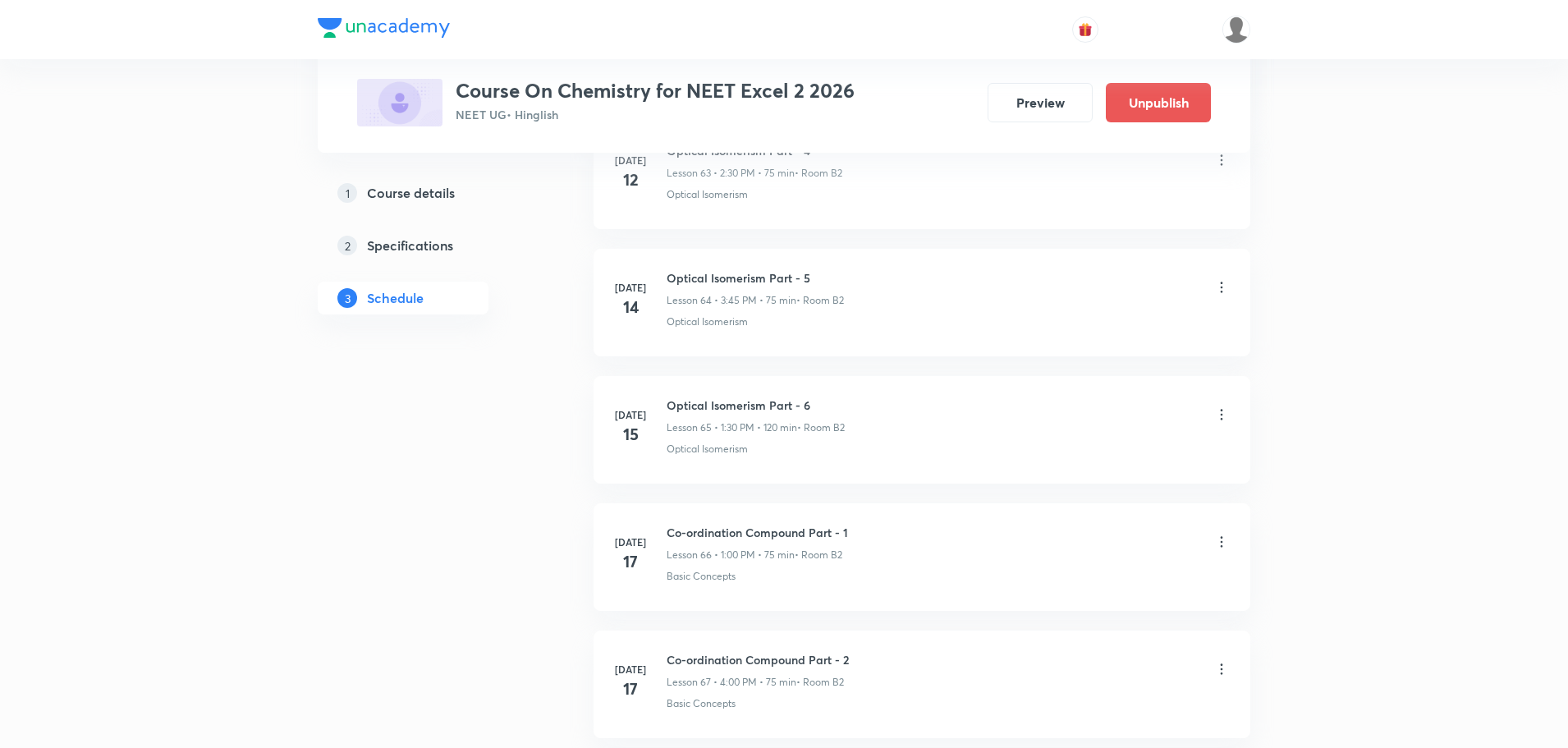
scroll to position [15201, 0]
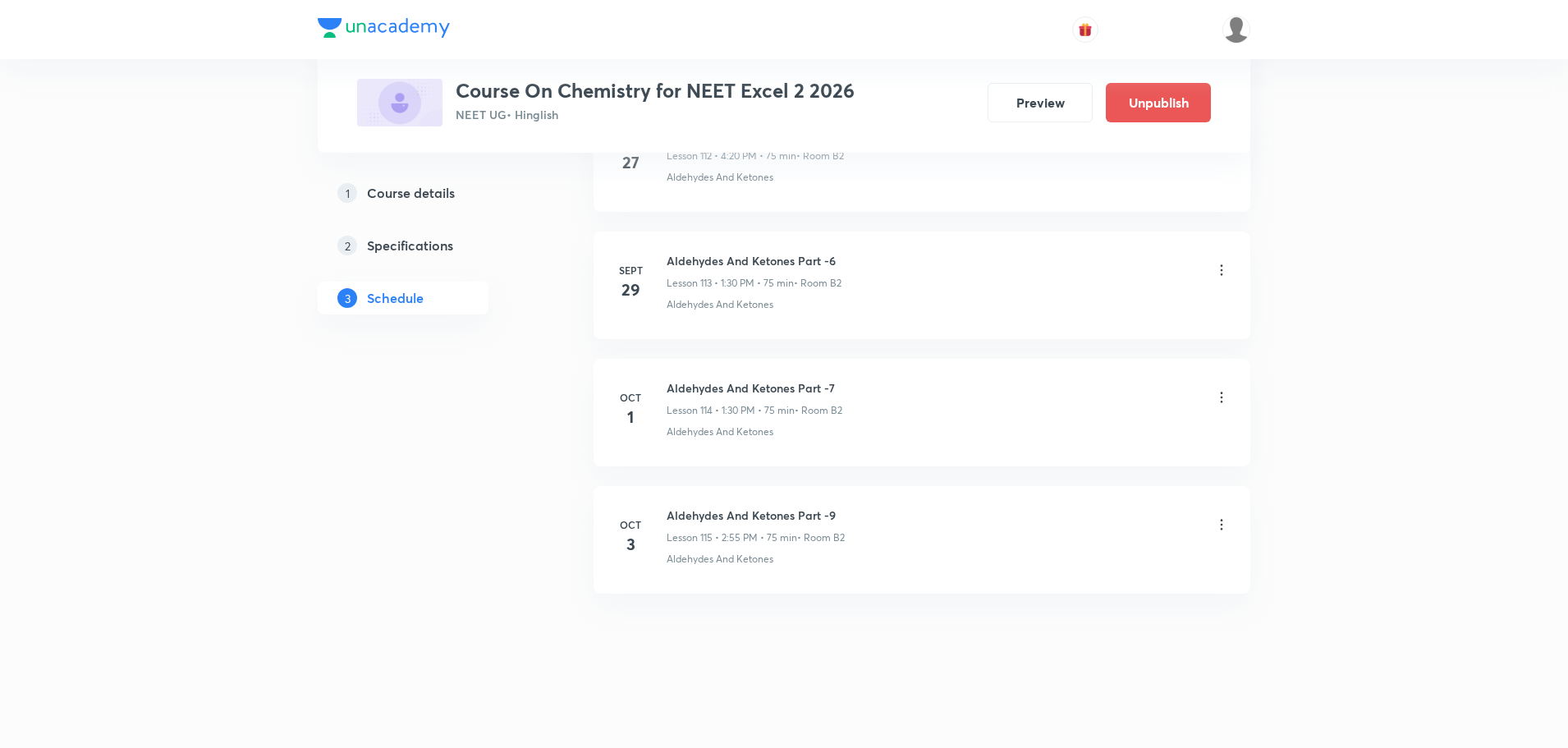
click at [749, 520] on h6 "Aldehydes And Ketones Part -9" at bounding box center [755, 515] width 178 height 18
copy h6 "Aldehydes And Ketones Part -9"
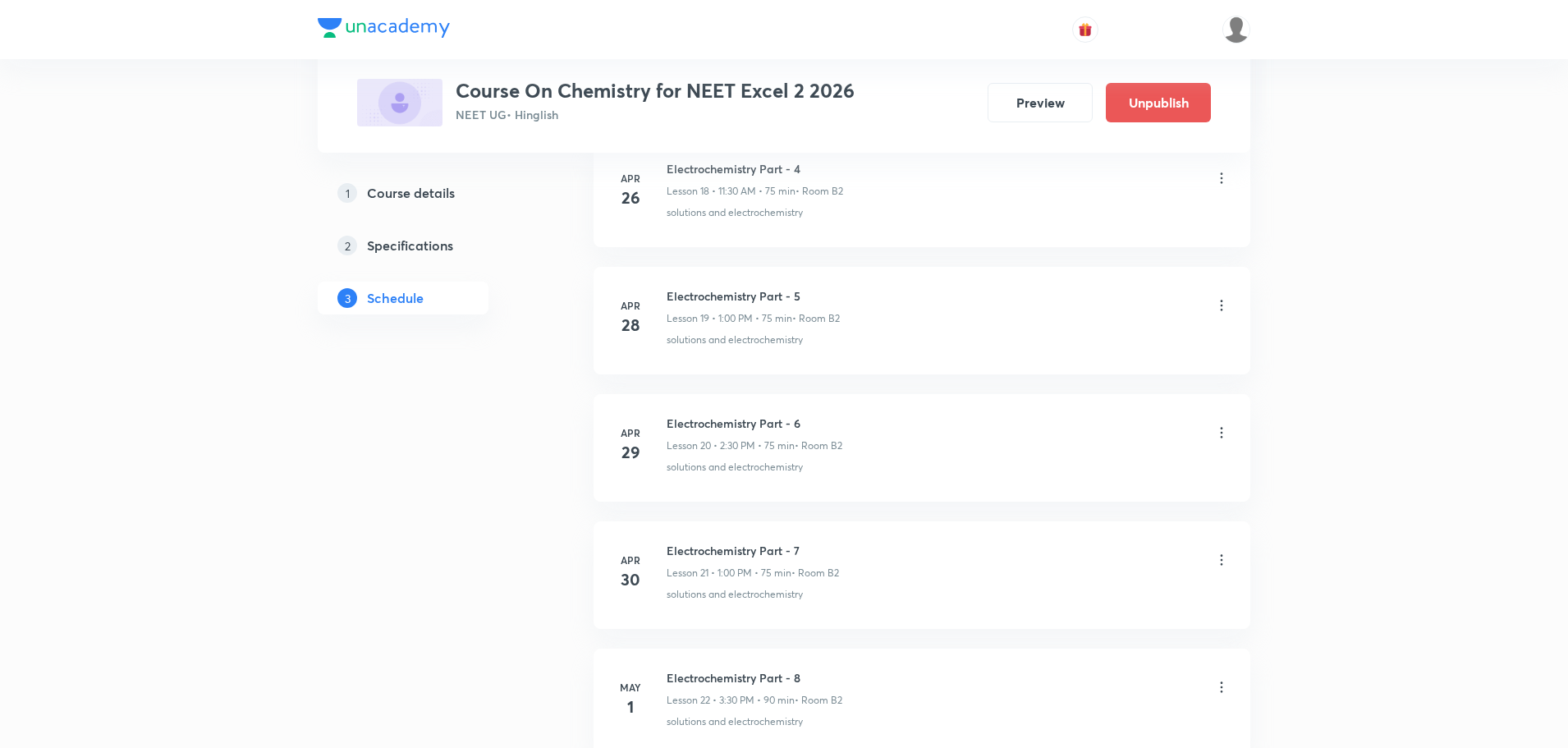
scroll to position [0, 0]
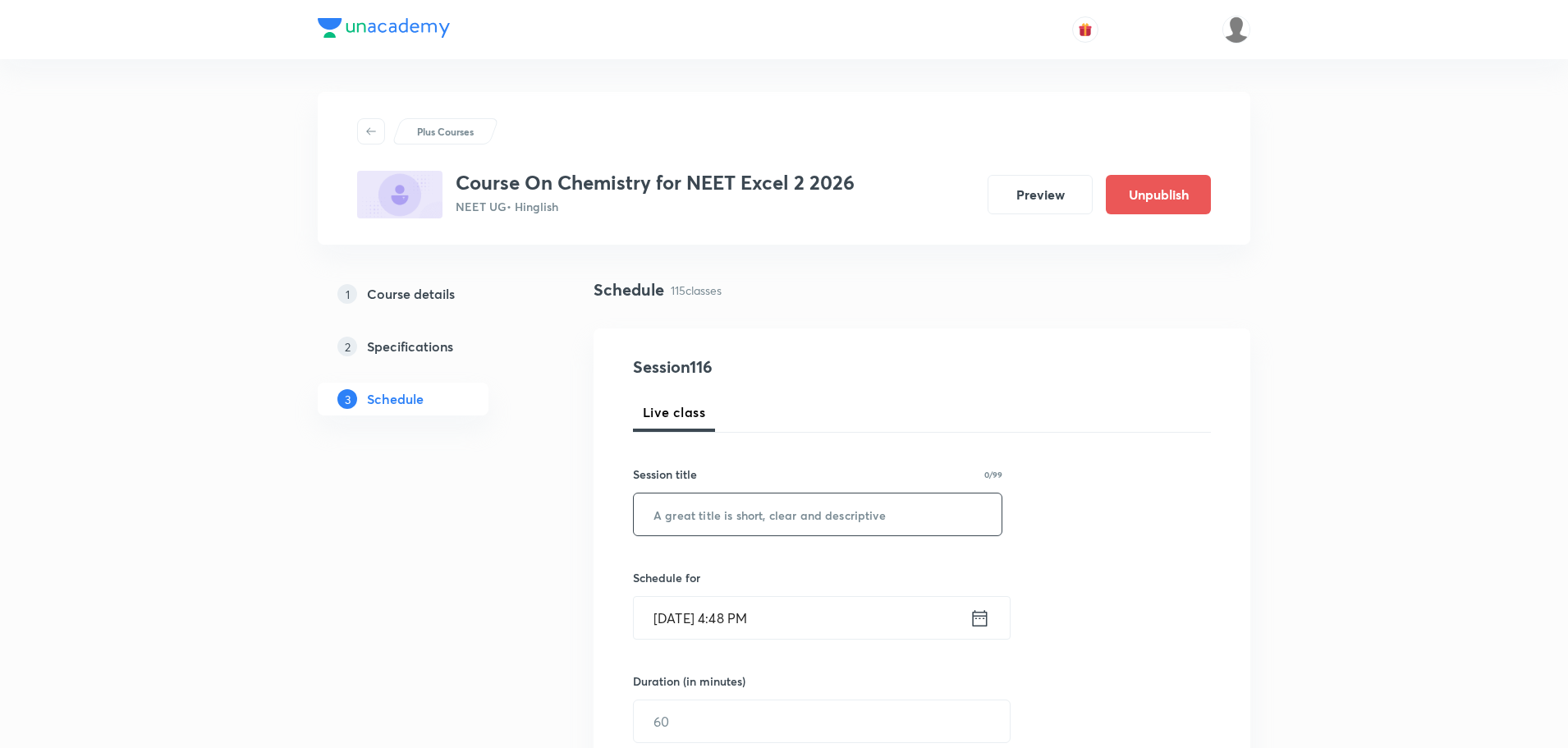
click at [802, 513] on input "text" at bounding box center [817, 514] width 368 height 42
paste input "Aldehydes And Ketones Part -9"
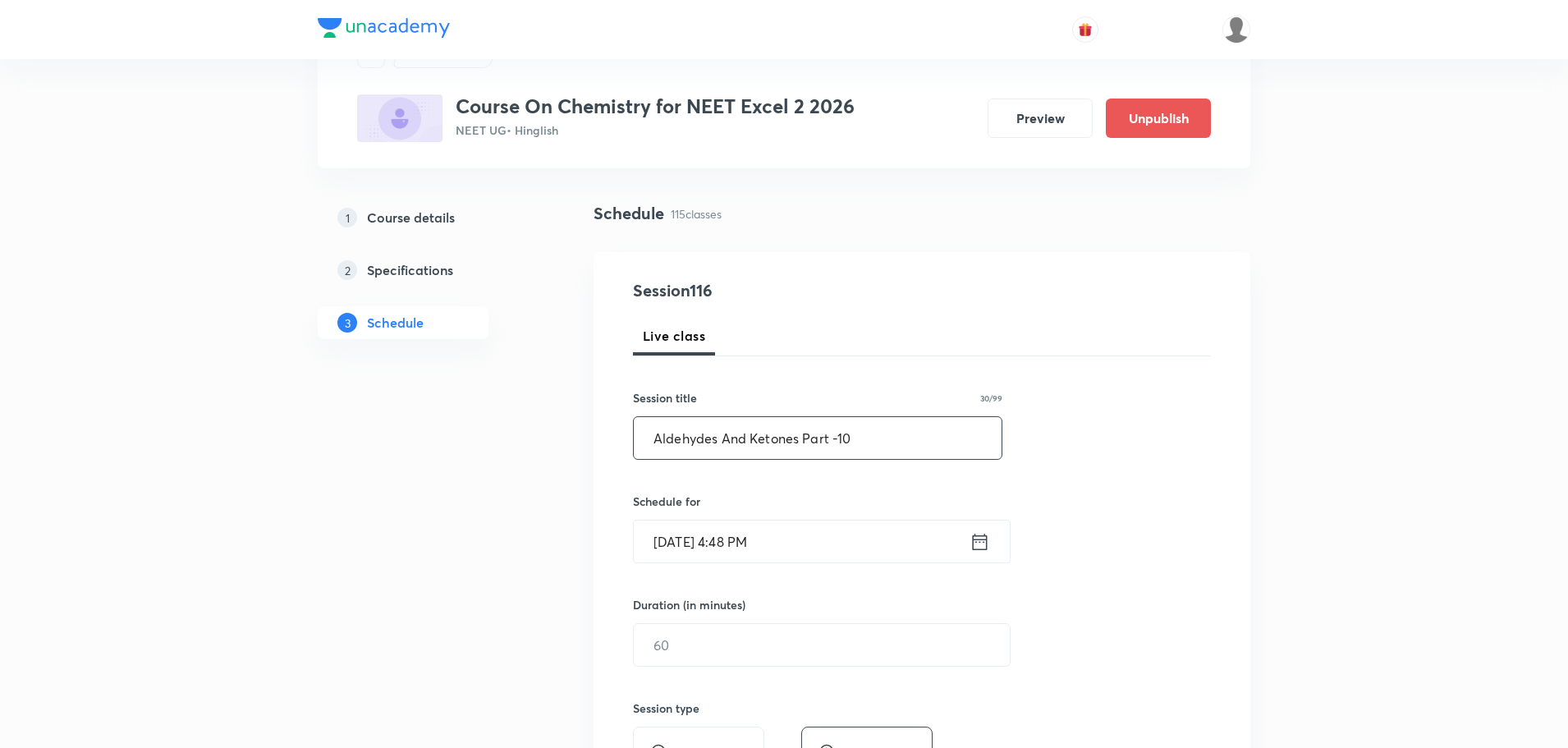
scroll to position [164, 0]
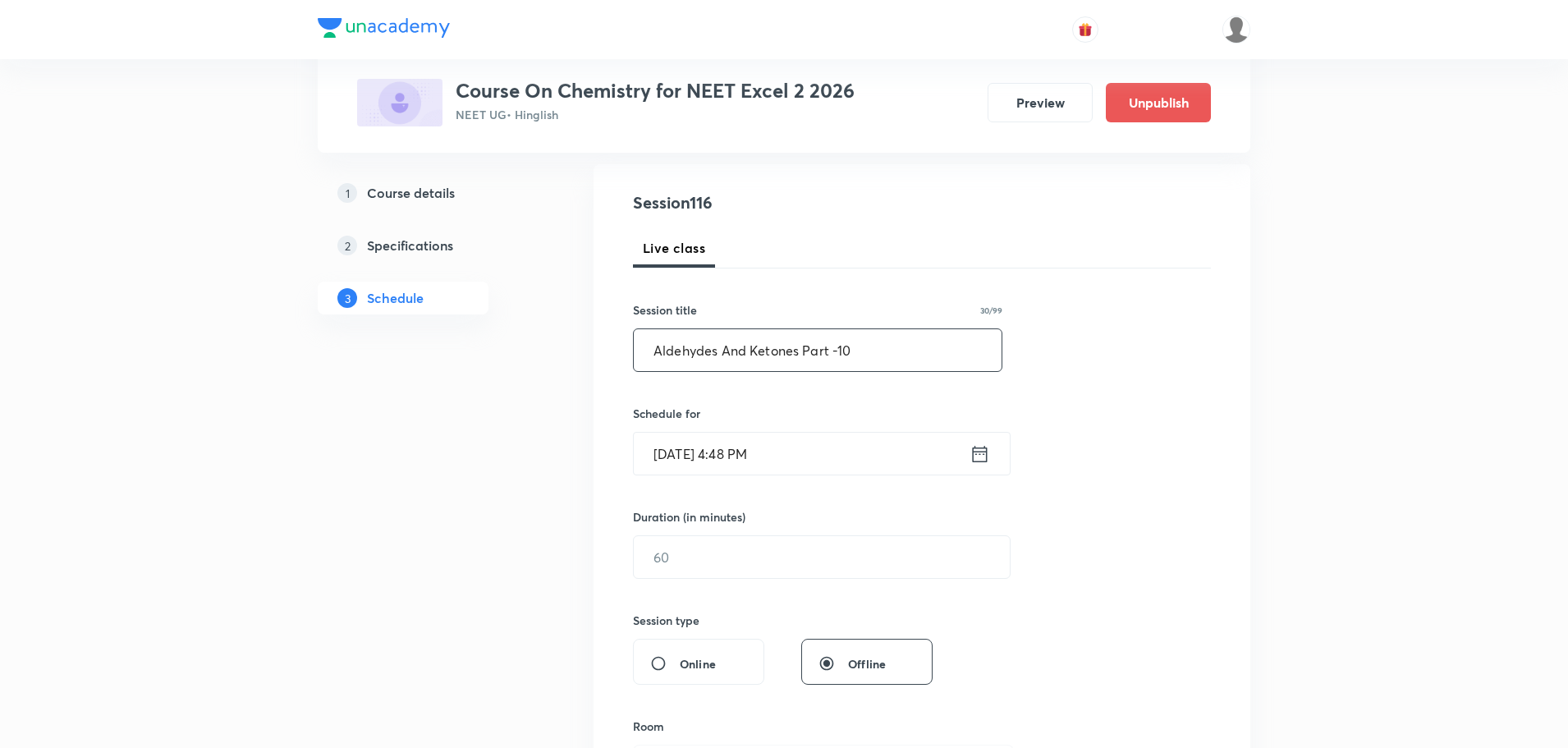
type input "Aldehydes And Ketones Part -10"
click at [989, 458] on icon at bounding box center [980, 454] width 20 height 23
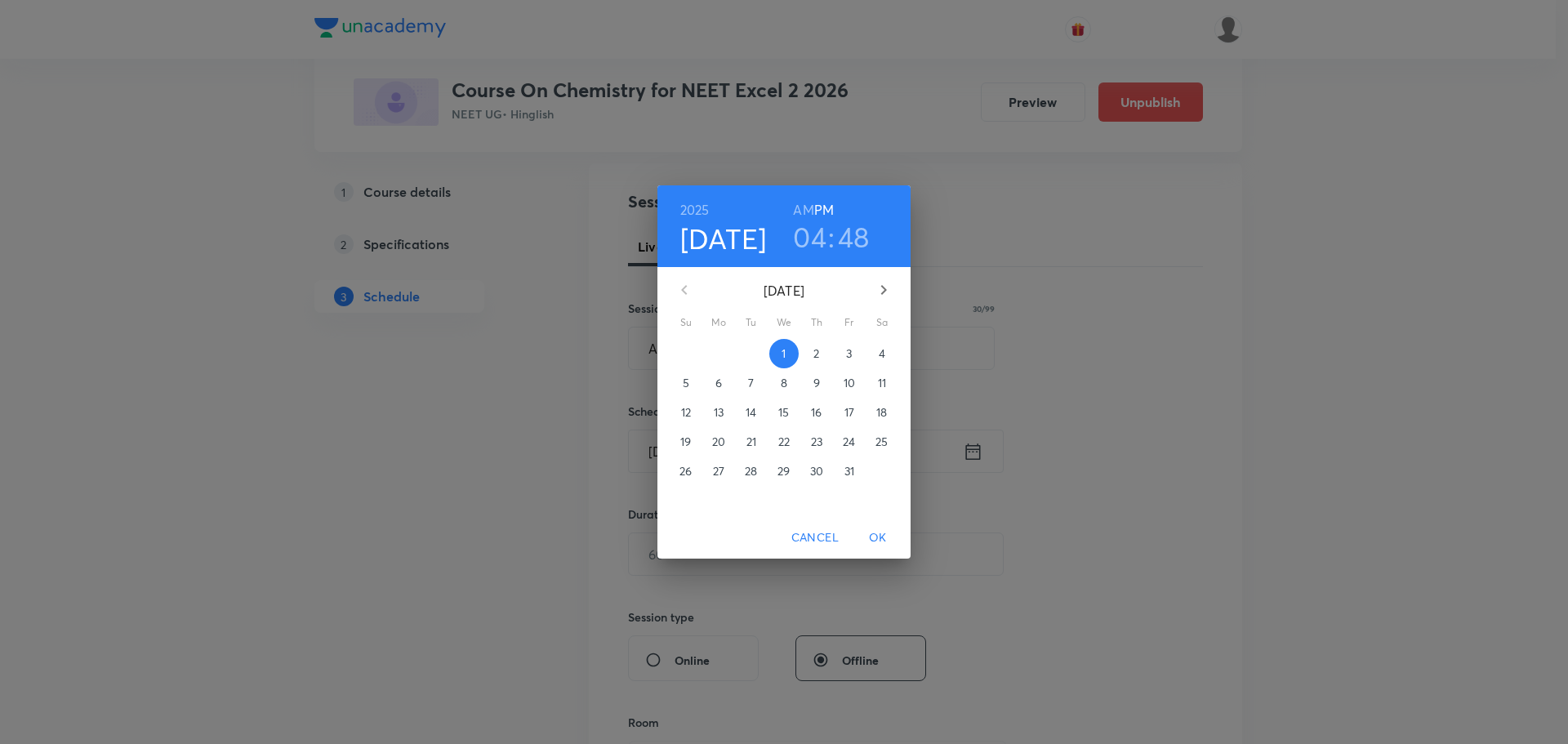
click at [887, 357] on span "4" at bounding box center [882, 353] width 29 height 17
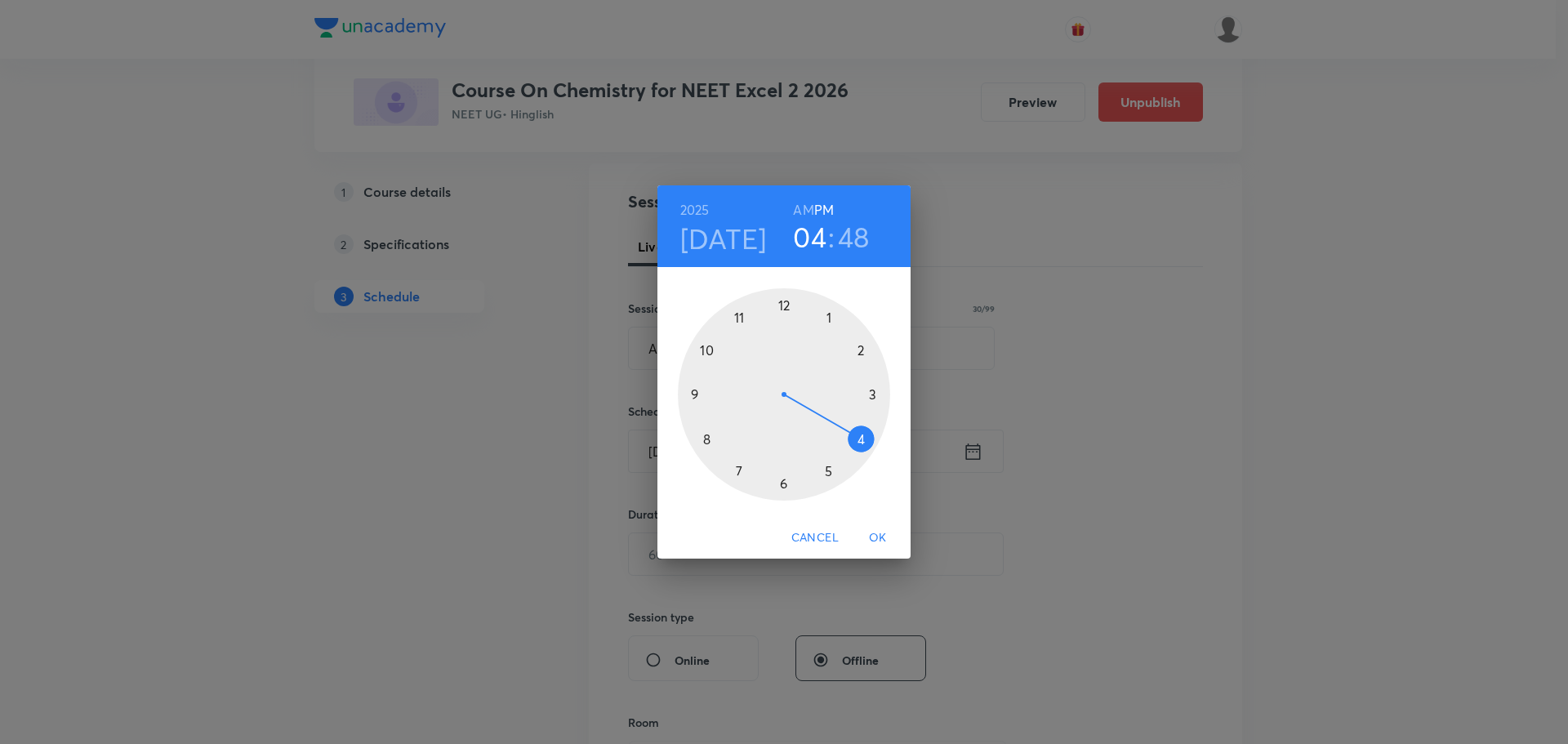
click at [861, 441] on div at bounding box center [784, 394] width 212 height 212
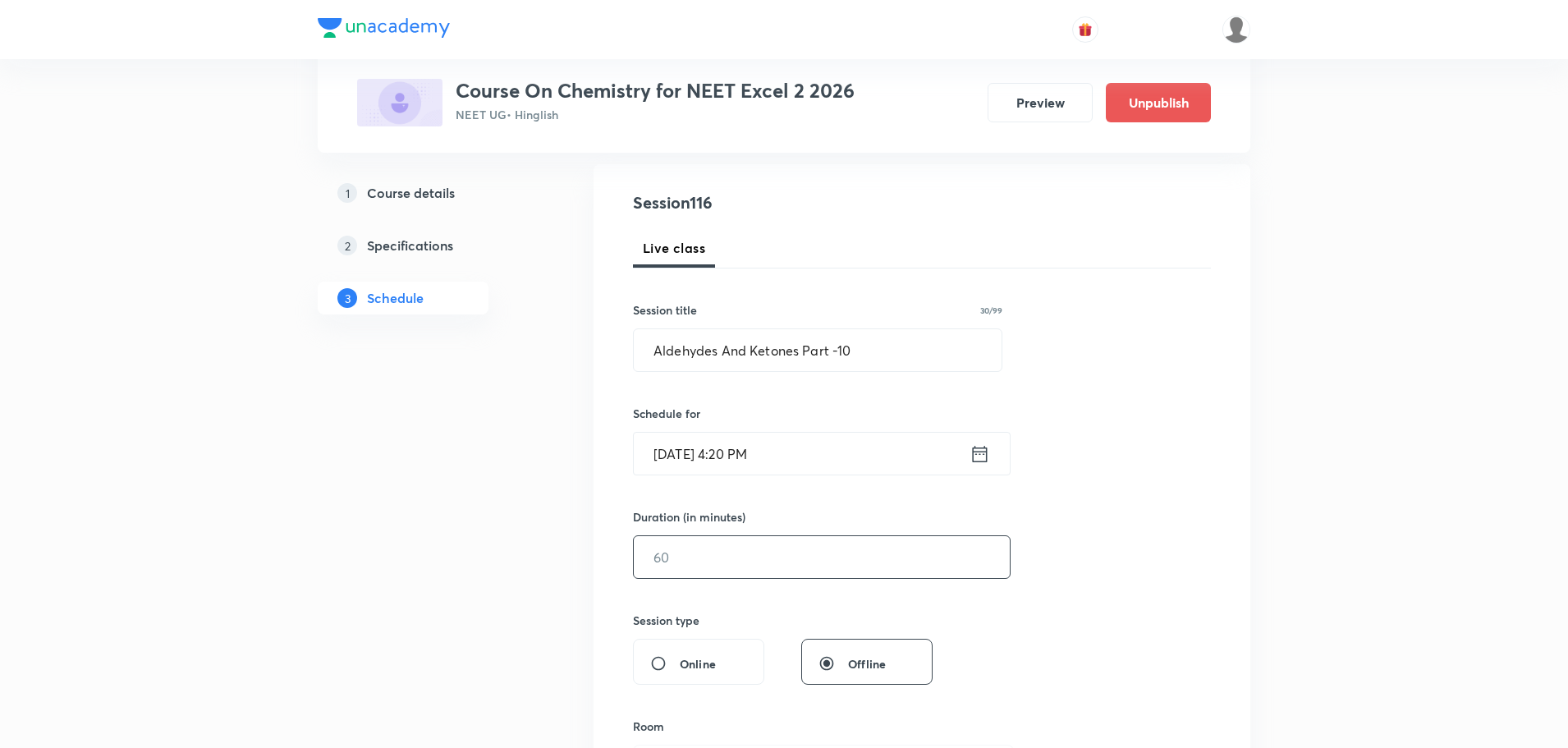
click at [790, 564] on input "text" at bounding box center [822, 556] width 376 height 42
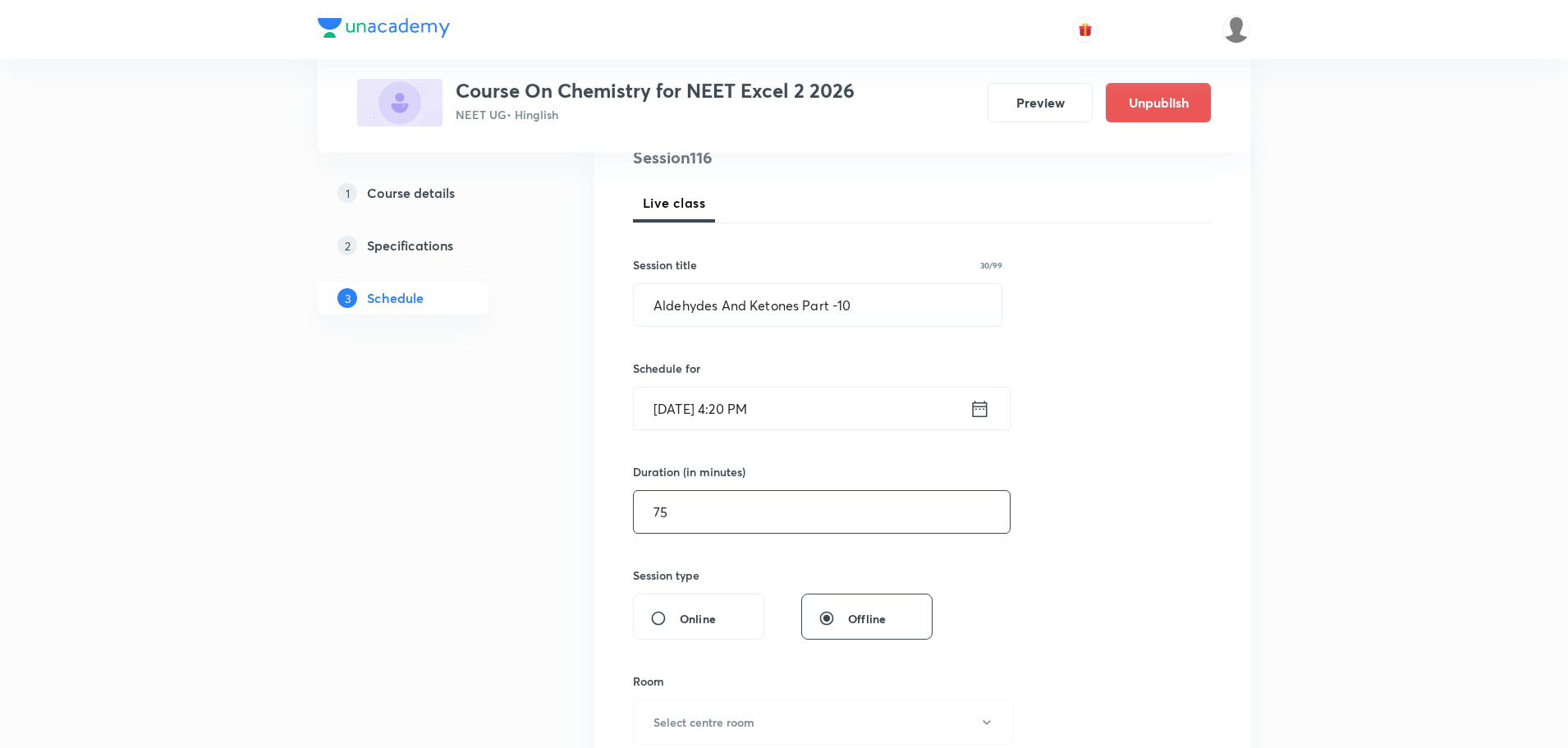
scroll to position [328, 0]
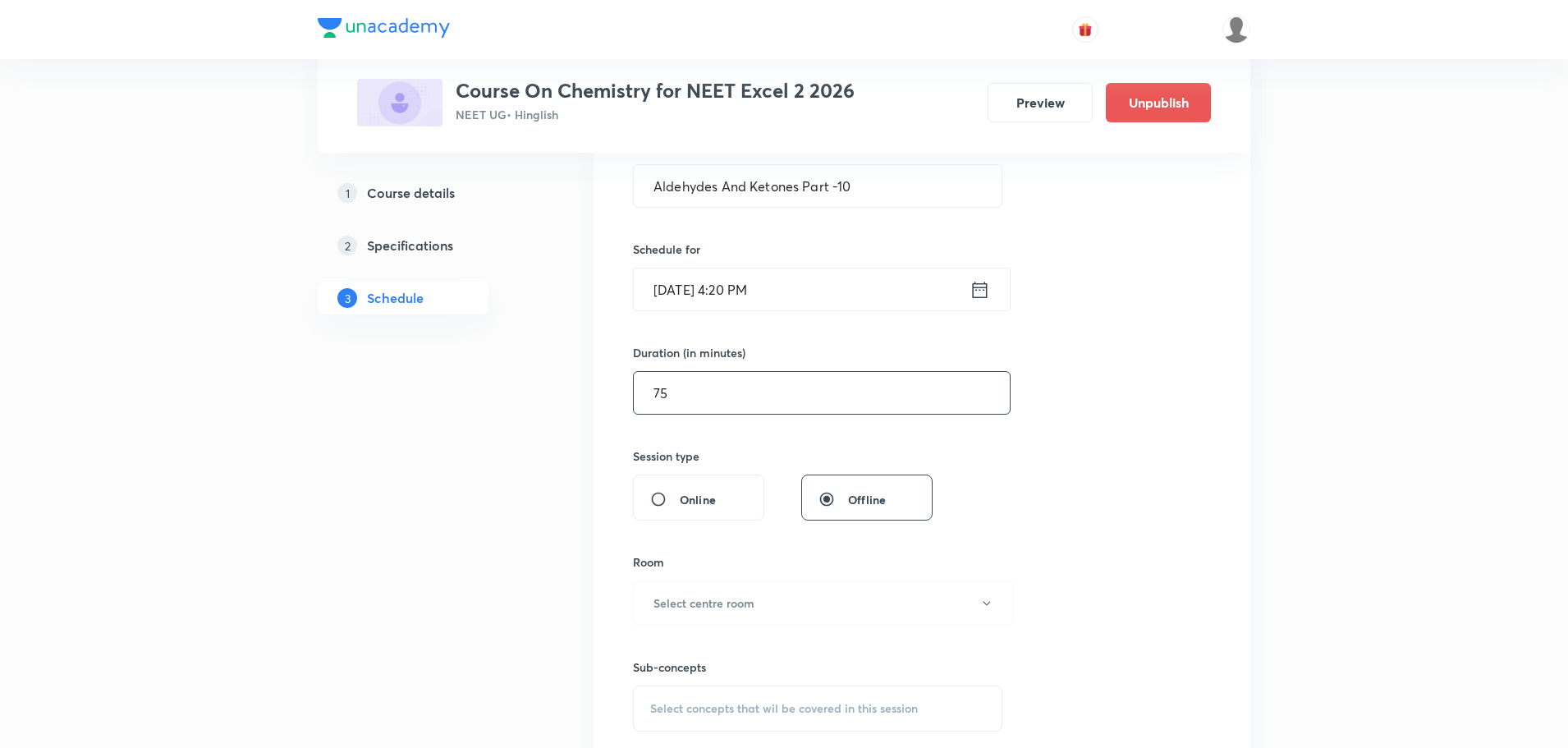
type input "75"
click at [706, 617] on button "Select centre room" at bounding box center [823, 602] width 381 height 45
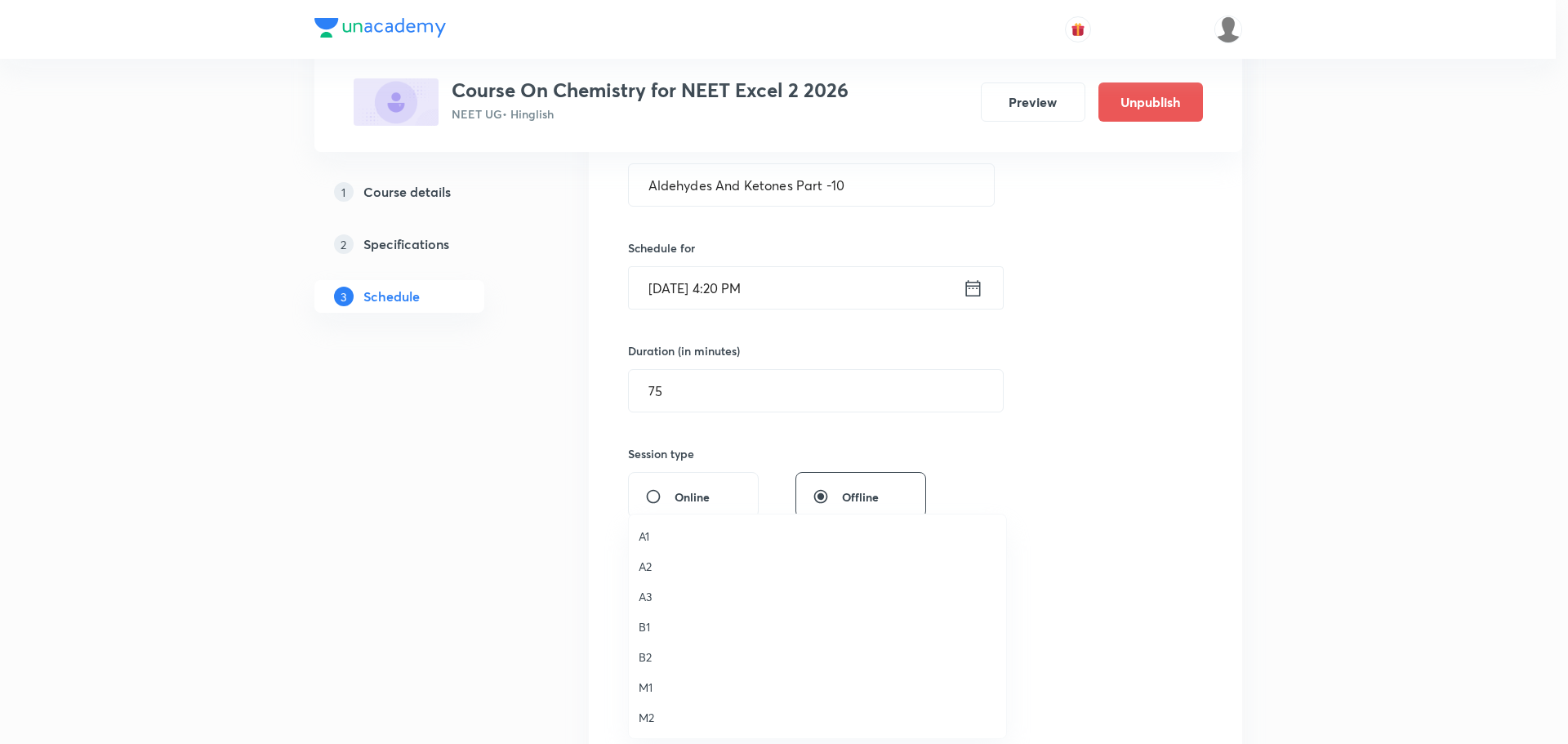
click at [646, 660] on span "B2" at bounding box center [817, 657] width 358 height 17
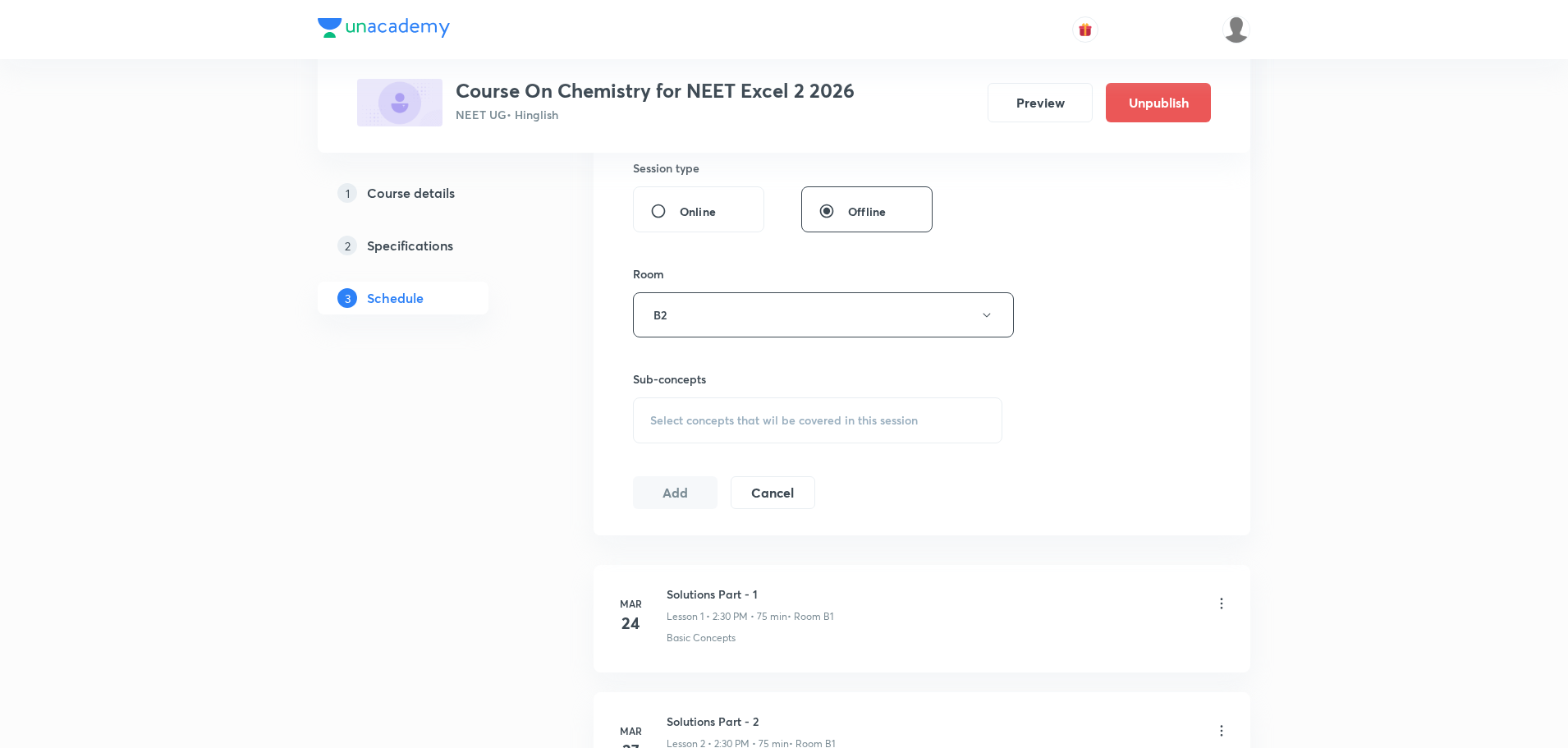
scroll to position [657, 0]
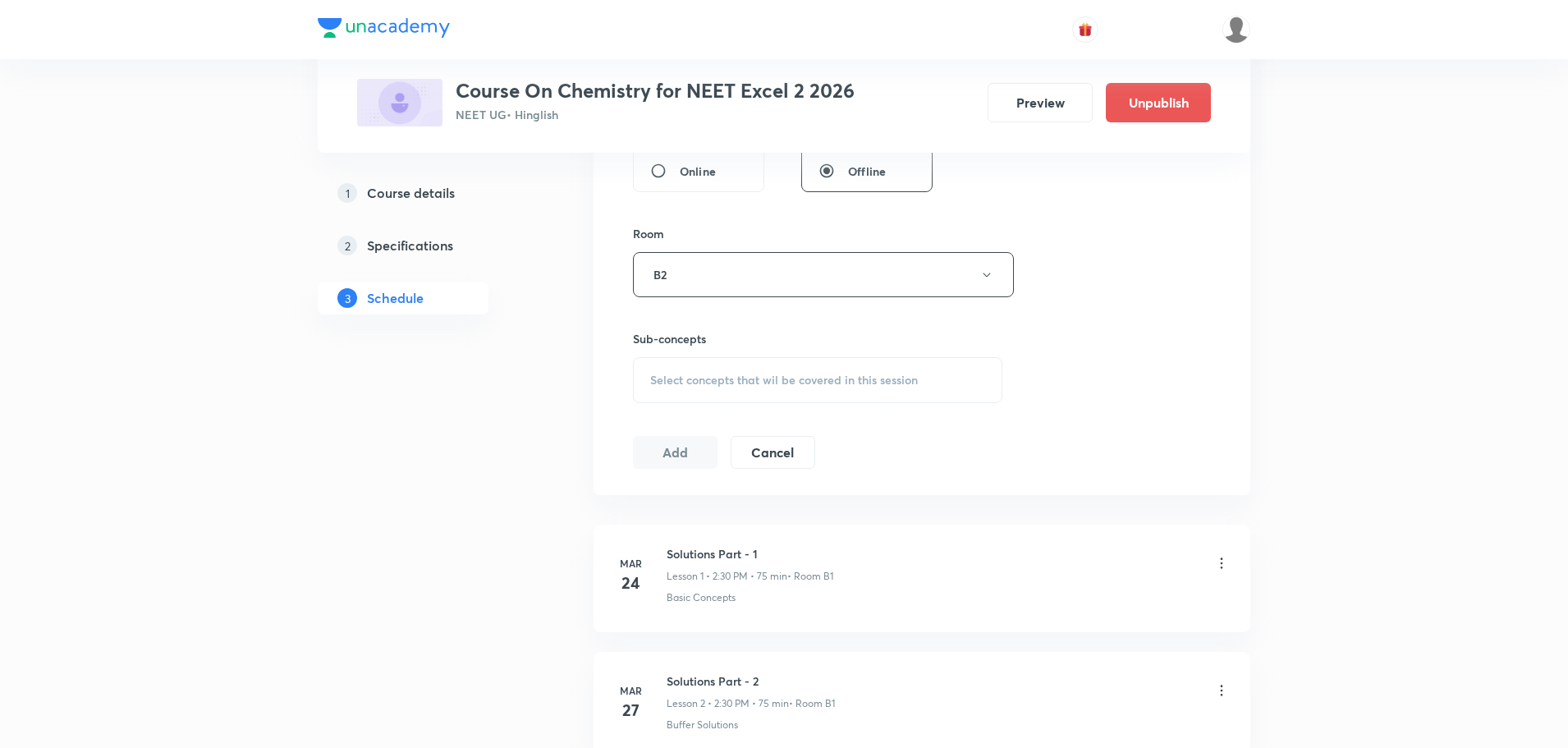
click at [728, 397] on div "Select concepts that wil be covered in this session" at bounding box center [817, 380] width 370 height 46
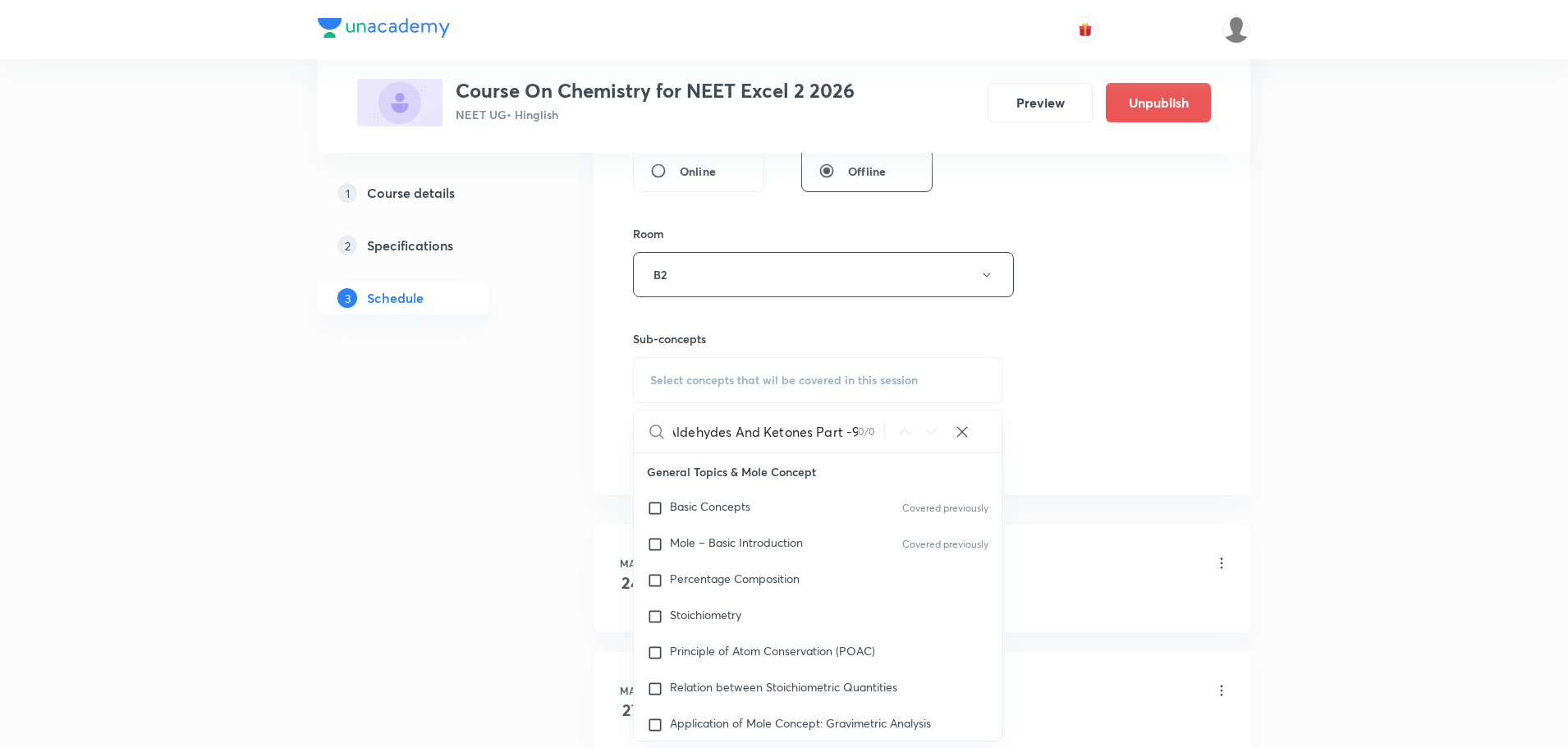
scroll to position [0, 6]
drag, startPoint x: 815, startPoint y: 430, endPoint x: 904, endPoint y: 435, distance: 89.1
click at [904, 435] on div "Aldehydes And Ketones Part -9 0 / 0 ​" at bounding box center [817, 431] width 368 height 42
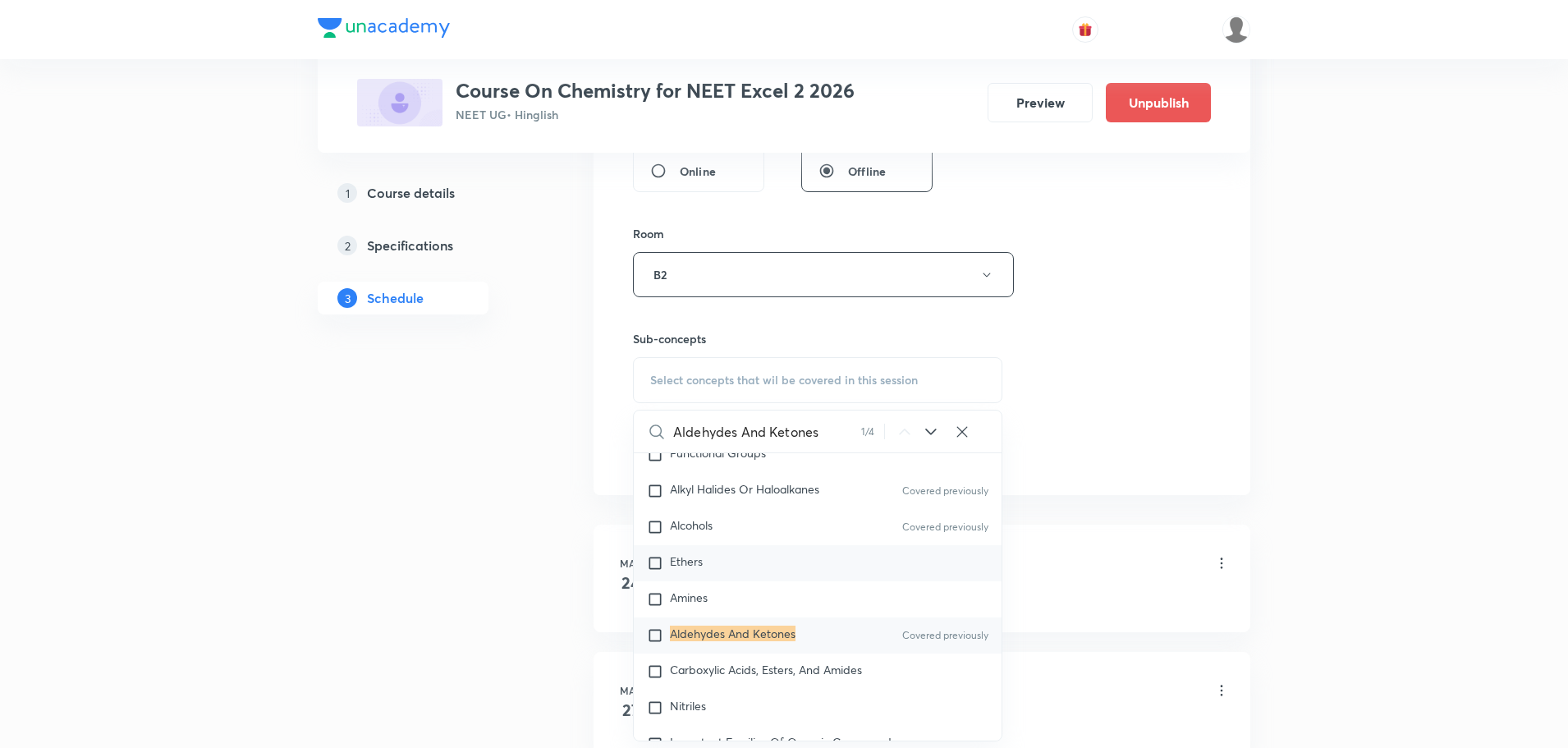
scroll to position [30664, 0]
type input "Aldehydes And Ketones"
click at [720, 640] on mark "Aldehydes And Ketones" at bounding box center [732, 632] width 125 height 16
checkbox input "true"
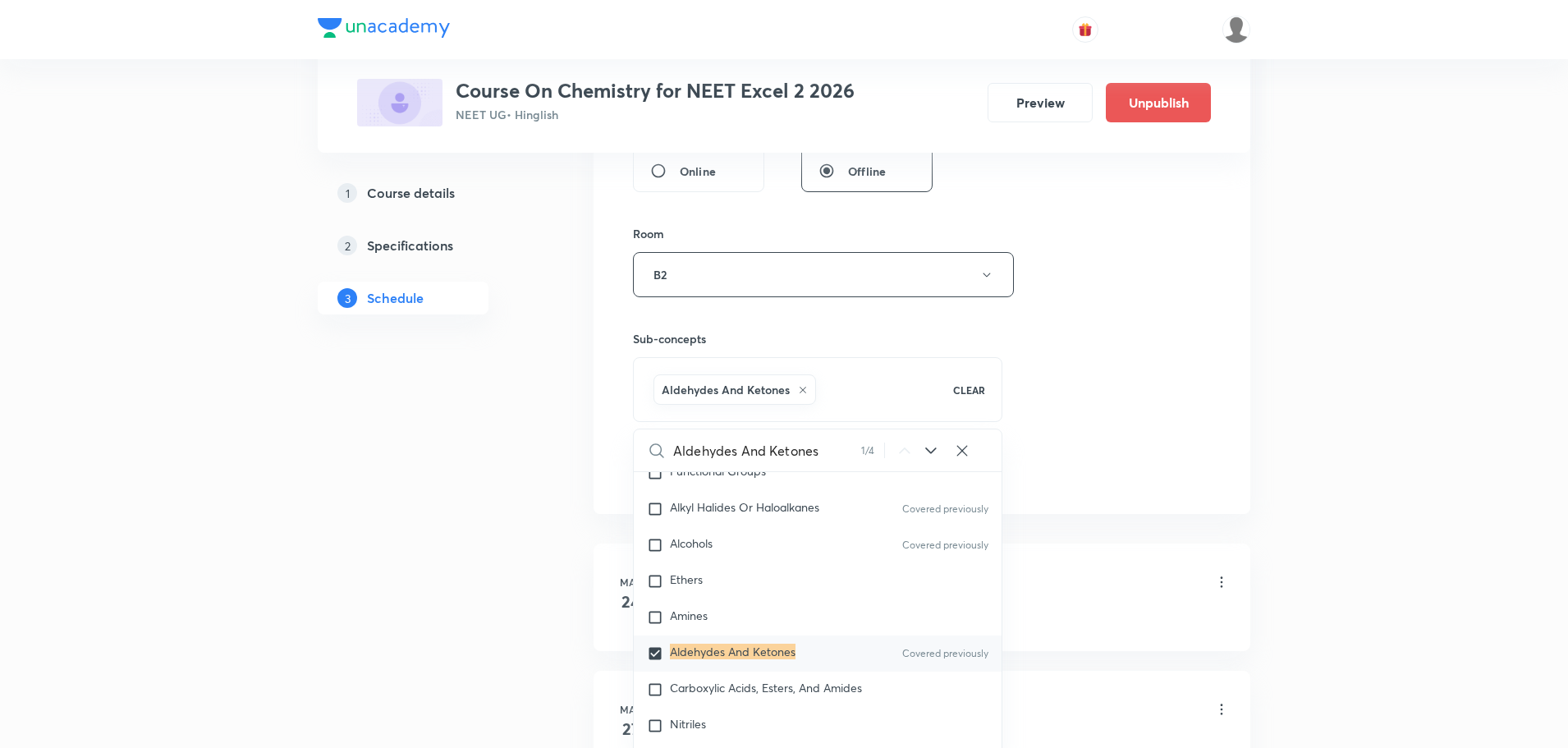
click at [1146, 342] on div "Session 116 Live class Session title 30/99 Aldehydes And Ketones Part -10 ​ Sch…" at bounding box center [921, 92] width 578 height 790
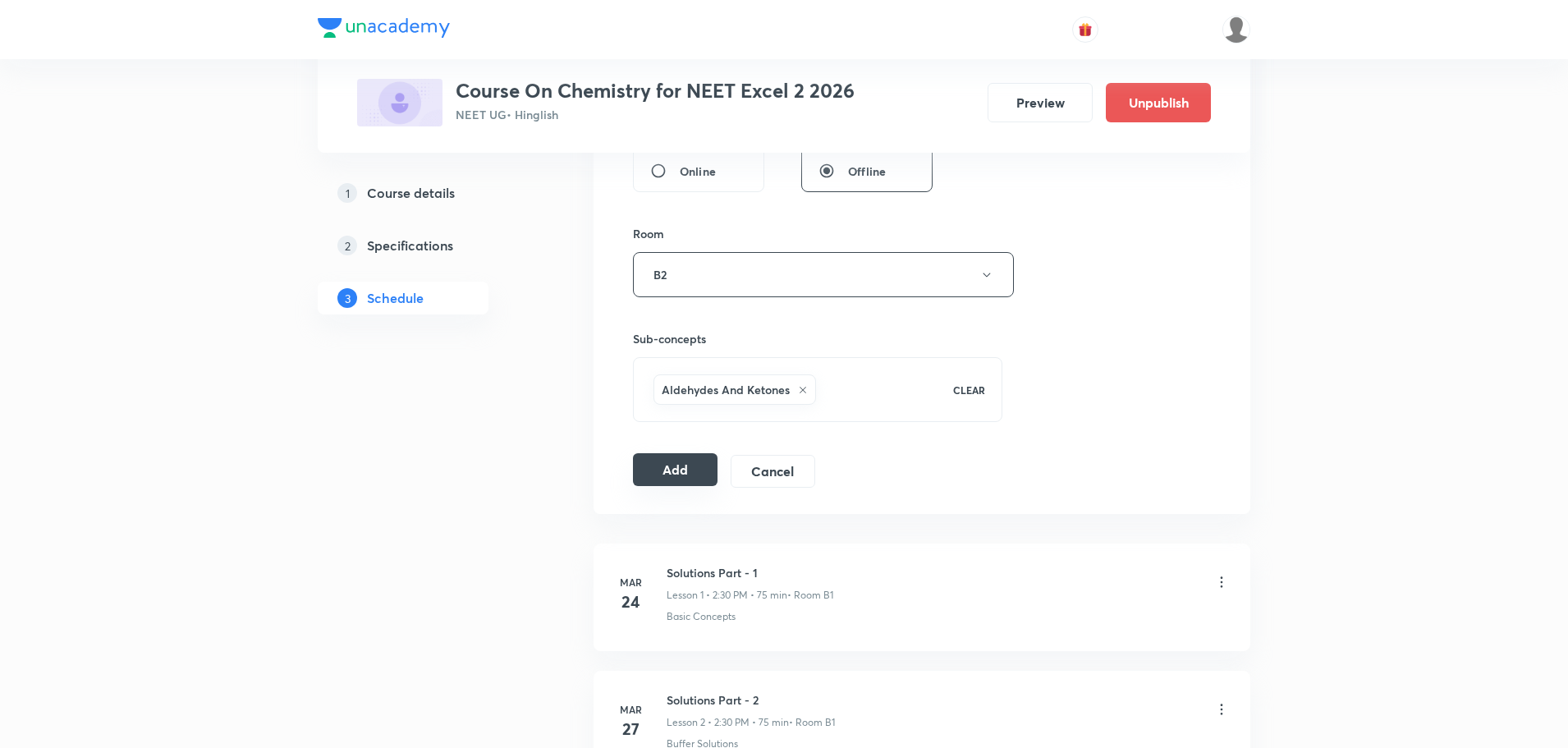
click at [673, 464] on button "Add" at bounding box center [675, 469] width 85 height 33
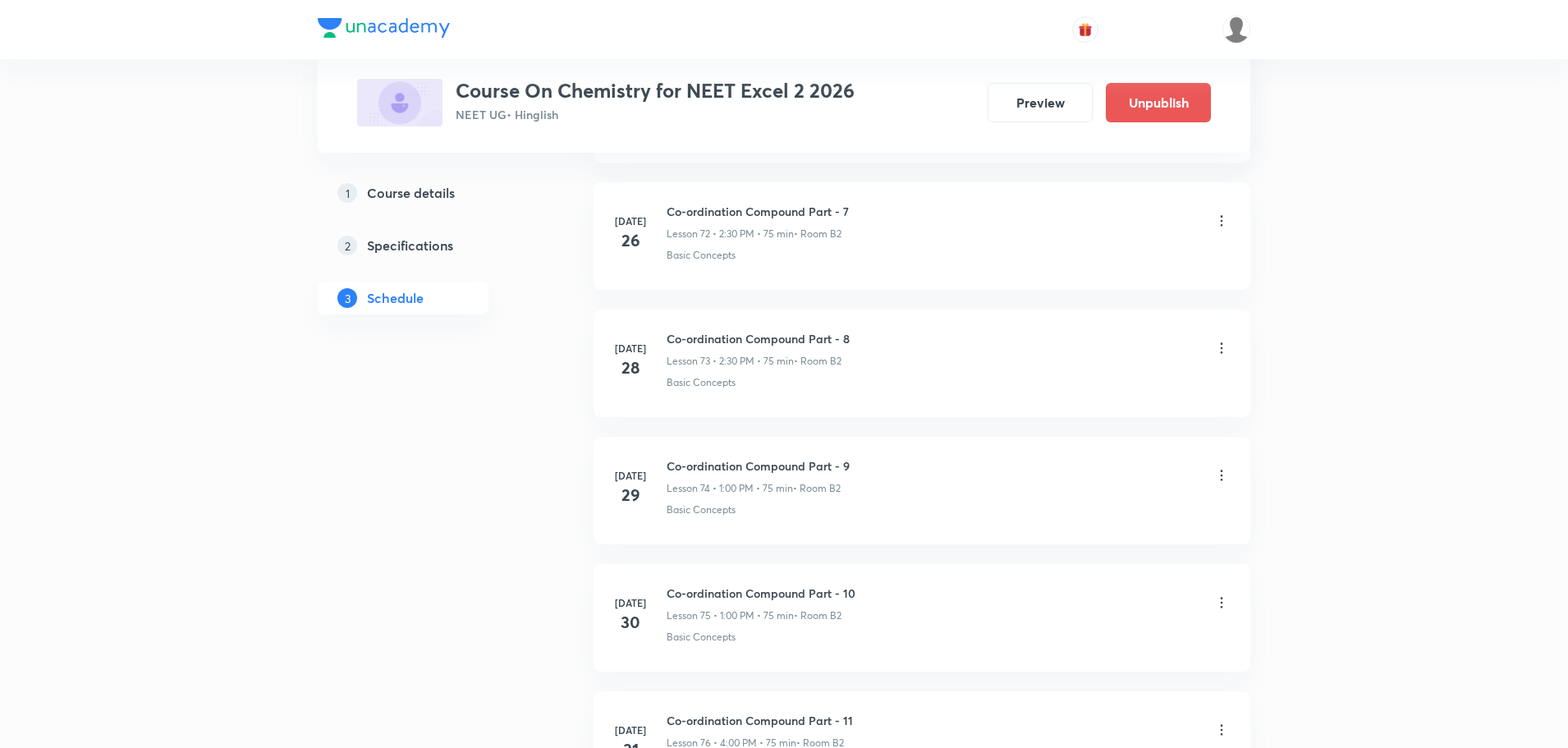
scroll to position [14574, 0]
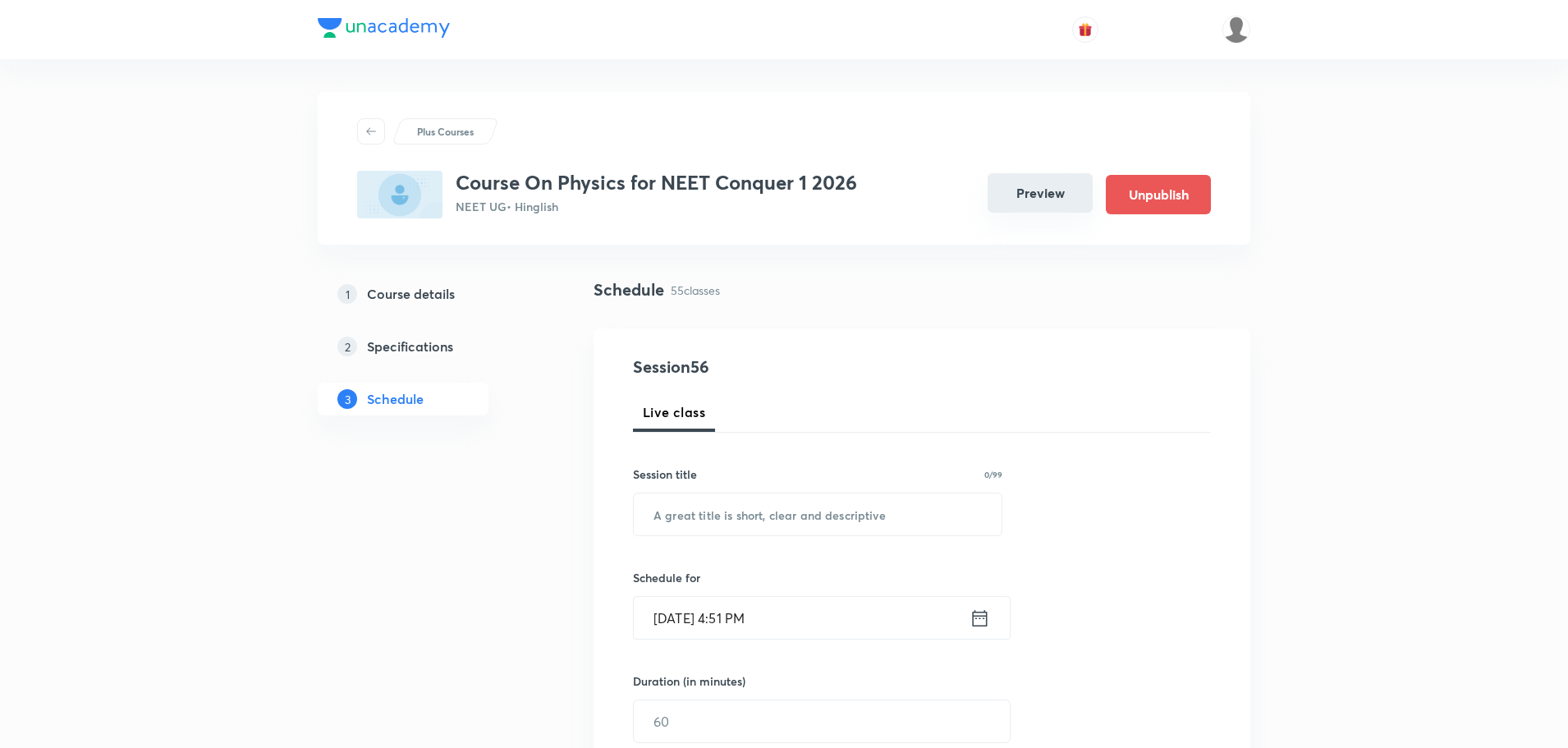
click at [1030, 183] on button "Preview" at bounding box center [1040, 193] width 105 height 40
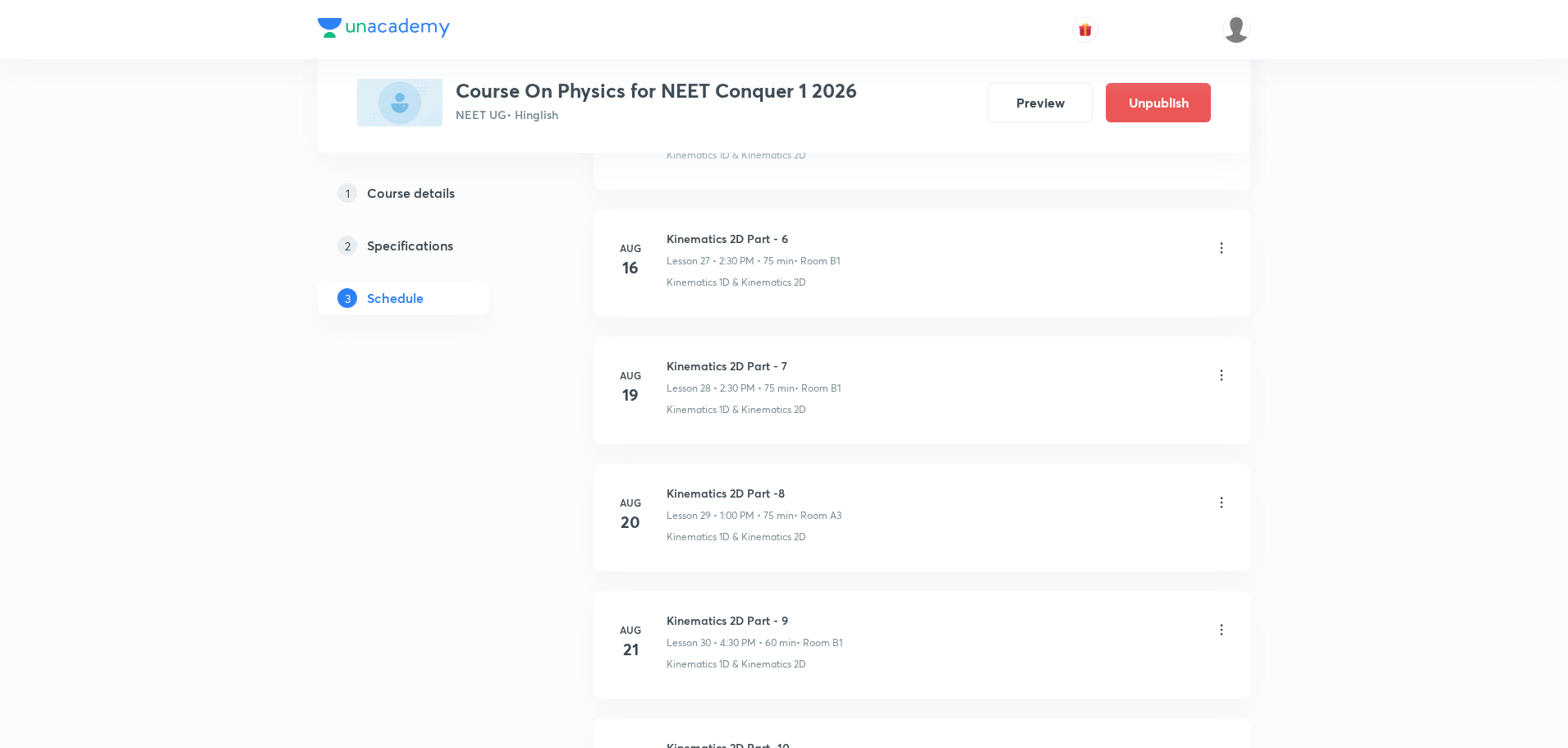
scroll to position [7567, 0]
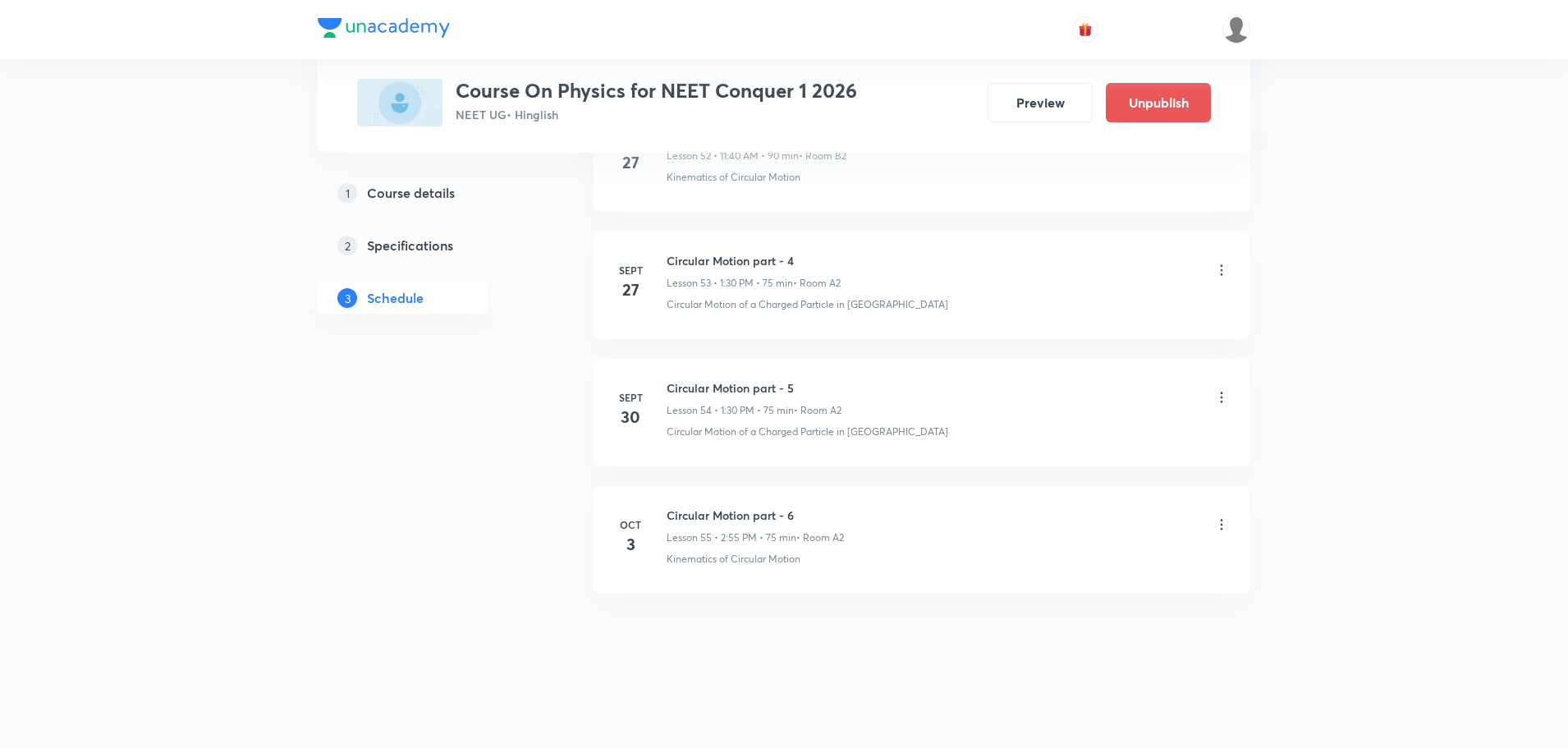
click at [742, 517] on h6 "Circular Motion part - 6" at bounding box center [755, 515] width 177 height 18
copy h6 "Circular Motion part - 6"
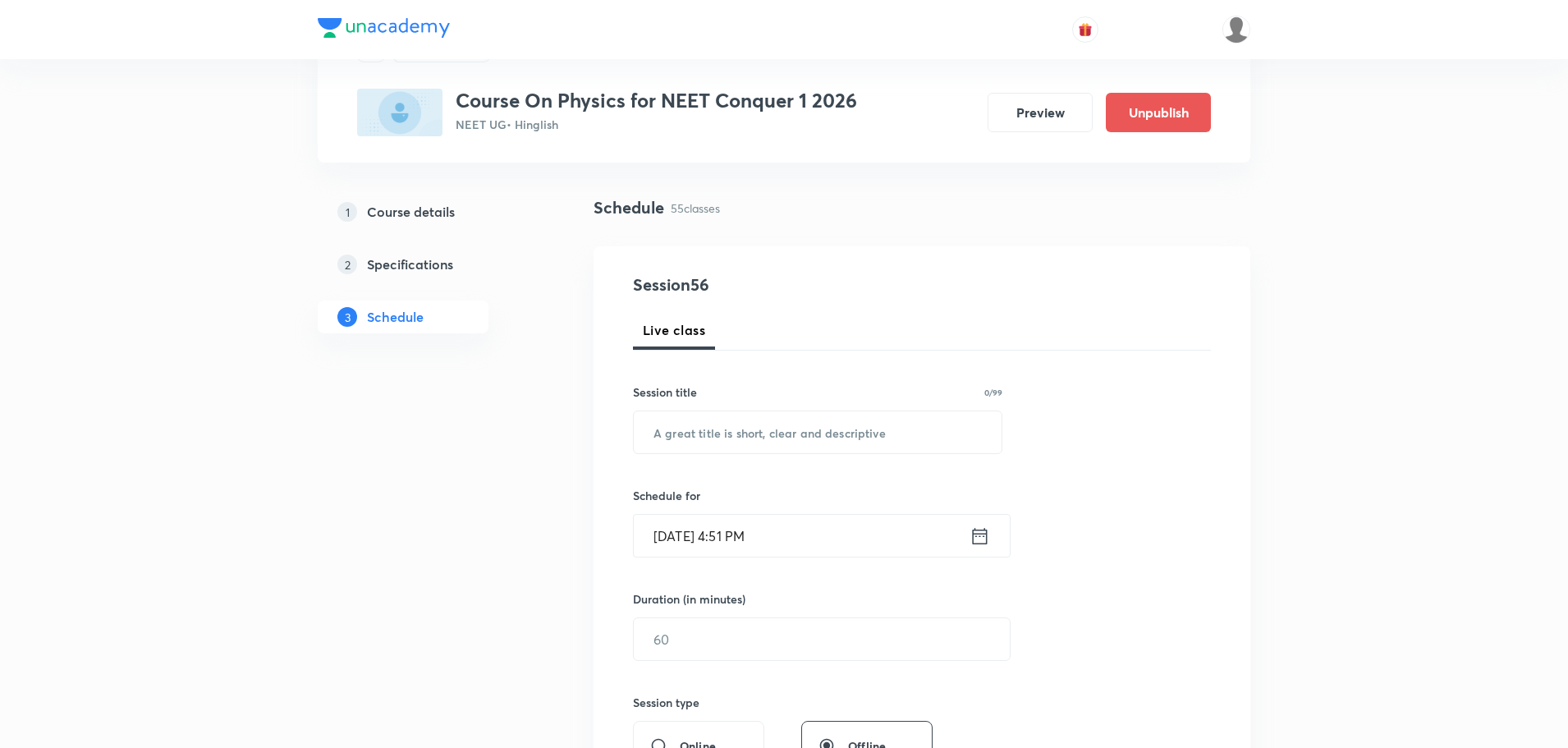
scroll to position [0, 0]
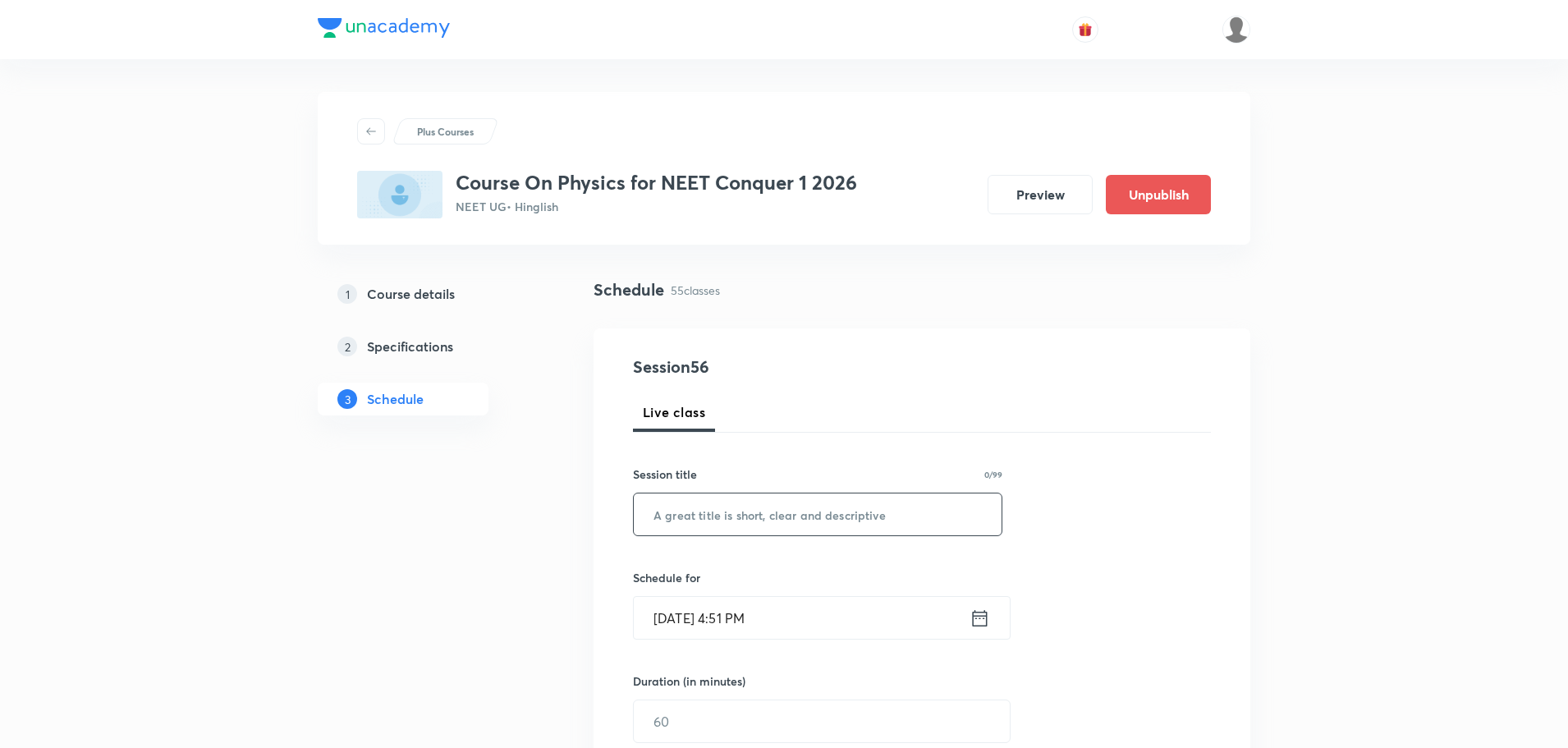
click at [802, 516] on input "text" at bounding box center [817, 514] width 368 height 42
paste input "Circular Motion part - 6"
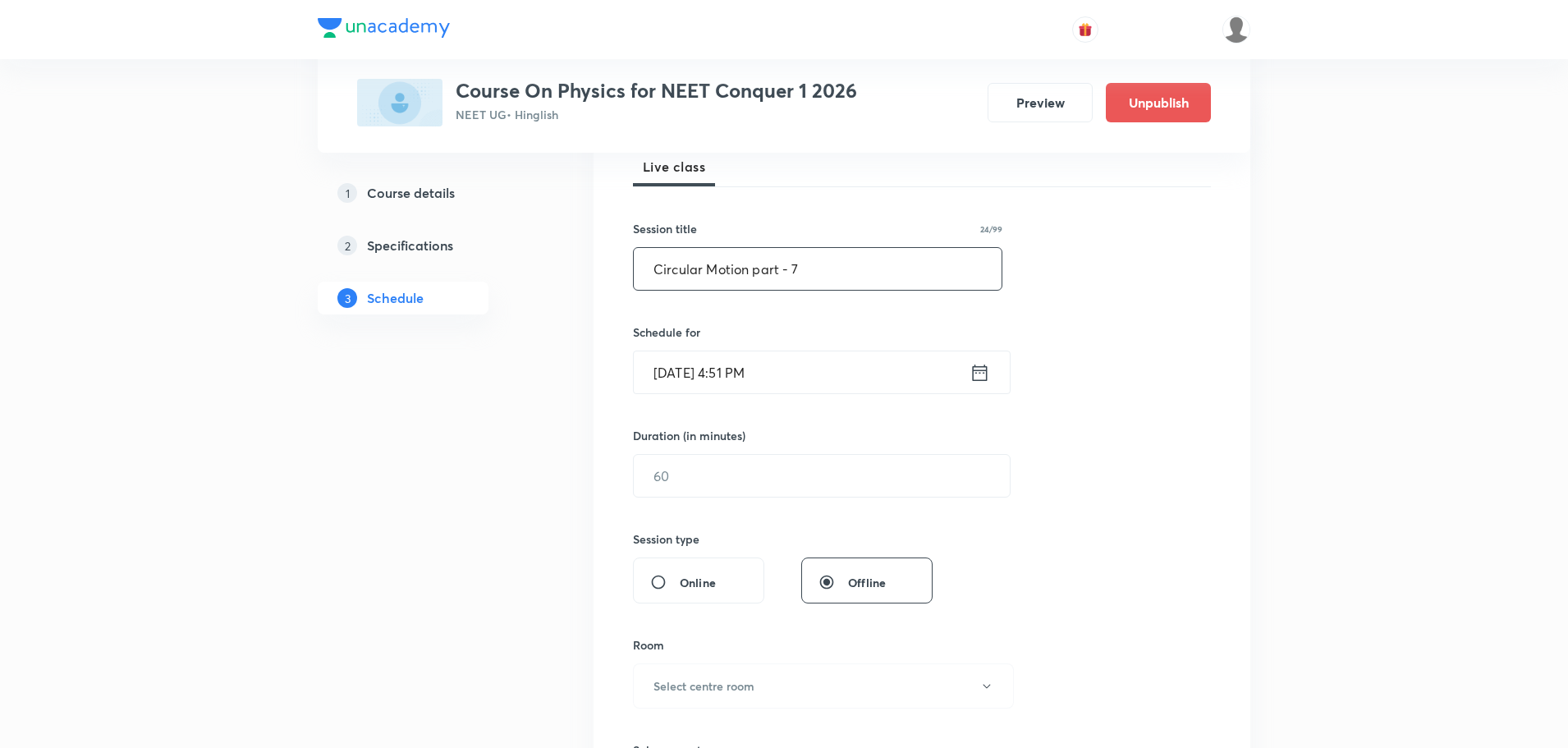
scroll to position [246, 0]
type input "Circular Motion part - 7"
click at [980, 373] on icon at bounding box center [980, 372] width 20 height 23
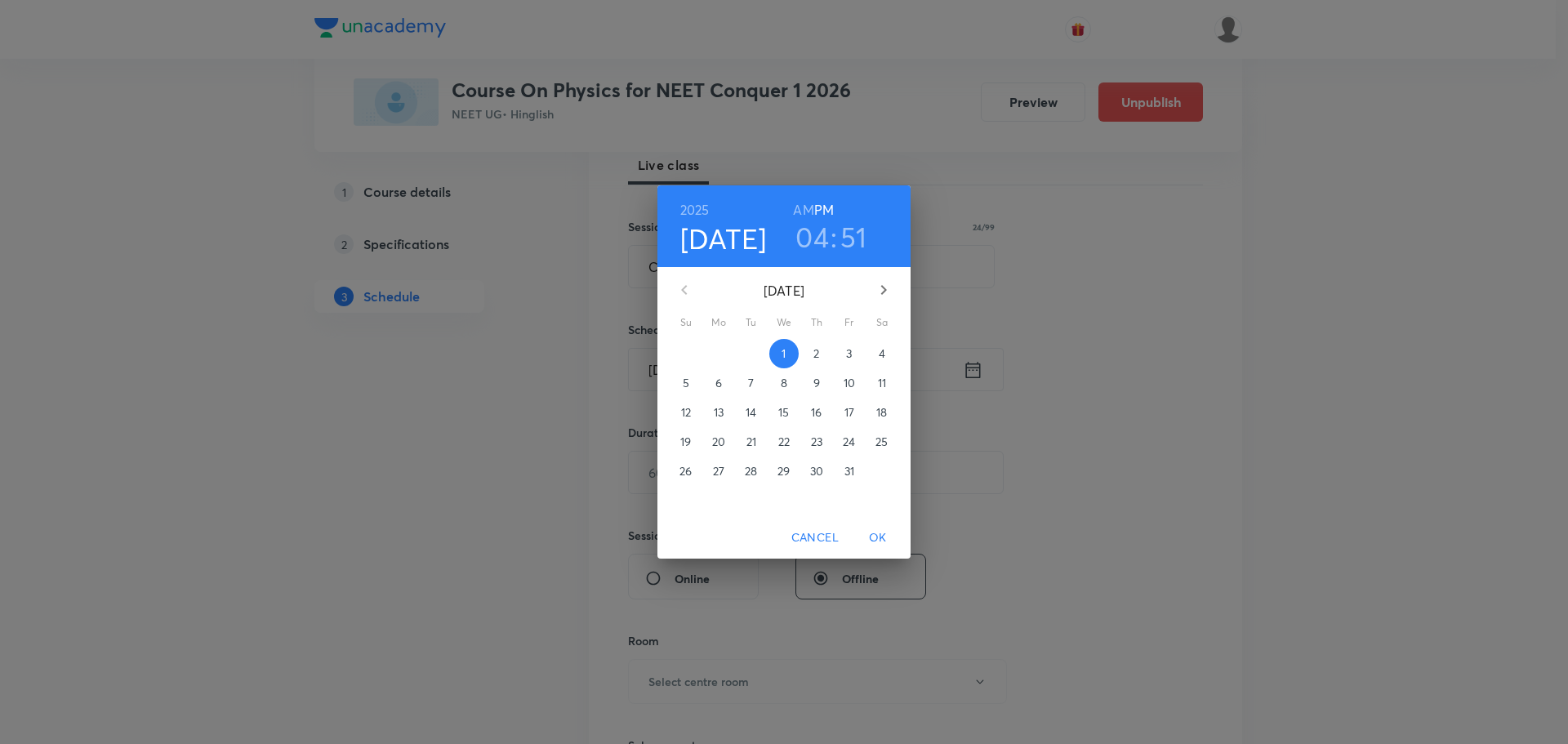
click at [877, 351] on span "4" at bounding box center [882, 353] width 29 height 17
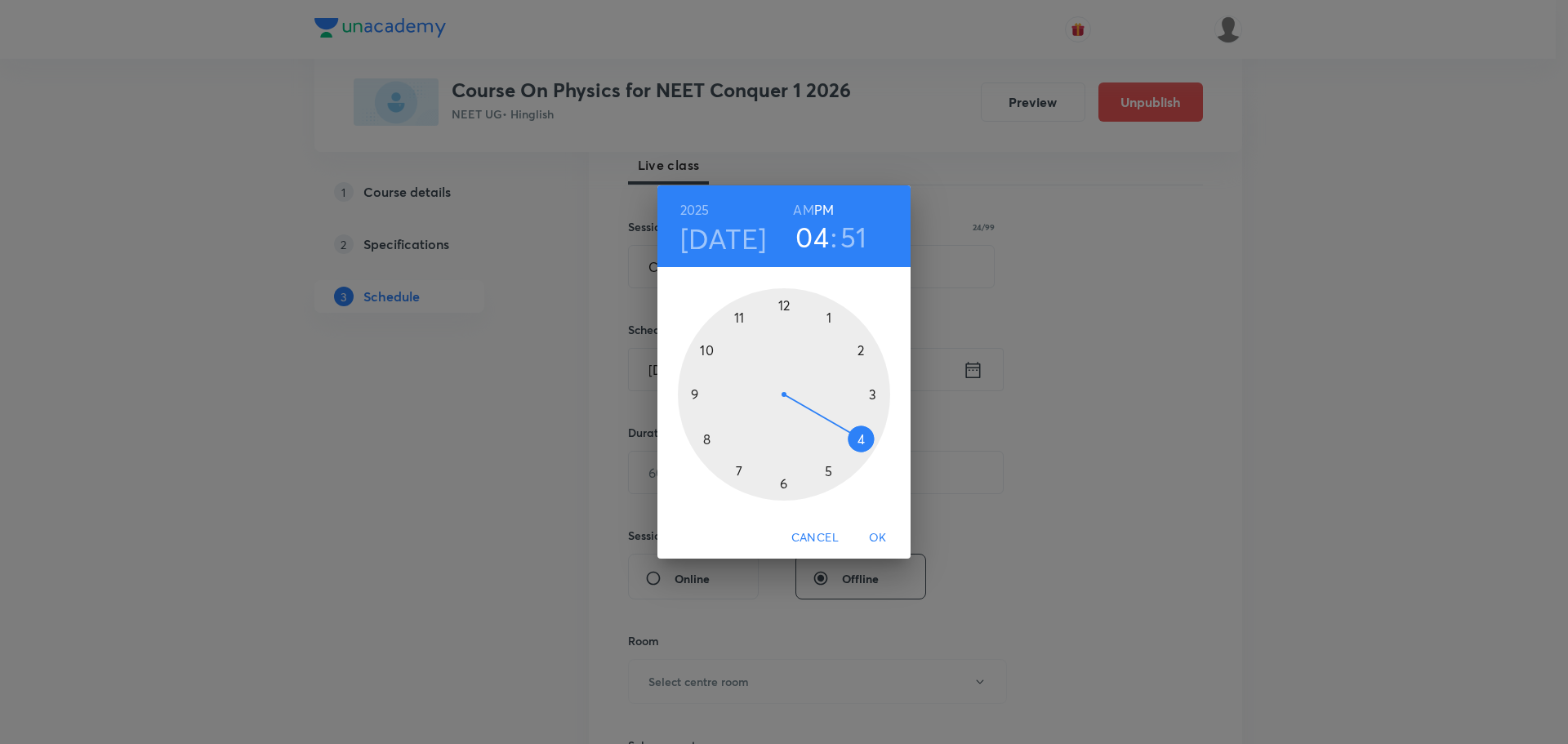
click at [828, 316] on div at bounding box center [784, 394] width 212 height 212
click at [779, 483] on div at bounding box center [784, 394] width 212 height 212
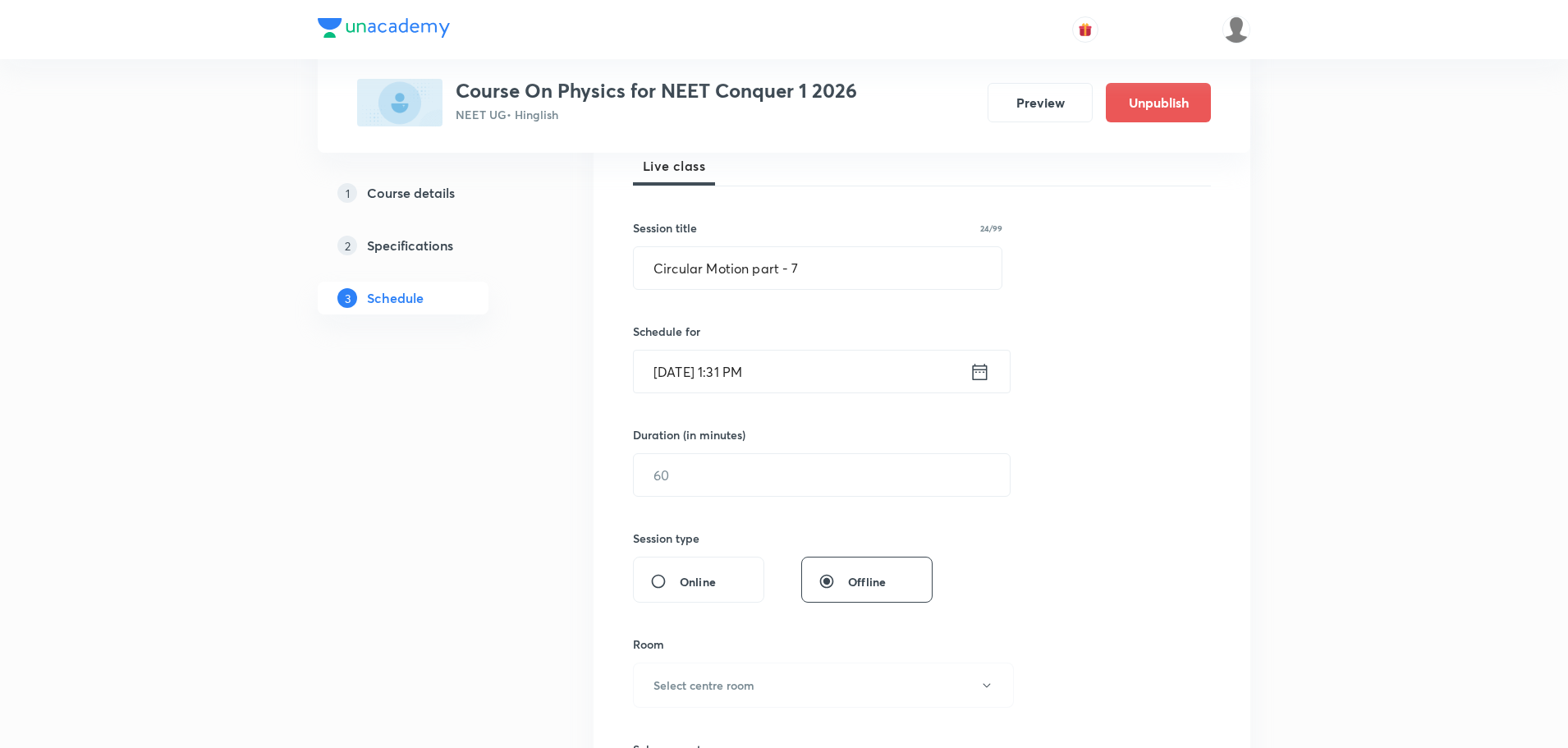
click at [975, 373] on icon at bounding box center [980, 372] width 20 height 23
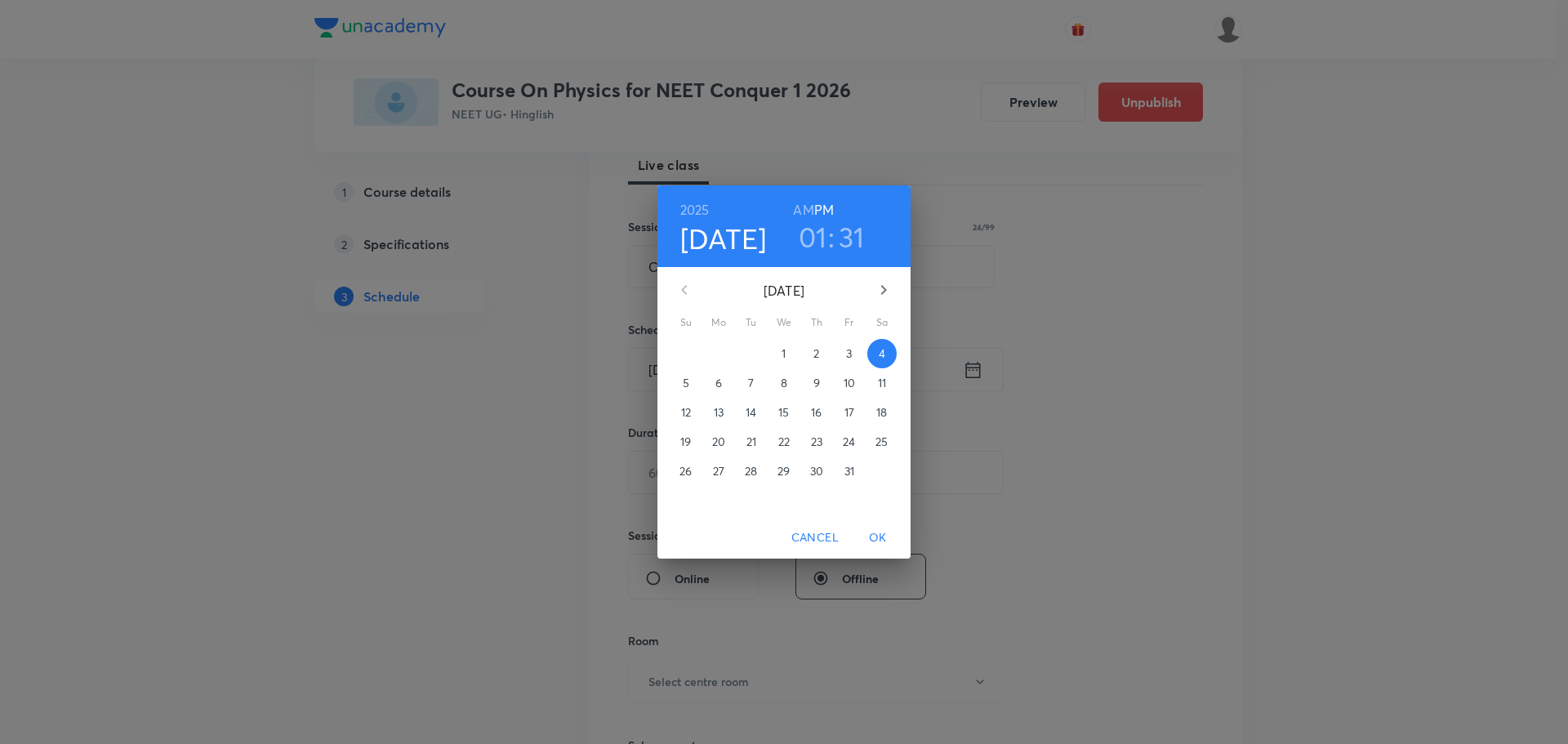
click at [843, 227] on h3 "31" at bounding box center [851, 236] width 26 height 34
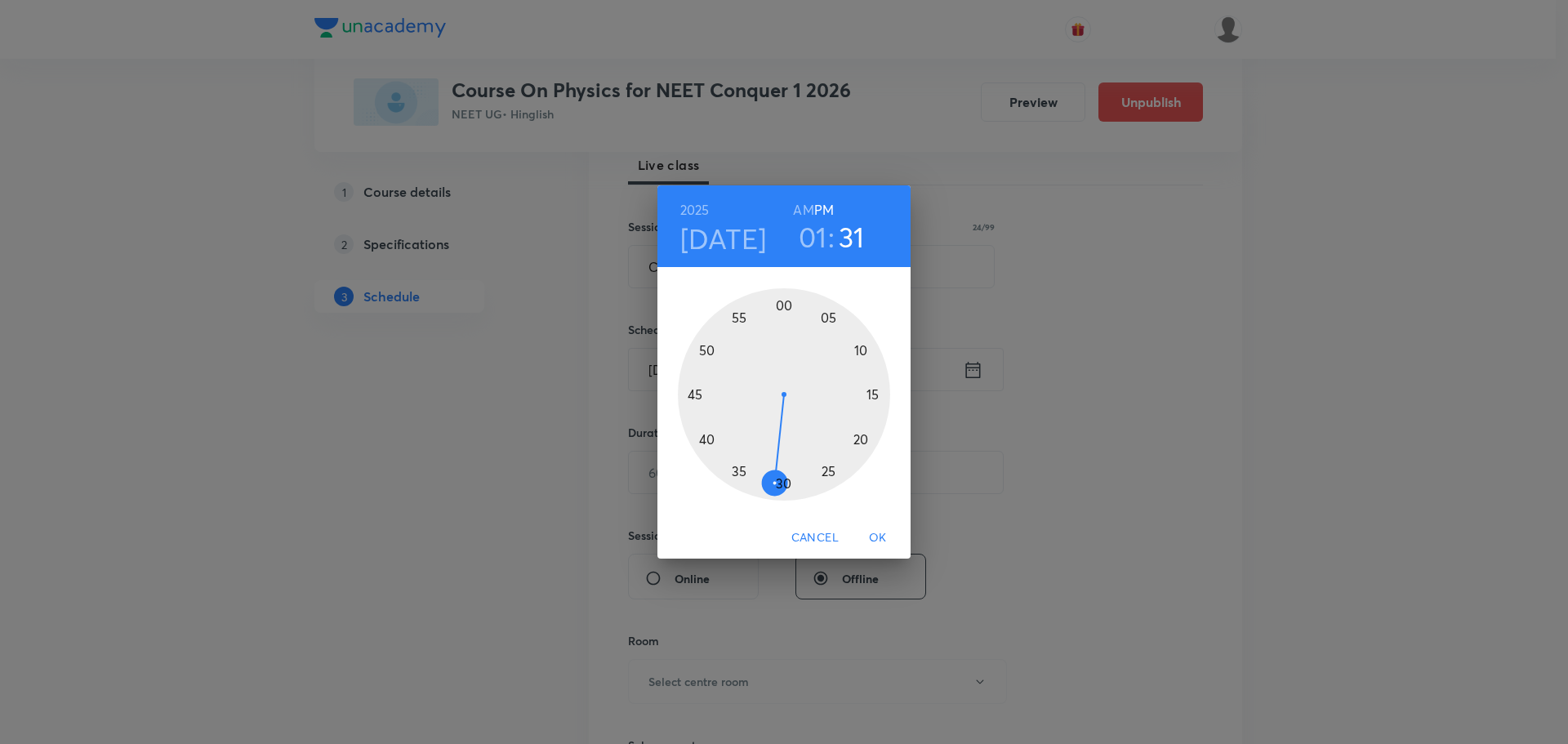
click at [785, 484] on div at bounding box center [784, 394] width 212 height 212
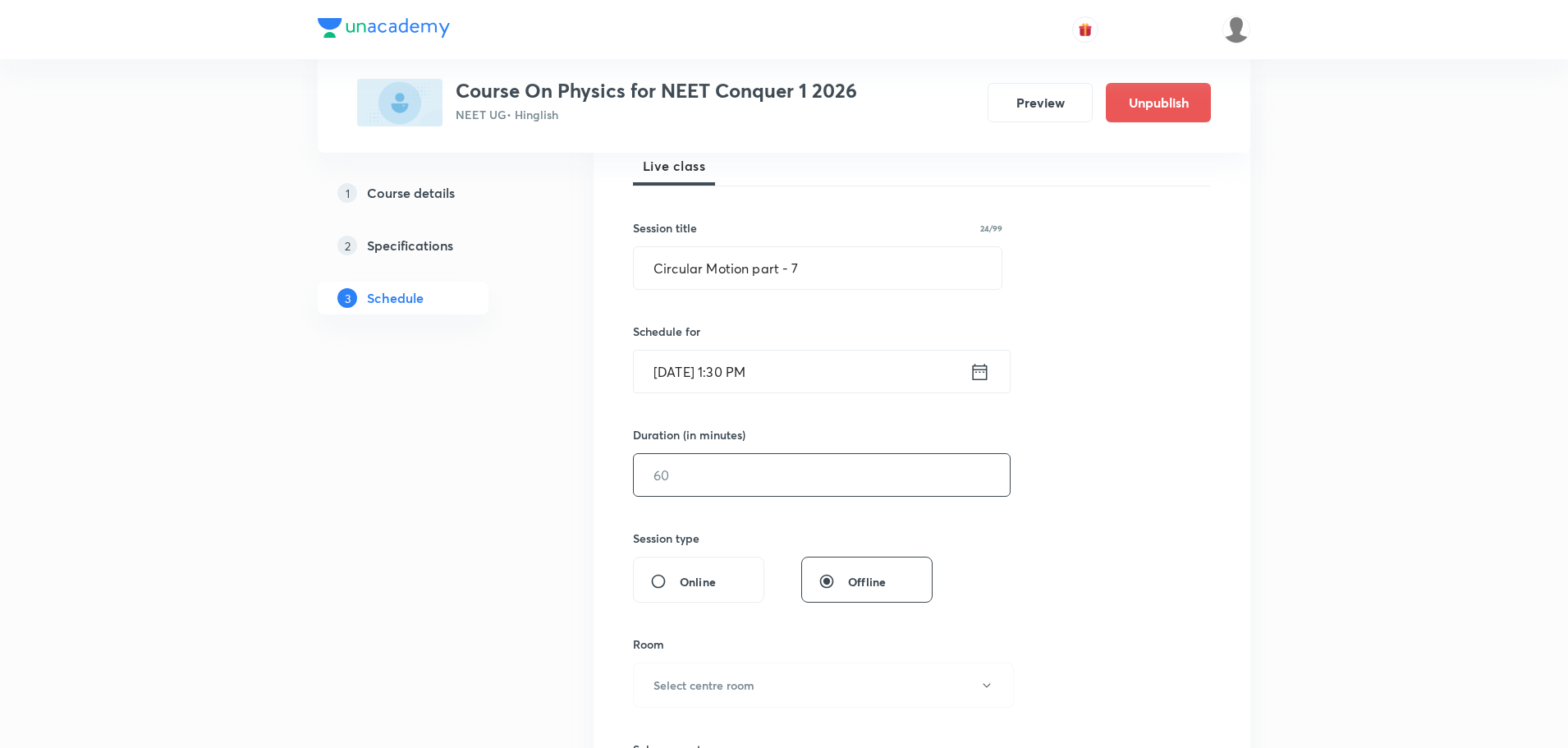
click at [742, 467] on input "text" at bounding box center [822, 474] width 376 height 42
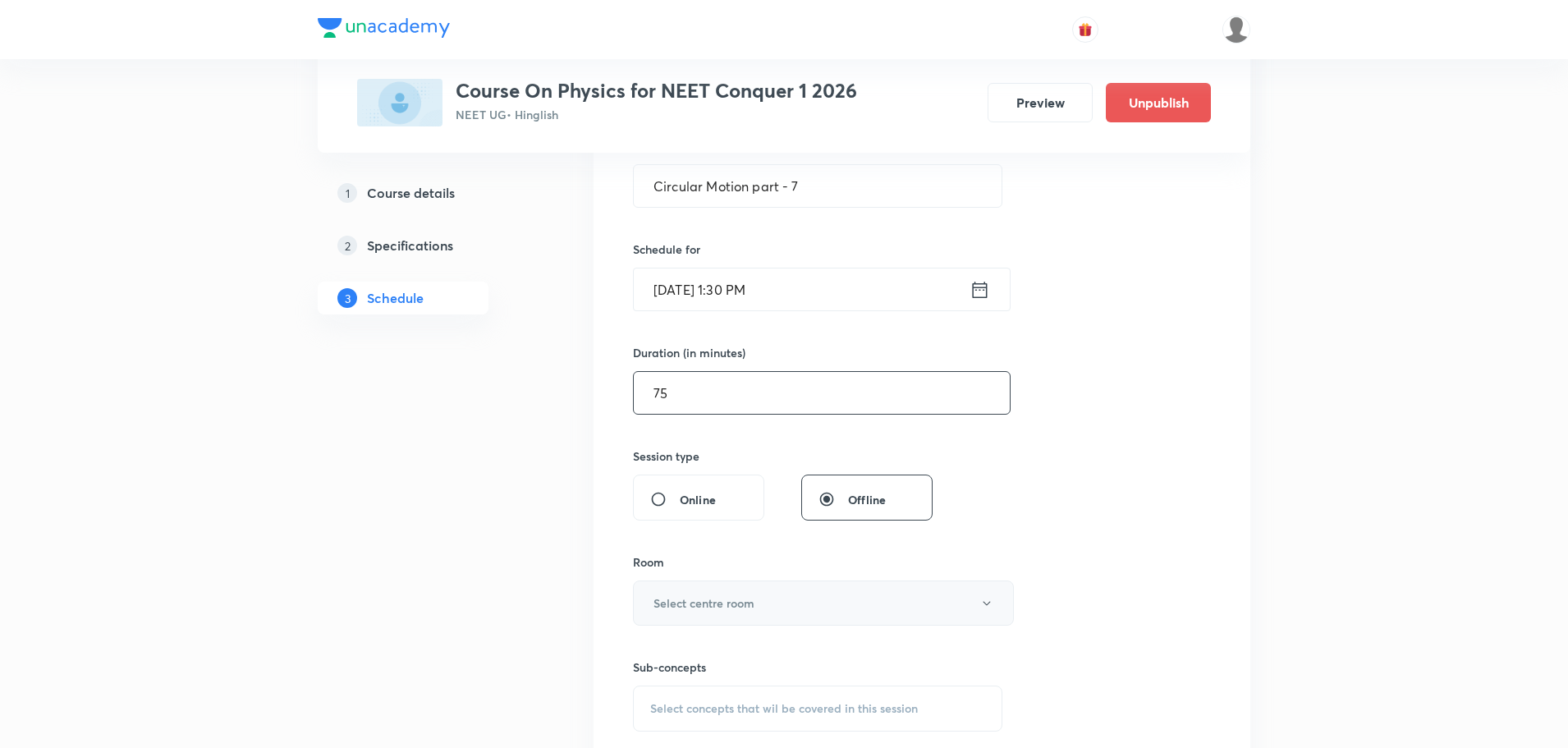
type input "75"
click at [742, 587] on button "Select centre room" at bounding box center [823, 602] width 381 height 45
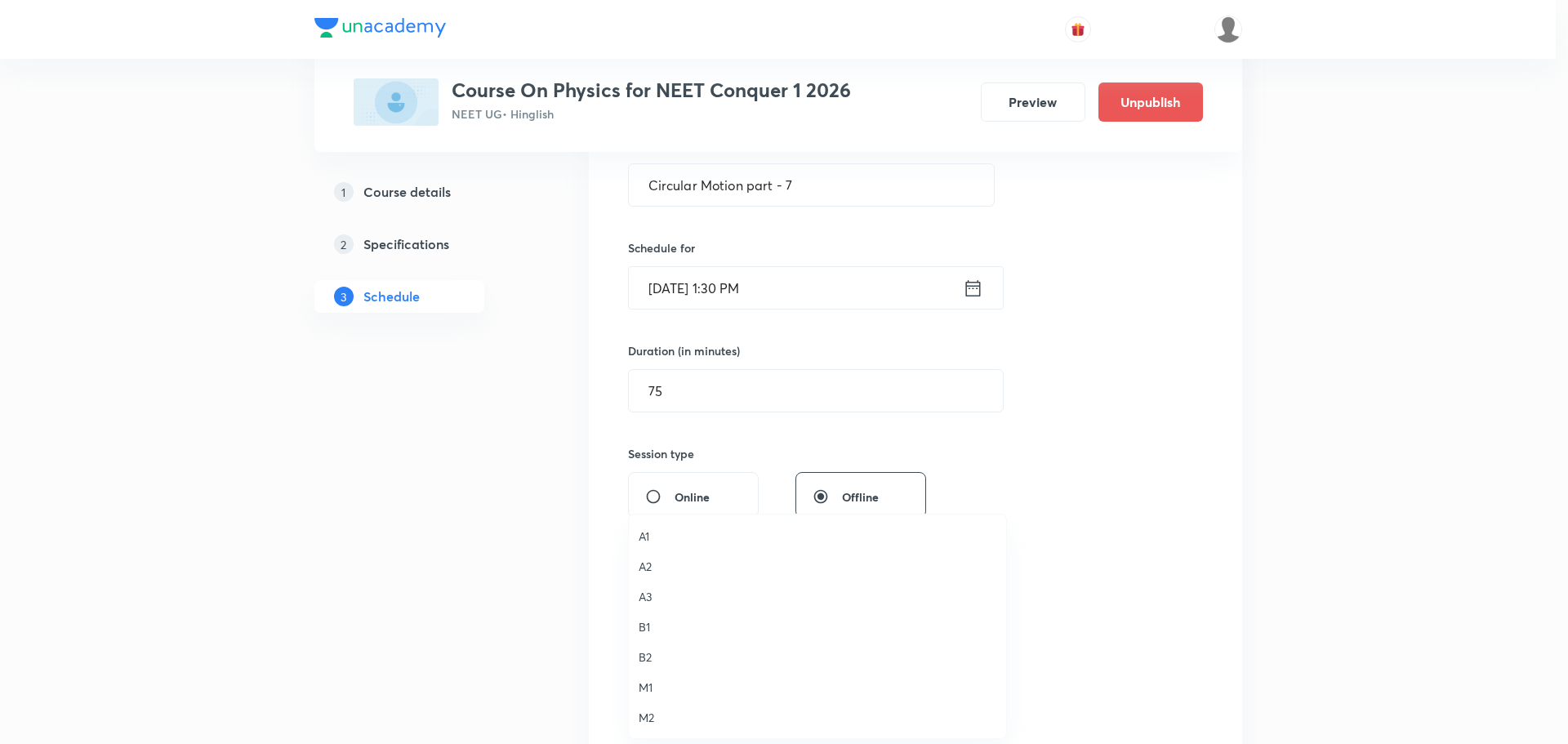
click at [658, 568] on span "A2" at bounding box center [817, 566] width 358 height 17
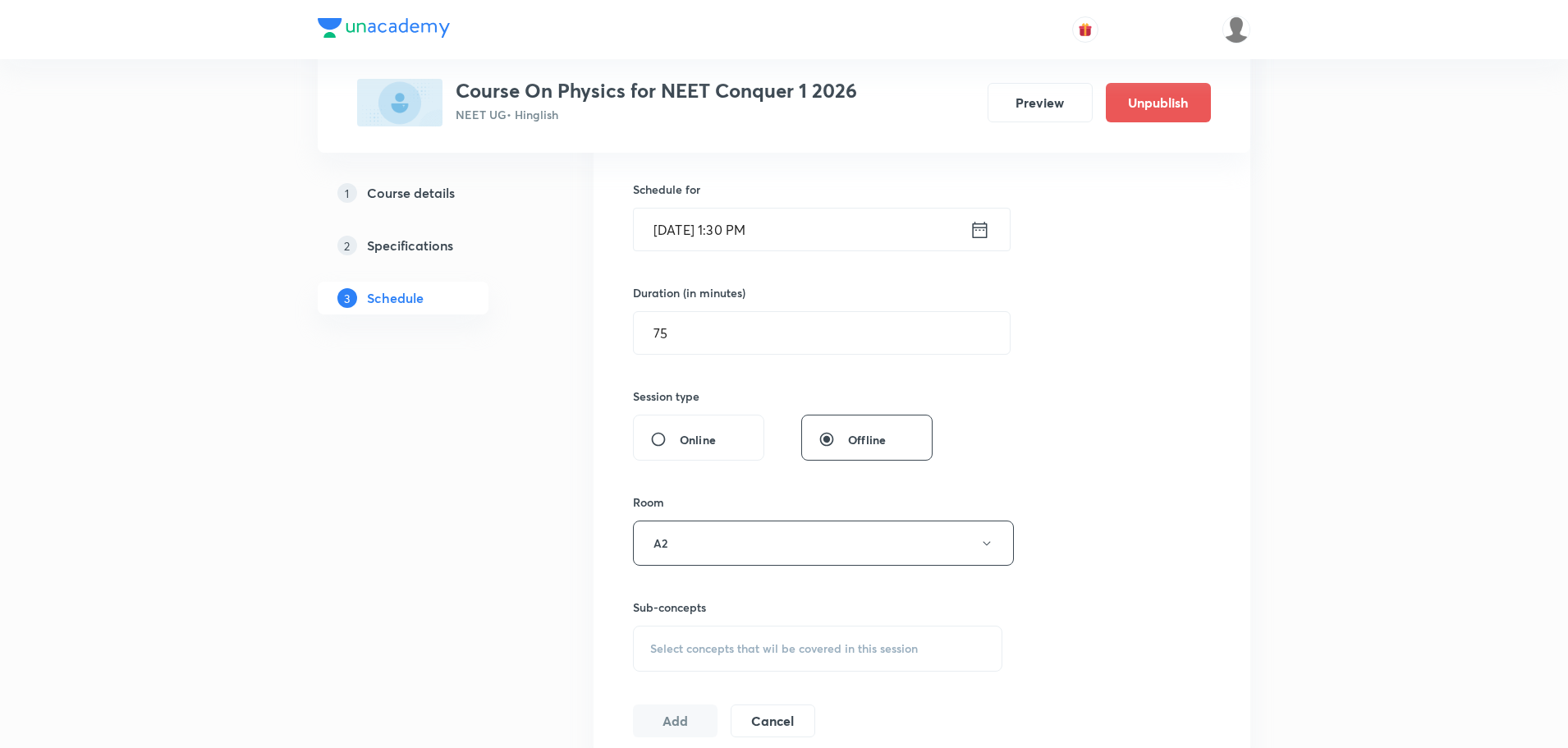
scroll to position [493, 0]
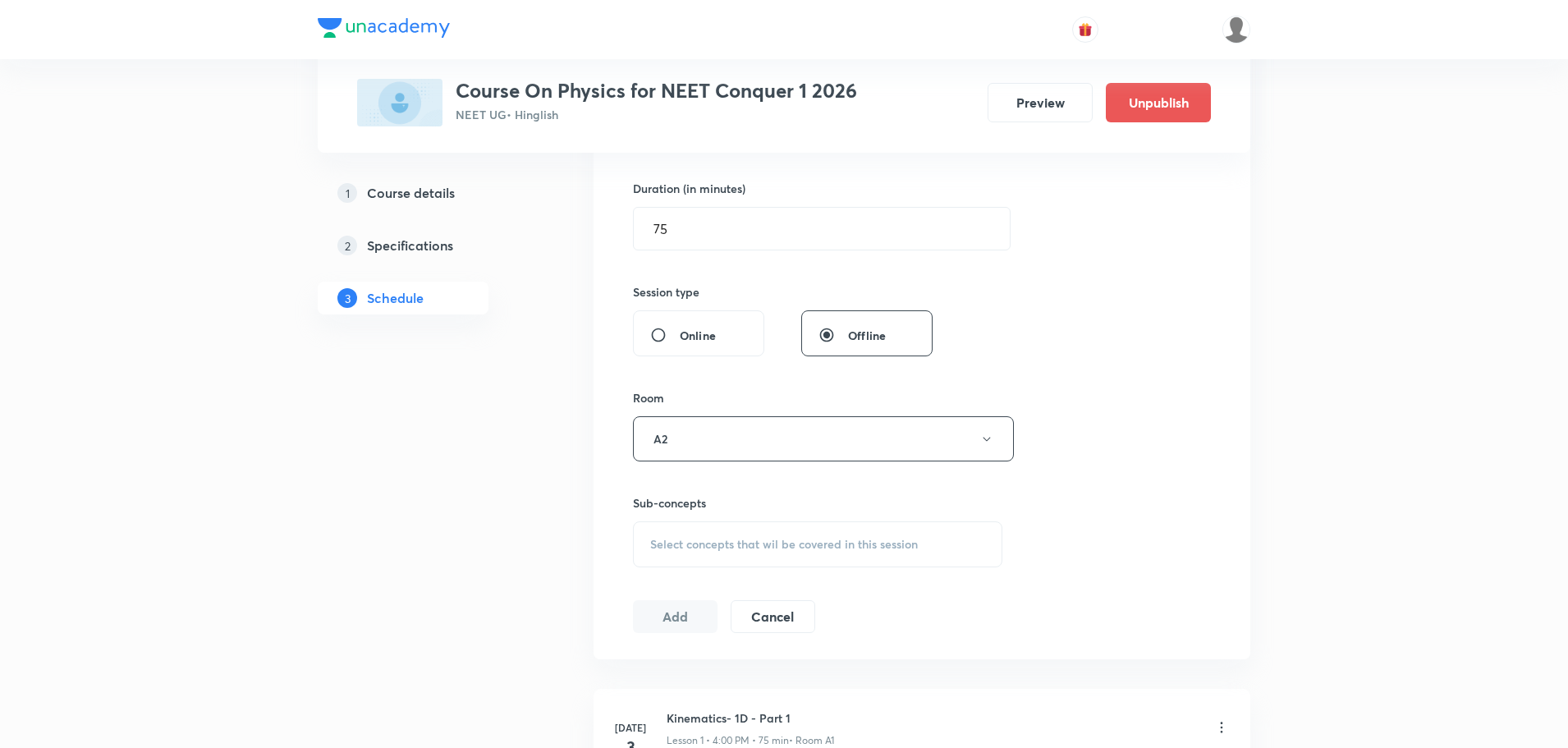
click at [708, 556] on div "Select concepts that wil be covered in this session" at bounding box center [817, 544] width 370 height 46
drag, startPoint x: 772, startPoint y: 597, endPoint x: 843, endPoint y: 600, distance: 71.1
click at [843, 600] on input "Circular Motion part -" at bounding box center [766, 595] width 184 height 42
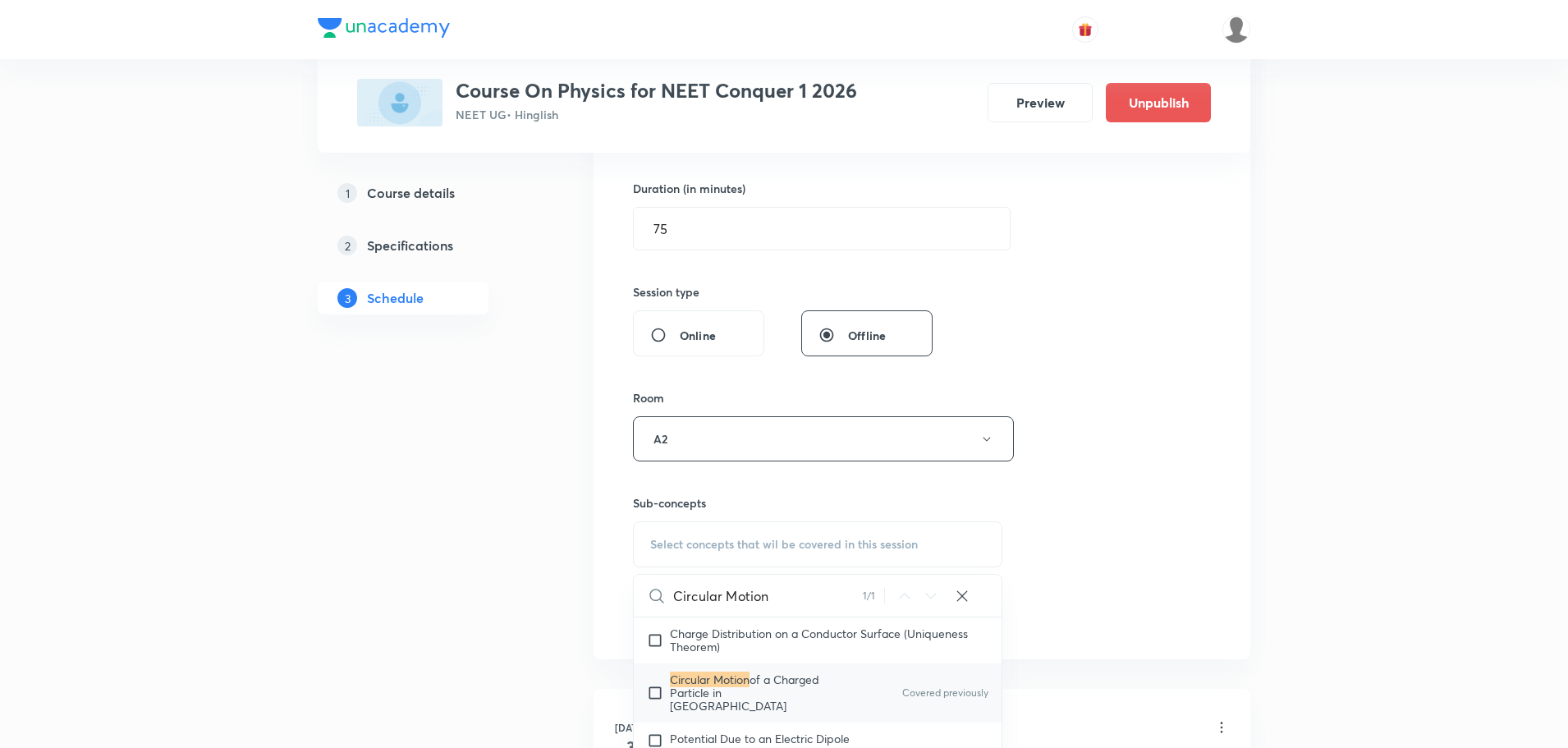
scroll to position [12675, 0]
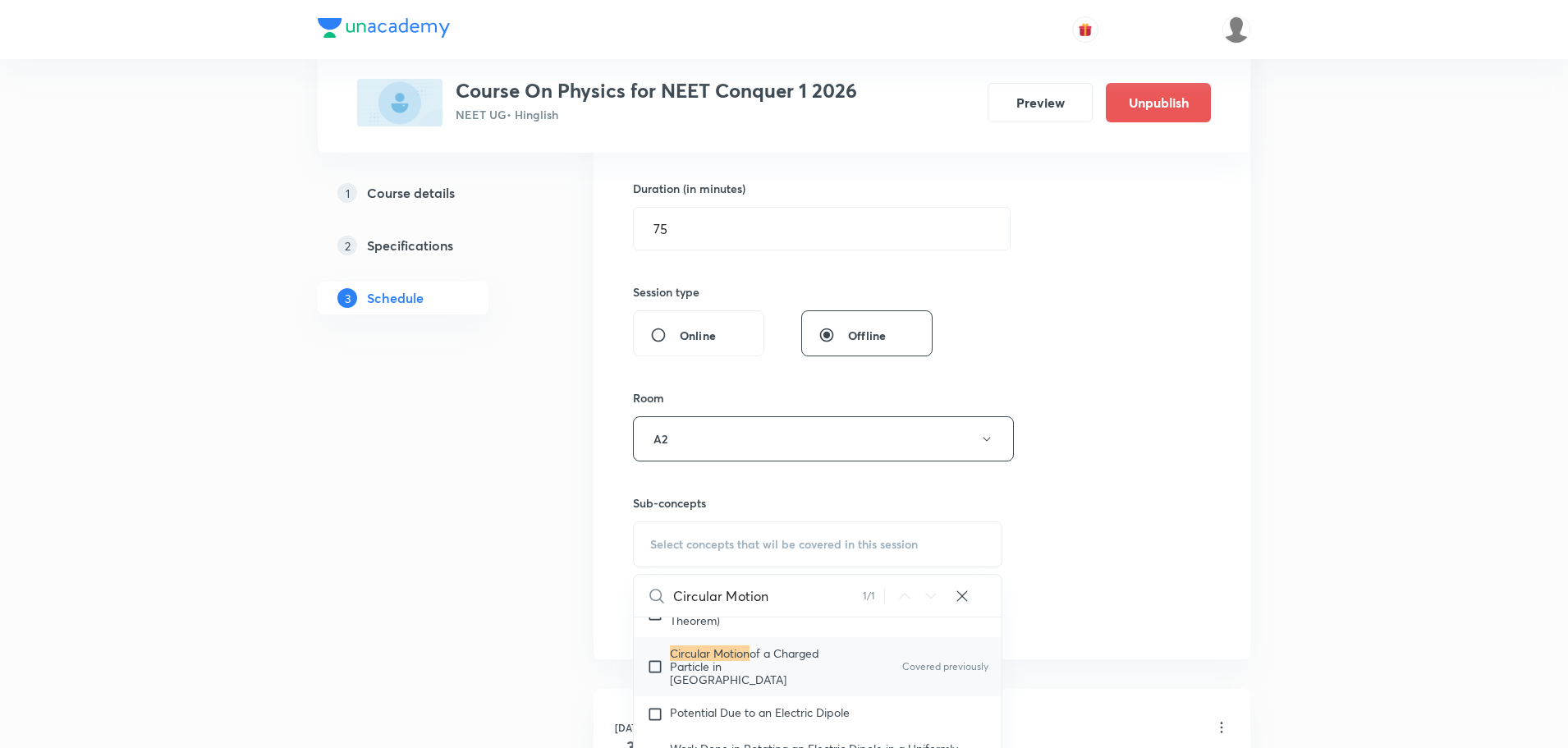
type input "Circular Motion"
click at [791, 662] on span "of a Charged Particle in Electric Field" at bounding box center [744, 666] width 149 height 42
checkbox input "true"
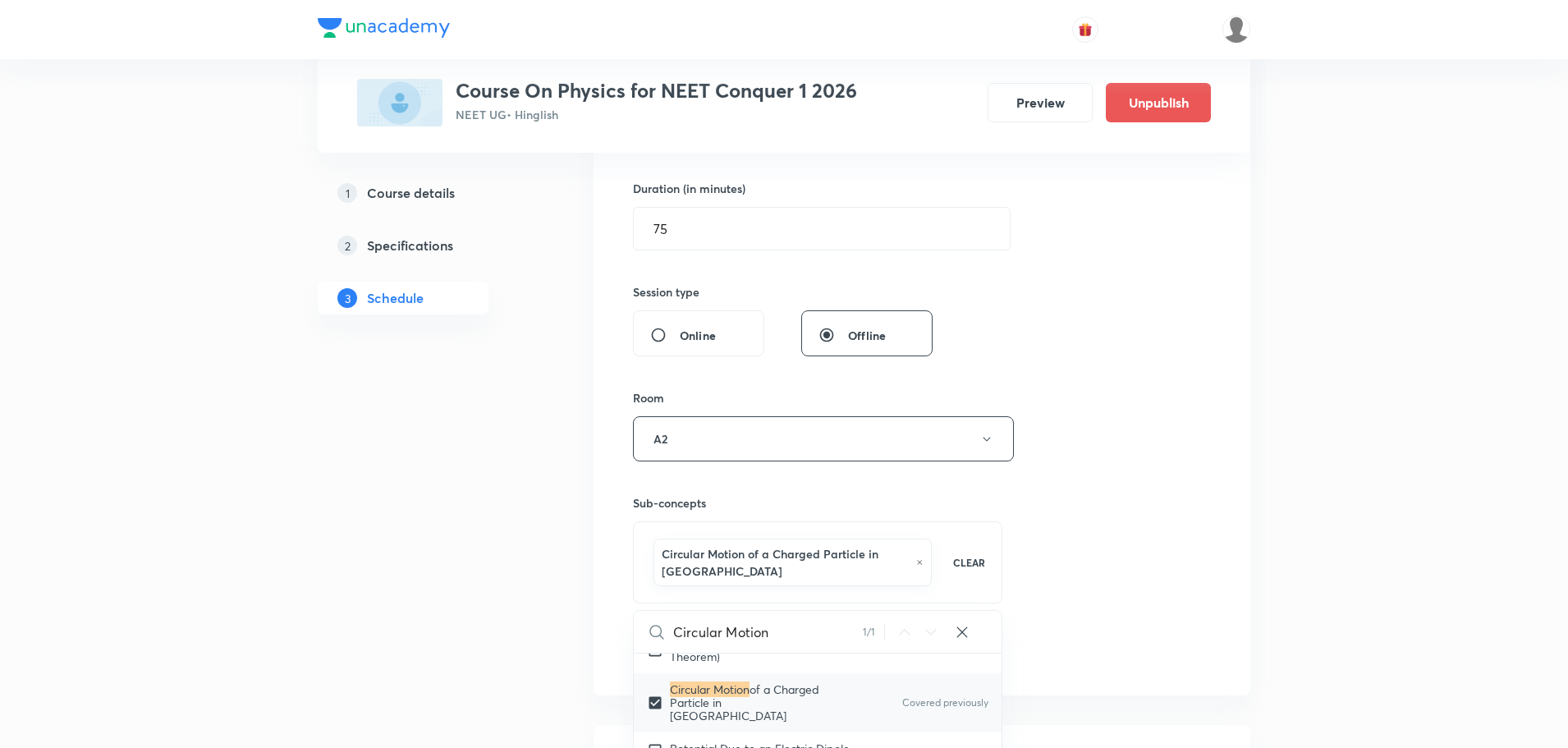
click at [1099, 440] on div "Session 56 Live class Session title 24/99 Circular Motion part - 7 ​ Schedule f…" at bounding box center [921, 265] width 578 height 807
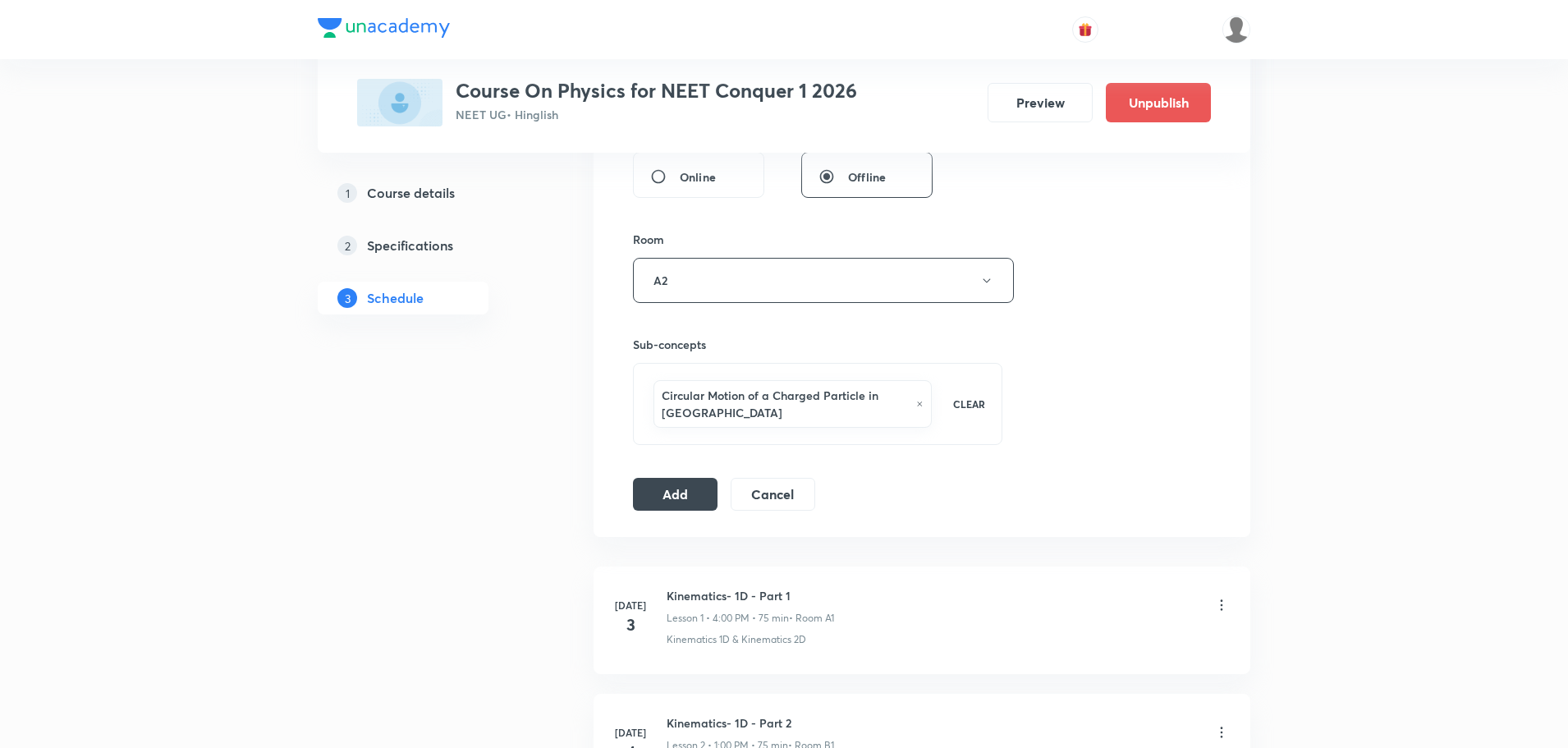
scroll to position [657, 0]
click at [647, 476] on button "Add" at bounding box center [675, 487] width 85 height 33
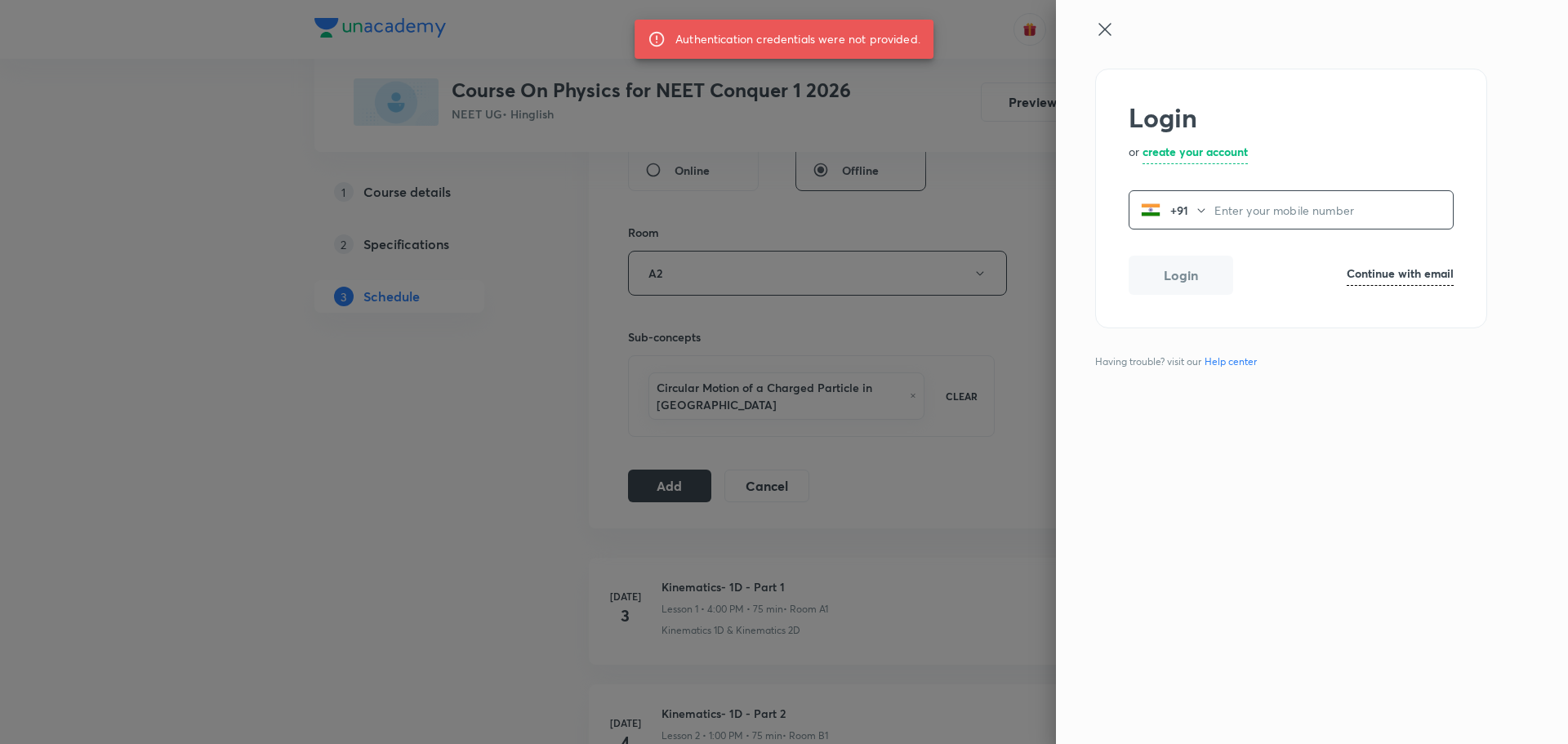
click at [1429, 279] on h6 "Continue with email" at bounding box center [1400, 272] width 107 height 17
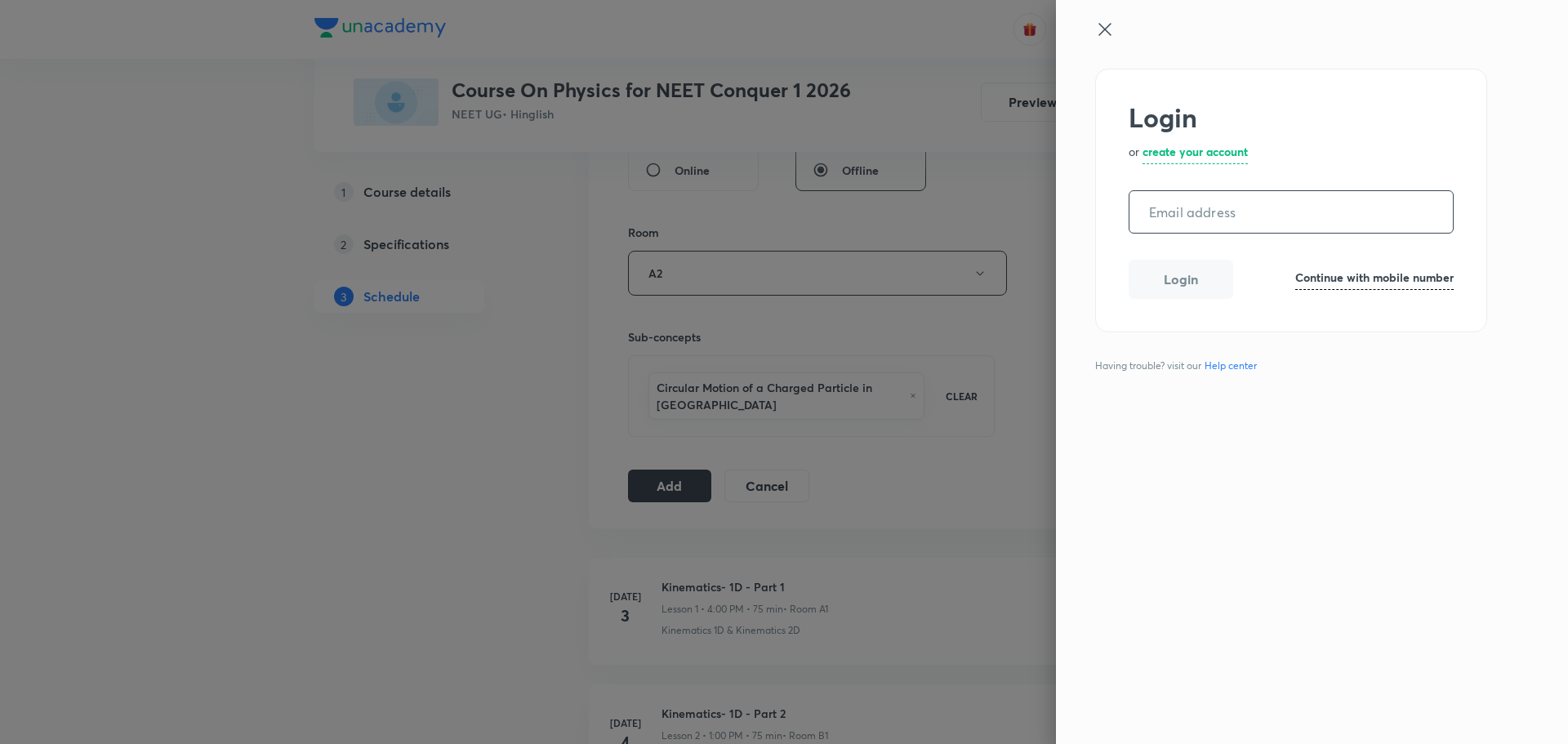
paste input "operations.nashik@unacademy.com"
type input "operations.nashik@unacademy.com"
click at [1206, 268] on button "Login" at bounding box center [1181, 277] width 105 height 39
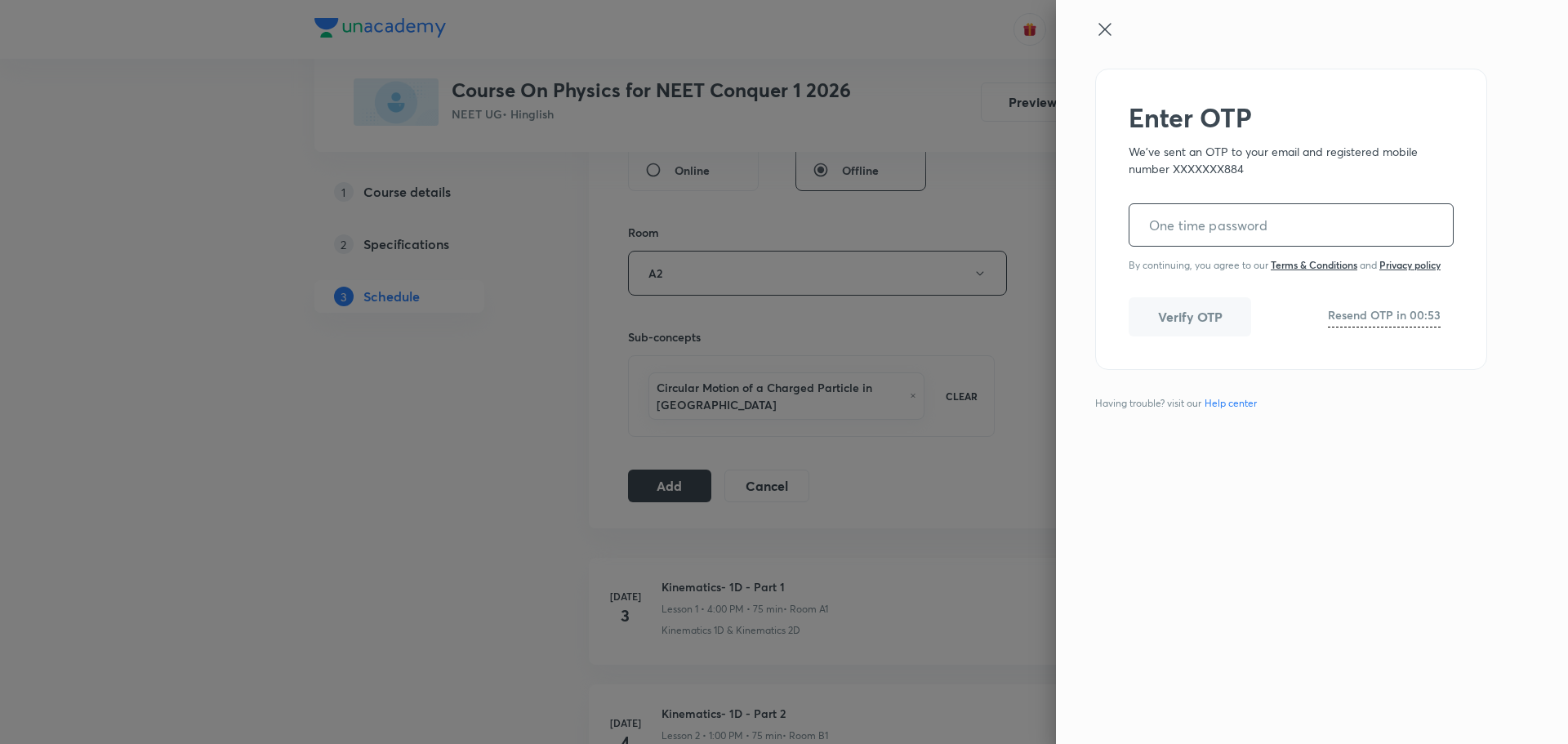
paste input "212902"
type input "212902"
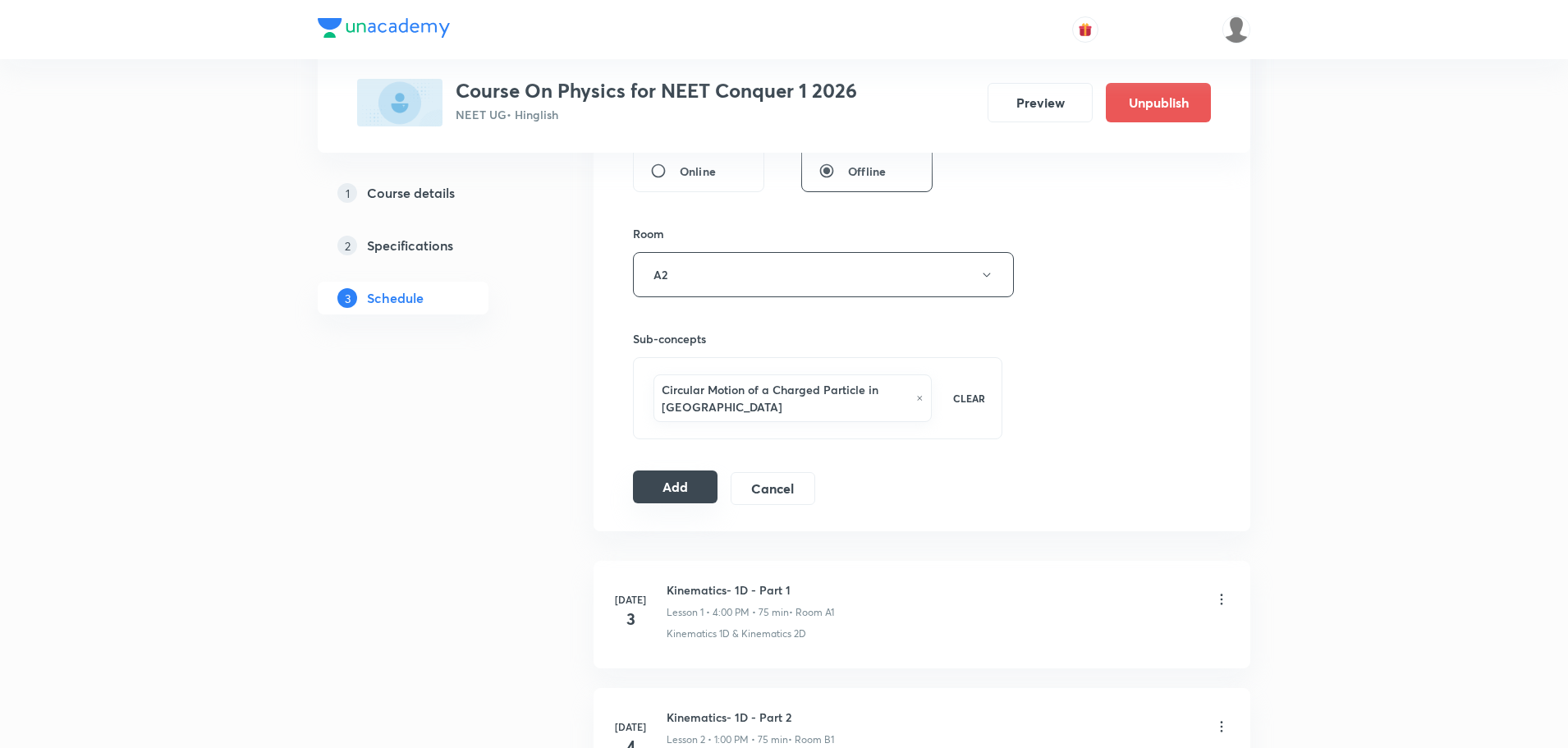
click at [678, 493] on button "Add" at bounding box center [675, 487] width 85 height 33
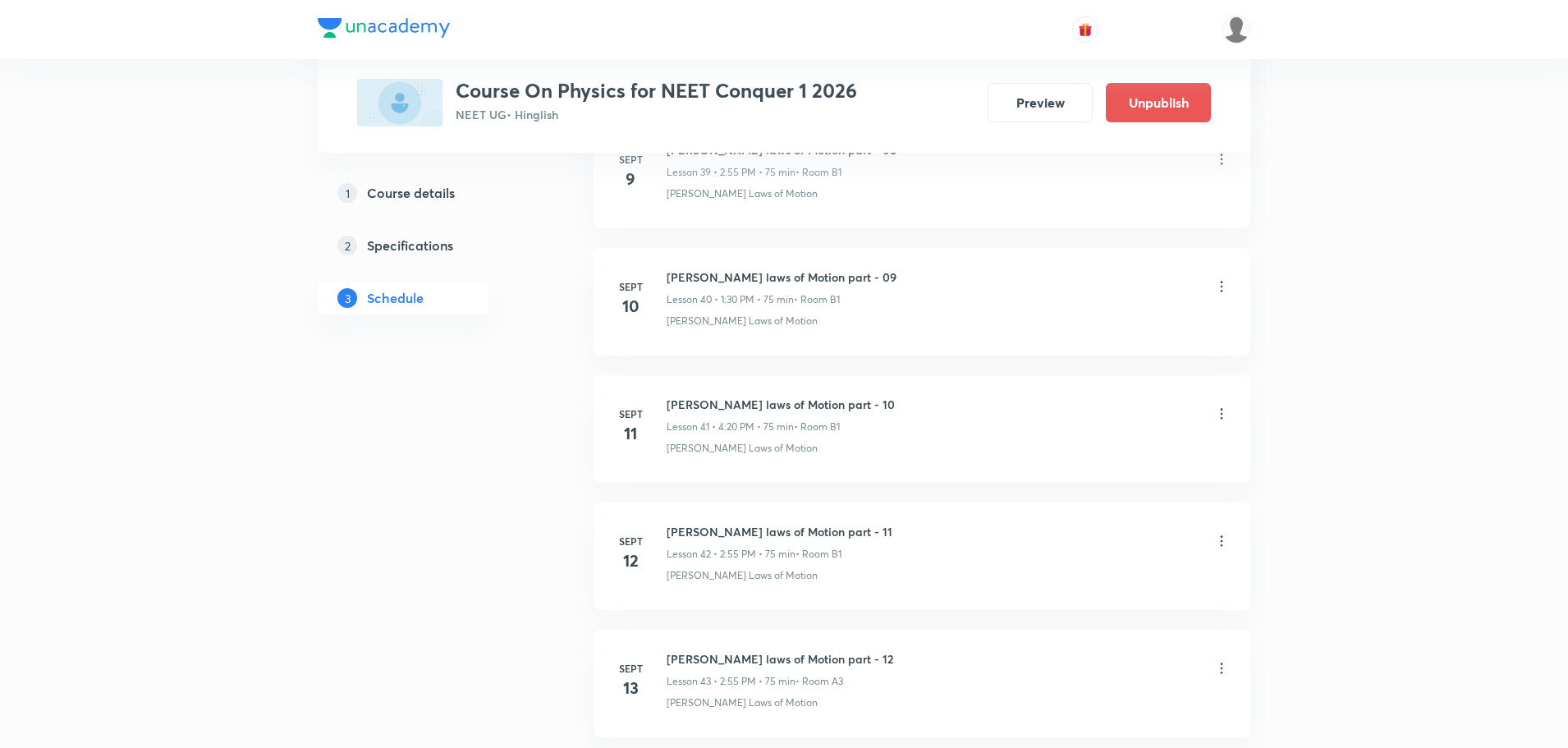
scroll to position [6940, 0]
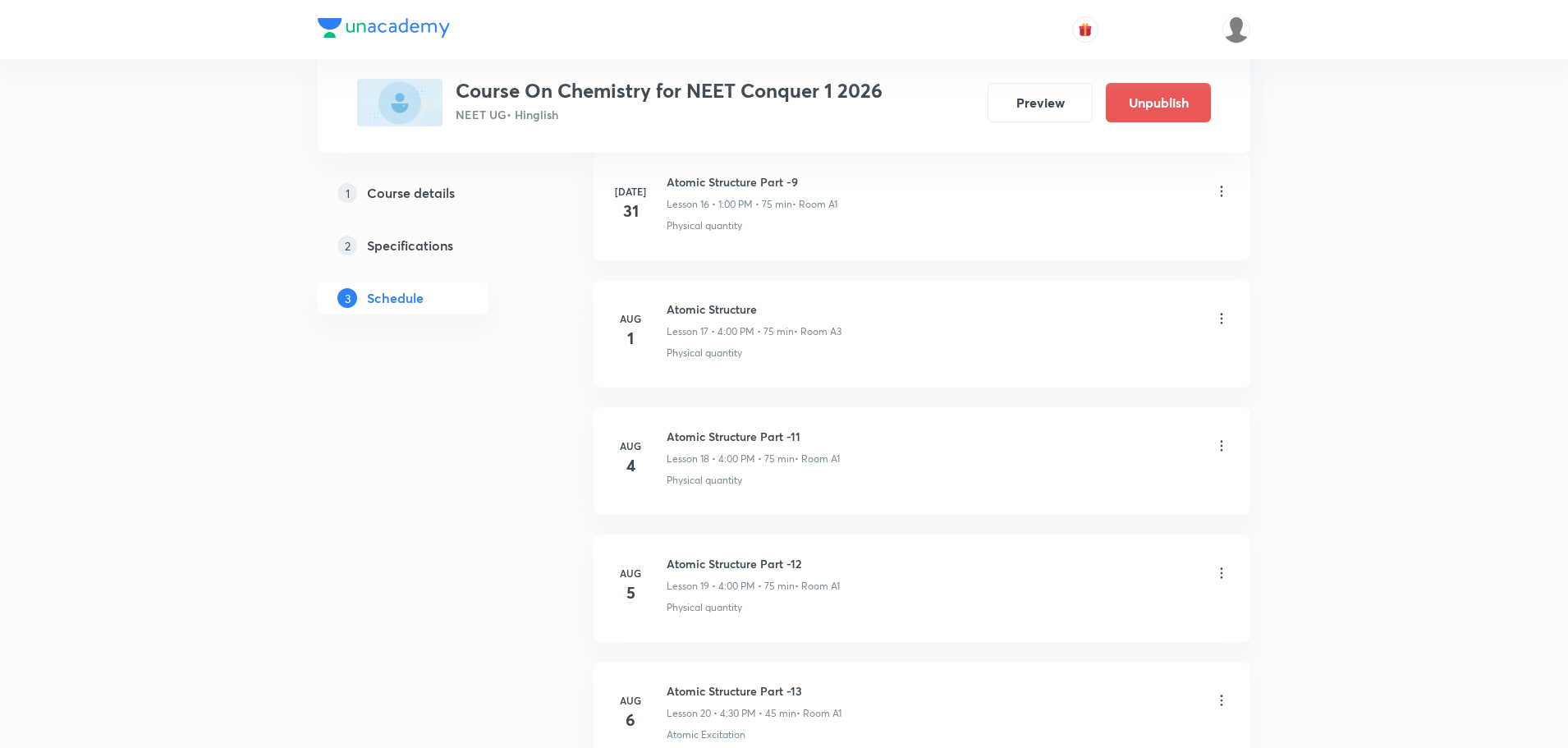
scroll to position [8203, 0]
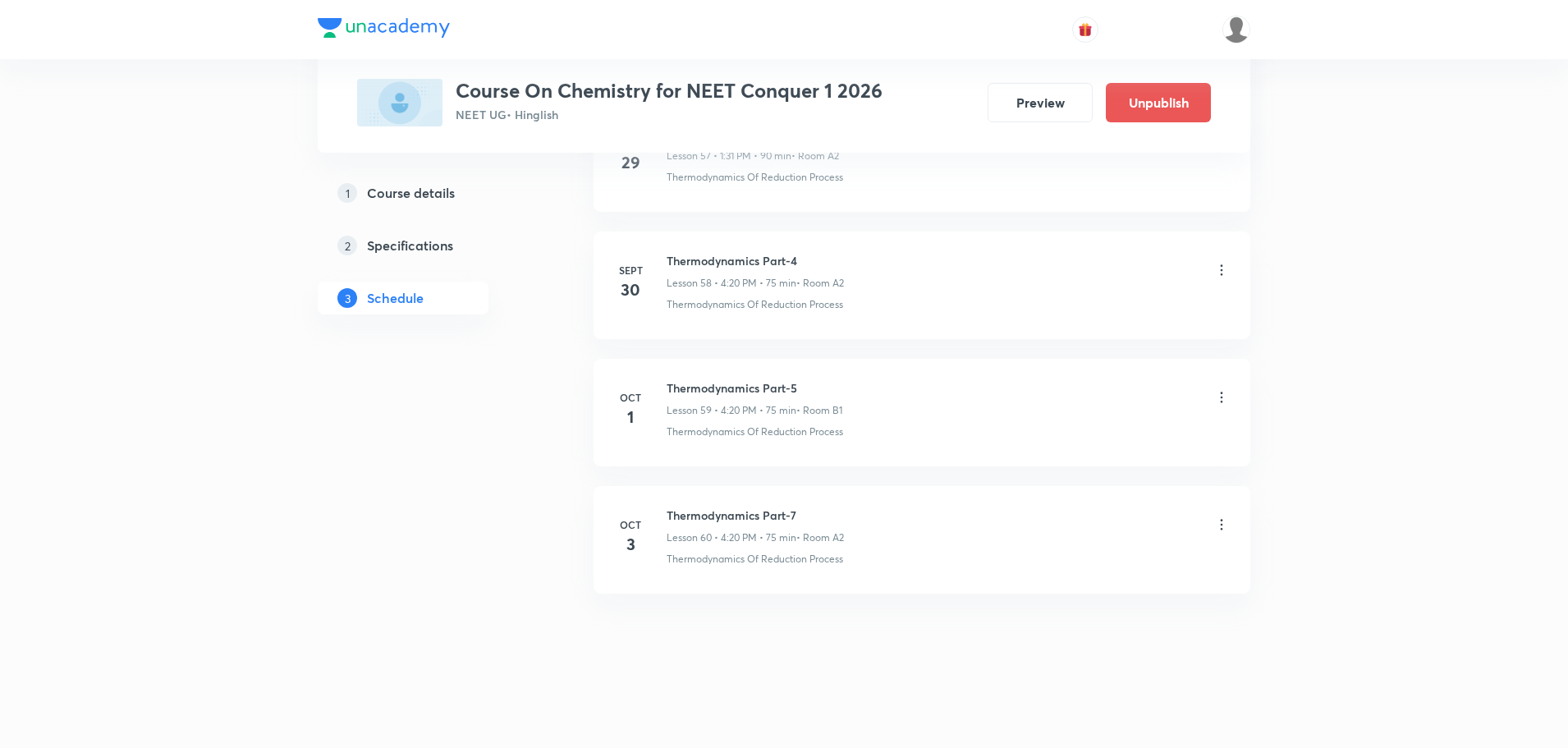
click at [707, 518] on h6 "Thermodynamics Part-7" at bounding box center [755, 515] width 177 height 18
copy h6 "Thermodynamics Part-7"
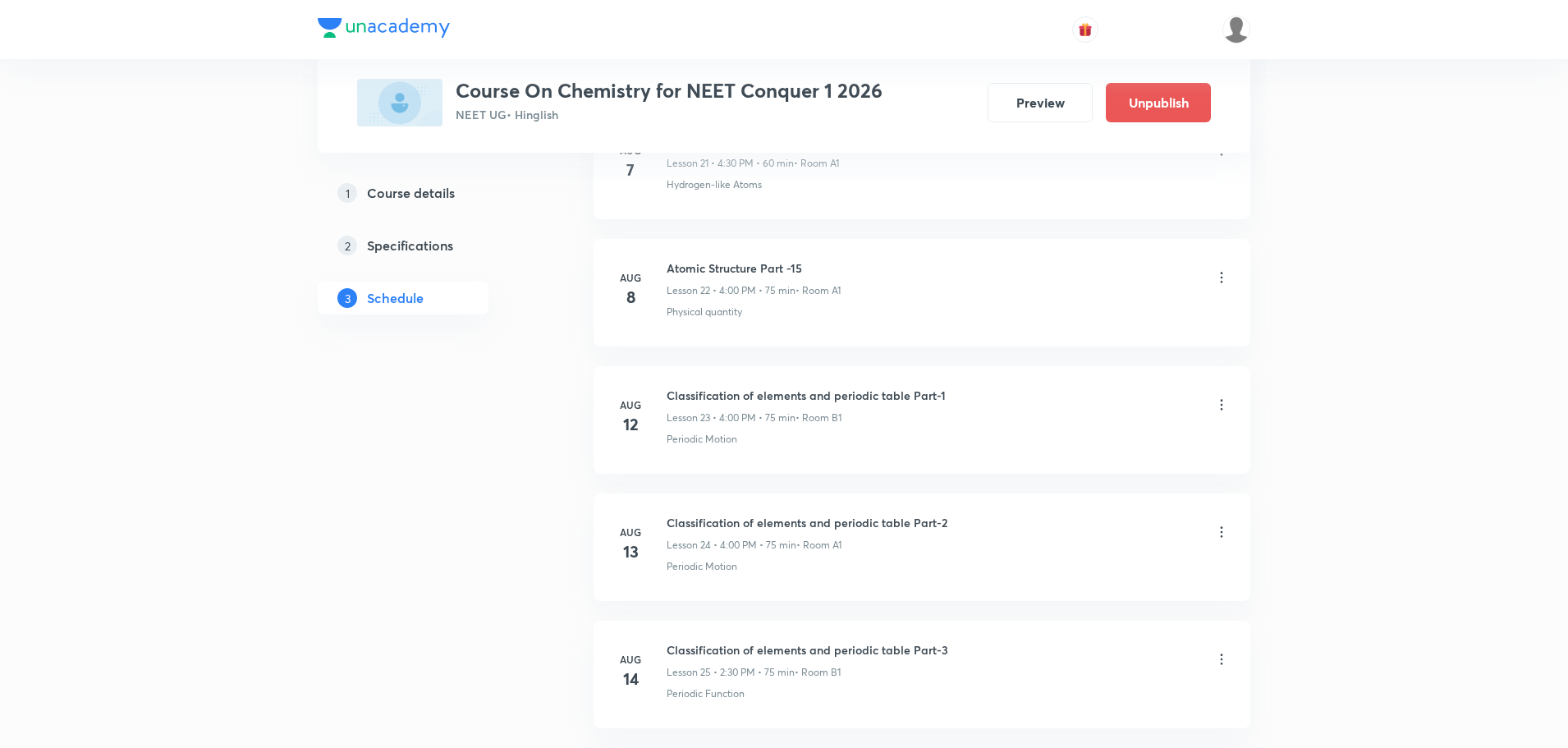
scroll to position [0, 0]
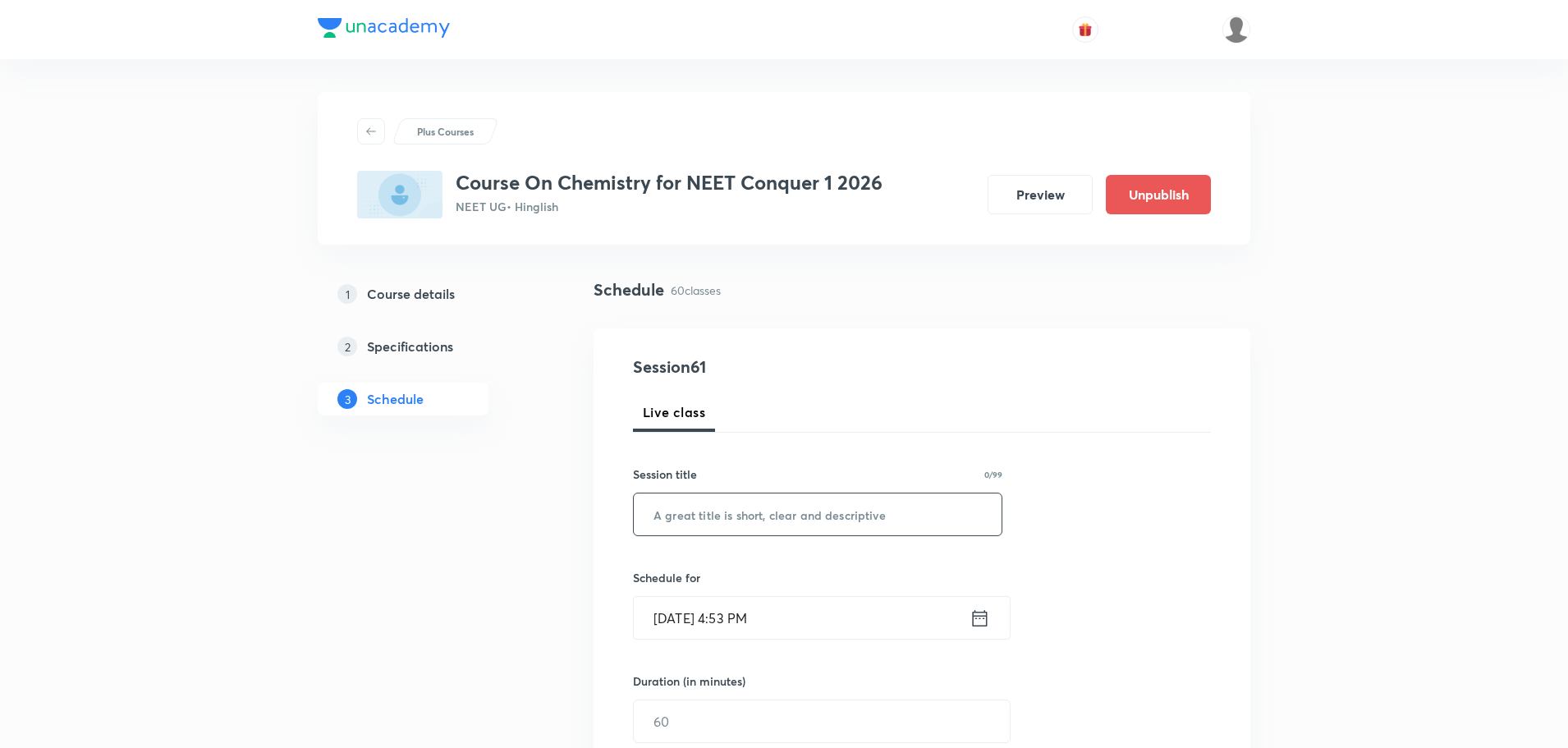
click at [694, 510] on input "text" at bounding box center [817, 514] width 368 height 42
paste input "Thermodynamics Part-7"
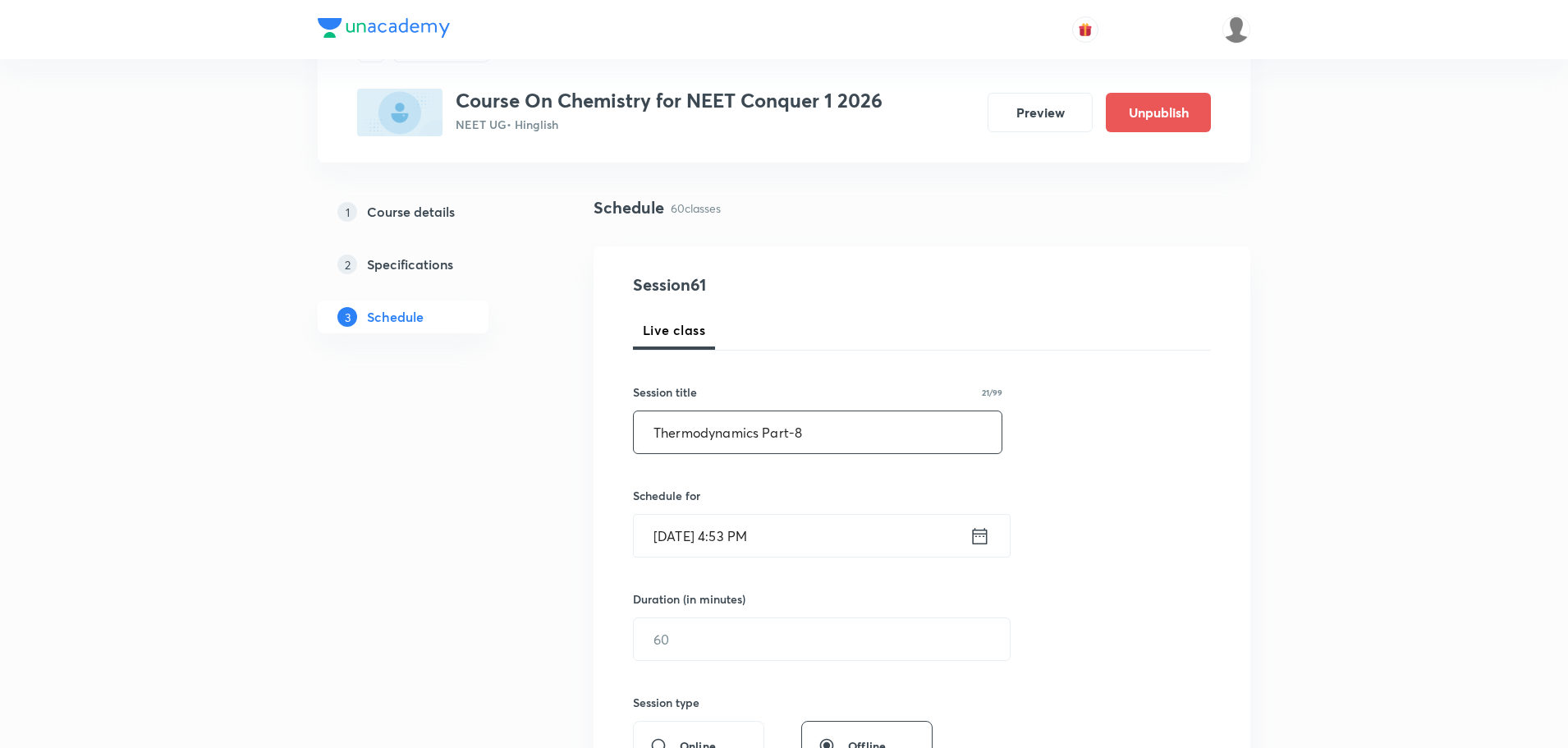
type input "Thermodynamics Part-8"
click at [986, 540] on icon at bounding box center [980, 536] width 20 height 23
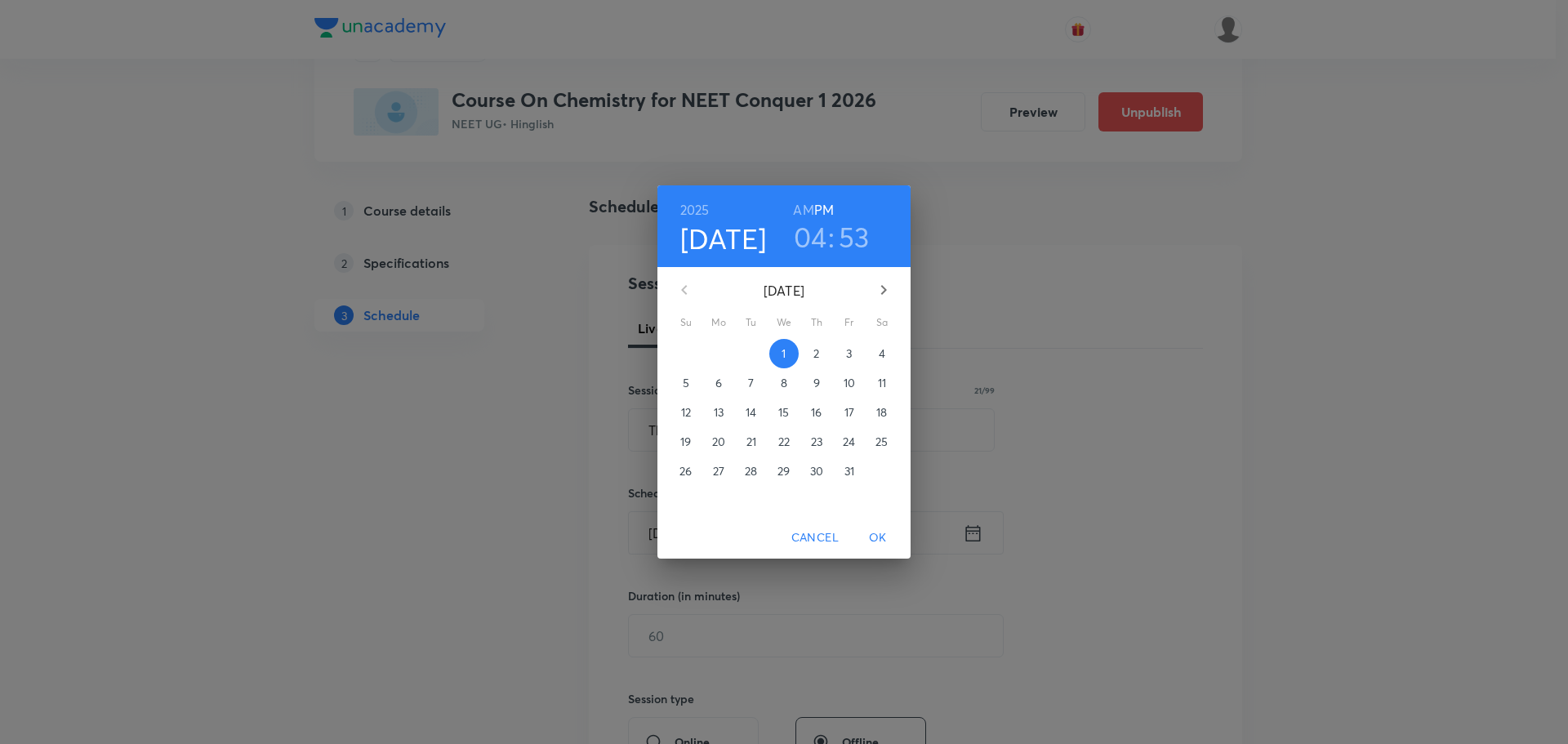
click at [889, 348] on span "4" at bounding box center [882, 353] width 29 height 17
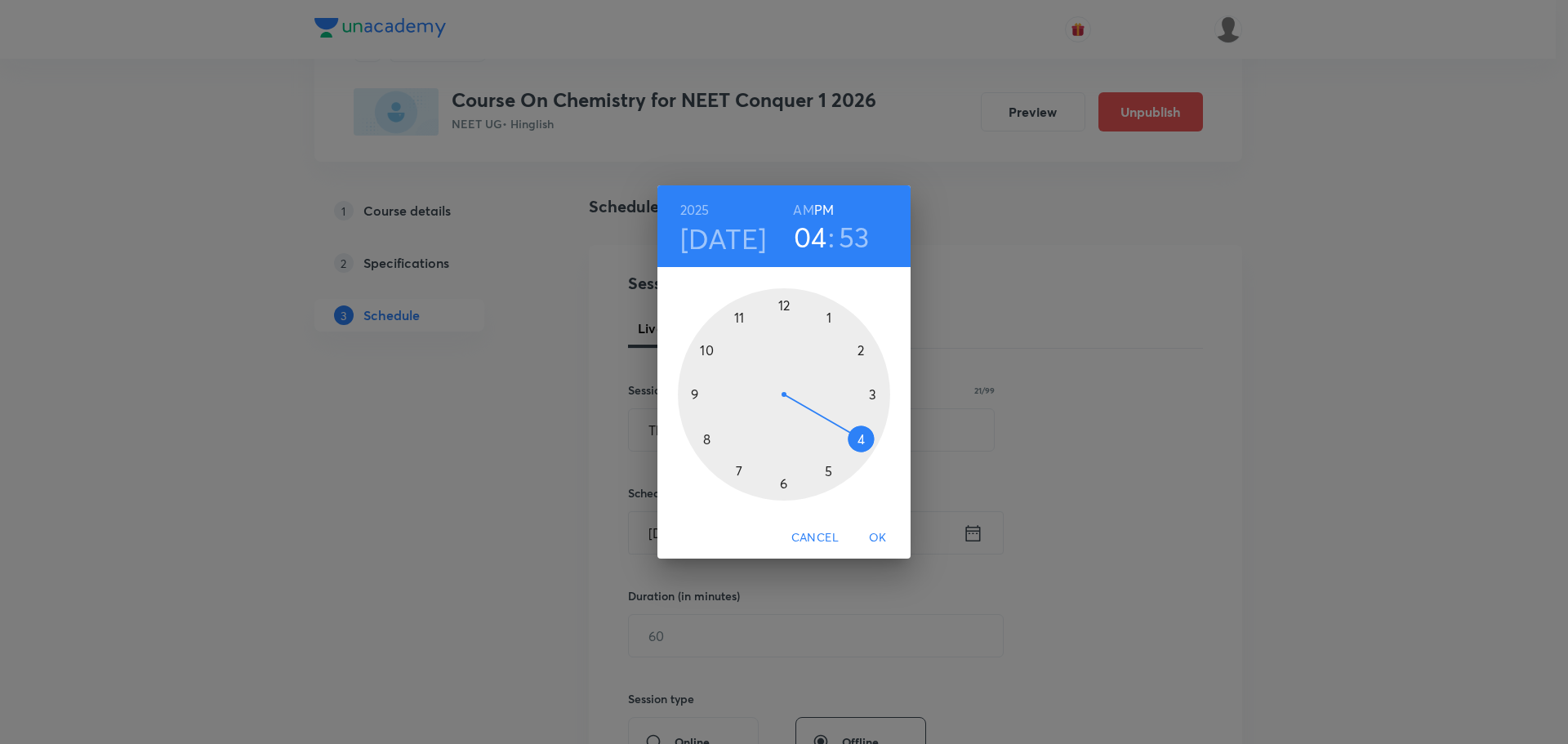
click at [859, 352] on div at bounding box center [784, 394] width 212 height 212
click at [739, 314] on div at bounding box center [784, 394] width 212 height 212
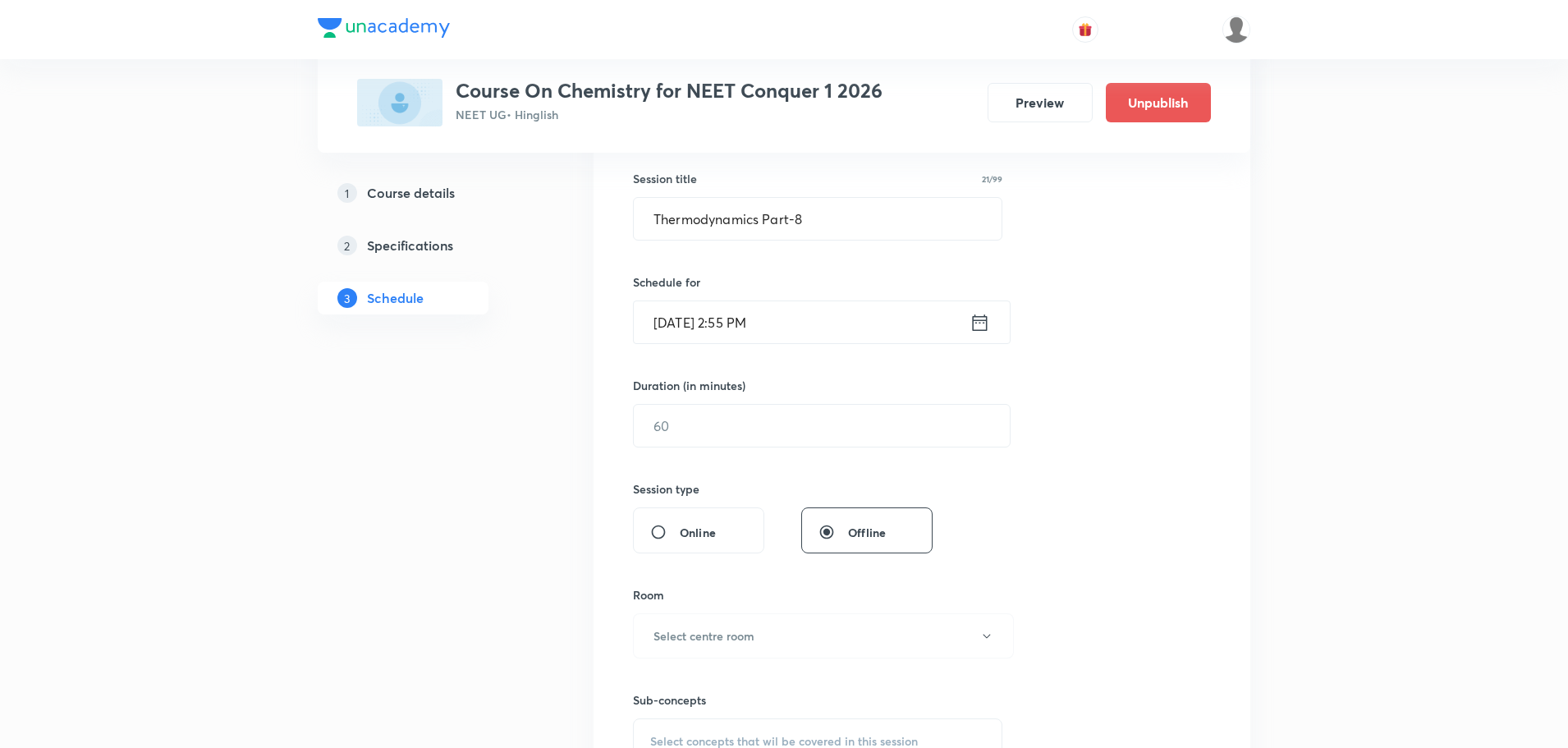
scroll to position [328, 0]
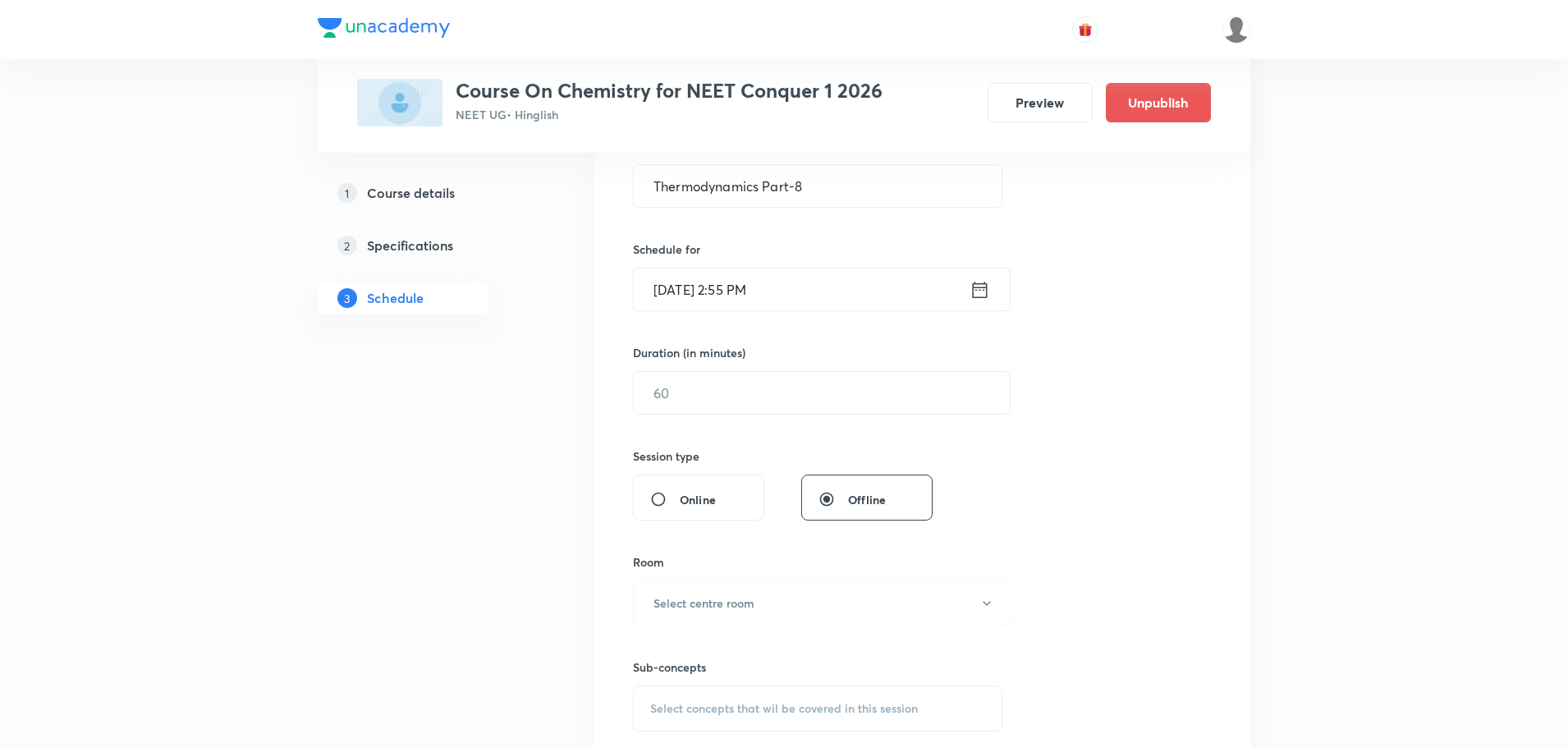
click at [787, 374] on input "text" at bounding box center [822, 392] width 376 height 42
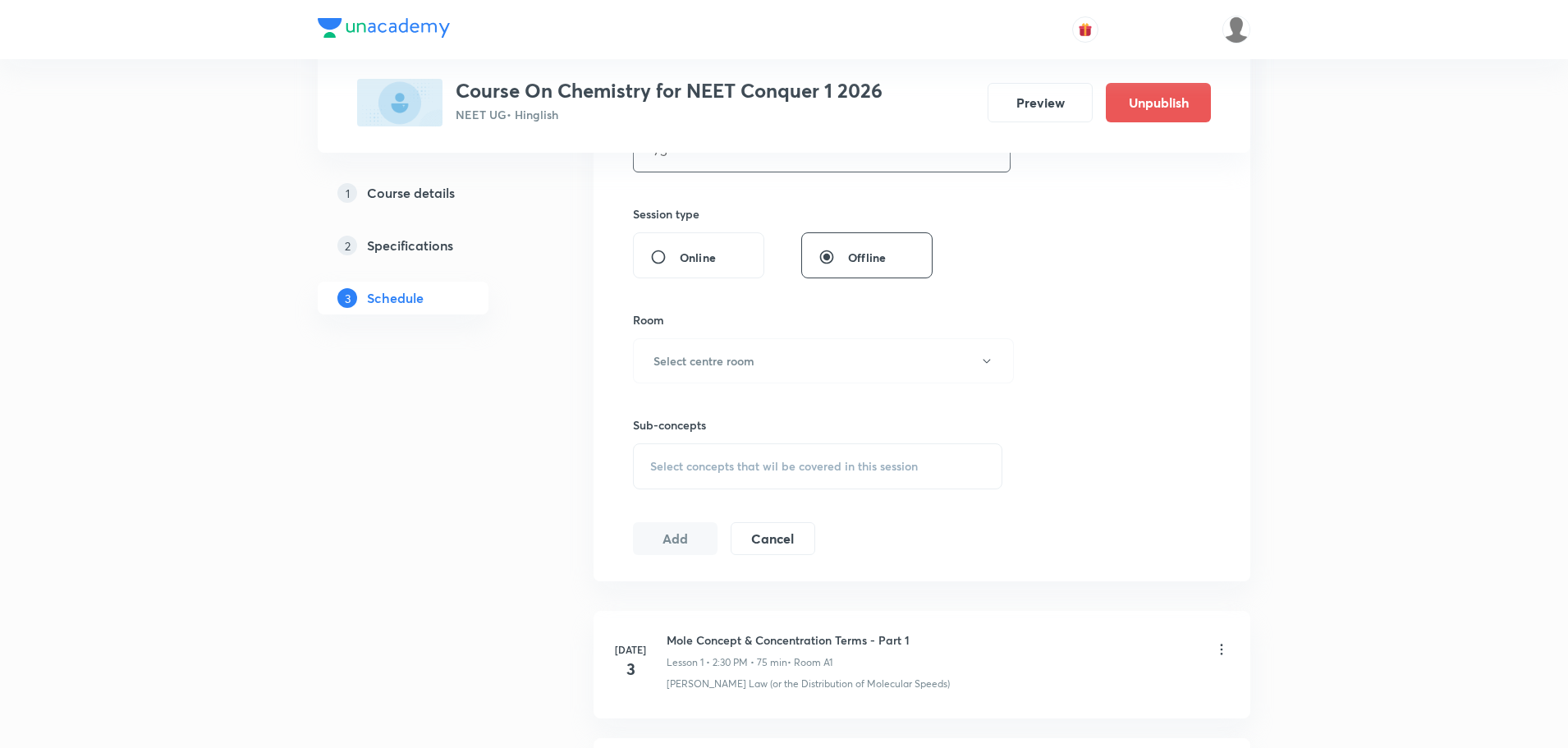
scroll to position [575, 0]
type input "75"
click at [787, 374] on button "Select centre room" at bounding box center [823, 356] width 381 height 45
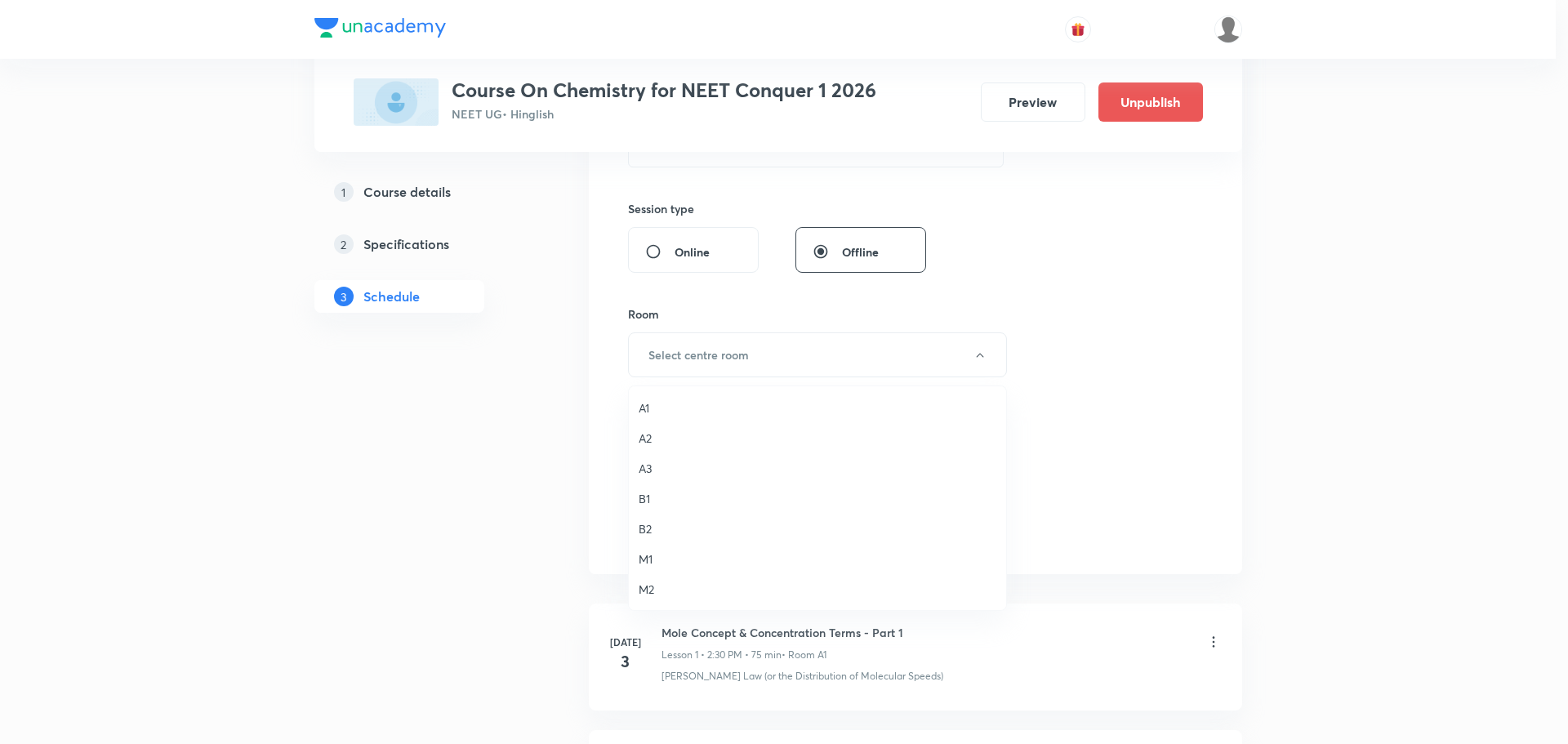
click at [646, 440] on span "A2" at bounding box center [817, 438] width 358 height 17
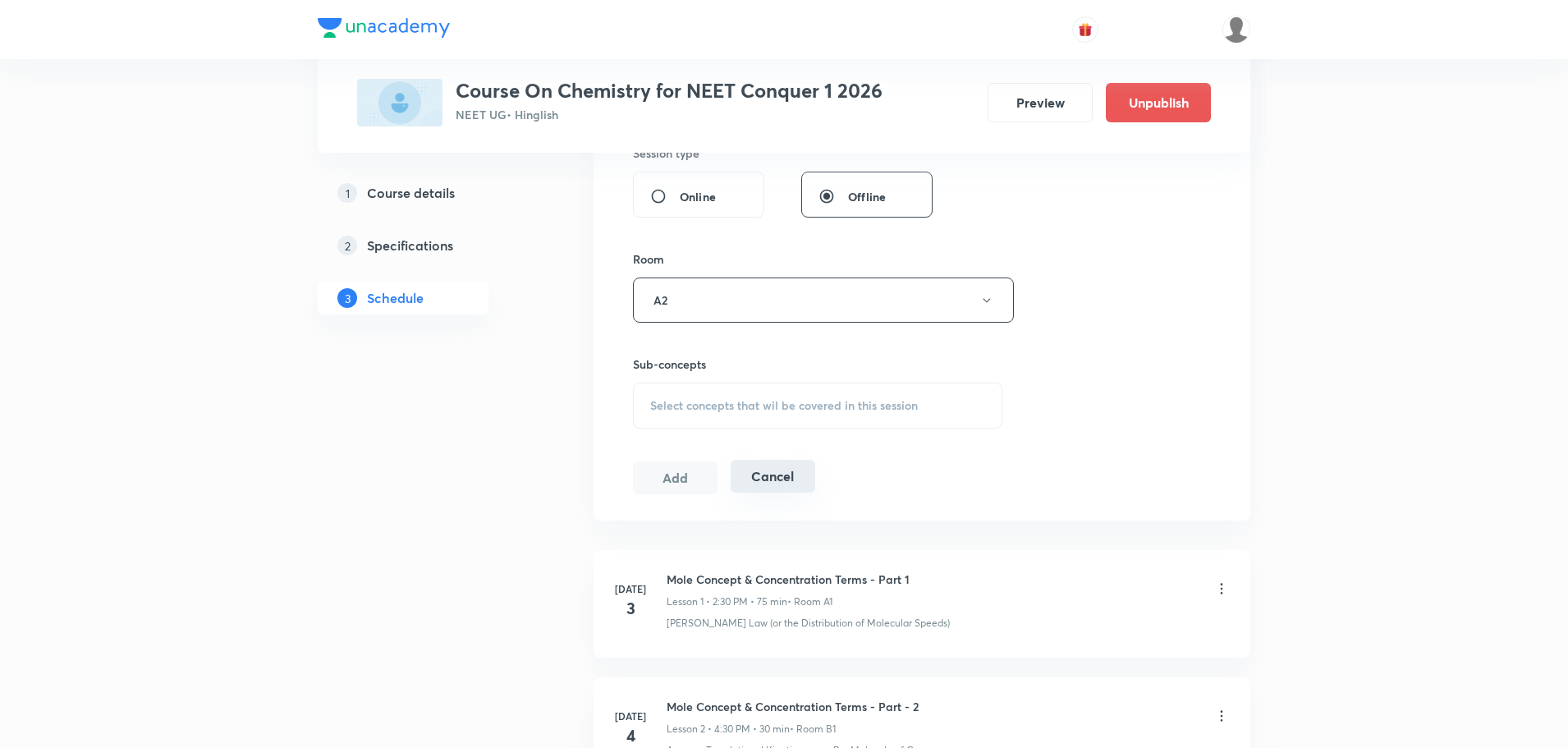
scroll to position [739, 0]
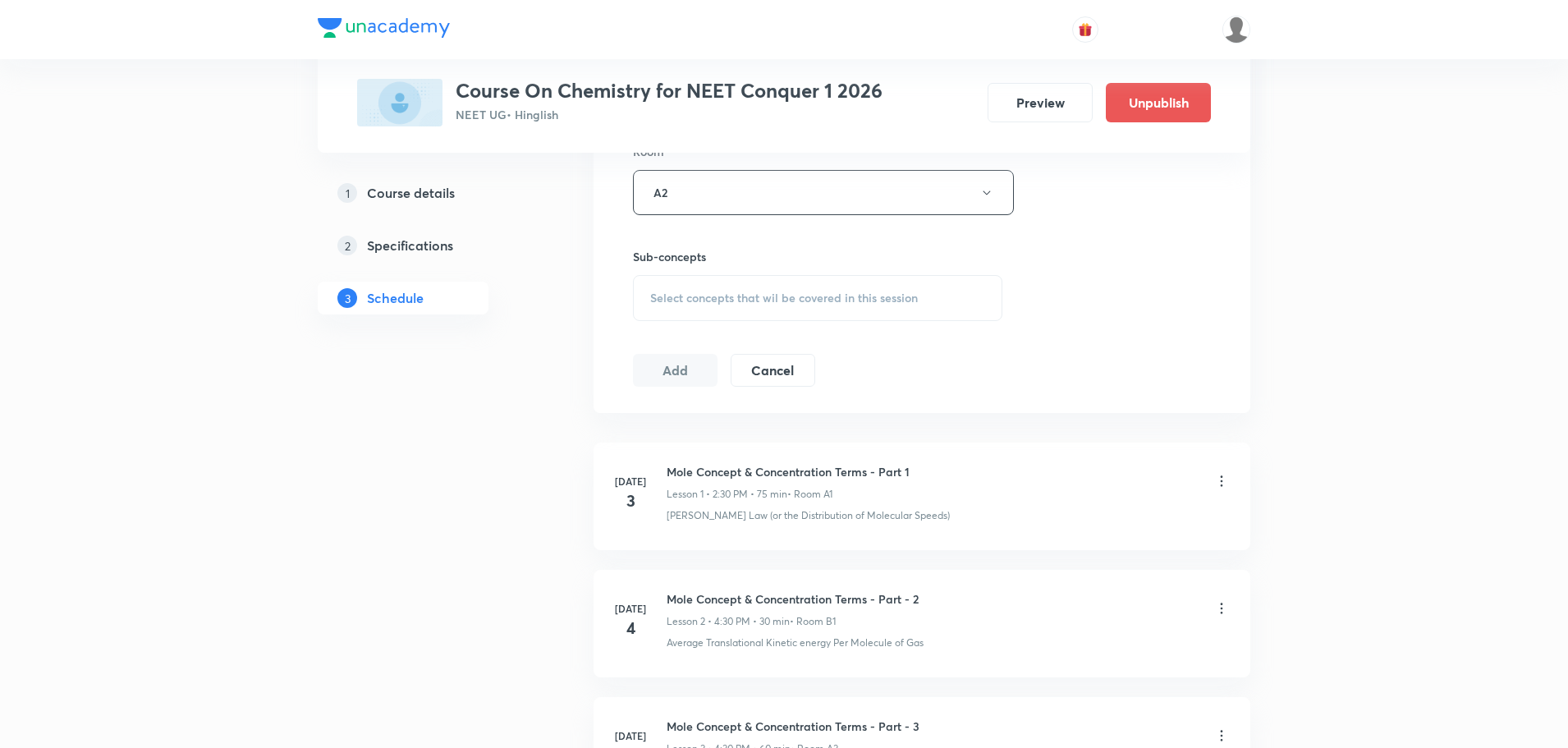
click at [743, 291] on span "Select concepts that wil be covered in this session" at bounding box center [784, 298] width 267 height 13
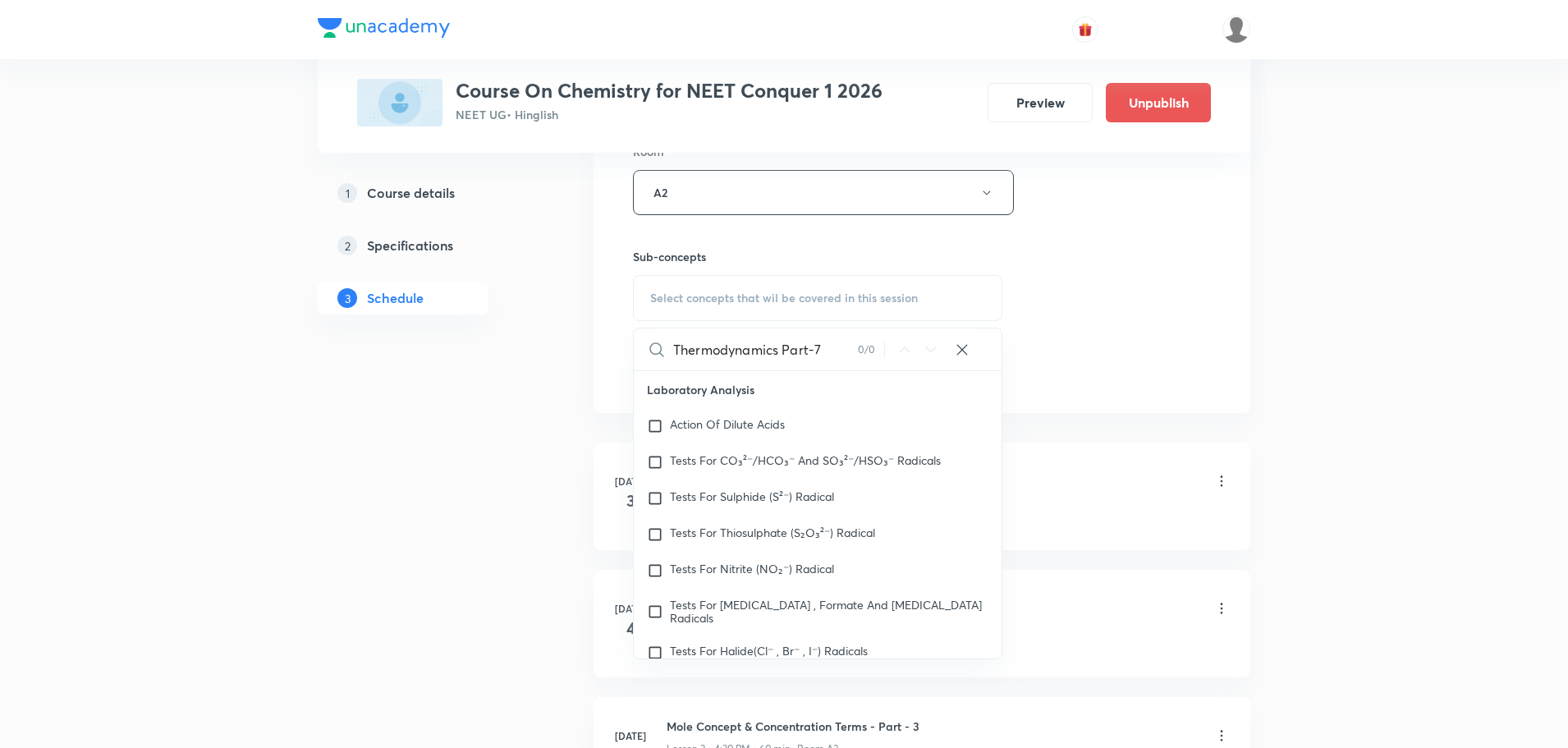
drag, startPoint x: 781, startPoint y: 348, endPoint x: 909, endPoint y: 351, distance: 128.0
click at [909, 351] on div "Thermodynamics Part-7 0 / 0 ​" at bounding box center [817, 349] width 368 height 42
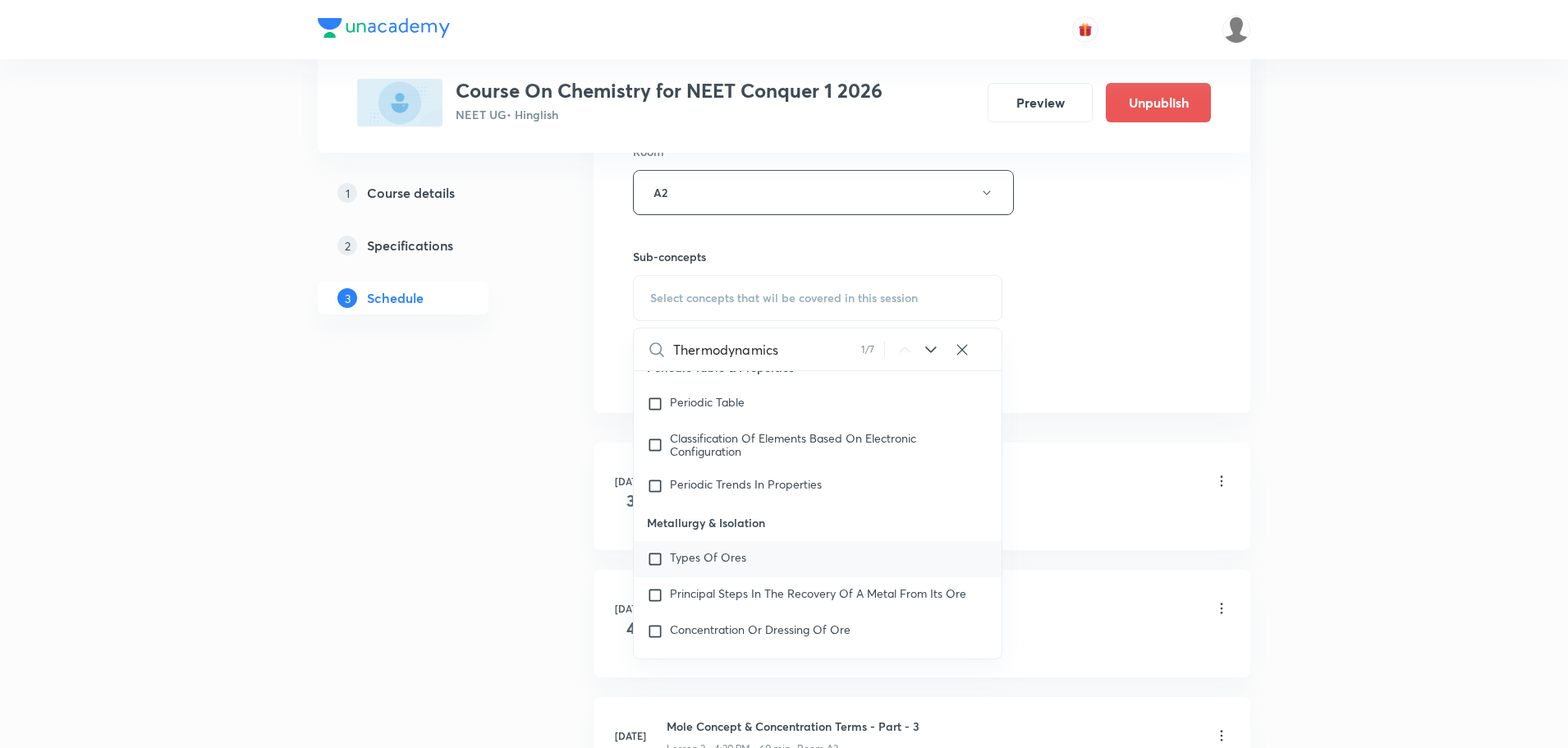
scroll to position [886, 0]
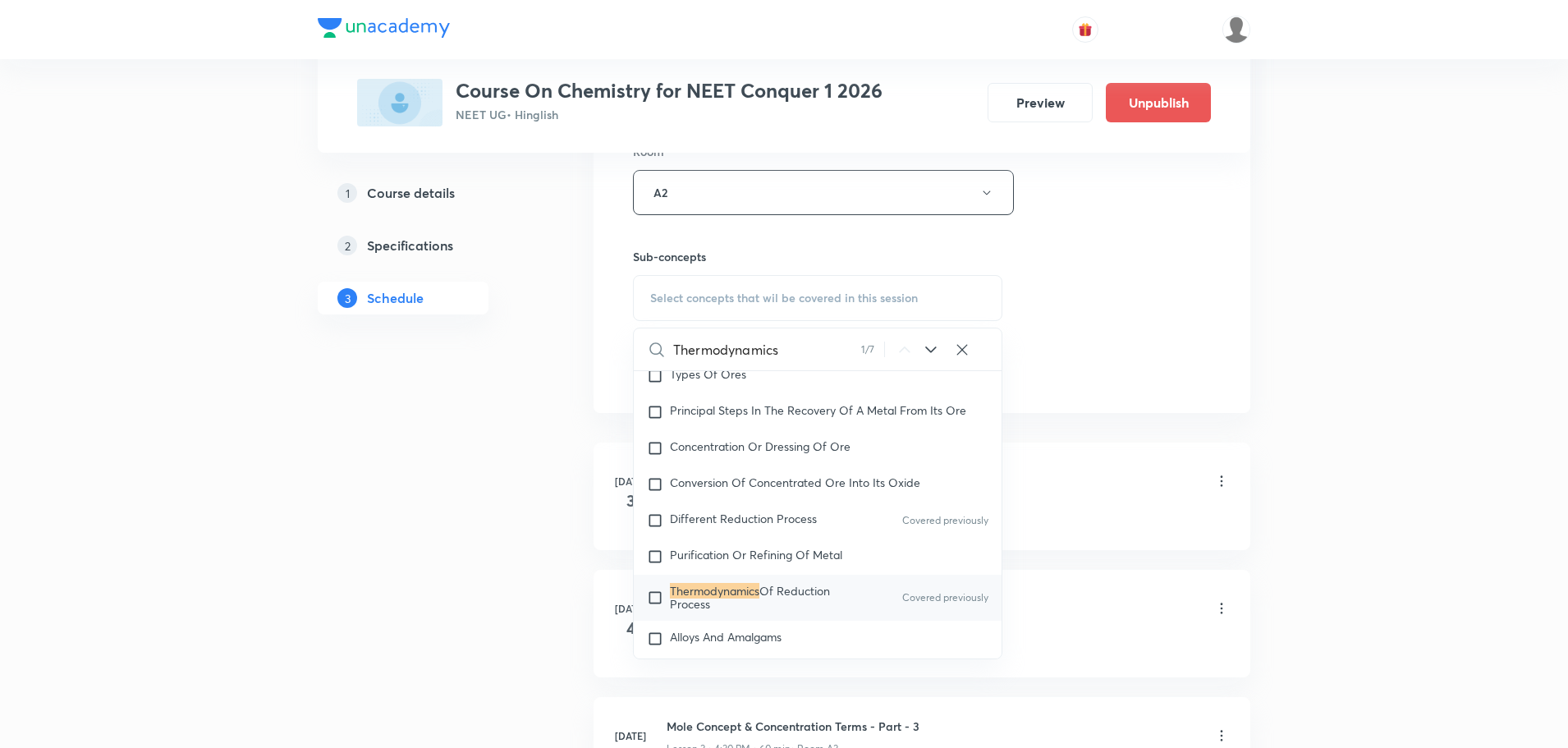
type input "Thermodynamics"
click at [797, 585] on span "Of Reduction Process" at bounding box center [750, 597] width 160 height 29
checkbox input "true"
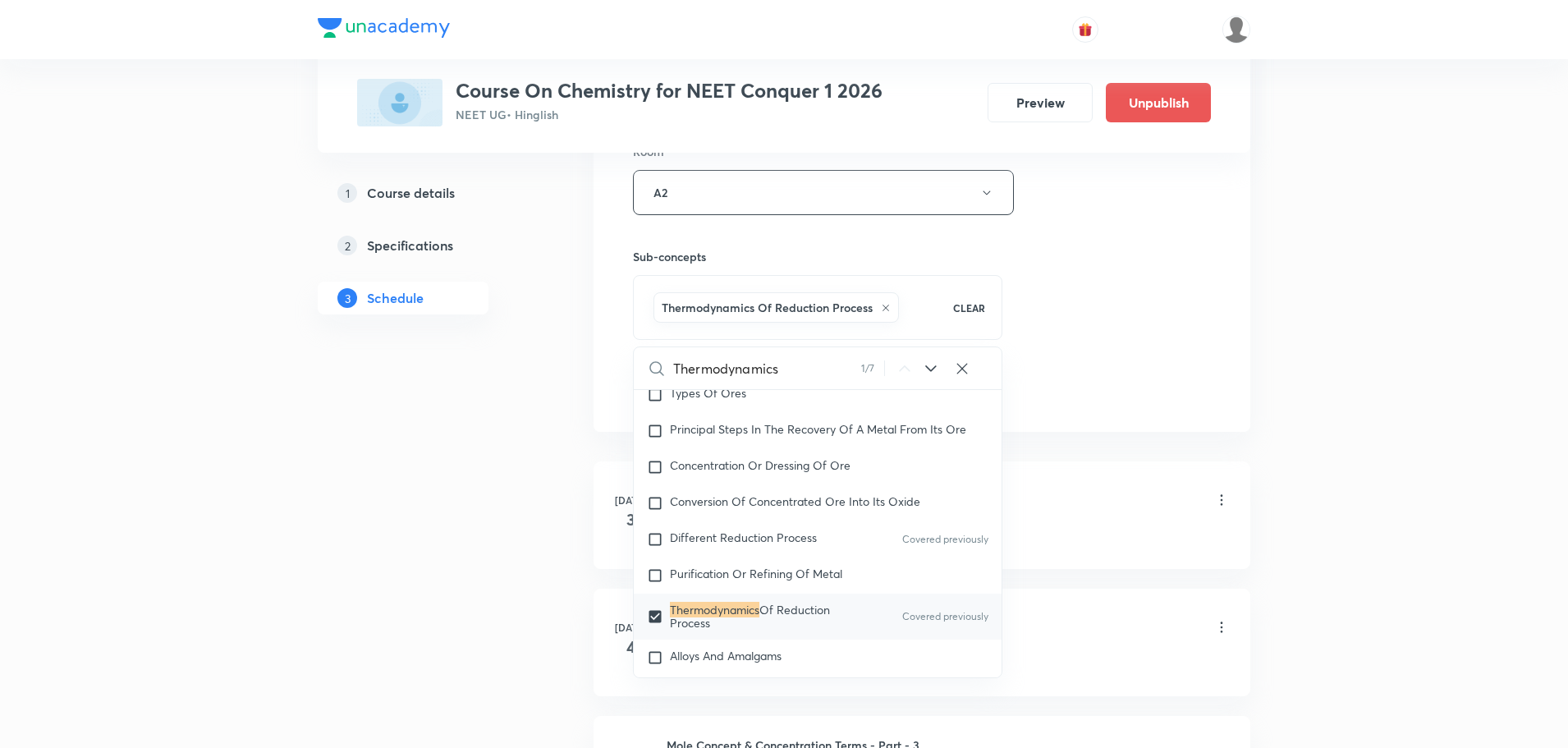
click at [1031, 353] on div "Session 61 Live class Session title 21/99 Thermodynamics Part-8 ​ Schedule for …" at bounding box center [921, 10] width 578 height 790
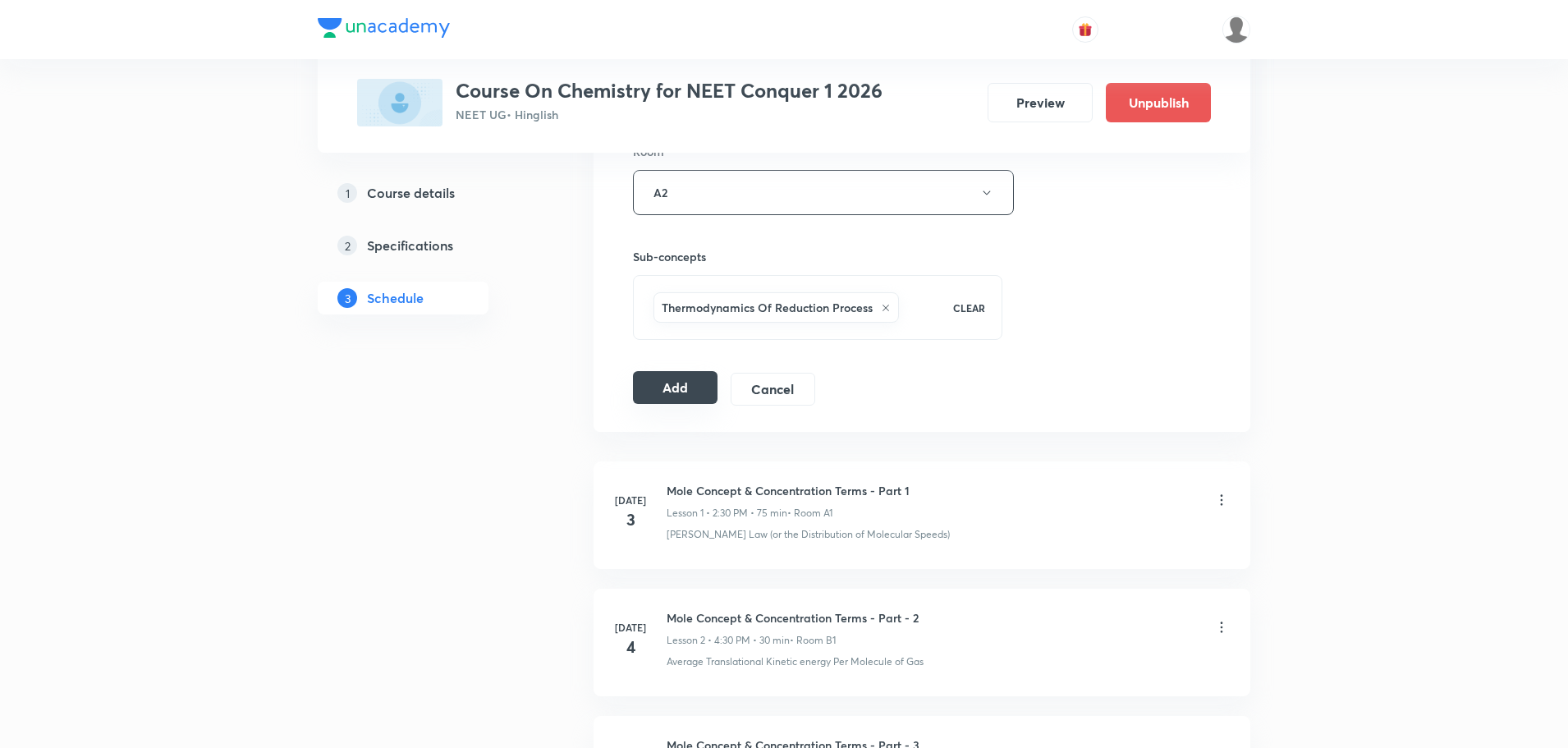
click at [676, 380] on button "Add" at bounding box center [675, 387] width 85 height 33
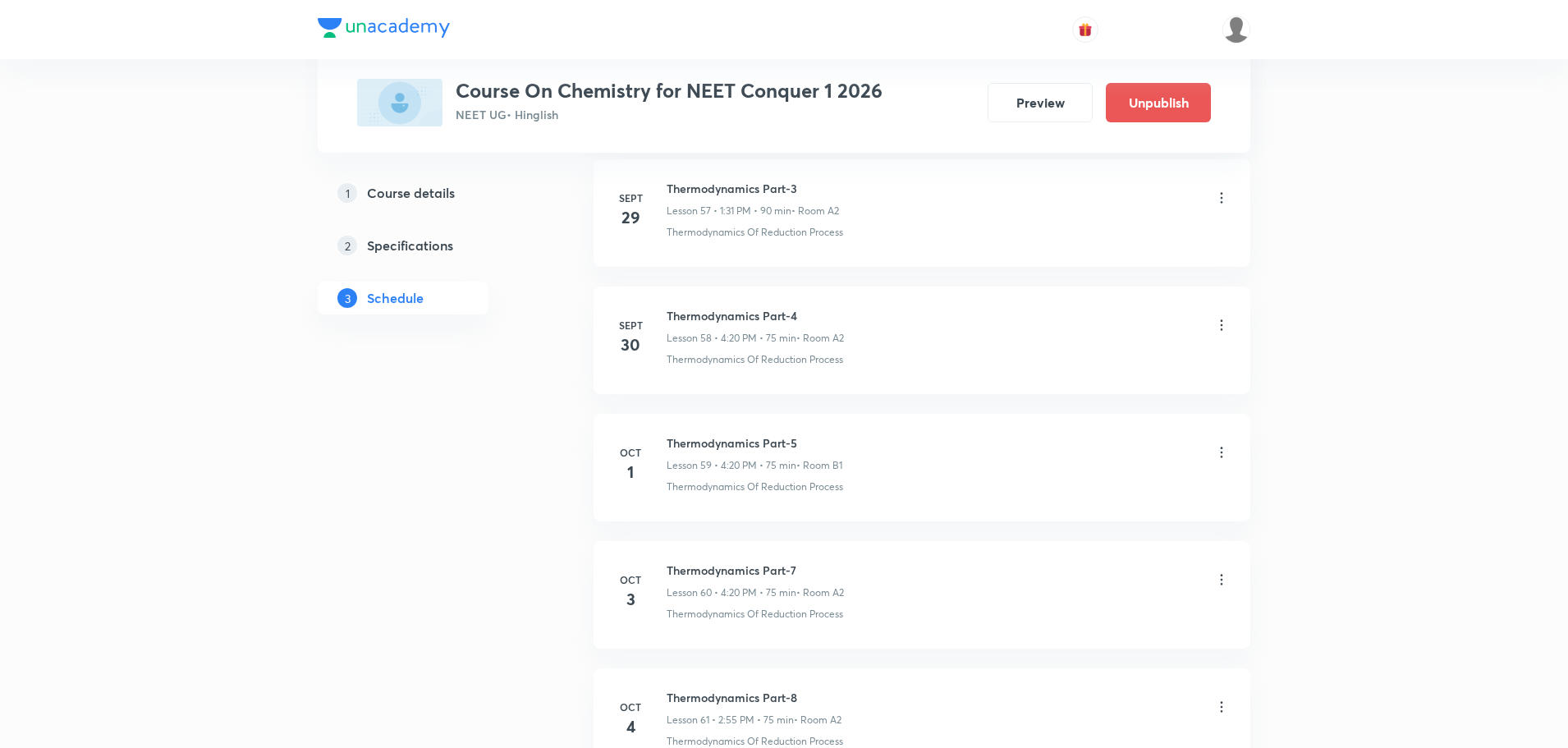
scroll to position [7576, 0]
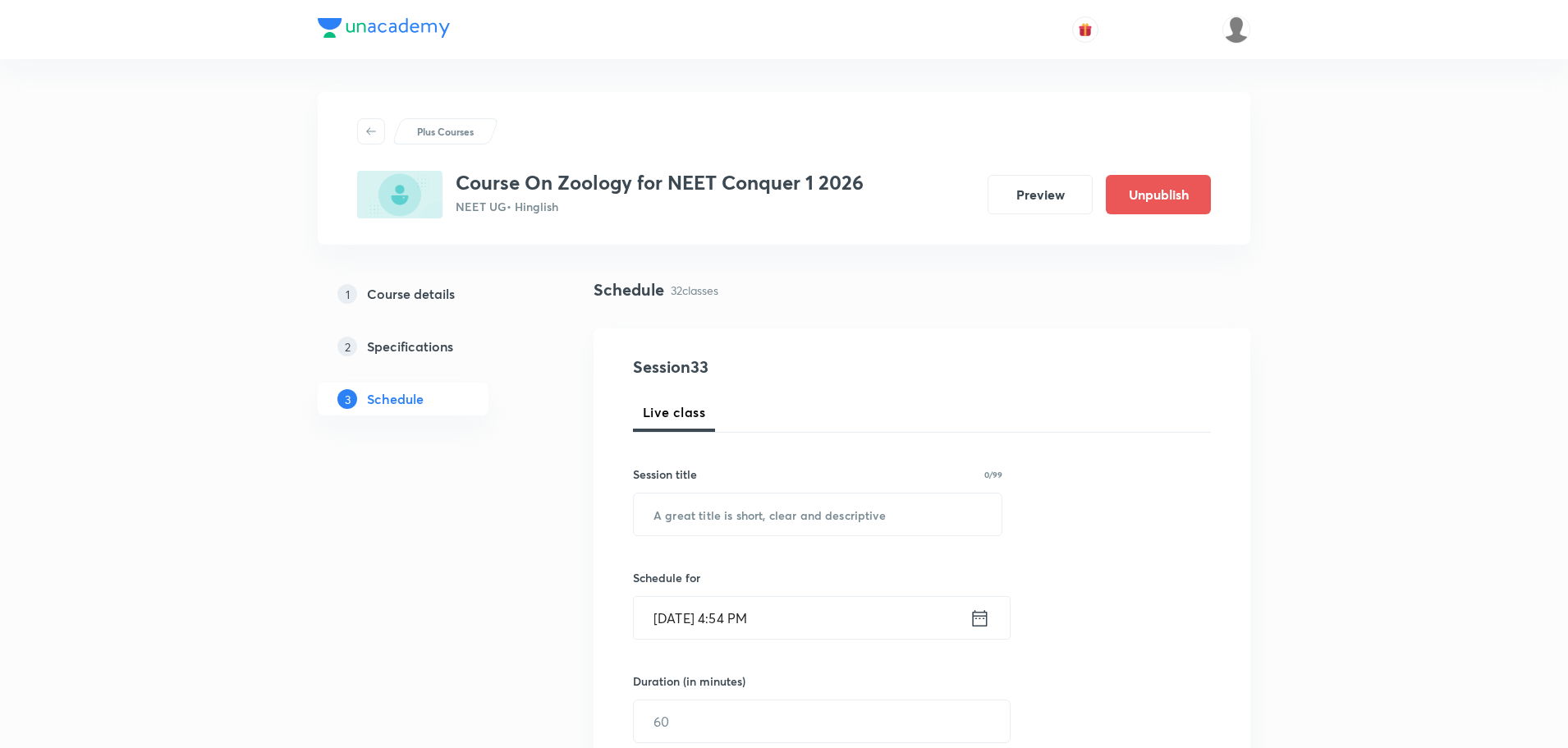
scroll to position [4640, 0]
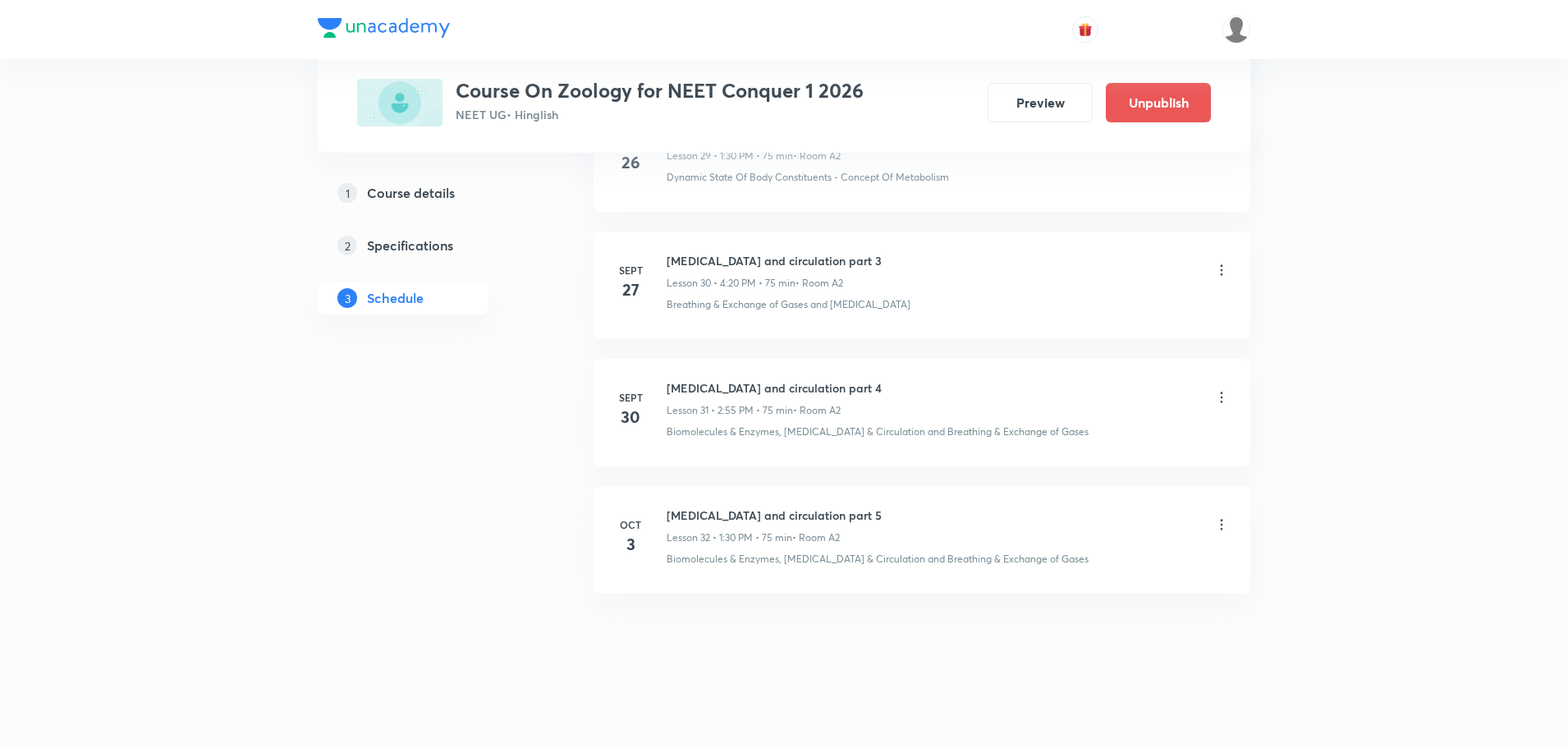
click at [710, 510] on h6 "[MEDICAL_DATA] and circulation part 5" at bounding box center [774, 515] width 215 height 18
copy h6 "[MEDICAL_DATA] and circulation part 5"
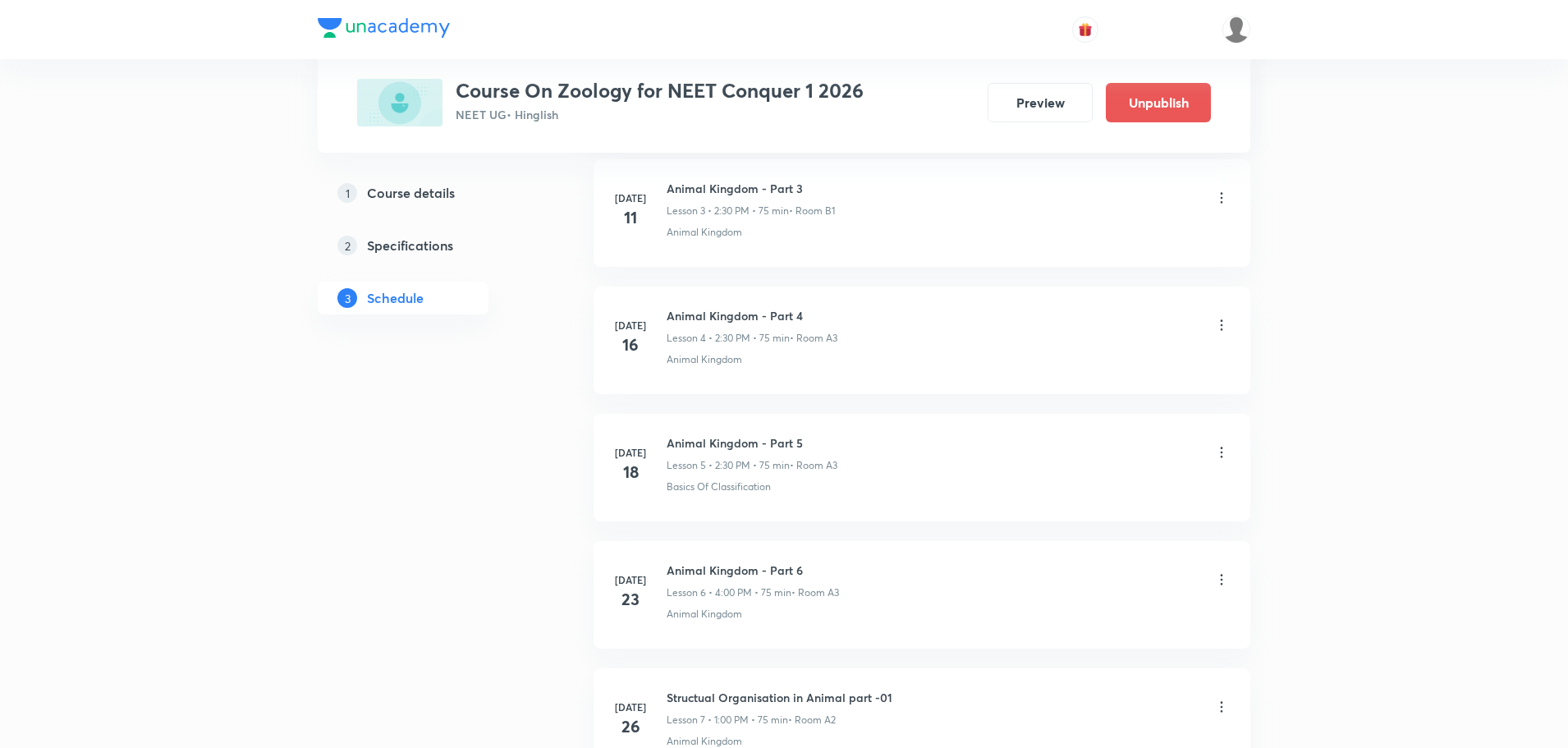
scroll to position [0, 0]
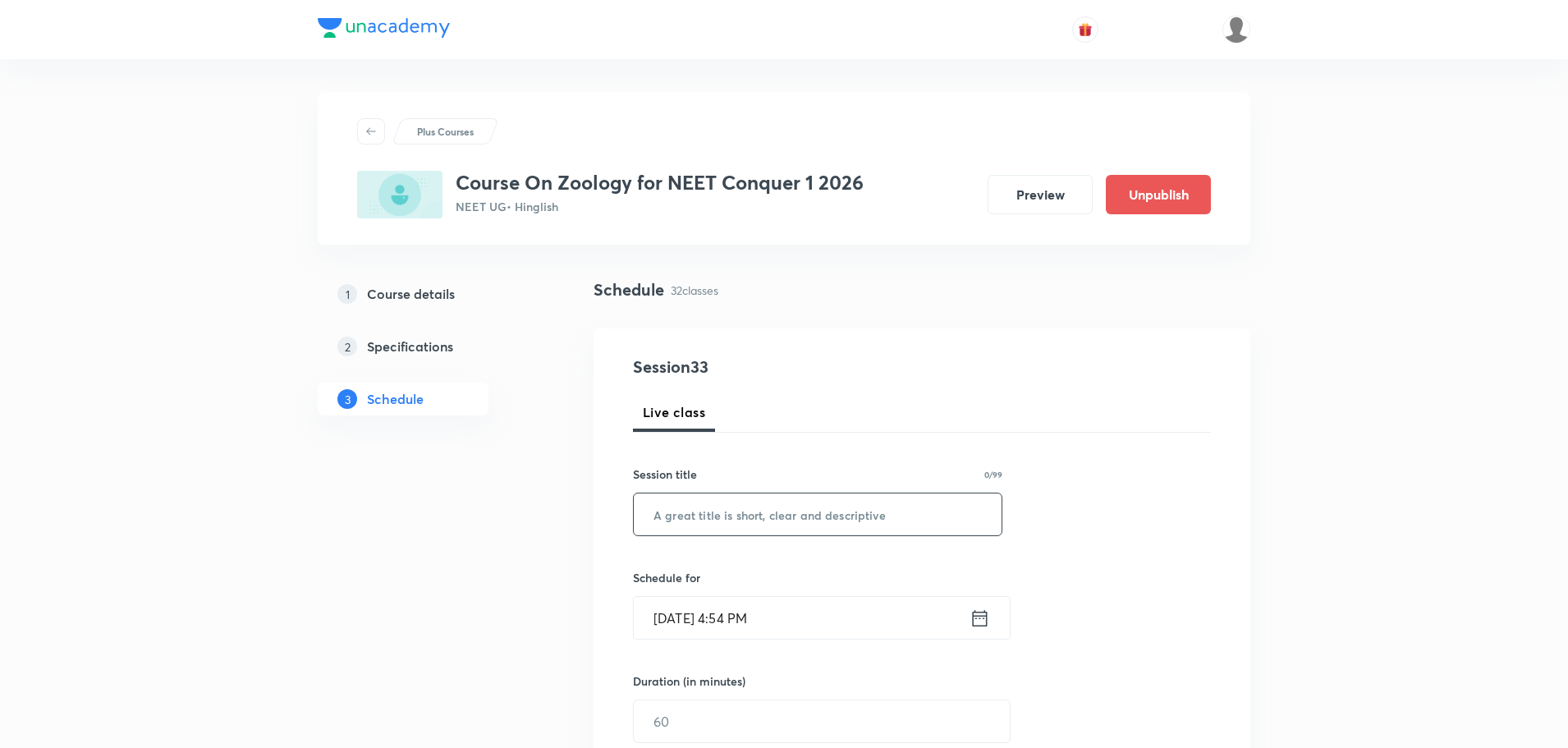
click at [742, 513] on input "text" at bounding box center [817, 514] width 368 height 42
paste input "[MEDICAL_DATA] and circulation part 5"
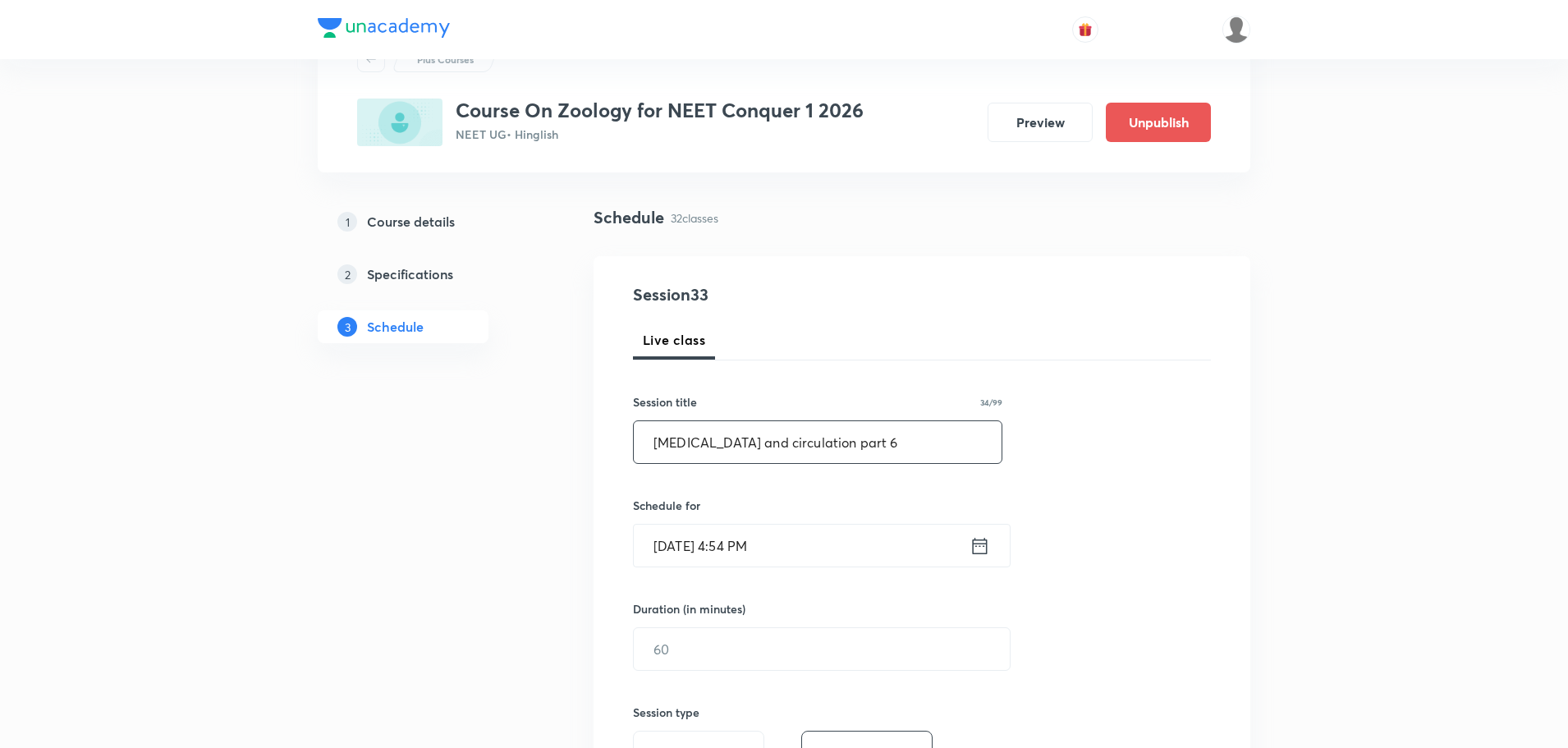
scroll to position [164, 0]
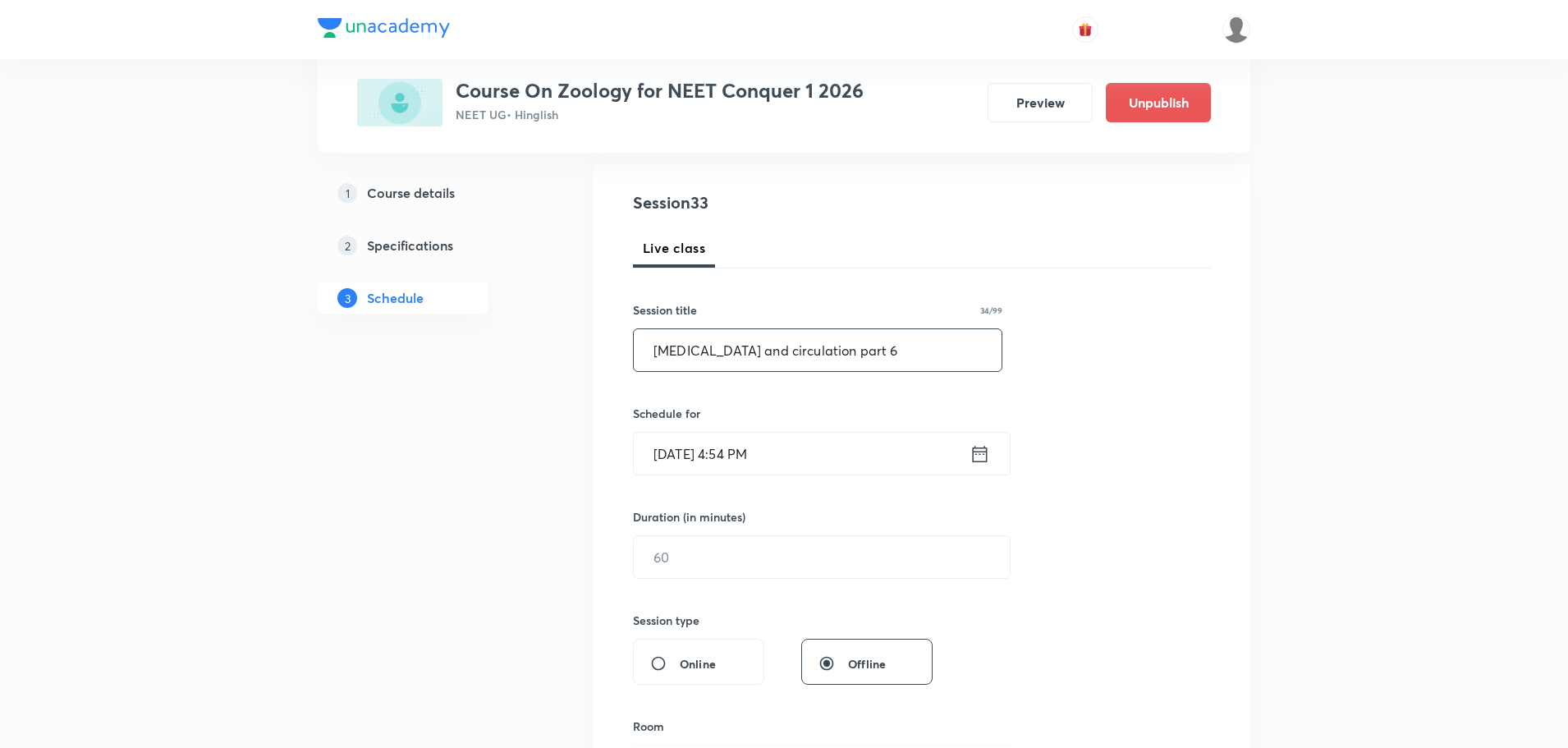
type input "[MEDICAL_DATA] and circulation part 6"
click at [982, 465] on icon at bounding box center [980, 454] width 20 height 23
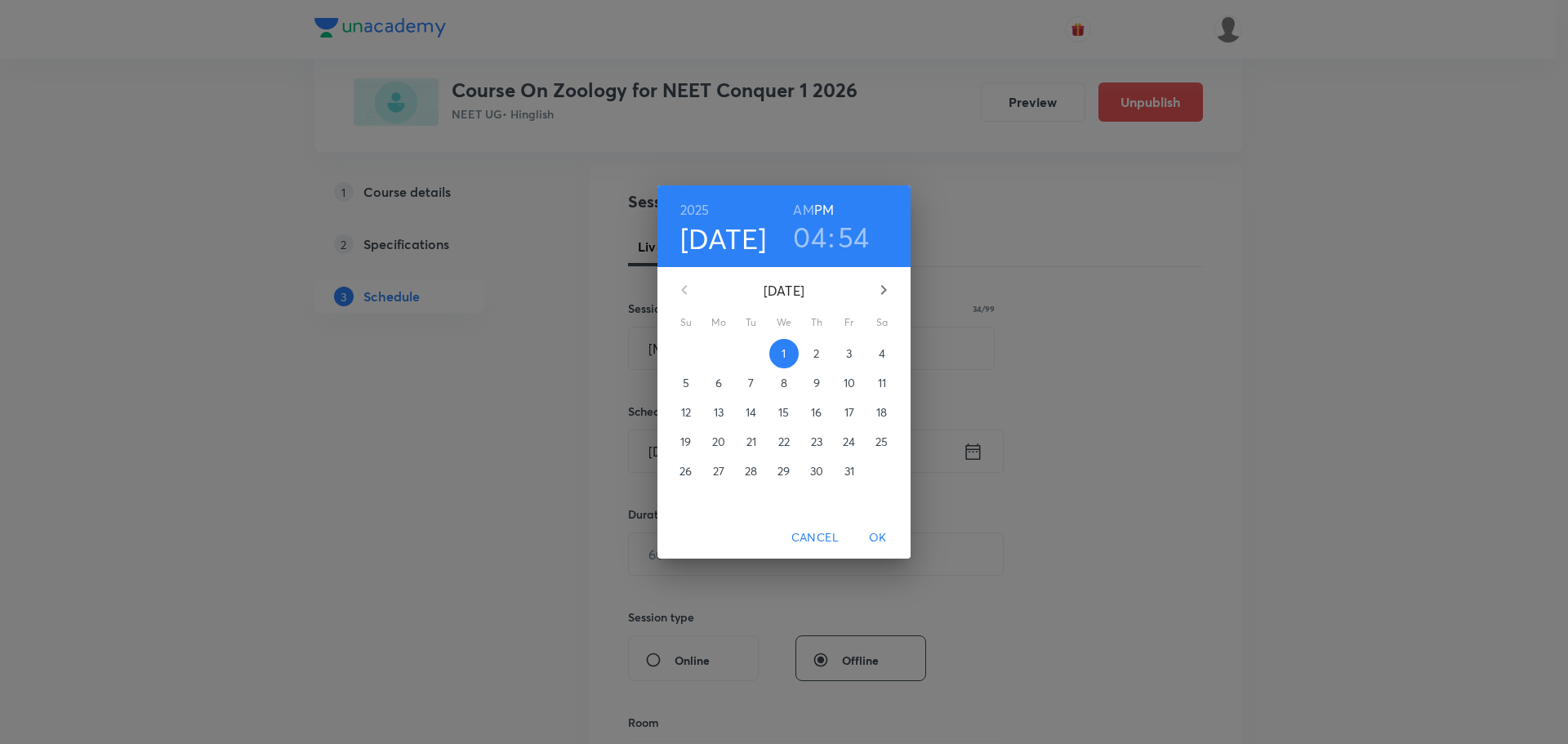
click at [887, 359] on span "4" at bounding box center [882, 353] width 29 height 17
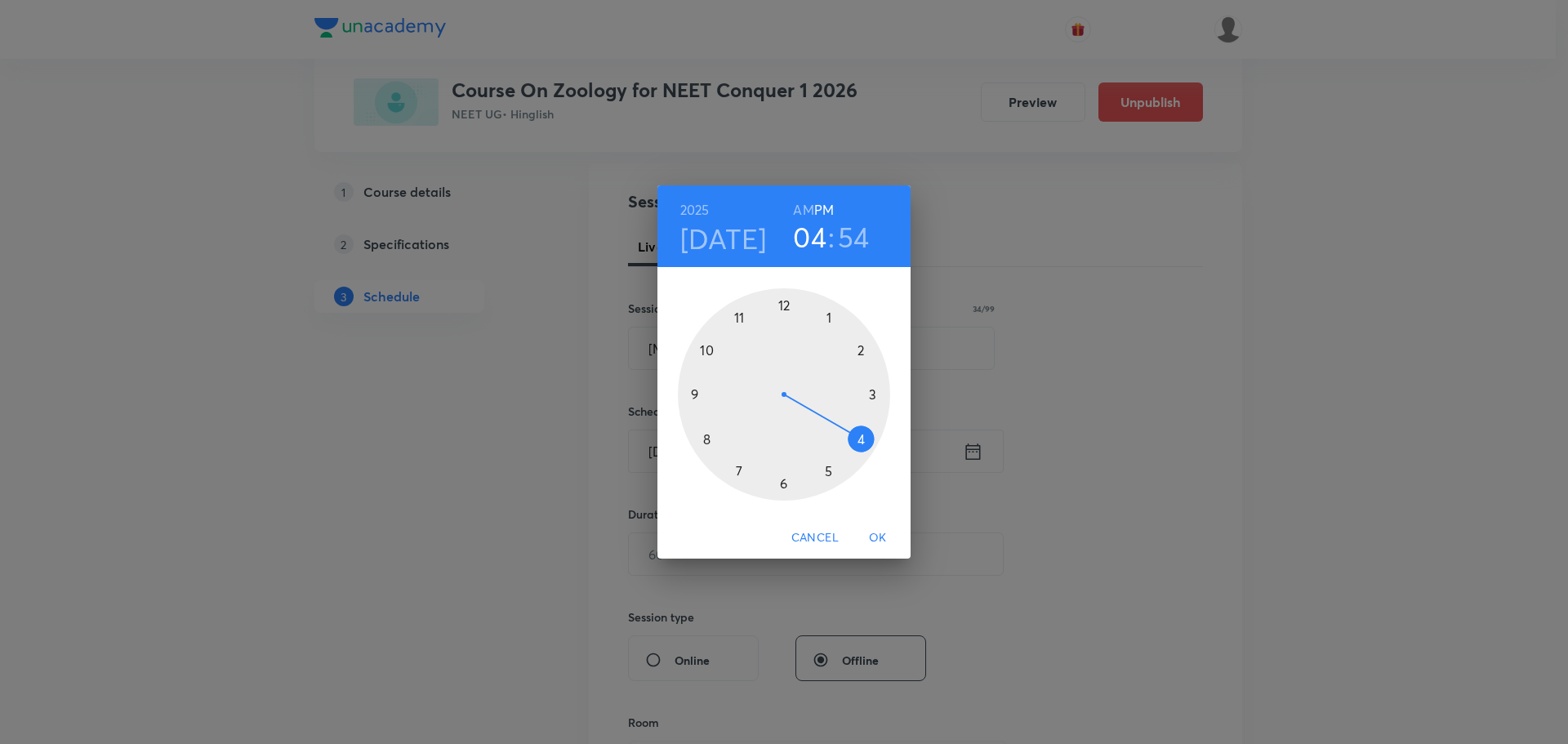
click at [861, 433] on div at bounding box center [784, 394] width 212 height 212
click at [860, 438] on div at bounding box center [784, 394] width 212 height 212
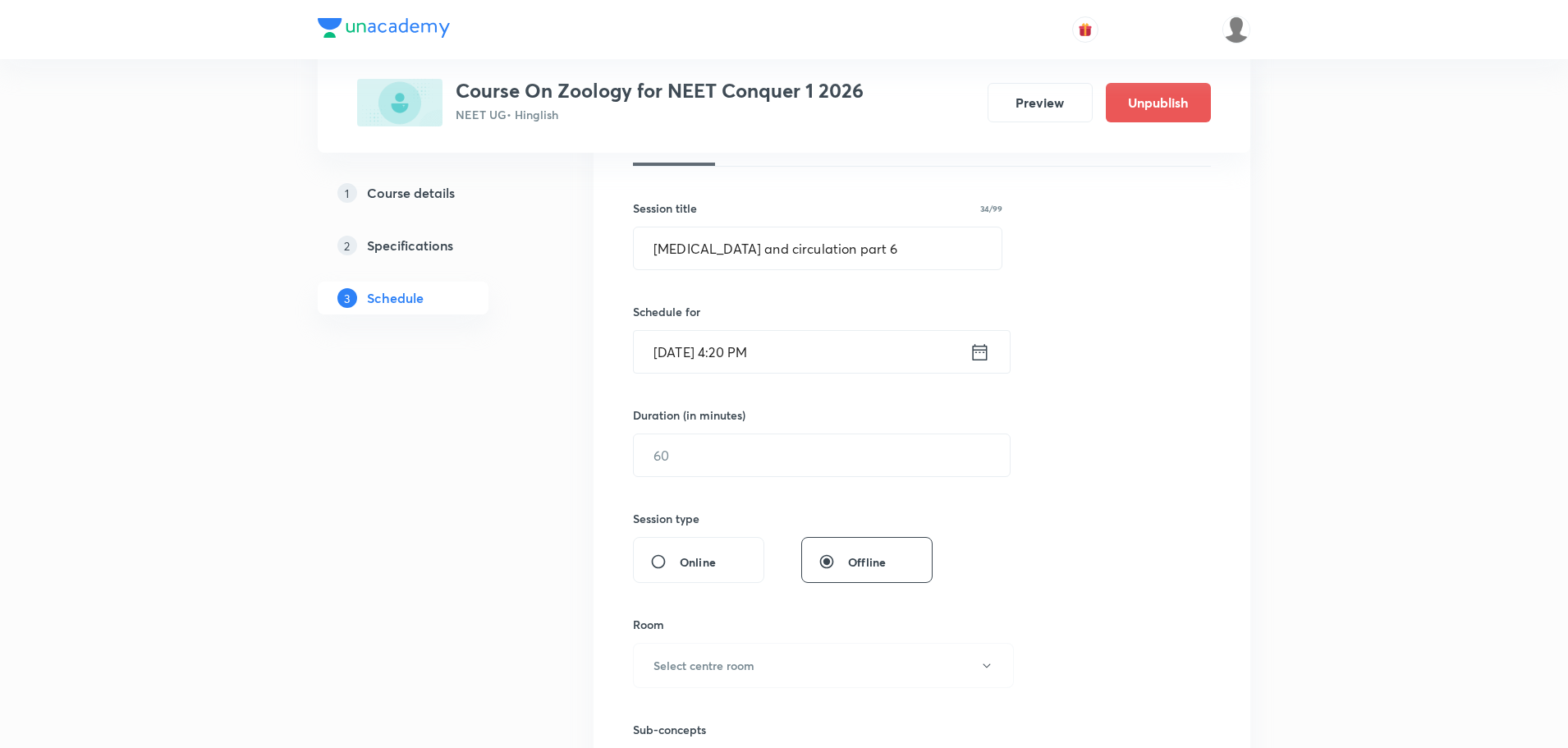
scroll to position [328, 0]
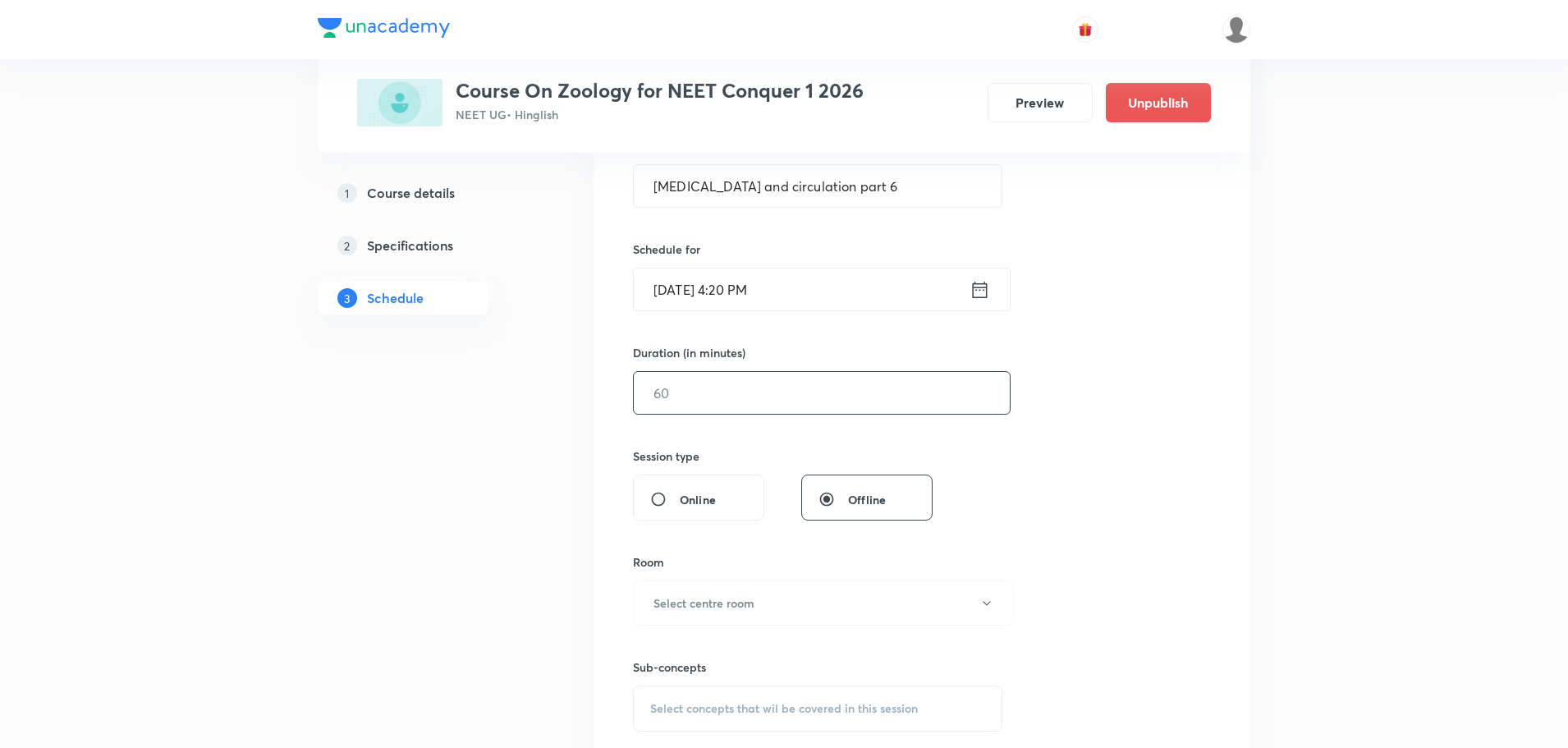
click at [775, 385] on input "text" at bounding box center [822, 392] width 376 height 42
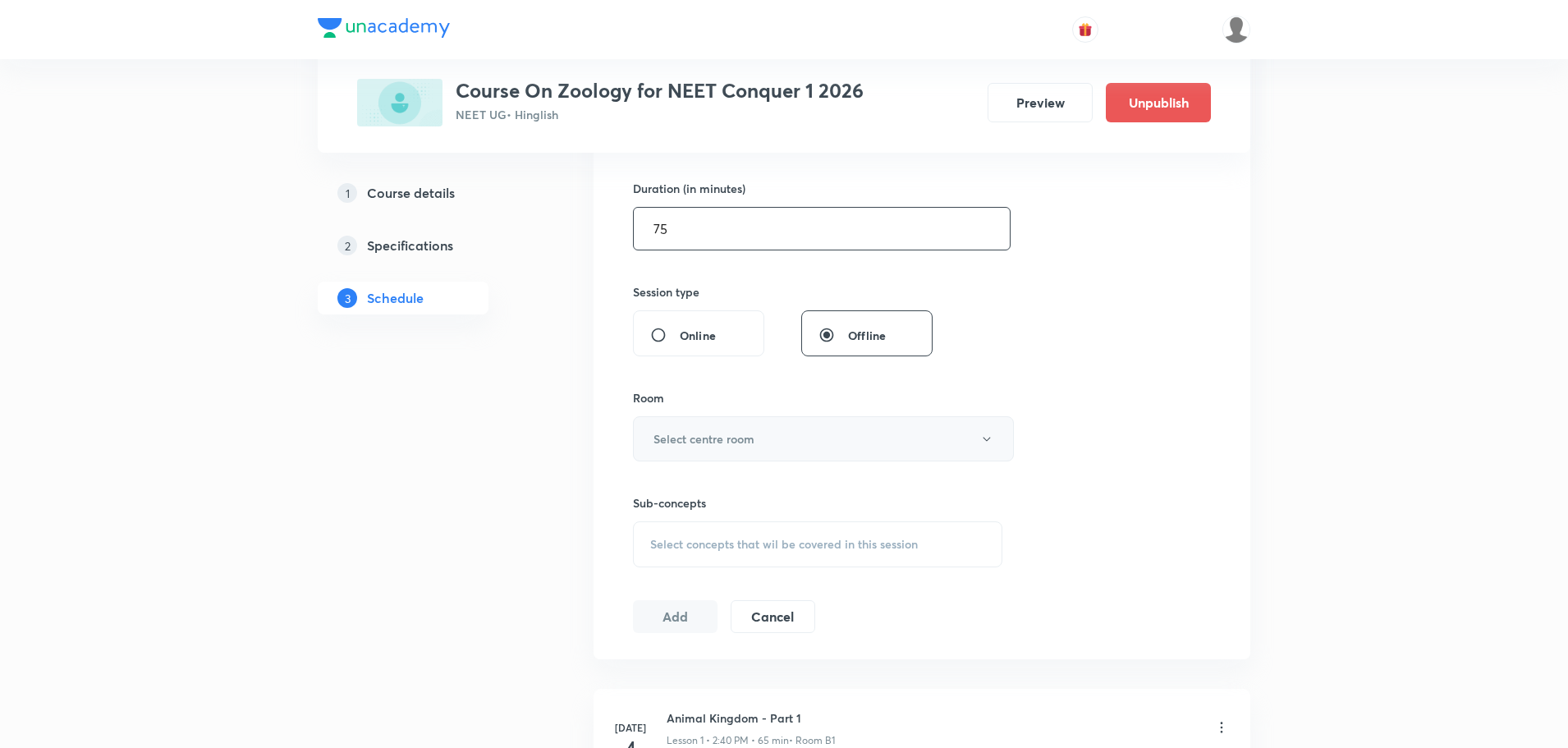
type input "75"
click at [793, 451] on button "Select centre room" at bounding box center [823, 438] width 381 height 45
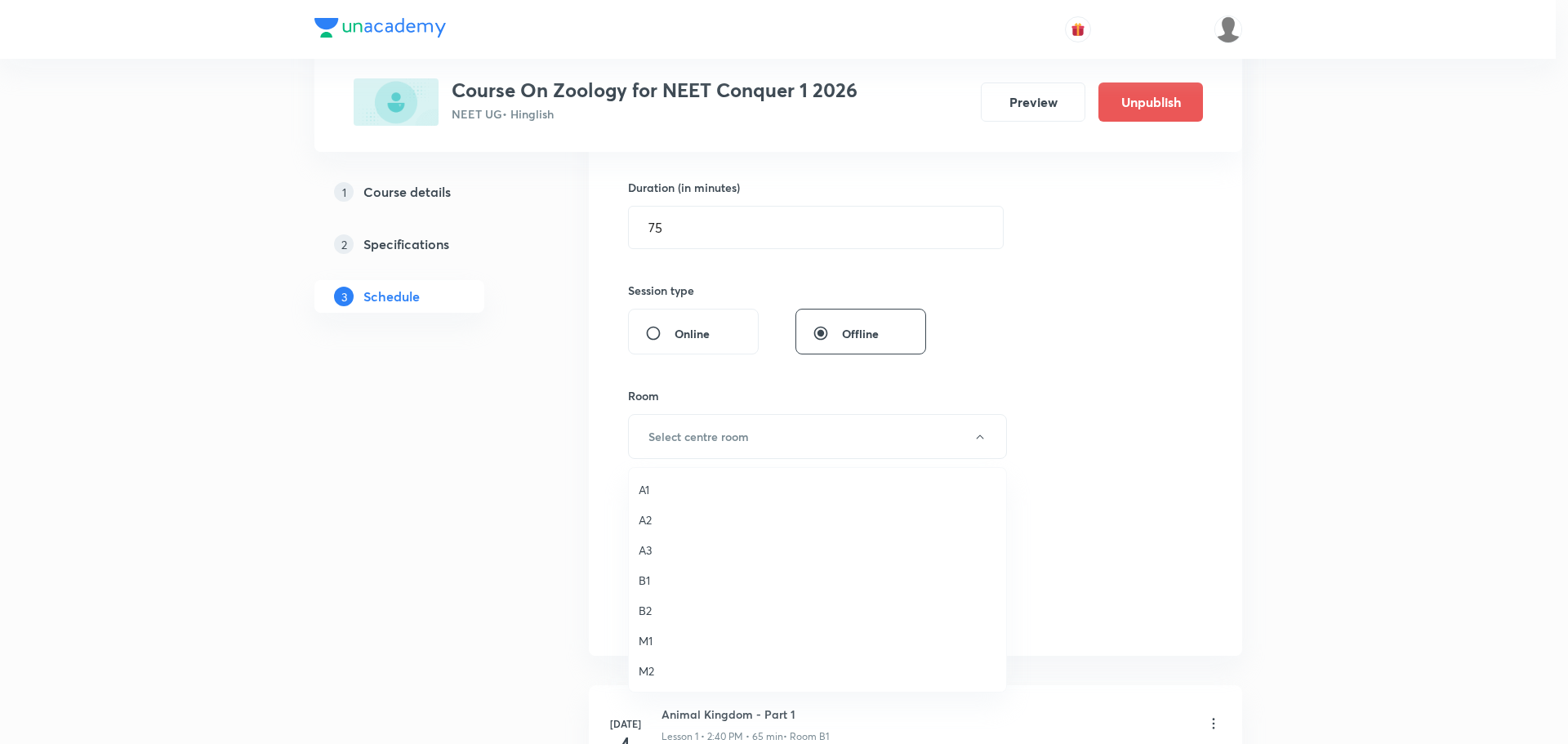
click at [651, 518] on span "A2" at bounding box center [817, 519] width 358 height 17
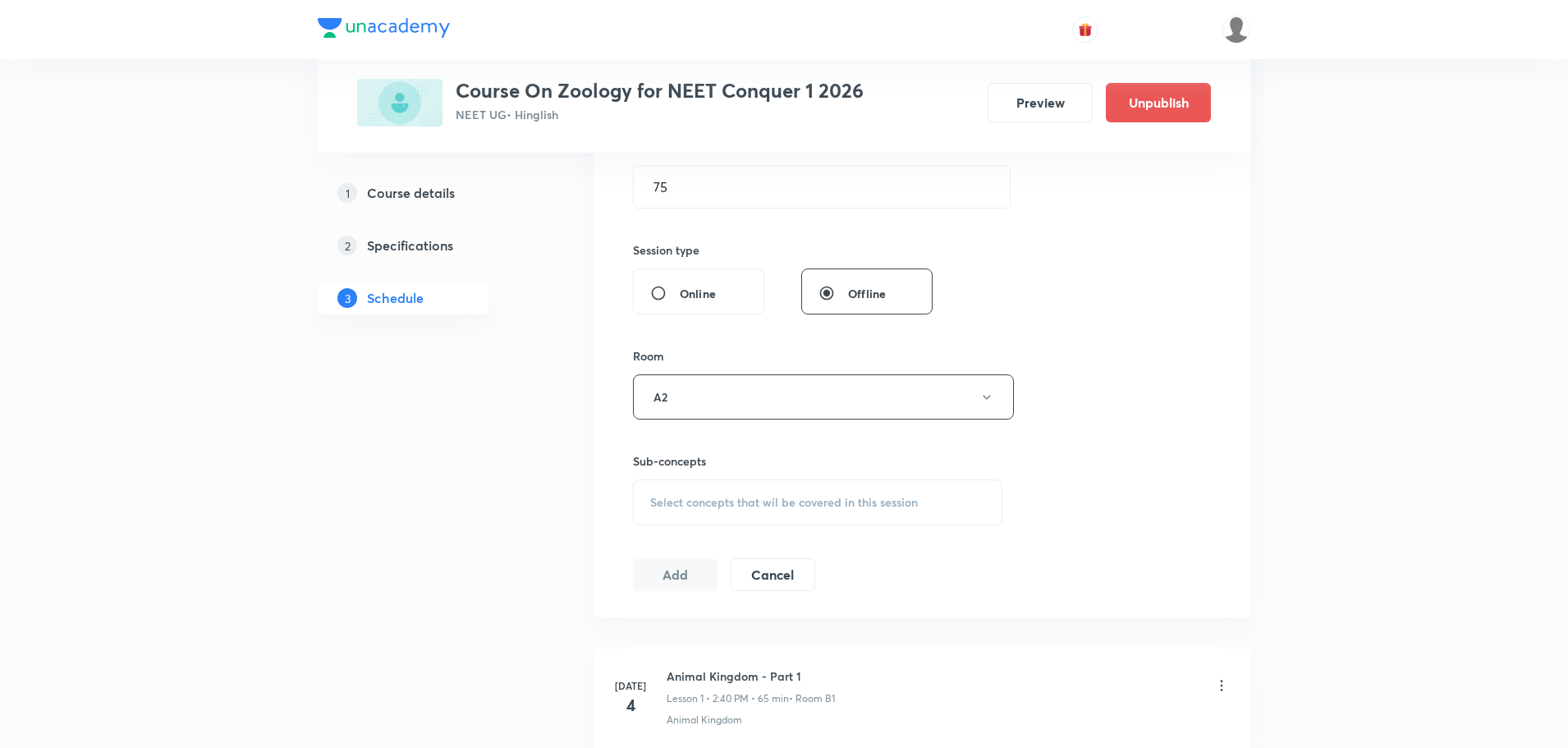
scroll to position [575, 0]
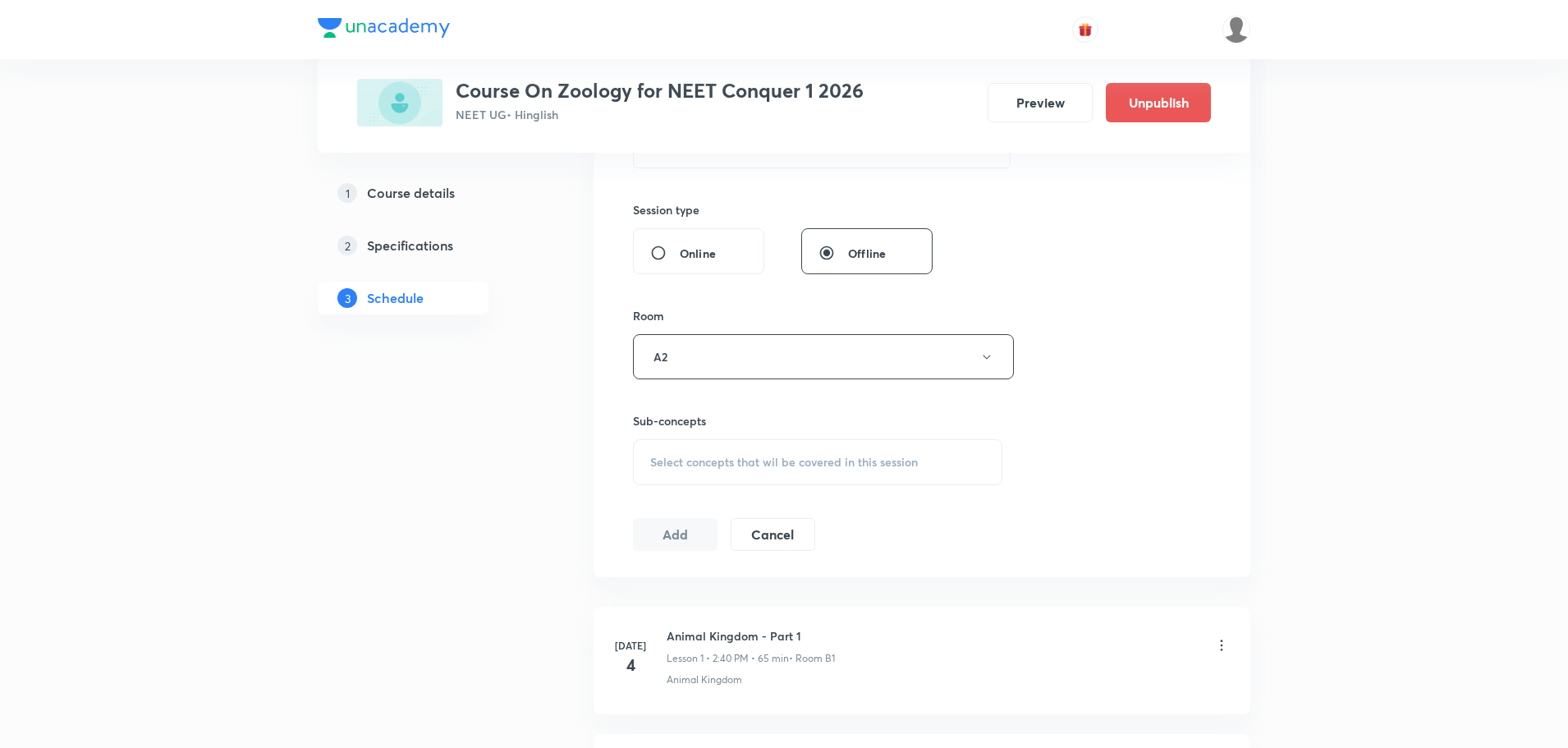
click at [782, 449] on div "Select concepts that wil be covered in this session" at bounding box center [817, 462] width 370 height 46
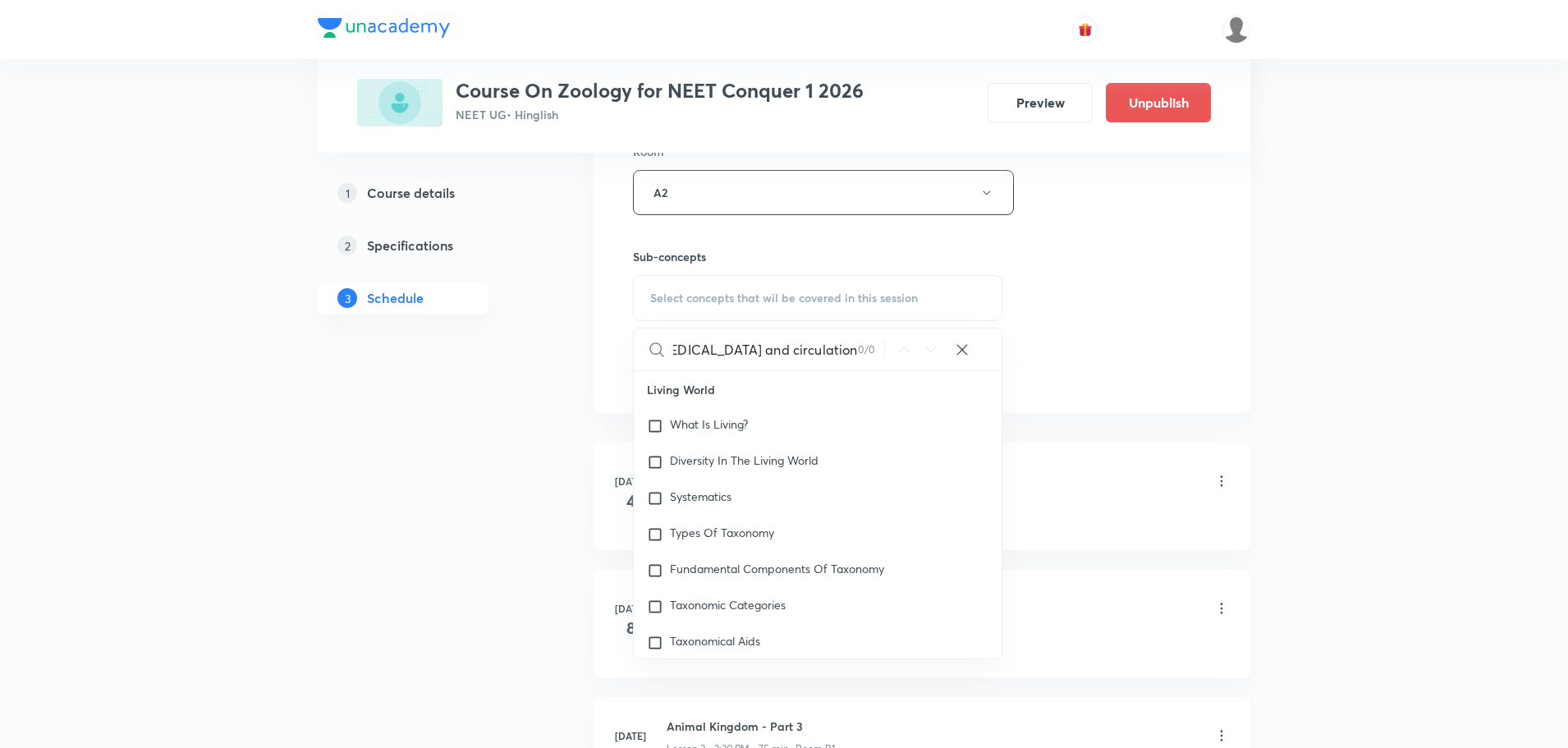
scroll to position [0, 19]
drag, startPoint x: 729, startPoint y: 352, endPoint x: 885, endPoint y: 348, distance: 156.1
click at [885, 348] on div "Body fluids and circulation part 5 0 / 0 ​" at bounding box center [817, 349] width 368 height 42
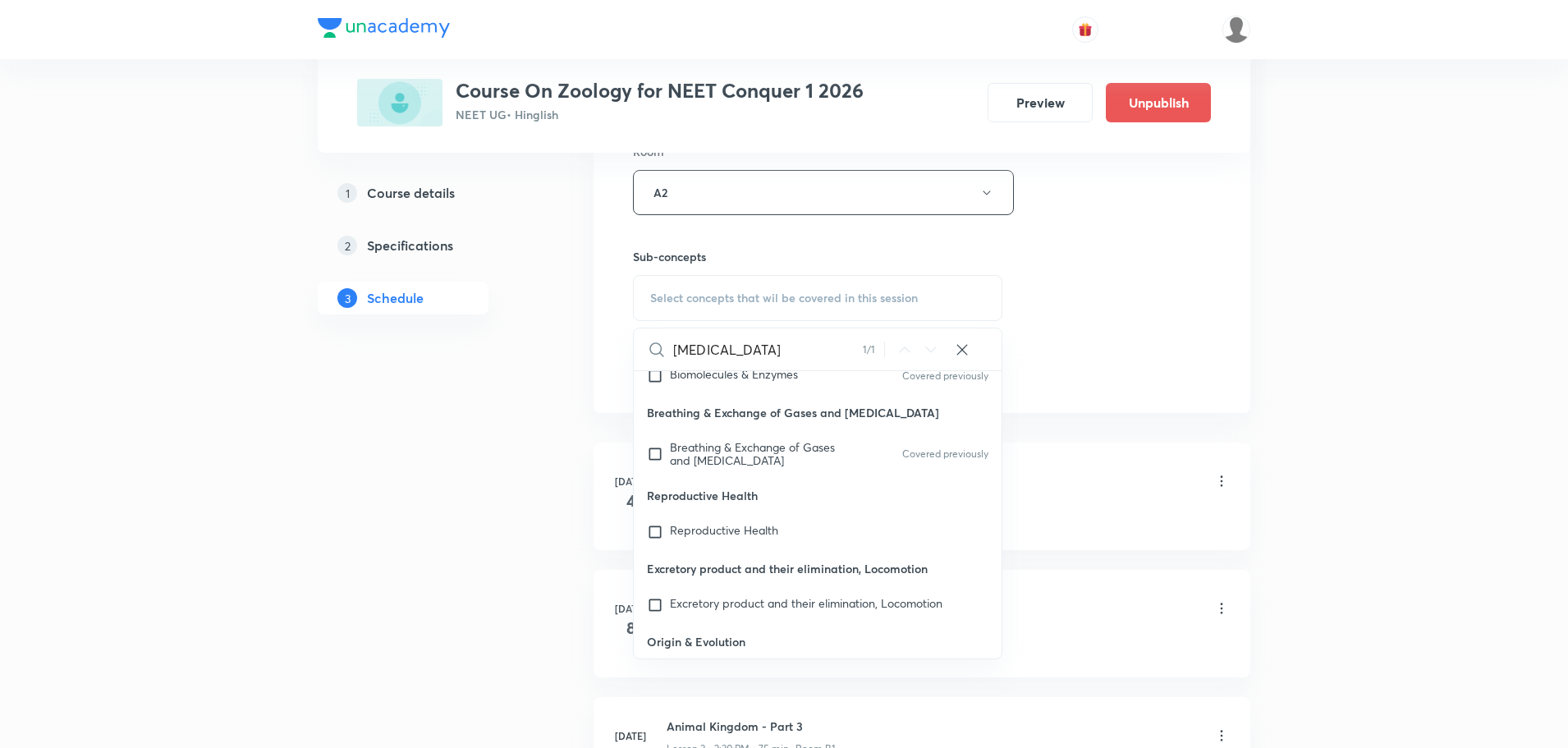
scroll to position [75470, 0]
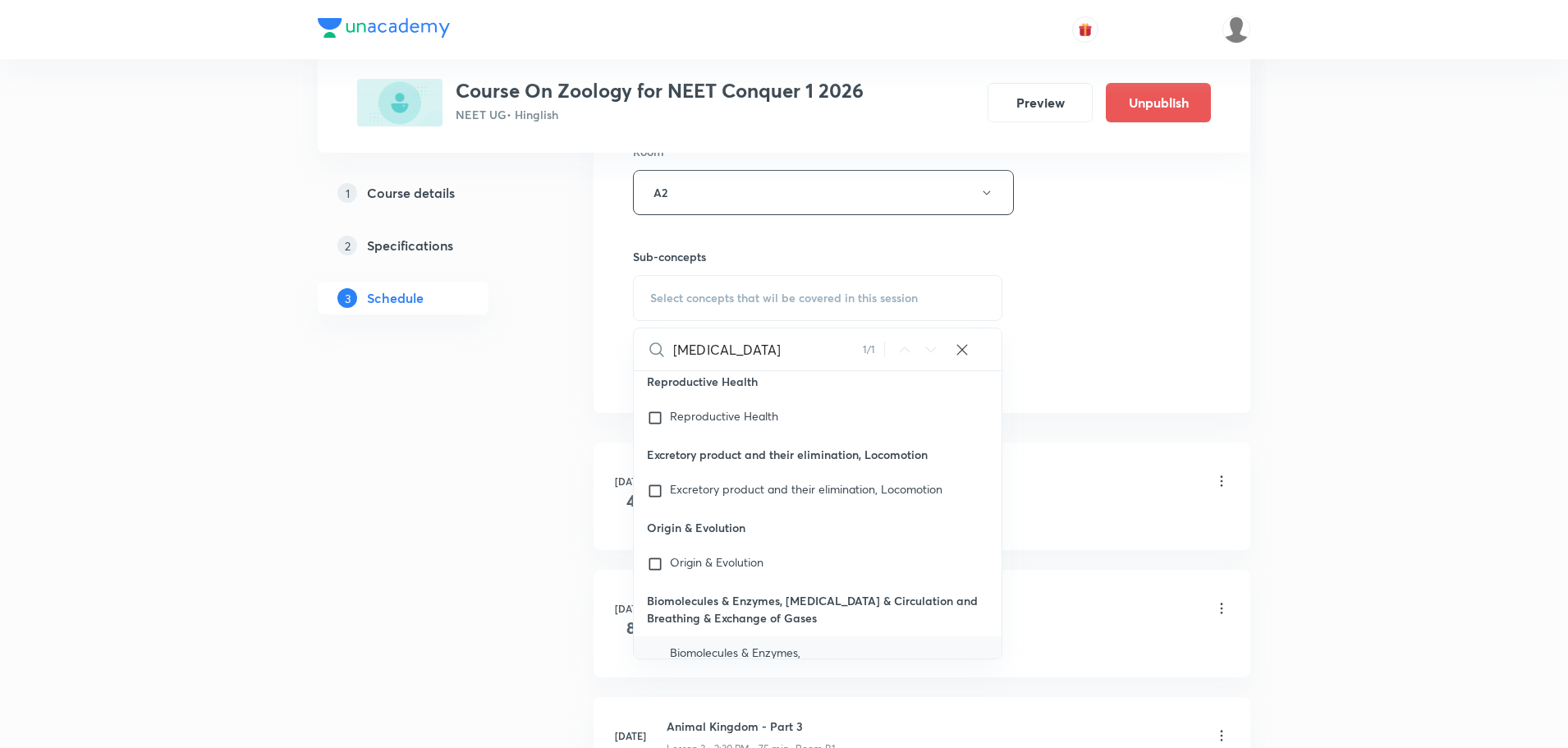
type input "Body fluids"
click at [811, 646] on p "Biomolecules & Enzymes, Body Fluids & Circulation and Breathing & Exchange of G…" at bounding box center [753, 671] width 166 height 53
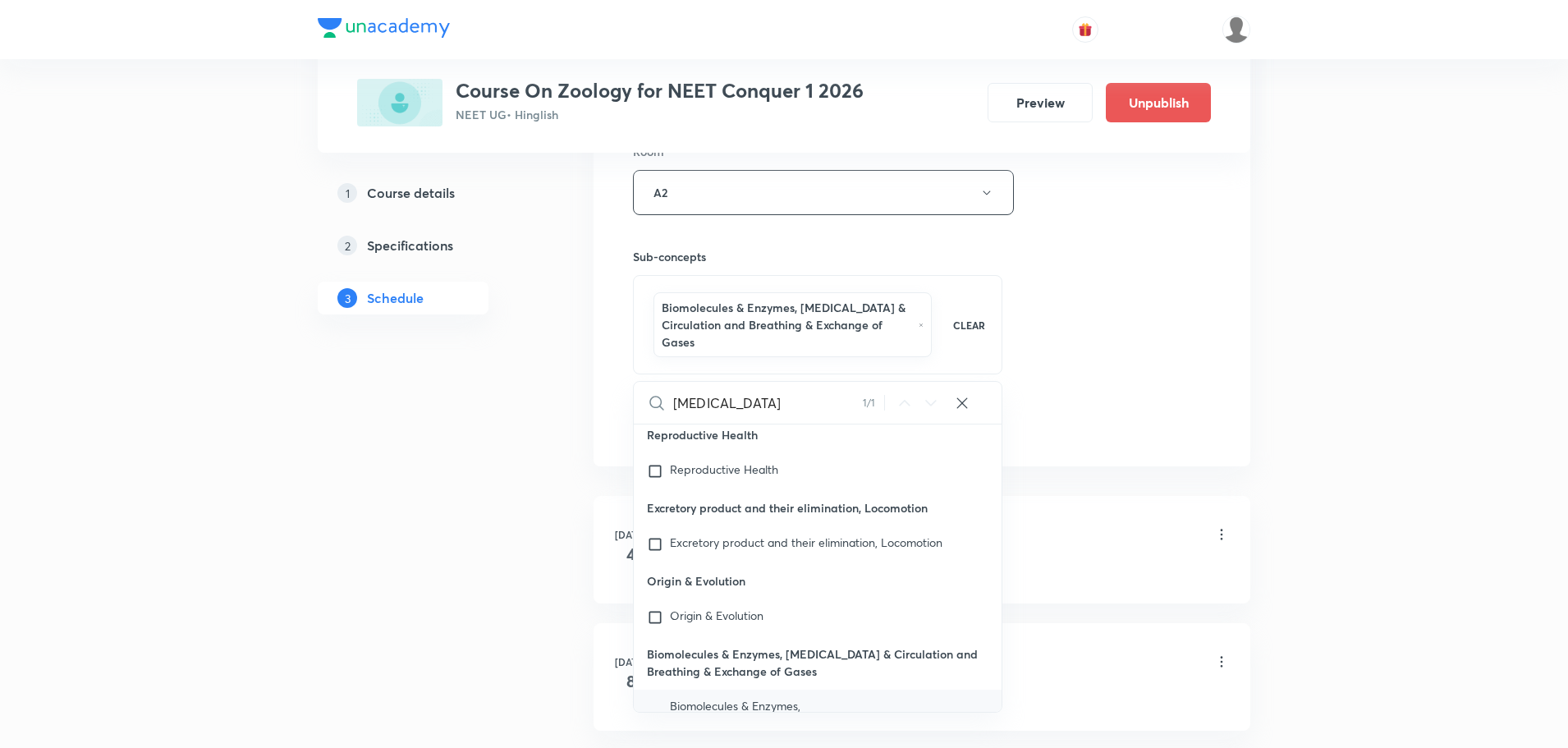
checkbox input "true"
click at [1099, 328] on div "Session 33 Live class Session title 34/99 Body fluids and circulation part 6 ​ …" at bounding box center [921, 28] width 578 height 825
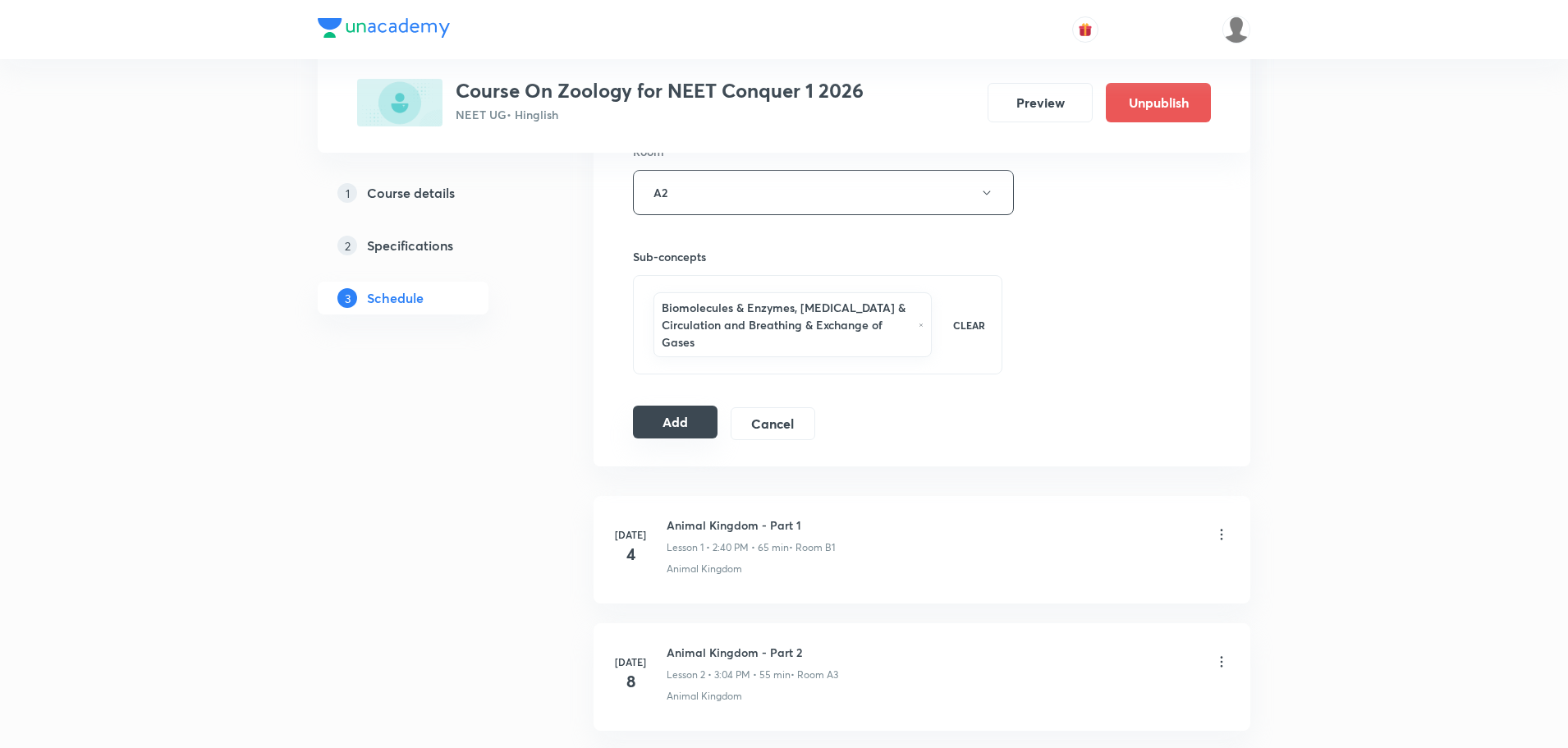
click at [667, 420] on button "Add" at bounding box center [675, 422] width 85 height 33
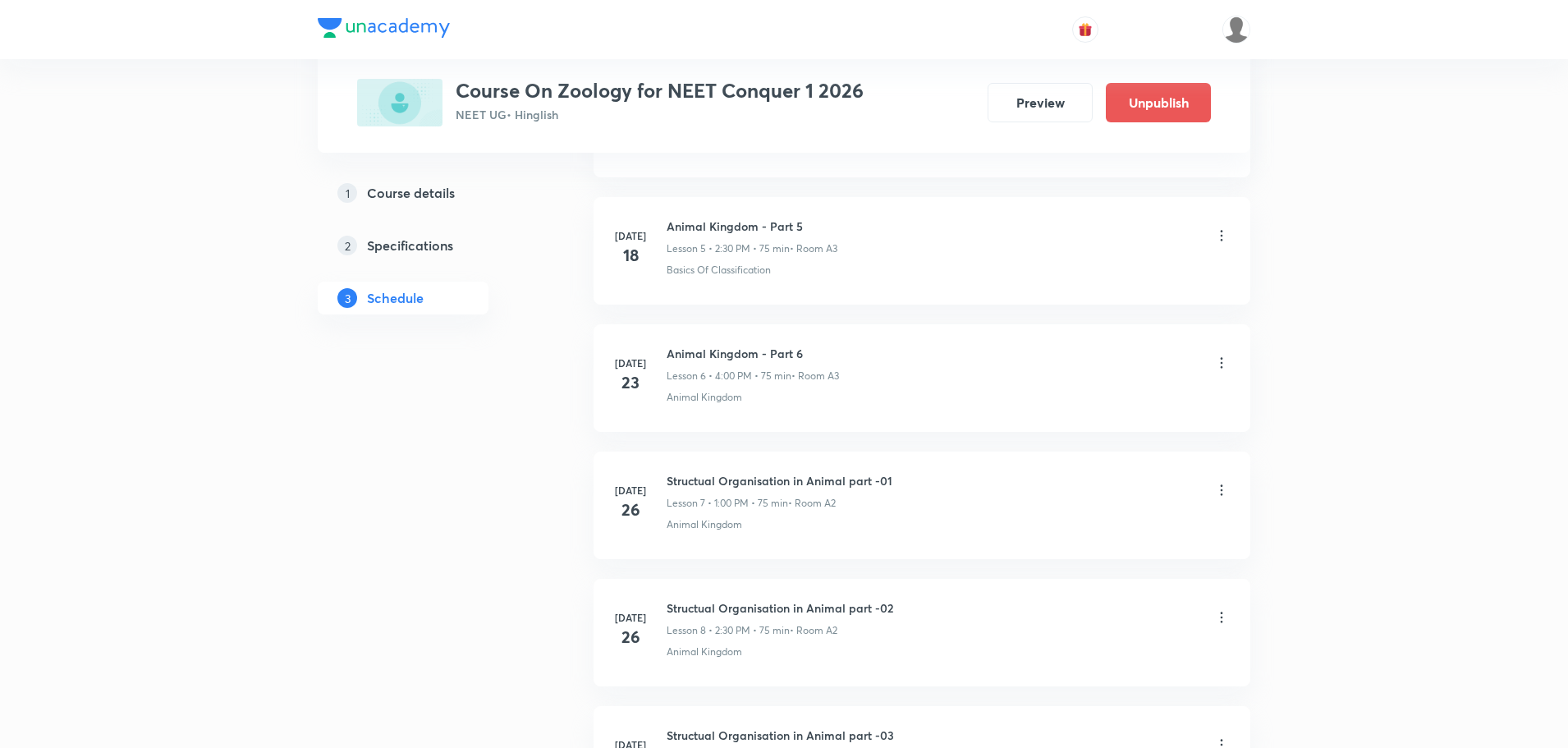
scroll to position [4013, 0]
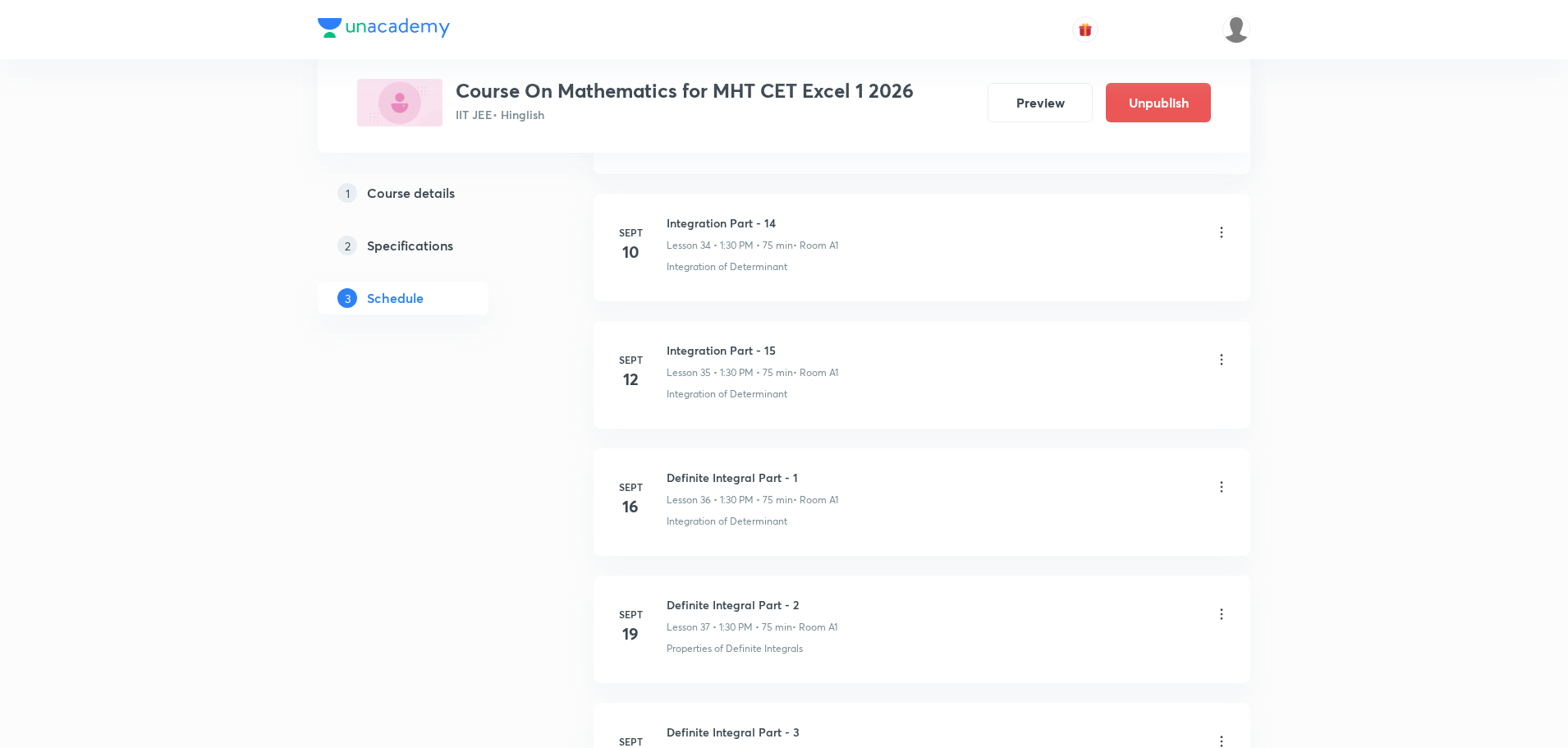
scroll to position [6167, 0]
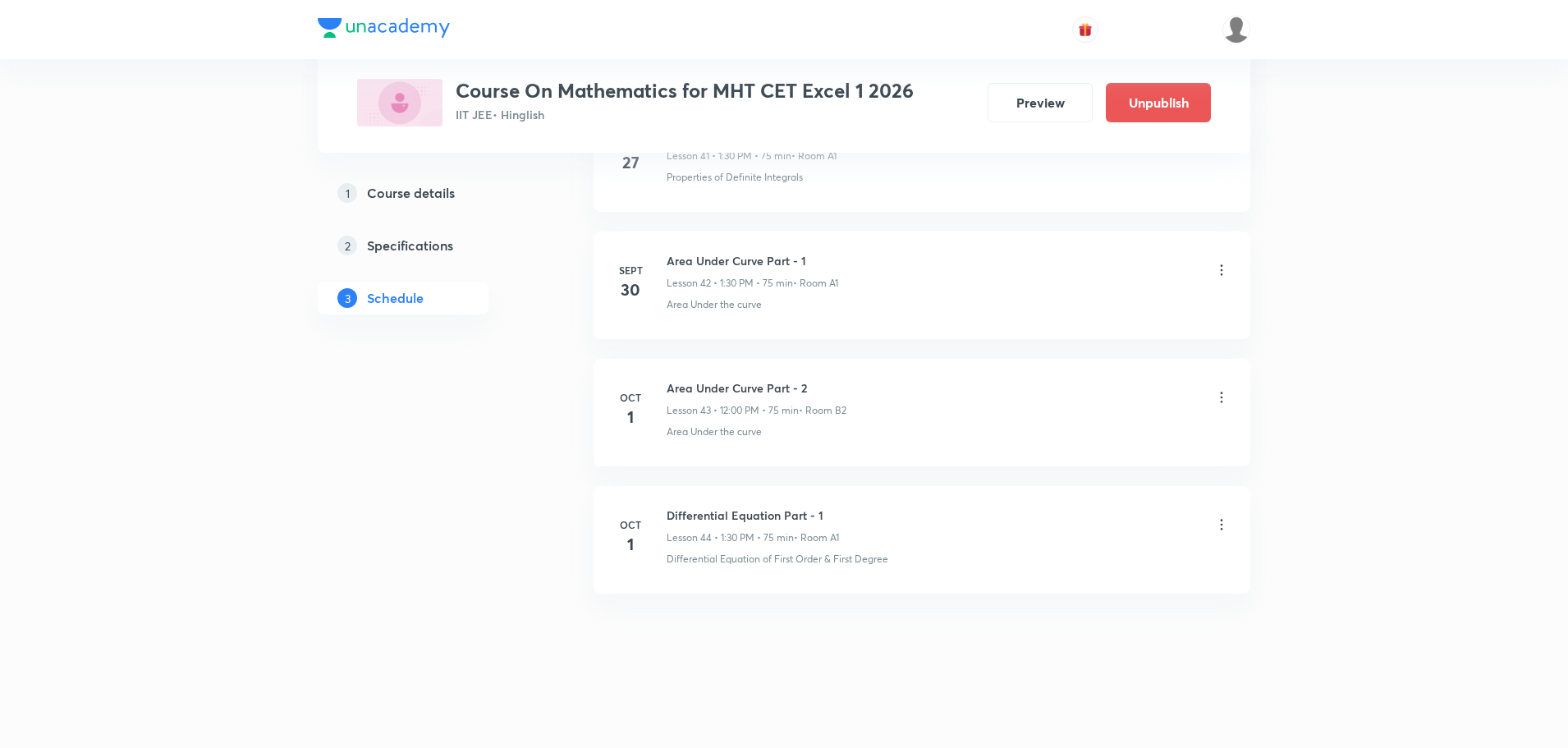
click at [787, 512] on h6 "Differential Equation Part - 1" at bounding box center [753, 515] width 172 height 18
copy h6 "Differential Equation Part - 1"
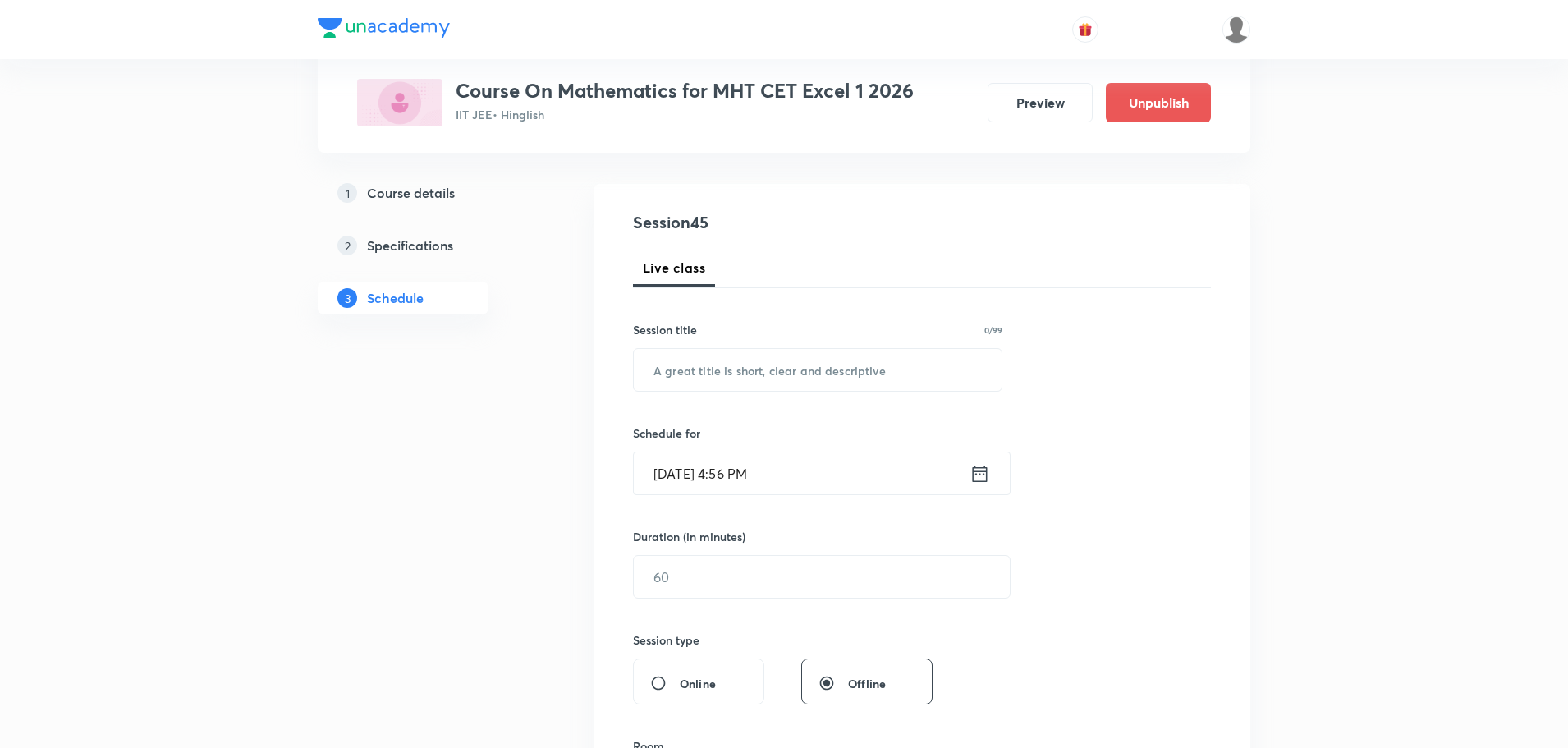
scroll to position [0, 0]
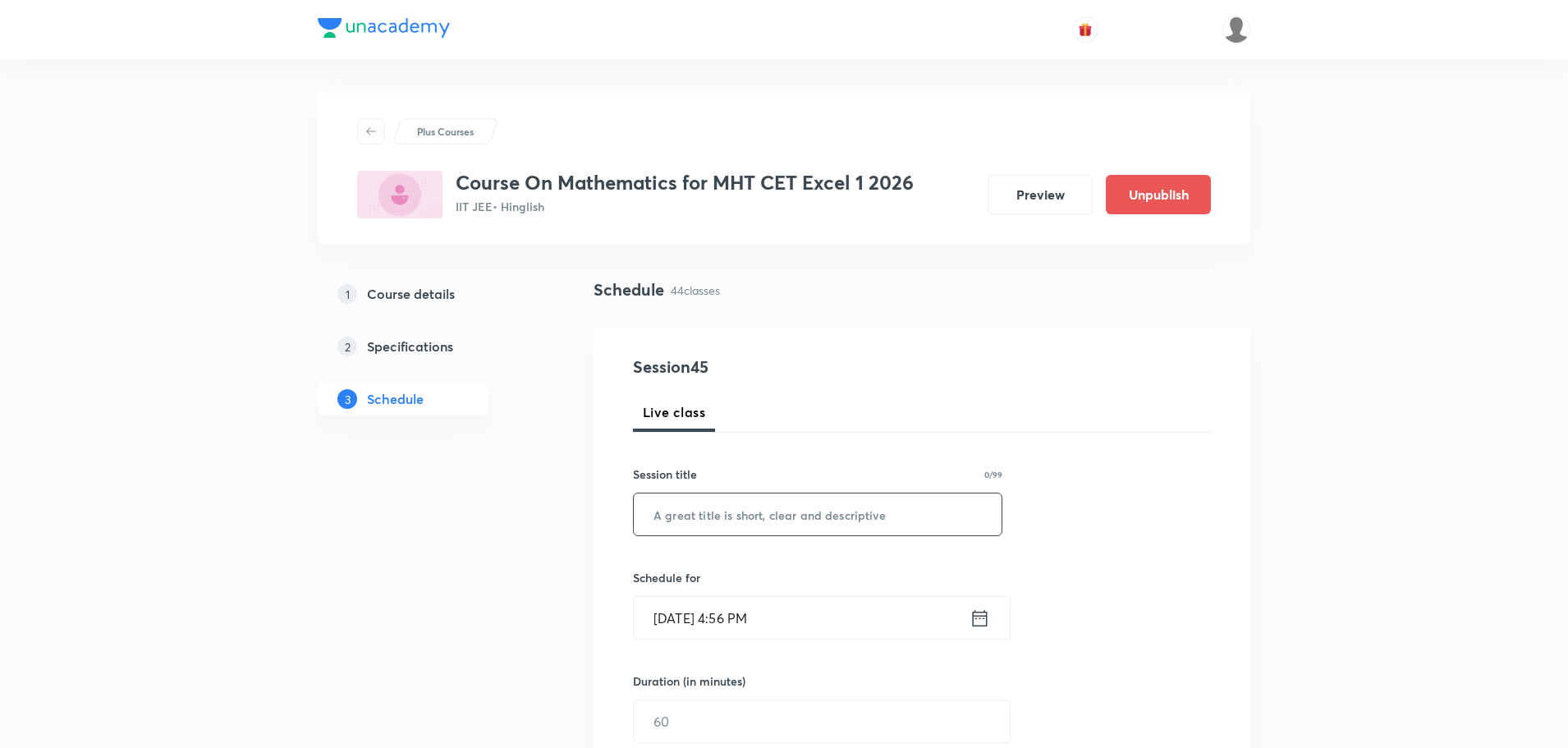
click at [760, 495] on input "text" at bounding box center [817, 514] width 368 height 42
paste input "Differential Equation Part - 1"
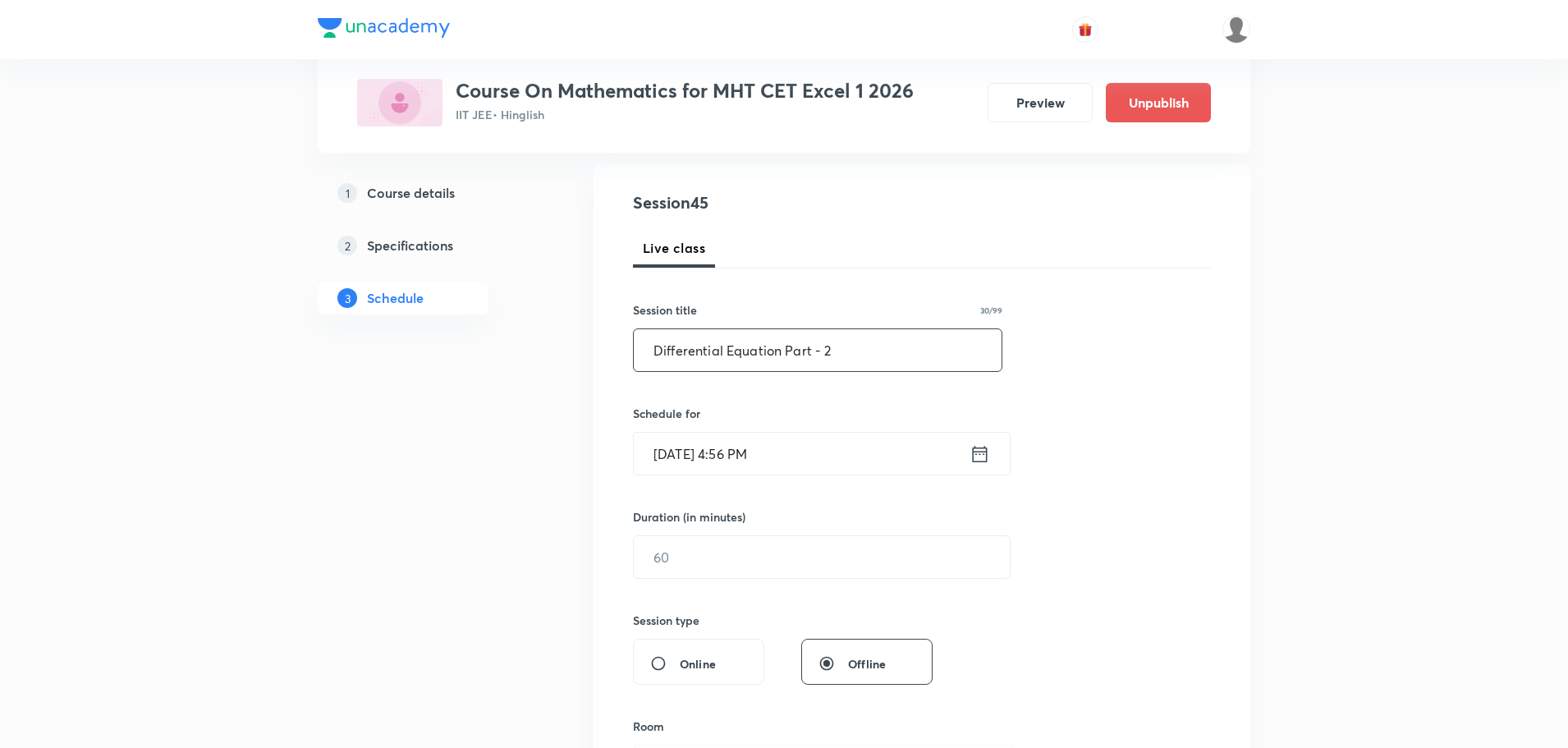
type input "Differential Equation Part - 2"
click at [980, 456] on icon at bounding box center [980, 454] width 20 height 23
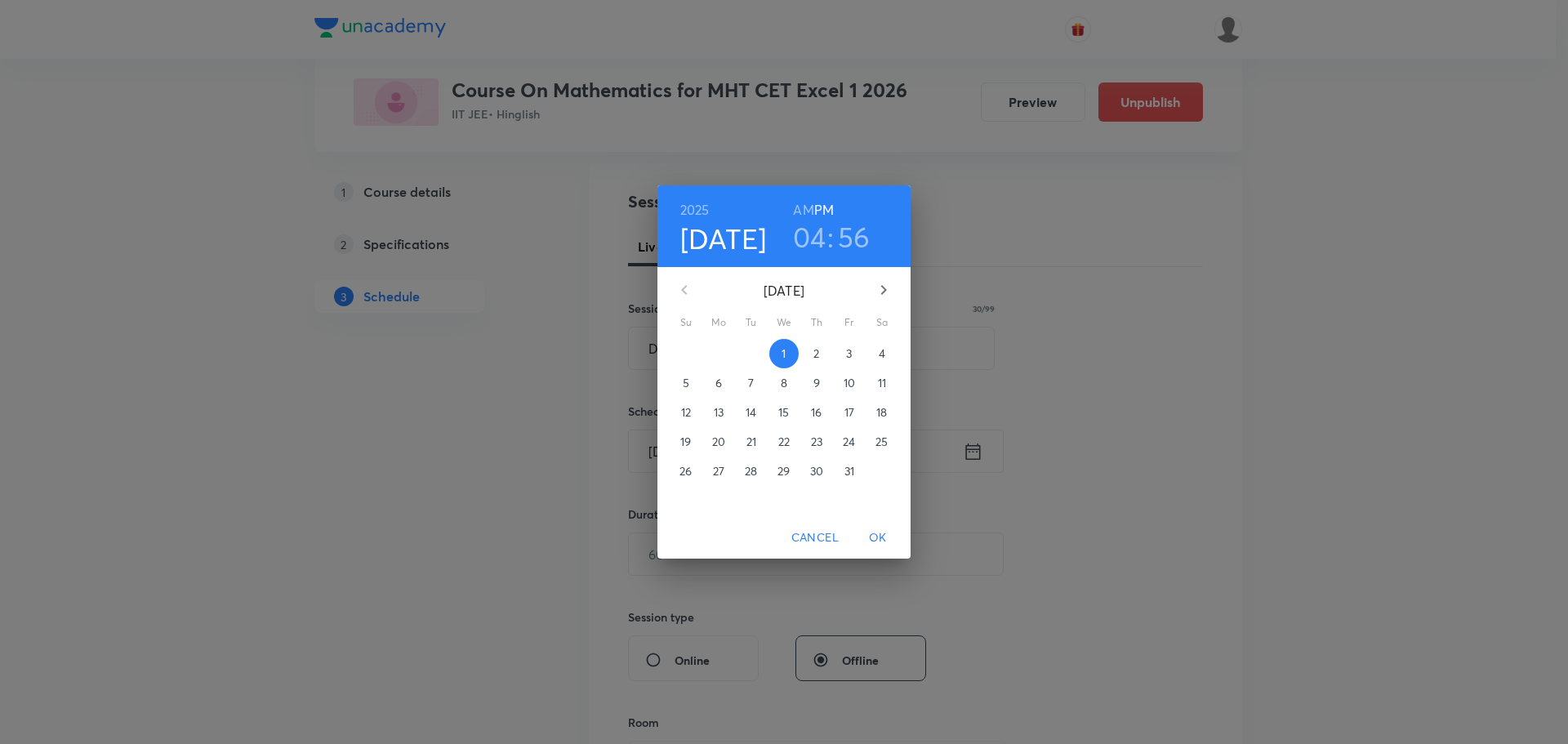
click at [879, 359] on p "4" at bounding box center [882, 353] width 6 height 17
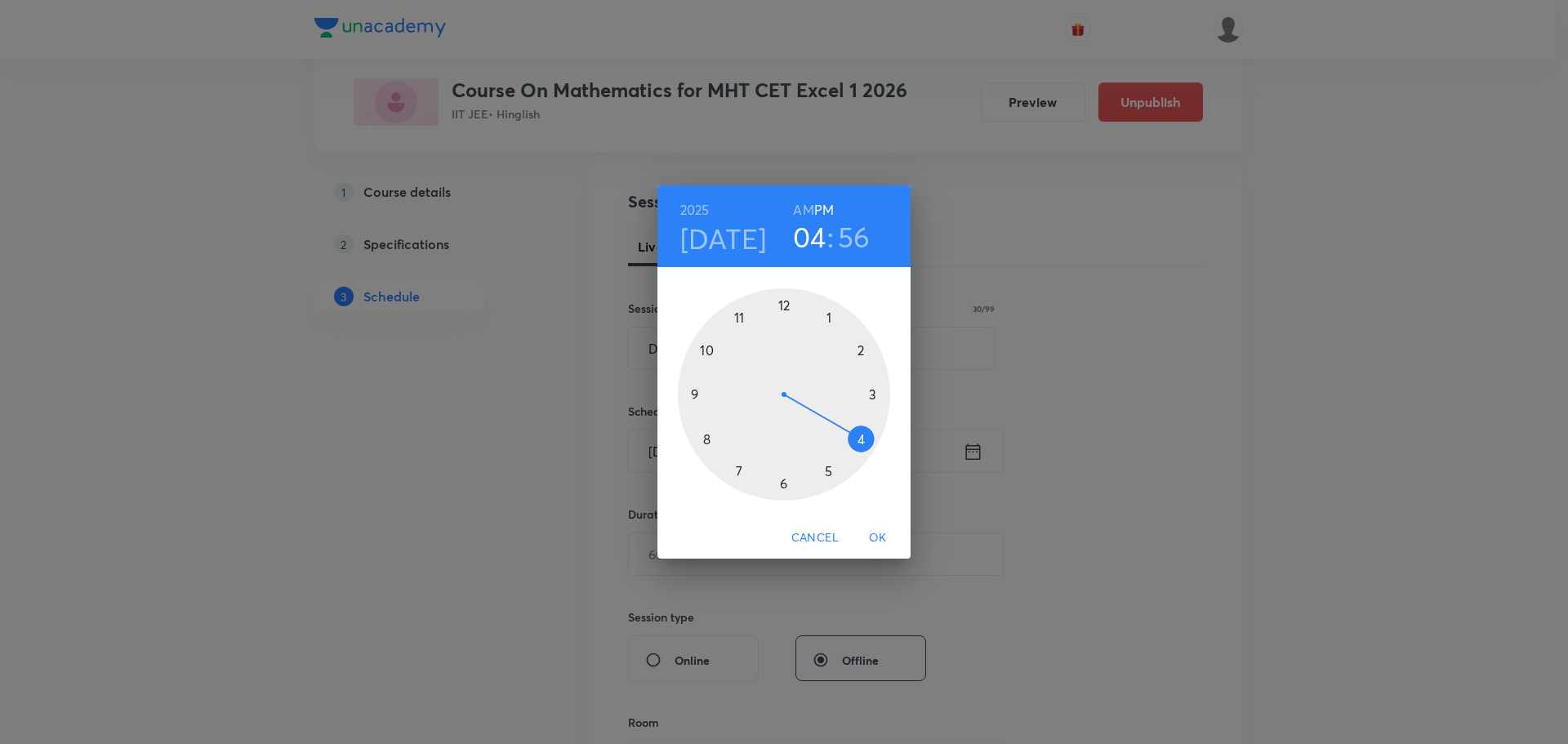
click at [829, 316] on div at bounding box center [784, 394] width 212 height 212
click at [784, 481] on div at bounding box center [784, 394] width 212 height 212
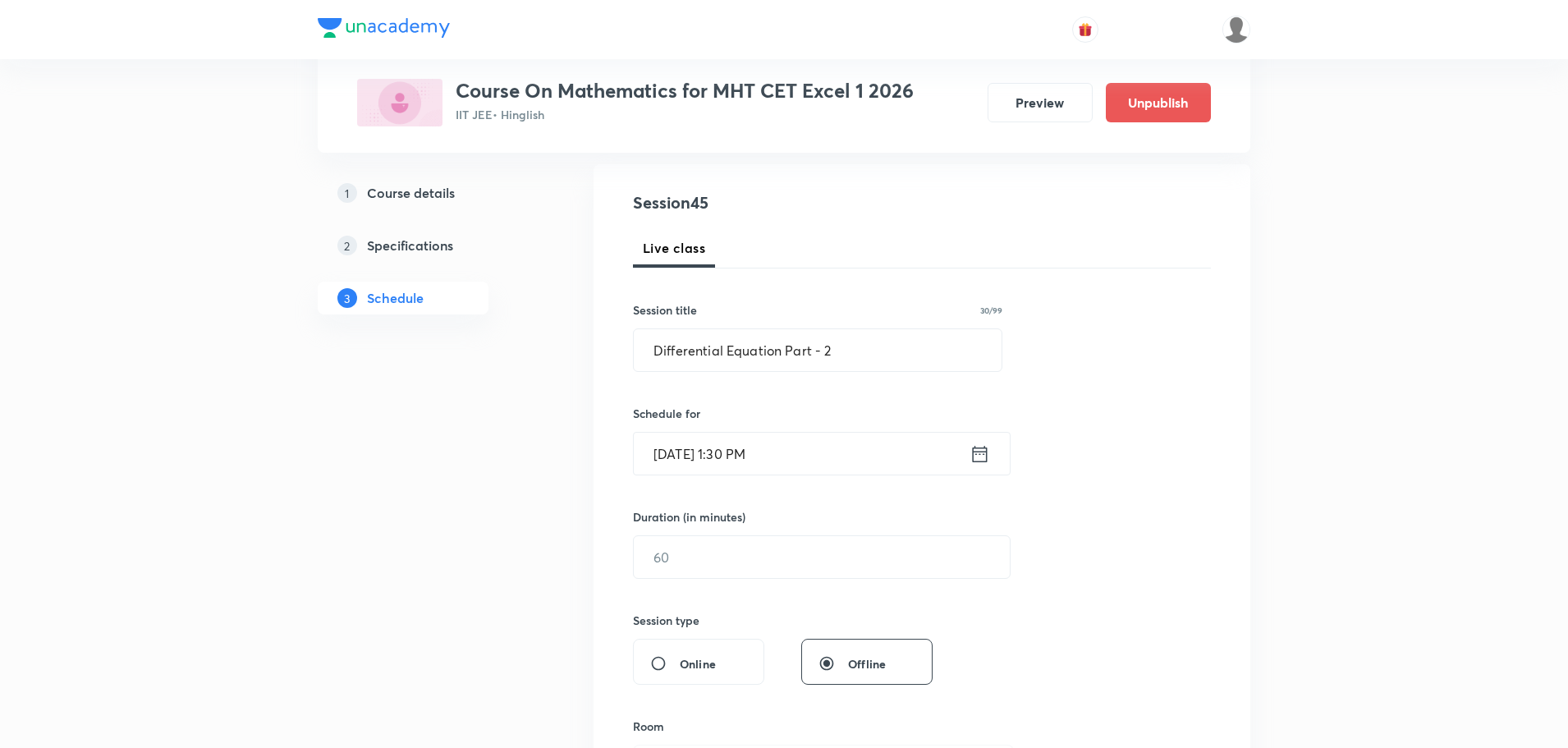
scroll to position [246, 0]
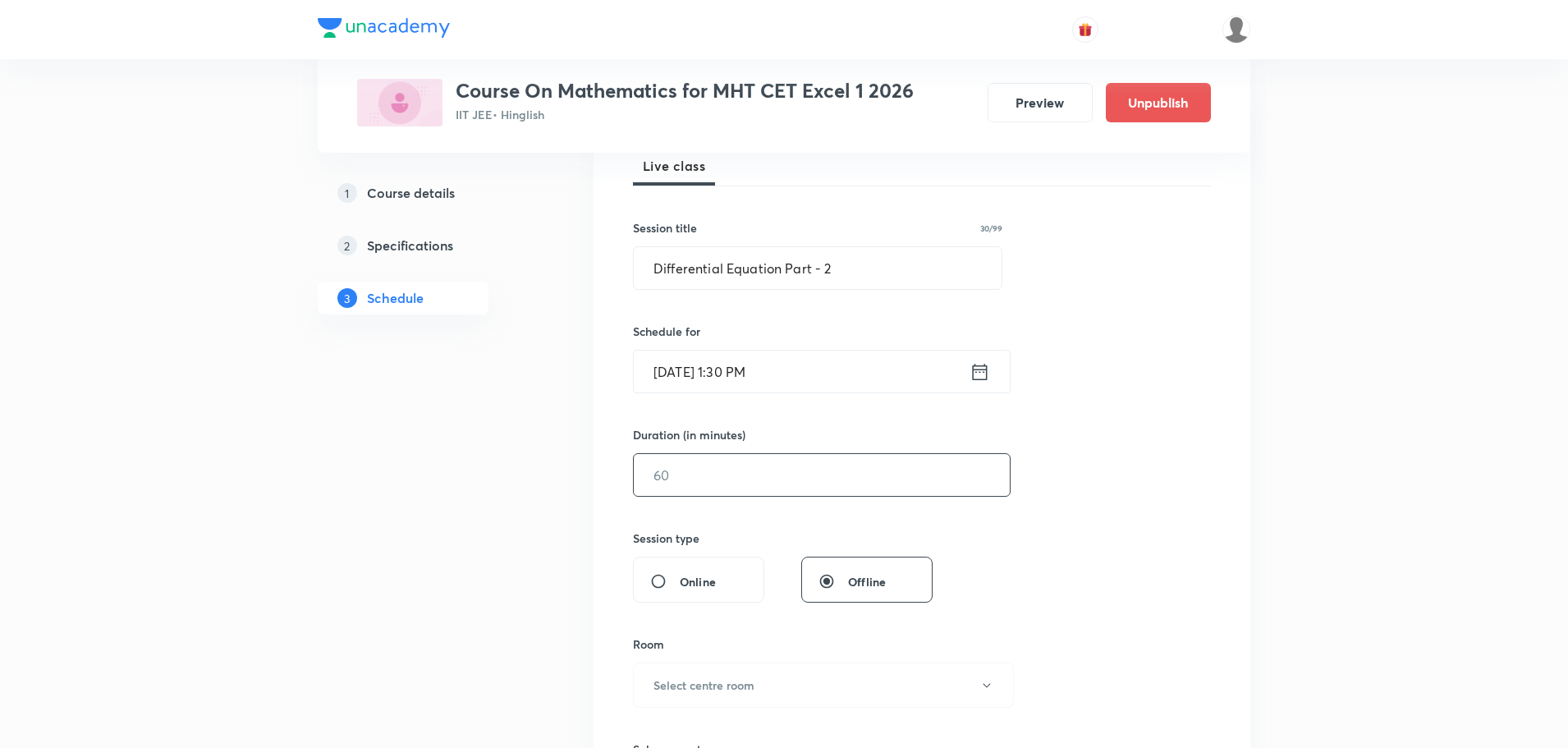
click at [781, 482] on input "text" at bounding box center [822, 474] width 376 height 42
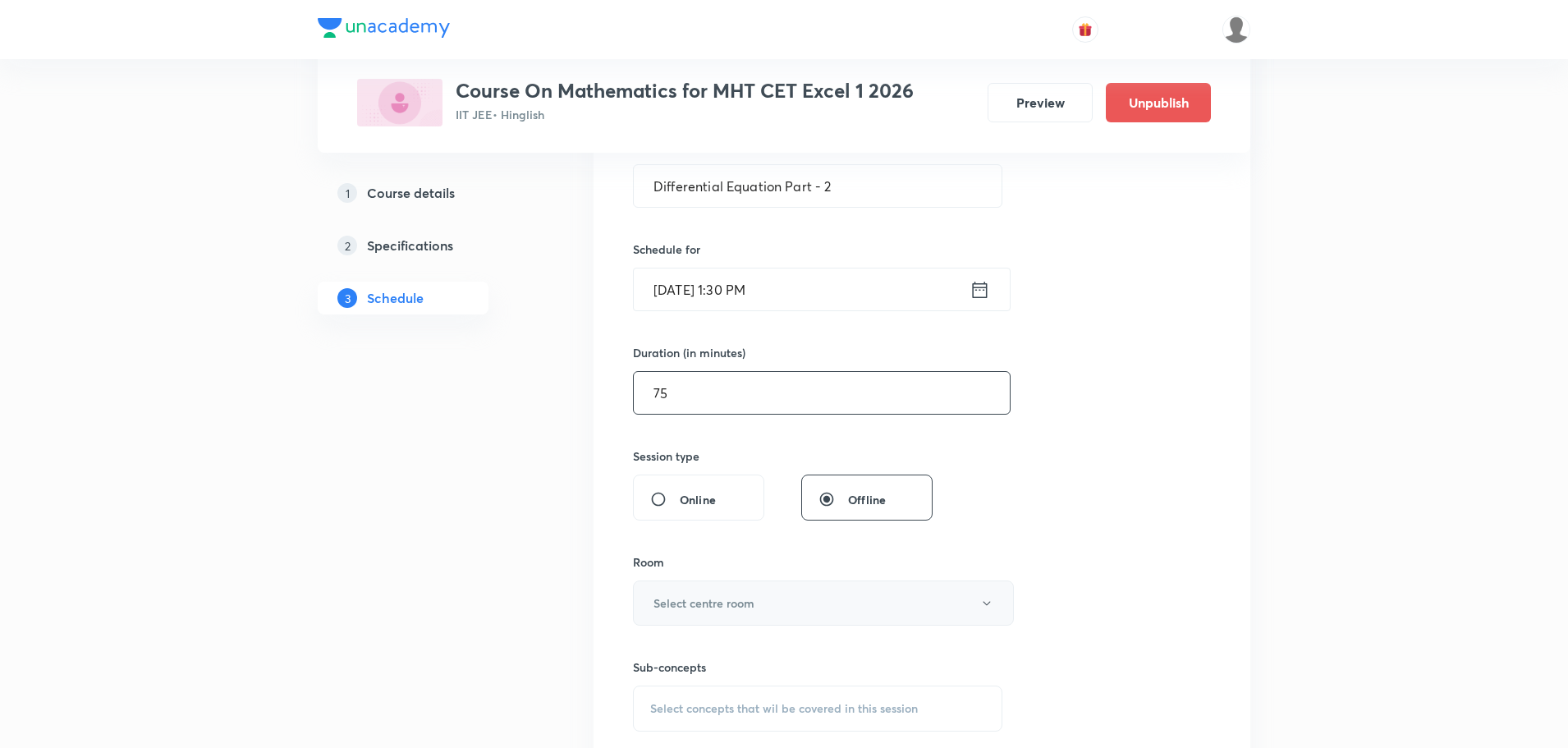
type input "75"
click at [754, 614] on button "Select centre room" at bounding box center [823, 602] width 381 height 45
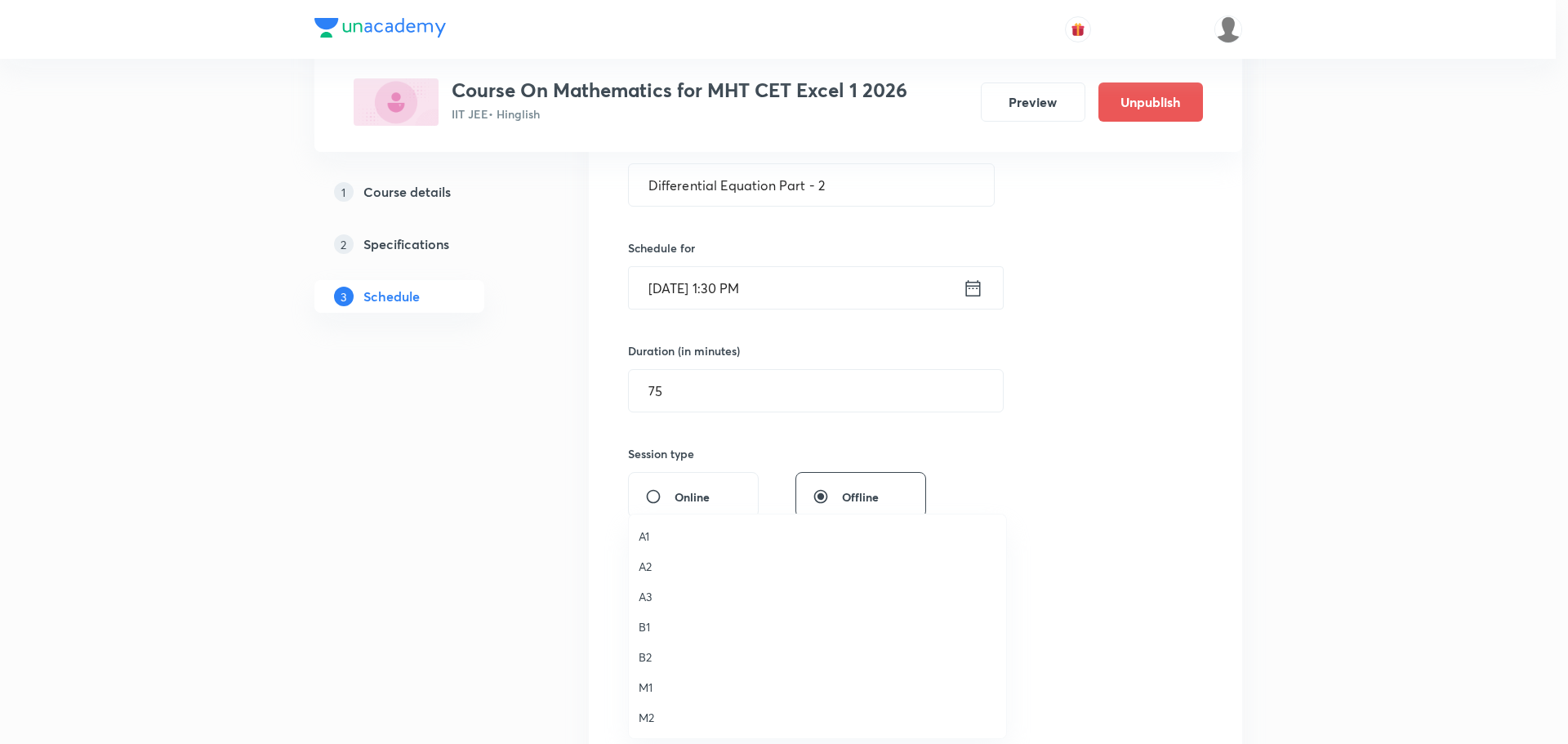
click at [654, 537] on span "A1" at bounding box center [817, 536] width 358 height 17
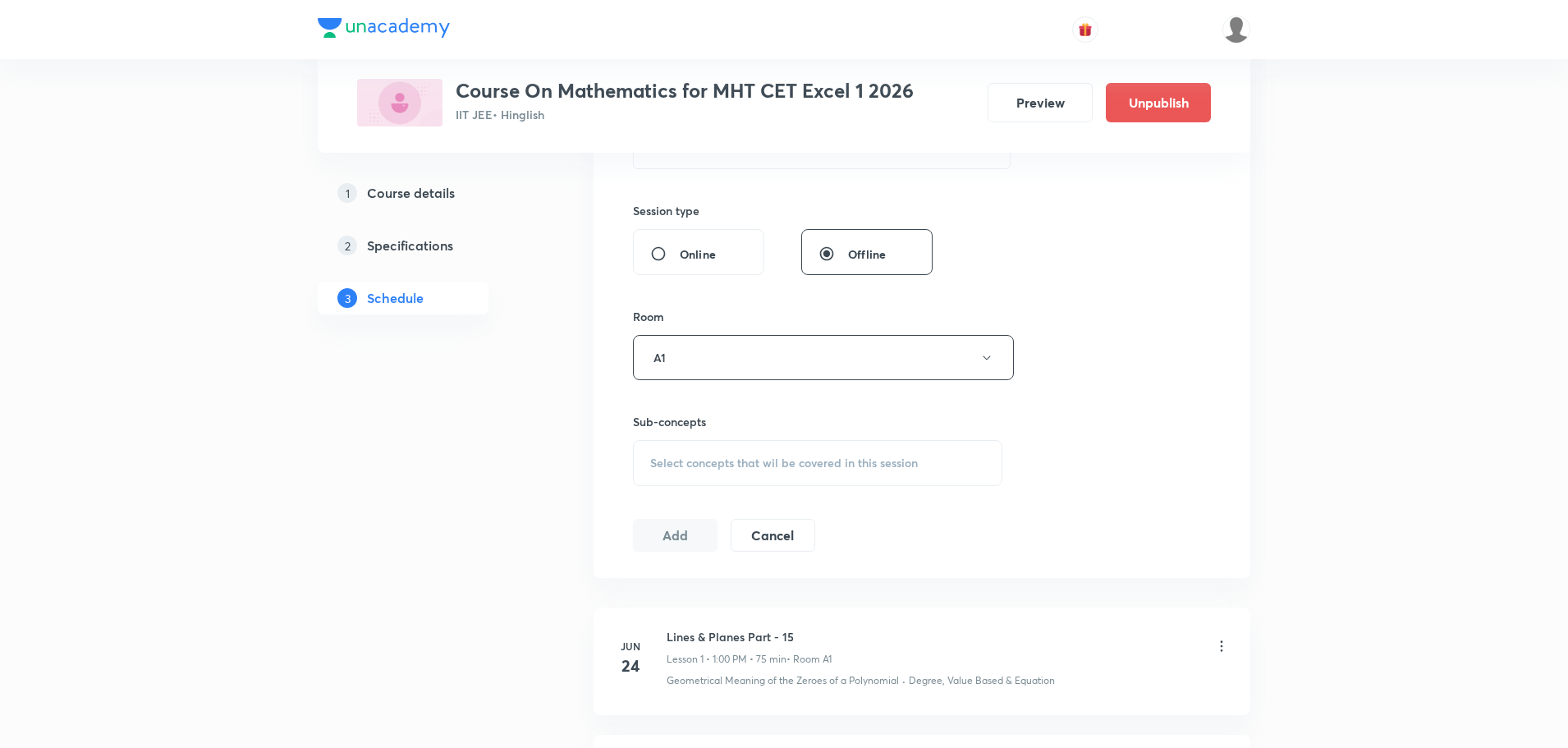
scroll to position [575, 0]
click at [704, 462] on span "Select concepts that wil be covered in this session" at bounding box center [784, 462] width 267 height 13
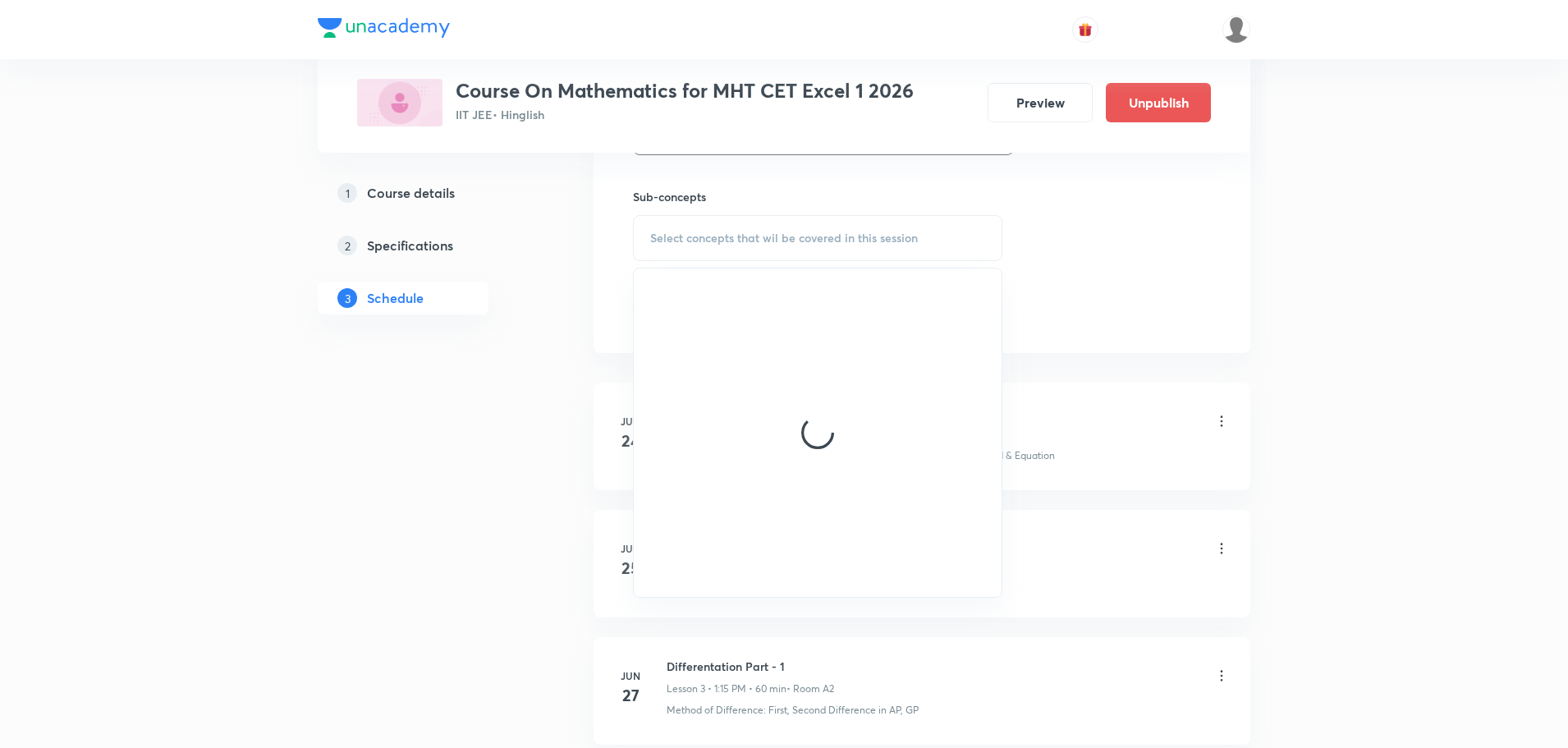
scroll to position [821, 0]
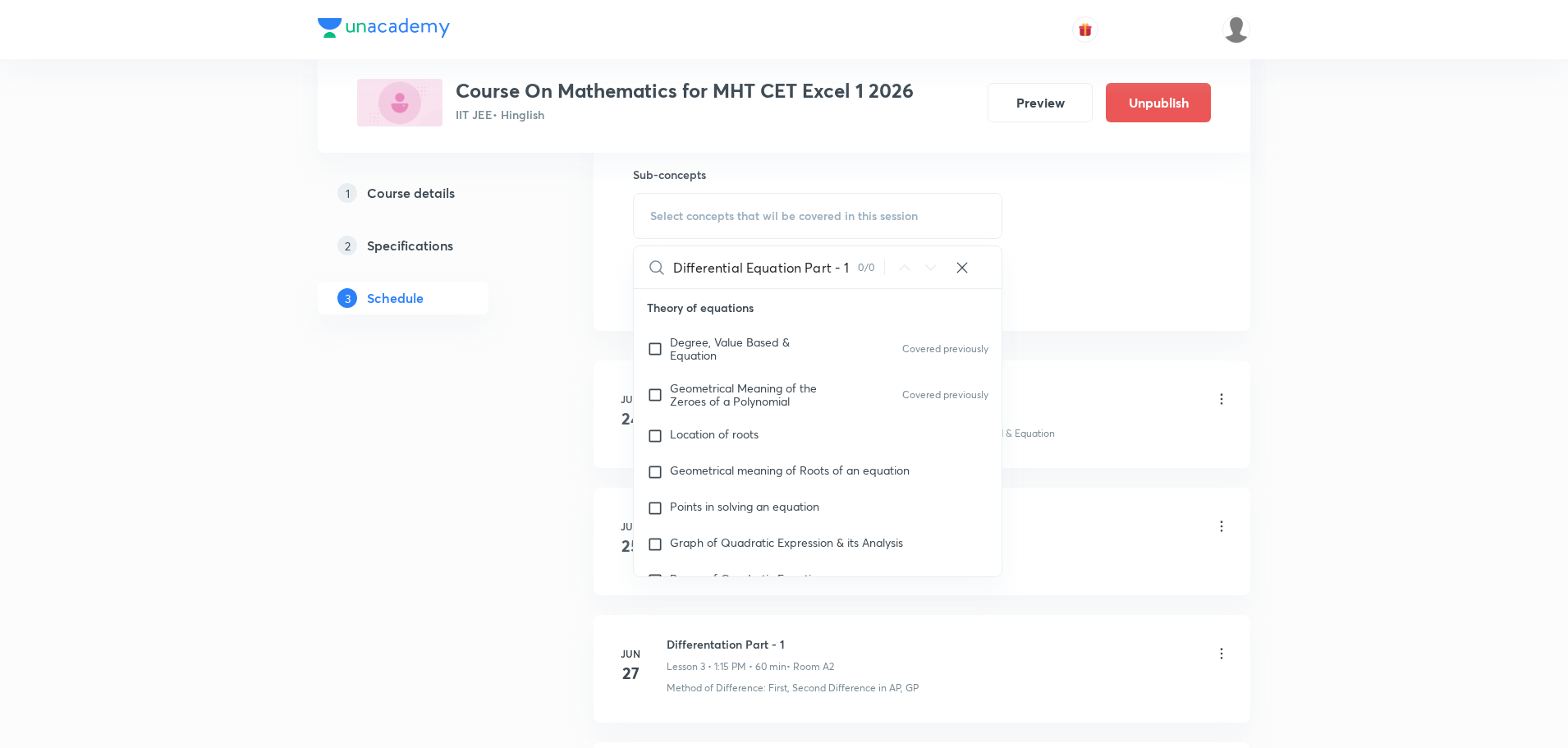
drag, startPoint x: 803, startPoint y: 266, endPoint x: 885, endPoint y: 260, distance: 82.2
click at [885, 260] on div "Differential Equation Part - 1 0 / 0 ​" at bounding box center [817, 267] width 368 height 42
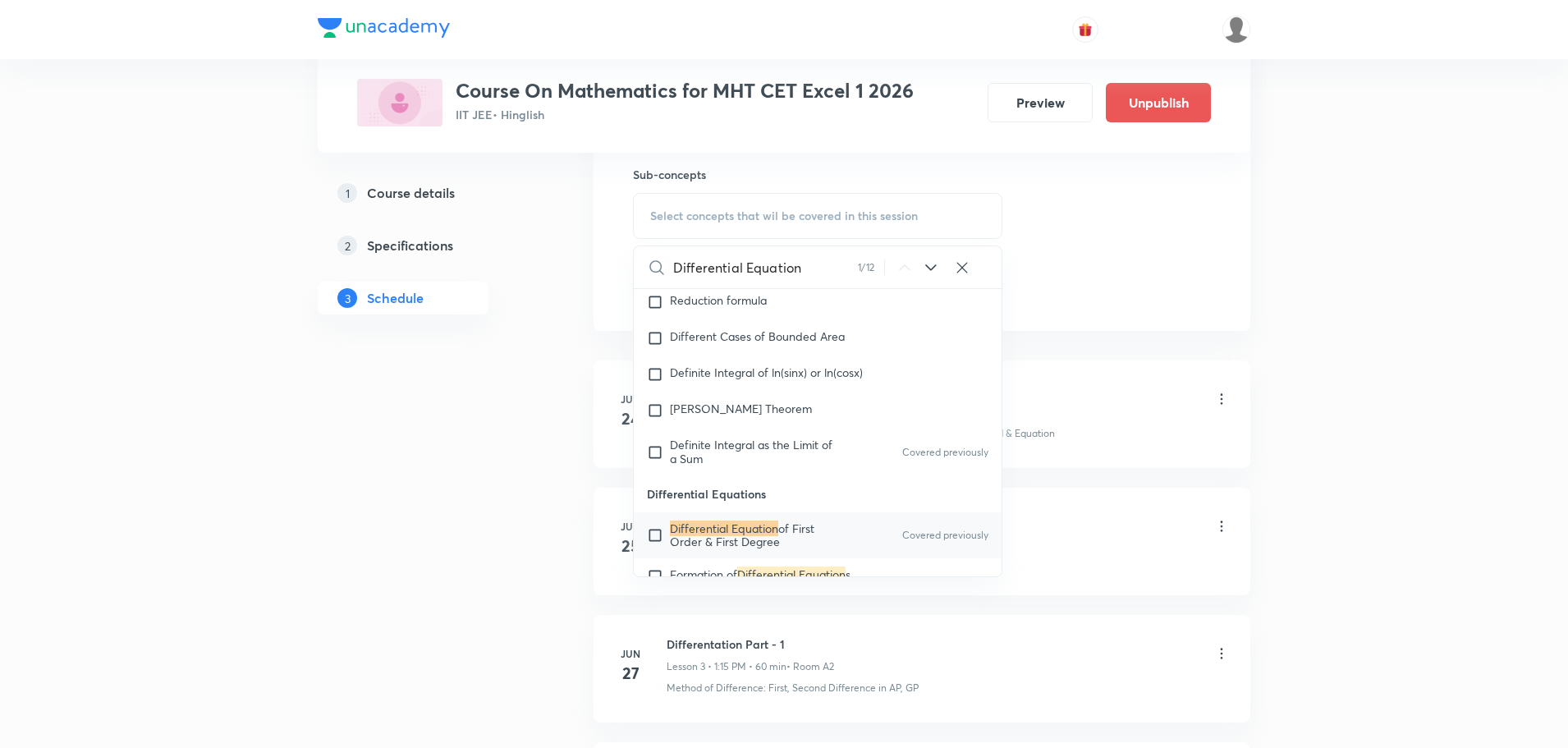
scroll to position [14356, 0]
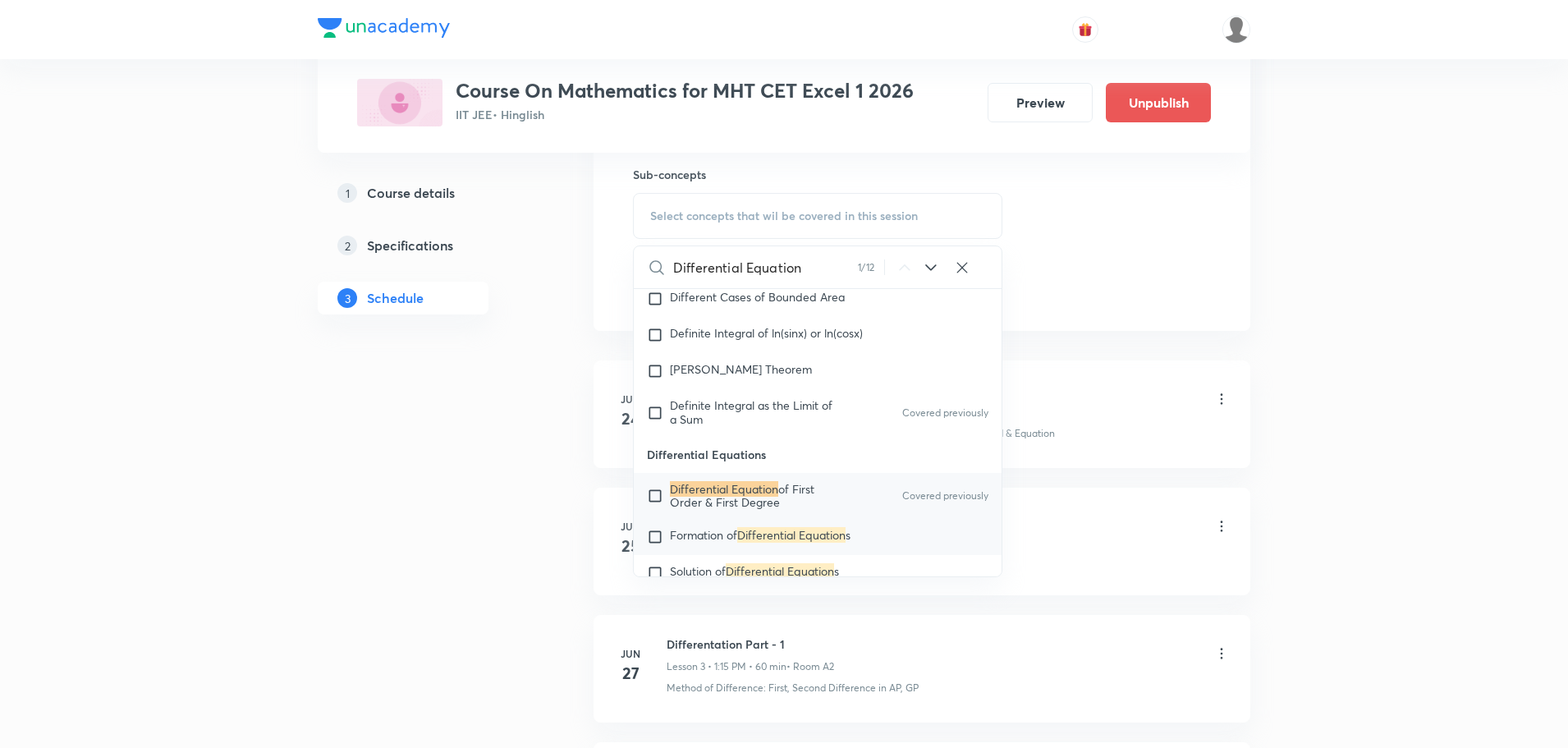
type input "Differential Equation"
click at [829, 542] on mark "Differential Equation" at bounding box center [790, 534] width 108 height 16
checkbox input "true"
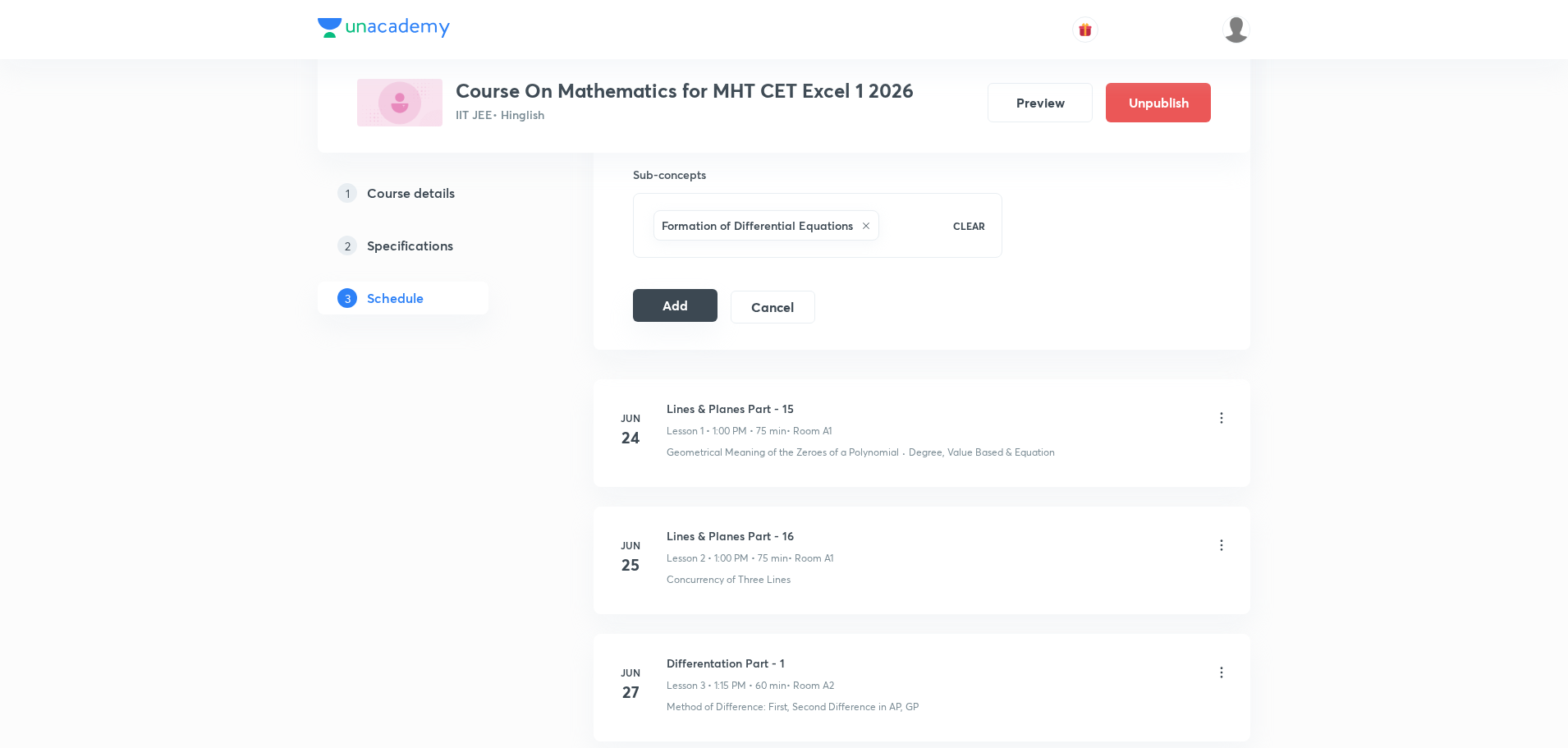
click at [705, 315] on button "Add" at bounding box center [675, 305] width 85 height 33
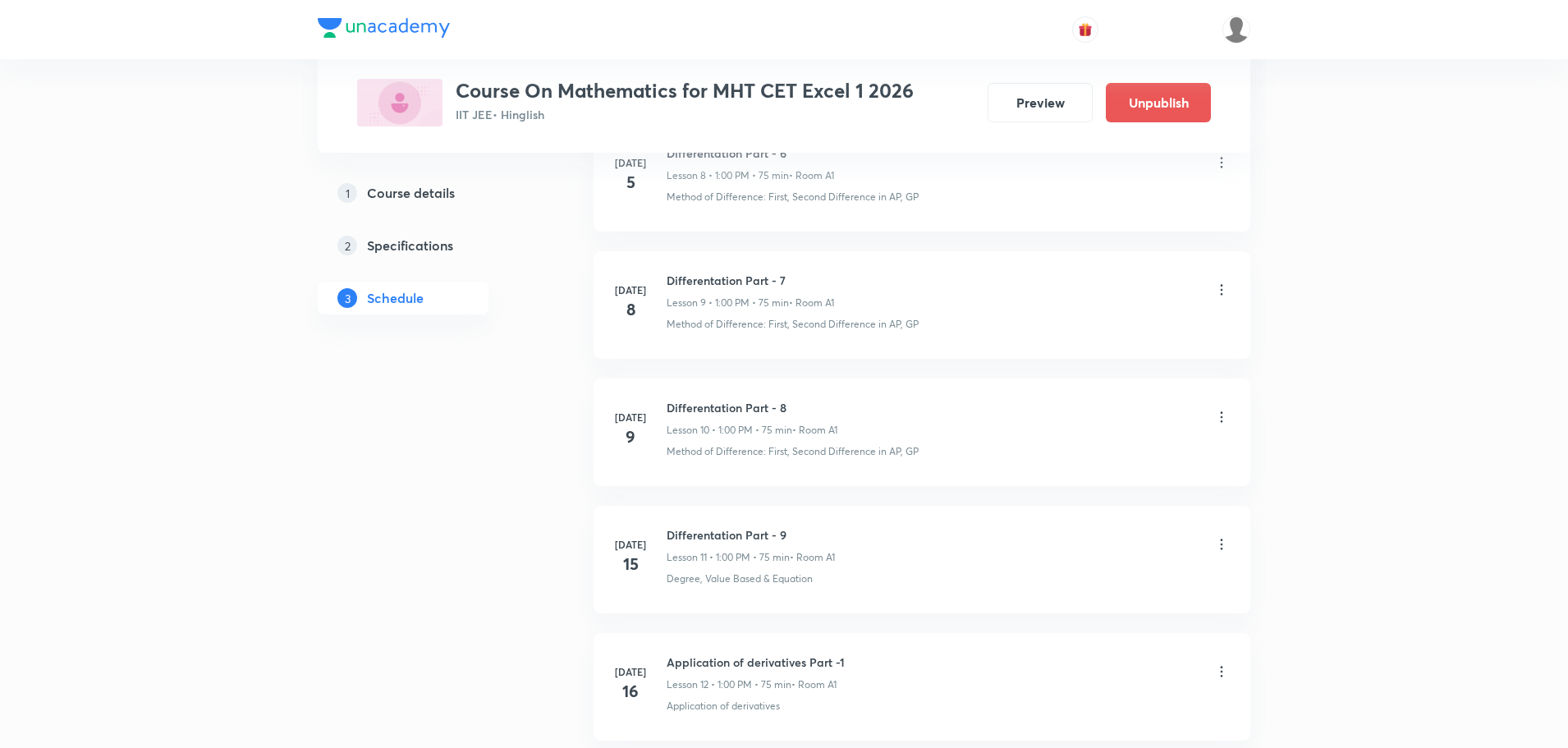
scroll to position [5539, 0]
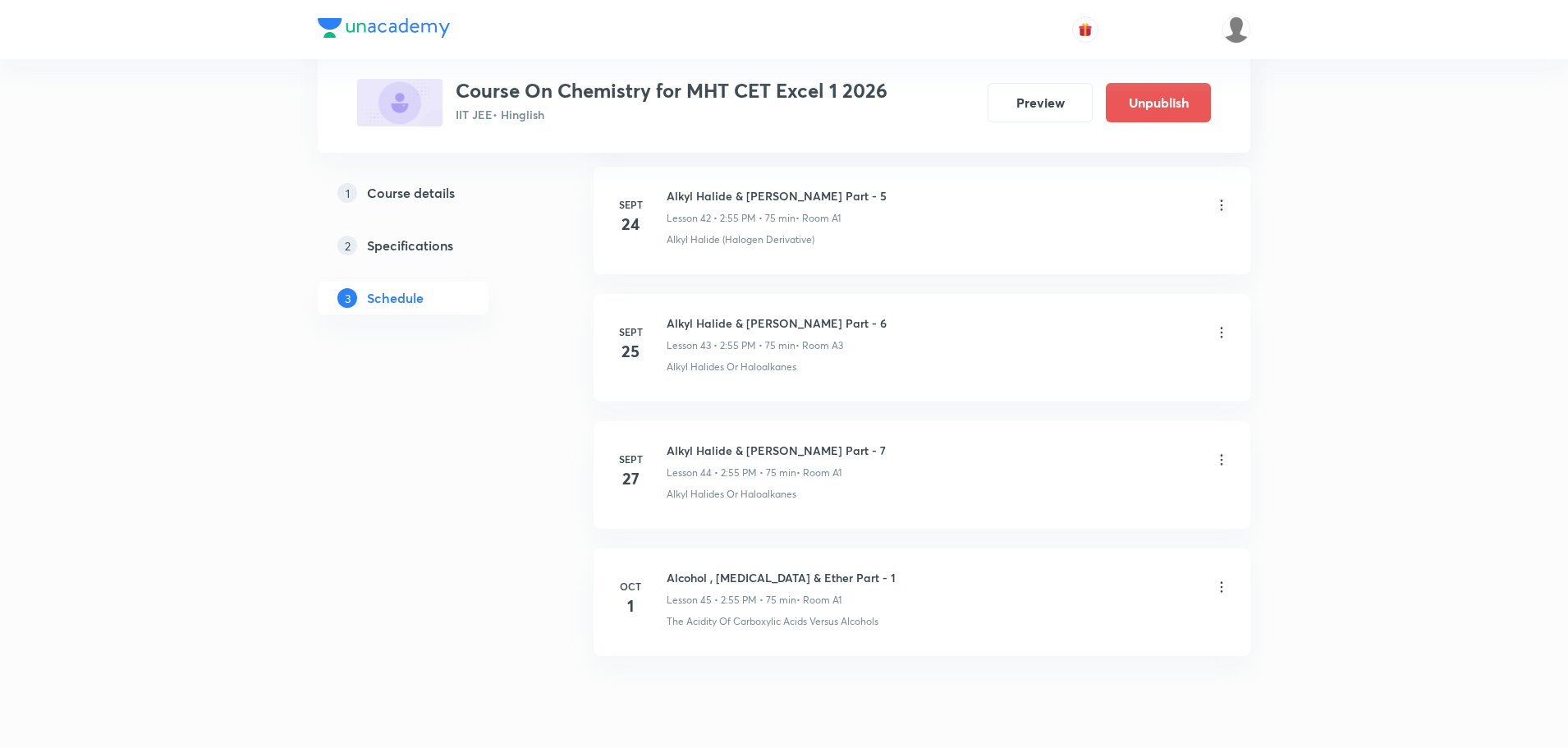
scroll to position [6295, 0]
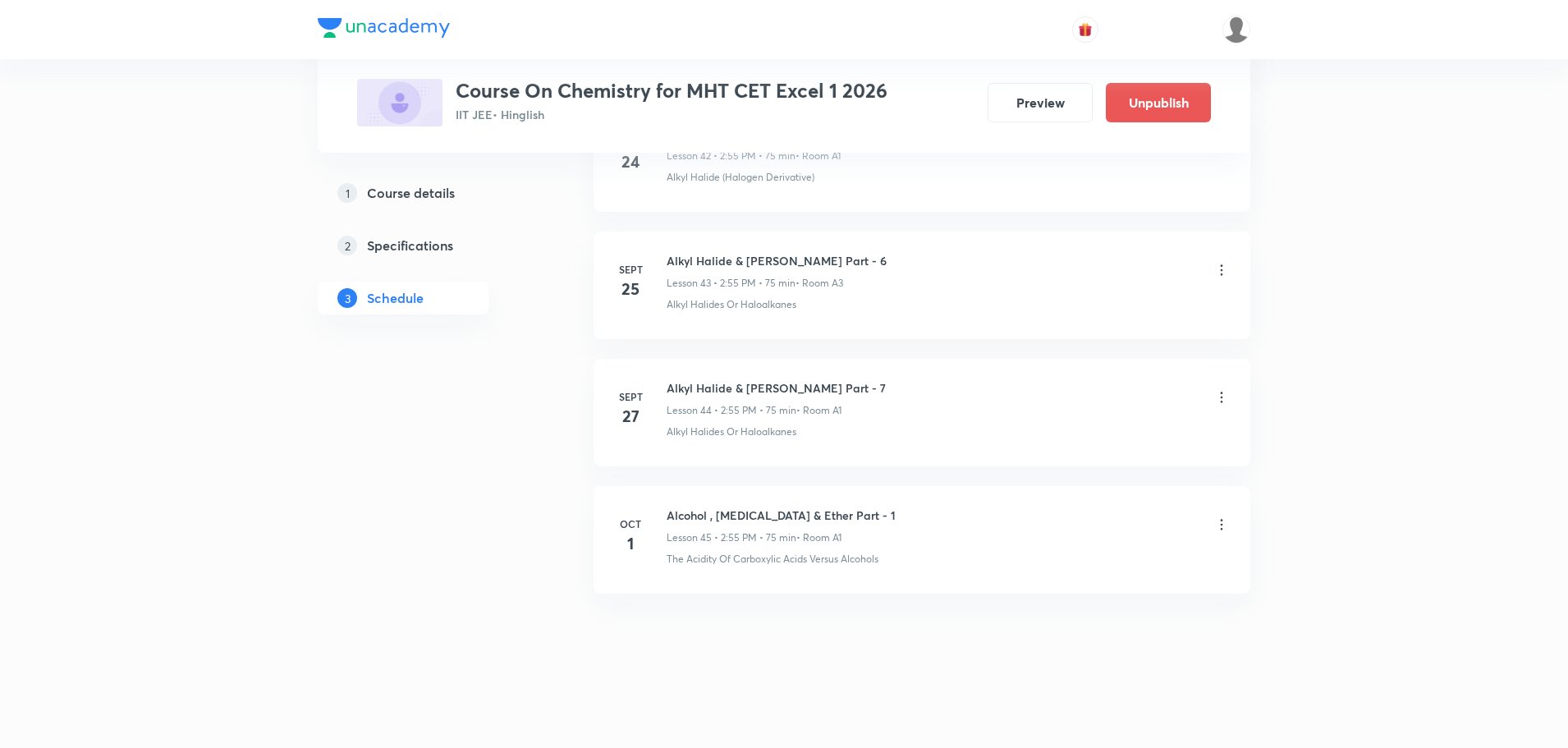
click at [779, 504] on li "[DATE] Alcohol , [MEDICAL_DATA] & Ether Part - 1 Lesson 45 • 2:55 PM • 75 min •…" at bounding box center [922, 540] width 657 height 108
click at [780, 516] on h6 "Alcohol , Phenol & Ether Part - 1" at bounding box center [781, 515] width 229 height 18
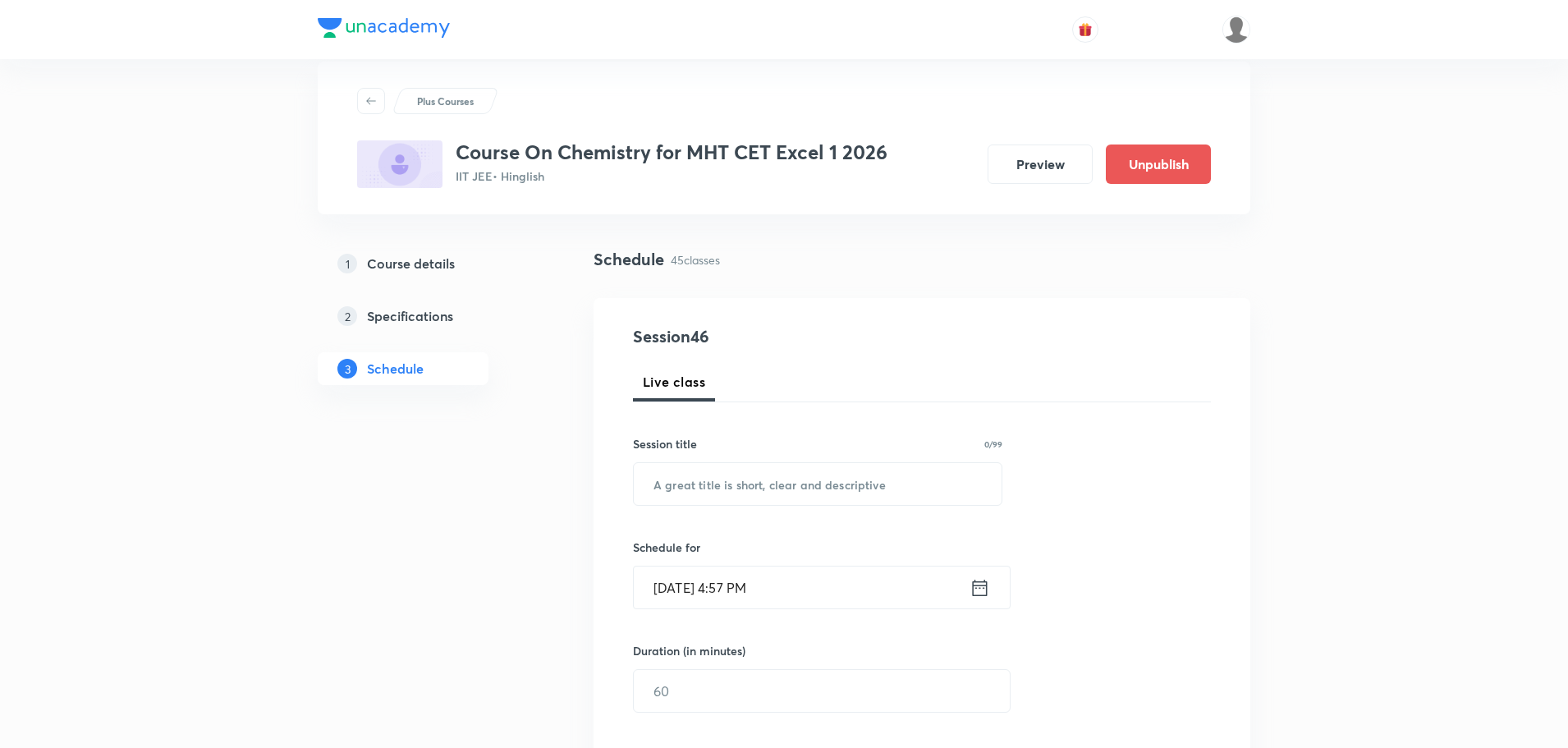
scroll to position [0, 0]
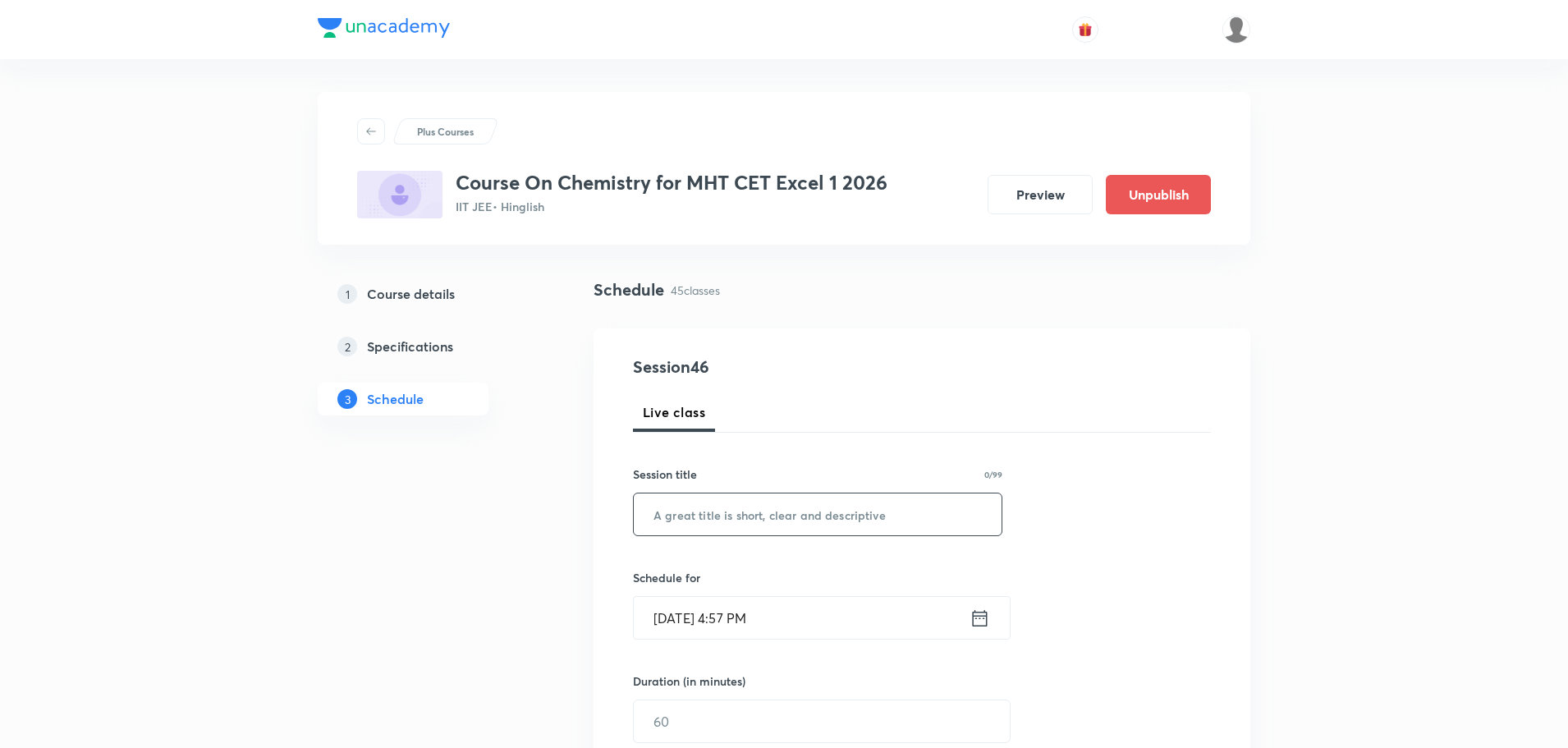
click at [731, 526] on input "text" at bounding box center [817, 514] width 368 height 42
paste input "Alcohol , Phenol & Ether Part - 1"
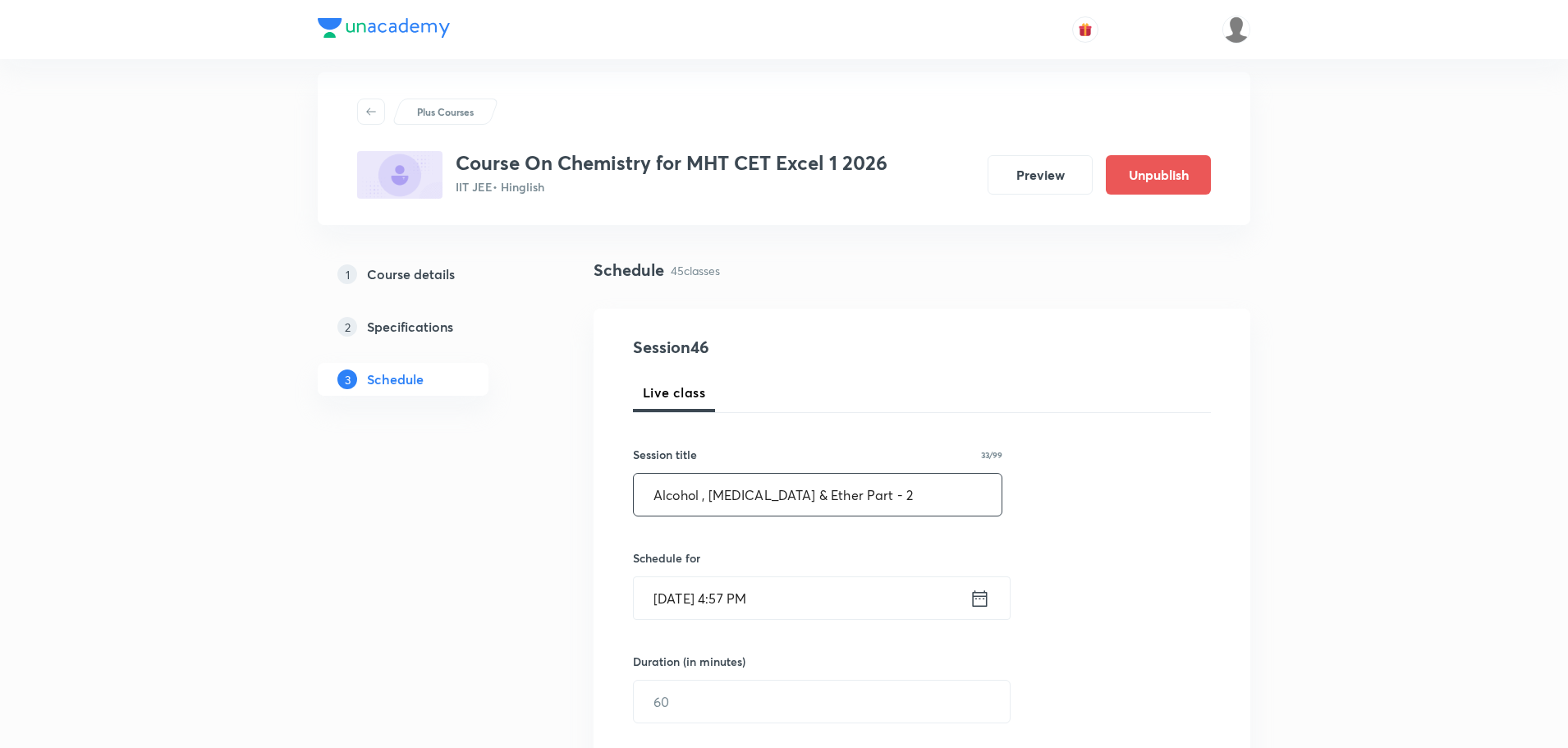
scroll to position [164, 0]
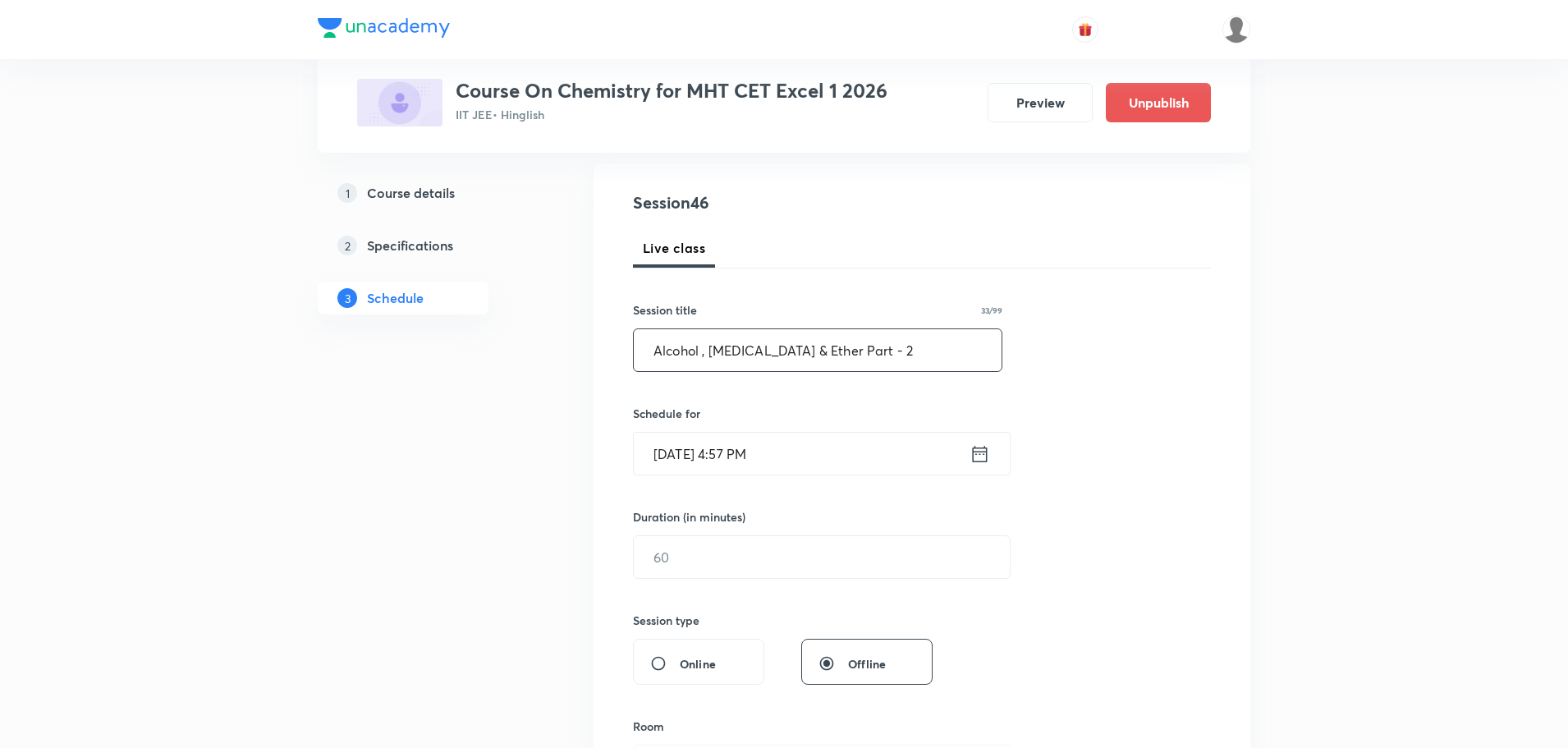
type input "Alcohol , Phenol & Ether Part - 2"
click at [978, 454] on icon at bounding box center [980, 454] width 20 height 23
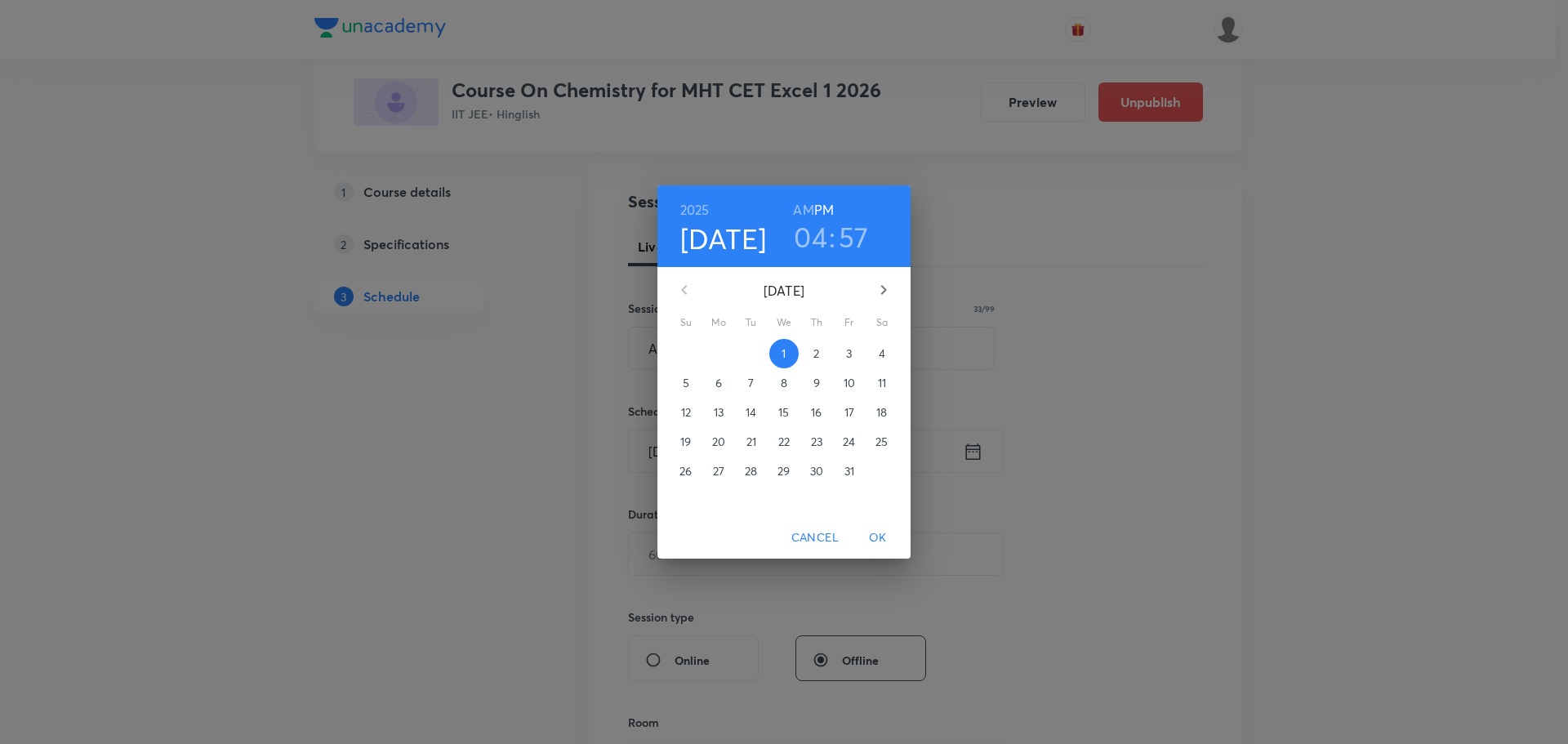
click at [876, 350] on span "4" at bounding box center [882, 353] width 29 height 17
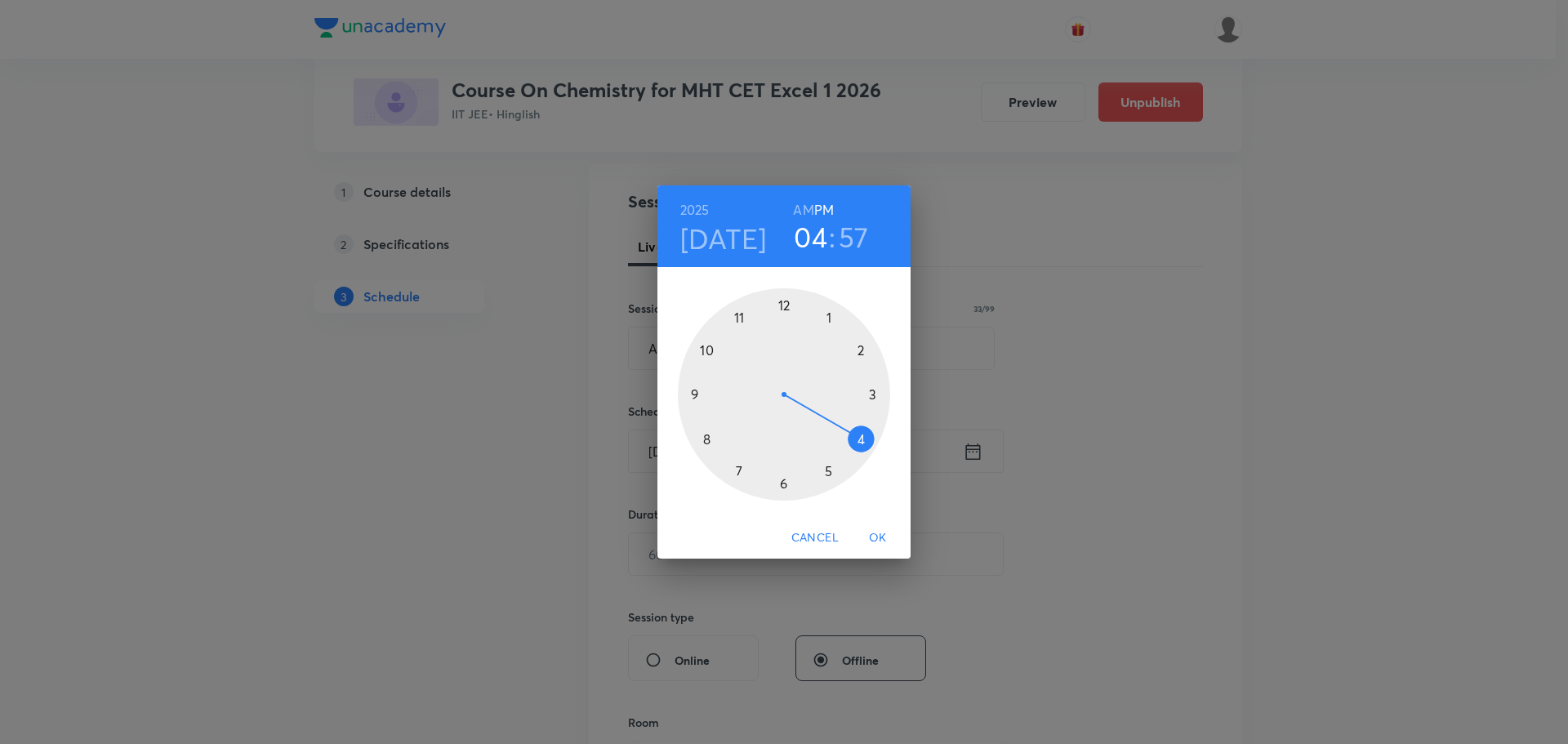
click at [858, 348] on div at bounding box center [784, 394] width 212 height 212
click at [740, 318] on div at bounding box center [784, 394] width 212 height 212
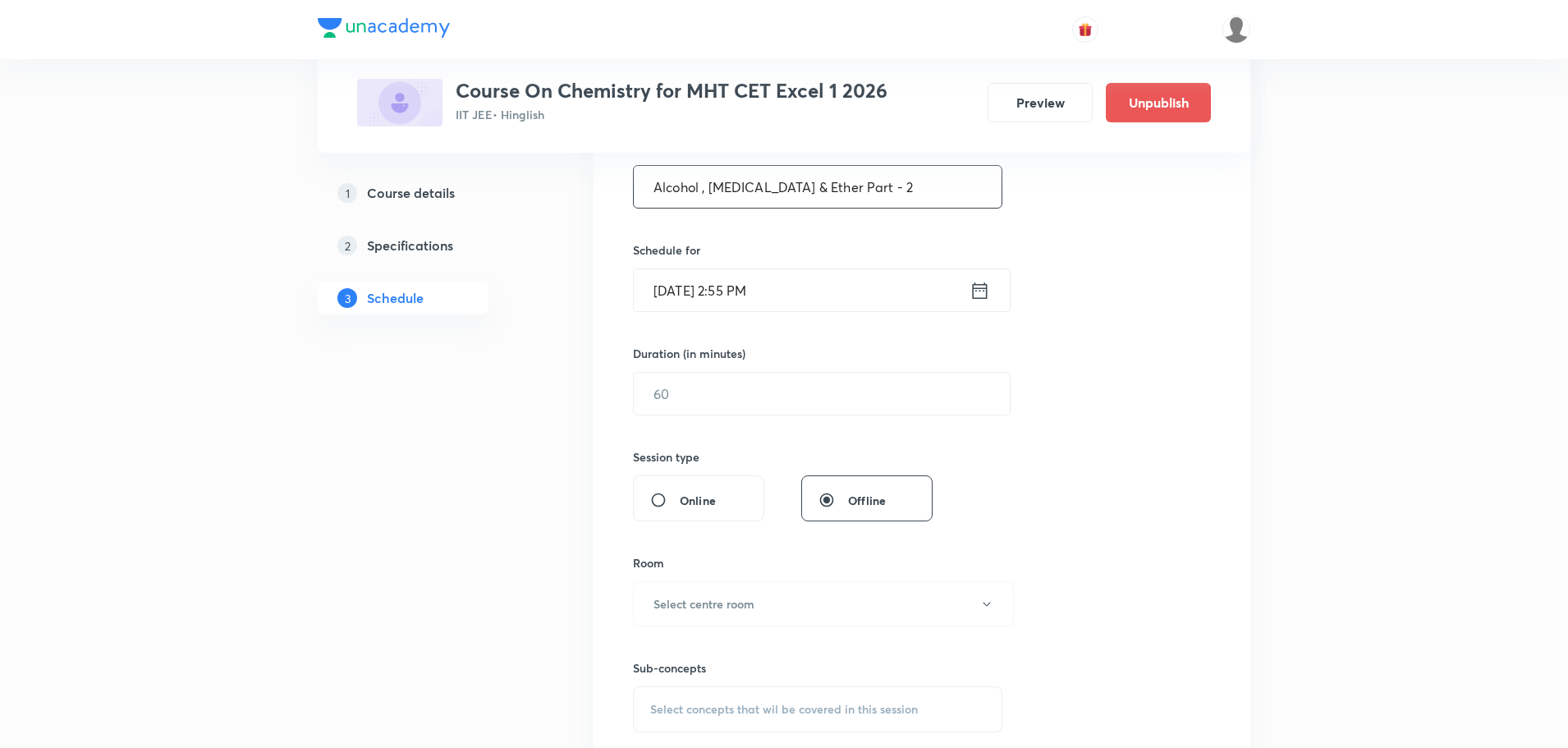
scroll to position [328, 0]
click at [755, 385] on input "text" at bounding box center [822, 392] width 376 height 42
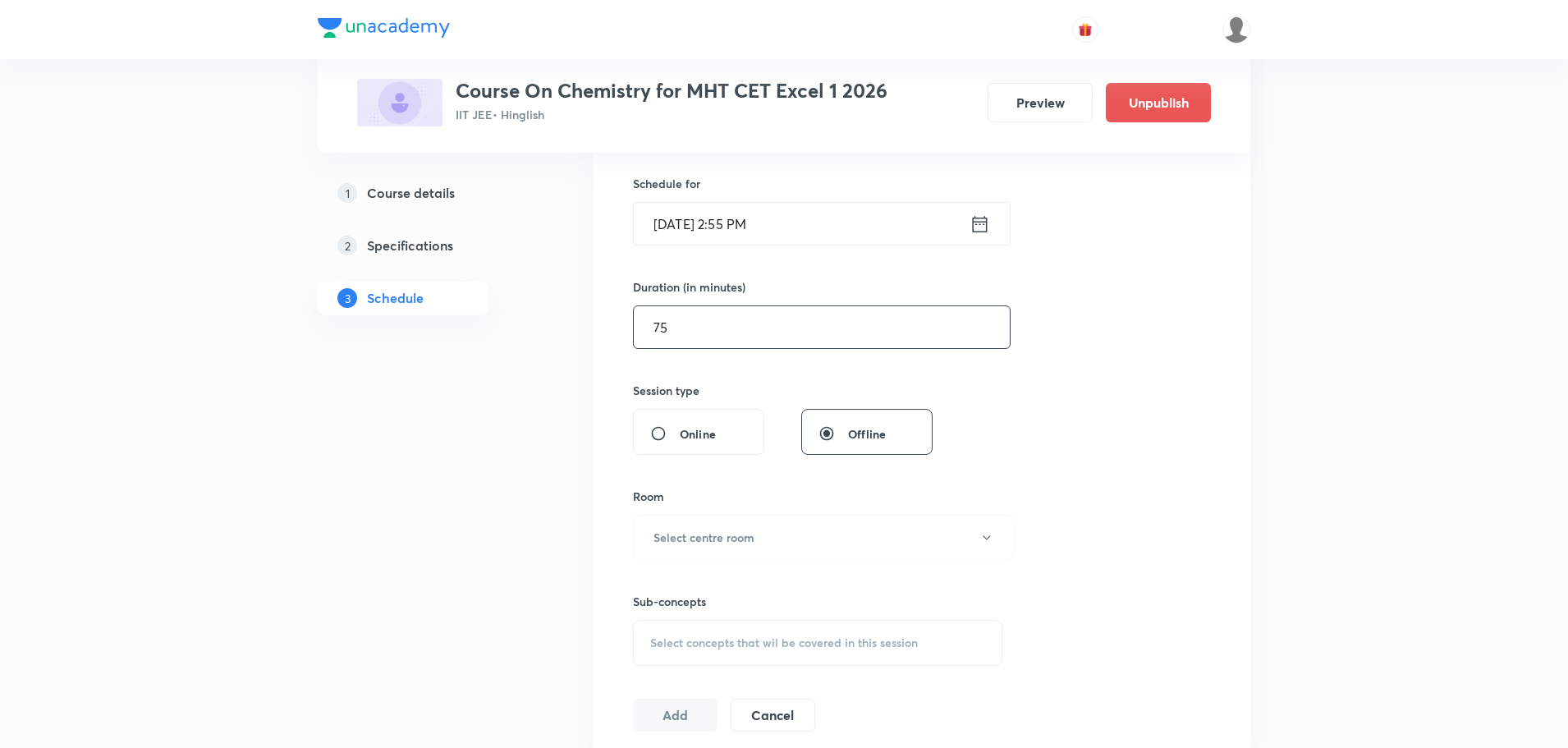
scroll to position [575, 0]
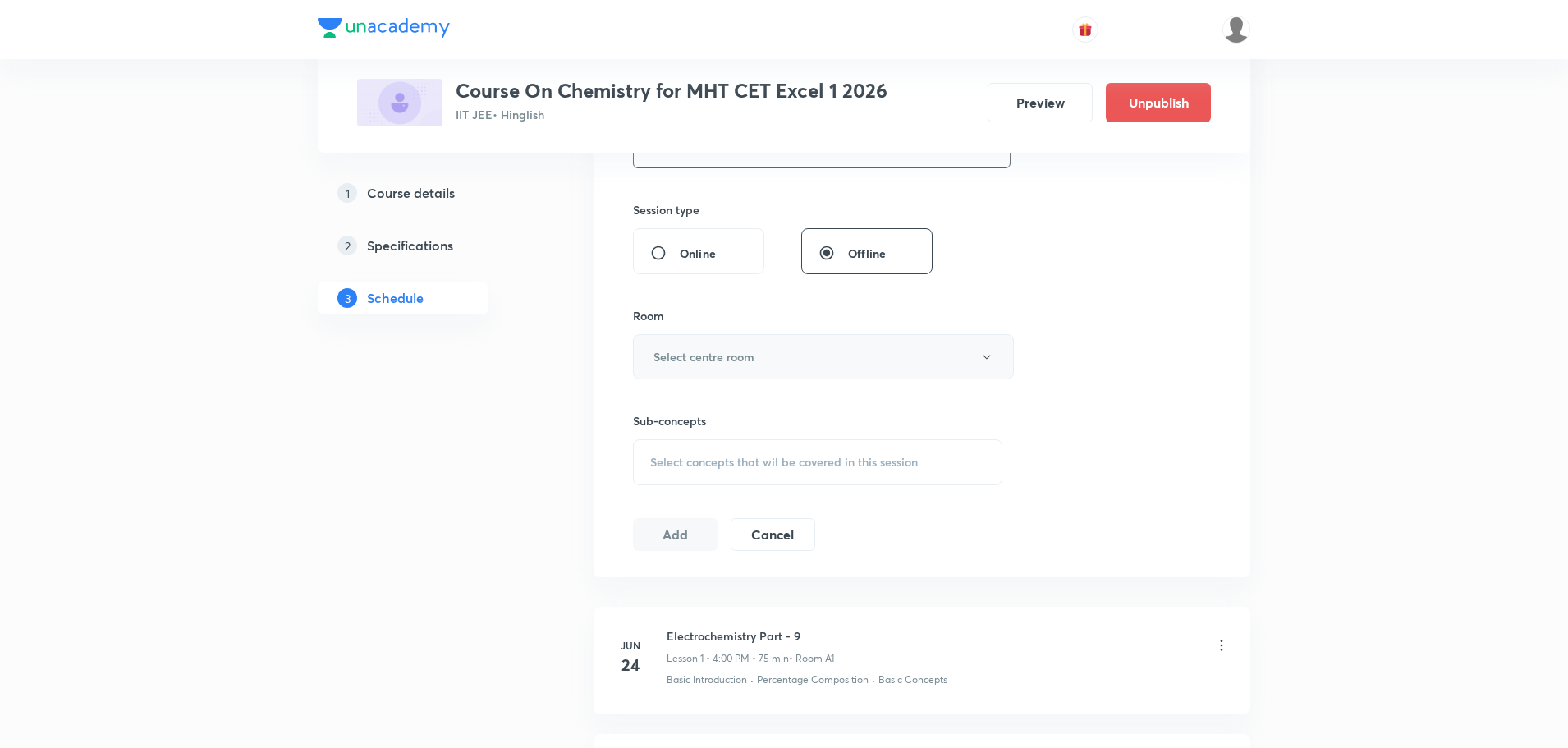
type input "75"
click at [767, 362] on button "Select centre room" at bounding box center [823, 356] width 381 height 45
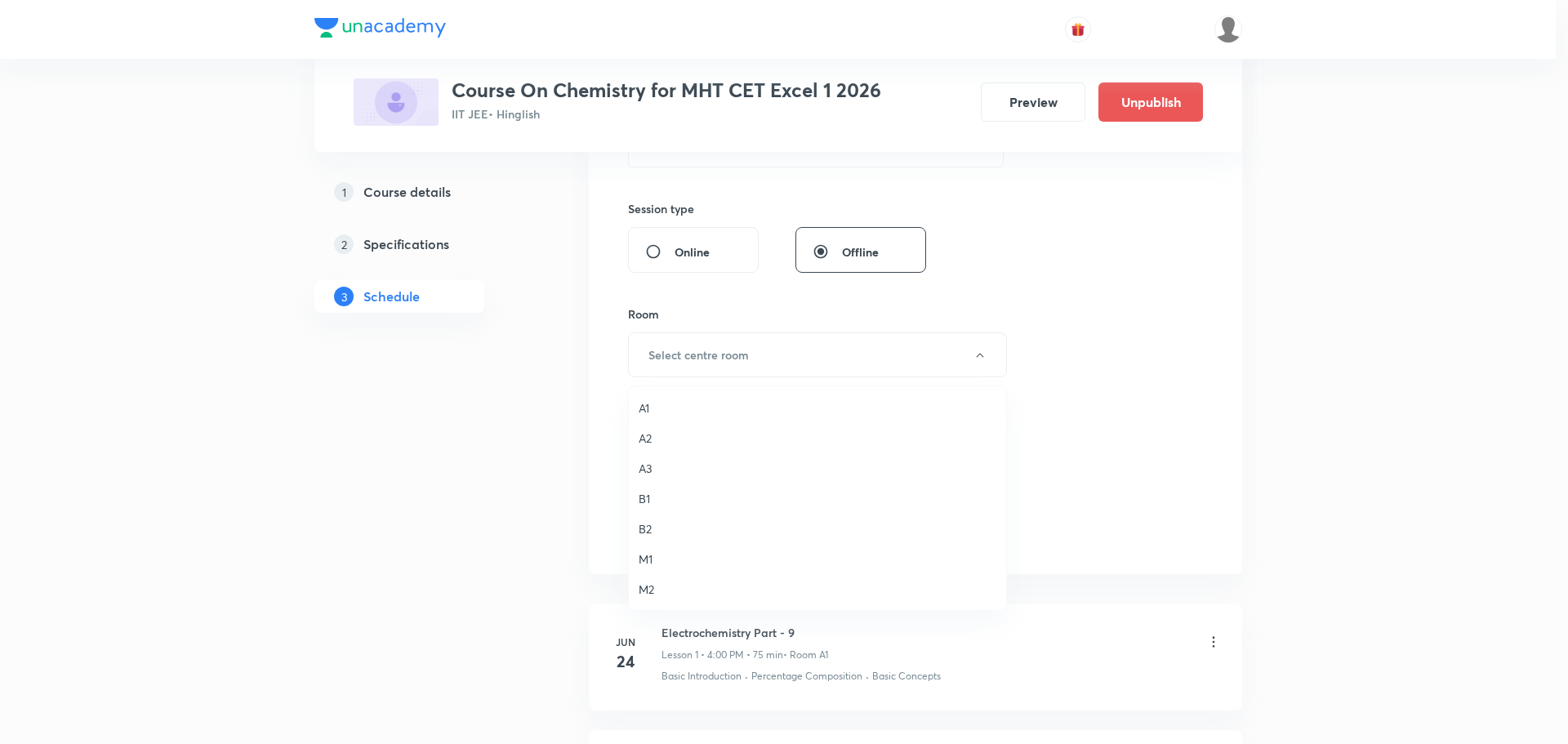
click at [676, 413] on span "A1" at bounding box center [817, 407] width 358 height 17
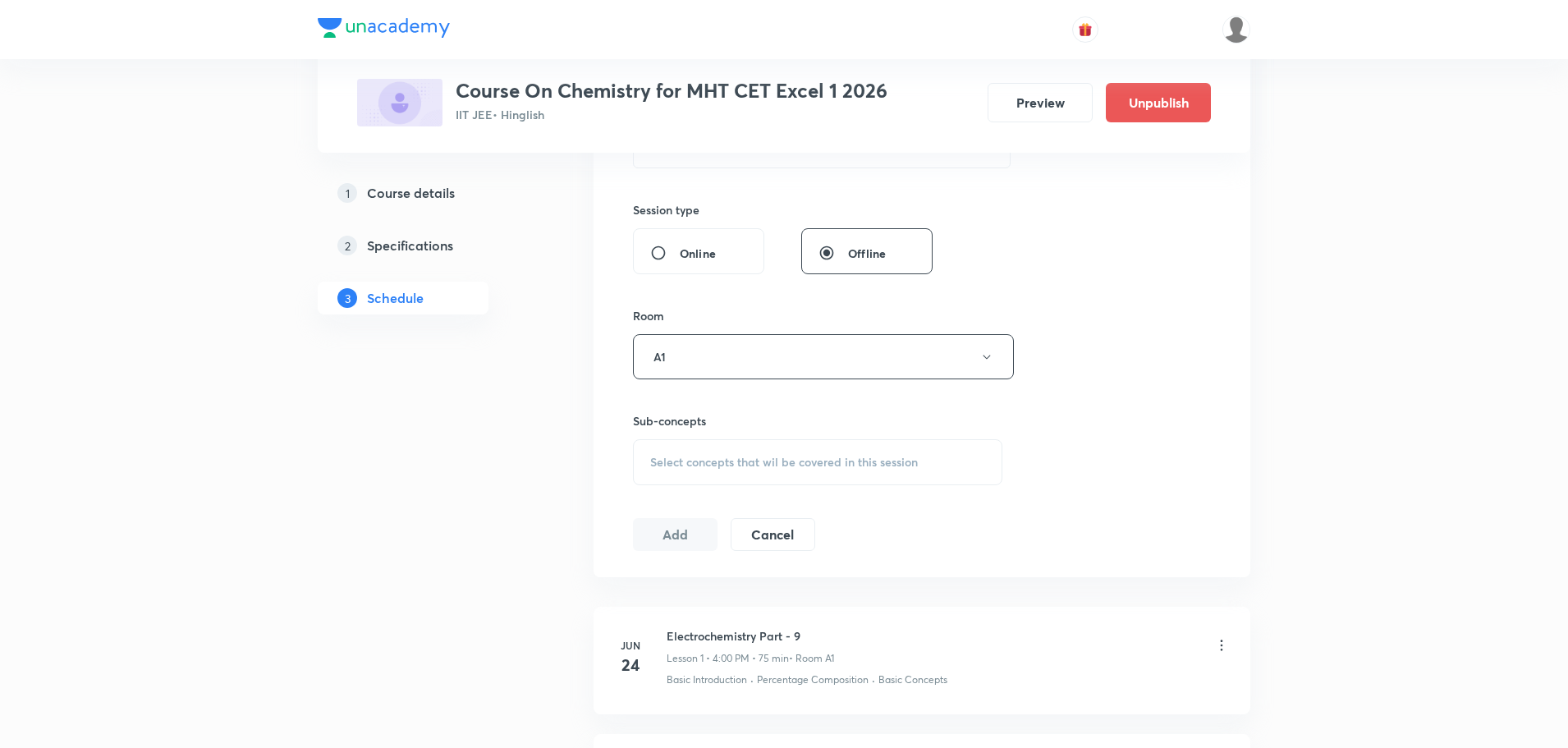
click at [778, 430] on div "Sub-concepts Select concepts that wil be covered in this session" at bounding box center [817, 448] width 370 height 73
click at [778, 456] on span "Select concepts that wil be covered in this session" at bounding box center [784, 462] width 267 height 13
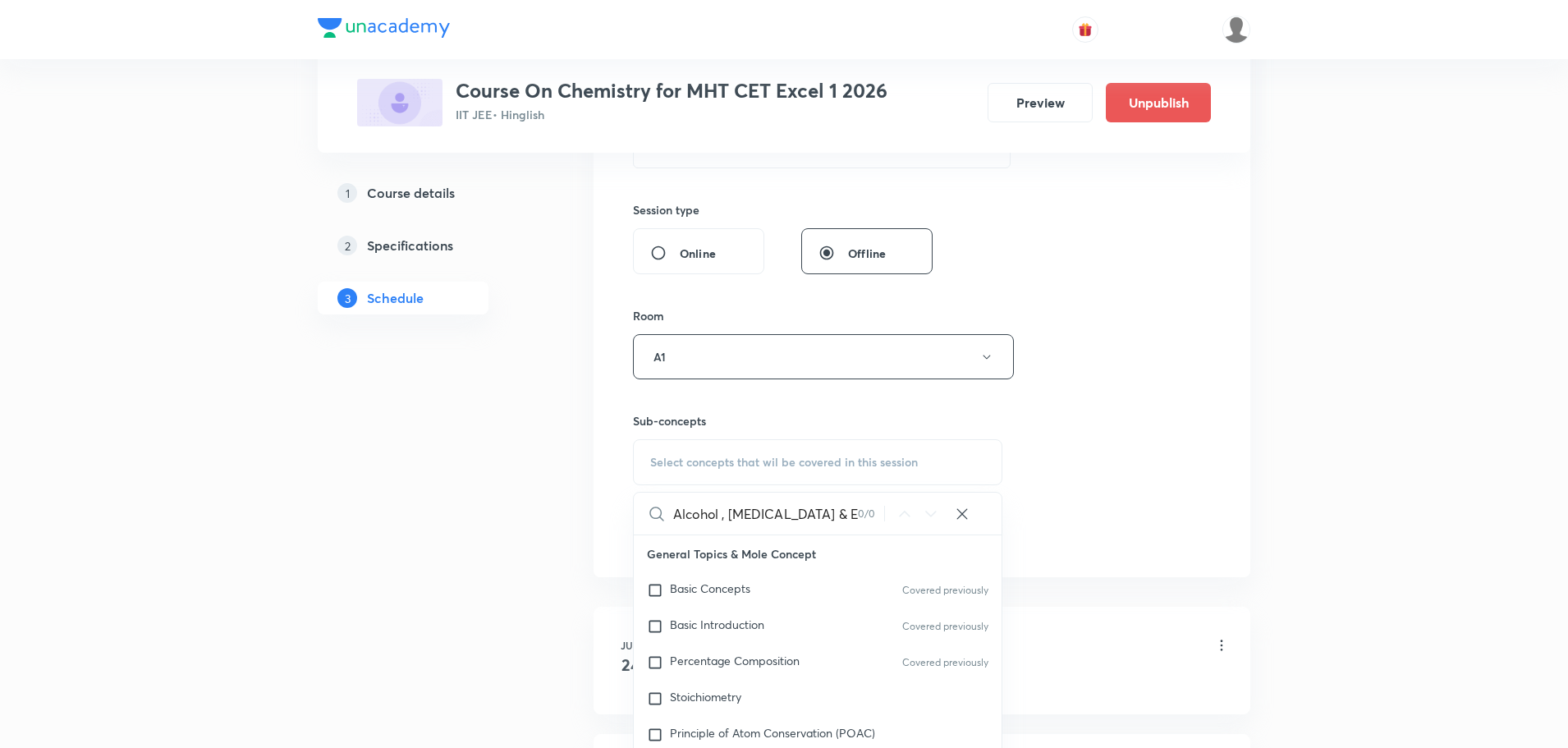
scroll to position [0, 10]
drag, startPoint x: 711, startPoint y: 517, endPoint x: 894, endPoint y: 516, distance: 183.0
click at [894, 516] on div "Alcohol , Phenol & Ether Part - 1 0 / 0 ​" at bounding box center [817, 513] width 368 height 42
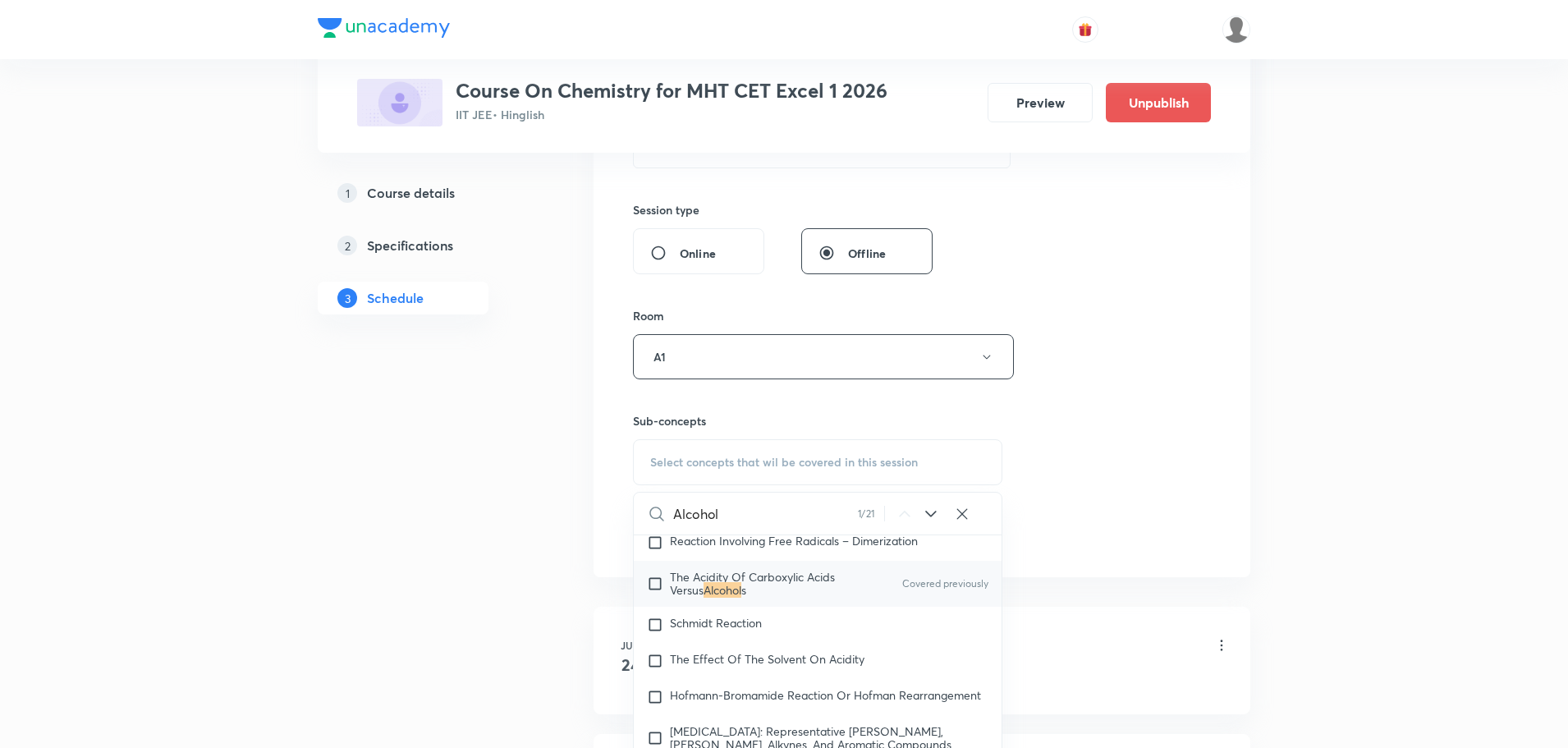
scroll to position [28429, 0]
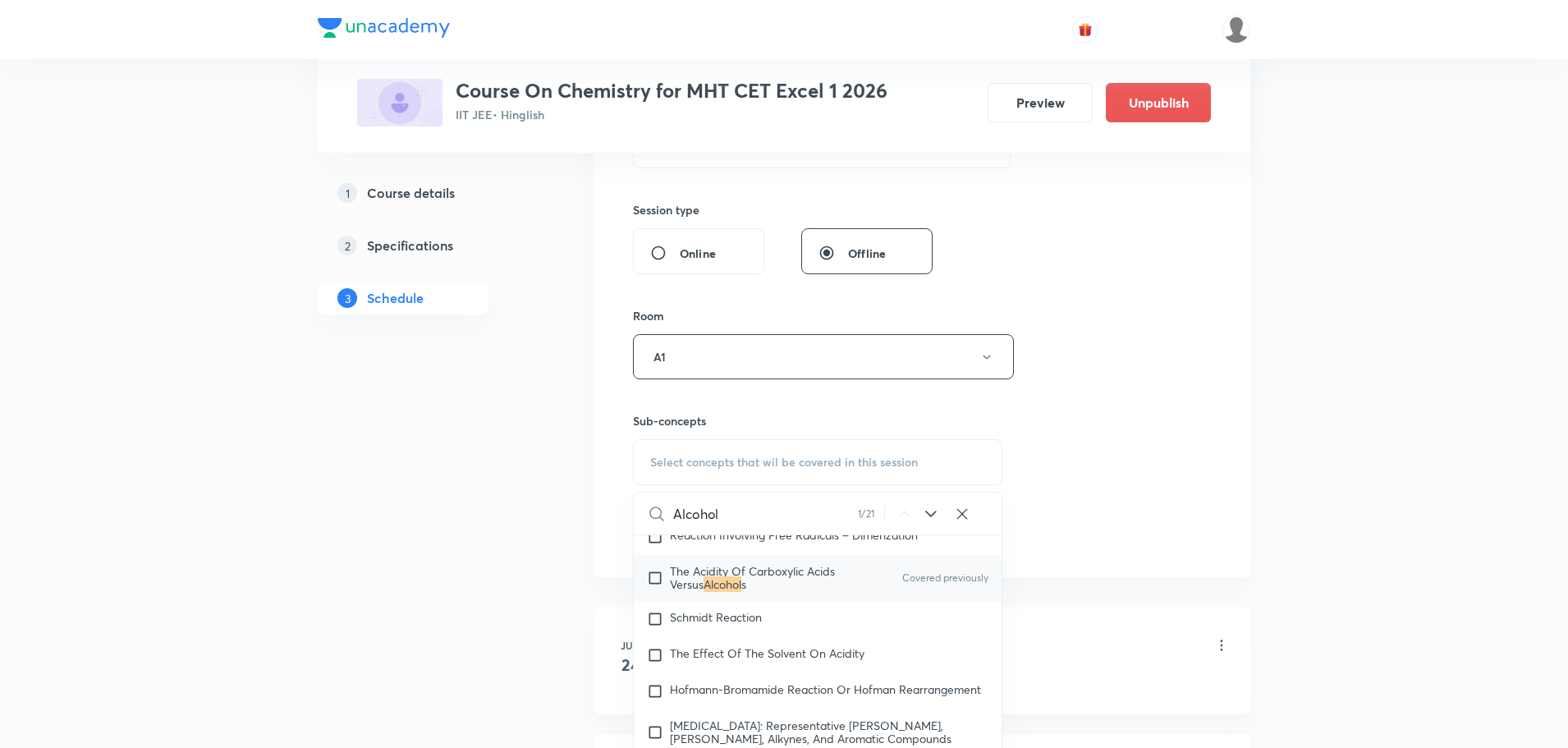
type input "Alcohol"
click at [802, 591] on p "The Acidity Of Carboxylic Acids Versus Alcohol s" at bounding box center [753, 577] width 166 height 26
checkbox input "true"
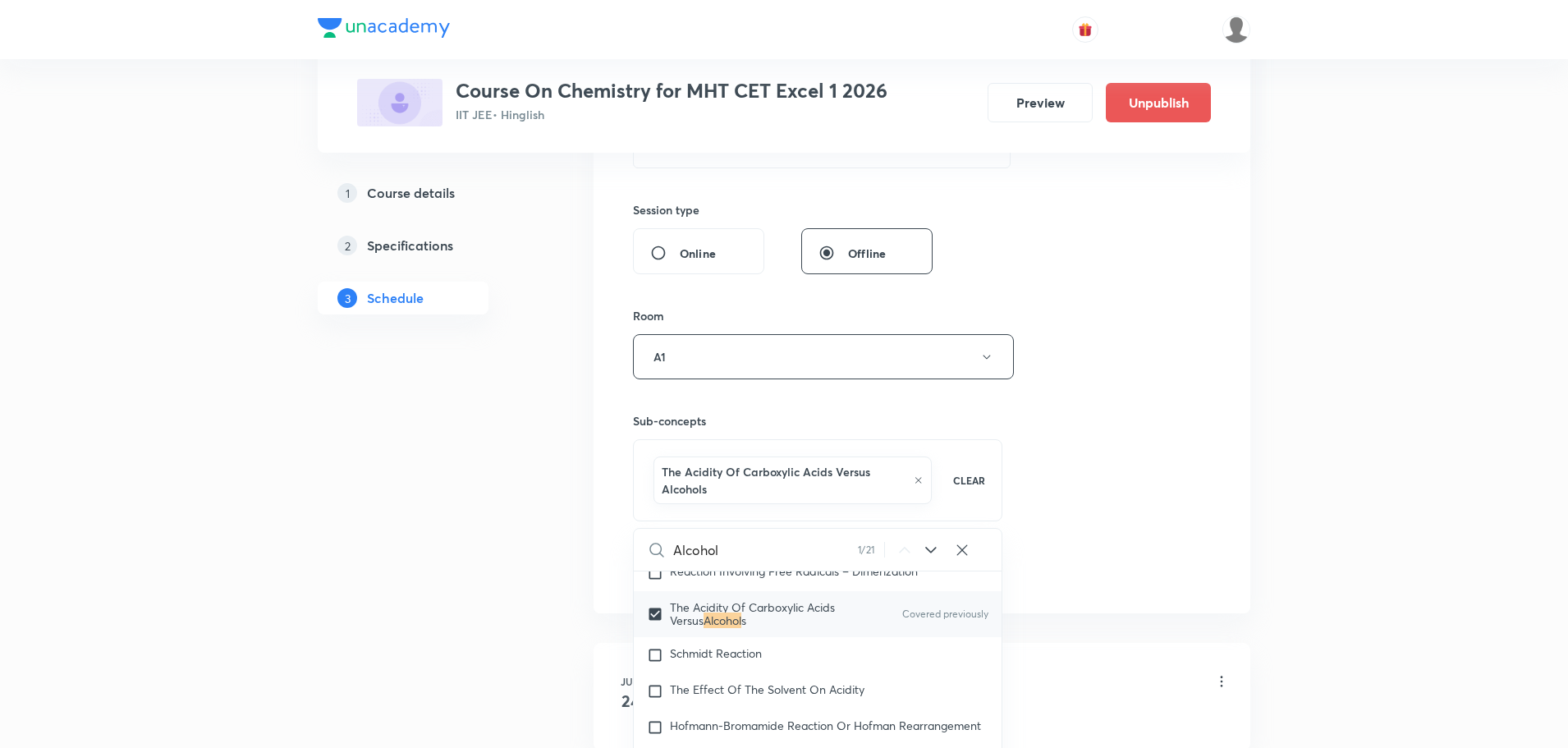
click at [1205, 402] on div "Session 46 Live class Session title 33/99 Alcohol , Phenol & Ether Part - 2 ​ S…" at bounding box center [921, 183] width 578 height 807
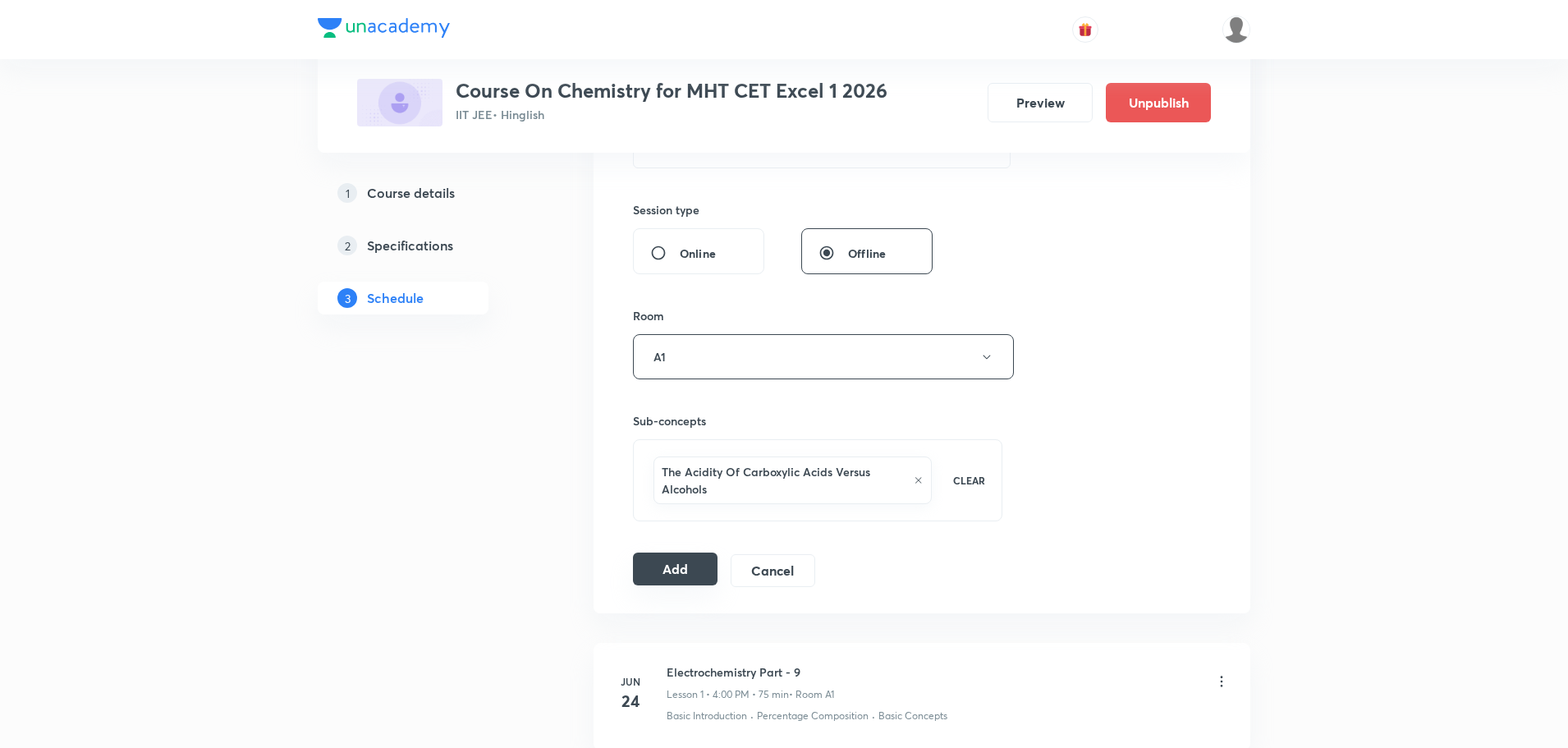
click at [697, 576] on button "Add" at bounding box center [675, 569] width 85 height 33
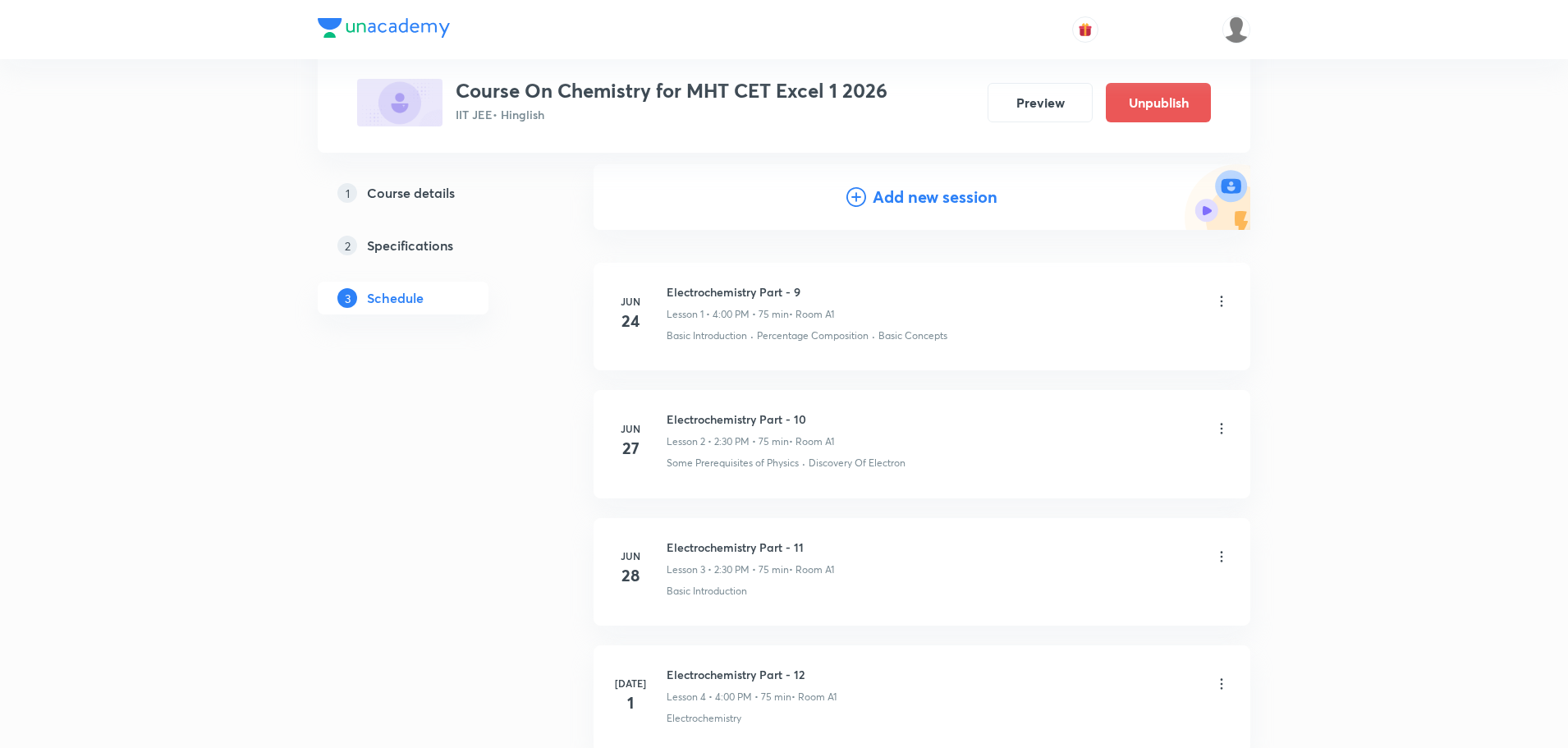
scroll to position [5668, 0]
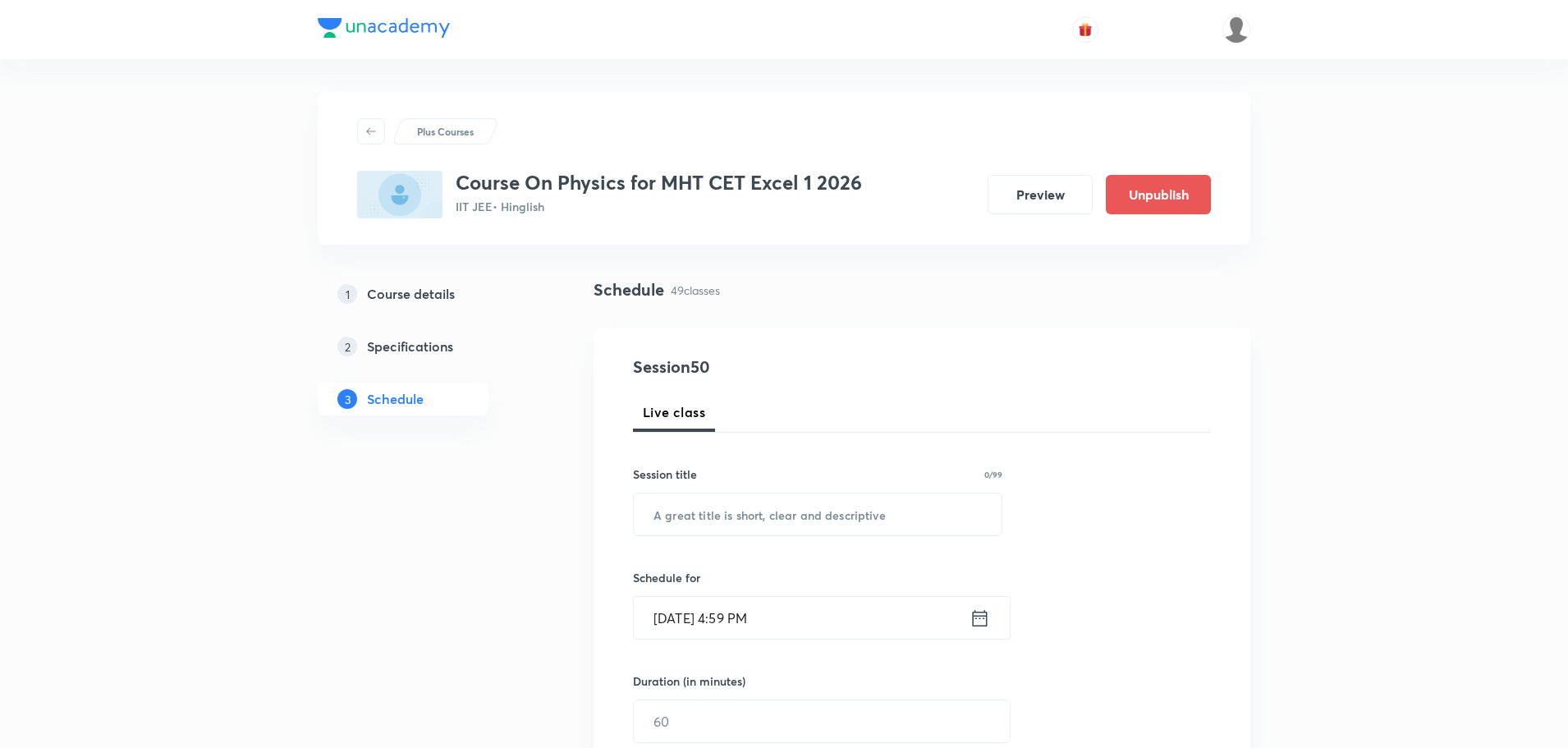
scroll to position [6804, 0]
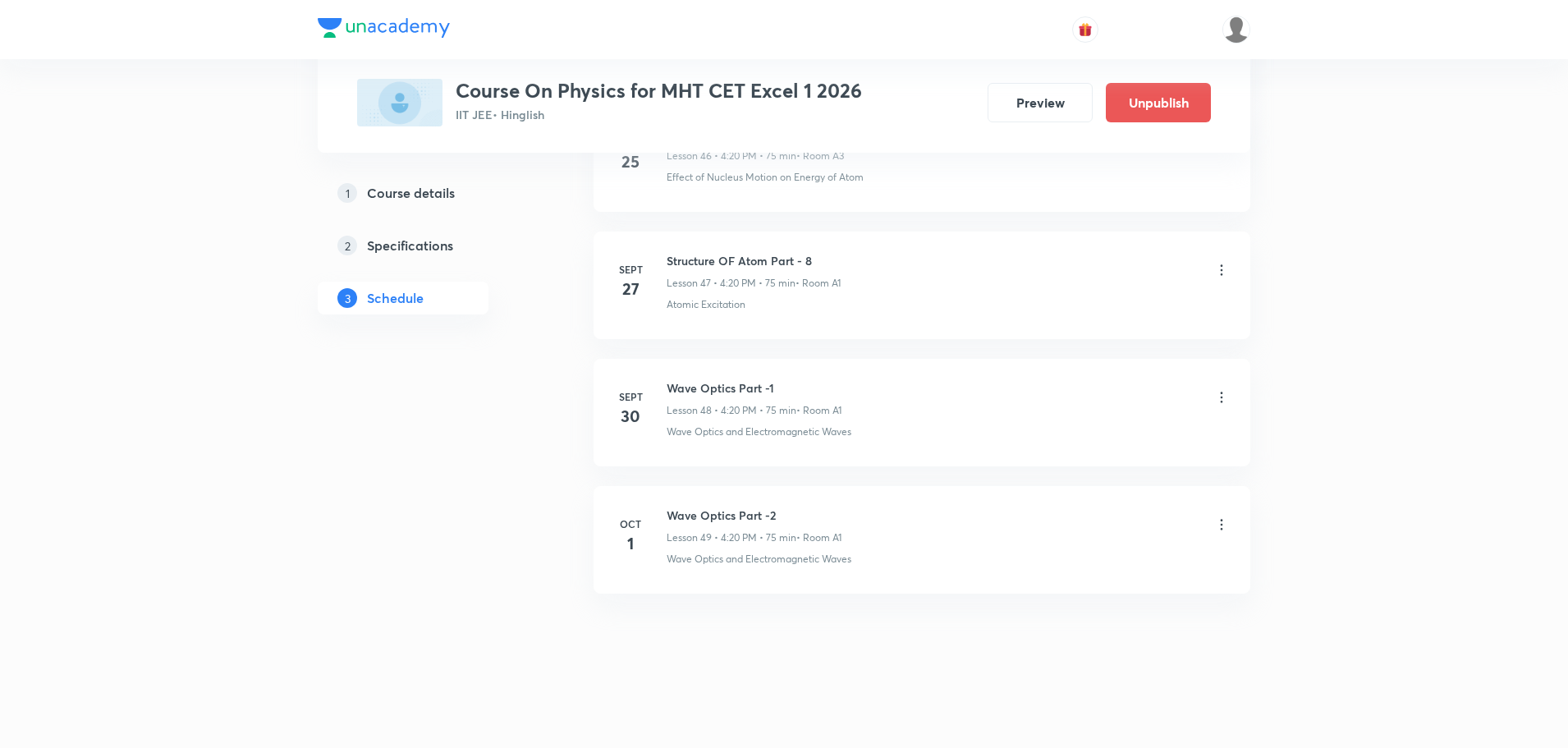
click at [735, 510] on h6 "Wave Optics Part -2" at bounding box center [754, 515] width 175 height 18
copy h6 "Wave Optics Part -2"
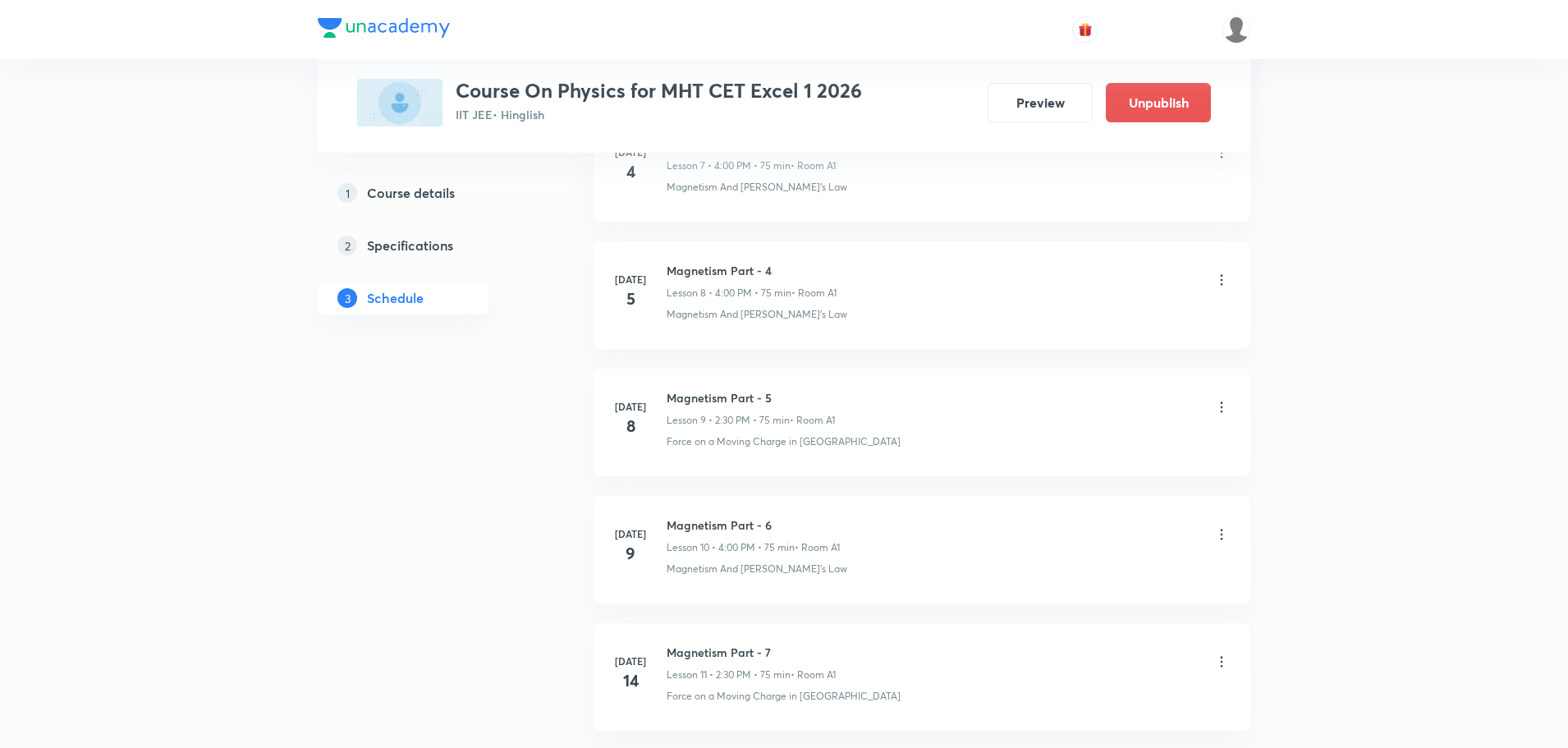
scroll to position [0, 0]
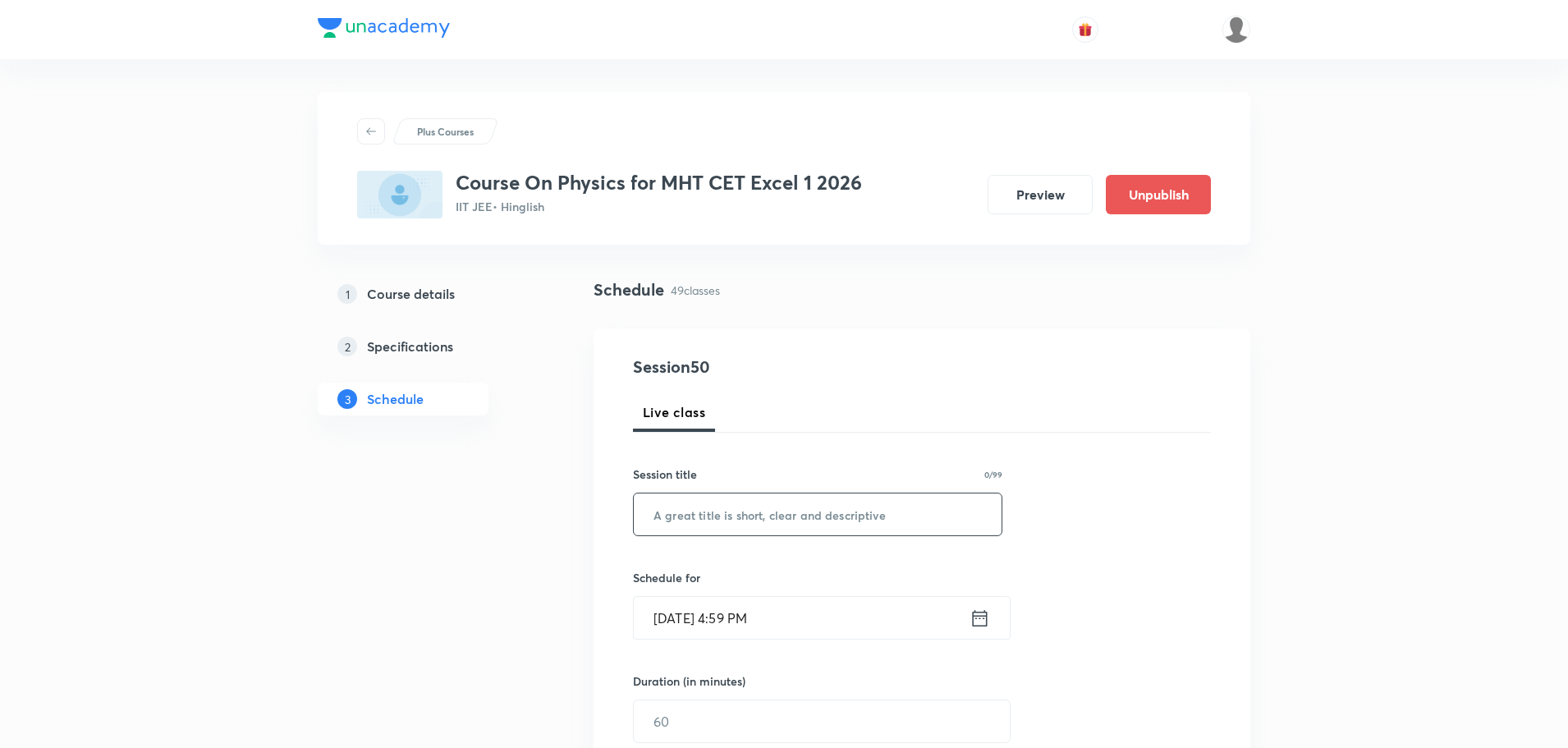
click at [727, 516] on input "text" at bounding box center [817, 514] width 368 height 42
paste input "Wave Optics Part -2"
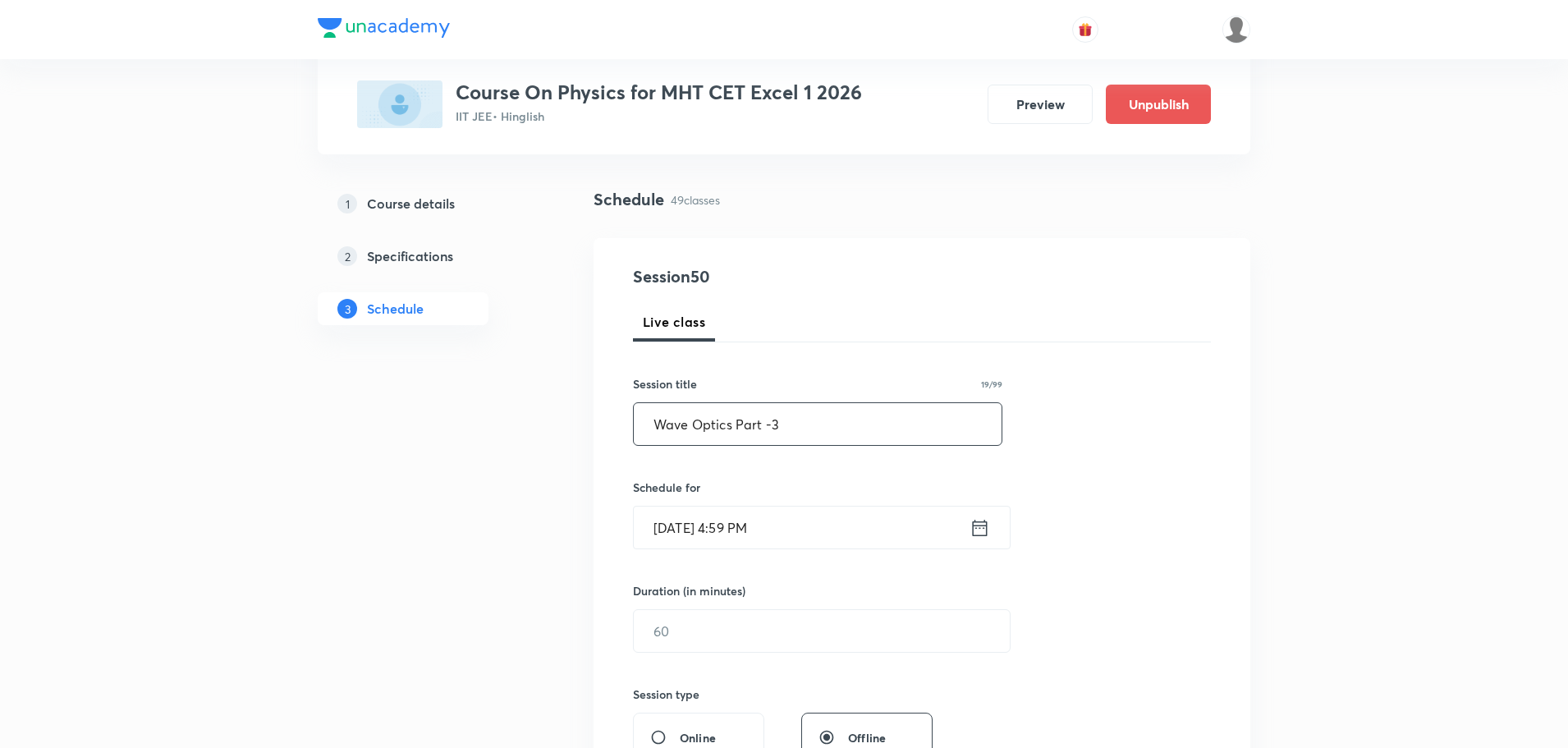
scroll to position [246, 0]
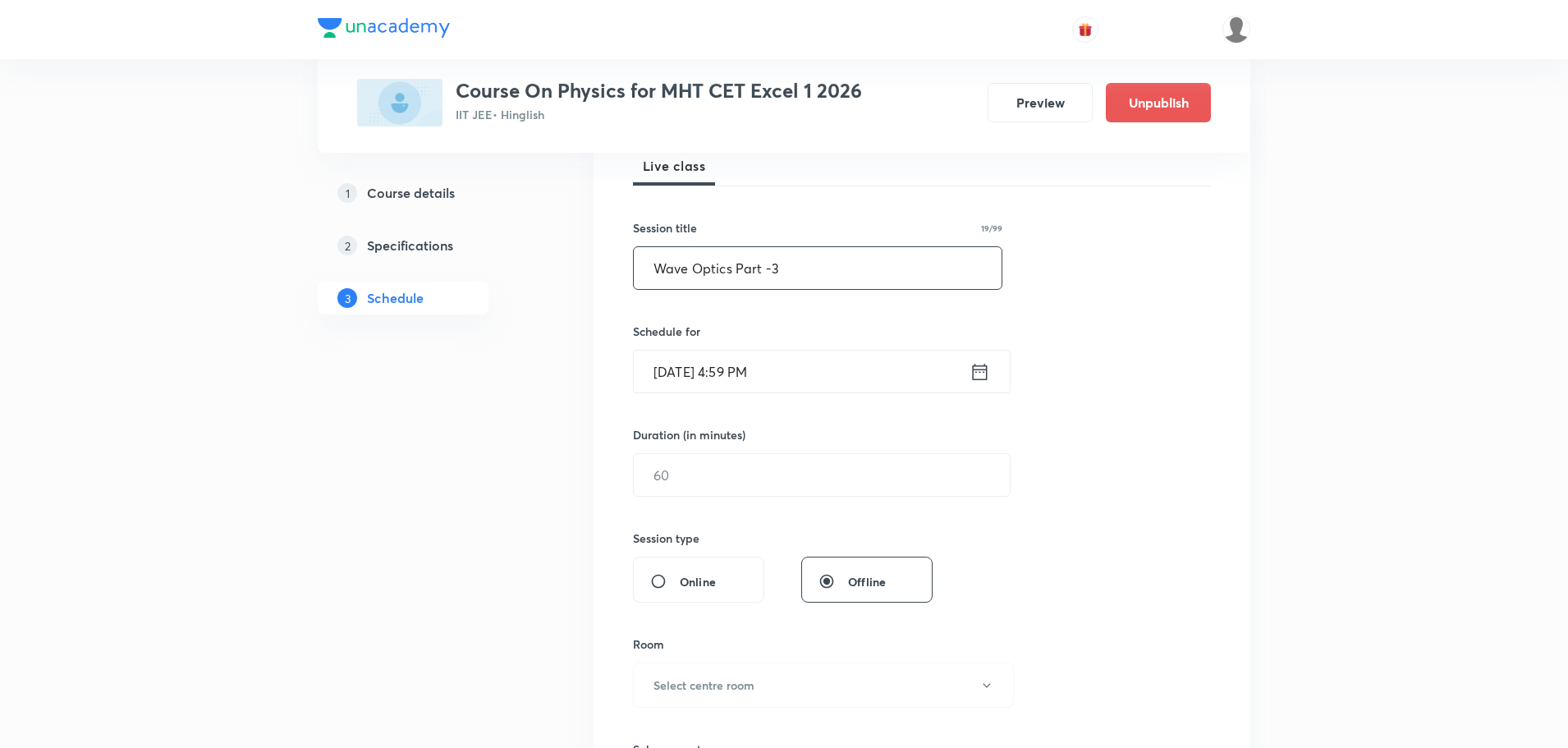
type input "Wave Optics Part -3"
click at [982, 369] on icon at bounding box center [980, 371] width 15 height 17
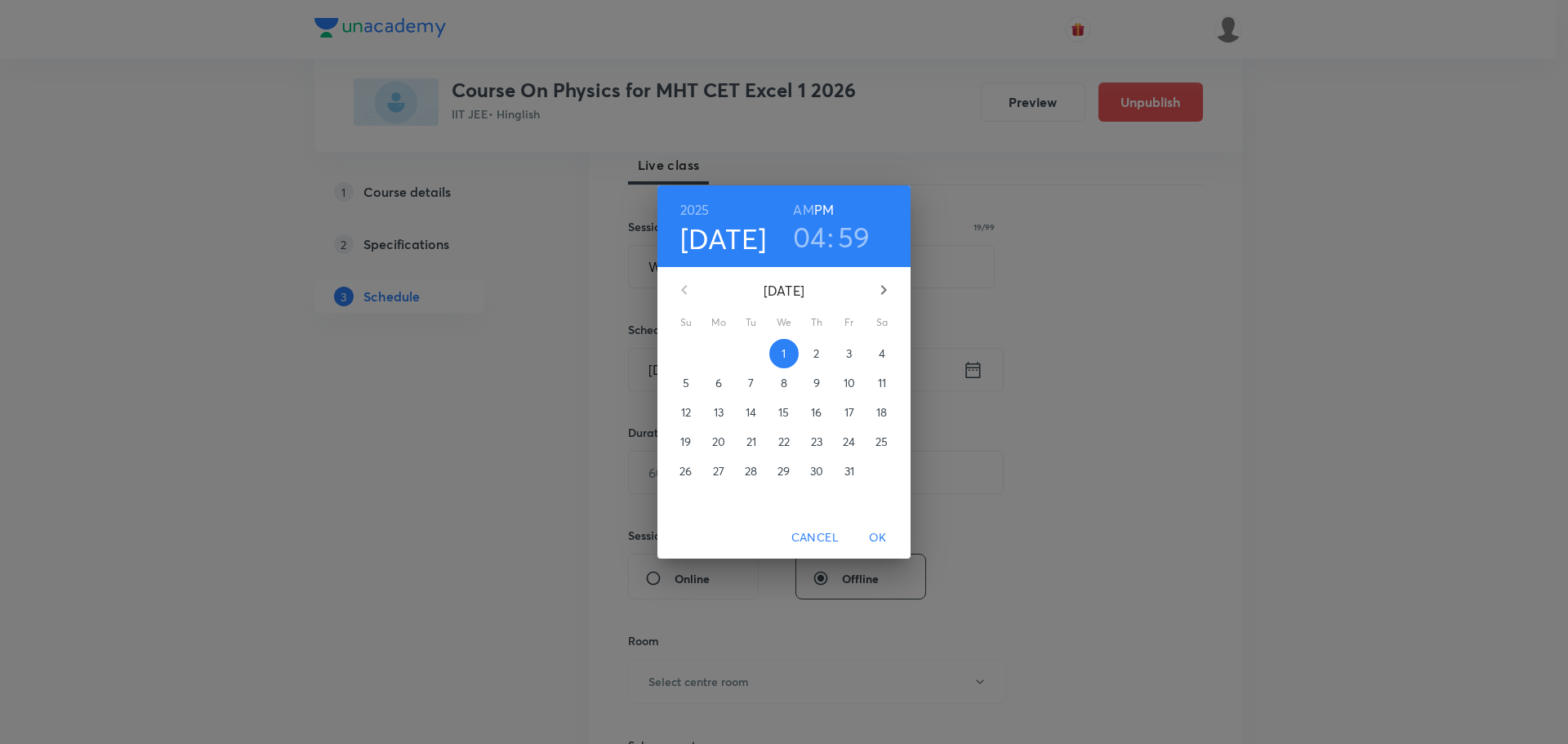
click at [883, 344] on button "4" at bounding box center [882, 353] width 29 height 29
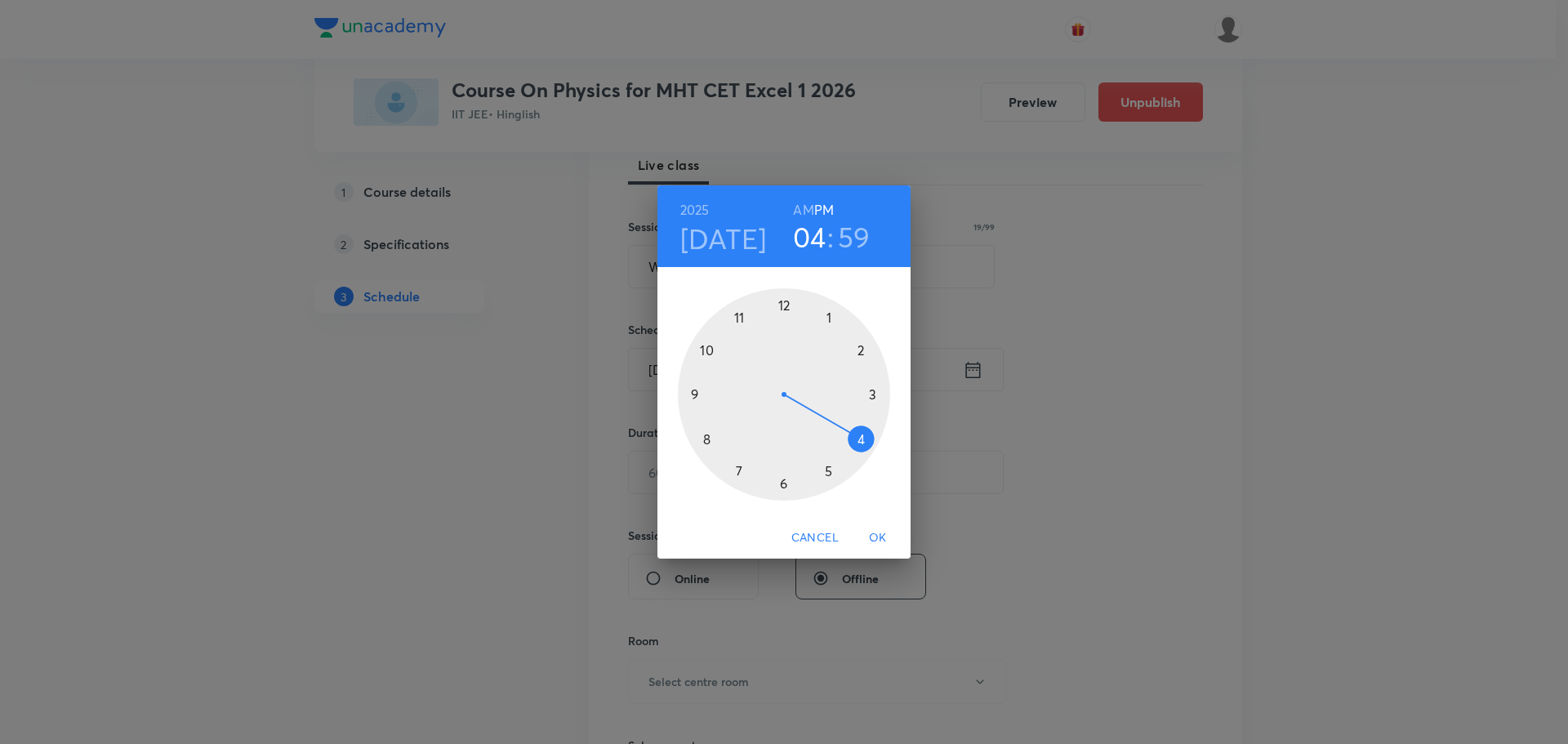
click at [862, 439] on div at bounding box center [784, 394] width 212 height 212
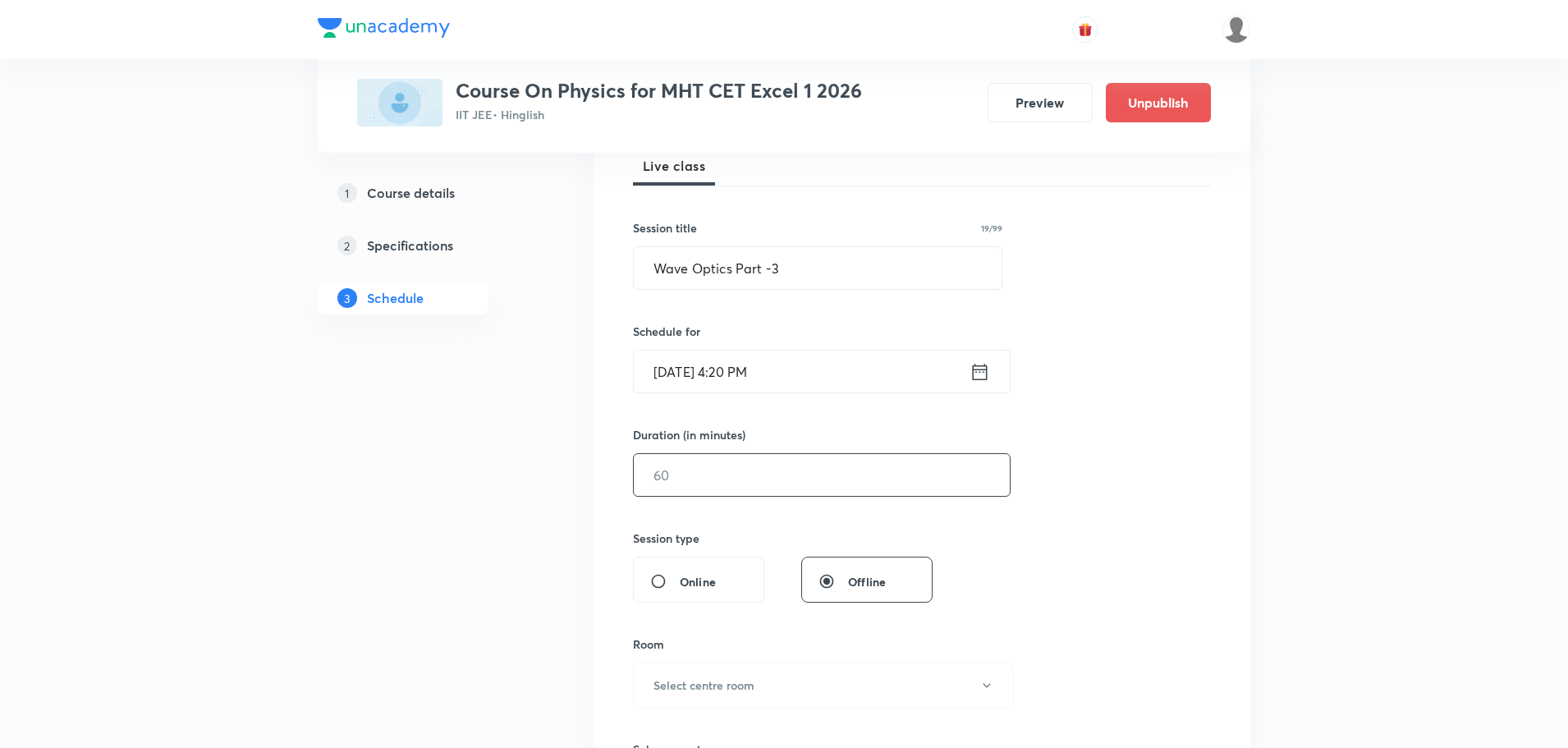
click at [732, 483] on input "text" at bounding box center [822, 474] width 376 height 42
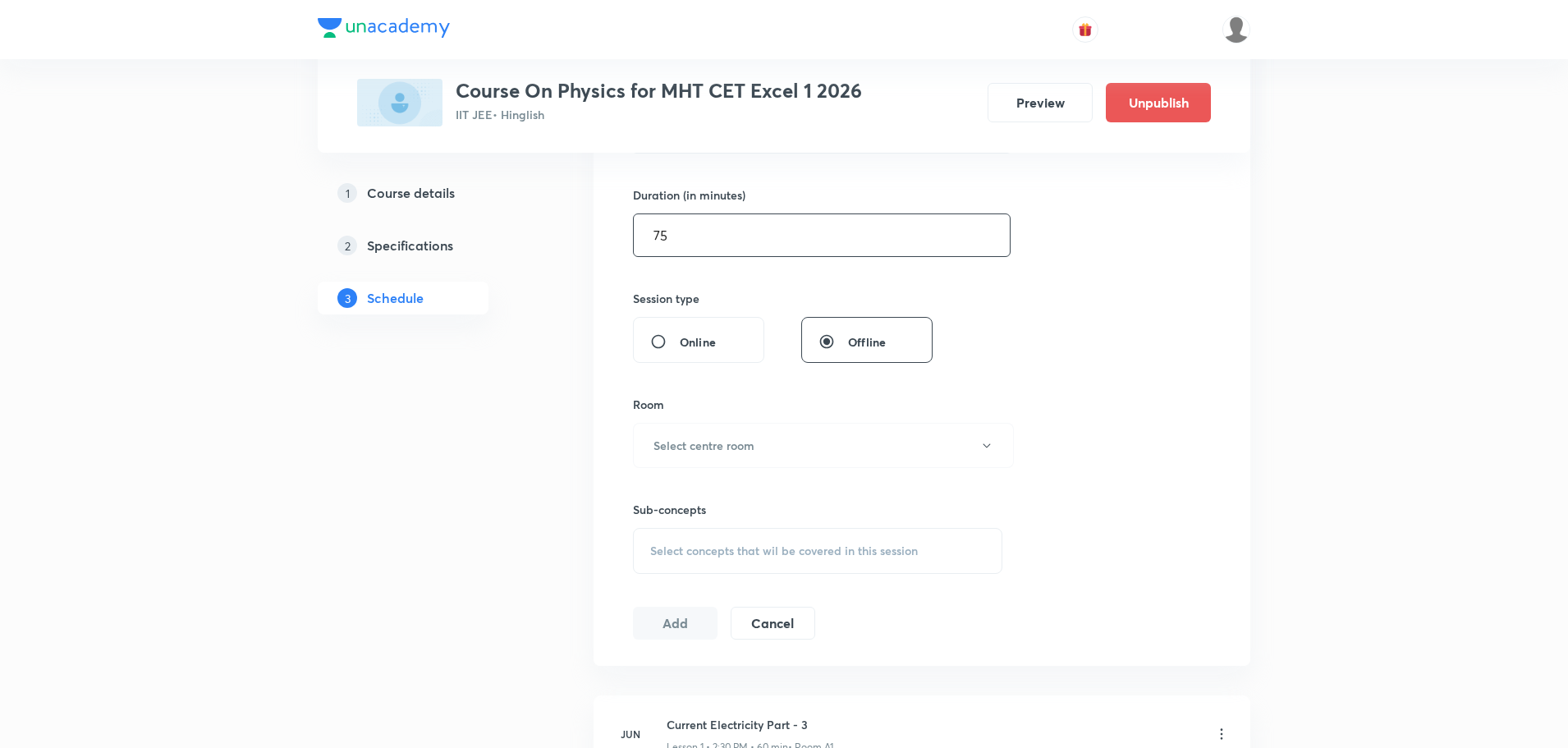
scroll to position [493, 0]
type input "75"
click at [721, 442] on h6 "Select centre room" at bounding box center [703, 438] width 101 height 18
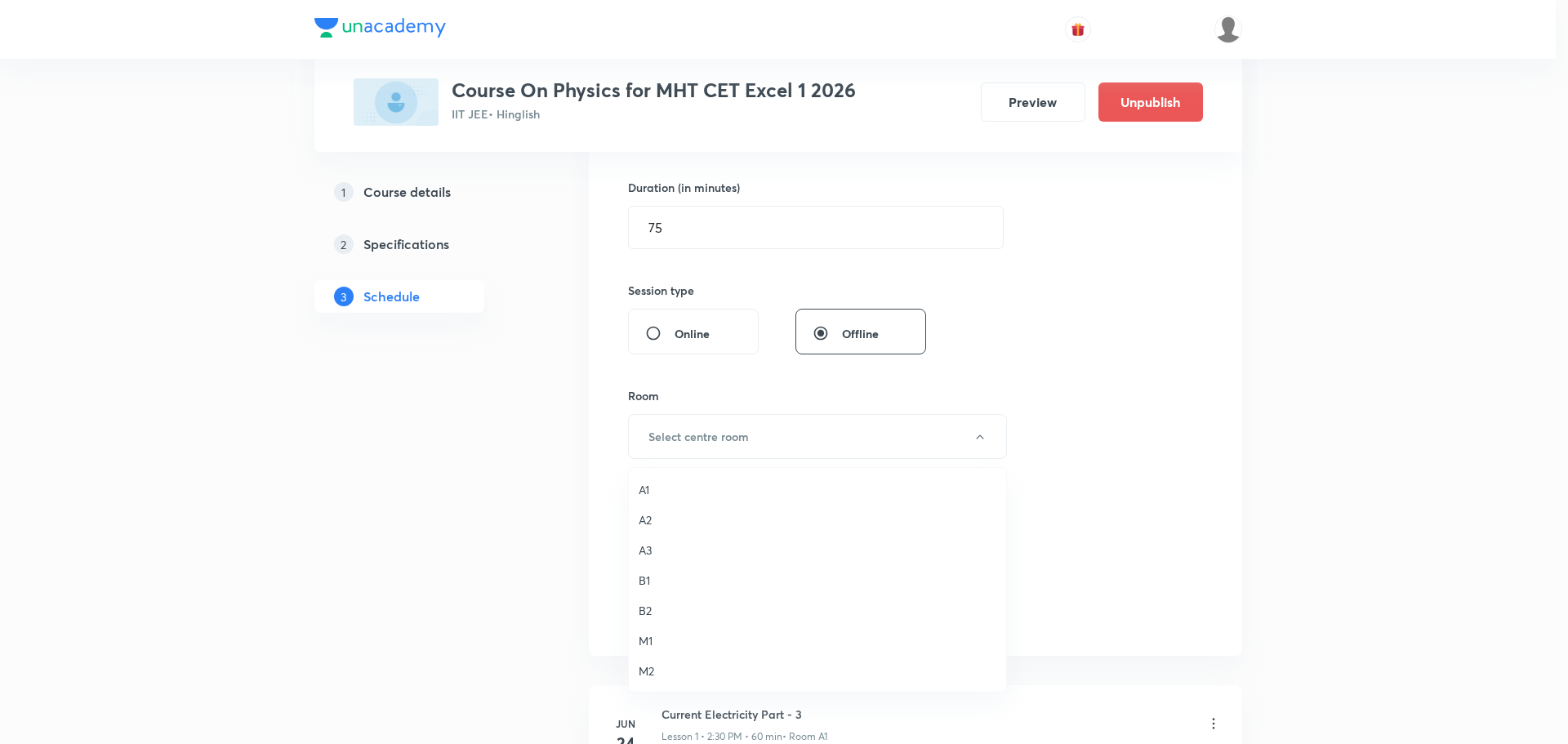
click at [646, 490] on span "A1" at bounding box center [817, 489] width 358 height 17
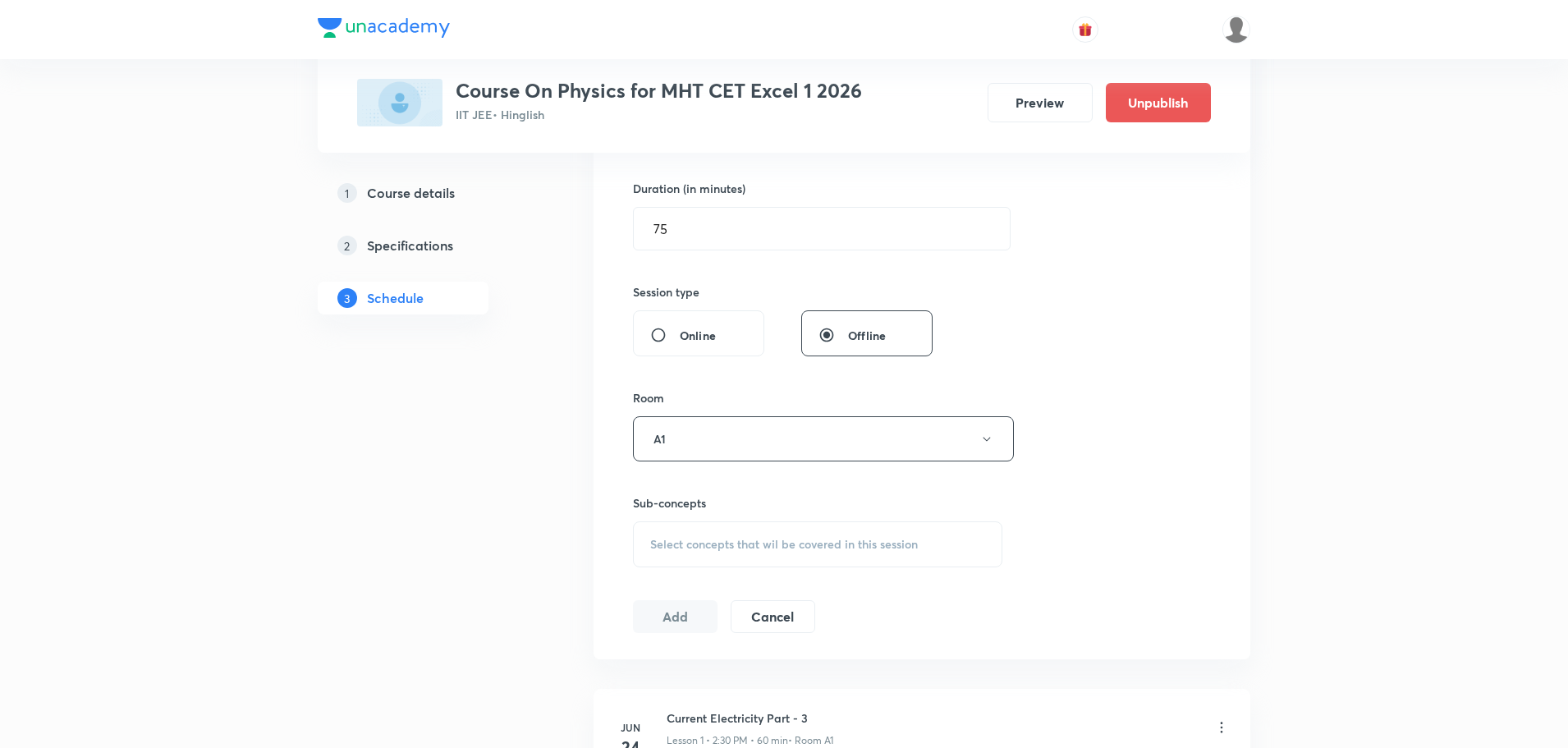
scroll to position [657, 0]
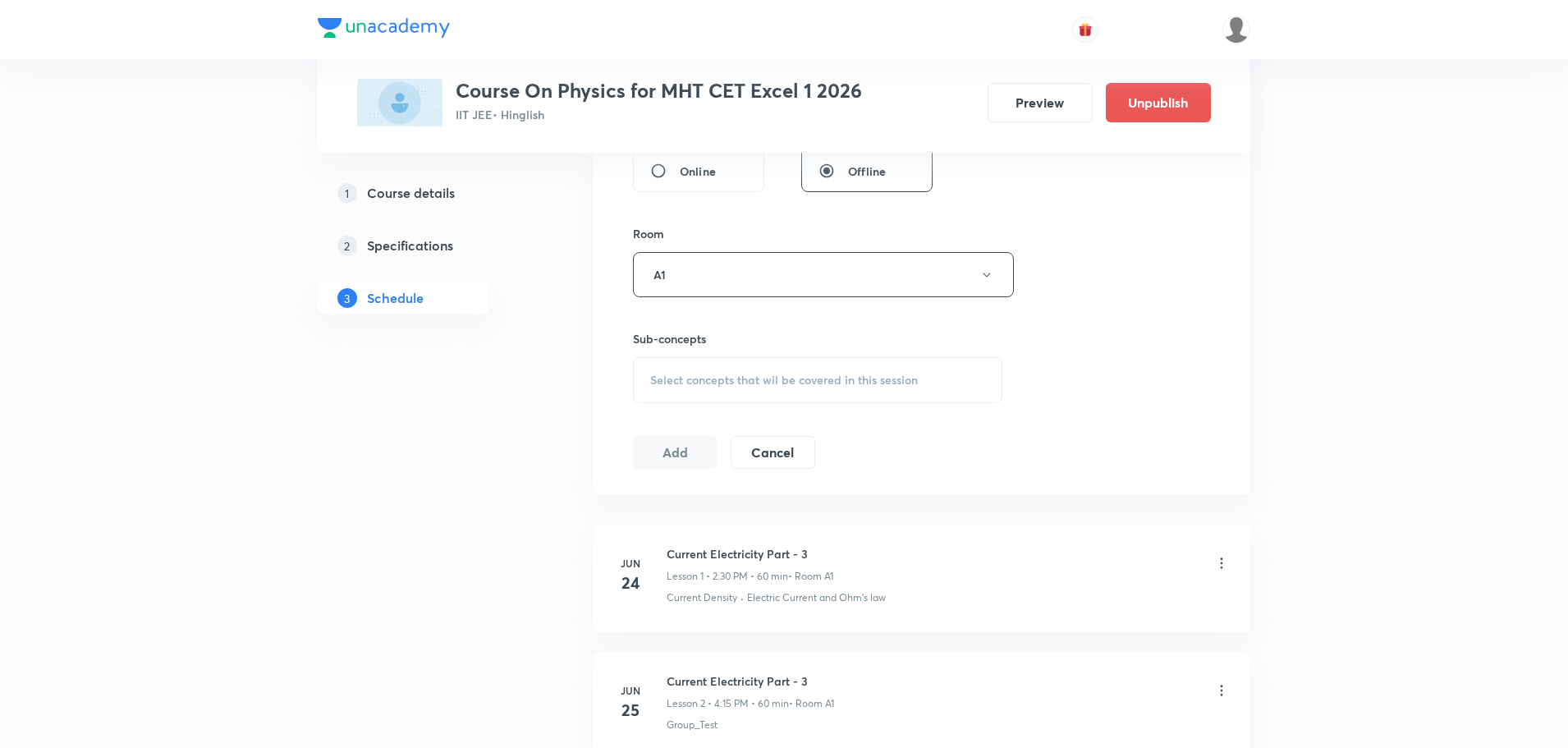
click at [788, 378] on span "Select concepts that wil be covered in this session" at bounding box center [784, 380] width 267 height 13
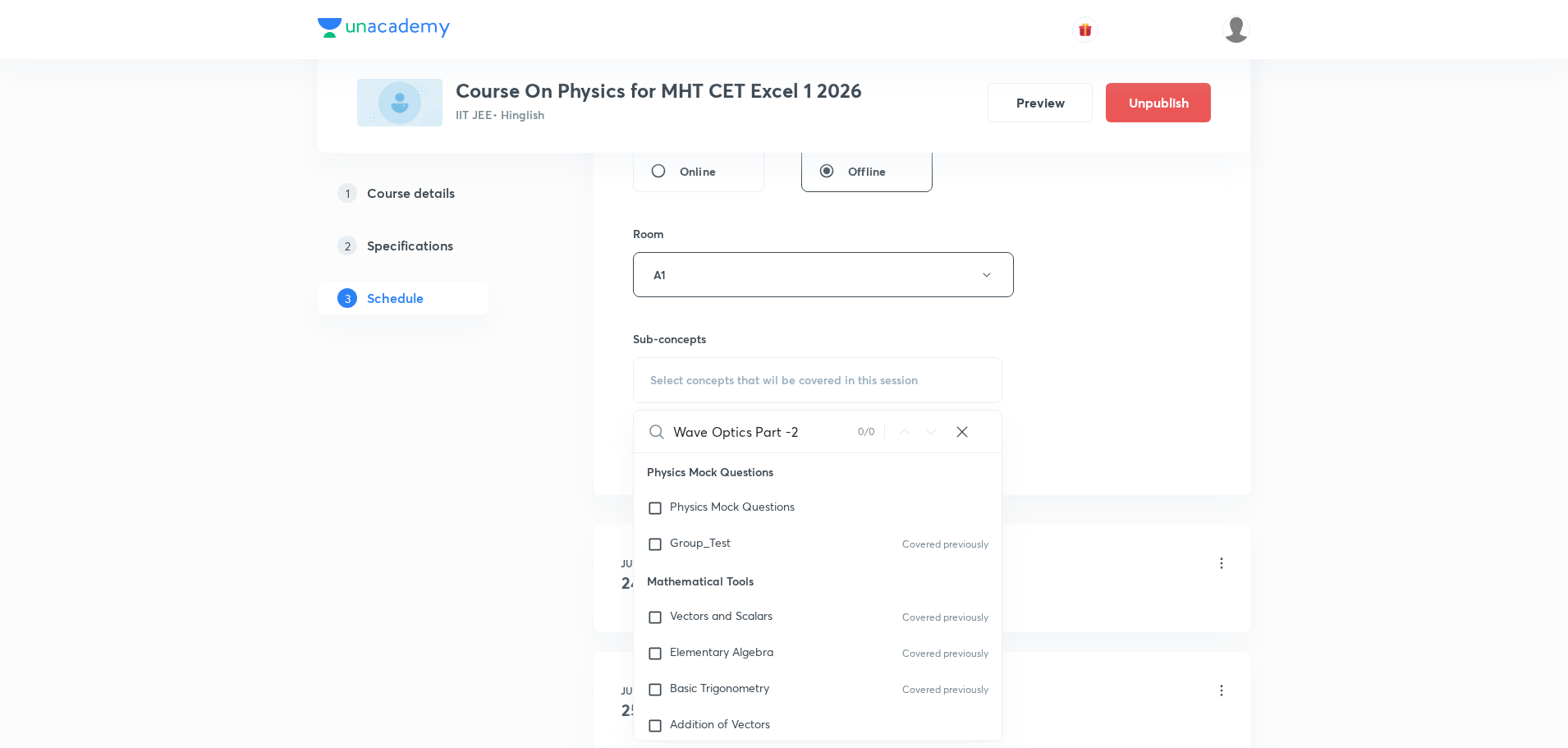
drag, startPoint x: 751, startPoint y: 430, endPoint x: 835, endPoint y: 430, distance: 84.0
click at [835, 430] on input "Wave Optics Part -2" at bounding box center [766, 431] width 184 height 42
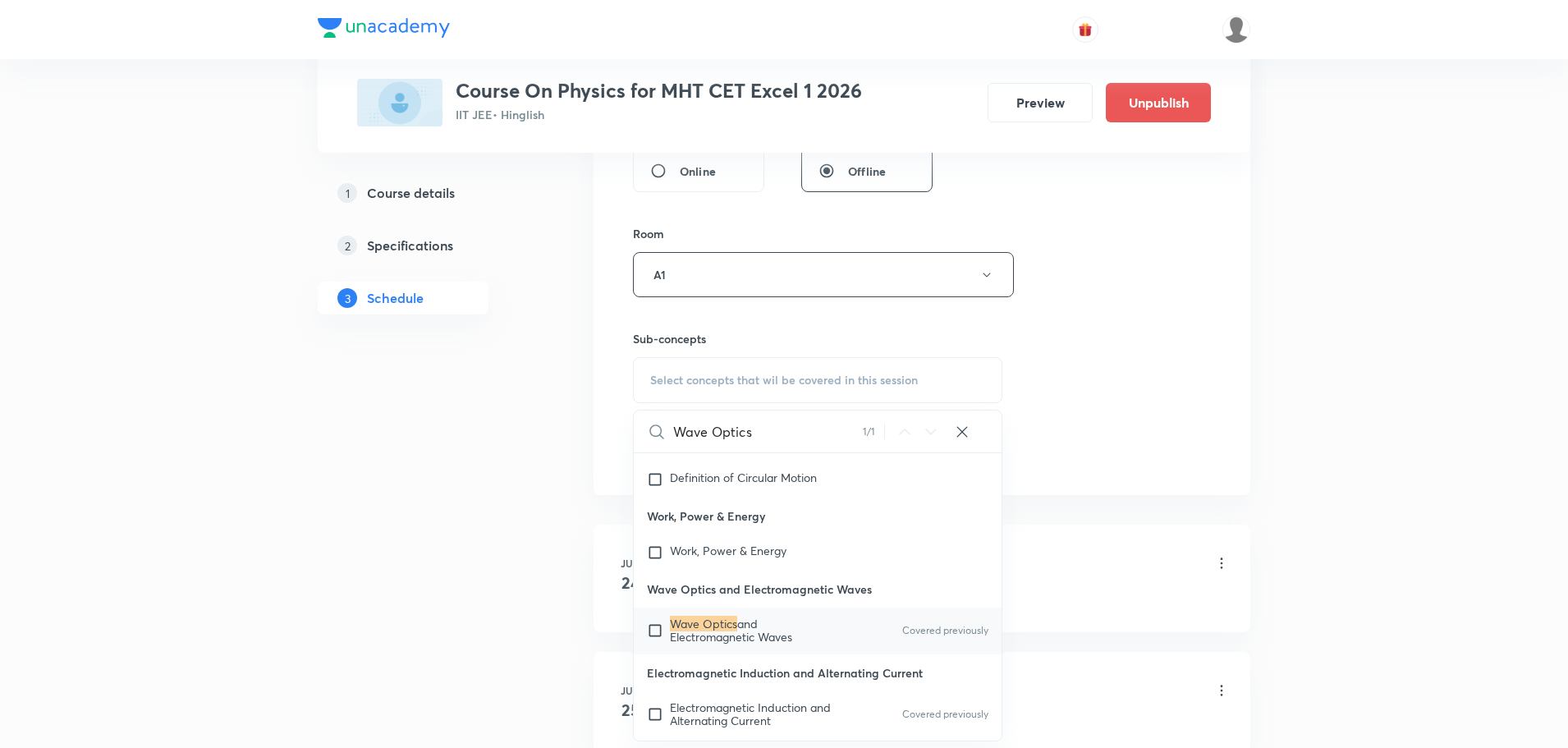
scroll to position [43006, 0]
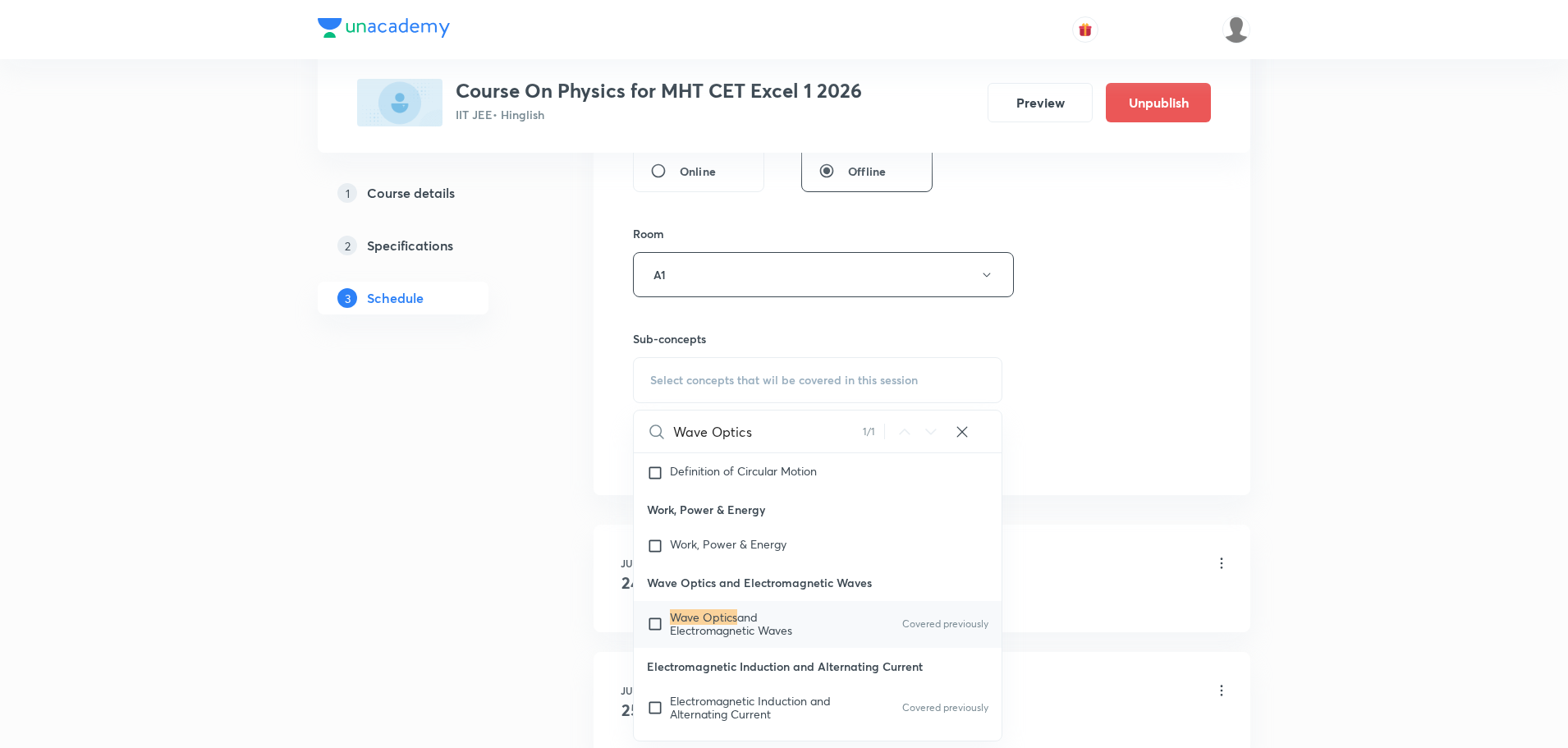
type input "Wave Optics"
click at [795, 637] on p "Wave Optics and Electromagnetic Waves" at bounding box center [753, 623] width 166 height 26
checkbox input "true"
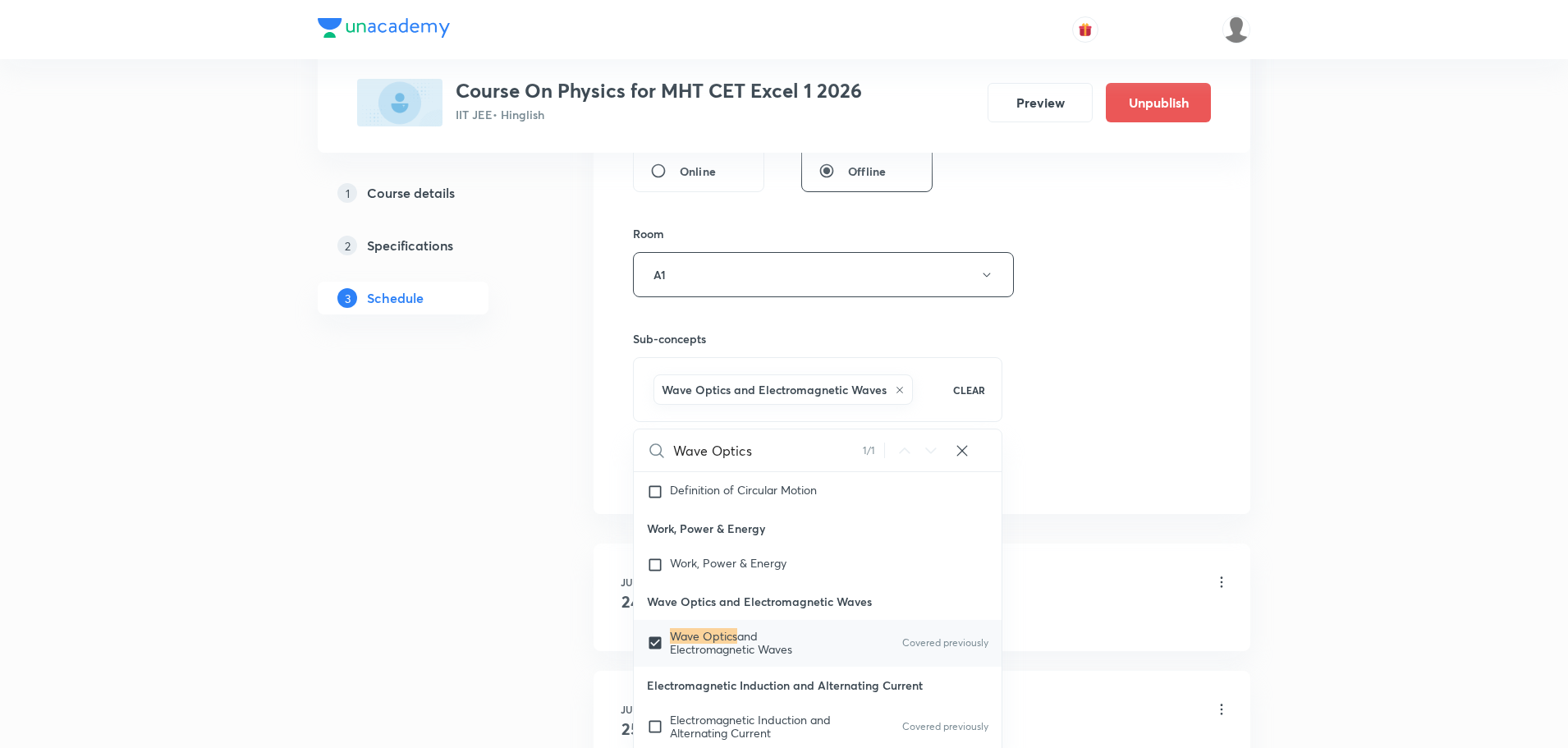
click at [1050, 396] on div "Session 50 Live class Session title 19/99 Wave Optics Part -3 ​ Schedule for Oc…" at bounding box center [921, 92] width 578 height 790
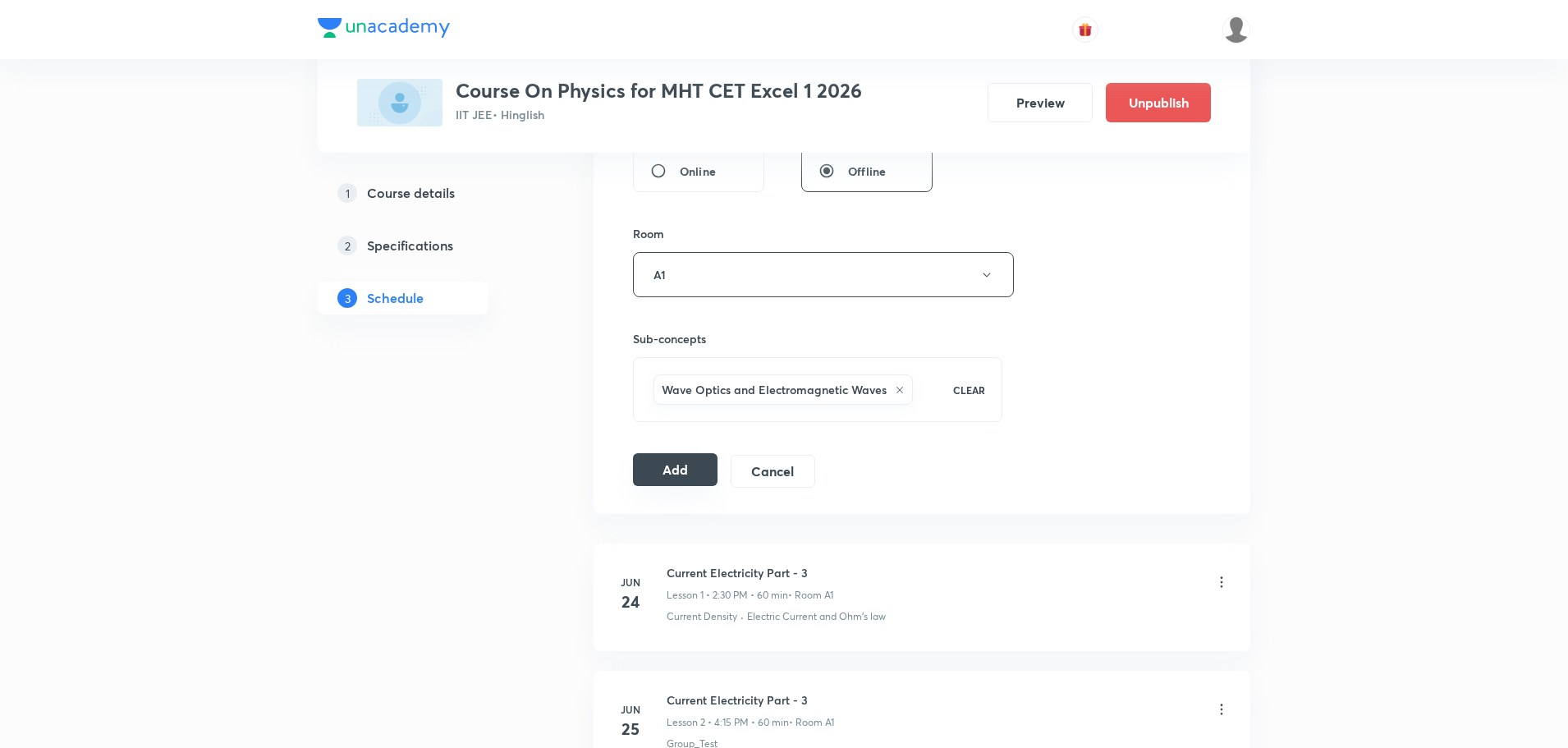
click at [694, 471] on button "Add" at bounding box center [675, 469] width 85 height 33
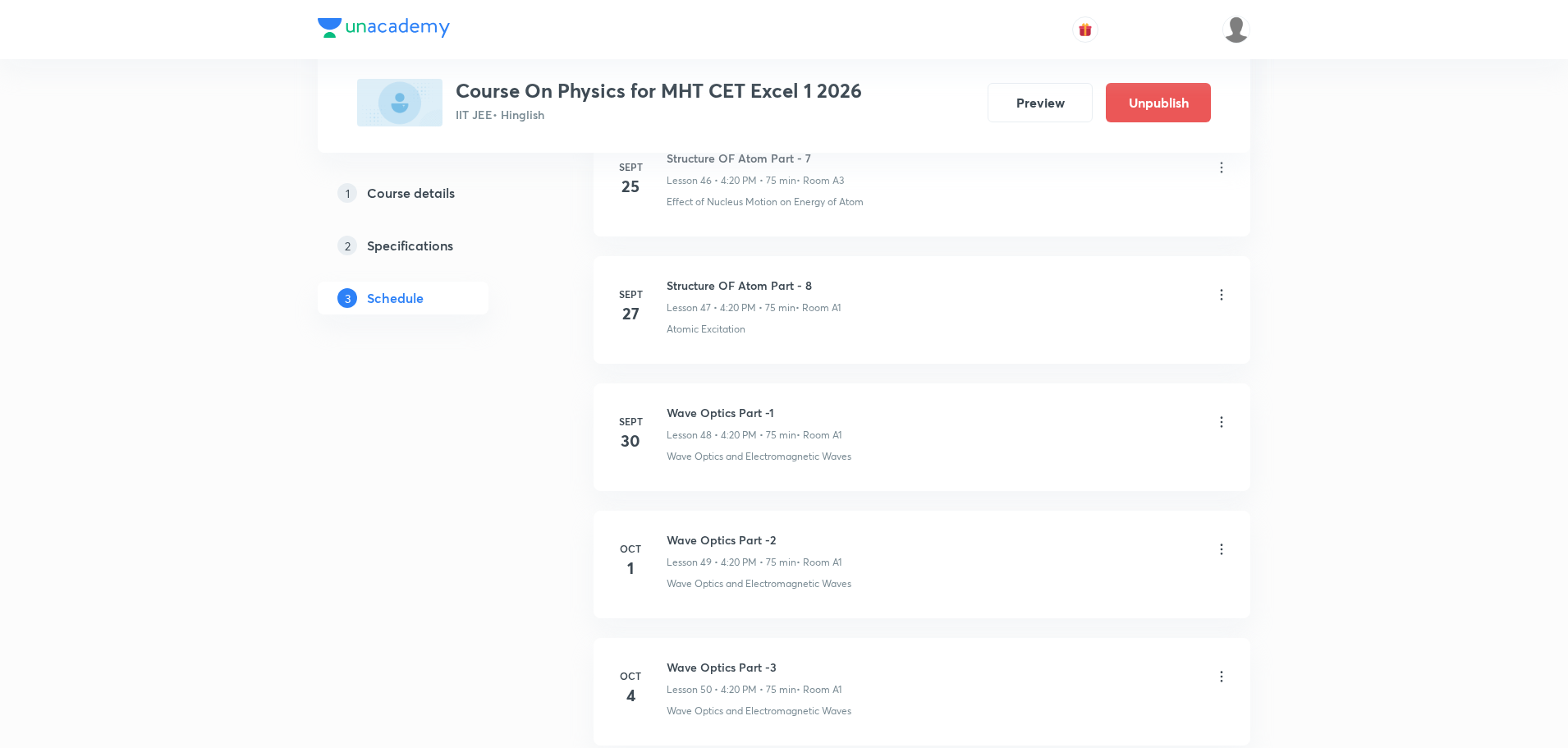
scroll to position [5766, 0]
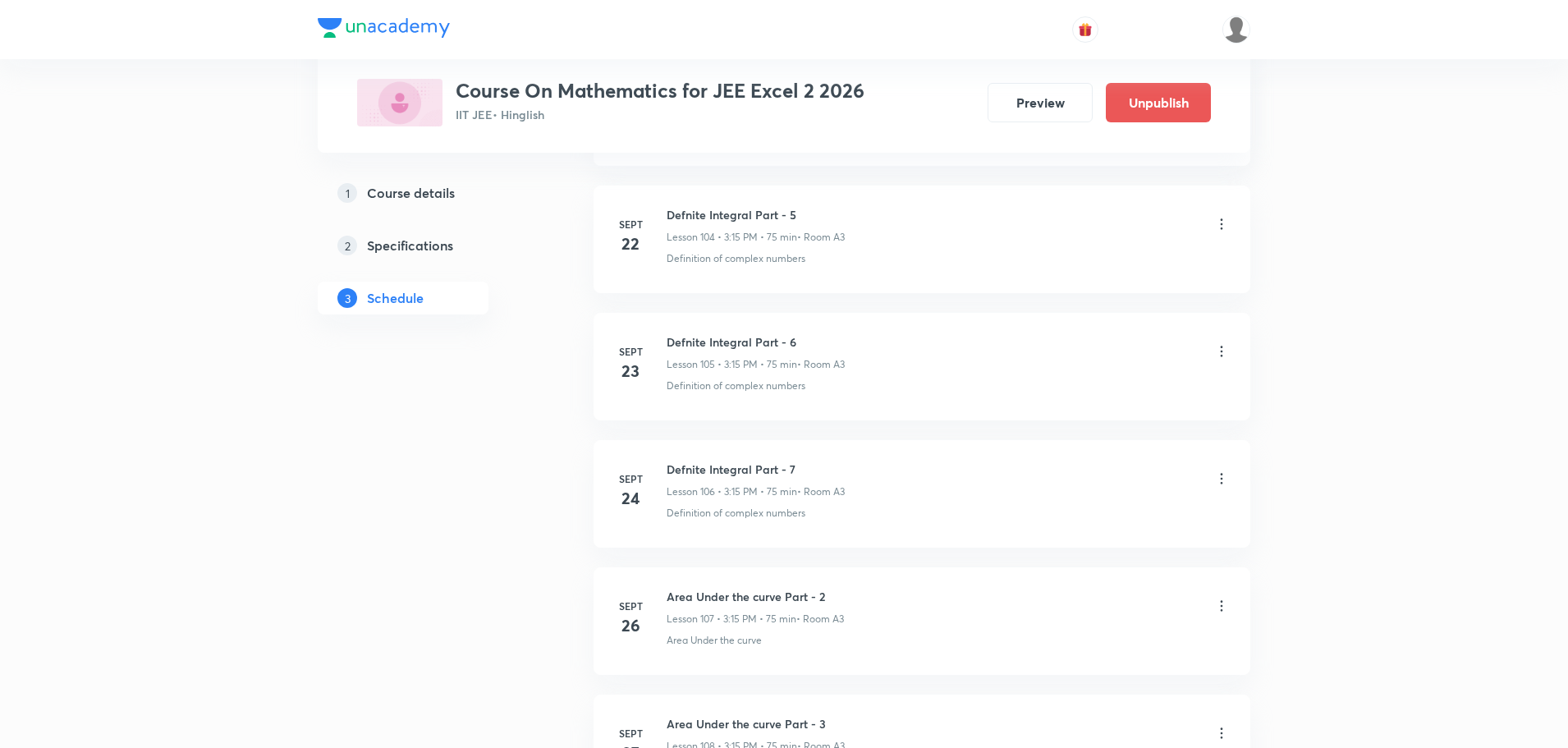
scroll to position [15074, 0]
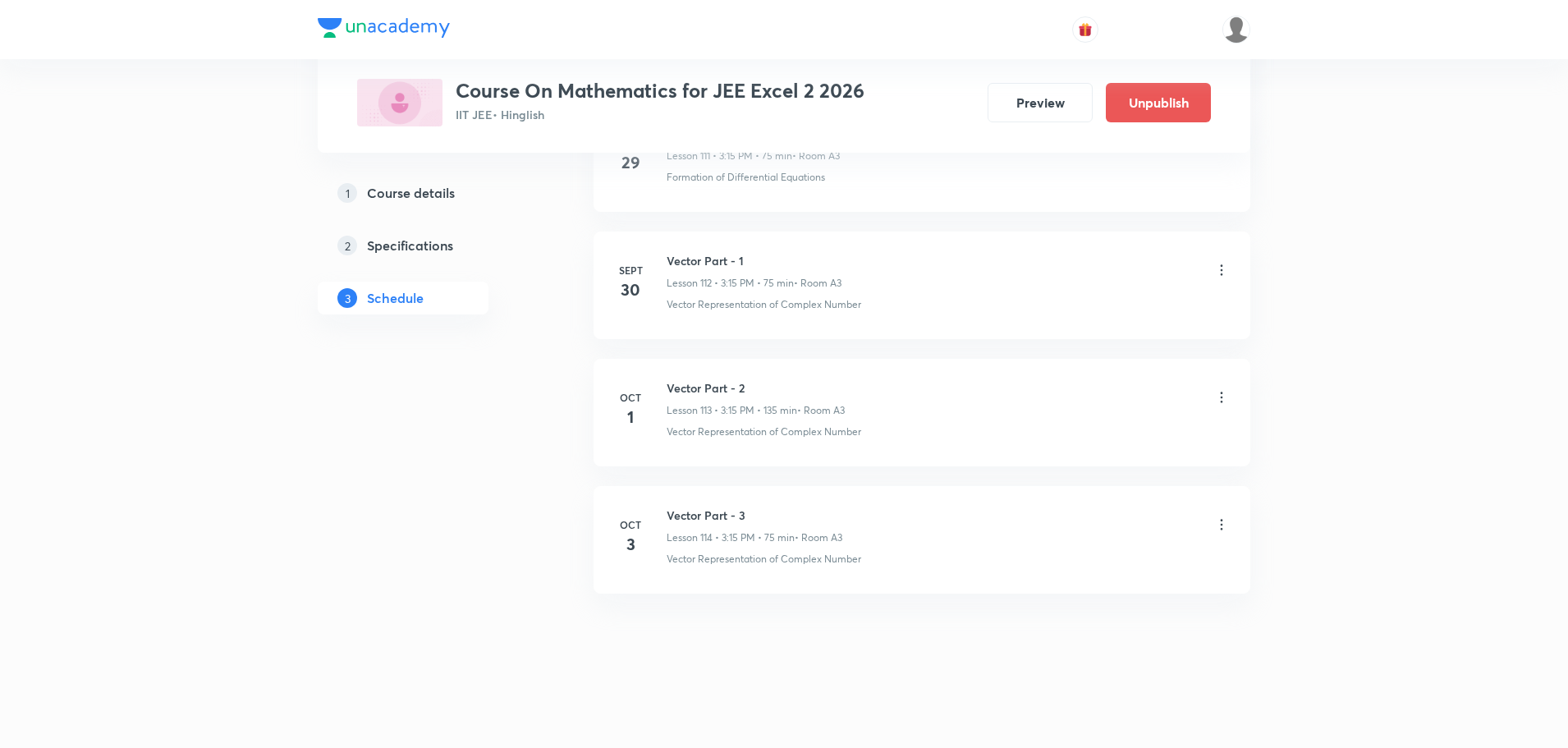
click at [711, 519] on h6 "Vector Part - 3" at bounding box center [754, 515] width 175 height 18
copy h6 "Vector Part - 3"
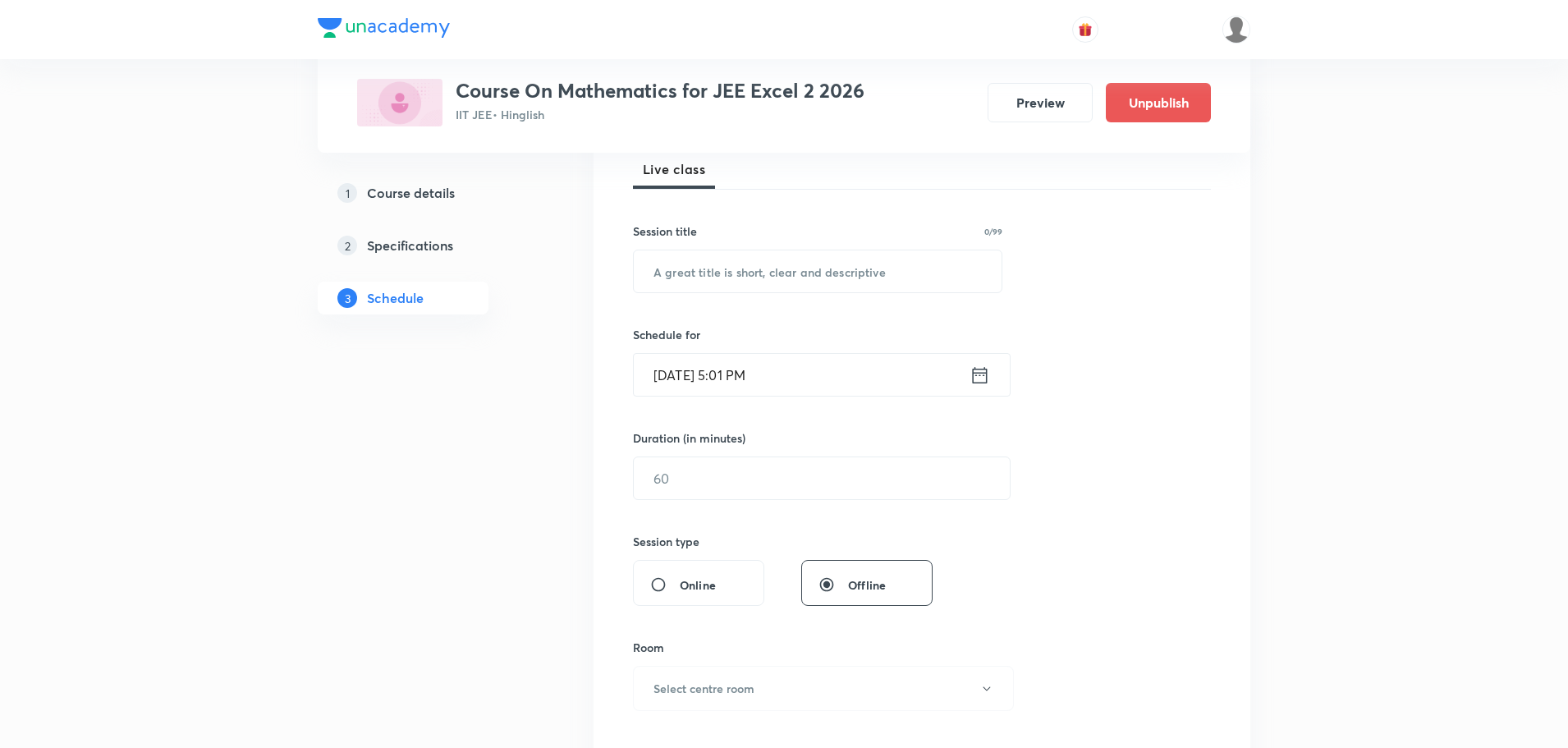
scroll to position [0, 0]
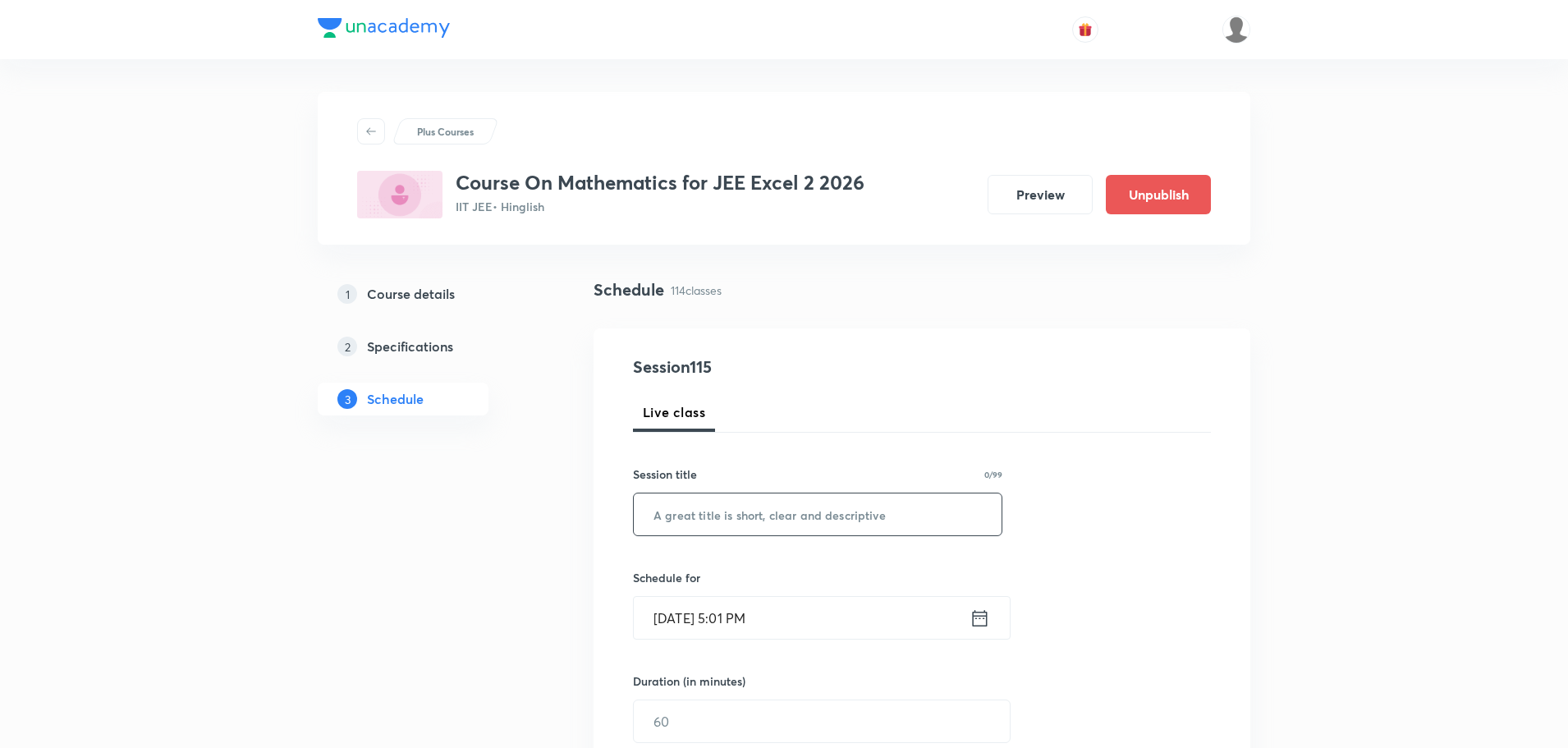
click at [713, 497] on input "text" at bounding box center [817, 514] width 368 height 42
paste input "Vector Part - 3"
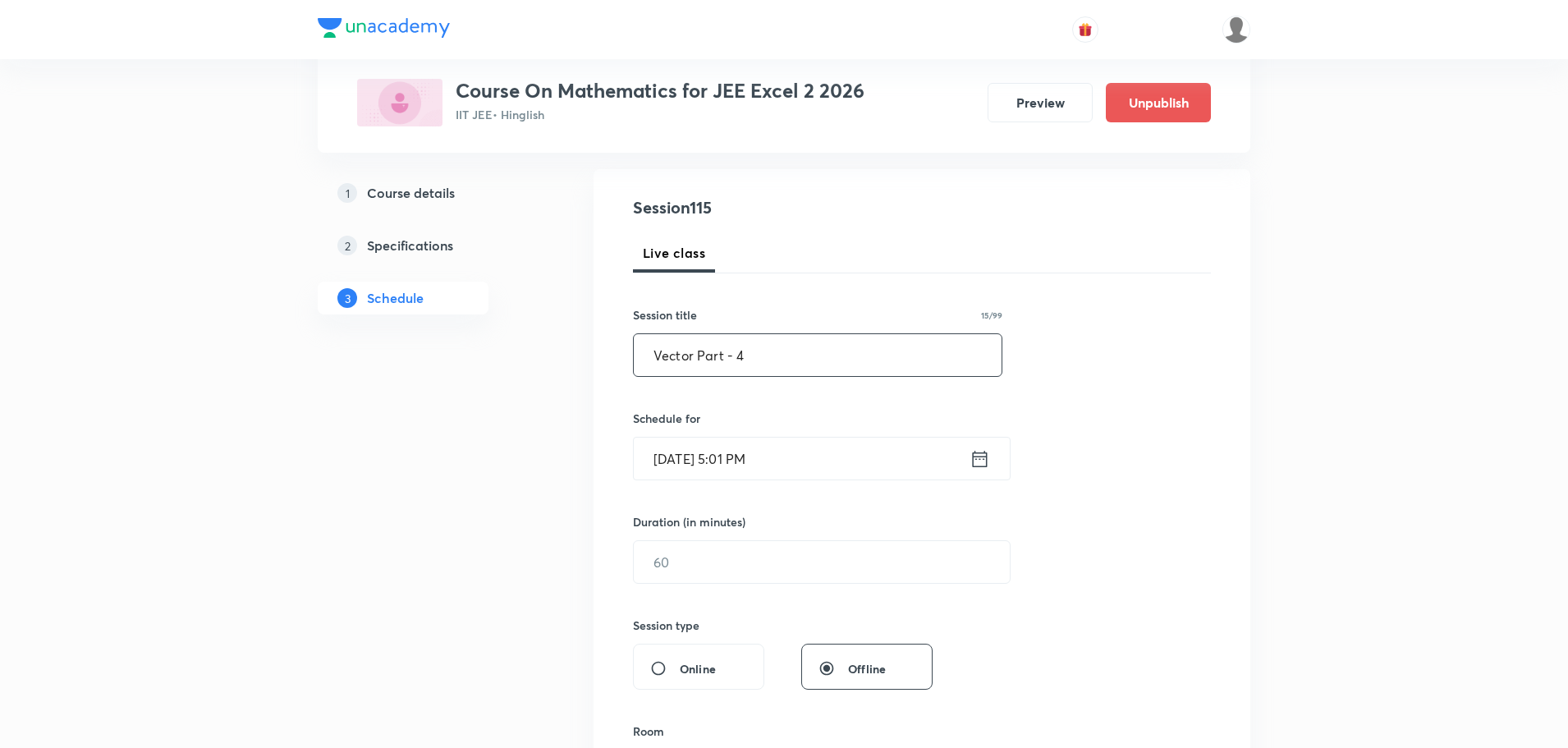
scroll to position [164, 0]
type input "Vector Part - 4"
click at [987, 456] on icon at bounding box center [980, 453] width 15 height 17
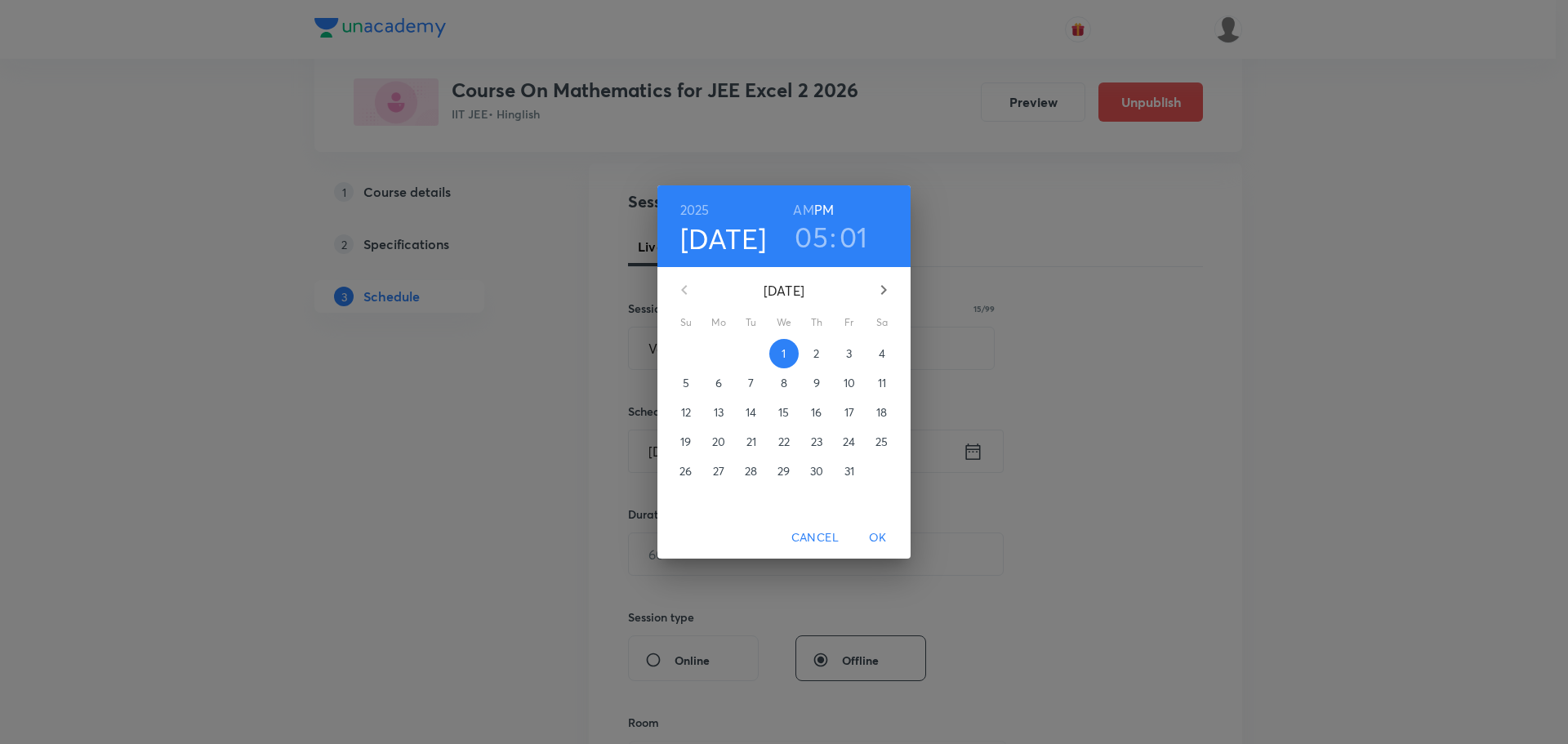
click at [876, 353] on span "4" at bounding box center [882, 353] width 29 height 17
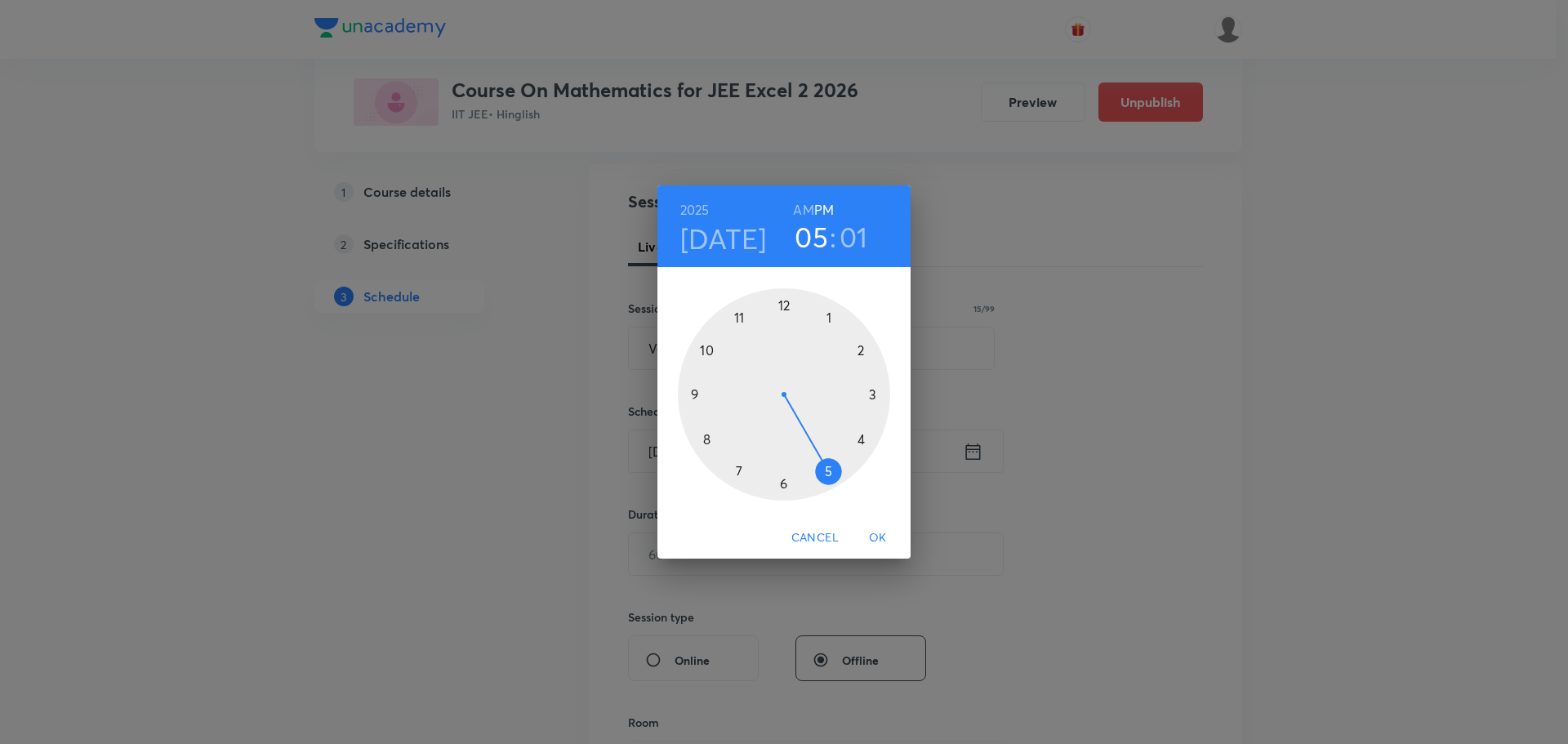
click at [873, 392] on div at bounding box center [784, 394] width 212 height 212
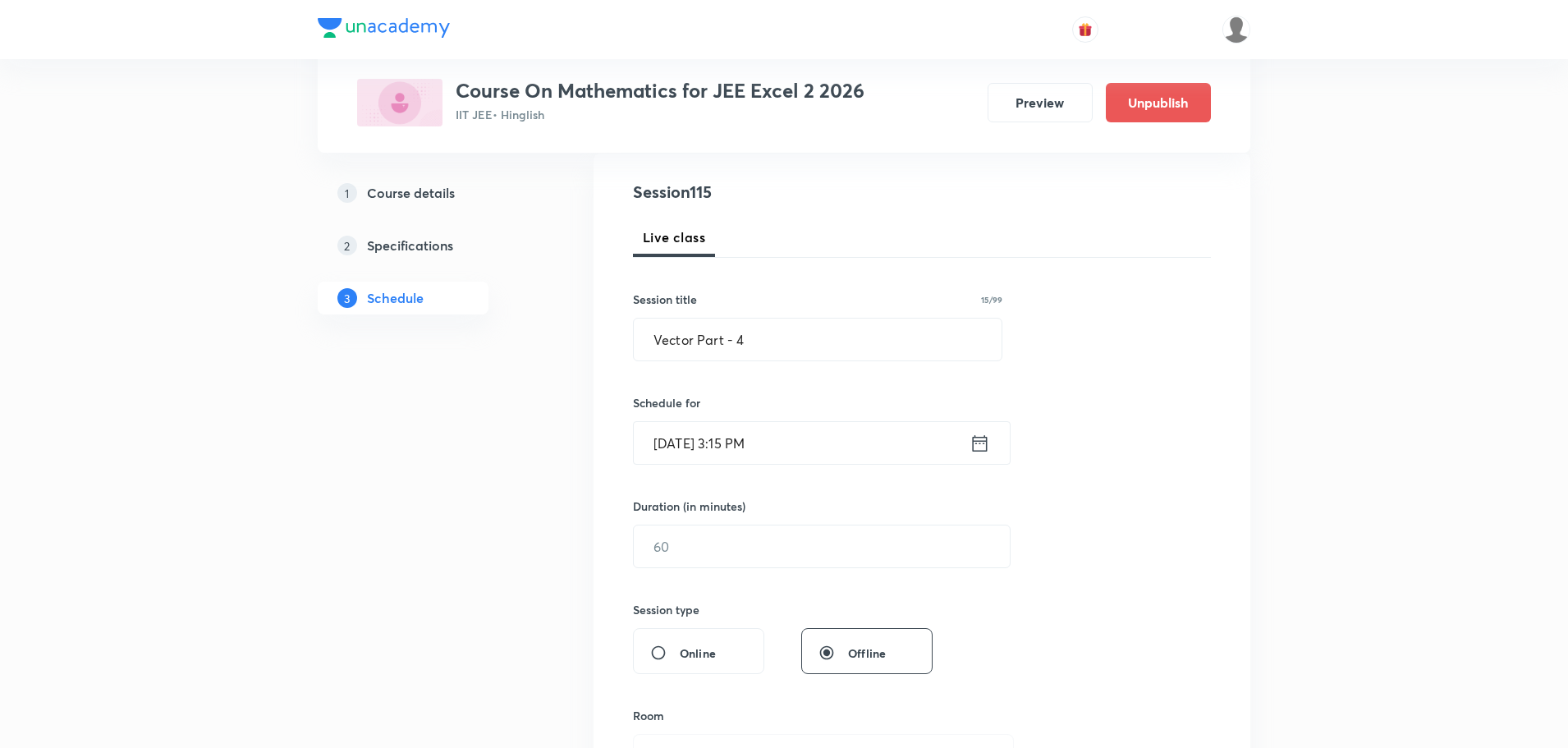
scroll to position [246, 0]
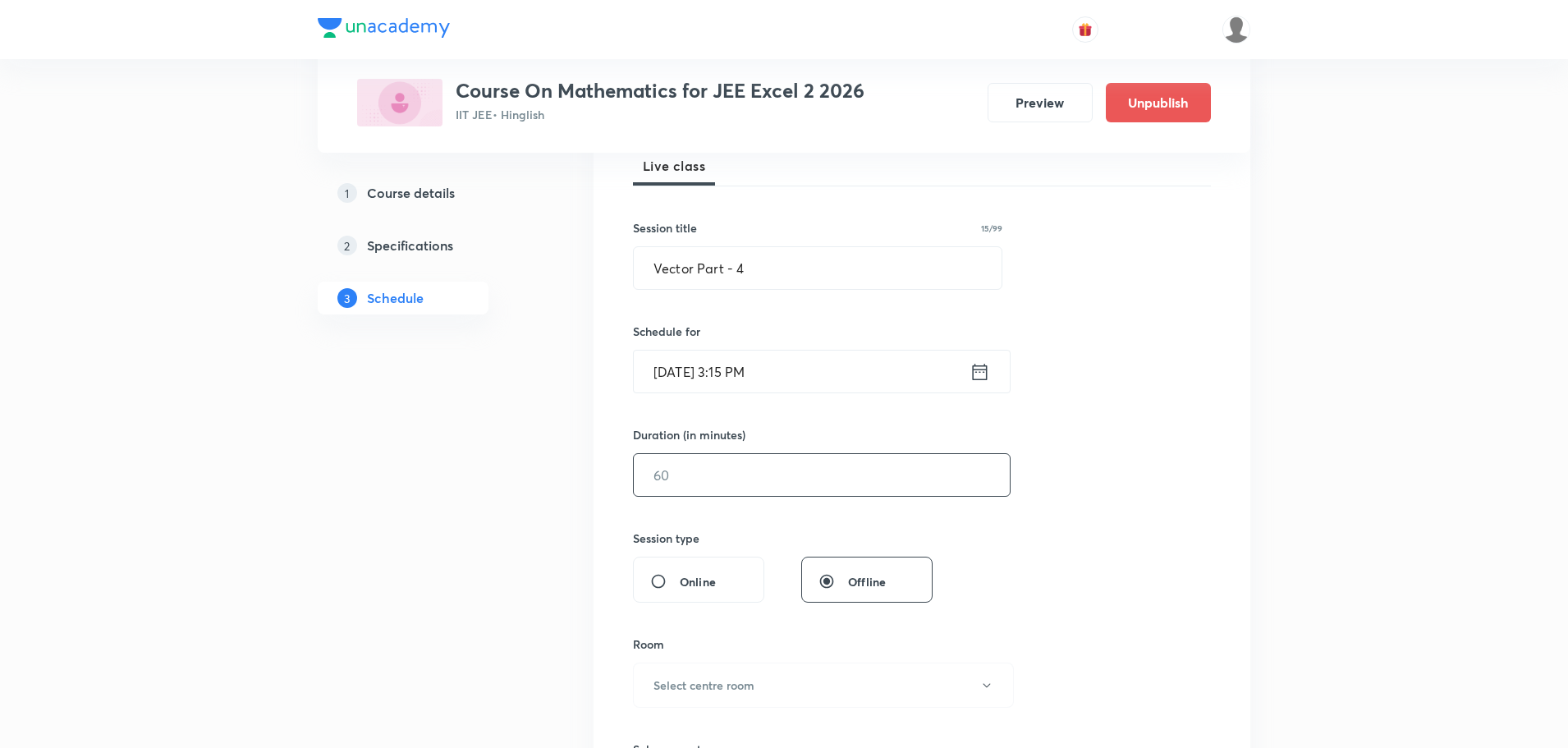
click at [800, 486] on input "text" at bounding box center [822, 474] width 376 height 42
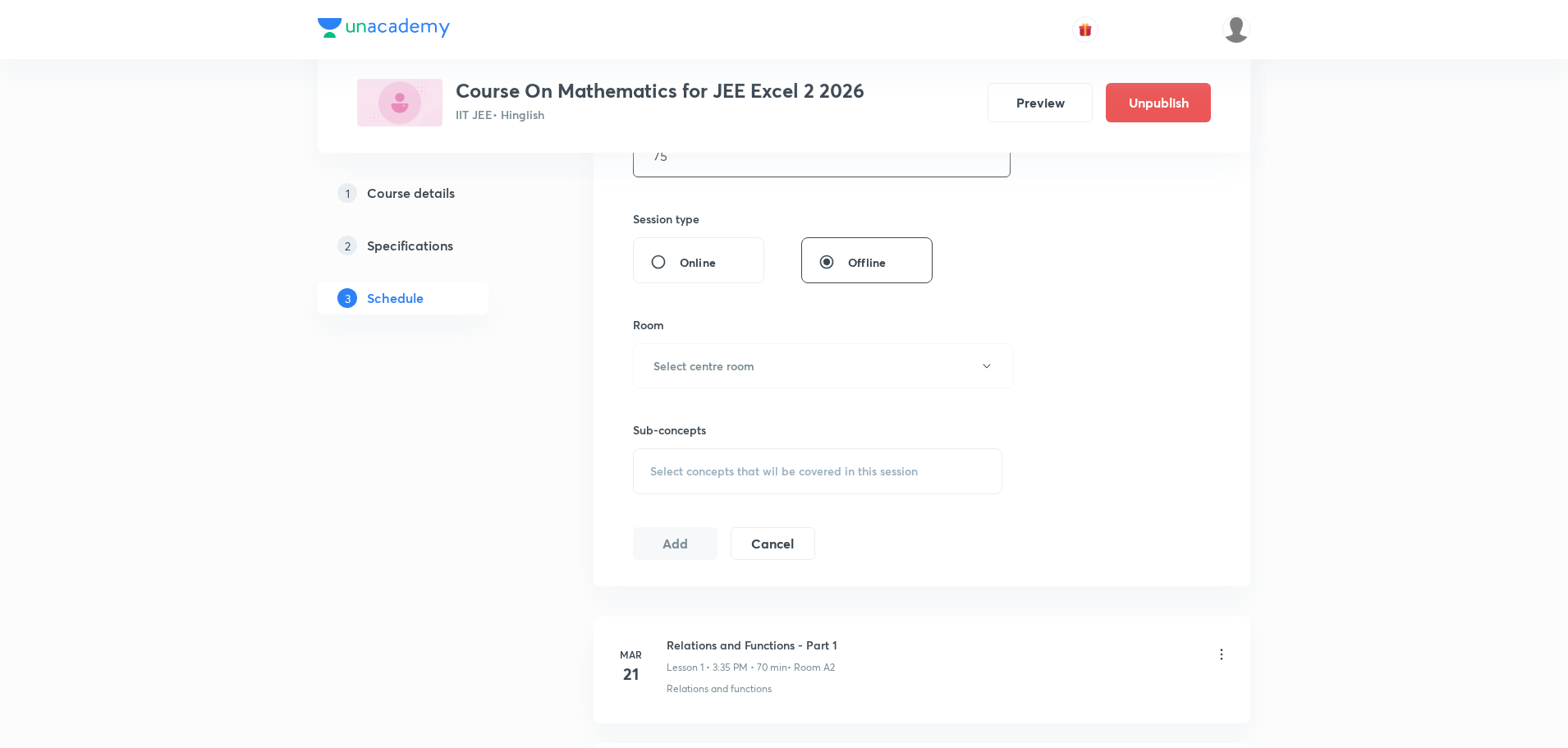
scroll to position [575, 0]
type input "75"
click at [806, 334] on button "Select centre room" at bounding box center [823, 356] width 381 height 45
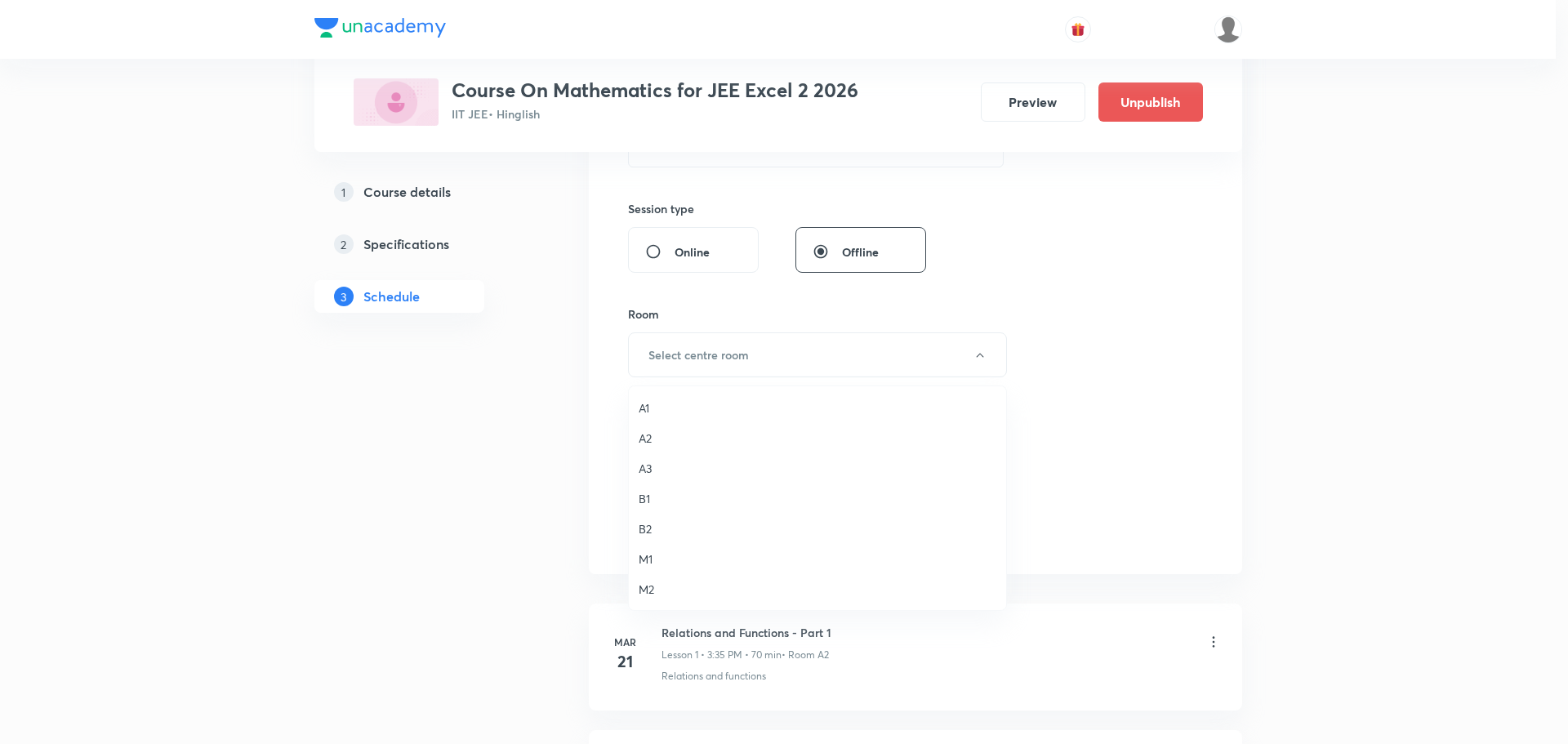
click at [643, 465] on span "A3" at bounding box center [817, 468] width 358 height 17
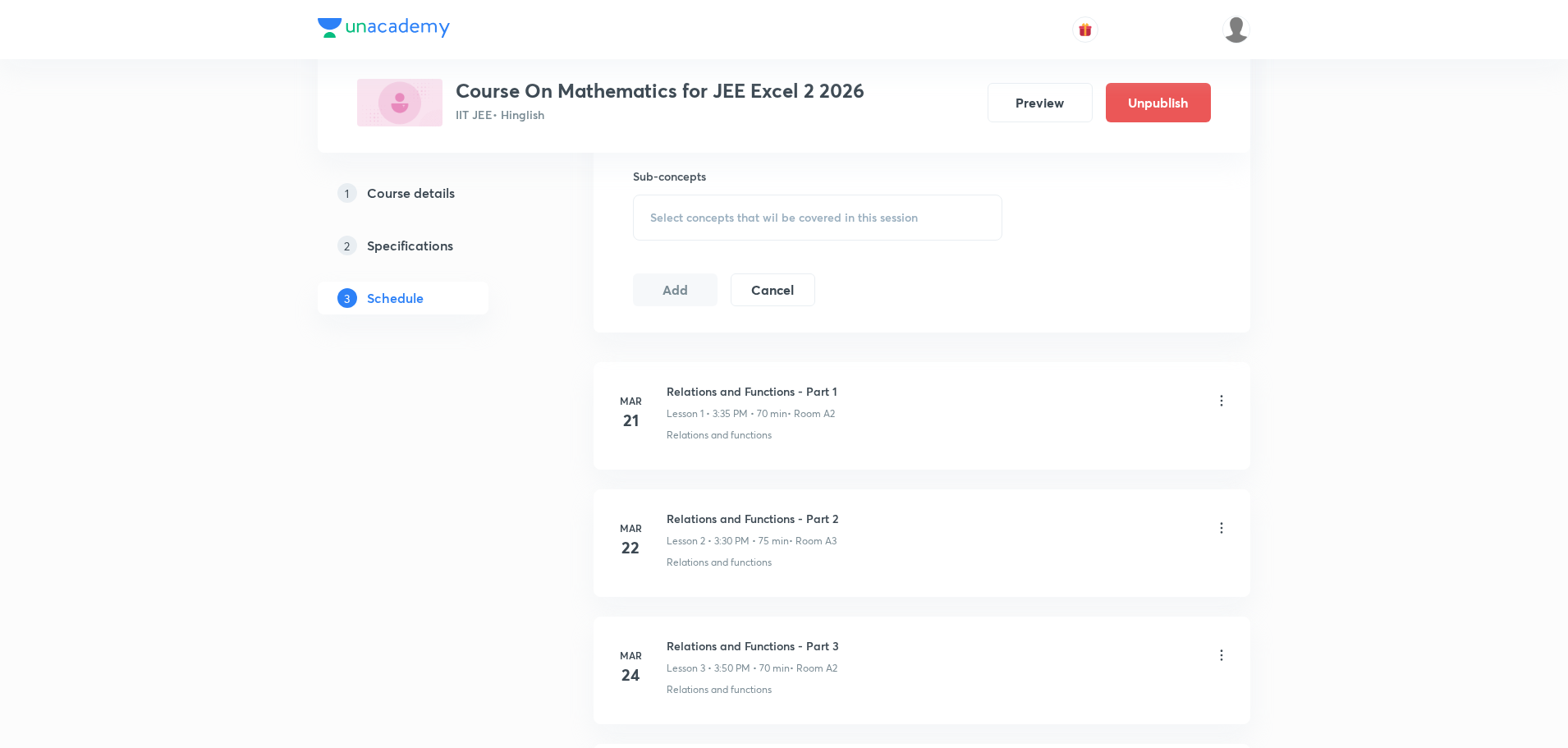
scroll to position [821, 0]
click at [773, 184] on div "Sub-concepts Select concepts that wil be covered in this session" at bounding box center [817, 202] width 370 height 73
click at [773, 203] on div "Select concepts that wil be covered in this session" at bounding box center [817, 216] width 370 height 46
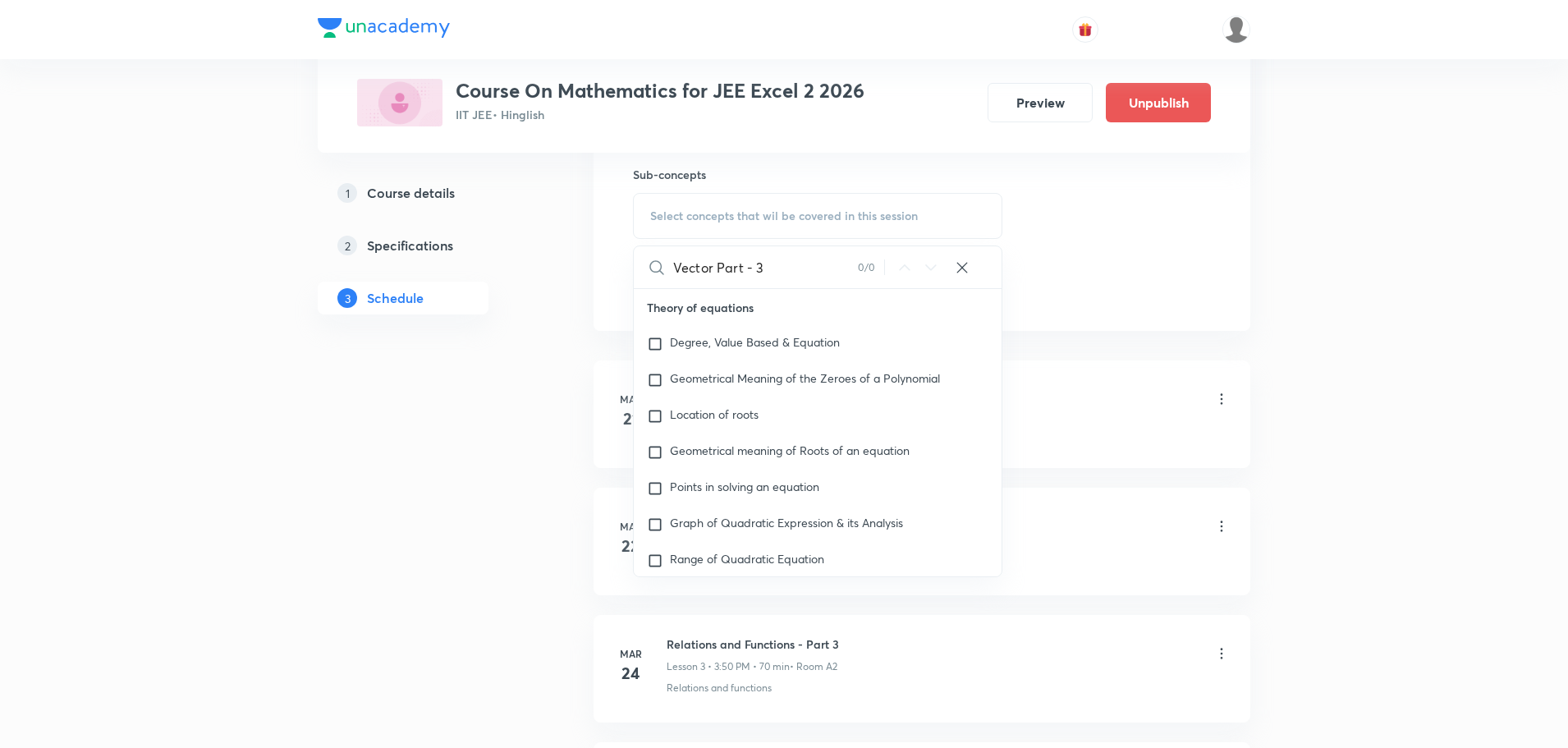
drag, startPoint x: 733, startPoint y: 257, endPoint x: 811, endPoint y: 246, distance: 78.8
click at [811, 246] on input "Vector Part - 3" at bounding box center [766, 267] width 184 height 42
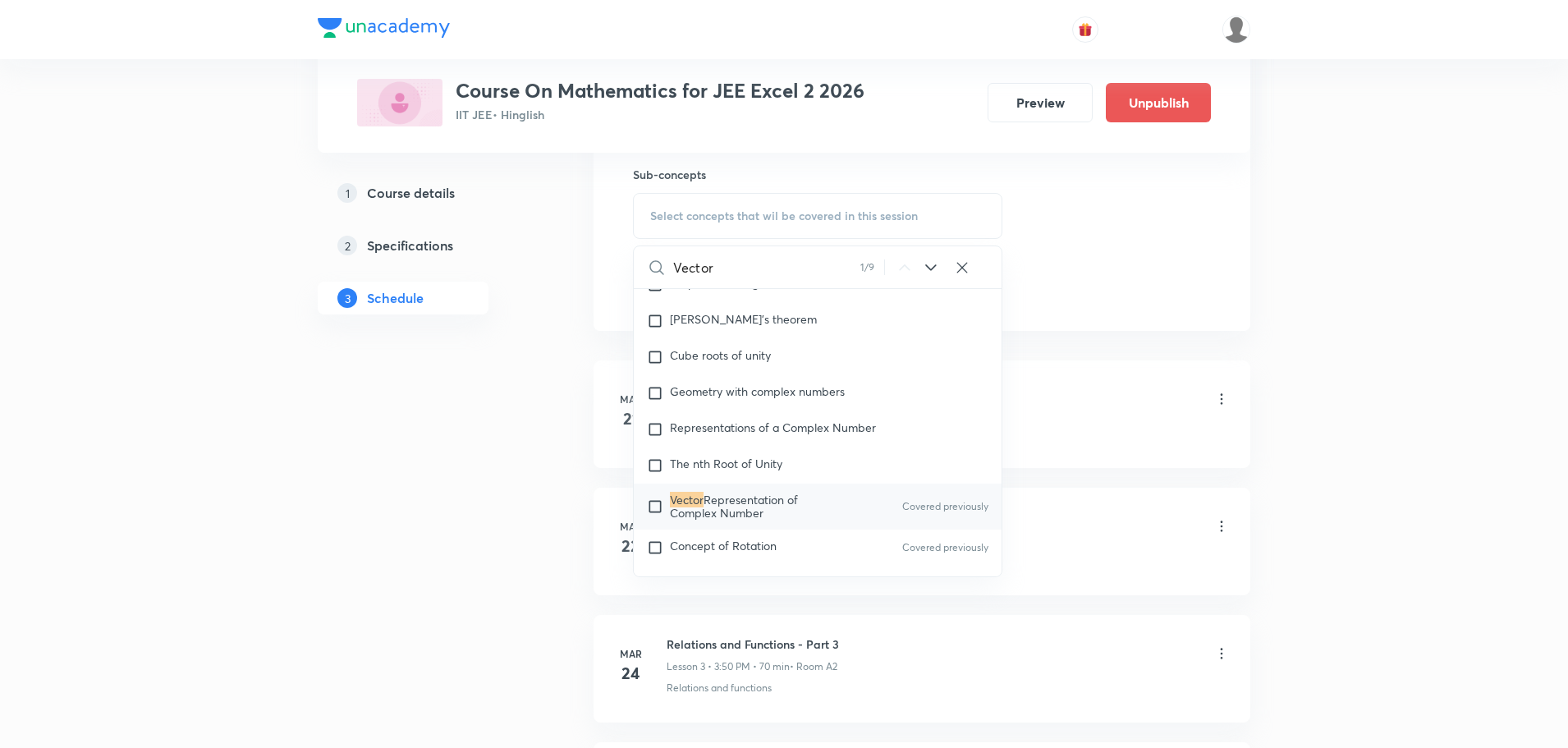
scroll to position [1118, 0]
type input "Vector"
click at [745, 497] on span "Representation of Complex Number" at bounding box center [733, 505] width 128 height 29
checkbox input "true"
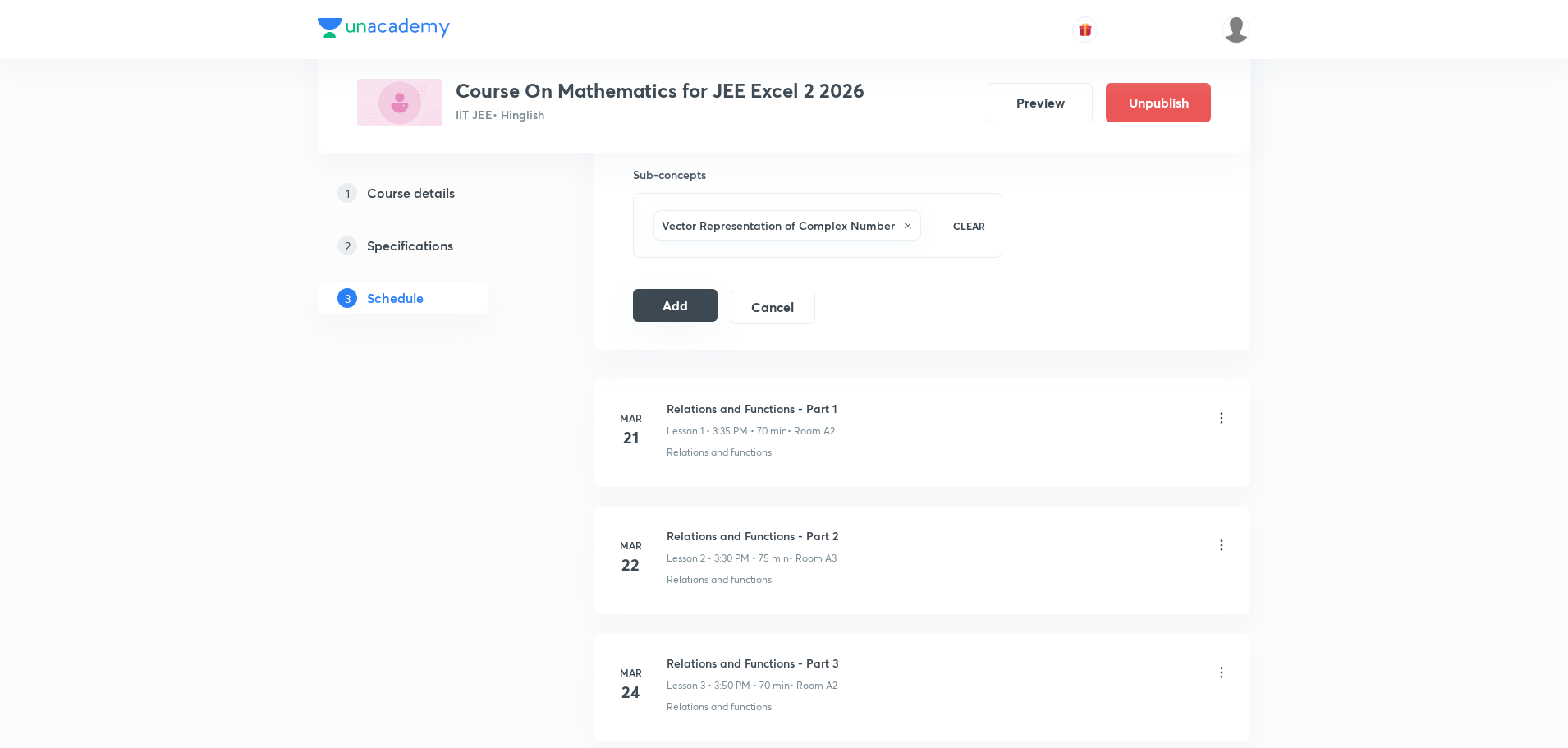
click at [680, 300] on button "Add" at bounding box center [675, 305] width 85 height 33
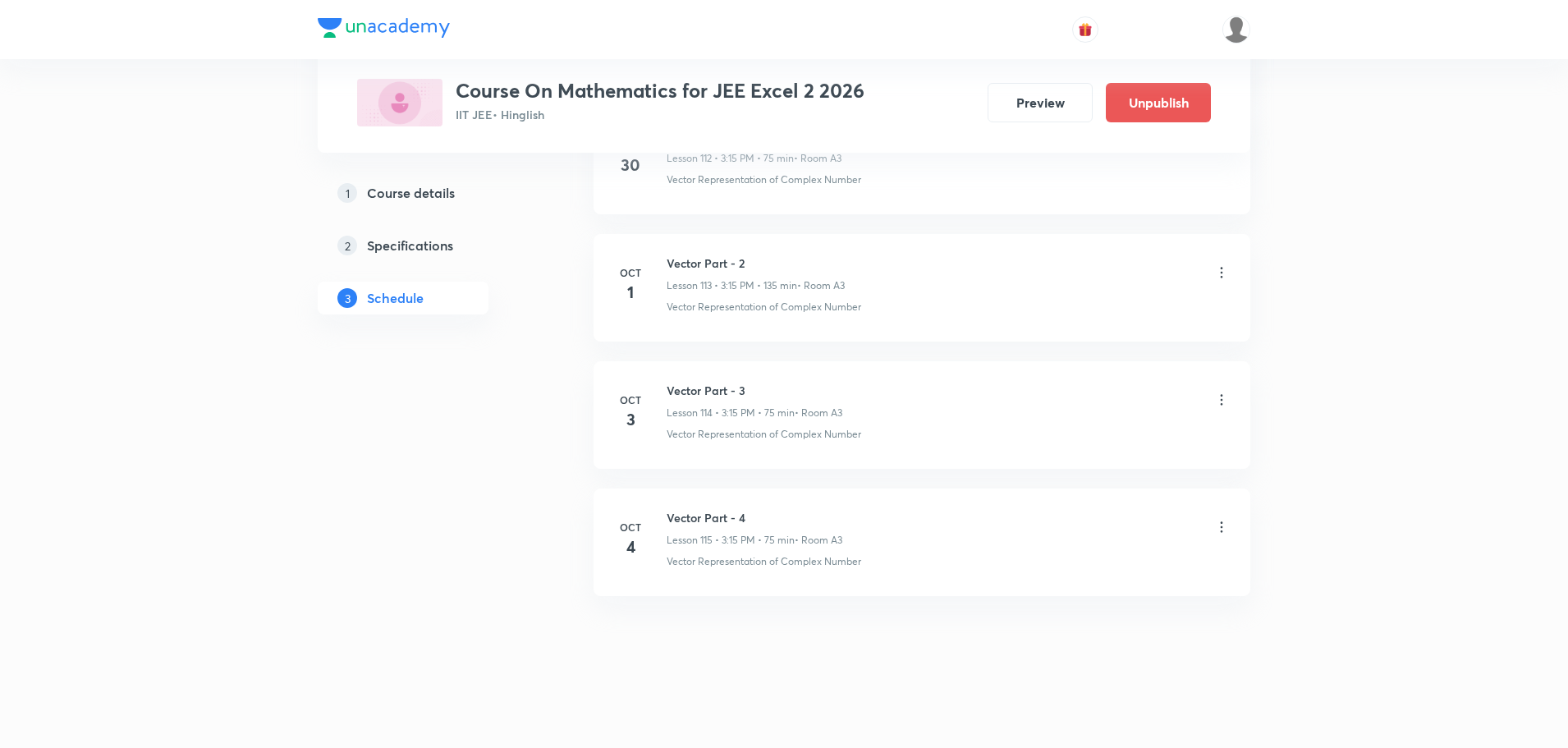
scroll to position [14447, 0]
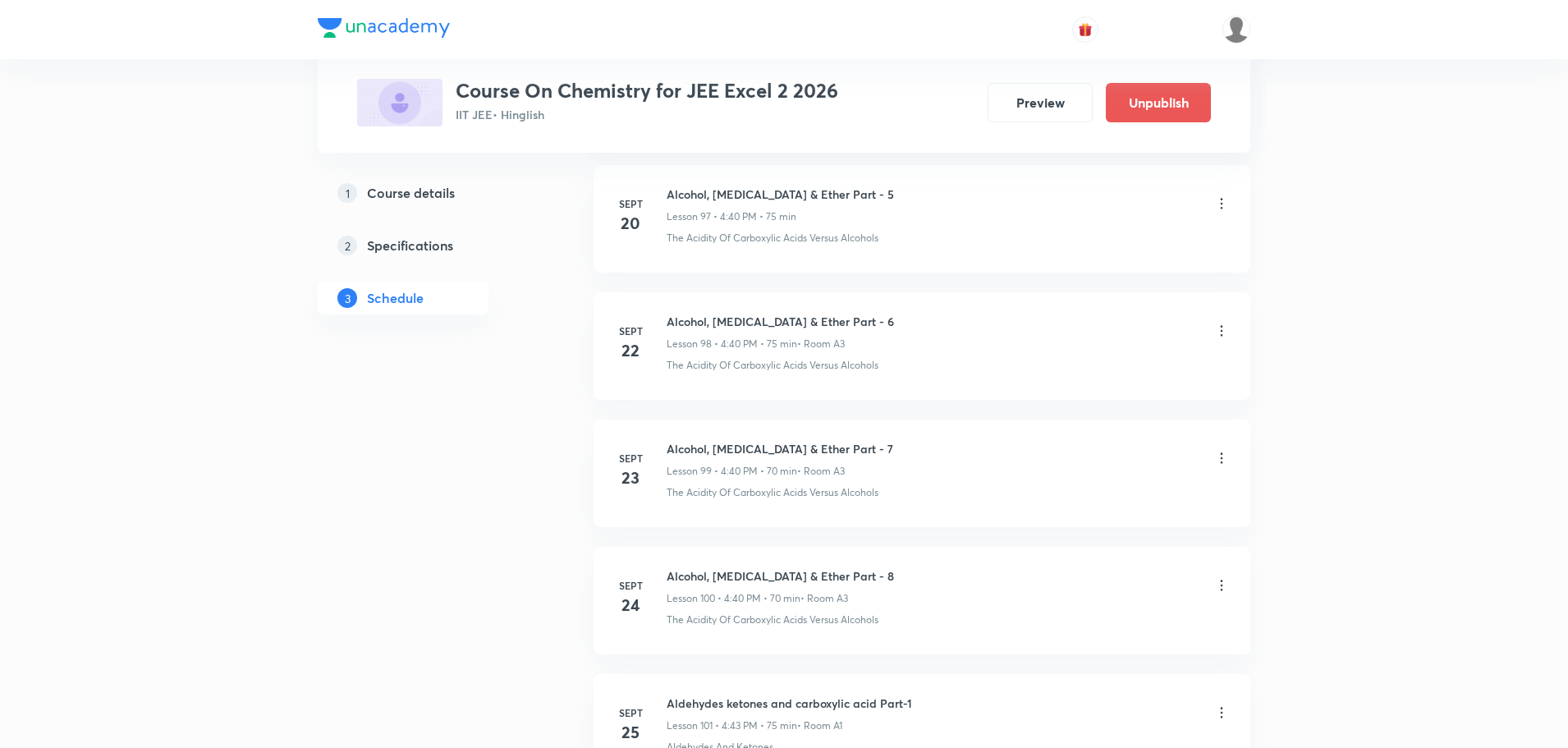
scroll to position [14183, 0]
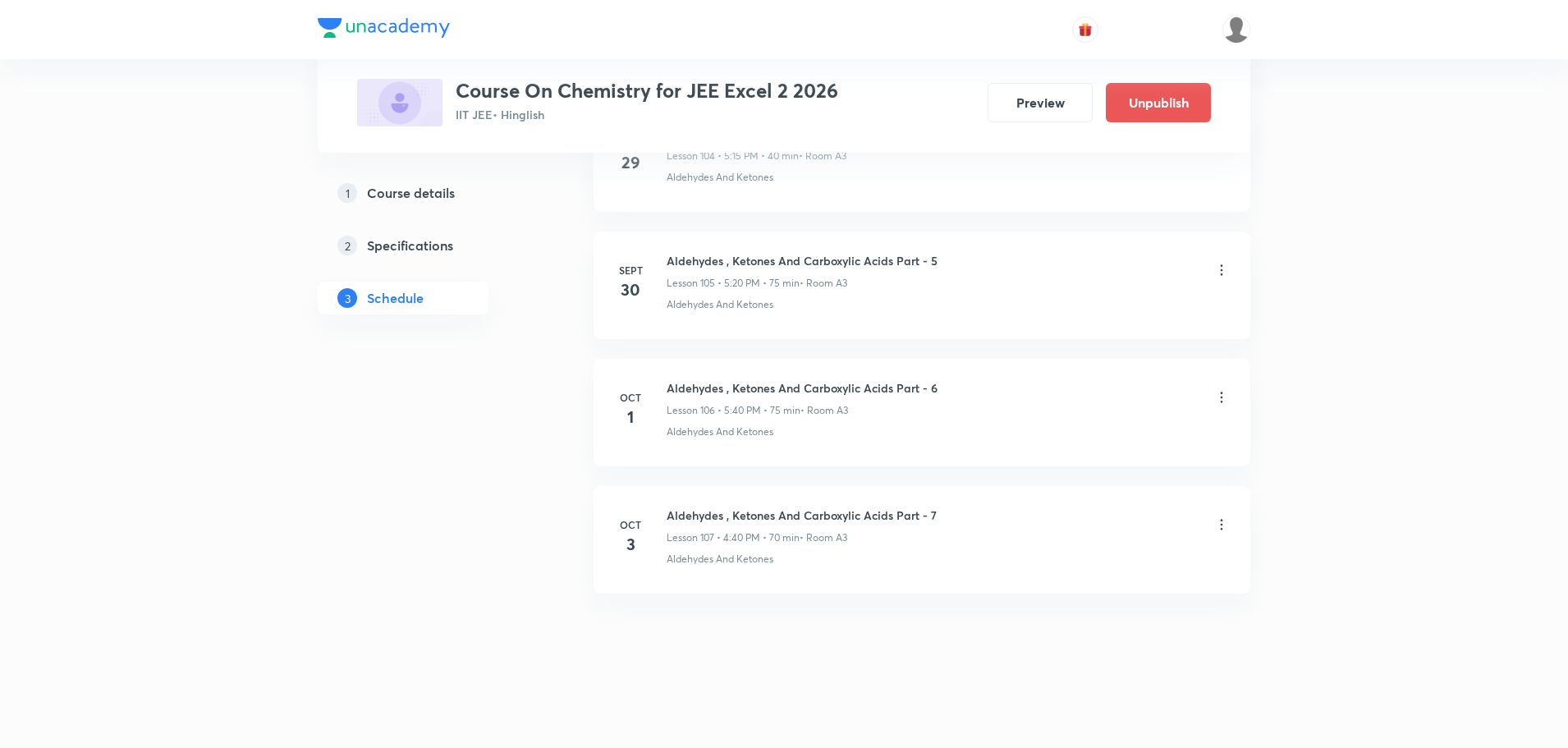
click at [836, 512] on h6 "Aldehydes , Ketones And Carboxylic Acids Part - 7" at bounding box center [802, 515] width 270 height 18
copy h6 "Aldehydes , Ketones And Carboxylic Acids Part - 7"
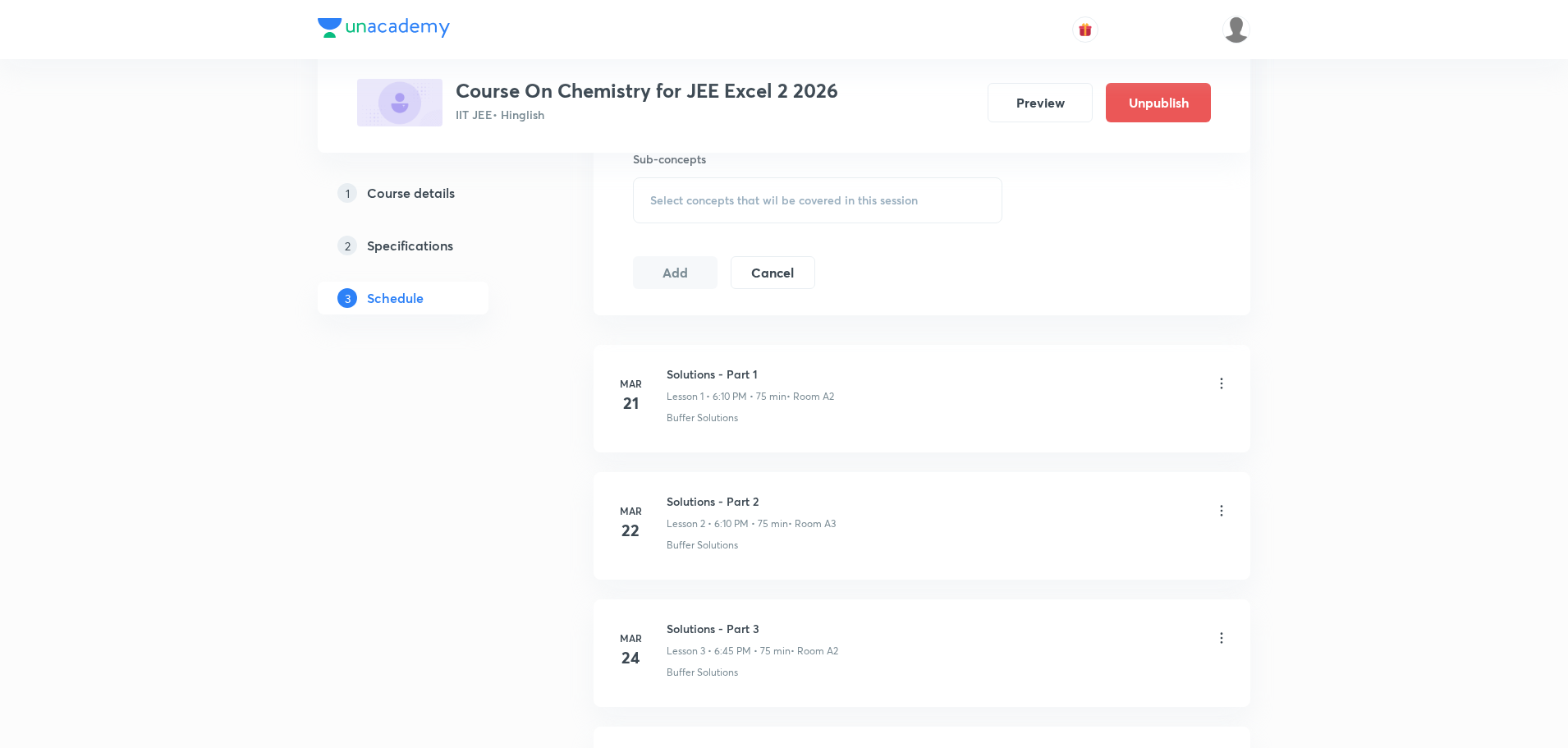
scroll to position [0, 0]
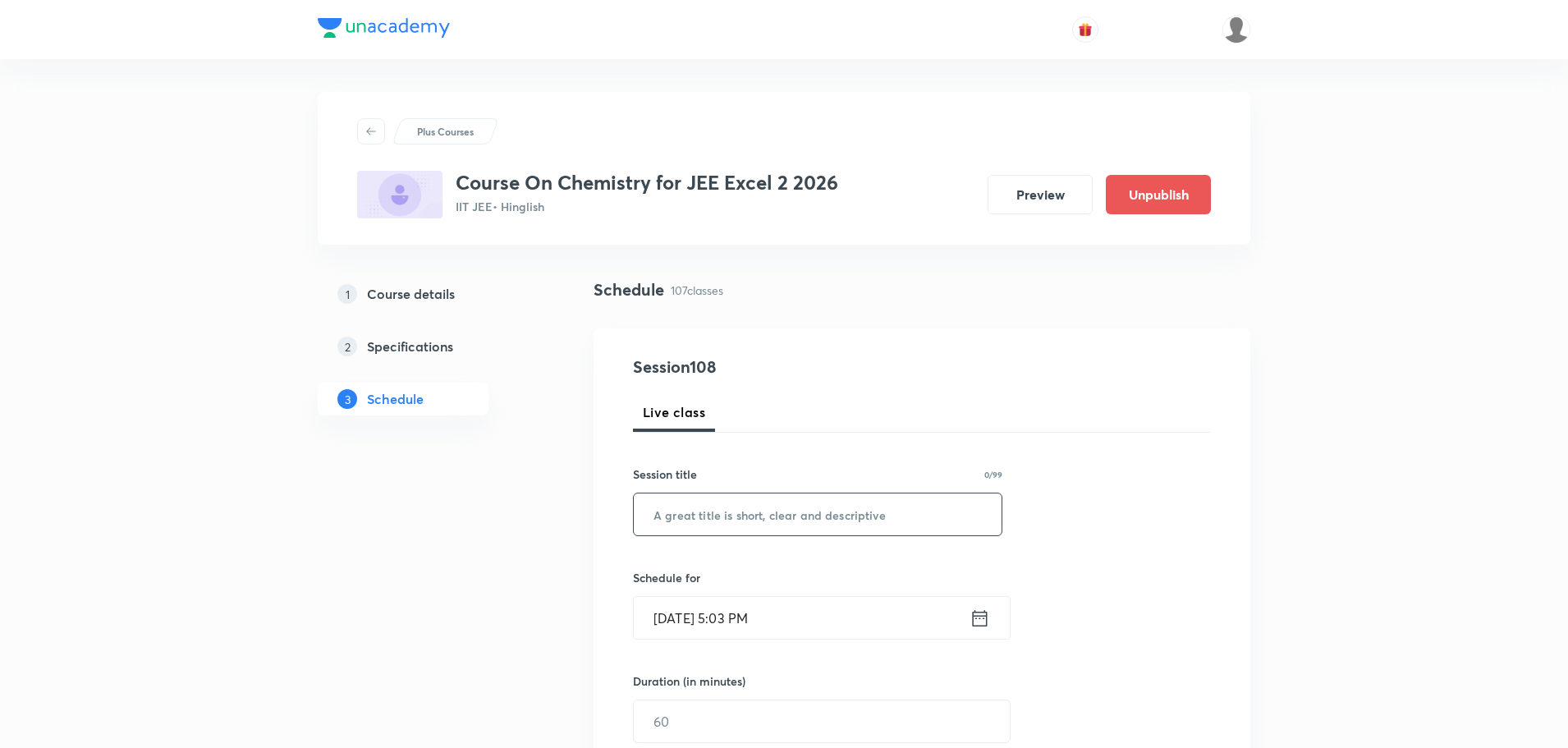
click at [714, 512] on input "text" at bounding box center [817, 514] width 368 height 42
paste input "Aldehydes , Ketones And Carboxylic Acids Part - 7"
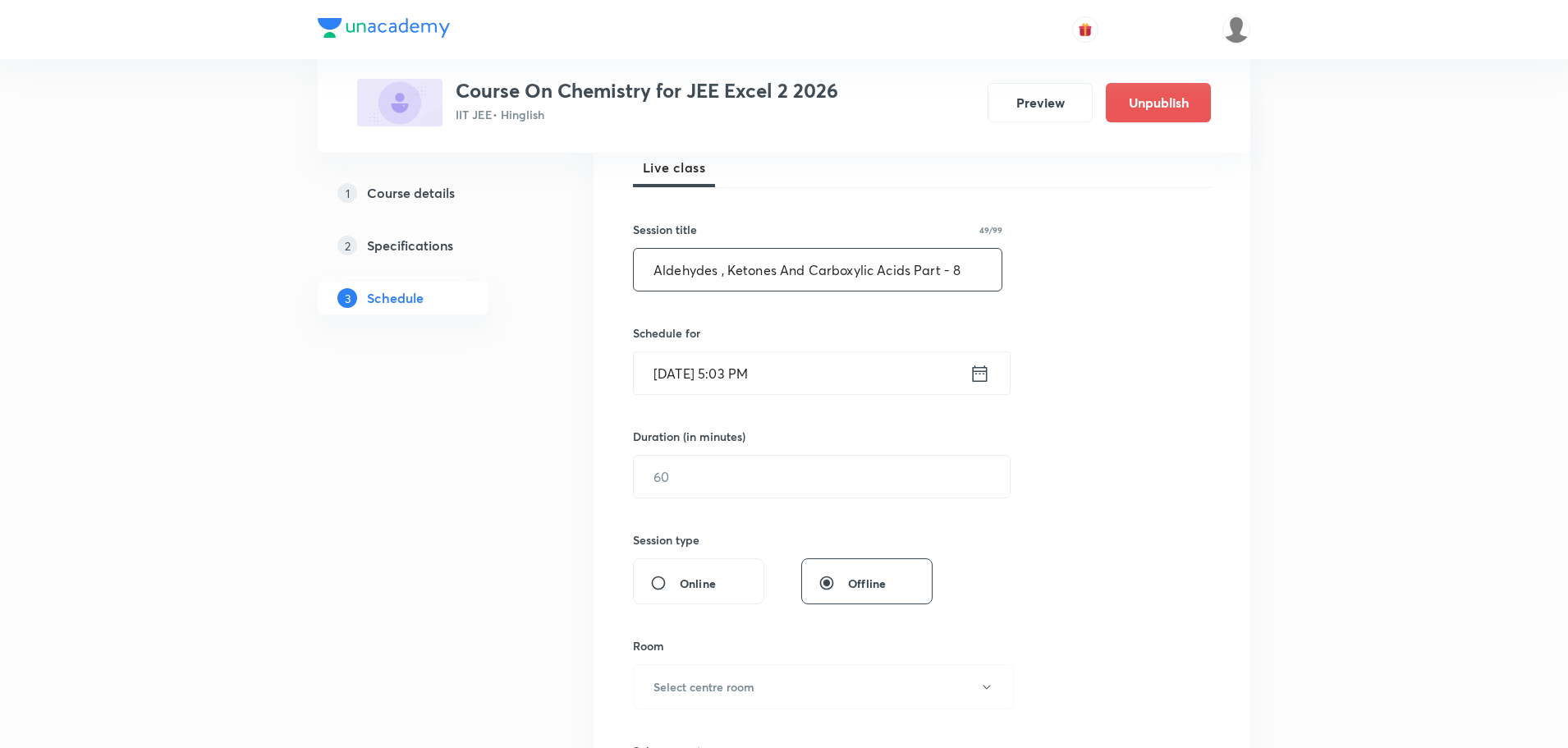
scroll to position [246, 0]
type input "Aldehydes , Ketones And Carboxylic Acids Part - 8"
click at [980, 377] on icon at bounding box center [980, 372] width 20 height 23
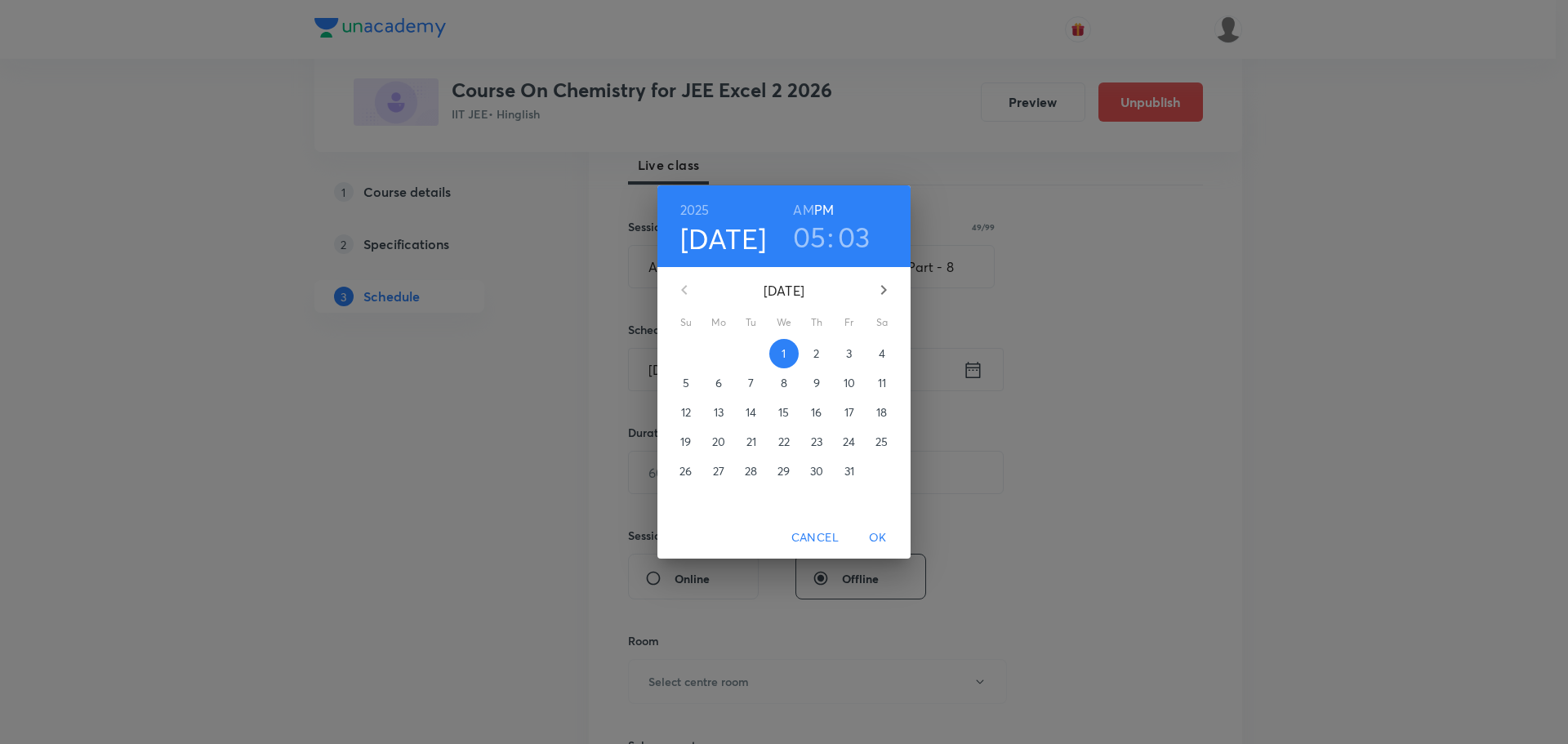
click at [880, 346] on p "4" at bounding box center [882, 353] width 6 height 17
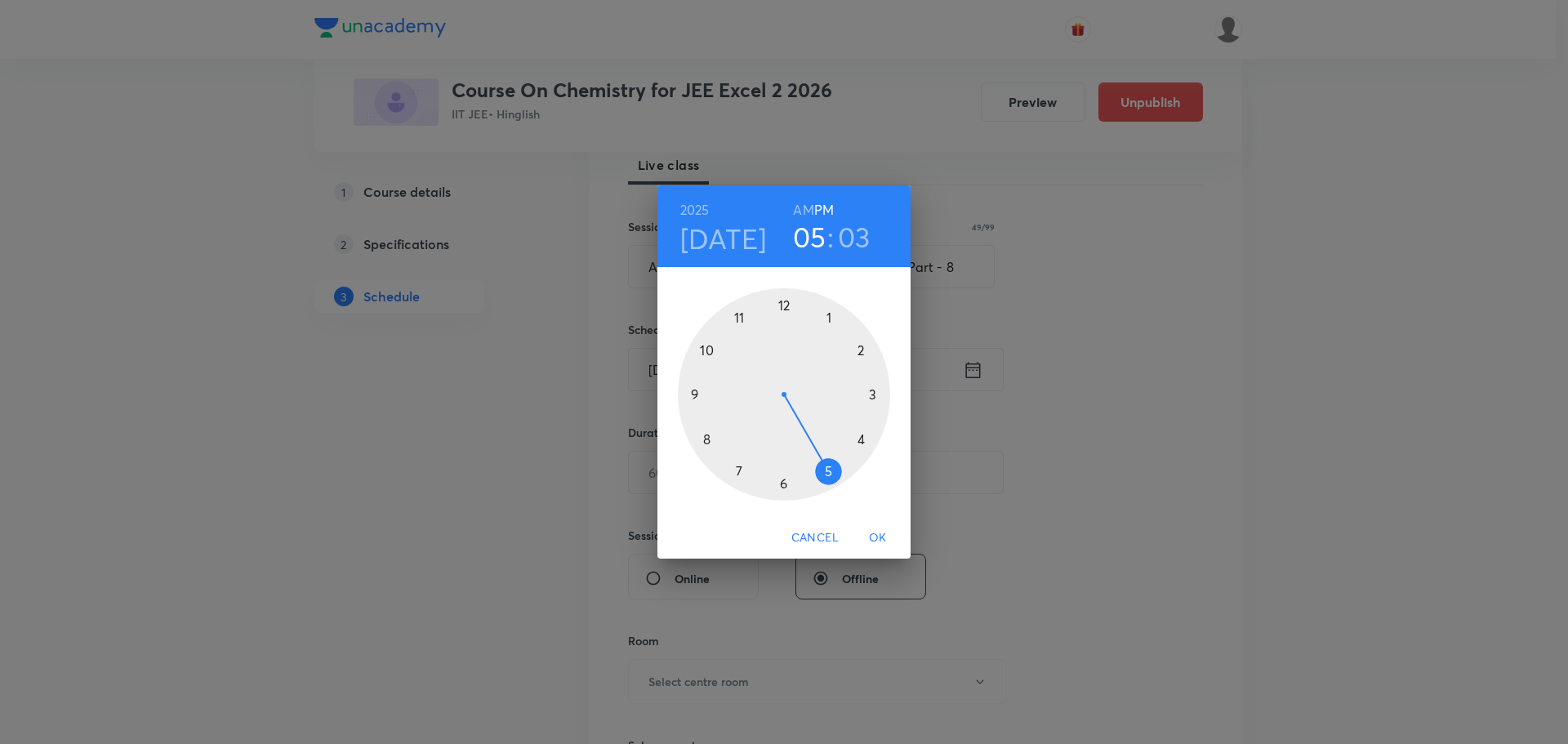
click at [859, 440] on div at bounding box center [784, 394] width 212 height 212
click at [706, 436] on div at bounding box center [784, 394] width 212 height 212
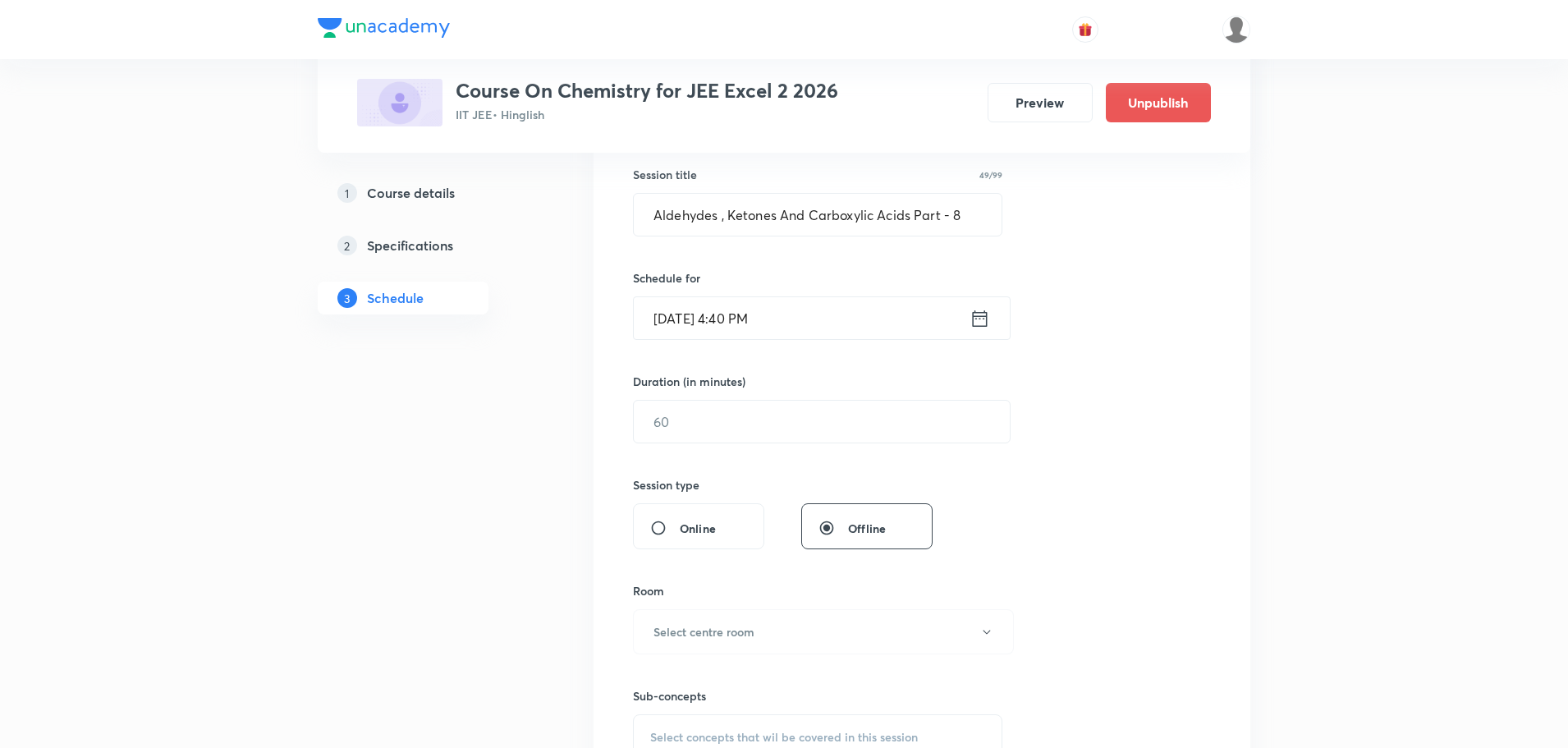
scroll to position [328, 0]
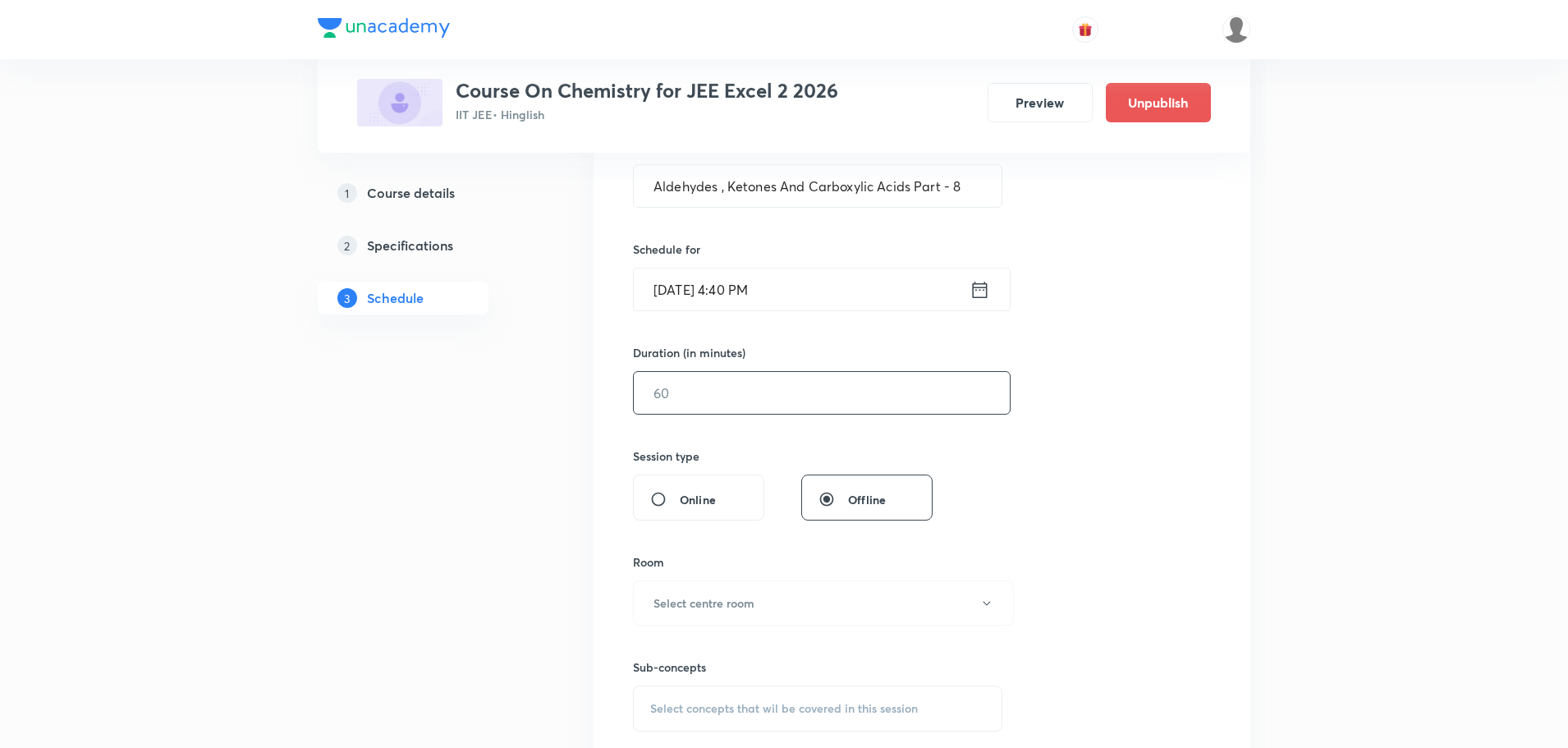
click at [774, 392] on input "text" at bounding box center [822, 392] width 376 height 42
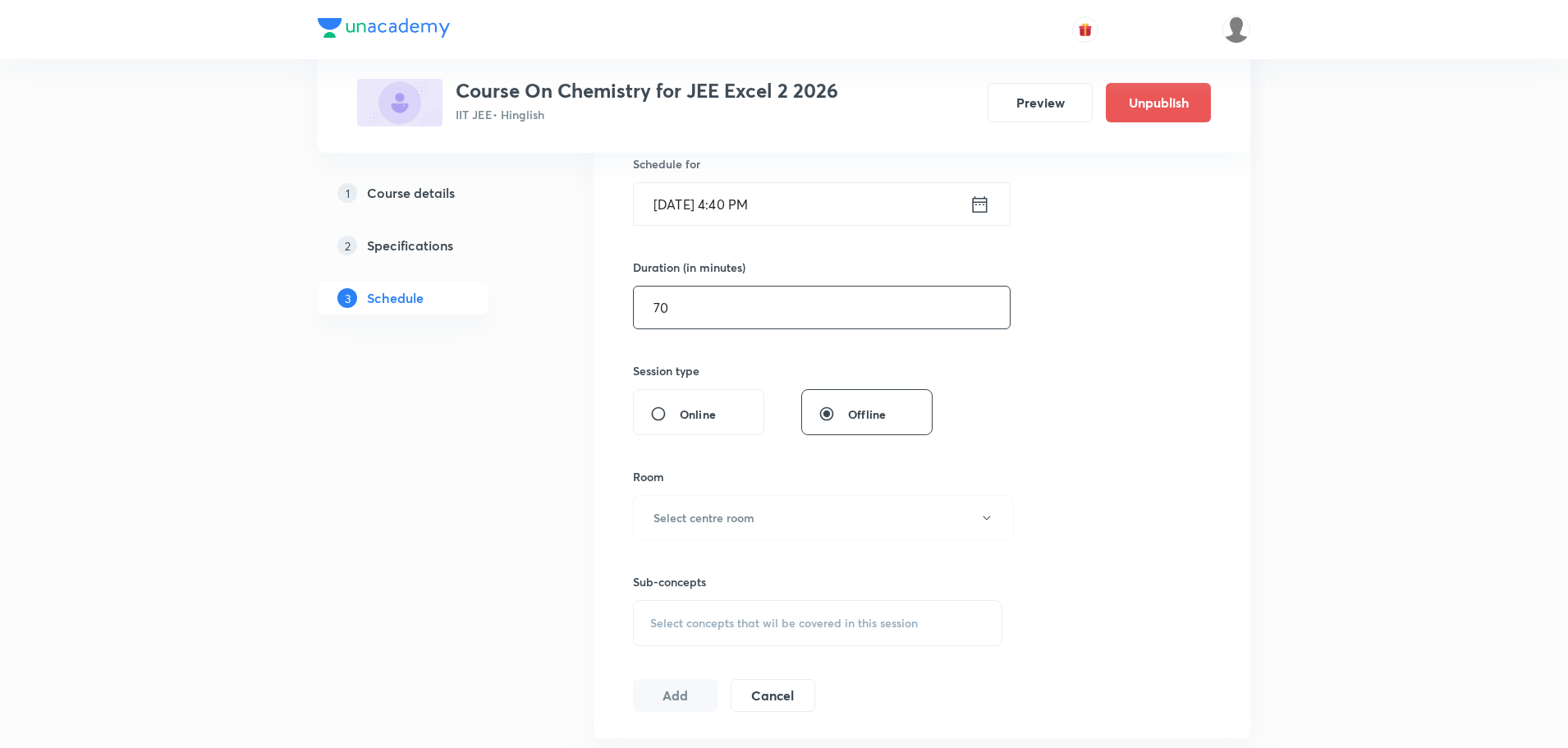
scroll to position [493, 0]
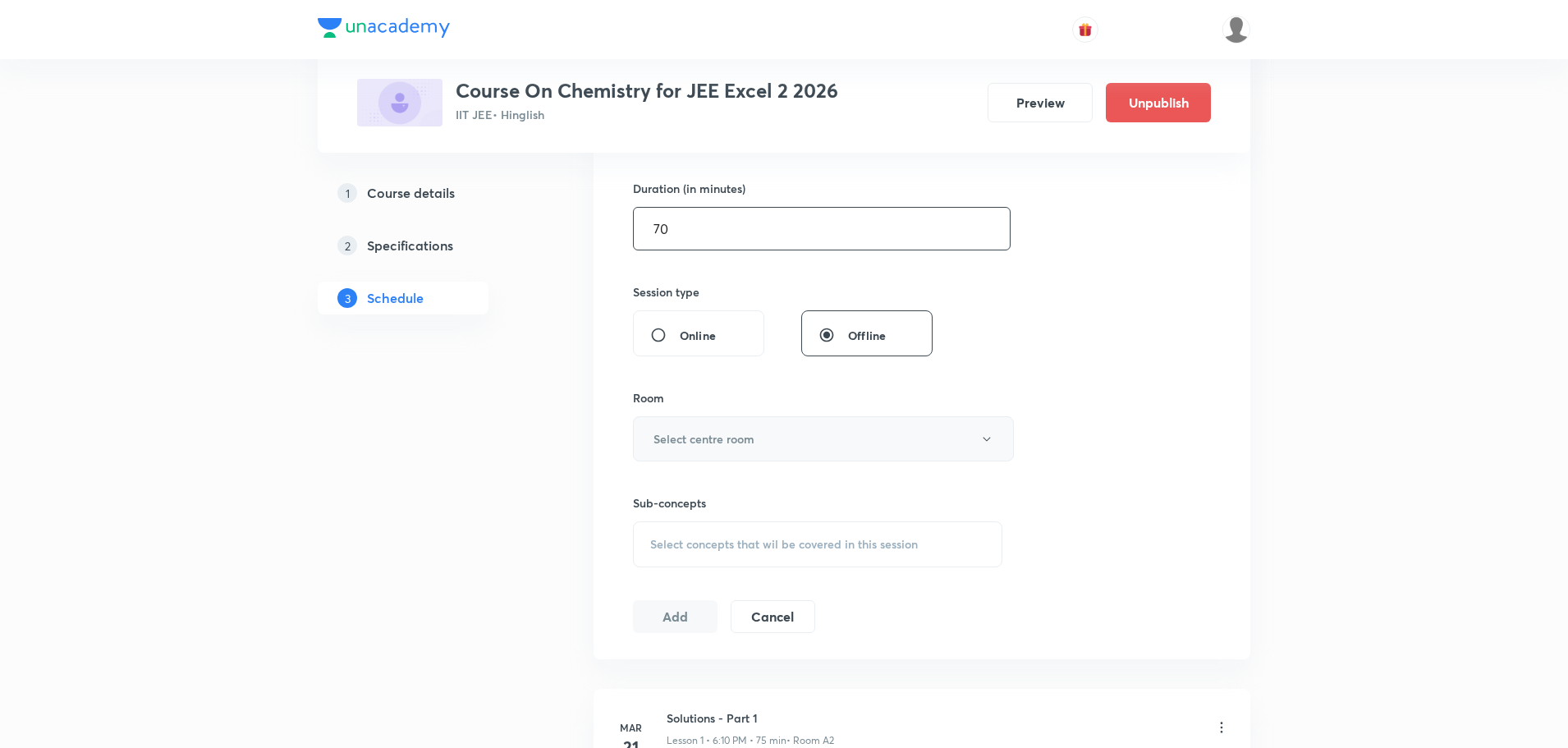
type input "70"
click at [807, 433] on button "Select centre room" at bounding box center [823, 438] width 381 height 45
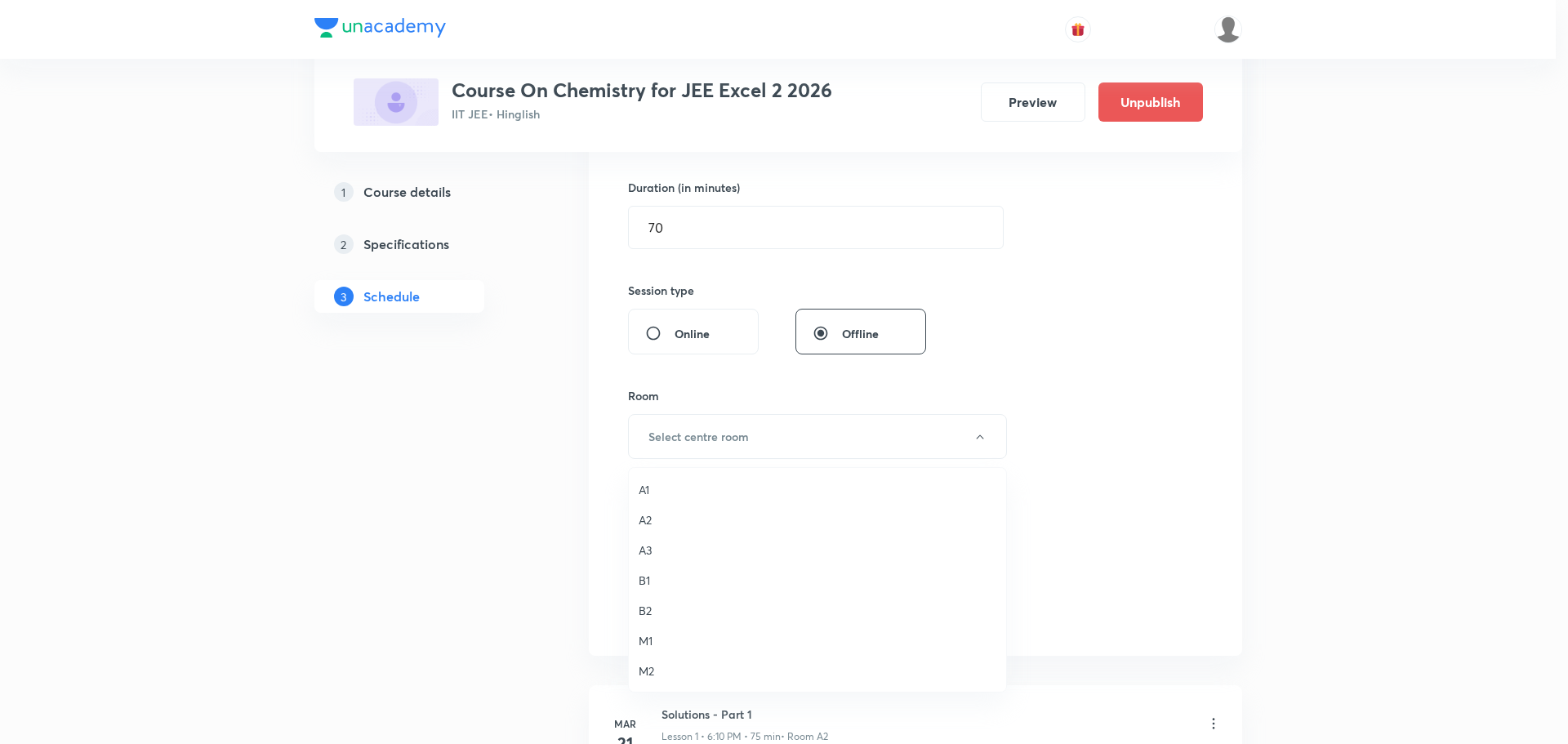
click at [673, 495] on span "A1" at bounding box center [817, 489] width 358 height 17
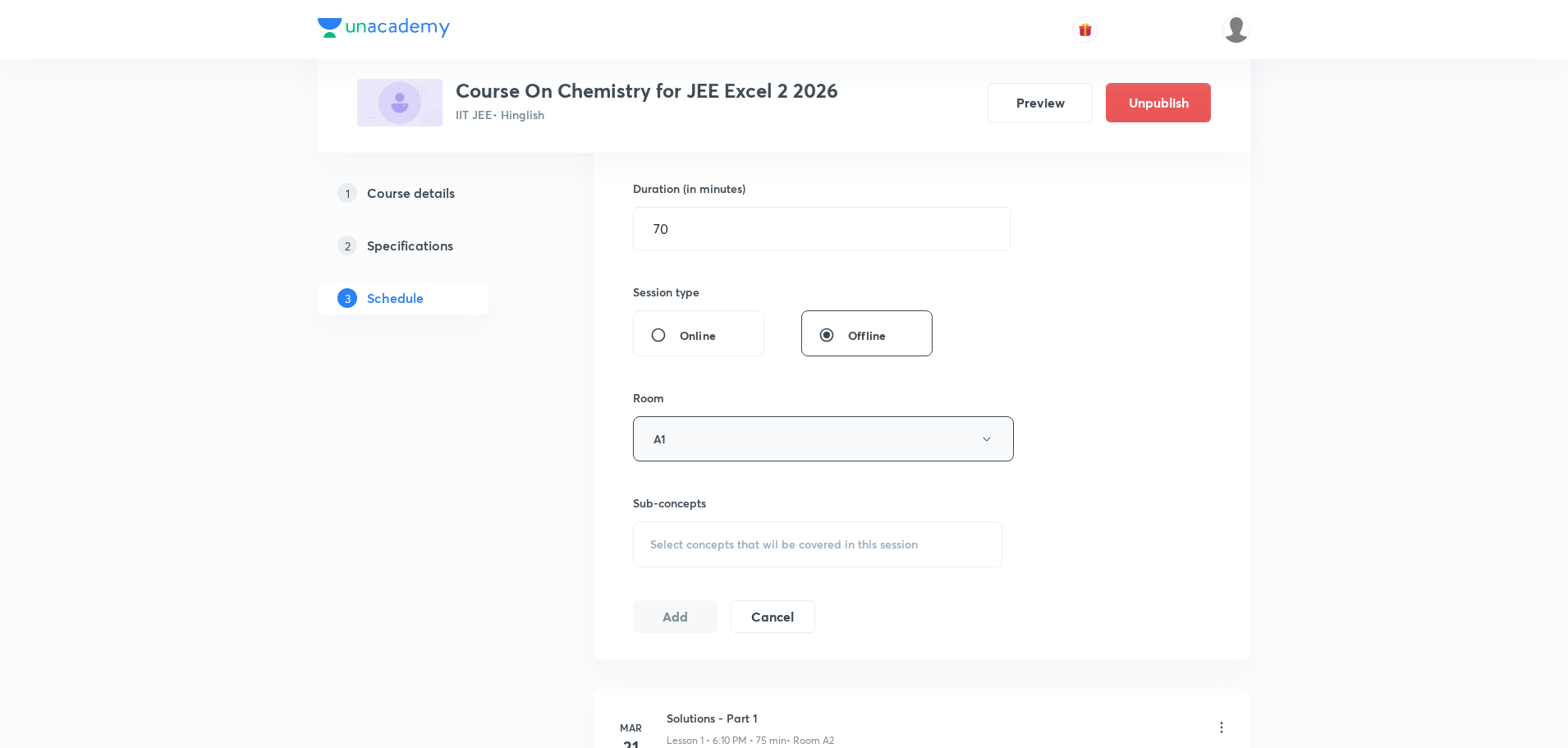
click at [694, 430] on button "A1" at bounding box center [823, 438] width 381 height 45
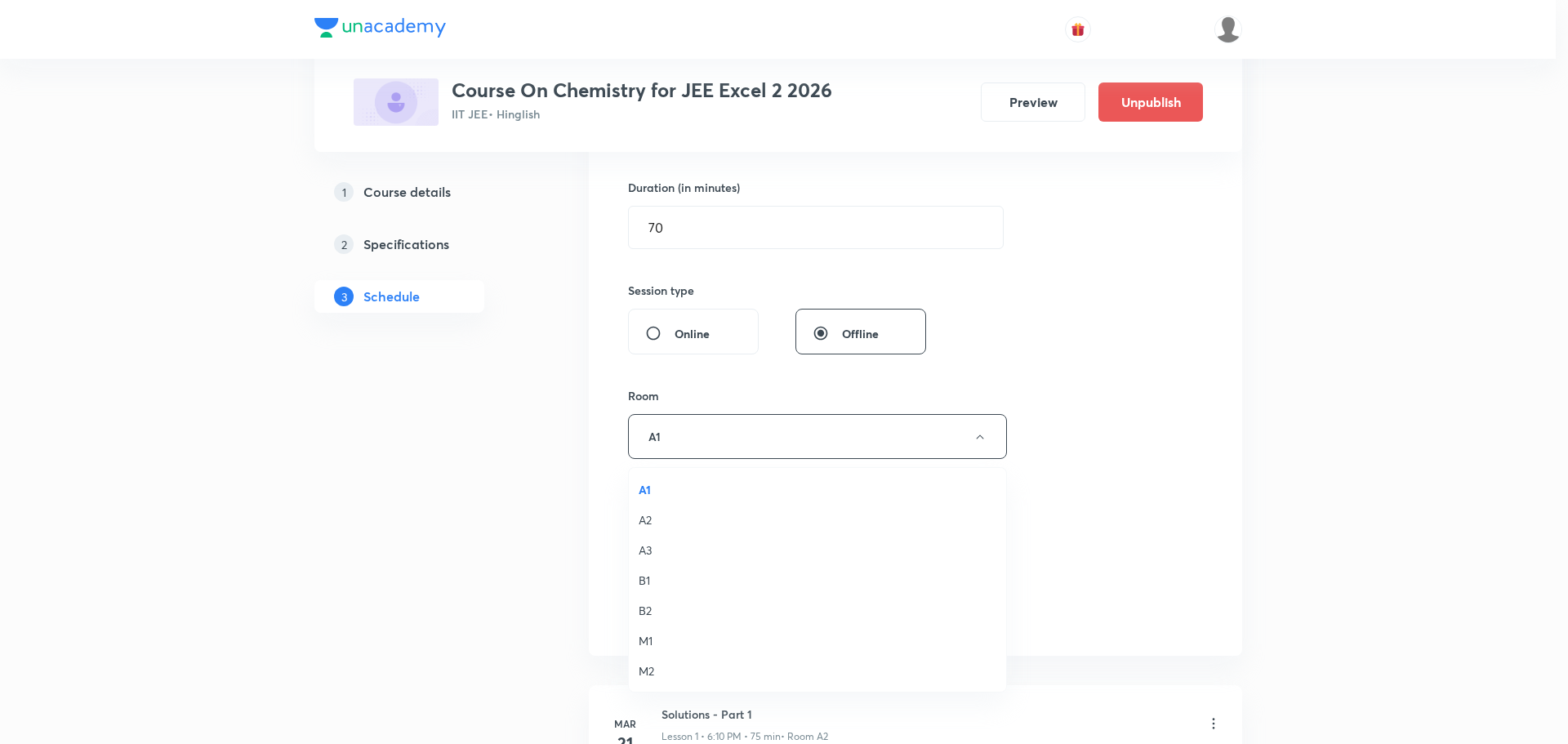
click at [662, 545] on span "A3" at bounding box center [817, 550] width 358 height 17
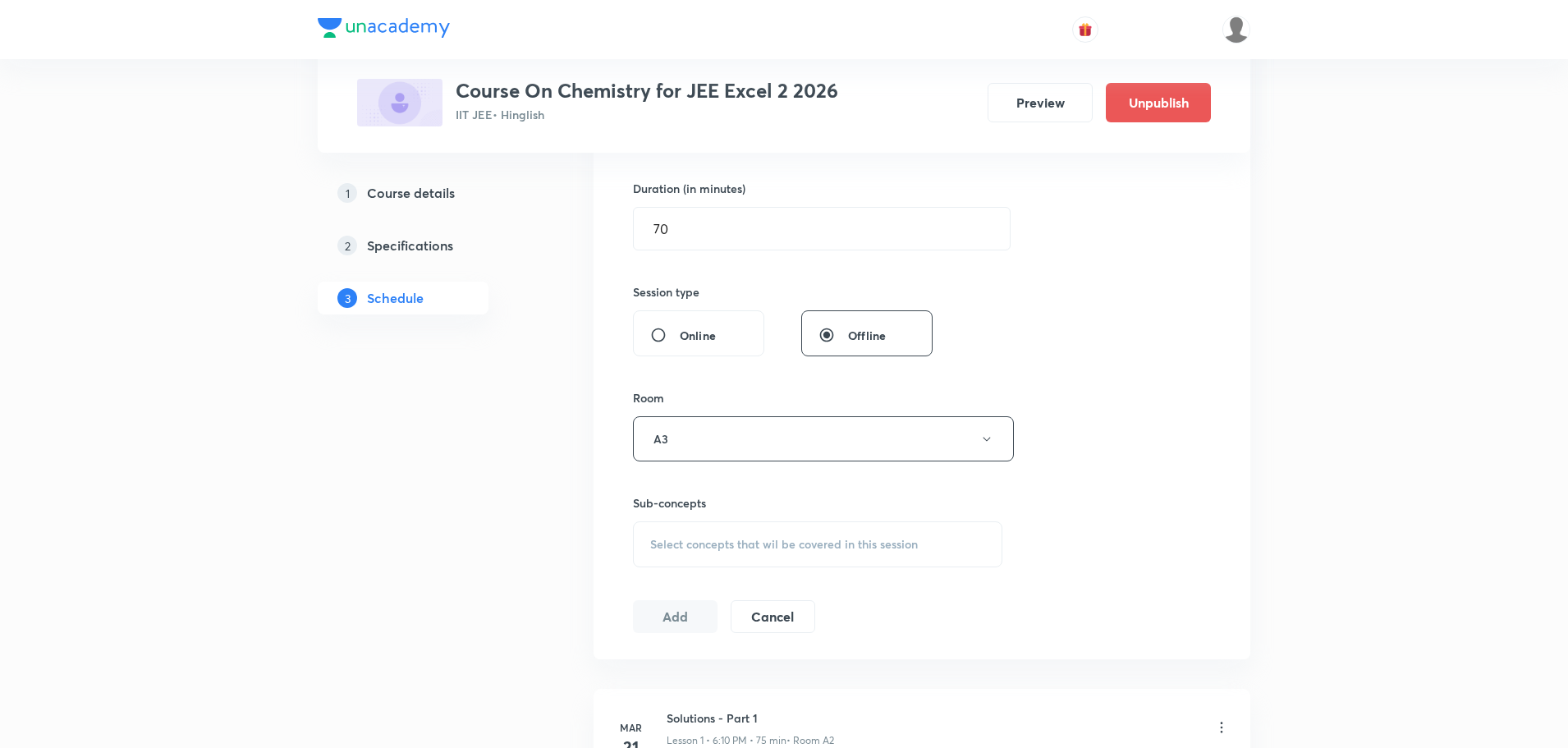
click at [695, 561] on div "Select concepts that wil be covered in this session" at bounding box center [817, 544] width 370 height 46
drag, startPoint x: 679, startPoint y: 592, endPoint x: 983, endPoint y: 615, distance: 304.9
click at [983, 615] on div "Aldehydes , Ketones And Carboxylic Acids Part - 7 0 / 0 ​" at bounding box center [817, 595] width 368 height 42
drag, startPoint x: 739, startPoint y: 600, endPoint x: 873, endPoint y: 600, distance: 134.0
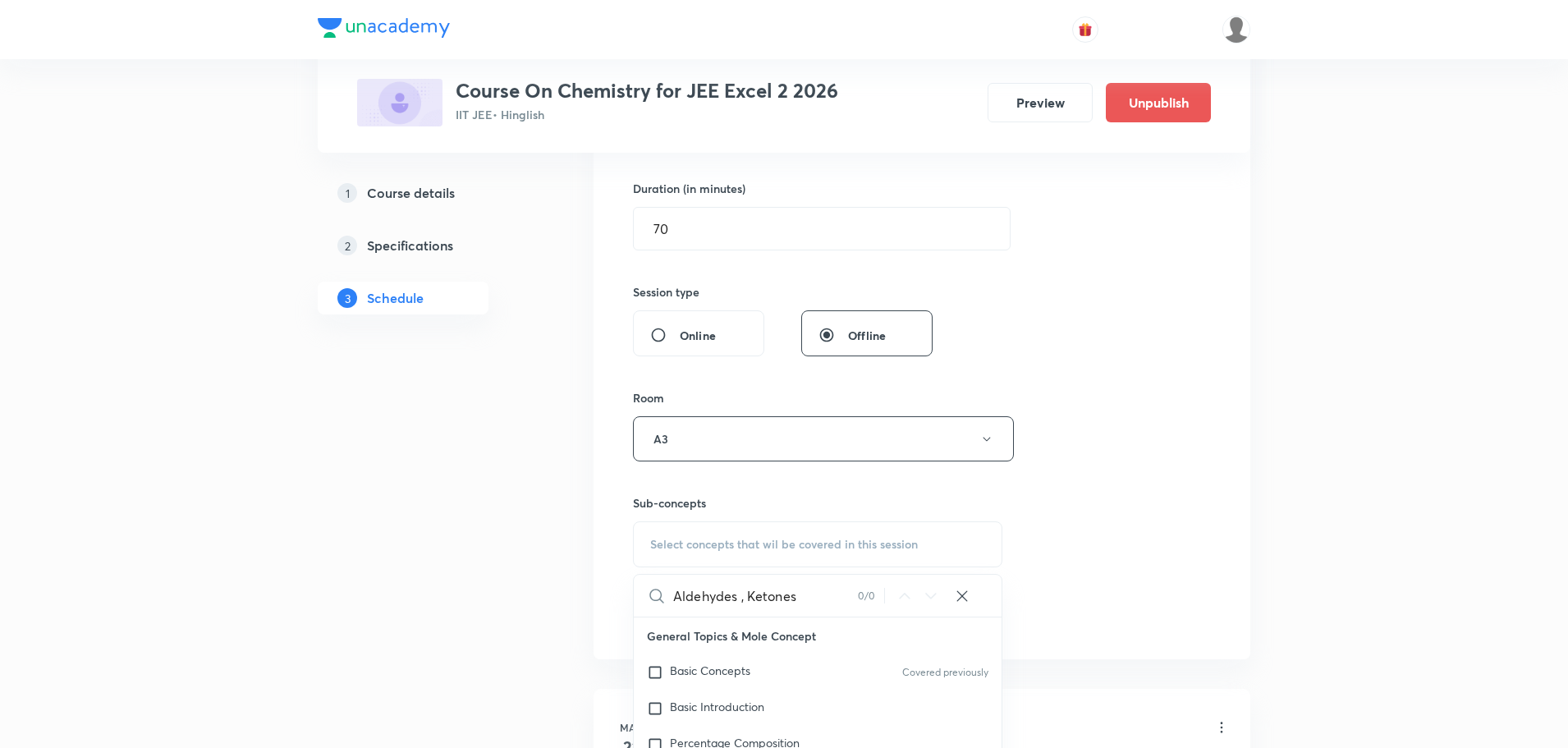
click at [873, 600] on div "Aldehydes , Ketones 0 / 0 ​" at bounding box center [817, 595] width 368 height 42
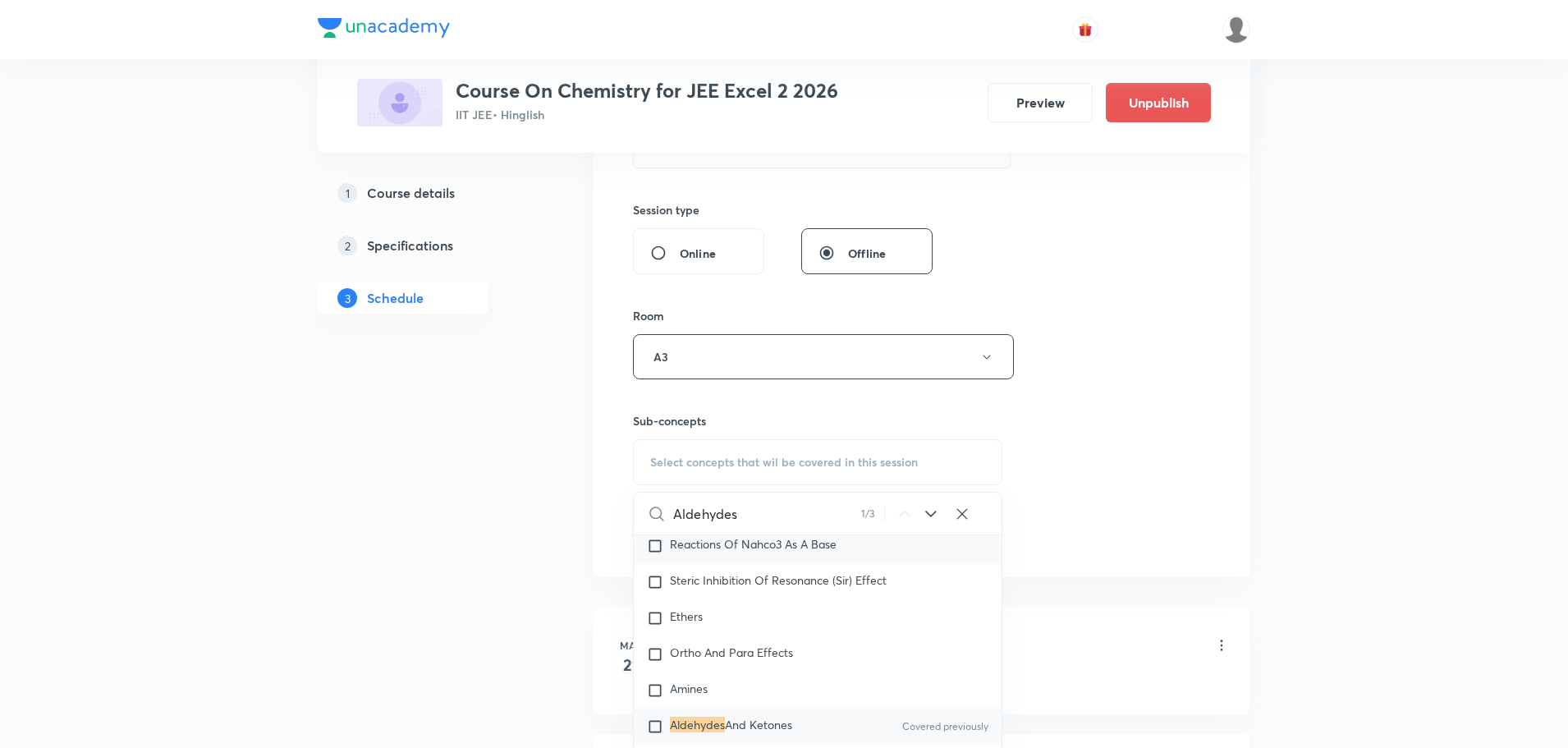
scroll to position [29130, 0]
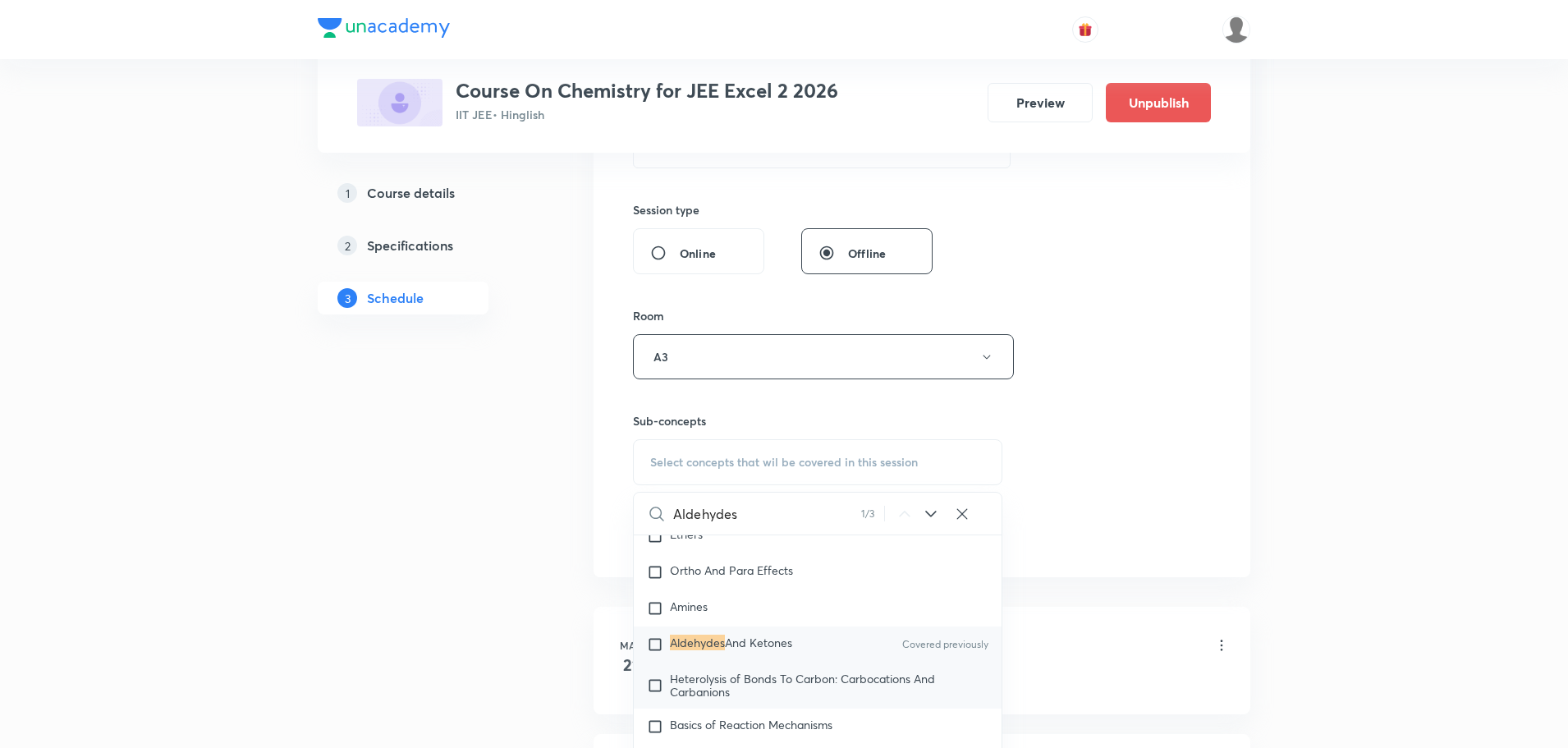
type input "Aldehydes"
click at [826, 691] on span "Heterolysis of Bonds To Carbon: Carbocations And Carbanions" at bounding box center [802, 684] width 265 height 29
checkbox input "true"
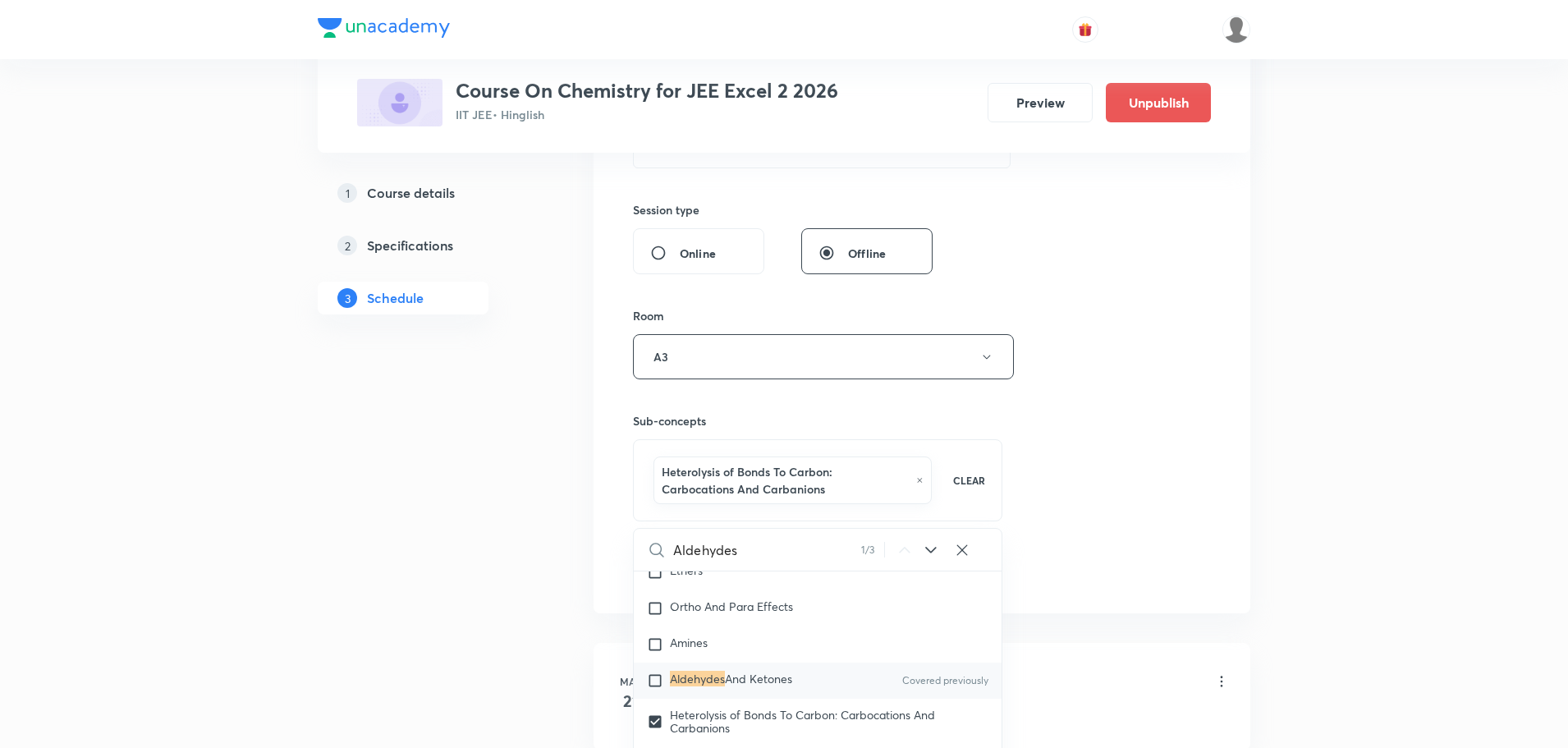
click at [817, 694] on div "Aldehydes And Ketones Covered previously" at bounding box center [817, 680] width 368 height 36
checkbox input "true"
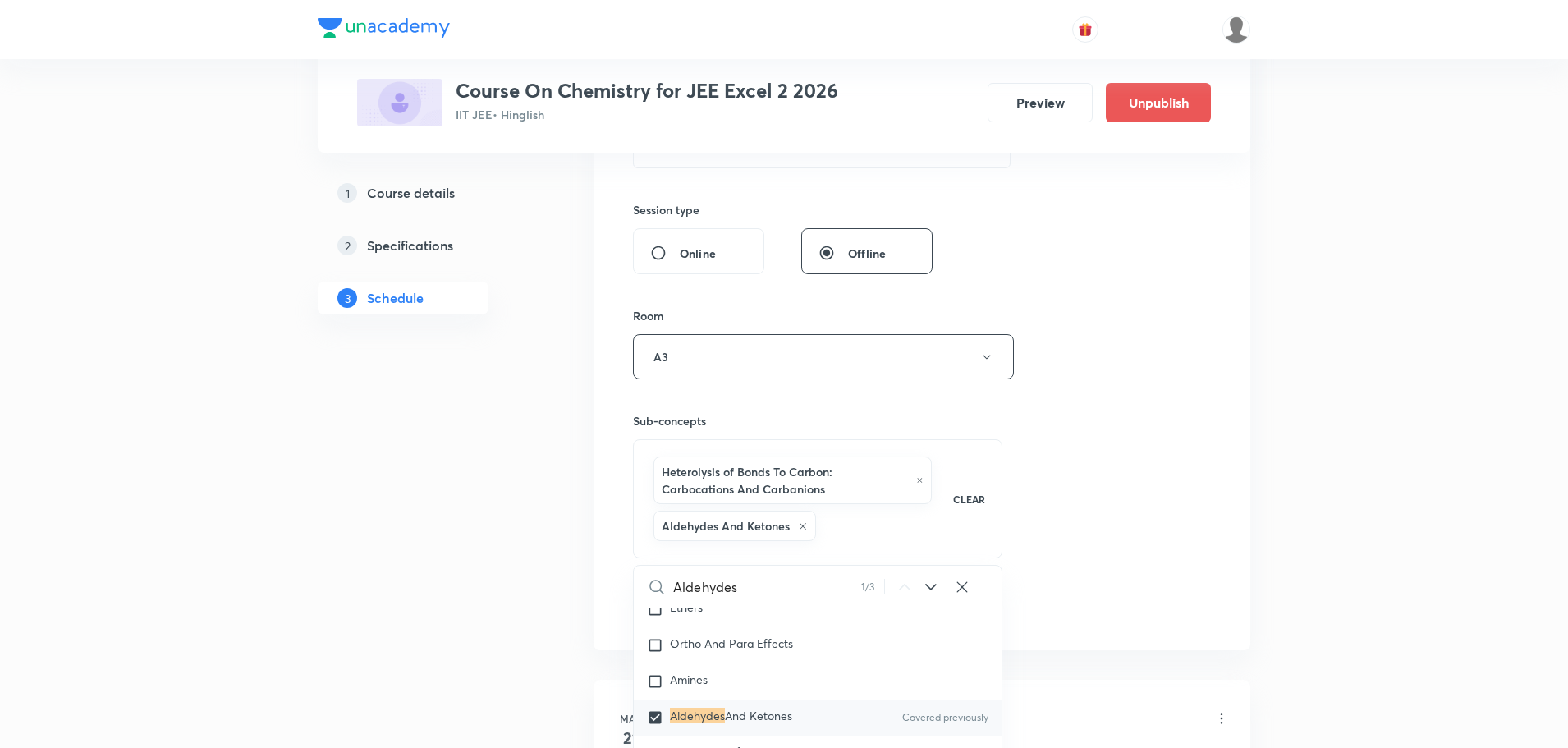
click at [922, 480] on icon at bounding box center [920, 480] width 7 height 10
checkbox input "true"
checkbox input "false"
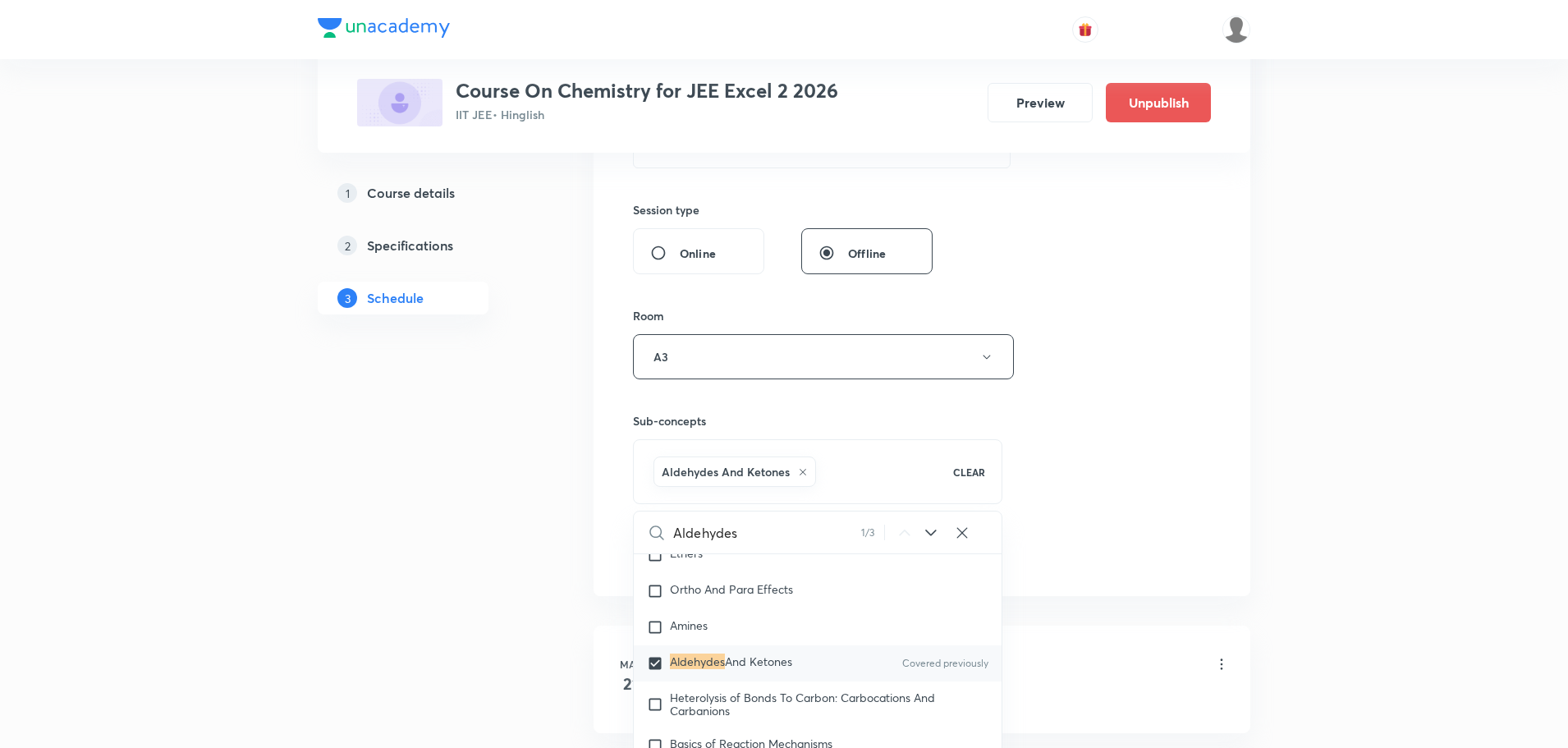
click at [1159, 452] on div "Session 108 Live class Session title 49/99 Aldehydes , Ketones And Carboxylic A…" at bounding box center [921, 174] width 578 height 790
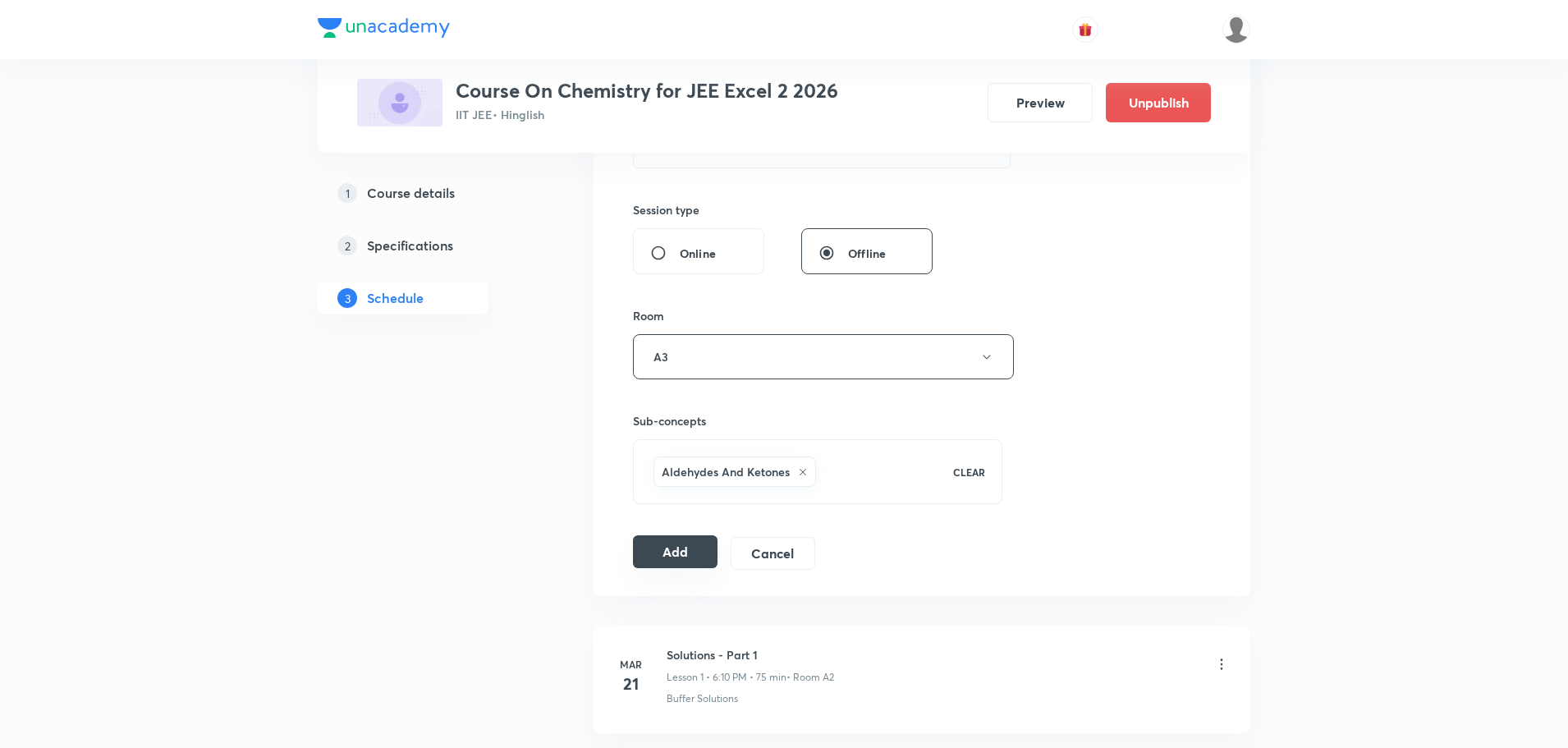
click at [684, 545] on button "Add" at bounding box center [675, 552] width 85 height 33
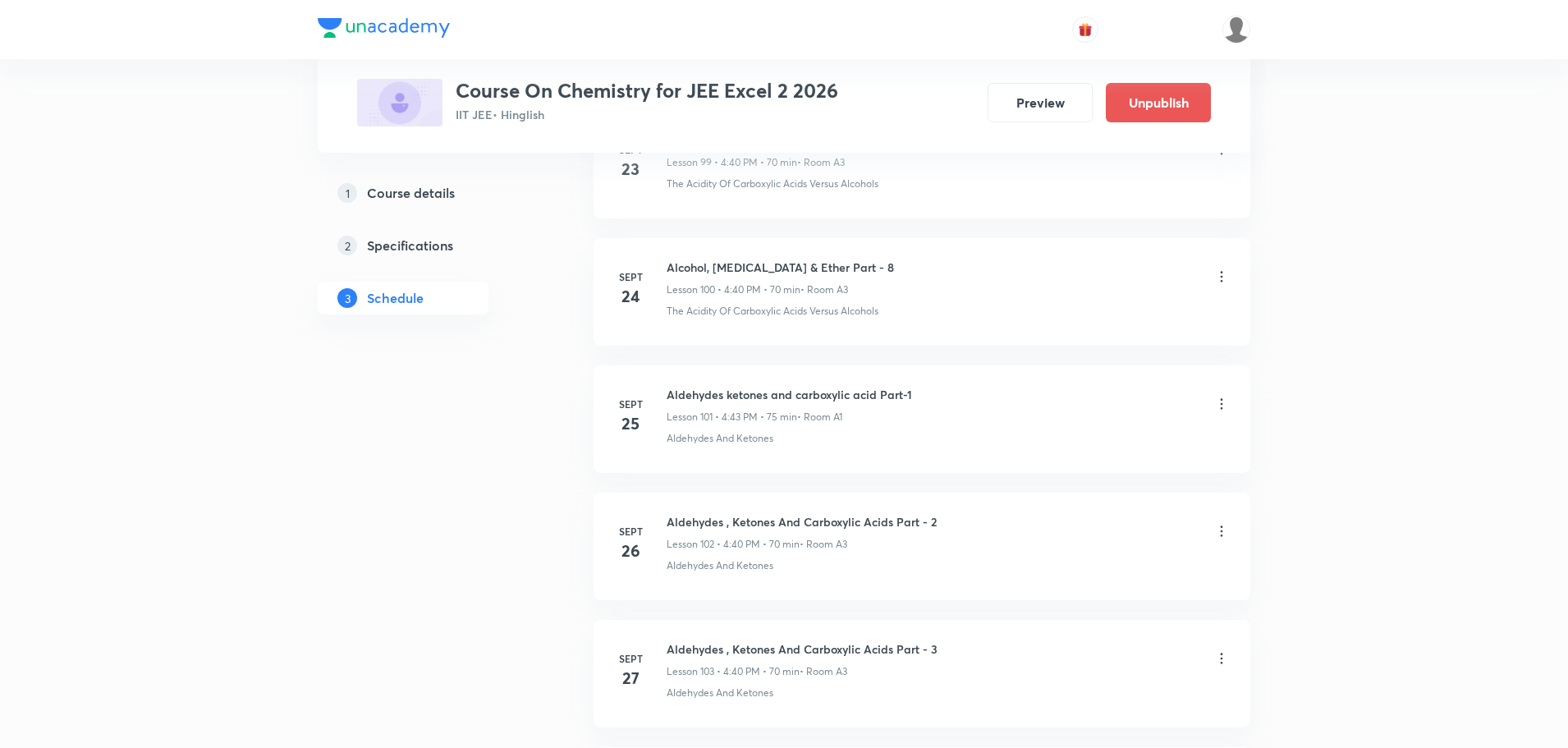
scroll to position [13556, 0]
